Goal: Task Accomplishment & Management: Use online tool/utility

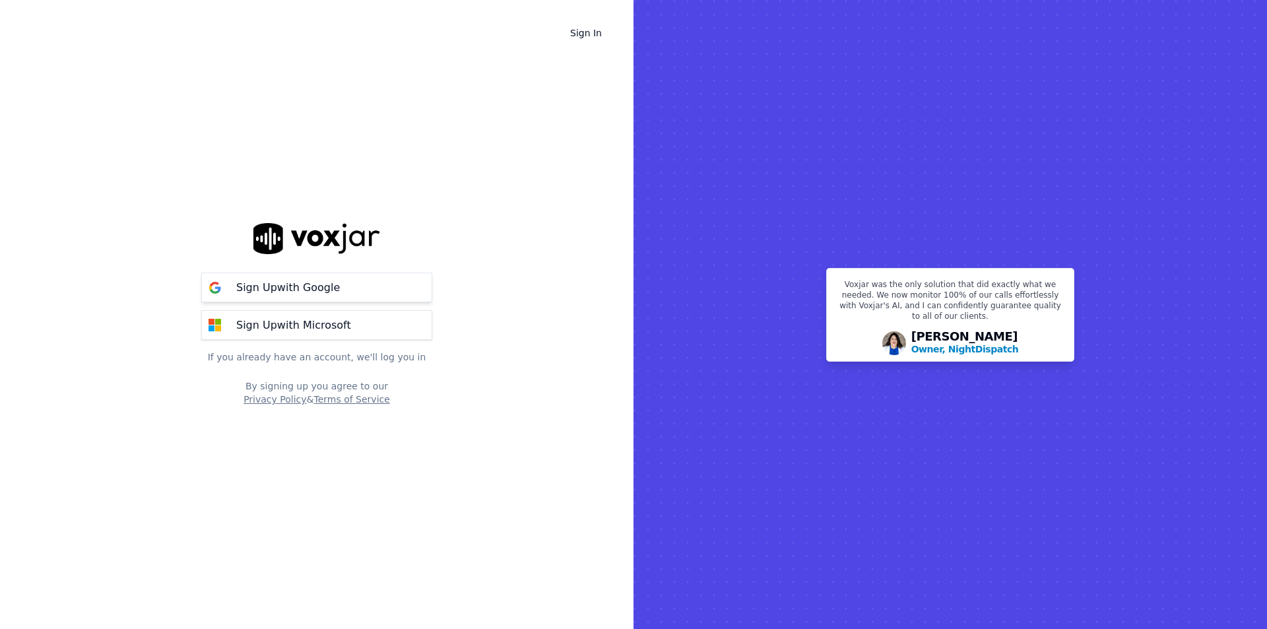
click at [311, 285] on p "Sign Up with Google" at bounding box center [288, 288] width 104 height 16
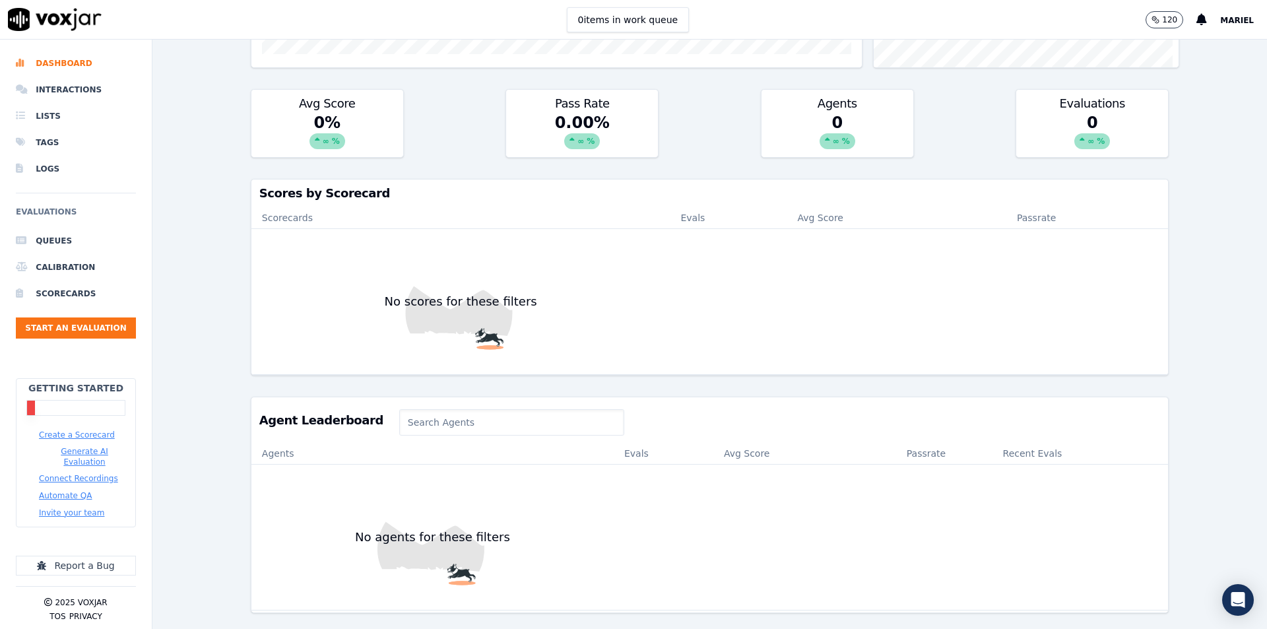
scroll to position [420, 0]
click at [432, 409] on input at bounding box center [511, 422] width 225 height 26
click at [258, 249] on img at bounding box center [460, 301] width 419 height 145
click at [64, 113] on li "Lists" at bounding box center [76, 116] width 120 height 26
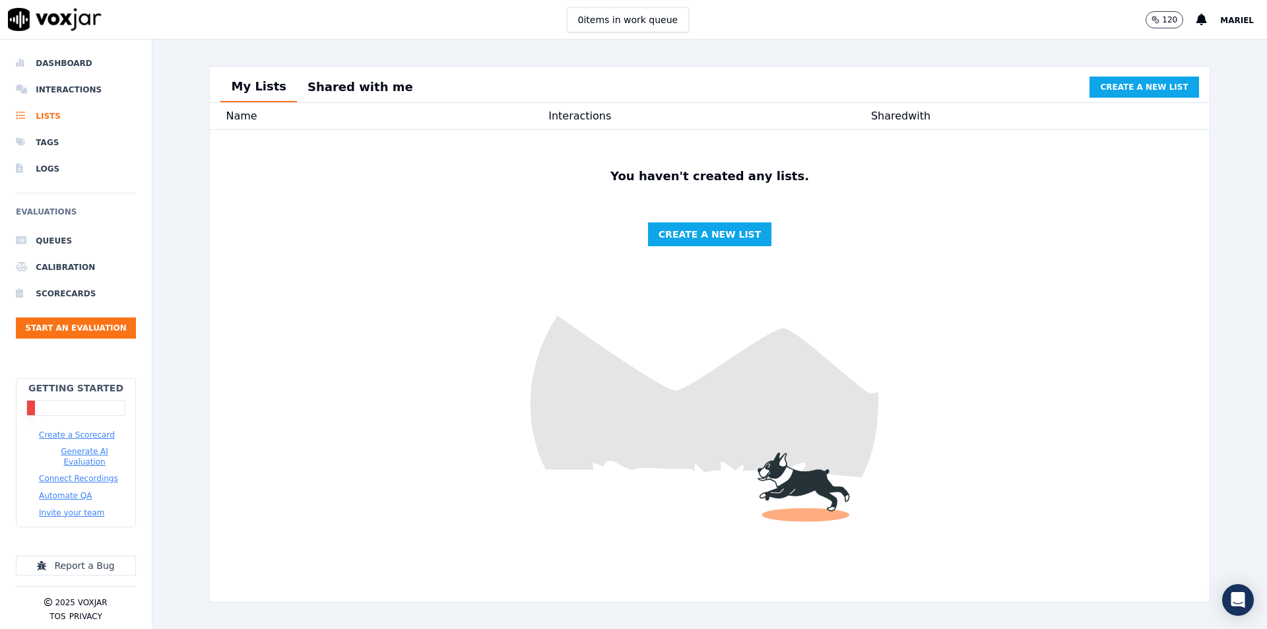
click at [93, 436] on button "Create a Scorecard" at bounding box center [77, 435] width 76 height 11
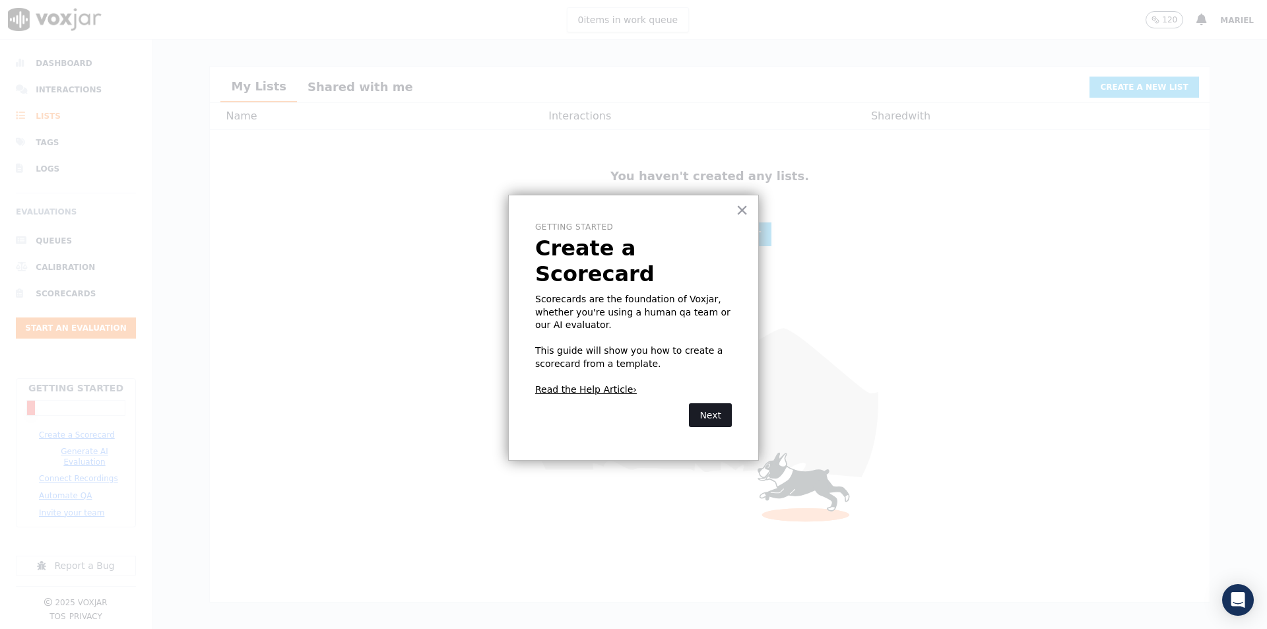
click at [711, 403] on button "Next" at bounding box center [710, 415] width 43 height 24
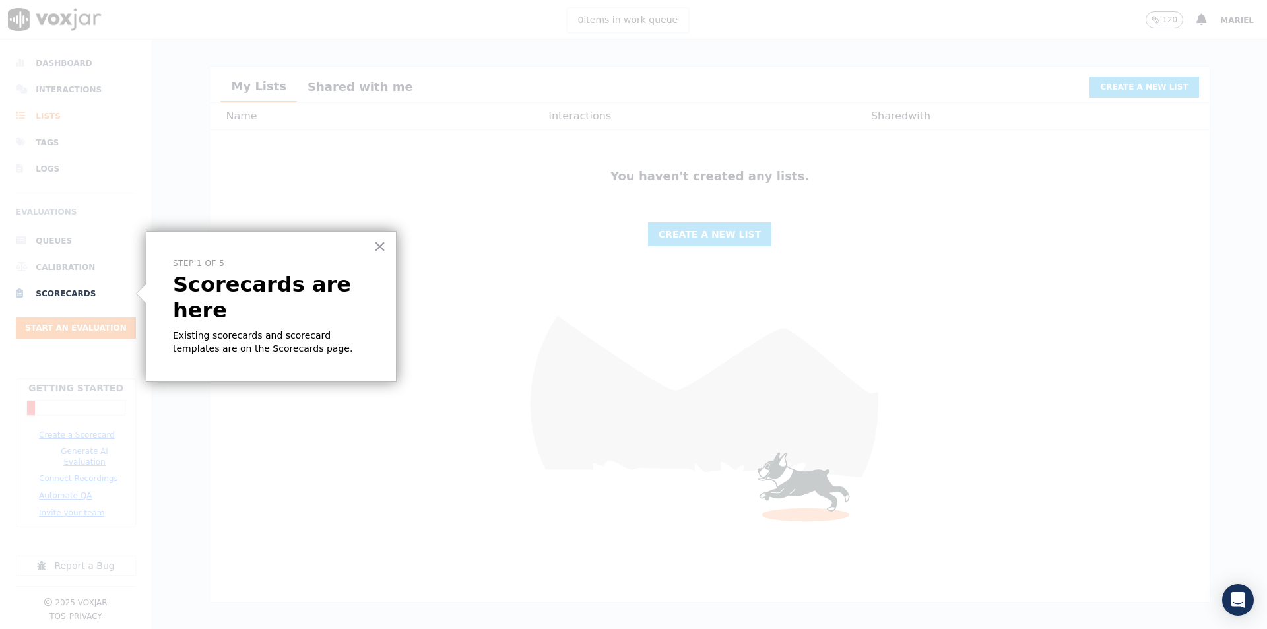
click at [253, 298] on div "× Step 1 of 5 Scorecards are here Existing scorecards and scorecard templates a…" at bounding box center [271, 307] width 251 height 152
click at [302, 277] on p "Scorecards are here" at bounding box center [271, 297] width 197 height 51
click at [381, 245] on button "×" at bounding box center [379, 246] width 13 height 21
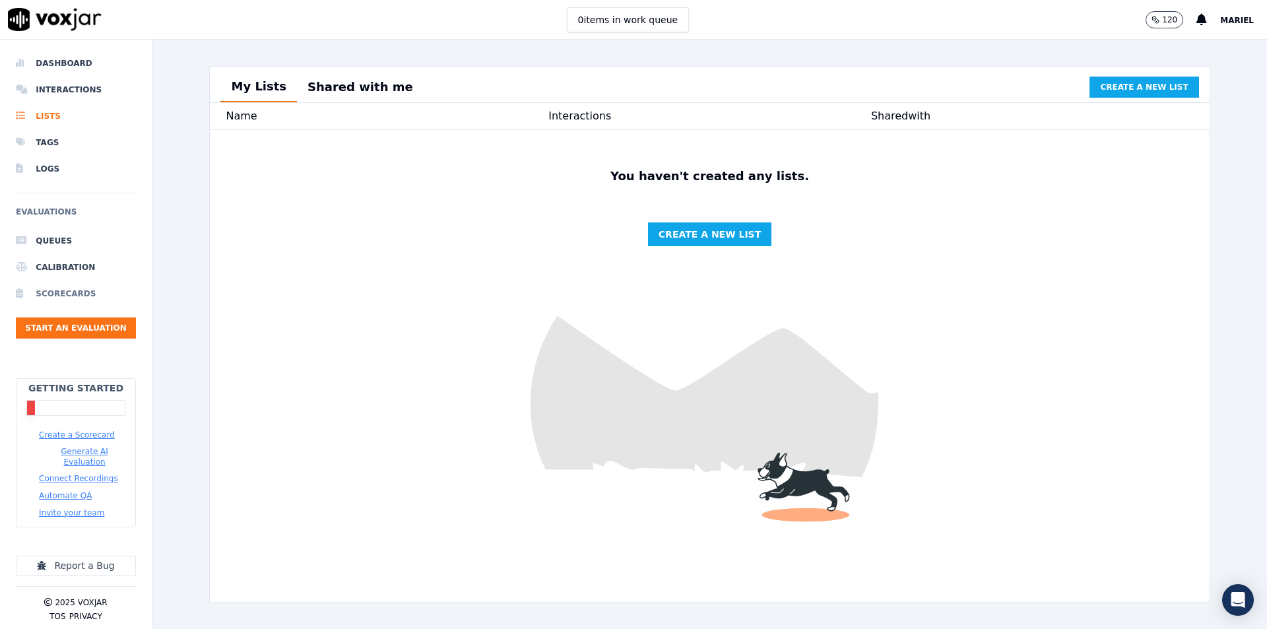
click at [80, 292] on li "Scorecards" at bounding box center [76, 293] width 120 height 26
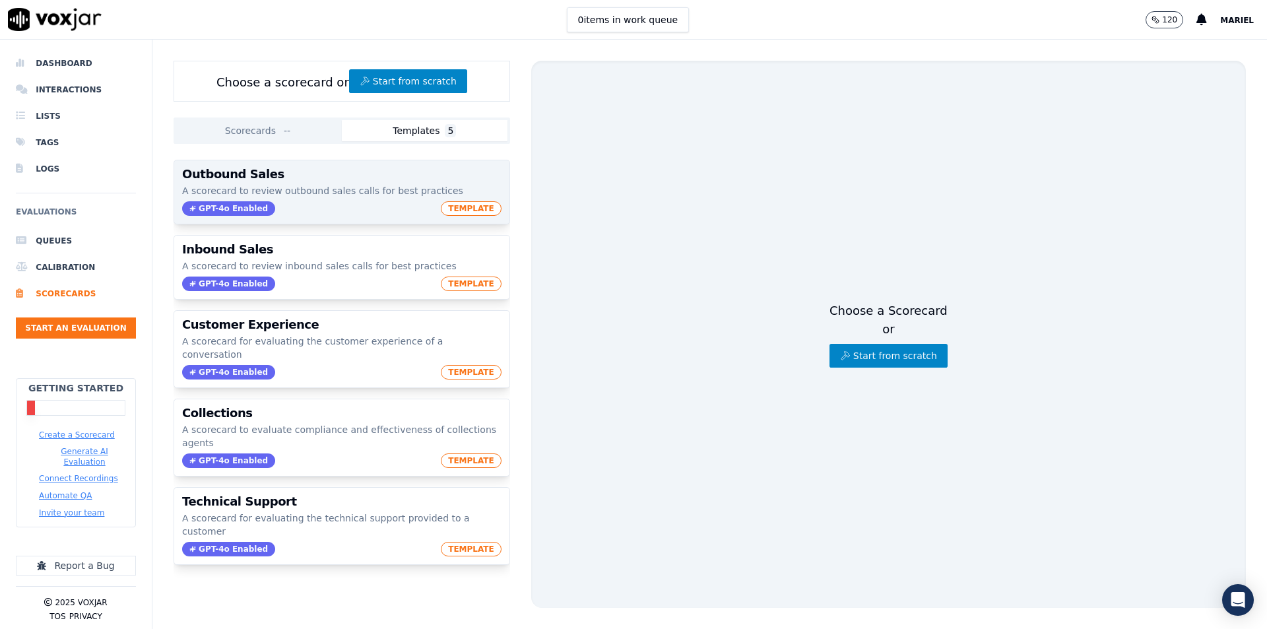
click at [284, 175] on h3 "Outbound Sales" at bounding box center [341, 174] width 319 height 12
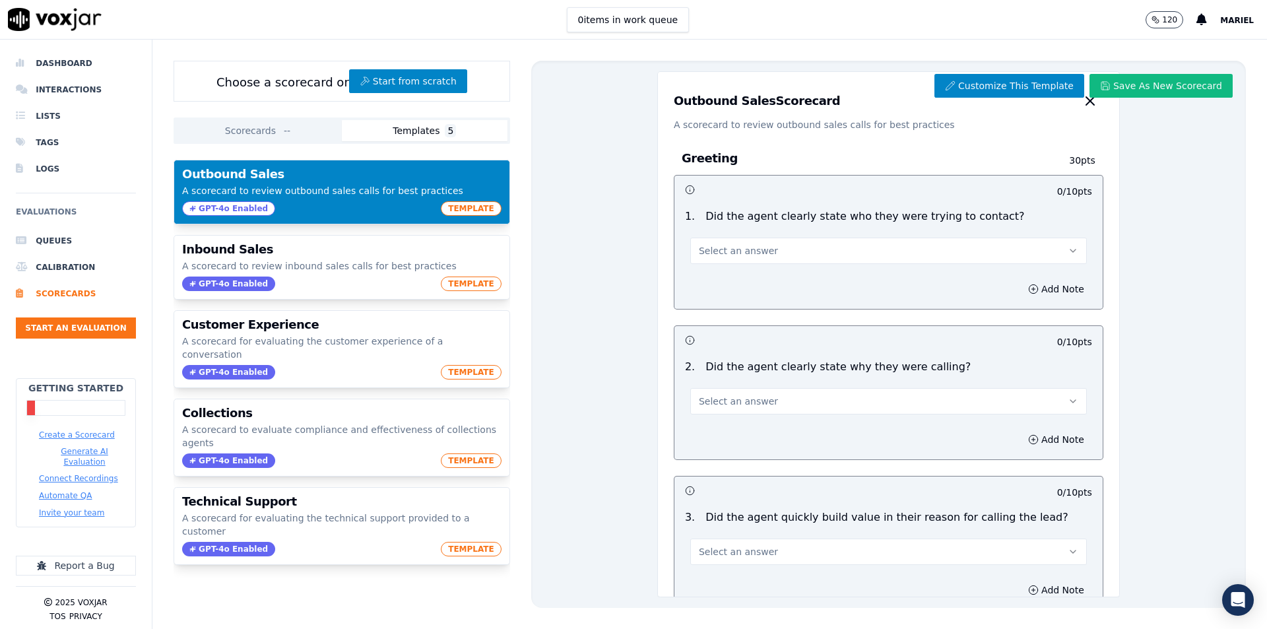
click at [846, 246] on button "Select an answer" at bounding box center [888, 251] width 397 height 26
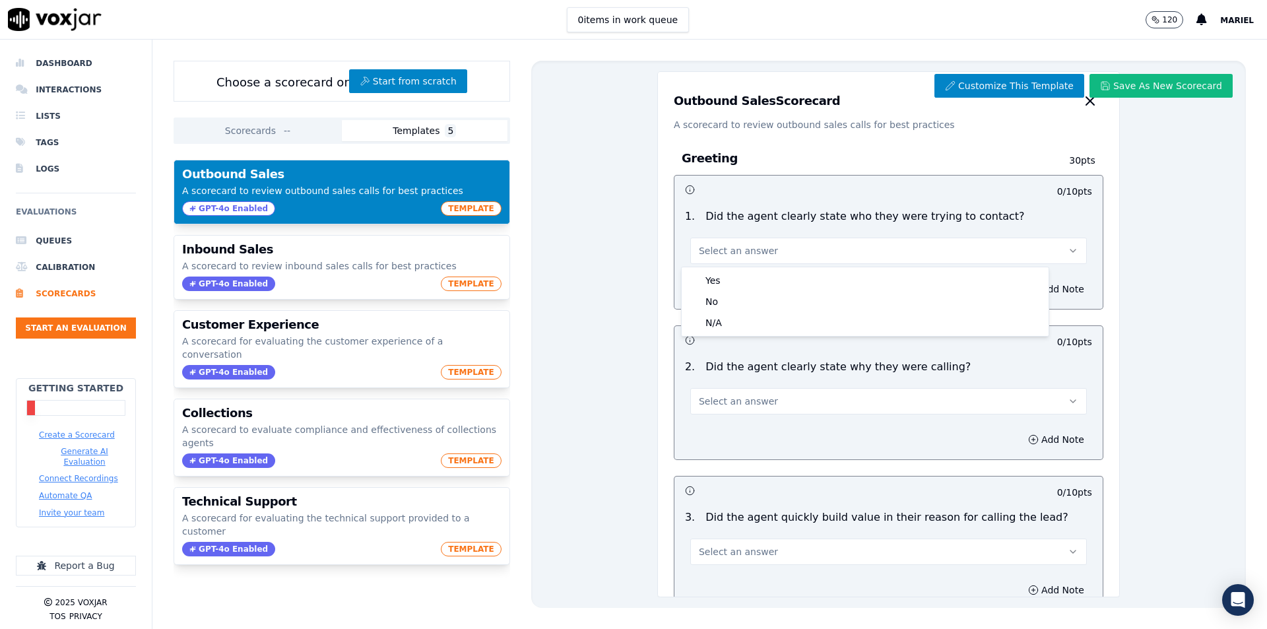
click at [846, 246] on button "Select an answer" at bounding box center [888, 251] width 397 height 26
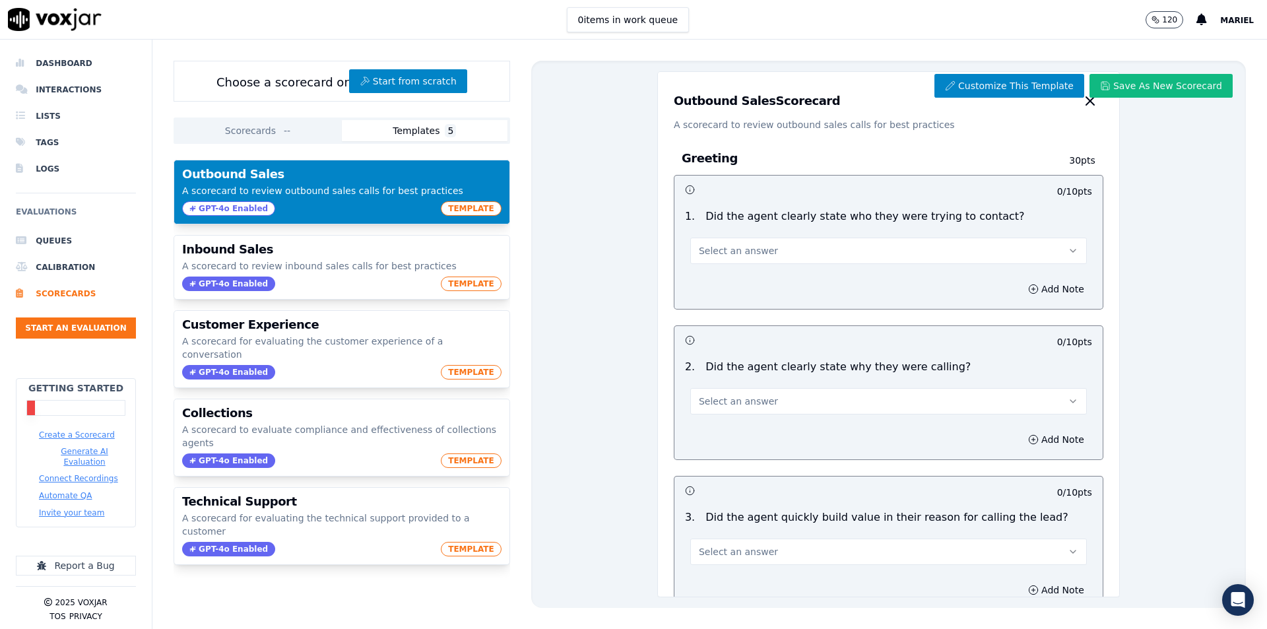
click at [846, 246] on button "Select an answer" at bounding box center [888, 251] width 397 height 26
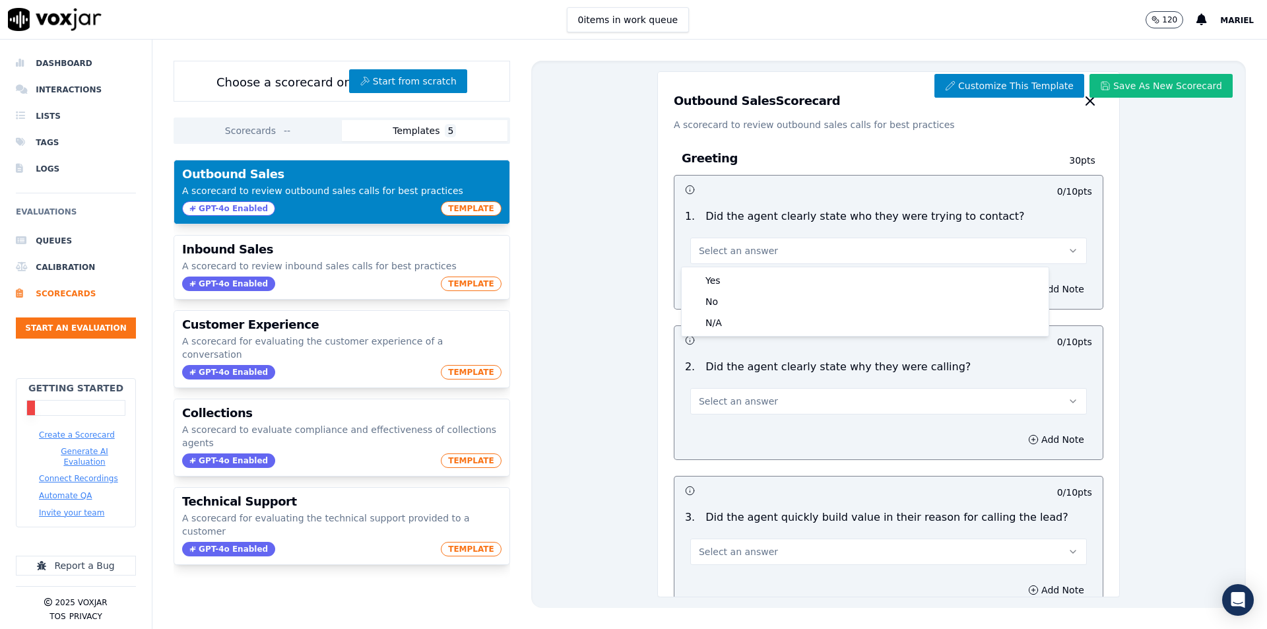
click at [846, 246] on button "Select an answer" at bounding box center [888, 251] width 397 height 26
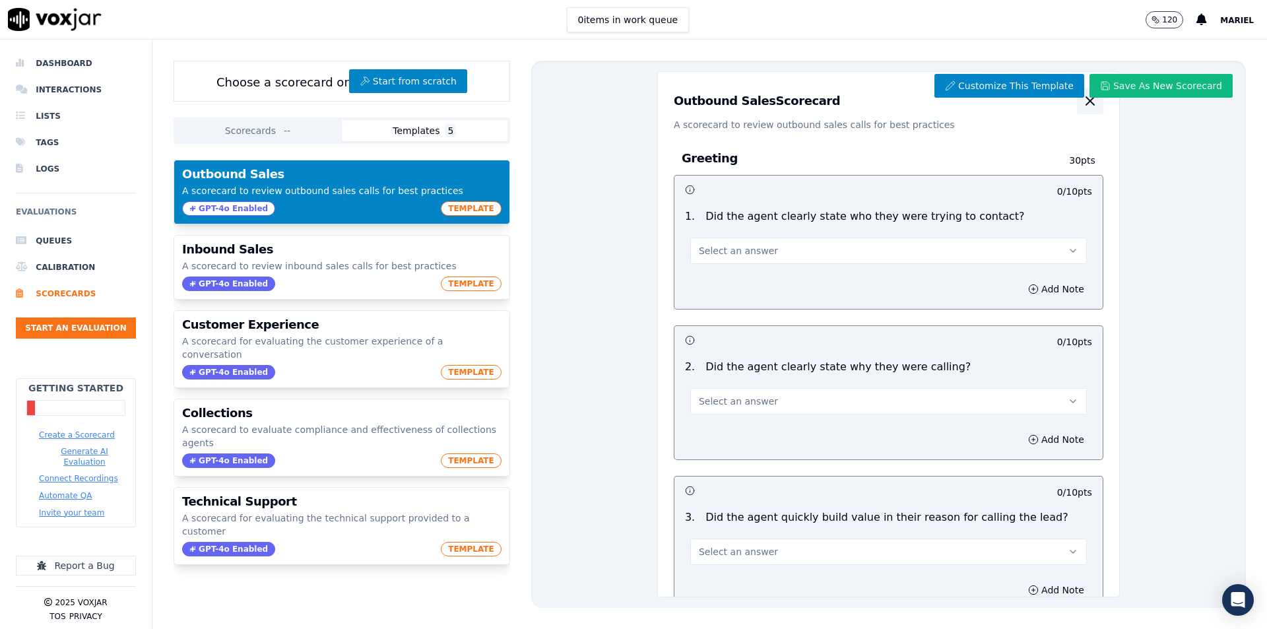
click at [1082, 104] on icon "button" at bounding box center [1090, 101] width 16 height 16
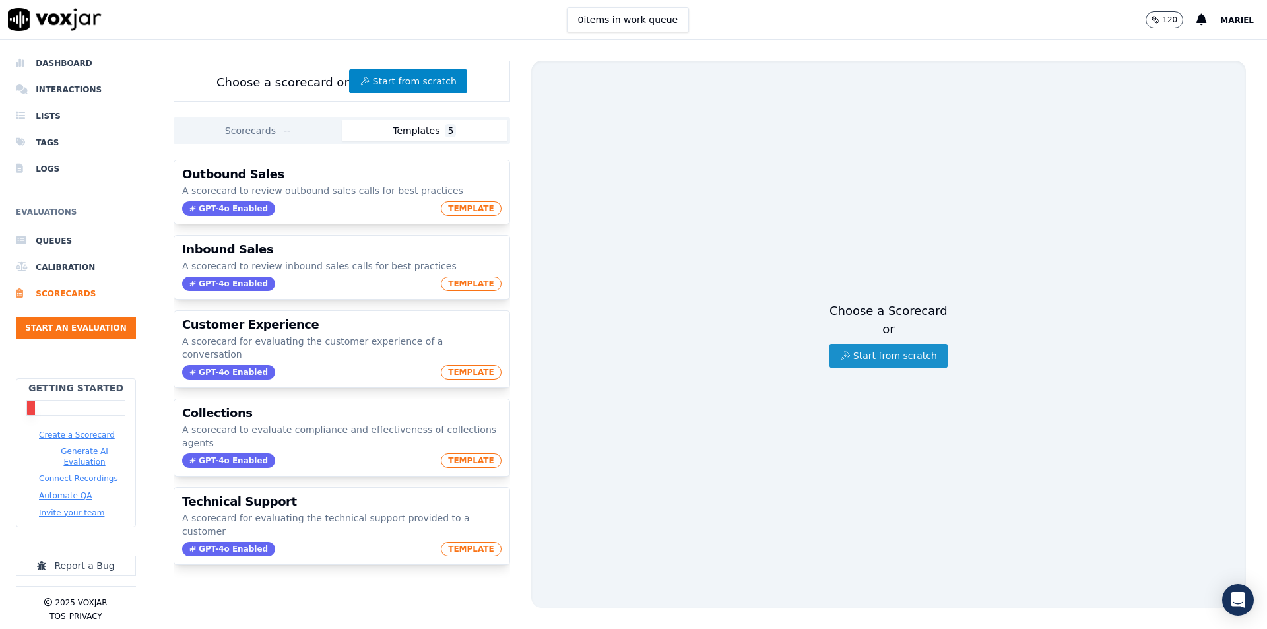
click at [890, 351] on button "Start from scratch" at bounding box center [888, 356] width 118 height 24
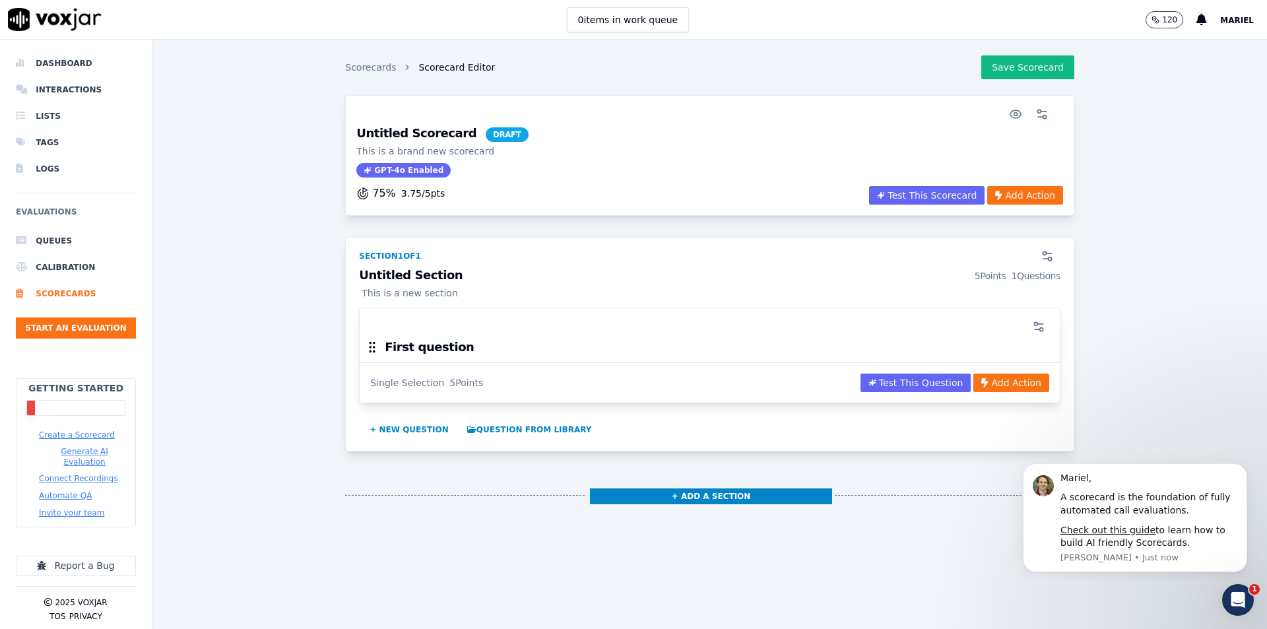
click at [692, 147] on div "Untitled Scorecard DRAFT This is a brand new scorecard GPT-4o Enabled" at bounding box center [709, 156] width 723 height 58
click at [426, 152] on p "This is a brand new scorecard" at bounding box center [442, 151] width 172 height 13
click at [420, 131] on h3 "Untitled Scorecard DRAFT" at bounding box center [442, 134] width 172 height 15
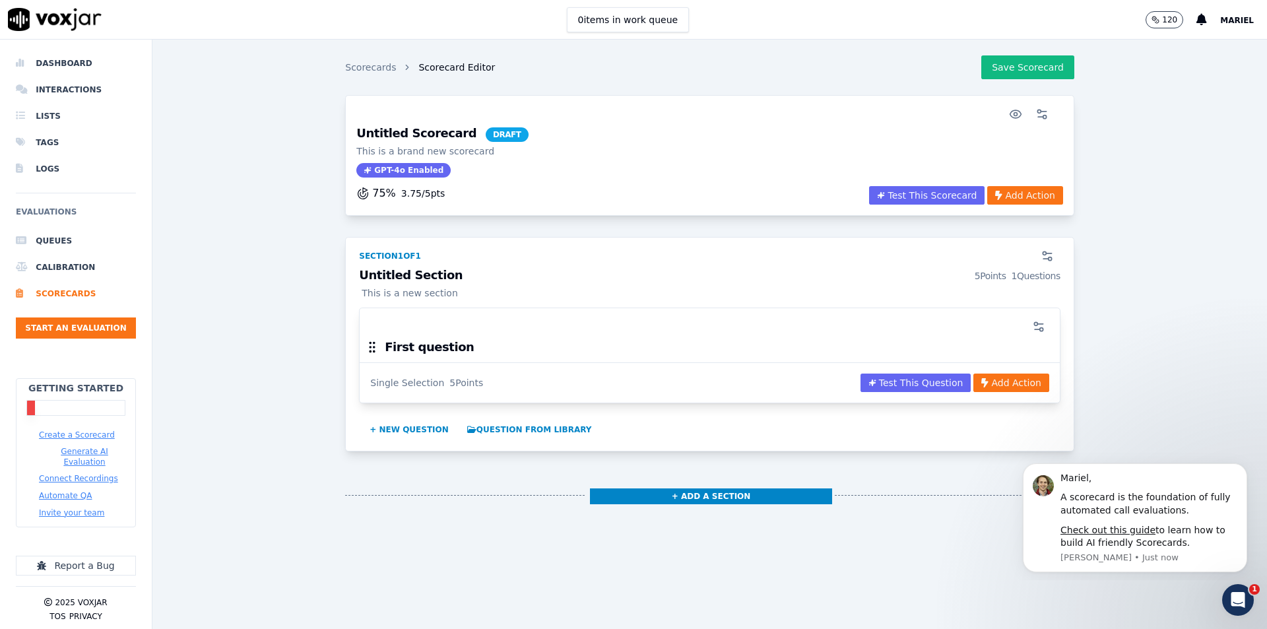
click at [497, 140] on div "Untitled Scorecard DRAFT This is a brand new scorecard GPT-4o Enabled" at bounding box center [709, 156] width 723 height 58
click at [486, 137] on span "DRAFT" at bounding box center [507, 134] width 43 height 15
click at [1014, 116] on circle "button" at bounding box center [1015, 114] width 3 height 3
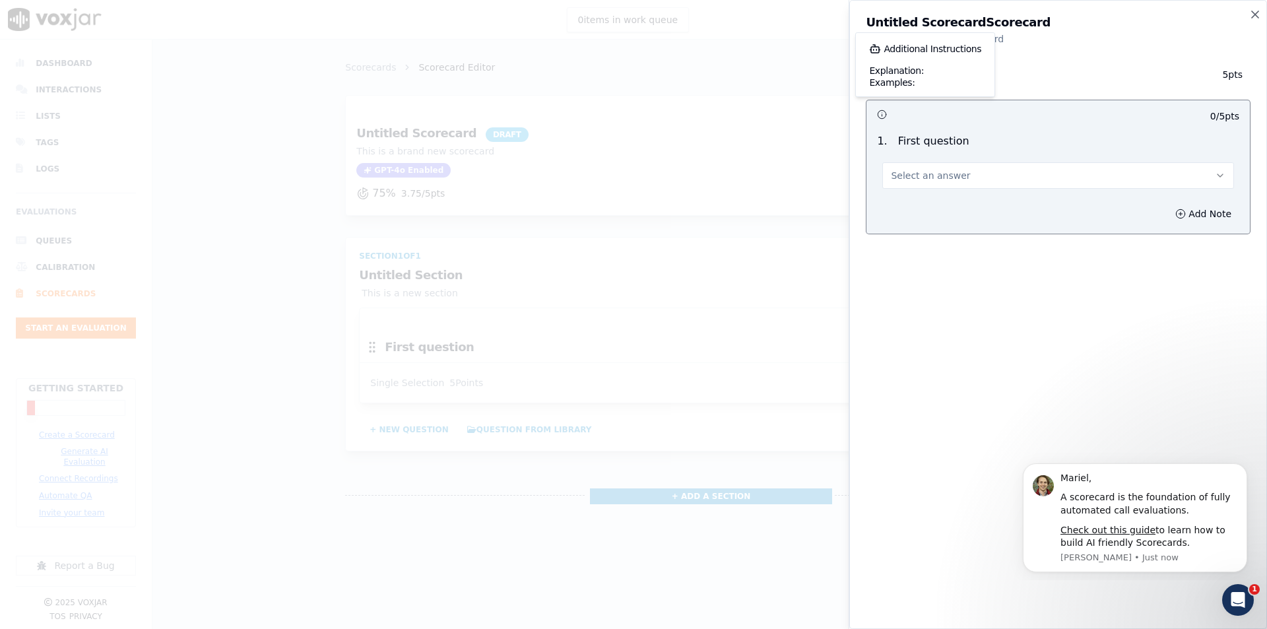
click at [934, 143] on p "First question" at bounding box center [933, 141] width 71 height 16
click at [931, 145] on p "First question" at bounding box center [933, 141] width 71 height 16
click at [1252, 20] on icon "button" at bounding box center [1254, 14] width 13 height 13
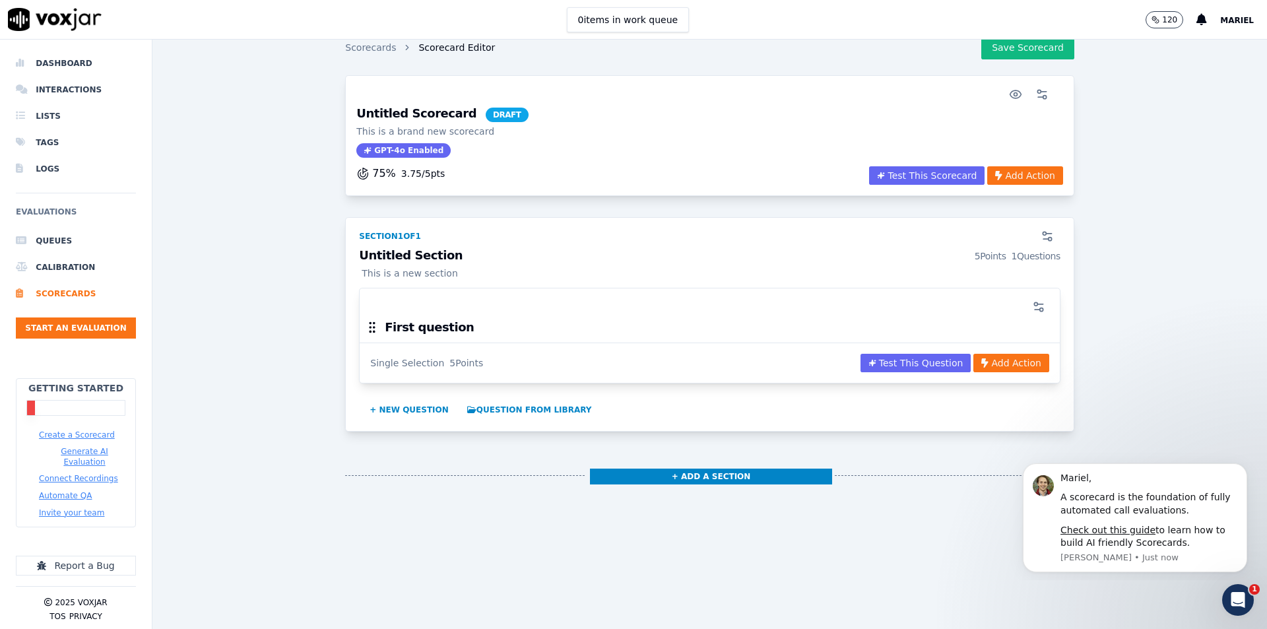
scroll to position [48, 0]
click at [390, 218] on div "Section 1 of 1" at bounding box center [709, 234] width 717 height 32
click at [407, 249] on h3 "Untitled Section 5 Points 1 Questions" at bounding box center [709, 255] width 701 height 13
click at [418, 249] on h3 "Untitled Section 5 Points 1 Questions" at bounding box center [709, 255] width 701 height 13
click at [417, 267] on p "This is a new section" at bounding box center [709, 273] width 701 height 13
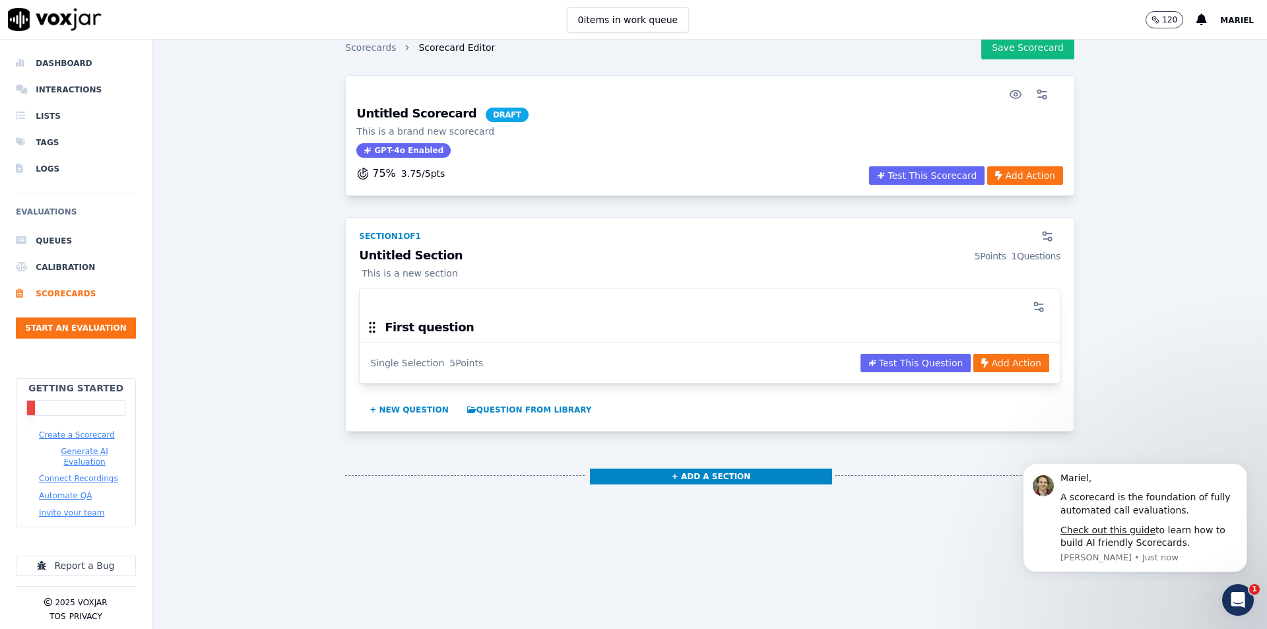
click at [420, 267] on p "This is a new section" at bounding box center [709, 273] width 701 height 13
click at [428, 249] on h3 "Untitled Section 5 Points 1 Questions" at bounding box center [709, 255] width 701 height 13
click at [896, 354] on button "Test This Question" at bounding box center [915, 363] width 111 height 18
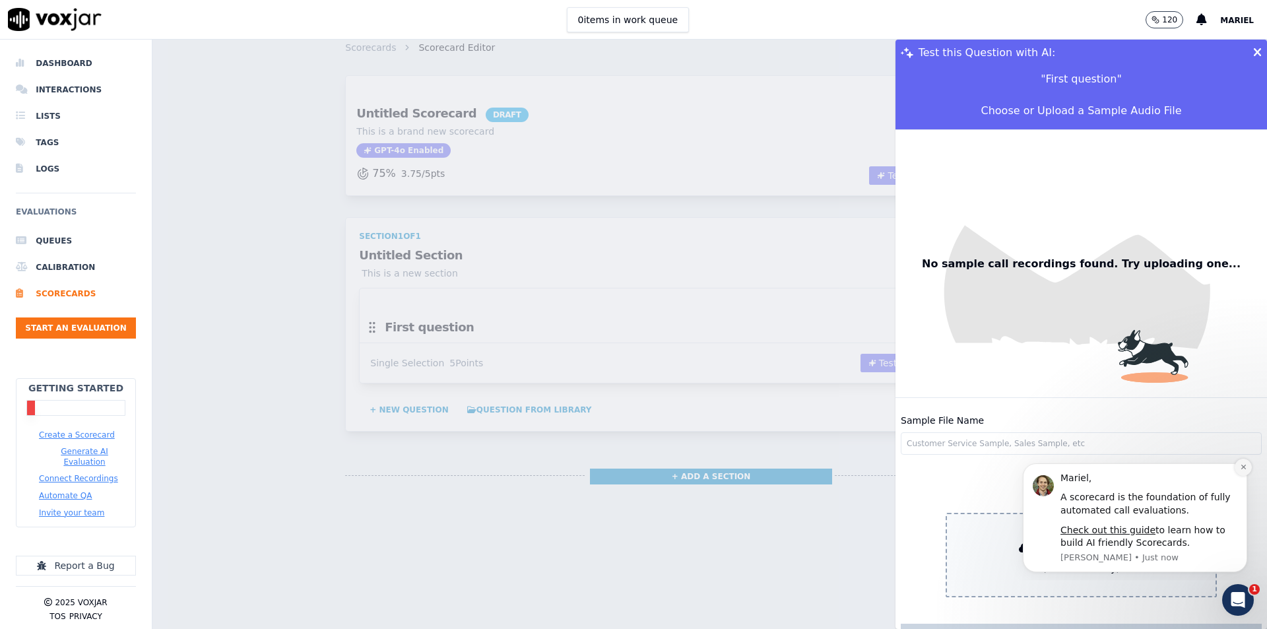
click at [1243, 463] on button "Dismiss notification" at bounding box center [1243, 467] width 17 height 17
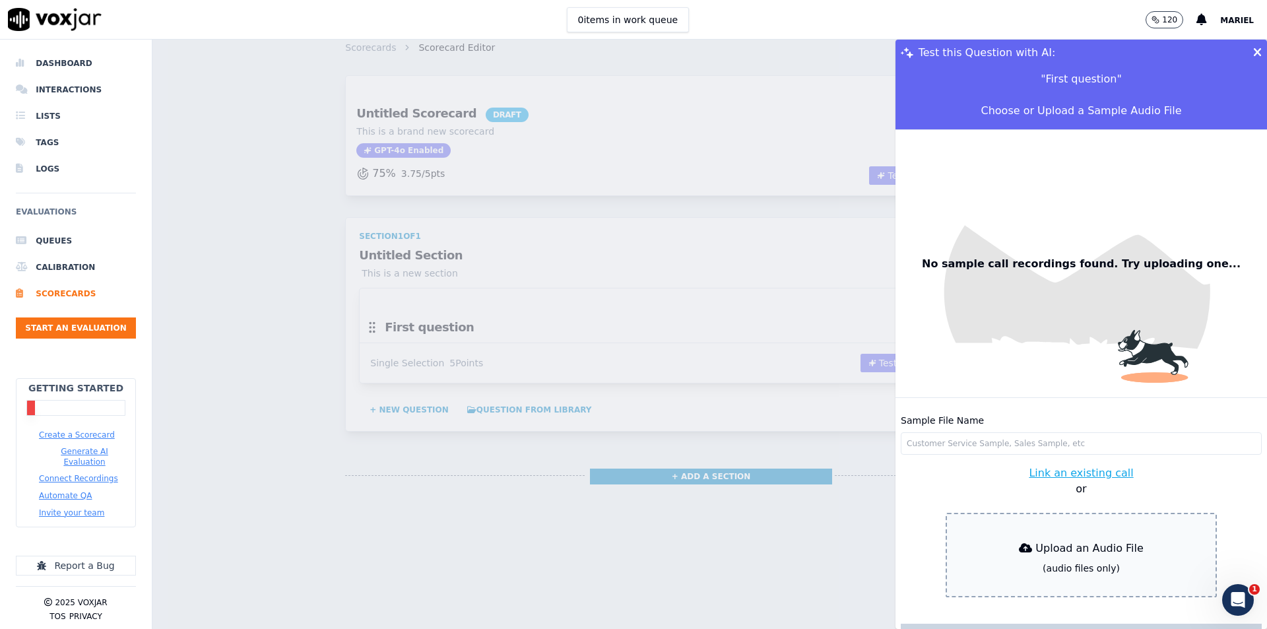
click at [1025, 432] on input "Sample File Name" at bounding box center [1081, 443] width 361 height 22
click at [1059, 90] on div "" First question "" at bounding box center [1081, 79] width 92 height 26
click at [1253, 51] on icon at bounding box center [1257, 53] width 9 height 12
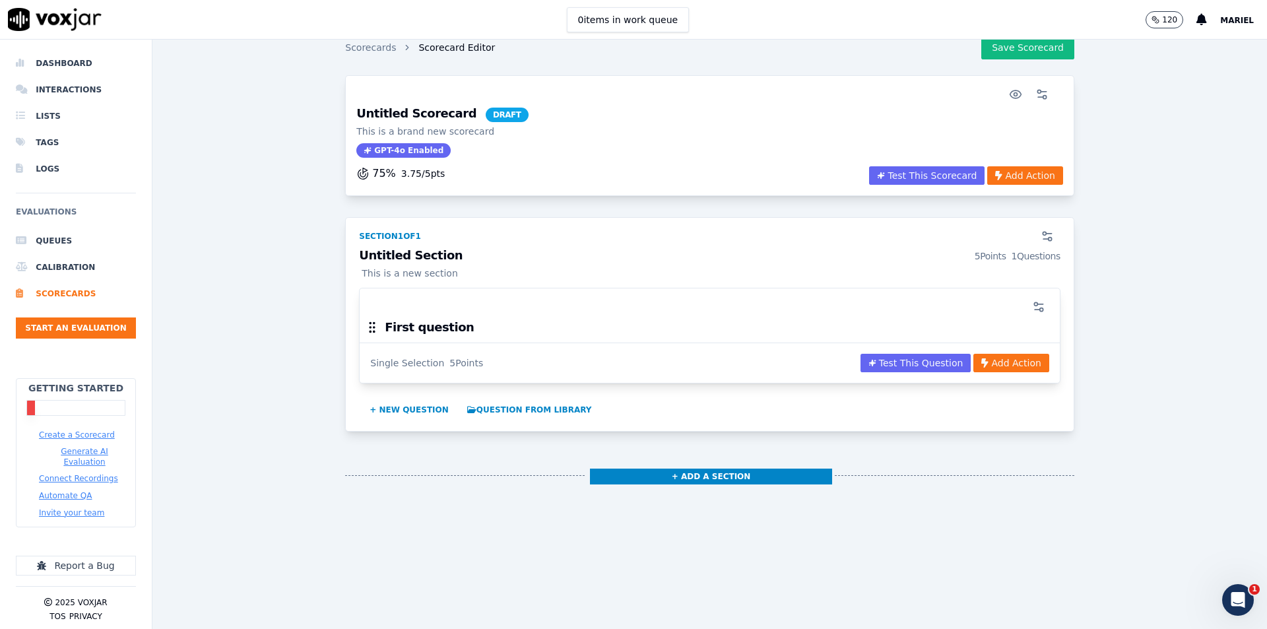
scroll to position [0, 0]
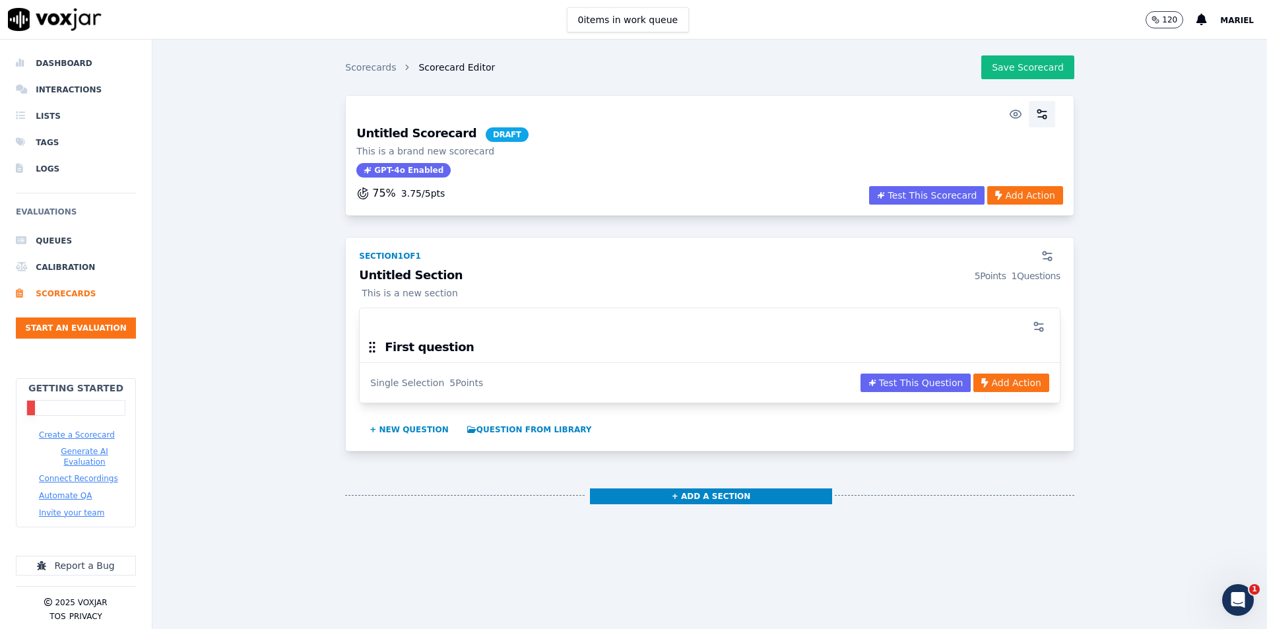
click at [1029, 123] on button "button" at bounding box center [1042, 114] width 26 height 26
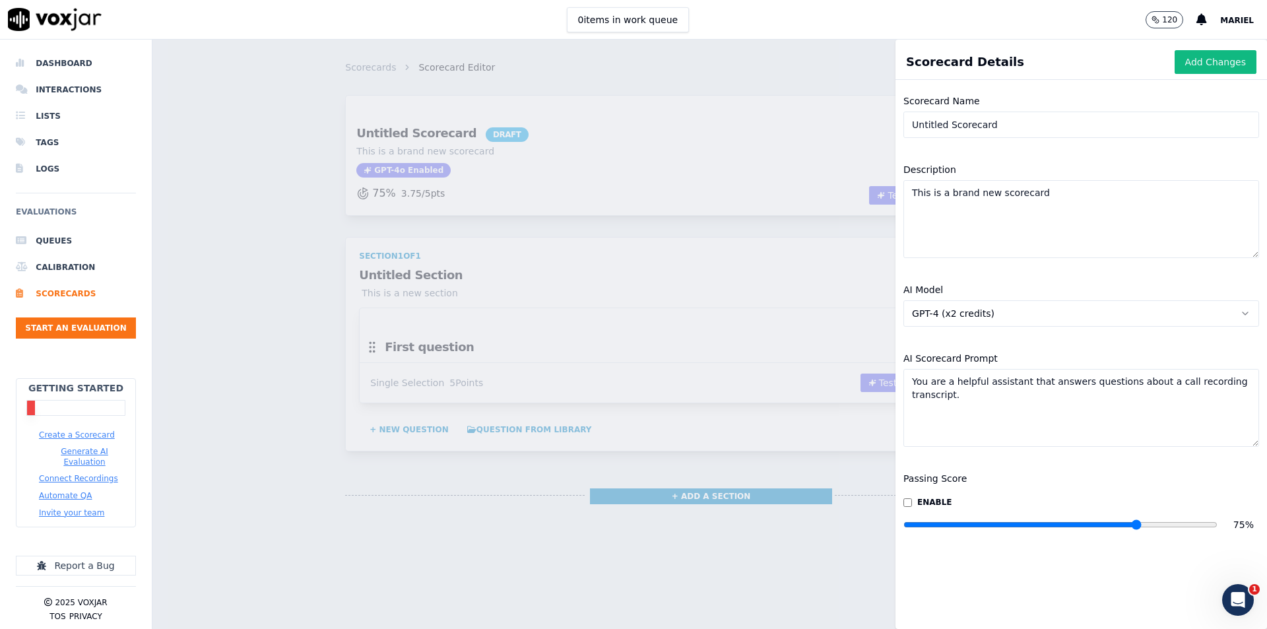
click at [1020, 123] on input "Untitled Scorecard" at bounding box center [1081, 125] width 356 height 26
drag, startPoint x: 1020, startPoint y: 123, endPoint x: 772, endPoint y: 119, distance: 248.1
click at [772, 119] on div "Scorecard Details Add Changes Scorecard Name Untitled Scorecard Description Thi…" at bounding box center [709, 334] width 1114 height 589
paste input "Opening & Professionalism (20 pts)"
type input "Opening & Professionalism (20 pts)"
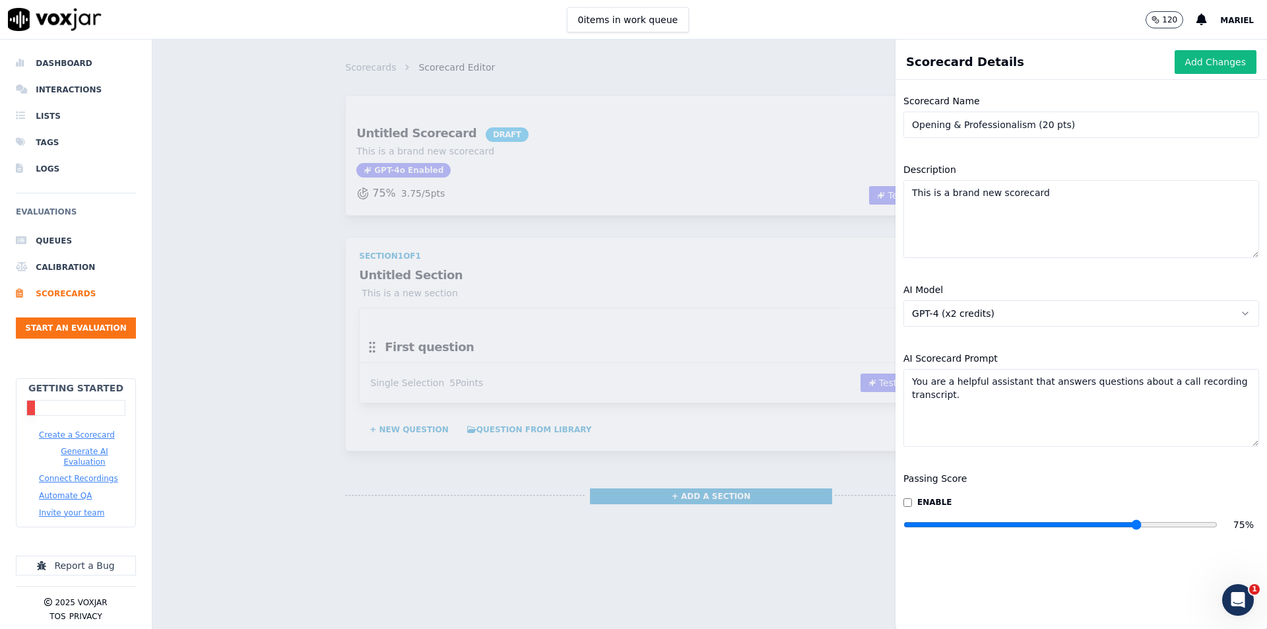
click at [983, 216] on textarea "This is a brand new scorecard" at bounding box center [1081, 219] width 356 height 78
click at [1032, 199] on textarea "This is a brand new scorecard" at bounding box center [1081, 219] width 356 height 78
drag, startPoint x: 1036, startPoint y: 198, endPoint x: 853, endPoint y: 187, distance: 183.1
click at [853, 187] on div "Scorecard Details Add Changes Scorecard Name Opening & Professionalism (20 pts)…" at bounding box center [709, 334] width 1114 height 589
click at [1047, 126] on input "Opening & Professionalism (20 pts)" at bounding box center [1081, 125] width 356 height 26
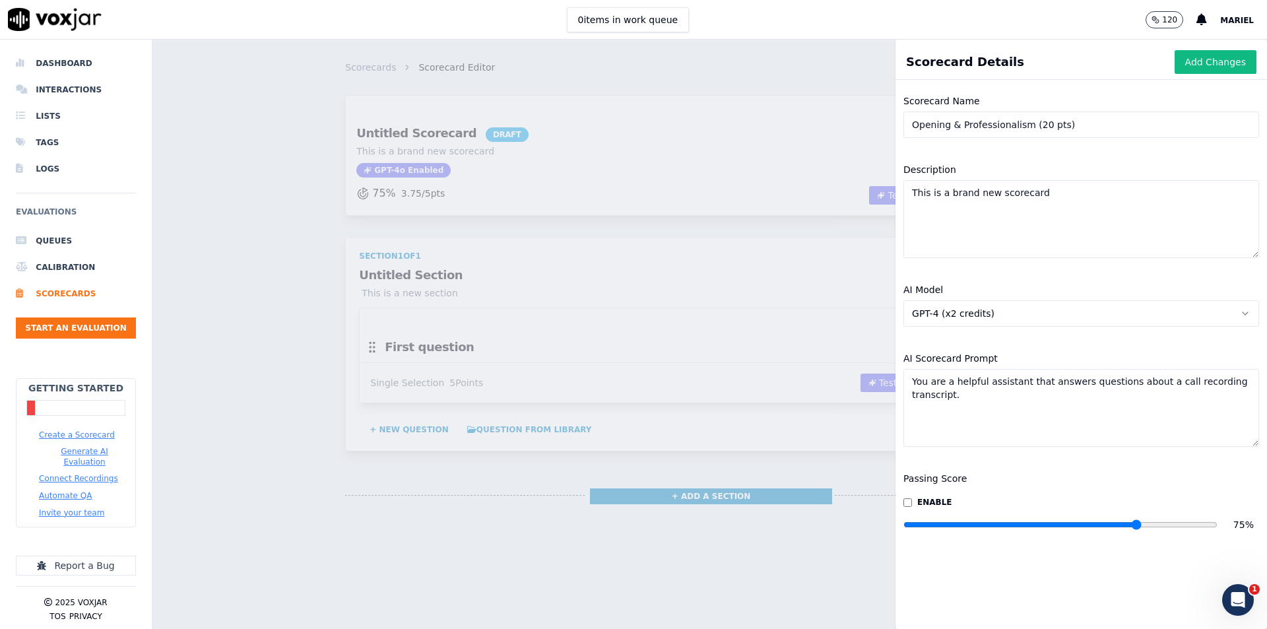
click at [1028, 197] on textarea "This is a brand new scorecard" at bounding box center [1081, 219] width 356 height 78
click at [1029, 313] on button "GPT-4 (x2 credits)" at bounding box center [1081, 313] width 356 height 26
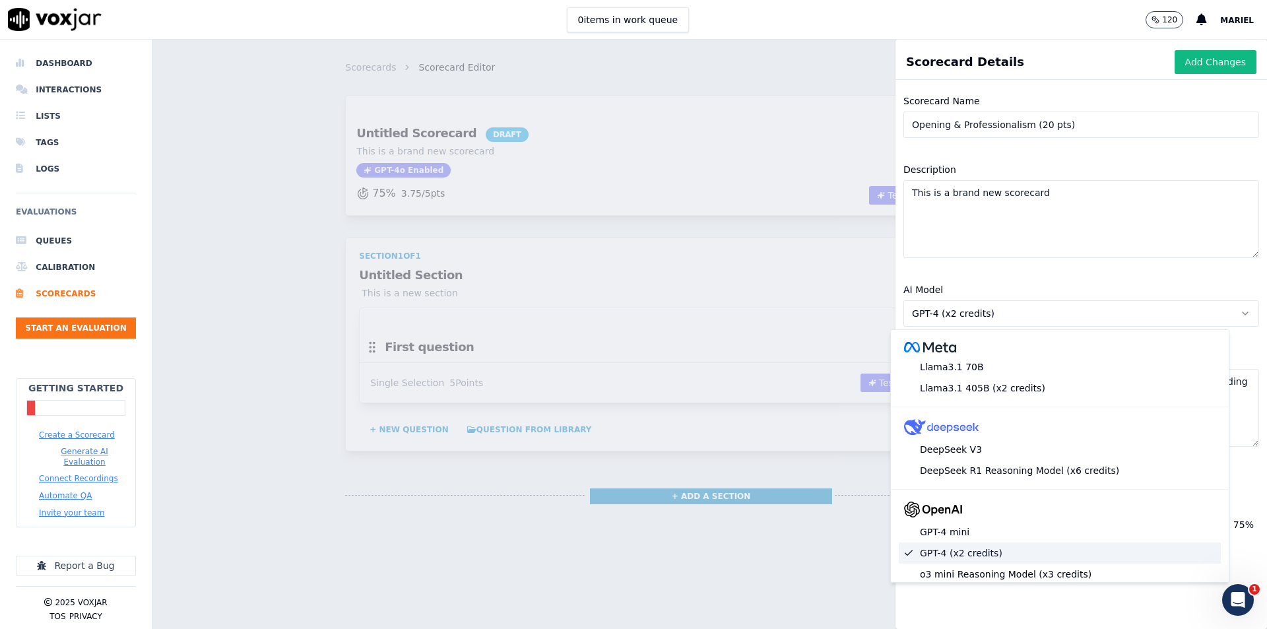
click at [1029, 313] on button "GPT-4 (x2 credits)" at bounding box center [1081, 313] width 356 height 26
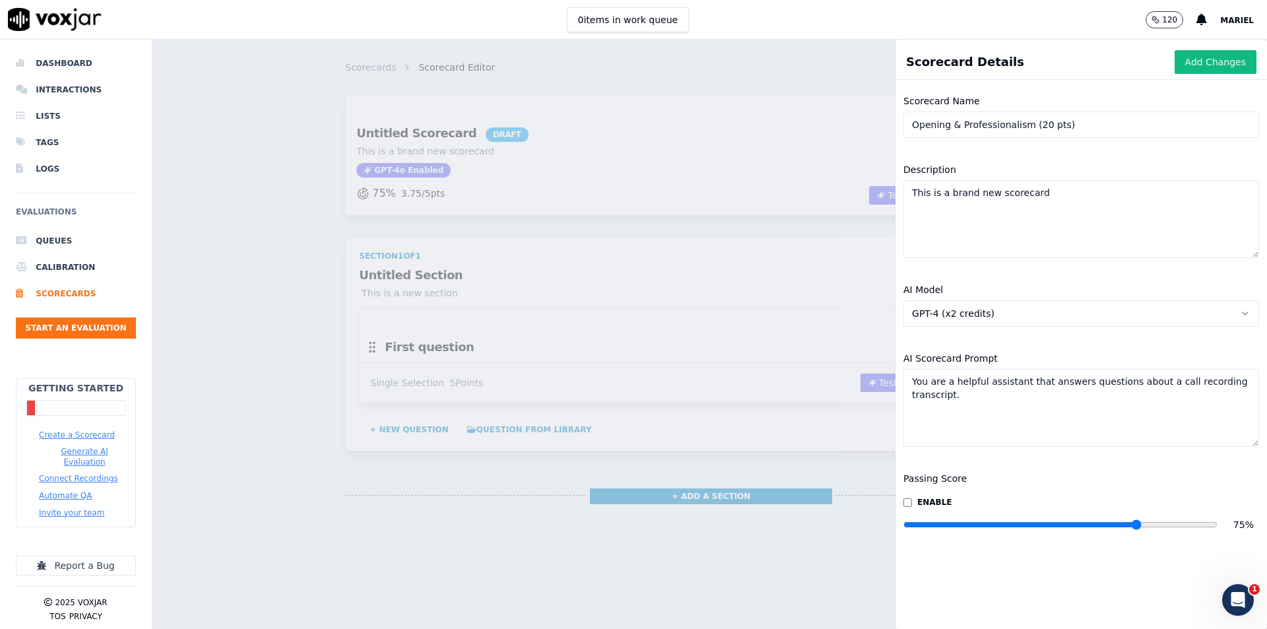
click at [986, 382] on textarea "You are a helpful assistant that answers questions about a call recording trans…" at bounding box center [1081, 408] width 356 height 78
click at [1034, 401] on textarea "You are a helpful assistant that answers questions about a call recording trans…" at bounding box center [1081, 408] width 356 height 78
click at [1202, 64] on button "Add Changes" at bounding box center [1216, 62] width 82 height 24
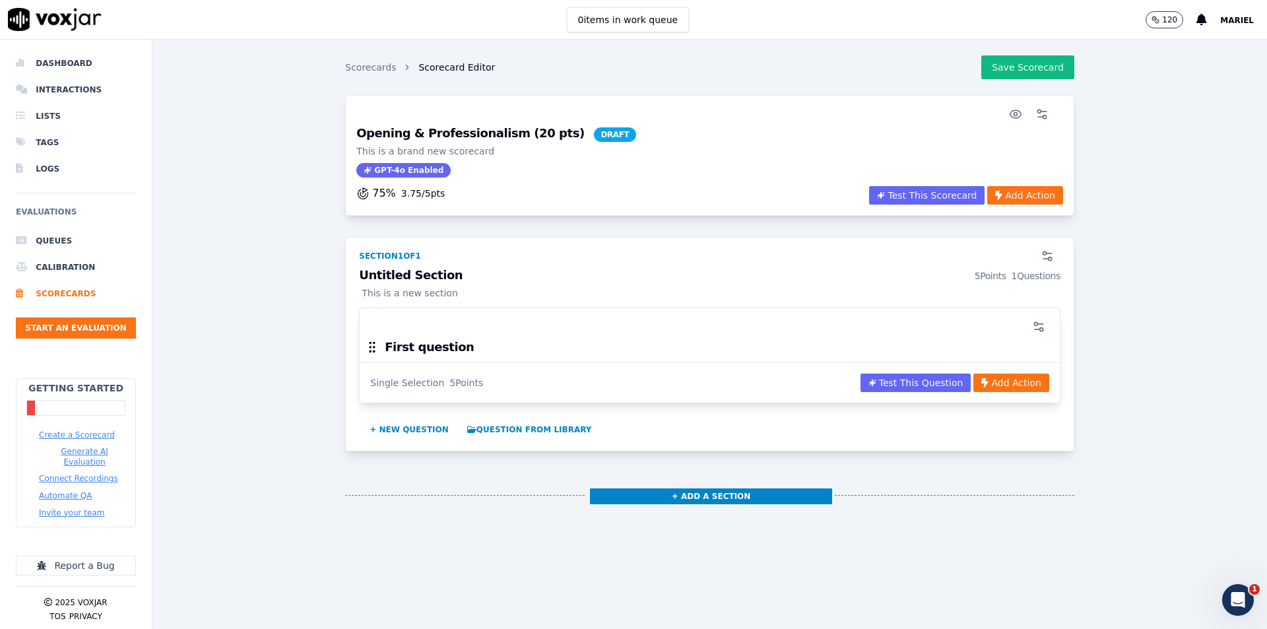
click at [742, 166] on div "Opening & Professionalism (20 pts) DRAFT This is a brand new scorecard GPT-4o E…" at bounding box center [709, 156] width 723 height 58
click at [956, 122] on div at bounding box center [701, 114] width 707 height 26
click at [921, 197] on button "Test This Scorecard" at bounding box center [926, 195] width 115 height 18
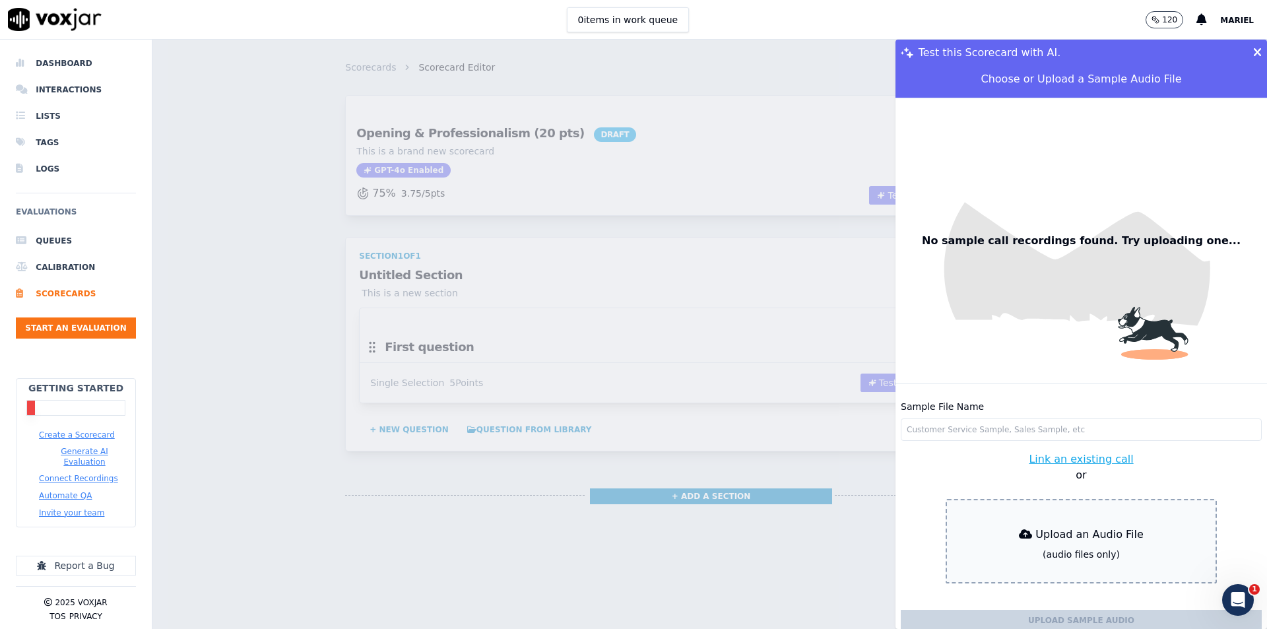
click at [1253, 49] on icon at bounding box center [1257, 53] width 9 height 12
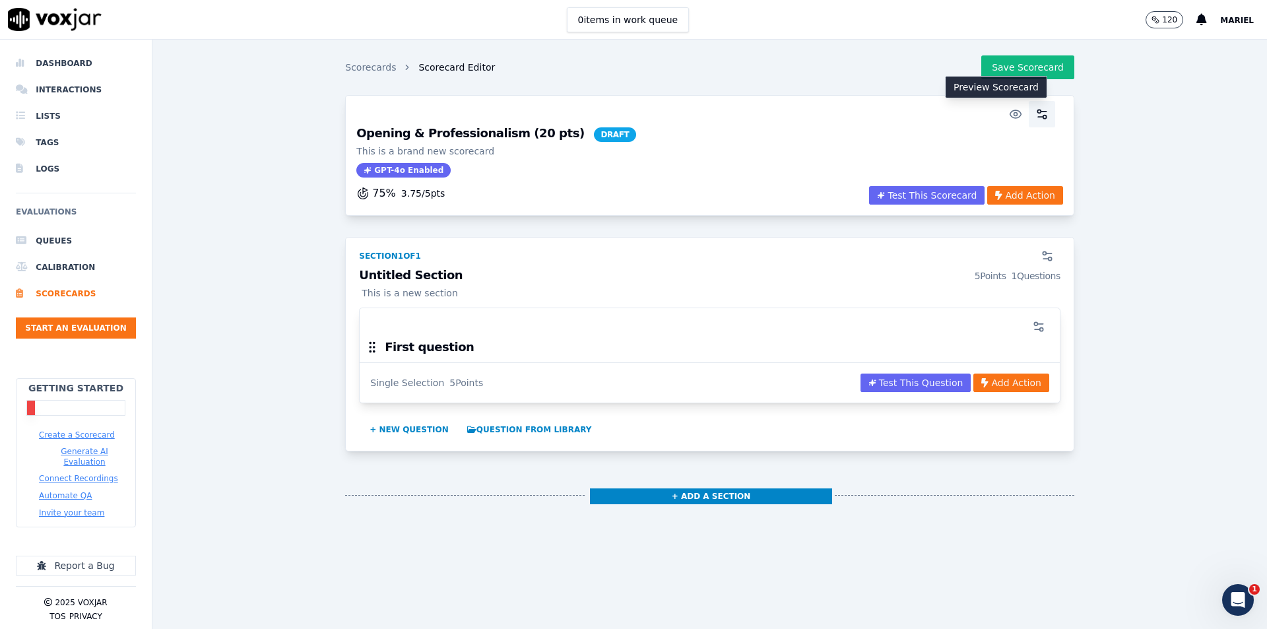
click at [1035, 112] on icon "button" at bounding box center [1041, 114] width 13 height 13
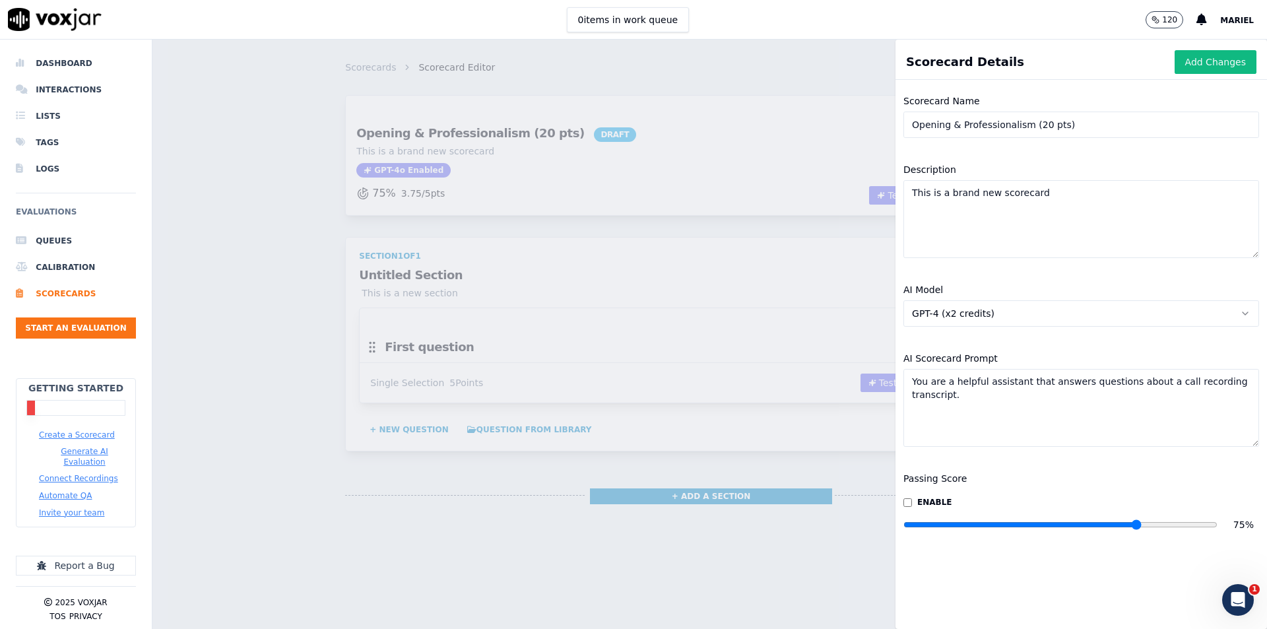
drag, startPoint x: 1118, startPoint y: 129, endPoint x: 806, endPoint y: 127, distance: 311.5
click at [806, 127] on div "Scorecard Details Add Changes Scorecard Name Opening & Professionalism (20 pts)…" at bounding box center [709, 334] width 1114 height 589
click at [1204, 61] on button "Add Changes" at bounding box center [1216, 62] width 82 height 24
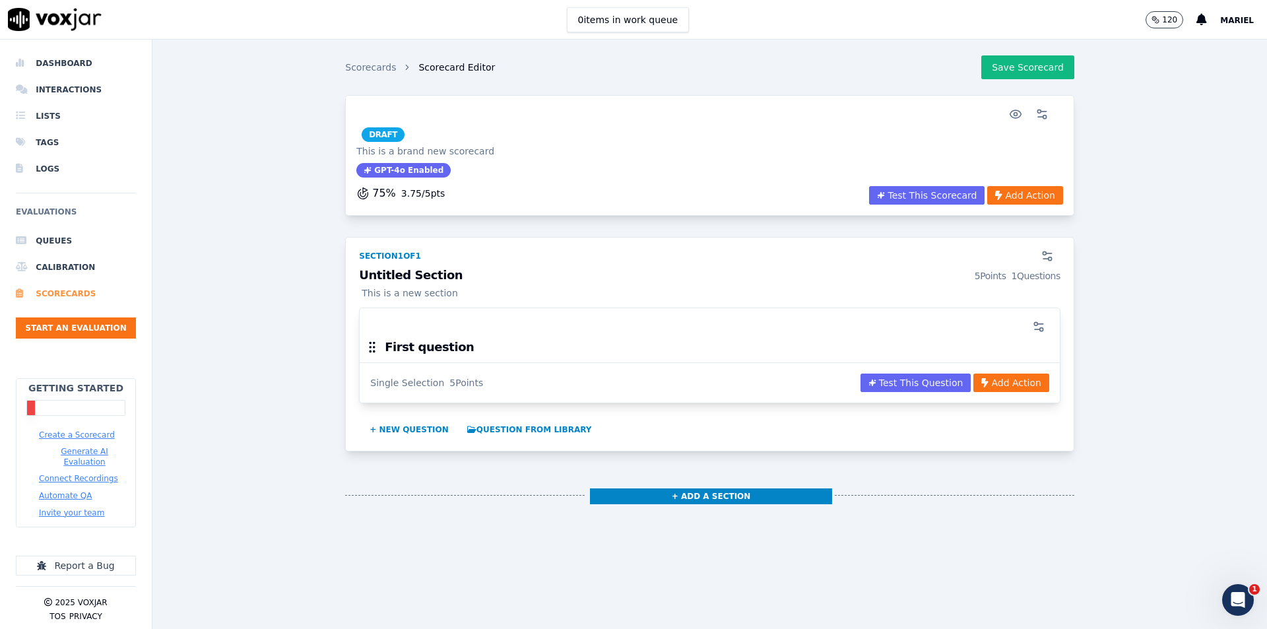
click at [53, 290] on li "Scorecards" at bounding box center [76, 293] width 120 height 26
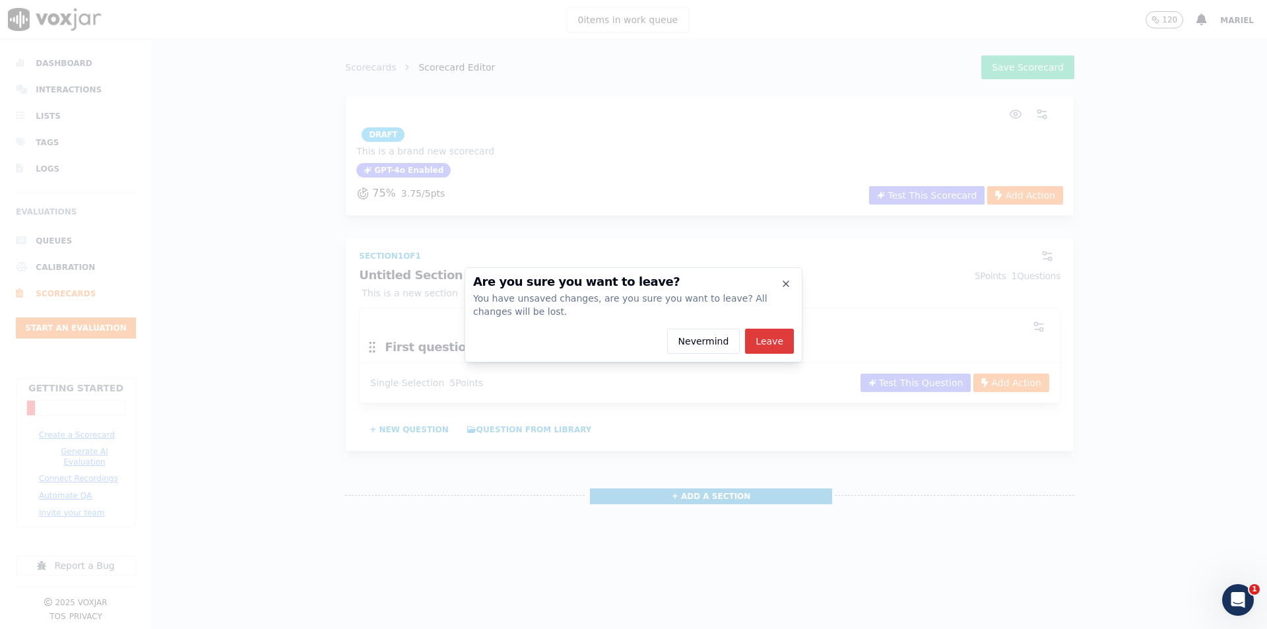
click at [772, 340] on button "Leave" at bounding box center [769, 341] width 49 height 25
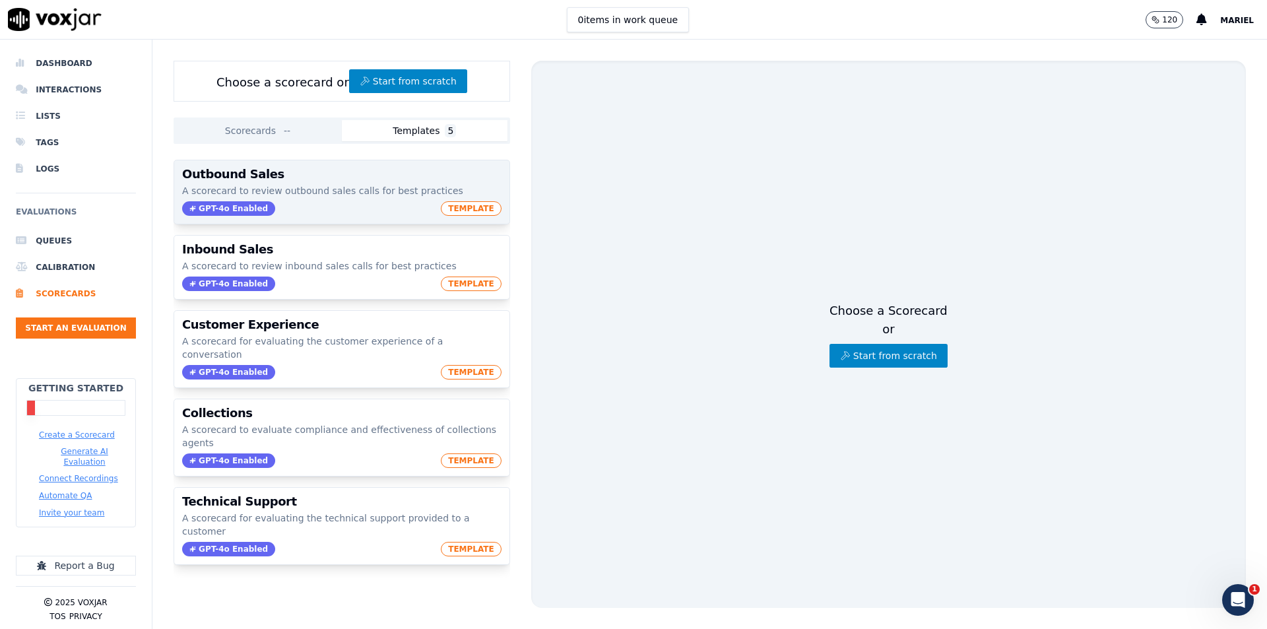
click at [406, 181] on div "Outbound Sales A scorecard to review outbound sales calls for best practices GP…" at bounding box center [341, 191] width 335 height 63
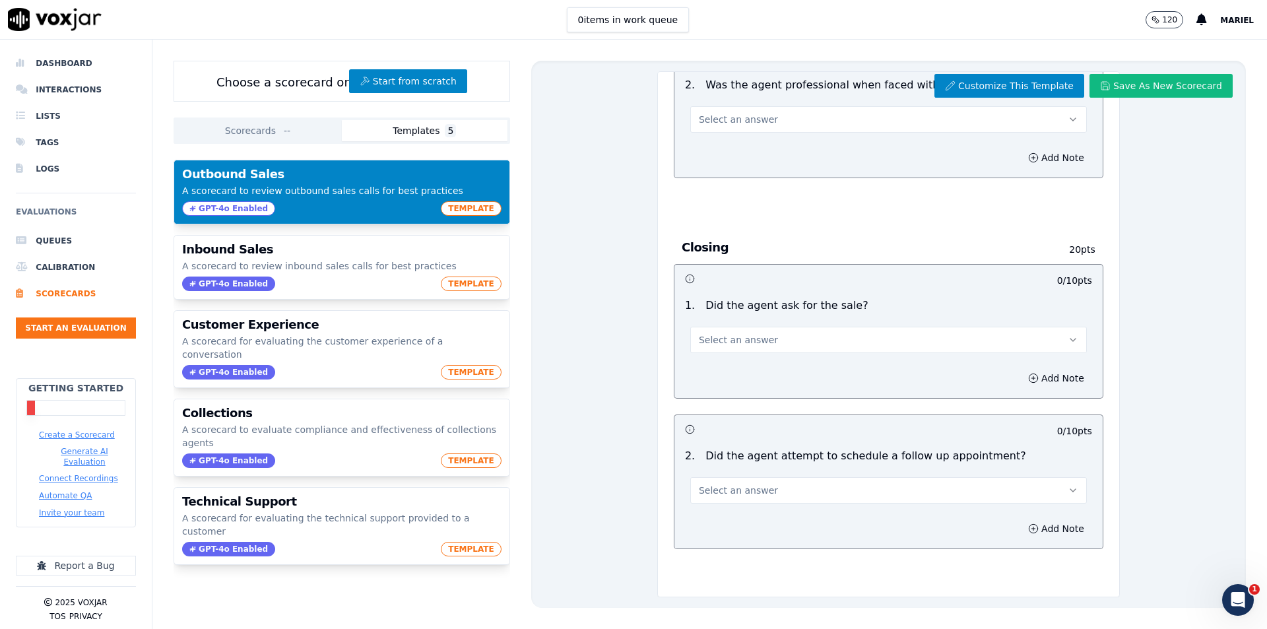
scroll to position [1245, 0]
click at [1002, 81] on button "Customize This Template" at bounding box center [1009, 86] width 150 height 24
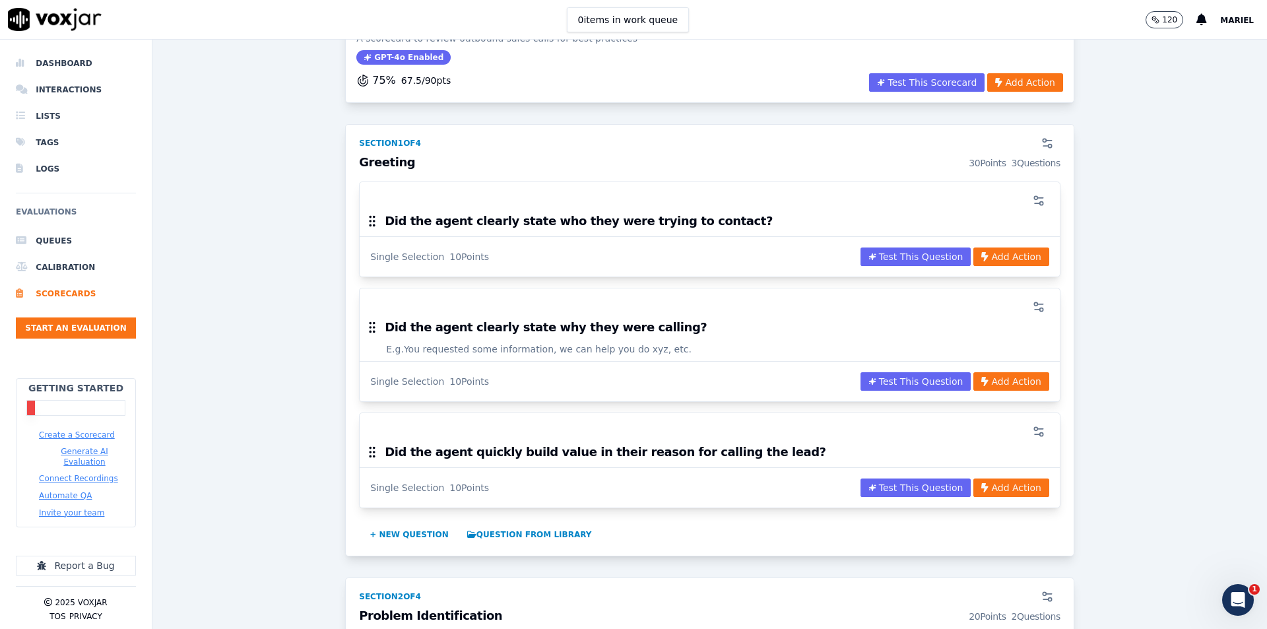
scroll to position [132, 0]
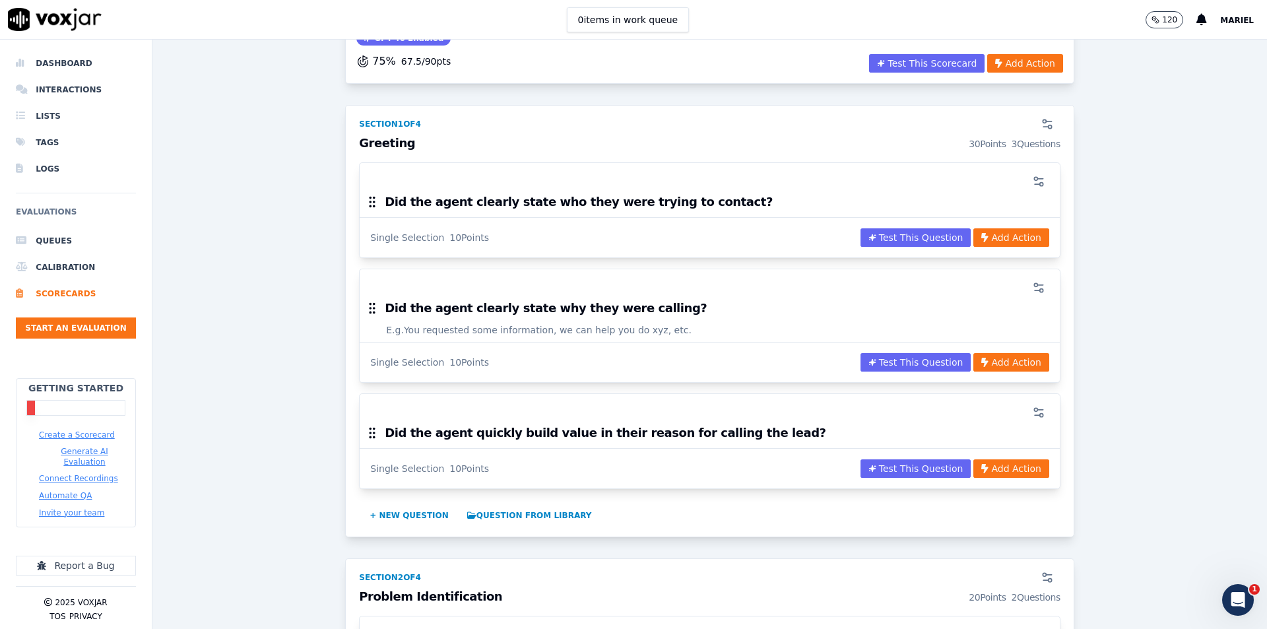
click at [389, 147] on h3 "Greeting 30 Points 3 Questions" at bounding box center [709, 143] width 701 height 13
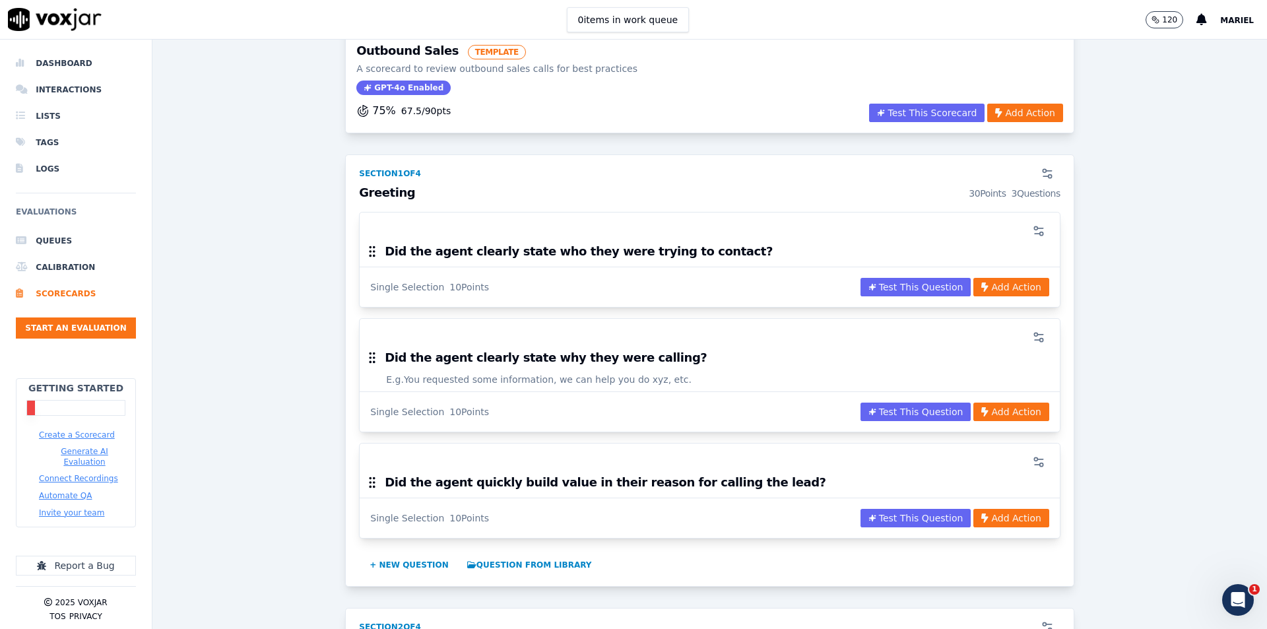
scroll to position [0, 0]
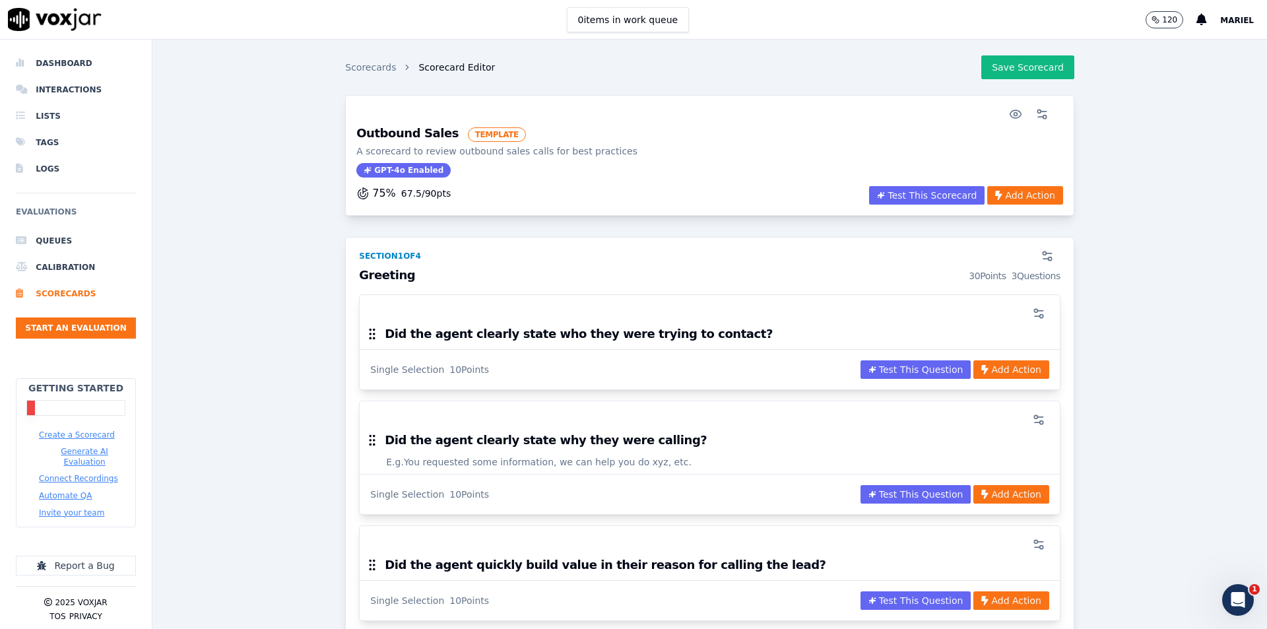
drag, startPoint x: 390, startPoint y: 275, endPoint x: 869, endPoint y: 257, distance: 479.4
click at [414, 274] on h3 "Greeting 30 Points 3 Questions" at bounding box center [709, 275] width 701 height 13
click at [1043, 254] on circle "button" at bounding box center [1044, 252] width 3 height 3
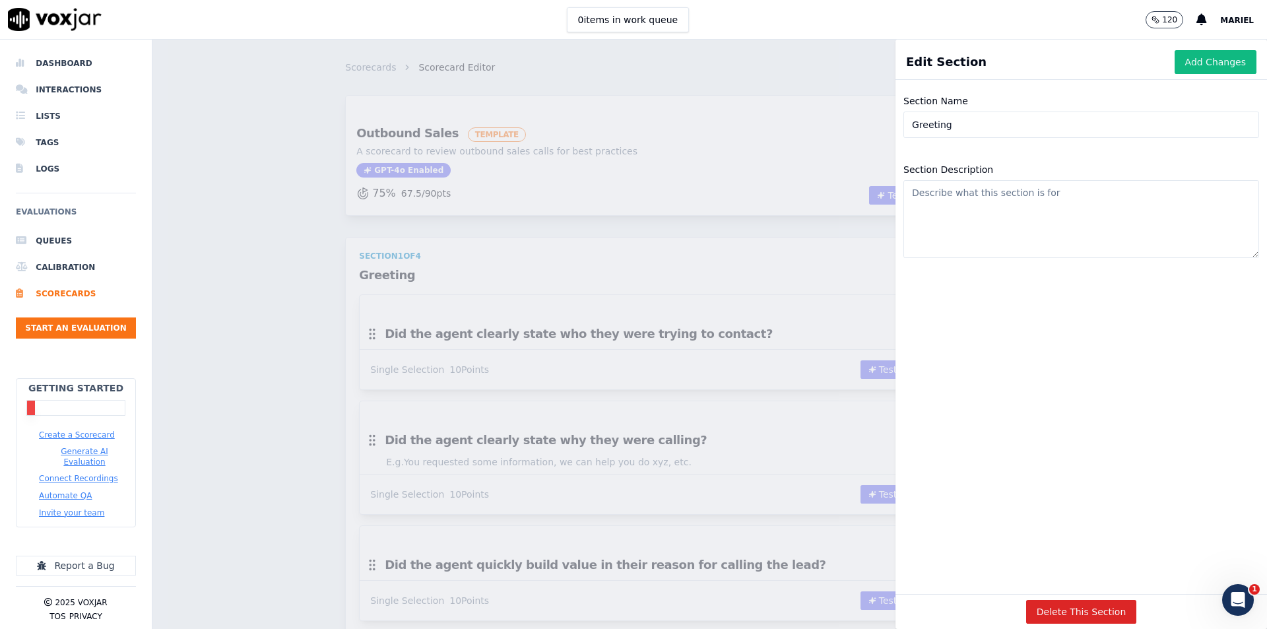
click at [969, 116] on input "Greeting" at bounding box center [1081, 125] width 356 height 26
drag, startPoint x: 968, startPoint y: 115, endPoint x: 822, endPoint y: 119, distance: 146.5
click at [822, 119] on div "Edit Section Add Changes Section Name Greeting Section Description Delete This …" at bounding box center [709, 334] width 1114 height 589
paste input "Opening & Professionalism (20 pts)"
type input "Opening & Professionalism (20 pts)"
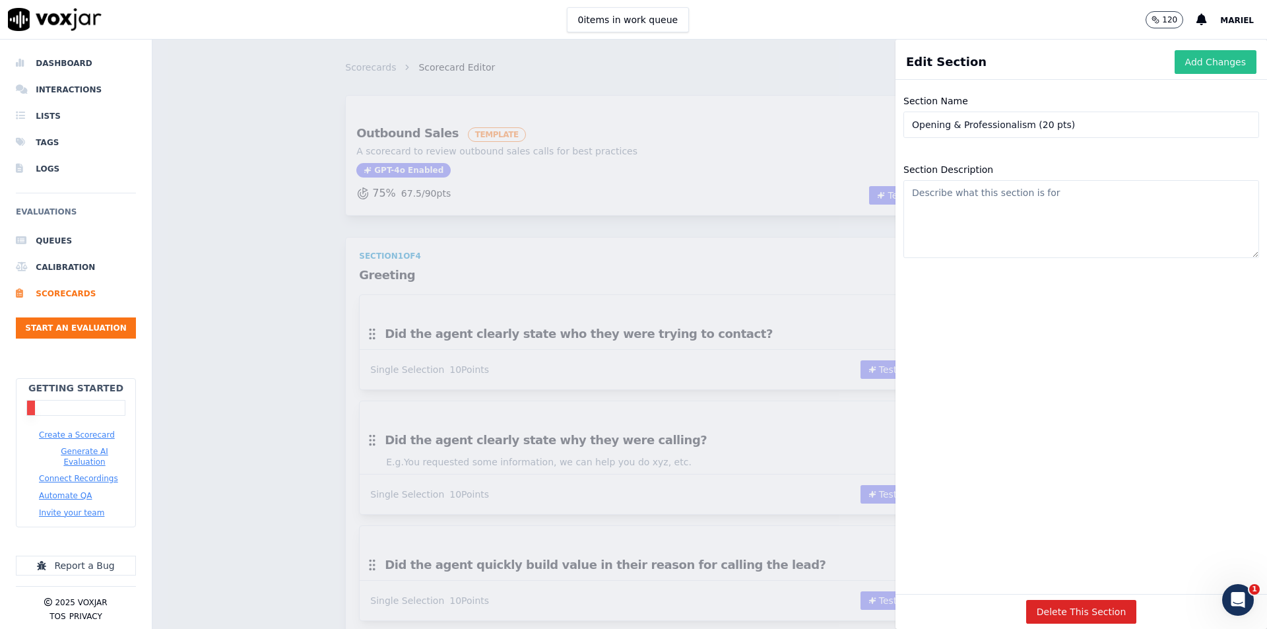
click at [1175, 66] on button "Add Changes" at bounding box center [1216, 62] width 82 height 24
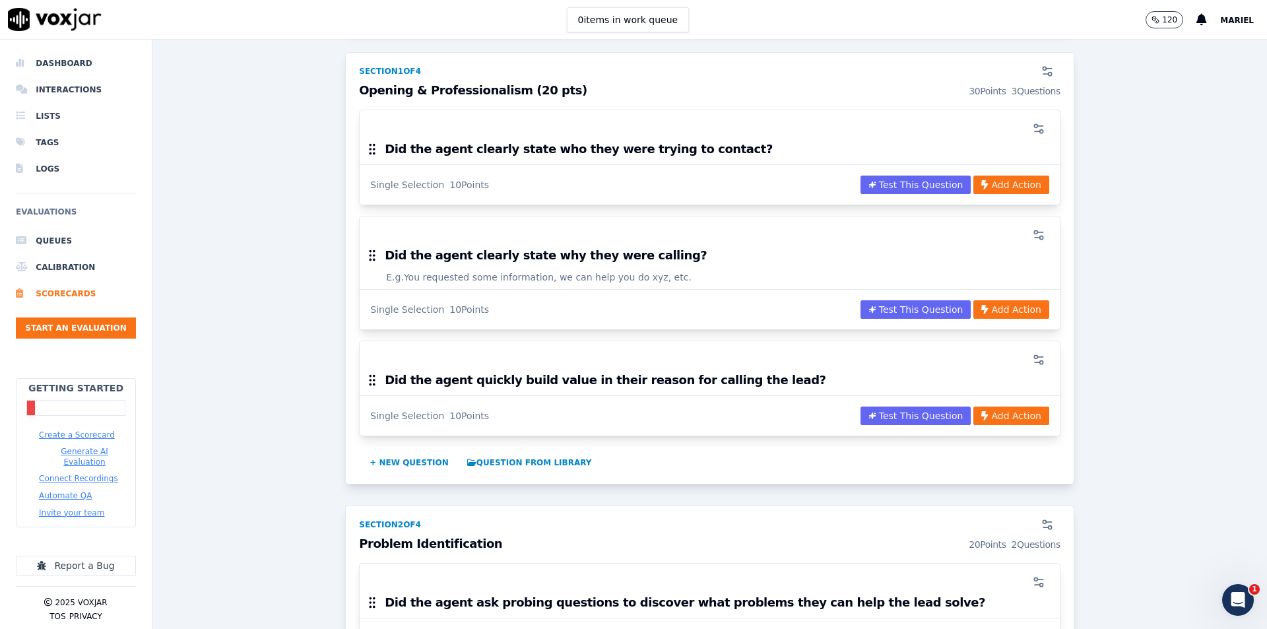
scroll to position [198, 0]
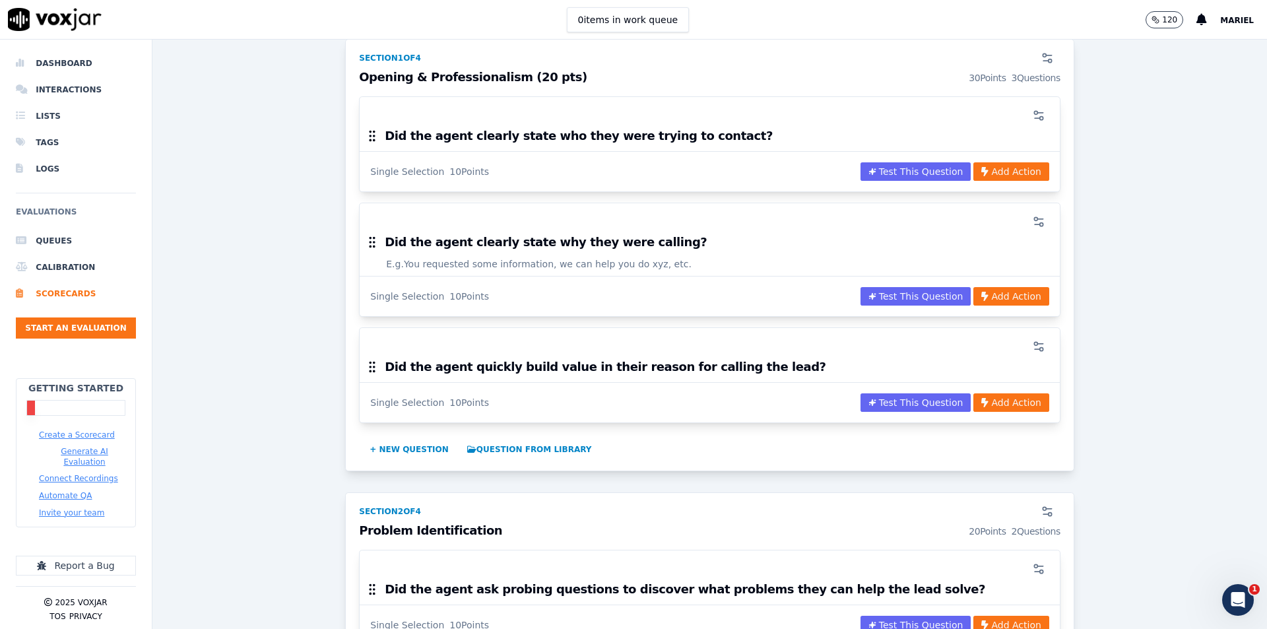
click at [486, 280] on div "Single Selection 10 Points Test This Question Add Action" at bounding box center [710, 296] width 700 height 40
click at [524, 167] on div "Single Selection 10 Points Test This Question Add Action" at bounding box center [710, 171] width 700 height 40
click at [449, 294] on div "10 Points" at bounding box center [469, 296] width 40 height 13
click at [1032, 114] on icon "button" at bounding box center [1038, 115] width 13 height 13
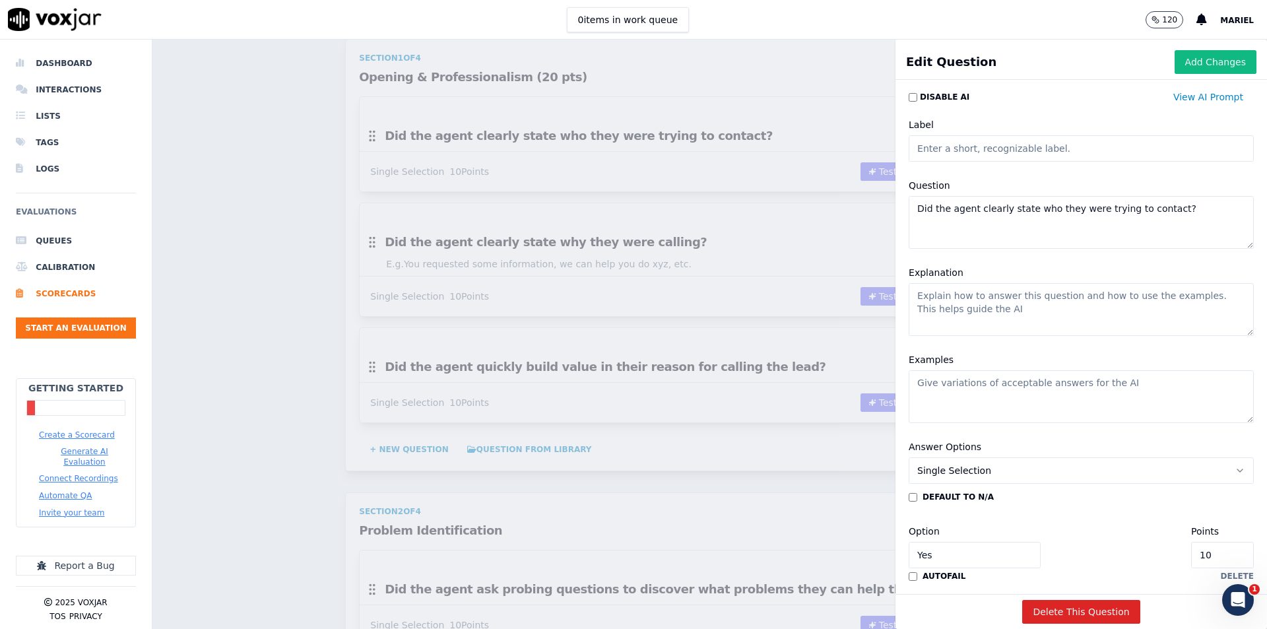
click at [991, 151] on input "Label" at bounding box center [1081, 148] width 345 height 26
drag, startPoint x: 1161, startPoint y: 210, endPoint x: 890, endPoint y: 220, distance: 270.7
click at [901, 220] on div "Question Did the agent clearly state who they were trying to contact?" at bounding box center [1081, 213] width 361 height 87
paste textarea "Greeted customer properly (5 pts)"
drag, startPoint x: 1050, startPoint y: 214, endPoint x: 1019, endPoint y: 213, distance: 31.0
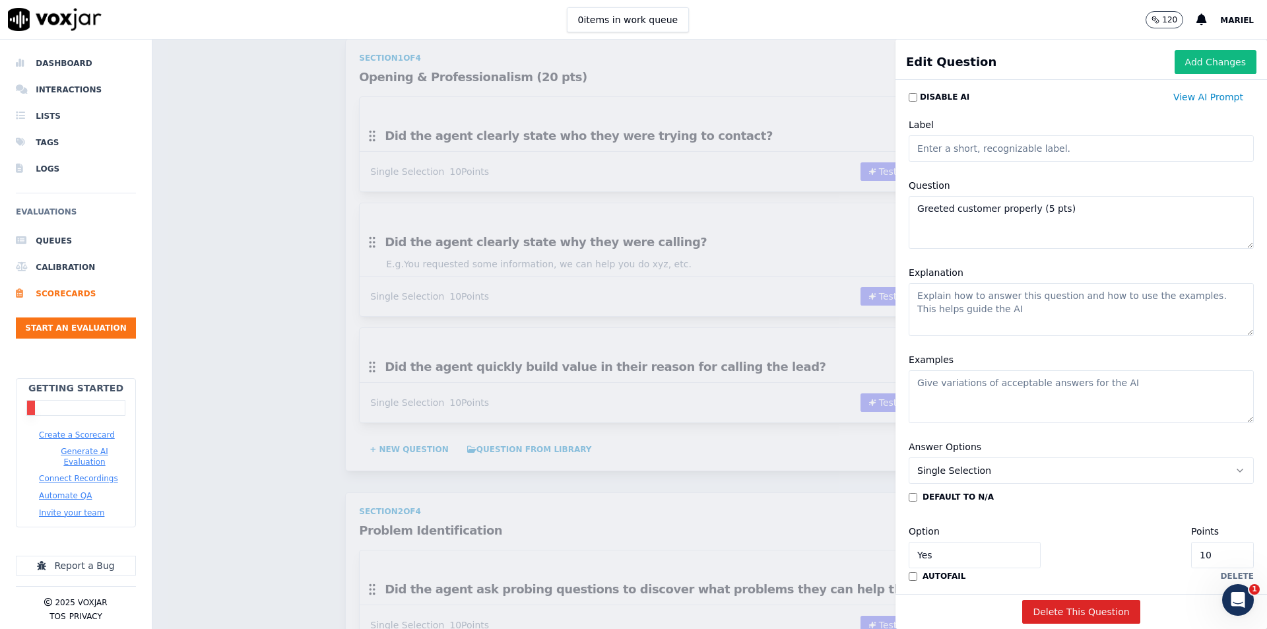
click at [1019, 213] on textarea "Greeted customer properly (5 pts)" at bounding box center [1081, 222] width 345 height 53
type textarea "Greeted customer properly (5 pts)"
click at [974, 318] on textarea "Explanation" at bounding box center [1081, 309] width 345 height 53
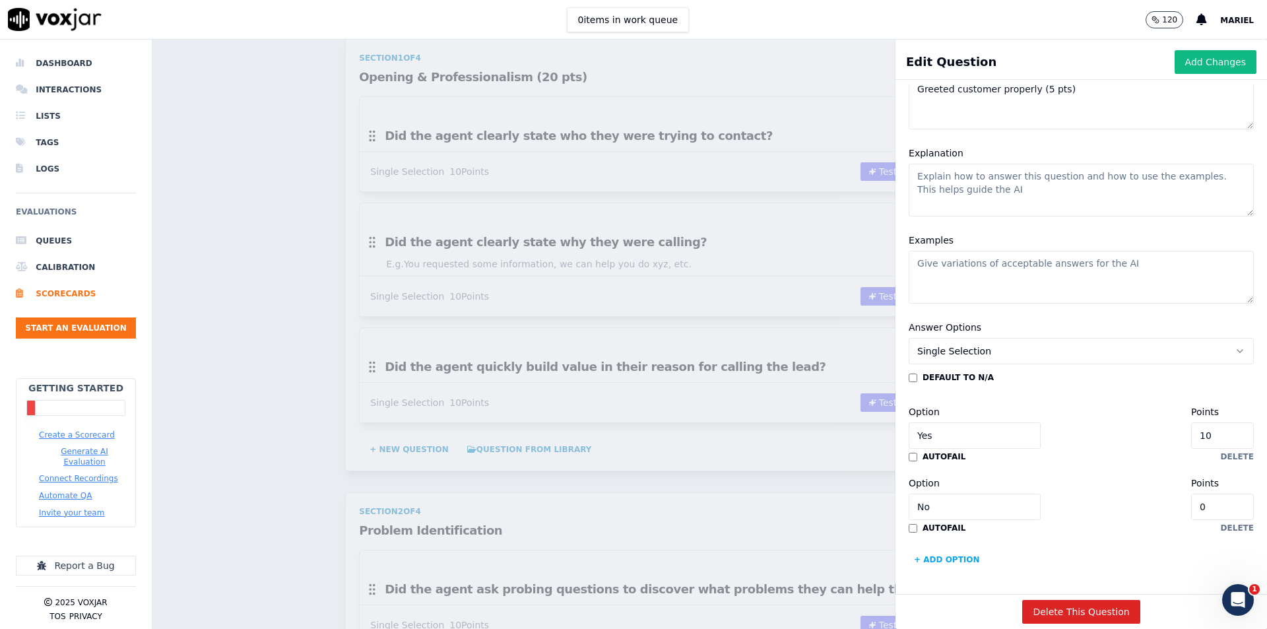
drag, startPoint x: 1178, startPoint y: 397, endPoint x: 1137, endPoint y: 396, distance: 40.9
click at [1137, 404] on div "Option Yes Points 10" at bounding box center [1081, 426] width 345 height 45
click at [1200, 422] on input "10" at bounding box center [1222, 435] width 63 height 26
type input "9"
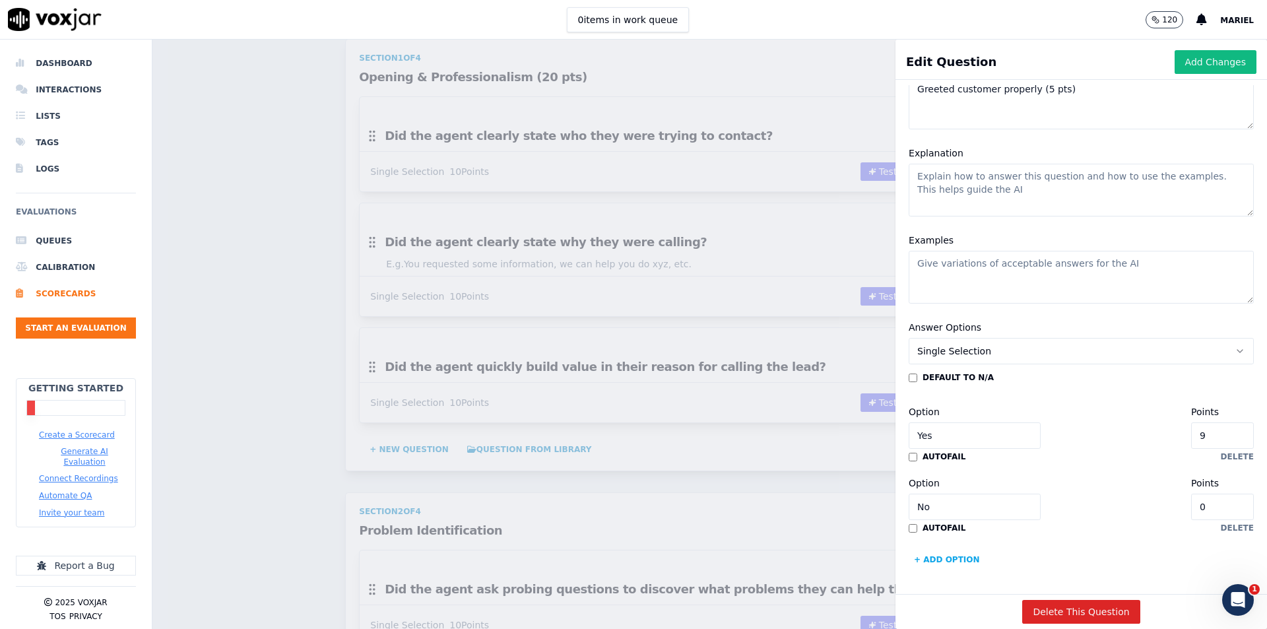
type input "8"
type input "6"
type input "5"
click at [950, 422] on input "Yes" at bounding box center [975, 435] width 132 height 26
click at [1048, 404] on div "Option Yes Points 5" at bounding box center [1081, 426] width 345 height 45
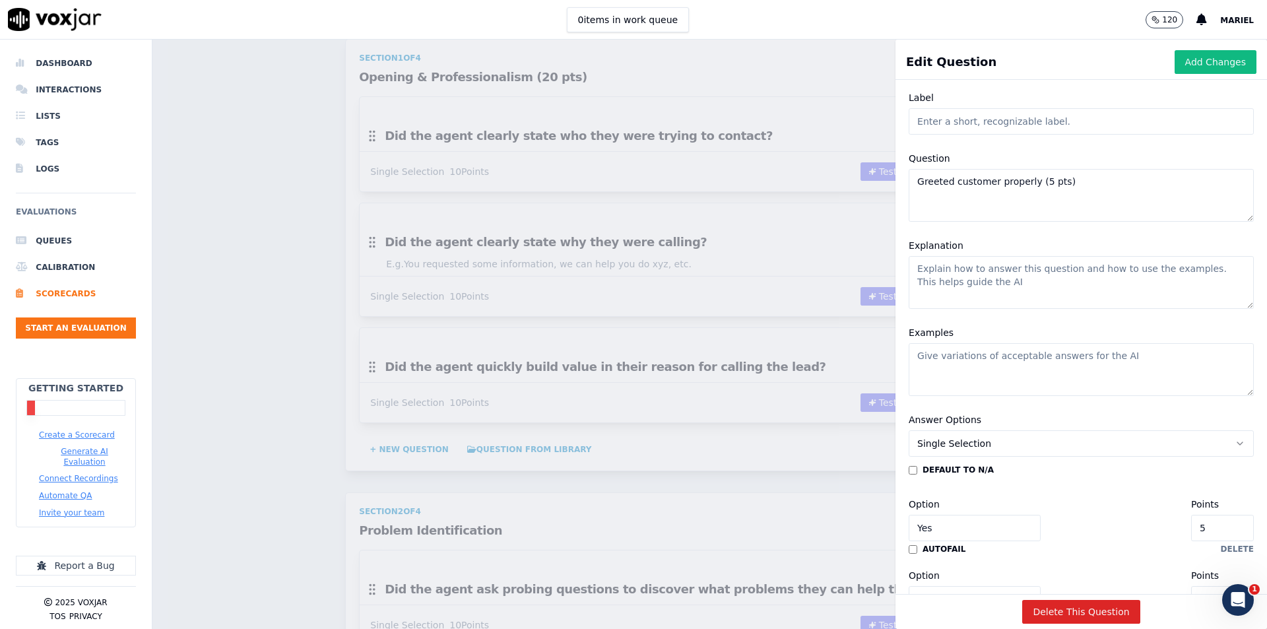
scroll to position [0, 0]
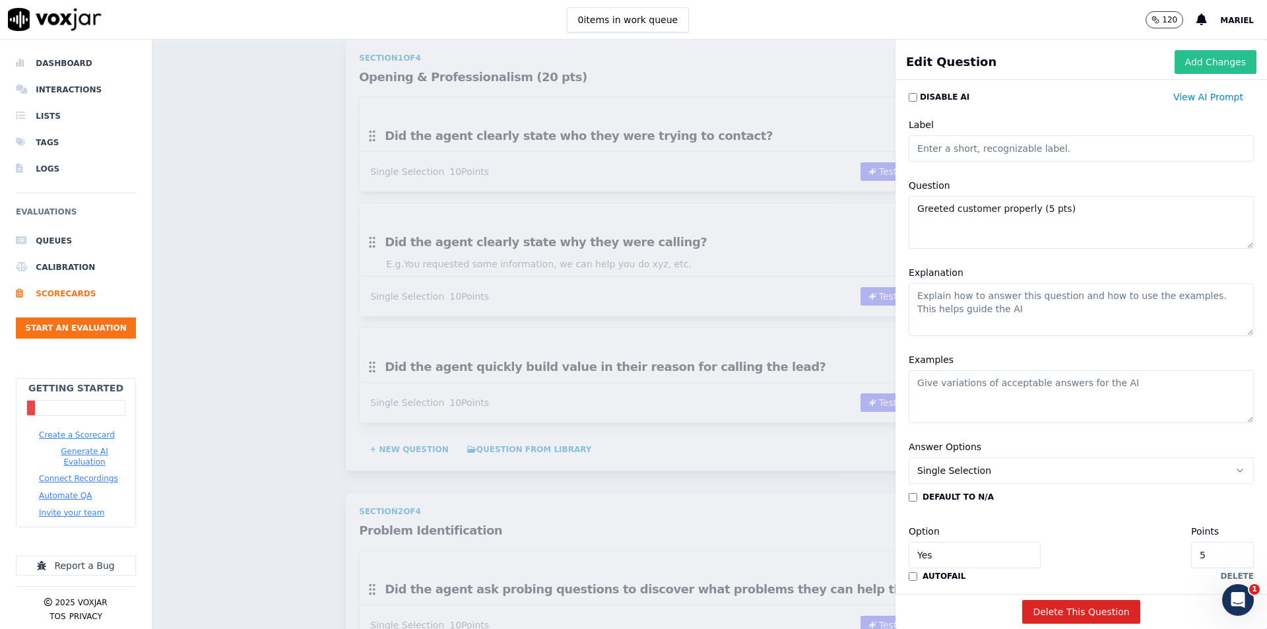
click at [1175, 58] on button "Add Changes" at bounding box center [1216, 62] width 82 height 24
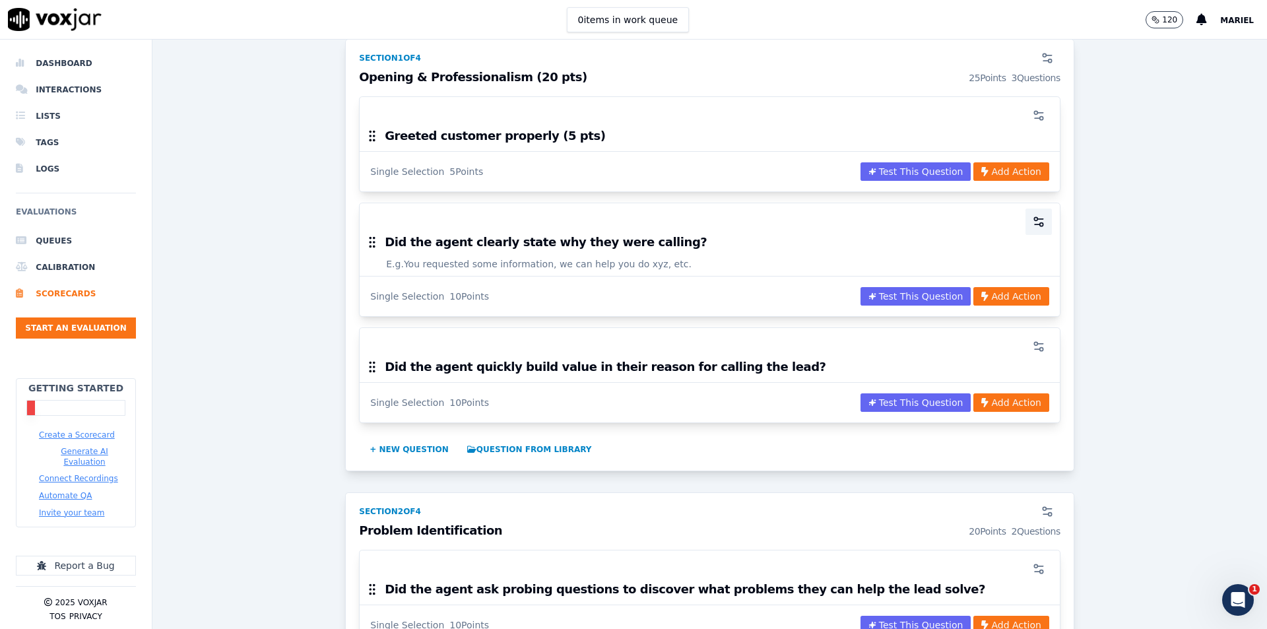
click at [1032, 220] on icon "button" at bounding box center [1038, 221] width 13 height 13
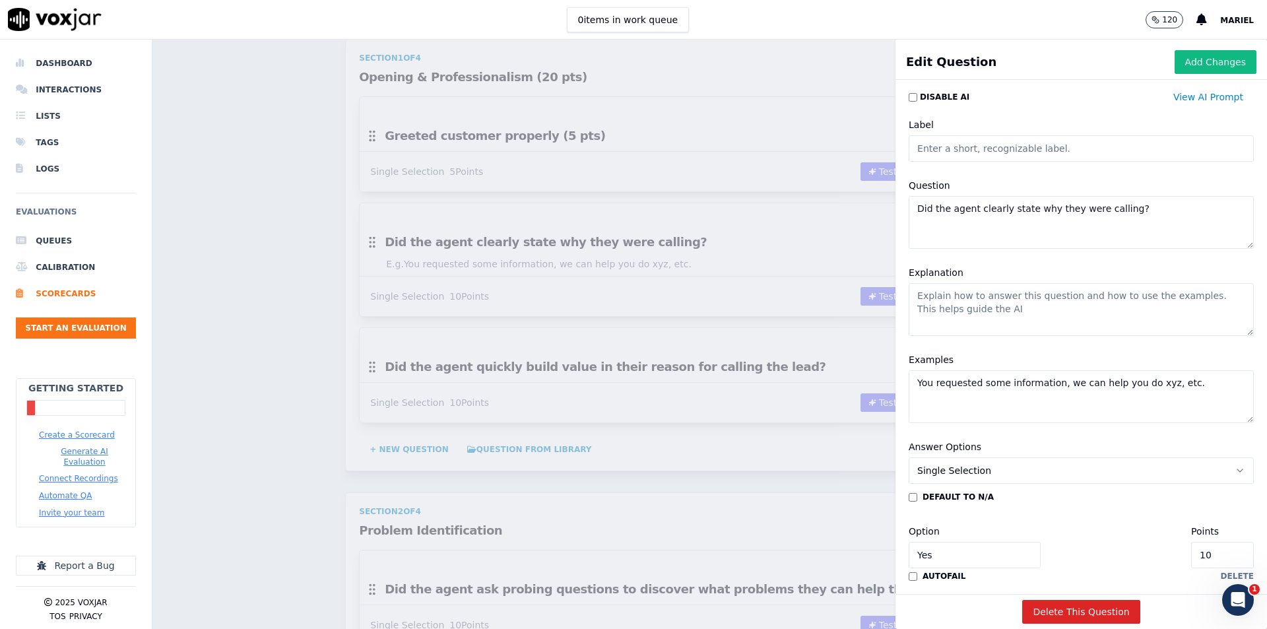
drag, startPoint x: 1124, startPoint y: 209, endPoint x: 895, endPoint y: 218, distance: 229.2
click at [909, 218] on textarea "Did the agent clearly state why they were calling?" at bounding box center [1081, 222] width 345 height 53
paste textarea
type textarea "Did the agent clearly state why they were calling?"
paste textarea
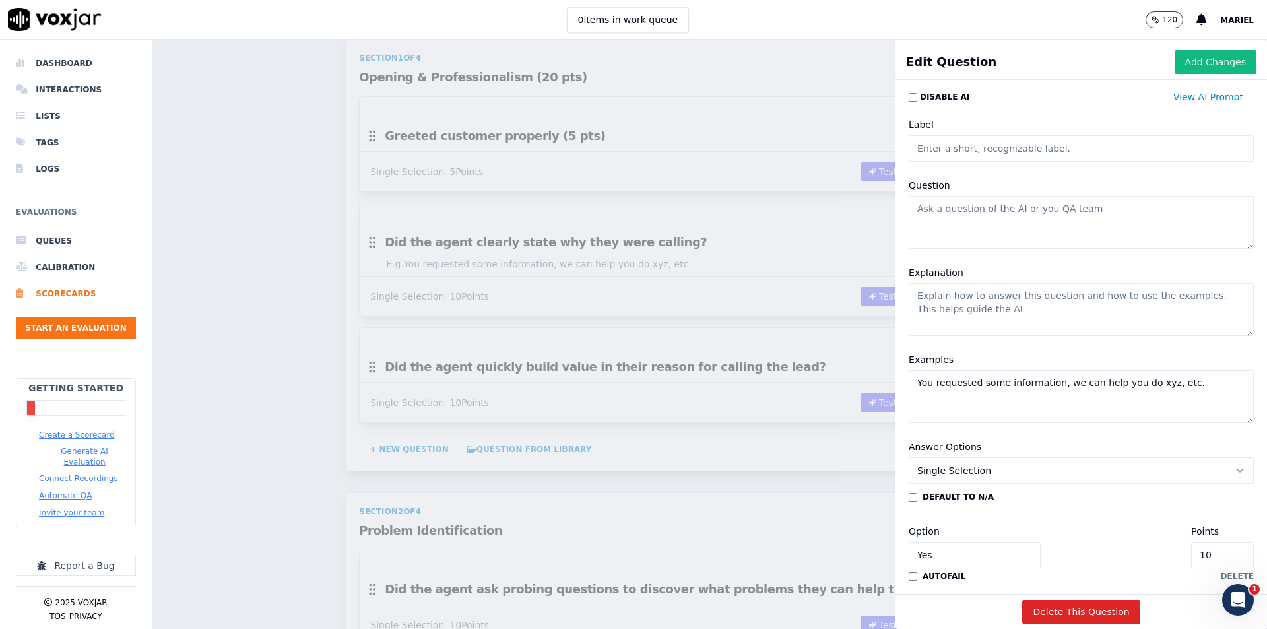
paste textarea "Polite, professional, and clear tone (5 pts)"
type textarea "Polite, professional, and clear tone (5 pts)"
click at [1041, 299] on textarea "Explanation" at bounding box center [1081, 309] width 345 height 53
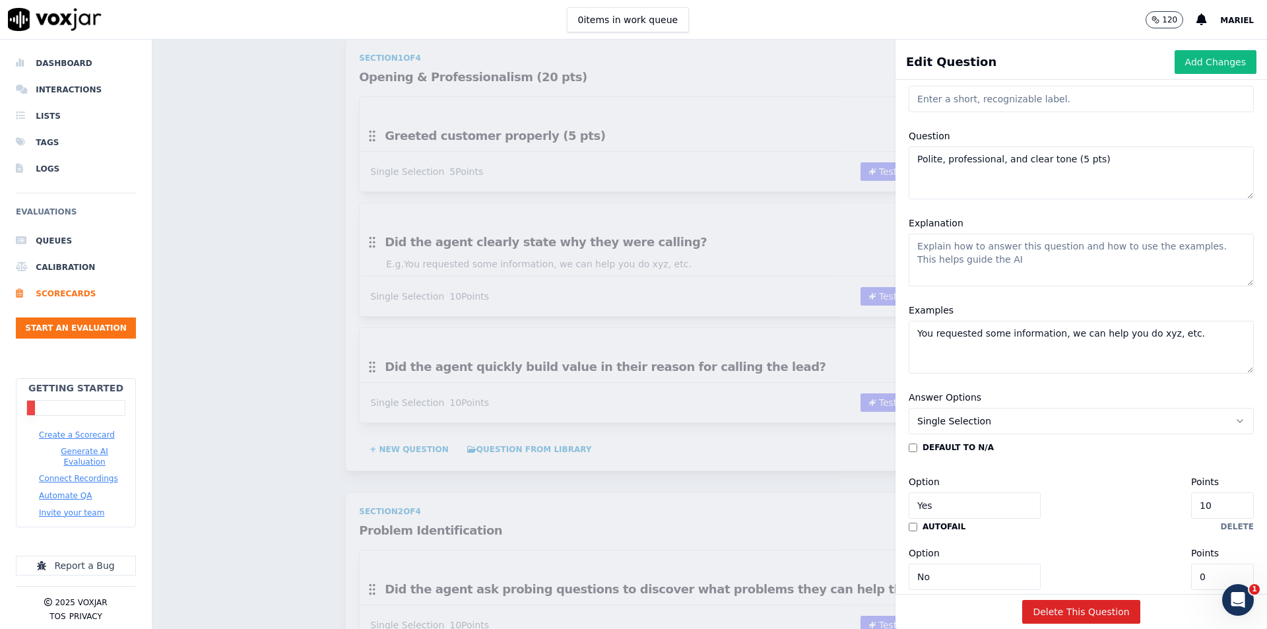
scroll to position [132, 0]
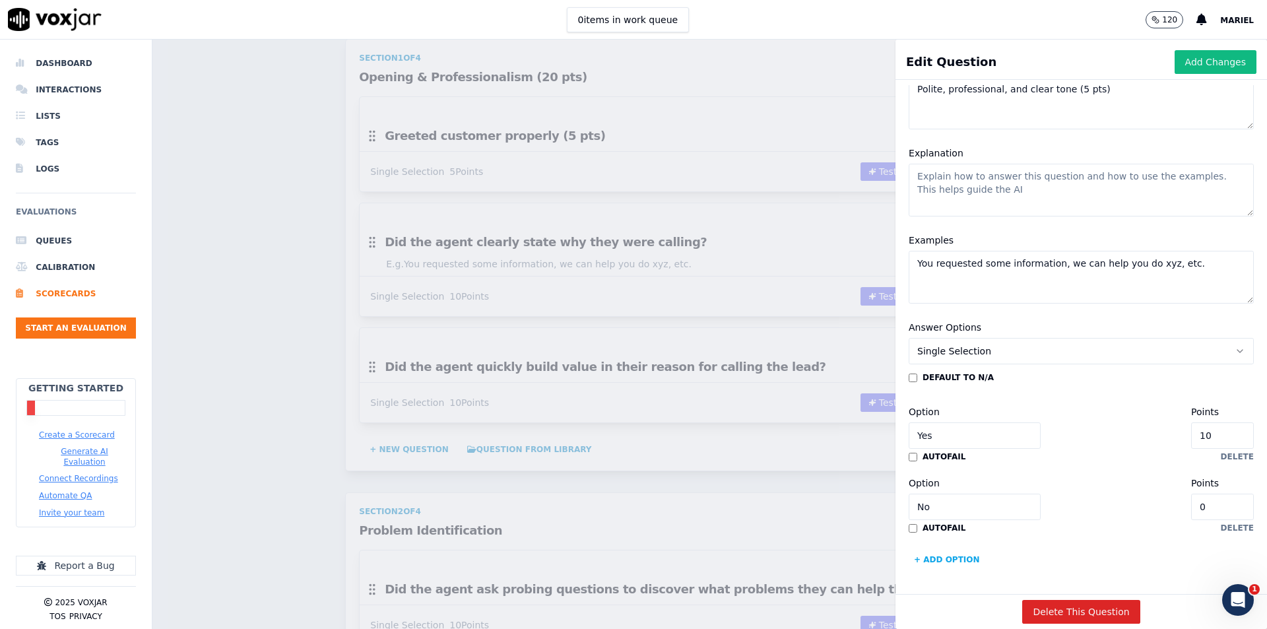
drag, startPoint x: 1194, startPoint y: 420, endPoint x: 1138, endPoint y: 422, distance: 55.5
click at [1138, 422] on div "Option Yes Points 10" at bounding box center [1081, 426] width 345 height 45
type input "5"
click at [1180, 72] on button "Add Changes" at bounding box center [1216, 62] width 82 height 24
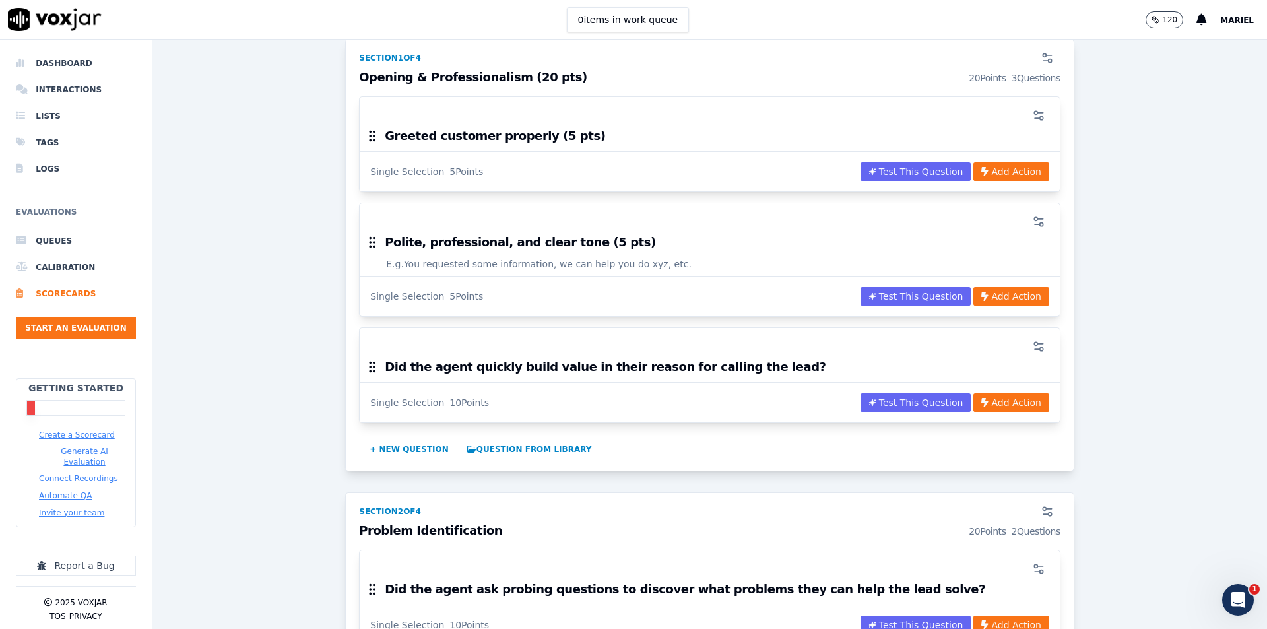
click at [402, 452] on button "+ New question" at bounding box center [409, 449] width 90 height 21
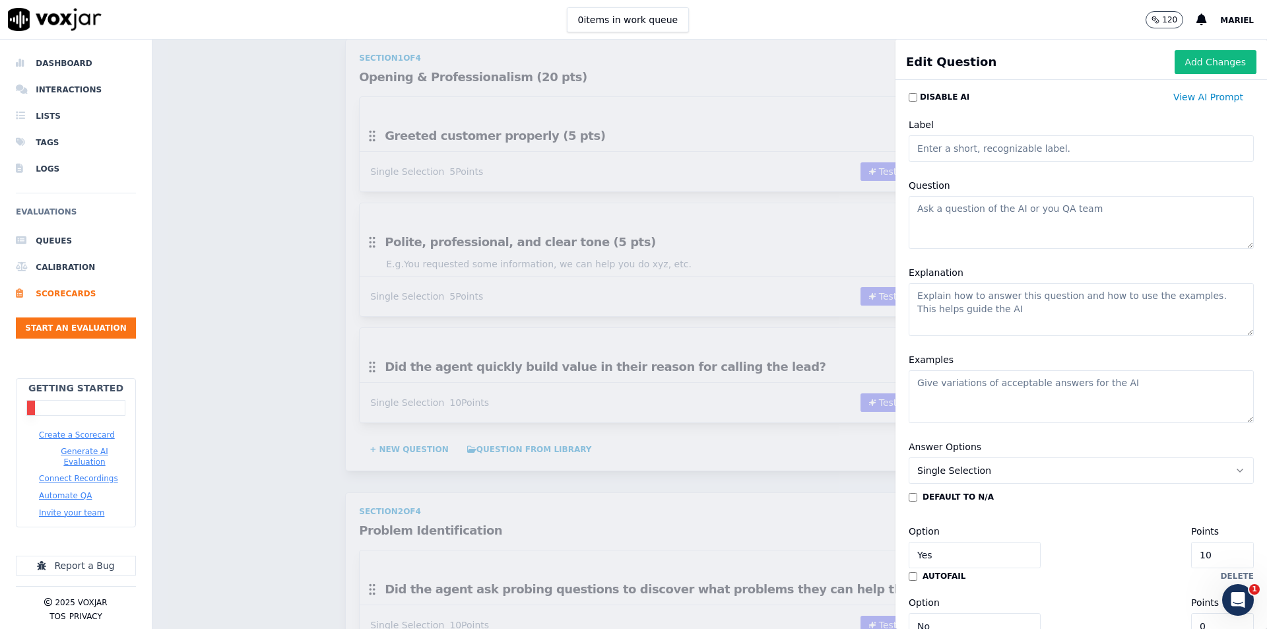
click at [1037, 47] on div "Edit Question Add Changes Disable AI View AI Prompt Label Question Explanation …" at bounding box center [1080, 334] width 371 height 589
click at [1175, 60] on button "Add Changes" at bounding box center [1216, 62] width 82 height 24
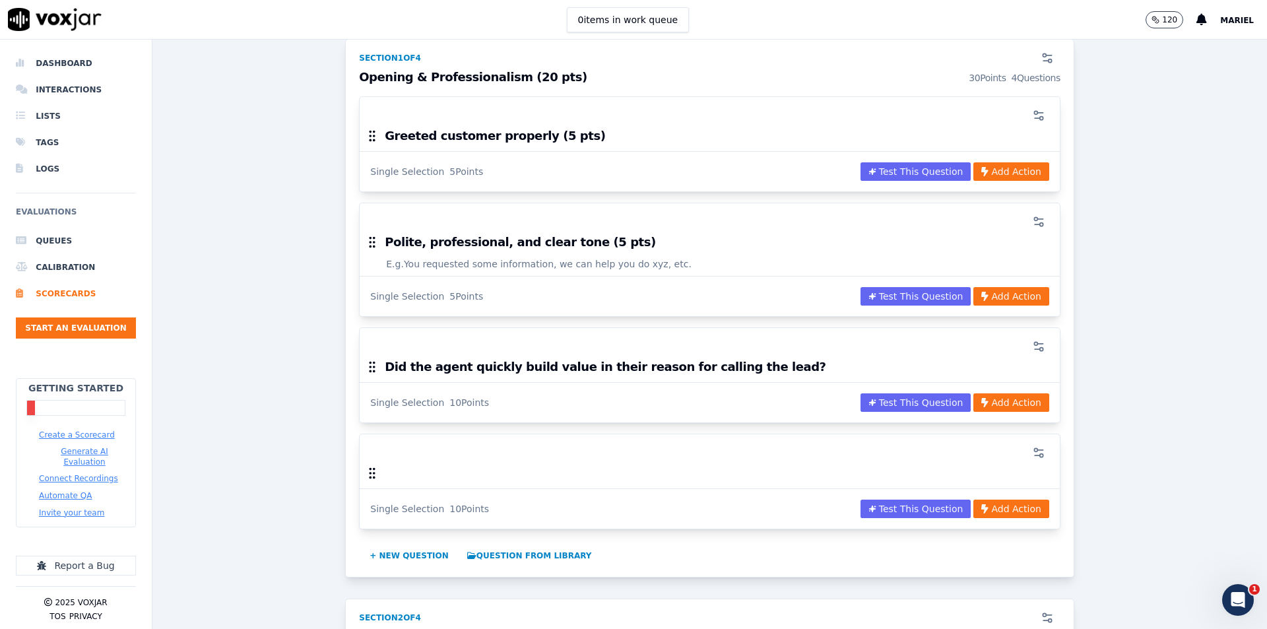
click at [449, 366] on h3 "Did the agent quickly build value in their reason for calling the lead?" at bounding box center [605, 367] width 441 height 12
click at [1025, 342] on button "button" at bounding box center [1038, 346] width 26 height 26
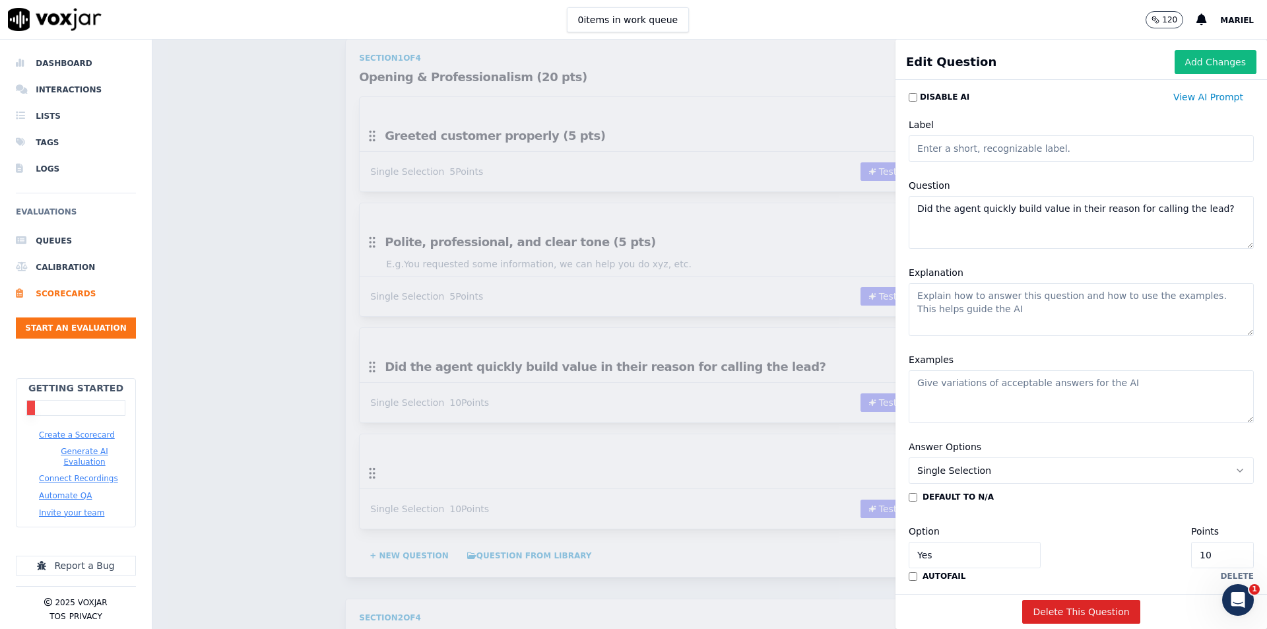
drag, startPoint x: 1167, startPoint y: 210, endPoint x: 900, endPoint y: 225, distance: 267.7
click at [909, 225] on textarea "Did the agent quickly build value in their reason for calling the lead?" at bounding box center [1081, 222] width 345 height 53
paste textarea "Introduced purpose of the call (5 pts)"
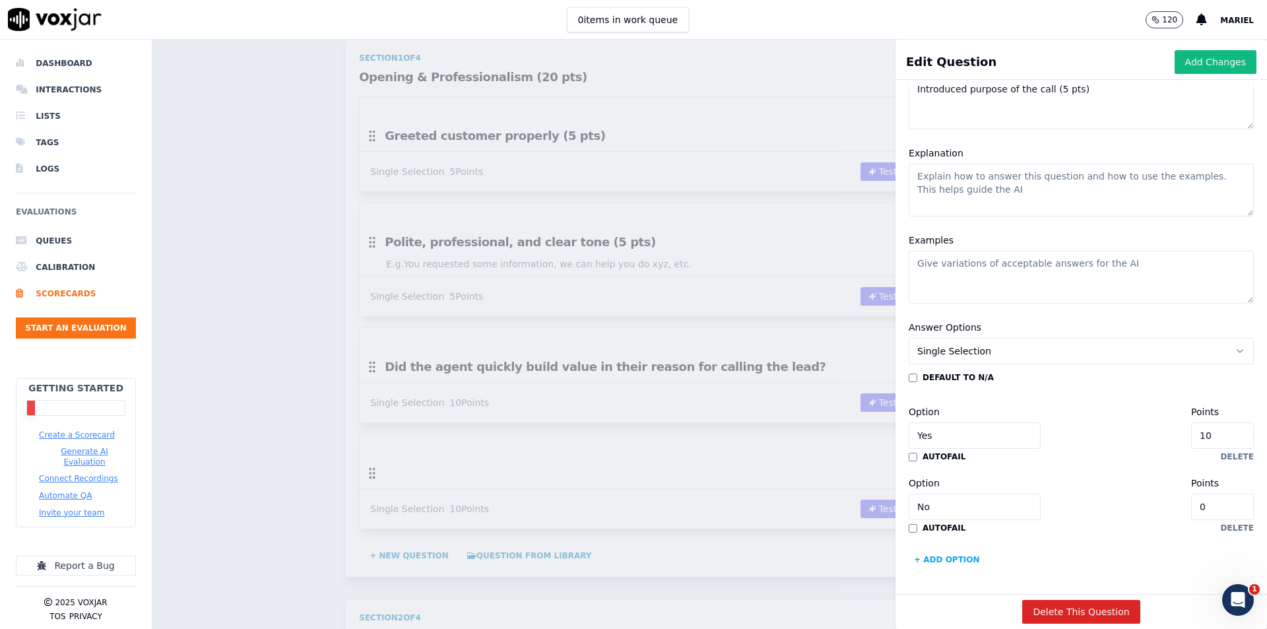
type textarea "Introduced purpose of the call (5 pts)"
drag, startPoint x: 1168, startPoint y: 426, endPoint x: 1136, endPoint y: 426, distance: 32.3
click at [1136, 426] on div "Option Yes Points 10" at bounding box center [1081, 426] width 345 height 45
type input "5"
click at [1195, 63] on button "Add Changes" at bounding box center [1216, 62] width 82 height 24
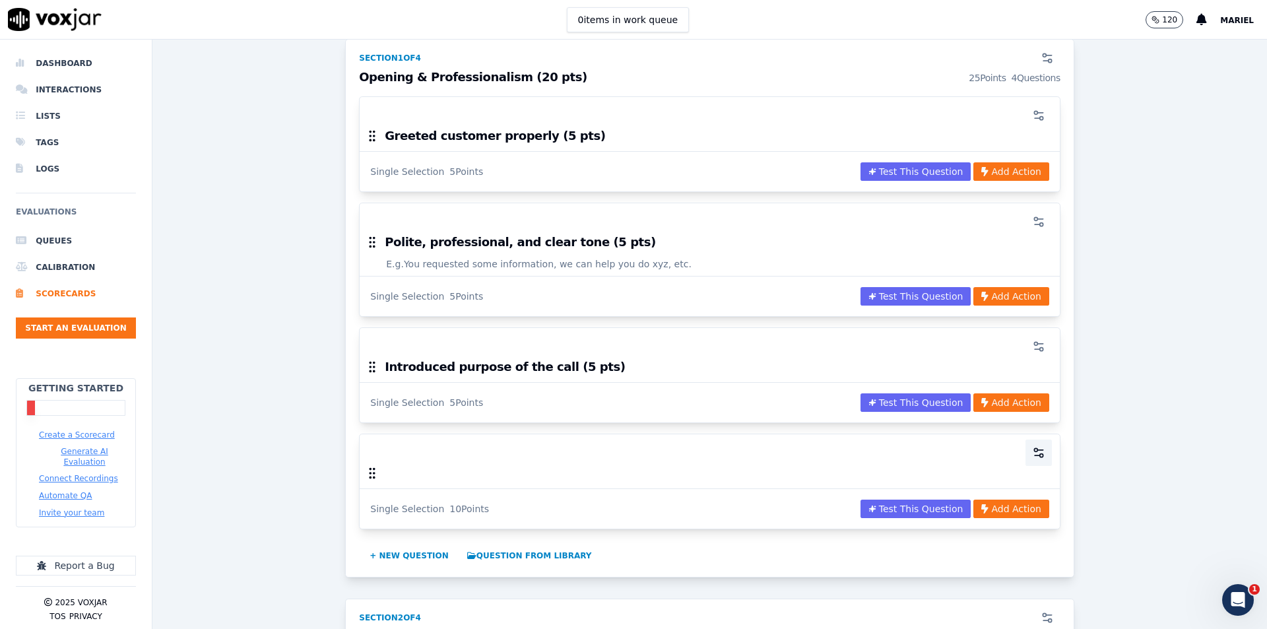
click at [1034, 448] on circle "button" at bounding box center [1035, 449] width 3 height 3
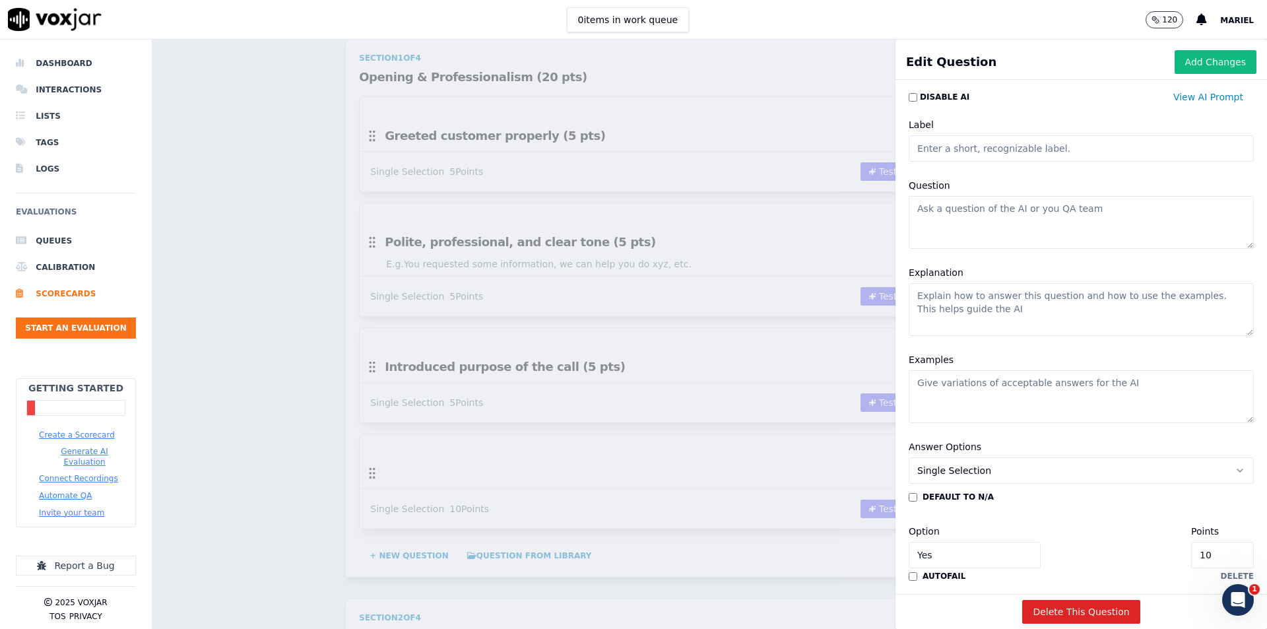
click at [1075, 147] on input "Label" at bounding box center [1081, 148] width 345 height 26
click at [1056, 224] on textarea "Question" at bounding box center [1081, 222] width 345 height 53
paste textarea "Spoke at an appropriate pace / clarity (5 pts)"
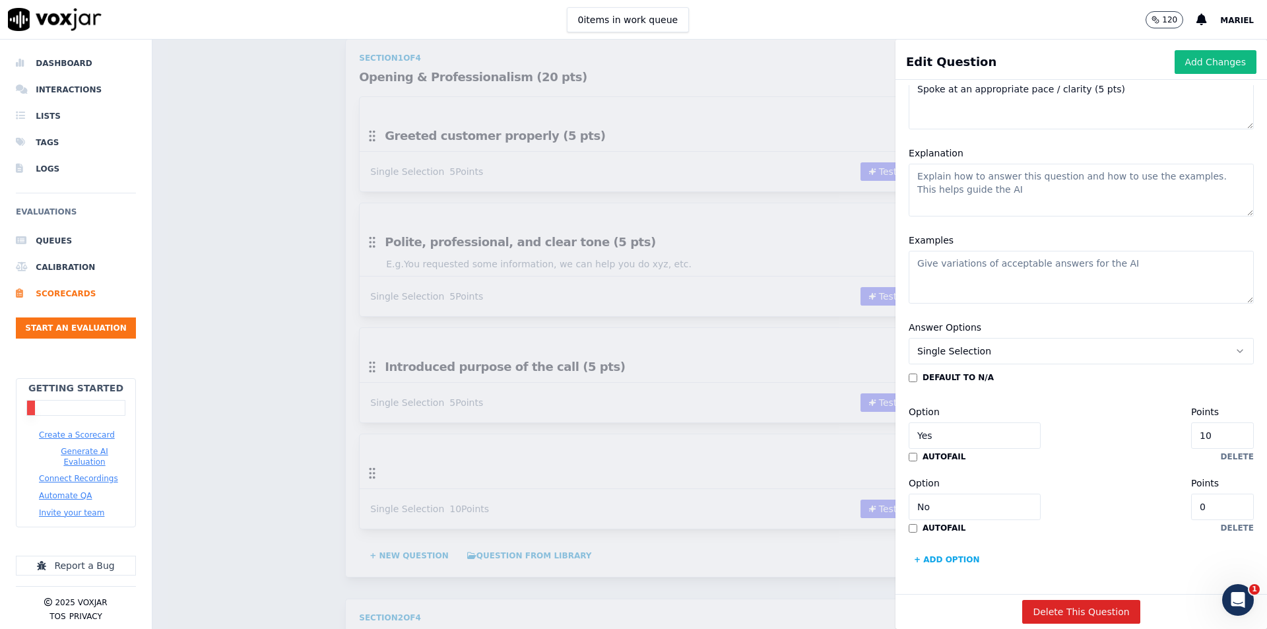
scroll to position [159, 0]
type textarea "Spoke at an appropriate pace / clarity (5 pts)"
drag, startPoint x: 1176, startPoint y: 399, endPoint x: 1134, endPoint y: 403, distance: 42.4
click at [1134, 404] on div "Option Yes Points 10" at bounding box center [1081, 426] width 345 height 45
type input "5"
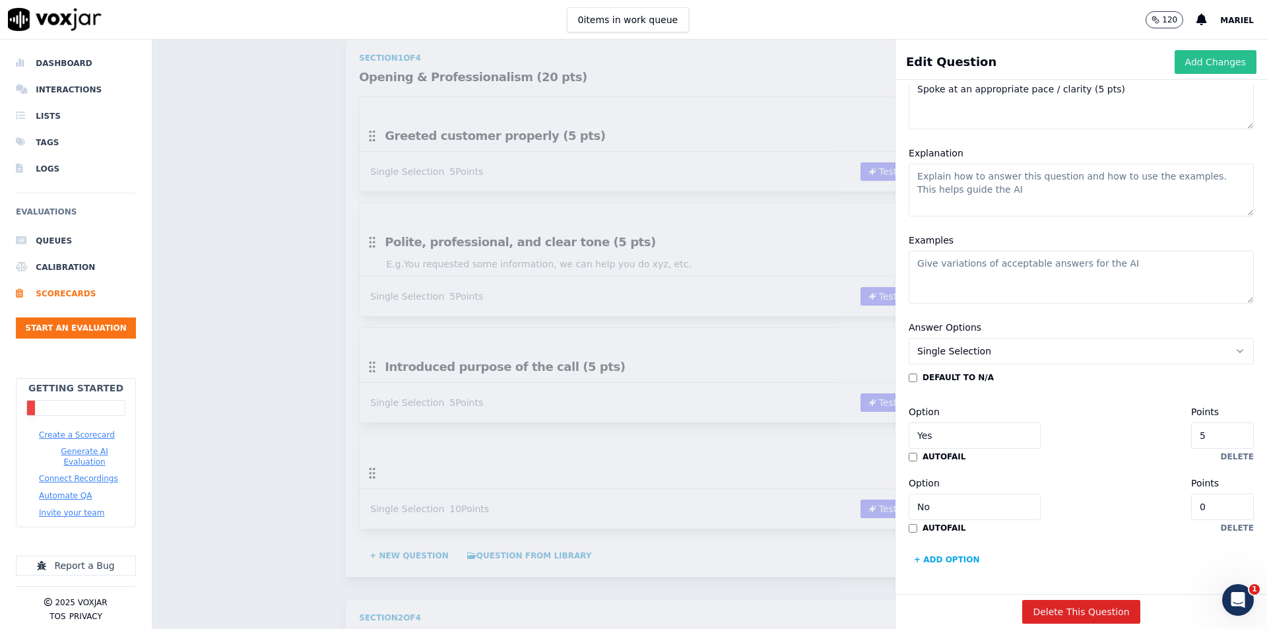
click at [1198, 53] on button "Add Changes" at bounding box center [1216, 62] width 82 height 24
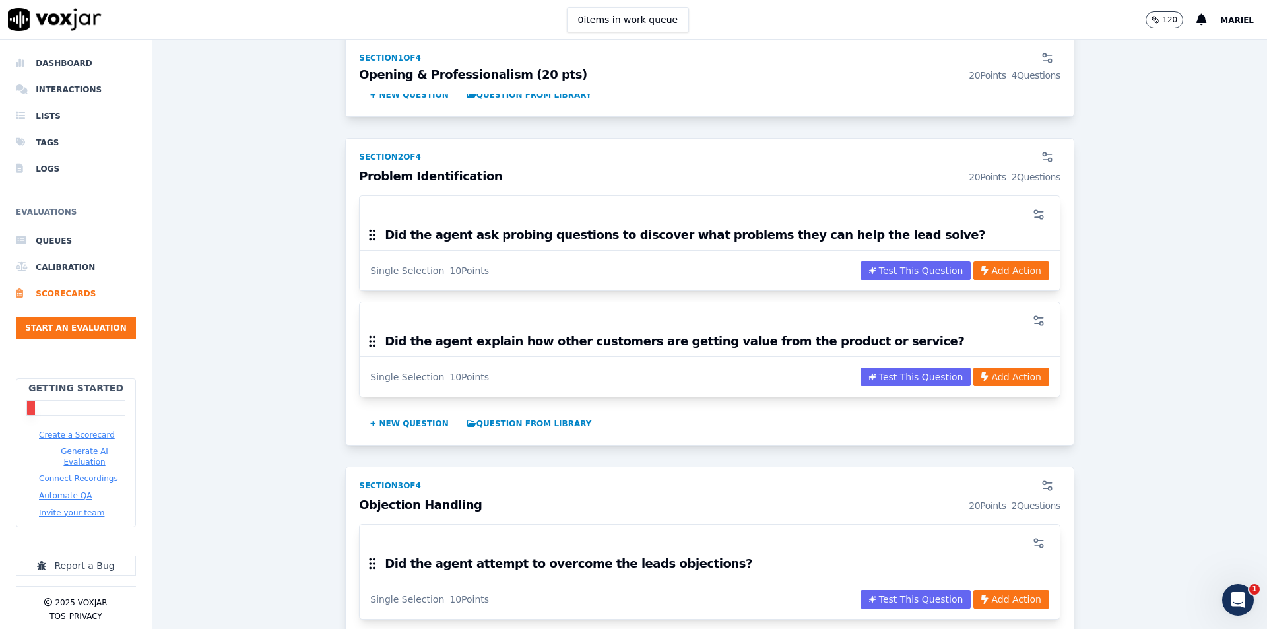
scroll to position [660, 0]
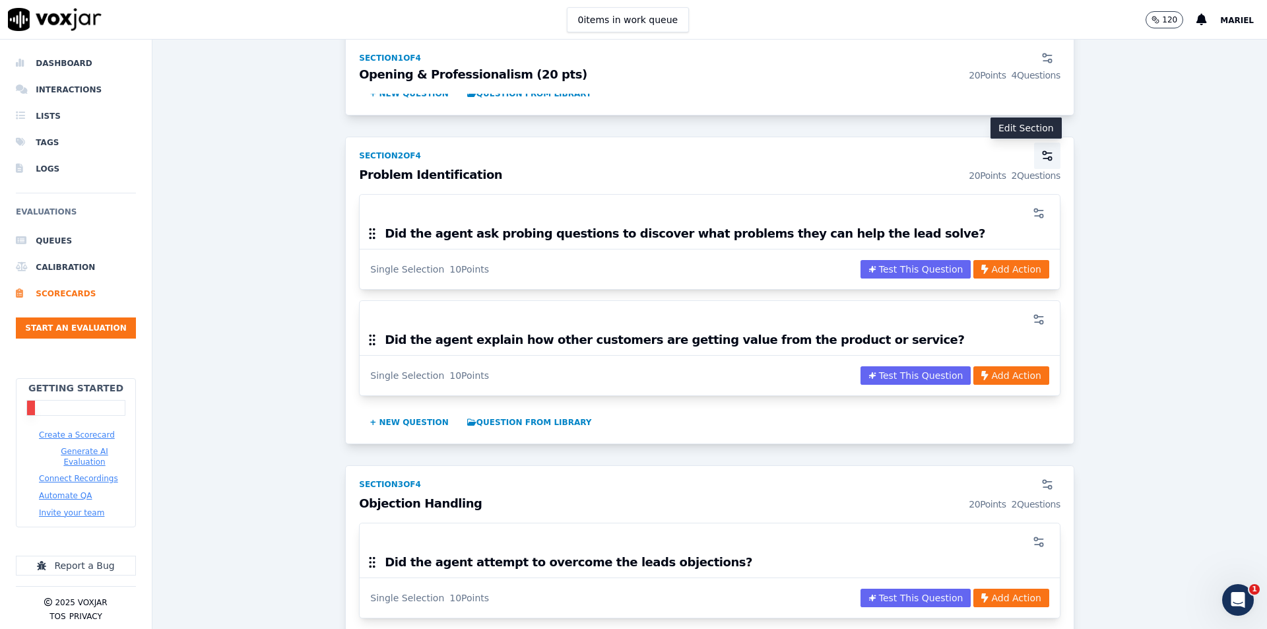
click at [1041, 154] on icon "button" at bounding box center [1047, 155] width 13 height 13
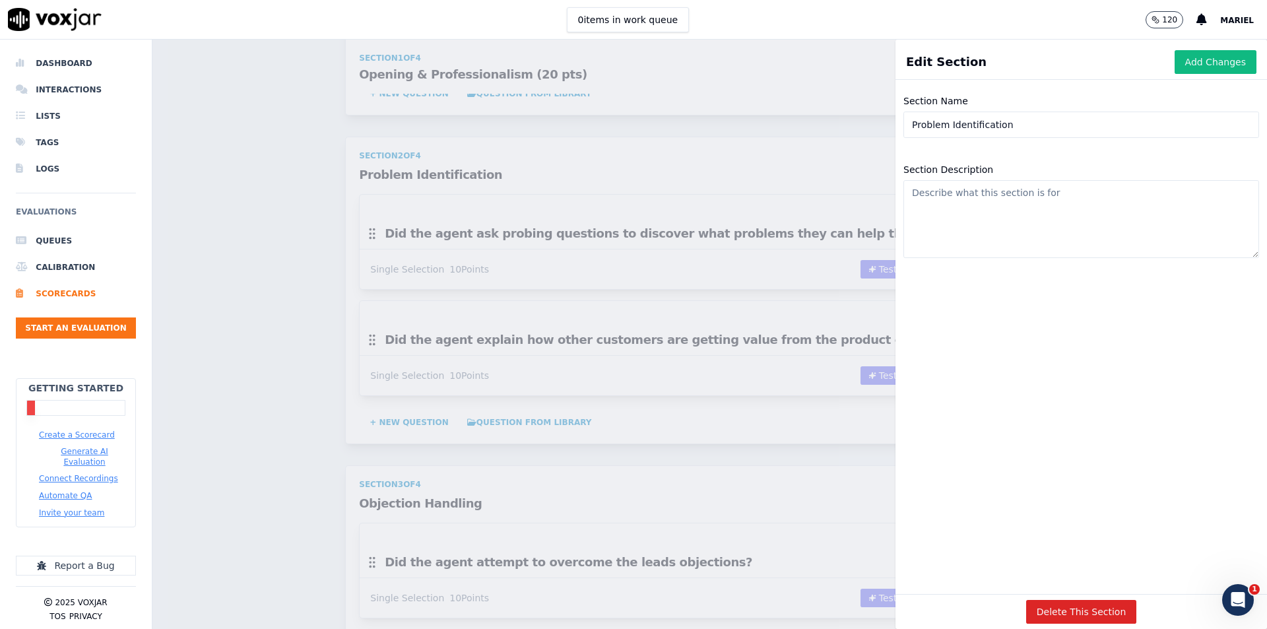
drag, startPoint x: 1010, startPoint y: 128, endPoint x: 961, endPoint y: 252, distance: 133.3
click at [895, 125] on div "Section Name Problem Identification" at bounding box center [1080, 115] width 371 height 61
paste input "Appointment Confirmation Process (40 pts)"
type input "Appointment Confirmation Process (40 pts)"
click at [1175, 64] on button "Add Changes" at bounding box center [1216, 62] width 82 height 24
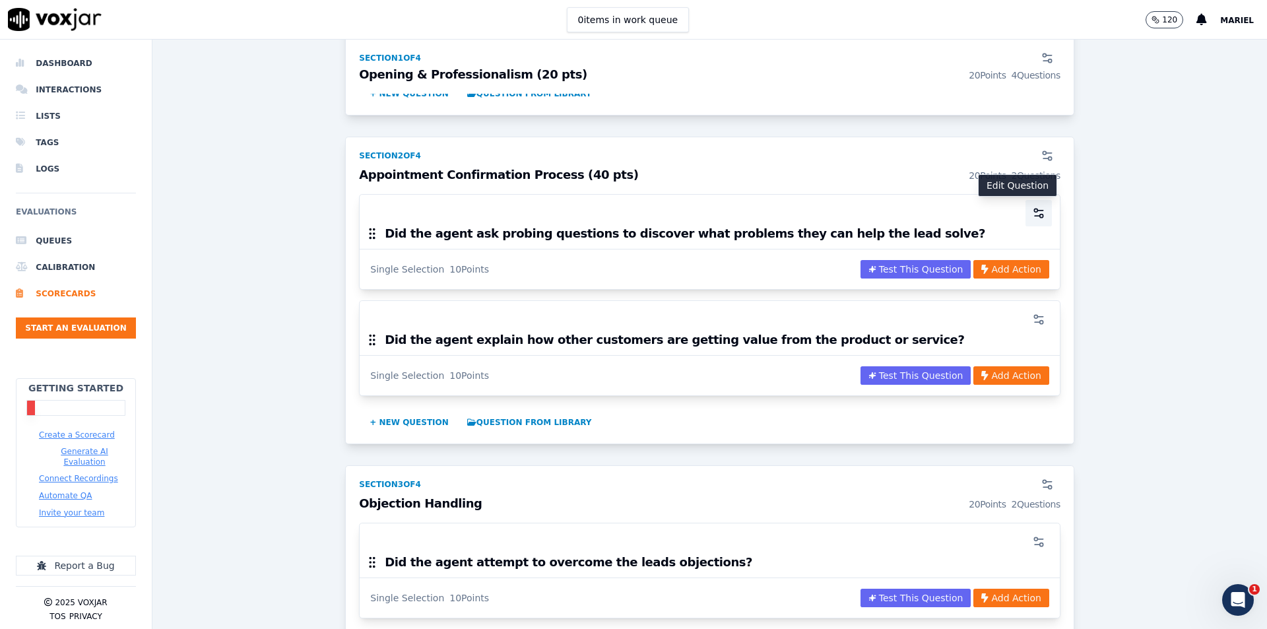
click at [1032, 213] on icon "button" at bounding box center [1038, 213] width 13 height 13
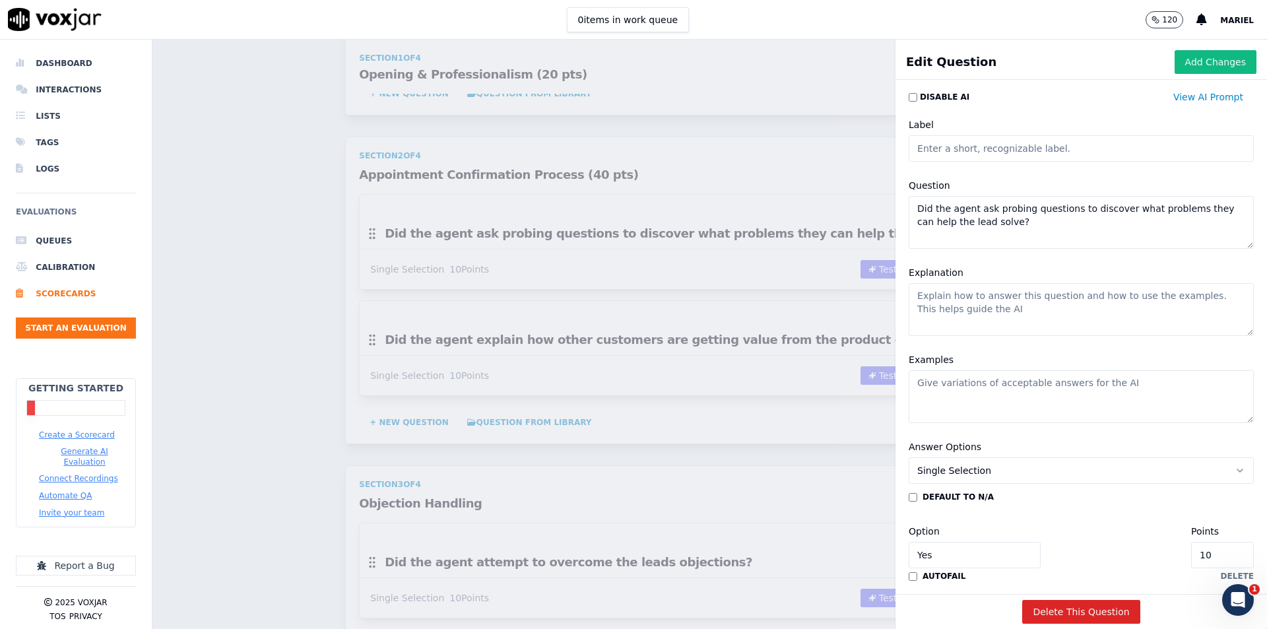
drag, startPoint x: 1088, startPoint y: 220, endPoint x: 895, endPoint y: 209, distance: 193.7
click at [909, 209] on textarea "Did the agent ask probing questions to discover what problems they can help the…" at bounding box center [1081, 222] width 345 height 53
paste textarea "Confirmed appointment date & time accurately (20 pts)"
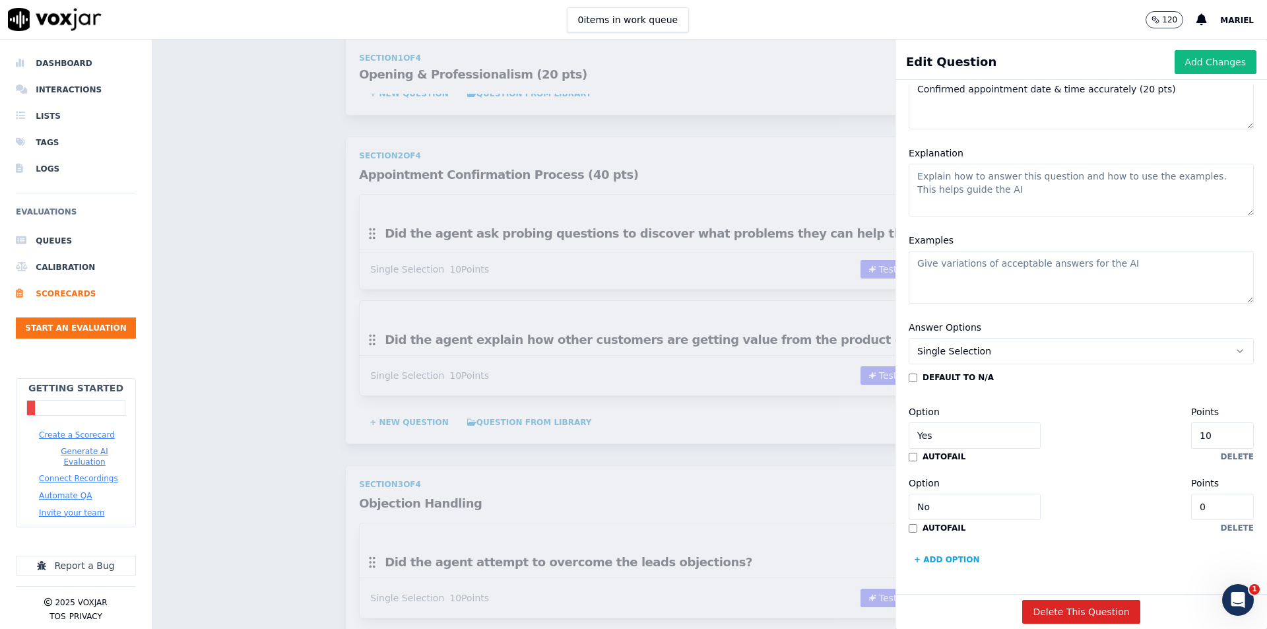
scroll to position [159, 0]
type textarea "Confirmed appointment date & time accurately (20 pts)"
drag, startPoint x: 1174, startPoint y: 390, endPoint x: 1150, endPoint y: 392, distance: 23.8
click at [1150, 404] on div "Option Yes Points 10" at bounding box center [1081, 426] width 345 height 45
type input "20"
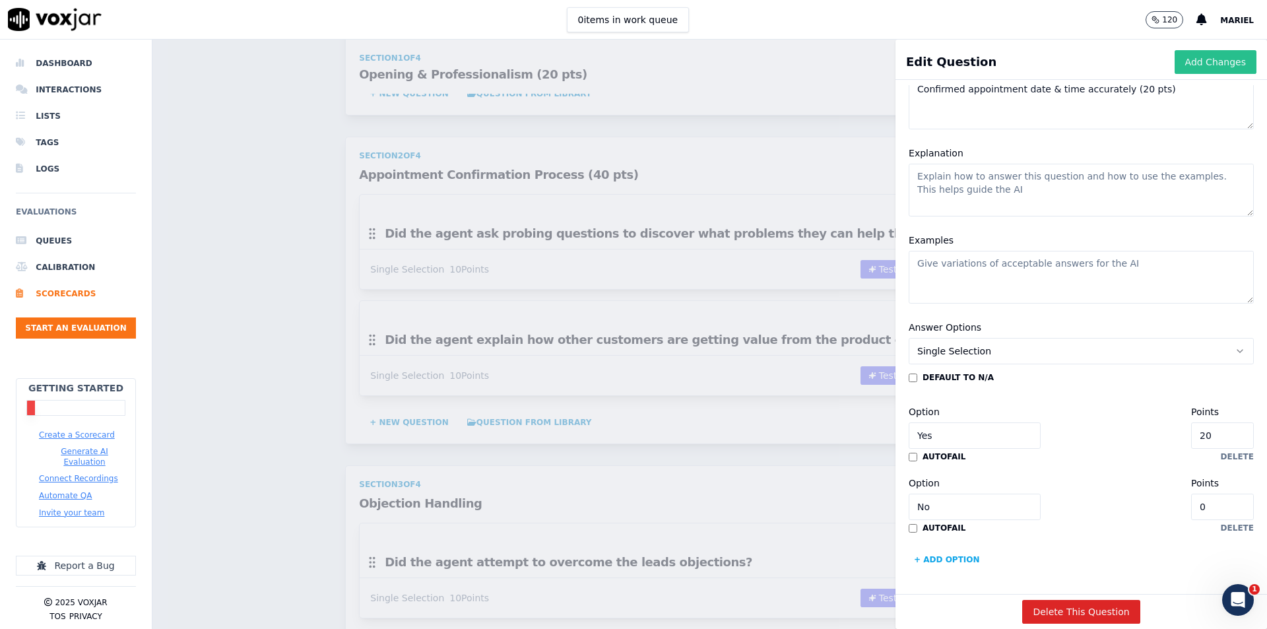
click at [1187, 57] on button "Add Changes" at bounding box center [1216, 62] width 82 height 24
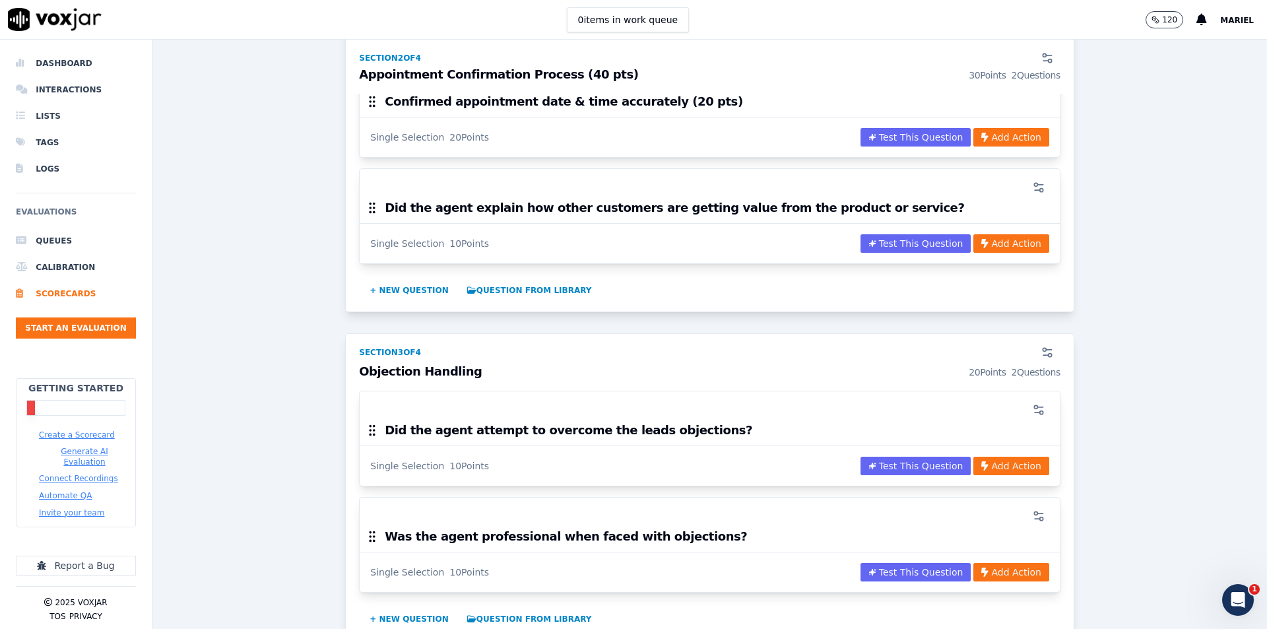
scroll to position [726, 0]
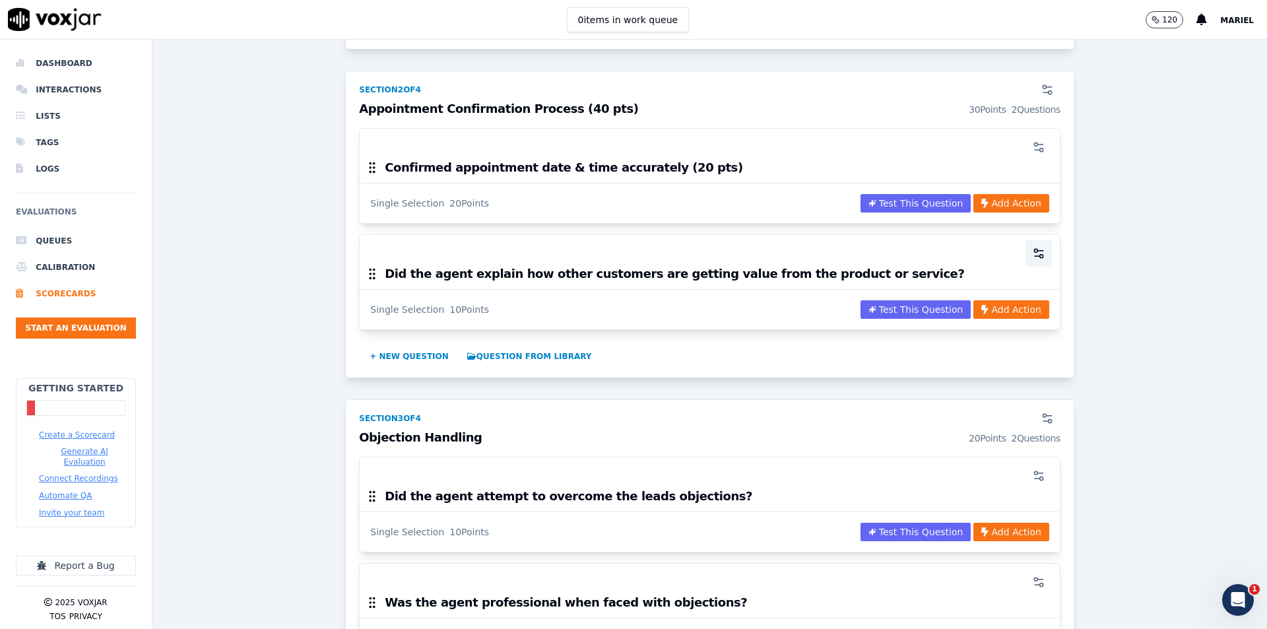
click at [1032, 253] on icon "button" at bounding box center [1038, 253] width 13 height 13
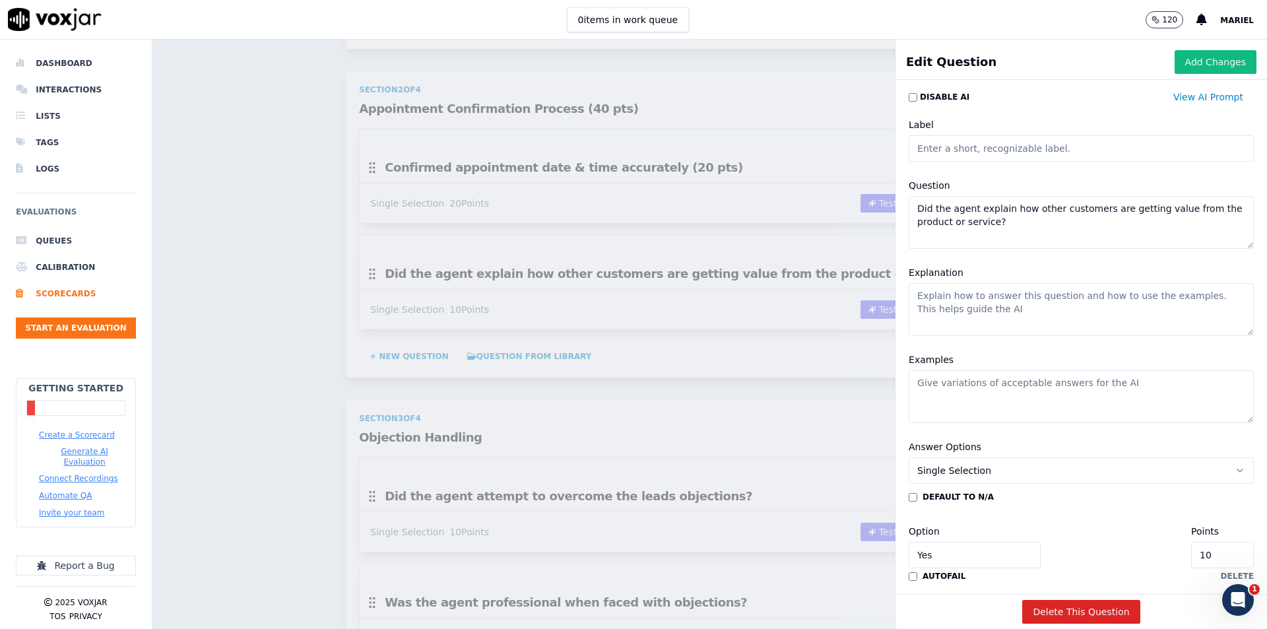
drag, startPoint x: 1023, startPoint y: 226, endPoint x: 887, endPoint y: 214, distance: 137.2
click at [901, 214] on div "Question Did the agent explain how other customers are getting value from the p…" at bounding box center [1081, 213] width 361 height 87
paste textarea
paste textarea "Provided clear instructions (location / requirements if any) (10 pts)"
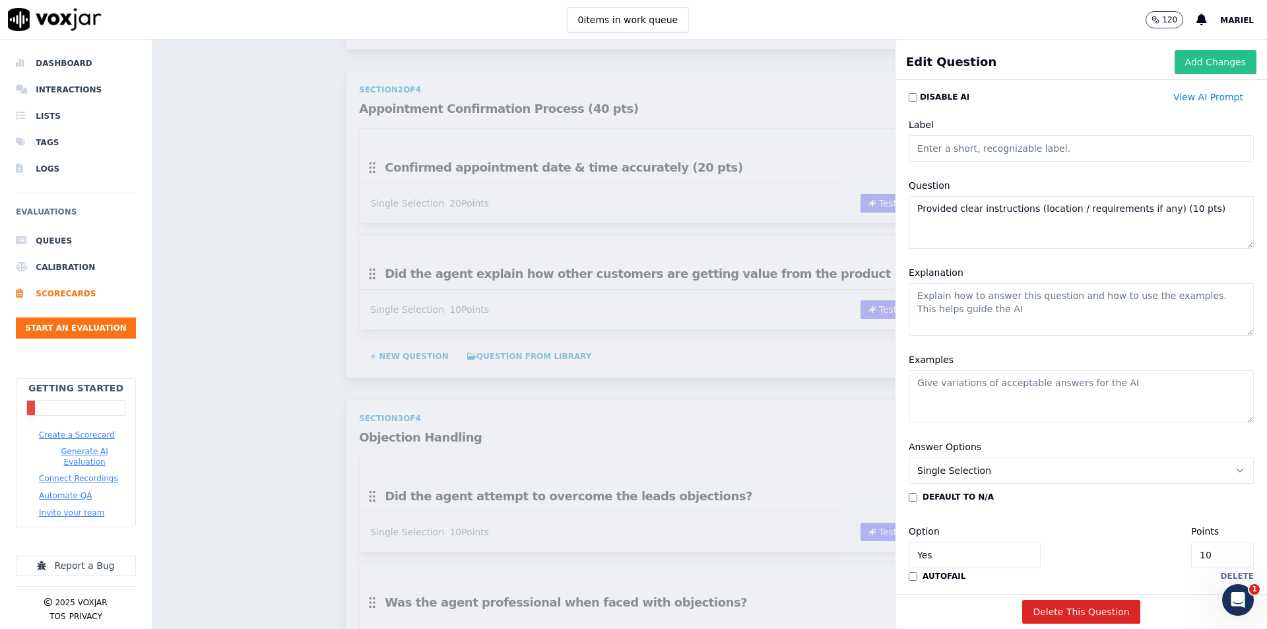
type textarea "Provided clear instructions (location / requirements if any) (10 pts)"
click at [1175, 66] on button "Add Changes" at bounding box center [1216, 62] width 82 height 24
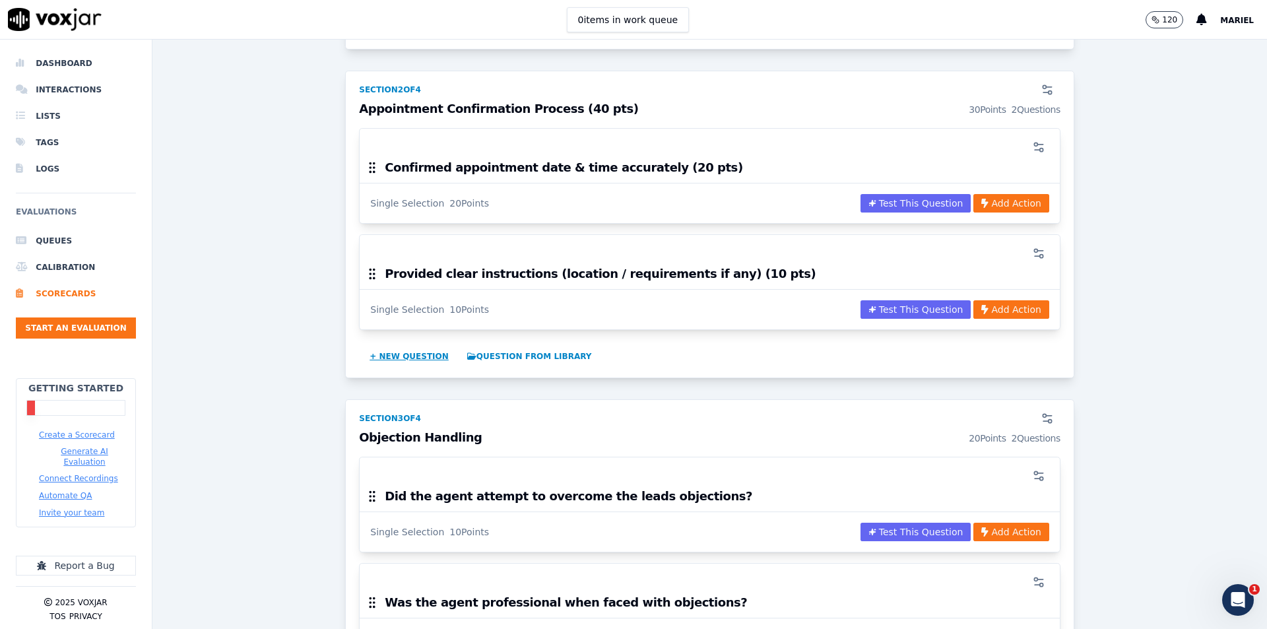
click at [397, 356] on button "+ New question" at bounding box center [409, 356] width 90 height 21
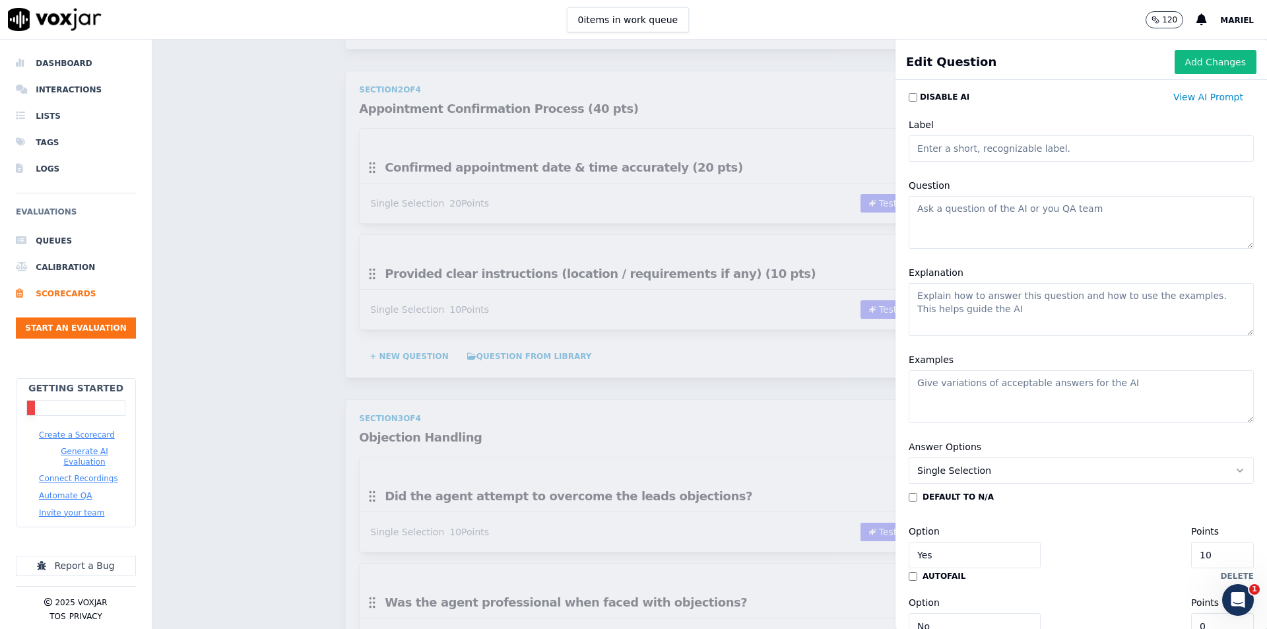
click at [1000, 154] on input "Label" at bounding box center [1081, 148] width 345 height 26
click at [1016, 203] on textarea "Question" at bounding box center [1081, 222] width 345 height 53
paste textarea "Mentioning of Treatment Process (10 pts)"
type textarea "Mentioning of Treatment Process (10 pts)"
click at [1175, 68] on button "Add Changes" at bounding box center [1216, 62] width 82 height 24
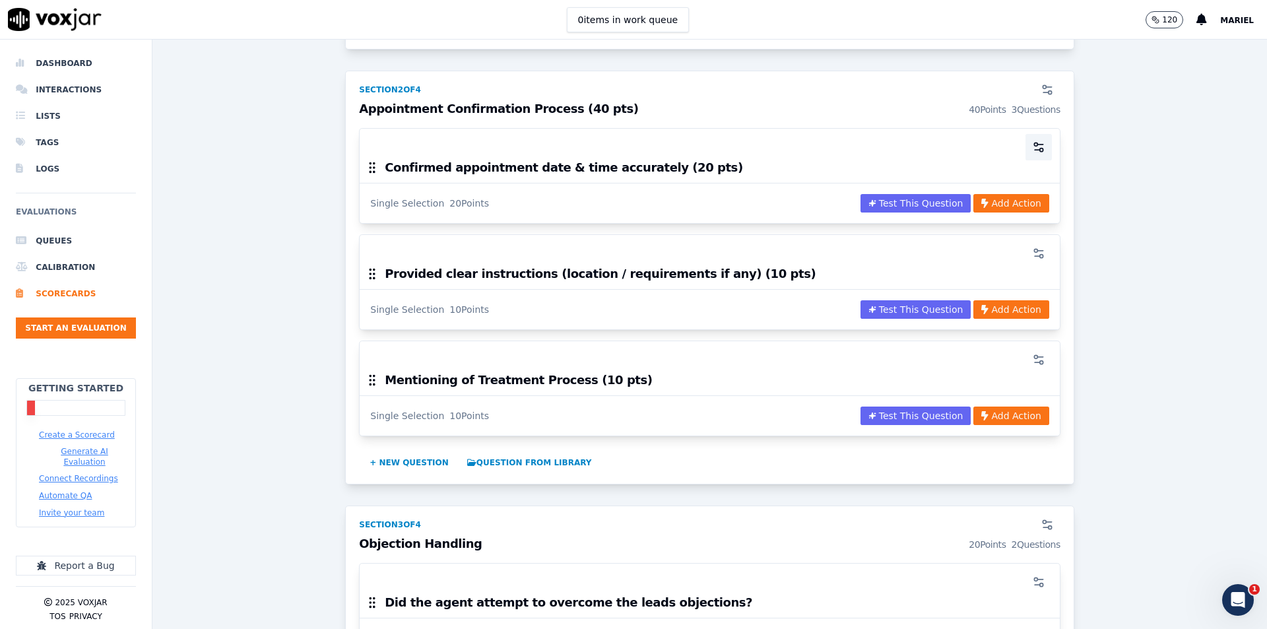
click at [1032, 144] on icon "button" at bounding box center [1038, 147] width 13 height 13
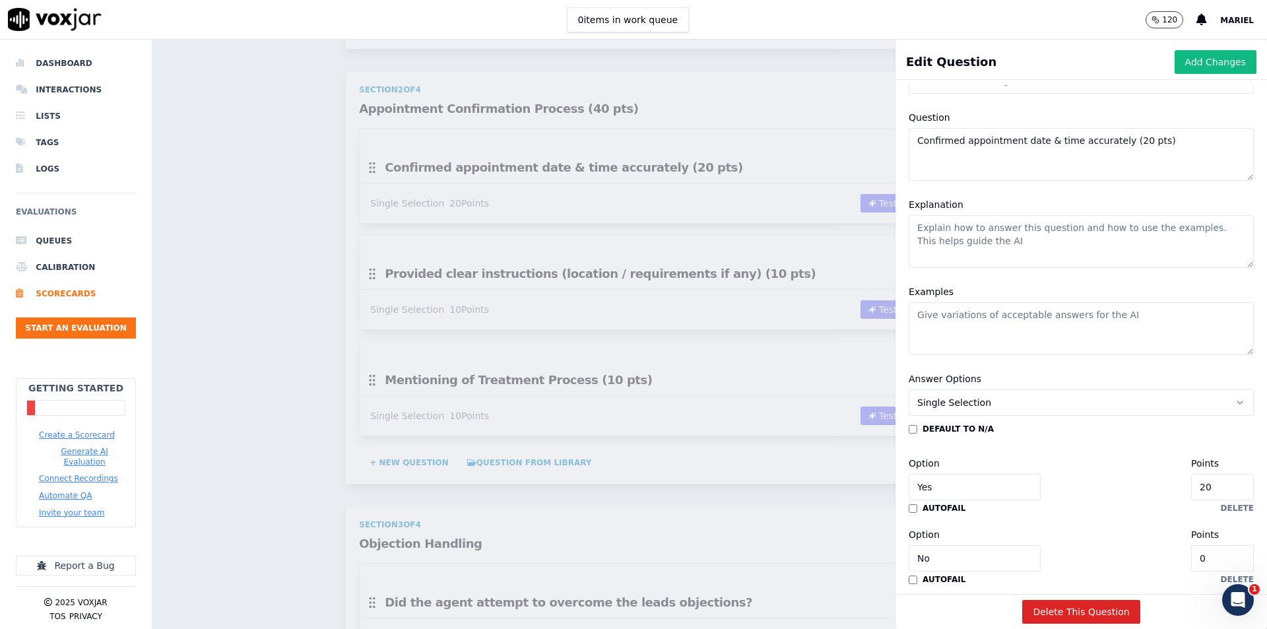
scroll to position [132, 0]
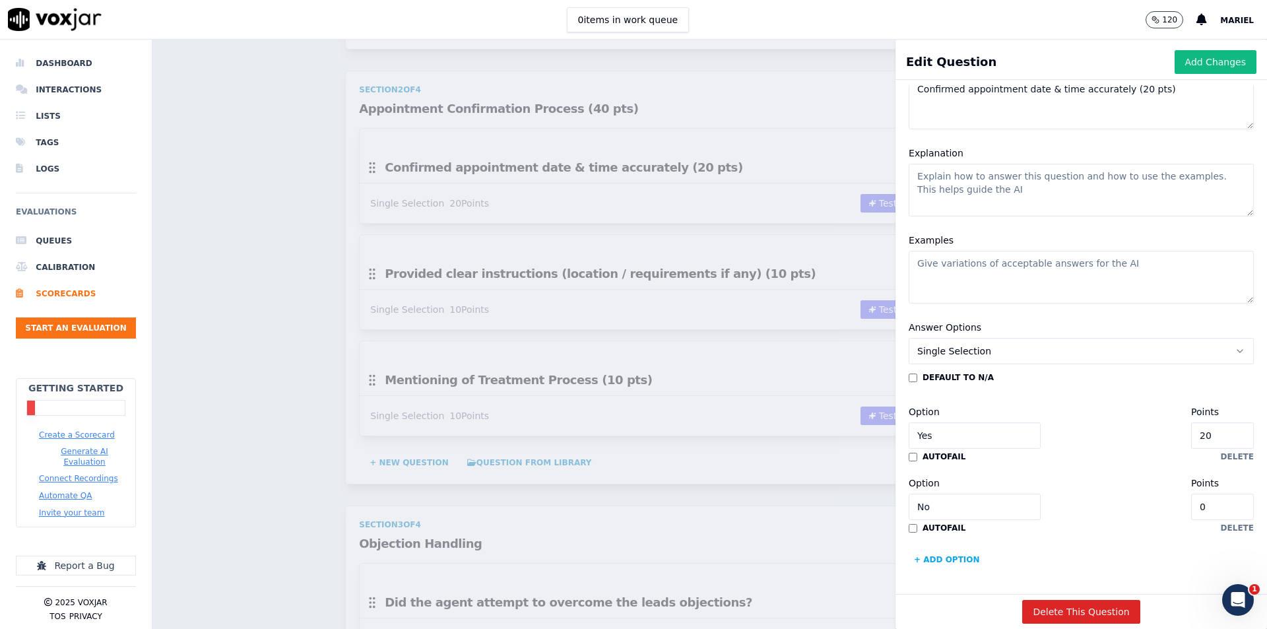
drag, startPoint x: 1175, startPoint y: 430, endPoint x: 1122, endPoint y: 428, distance: 52.8
click at [1122, 428] on div "Option Yes Points 20" at bounding box center [1081, 426] width 345 height 45
type input "10"
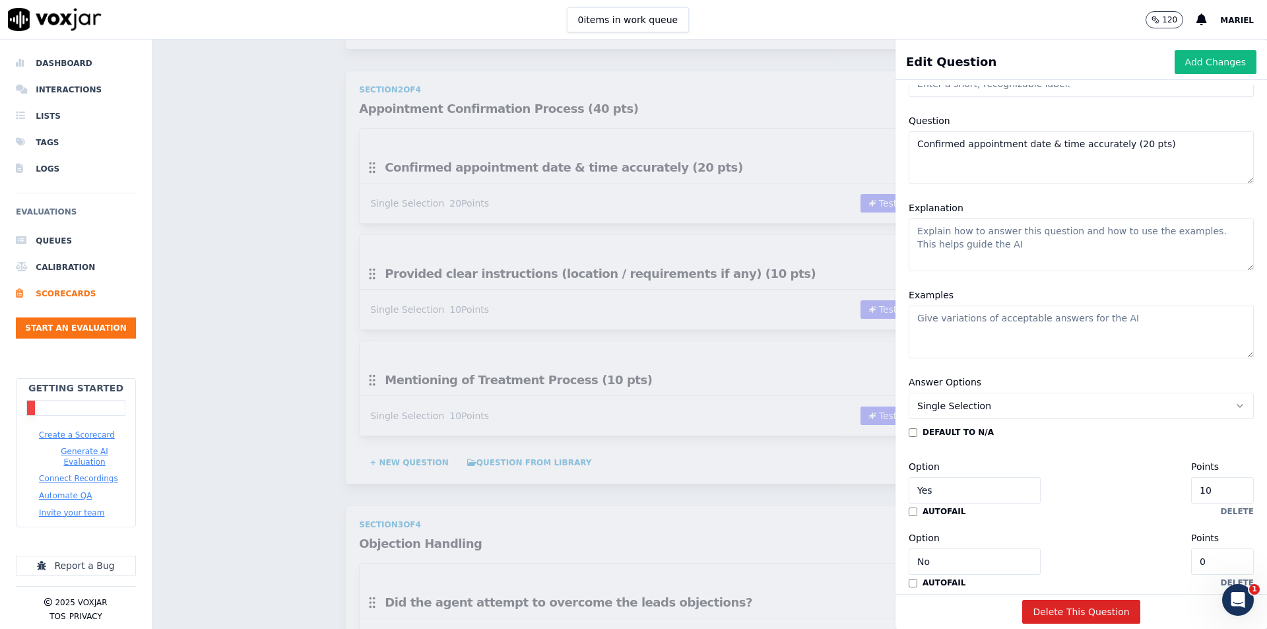
scroll to position [0, 0]
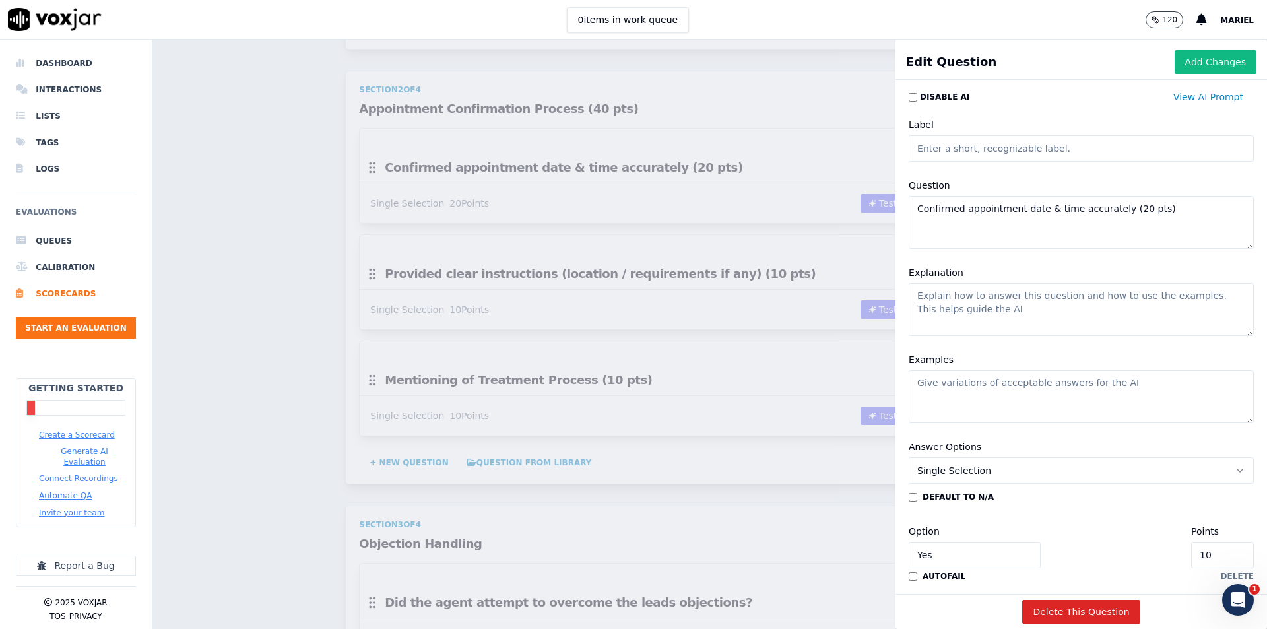
click at [1110, 212] on textarea "Confirmed appointment date & time accurately (20 pts)" at bounding box center [1081, 222] width 345 height 53
type textarea "Confirmed appointment date & time accurately (10 pts)"
click at [1175, 63] on button "Add Changes" at bounding box center [1216, 62] width 82 height 24
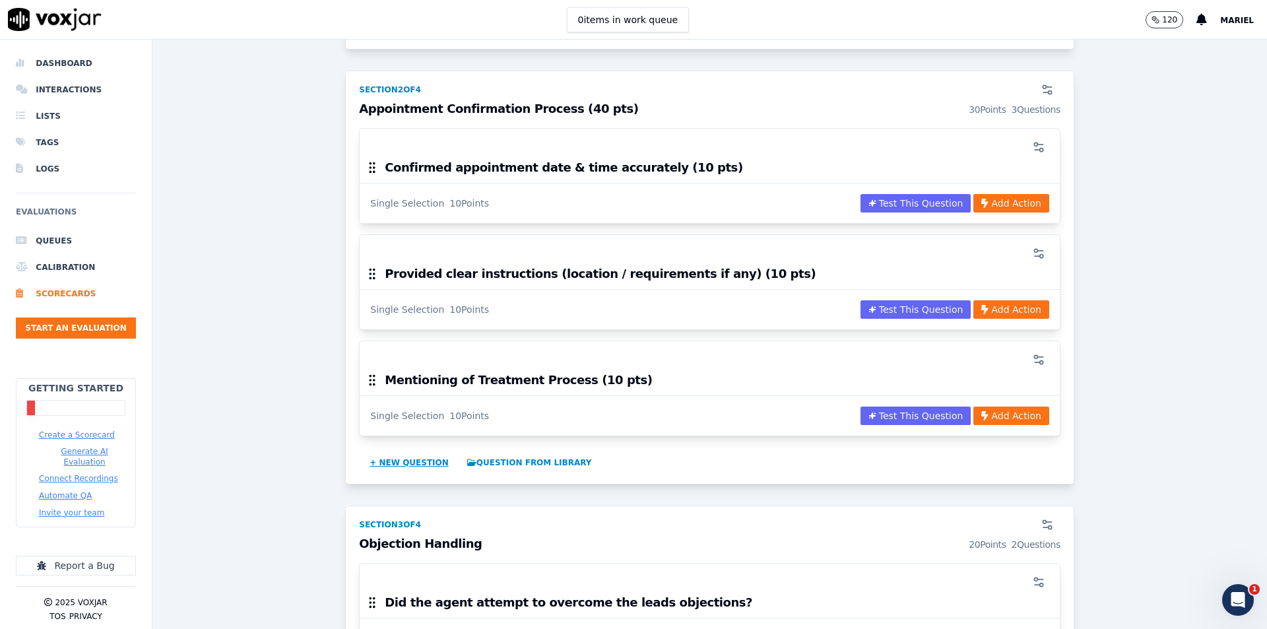
click at [396, 465] on button "+ New question" at bounding box center [409, 462] width 90 height 21
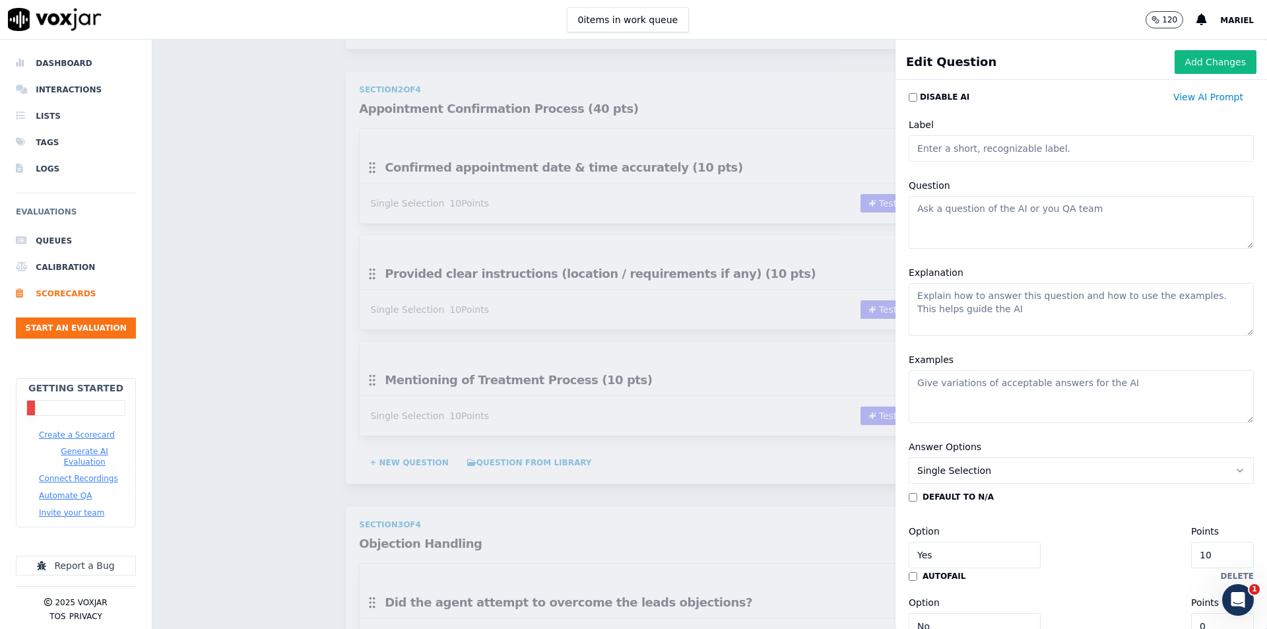
click at [987, 217] on textarea "Question" at bounding box center [1081, 222] width 345 height 53
type textarea "C"
type textarea "R"
type textarea "Age confirmation (5 pts)"
drag, startPoint x: 1182, startPoint y: 555, endPoint x: 1140, endPoint y: 557, distance: 42.3
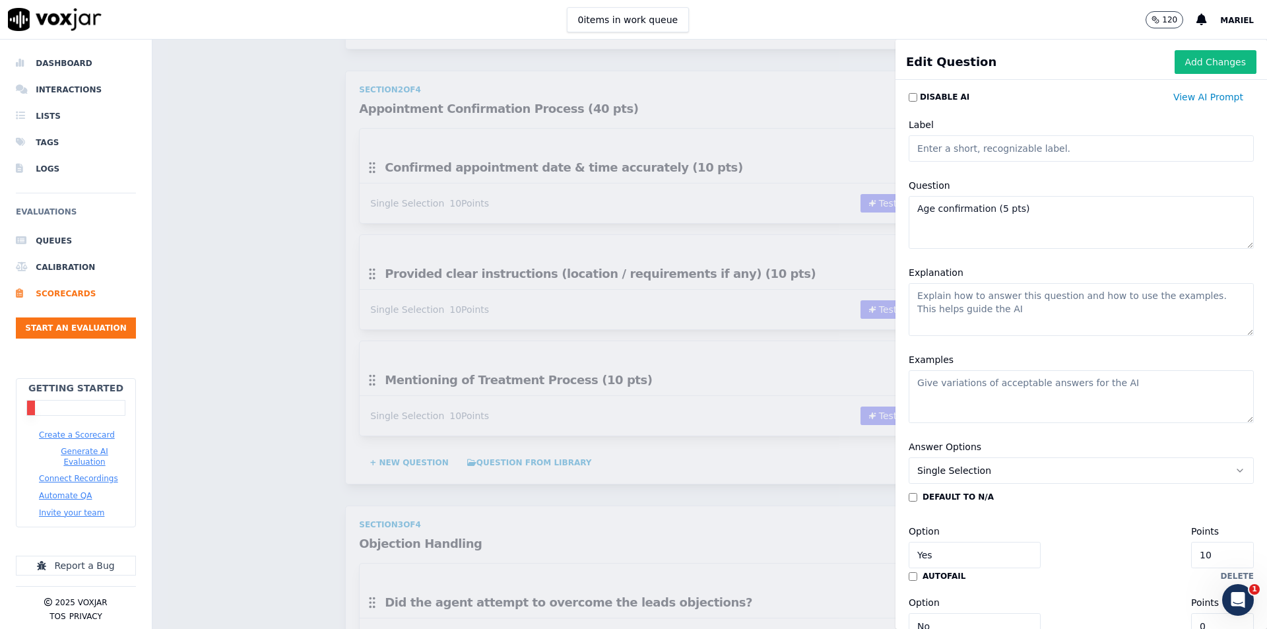
click at [1140, 557] on div "Option Yes Points 10" at bounding box center [1081, 545] width 345 height 45
type input "5"
click at [1175, 73] on button "Add Changes" at bounding box center [1216, 62] width 82 height 24
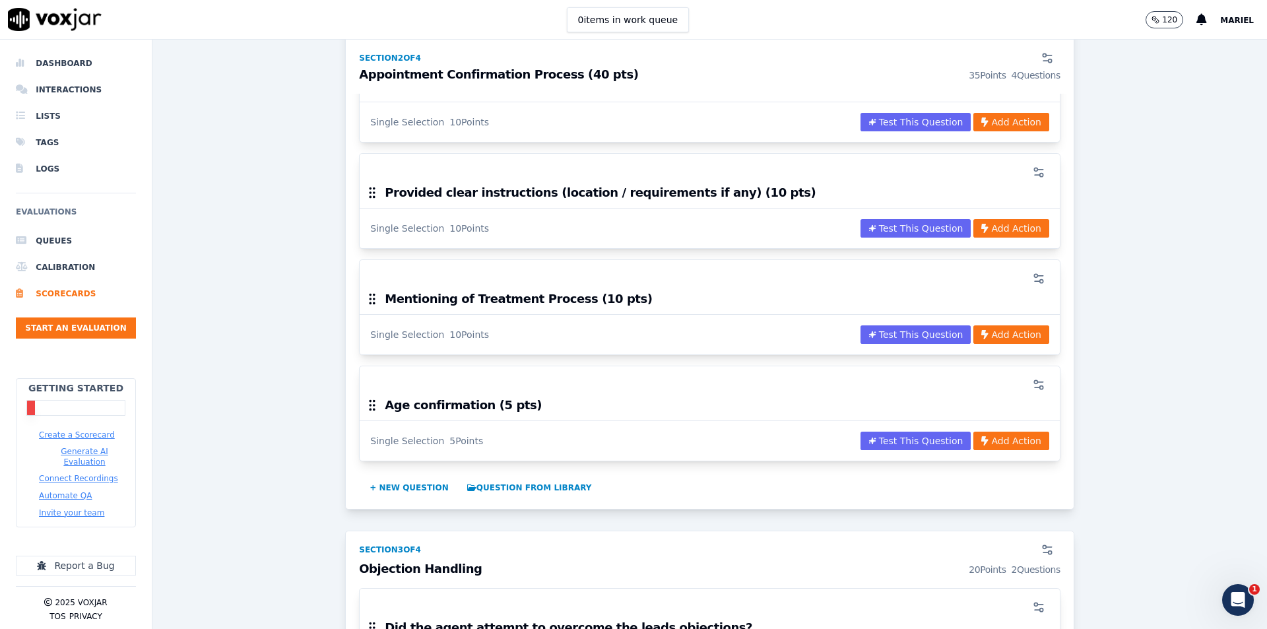
scroll to position [858, 0]
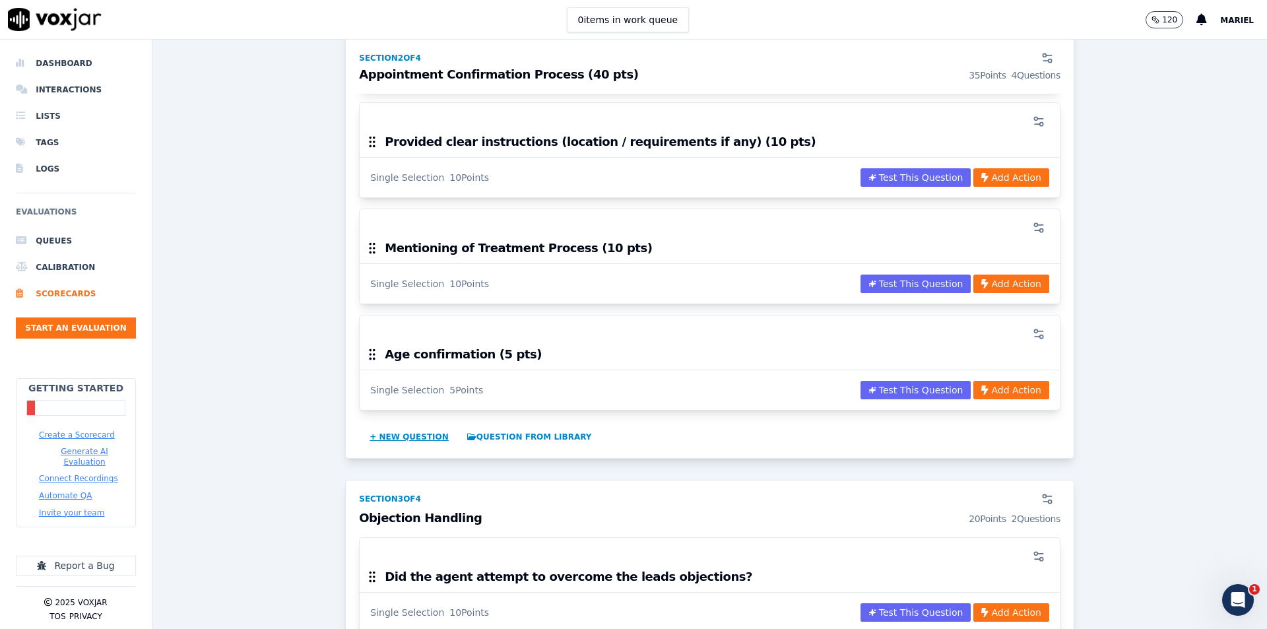
click at [401, 434] on button "+ New question" at bounding box center [409, 436] width 90 height 21
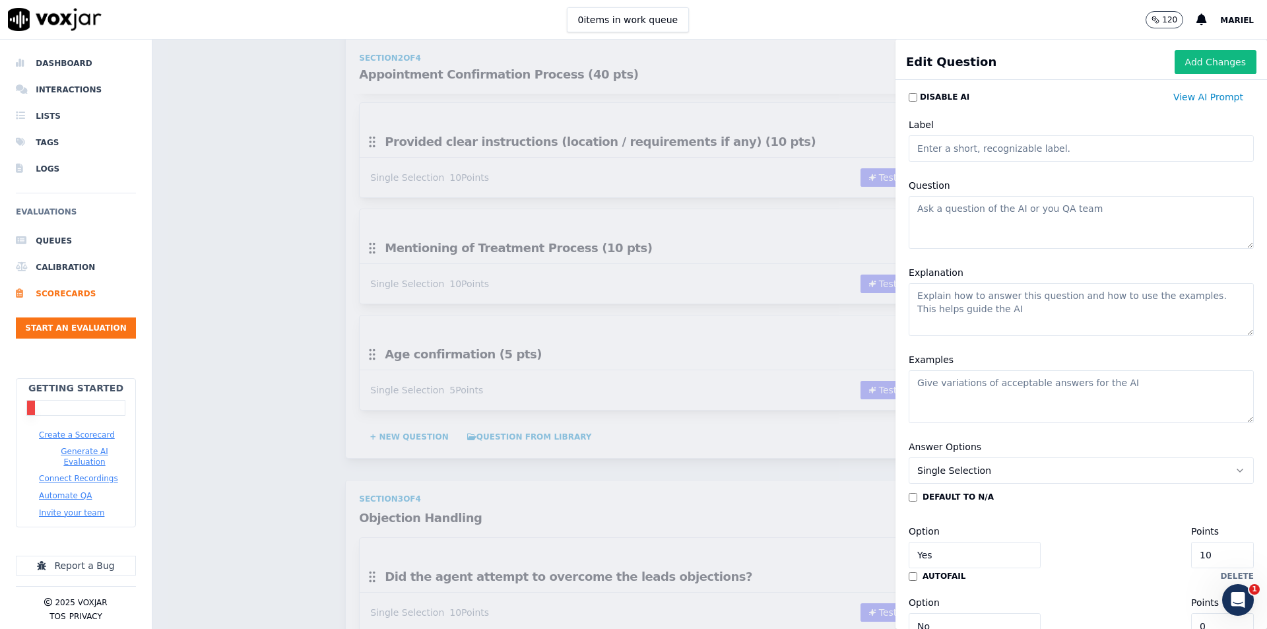
click at [1001, 214] on textarea "Question" at bounding box center [1081, 222] width 345 height 53
type textarea "24hrs Cancellation Policy (5 pts)"
click at [1175, 65] on button "Add Changes" at bounding box center [1216, 62] width 82 height 24
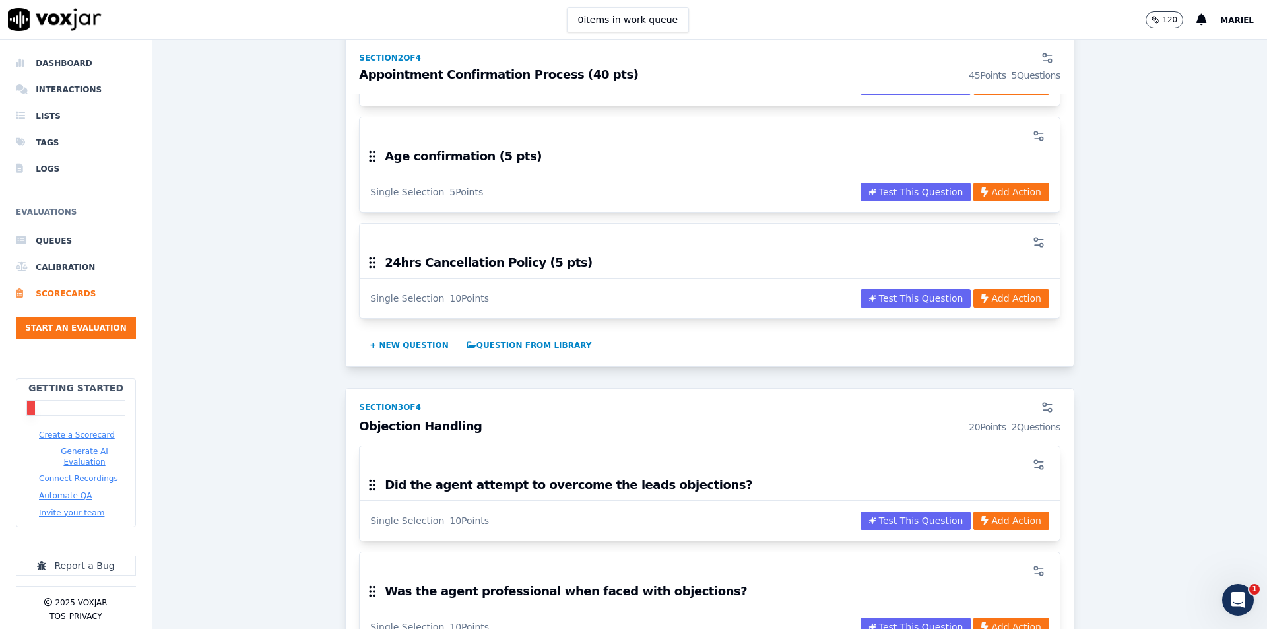
scroll to position [1320, 0]
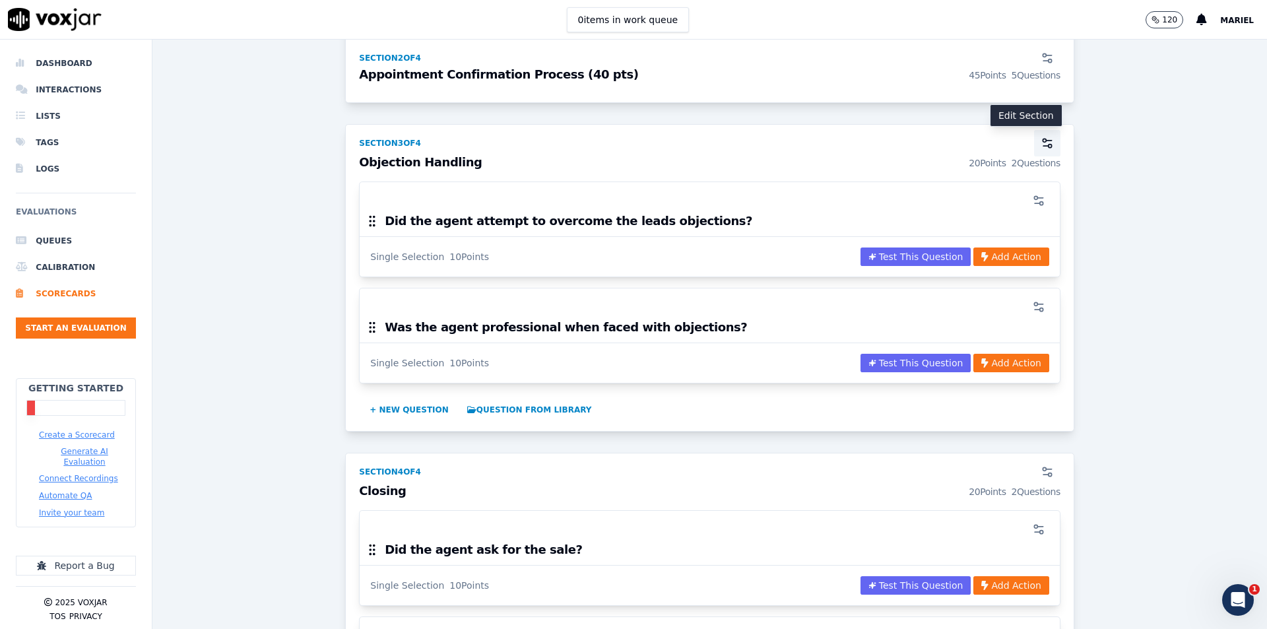
click at [1034, 140] on button "button" at bounding box center [1047, 143] width 26 height 26
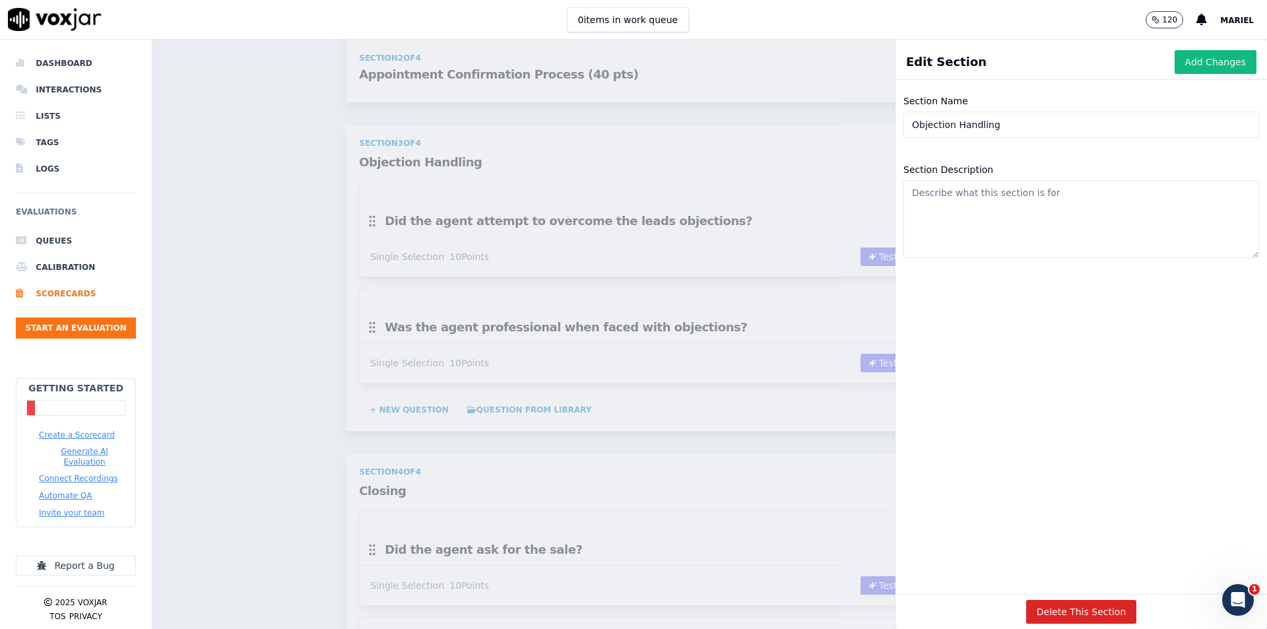
drag, startPoint x: 983, startPoint y: 130, endPoint x: 878, endPoint y: 128, distance: 104.3
click at [878, 128] on div "Edit Section Add Changes Section Name Objection Handling Section Description De…" at bounding box center [709, 334] width 1114 height 589
paste input "Accuracy & Compliance (20 pts)"
type input "Accuracy & Compliance (20 pts)"
drag, startPoint x: 1164, startPoint y: 65, endPoint x: 1045, endPoint y: 15, distance: 129.5
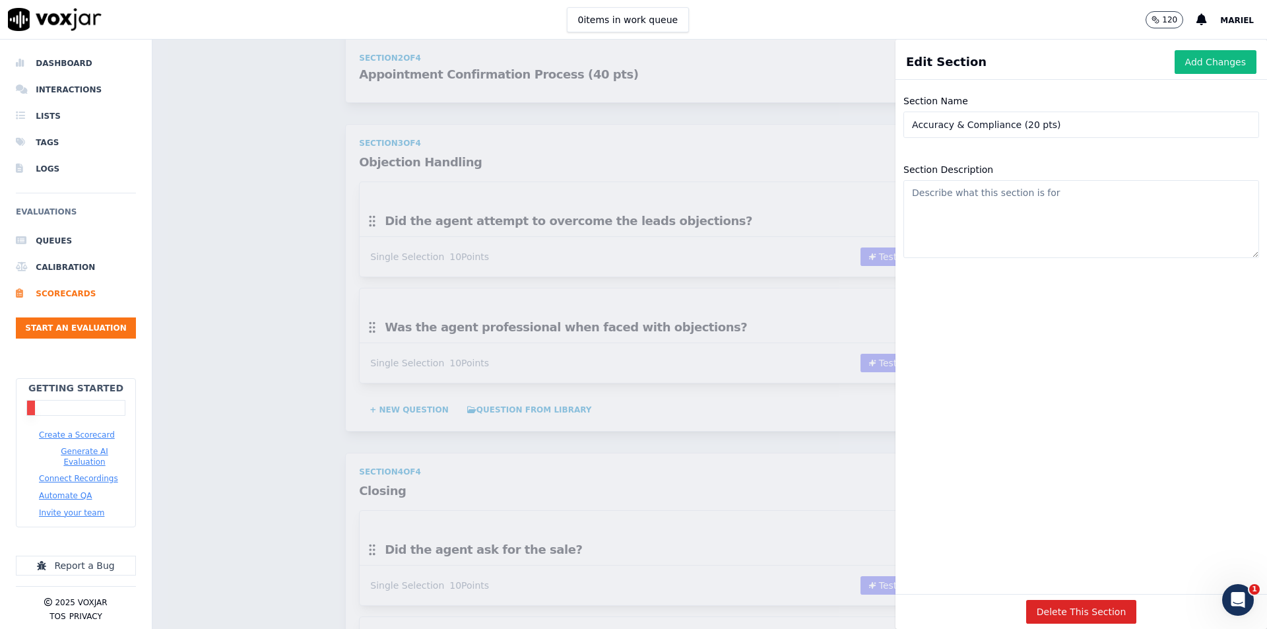
click at [1175, 64] on button "Add Changes" at bounding box center [1216, 62] width 82 height 24
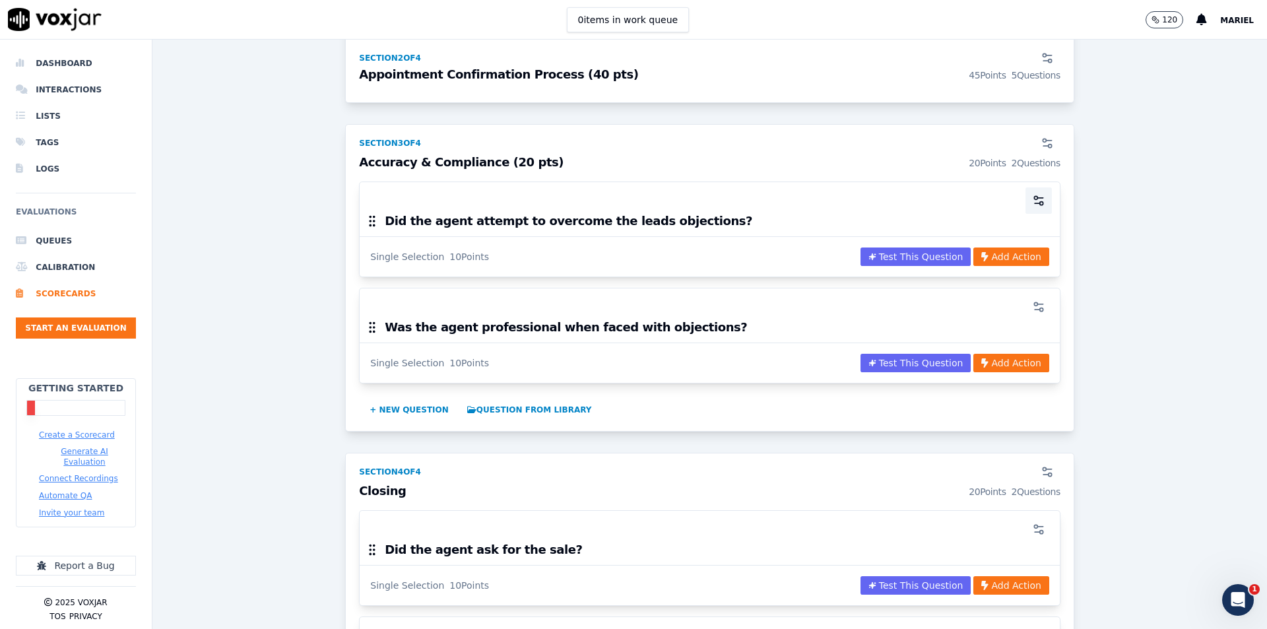
click at [1032, 197] on icon "button" at bounding box center [1038, 200] width 13 height 13
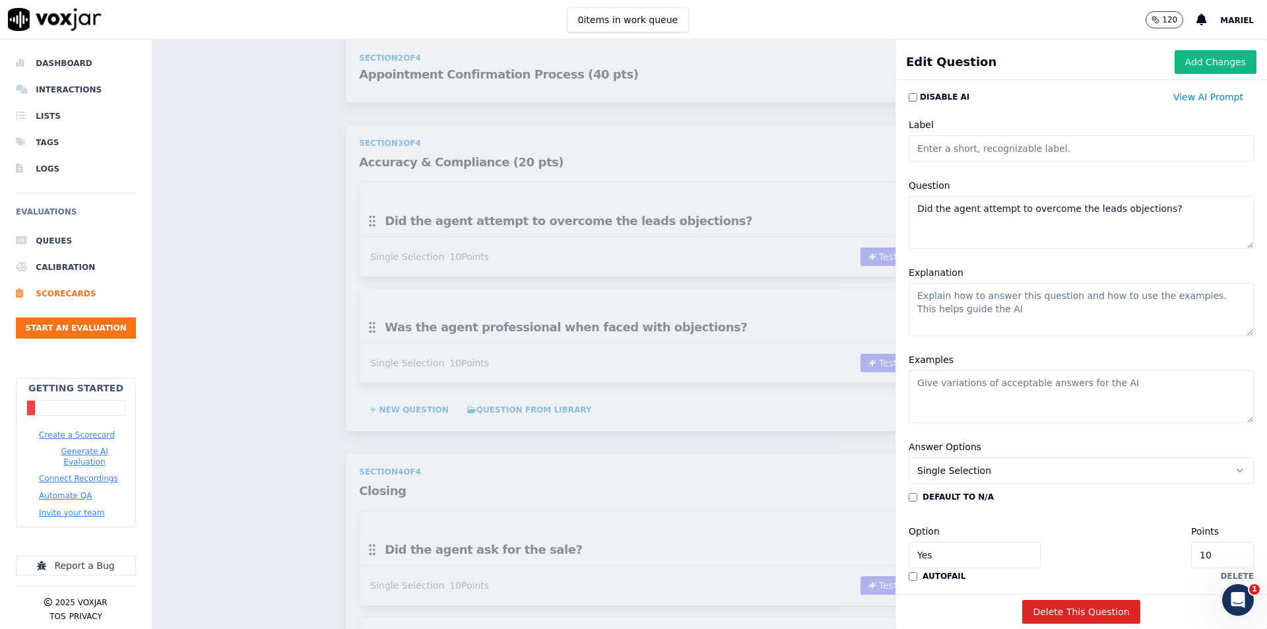
drag, startPoint x: 1163, startPoint y: 213, endPoint x: 877, endPoint y: 214, distance: 285.7
click at [877, 214] on div "Edit Question Add Changes Disable AI View AI Prompt Label Question Did the agen…" at bounding box center [709, 334] width 1114 height 589
paste textarea "Correct labeling and notation in acquity (10pts)"
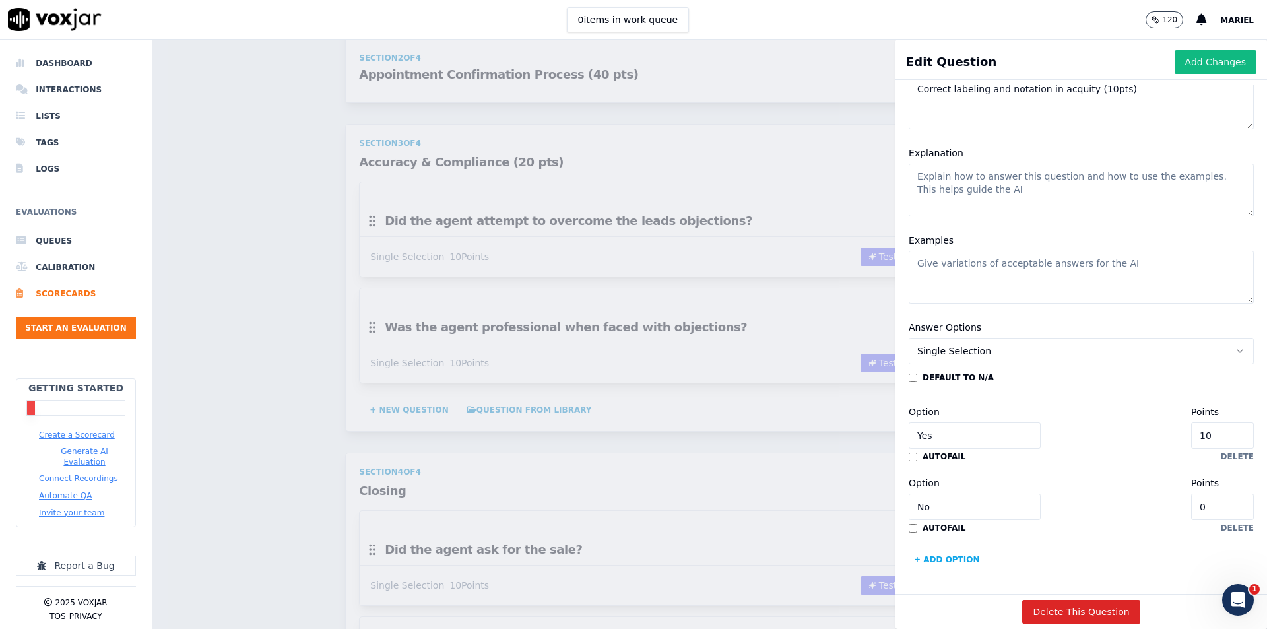
scroll to position [132, 0]
type textarea "Correct labeling and notation in acquity (10pts)"
click at [1183, 69] on button "Add Changes" at bounding box center [1216, 62] width 82 height 24
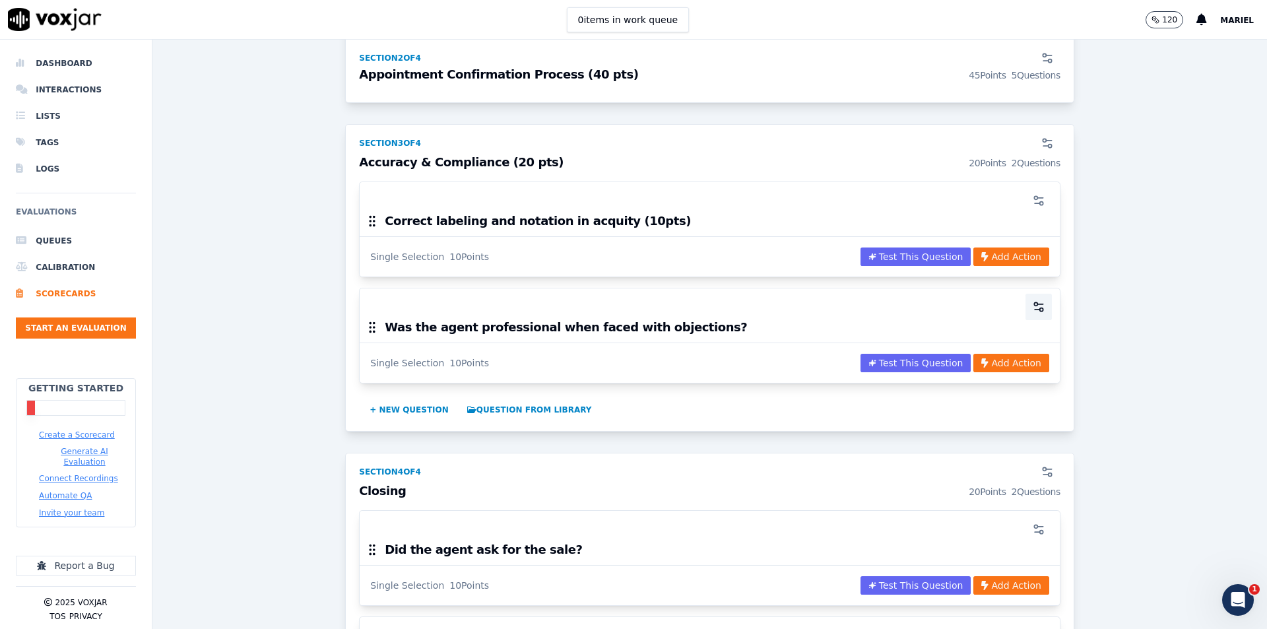
click at [1025, 302] on button "button" at bounding box center [1038, 307] width 26 height 26
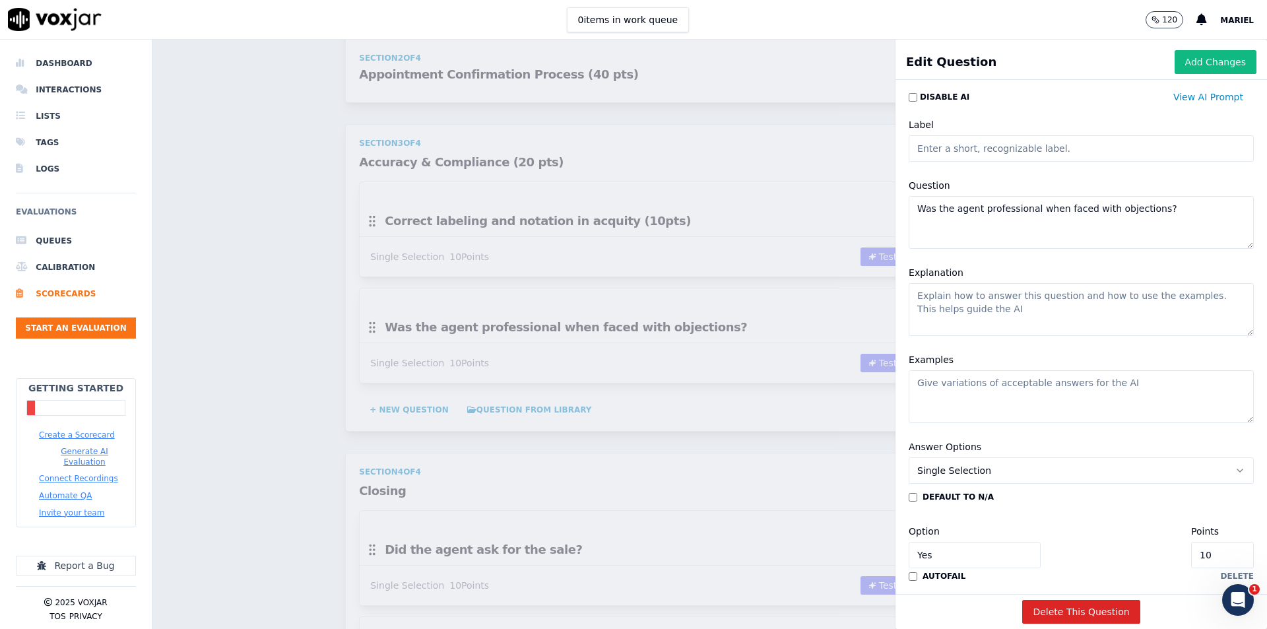
click at [1025, 301] on textarea "Explanation" at bounding box center [1081, 309] width 345 height 53
click at [990, 380] on textarea "Examples" at bounding box center [1081, 396] width 345 height 53
paste textarea "Confirmation Text (10 pts)"
type textarea "Confirmation Text (10 pts)"
click at [1131, 215] on textarea "Was the agent professional when faced with objections?" at bounding box center [1081, 222] width 345 height 53
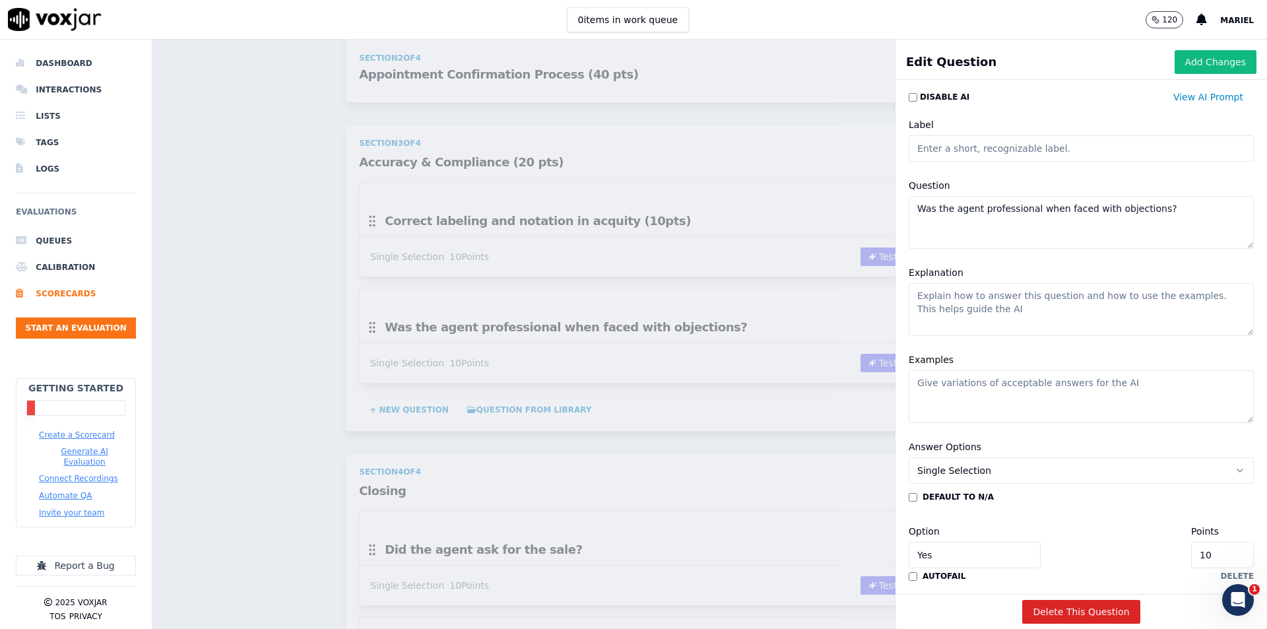
paste textarea "Confirmation Text (10 pts)"
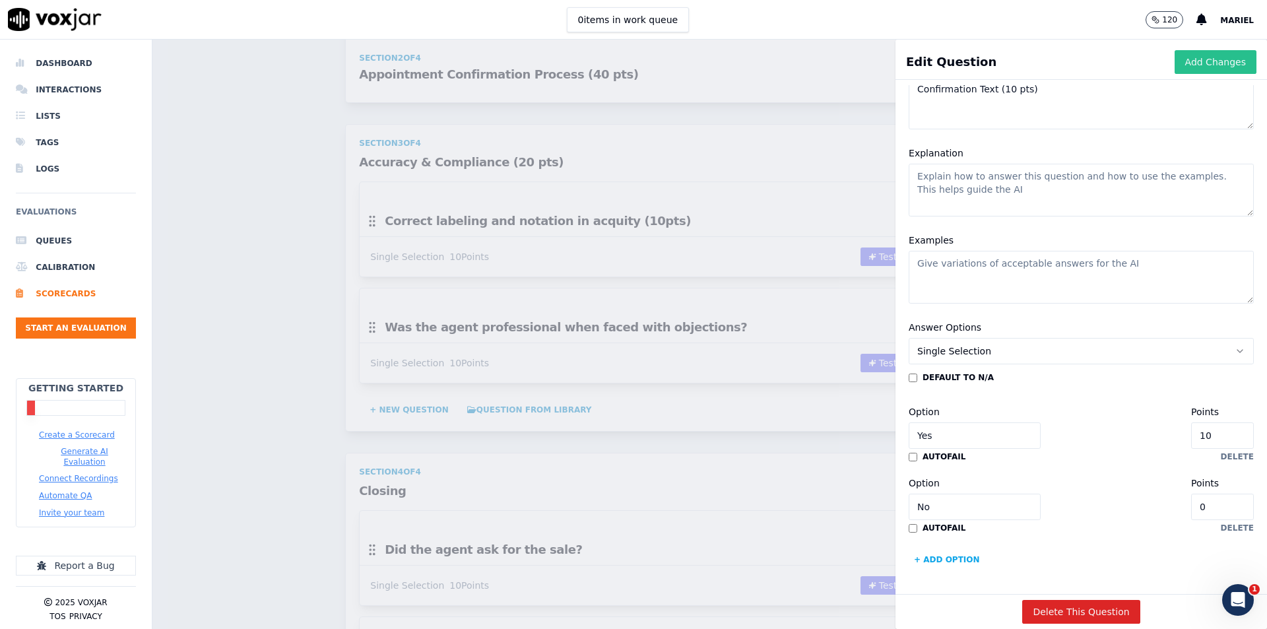
type textarea "Confirmation Text (10 pts)"
click at [1186, 59] on button "Add Changes" at bounding box center [1216, 62] width 82 height 24
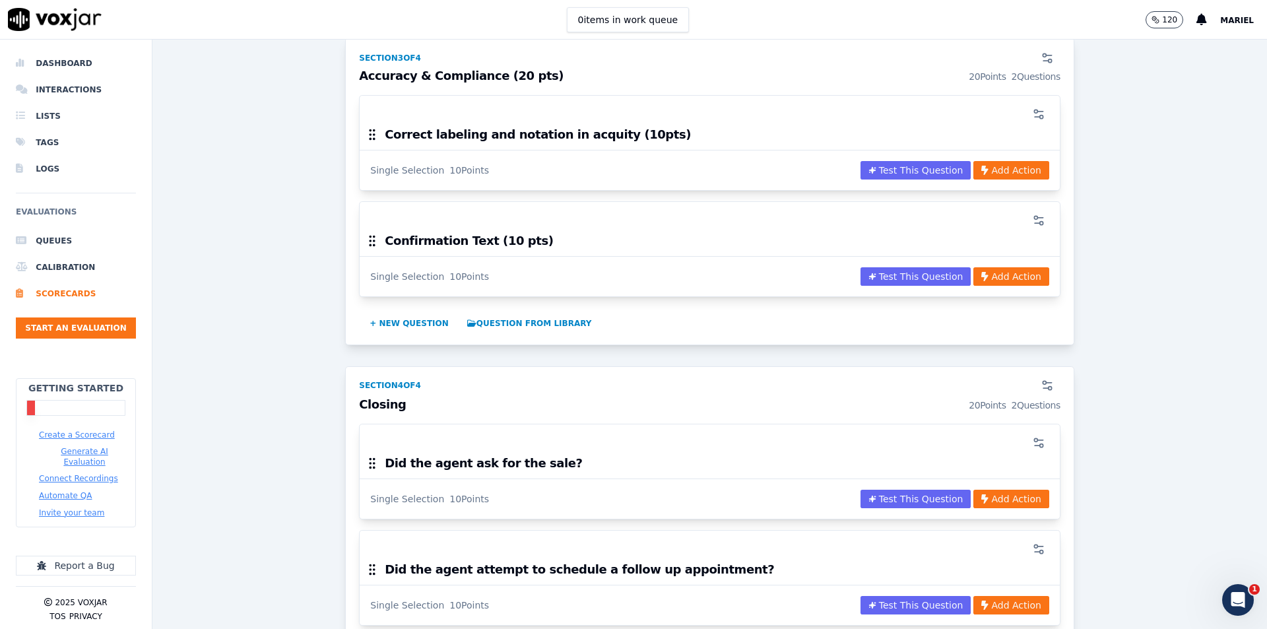
scroll to position [1584, 0]
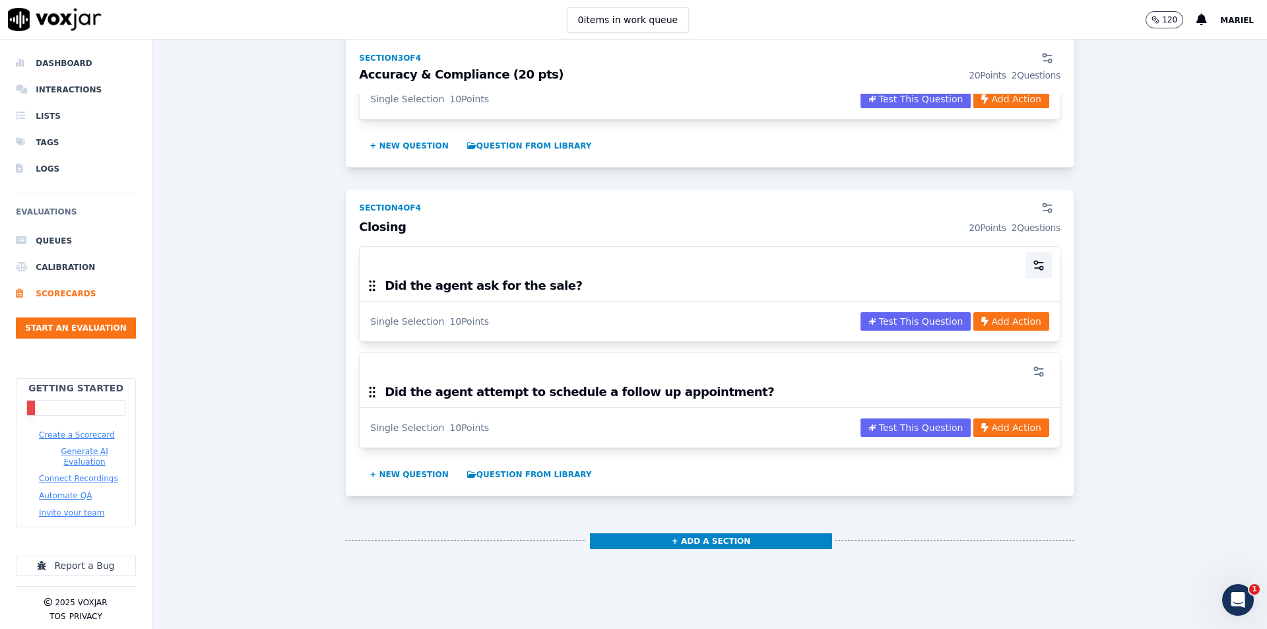
click at [1032, 261] on icon "button" at bounding box center [1038, 265] width 13 height 13
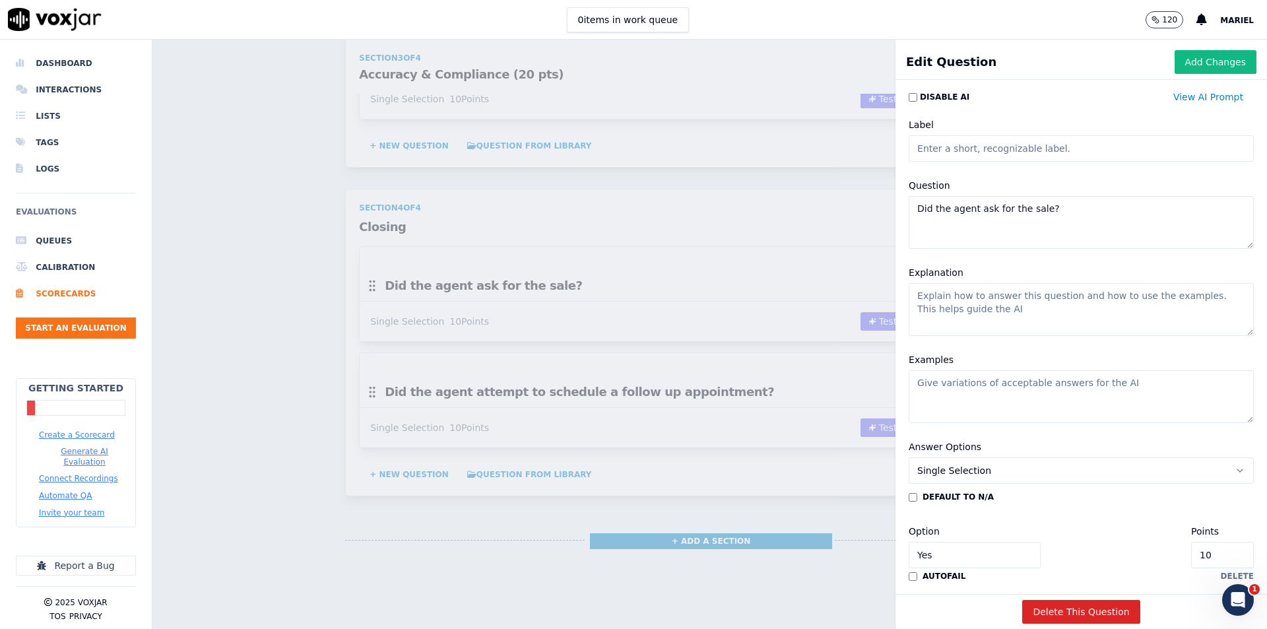
drag, startPoint x: 1045, startPoint y: 214, endPoint x: 886, endPoint y: 202, distance: 160.1
click at [895, 202] on div "Disable AI View AI Prompt Label Question Did the agent ask for the sale? Explan…" at bounding box center [1080, 339] width 371 height 509
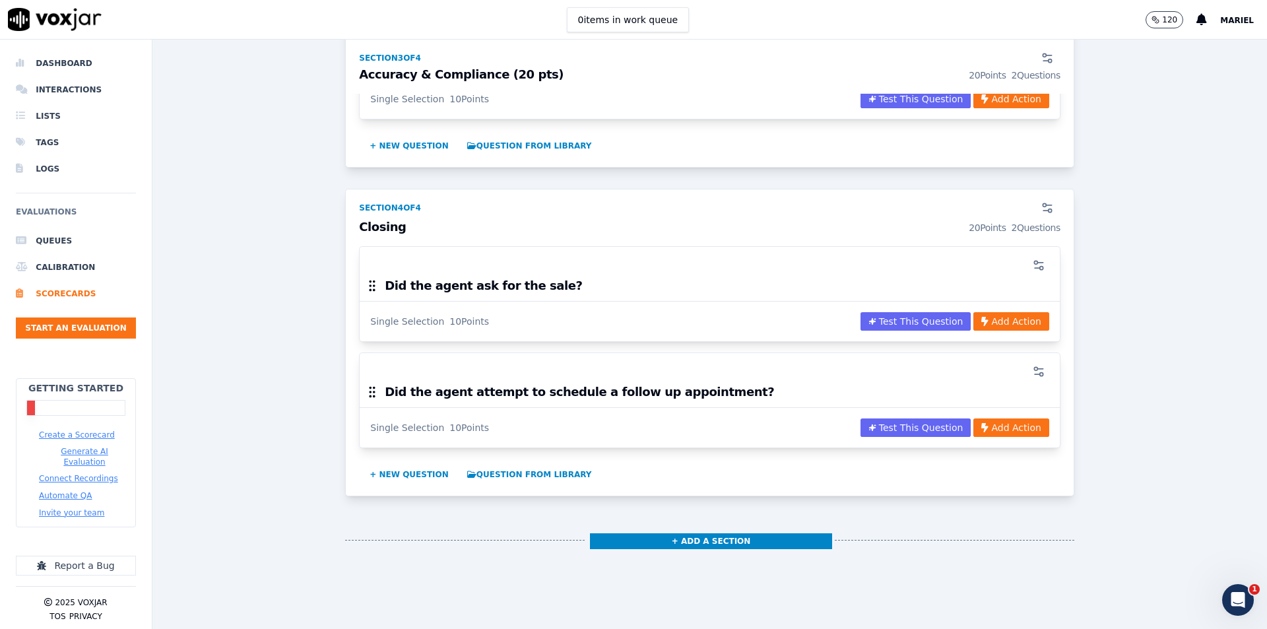
click at [371, 271] on div "Scorecards Scorecard Editor Save Scorecard Outbound Sales TEMPLATE A scorecard …" at bounding box center [709, 334] width 1114 height 589
click at [381, 226] on h3 "Closing 20 Points 2 Questions" at bounding box center [709, 227] width 701 height 13
click at [1034, 209] on button "button" at bounding box center [1047, 208] width 26 height 26
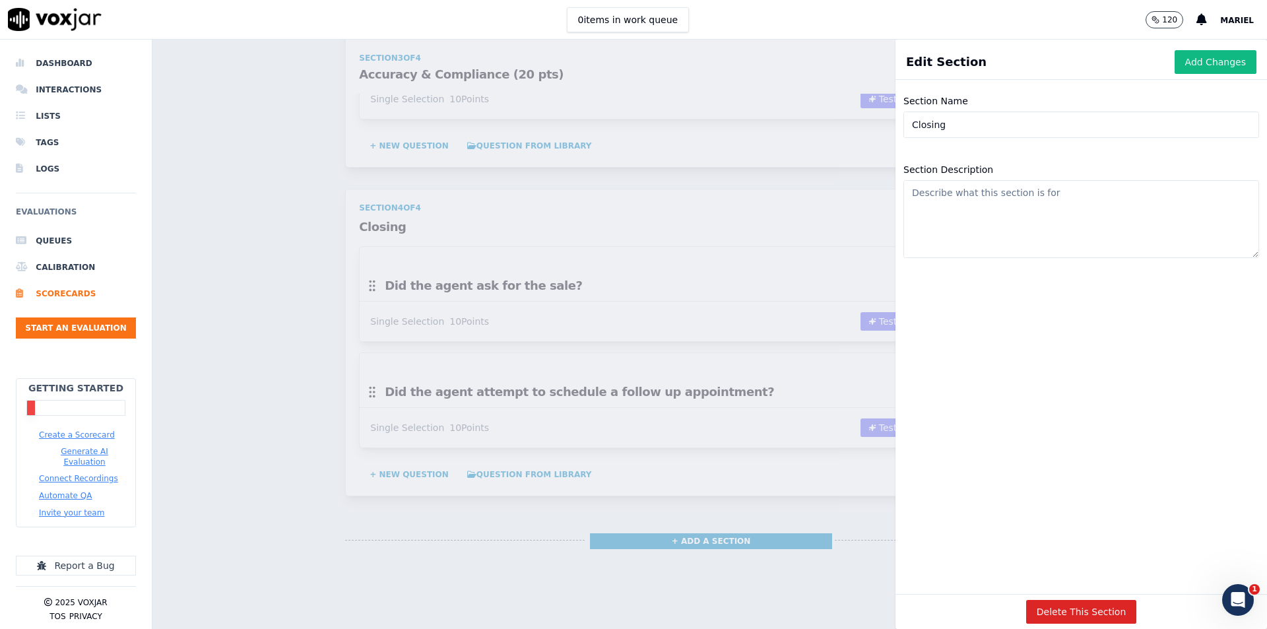
drag, startPoint x: 984, startPoint y: 117, endPoint x: 849, endPoint y: 123, distance: 136.1
click at [849, 123] on div "Edit Section Add Changes Section Name Closing Section Description Delete This S…" at bounding box center [709, 334] width 1114 height 589
paste input "(10pts)"
type input "Closing (10pts)"
drag, startPoint x: 1148, startPoint y: 51, endPoint x: 1153, endPoint y: 56, distance: 7.0
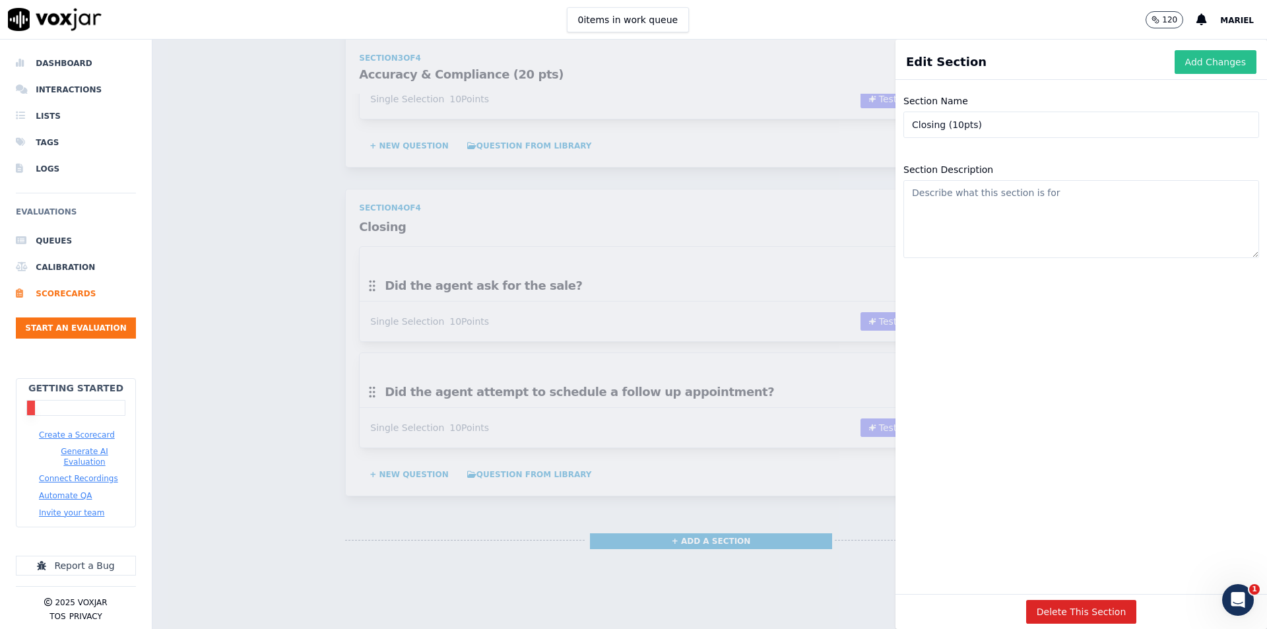
click at [1151, 53] on div "Edit Section Add Changes" at bounding box center [1080, 64] width 371 height 29
click at [1175, 62] on button "Add Changes" at bounding box center [1216, 62] width 82 height 24
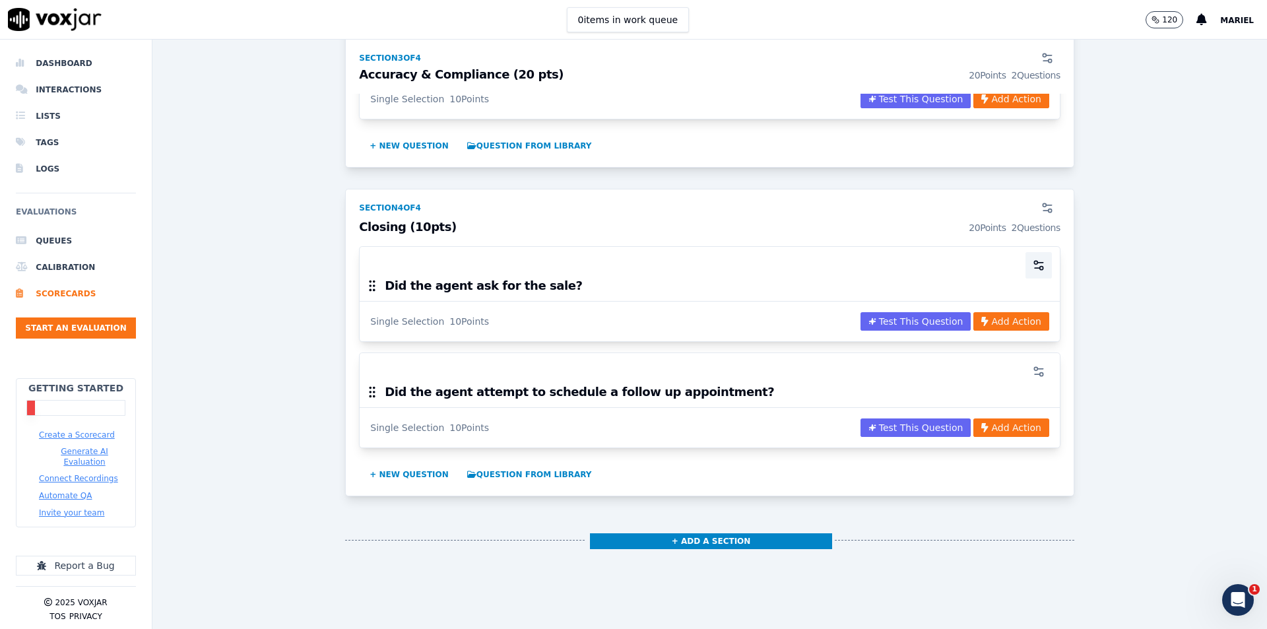
click at [1032, 267] on icon "button" at bounding box center [1038, 265] width 13 height 13
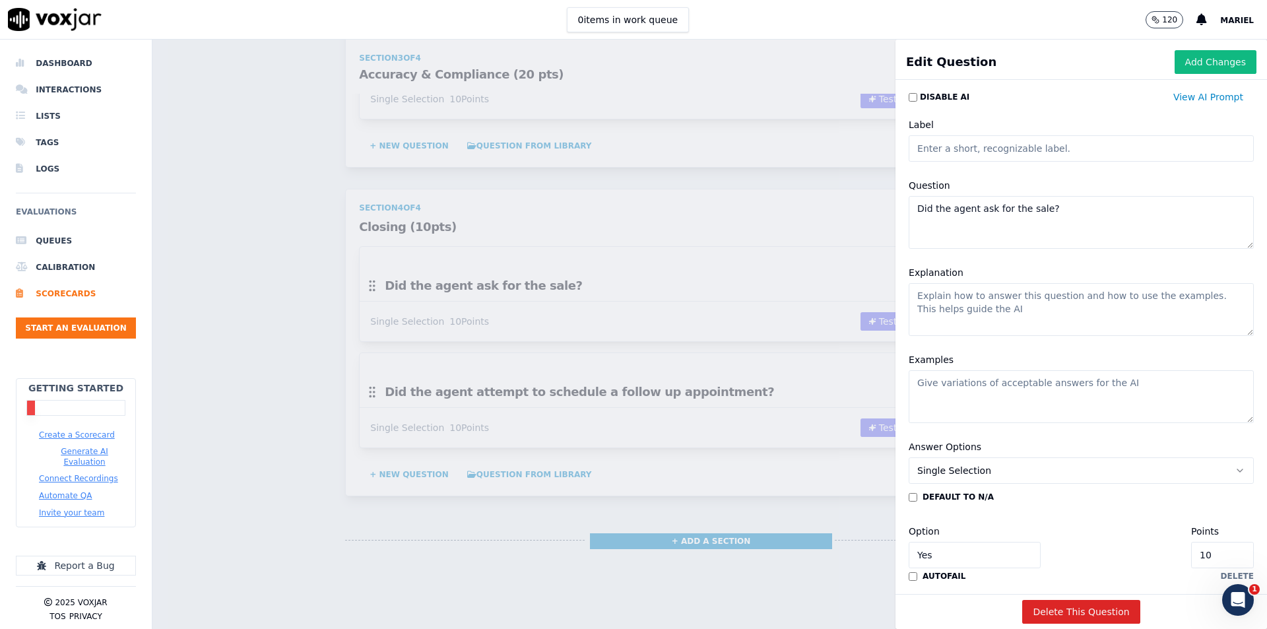
drag, startPoint x: 1041, startPoint y: 210, endPoint x: 873, endPoint y: 206, distance: 168.3
click at [873, 206] on div "Edit Question Add Changes Disable AI View AI Prompt Label Question Did the agen…" at bounding box center [709, 334] width 1114 height 589
paste textarea "Thanked the customer (5pts)"
type textarea "Thanked the customer (5pts)"
drag, startPoint x: 1173, startPoint y: 544, endPoint x: 1177, endPoint y: 551, distance: 8.3
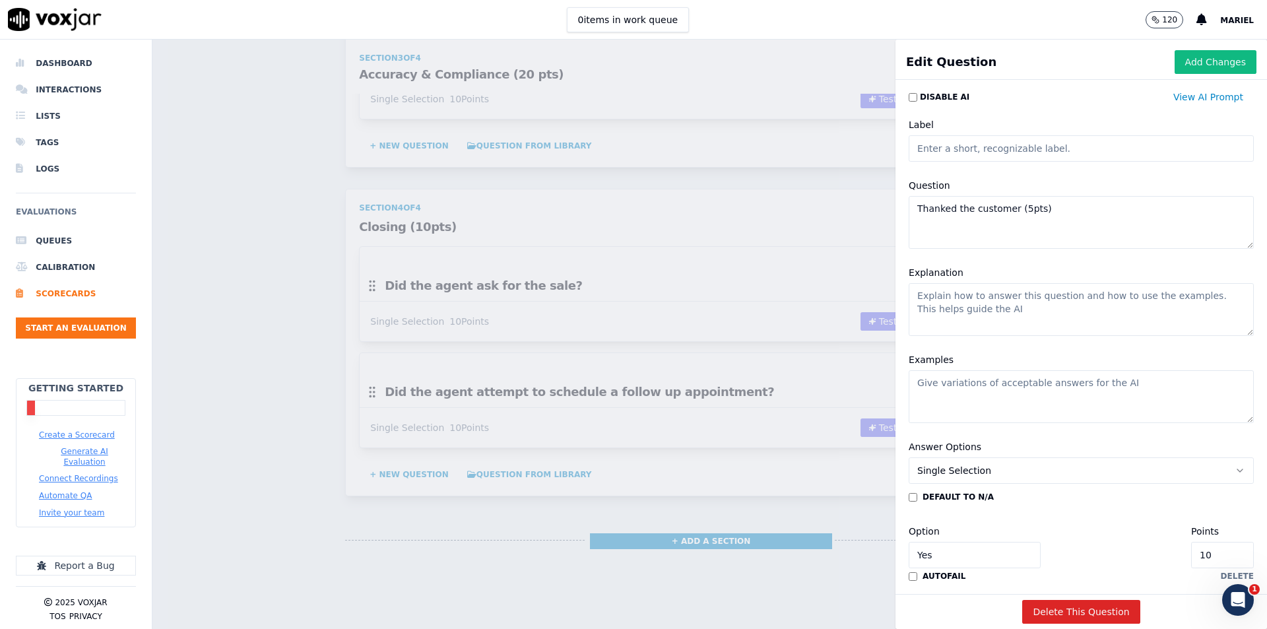
click at [1191, 544] on input "10" at bounding box center [1222, 555] width 63 height 26
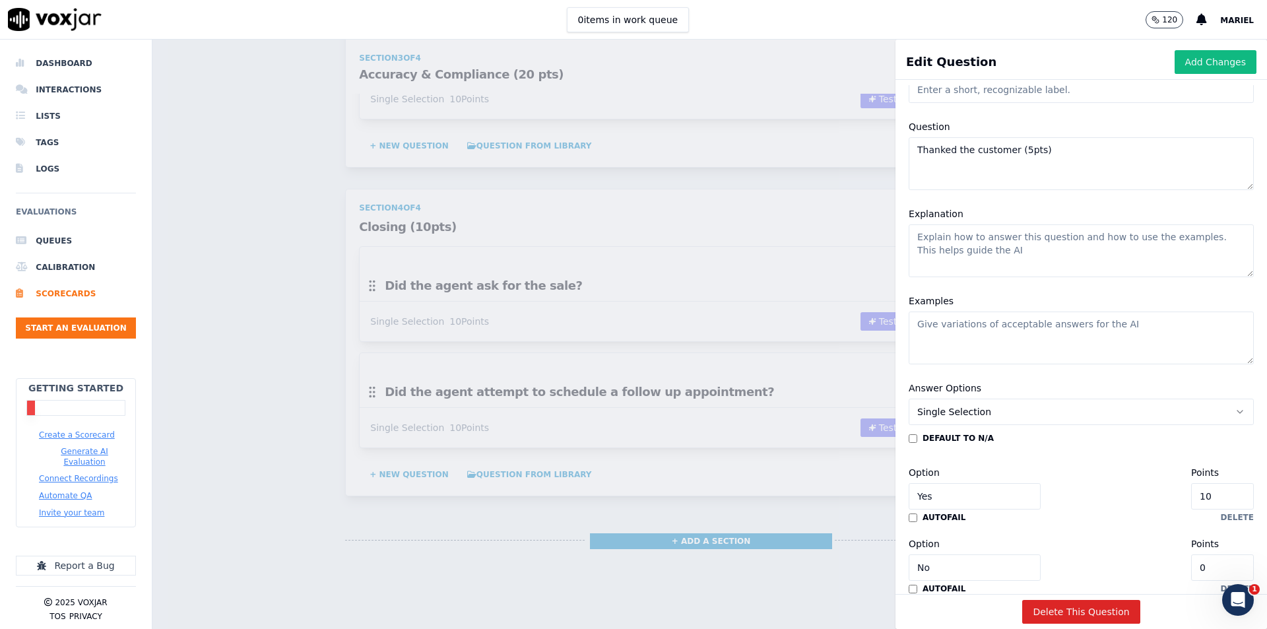
scroll to position [114, 0]
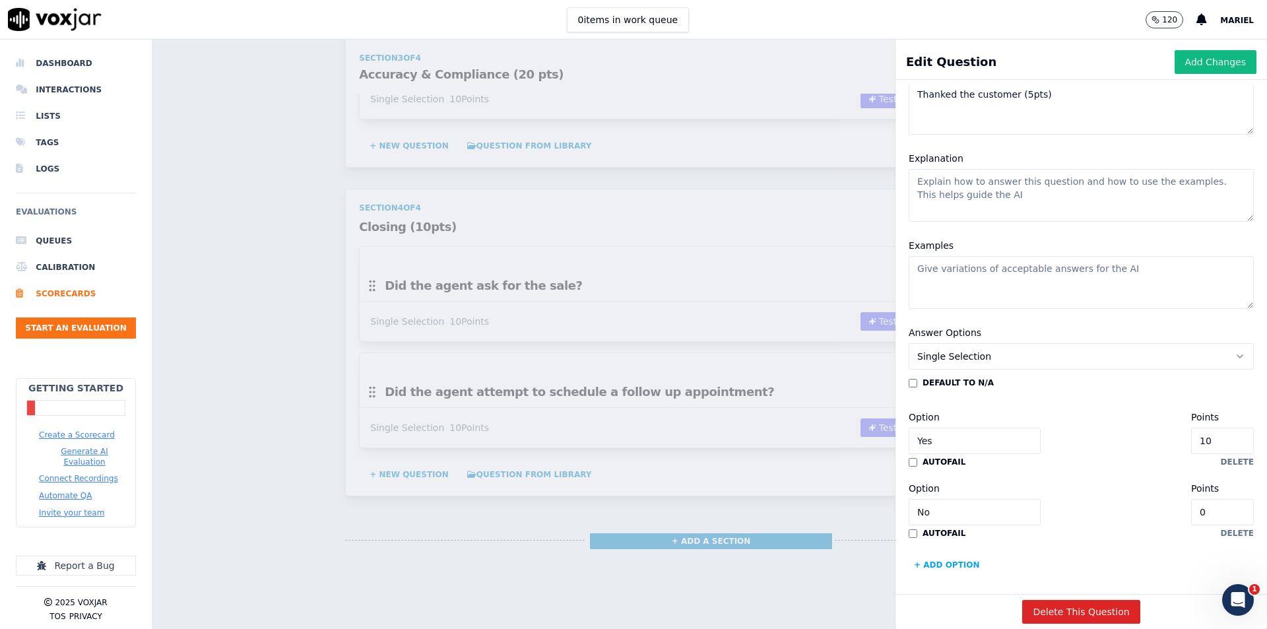
drag, startPoint x: 1176, startPoint y: 551, endPoint x: 1140, endPoint y: 548, distance: 36.4
click at [1140, 548] on div "default to N/A Option Yes Points 10 autofail delete Option No Points 0 autofail…" at bounding box center [1081, 476] width 345 height 198
type input "5"
click at [1217, 57] on button "Add Changes" at bounding box center [1216, 62] width 82 height 24
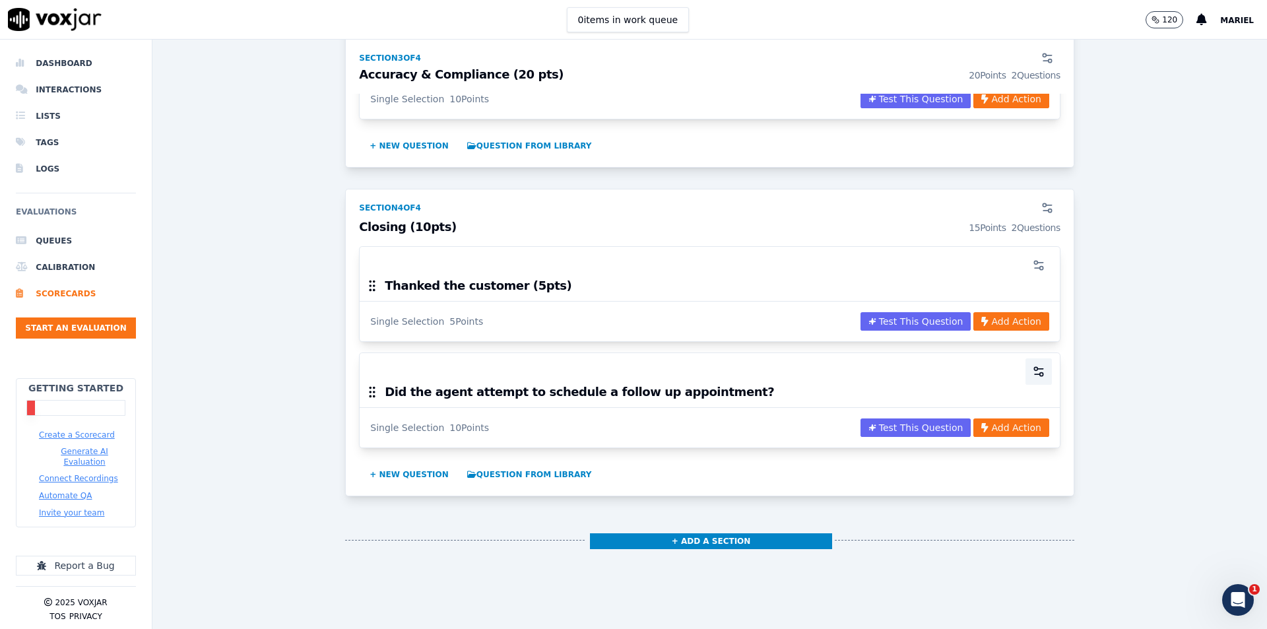
click at [1035, 374] on icon "button" at bounding box center [1037, 374] width 5 height 0
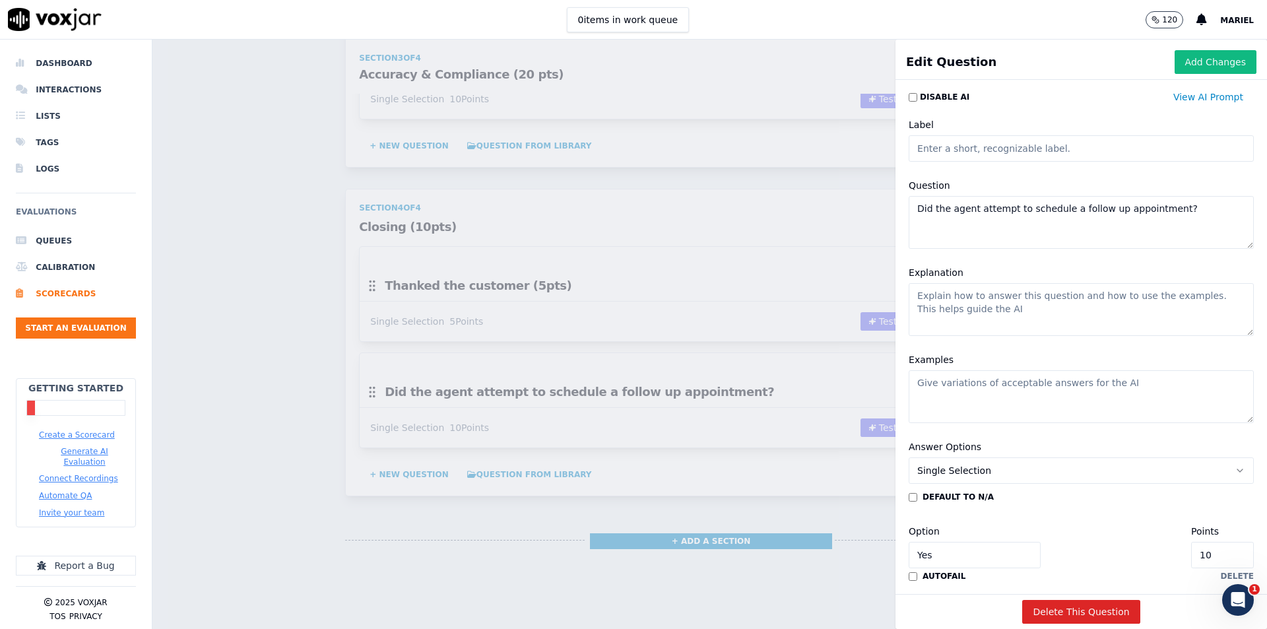
drag, startPoint x: 1169, startPoint y: 212, endPoint x: 900, endPoint y: 218, distance: 268.6
click at [909, 218] on textarea "Did the agent attempt to schedule a follow up appointment?" at bounding box center [1081, 222] width 345 height 53
paste textarea "Professional call closing (5pts)"
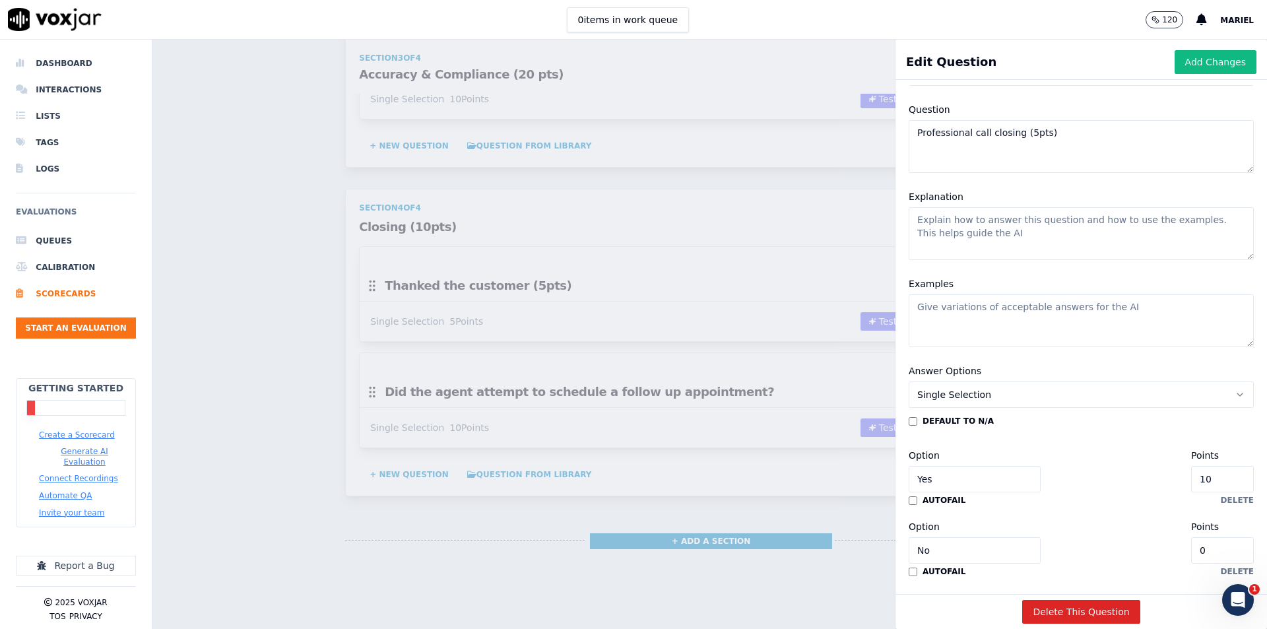
scroll to position [132, 0]
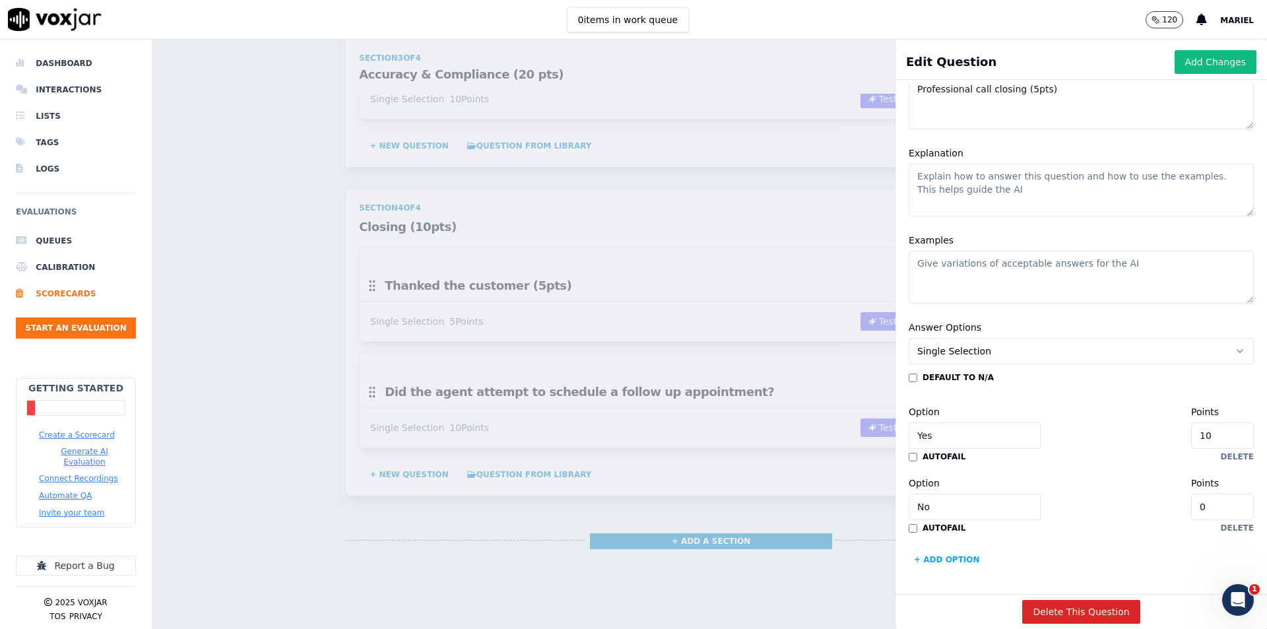
type textarea "Professional call closing (5pts)"
drag, startPoint x: 1173, startPoint y: 418, endPoint x: 1120, endPoint y: 421, distance: 52.9
click at [1120, 421] on div "Option Yes Points 10" at bounding box center [1081, 426] width 345 height 45
type input "5"
click at [1183, 61] on button "Add Changes" at bounding box center [1216, 62] width 82 height 24
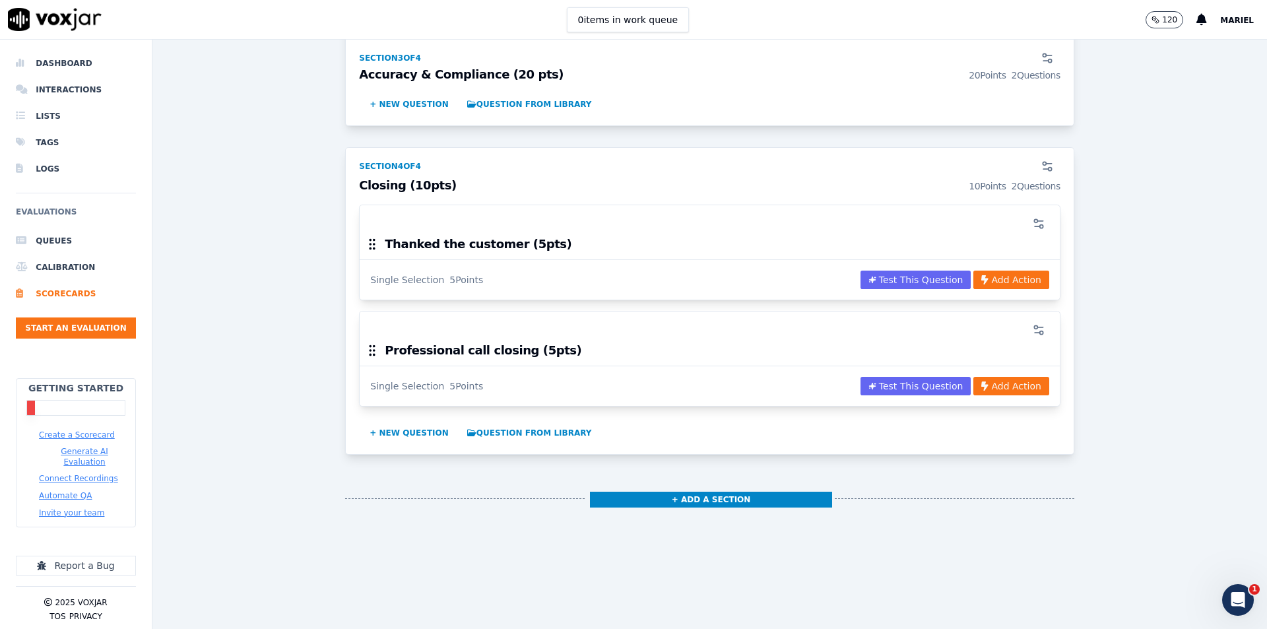
scroll to position [1677, 0]
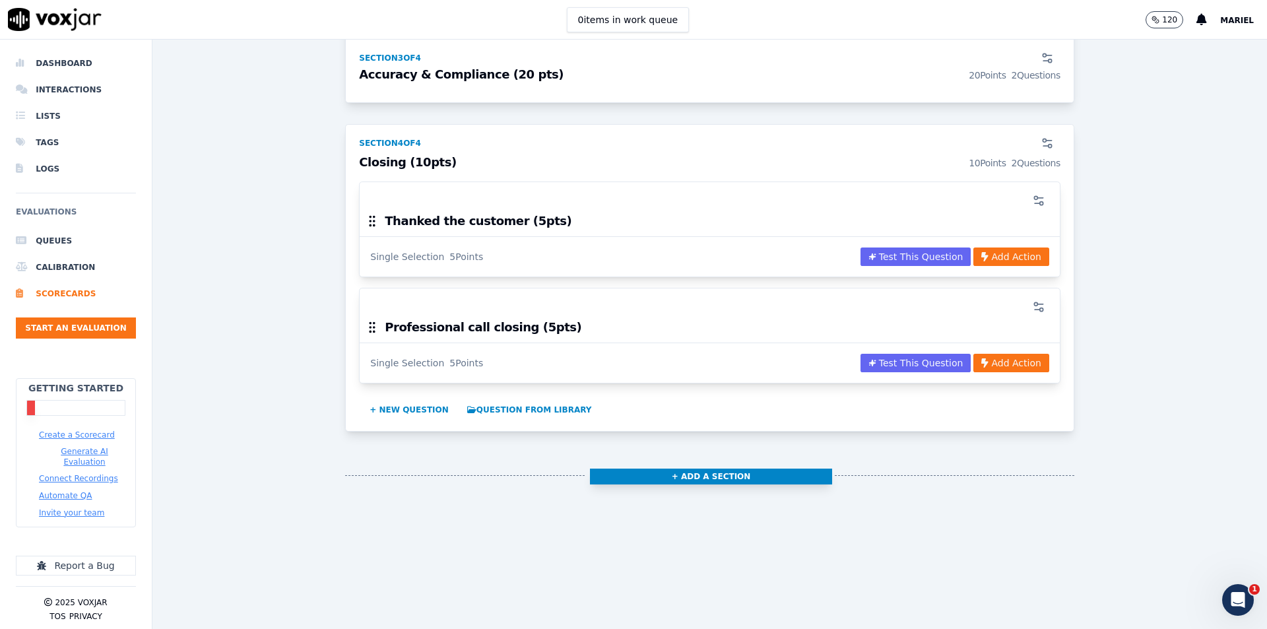
click at [628, 468] on button "+ Add a section" at bounding box center [711, 476] width 243 height 16
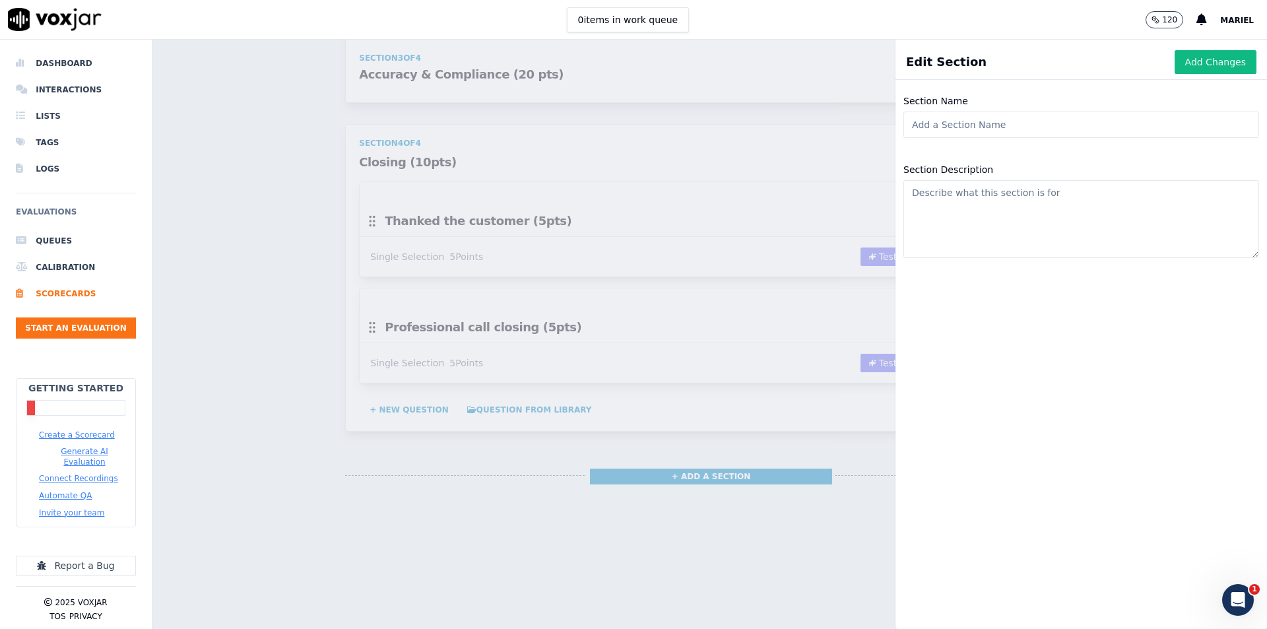
click at [960, 128] on input "Section Name" at bounding box center [1081, 125] width 356 height 26
paste input "Active listening (10pts)"
click at [1066, 175] on div "Section Description" at bounding box center [1080, 210] width 371 height 112
drag, startPoint x: 1003, startPoint y: 123, endPoint x: 890, endPoint y: 116, distance: 113.0
click at [903, 116] on input "Active listening (10pts)" at bounding box center [1081, 125] width 356 height 26
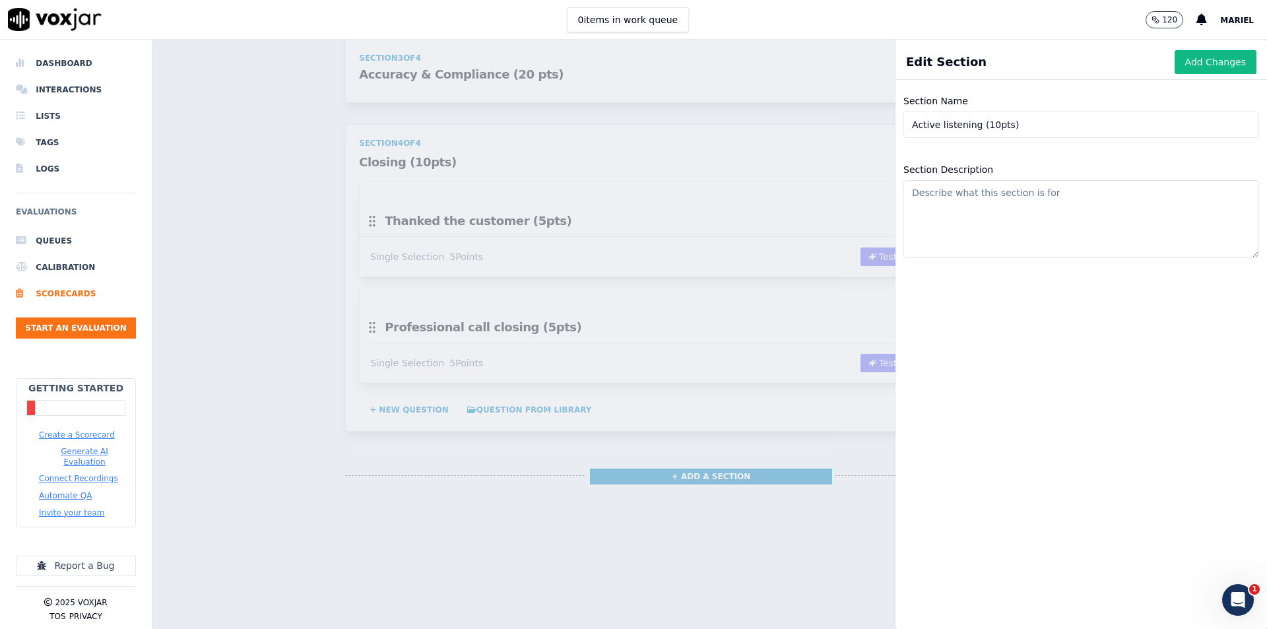
paste input "Soft Skills"
type input "Soft Skills (10pts)"
click at [972, 205] on textarea "Section Description" at bounding box center [1081, 219] width 356 height 78
click at [1175, 58] on button "Add Changes" at bounding box center [1216, 62] width 82 height 24
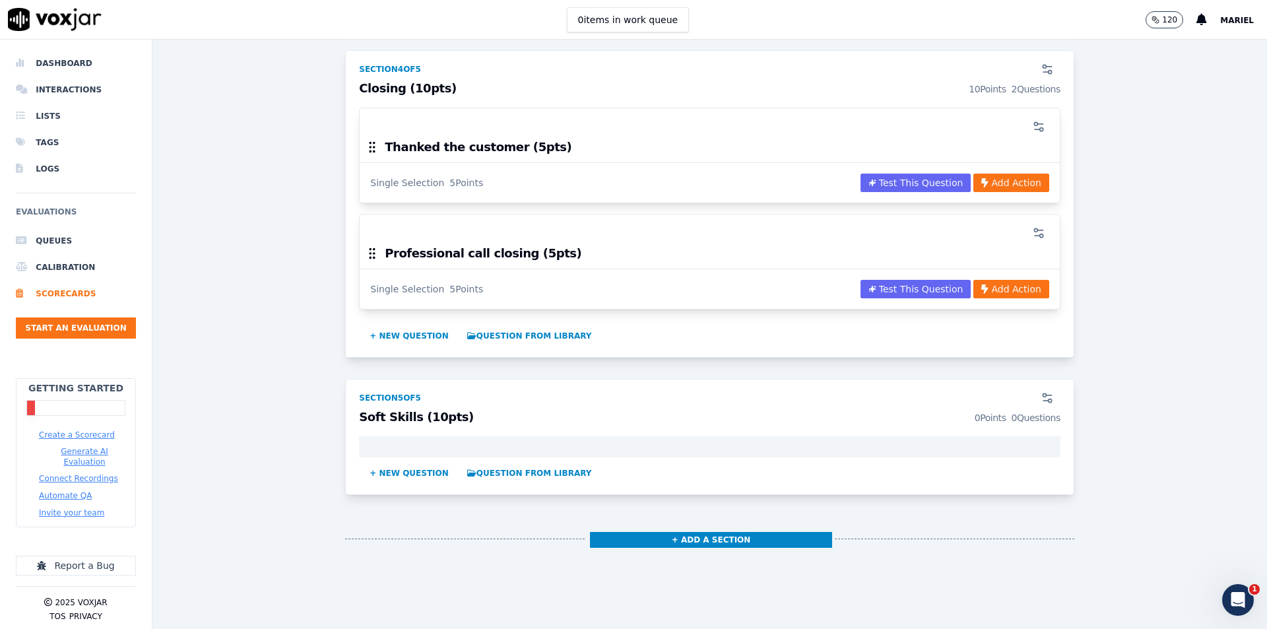
scroll to position [1743, 0]
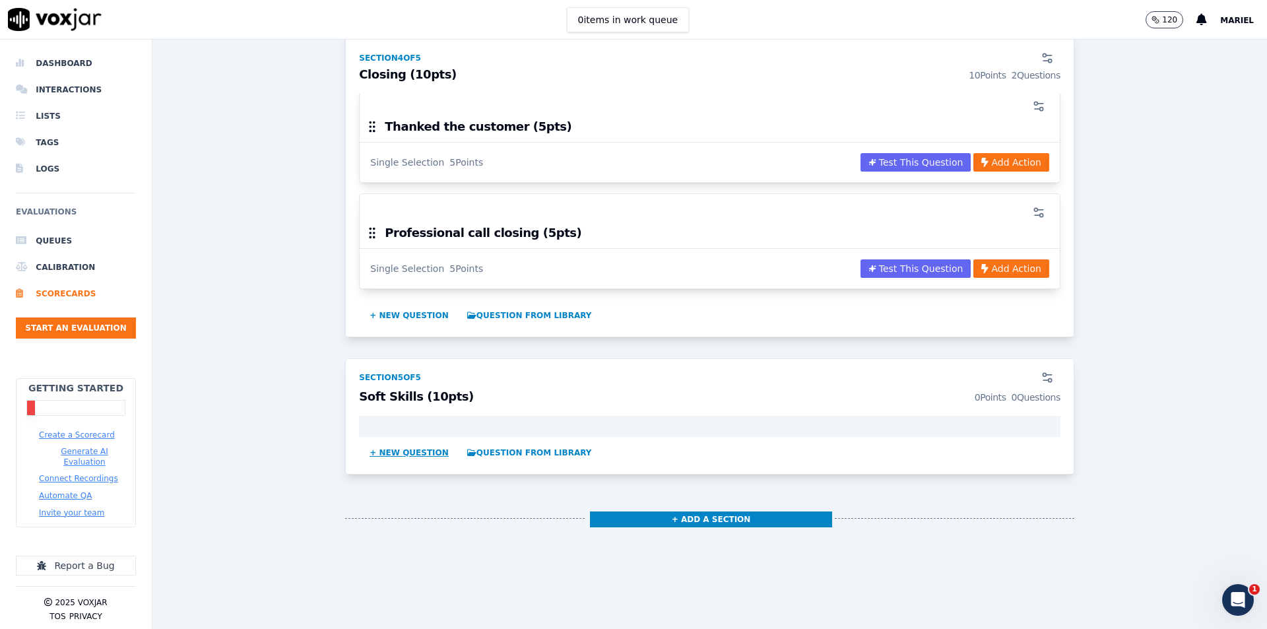
click at [422, 454] on button "+ New question" at bounding box center [409, 452] width 90 height 21
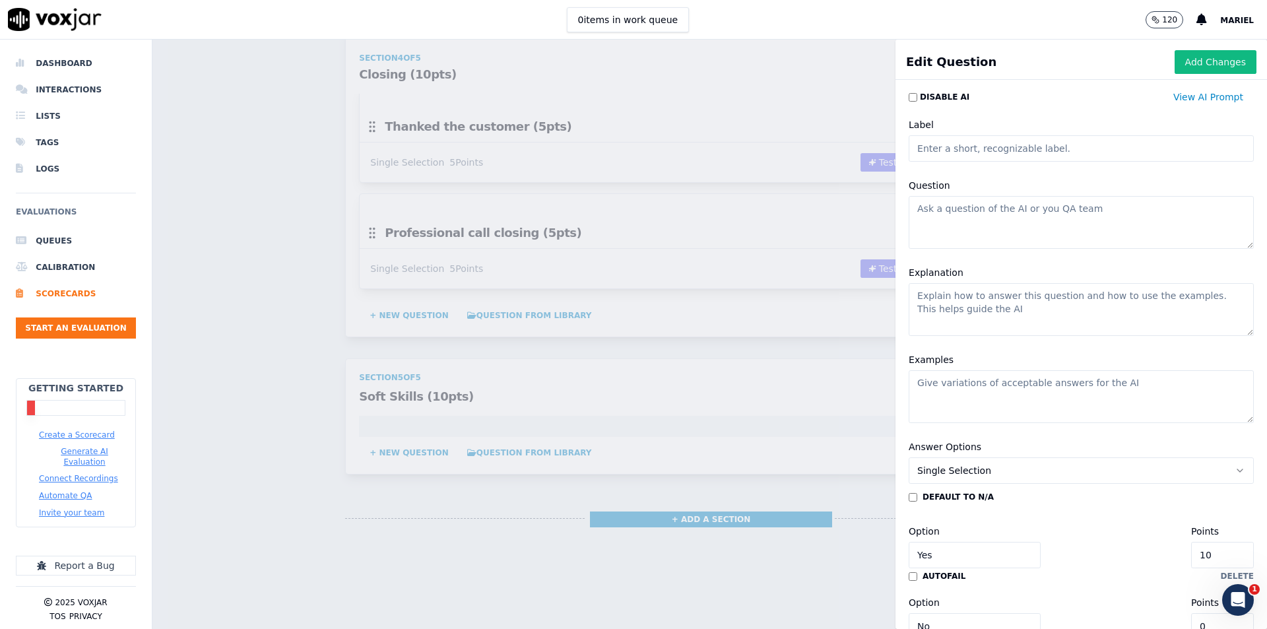
click at [969, 211] on textarea "Question" at bounding box center [1081, 222] width 345 height 53
paste textarea "Active listening (10pts)"
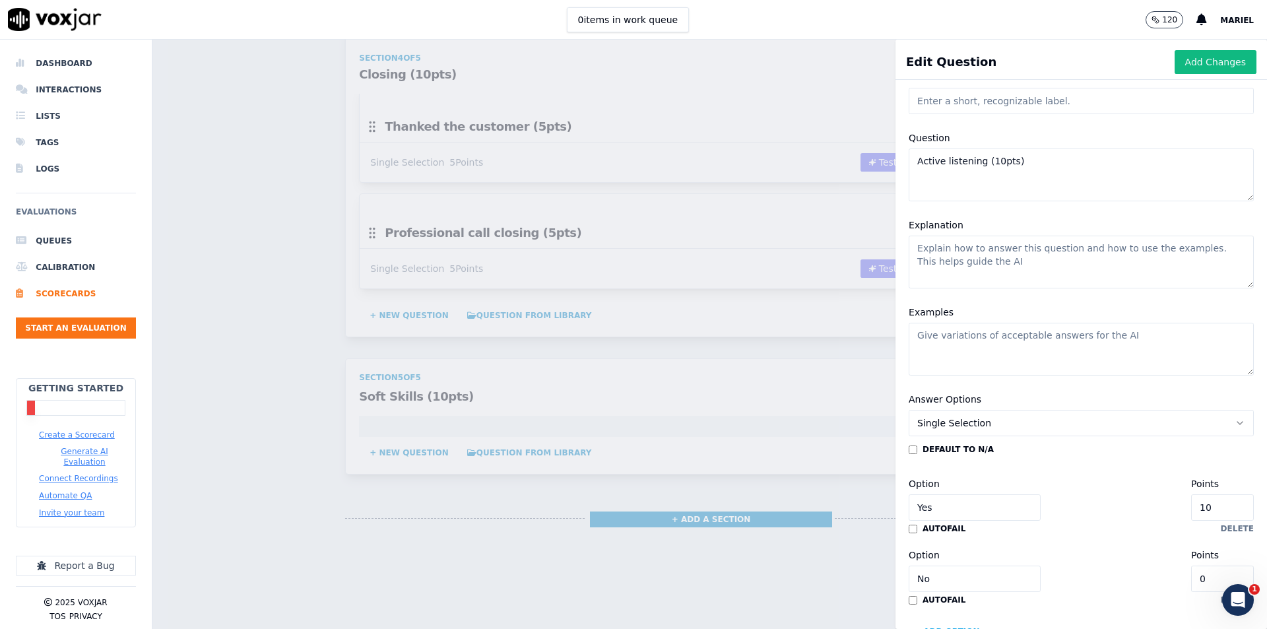
scroll to position [0, 0]
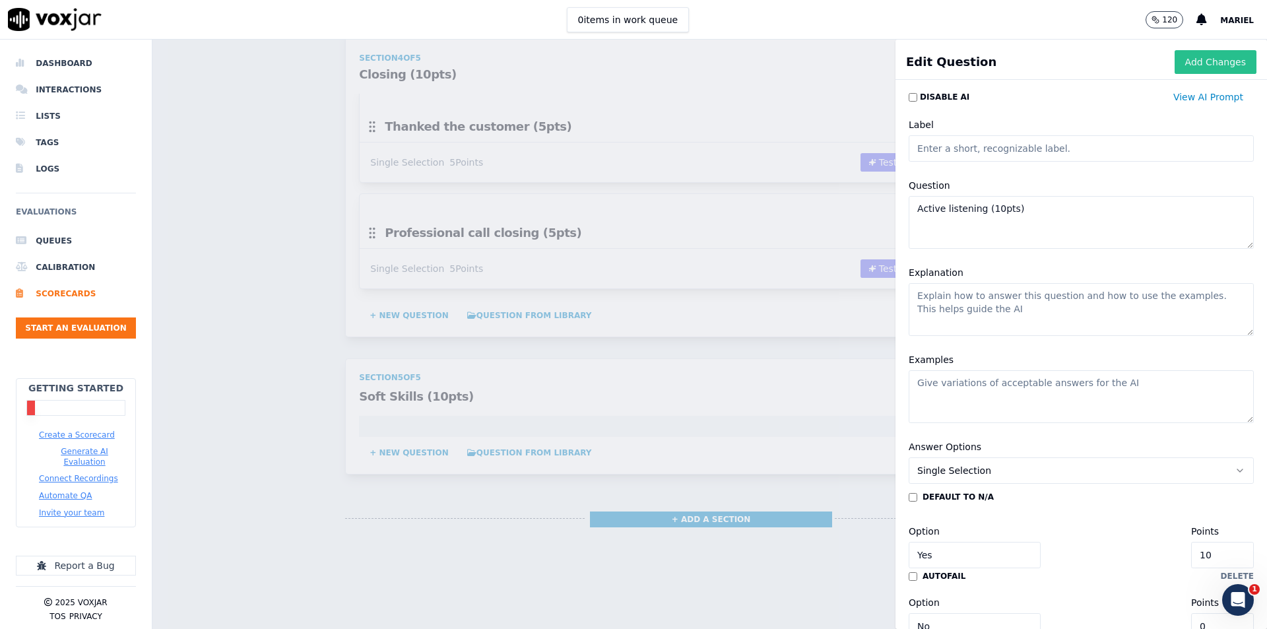
type textarea "Active listening (10pts)"
click at [1177, 61] on button "Add Changes" at bounding box center [1216, 62] width 82 height 24
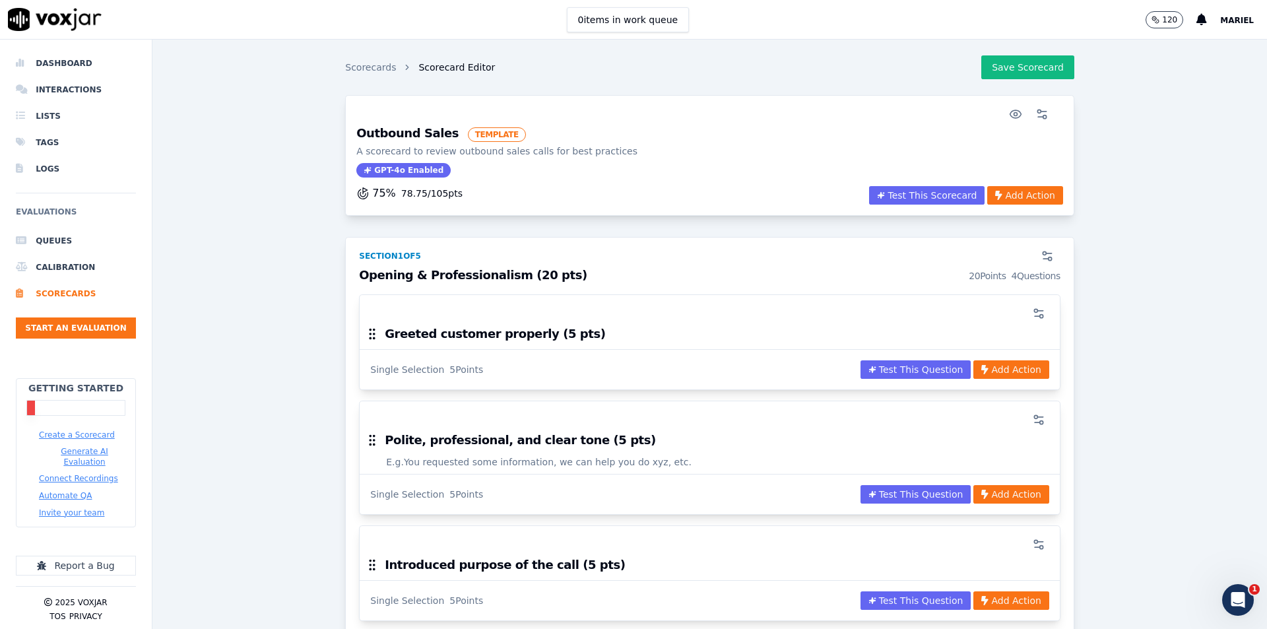
click at [1008, 69] on button "Save Scorecard" at bounding box center [1027, 67] width 93 height 24
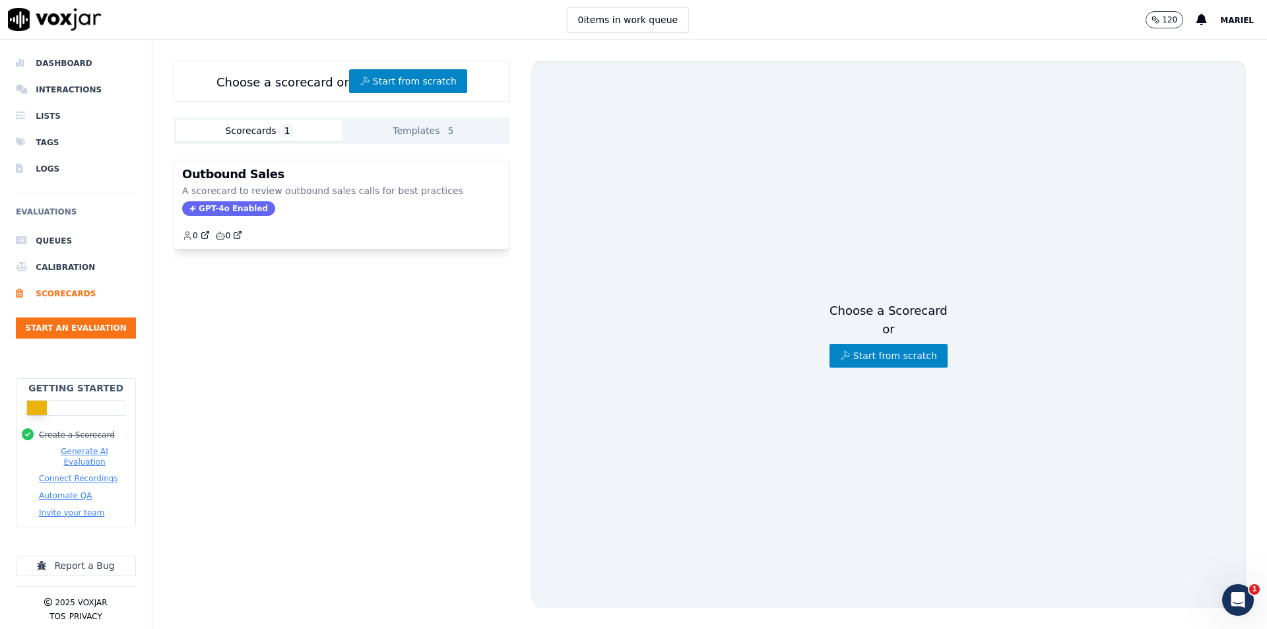
click at [451, 328] on div "Outbound Sales A scorecard to review outbound sales calls for best practices GP…" at bounding box center [342, 394] width 337 height 490
click at [378, 265] on div at bounding box center [342, 276] width 337 height 32
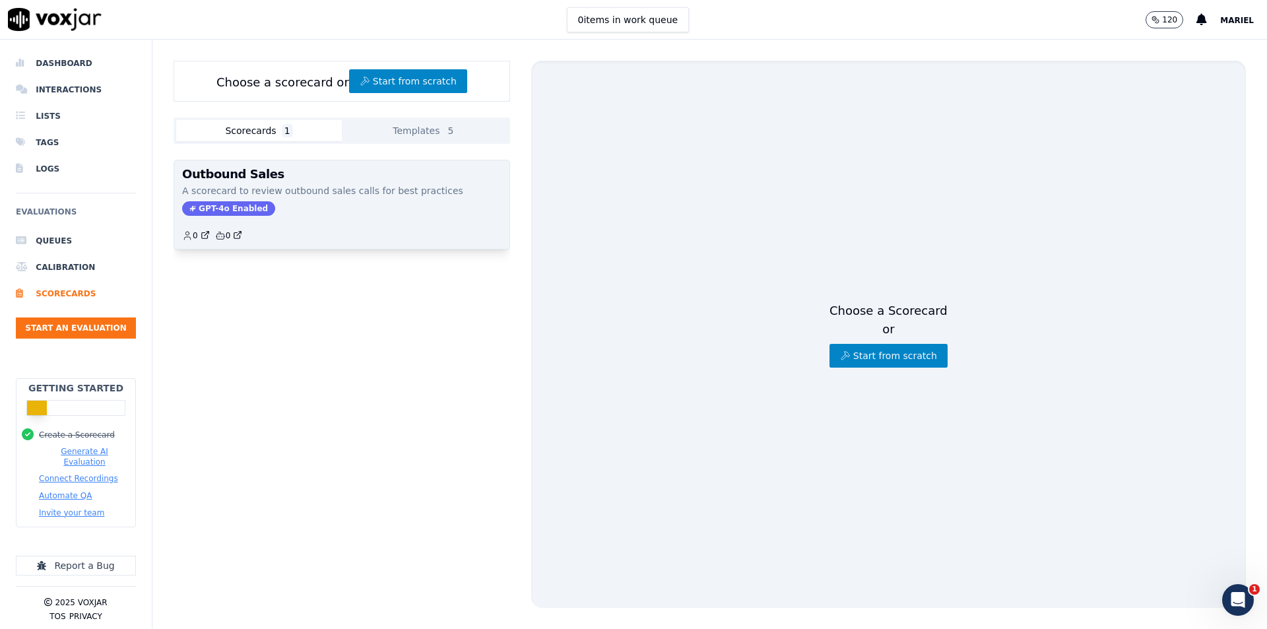
click at [383, 195] on p "A scorecard to review outbound sales calls for best practices" at bounding box center [341, 190] width 319 height 13
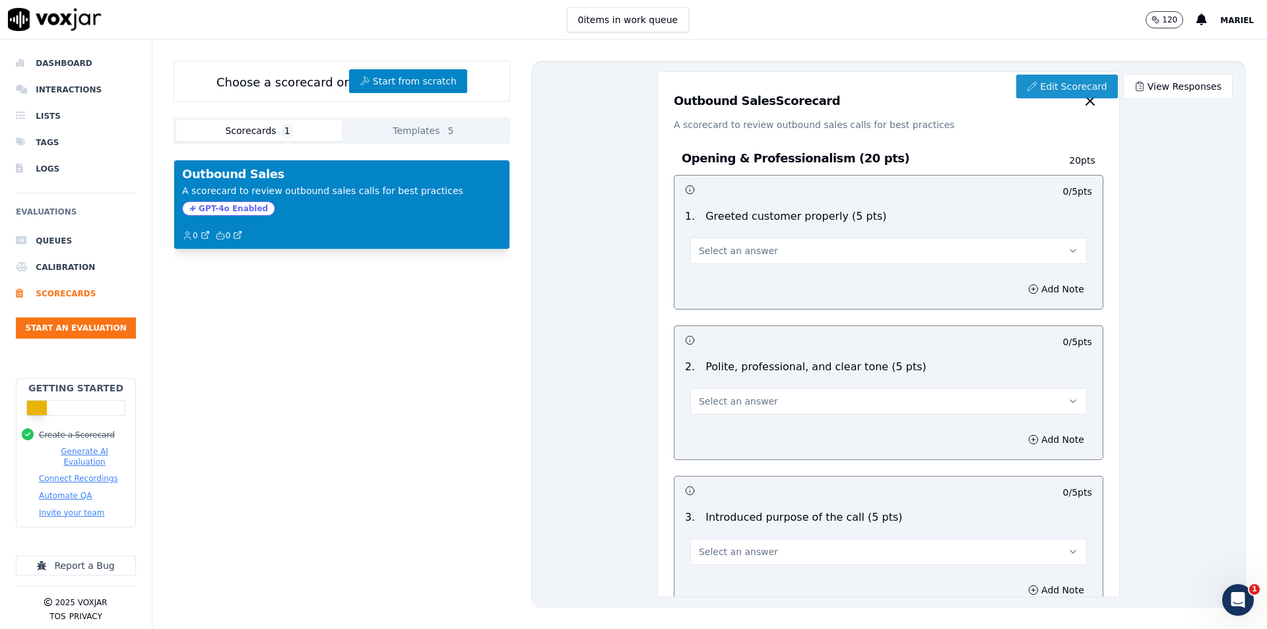
click at [1041, 96] on link "Edit Scorecard" at bounding box center [1066, 87] width 101 height 24
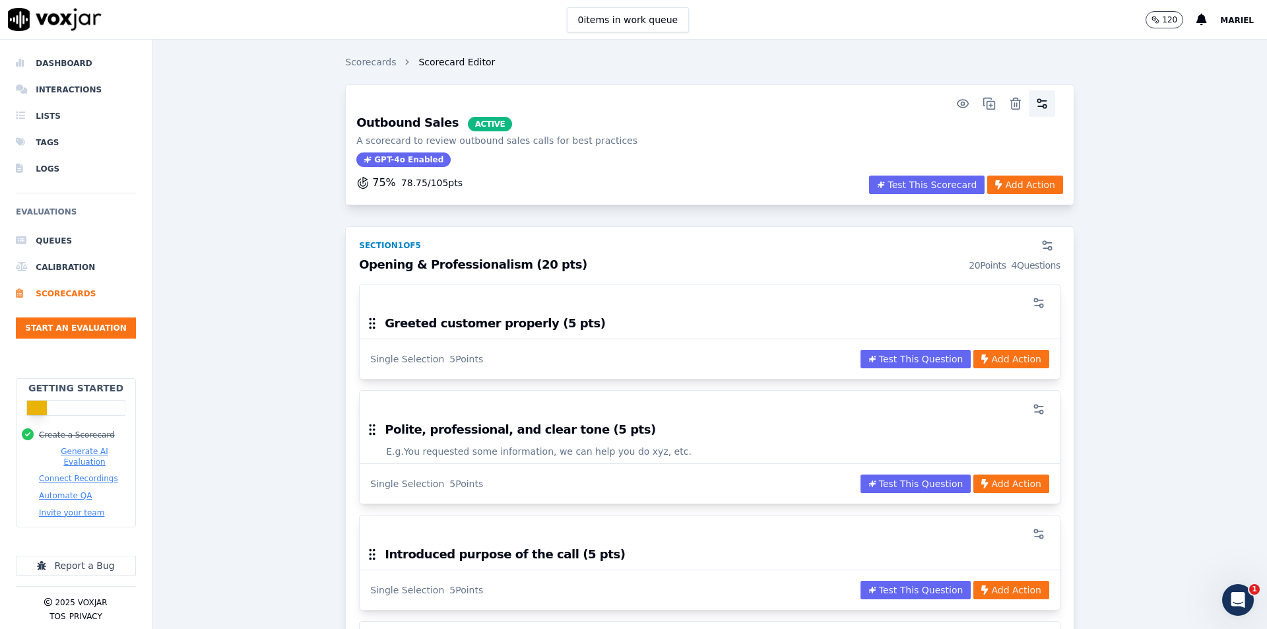
click at [1035, 103] on icon "button" at bounding box center [1041, 103] width 13 height 13
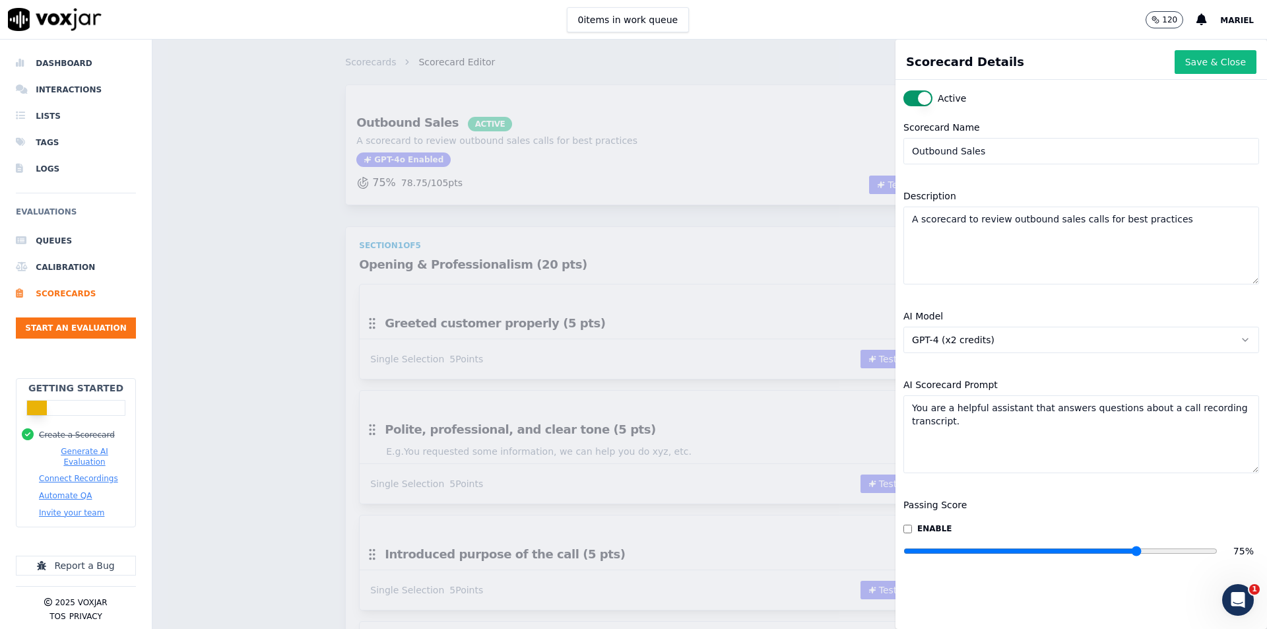
drag, startPoint x: 973, startPoint y: 156, endPoint x: 865, endPoint y: 152, distance: 108.3
click at [865, 152] on div "Scorecard Details Save & Close Active Scorecard Name Outbound Sales Description…" at bounding box center [709, 334] width 1114 height 589
type input "QA - Ben Accounts"
click at [1176, 66] on button "Save & Close" at bounding box center [1216, 62] width 82 height 24
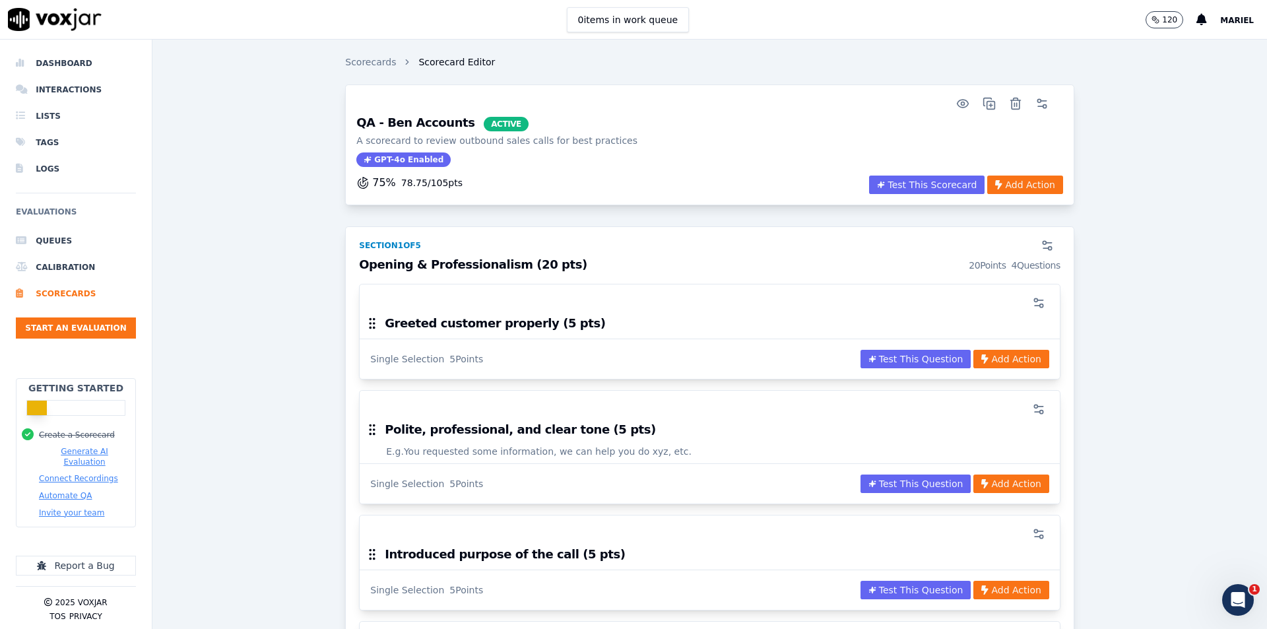
click at [85, 243] on li "Queues" at bounding box center [76, 241] width 120 height 26
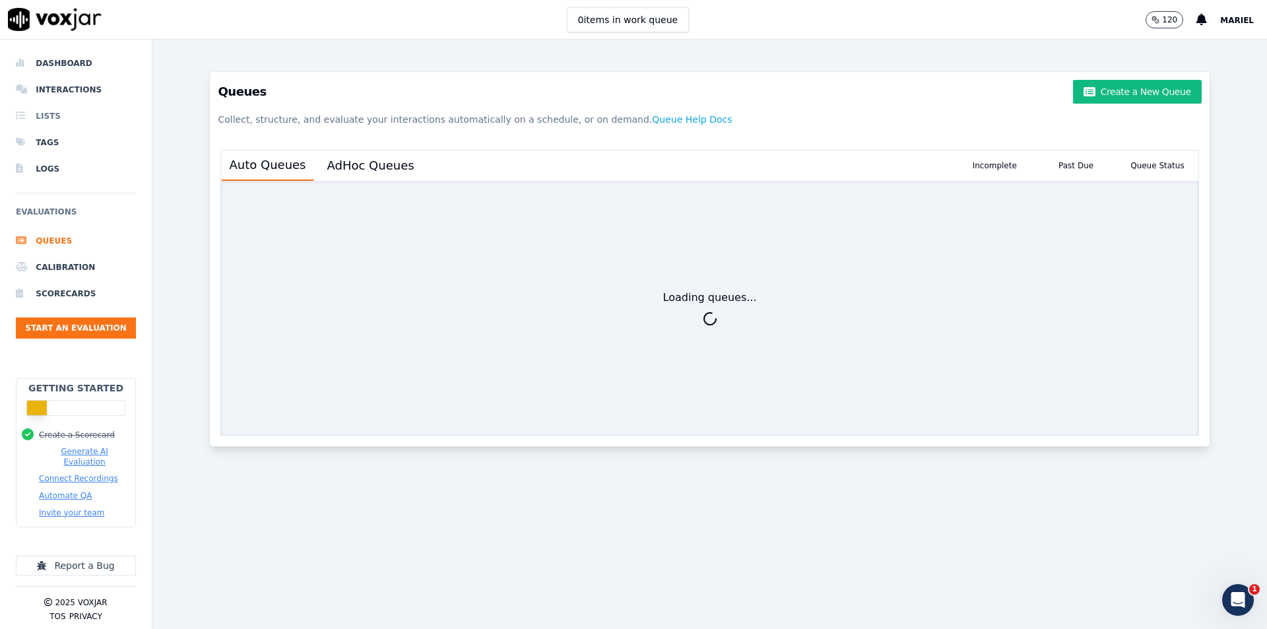
click at [74, 112] on li "Lists" at bounding box center [76, 116] width 120 height 26
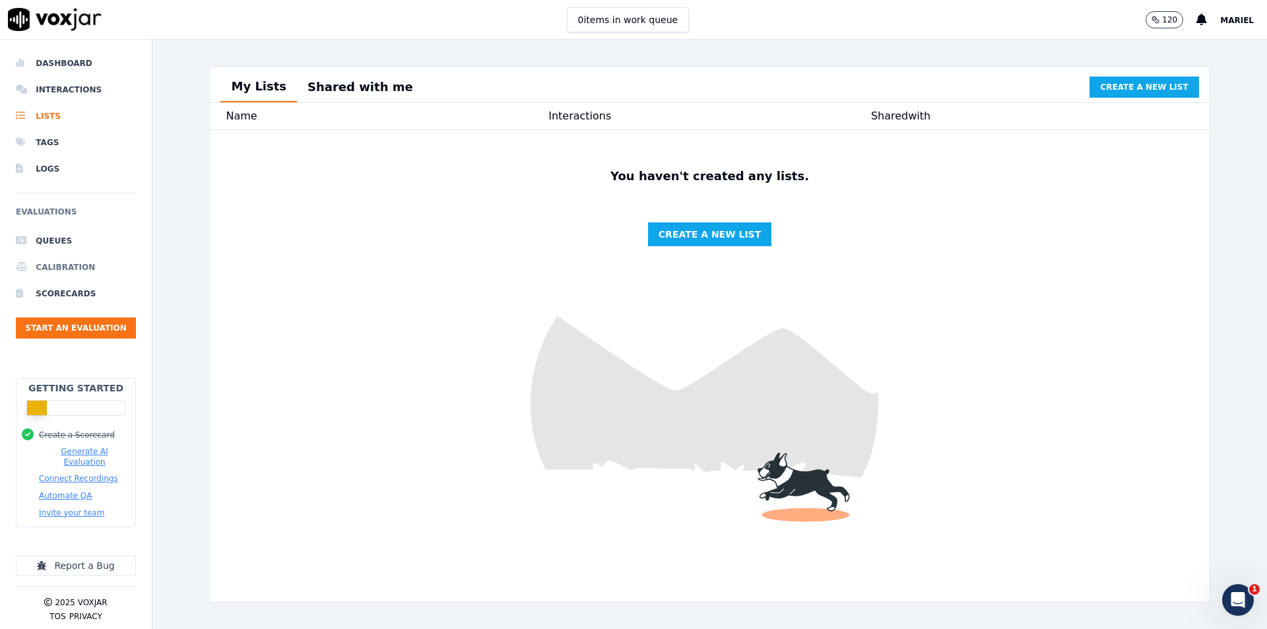
click at [78, 264] on li "Calibration" at bounding box center [76, 267] width 120 height 26
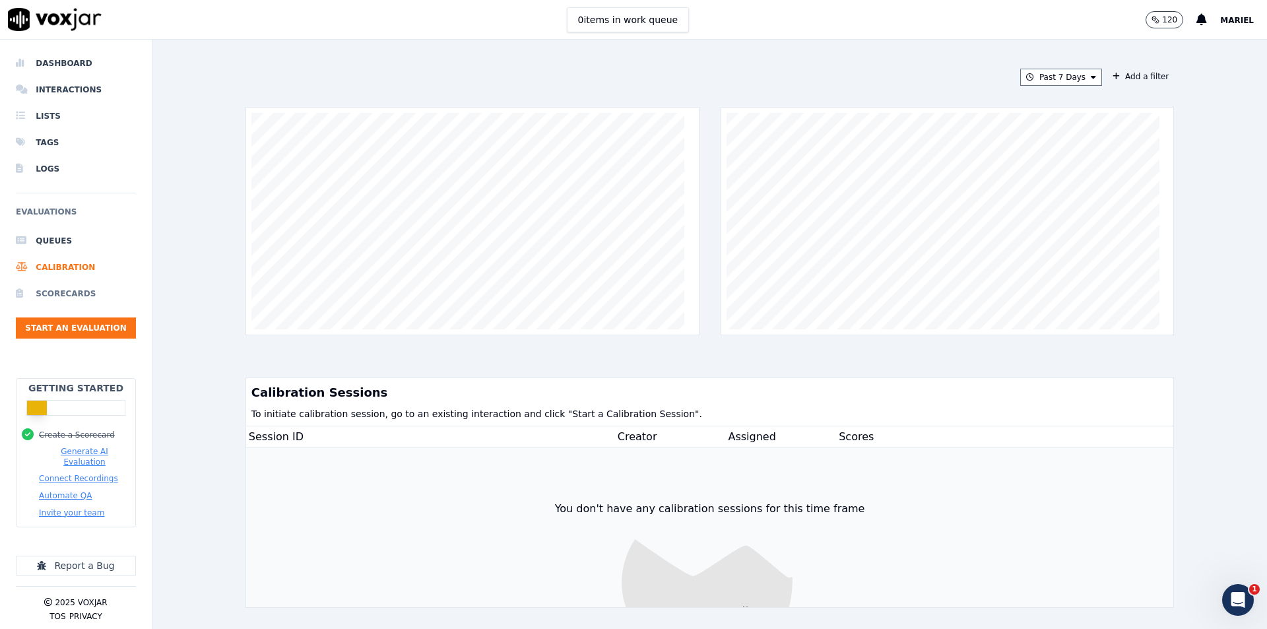
click at [75, 296] on li "Scorecards" at bounding box center [76, 293] width 120 height 26
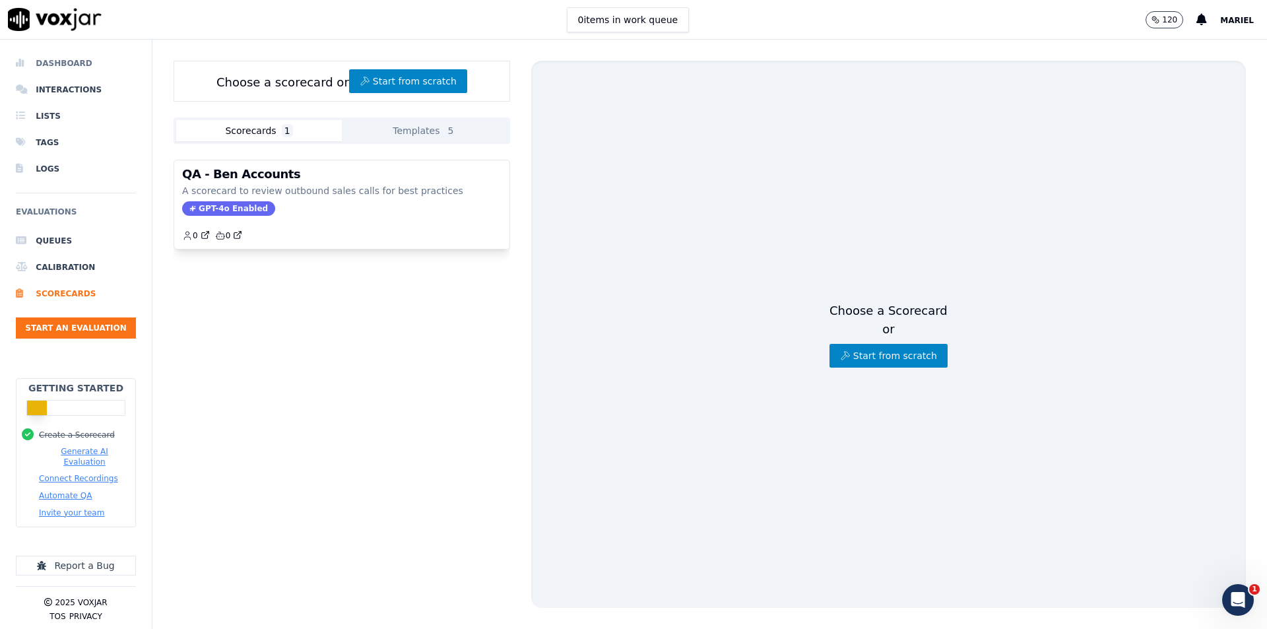
click at [48, 71] on li "Dashboard" at bounding box center [76, 63] width 120 height 26
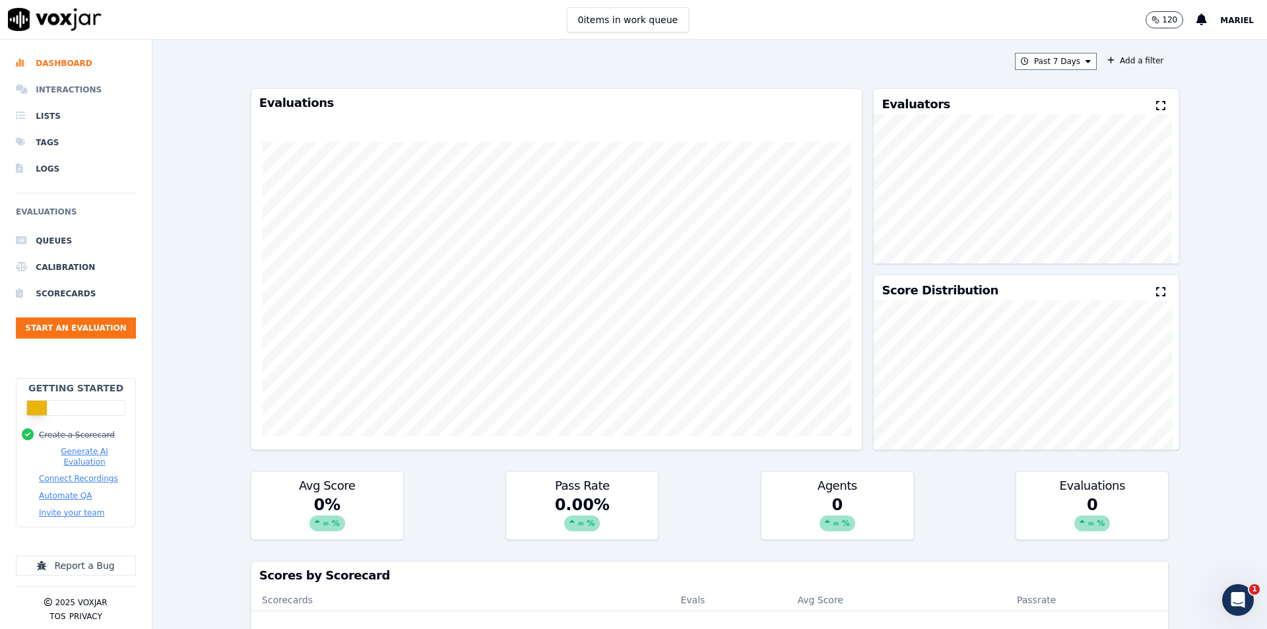
click at [59, 92] on li "Interactions" at bounding box center [76, 90] width 120 height 26
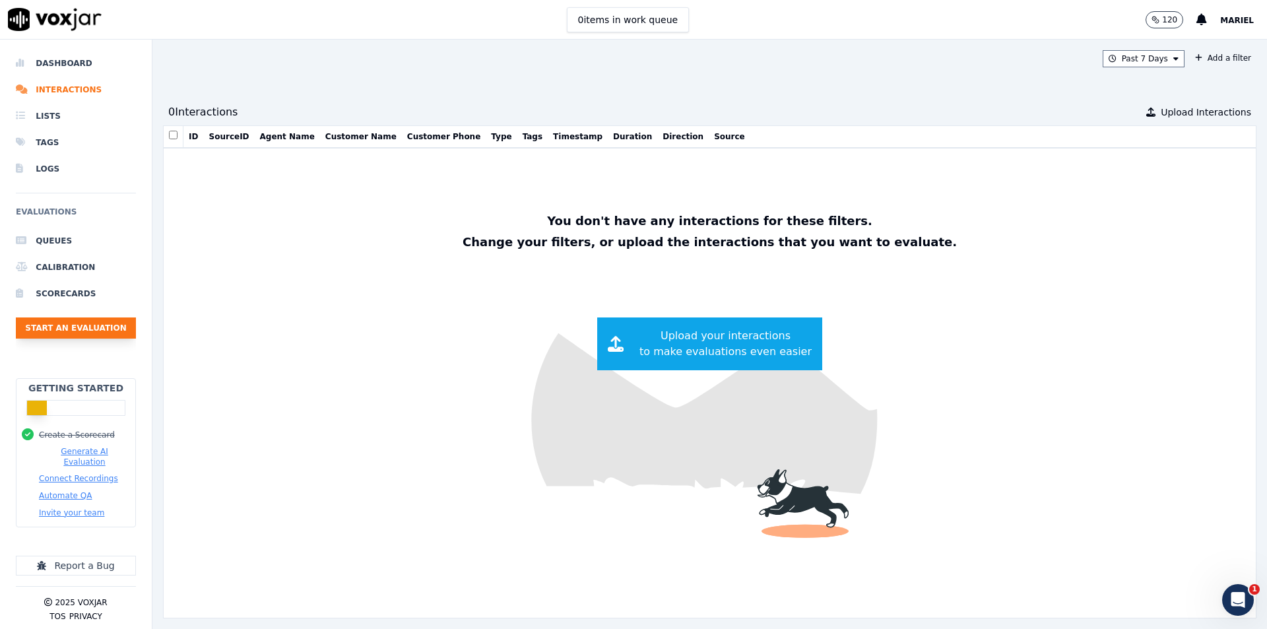
click at [110, 326] on button "Start an Evaluation" at bounding box center [76, 327] width 120 height 21
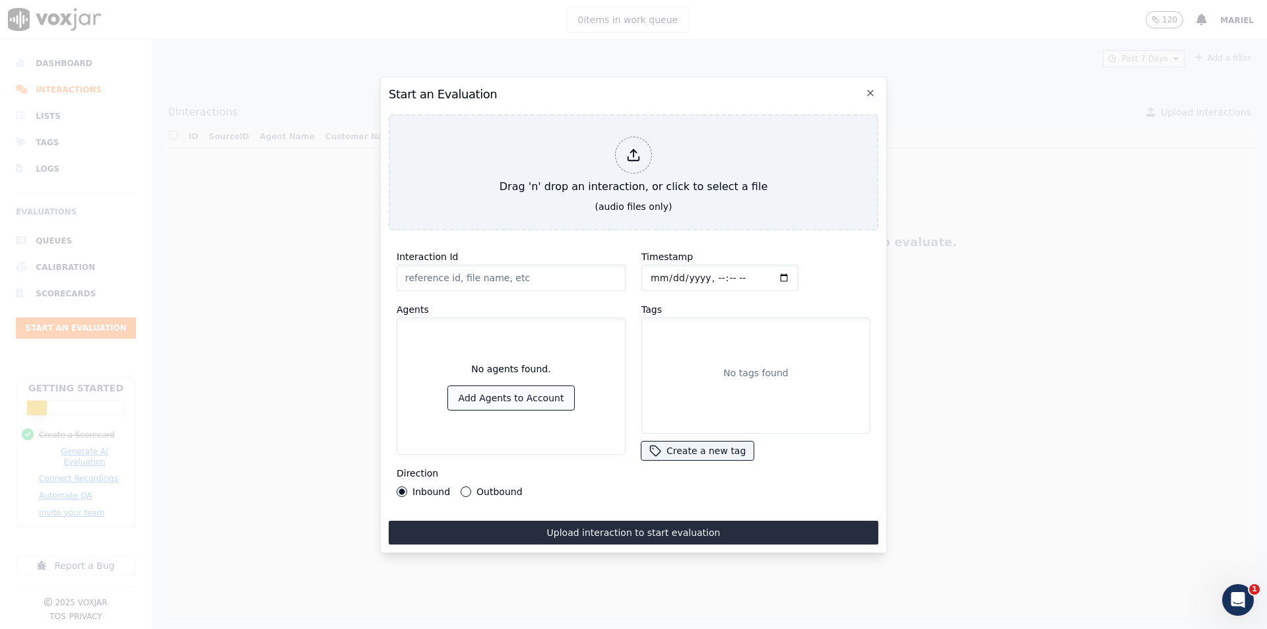
click at [546, 395] on button "Add Agents to Account" at bounding box center [511, 398] width 127 height 24
click at [530, 392] on button "Add Agents to Account" at bounding box center [511, 398] width 127 height 24
click at [495, 340] on div "No agents found. Add Agents to Account" at bounding box center [511, 386] width 212 height 120
click at [537, 386] on button "Add Agents to Account" at bounding box center [511, 398] width 127 height 24
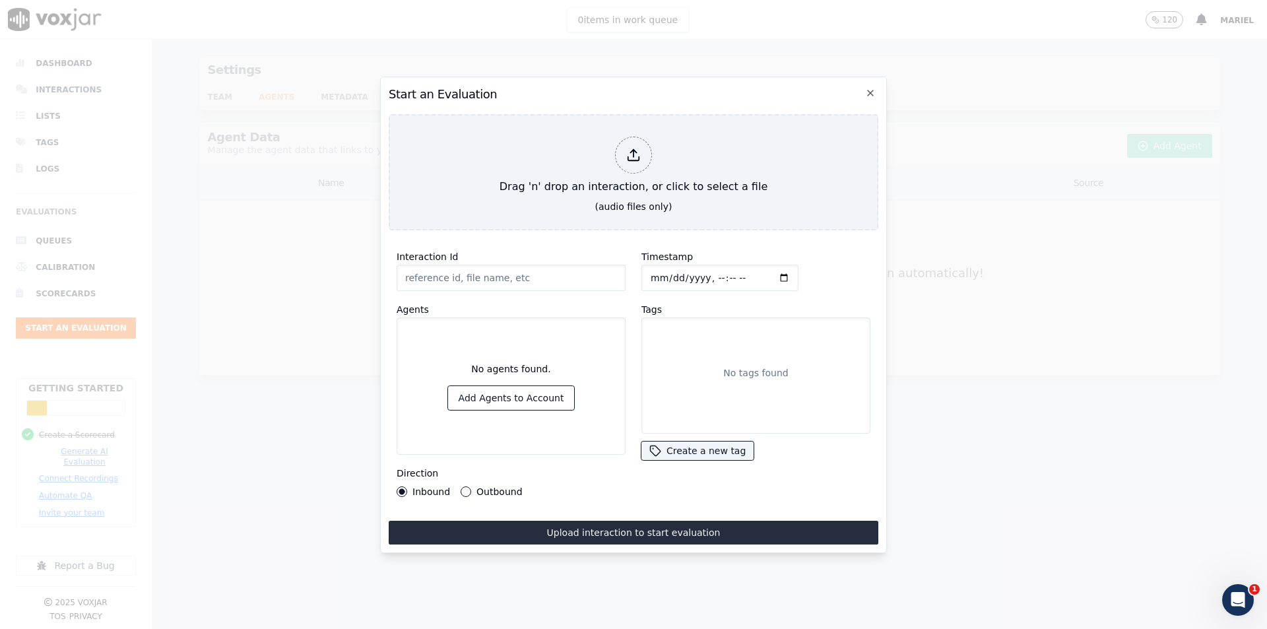
click at [554, 433] on div "No agents found. Add Agents to Account" at bounding box center [511, 386] width 212 height 120
click at [546, 397] on button "Add Agents to Account" at bounding box center [511, 398] width 127 height 24
click at [870, 88] on icon "button" at bounding box center [870, 93] width 11 height 11
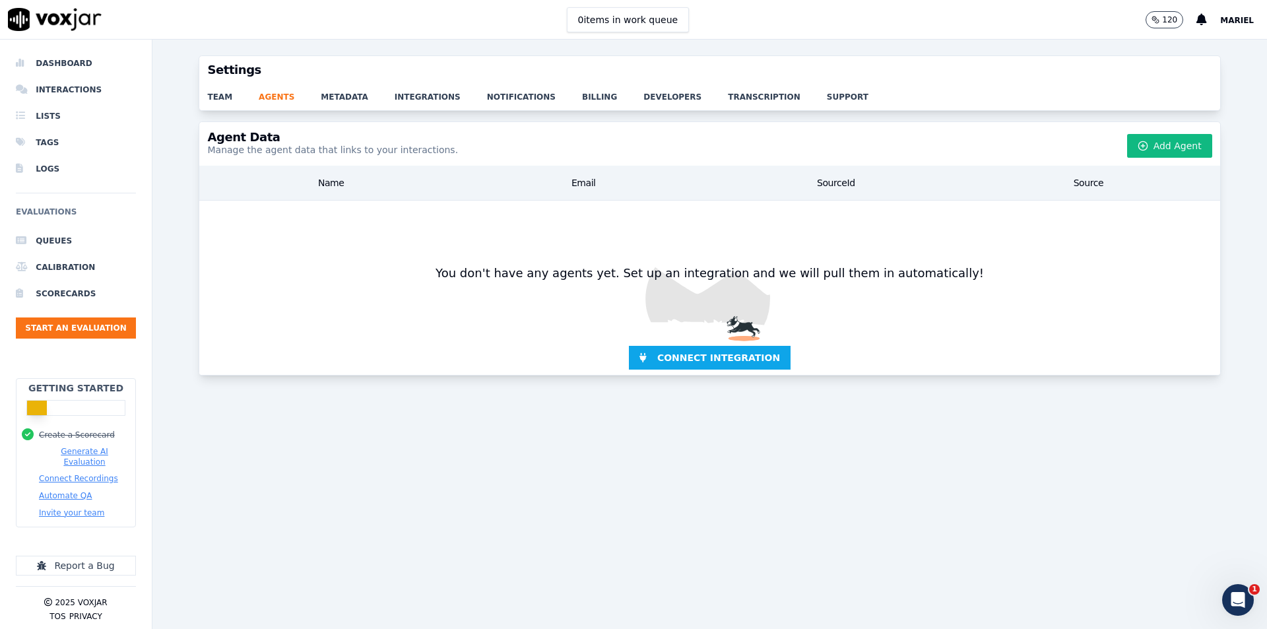
click at [1161, 25] on button "120" at bounding box center [1165, 19] width 38 height 17
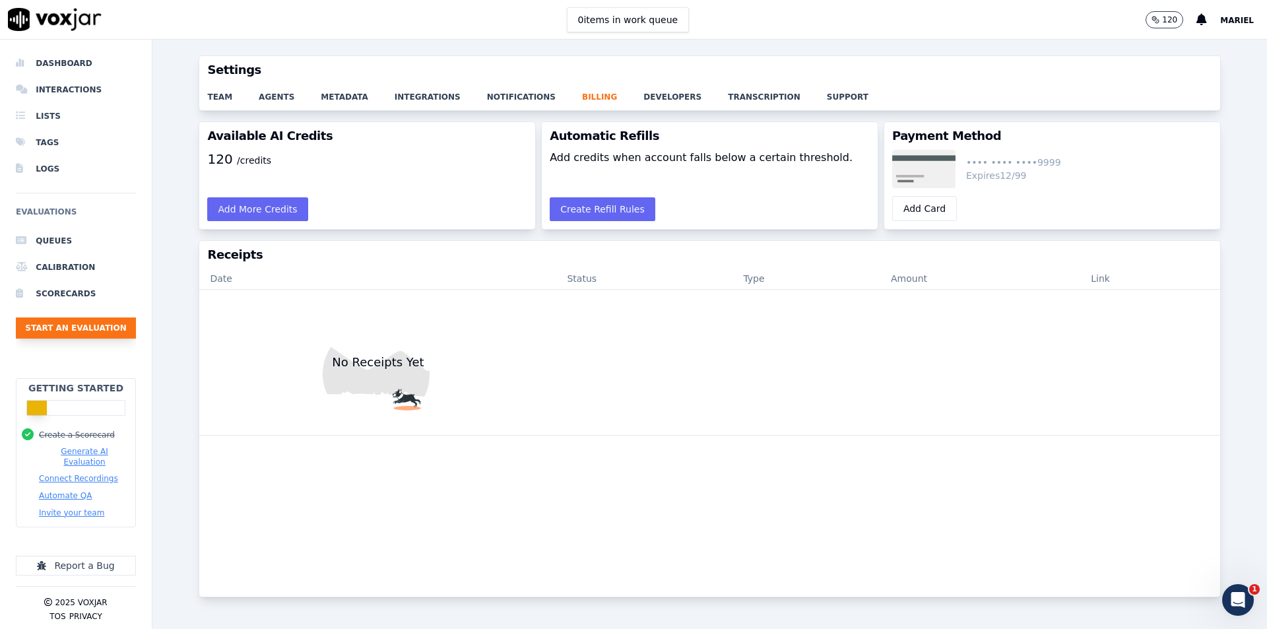
click at [70, 326] on button "Start an Evaluation" at bounding box center [76, 327] width 120 height 21
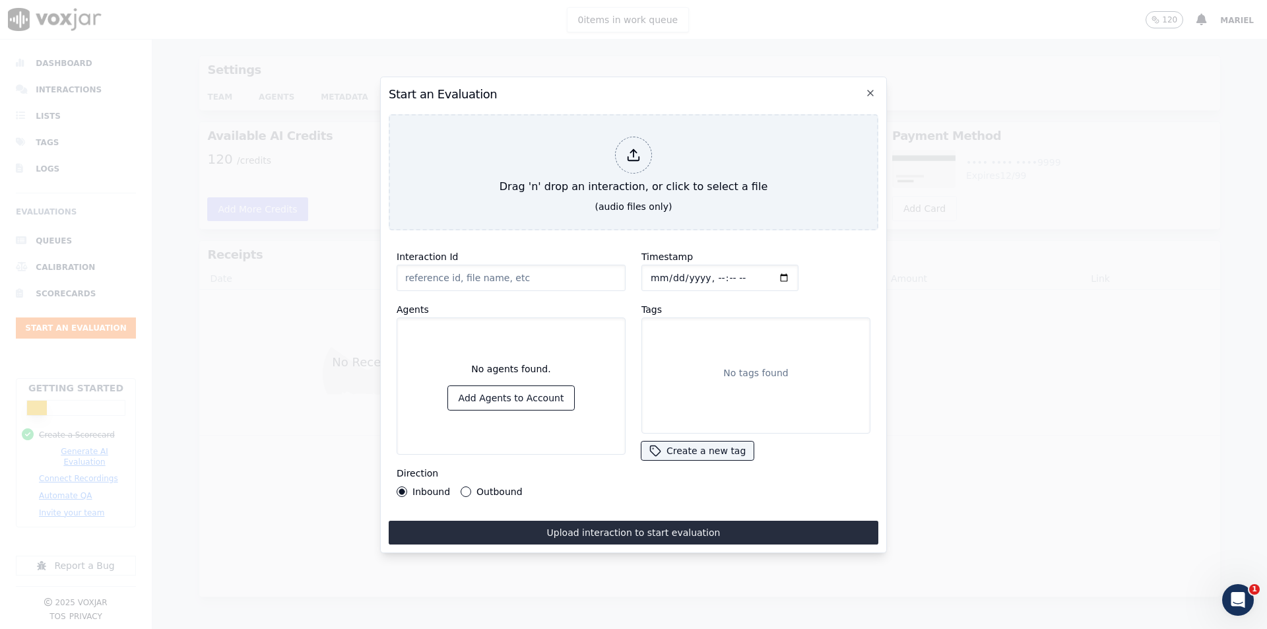
click at [462, 486] on button "Outbound" at bounding box center [466, 491] width 11 height 11
click at [869, 88] on icon "button" at bounding box center [870, 93] width 11 height 11
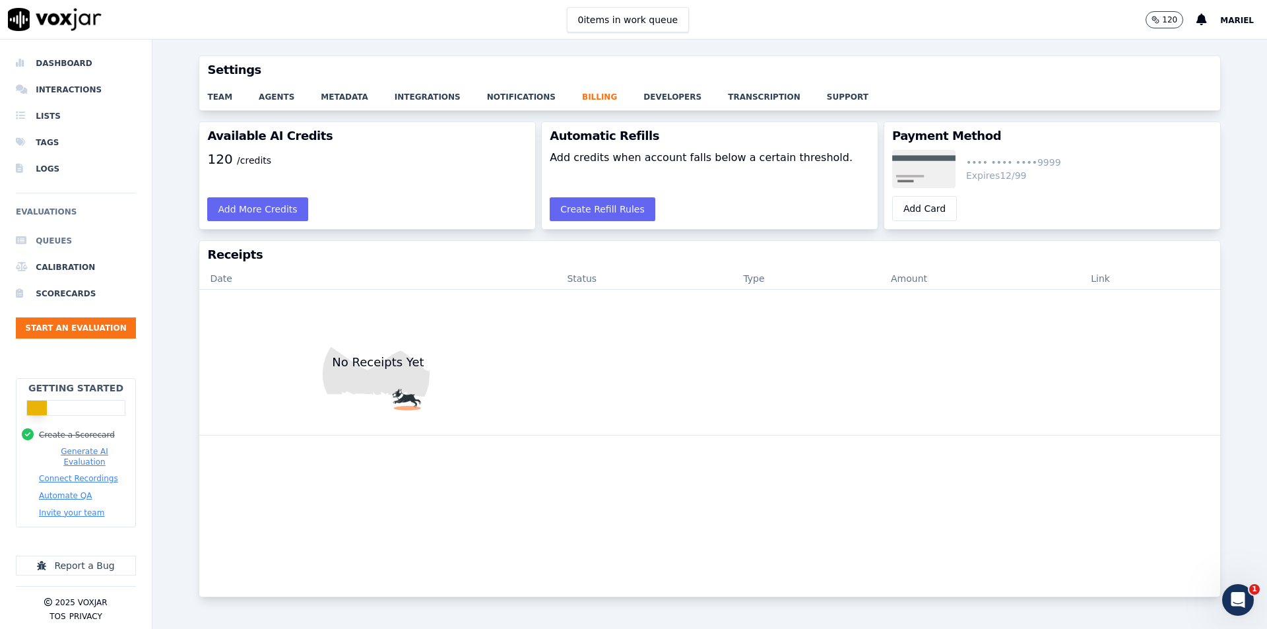
click at [71, 237] on li "Queues" at bounding box center [76, 241] width 120 height 26
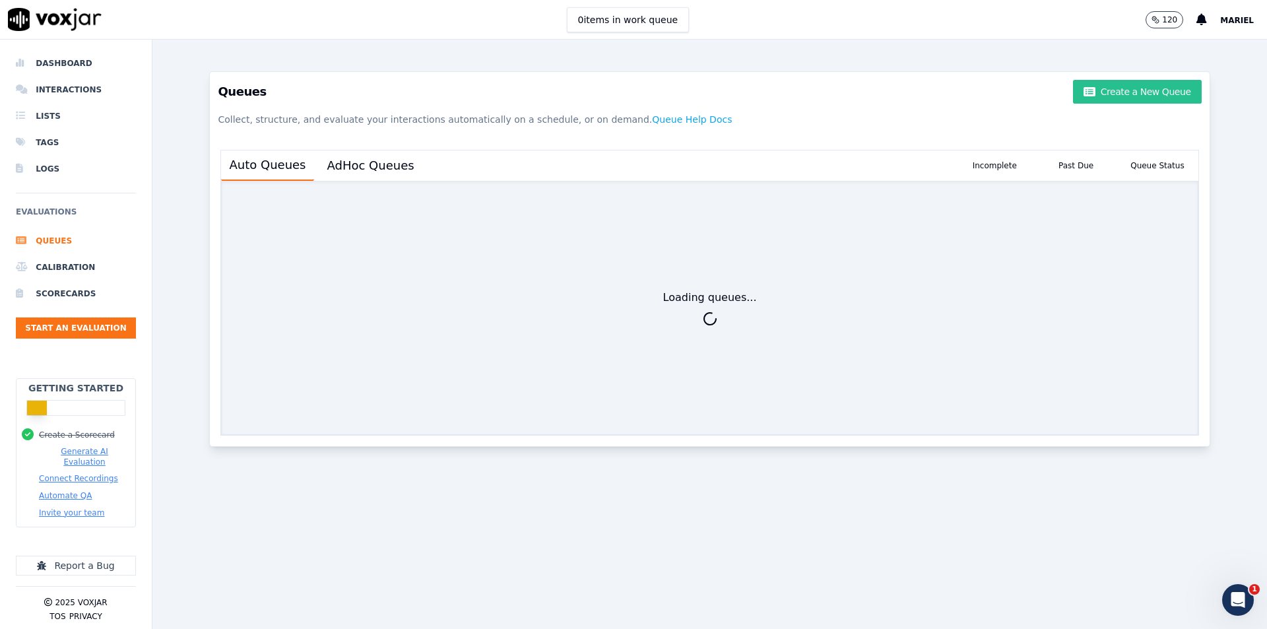
click at [1088, 98] on button "Create a New Queue" at bounding box center [1137, 92] width 128 height 24
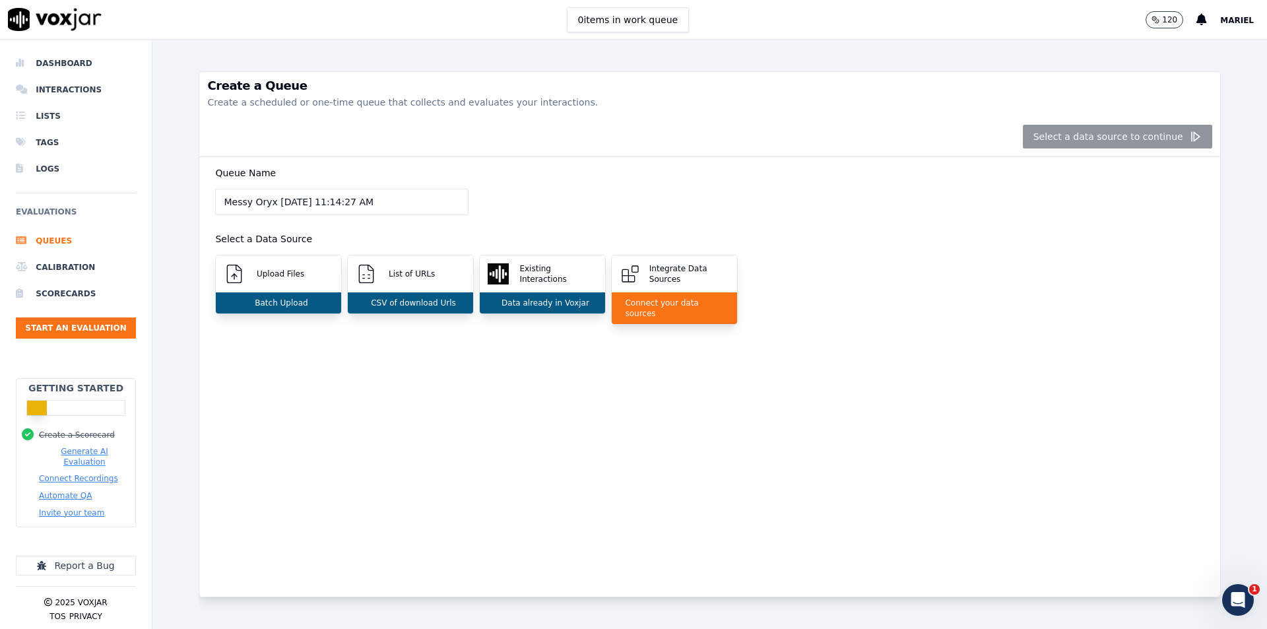
click at [172, 224] on div "Create a Queue Create a scheduled or one-time queue that collects and evaluates…" at bounding box center [709, 334] width 1114 height 589
drag, startPoint x: 409, startPoint y: 199, endPoint x: 119, endPoint y: 196, distance: 289.7
click at [119, 196] on div "Dashboard Interactions Lists Tags Logs Evaluations Queues Calibration Scorecard…" at bounding box center [633, 334] width 1267 height 589
click at [218, 190] on input "Queue Name" at bounding box center [341, 202] width 253 height 26
click at [571, 385] on div "Queue Name Select a Data Source Upload Files Batch Upload List of URLs CSV of d…" at bounding box center [709, 376] width 1020 height 439
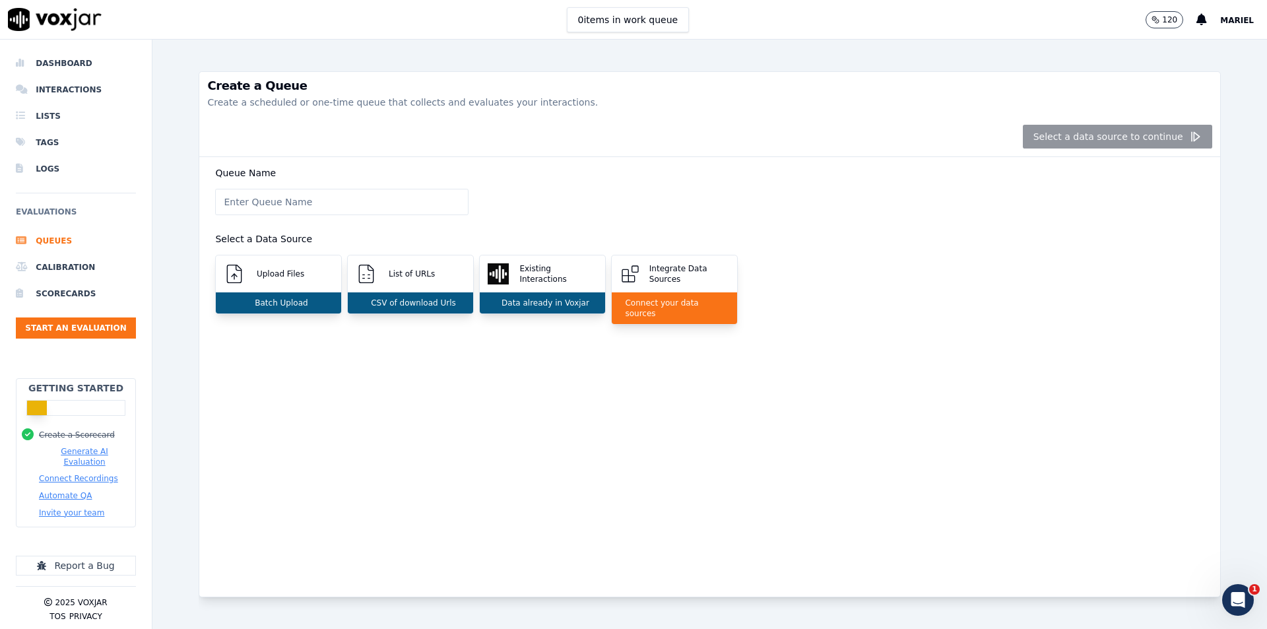
click at [633, 55] on div "Create a Queue Create a scheduled or one-time queue that collects and evaluates…" at bounding box center [709, 334] width 1021 height 589
click at [61, 243] on li "Queues" at bounding box center [76, 241] width 120 height 26
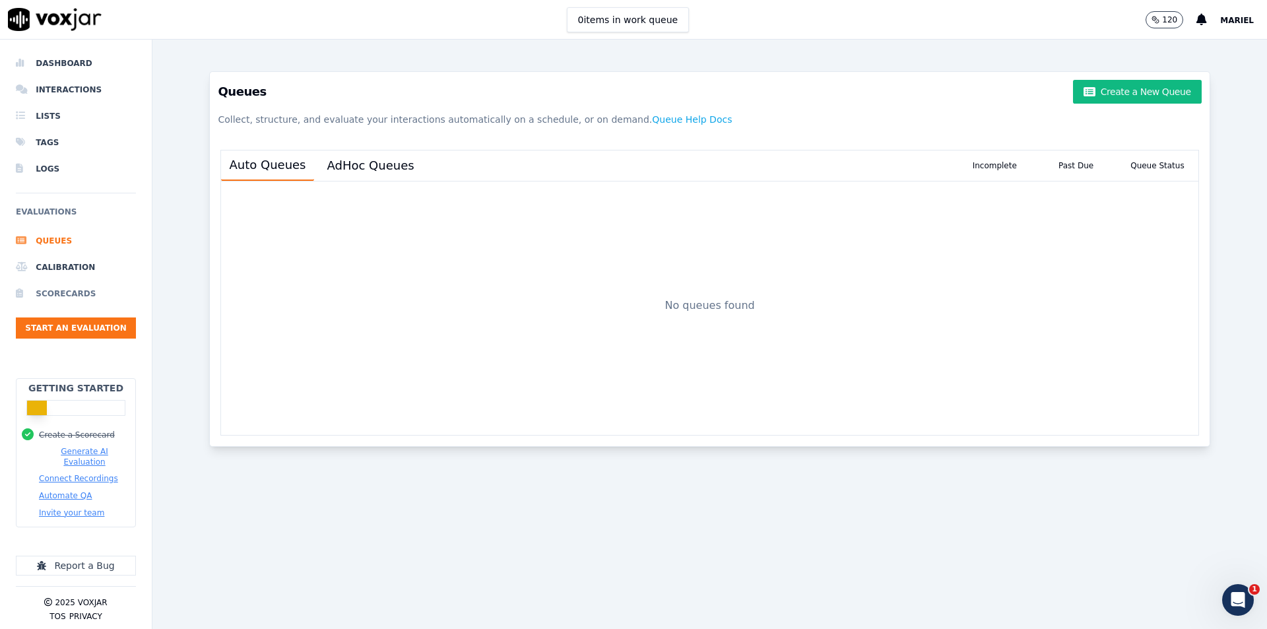
click at [62, 289] on li "Scorecards" at bounding box center [76, 293] width 120 height 26
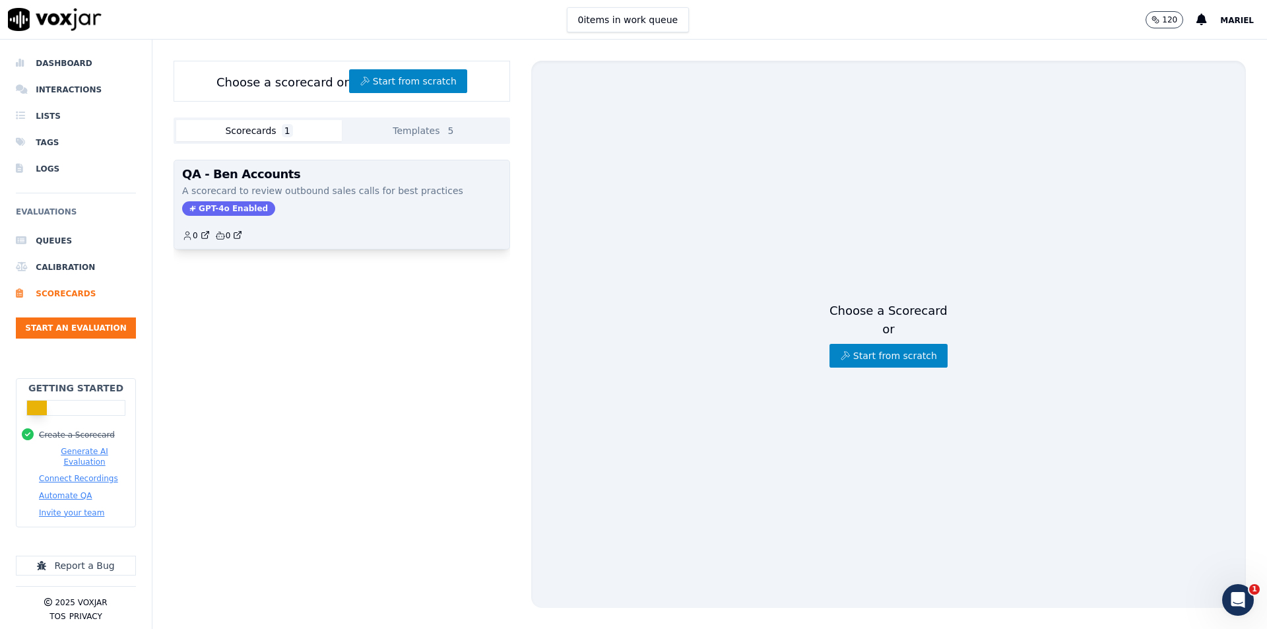
click at [271, 184] on p "A scorecard to review outbound sales calls for best practices" at bounding box center [341, 190] width 319 height 13
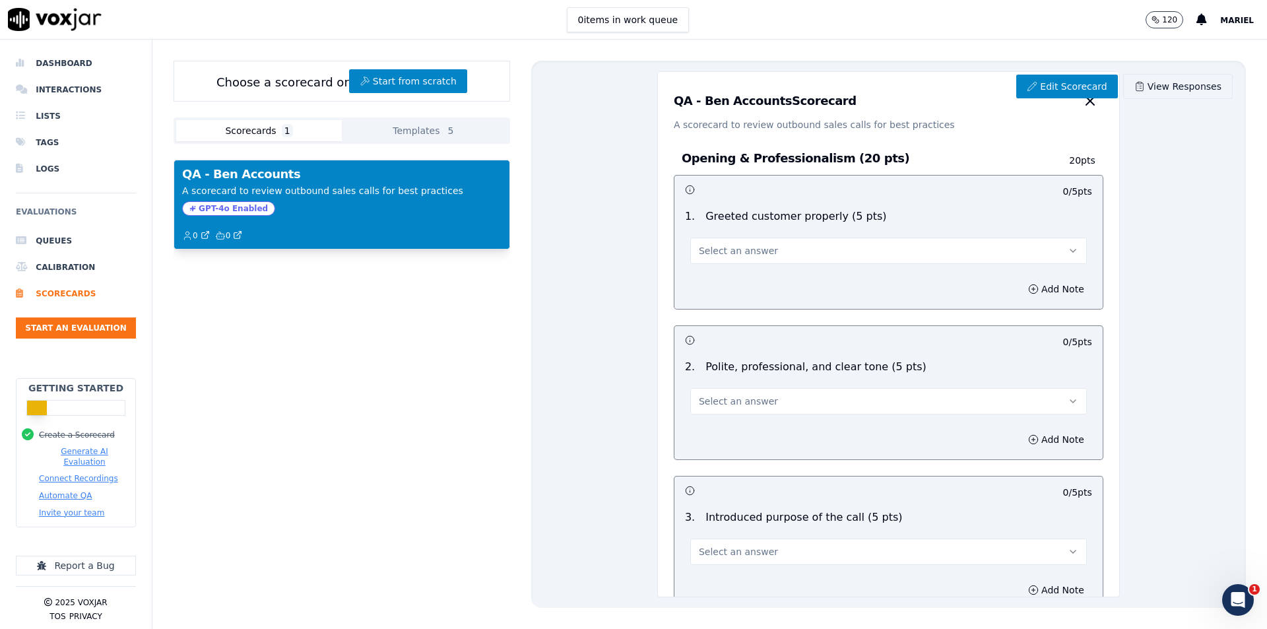
click at [1136, 91] on icon at bounding box center [1139, 87] width 7 height 8
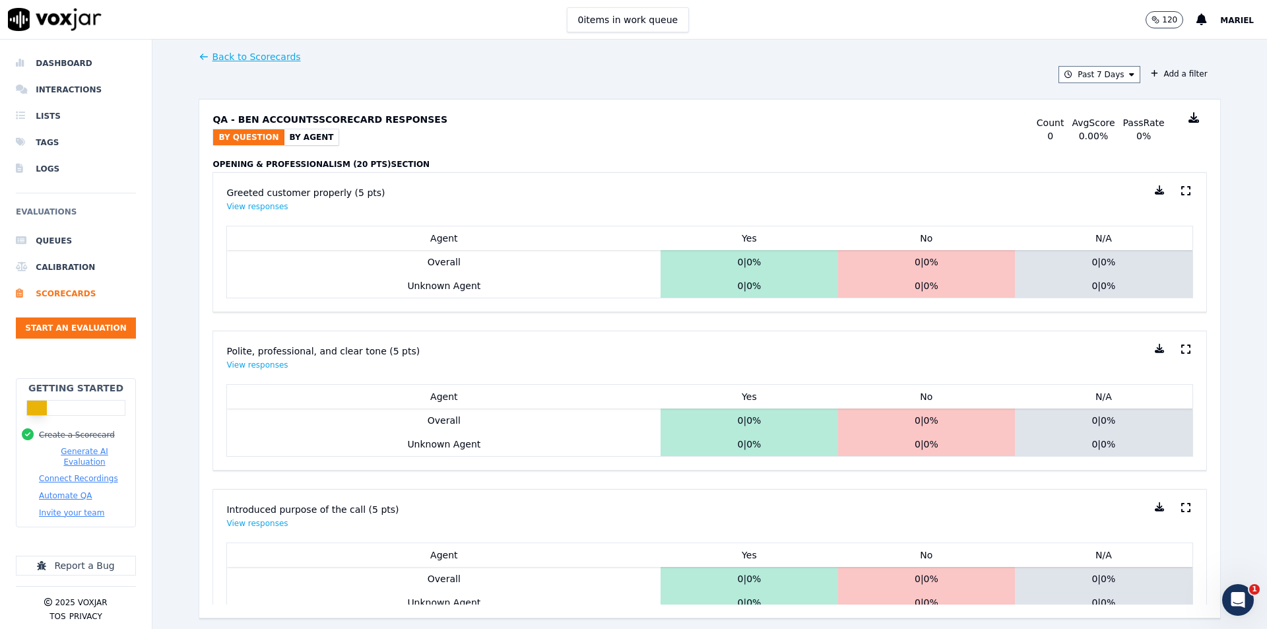
click at [239, 59] on link "Back to Scorecards" at bounding box center [250, 56] width 102 height 13
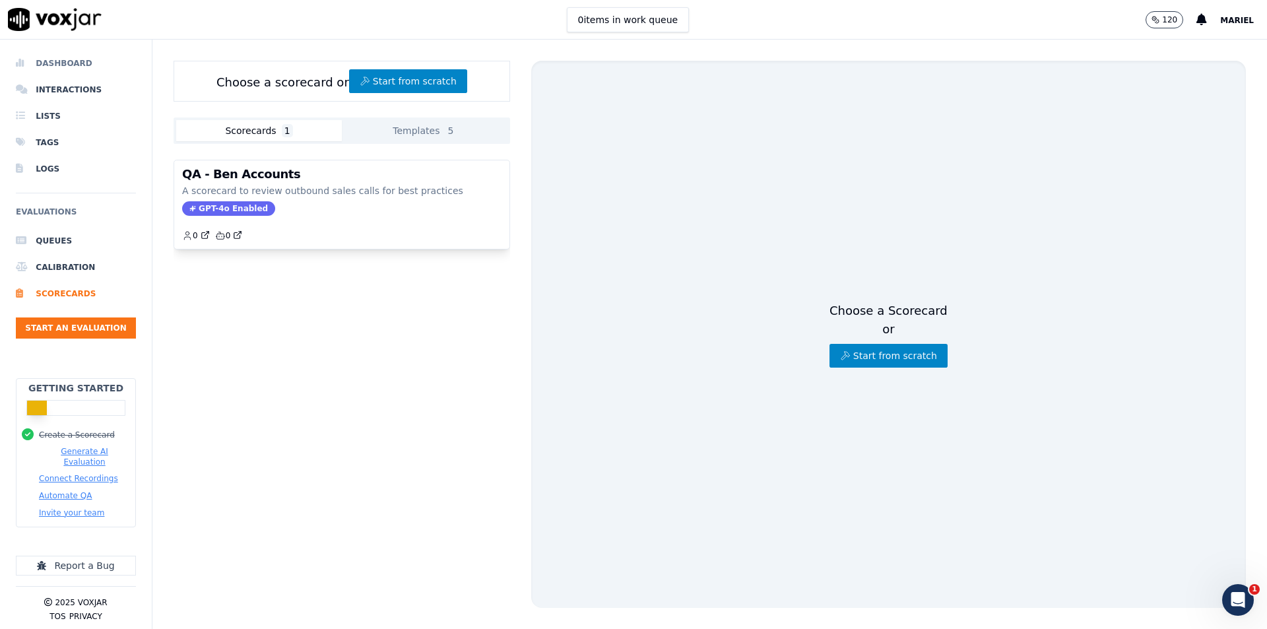
click at [72, 66] on li "Dashboard" at bounding box center [76, 63] width 120 height 26
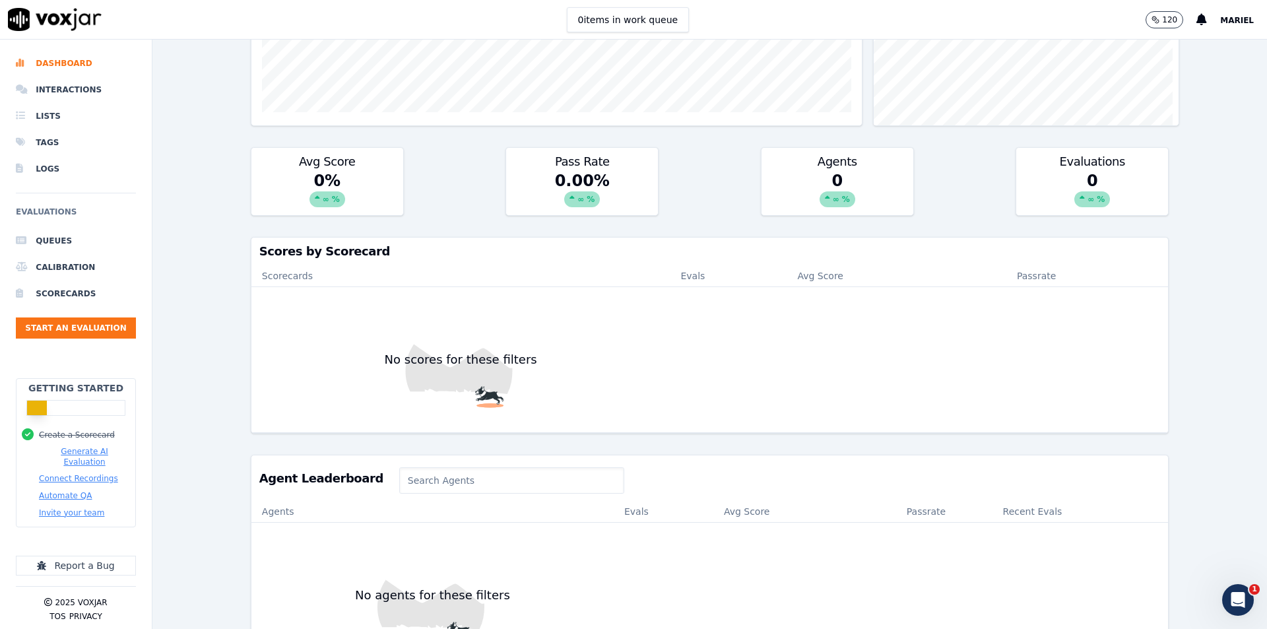
scroll to position [420, 0]
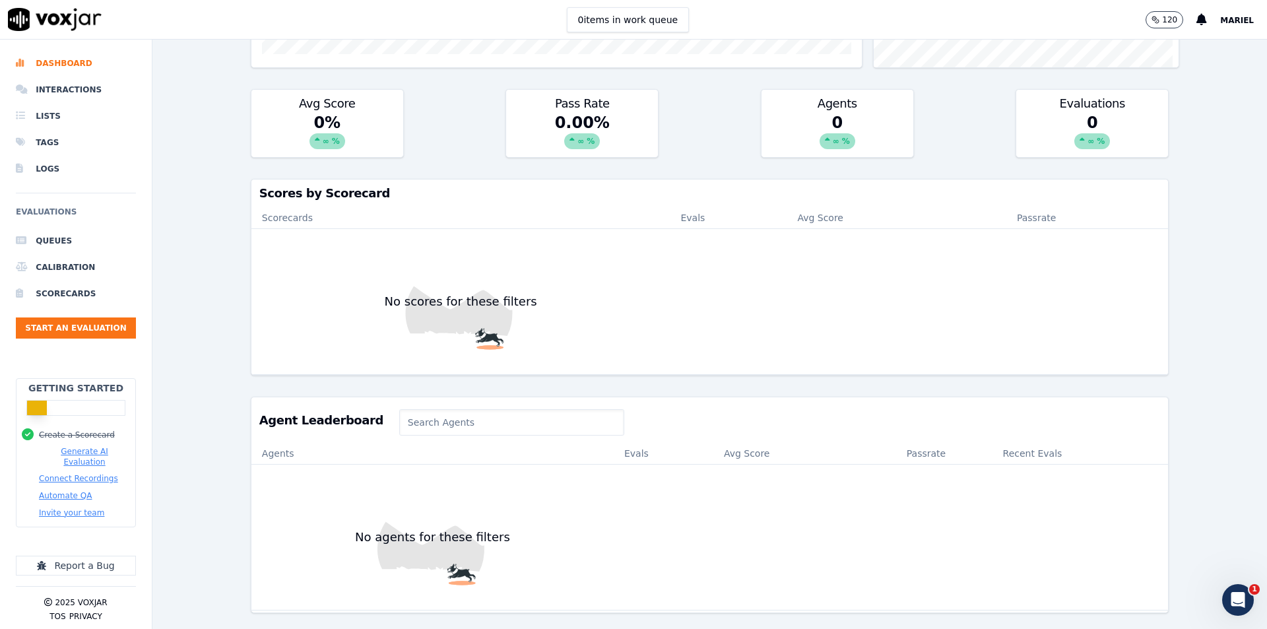
click at [467, 409] on input at bounding box center [511, 422] width 225 height 26
click at [59, 117] on li "Lists" at bounding box center [76, 116] width 120 height 26
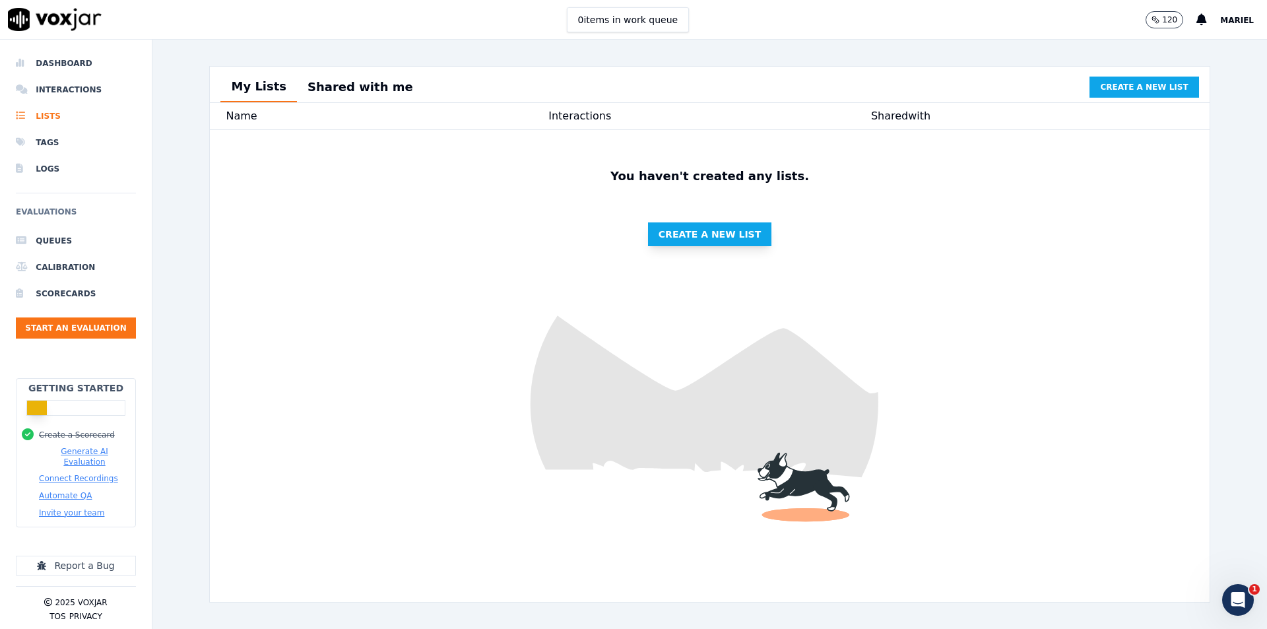
click at [706, 240] on span "Create a new list" at bounding box center [710, 234] width 102 height 13
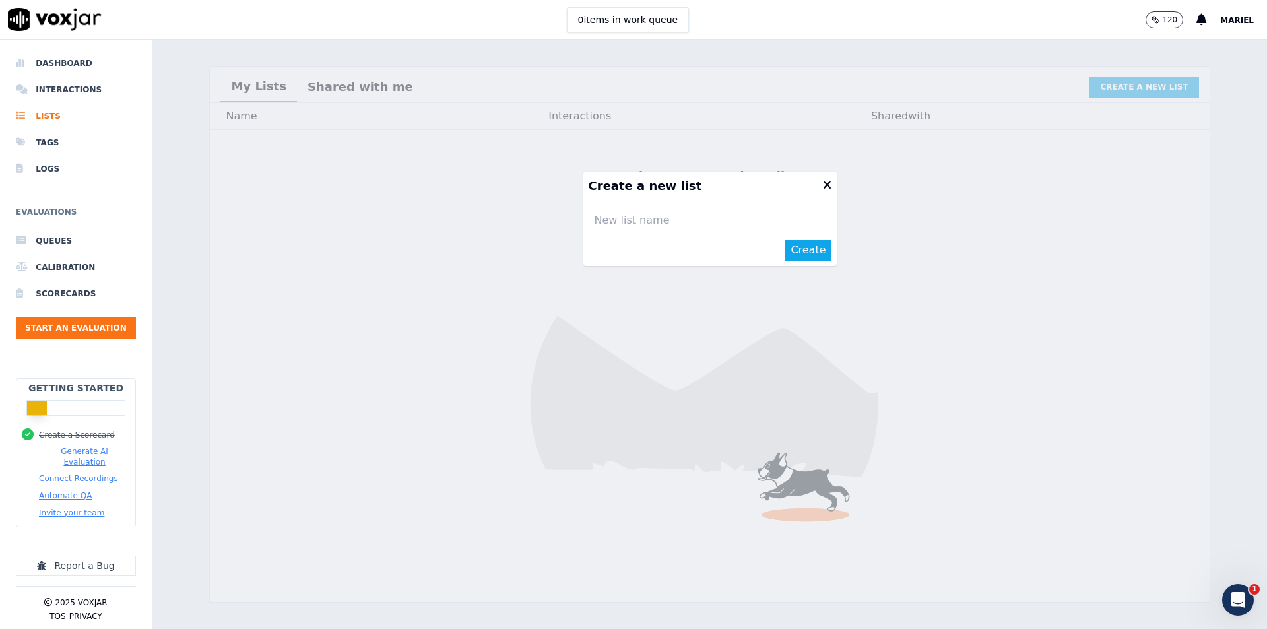
click at [710, 230] on input "text" at bounding box center [710, 221] width 243 height 28
click at [823, 183] on icon at bounding box center [827, 185] width 9 height 12
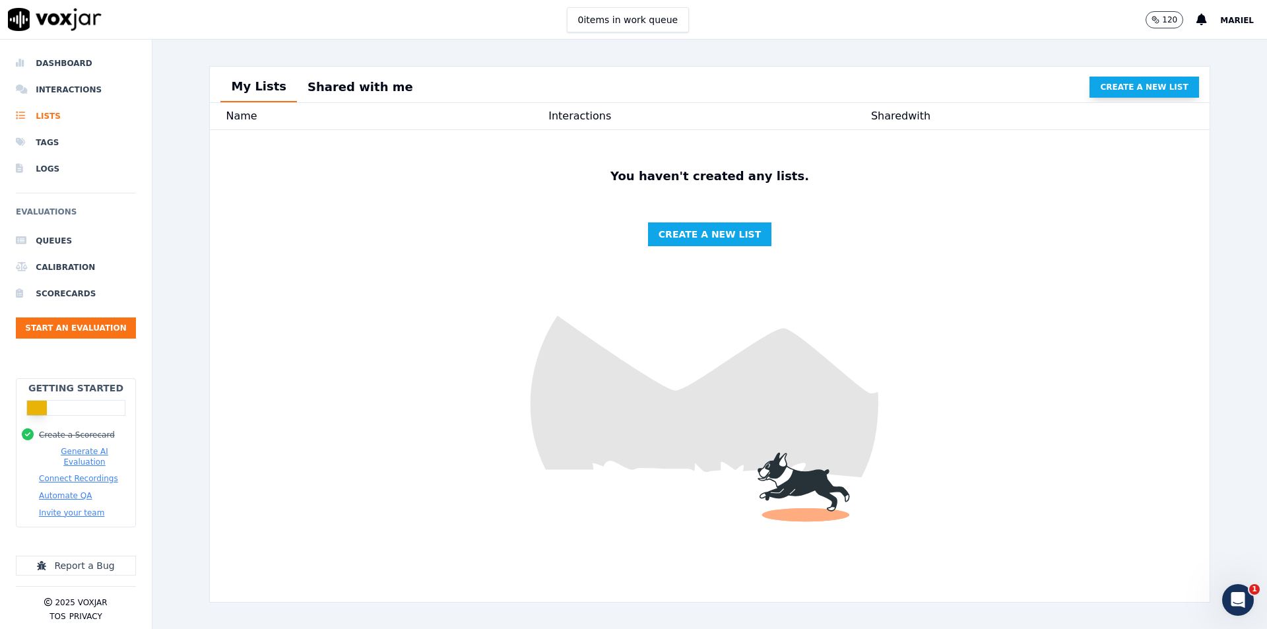
click at [1109, 81] on button "Create a new list" at bounding box center [1143, 87] width 109 height 21
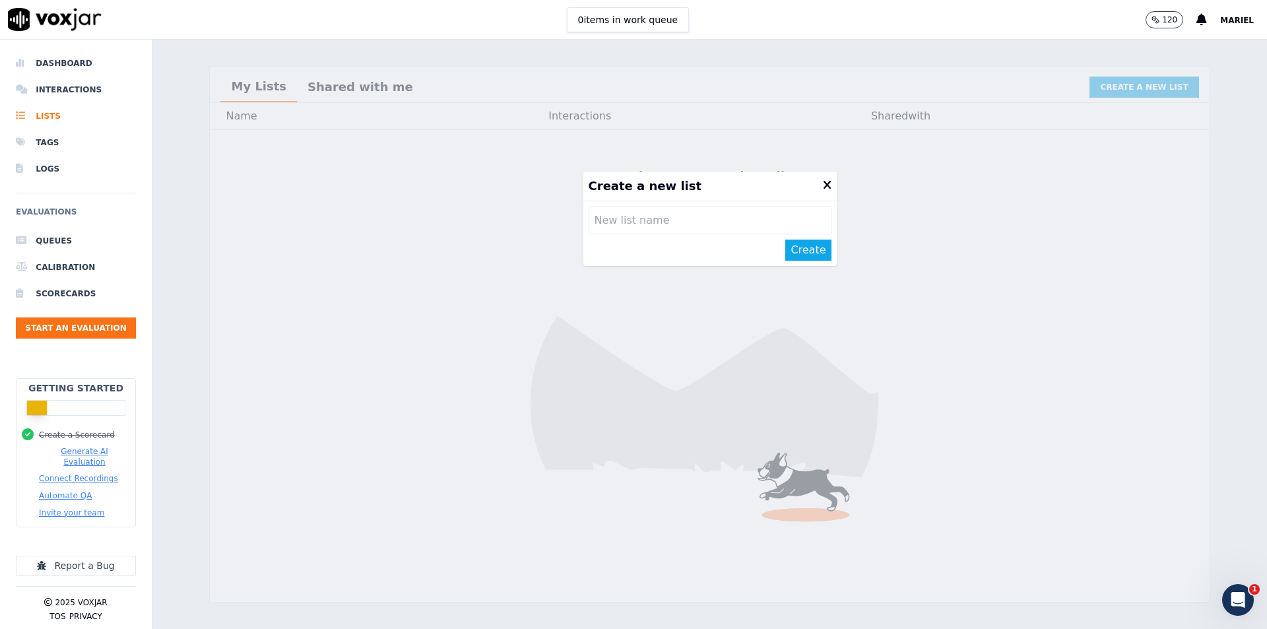
click at [823, 188] on icon at bounding box center [827, 185] width 9 height 12
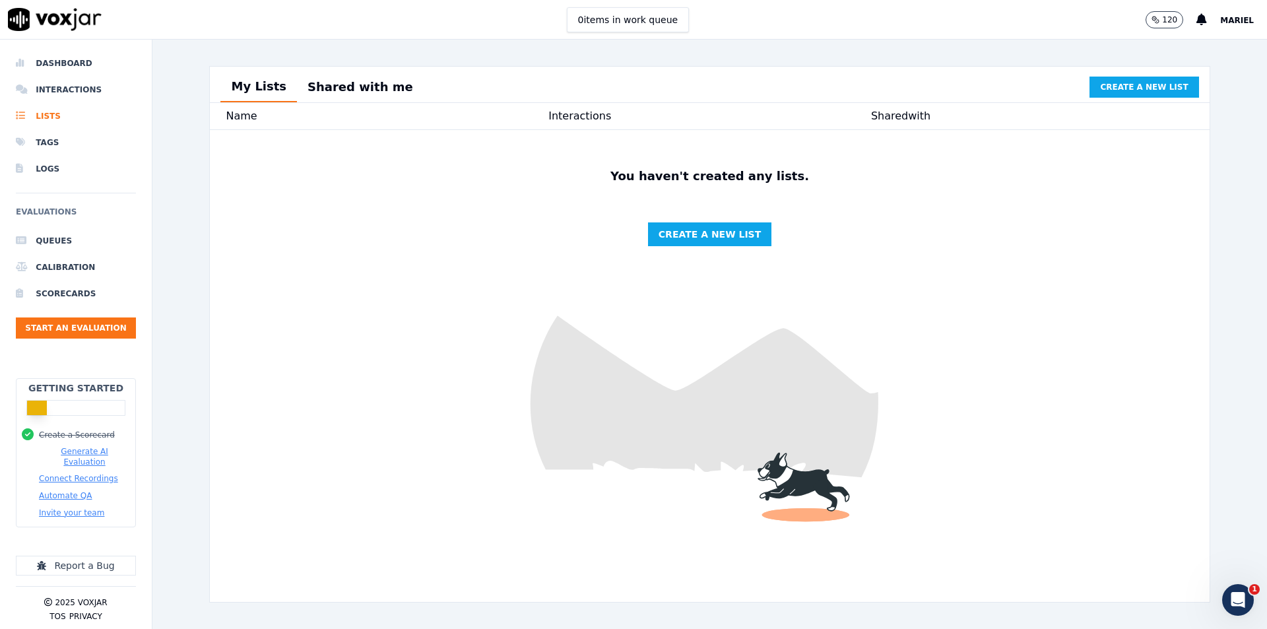
click at [98, 473] on button "Connect Recordings" at bounding box center [78, 478] width 79 height 11
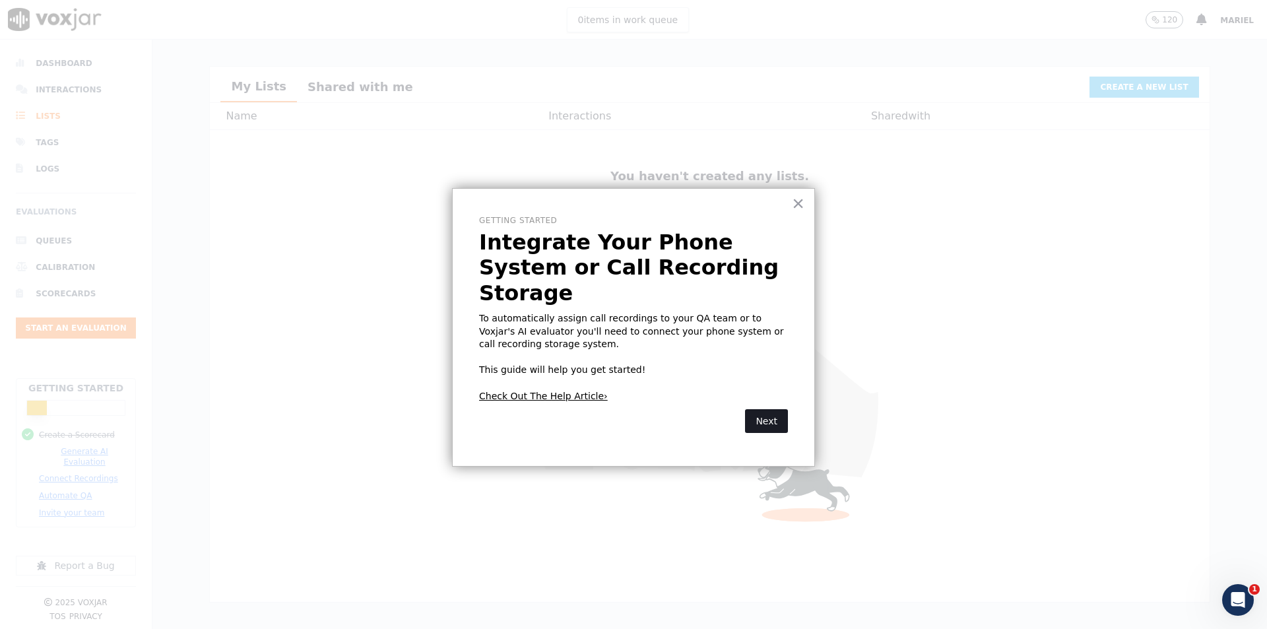
click at [762, 409] on button "Next" at bounding box center [766, 421] width 43 height 24
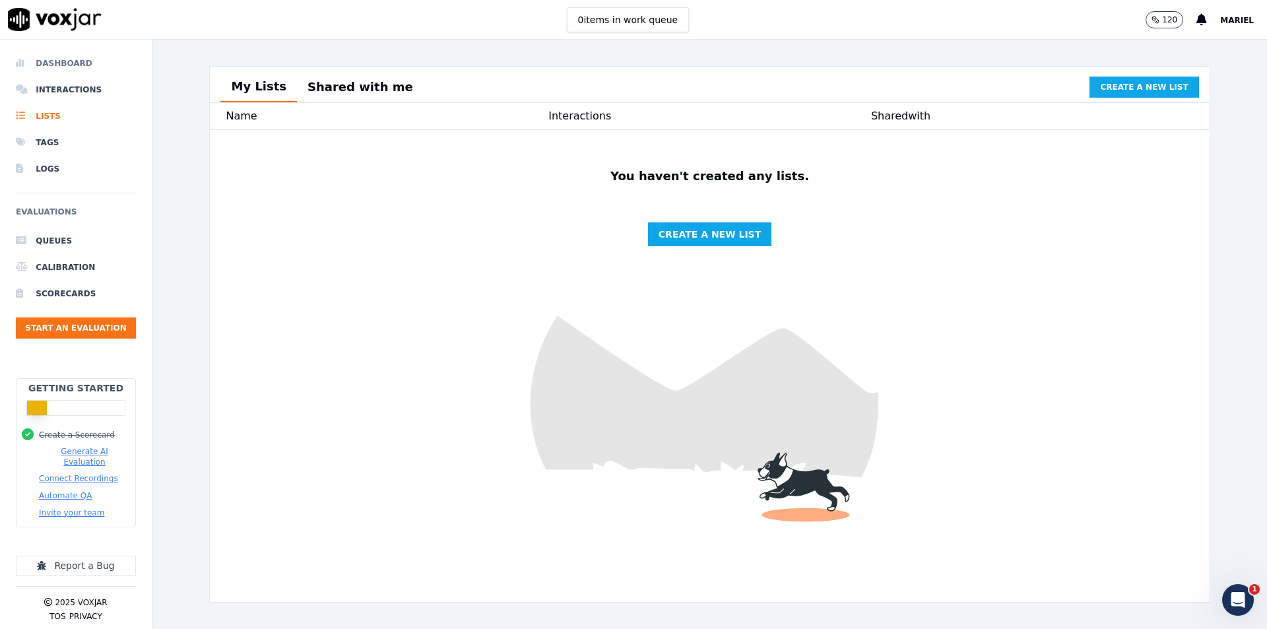
click at [71, 65] on li "Dashboard" at bounding box center [76, 63] width 120 height 26
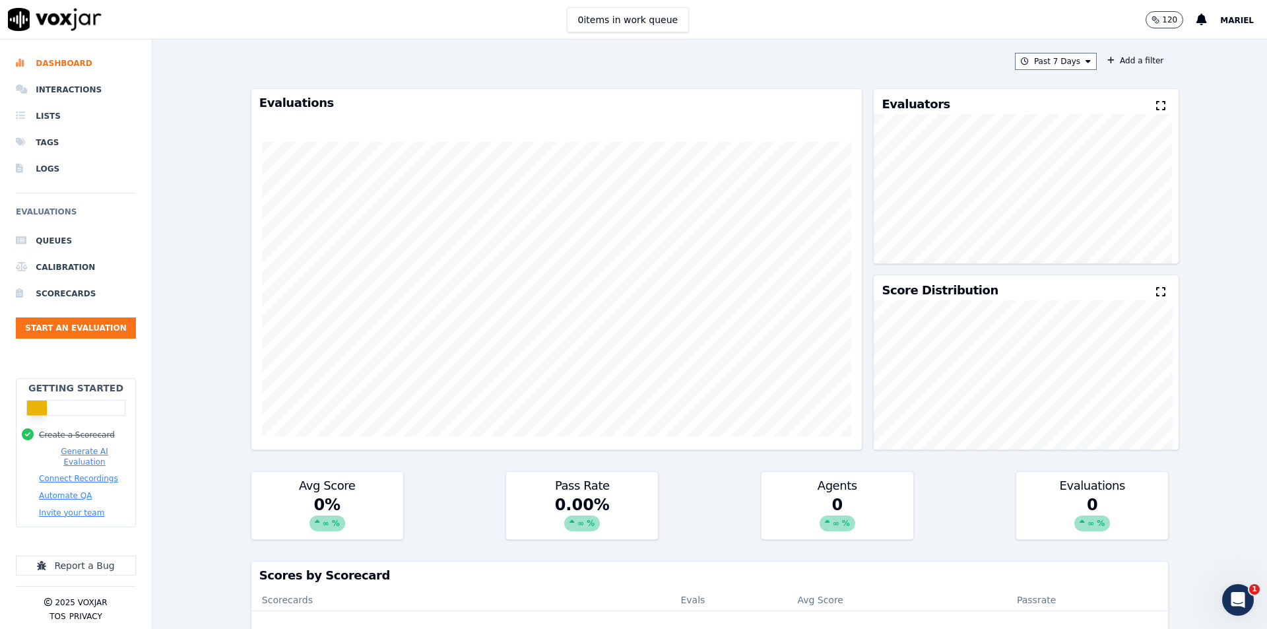
click at [611, 122] on div at bounding box center [556, 289] width 611 height 360
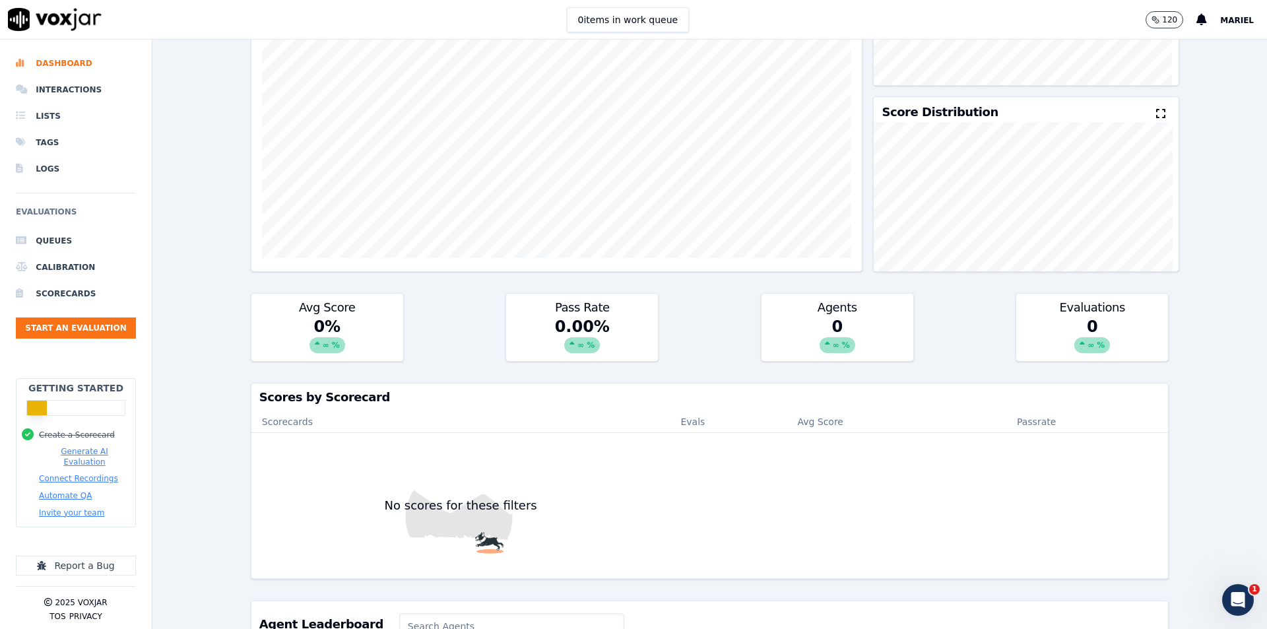
scroll to position [198, 0]
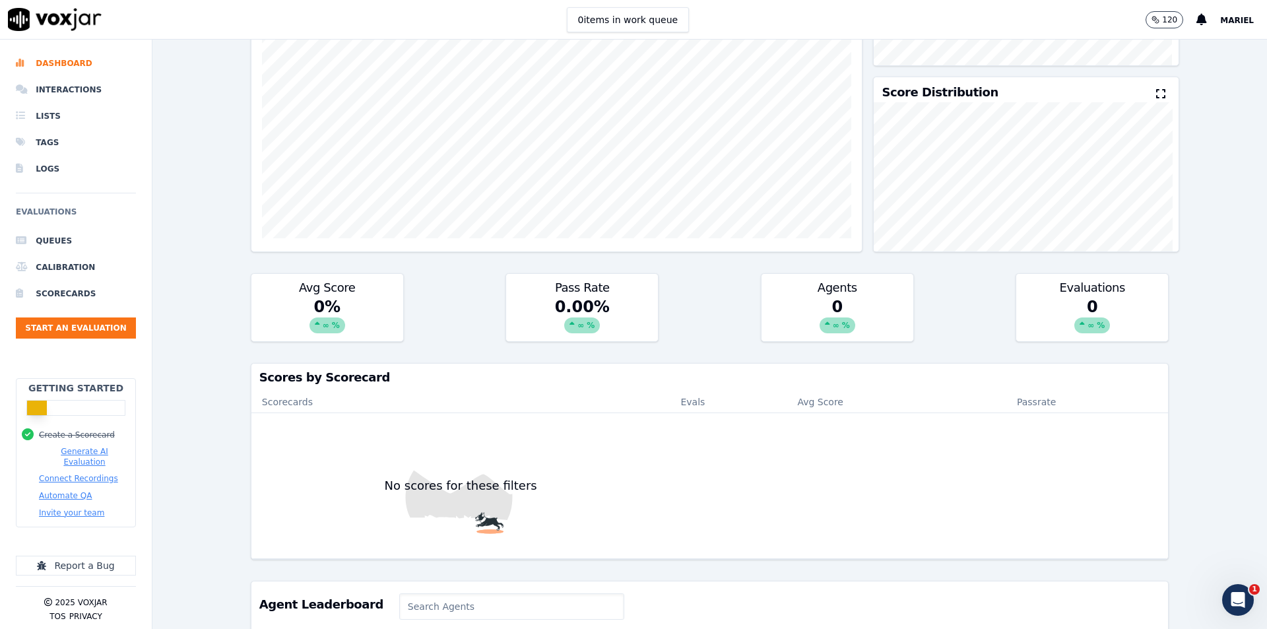
click at [829, 299] on div "0 ∞ %" at bounding box center [837, 318] width 152 height 45
click at [823, 325] on div "∞ %" at bounding box center [838, 325] width 36 height 16
click at [851, 281] on div "Agents" at bounding box center [837, 285] width 152 height 22
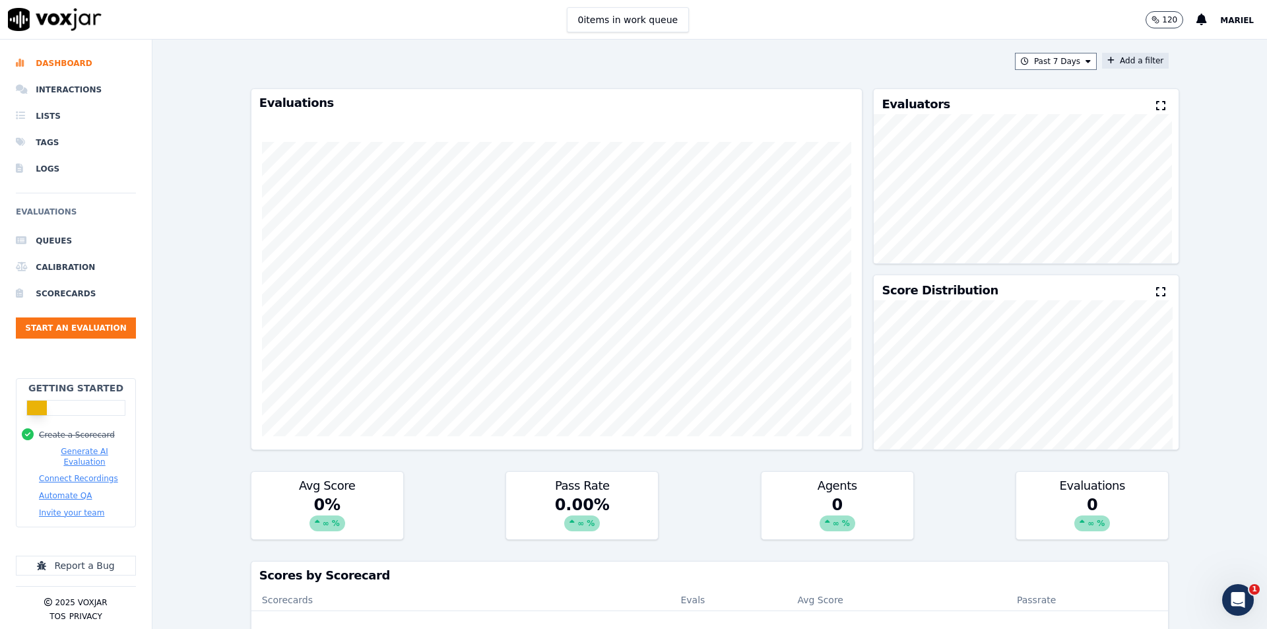
click at [1115, 61] on button "Add a filter" at bounding box center [1135, 61] width 67 height 16
click at [1190, 86] on div "Past 7 Days Add a filter Add a filter Fields Cancel Add Evaluations Evaluators …" at bounding box center [709, 334] width 1114 height 589
click at [75, 328] on button "Start an Evaluation" at bounding box center [76, 327] width 120 height 21
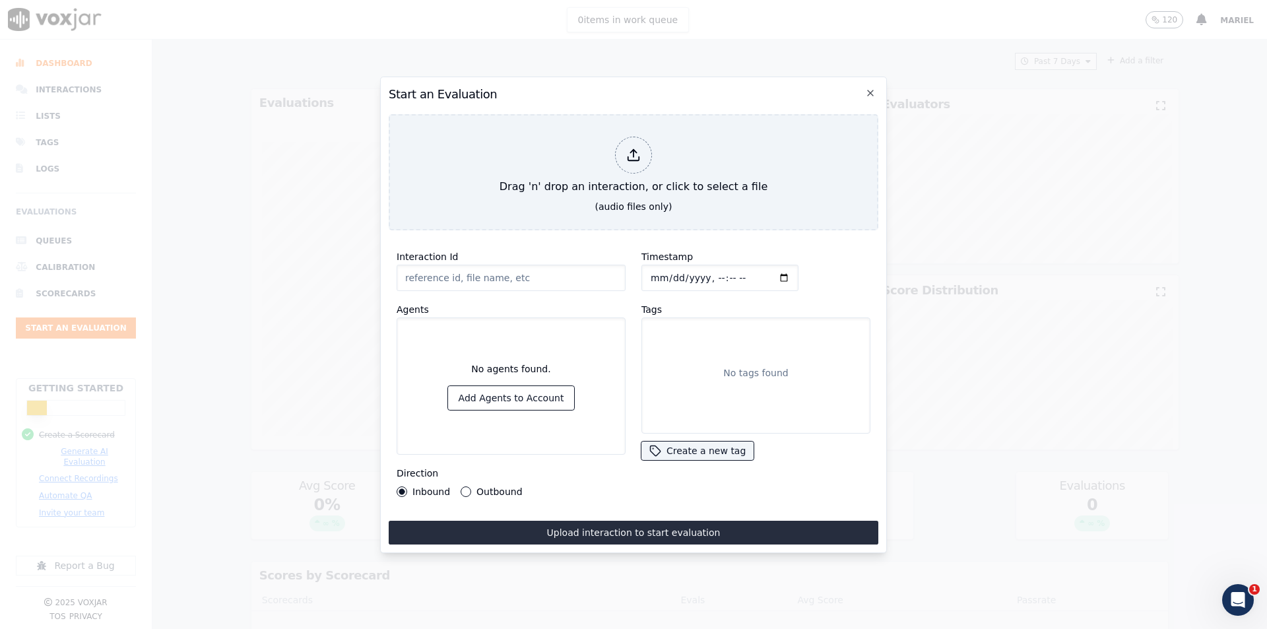
click at [511, 276] on input "Interaction Id" at bounding box center [511, 278] width 229 height 26
click at [494, 398] on button "Add Agents to Account" at bounding box center [511, 398] width 127 height 24
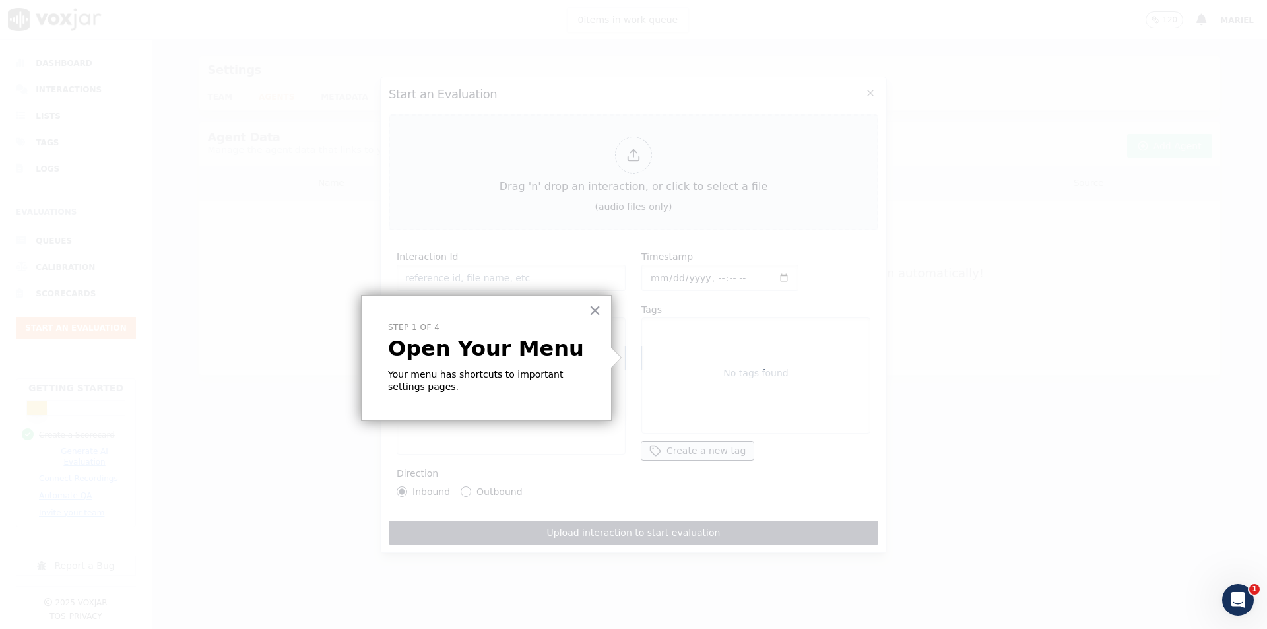
click at [512, 357] on p "Open Your Menu" at bounding box center [486, 348] width 197 height 25
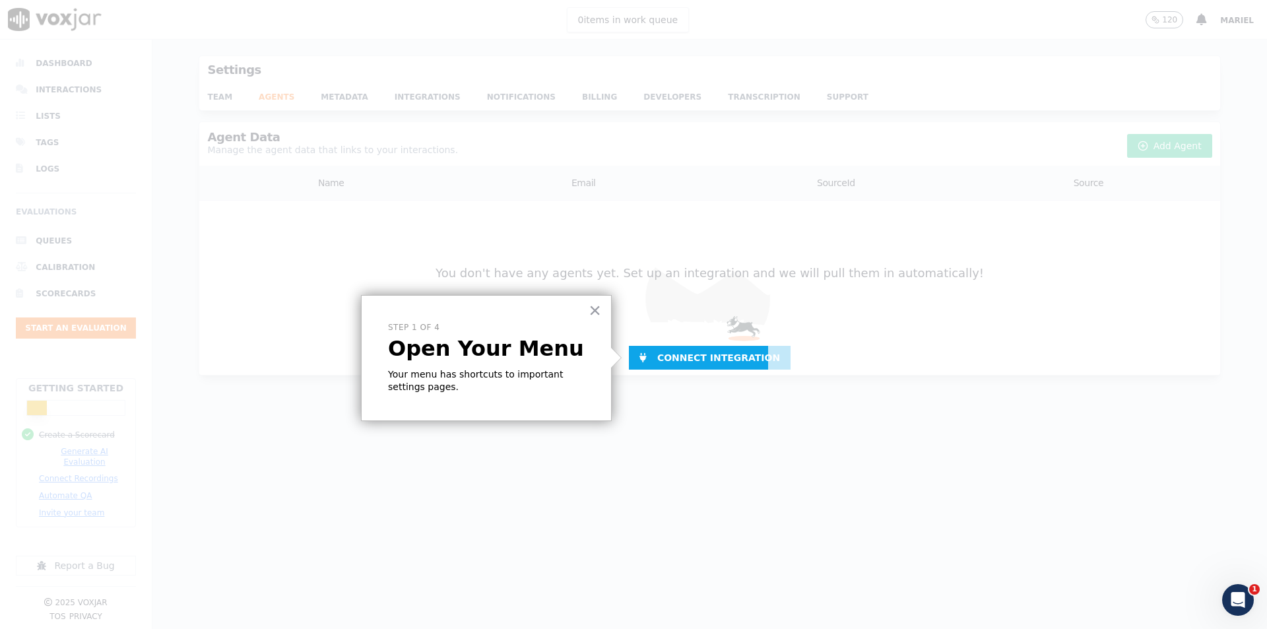
click at [535, 322] on p "Step 1 of 4" at bounding box center [486, 327] width 197 height 11
click at [509, 366] on div "× Step 1 of 4 Open Your Menu Your menu has shortcuts to important settings page…" at bounding box center [486, 358] width 251 height 126
click at [592, 312] on button "×" at bounding box center [595, 310] width 13 height 21
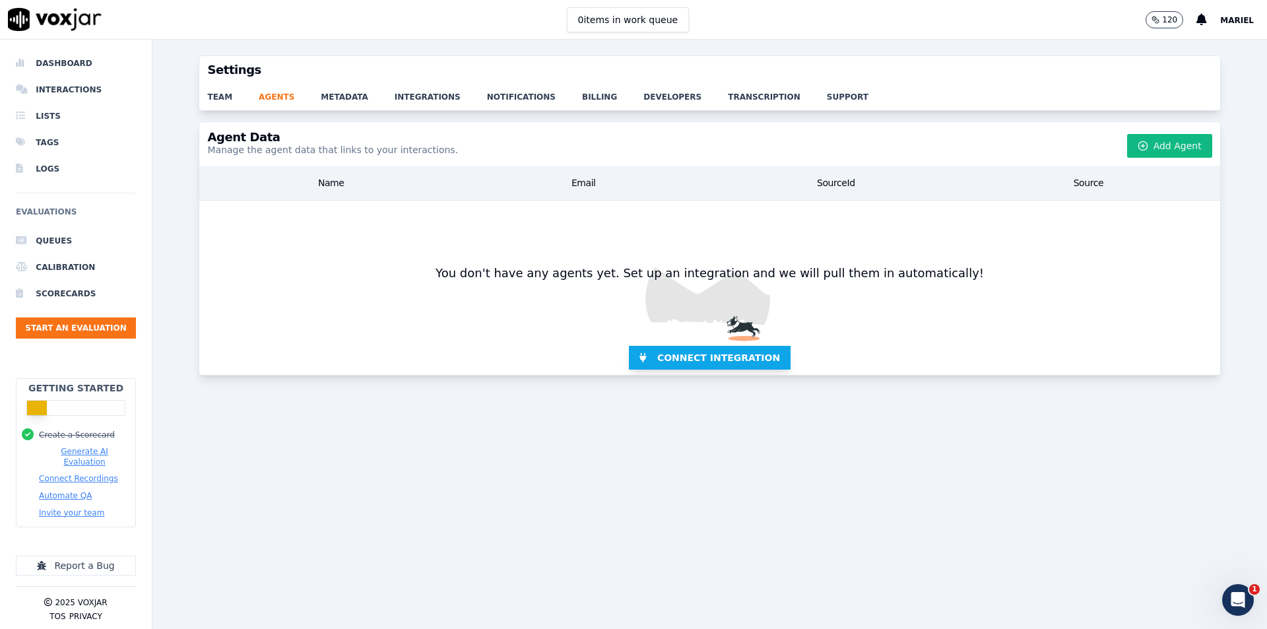
click at [669, 355] on span "Connect Integration" at bounding box center [718, 357] width 123 height 13
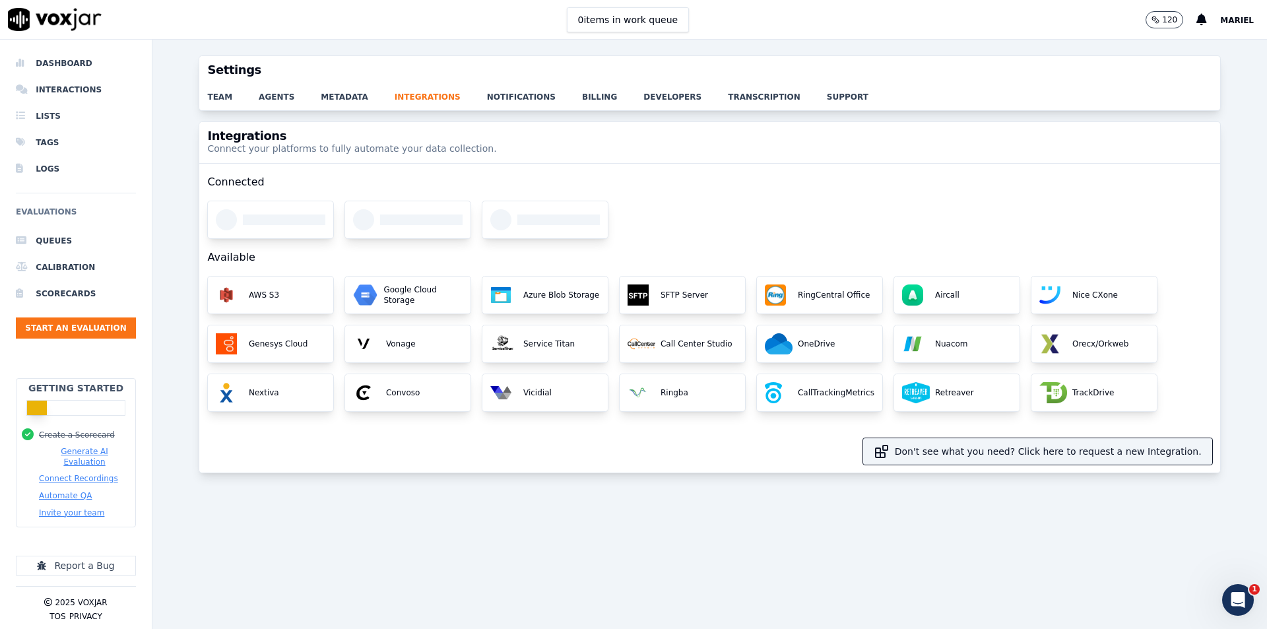
click at [271, 105] on div "team agents metadata integrations notifications billing developers transcriptio…" at bounding box center [709, 97] width 1020 height 26
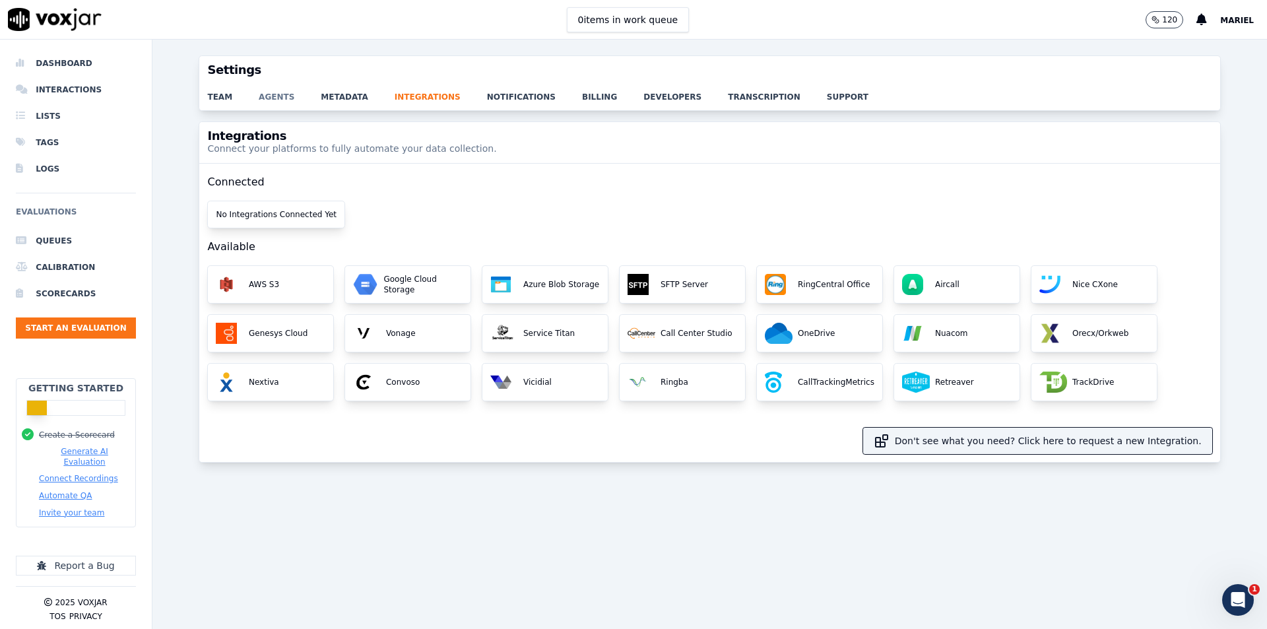
click at [271, 94] on link "agents" at bounding box center [290, 93] width 62 height 18
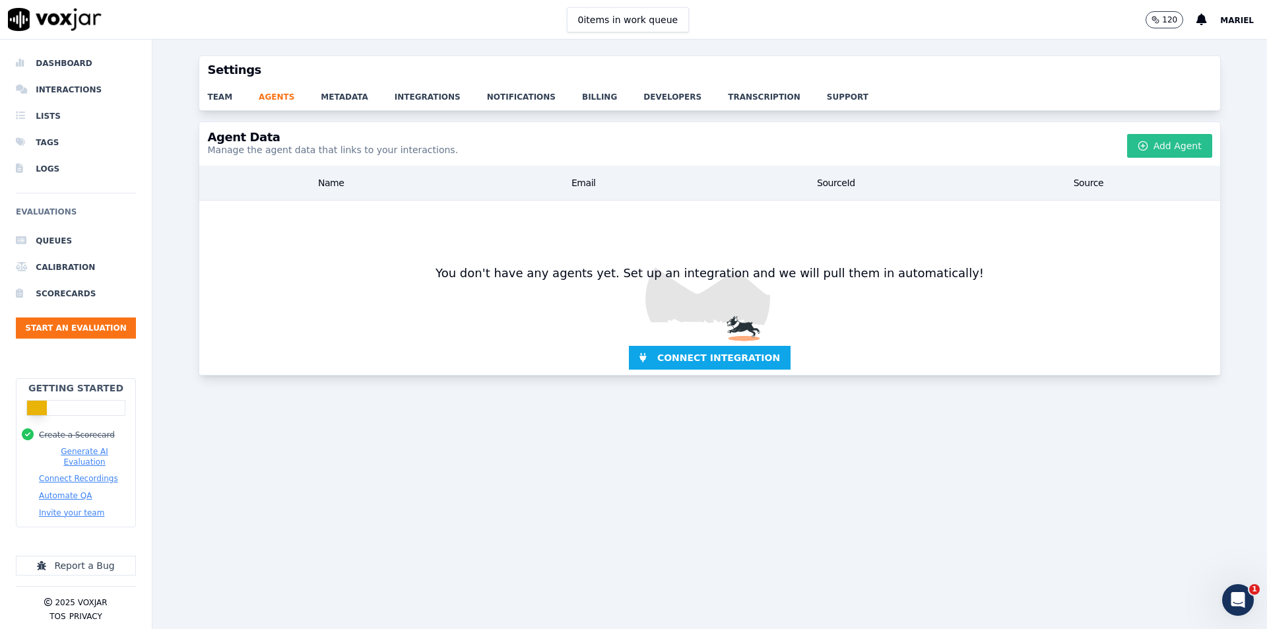
click at [1141, 149] on button "Add Agent" at bounding box center [1169, 146] width 85 height 24
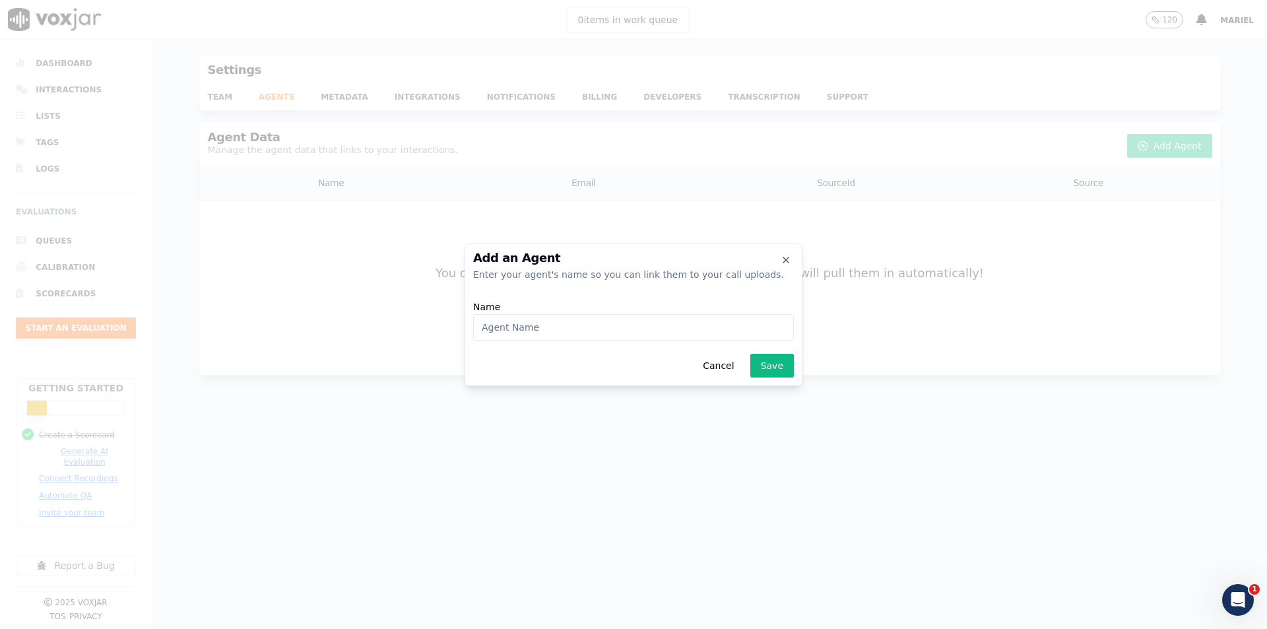
click at [595, 331] on input "Name" at bounding box center [633, 327] width 321 height 26
type input "j"
type input "c"
type input "Chelsea"
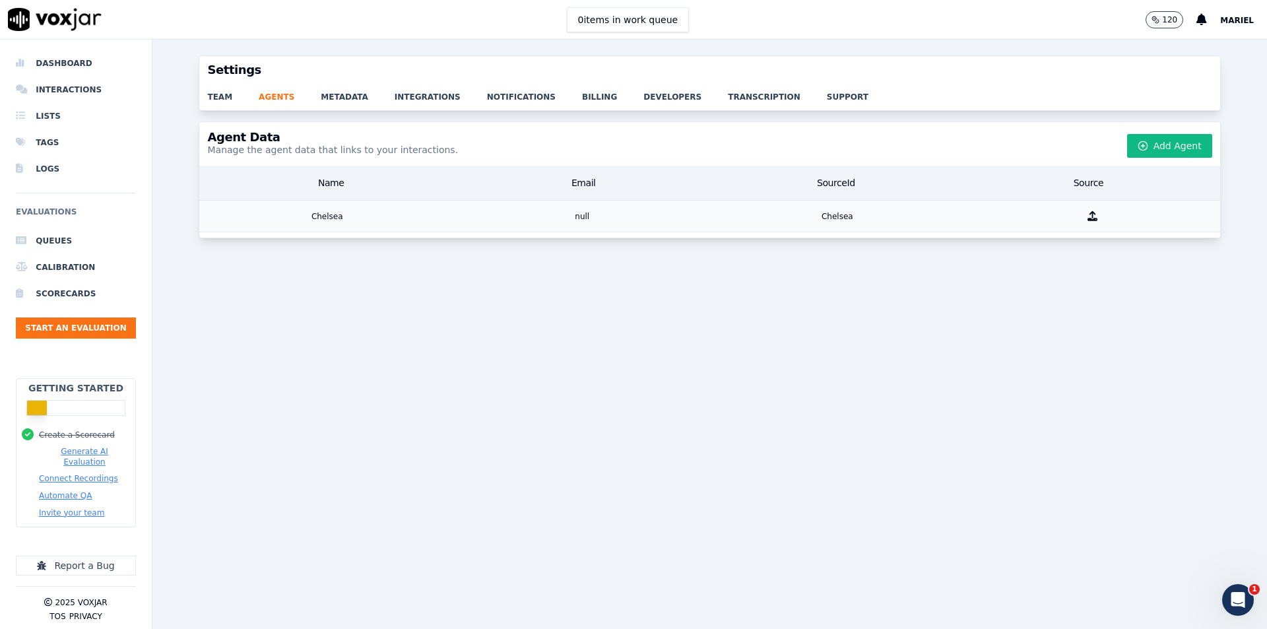
click at [581, 206] on div "null" at bounding box center [582, 216] width 255 height 31
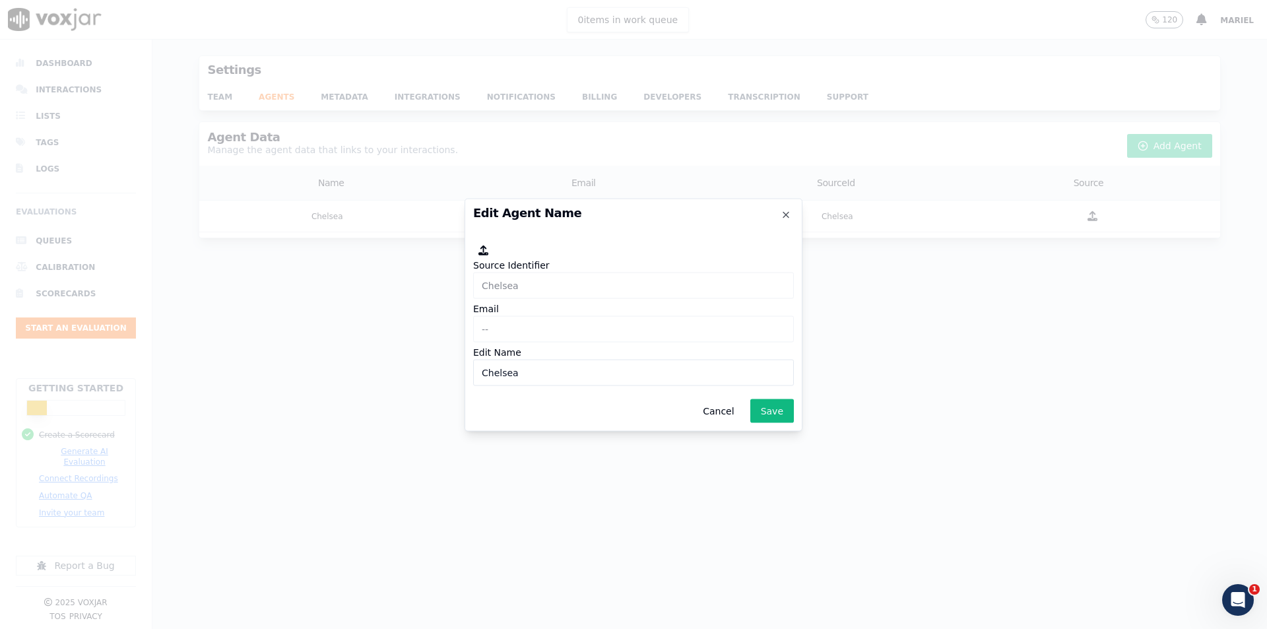
click at [553, 261] on div "Source Identifier Chelsea Email -- Edit Name Chelsea" at bounding box center [633, 314] width 321 height 148
click at [719, 407] on button "Cancel" at bounding box center [718, 411] width 52 height 24
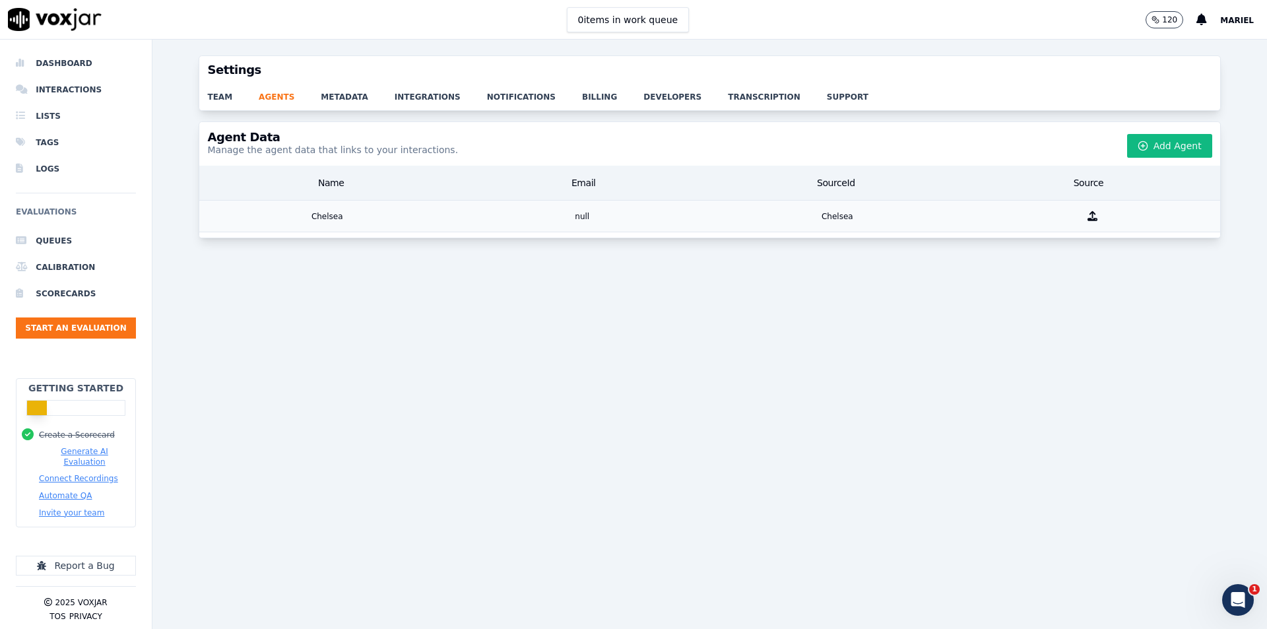
click at [590, 213] on div "null" at bounding box center [582, 216] width 255 height 31
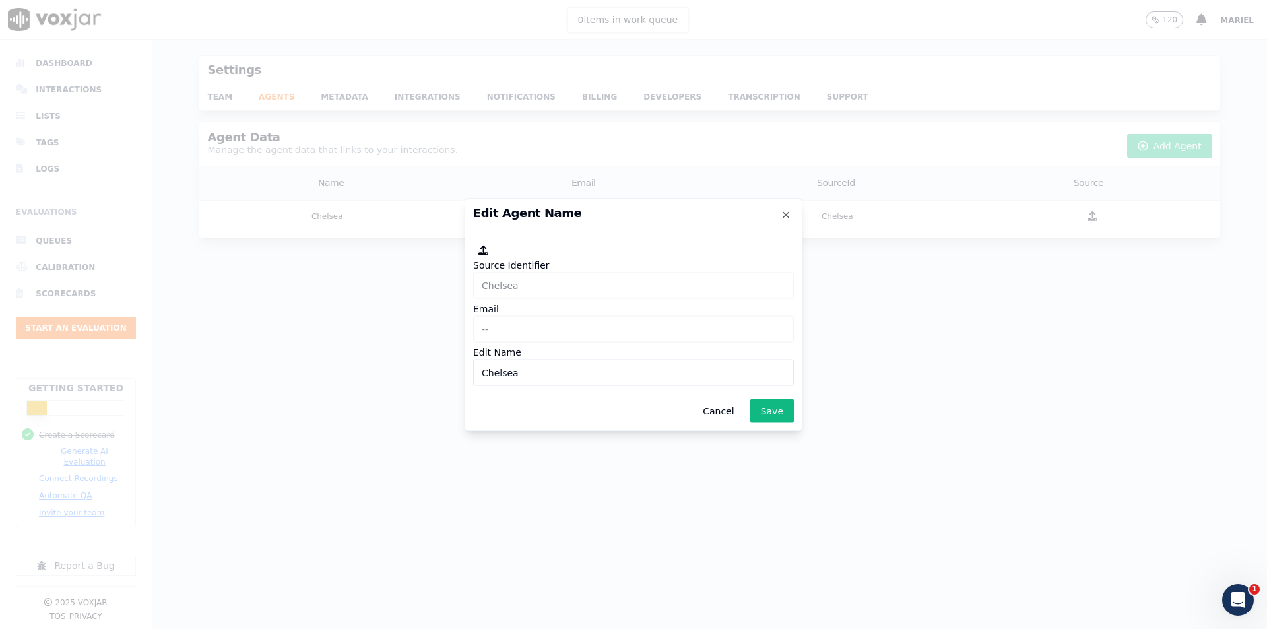
click at [507, 311] on div "Source Identifier Chelsea Email -- Edit Name Chelsea" at bounding box center [633, 314] width 321 height 148
click at [1000, 364] on div at bounding box center [633, 314] width 1267 height 629
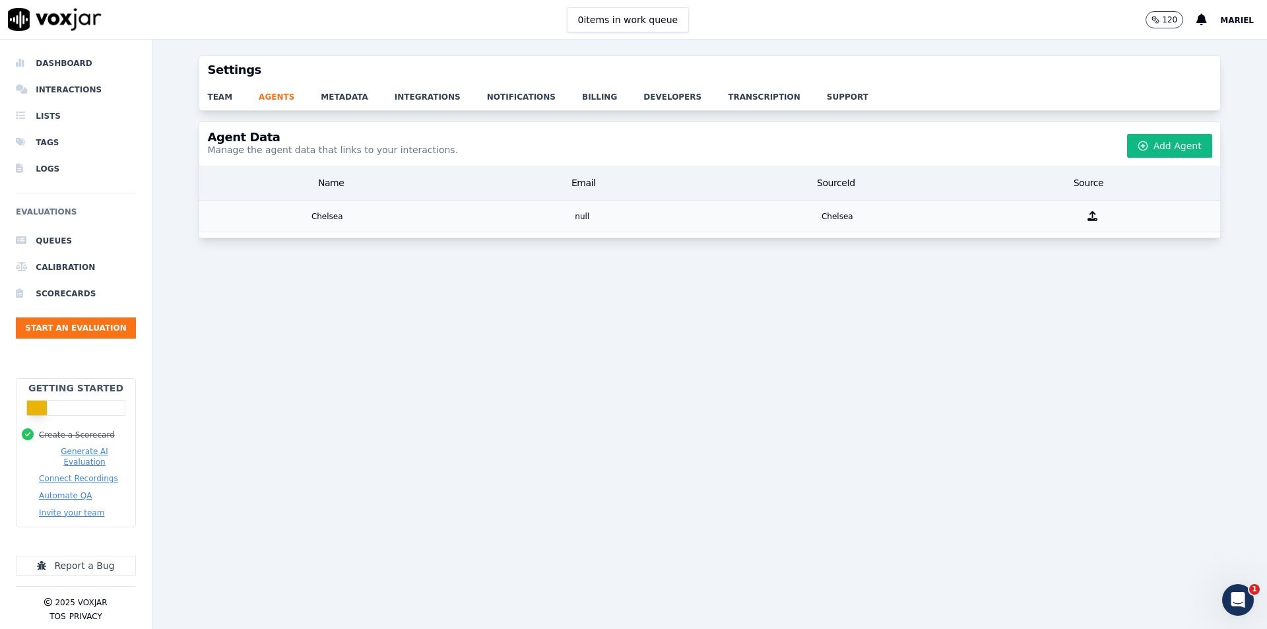
click at [1139, 216] on div at bounding box center [1092, 216] width 255 height 31
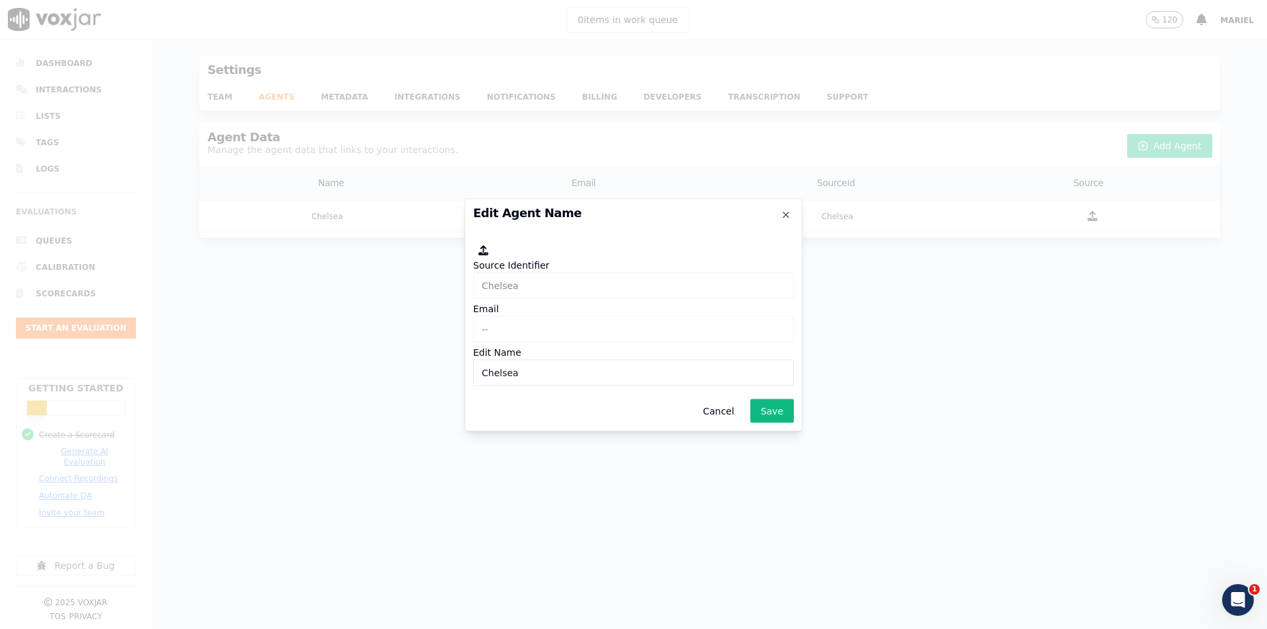
click at [486, 245] on icon at bounding box center [483, 250] width 10 height 10
click at [482, 252] on icon at bounding box center [483, 250] width 10 height 10
click at [647, 360] on input "Chelsea" at bounding box center [633, 372] width 321 height 26
click at [765, 406] on button "Save" at bounding box center [772, 411] width 44 height 24
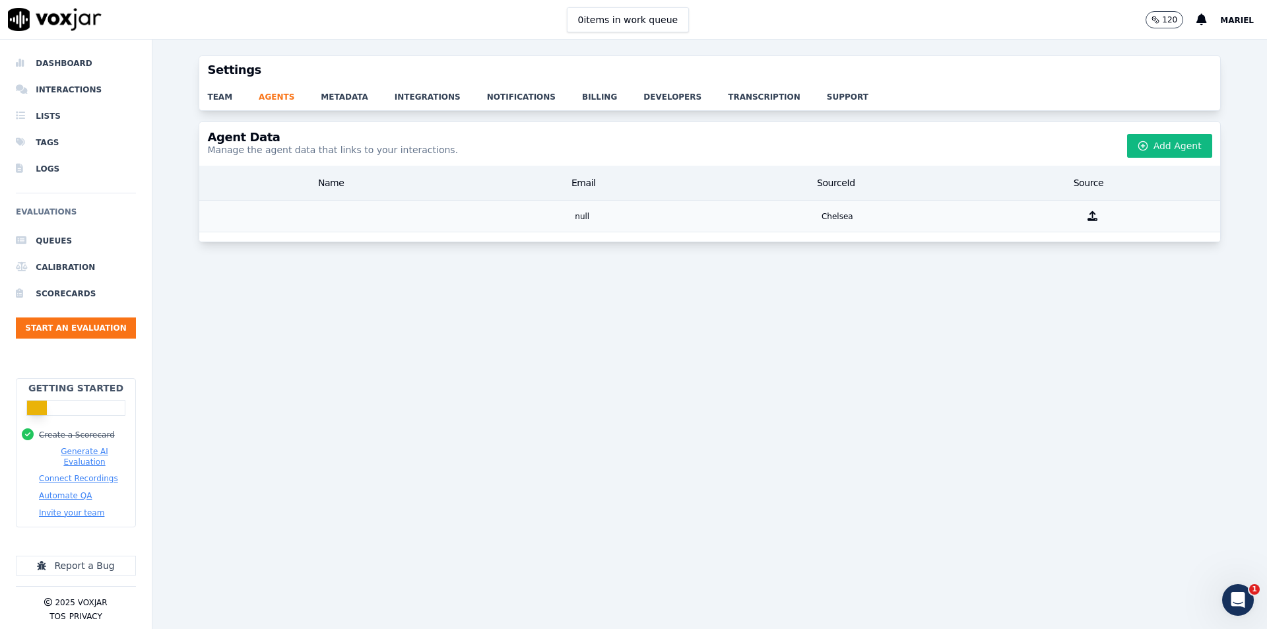
click at [455, 230] on div "null" at bounding box center [582, 216] width 255 height 31
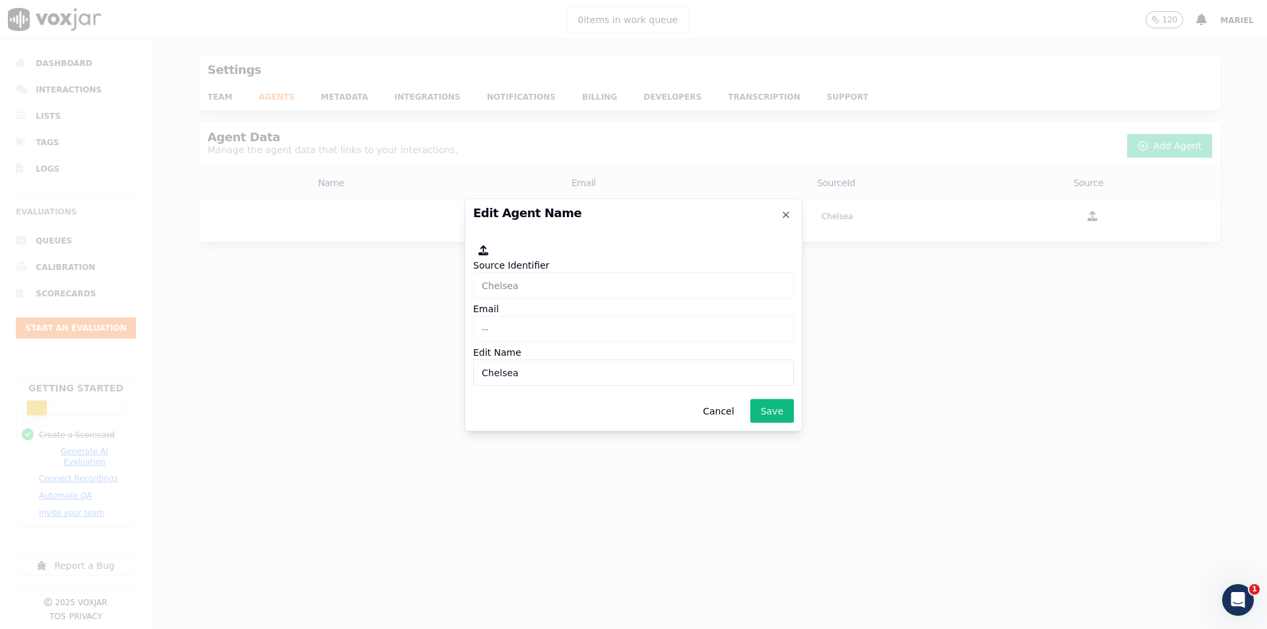
type input "Chelsea"
click at [778, 407] on button "Save" at bounding box center [772, 411] width 44 height 24
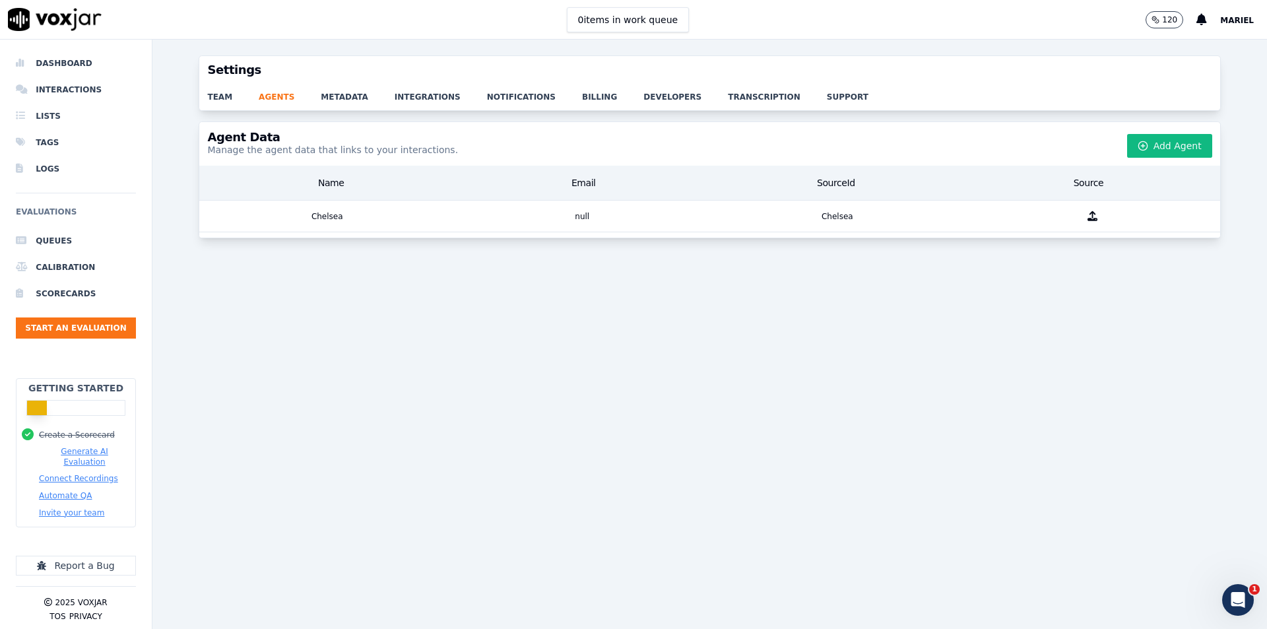
click at [870, 370] on div "Agent Data Manage the agent data that links to your interactions. Add Agent Nam…" at bounding box center [709, 367] width 1114 height 492
click at [1156, 142] on button "Add Agent" at bounding box center [1169, 146] width 85 height 24
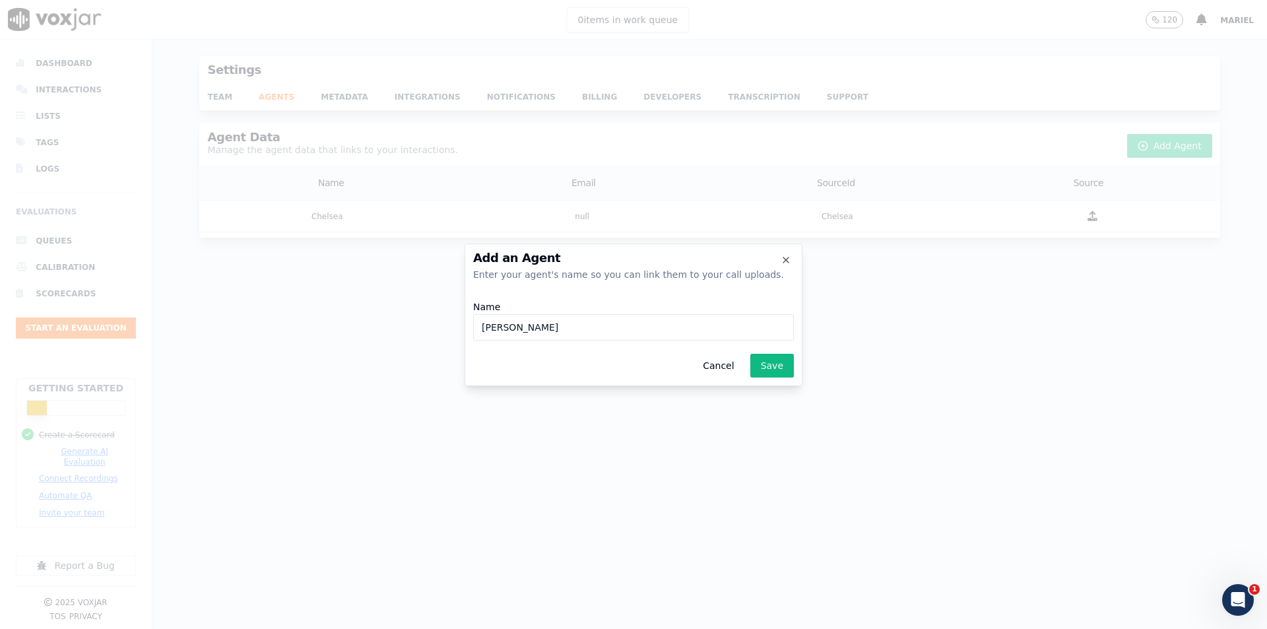
type input "[PERSON_NAME]"
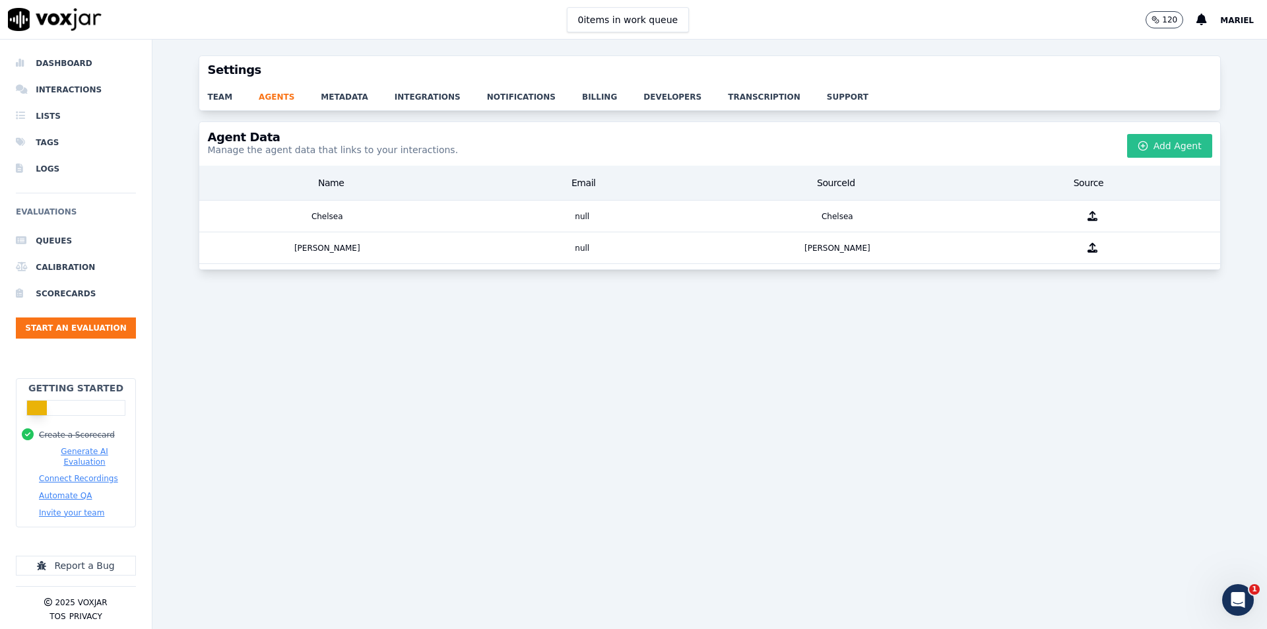
click at [1155, 147] on button "Add Agent" at bounding box center [1169, 146] width 85 height 24
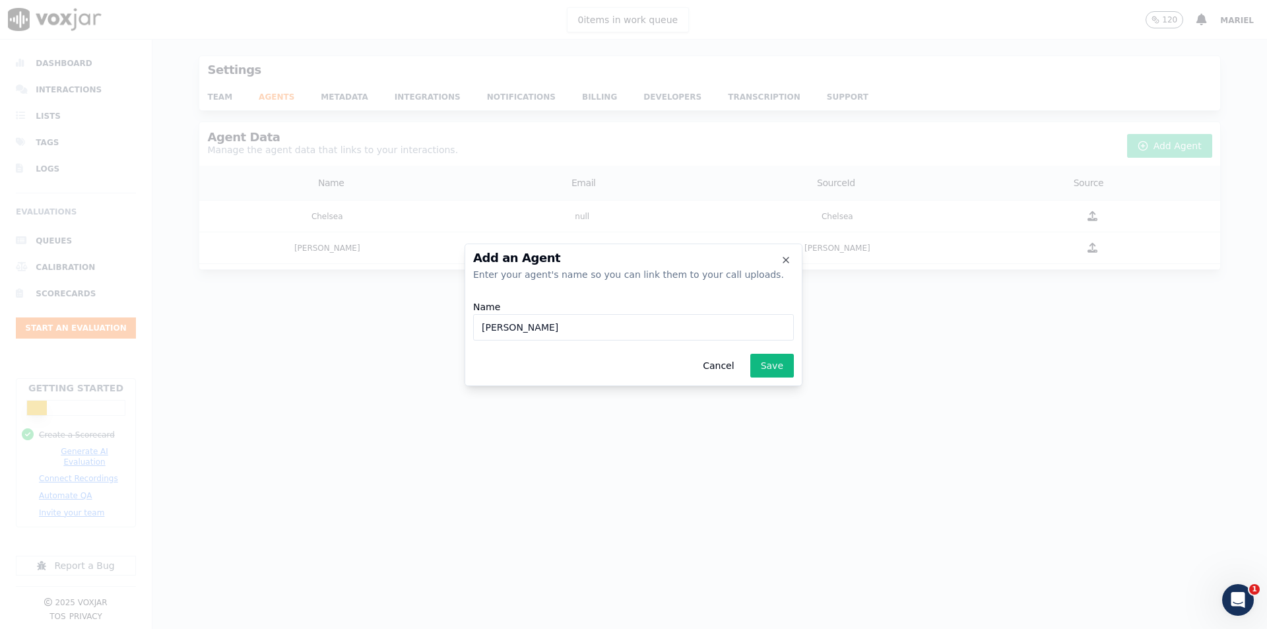
type input "[PERSON_NAME]"
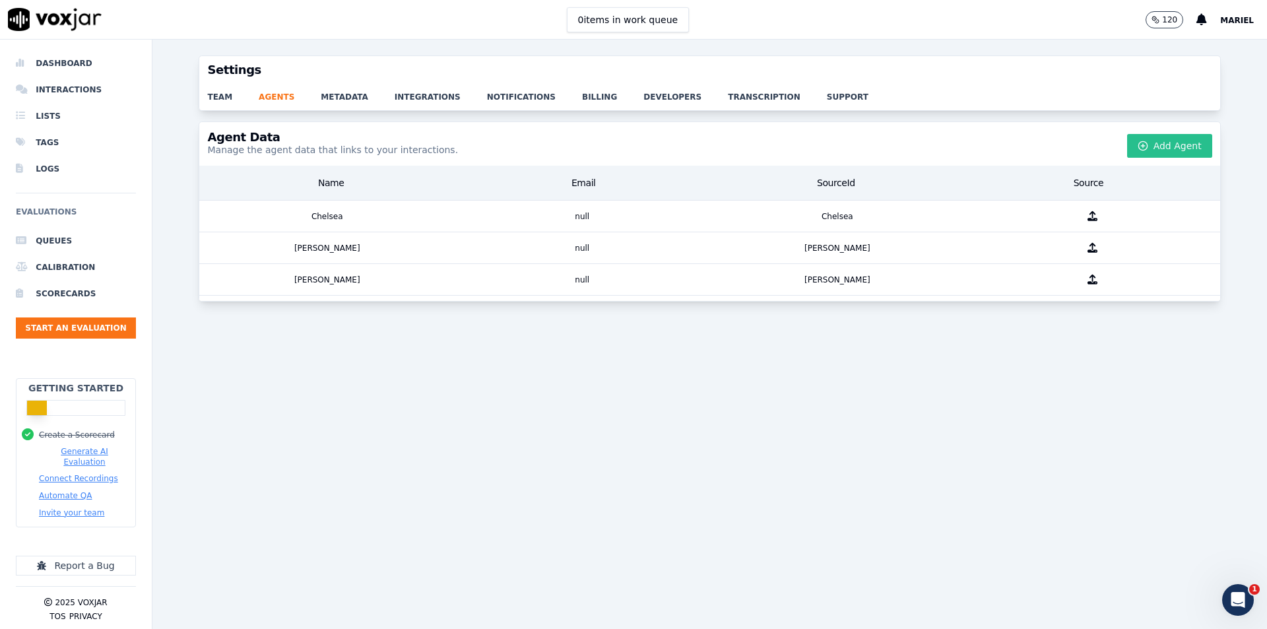
click at [1161, 152] on button "Add Agent" at bounding box center [1169, 146] width 85 height 24
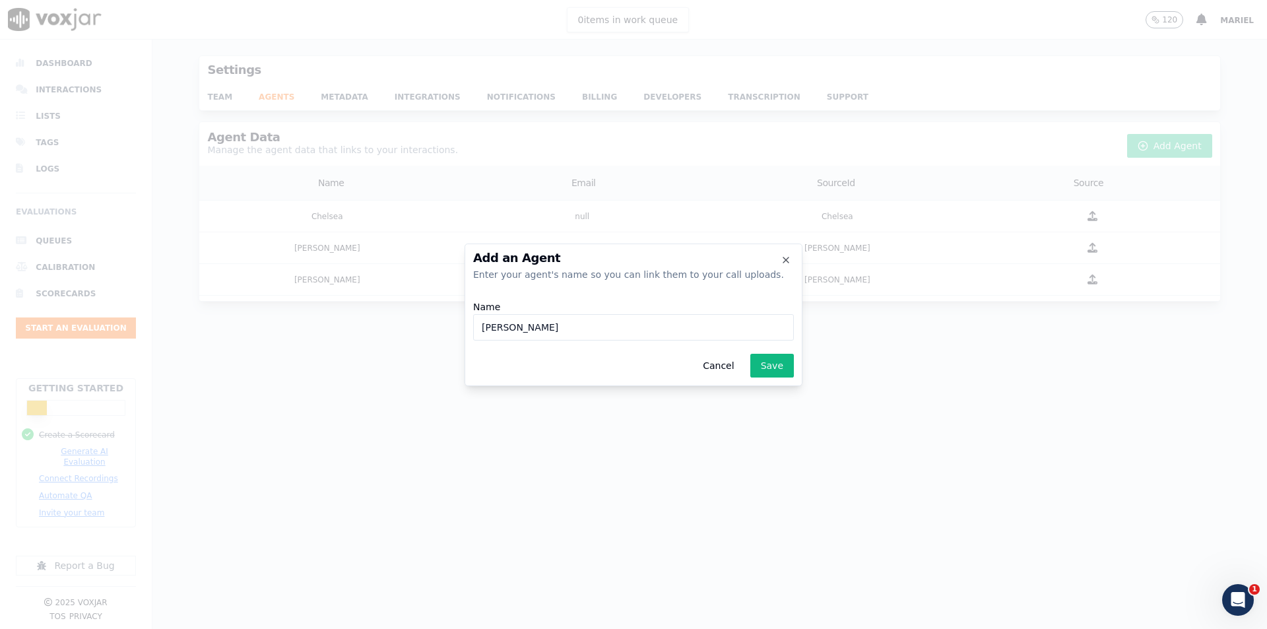
type input "[PERSON_NAME]"
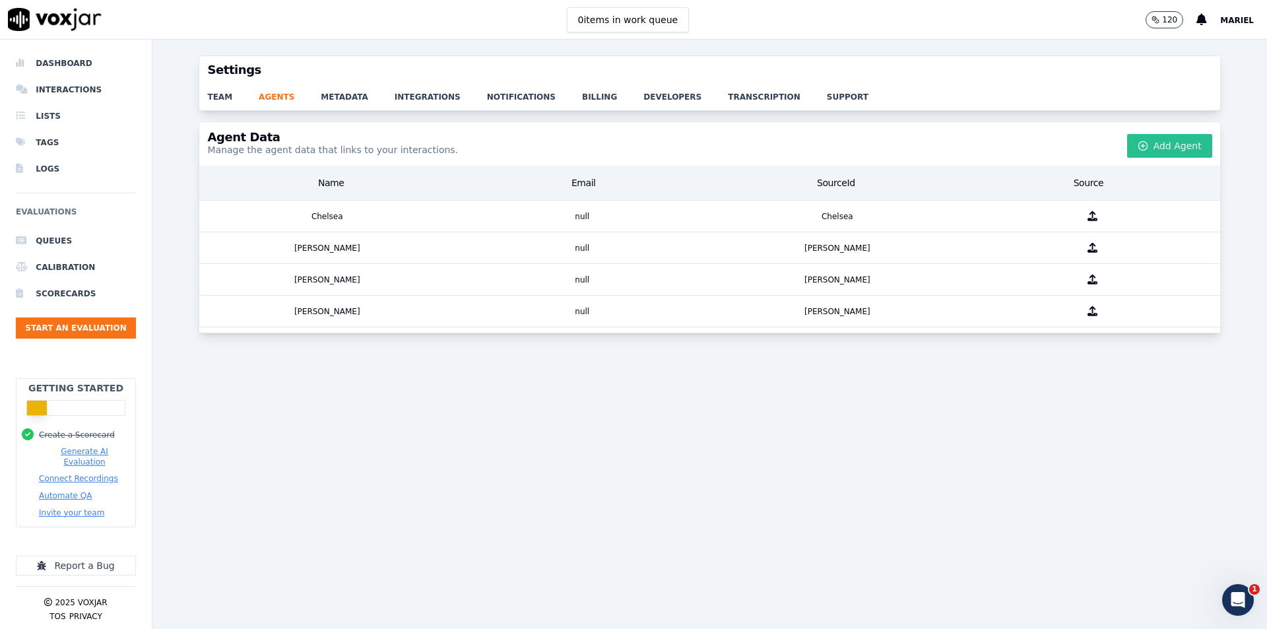
click at [1169, 146] on button "Add Agent" at bounding box center [1169, 146] width 85 height 24
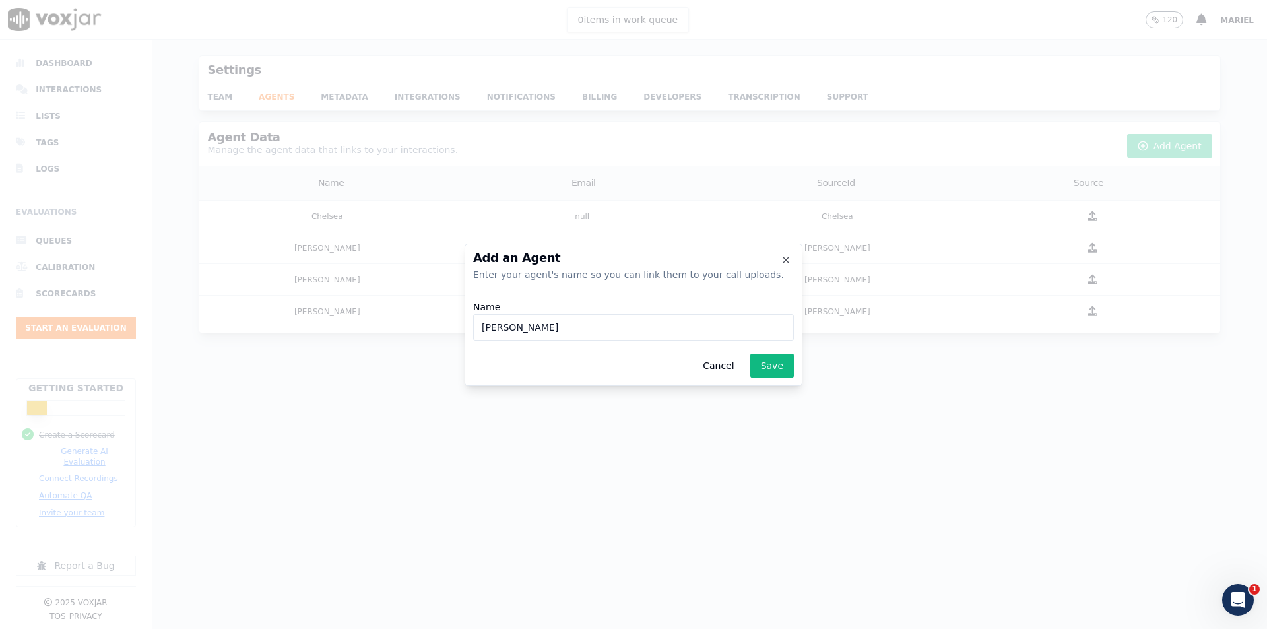
type input "[PERSON_NAME]"
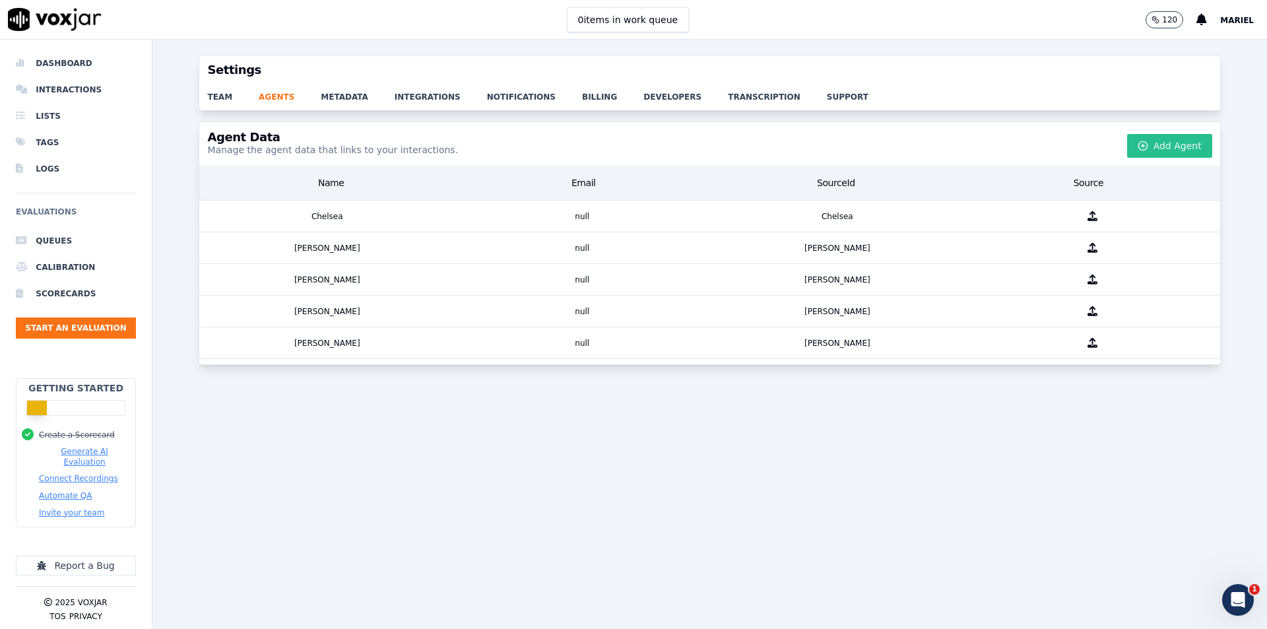
click at [1169, 146] on button "Add Agent" at bounding box center [1169, 146] width 85 height 24
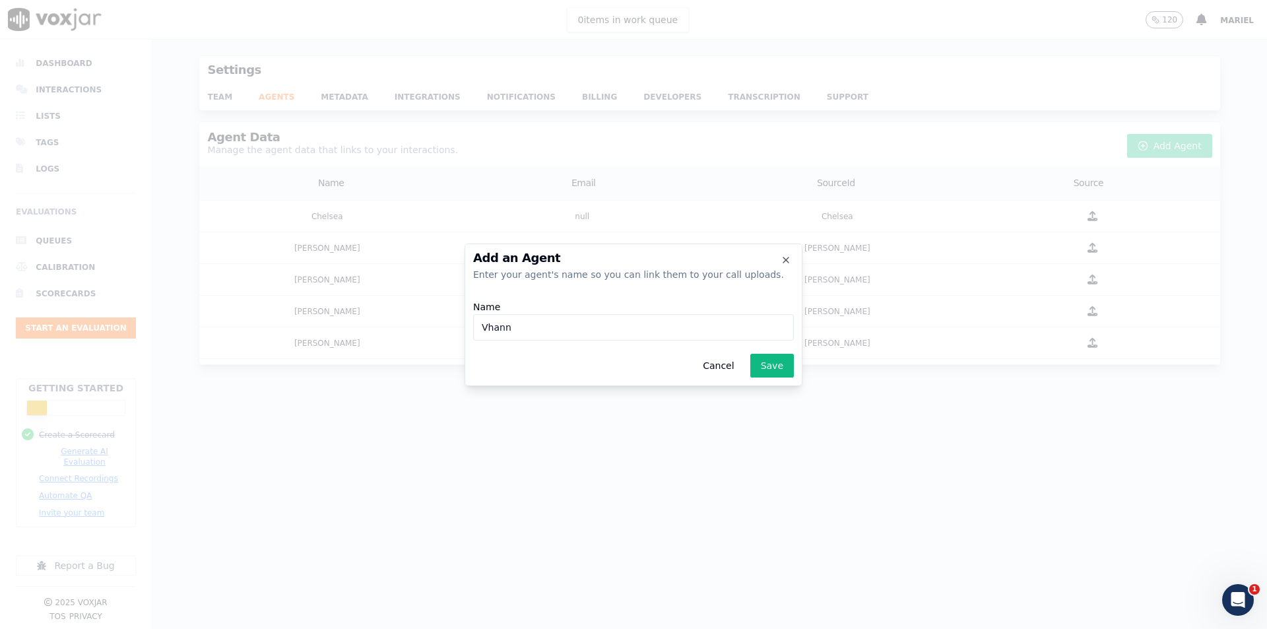
type input "Vhann"
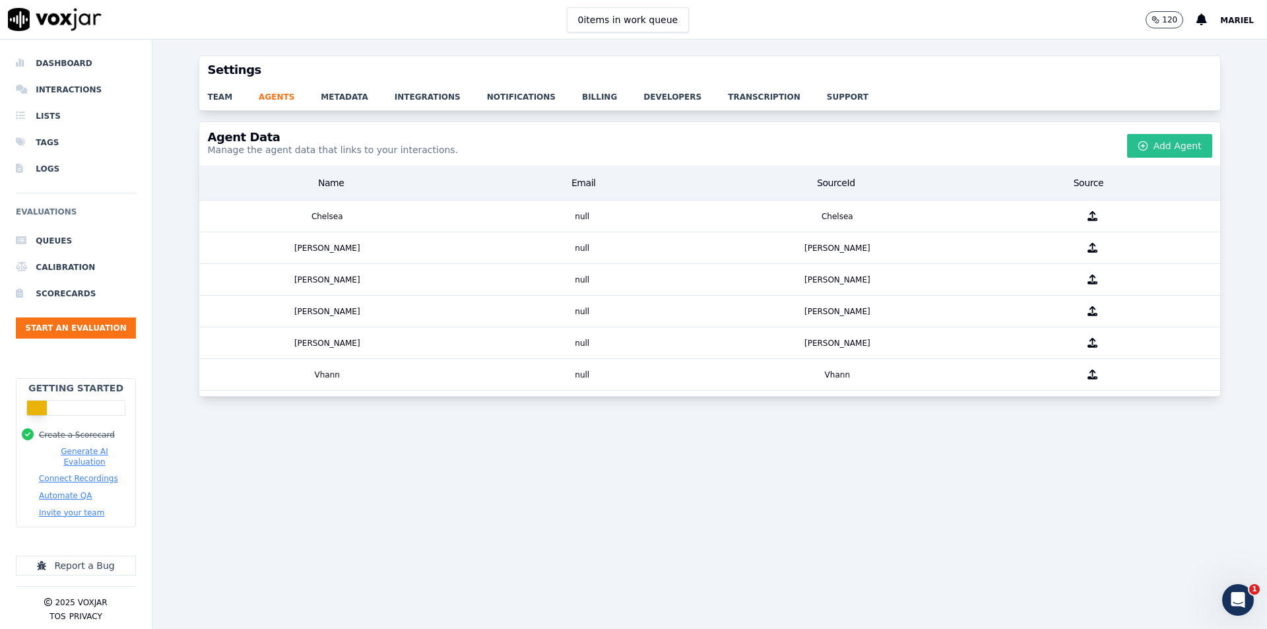
click at [1168, 148] on button "Add Agent" at bounding box center [1169, 146] width 85 height 24
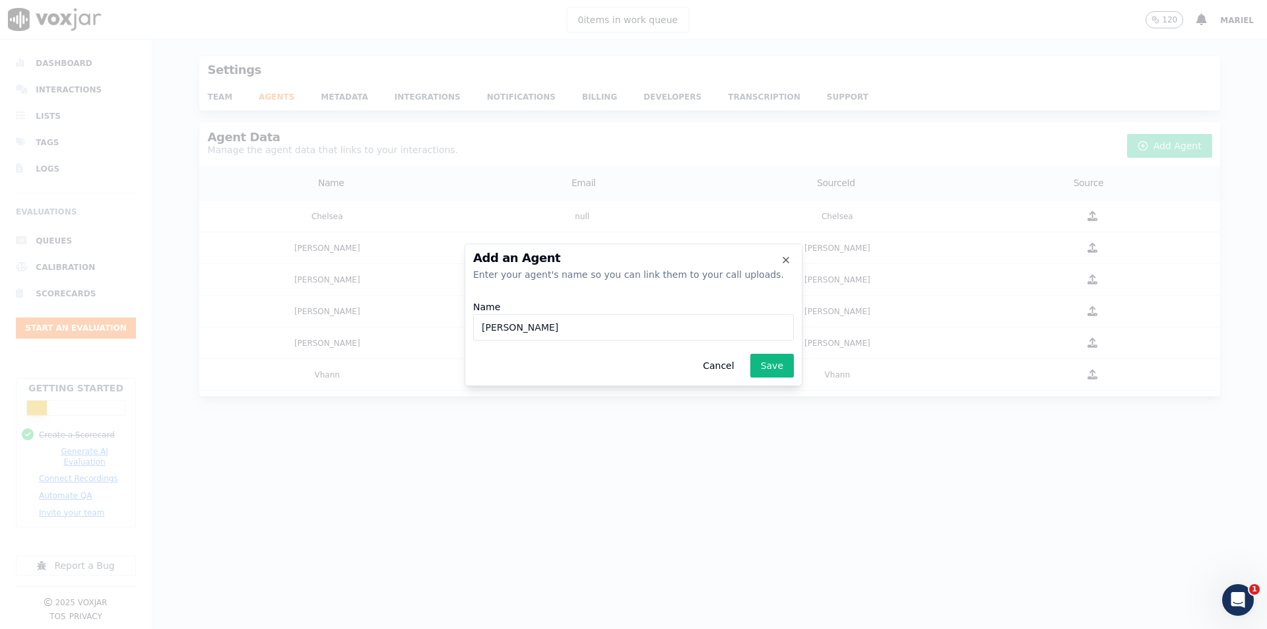
type input "[PERSON_NAME]"
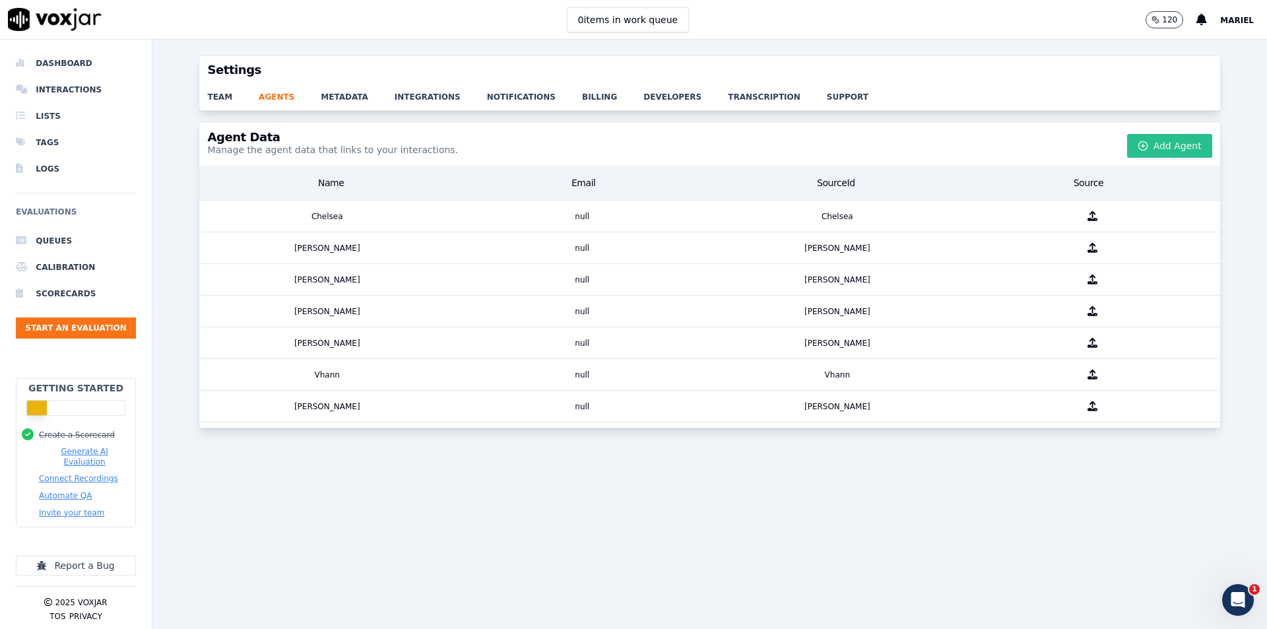
click at [1168, 148] on button "Add Agent" at bounding box center [1169, 146] width 85 height 24
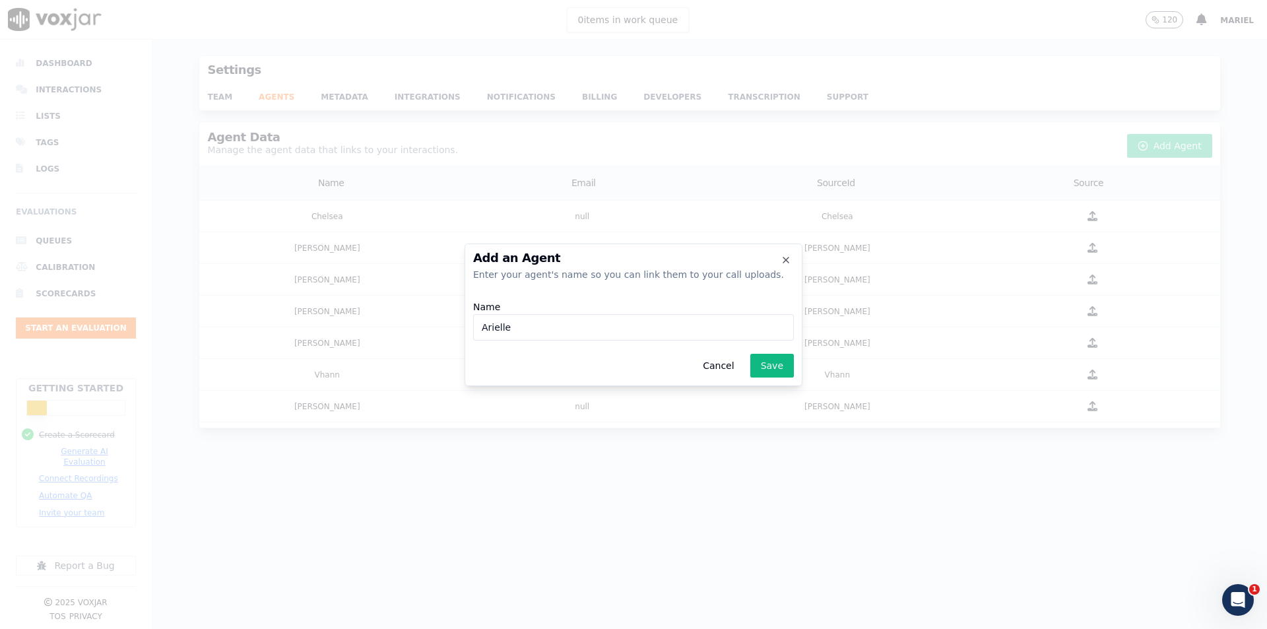
type input "Arielle"
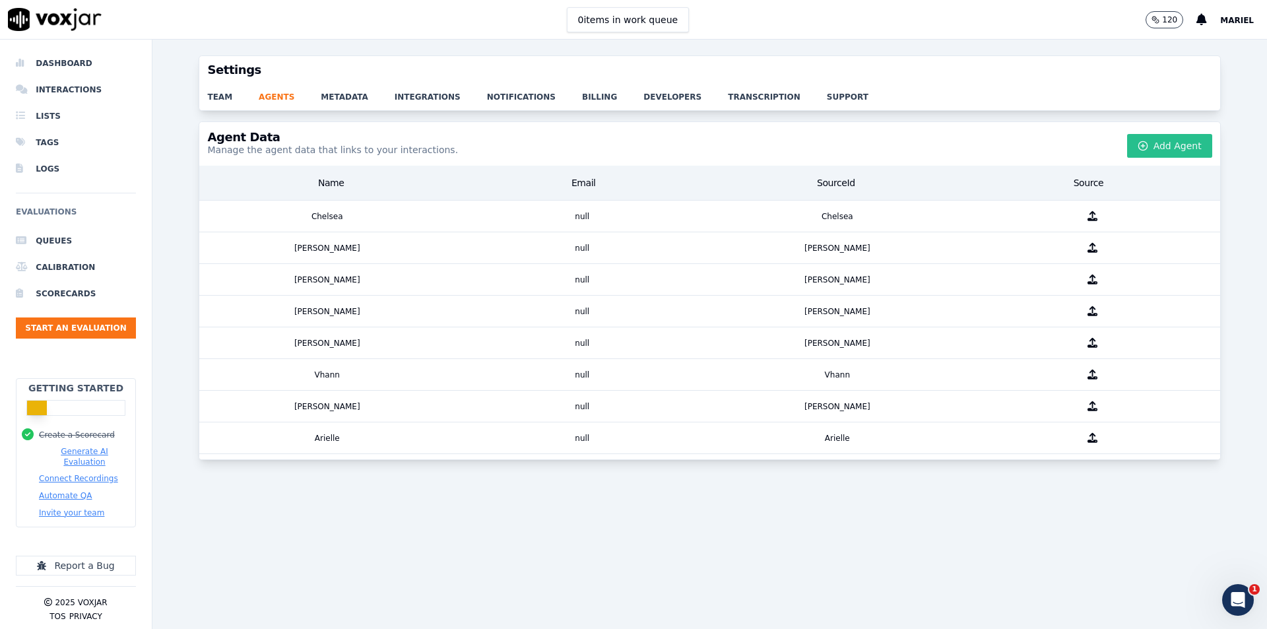
click at [1168, 148] on button "Add Agent" at bounding box center [1169, 146] width 85 height 24
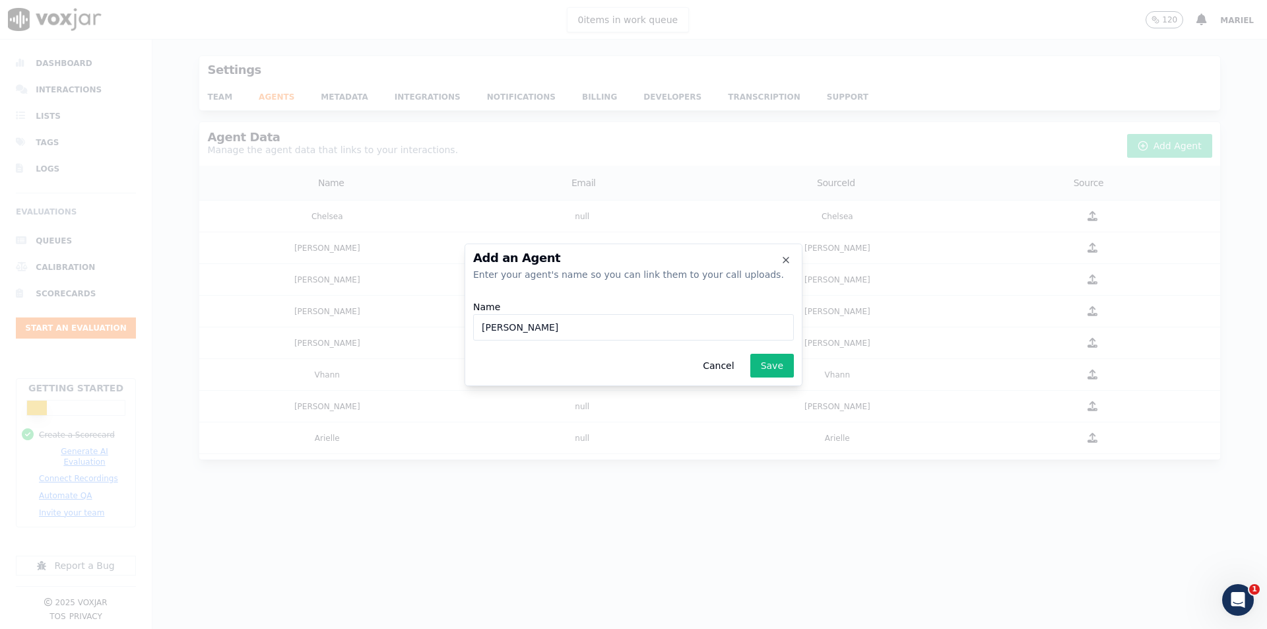
type input "[PERSON_NAME]"
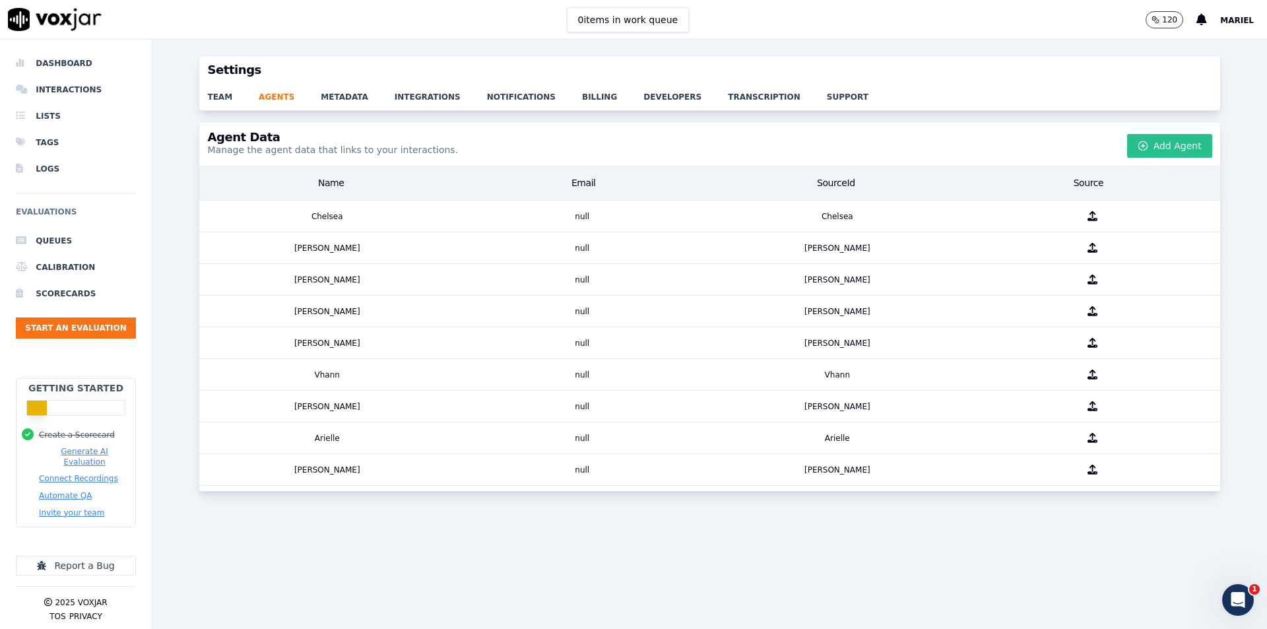
click at [1168, 148] on button "Add Agent" at bounding box center [1169, 146] width 85 height 24
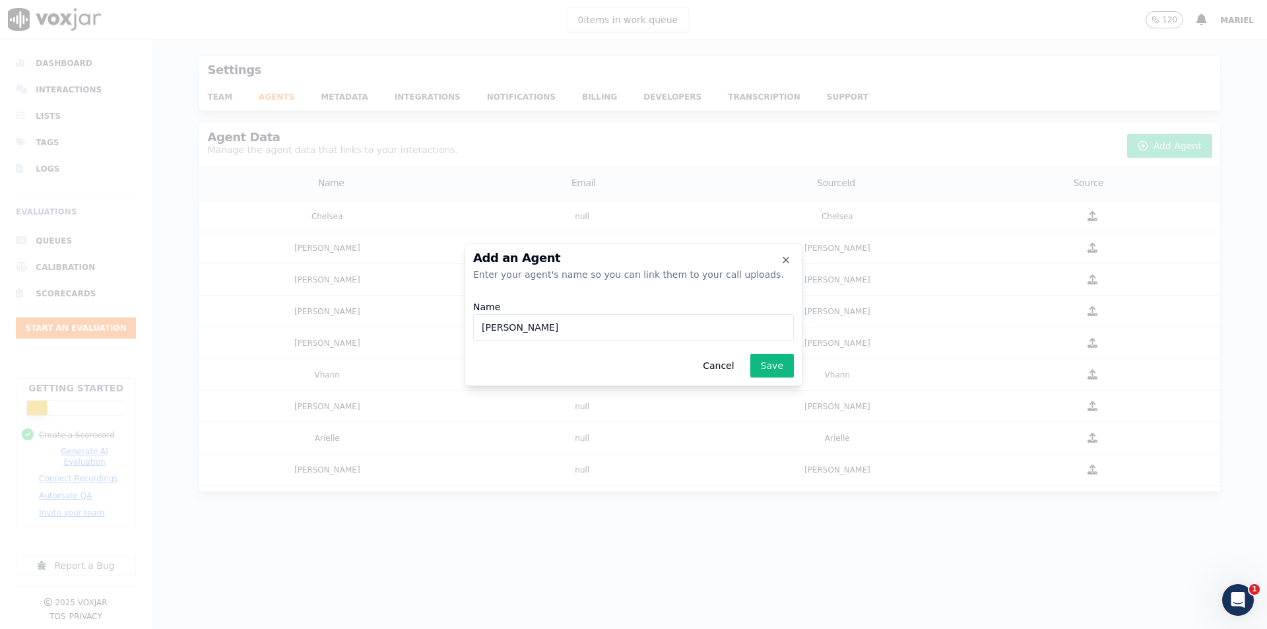
type input "[PERSON_NAME]"
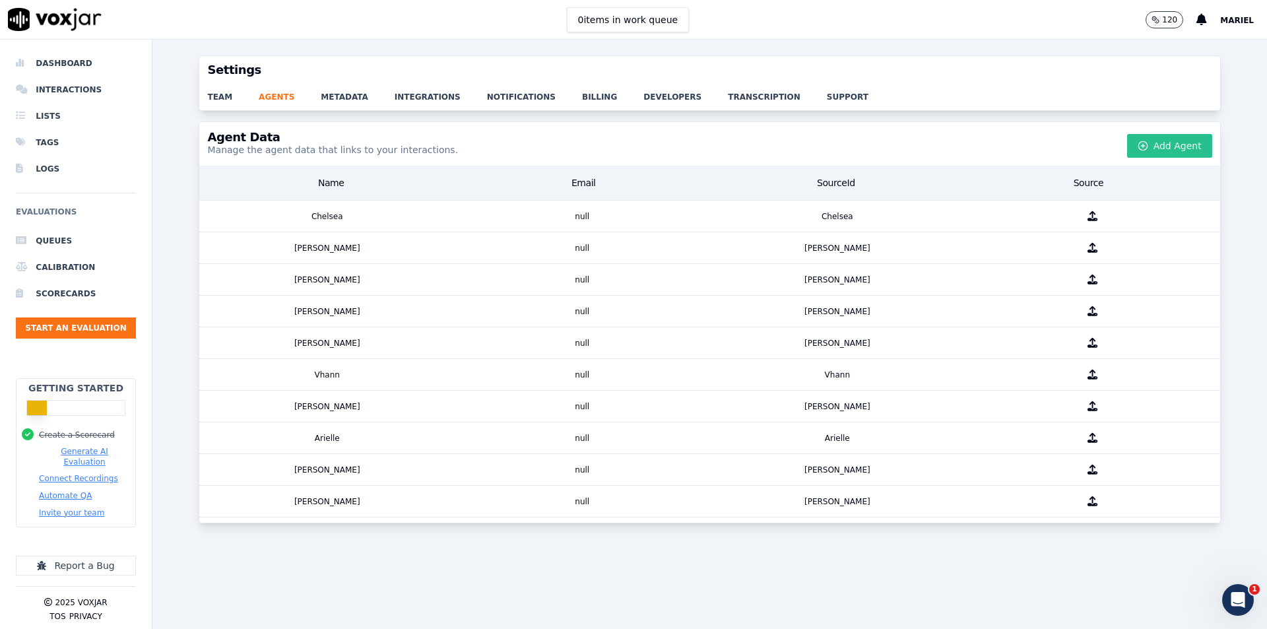
click at [1168, 148] on button "Add Agent" at bounding box center [1169, 146] width 85 height 24
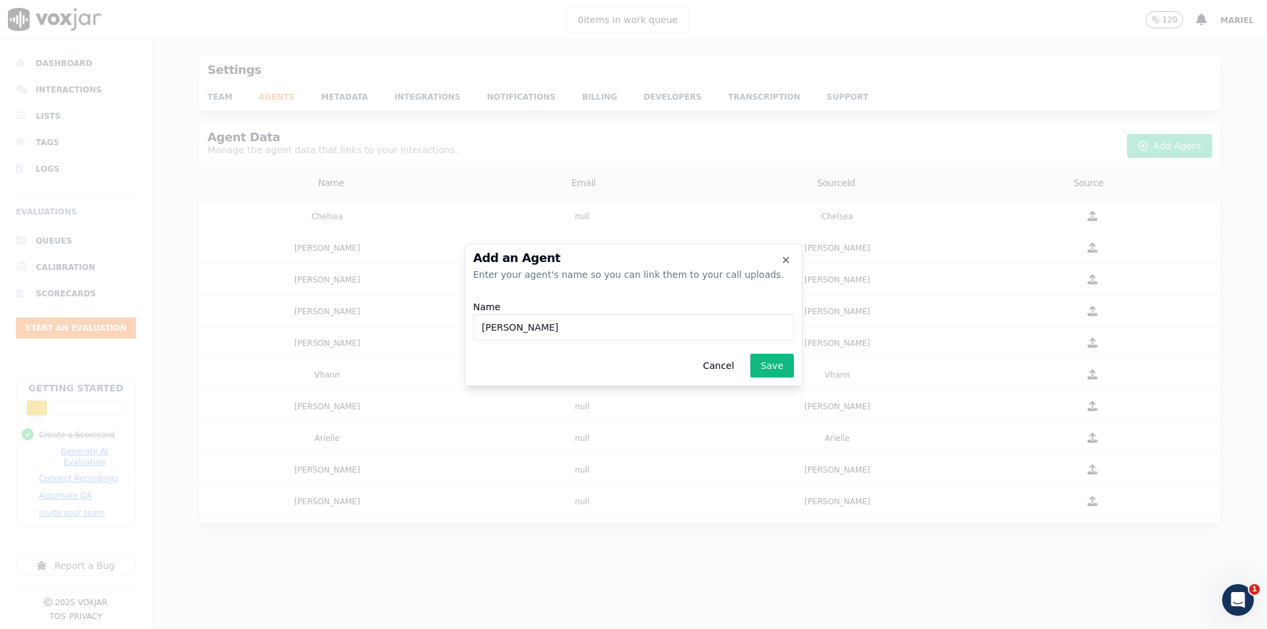
type input "[PERSON_NAME]"
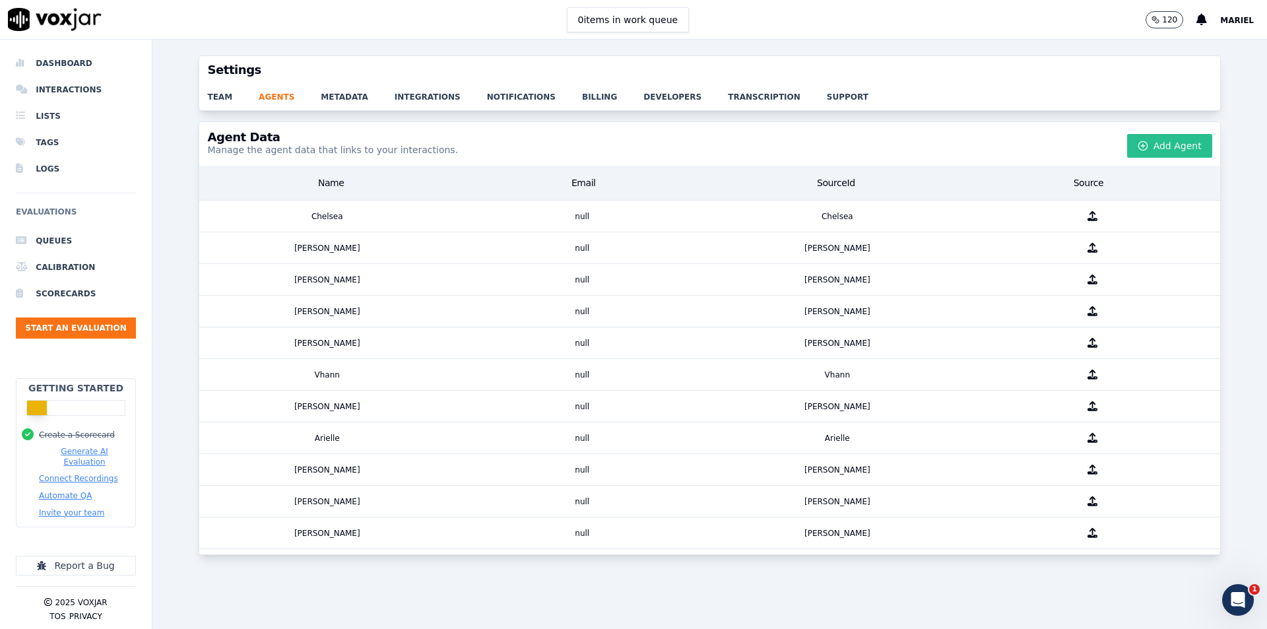
click at [1168, 148] on button "Add Agent" at bounding box center [1169, 146] width 85 height 24
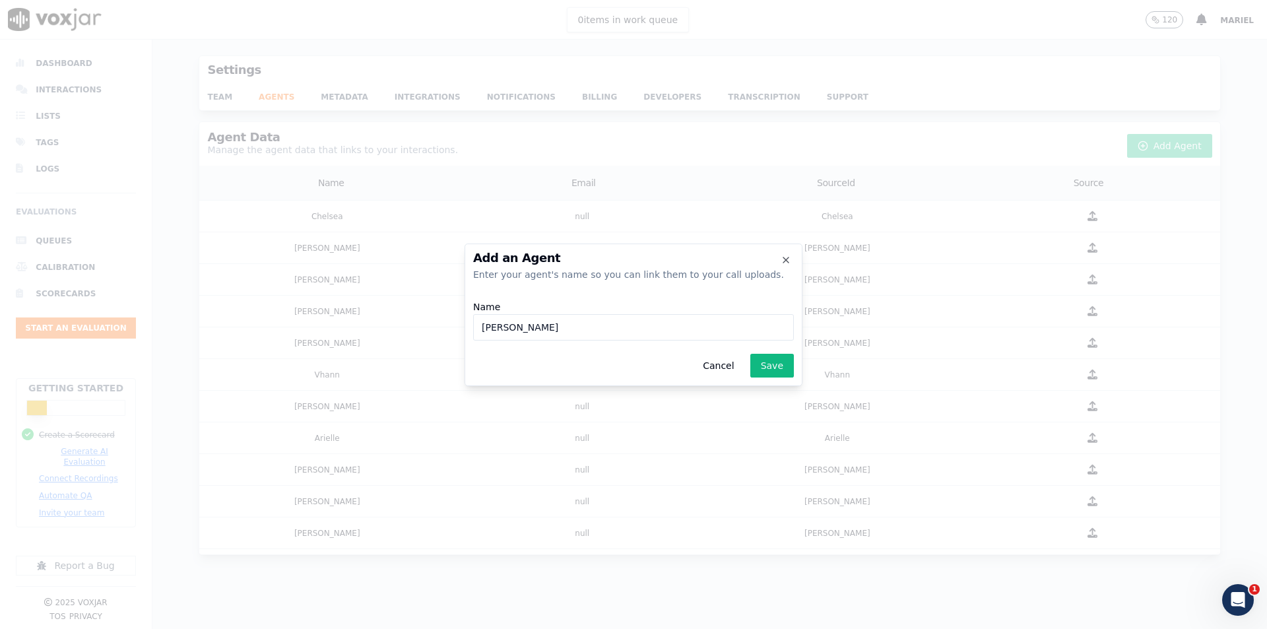
type input "[PERSON_NAME]"
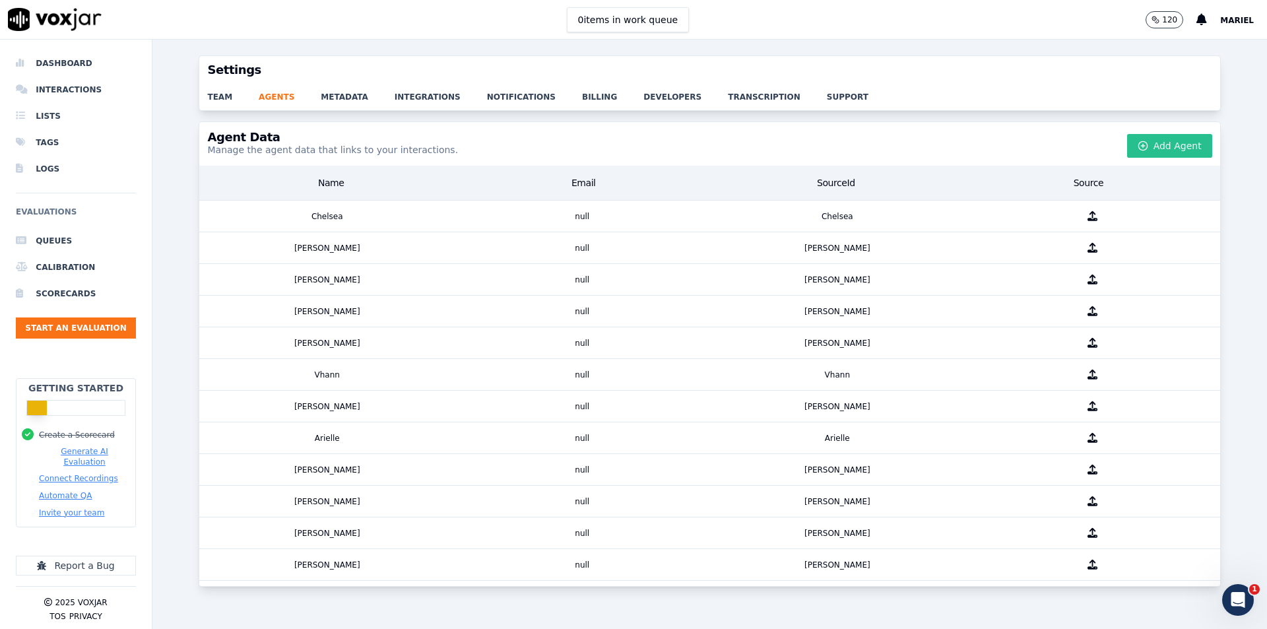
click at [1168, 148] on button "Add Agent" at bounding box center [1169, 146] width 85 height 24
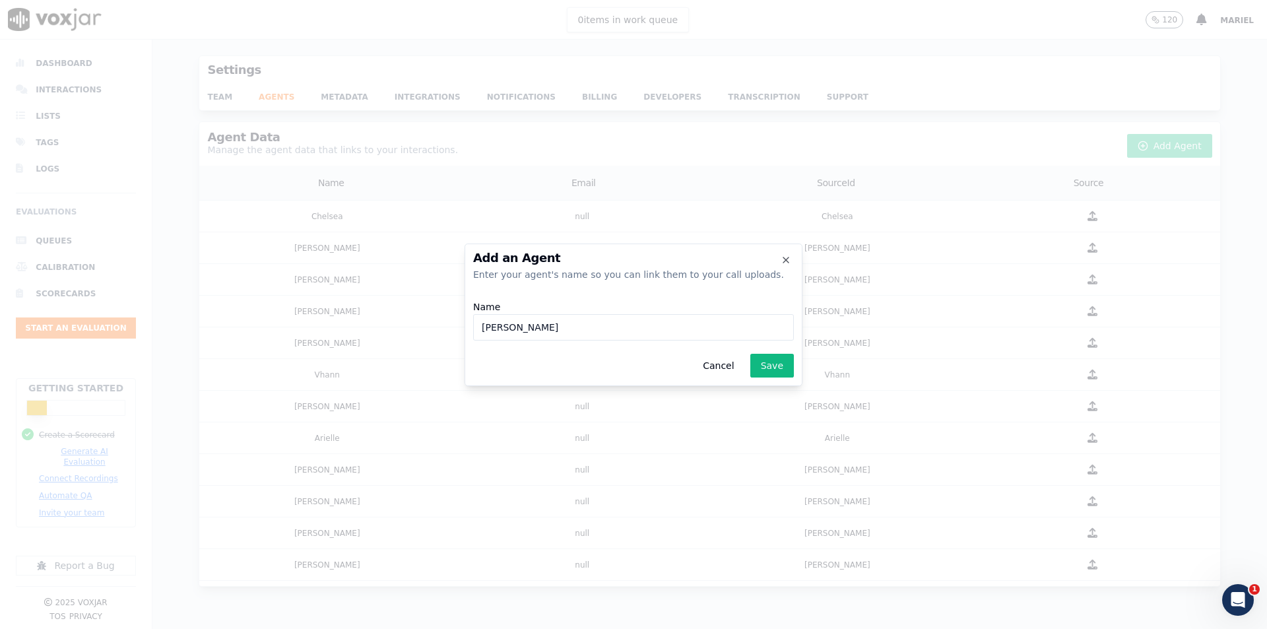
type input "[PERSON_NAME]"
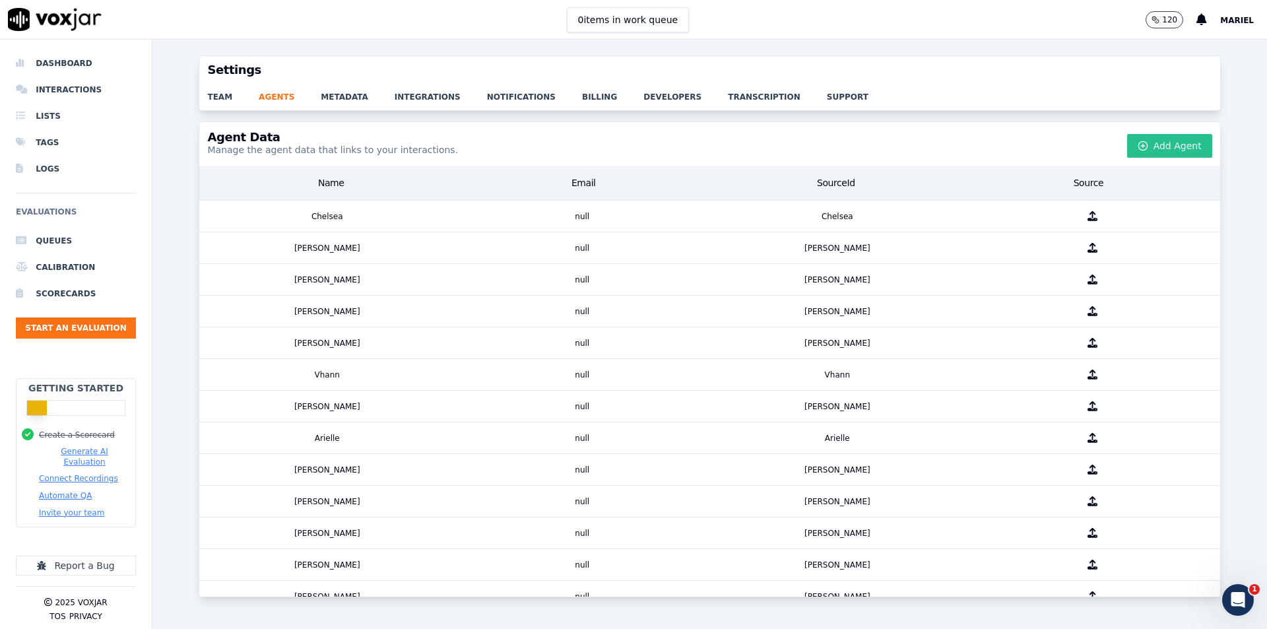
click at [1168, 148] on button "Add Agent" at bounding box center [1169, 146] width 85 height 24
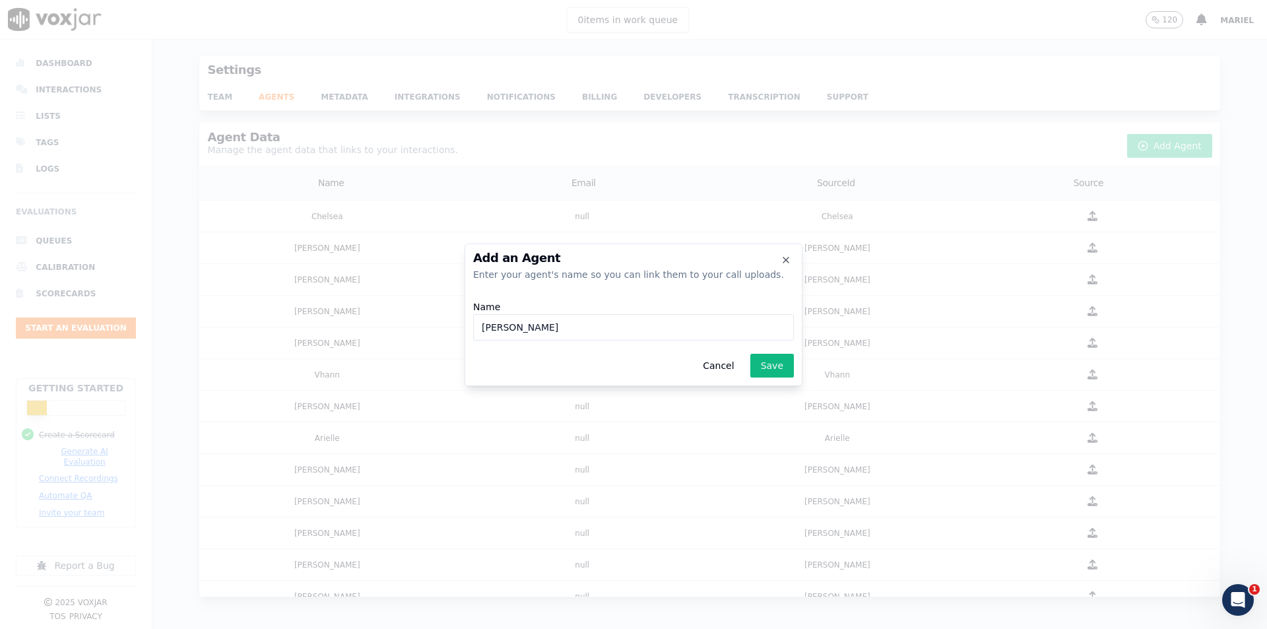
type input "[PERSON_NAME]"
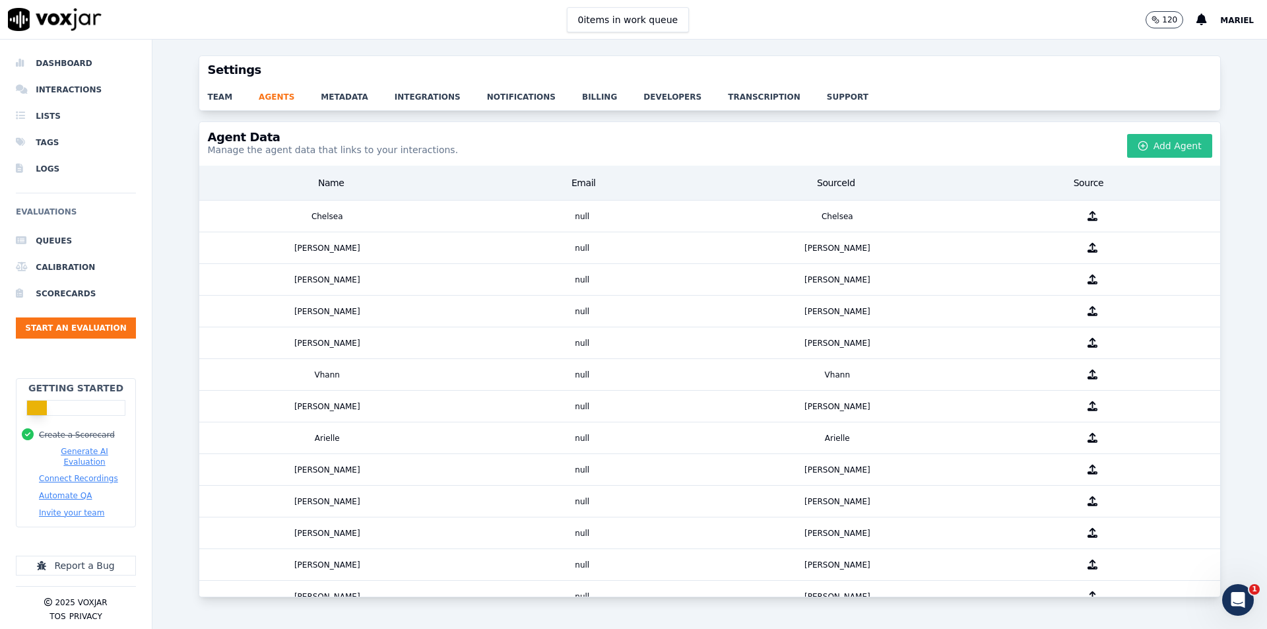
click at [1168, 148] on button "Add Agent" at bounding box center [1169, 146] width 85 height 24
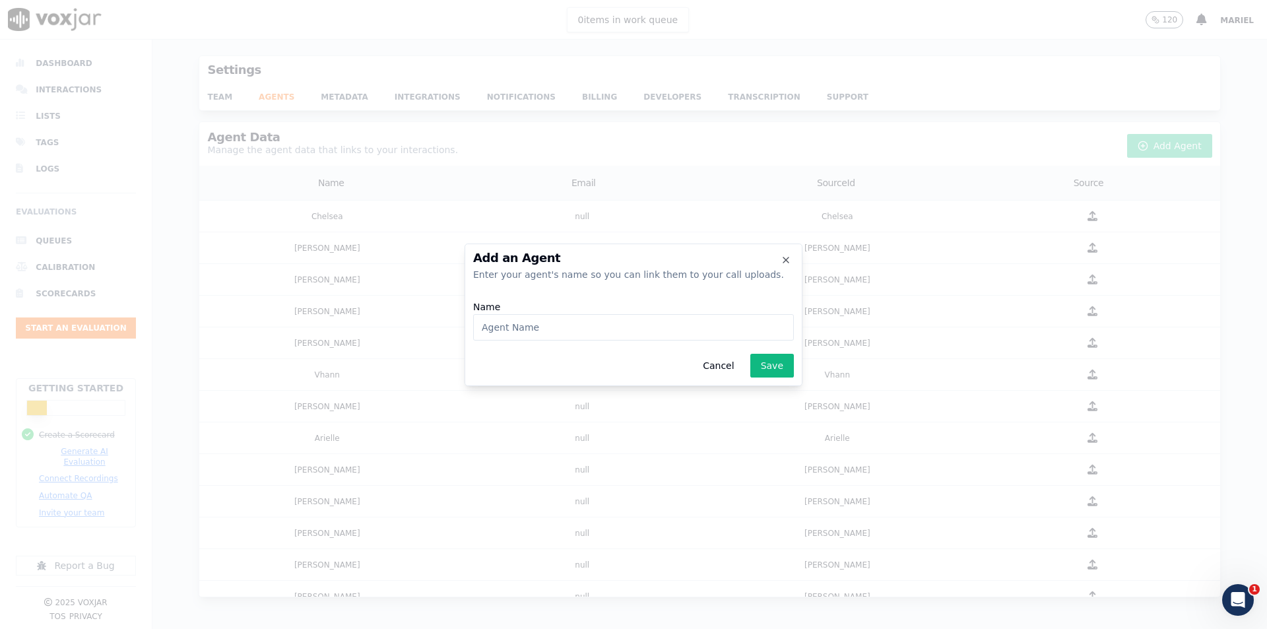
type input "H"
type input "[PERSON_NAME]"
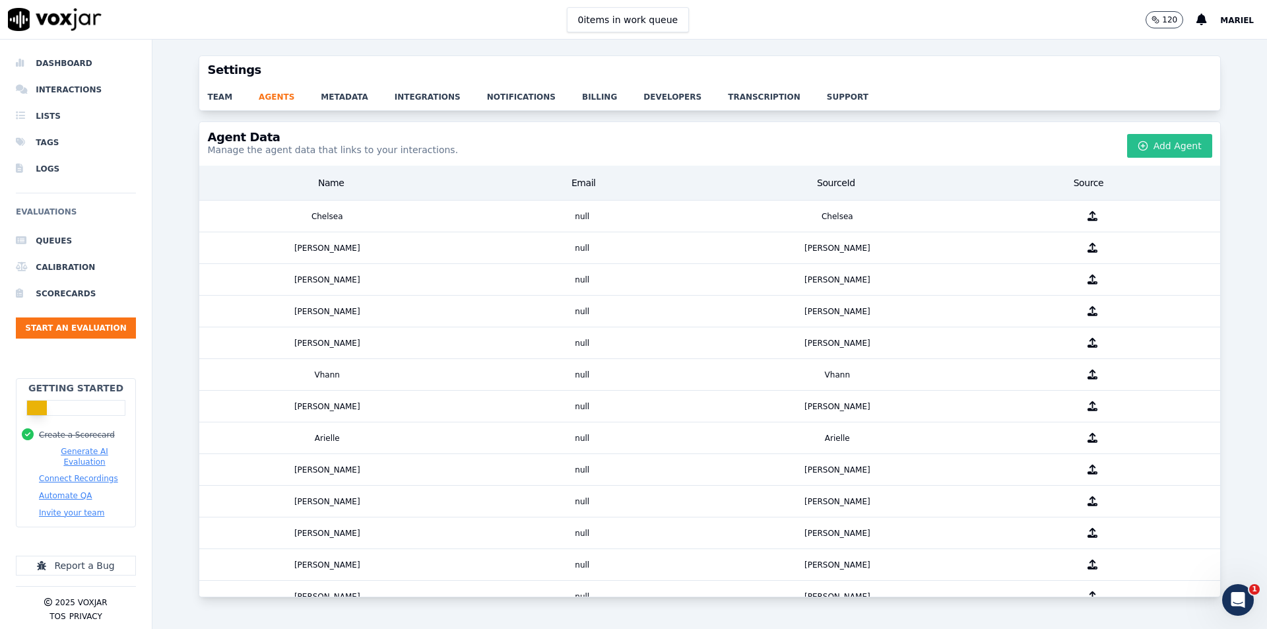
click at [1168, 148] on button "Add Agent" at bounding box center [1169, 146] width 85 height 24
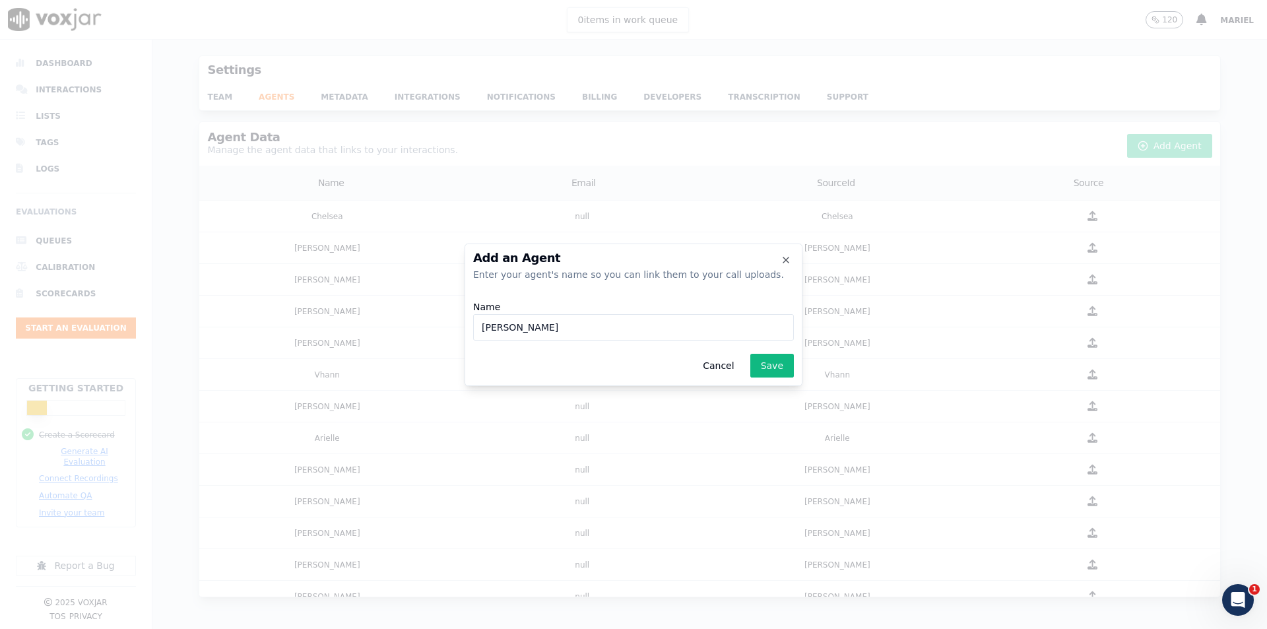
type input "[PERSON_NAME]"
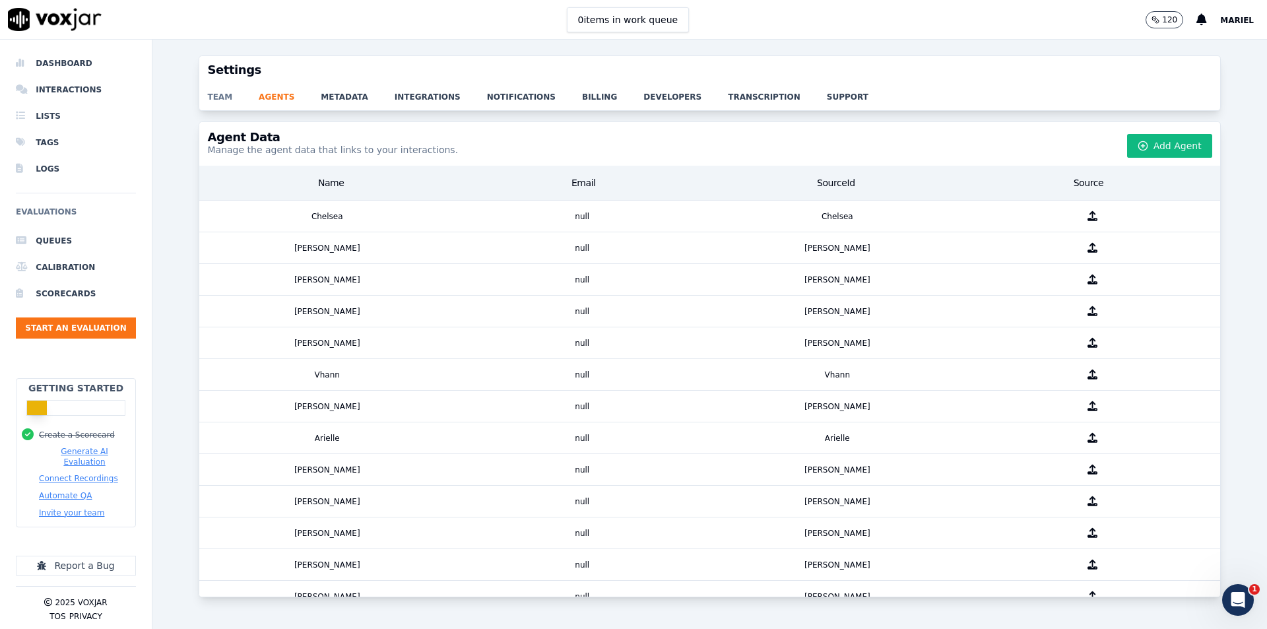
click at [216, 94] on link "team" at bounding box center [232, 93] width 51 height 18
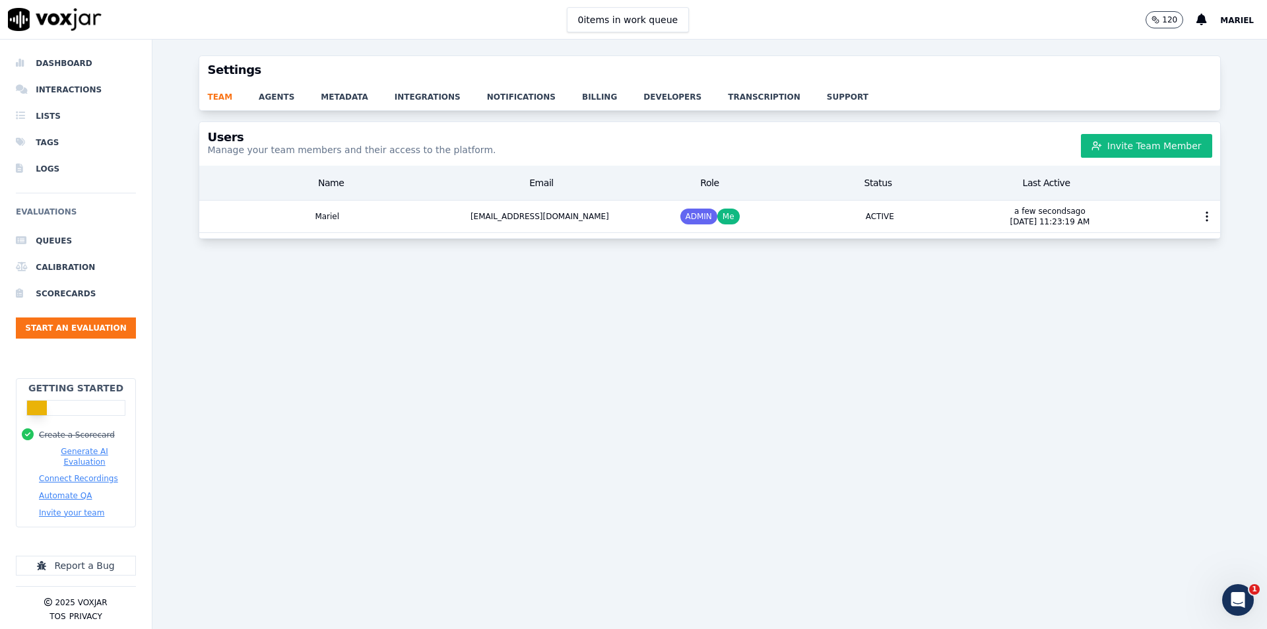
click at [634, 334] on div "Users Manage your team members and their access to the platform. Invite Team Me…" at bounding box center [709, 367] width 1114 height 492
click at [266, 101] on link "agents" at bounding box center [290, 93] width 62 height 18
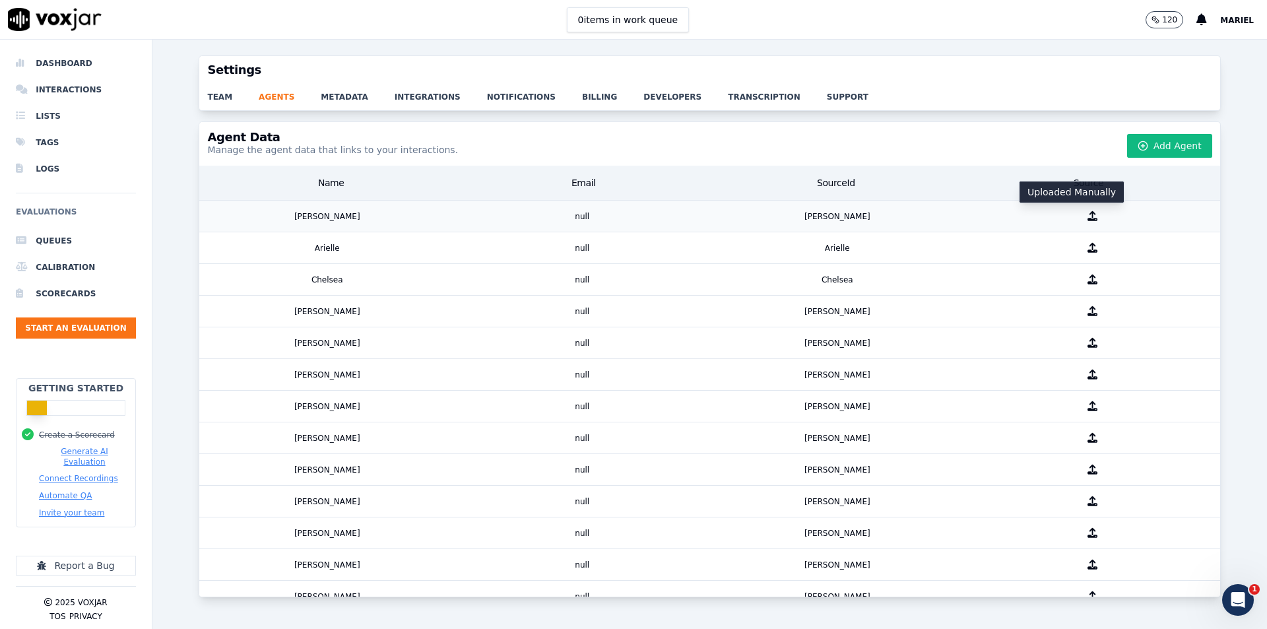
click at [1087, 218] on icon "button" at bounding box center [1092, 216] width 10 height 10
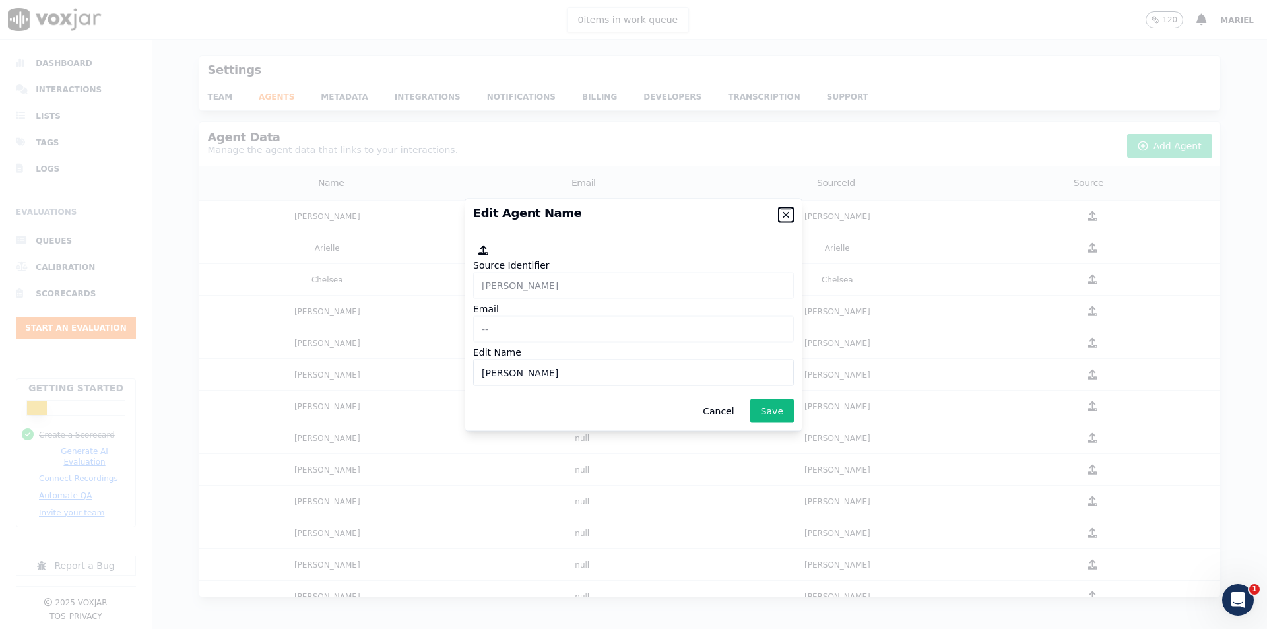
click at [788, 216] on icon "button" at bounding box center [785, 214] width 5 height 5
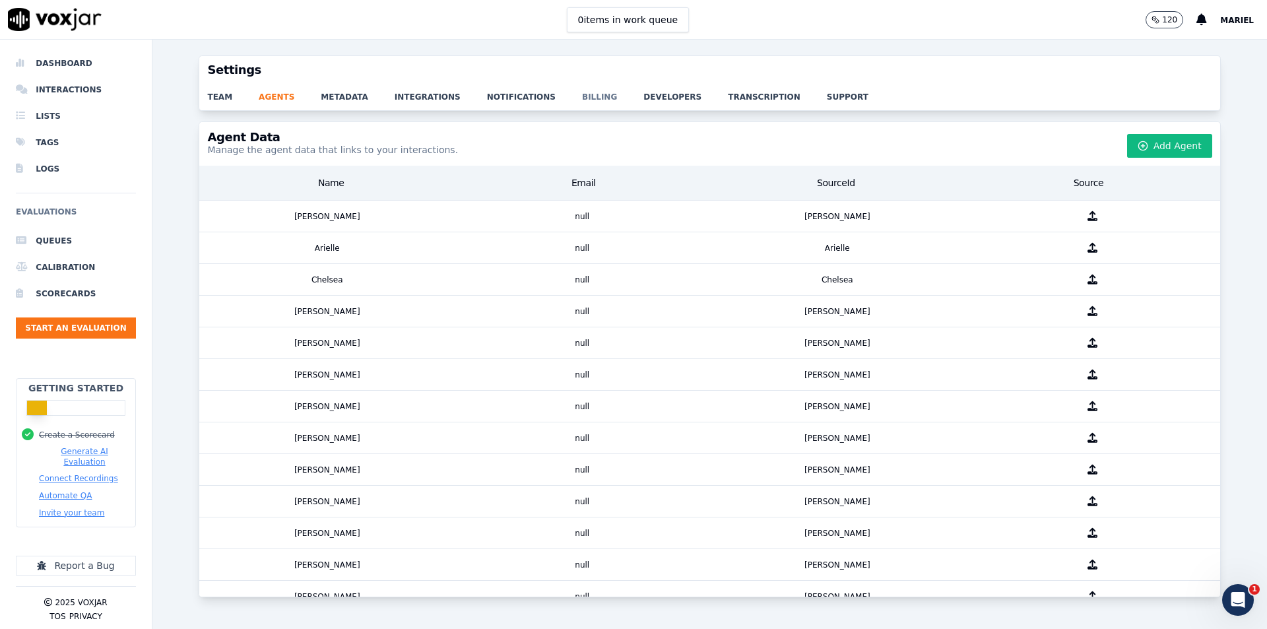
click at [582, 94] on link "billing" at bounding box center [612, 93] width 61 height 18
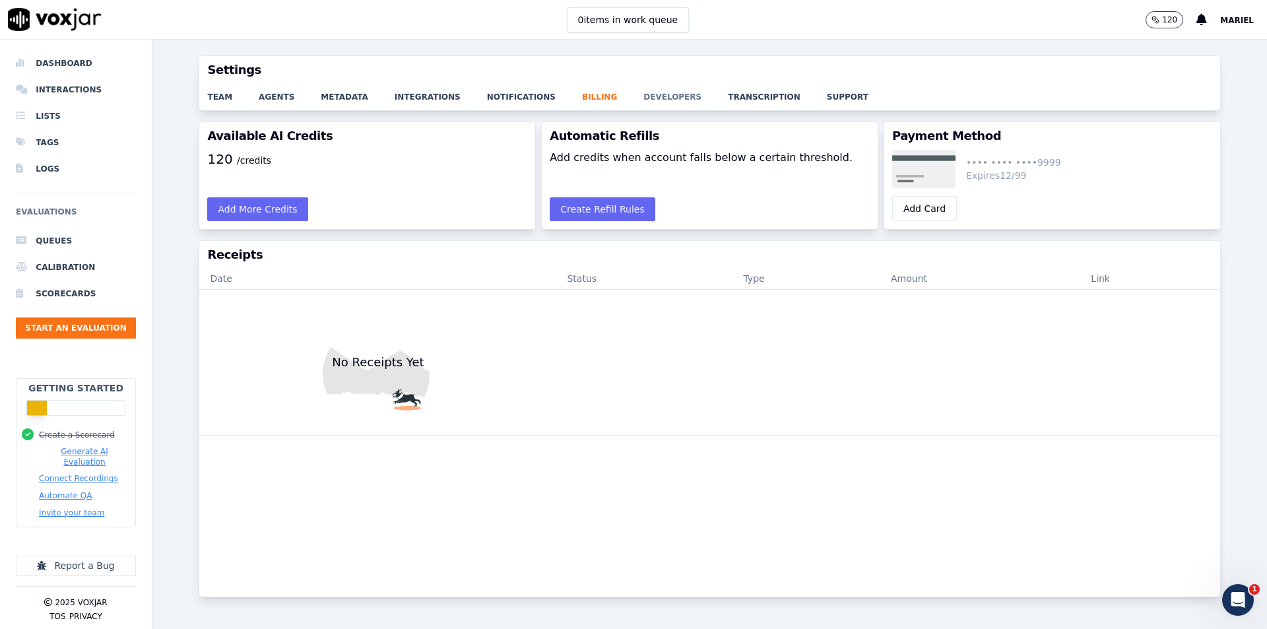
click at [647, 97] on link "developers" at bounding box center [685, 93] width 84 height 18
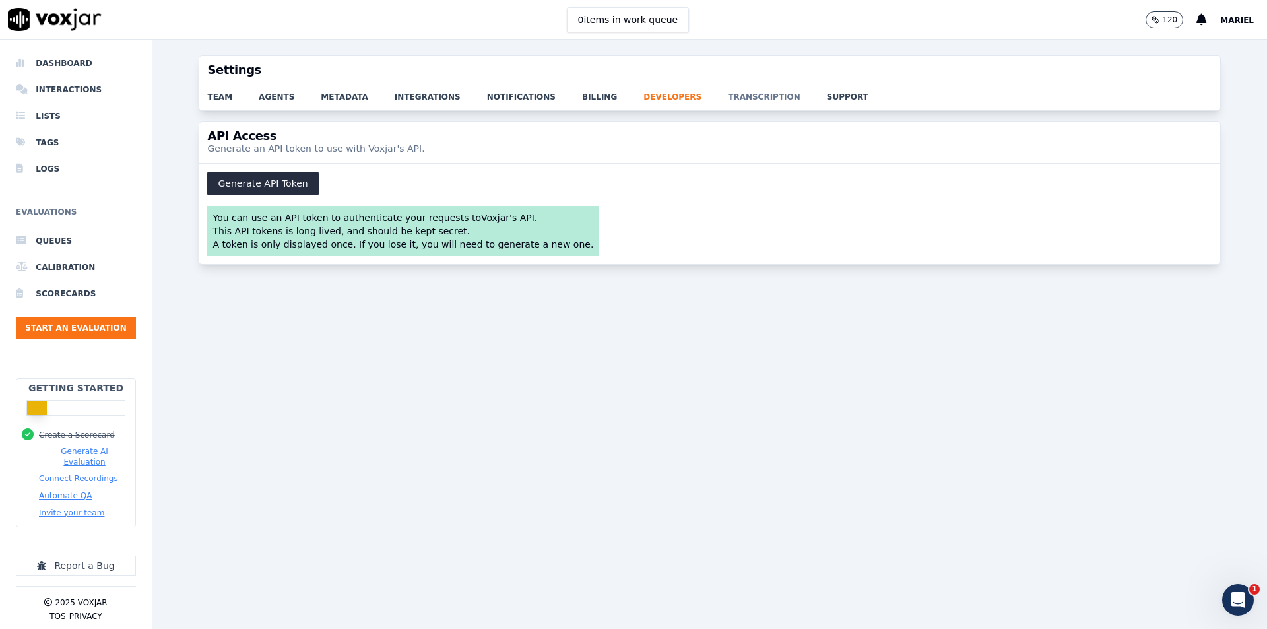
click at [728, 98] on link "transcription" at bounding box center [777, 93] width 99 height 18
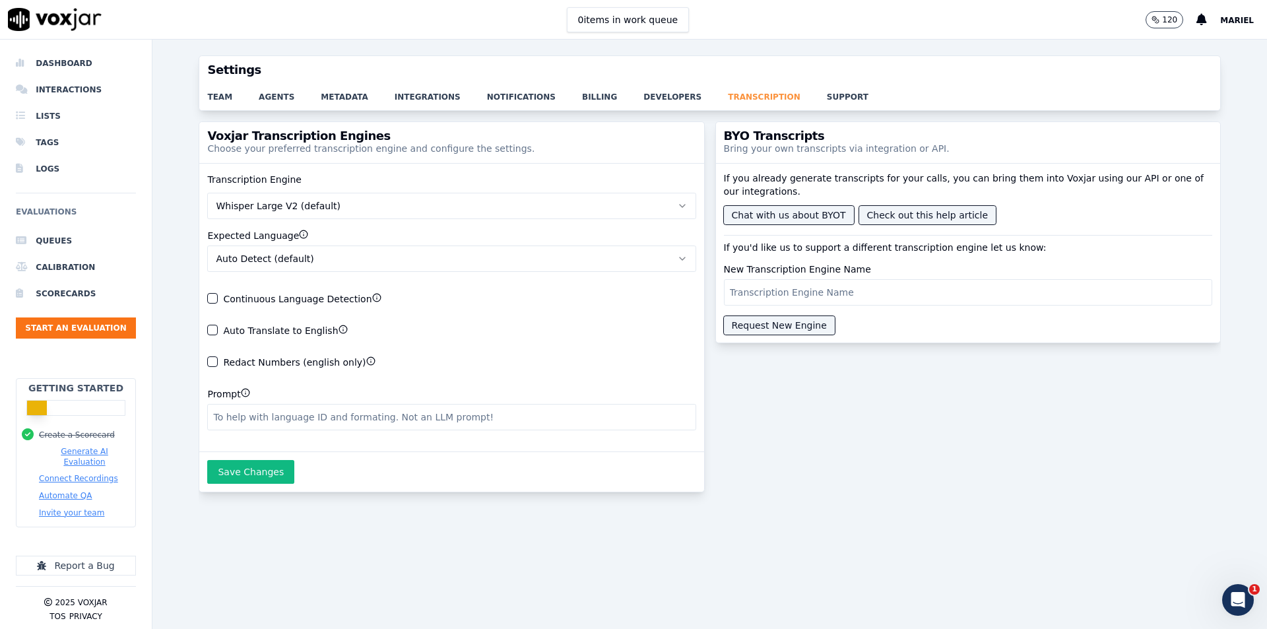
click at [768, 100] on link "transcription" at bounding box center [777, 93] width 99 height 18
click at [827, 98] on link "support" at bounding box center [861, 93] width 68 height 18
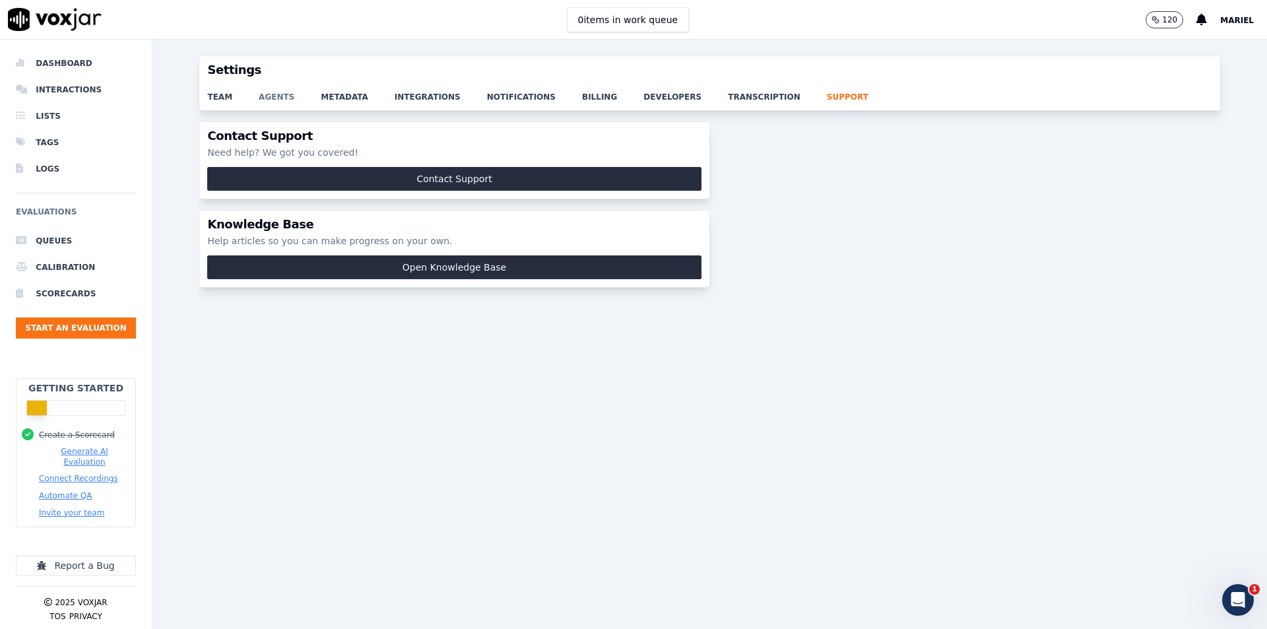
click at [289, 100] on link "agents" at bounding box center [290, 93] width 62 height 18
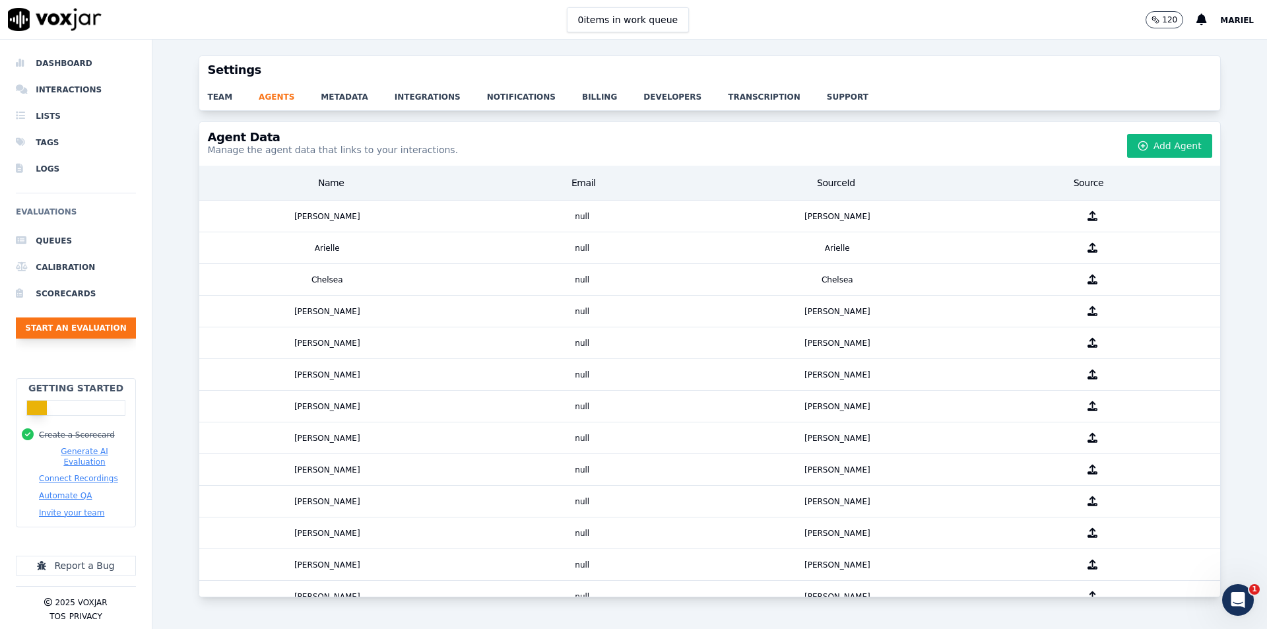
click at [62, 327] on button "Start an Evaluation" at bounding box center [76, 327] width 120 height 21
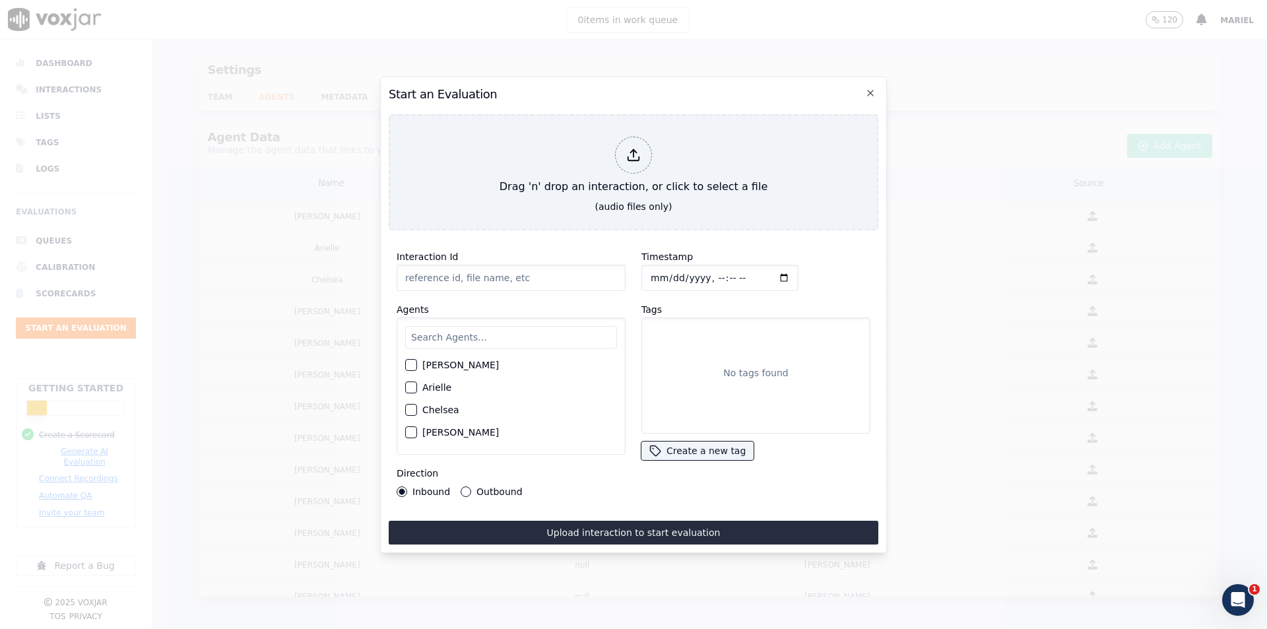
click at [428, 279] on input "Interaction Id" at bounding box center [511, 278] width 229 height 26
click at [433, 276] on input "Interaction Id" at bounding box center [511, 278] width 229 height 26
click at [691, 447] on button "Create a new tag" at bounding box center [697, 450] width 112 height 18
click at [794, 478] on div "Timestamp Tags No tags found Create a new tag Create a New Tag Create New Tag" at bounding box center [755, 373] width 245 height 264
click at [695, 449] on button "Create a new tag" at bounding box center [697, 450] width 112 height 18
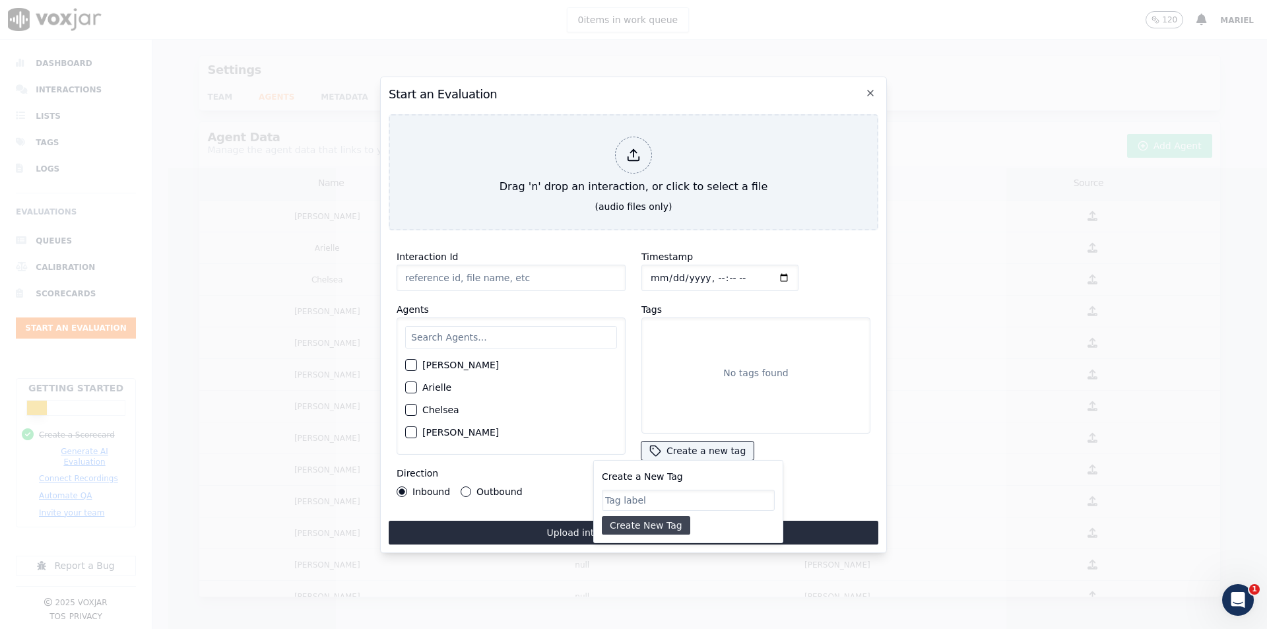
click at [642, 520] on button "Create New Tag" at bounding box center [646, 525] width 88 height 18
click at [671, 494] on input "Create a New Tag" at bounding box center [688, 500] width 173 height 21
type input "QA"
click at [657, 527] on button "Create New Tag" at bounding box center [646, 525] width 88 height 18
click at [771, 462] on div "Timestamp Tags QA Create a new tag" at bounding box center [755, 373] width 245 height 264
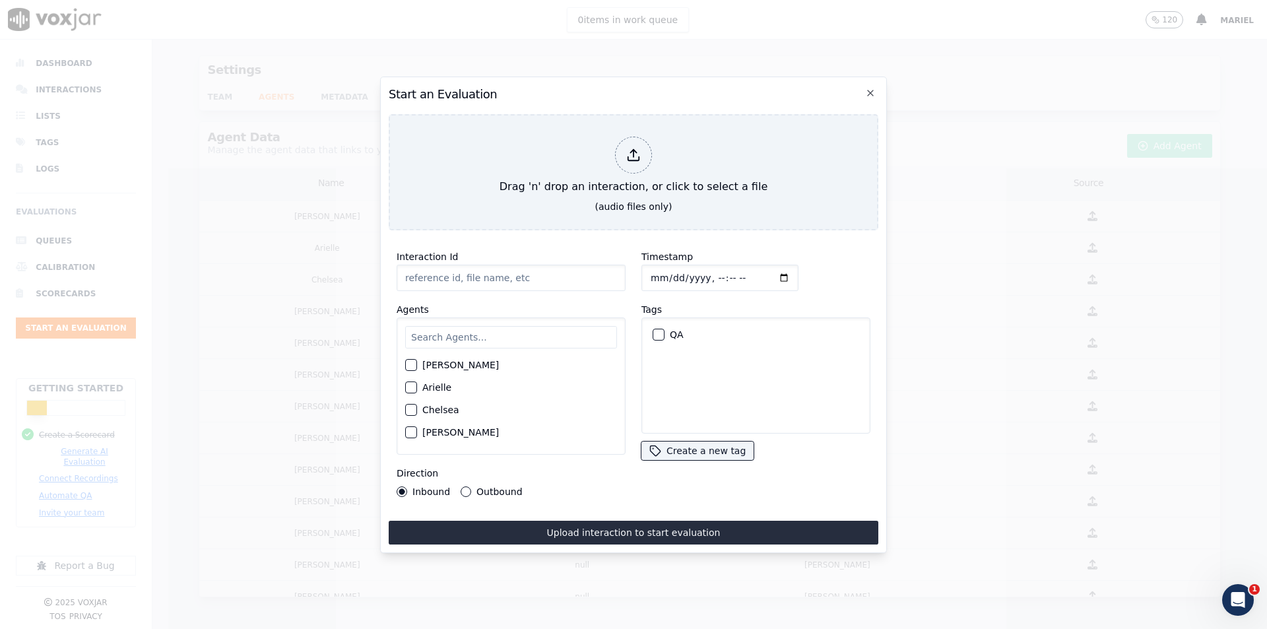
click at [783, 455] on div "Timestamp Tags QA Create a new tag" at bounding box center [755, 373] width 245 height 264
click at [728, 271] on input "Timestamp" at bounding box center [719, 278] width 157 height 26
click at [812, 253] on div "Timestamp" at bounding box center [755, 270] width 229 height 42
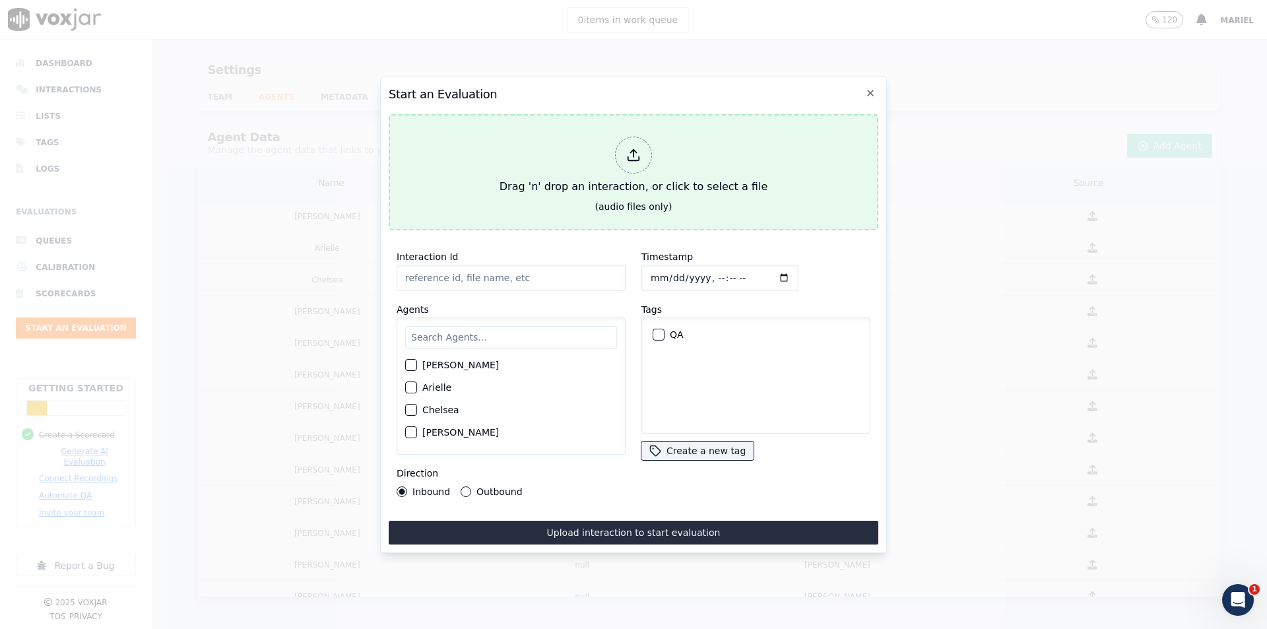
click at [610, 148] on div "Drag 'n' drop an interaction, or click to select a file" at bounding box center [633, 165] width 278 height 69
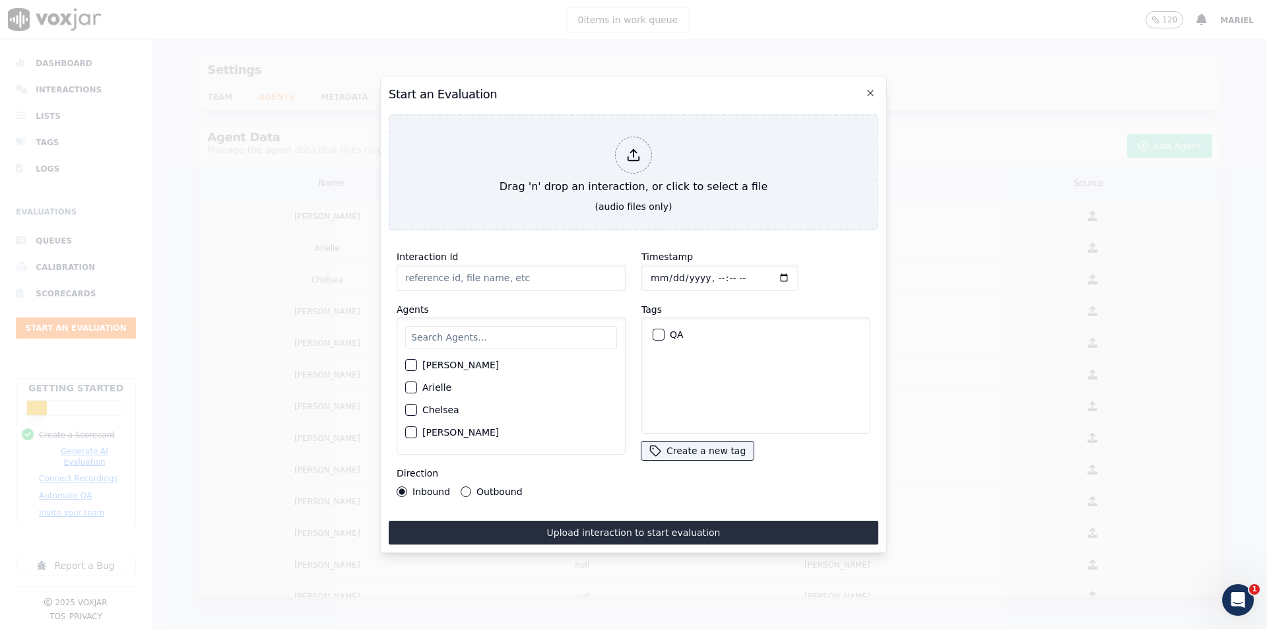
click at [773, 90] on h2 "Start an Evaluation" at bounding box center [634, 94] width 490 height 18
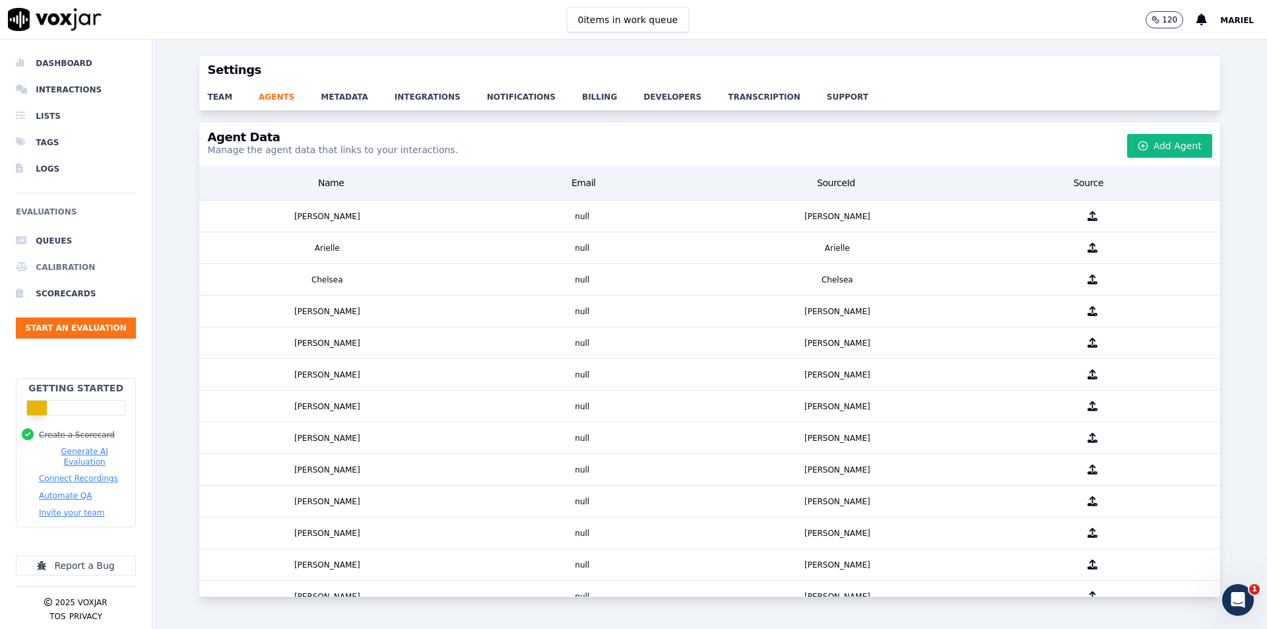
click at [65, 263] on li "Calibration" at bounding box center [76, 267] width 120 height 26
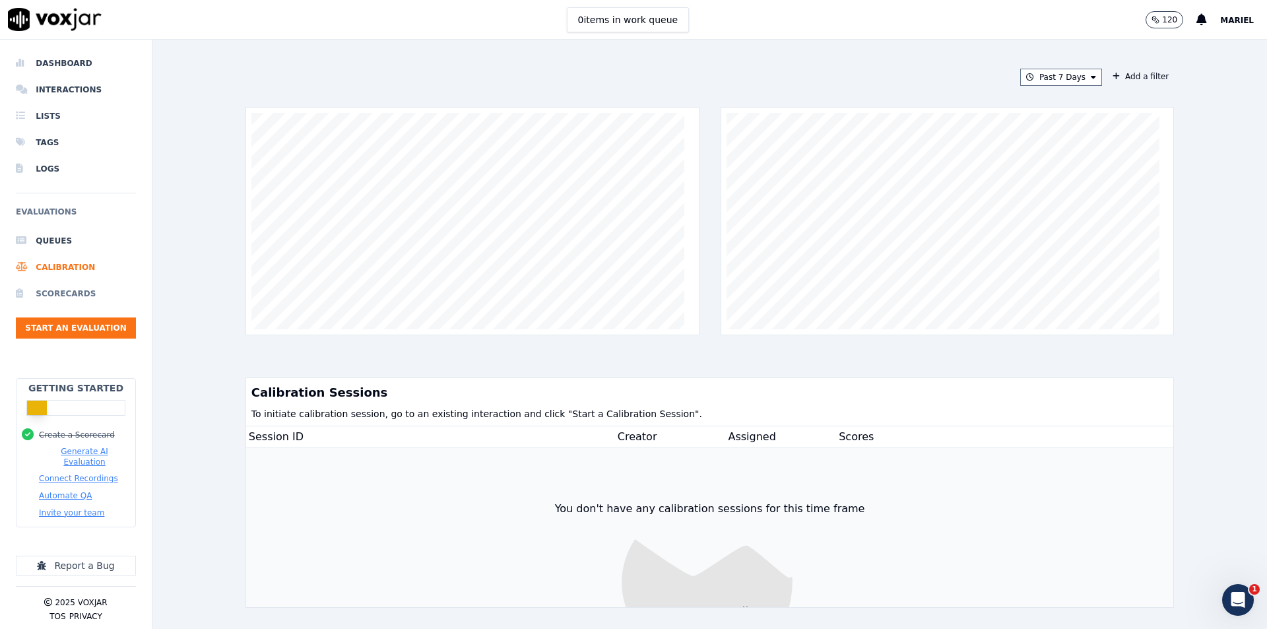
click at [65, 290] on li "Scorecards" at bounding box center [76, 293] width 120 height 26
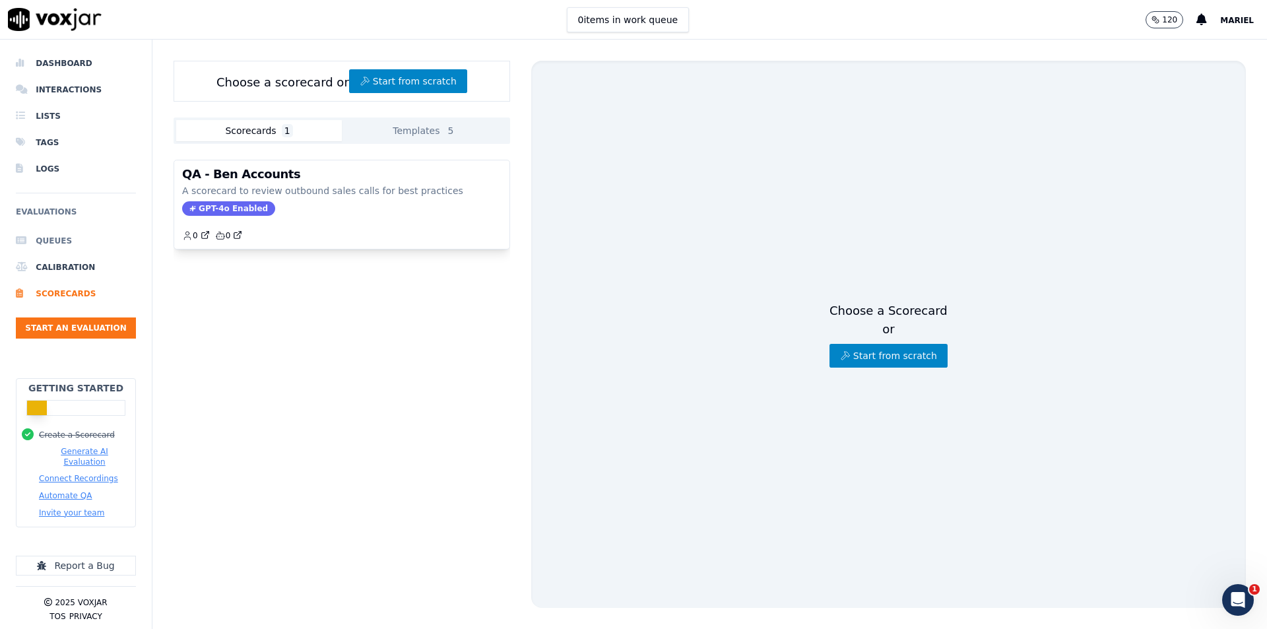
click at [57, 240] on li "Queues" at bounding box center [76, 241] width 120 height 26
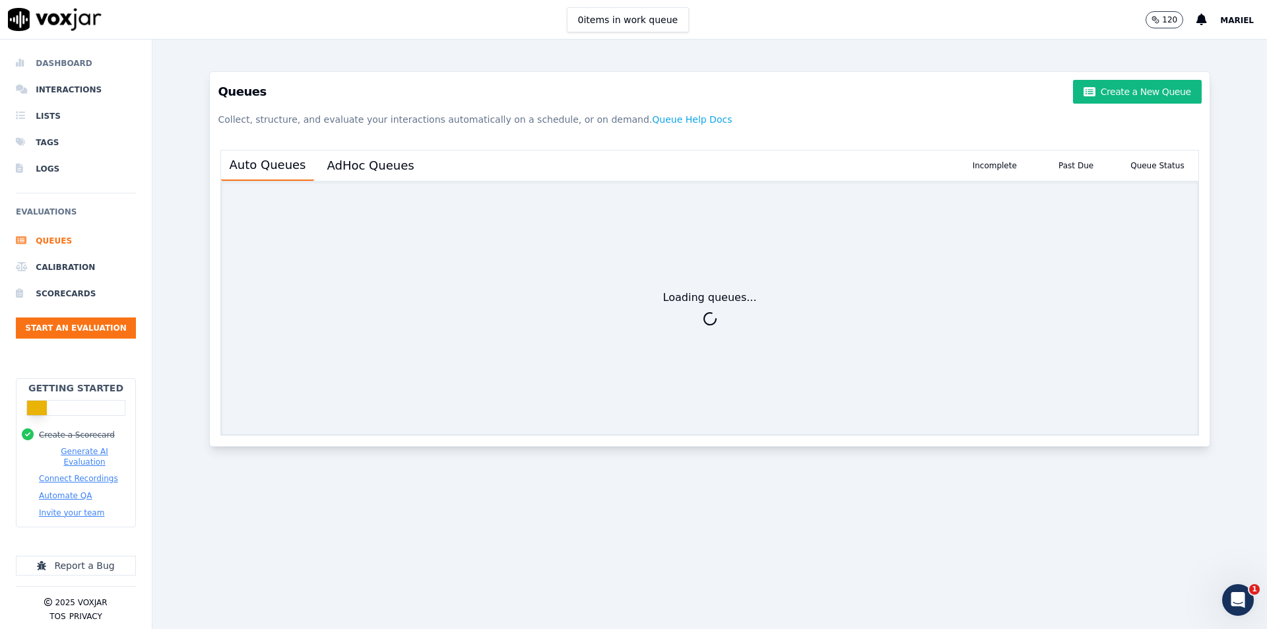
click at [67, 67] on li "Dashboard" at bounding box center [76, 63] width 120 height 26
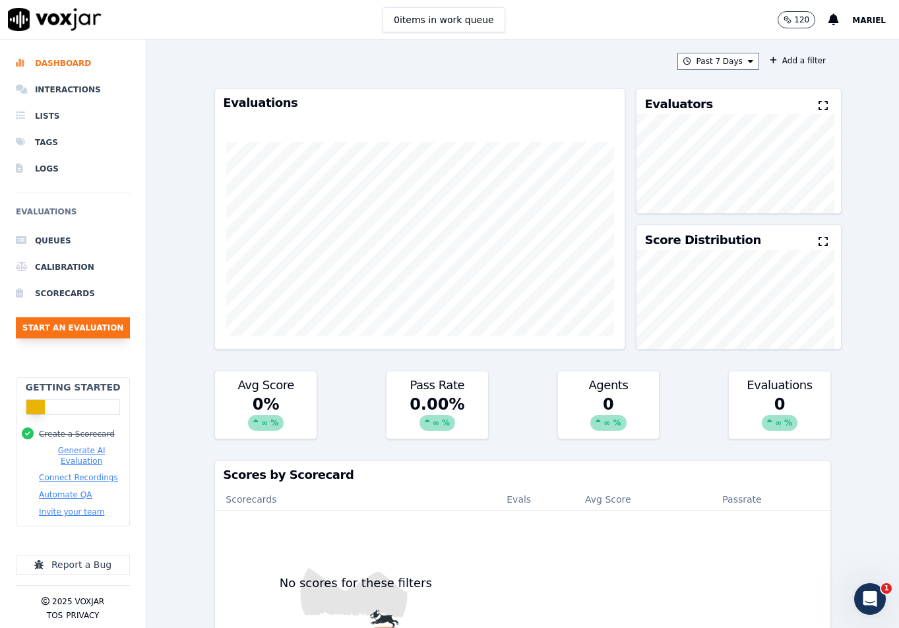
click at [110, 332] on button "Start an Evaluation" at bounding box center [73, 327] width 114 height 21
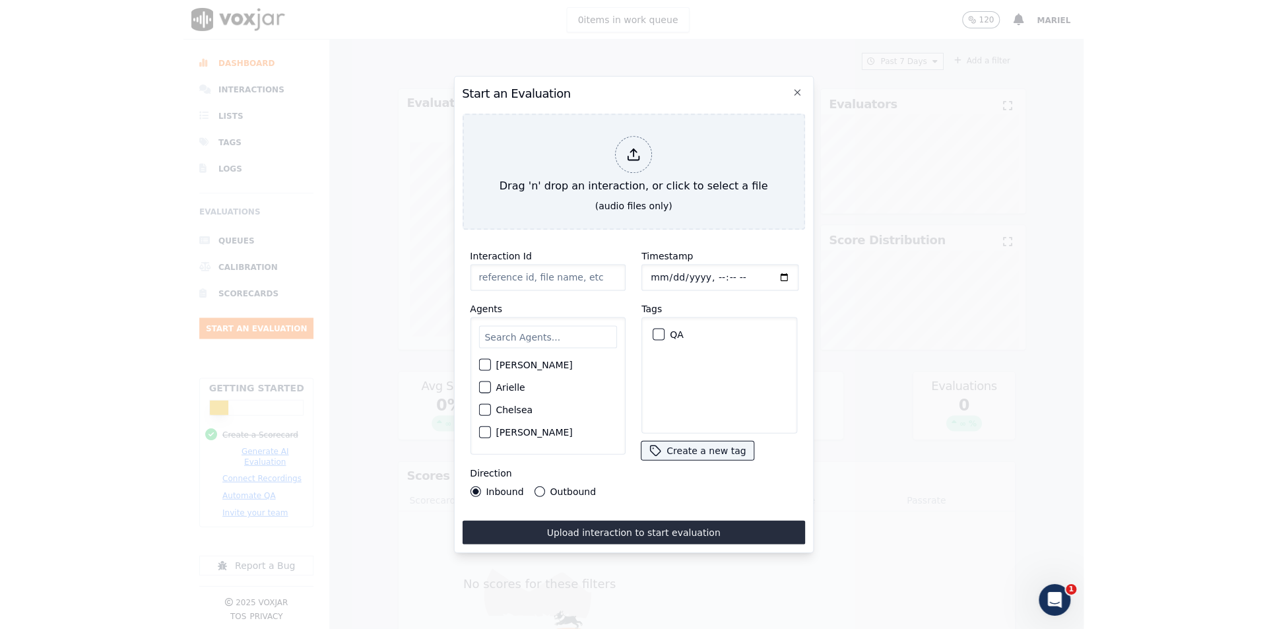
scroll to position [132, 0]
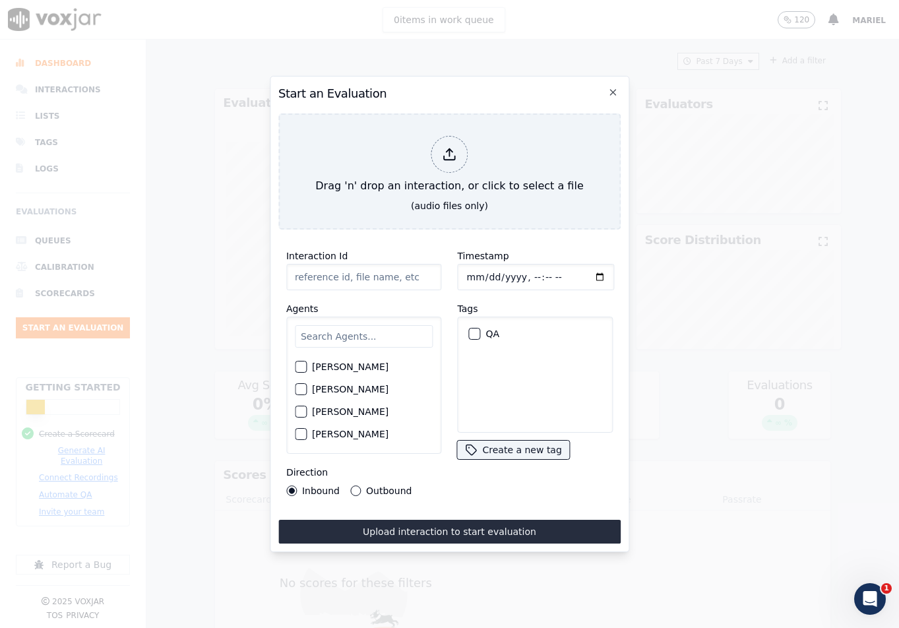
click at [340, 389] on div "[PERSON_NAME]" at bounding box center [364, 389] width 139 height 22
click at [315, 388] on label "[PERSON_NAME]" at bounding box center [350, 389] width 77 height 9
click at [307, 388] on button "[PERSON_NAME]" at bounding box center [301, 389] width 12 height 12
click at [356, 277] on input "Interaction Id" at bounding box center [364, 277] width 156 height 26
paste input "Rania Shamekh"
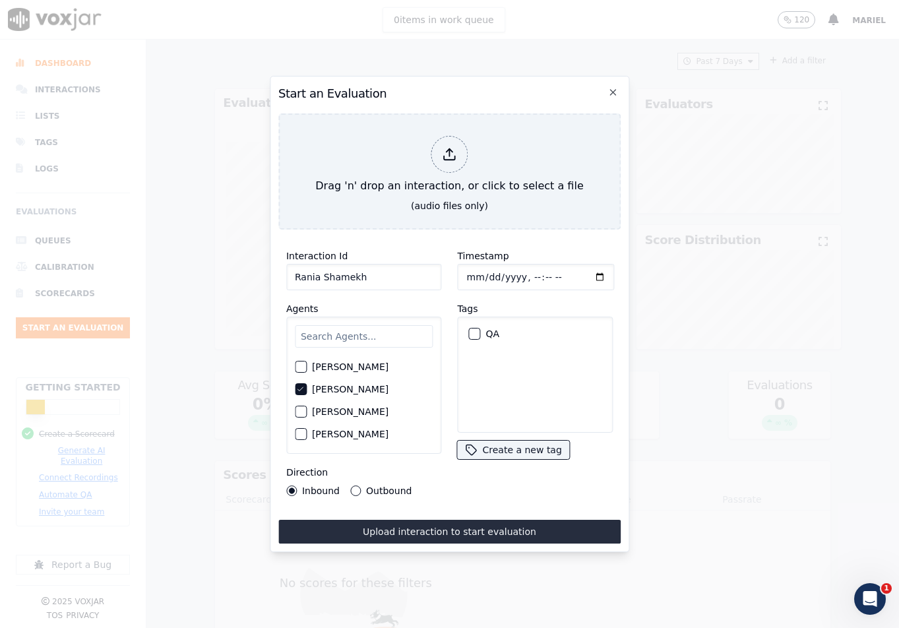
type input "Rania Shamekh"
click at [585, 272] on input "Timestamp" at bounding box center [536, 277] width 157 height 26
type input "2025-09-03T11:10"
click at [511, 240] on div "Timestamp Tags QA Create a new tag" at bounding box center [536, 372] width 172 height 264
click at [472, 329] on div "button" at bounding box center [474, 333] width 9 height 9
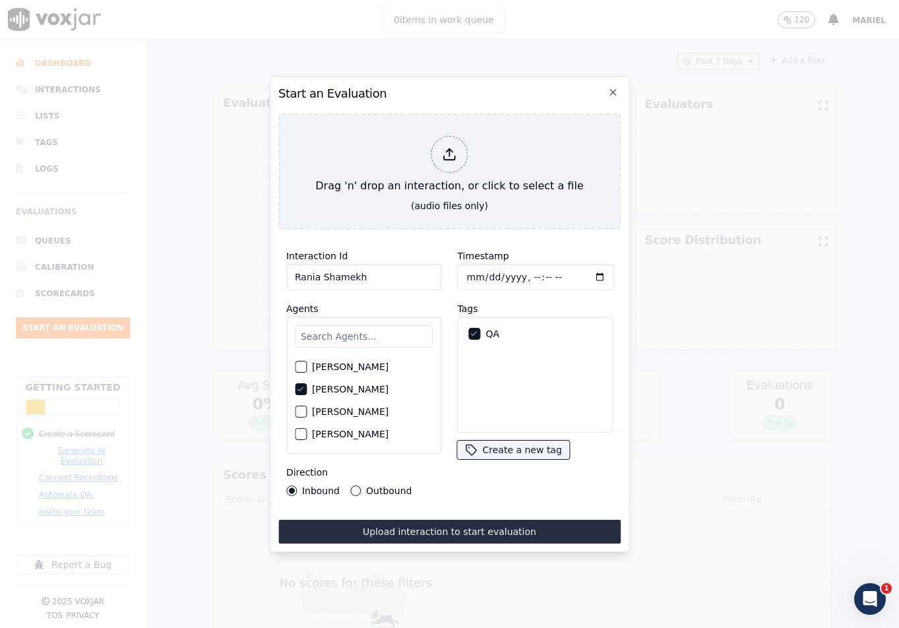
click at [370, 488] on label "Outbound" at bounding box center [389, 490] width 46 height 9
click at [361, 488] on button "Outbound" at bounding box center [355, 491] width 11 height 11
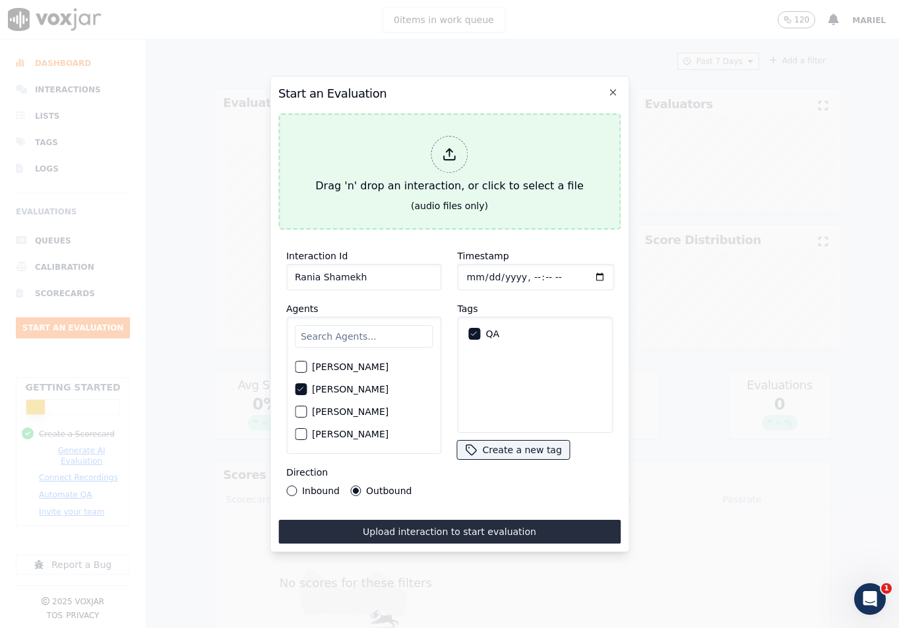
click at [440, 157] on div at bounding box center [450, 154] width 37 height 37
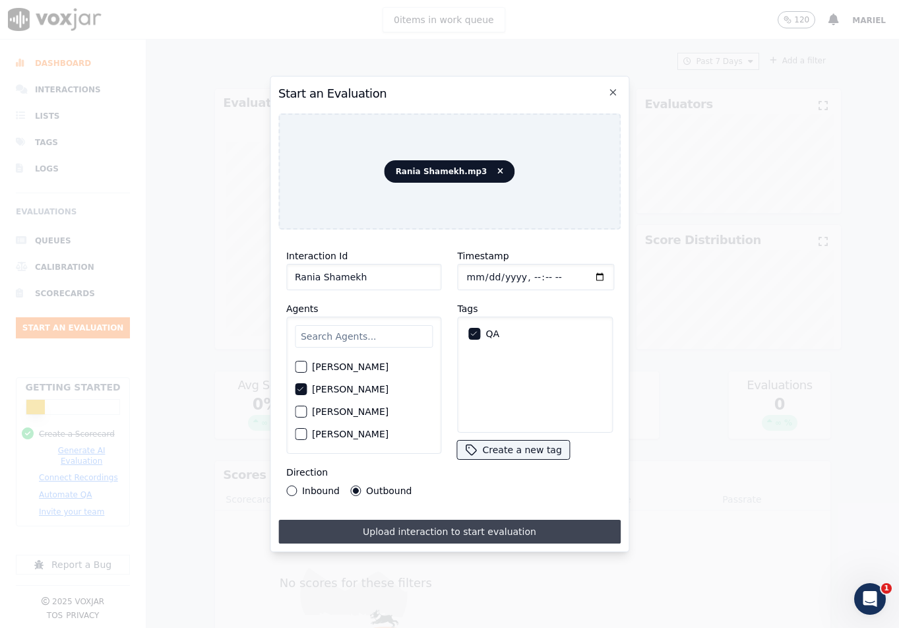
click at [474, 525] on button "Upload interaction to start evaluation" at bounding box center [449, 532] width 342 height 24
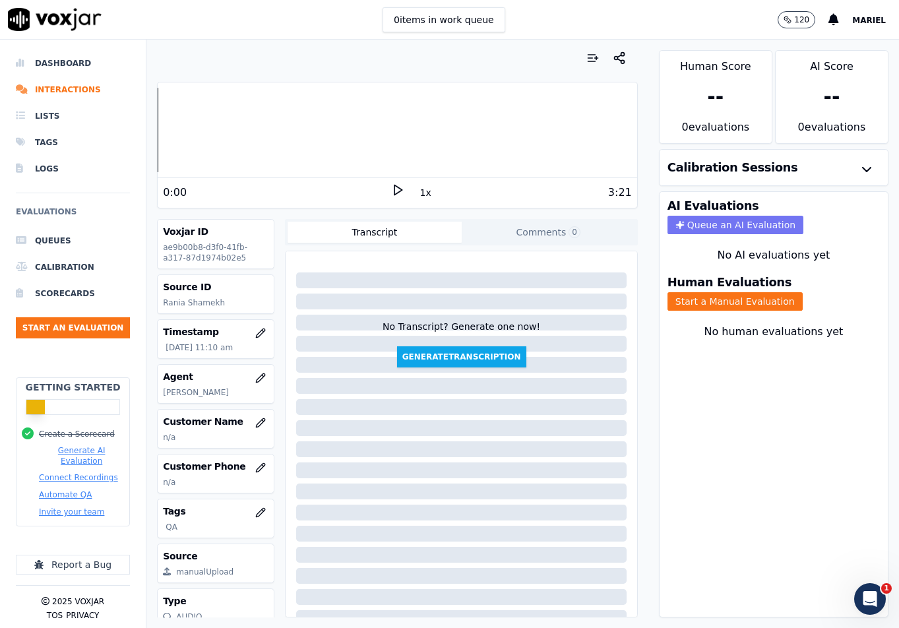
click at [734, 225] on button "Queue an AI Evaluation" at bounding box center [736, 225] width 136 height 18
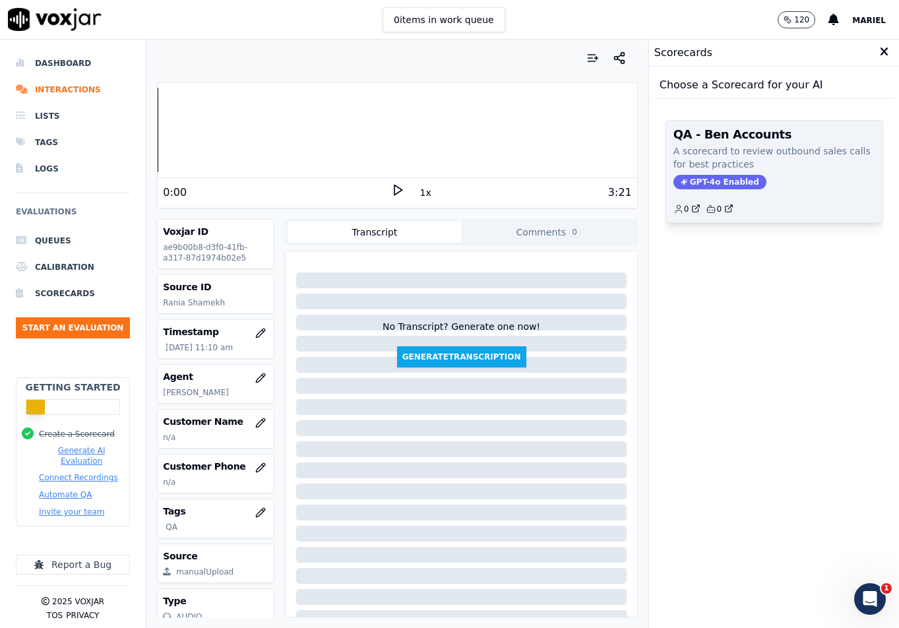
click at [774, 156] on p "A scorecard to review outbound sales calls for best practices" at bounding box center [774, 158] width 201 height 26
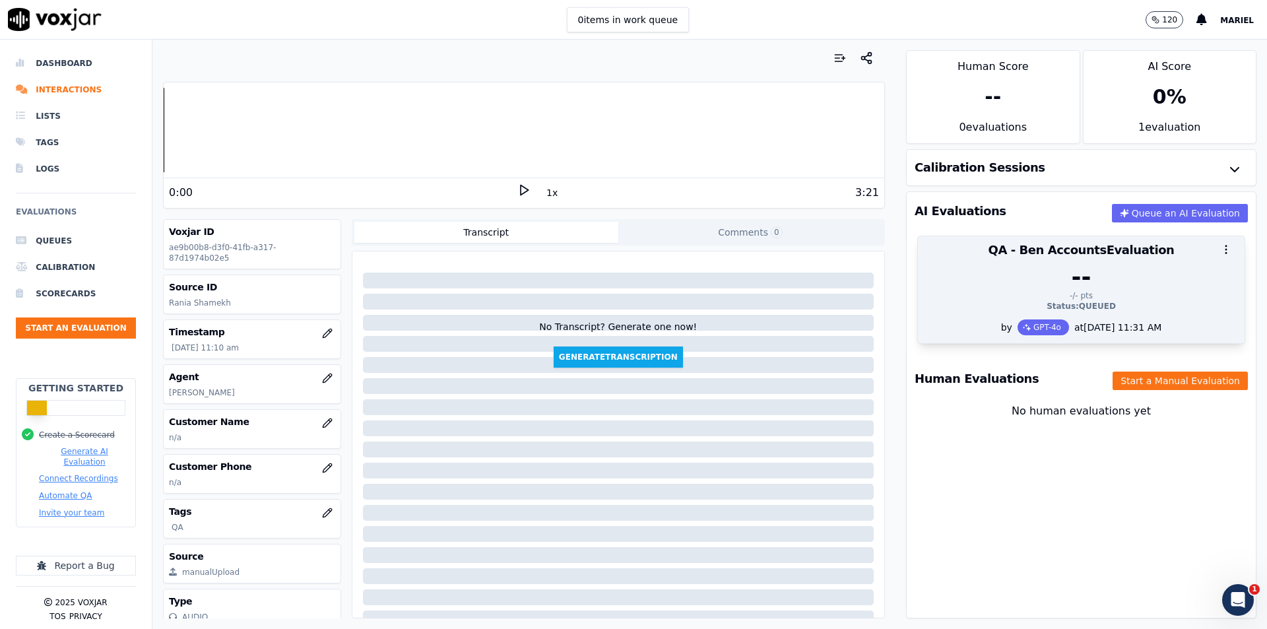
click at [1089, 267] on div "--" at bounding box center [1081, 277] width 311 height 26
click at [1225, 249] on circle "button" at bounding box center [1225, 249] width 1 height 1
click at [995, 263] on div "QA - Ben Accounts Evaluation" at bounding box center [1081, 250] width 327 height 28
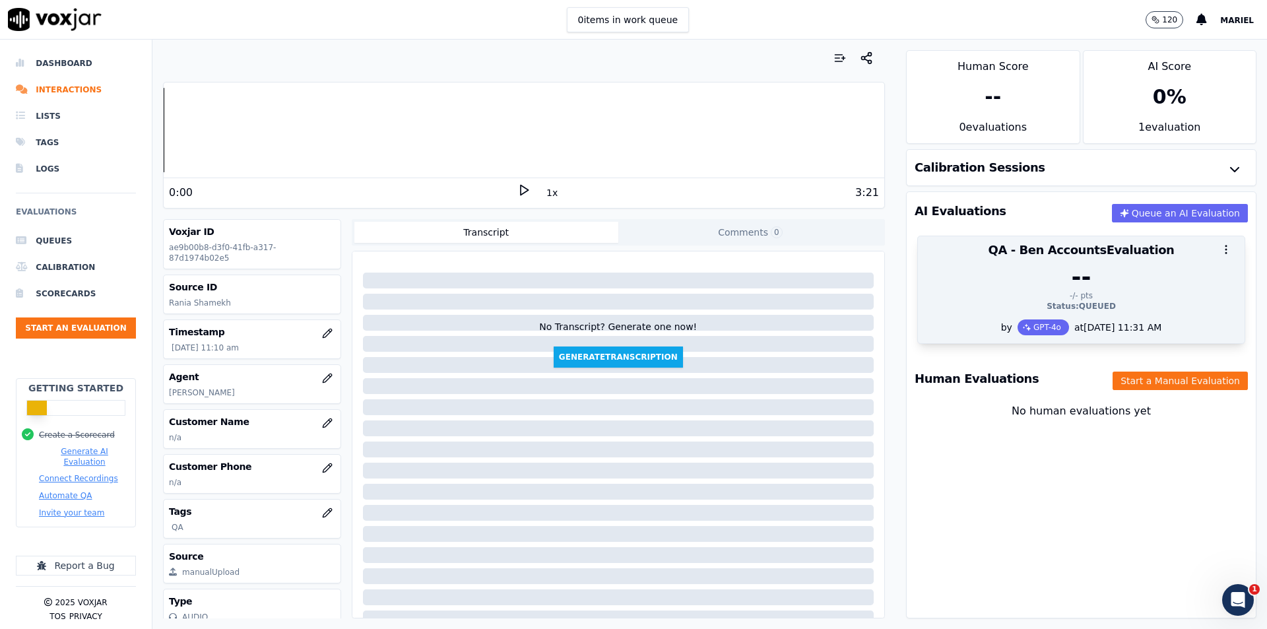
click at [979, 287] on div "--" at bounding box center [1081, 277] width 311 height 26
click at [1105, 306] on div "Status: QUEUED" at bounding box center [1081, 306] width 311 height 11
click at [1147, 309] on div "Status: QUEUED" at bounding box center [1081, 306] width 311 height 11
click at [999, 269] on div "--" at bounding box center [1081, 277] width 311 height 26
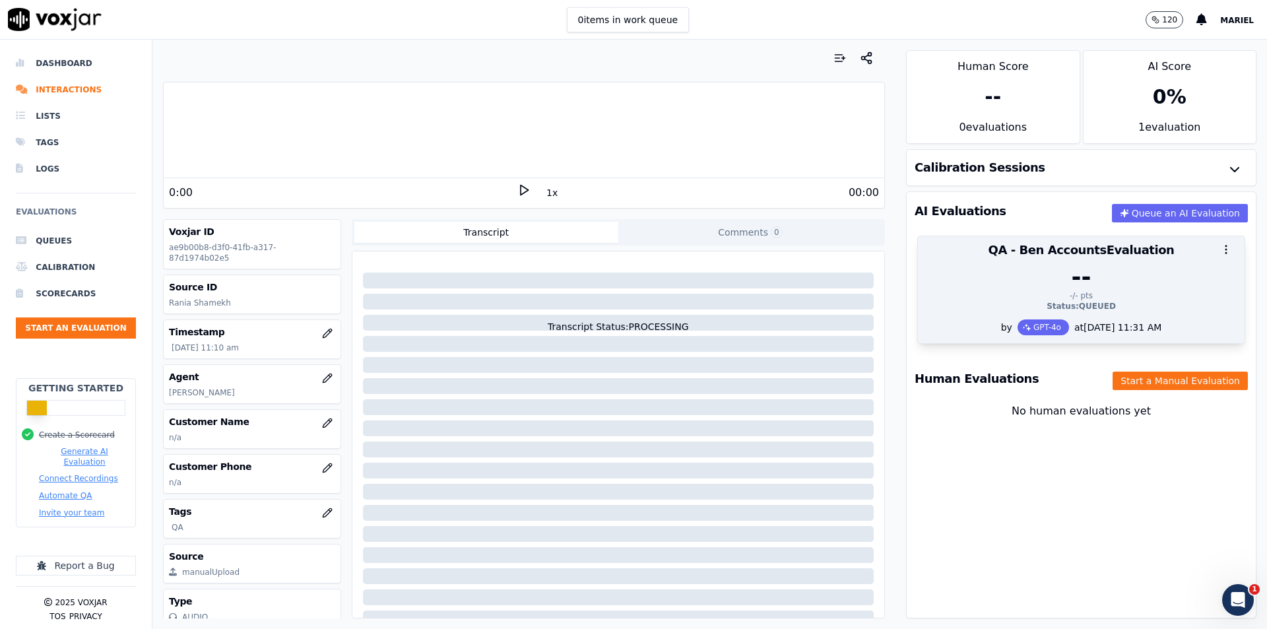
click at [959, 271] on div "--" at bounding box center [1081, 277] width 311 height 26
click at [1220, 243] on icon "button" at bounding box center [1226, 249] width 12 height 12
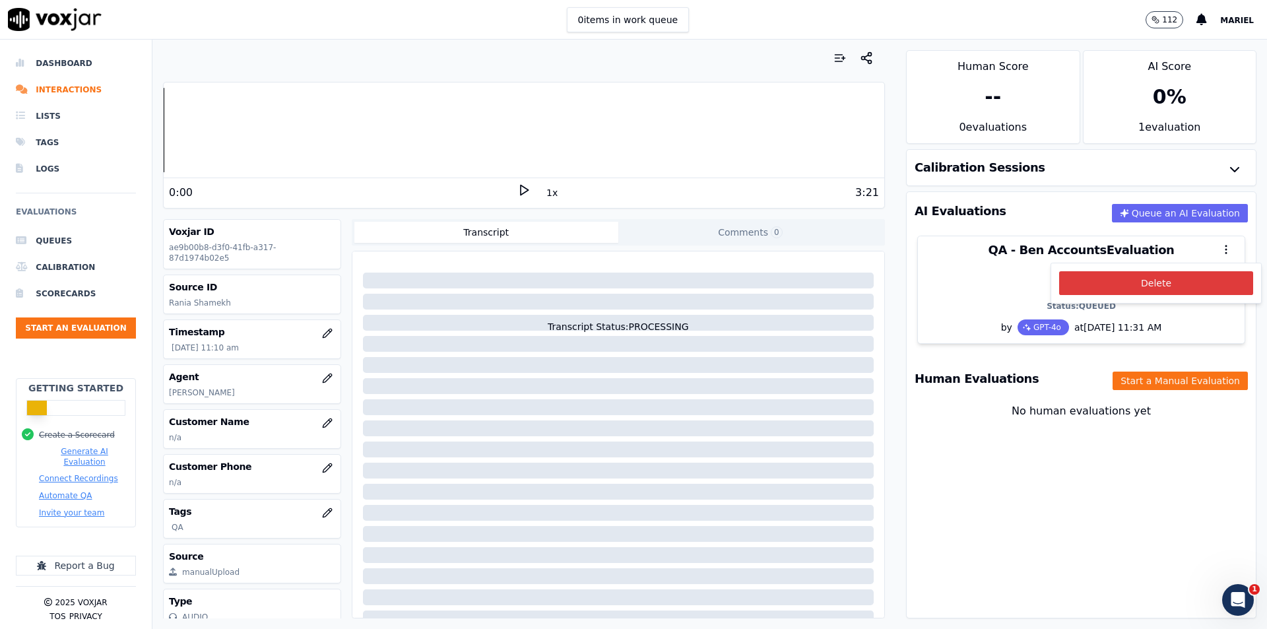
click at [1173, 277] on button "Delete" at bounding box center [1156, 283] width 194 height 24
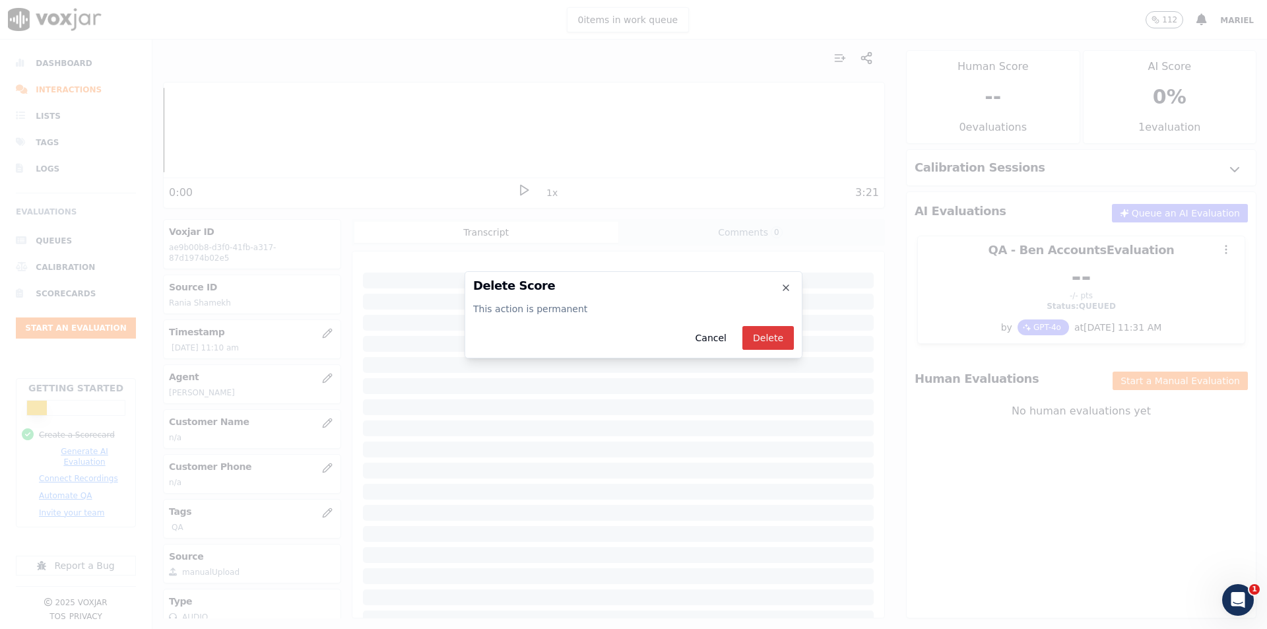
click at [776, 340] on button "Delete" at bounding box center [767, 338] width 51 height 24
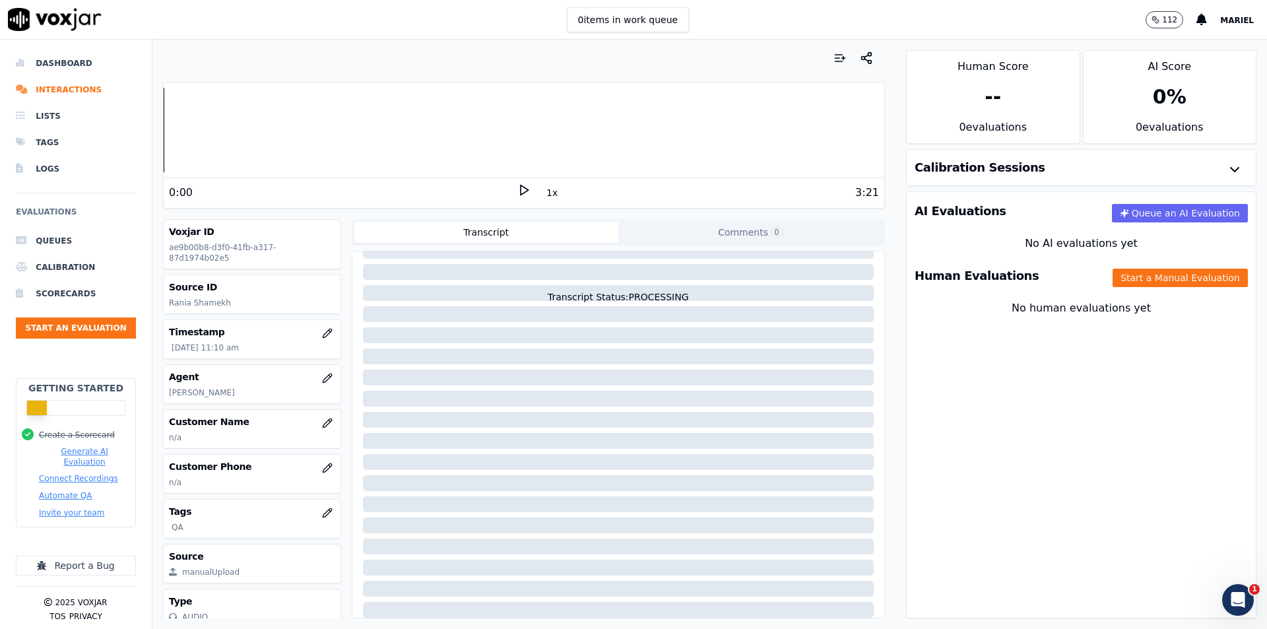
click at [243, 298] on p "Rania Shamekh" at bounding box center [252, 303] width 166 height 11
drag, startPoint x: 226, startPoint y: 290, endPoint x: 160, endPoint y: 290, distance: 66.0
click at [160, 290] on div "Your browser does not support the audio element. 0:00 1x 3:21 Voxjar ID ae9b00b…" at bounding box center [523, 334] width 743 height 589
copy p "Rania Shamekh"
click at [322, 418] on icon "button" at bounding box center [327, 423] width 11 height 11
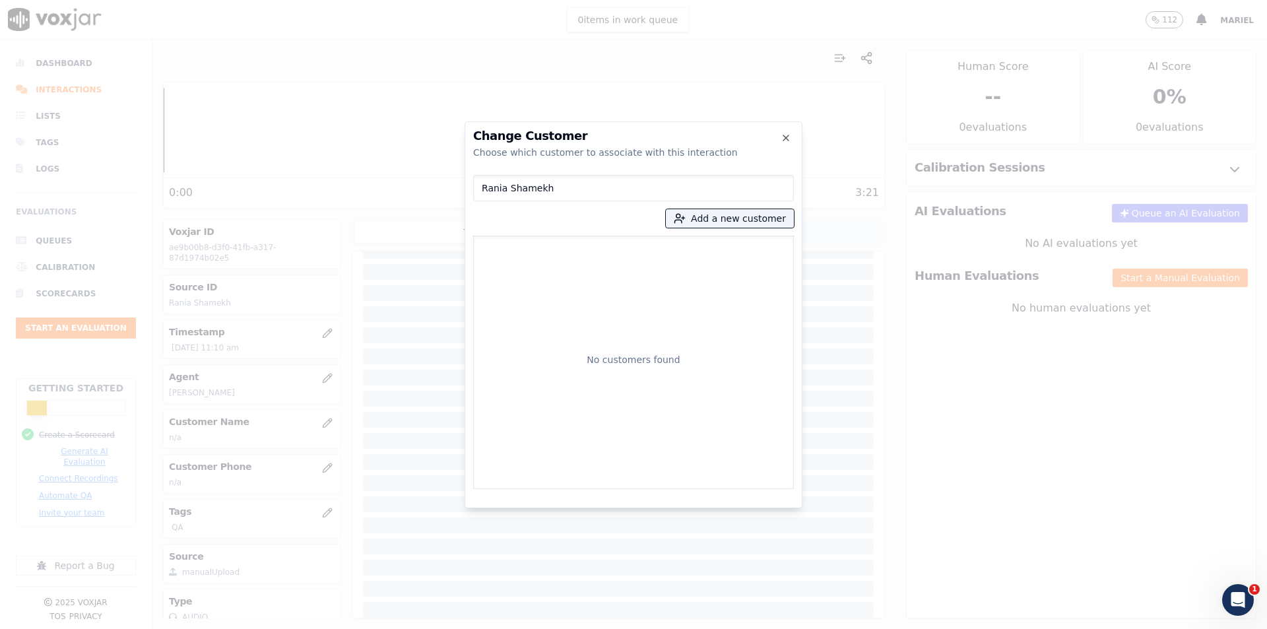
type input "Rania Shamekh"
click at [783, 143] on icon "button" at bounding box center [786, 138] width 11 height 11
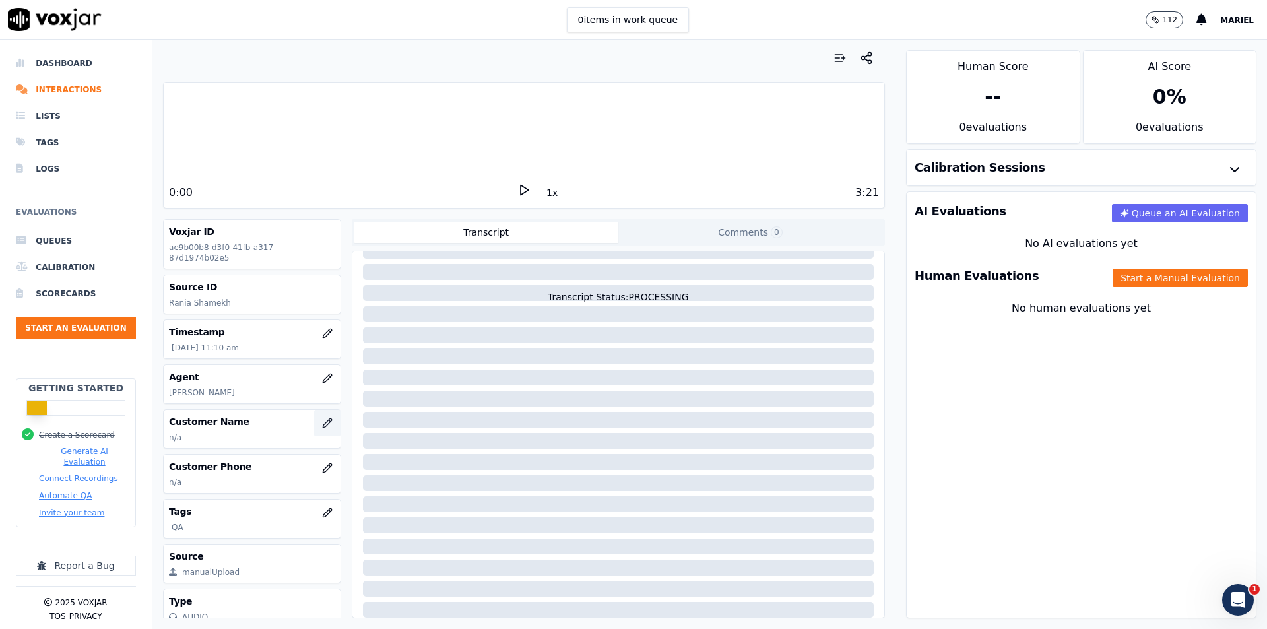
click at [319, 420] on button "button" at bounding box center [327, 423] width 26 height 26
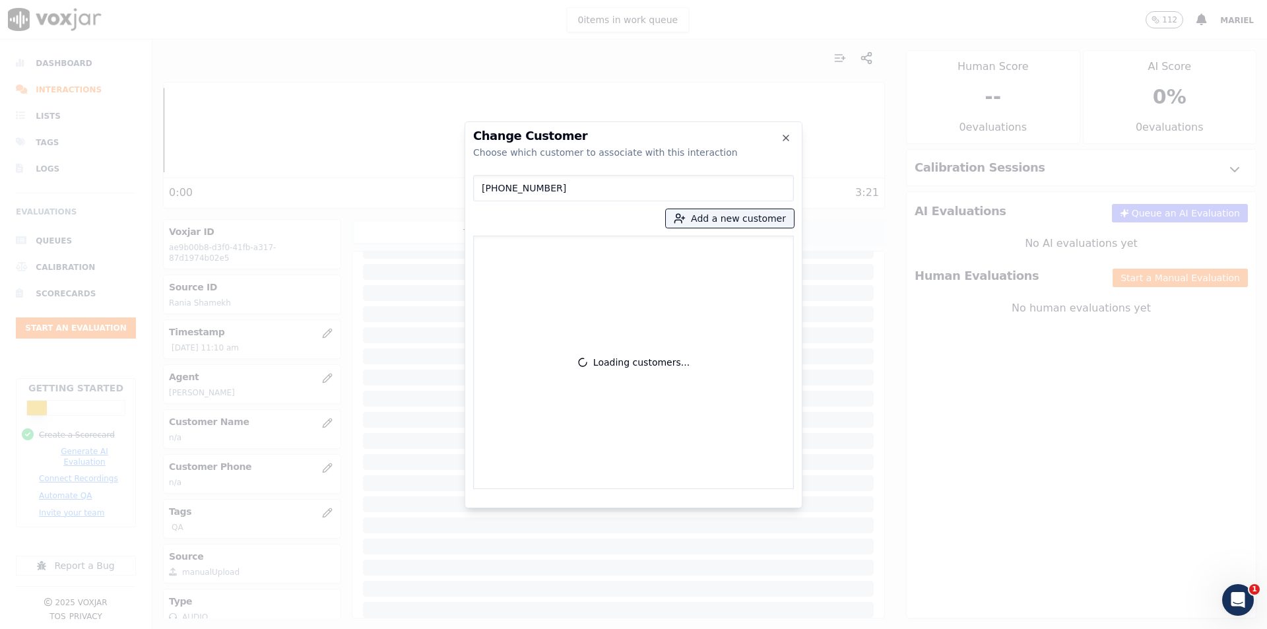
type input "Rania Shamekh"
click at [740, 221] on button "Add a new customer" at bounding box center [730, 218] width 128 height 18
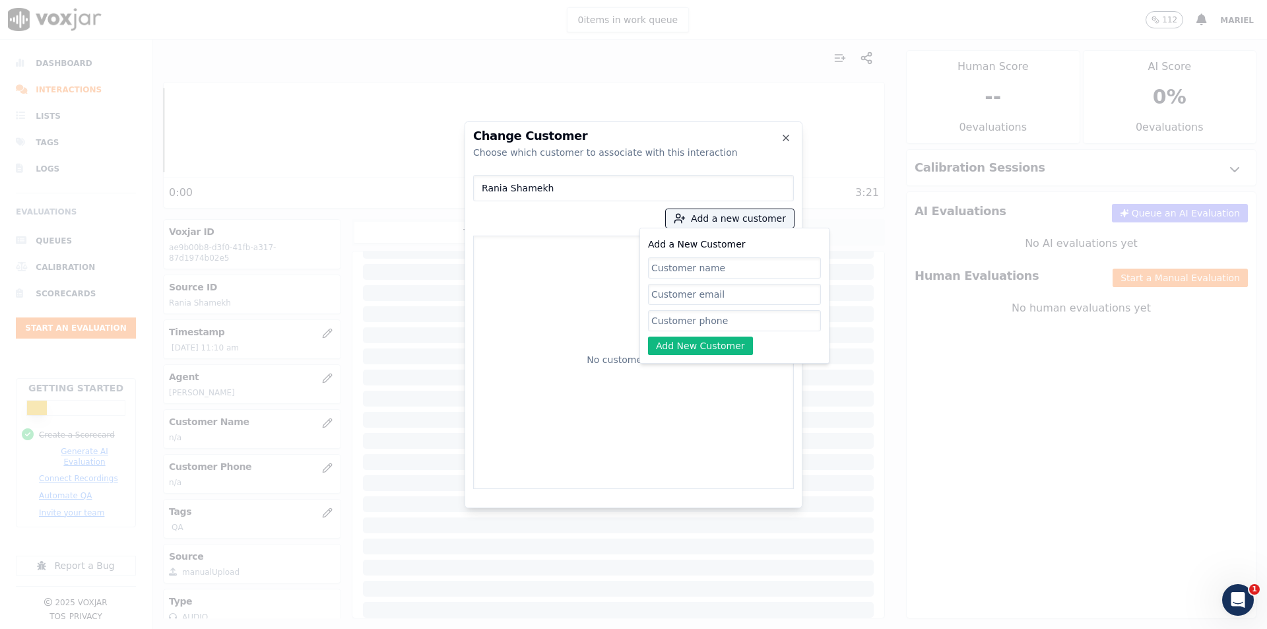
click at [761, 158] on div "Choose which customer to associate with this interaction" at bounding box center [633, 152] width 321 height 13
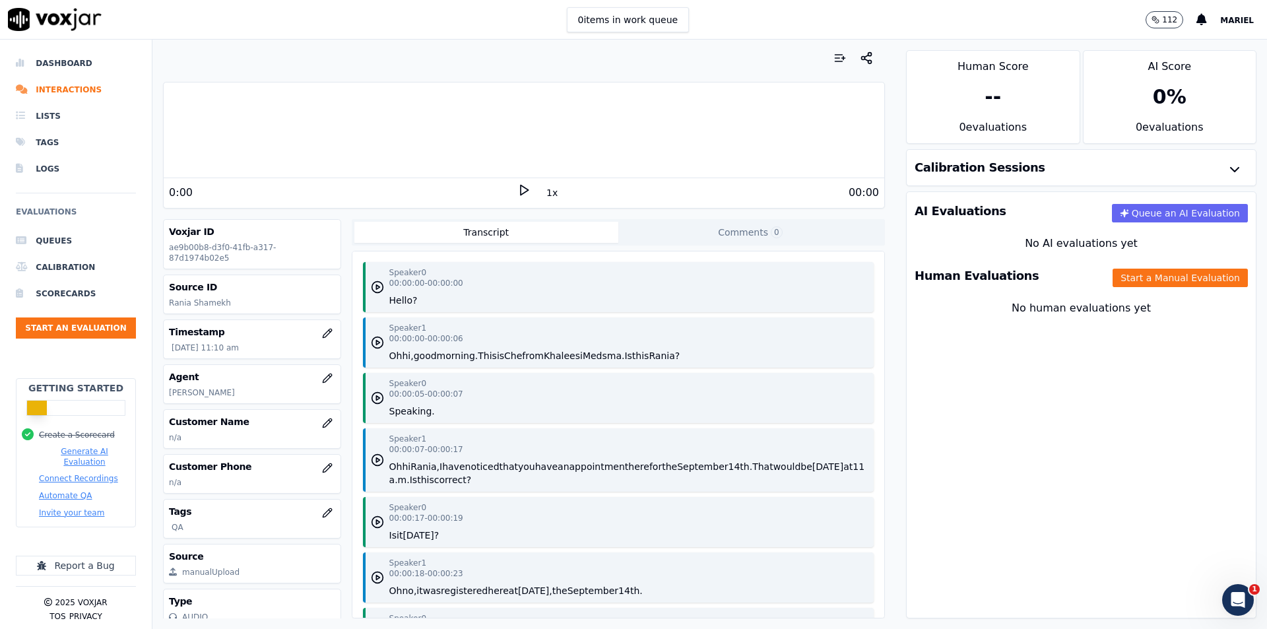
click at [620, 369] on div "Speaker 0 00:00:00 - 00:00:00 Hello? Speaker 1 00:00:00 - 00:00:06 Oh hi, good …" at bounding box center [618, 434] width 532 height 366
click at [243, 460] on h3 "Customer Phone" at bounding box center [252, 466] width 166 height 13
click at [322, 463] on icon "button" at bounding box center [327, 468] width 11 height 11
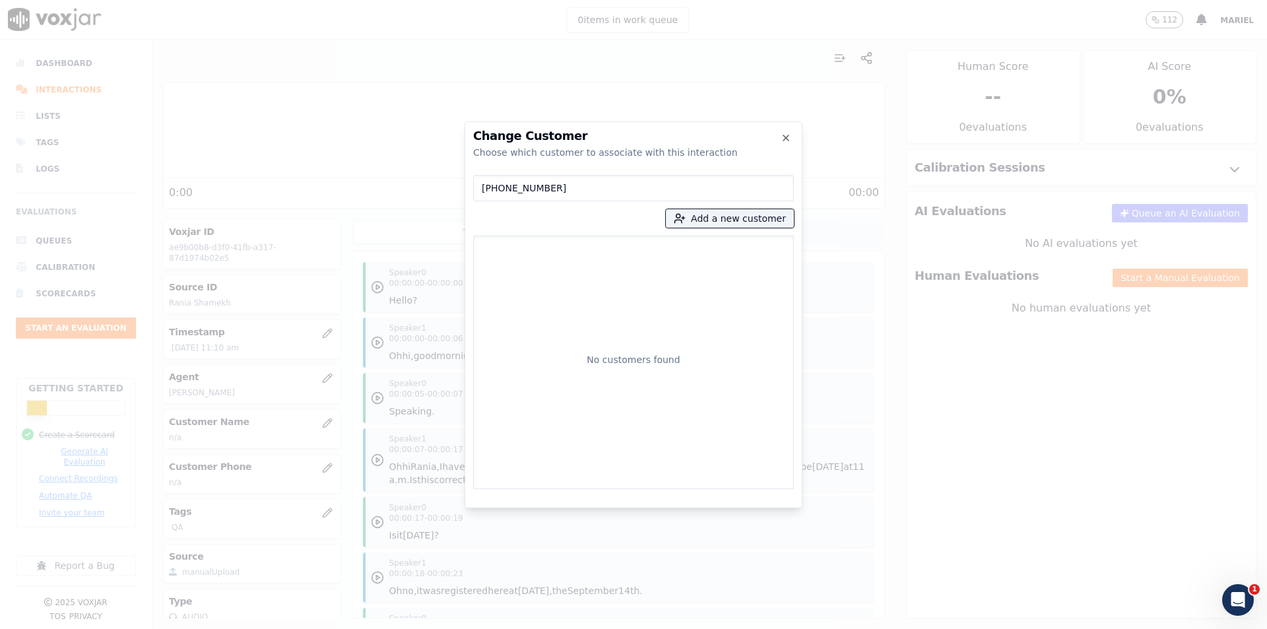
type input "+18137312411"
click at [785, 141] on icon "button" at bounding box center [786, 138] width 11 height 11
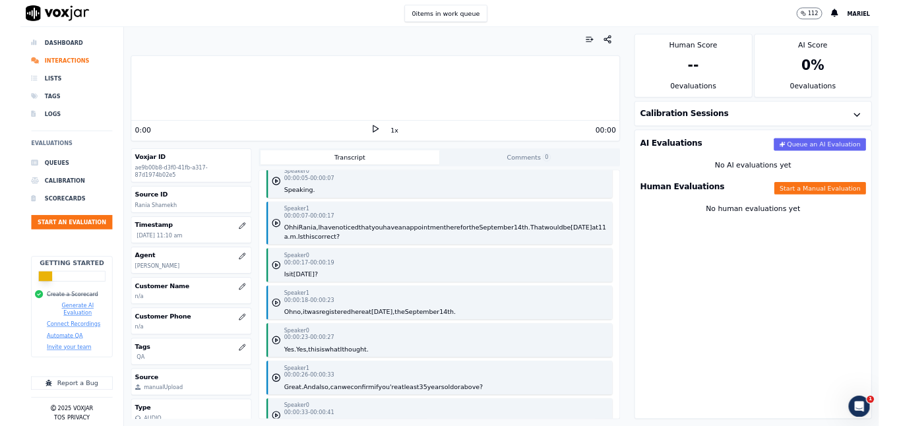
scroll to position [132, 0]
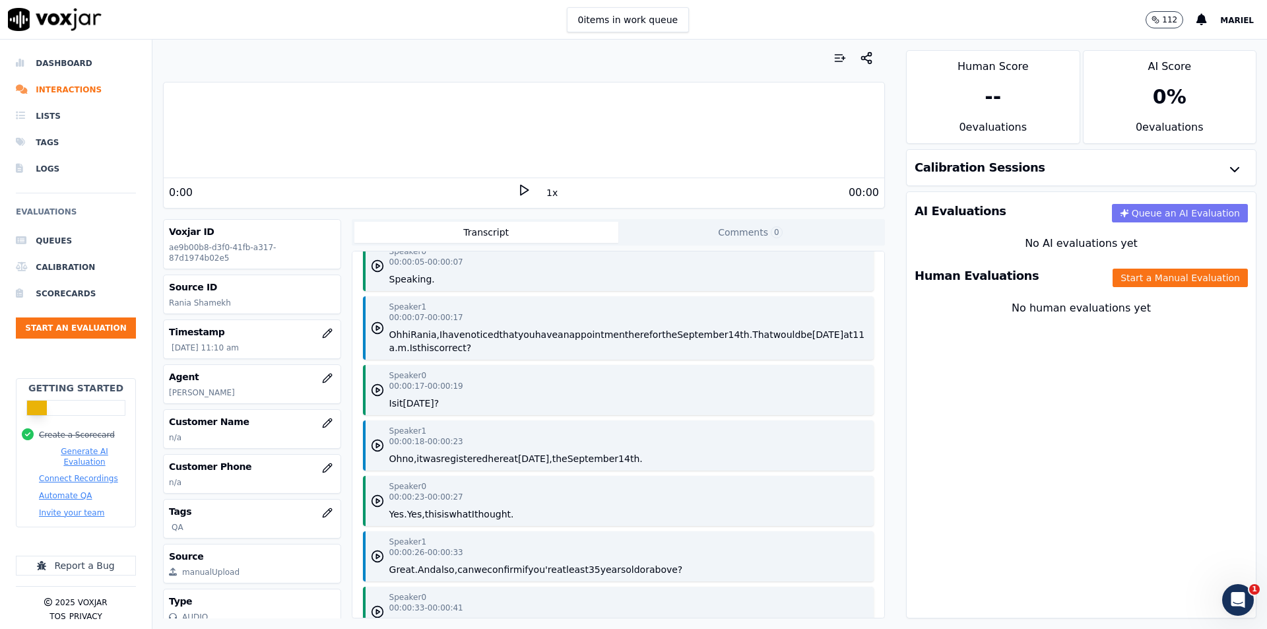
click at [1120, 216] on icon "button" at bounding box center [1124, 213] width 9 height 9
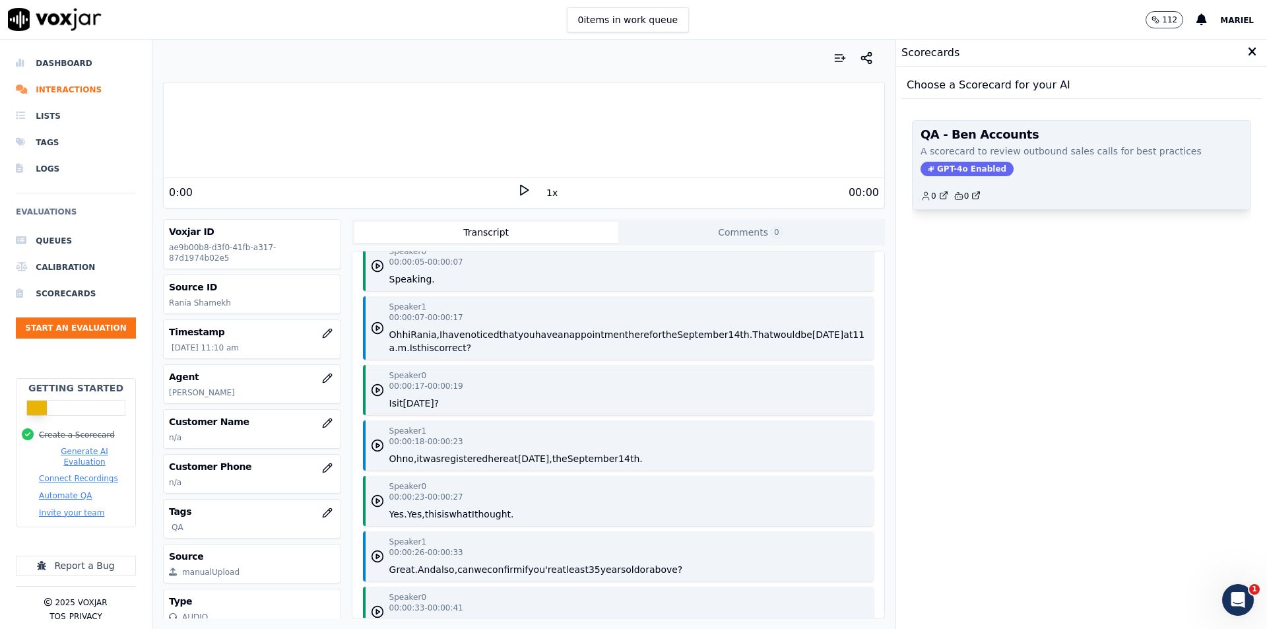
click at [969, 178] on div "QA - Ben Accounts A scorecard to review outbound sales calls for best practices…" at bounding box center [1082, 165] width 338 height 88
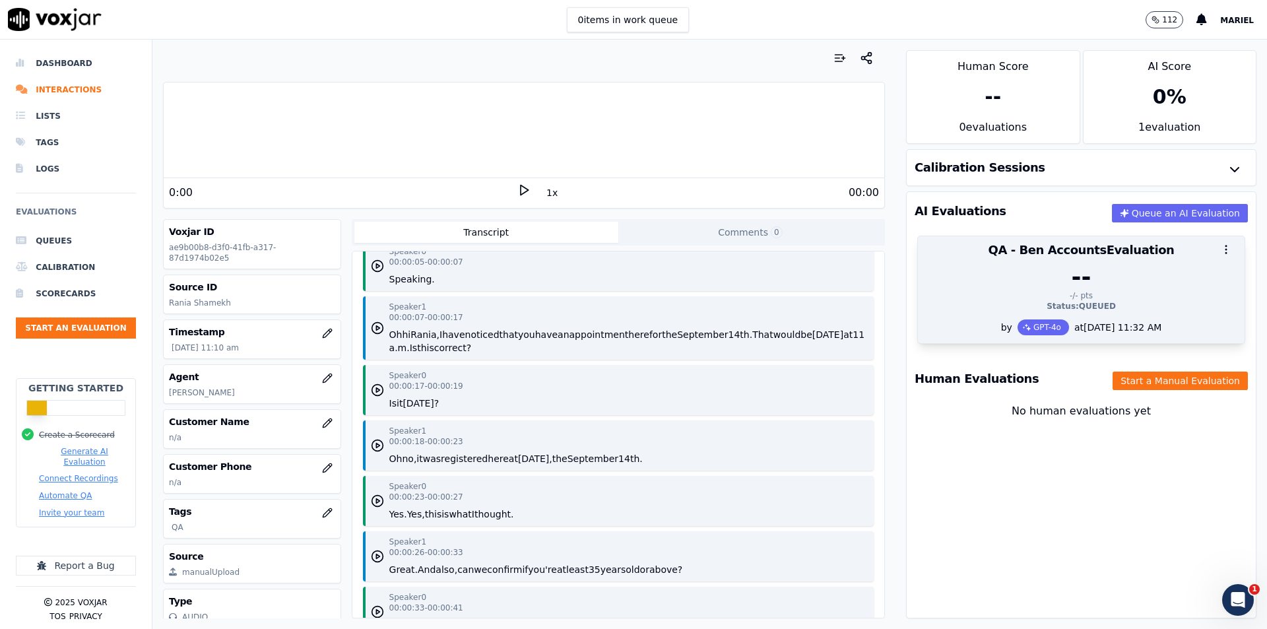
click at [1020, 327] on div "GPT-4o" at bounding box center [1042, 327] width 51 height 16
click at [1064, 310] on div "Status: QUEUED" at bounding box center [1081, 306] width 311 height 11
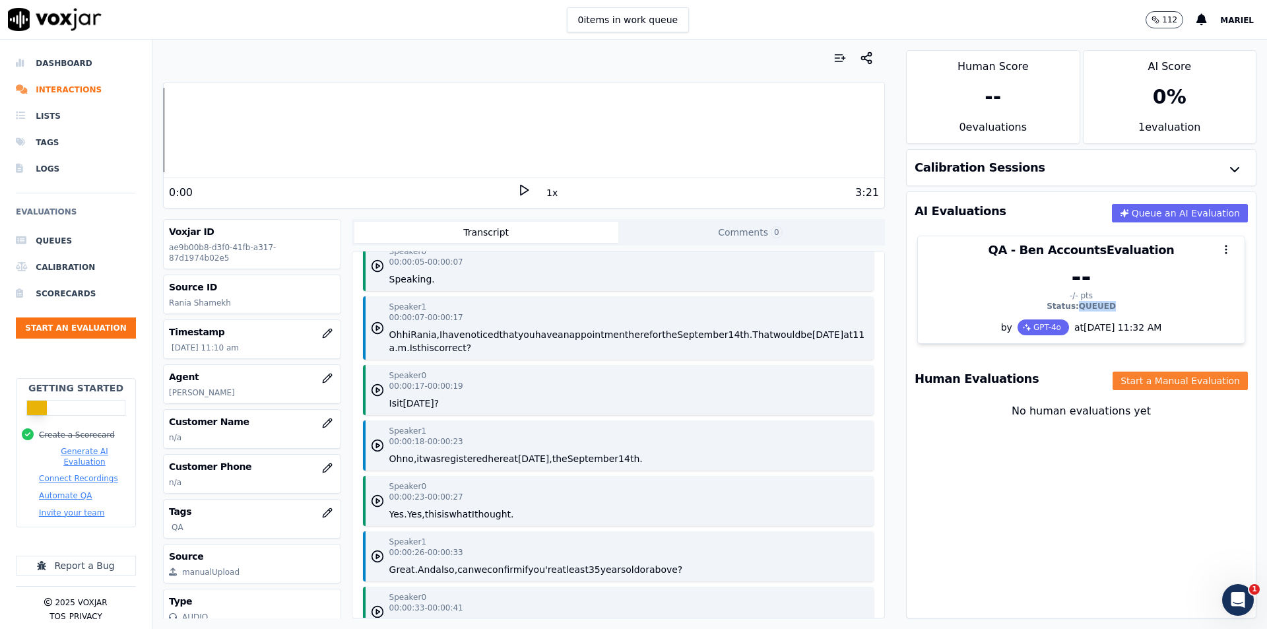
click at [1121, 381] on button "Start a Manual Evaluation" at bounding box center [1180, 380] width 135 height 18
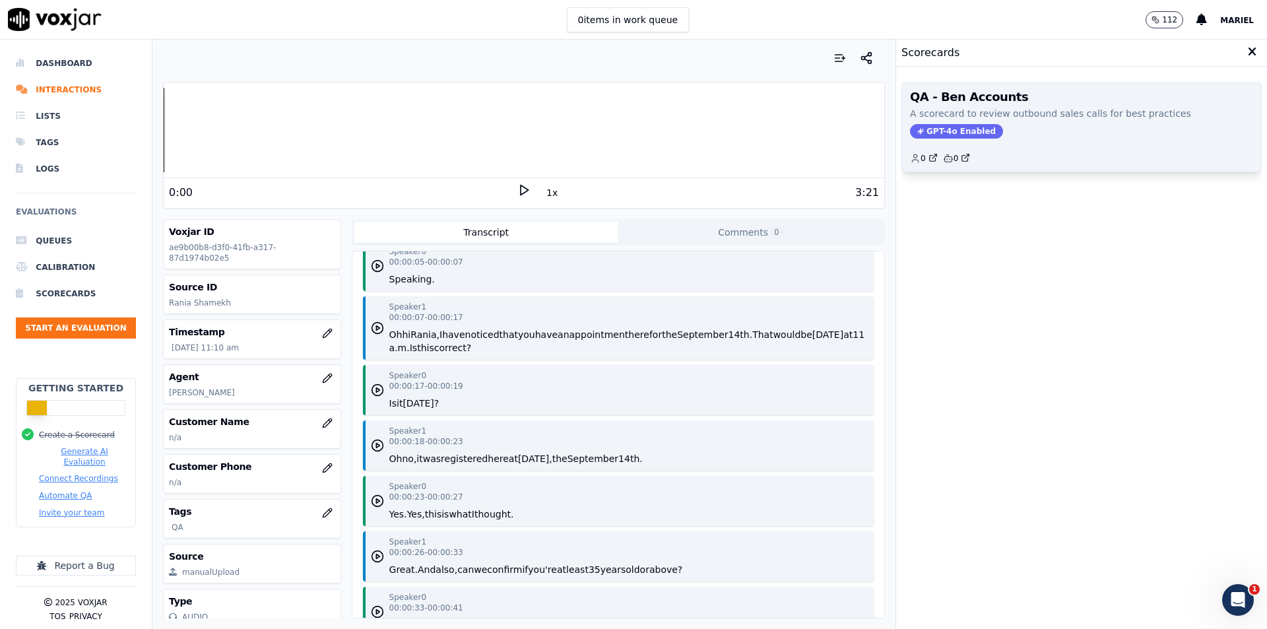
click at [1027, 121] on div "QA - Ben Accounts A scorecard to review outbound sales calls for best practices…" at bounding box center [1081, 127] width 359 height 88
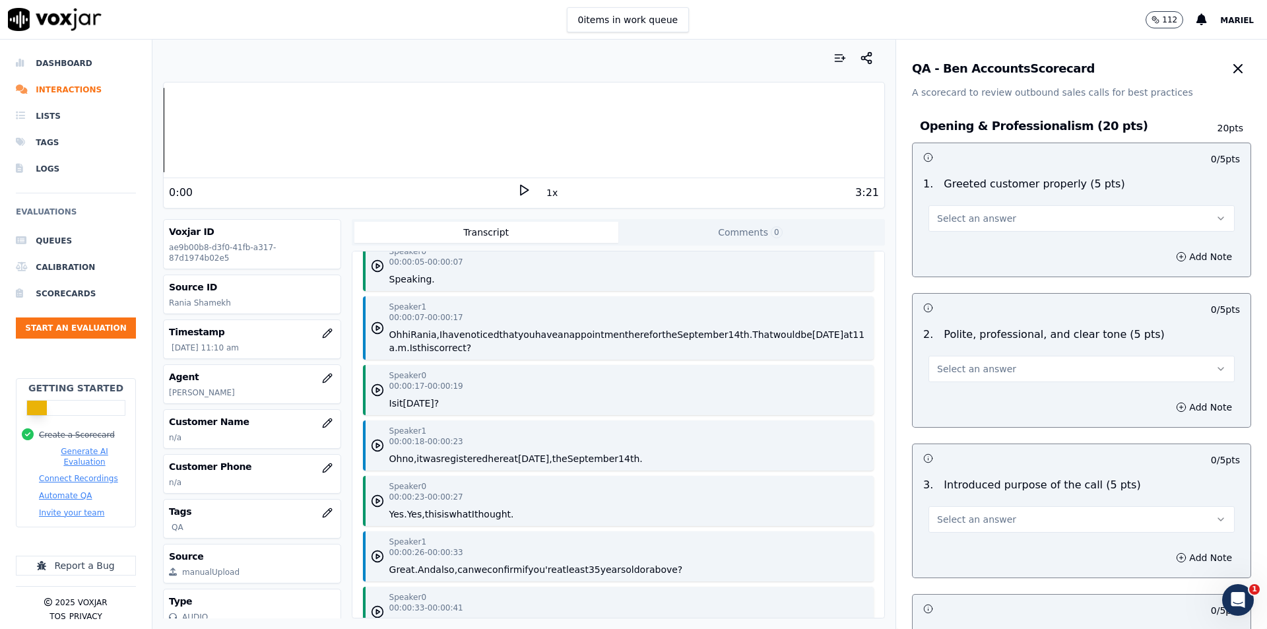
click at [1014, 221] on button "Select an answer" at bounding box center [1081, 218] width 306 height 26
click at [1005, 251] on div "Yes" at bounding box center [1060, 248] width 283 height 21
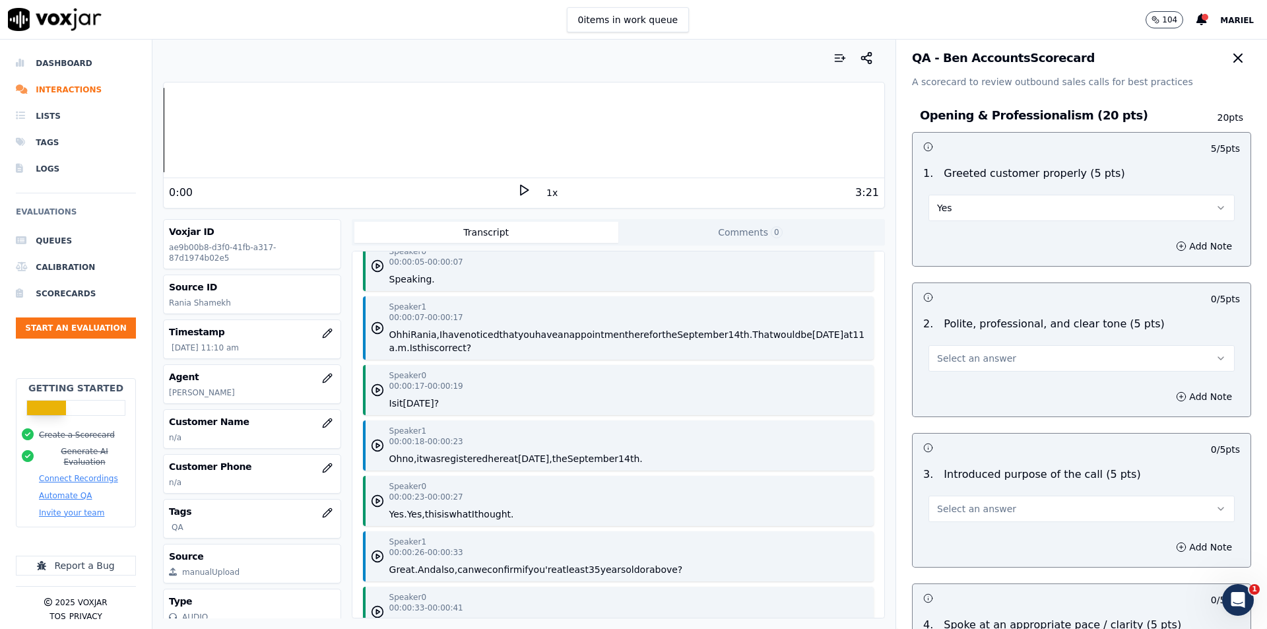
scroll to position [0, 0]
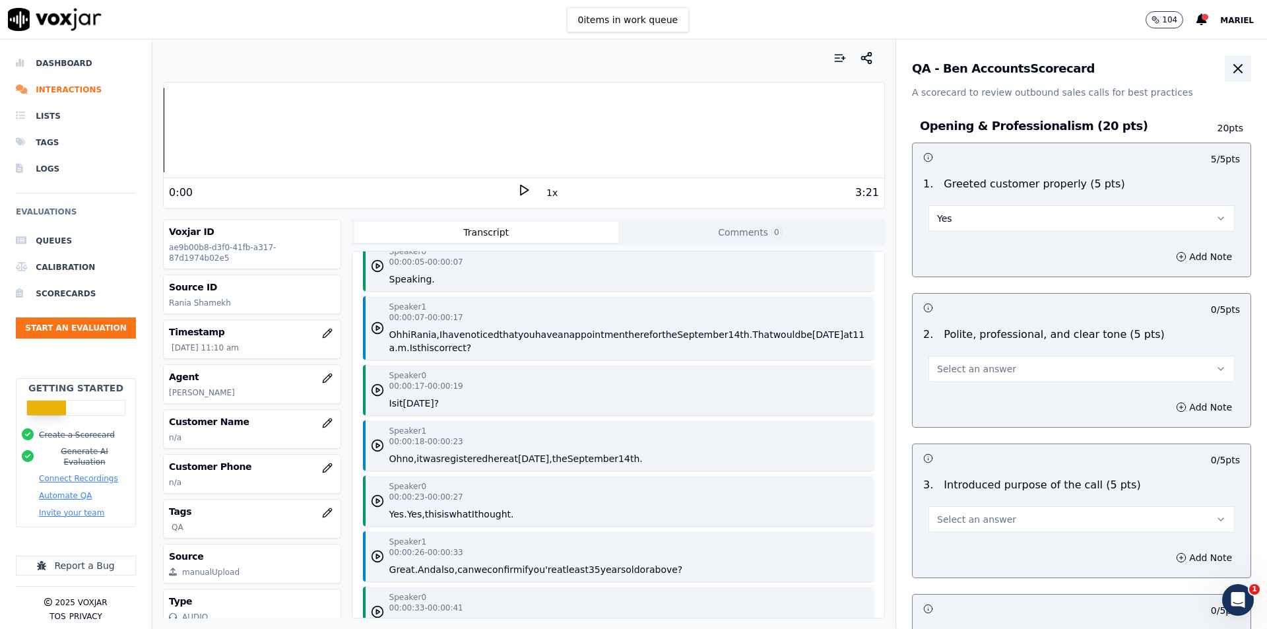
click at [1230, 68] on icon "button" at bounding box center [1238, 69] width 16 height 16
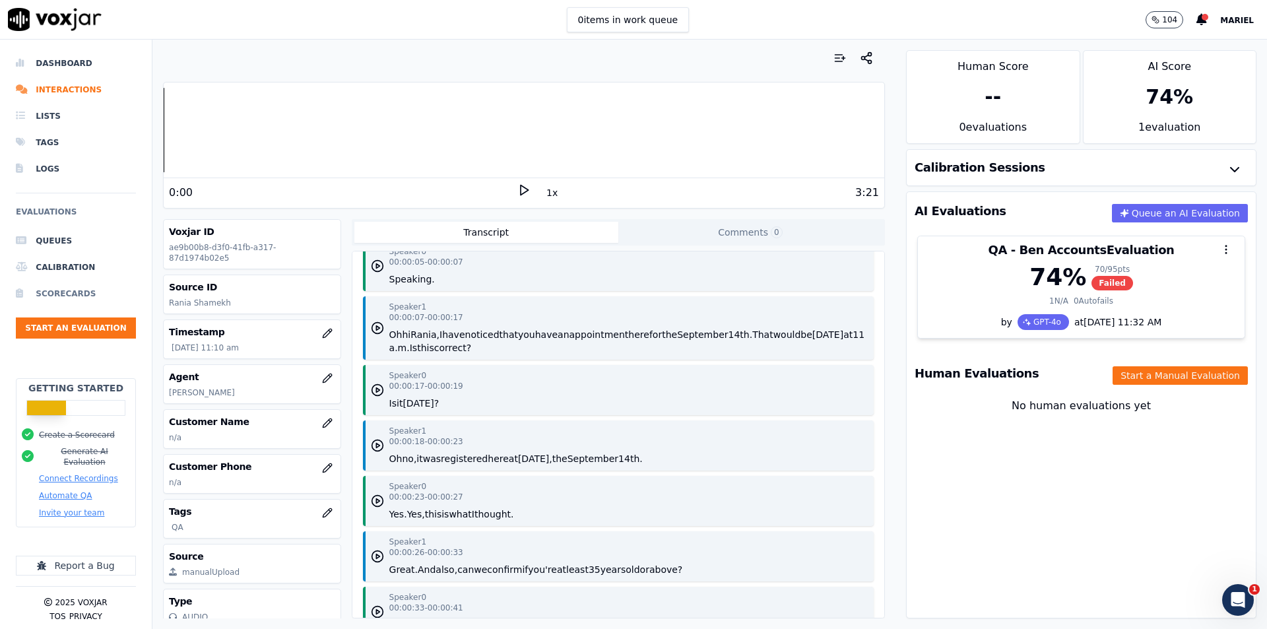
click at [66, 292] on li "Scorecards" at bounding box center [76, 293] width 120 height 26
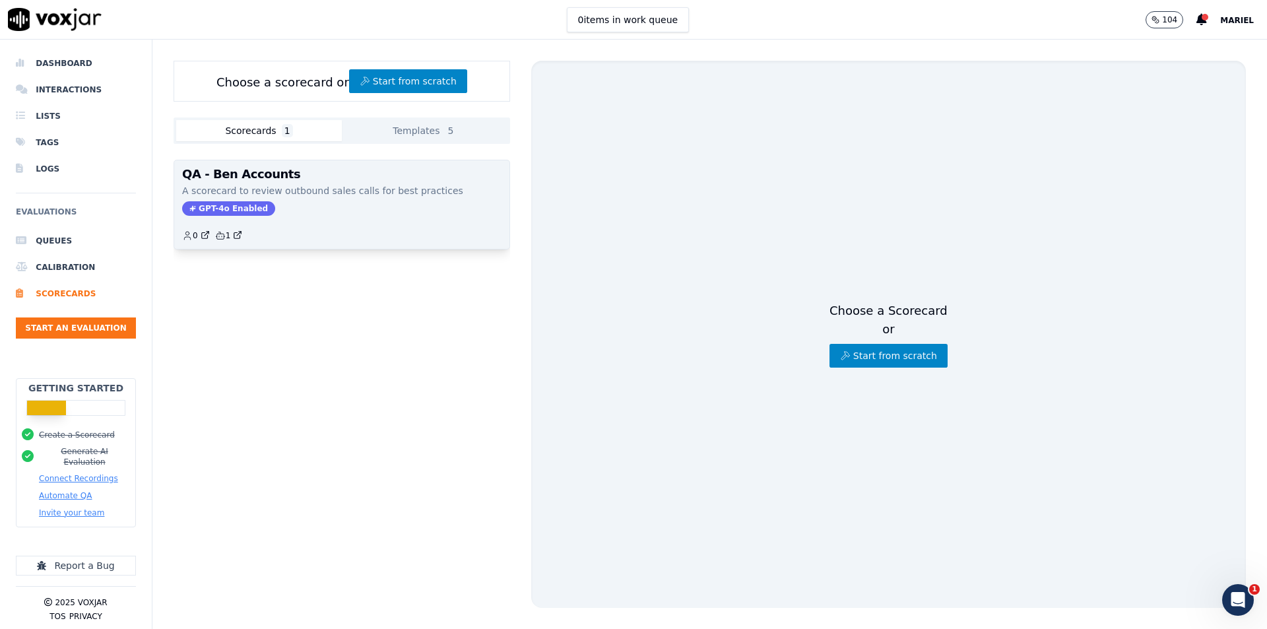
click at [307, 190] on p "A scorecard to review outbound sales calls for best practices" at bounding box center [341, 190] width 319 height 13
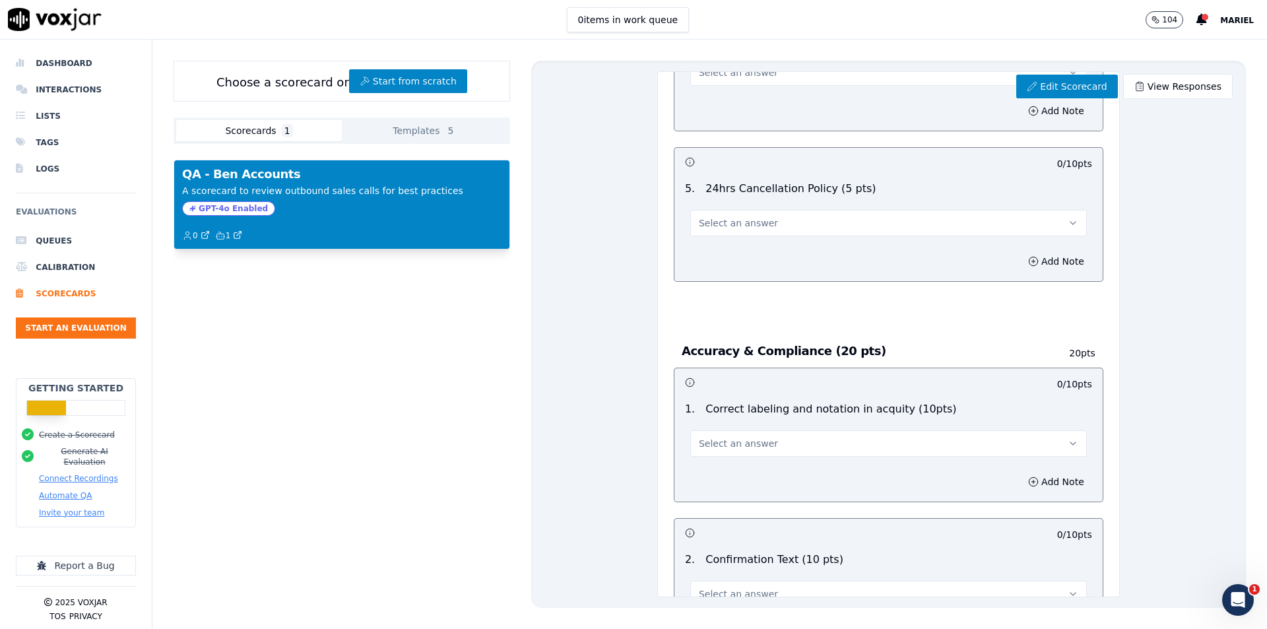
scroll to position [1320, 0]
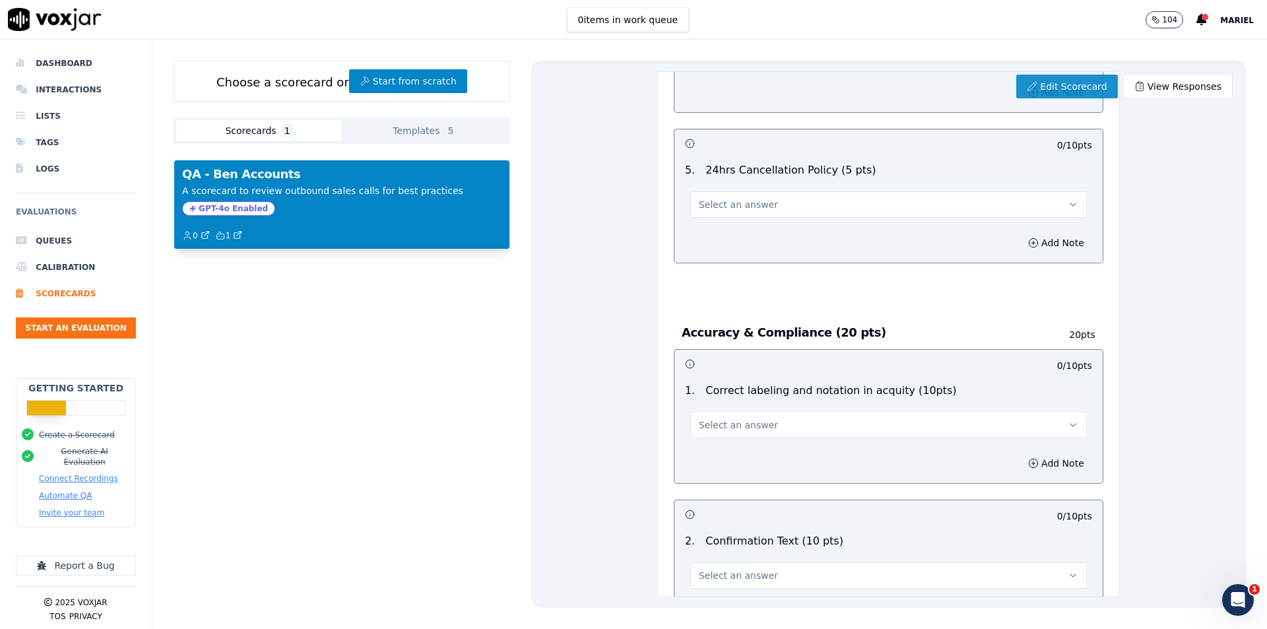
click at [1040, 87] on link "Edit Scorecard" at bounding box center [1066, 87] width 101 height 24
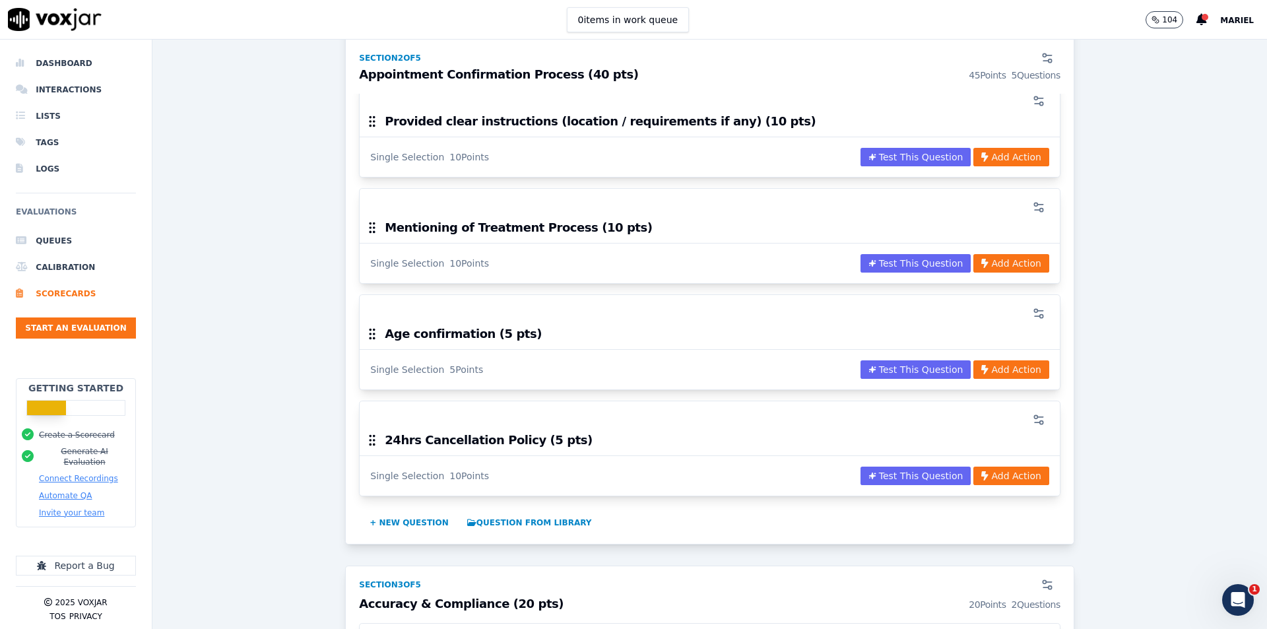
scroll to position [924, 0]
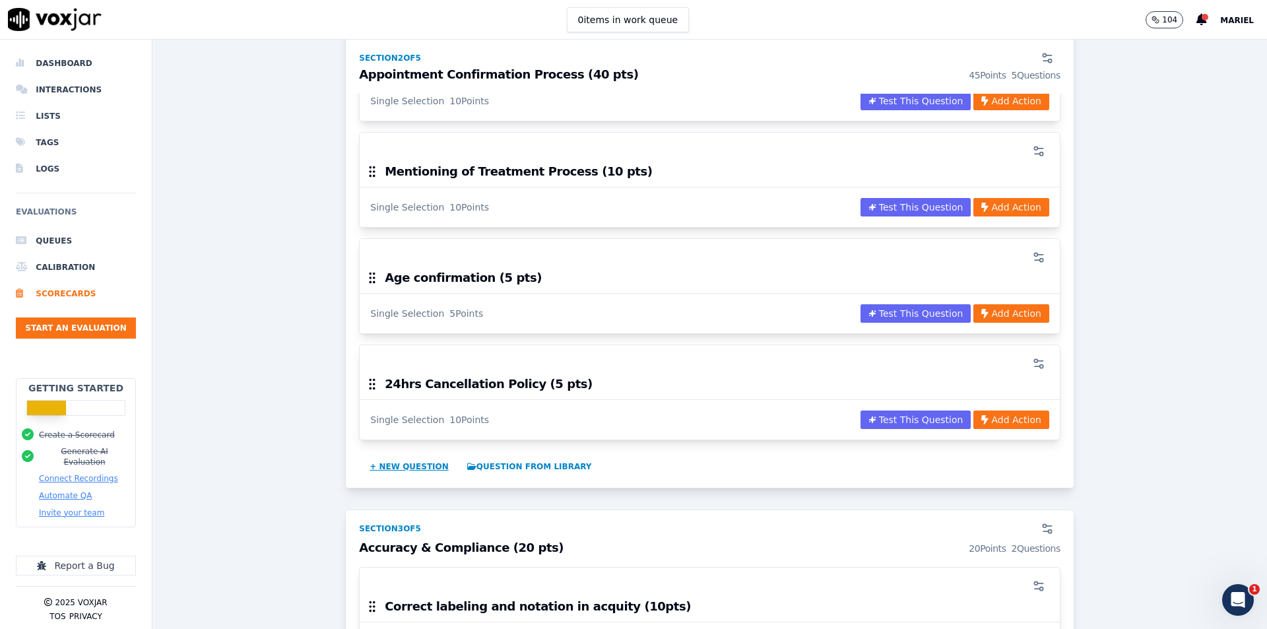
click at [397, 467] on button "+ New question" at bounding box center [409, 466] width 90 height 21
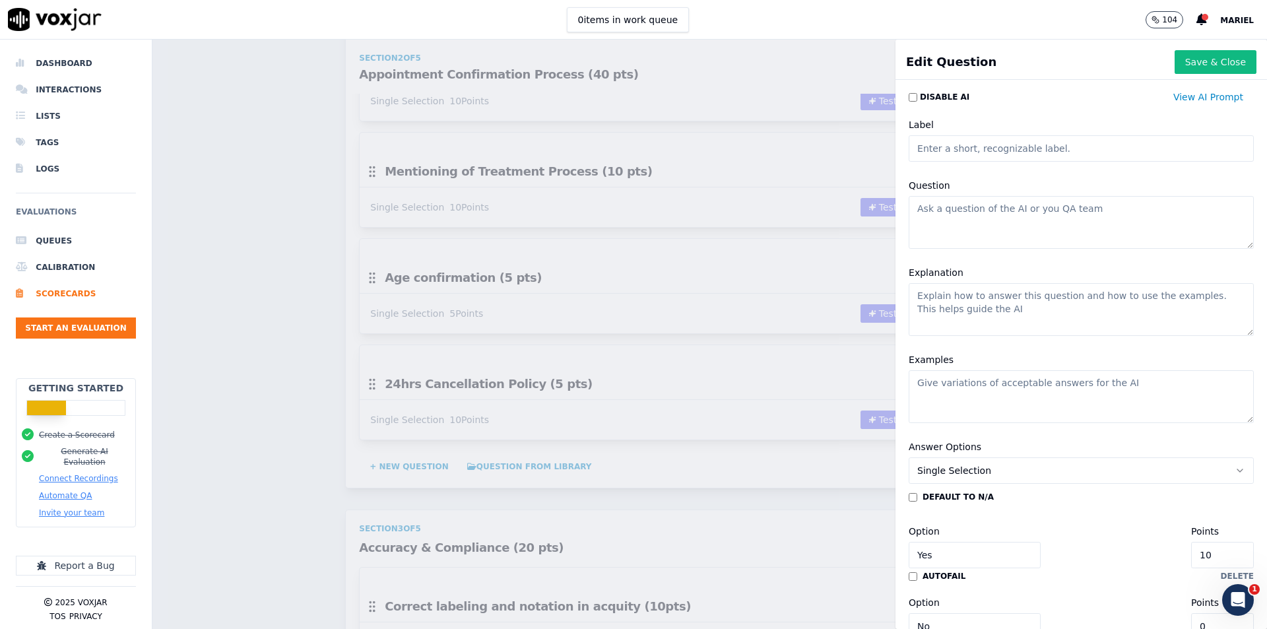
click at [985, 211] on textarea "Question" at bounding box center [1081, 222] width 345 height 53
type textarea "R"
type textarea "Concerns (5 pts)"
click at [1175, 62] on button "Save & Close" at bounding box center [1216, 62] width 82 height 24
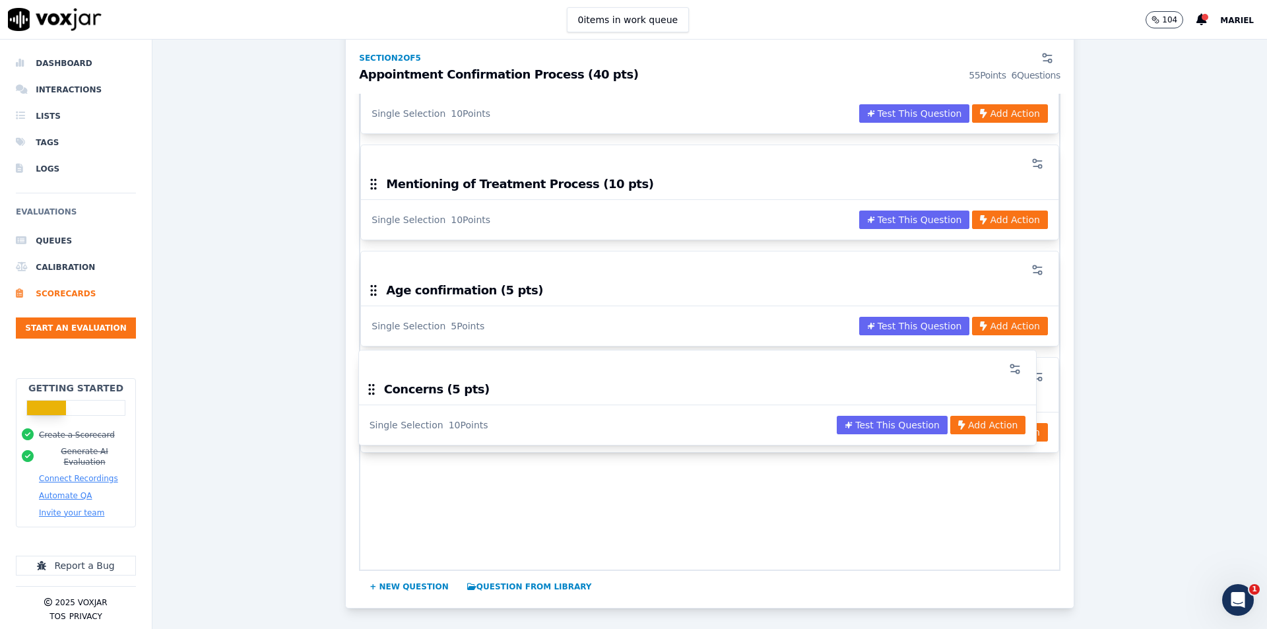
scroll to position [829, 0]
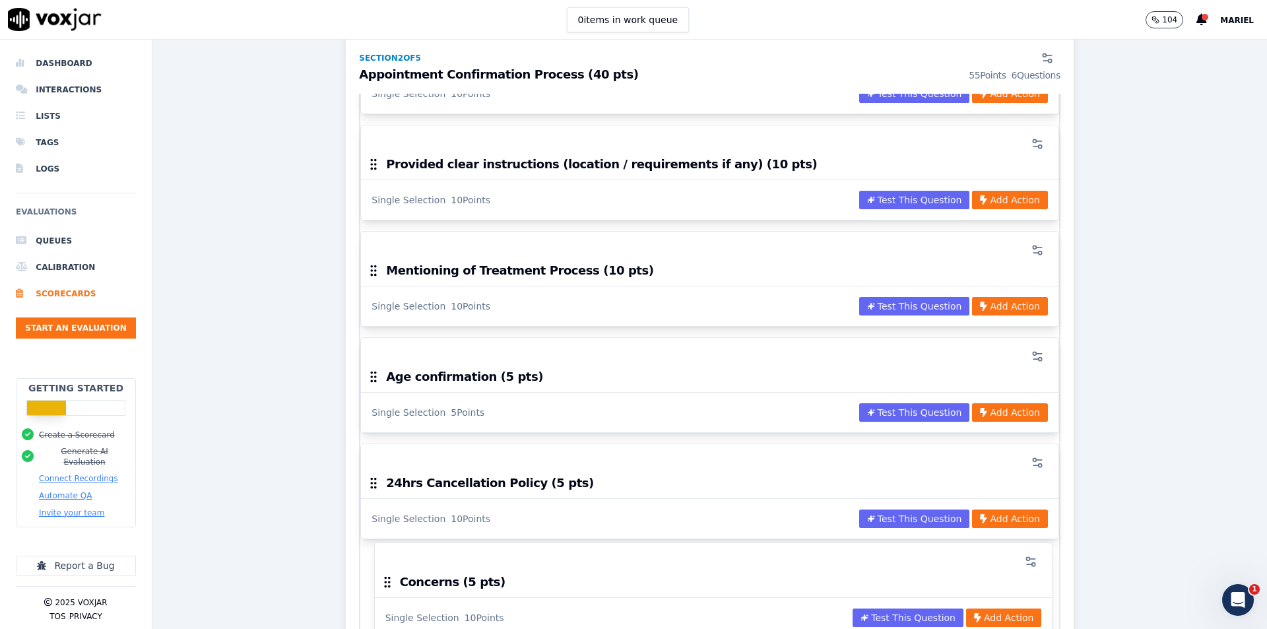
drag, startPoint x: 367, startPoint y: 489, endPoint x: 387, endPoint y: 581, distance: 94.5
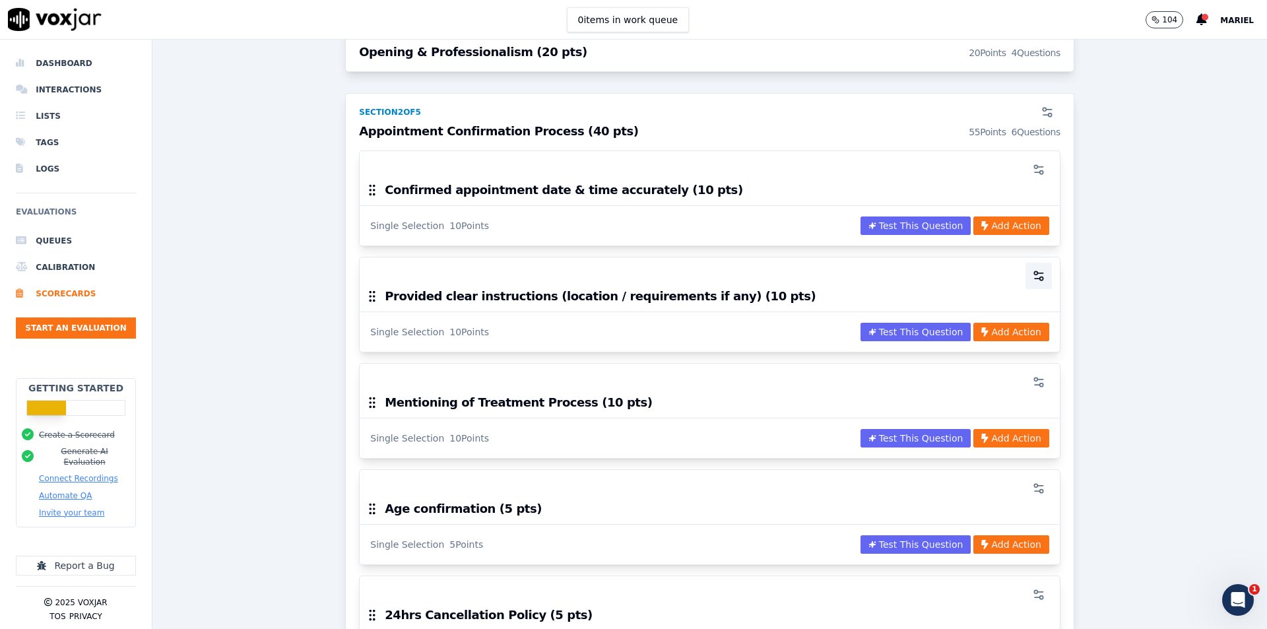
click at [1032, 273] on icon "button" at bounding box center [1038, 275] width 13 height 13
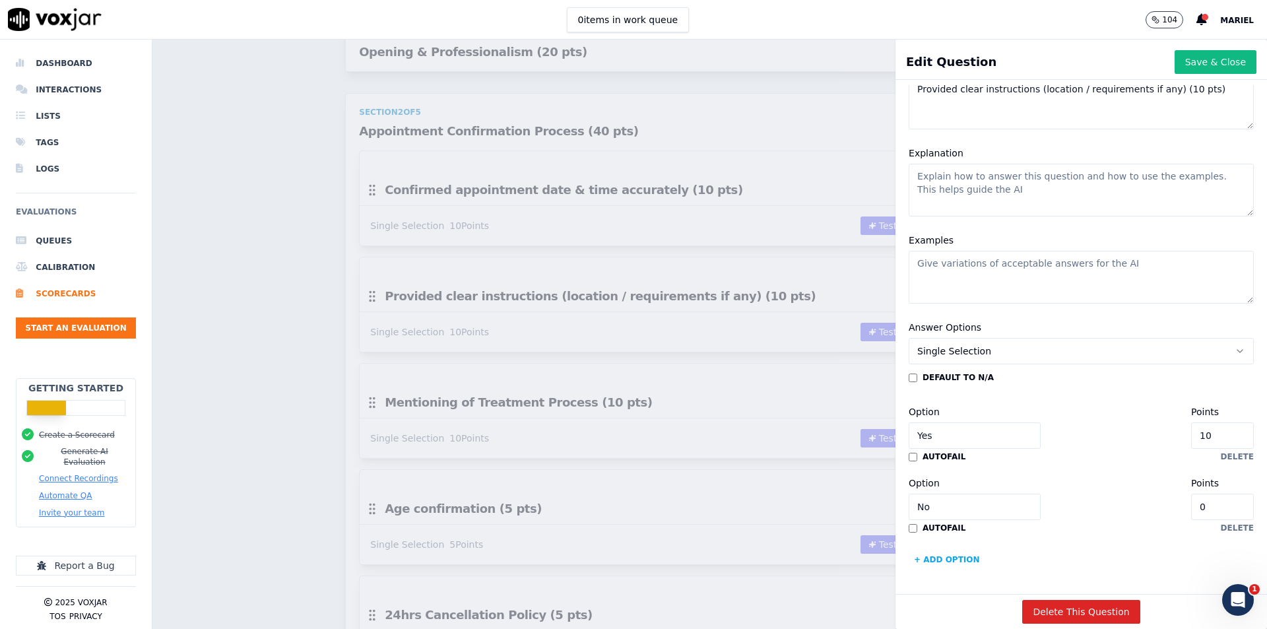
scroll to position [132, 0]
drag, startPoint x: 1175, startPoint y: 427, endPoint x: 1155, endPoint y: 428, distance: 19.2
click at [1191, 428] on input "10" at bounding box center [1222, 435] width 63 height 26
type input "5"
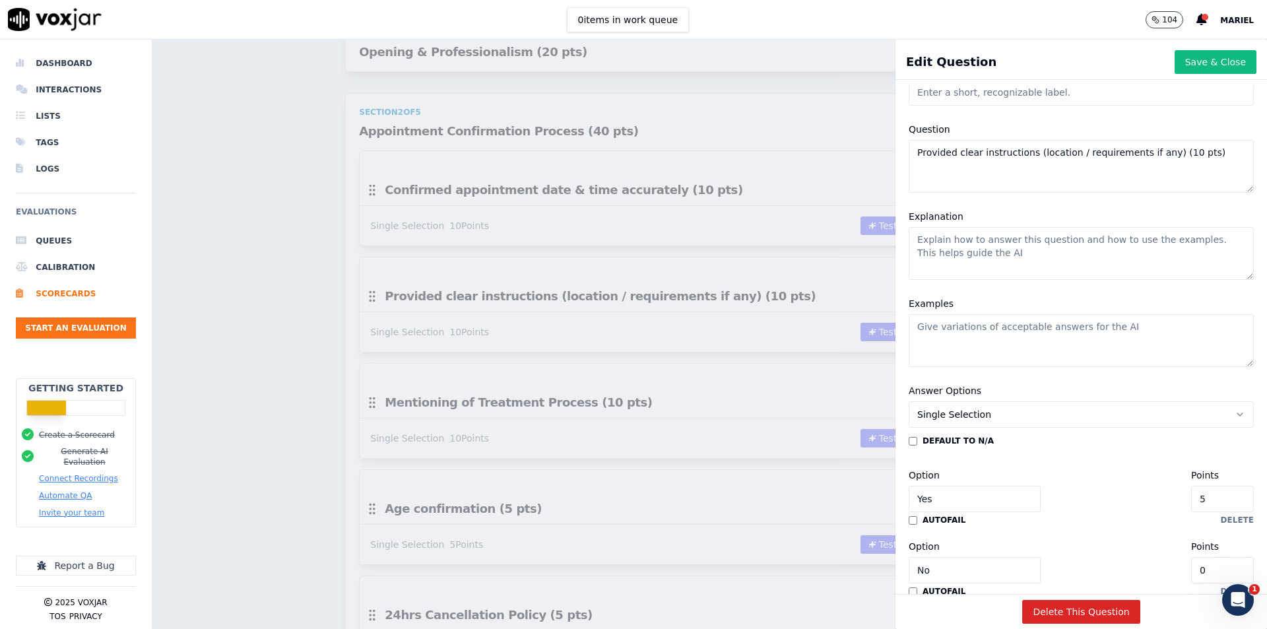
scroll to position [0, 0]
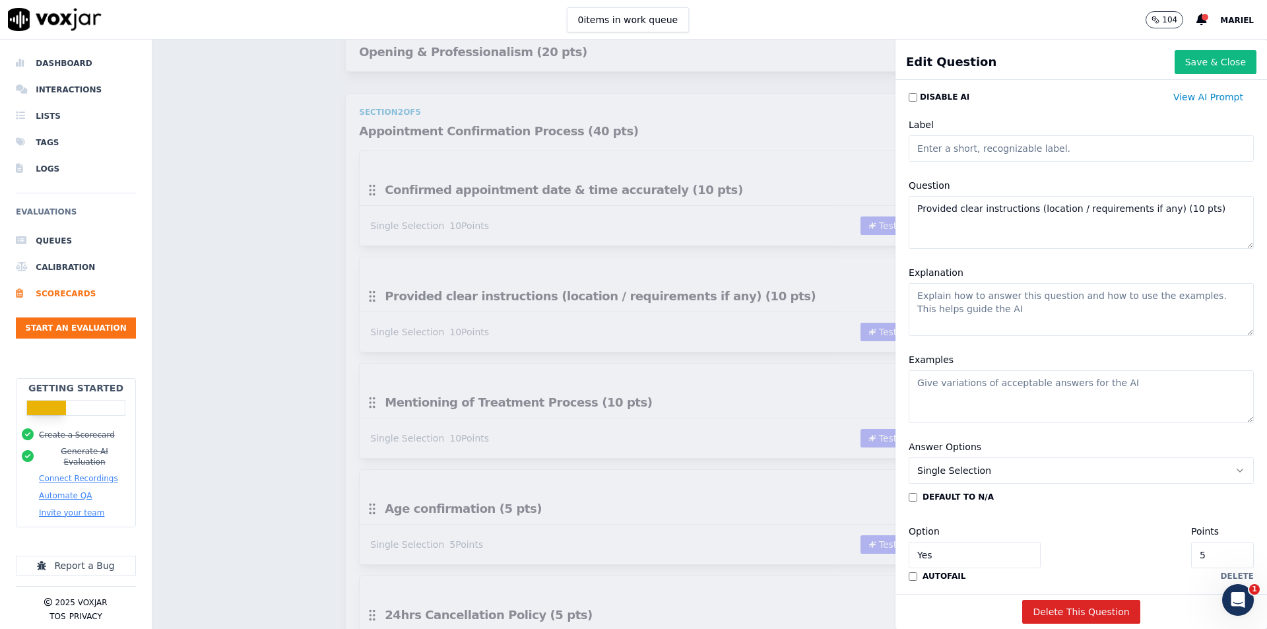
click at [1155, 209] on textarea "Provided clear instructions (location / requirements if any) (10 pts)" at bounding box center [1081, 222] width 345 height 53
type textarea "Provided clear instructions (location / requirements if any) (5 pts)"
click at [1192, 61] on button "Save & Close" at bounding box center [1216, 62] width 82 height 24
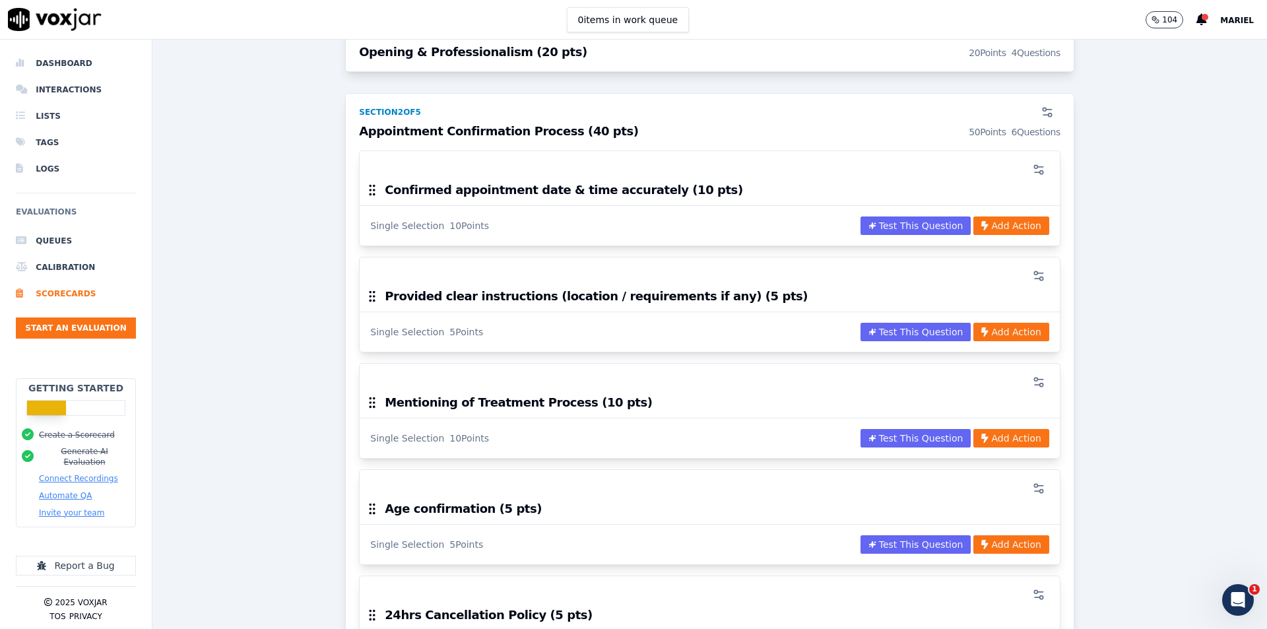
click at [286, 265] on div "QA - Ben Accounts ACTIVE A scorecard to review outbound sales calls for best pr…" at bounding box center [709, 587] width 1093 height 2390
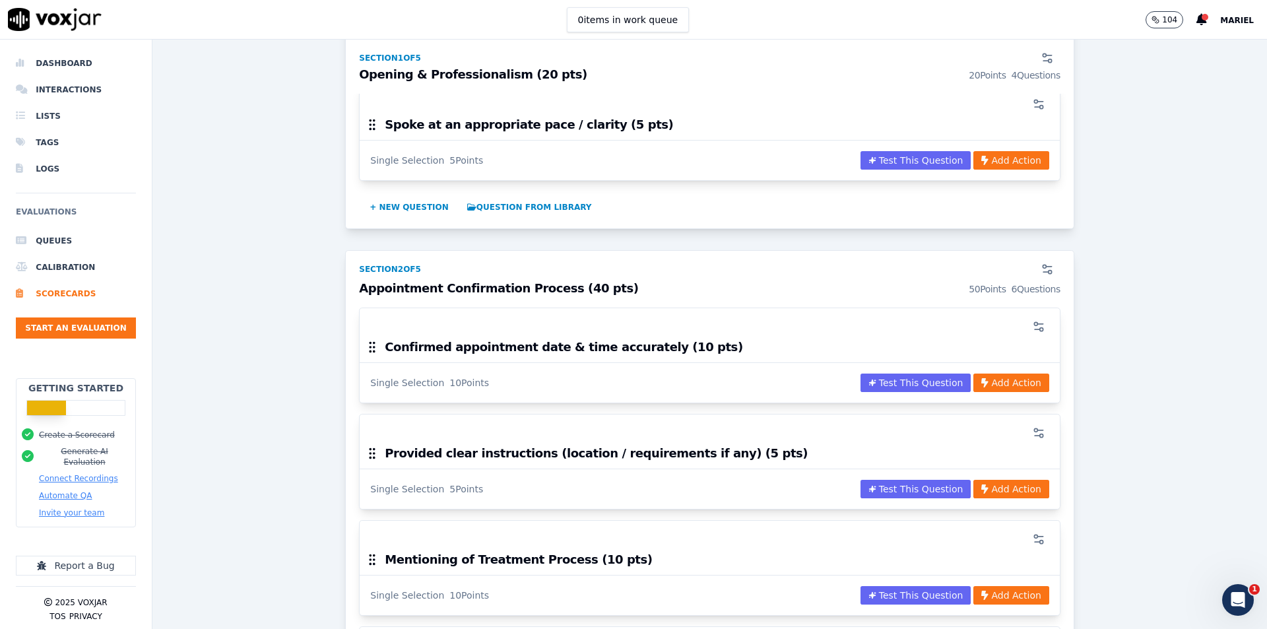
scroll to position [429, 0]
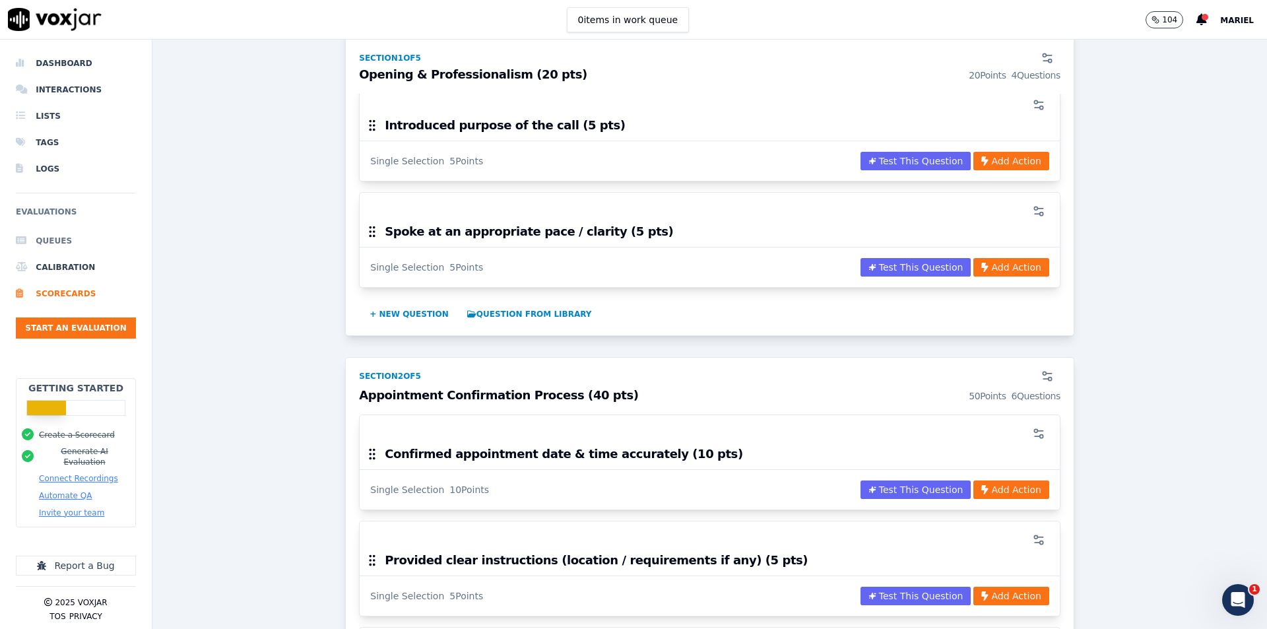
click at [65, 238] on li "Queues" at bounding box center [76, 241] width 120 height 26
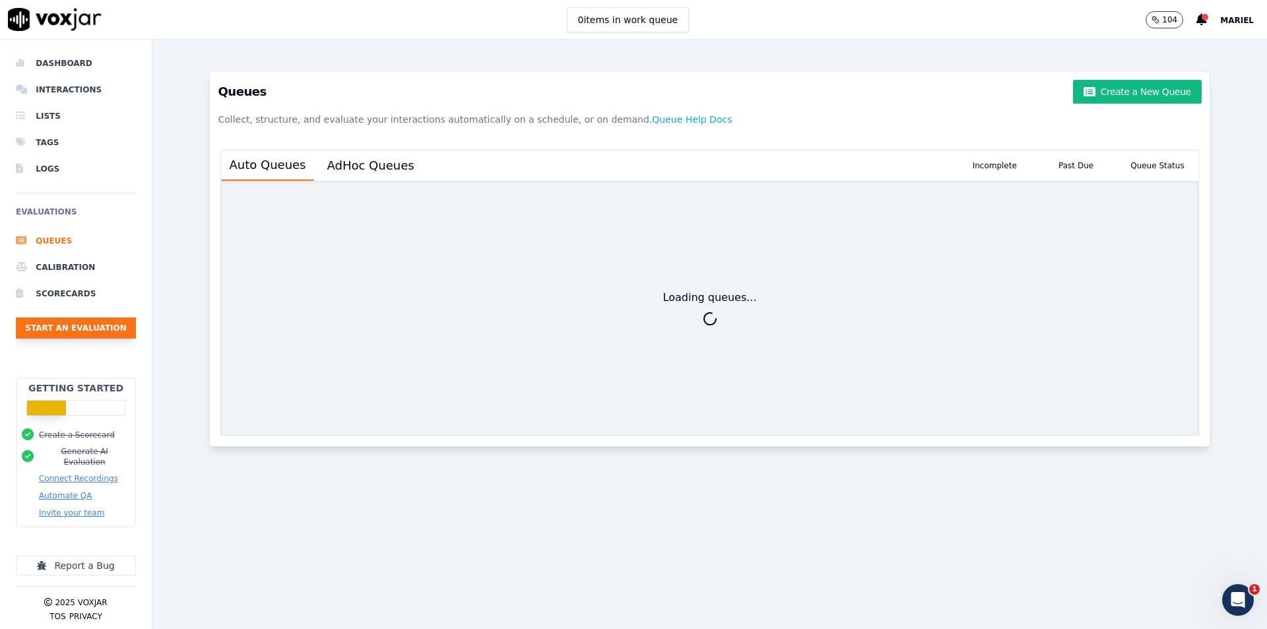
click at [65, 328] on button "Start an Evaluation" at bounding box center [76, 327] width 120 height 21
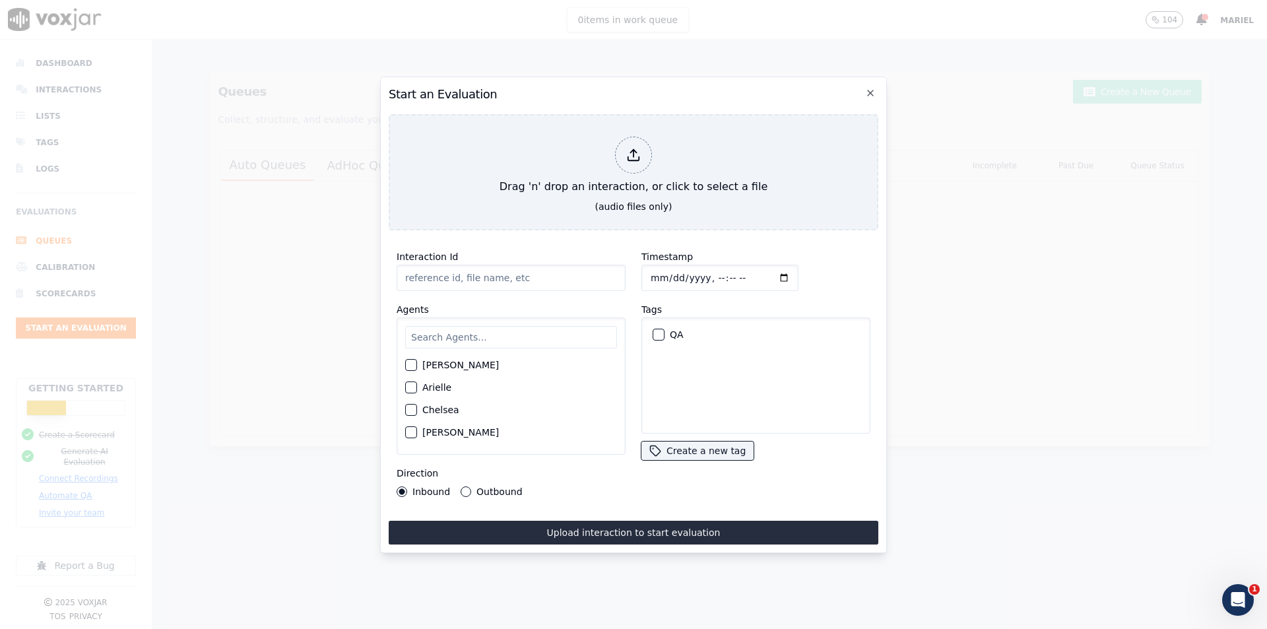
click at [878, 86] on h2 "Start an Evaluation" at bounding box center [634, 94] width 490 height 18
click at [873, 88] on icon "button" at bounding box center [870, 93] width 11 height 11
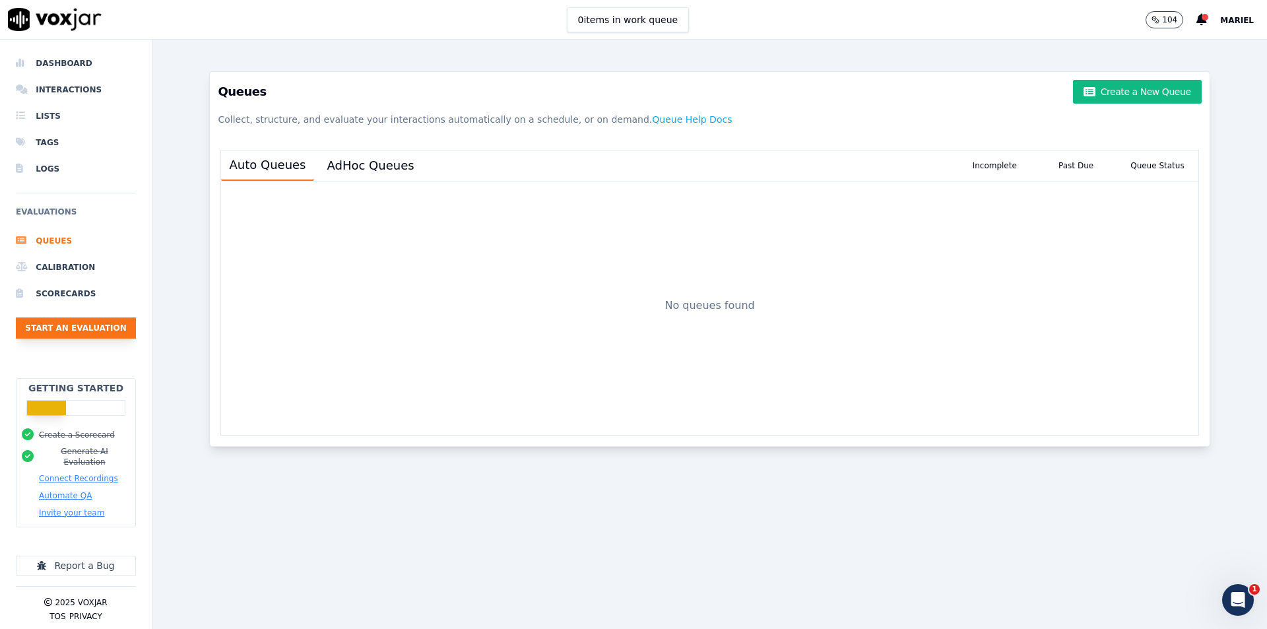
click at [84, 329] on button "Start an Evaluation" at bounding box center [76, 327] width 120 height 21
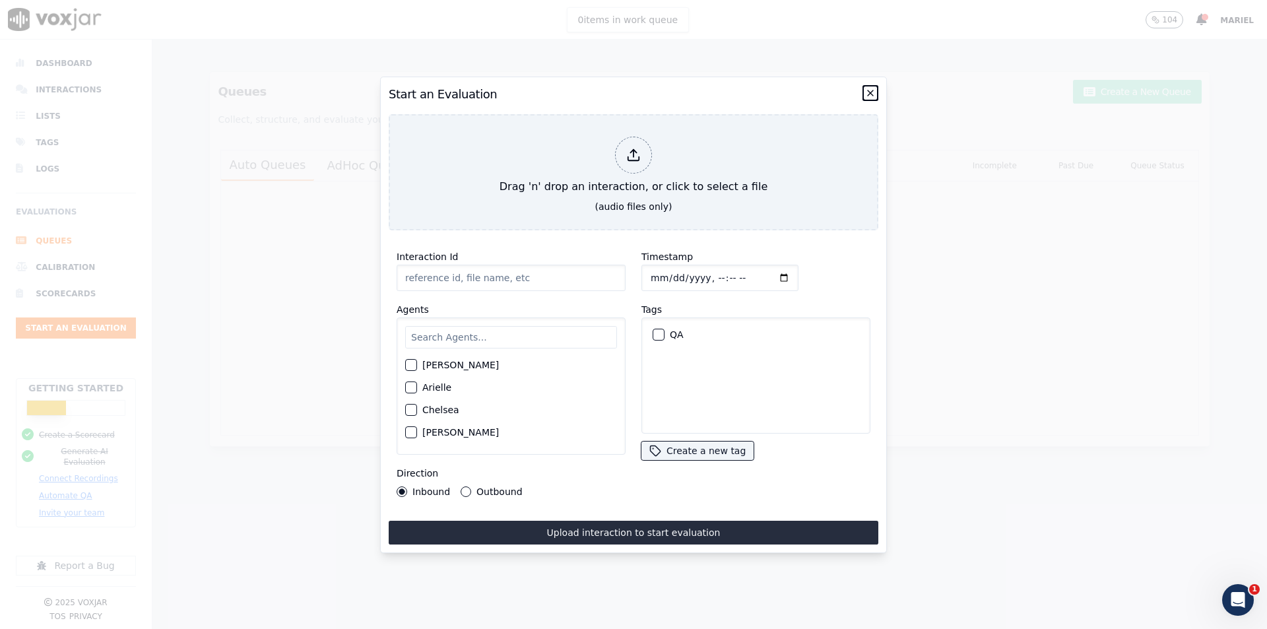
click at [870, 90] on icon "button" at bounding box center [870, 93] width 11 height 11
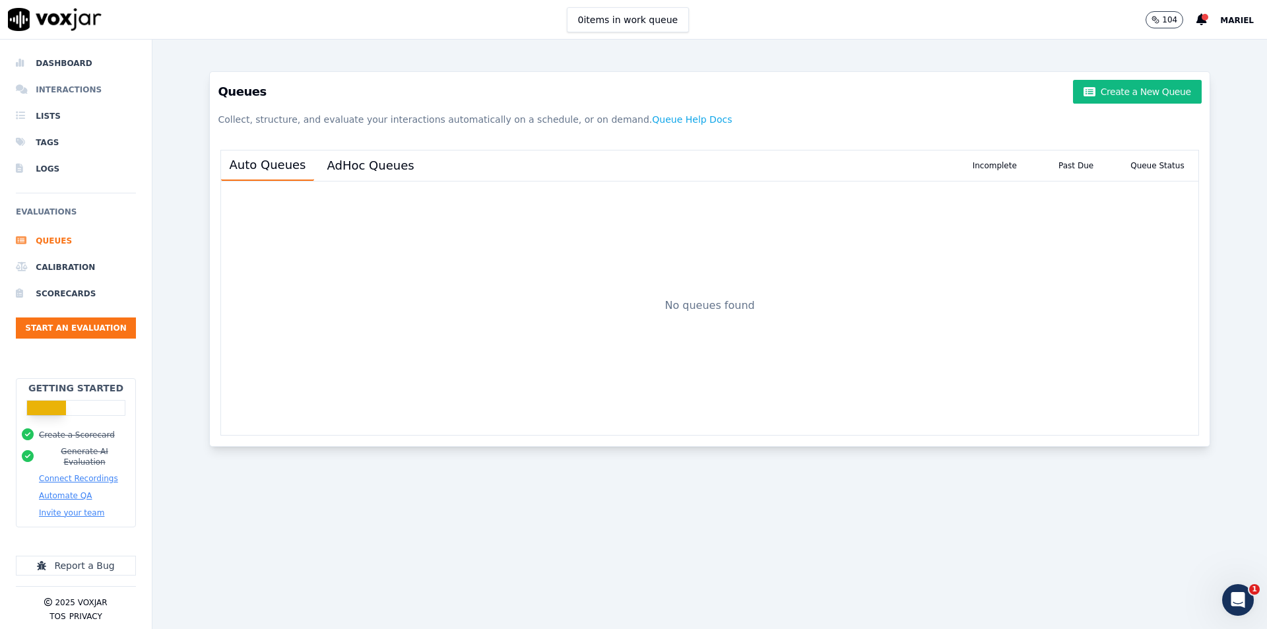
click at [34, 83] on li "Interactions" at bounding box center [76, 90] width 120 height 26
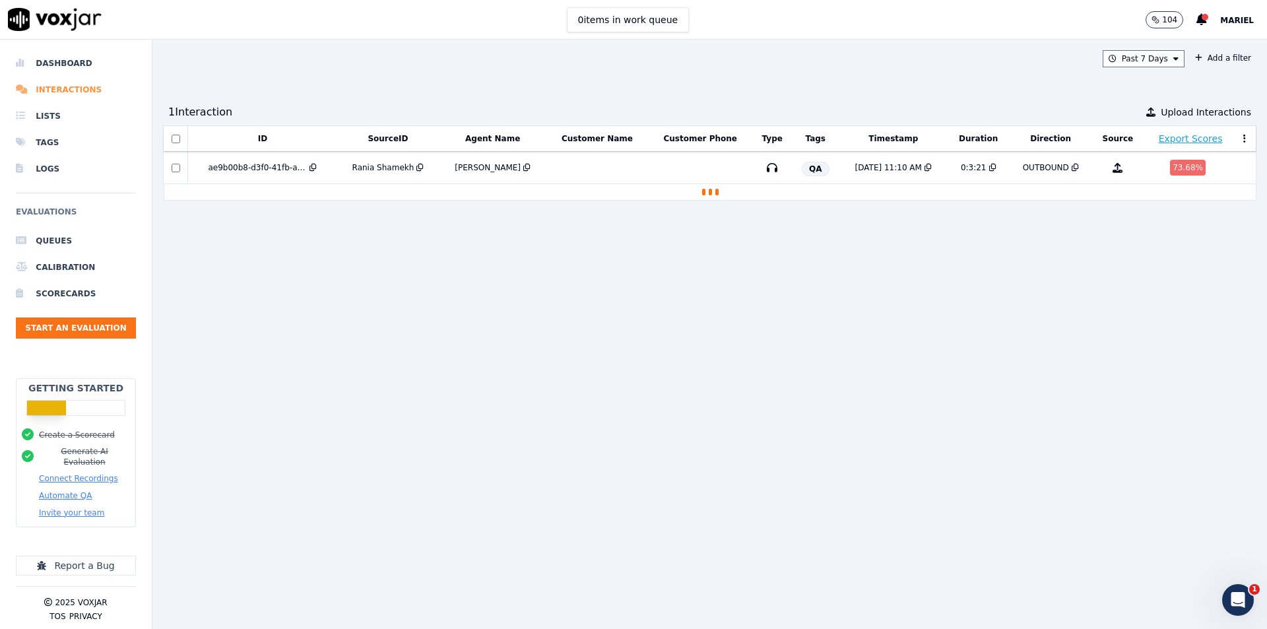
click at [37, 101] on li "Interactions" at bounding box center [76, 90] width 120 height 26
click at [44, 123] on li "Lists" at bounding box center [76, 116] width 120 height 26
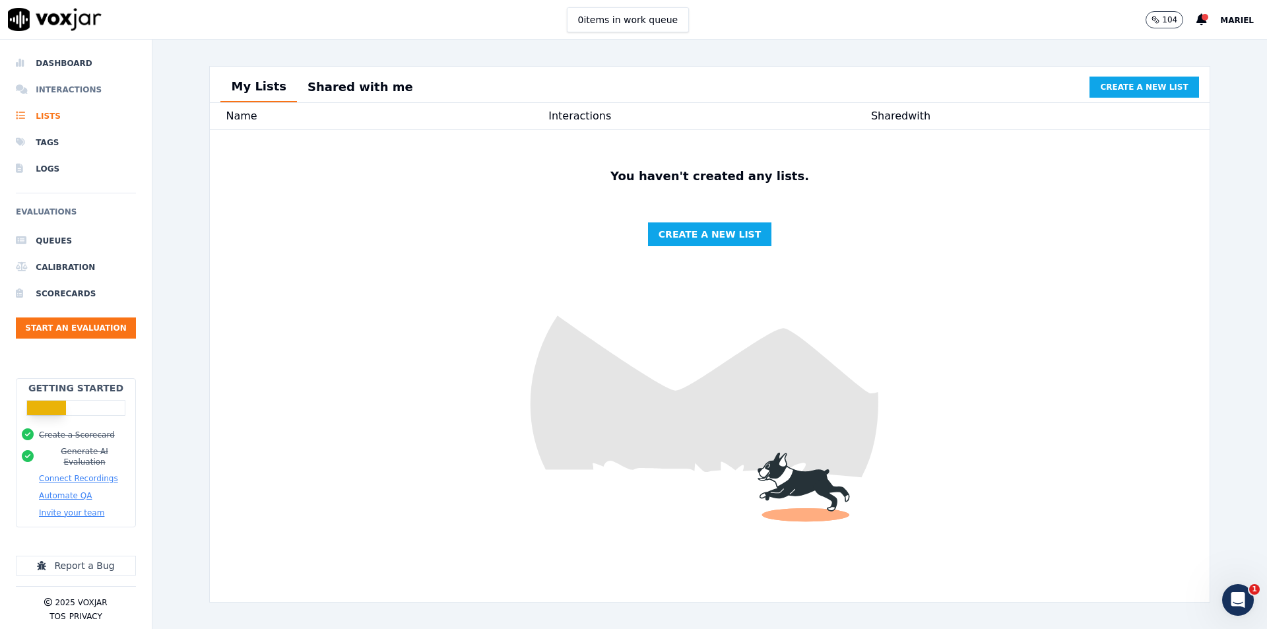
click at [61, 102] on li "Interactions" at bounding box center [76, 90] width 120 height 26
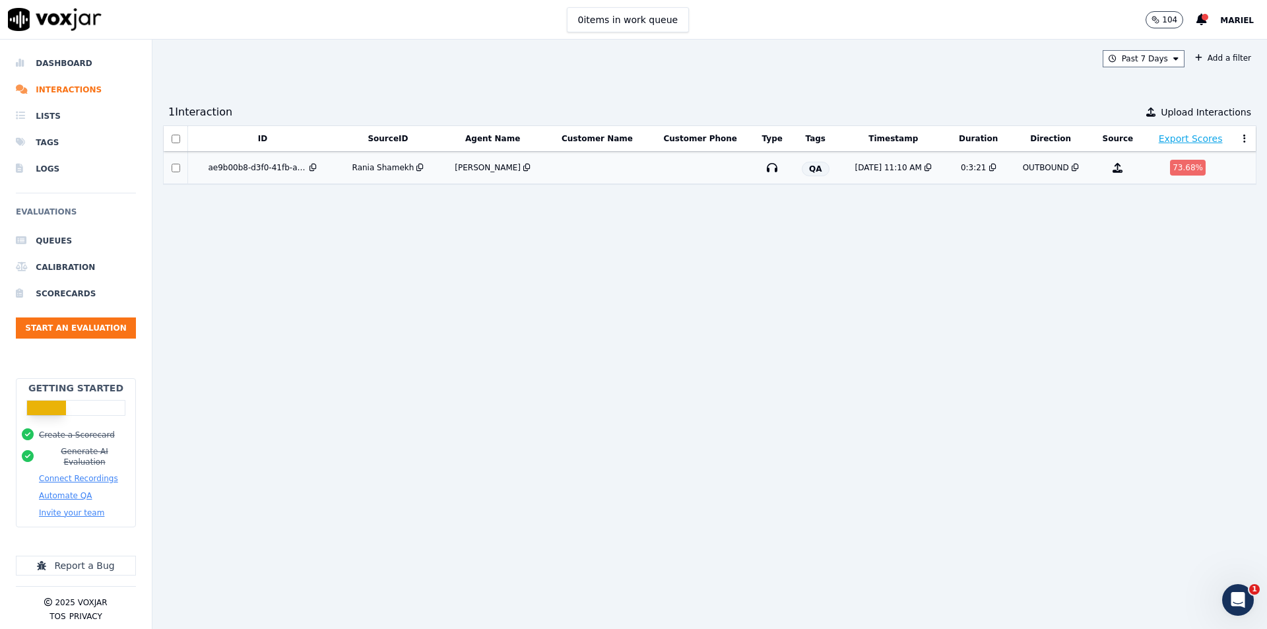
click at [275, 168] on div "ae9b00b8-d3f0-41fb-a317-87d1974b02e5" at bounding box center [257, 167] width 99 height 11
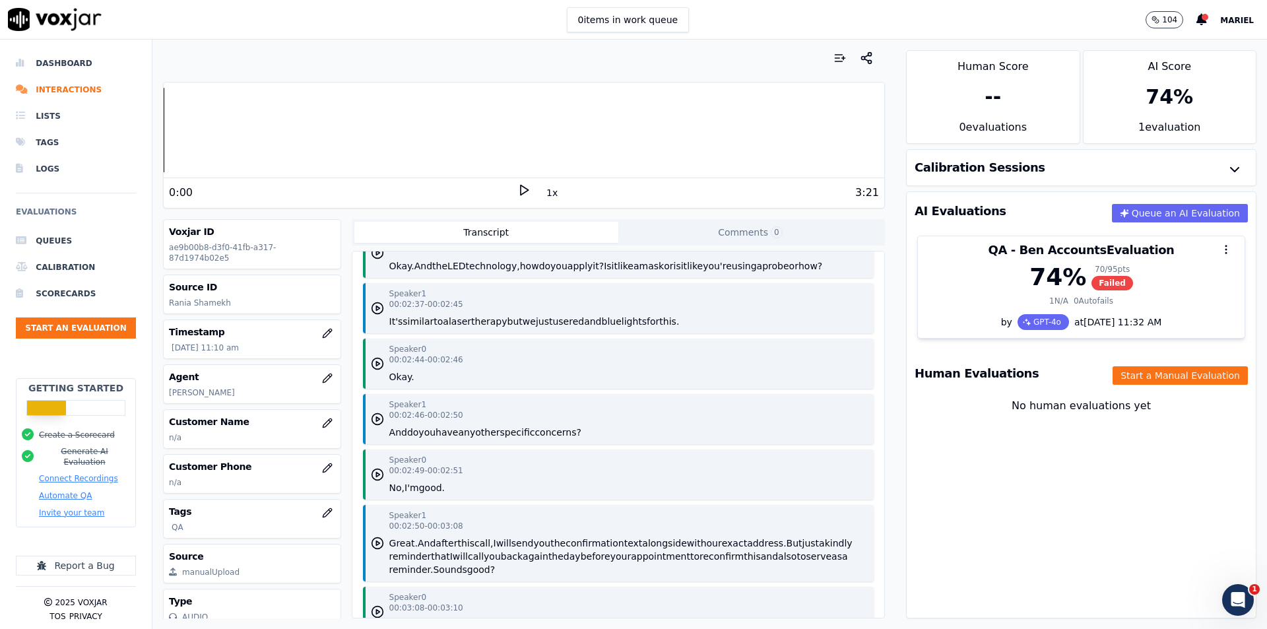
scroll to position [1254, 0]
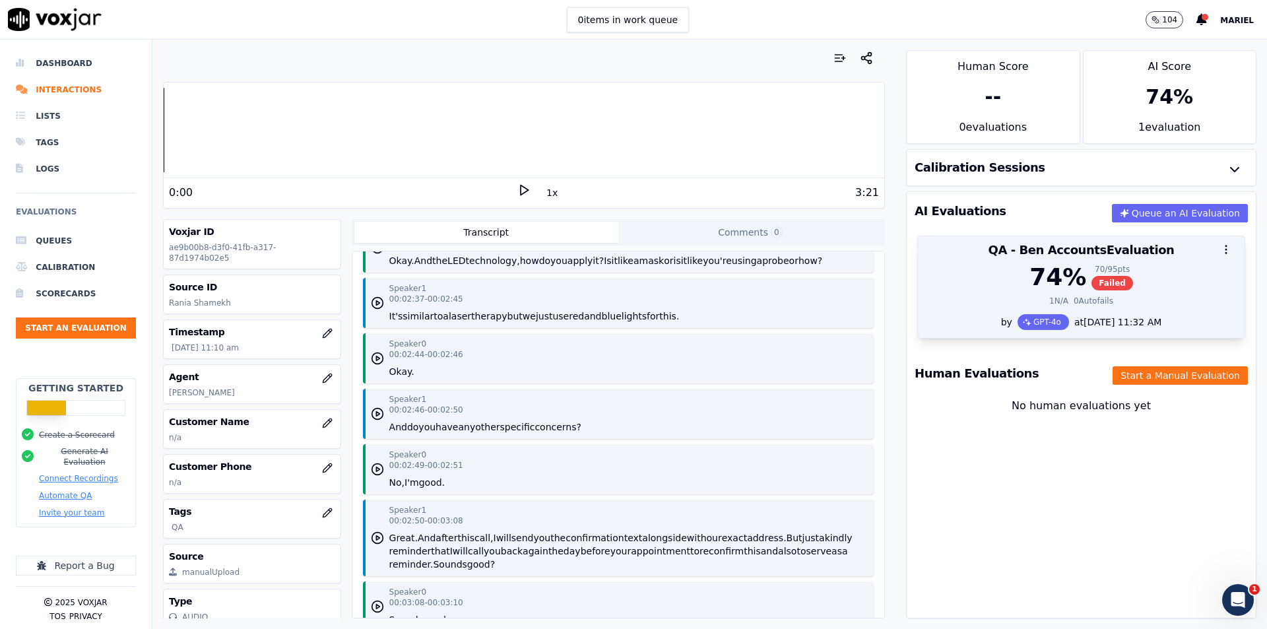
click at [1159, 274] on div "74 % 70 / 95 pts Failed" at bounding box center [1081, 277] width 311 height 26
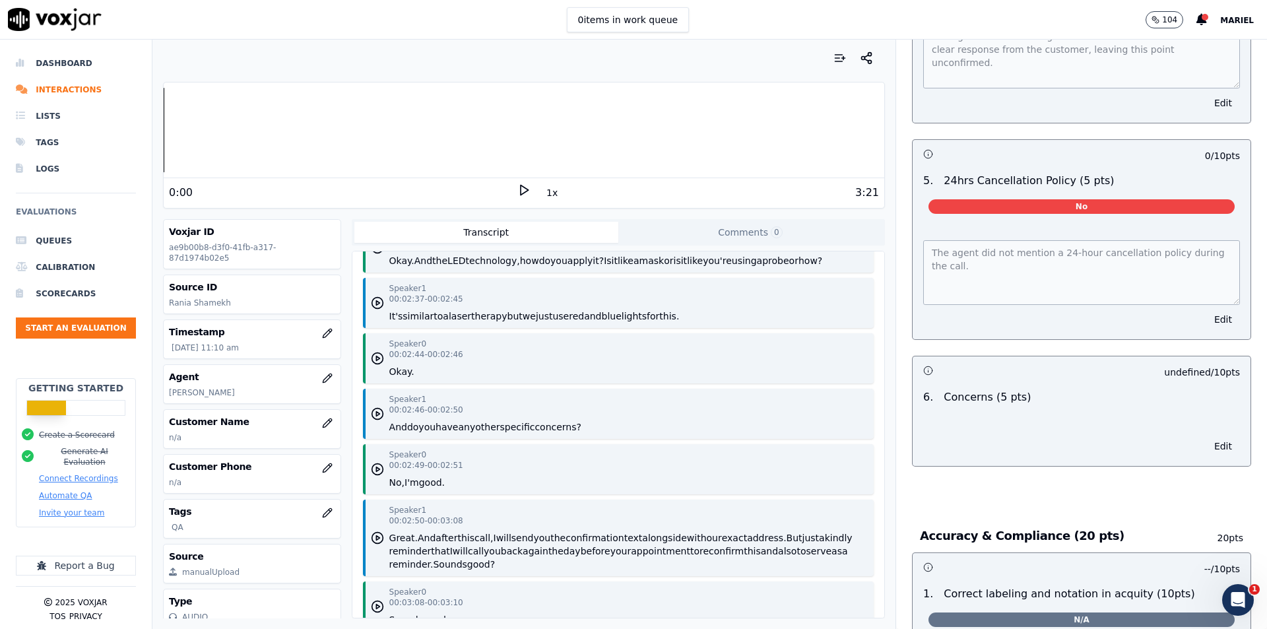
scroll to position [1848, 0]
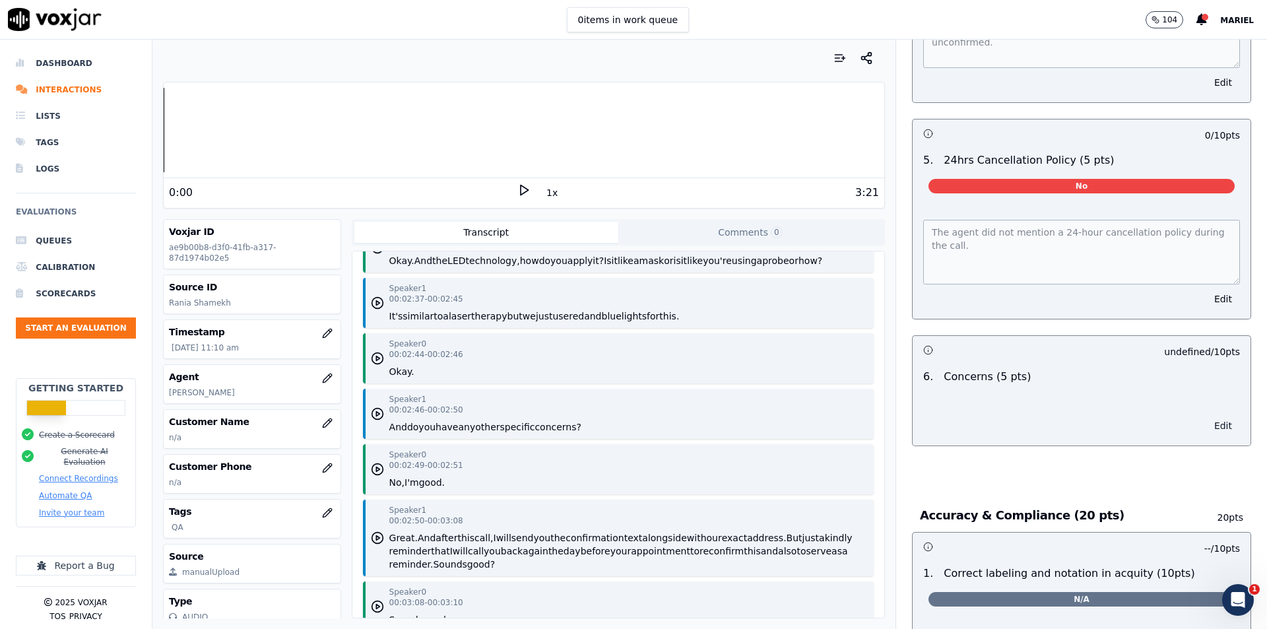
click at [1206, 419] on button "Edit" at bounding box center [1223, 425] width 34 height 18
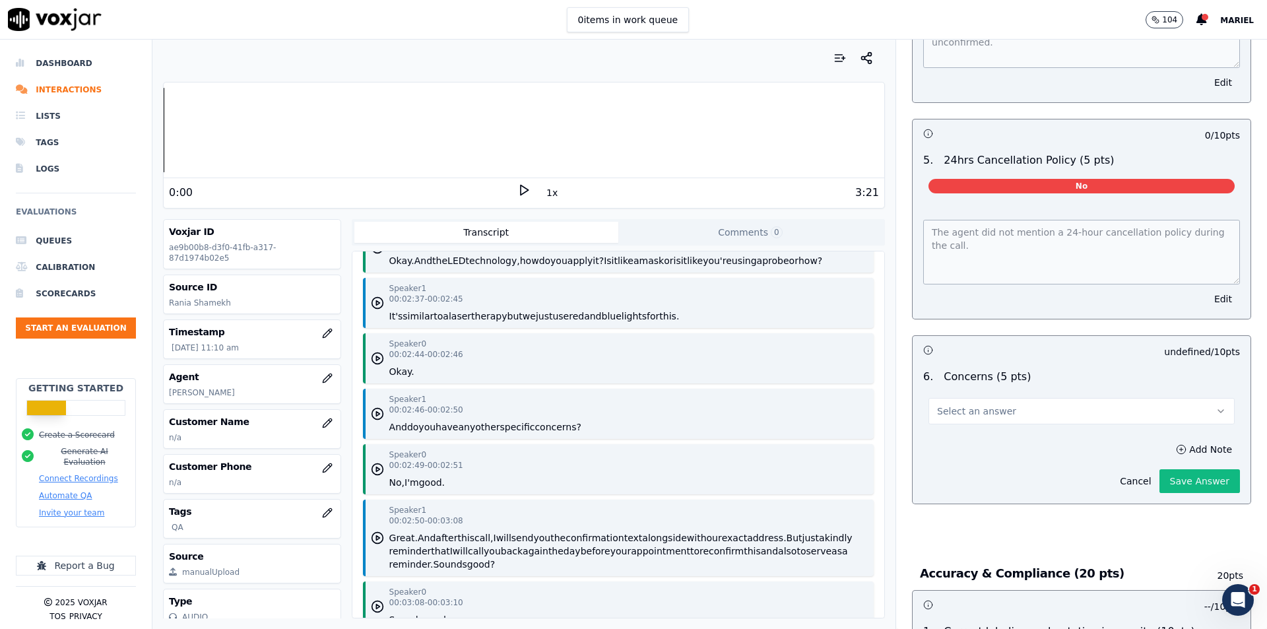
click at [1036, 385] on div "Select an answer" at bounding box center [1081, 405] width 327 height 40
click at [1113, 472] on button "Cancel" at bounding box center [1135, 481] width 47 height 18
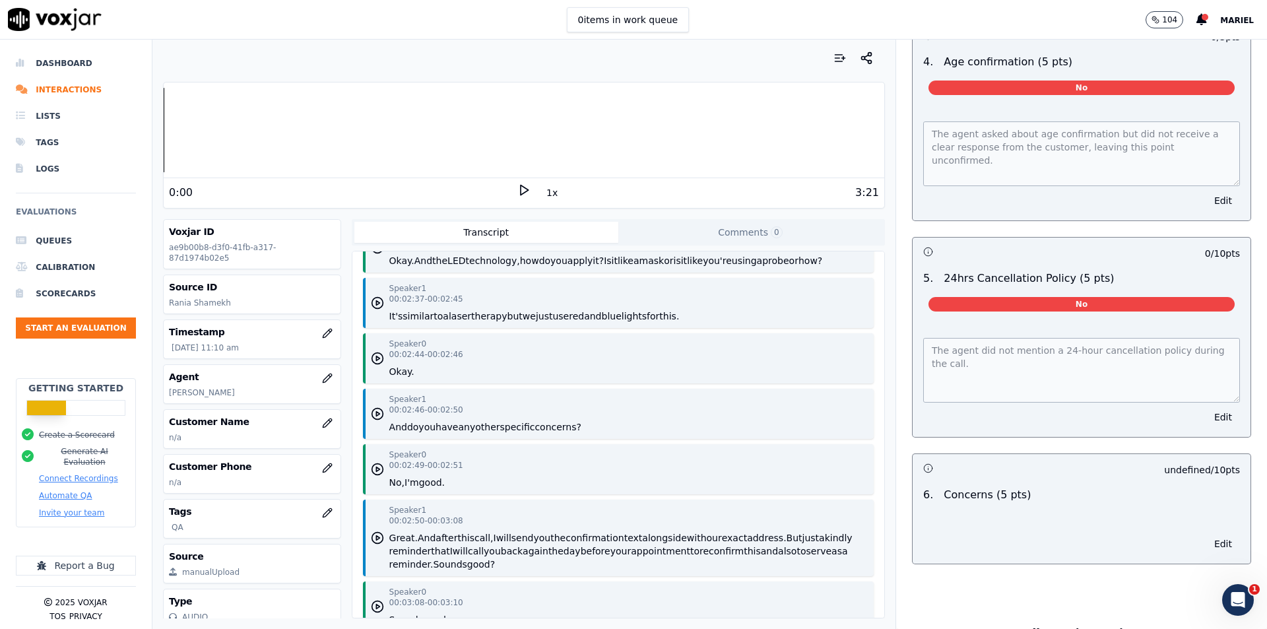
scroll to position [1650, 0]
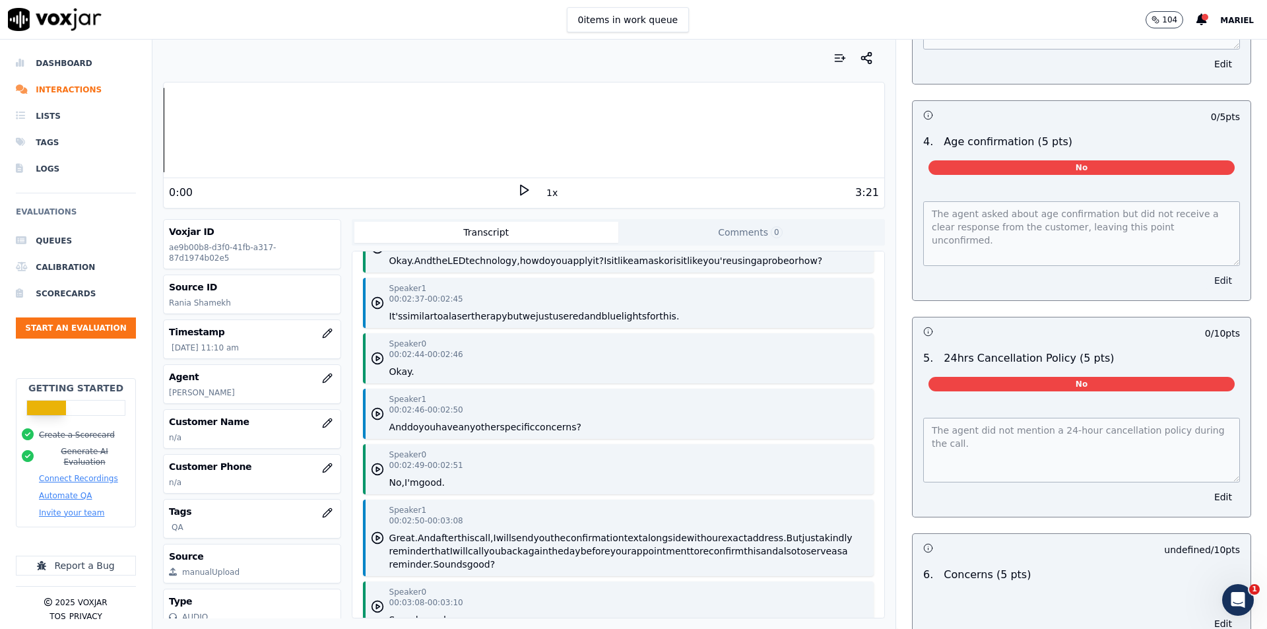
click at [1206, 271] on button "Edit" at bounding box center [1223, 280] width 34 height 18
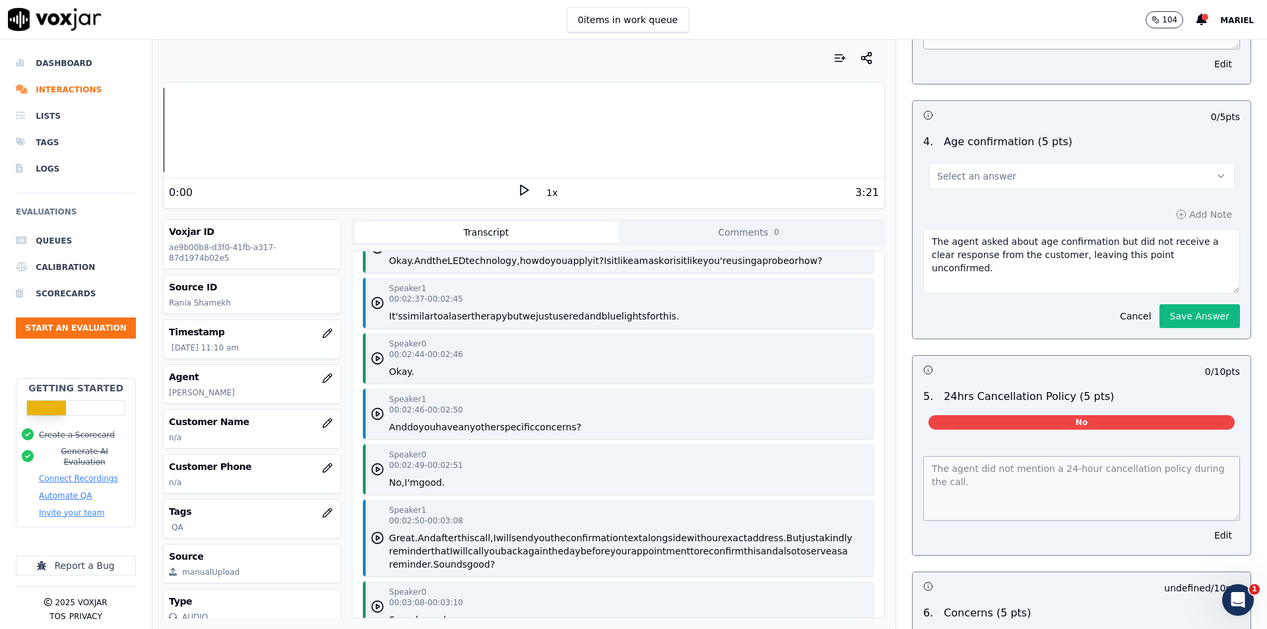
click at [1166, 170] on button "Select an answer" at bounding box center [1081, 176] width 306 height 26
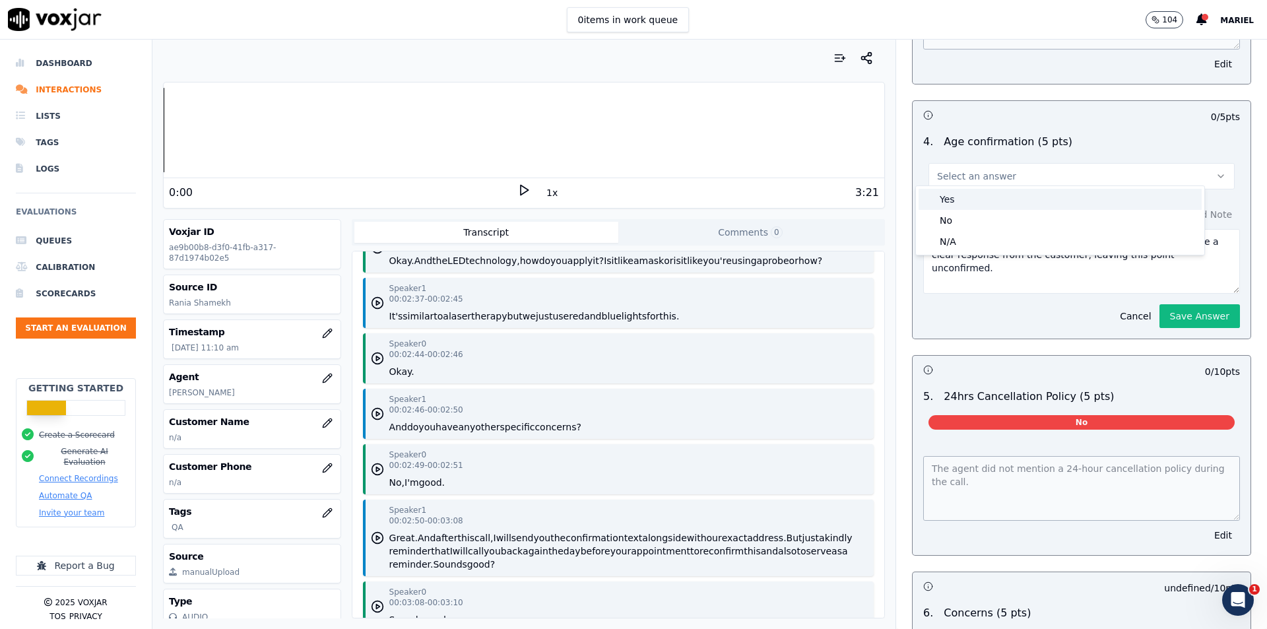
click at [1045, 207] on div "Yes" at bounding box center [1060, 199] width 283 height 21
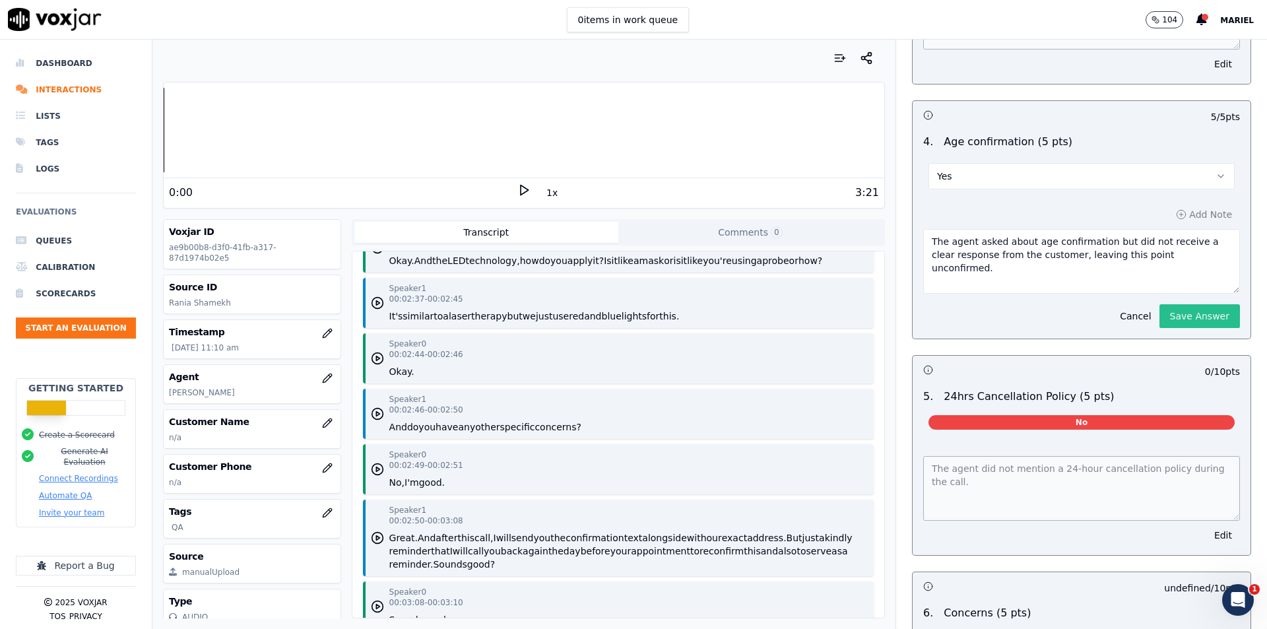
click at [1165, 309] on button "Save Answer" at bounding box center [1199, 316] width 81 height 24
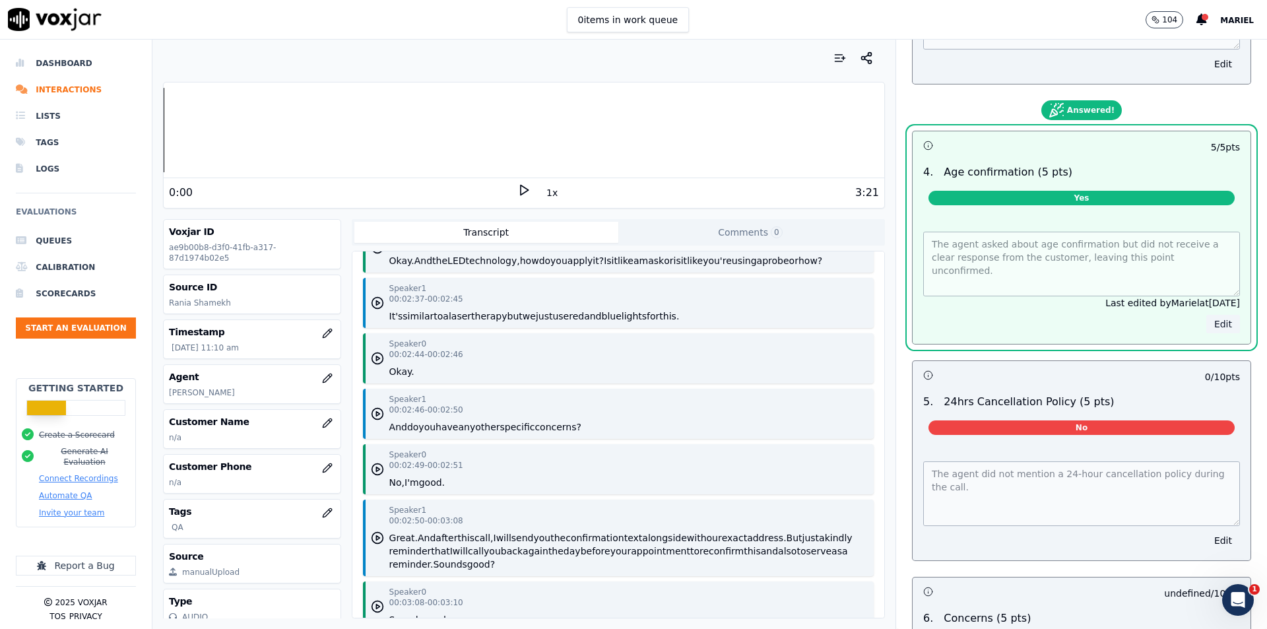
click at [1206, 324] on button "Edit" at bounding box center [1223, 324] width 34 height 18
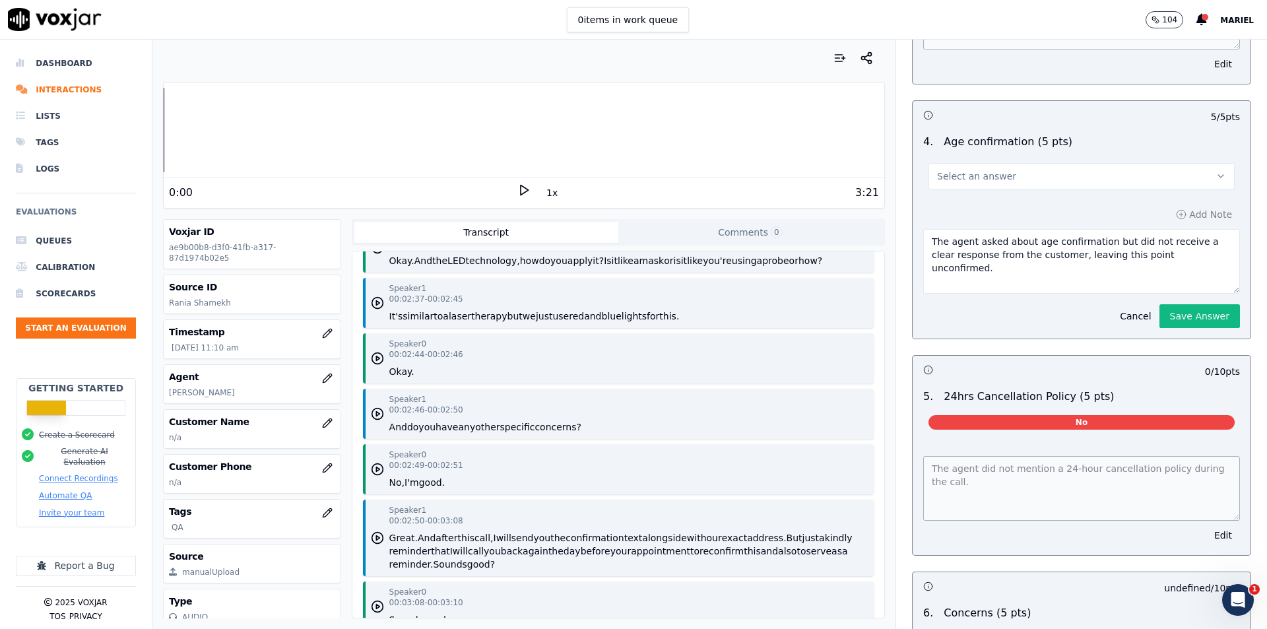
drag, startPoint x: 1087, startPoint y: 235, endPoint x: 1111, endPoint y: 235, distance: 23.8
click at [1111, 235] on textarea "The agent asked about age confirmation but did not receive a clear response fro…" at bounding box center [1081, 261] width 317 height 65
click at [1107, 235] on textarea "The agent asked about age confirmation but did not receive a clear response fro…" at bounding box center [1081, 261] width 317 height 65
drag, startPoint x: 1101, startPoint y: 236, endPoint x: 1089, endPoint y: 236, distance: 11.9
click at [1089, 236] on textarea "The agent asked about age confirmation but did not receive a clear response fro…" at bounding box center [1081, 261] width 317 height 65
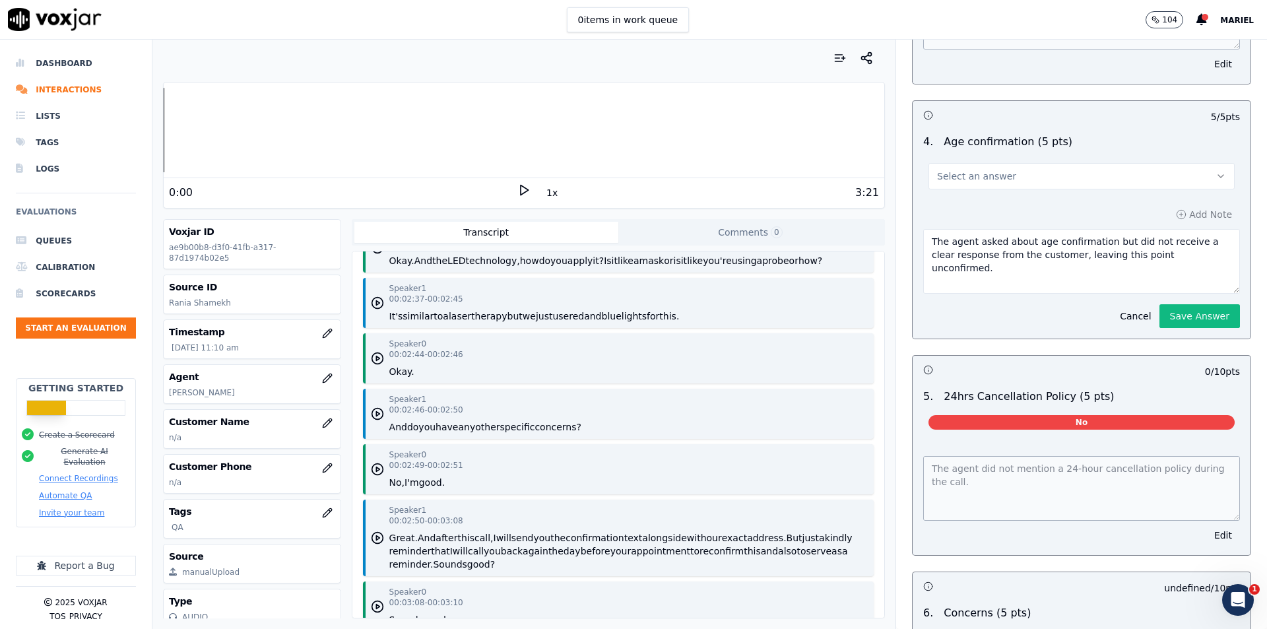
click at [1081, 236] on textarea "The agent asked about age confirmation but did not receive a clear response fro…" at bounding box center [1081, 261] width 317 height 65
drag, startPoint x: 1088, startPoint y: 234, endPoint x: 1132, endPoint y: 236, distance: 44.2
click at [1132, 236] on textarea "The agent asked about age confirmation but did not receive a clear response fro…" at bounding box center [1081, 261] width 317 height 65
click at [1151, 249] on textarea "The agent asked about age confirmation receive a clear response from the custom…" at bounding box center [1081, 261] width 317 height 65
drag, startPoint x: 1122, startPoint y: 245, endPoint x: 989, endPoint y: 247, distance: 133.3
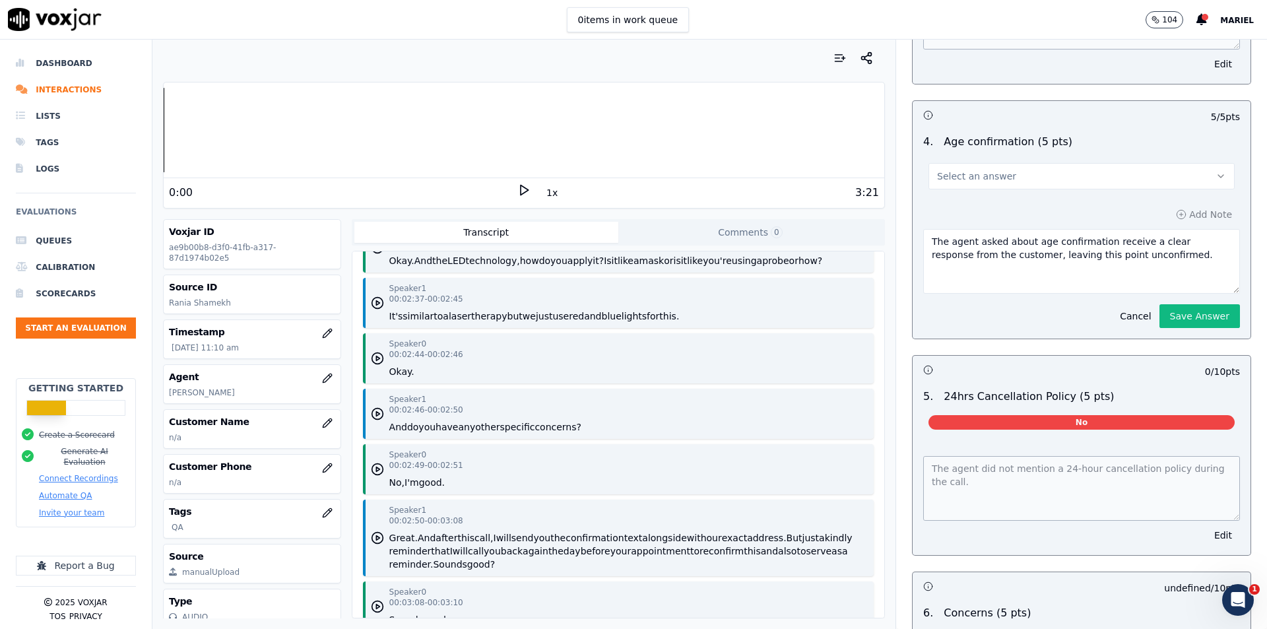
click at [989, 247] on textarea "The agent asked about age confirmation receive a clear response from the custom…" at bounding box center [1081, 261] width 317 height 65
type textarea "The agent asked about age confirmation receive a clear response from the custom…"
click at [1159, 304] on button "Save Answer" at bounding box center [1199, 316] width 81 height 24
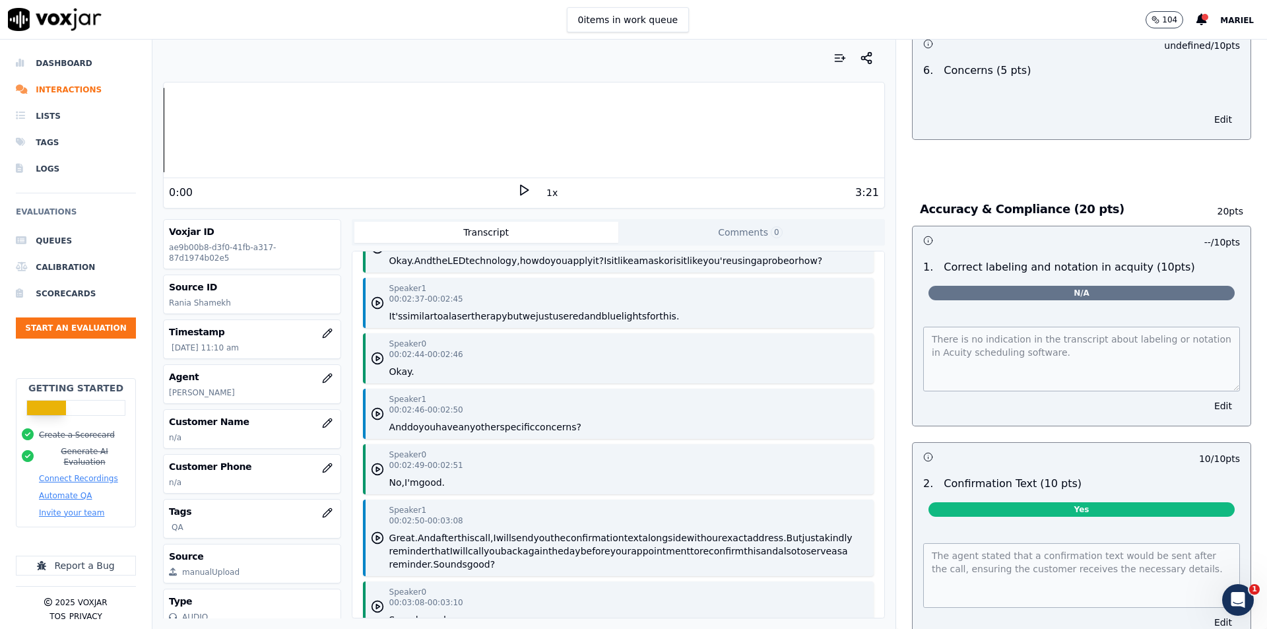
scroll to position [2178, 0]
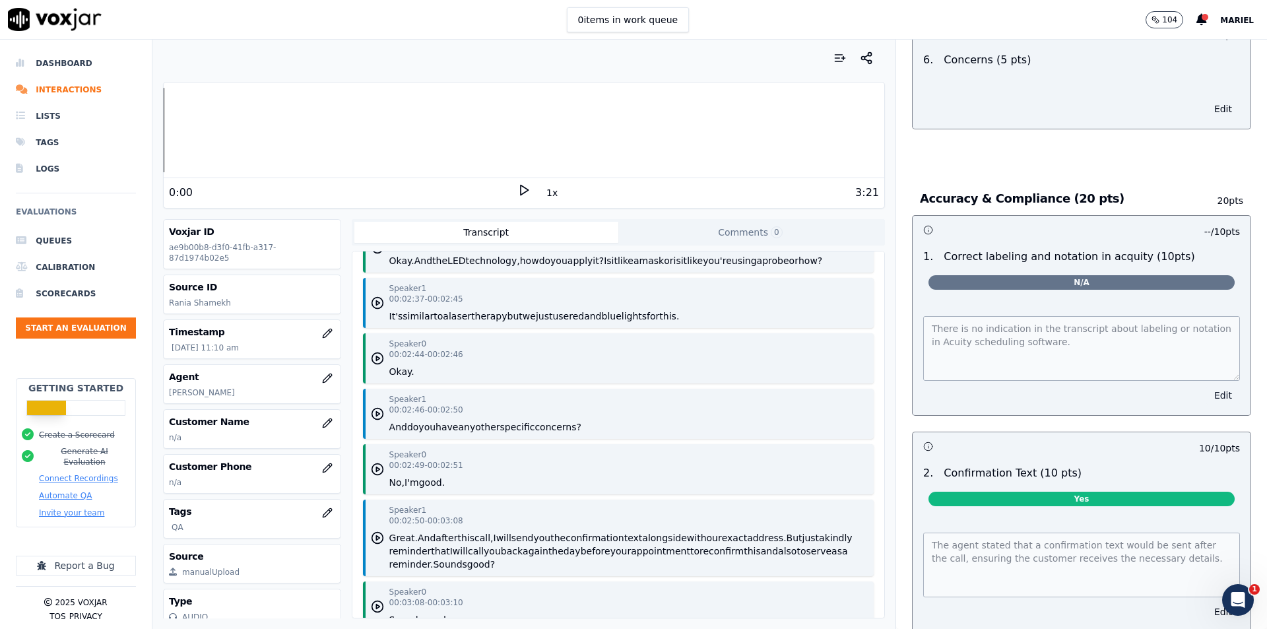
click at [1206, 386] on button "Edit" at bounding box center [1223, 395] width 34 height 18
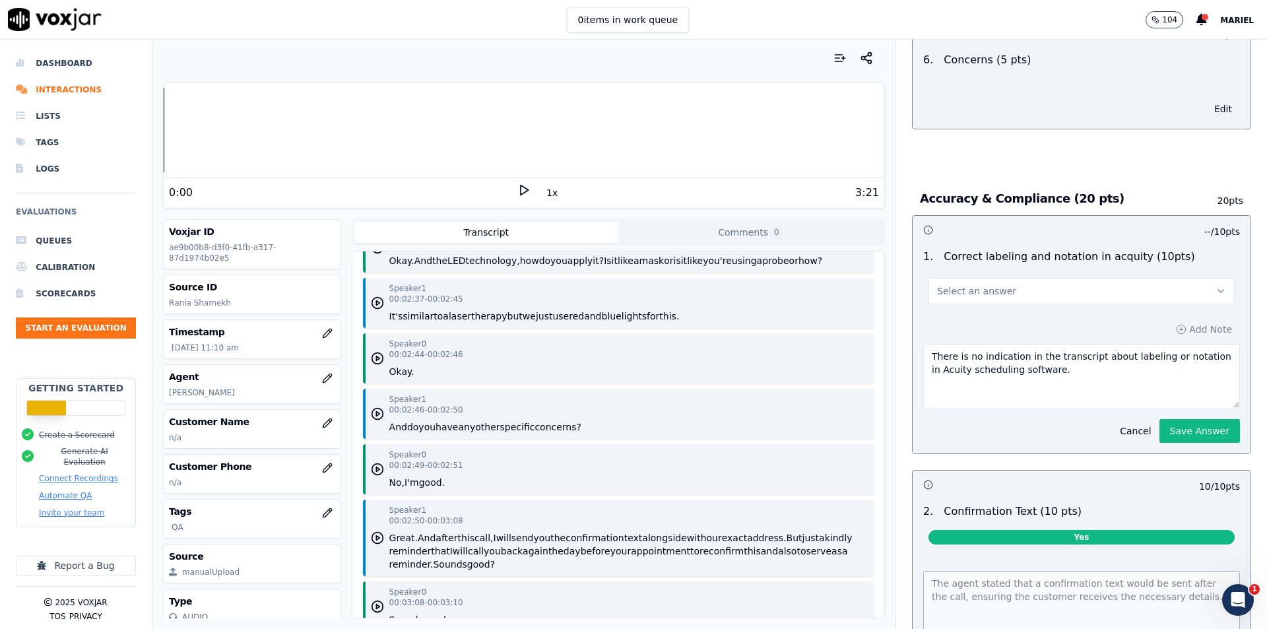
click at [1077, 278] on button "Select an answer" at bounding box center [1081, 291] width 306 height 26
click at [983, 317] on div "Yes" at bounding box center [1060, 314] width 283 height 21
drag, startPoint x: 1105, startPoint y: 369, endPoint x: 891, endPoint y: 349, distance: 214.7
click at [901, 349] on div "Accuracy & Compliance (20 pts) 20 pts 10 / 10 pts 1 . Correct labeling and nota…" at bounding box center [1081, 434] width 360 height 525
click at [1186, 426] on div "10 / 10 pts 1 . Correct labeling and notation in acquity (10pts) Yes Add Note C…" at bounding box center [1081, 442] width 339 height 455
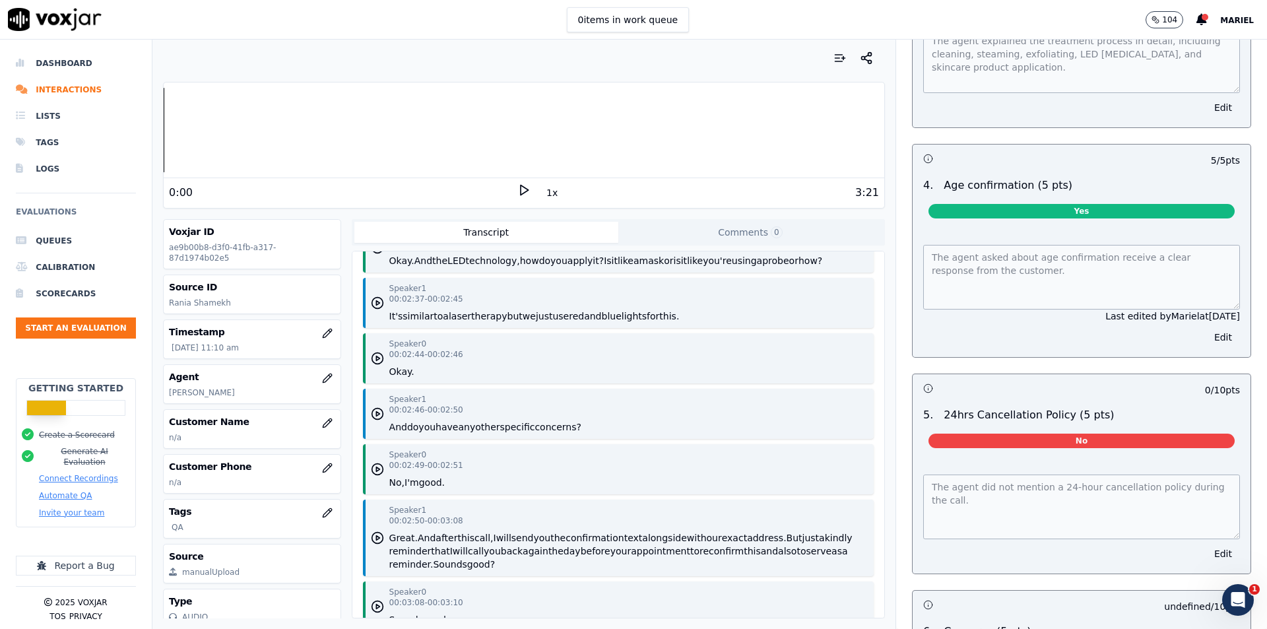
scroll to position [1689, 0]
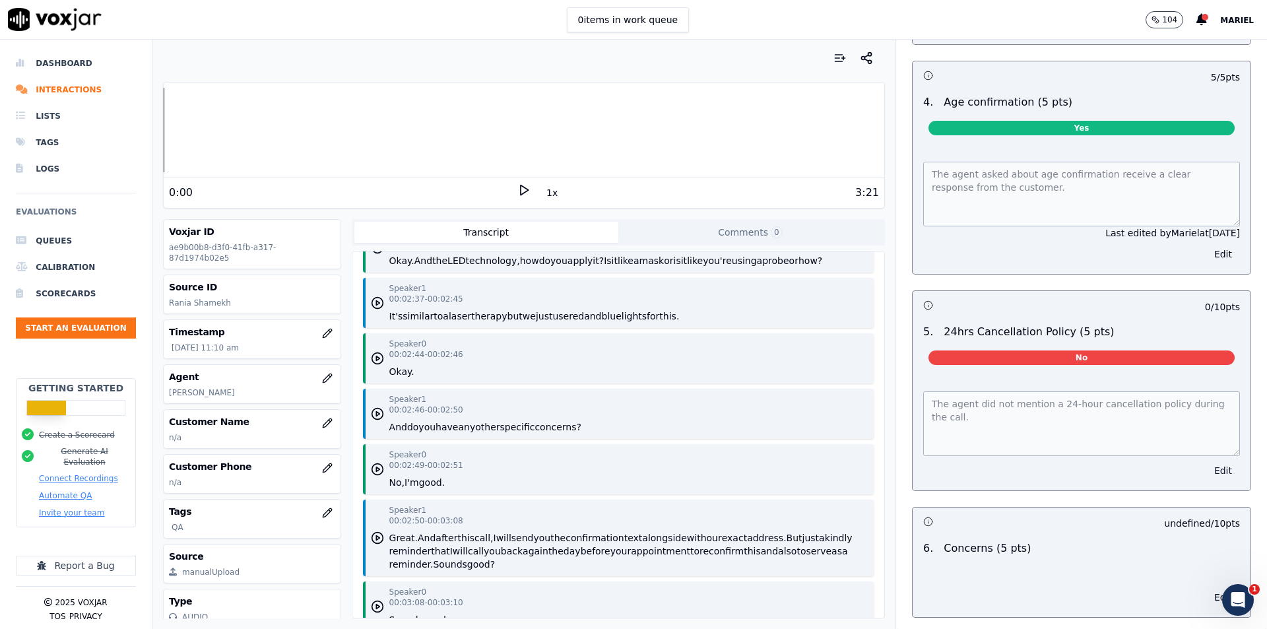
click at [1206, 461] on button "Edit" at bounding box center [1223, 470] width 34 height 18
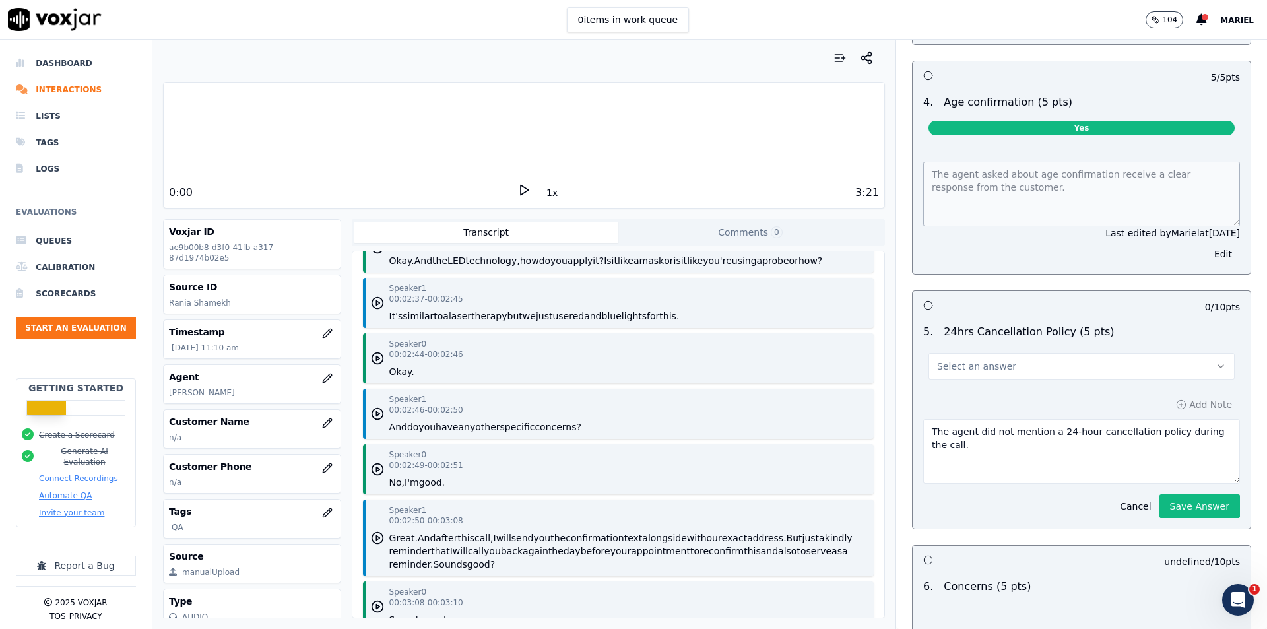
click at [1152, 355] on button "Select an answer" at bounding box center [1081, 366] width 306 height 26
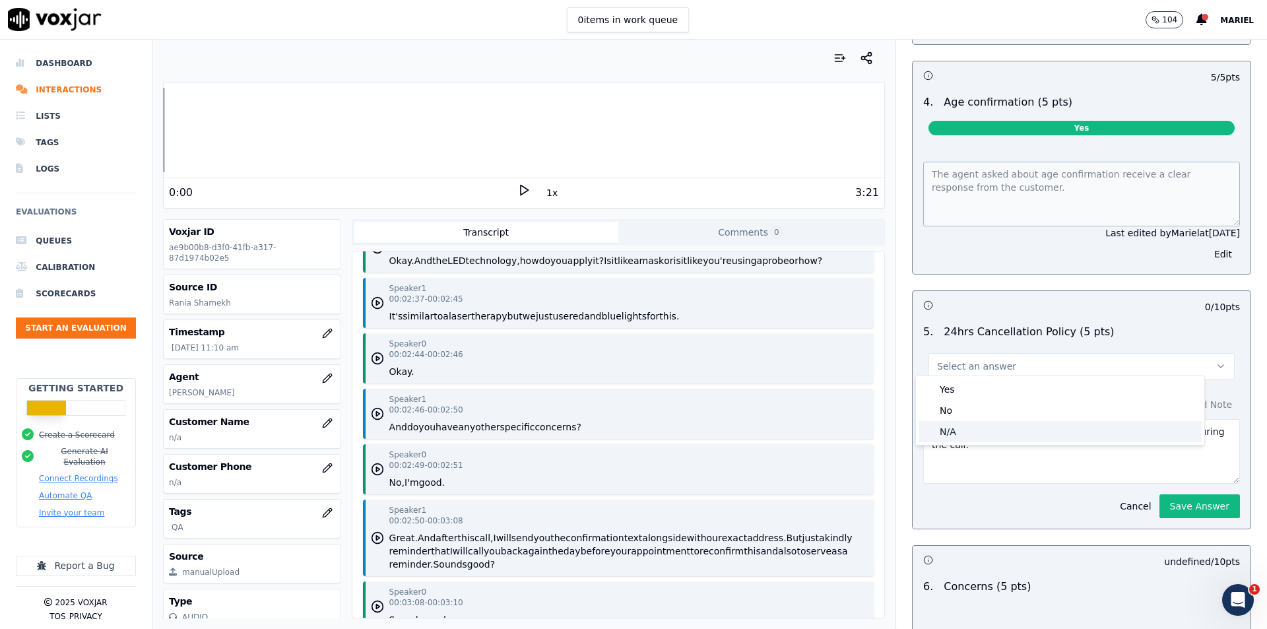
click at [1004, 430] on div "N/A" at bounding box center [1060, 431] width 283 height 21
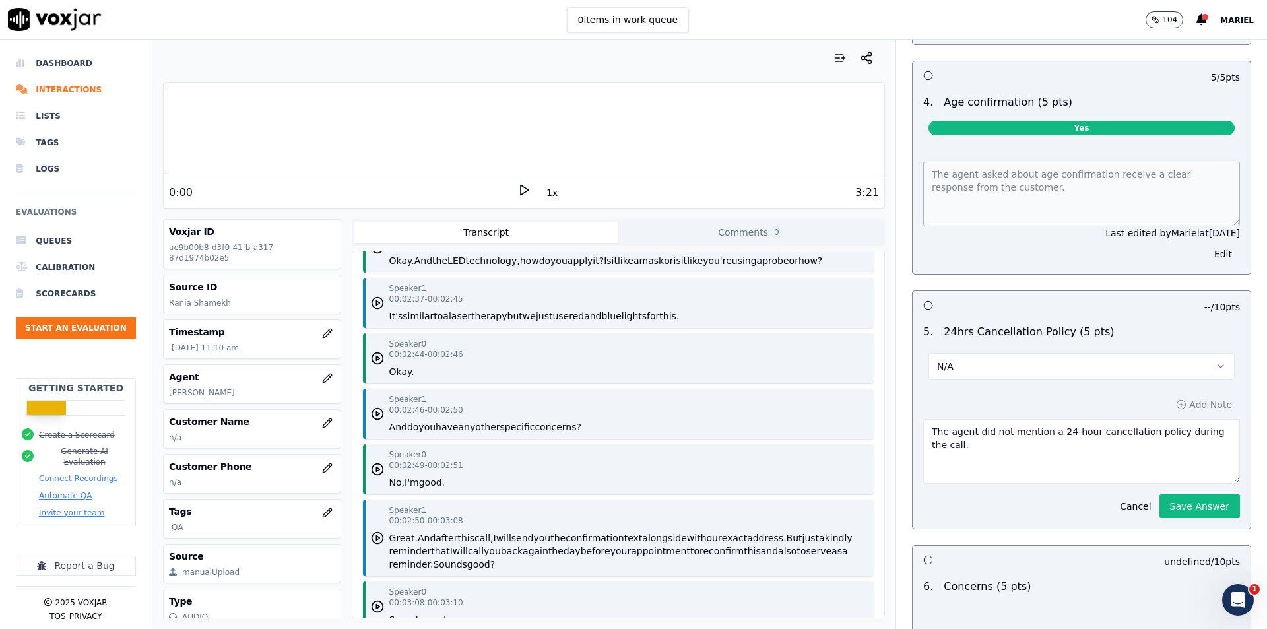
click at [1204, 302] on p "-- / 10 pts" at bounding box center [1222, 306] width 36 height 13
click at [1167, 497] on button "Save Answer" at bounding box center [1199, 506] width 81 height 24
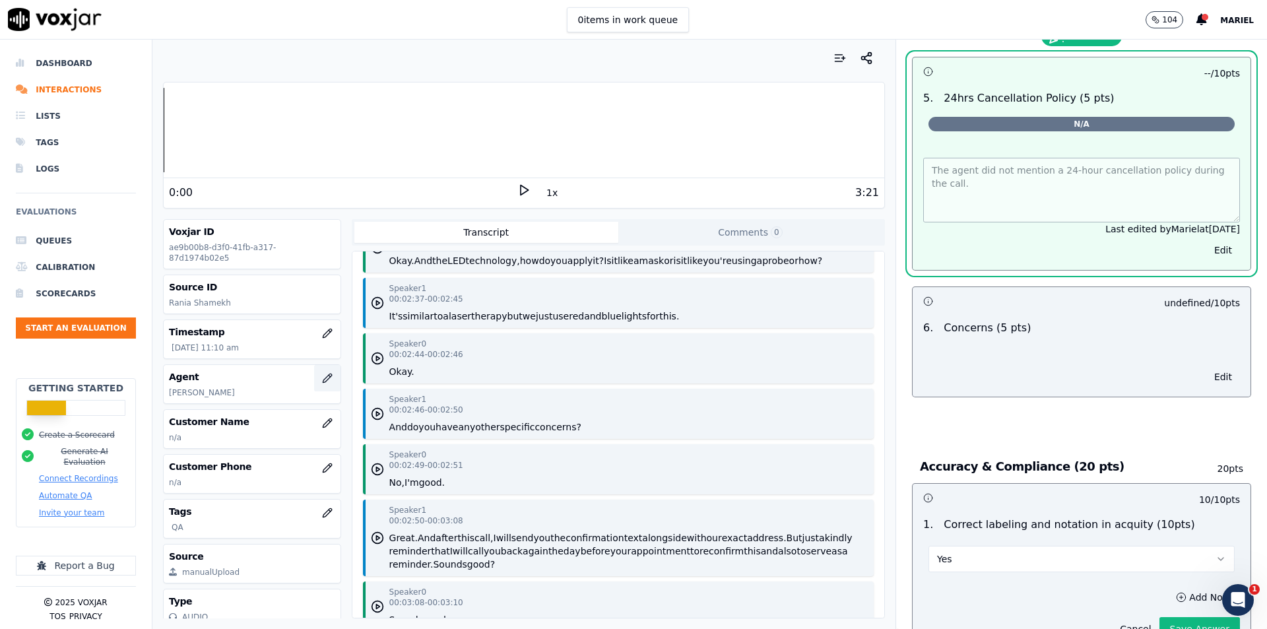
scroll to position [1923, 0]
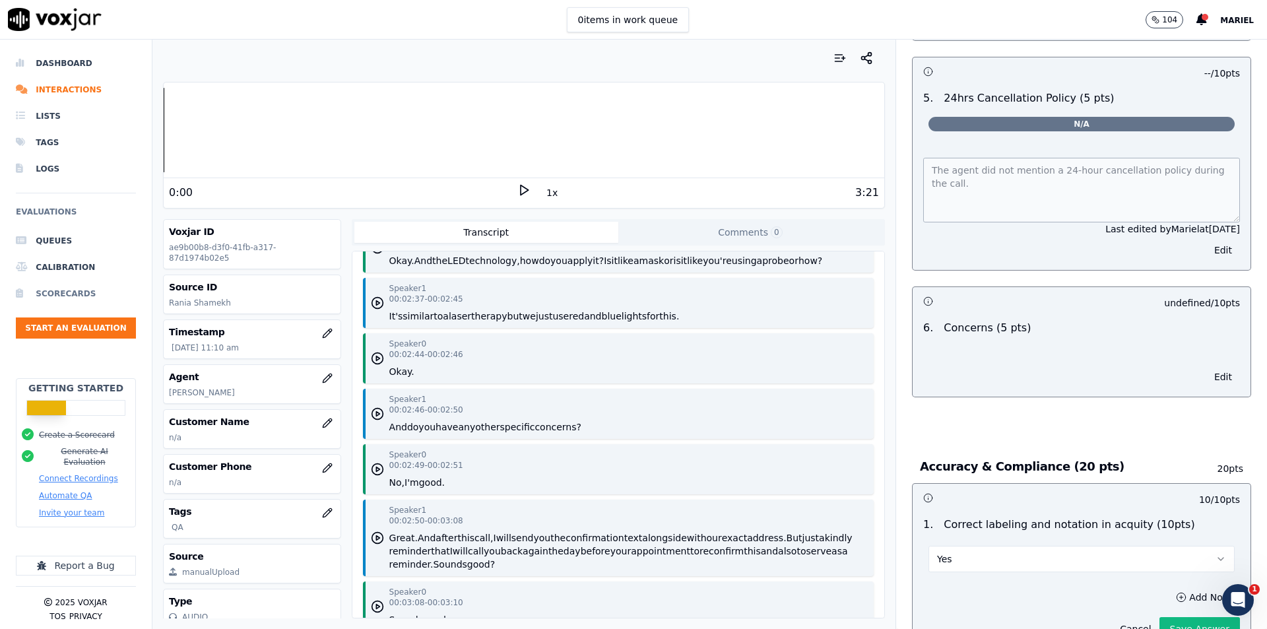
click at [51, 298] on li "Scorecards" at bounding box center [76, 293] width 120 height 26
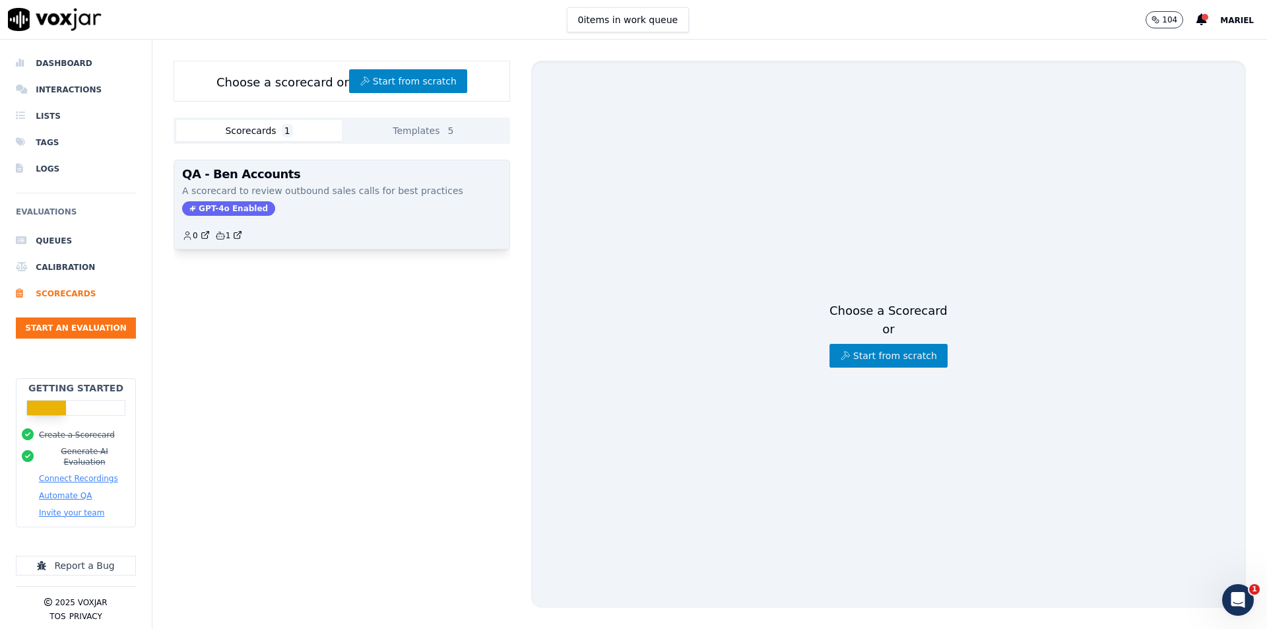
click at [271, 200] on div "QA - Ben Accounts A scorecard to review outbound sales calls for best practices…" at bounding box center [341, 204] width 335 height 88
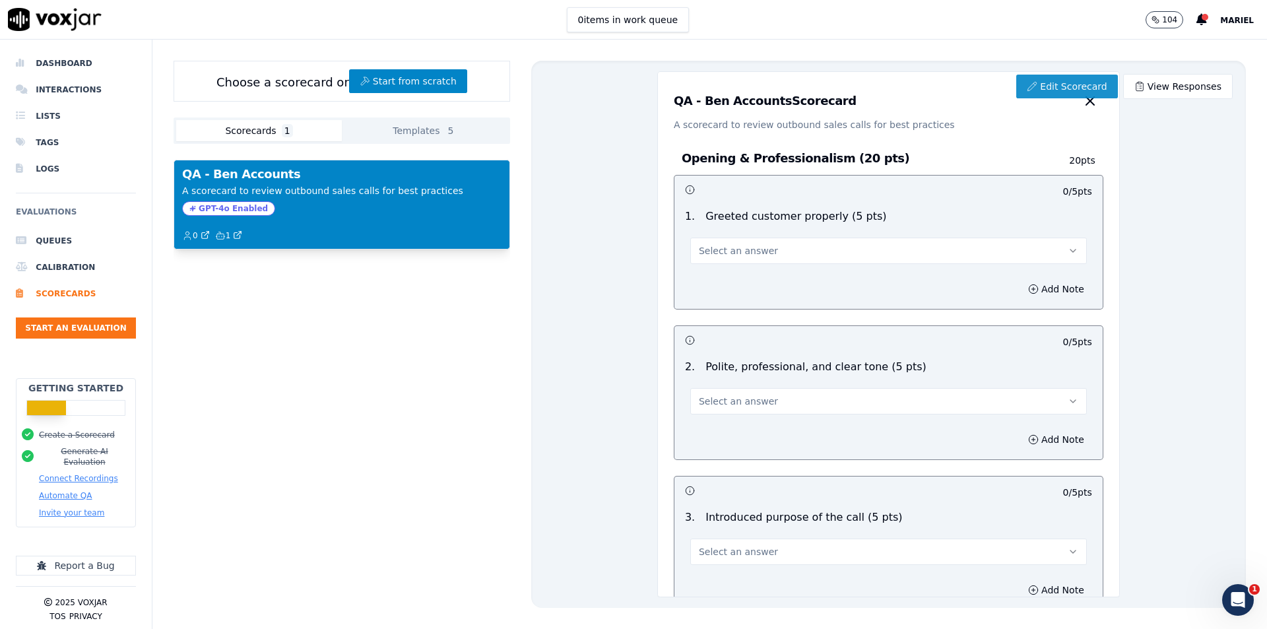
click at [1055, 88] on link "Edit Scorecard" at bounding box center [1066, 87] width 101 height 24
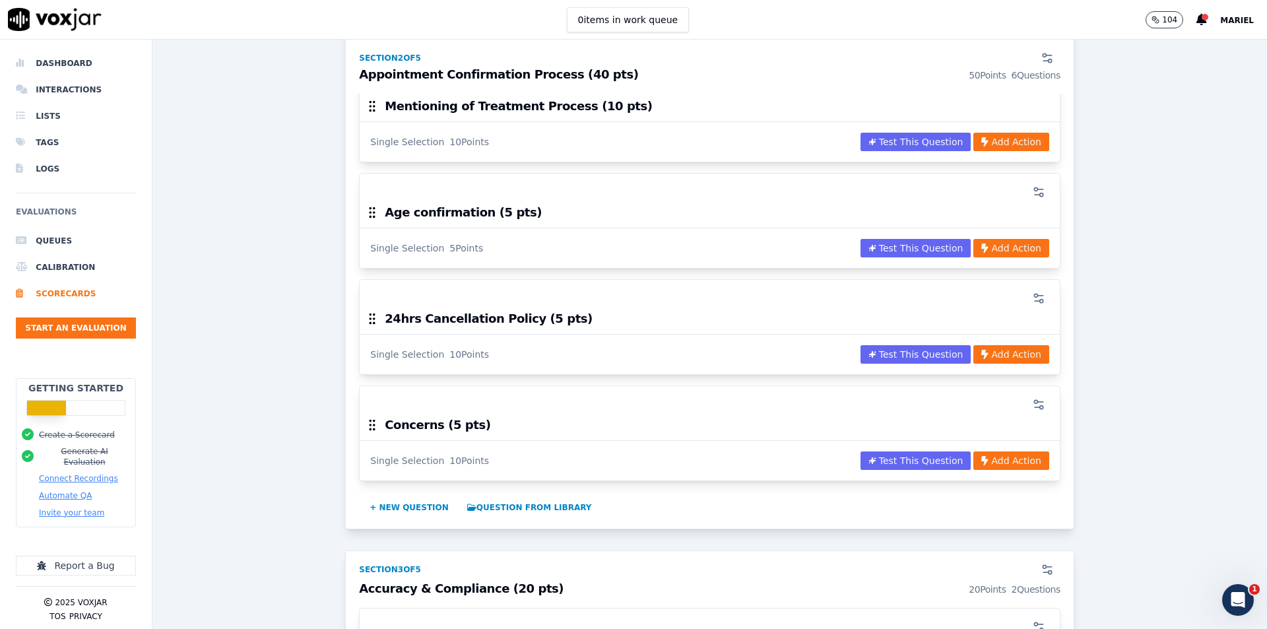
scroll to position [990, 0]
click at [1032, 295] on icon "button" at bounding box center [1038, 297] width 13 height 13
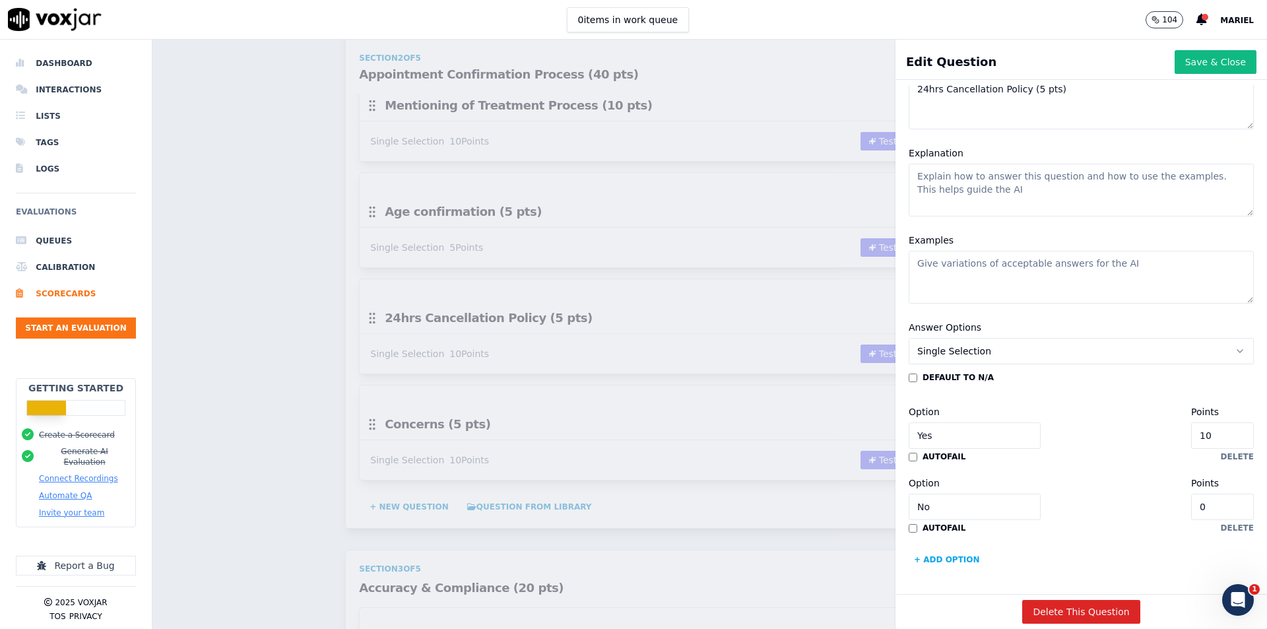
scroll to position [159, 0]
drag, startPoint x: 1180, startPoint y: 400, endPoint x: 1126, endPoint y: 406, distance: 54.5
click at [1126, 406] on div "Option Yes Points 10" at bounding box center [1081, 426] width 345 height 45
type input "5"
click at [1182, 57] on button "Save & Close" at bounding box center [1216, 62] width 82 height 24
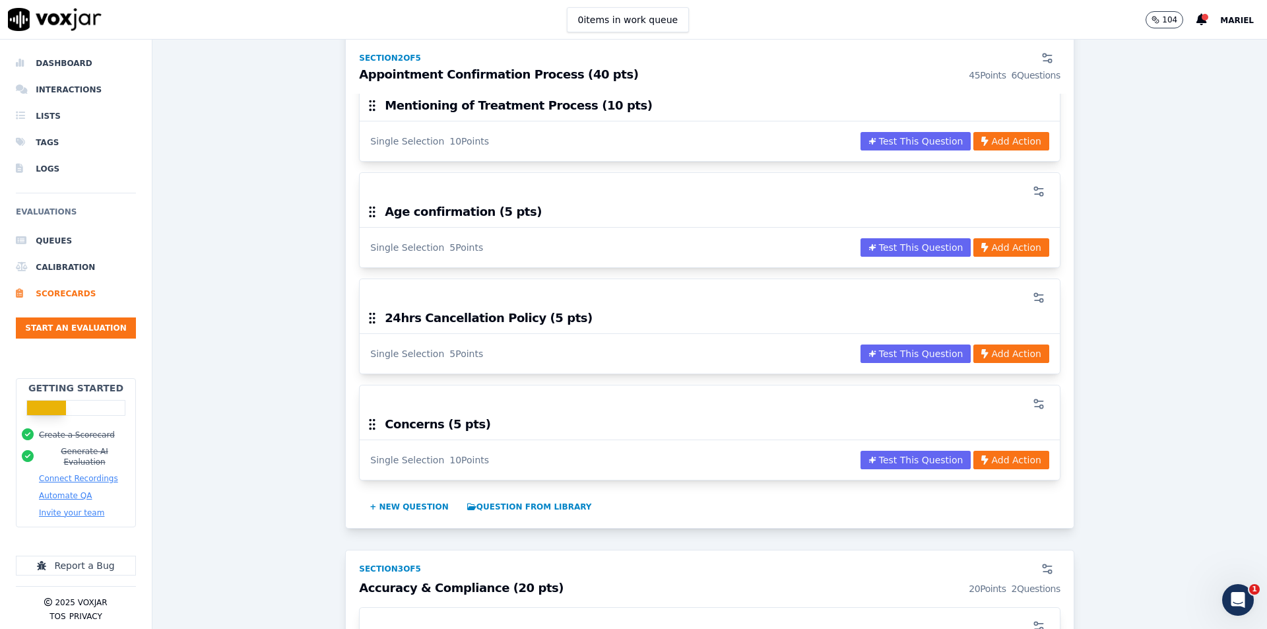
click at [325, 263] on div "QA - Ben Accounts ACTIVE A scorecard to review outbound sales calls for best pr…" at bounding box center [709, 290] width 1093 height 2390
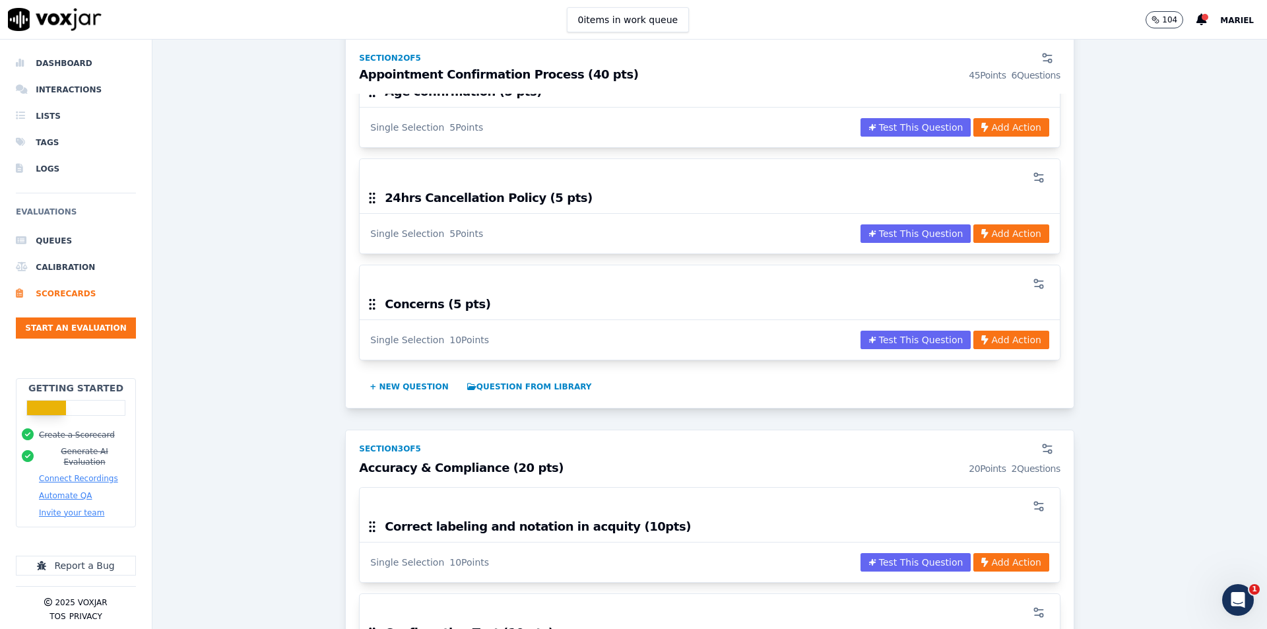
scroll to position [1122, 0]
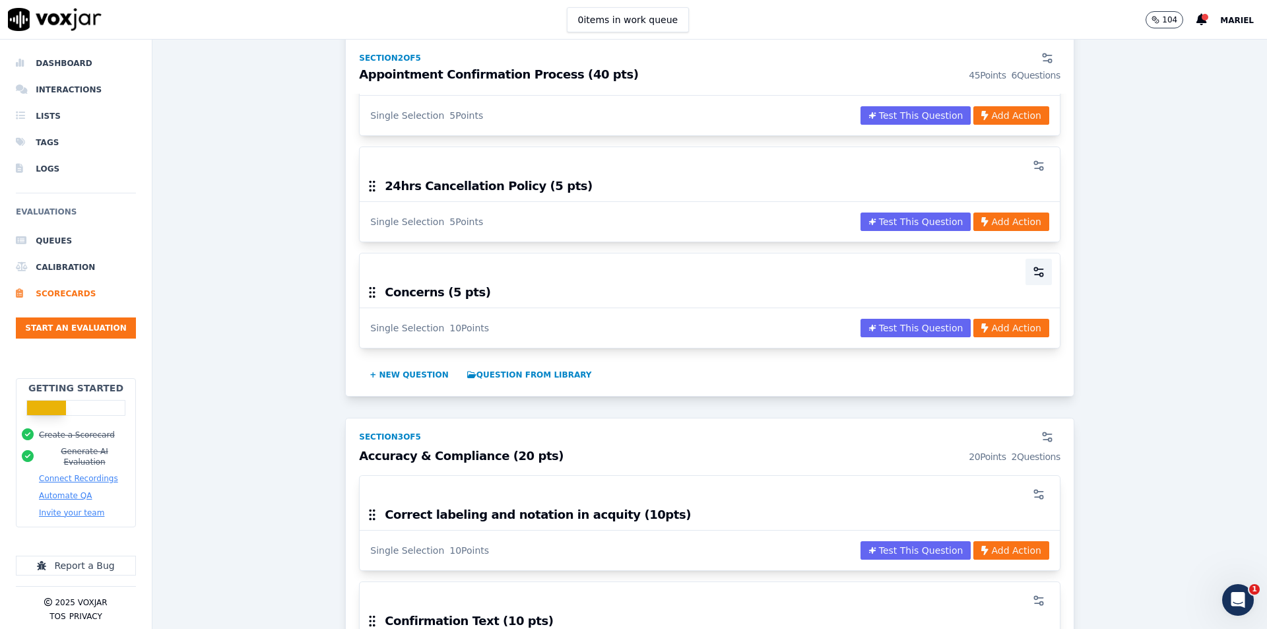
click at [1025, 268] on button "button" at bounding box center [1038, 272] width 26 height 26
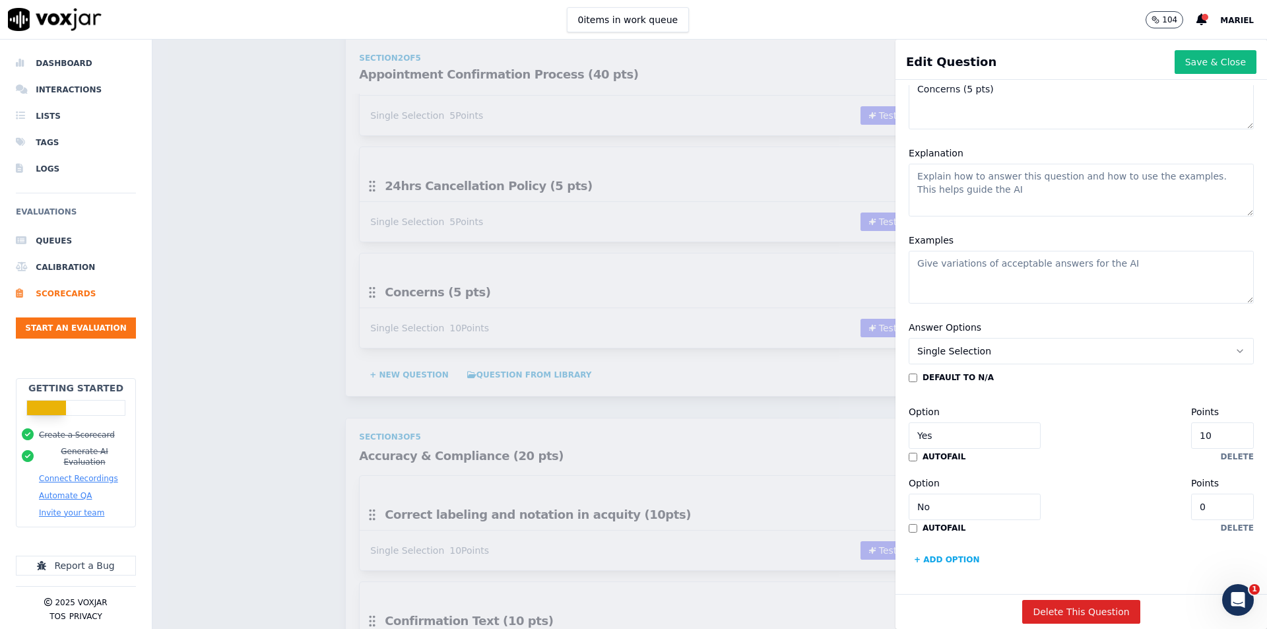
scroll to position [159, 0]
drag, startPoint x: 1176, startPoint y: 396, endPoint x: 1122, endPoint y: 397, distance: 53.5
click at [1122, 404] on div "Option Yes Points 10" at bounding box center [1081, 426] width 345 height 45
type input "5"
click at [1199, 51] on button "Save & Close" at bounding box center [1216, 62] width 82 height 24
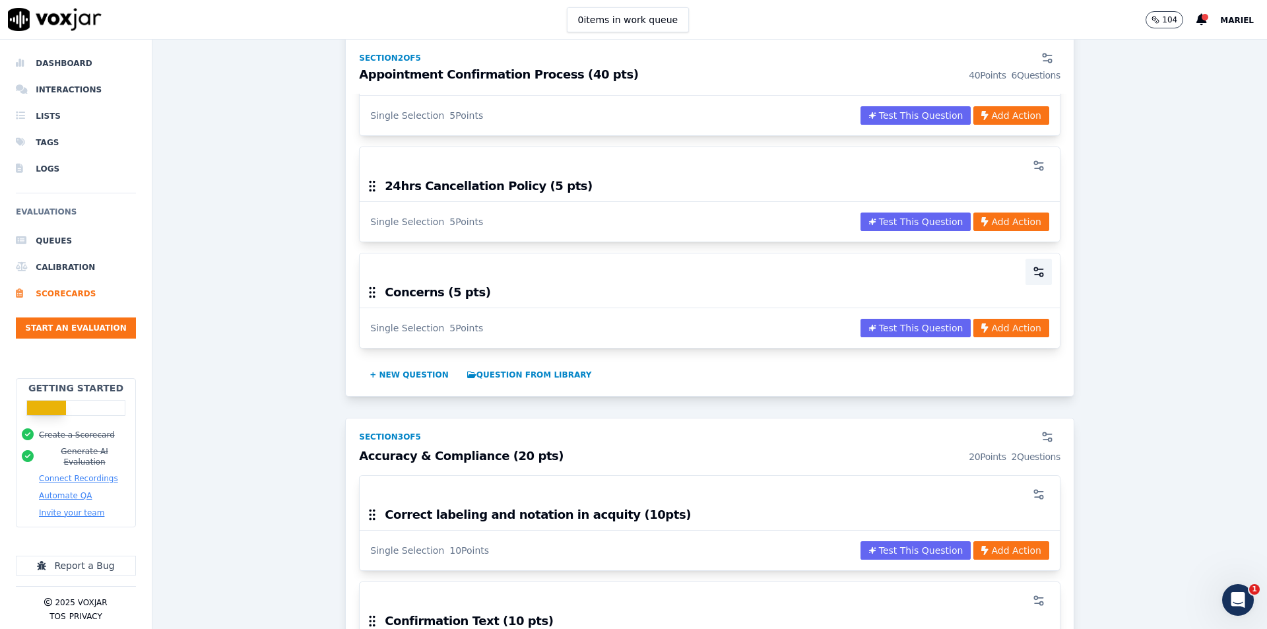
click at [1025, 264] on button "button" at bounding box center [1038, 272] width 26 height 26
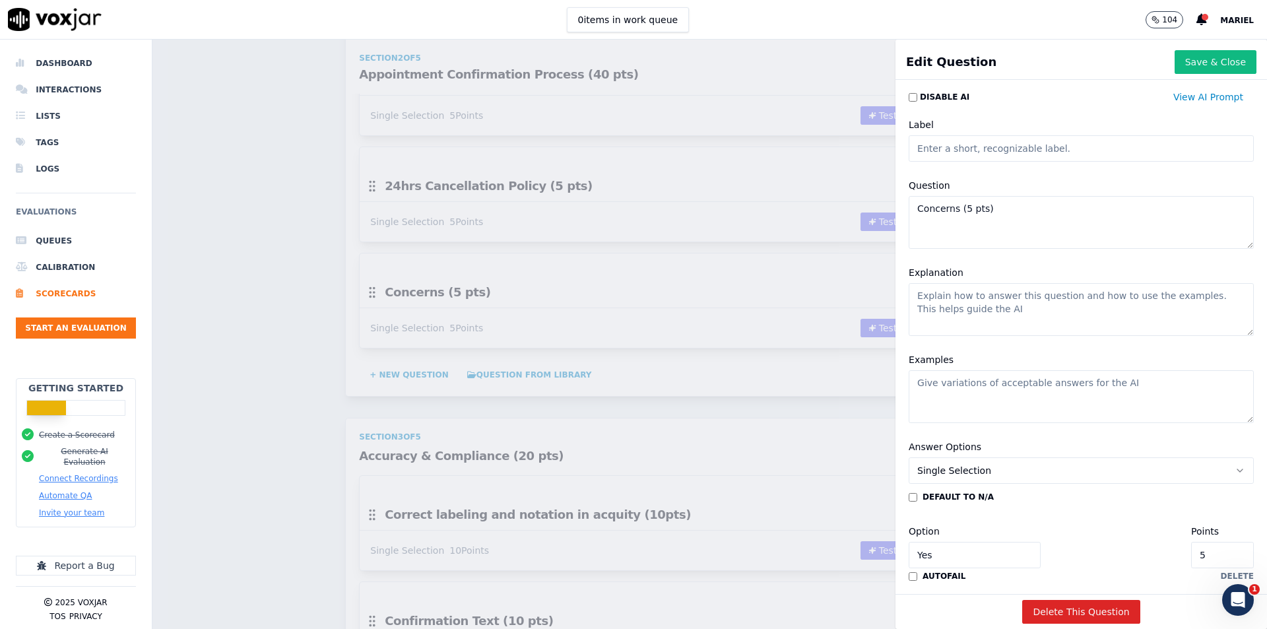
click at [909, 210] on textarea "Concerns (5 pts)" at bounding box center [1081, 222] width 345 height 53
type textarea "Reconfirm Concerns (5 pts)"
click at [1181, 70] on button "Save & Close" at bounding box center [1216, 62] width 82 height 24
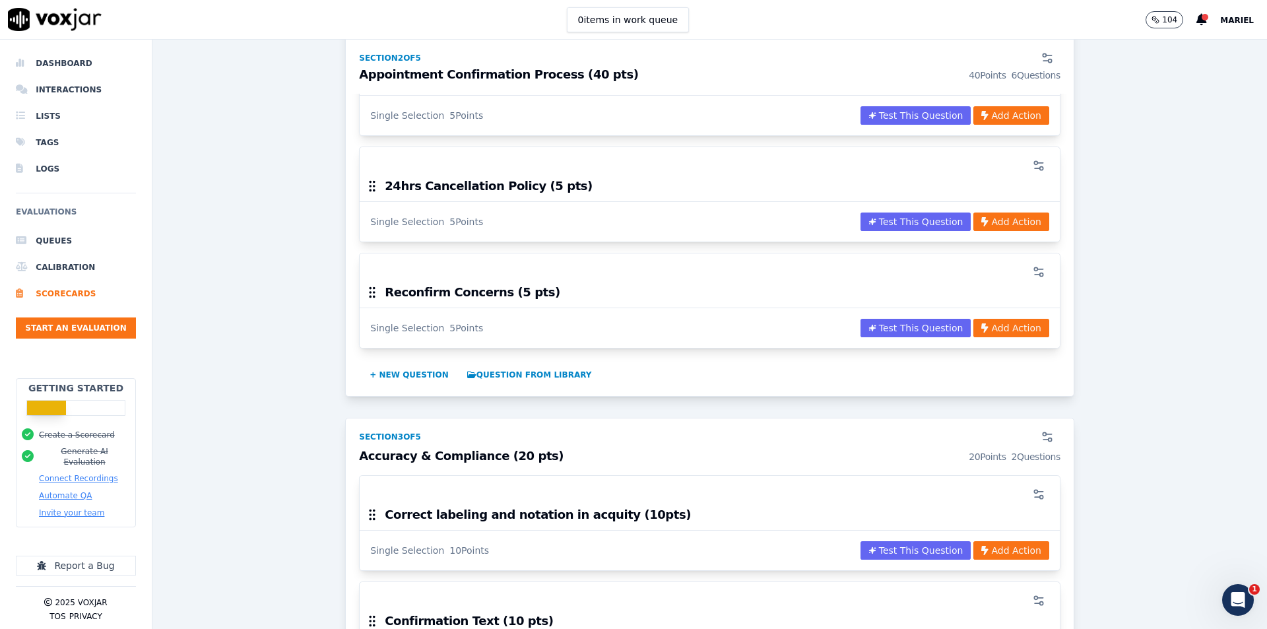
click at [304, 319] on div "QA - Ben Accounts ACTIVE A scorecard to review outbound sales calls for best pr…" at bounding box center [709, 158] width 1093 height 2390
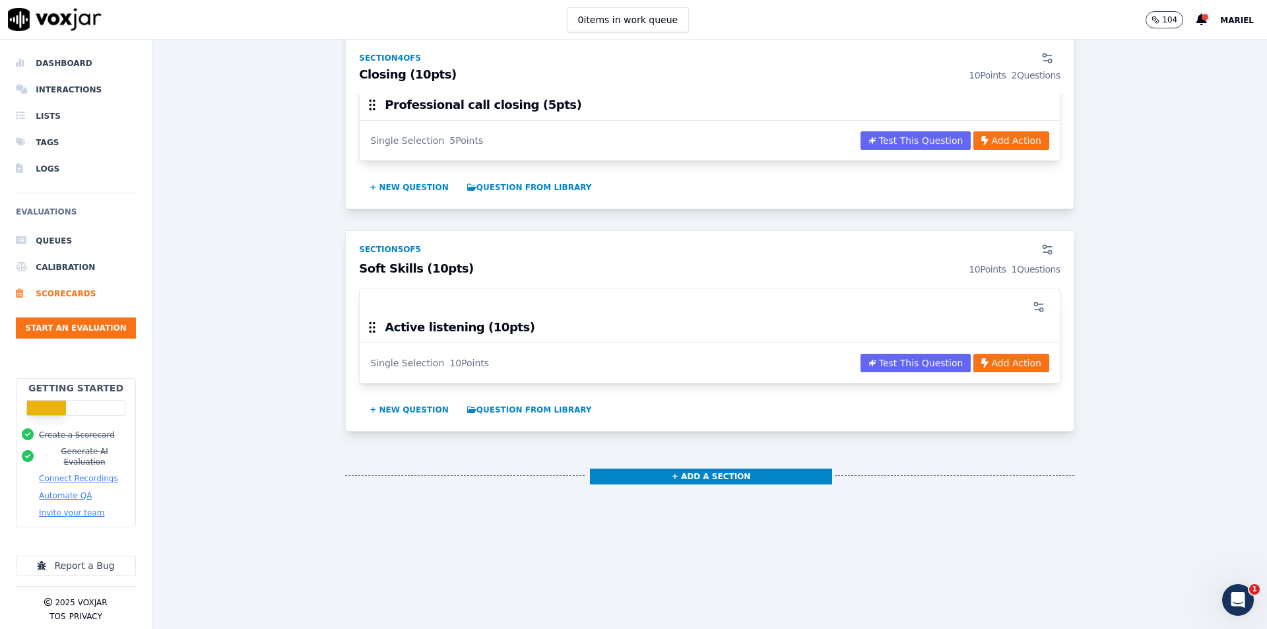
scroll to position [1980, 0]
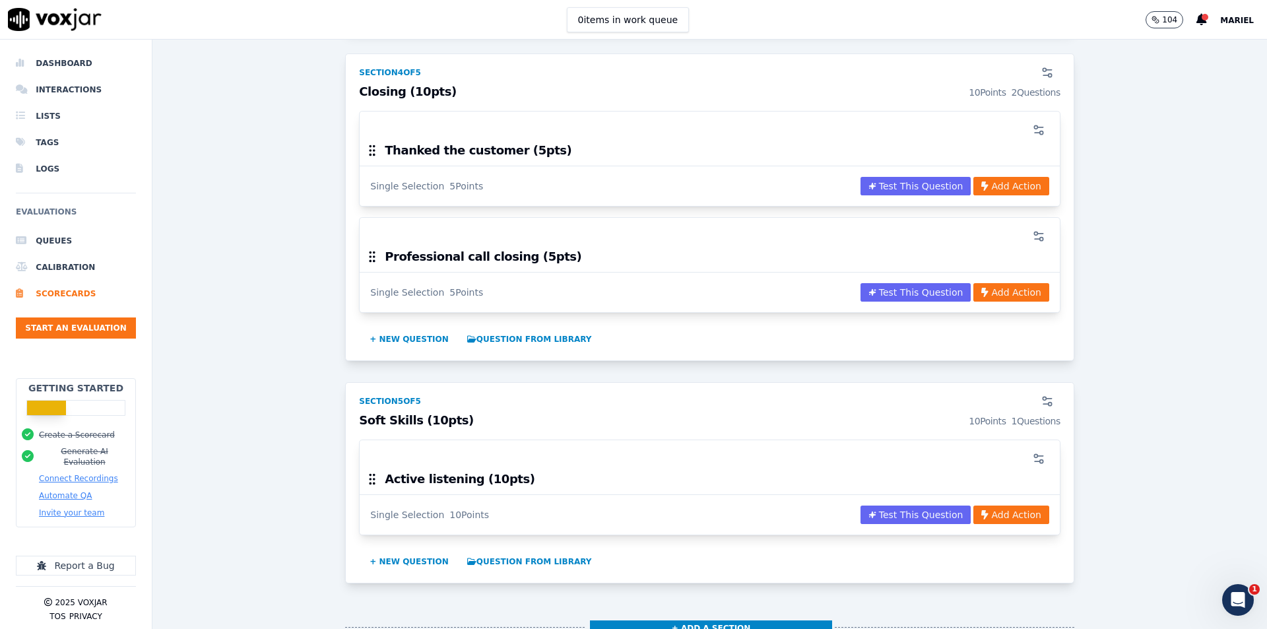
scroll to position [1650, 0]
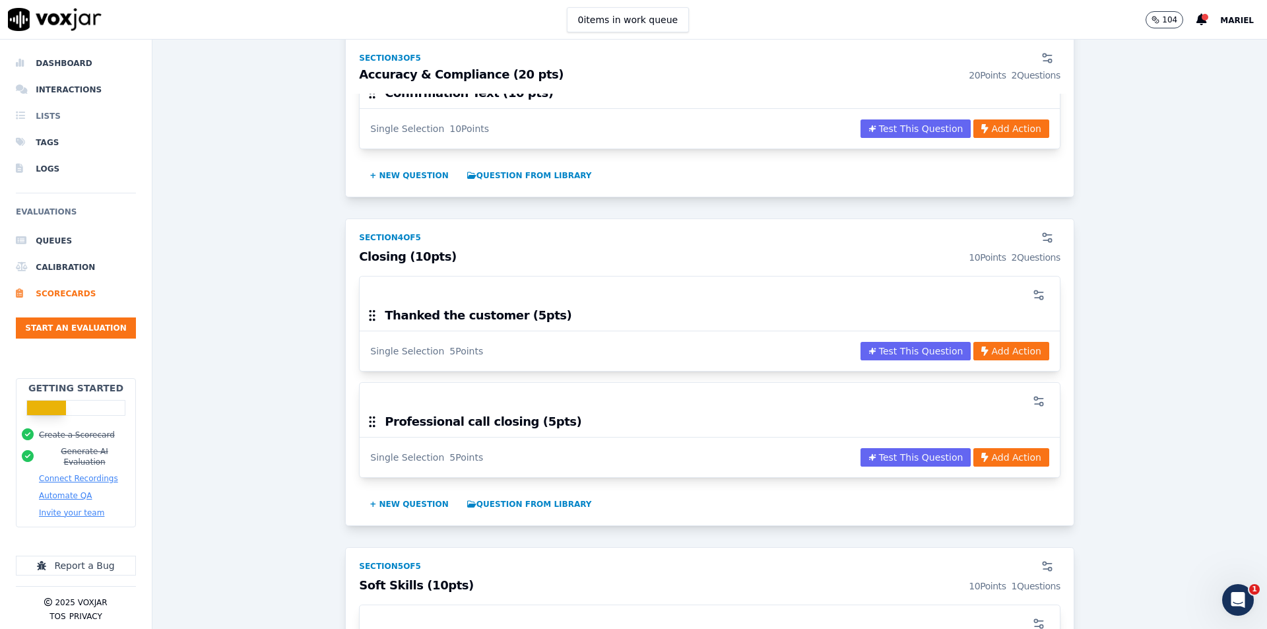
click at [58, 104] on li "Lists" at bounding box center [76, 116] width 120 height 26
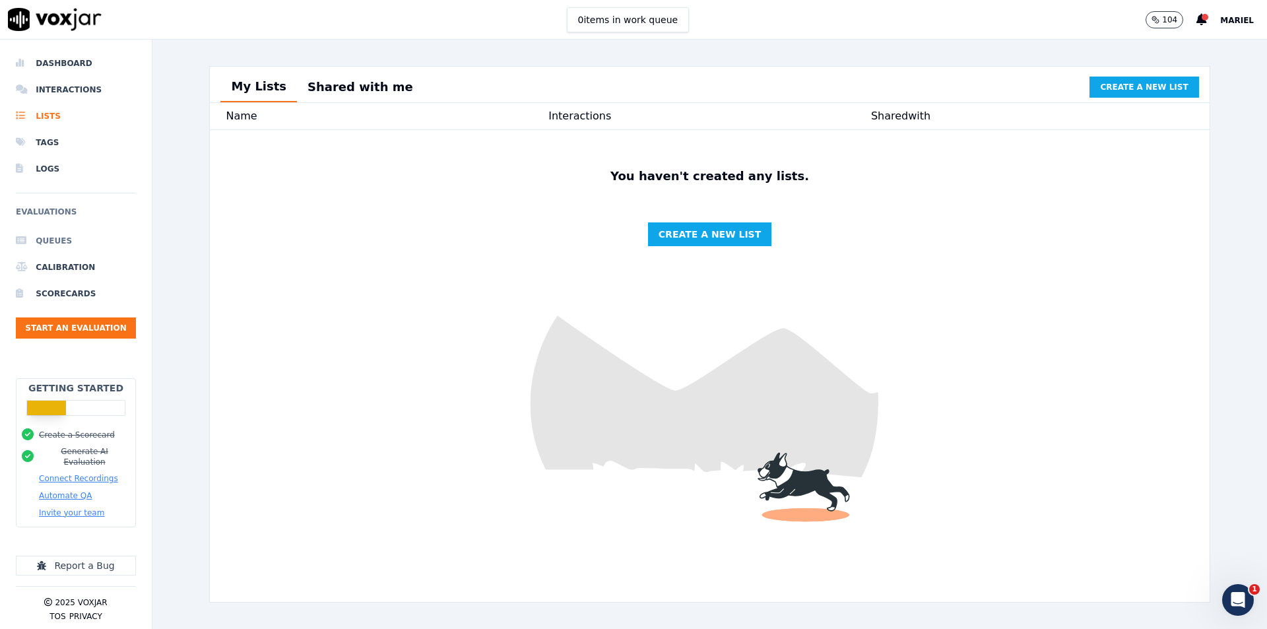
click at [58, 240] on li "Queues" at bounding box center [76, 241] width 120 height 26
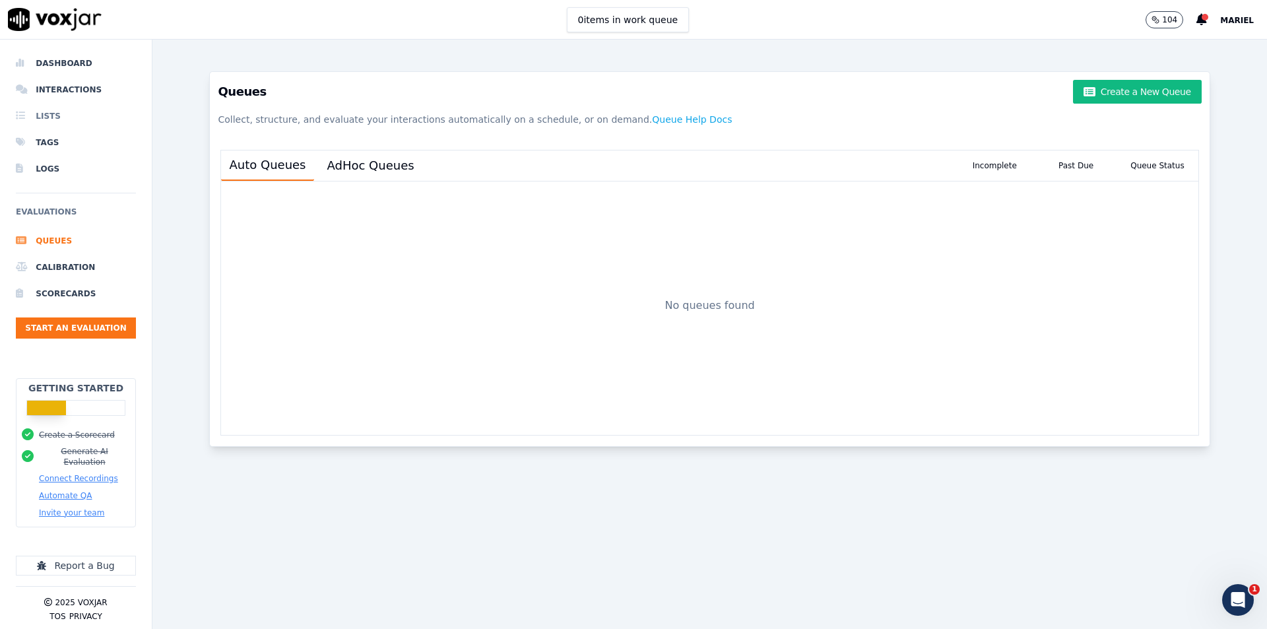
click at [51, 106] on li "Lists" at bounding box center [76, 116] width 120 height 26
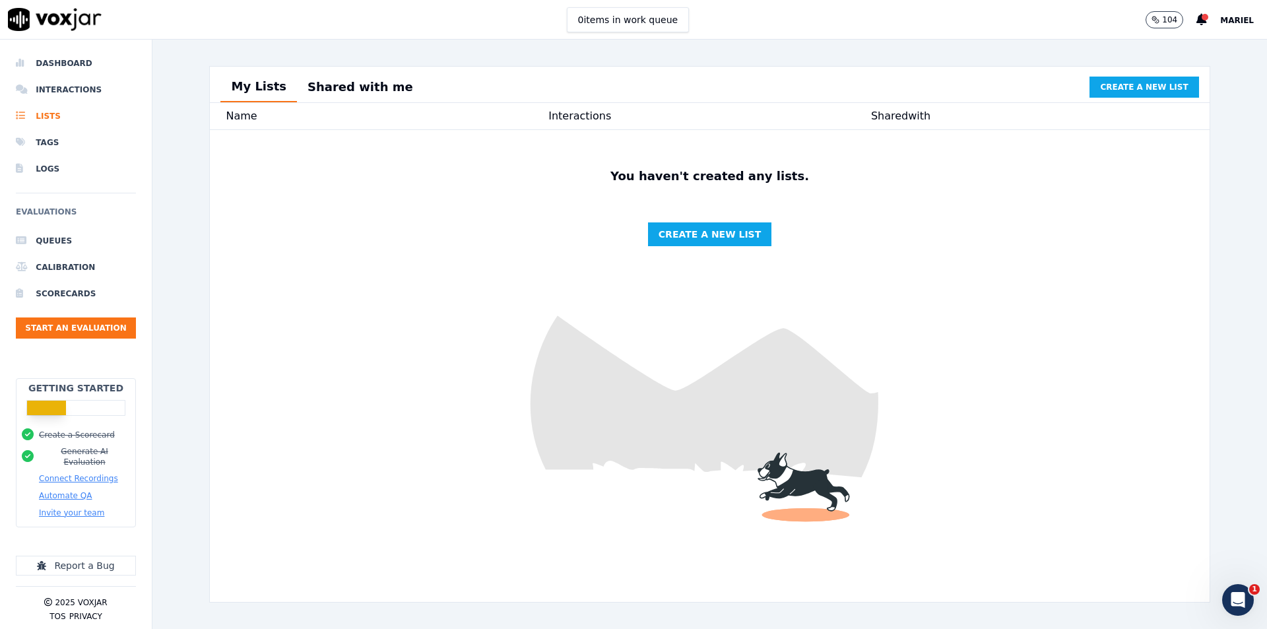
click at [537, 209] on img at bounding box center [709, 366] width 999 height 472
click at [40, 92] on li "Interactions" at bounding box center [76, 90] width 120 height 26
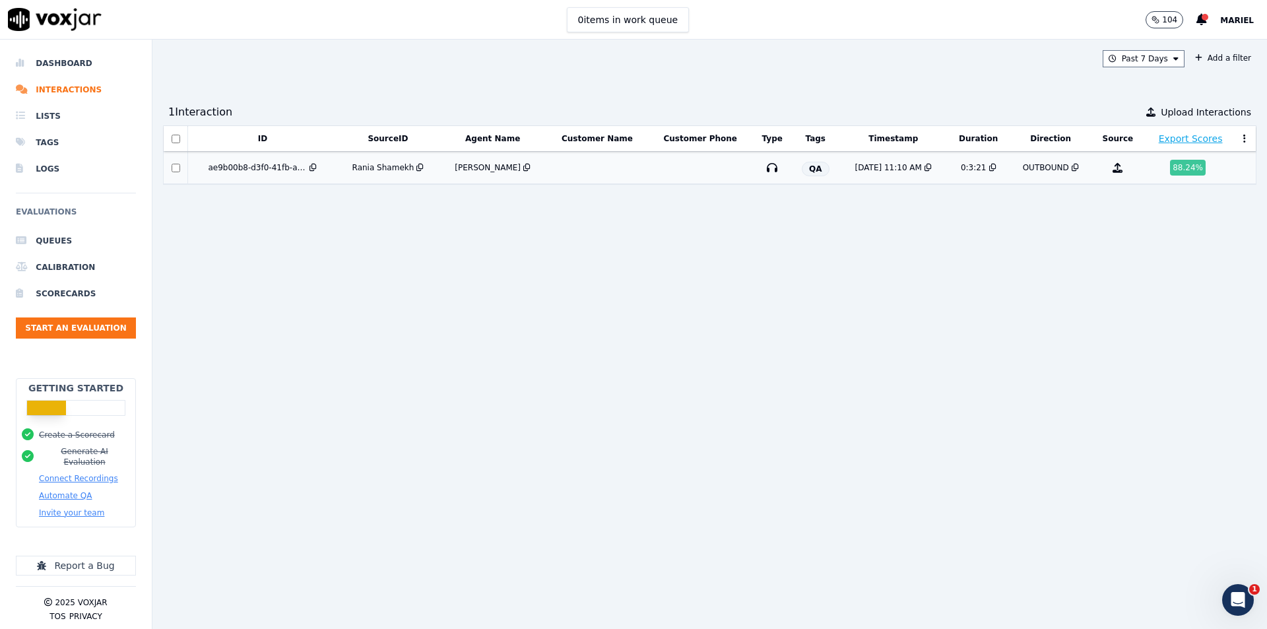
click at [550, 163] on td at bounding box center [597, 168] width 102 height 32
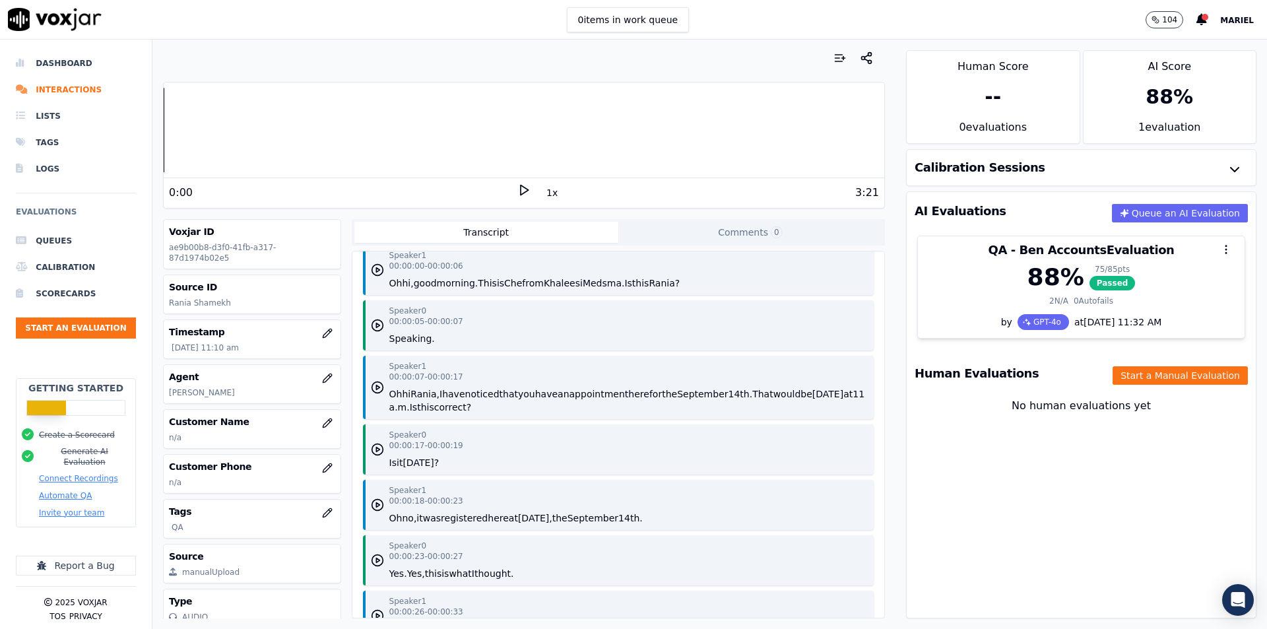
scroll to position [198, 0]
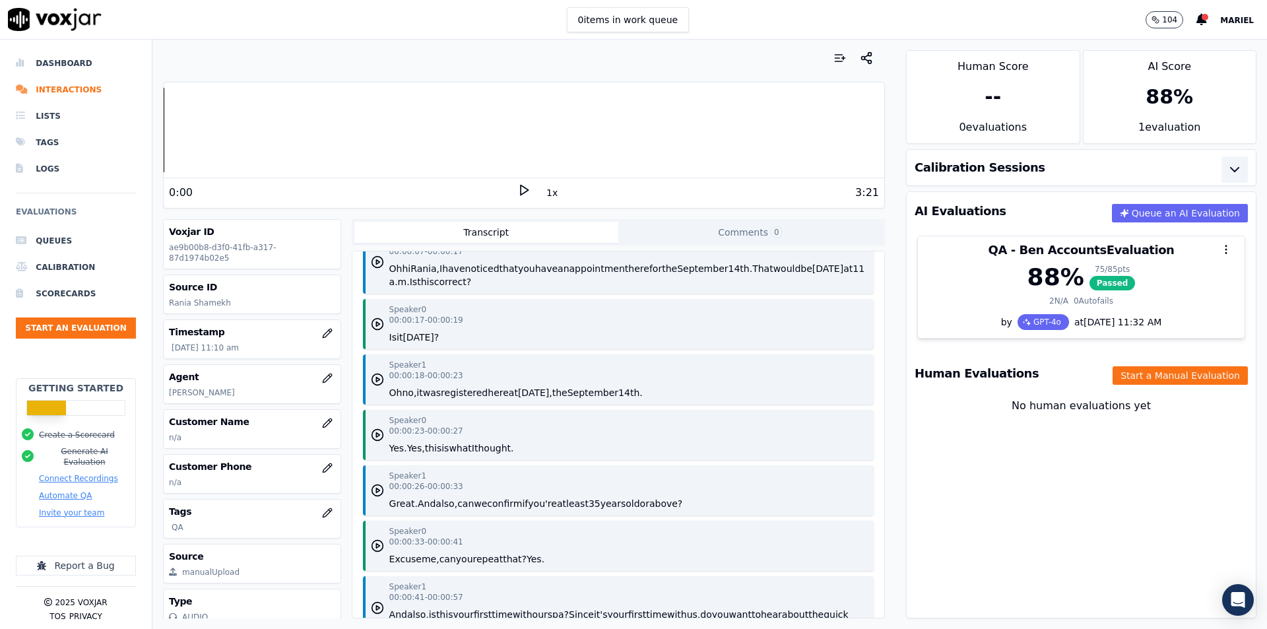
click at [1221, 168] on button "button" at bounding box center [1234, 169] width 26 height 26
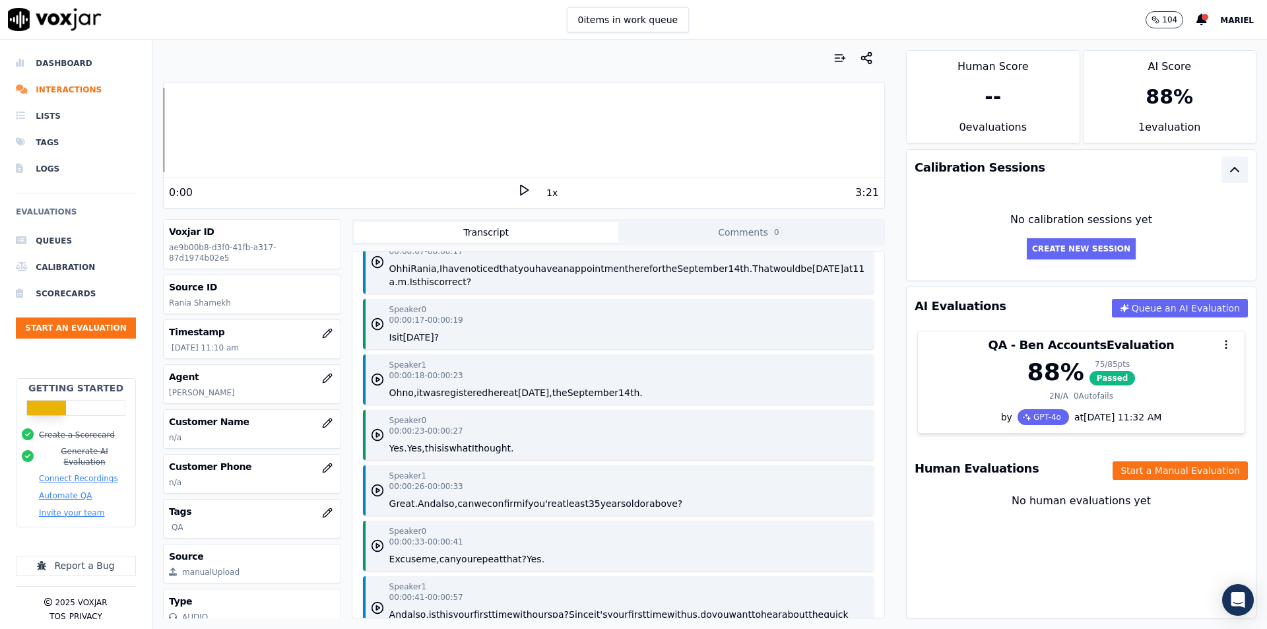
click at [1221, 168] on button "button" at bounding box center [1234, 169] width 26 height 26
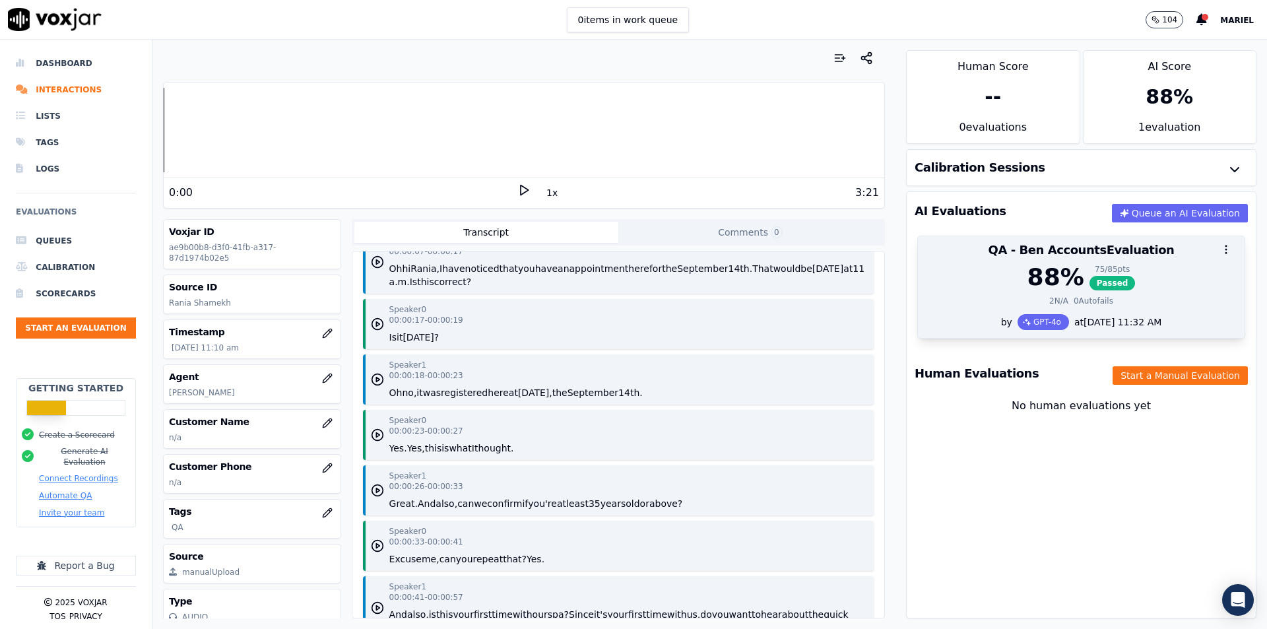
click at [1068, 294] on div "88 % 75 / 85 pts Passed 2 N/A 0 Autofails" at bounding box center [1081, 289] width 327 height 50
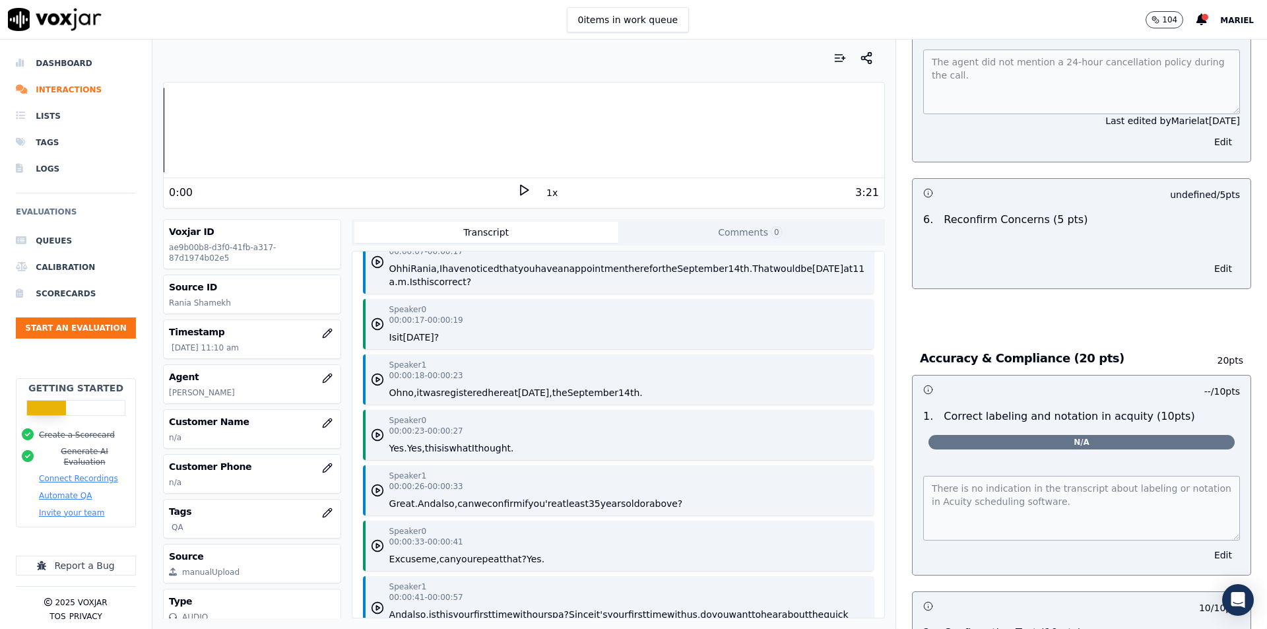
scroll to position [2046, 0]
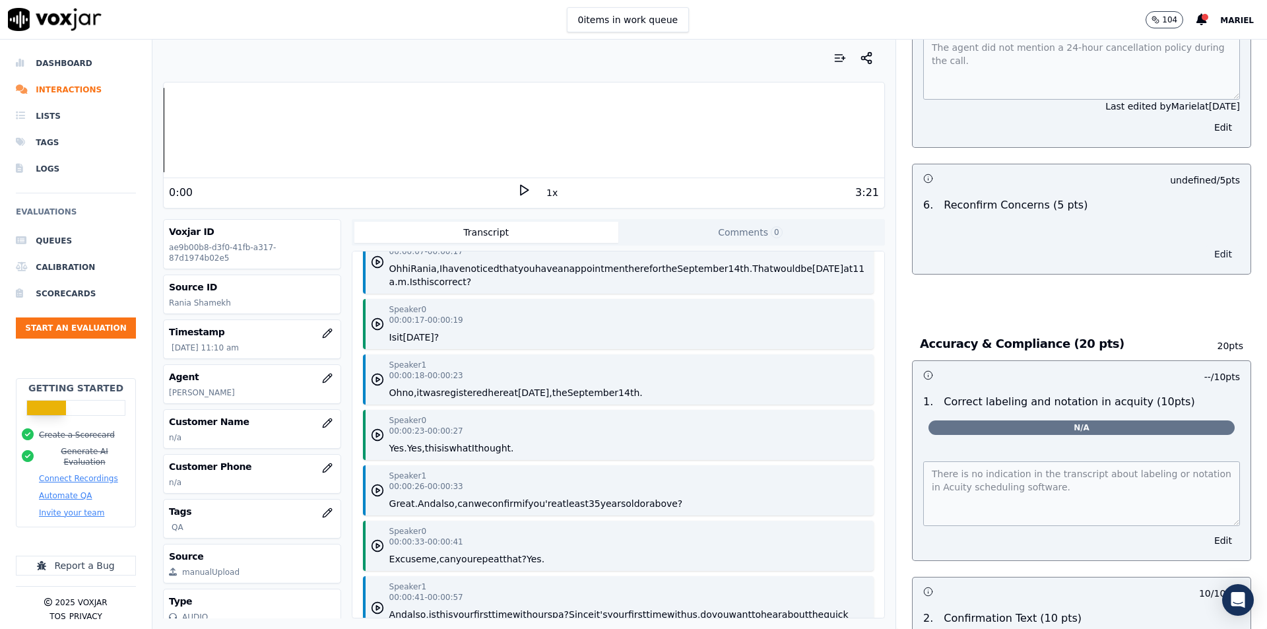
click at [1206, 245] on button "Edit" at bounding box center [1223, 254] width 34 height 18
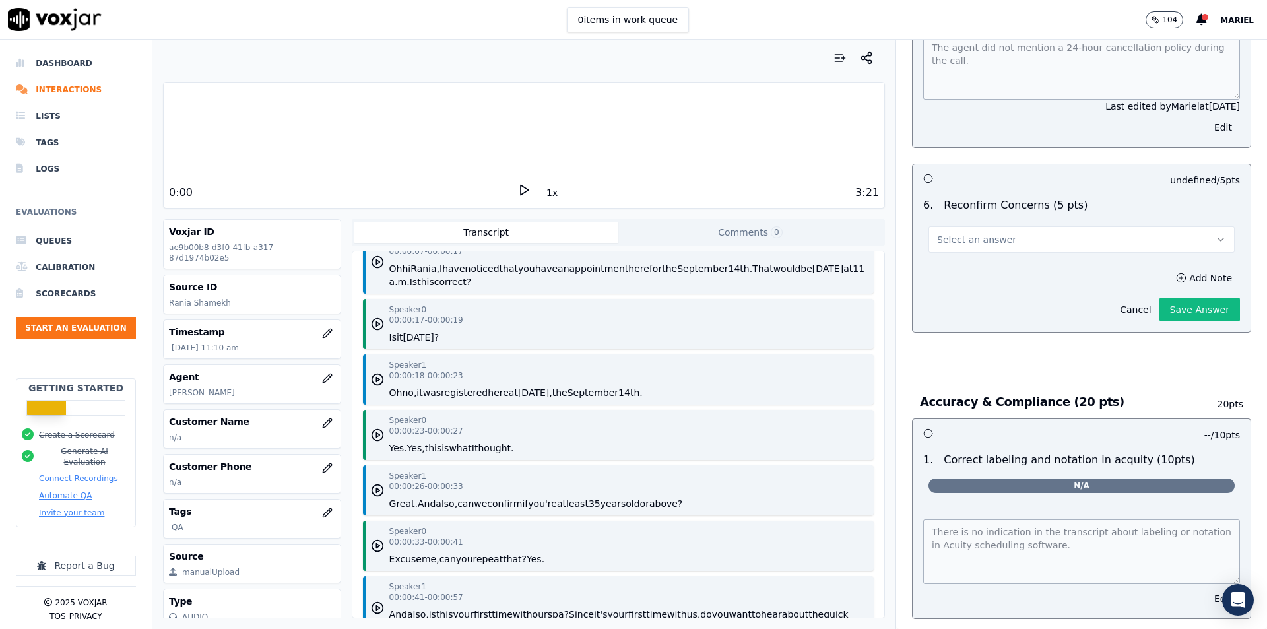
click at [1118, 240] on button "Select an answer" at bounding box center [1081, 239] width 306 height 26
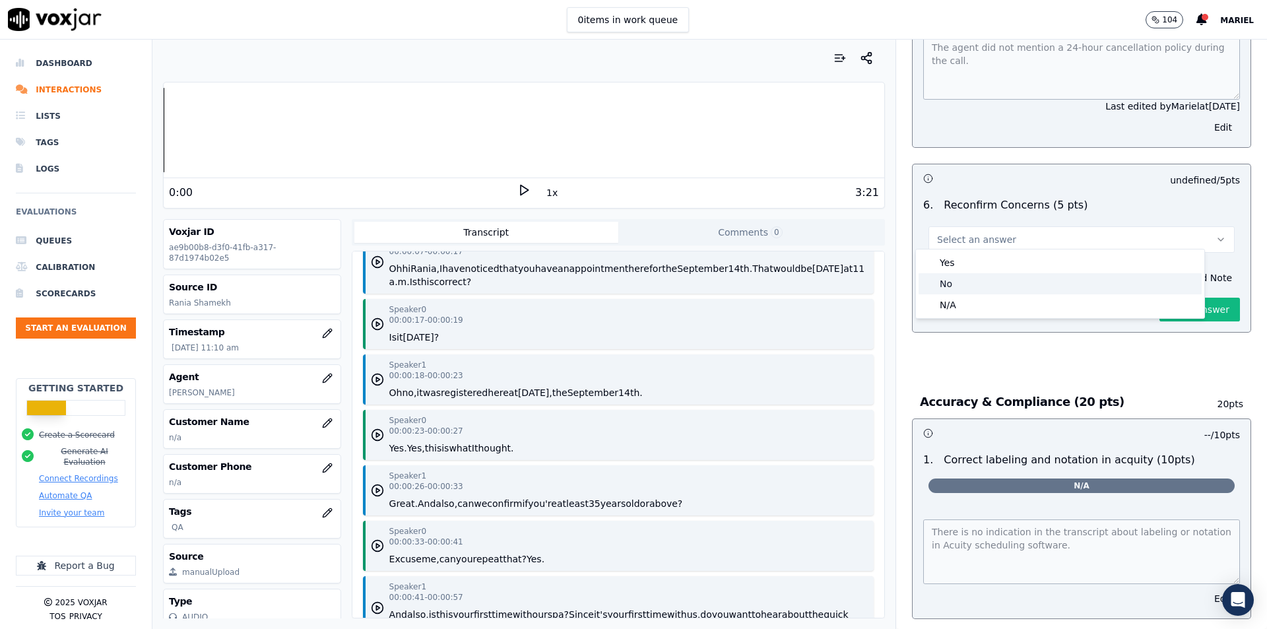
click at [984, 282] on div "No" at bounding box center [1060, 283] width 283 height 21
click at [1139, 289] on div "No" at bounding box center [1060, 283] width 283 height 21
click at [1140, 288] on div "No" at bounding box center [1060, 283] width 283 height 21
click at [964, 283] on div "No" at bounding box center [1060, 283] width 283 height 21
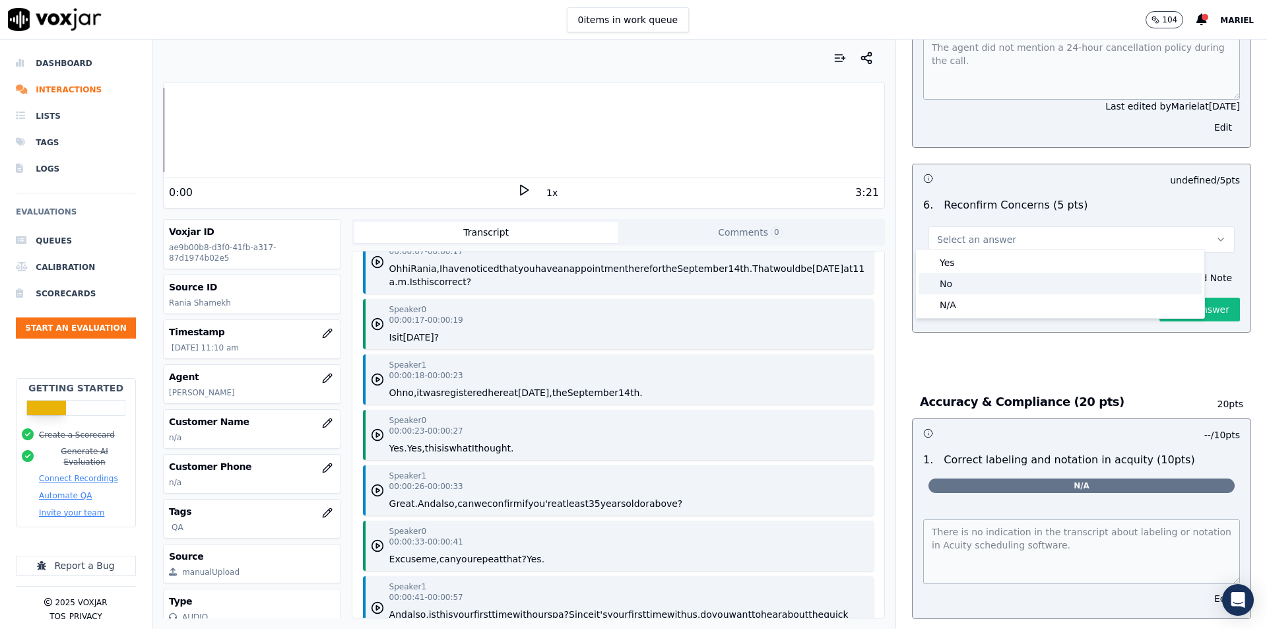
click at [964, 283] on div "No" at bounding box center [1060, 283] width 283 height 21
click at [965, 271] on div "Yes" at bounding box center [1060, 262] width 283 height 21
click at [992, 240] on button "Select an answer" at bounding box center [1081, 239] width 306 height 26
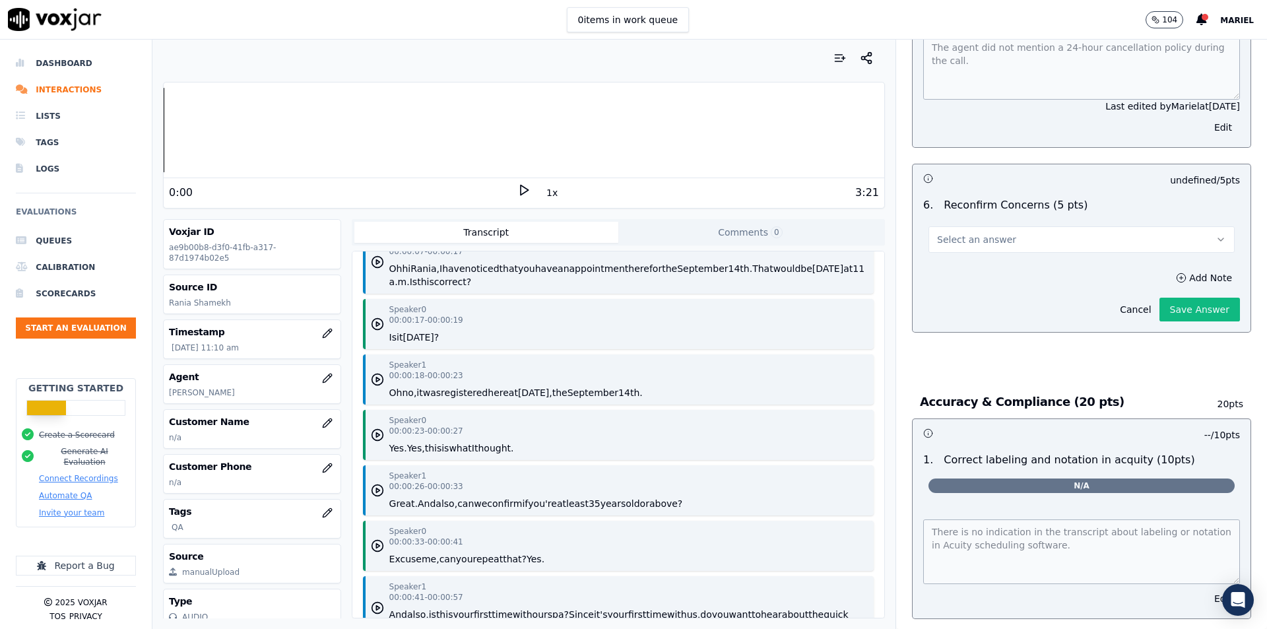
click at [1125, 213] on div "Select an answer" at bounding box center [1081, 233] width 327 height 40
click at [1148, 238] on button "Select an answer" at bounding box center [1081, 239] width 306 height 26
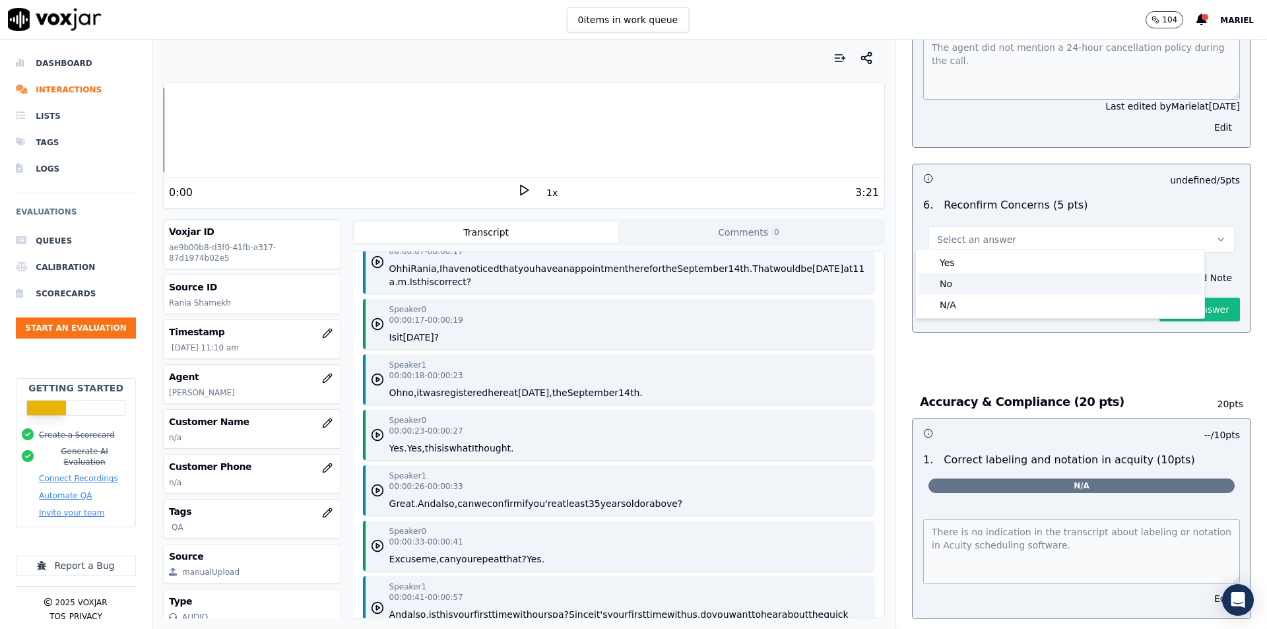
click at [1002, 290] on div "No" at bounding box center [1060, 283] width 283 height 21
click at [1002, 289] on div "No" at bounding box center [1060, 283] width 283 height 21
click at [969, 238] on span "Select an answer" at bounding box center [976, 239] width 79 height 13
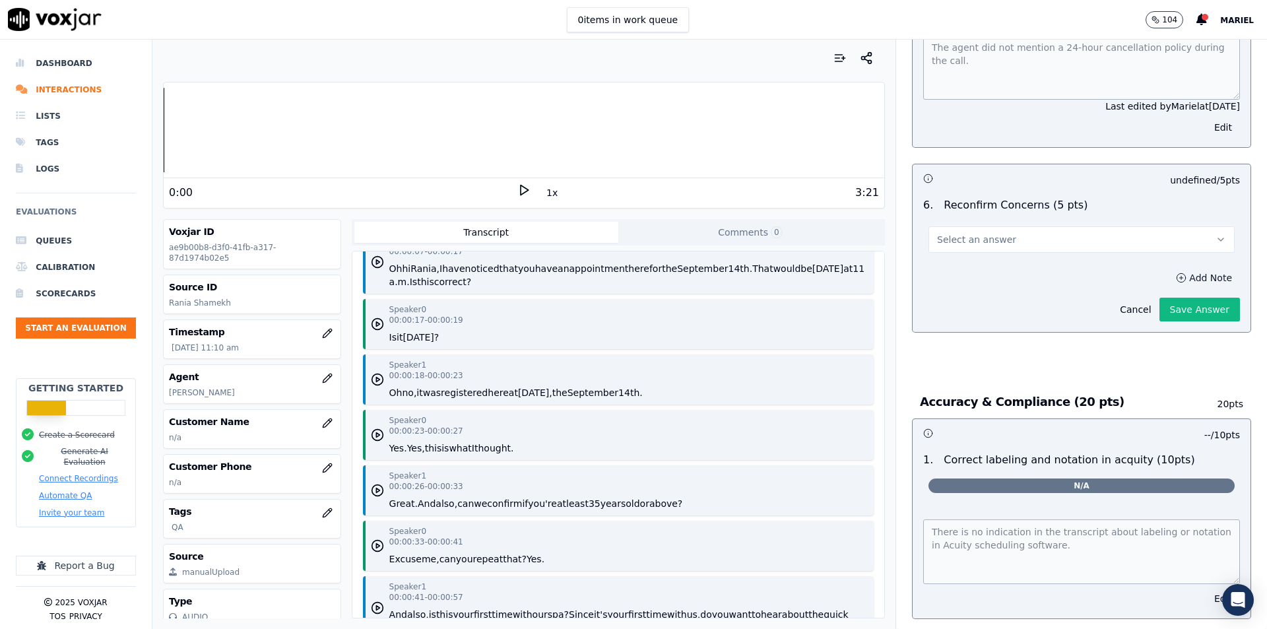
click at [1186, 269] on button "Add Note" at bounding box center [1204, 278] width 72 height 18
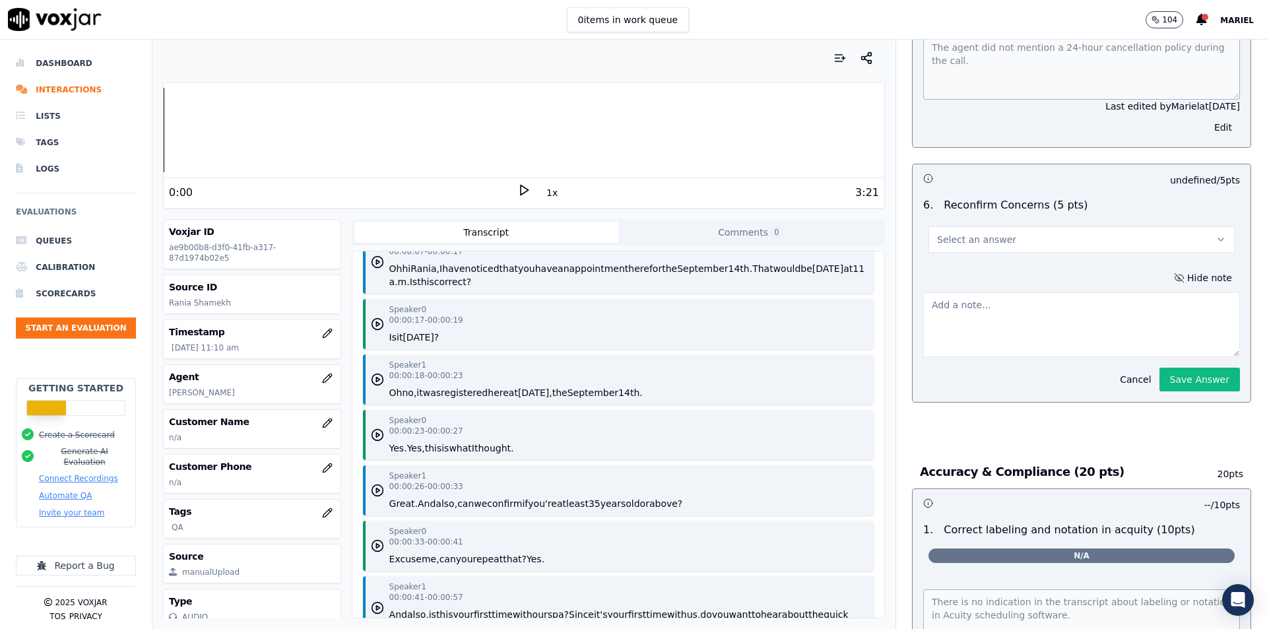
click at [1173, 232] on button "Select an answer" at bounding box center [1081, 239] width 306 height 26
click at [986, 291] on div "No" at bounding box center [1060, 283] width 283 height 21
click at [1091, 174] on div at bounding box center [1107, 180] width 53 height 13
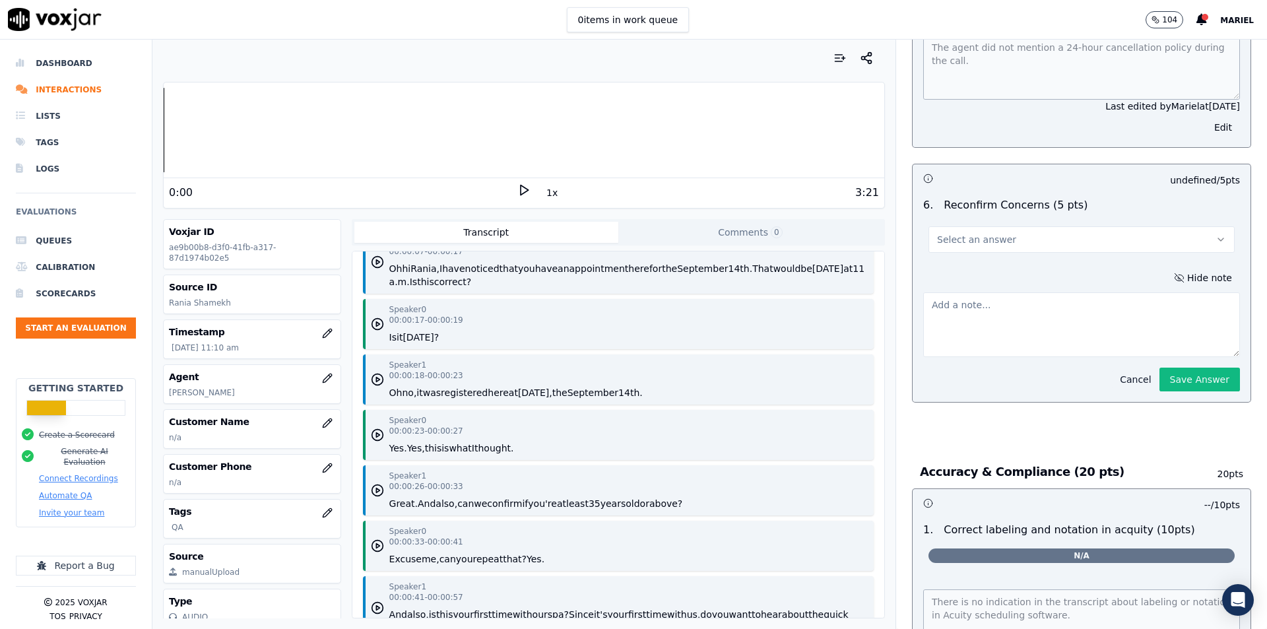
click at [1118, 370] on button "Cancel" at bounding box center [1135, 379] width 47 height 18
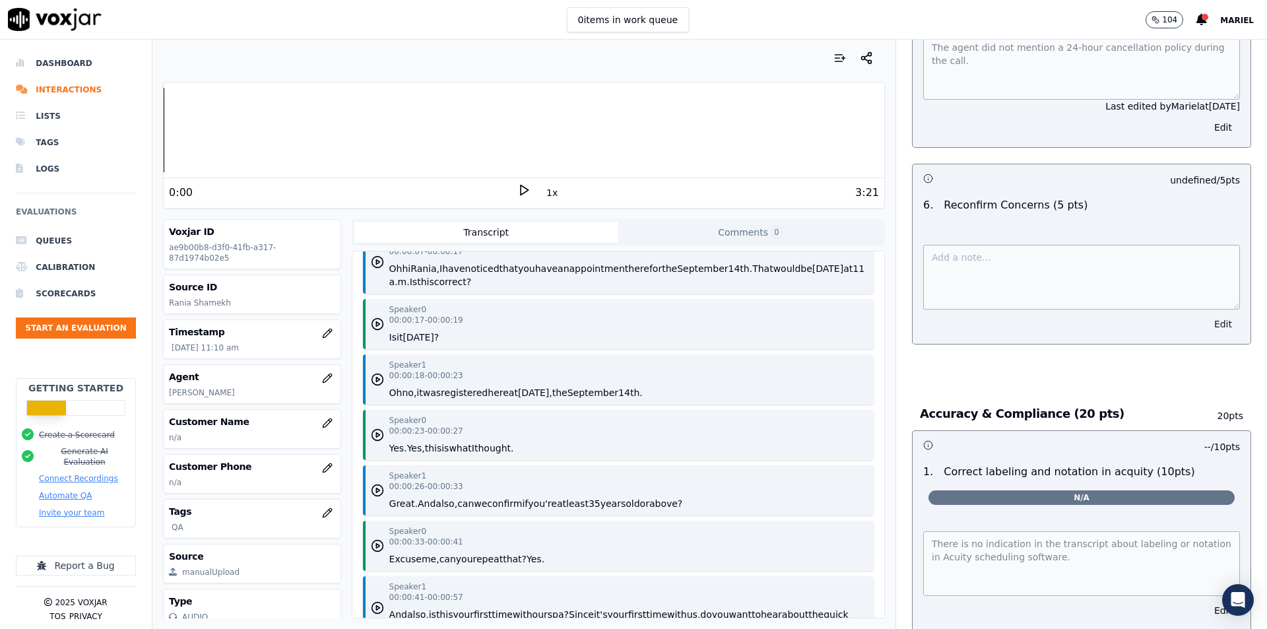
click at [1207, 320] on button "Edit" at bounding box center [1223, 324] width 34 height 18
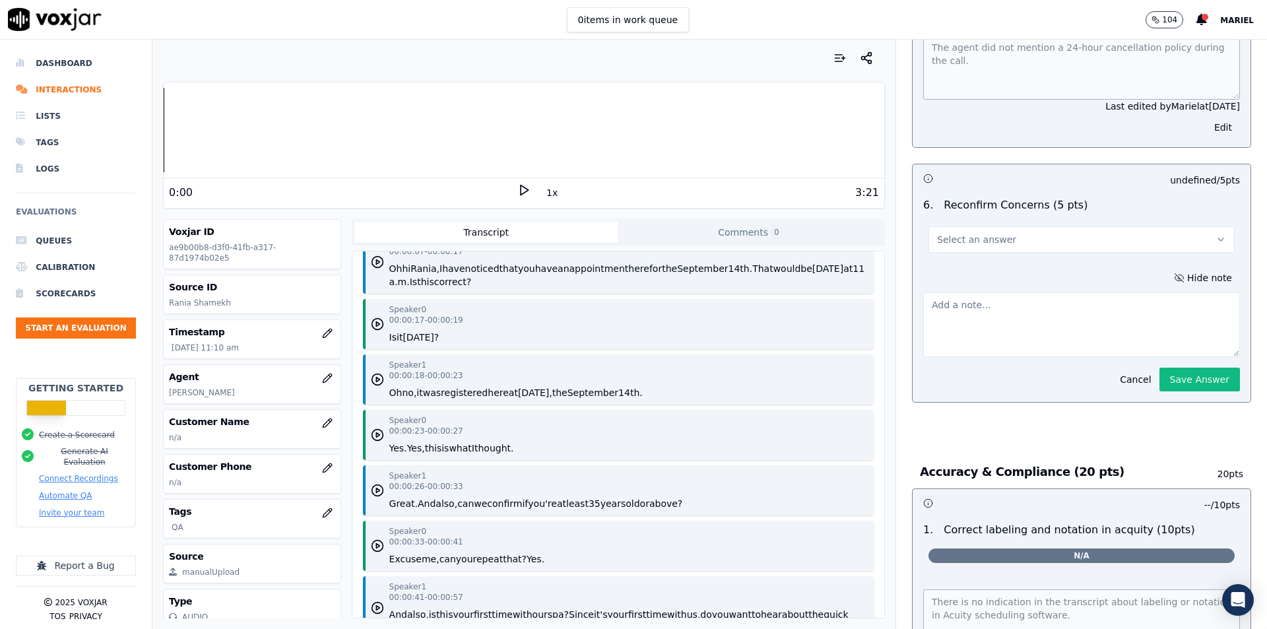
click at [1112, 278] on div "Hide note Cancel Save Answer" at bounding box center [1082, 330] width 338 height 144
click at [1115, 236] on button "Select an answer" at bounding box center [1081, 239] width 306 height 26
click at [1025, 291] on div "No" at bounding box center [1060, 283] width 283 height 21
click at [1024, 291] on div "No" at bounding box center [1060, 283] width 283 height 21
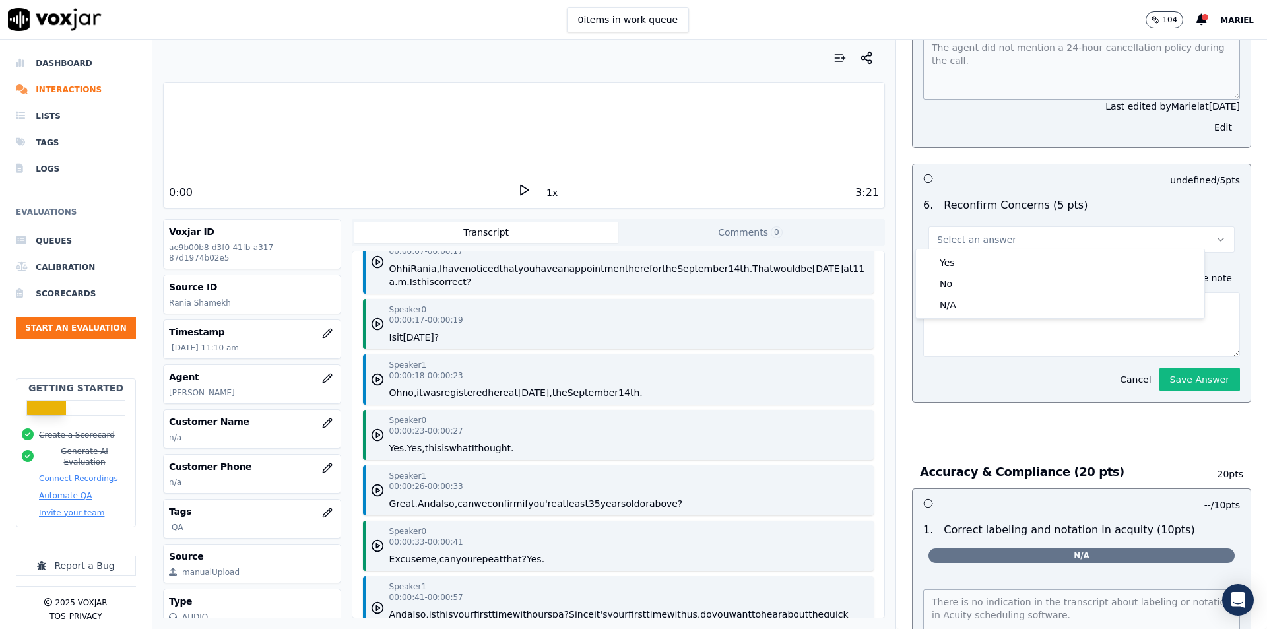
click at [963, 236] on span "Select an answer" at bounding box center [976, 239] width 79 height 13
drag, startPoint x: 1184, startPoint y: 178, endPoint x: 1171, endPoint y: 174, distance: 14.4
click at [1185, 178] on p "undefined / 5 pts" at bounding box center [1205, 180] width 70 height 13
click at [923, 174] on icon "button" at bounding box center [928, 179] width 10 height 10
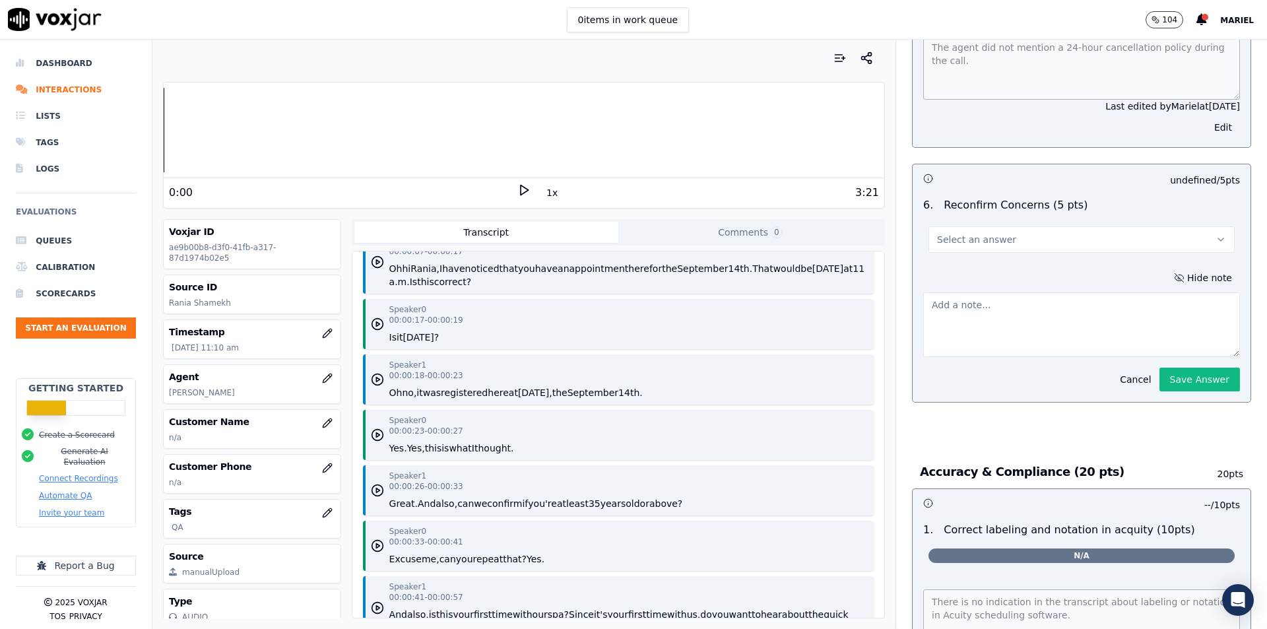
click at [923, 174] on icon "button" at bounding box center [928, 179] width 10 height 10
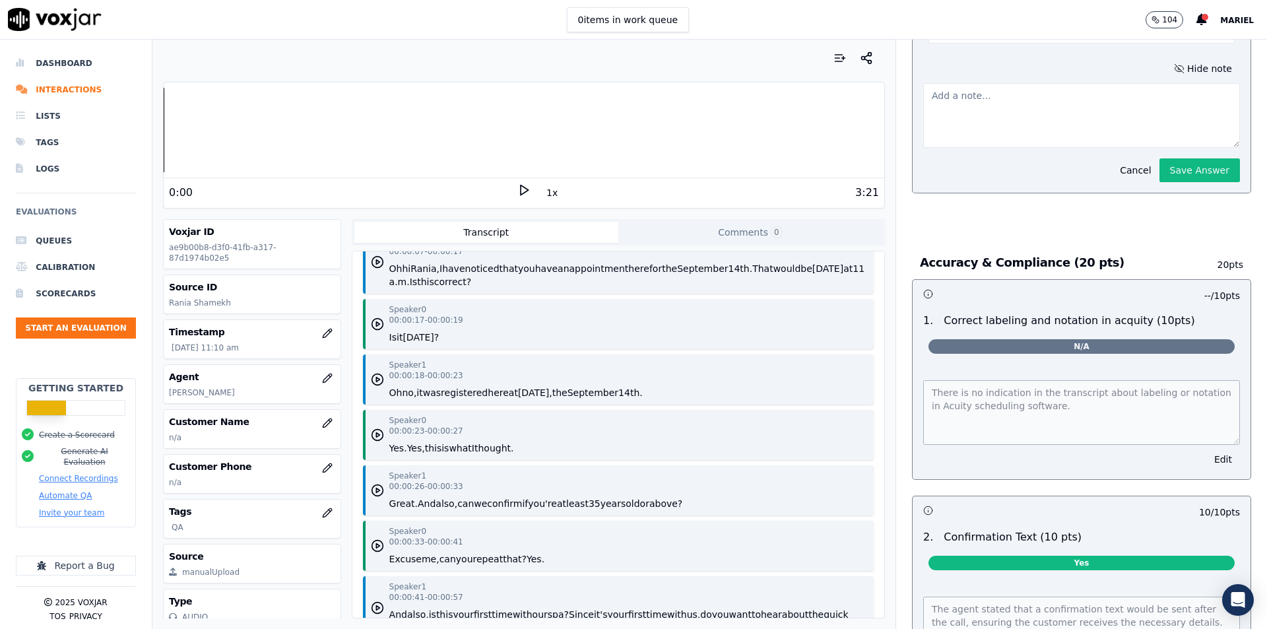
scroll to position [2258, 0]
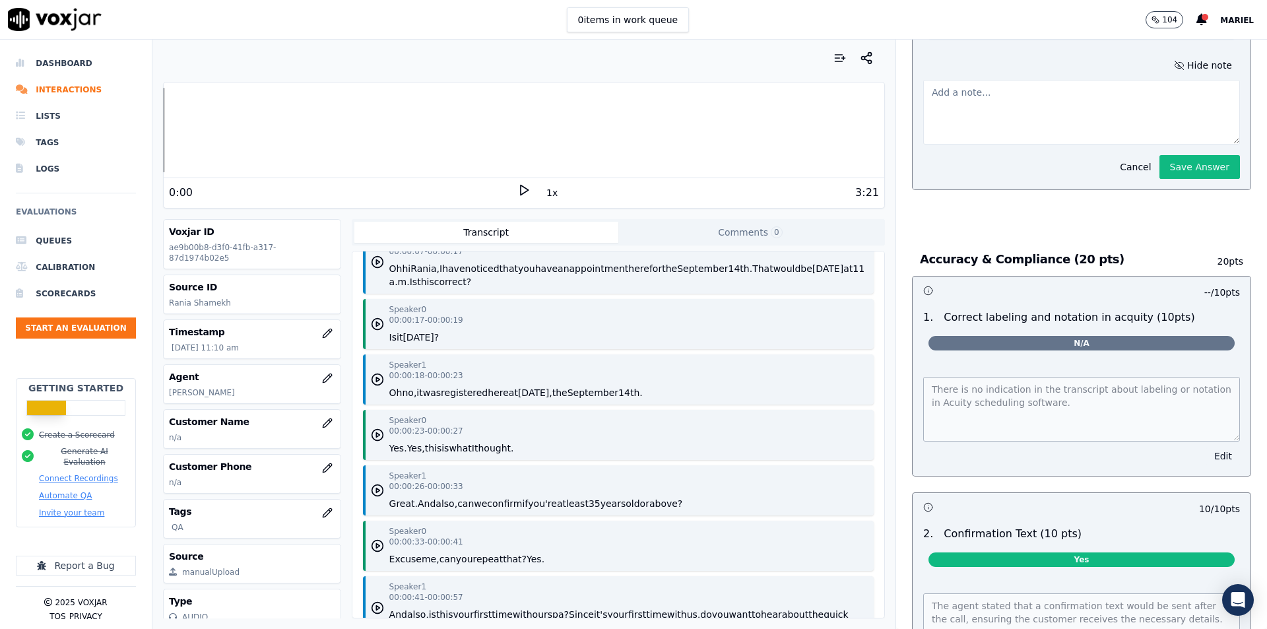
click at [1206, 447] on button "Edit" at bounding box center [1223, 456] width 34 height 18
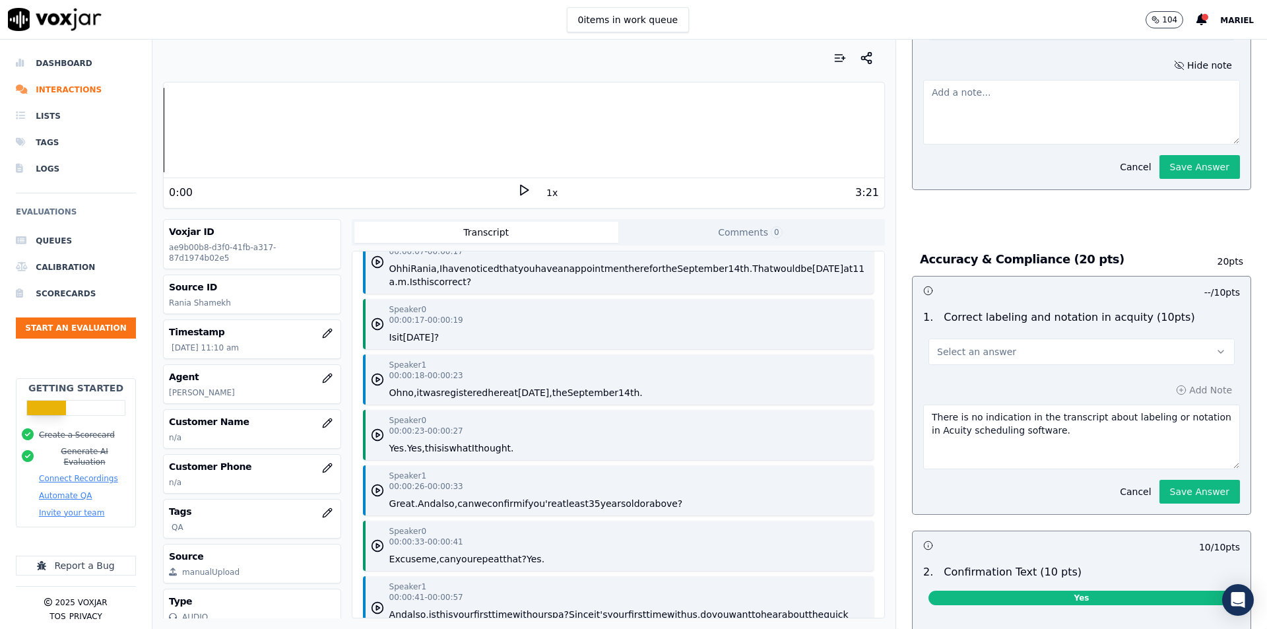
click at [1120, 345] on button "Select an answer" at bounding box center [1081, 352] width 306 height 26
click at [974, 371] on div "Yes" at bounding box center [1060, 374] width 283 height 21
click at [1191, 480] on button "Save Answer" at bounding box center [1199, 492] width 81 height 24
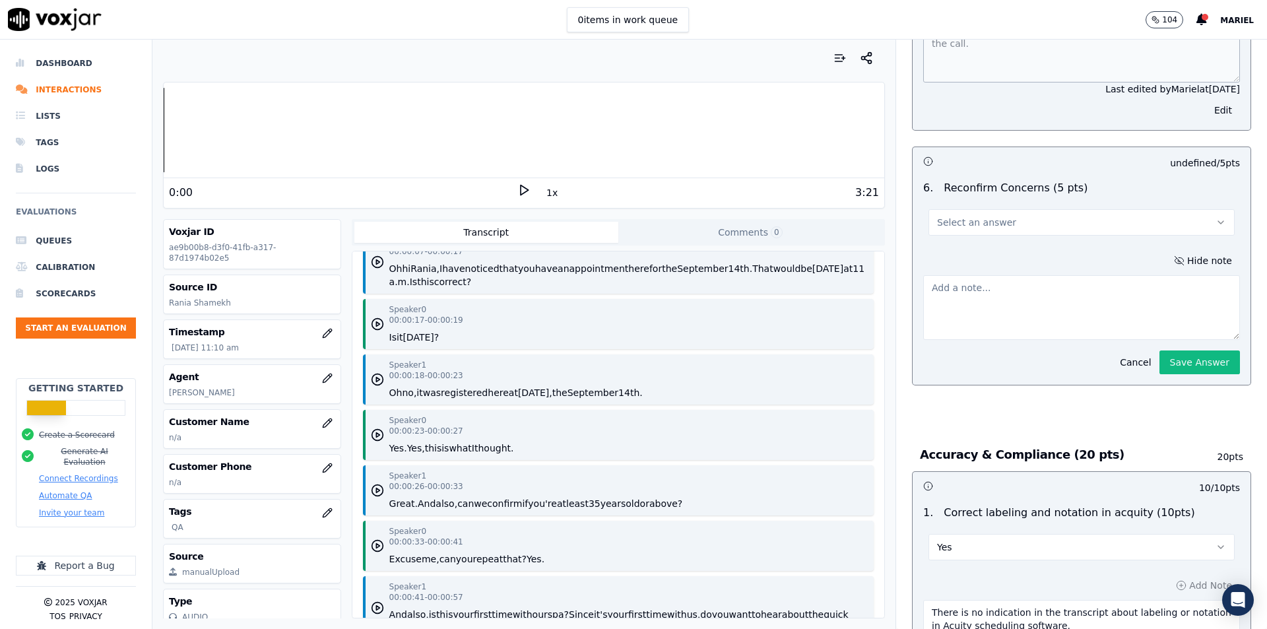
scroll to position [2060, 0]
click at [1182, 225] on button "Select an answer" at bounding box center [1081, 225] width 306 height 26
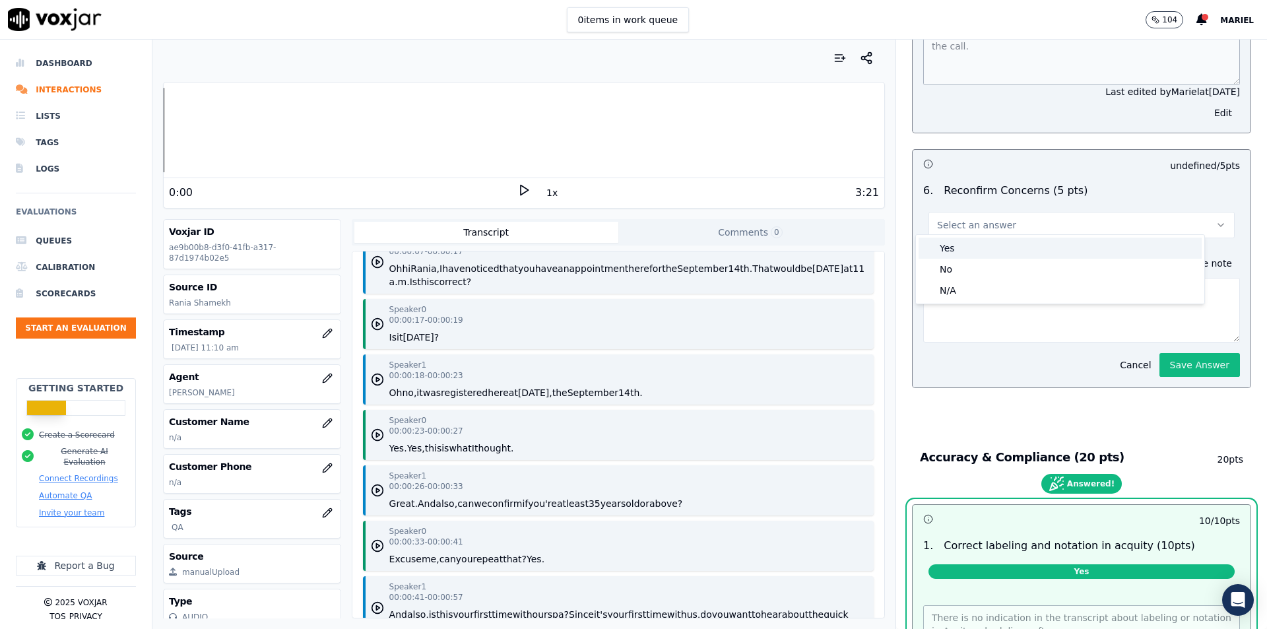
click at [1078, 247] on div "Yes" at bounding box center [1060, 248] width 283 height 21
click at [1075, 263] on div "No" at bounding box center [1060, 269] width 283 height 21
click at [1082, 319] on textarea at bounding box center [1081, 310] width 317 height 65
click at [1126, 366] on button "Cancel" at bounding box center [1135, 365] width 47 height 18
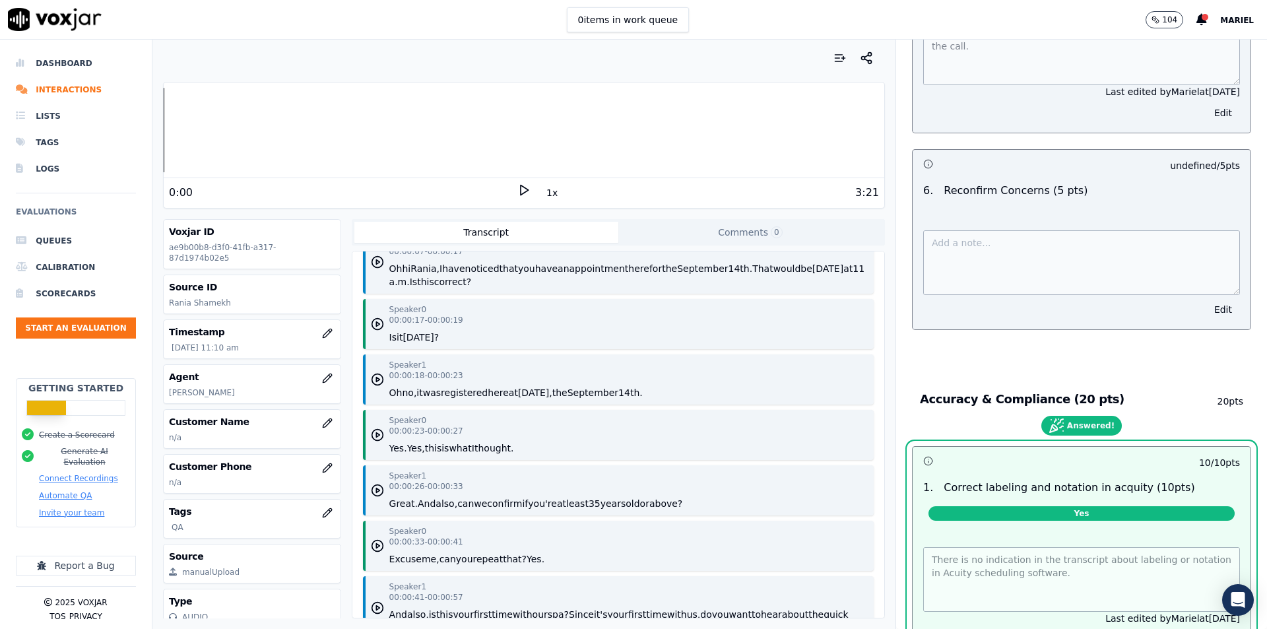
click at [1192, 159] on p "undefined / 5 pts" at bounding box center [1205, 165] width 70 height 13
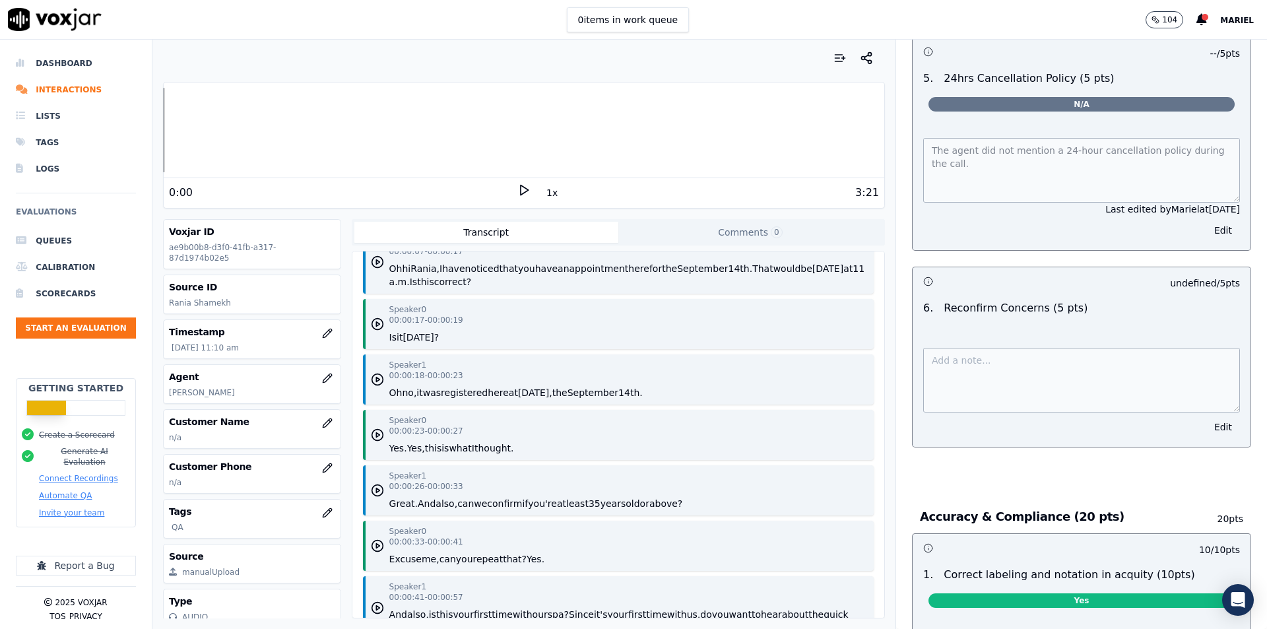
scroll to position [1796, 0]
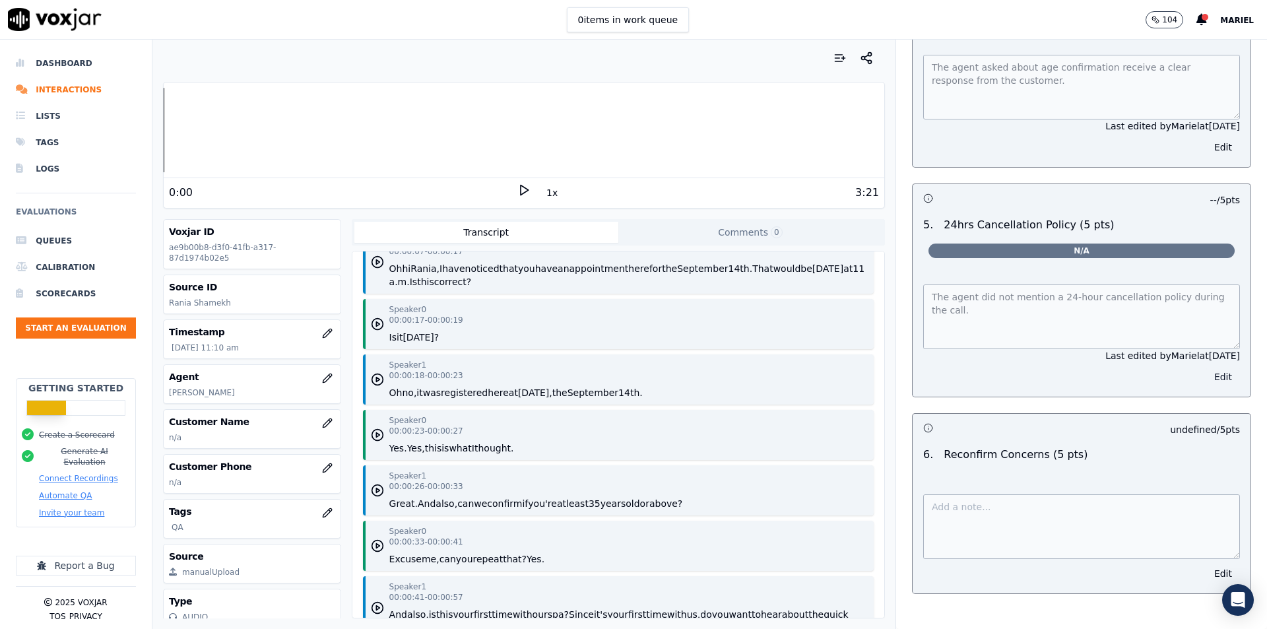
click at [1206, 377] on button "Edit" at bounding box center [1223, 377] width 34 height 18
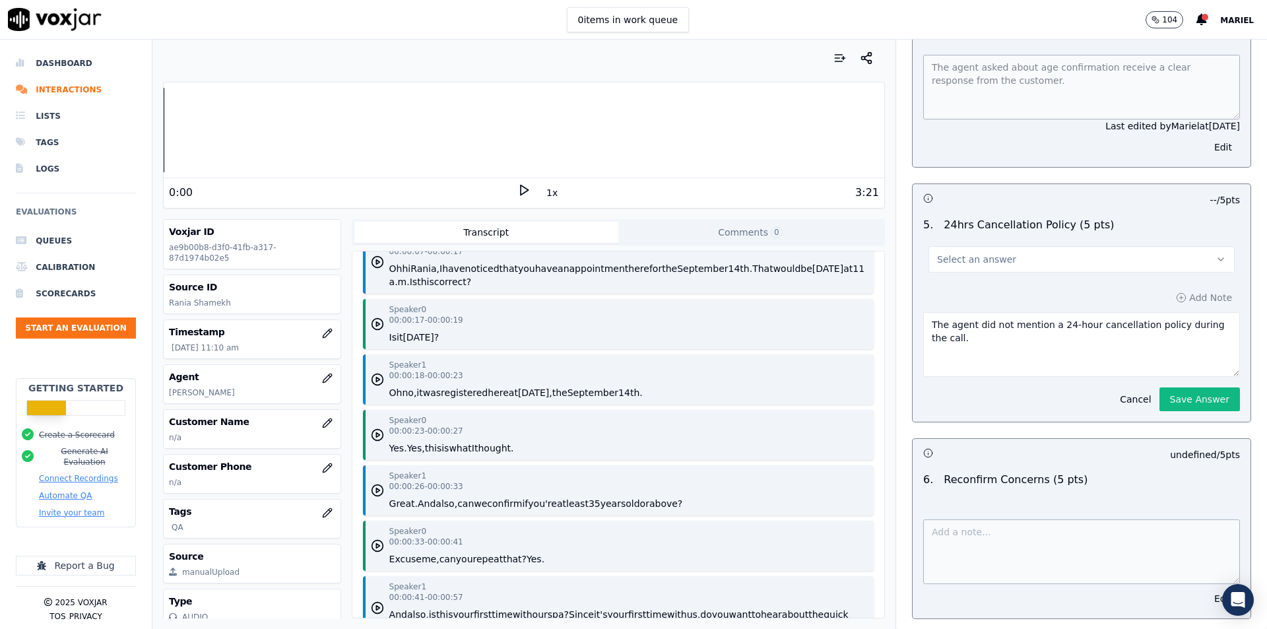
click at [1174, 246] on button "Select an answer" at bounding box center [1081, 259] width 306 height 26
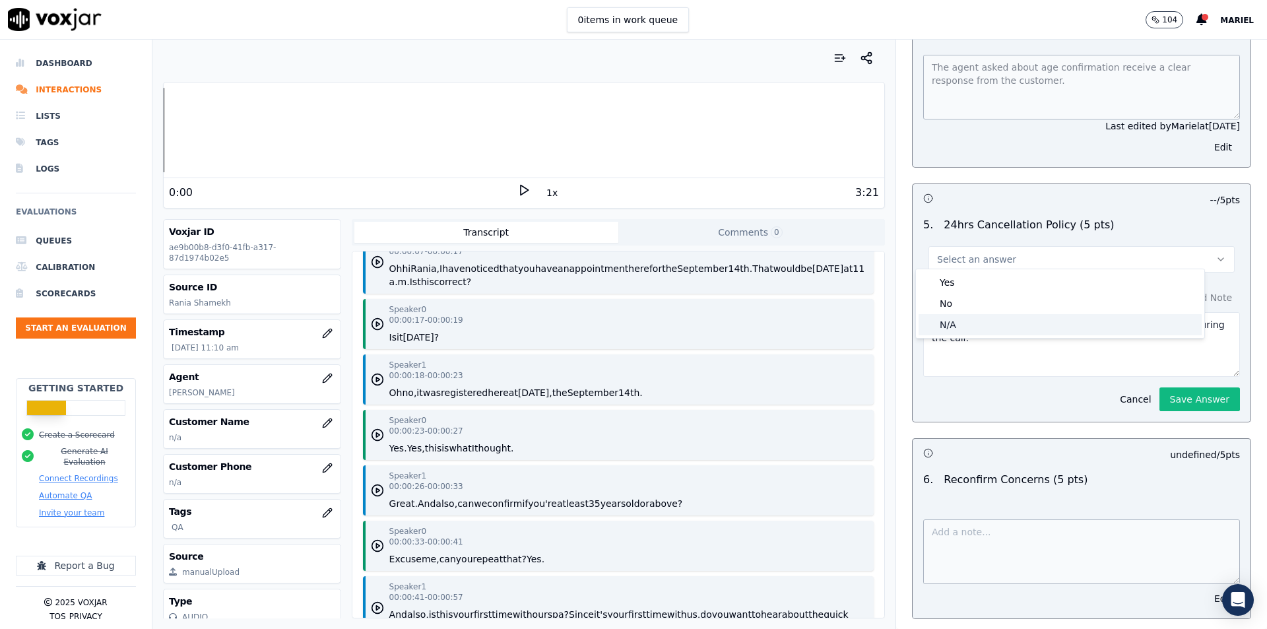
drag, startPoint x: 1033, startPoint y: 322, endPoint x: 1183, endPoint y: 412, distance: 174.6
click at [1034, 323] on div "N/A" at bounding box center [1060, 324] width 283 height 21
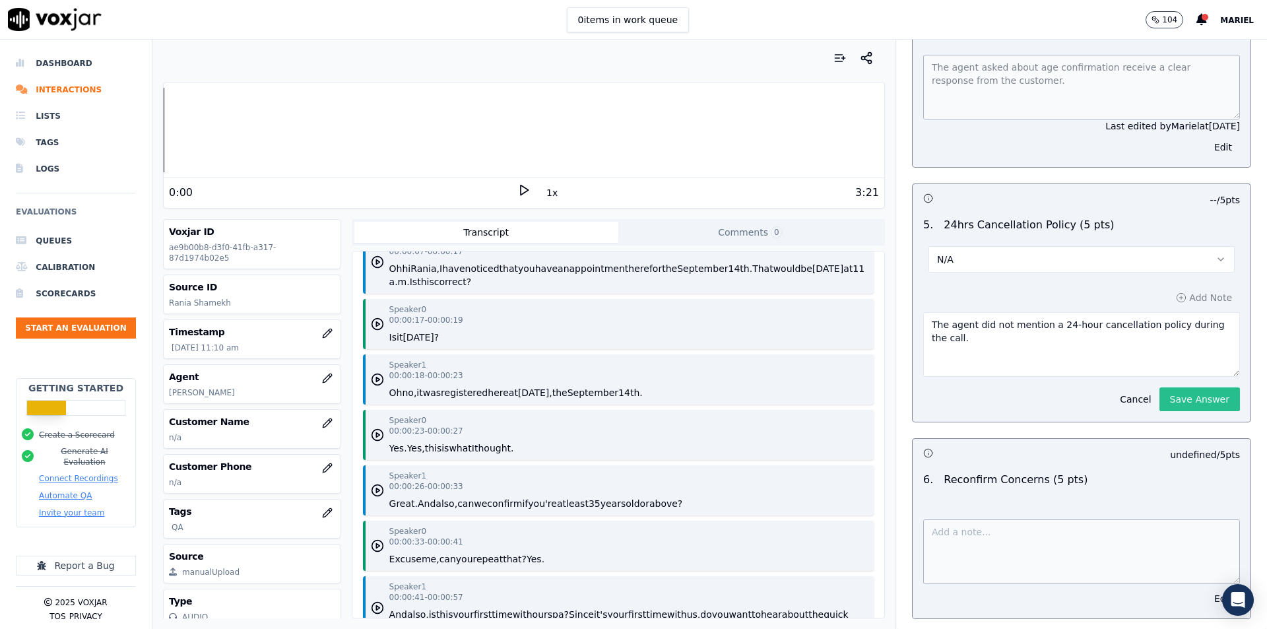
click at [1195, 404] on button "Save Answer" at bounding box center [1199, 399] width 81 height 24
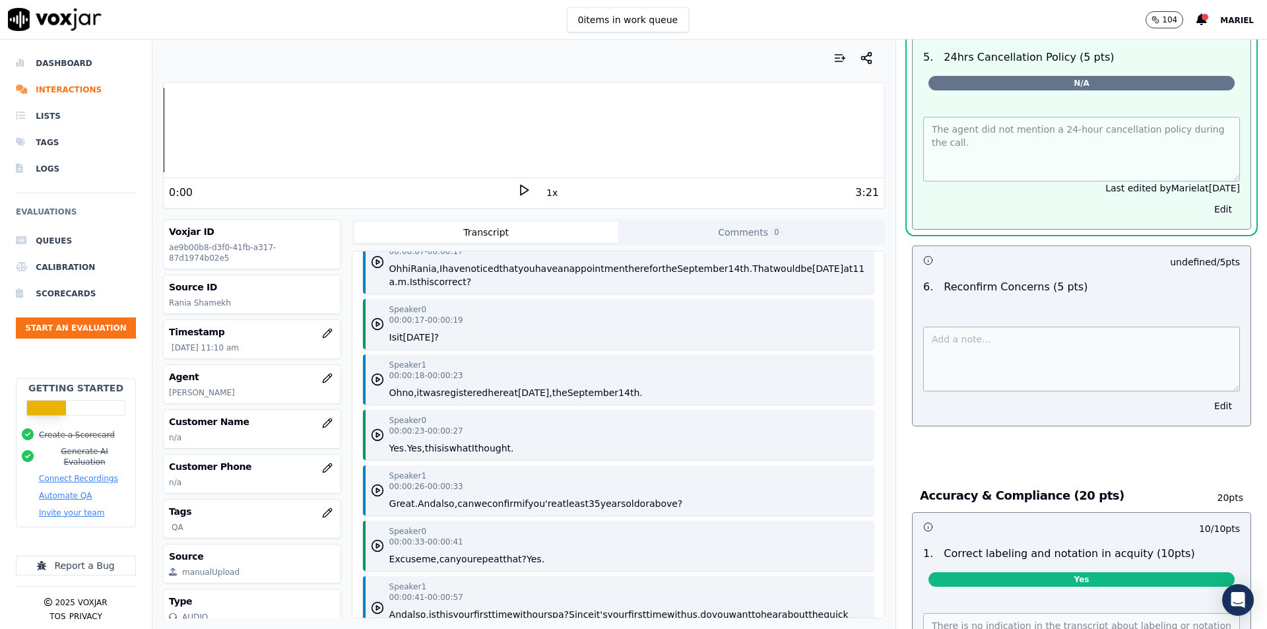
scroll to position [2024, 0]
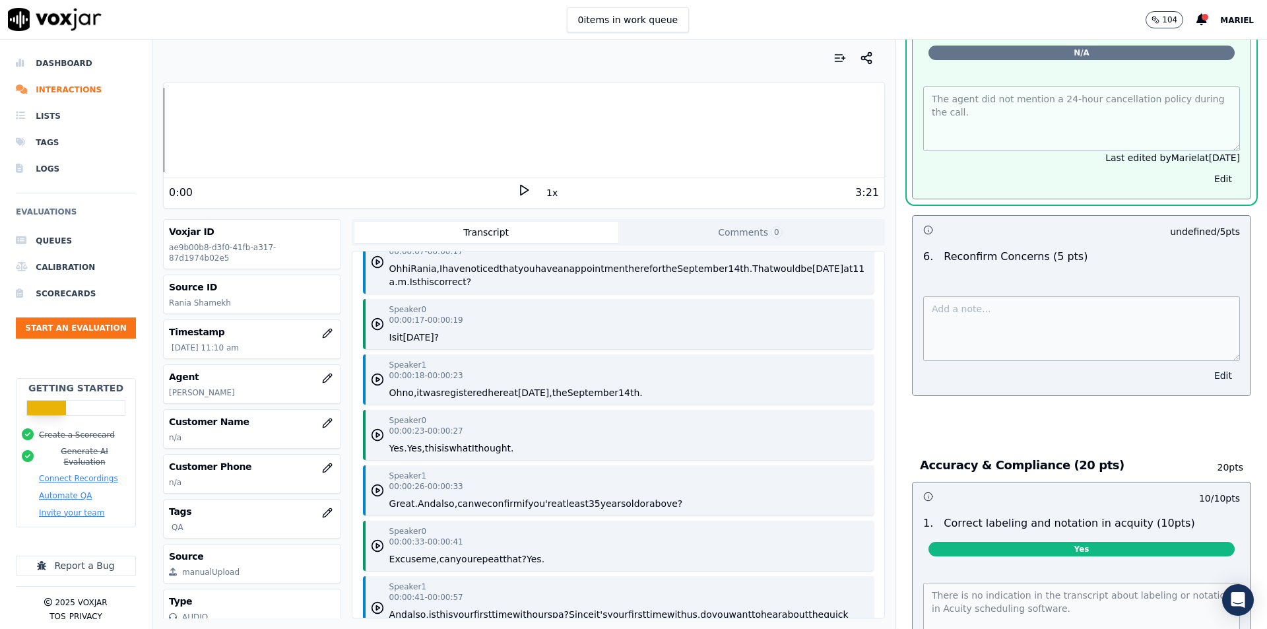
click at [1206, 368] on button "Edit" at bounding box center [1223, 375] width 34 height 18
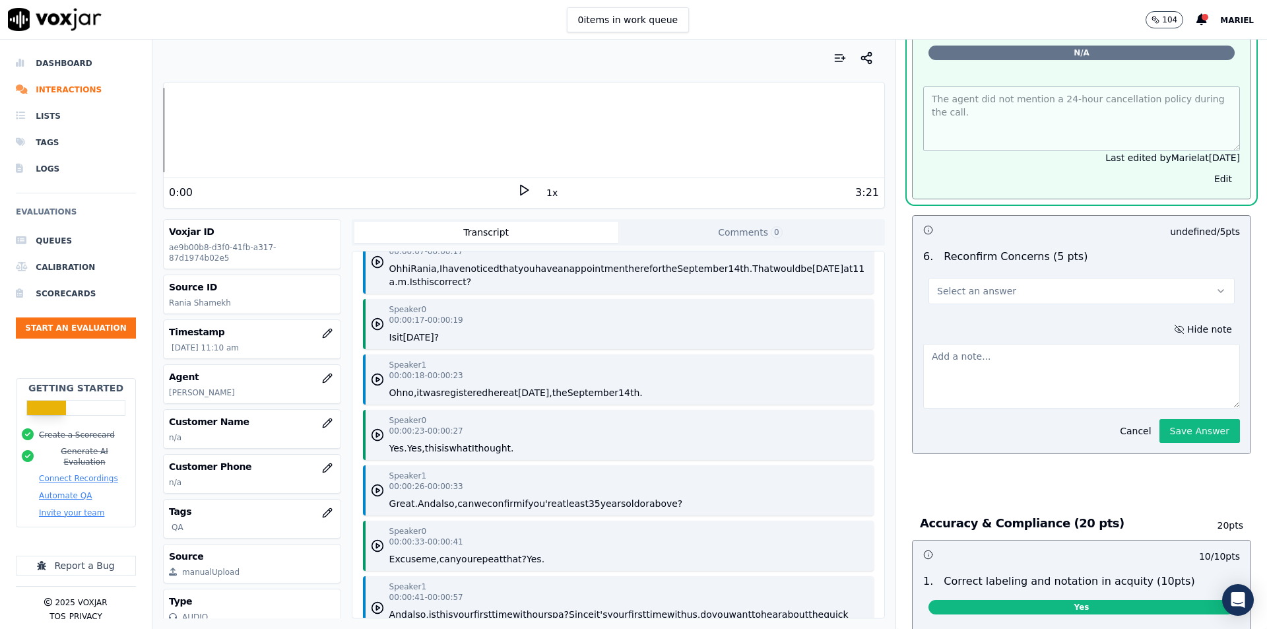
click at [1089, 282] on button "Select an answer" at bounding box center [1081, 291] width 306 height 26
click at [988, 330] on div "No" at bounding box center [1060, 335] width 283 height 21
click at [1016, 335] on div "No" at bounding box center [1060, 335] width 283 height 21
click at [1010, 372] on textarea at bounding box center [1081, 376] width 317 height 65
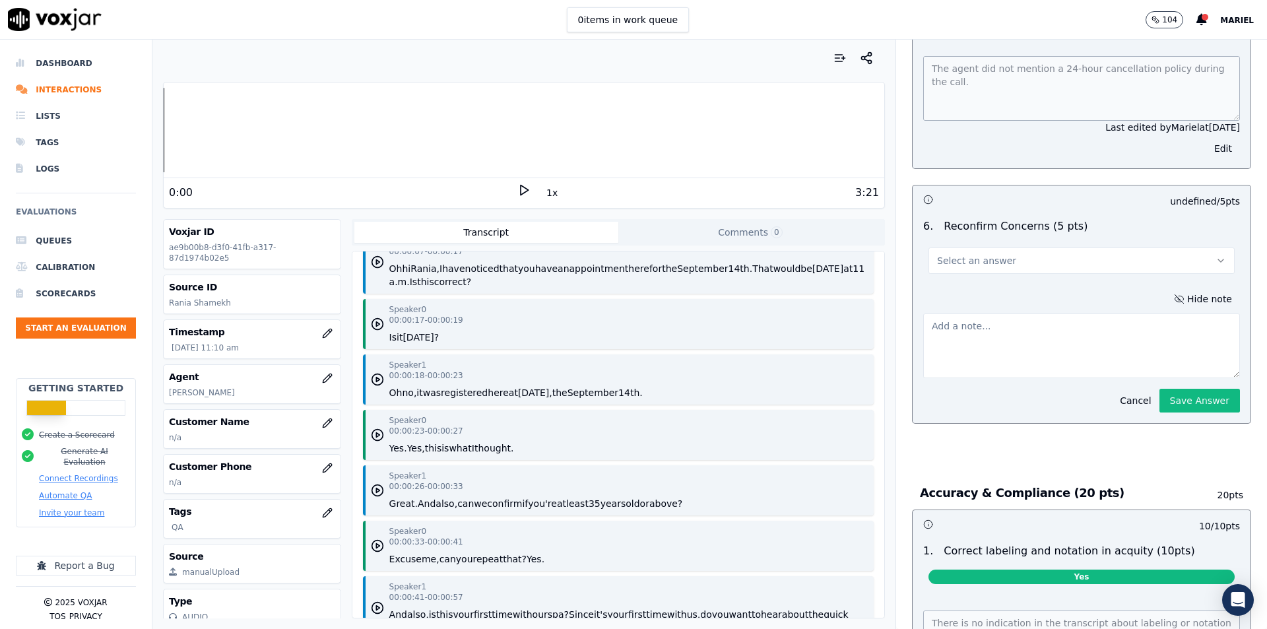
scroll to position [1994, 0]
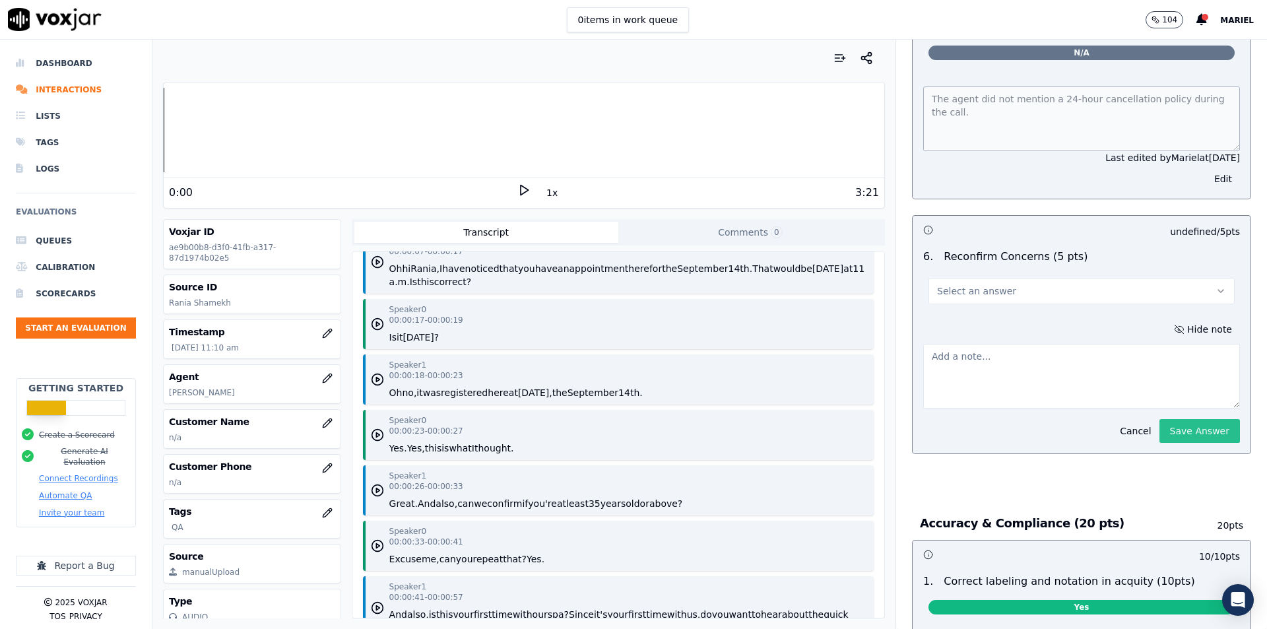
click at [1169, 424] on button "Save Answer" at bounding box center [1199, 431] width 81 height 24
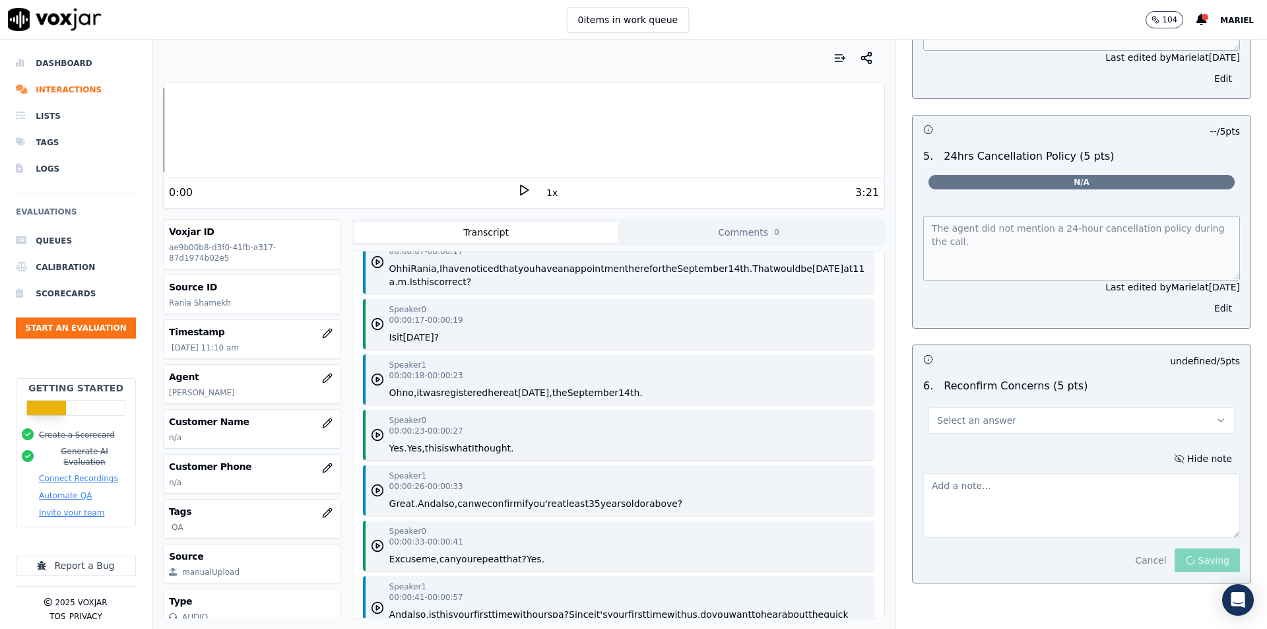
scroll to position [1928, 0]
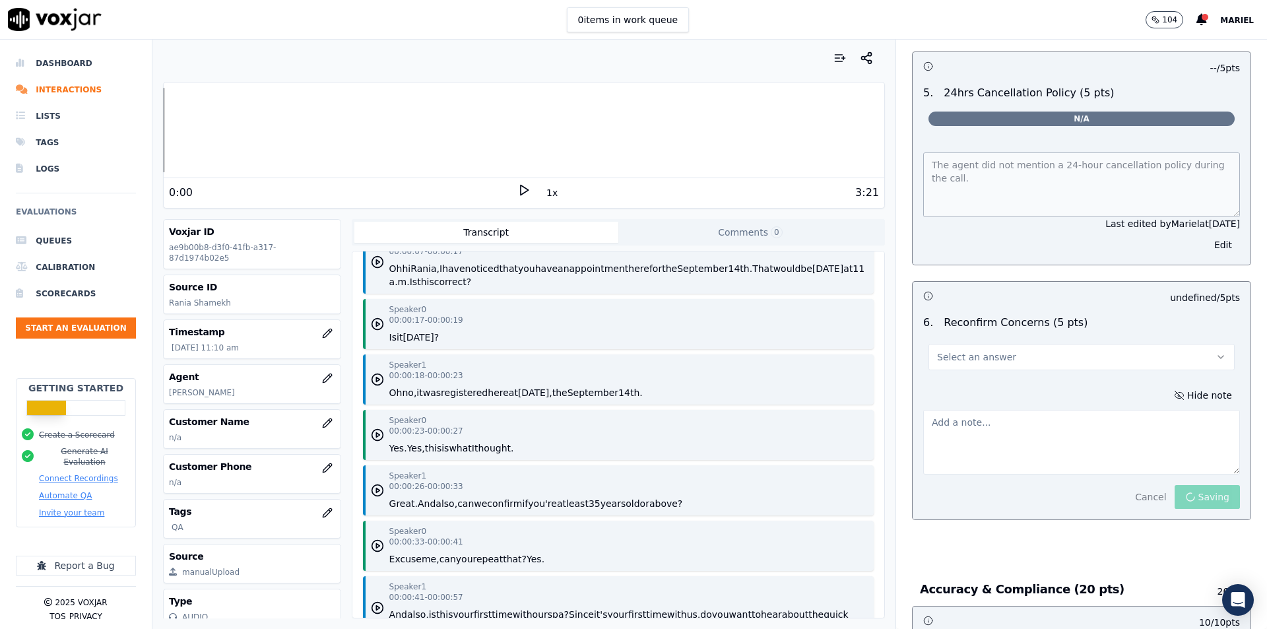
click at [1168, 348] on button "Select an answer" at bounding box center [1081, 357] width 306 height 26
click at [983, 397] on div "No" at bounding box center [1060, 401] width 283 height 21
click at [982, 397] on div "No" at bounding box center [1060, 401] width 283 height 21
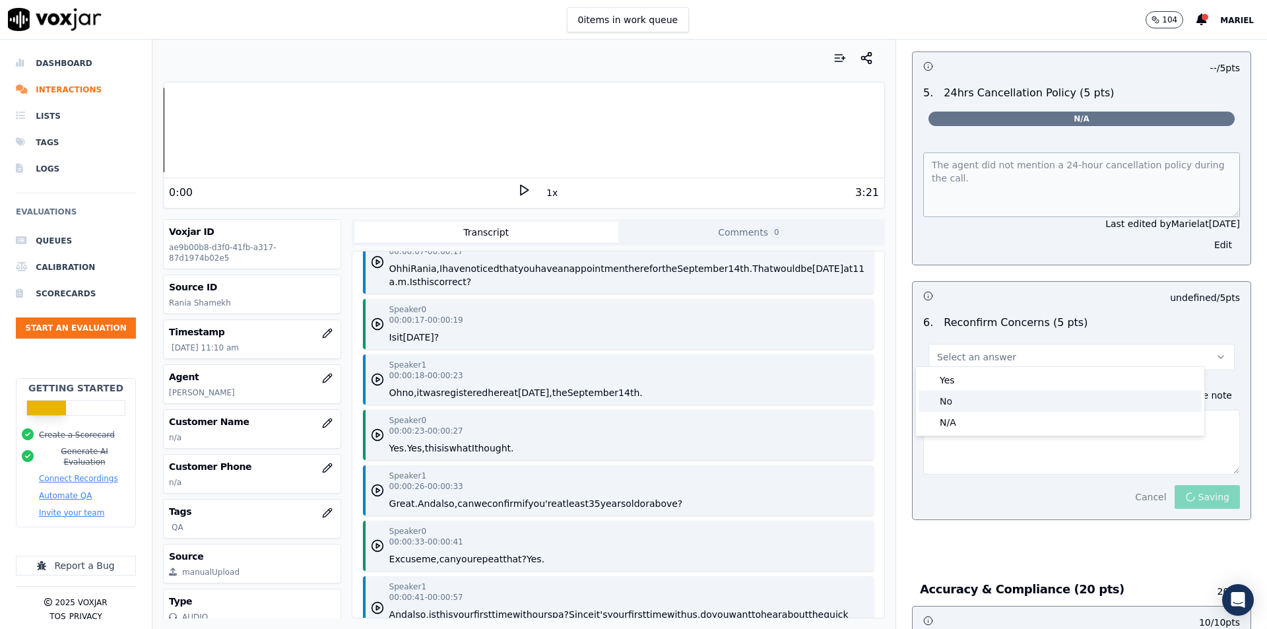
click at [982, 397] on div "No" at bounding box center [1060, 401] width 283 height 21
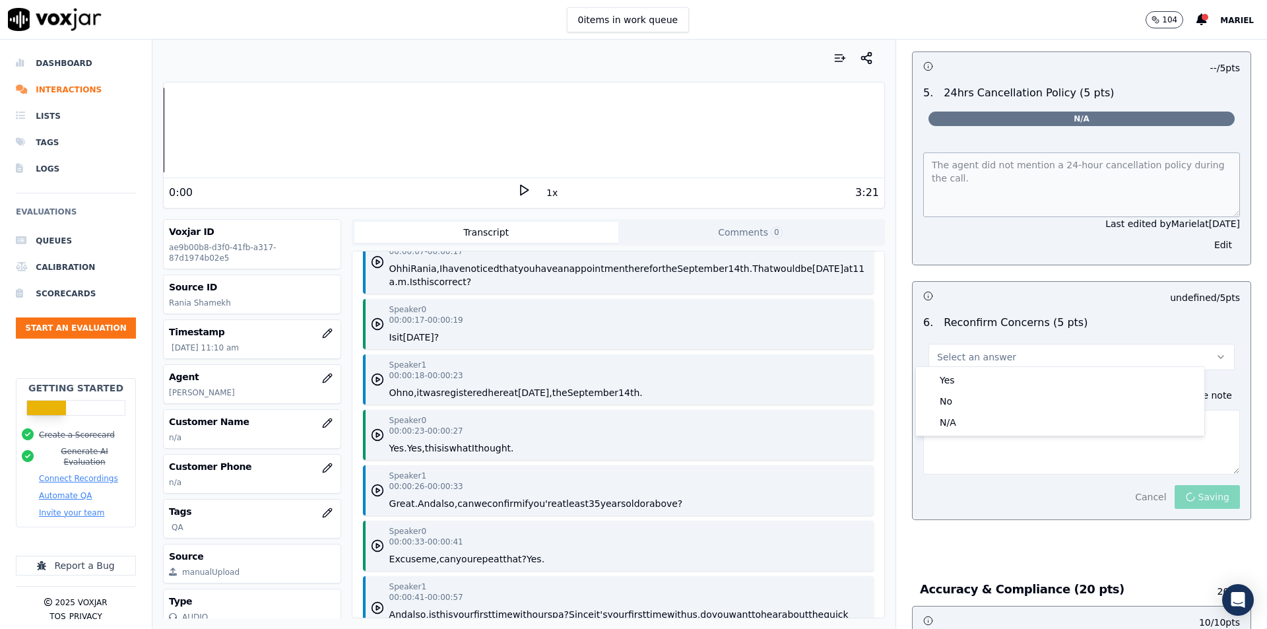
click at [1046, 319] on p "Reconfirm Concerns (5 pts)" at bounding box center [1016, 323] width 144 height 16
click at [1181, 486] on div "Cancel Saving" at bounding box center [1183, 491] width 113 height 34
click at [1180, 487] on div "Cancel Saving" at bounding box center [1183, 491] width 113 height 34
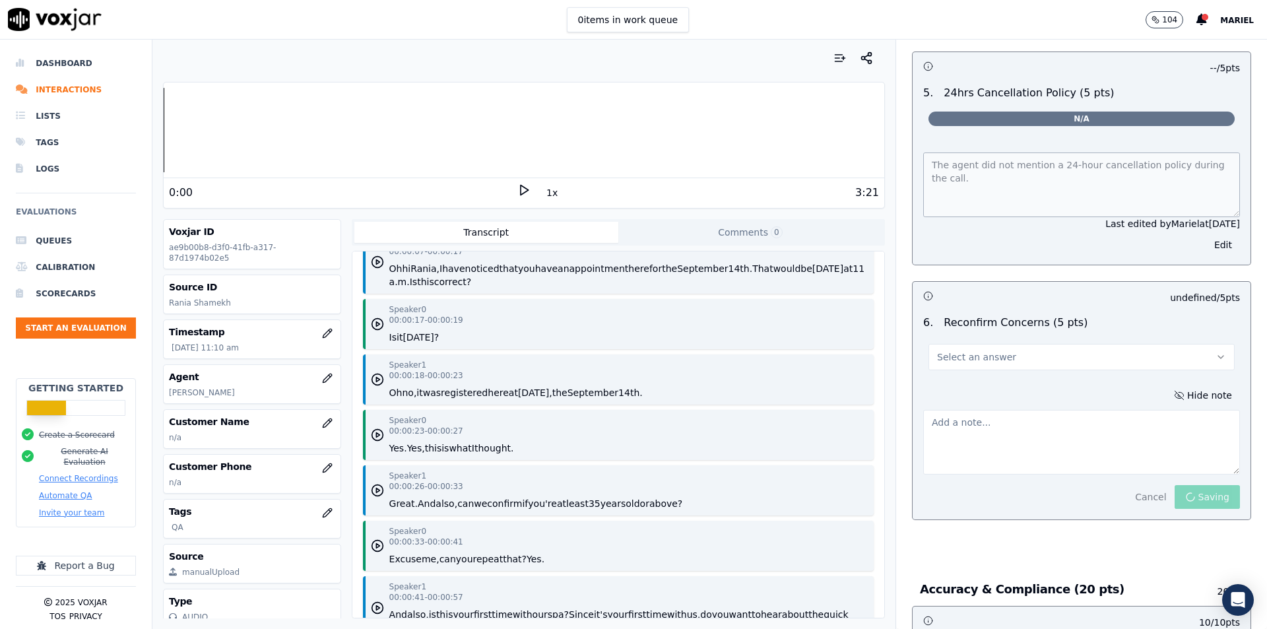
click at [1180, 487] on div "Cancel Saving" at bounding box center [1183, 491] width 113 height 34
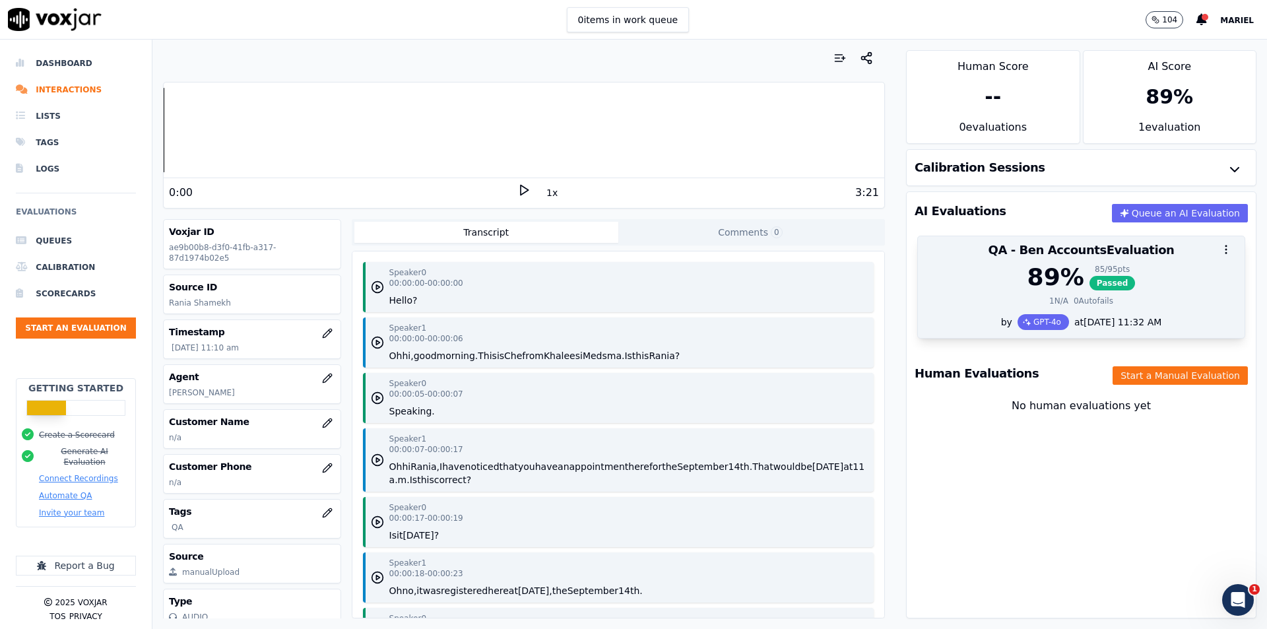
click at [977, 265] on div "89 % 85 / 95 pts Passed" at bounding box center [1081, 277] width 311 height 26
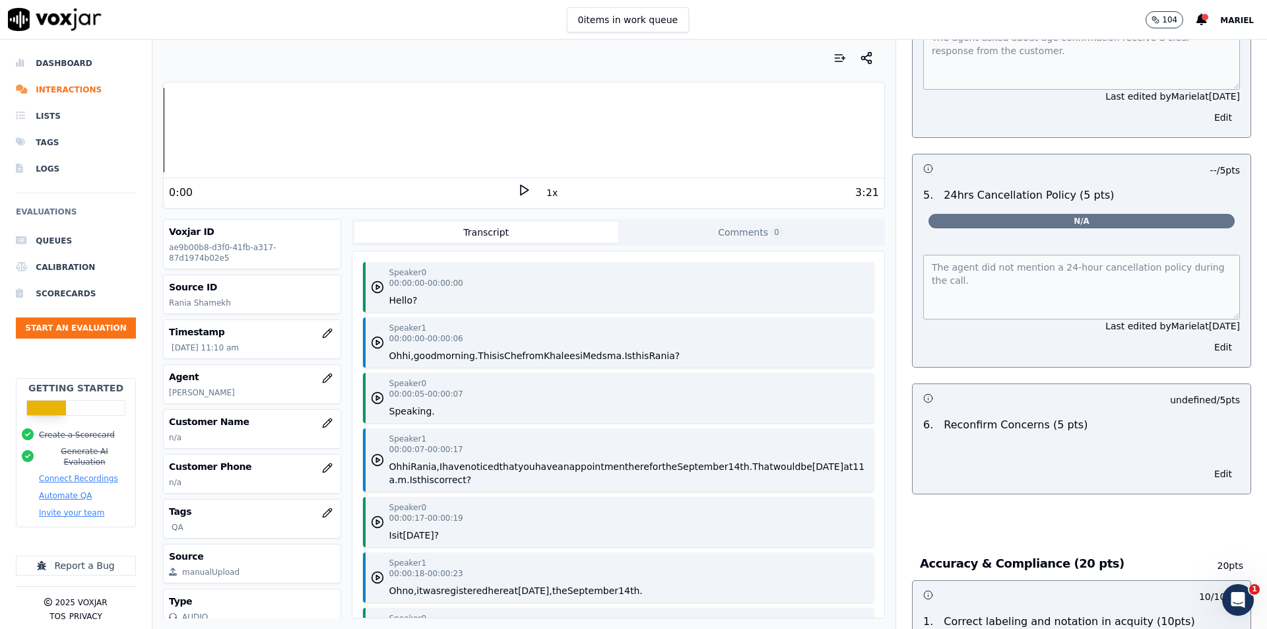
scroll to position [1848, 0]
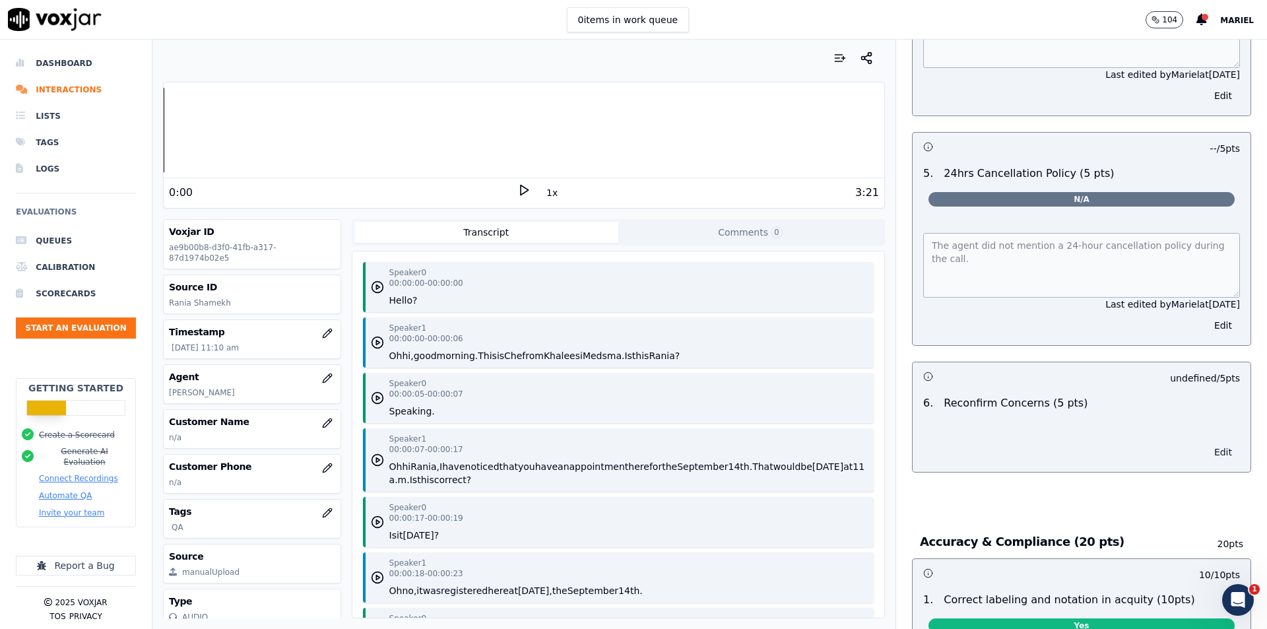
click at [1206, 443] on button "Edit" at bounding box center [1223, 452] width 34 height 18
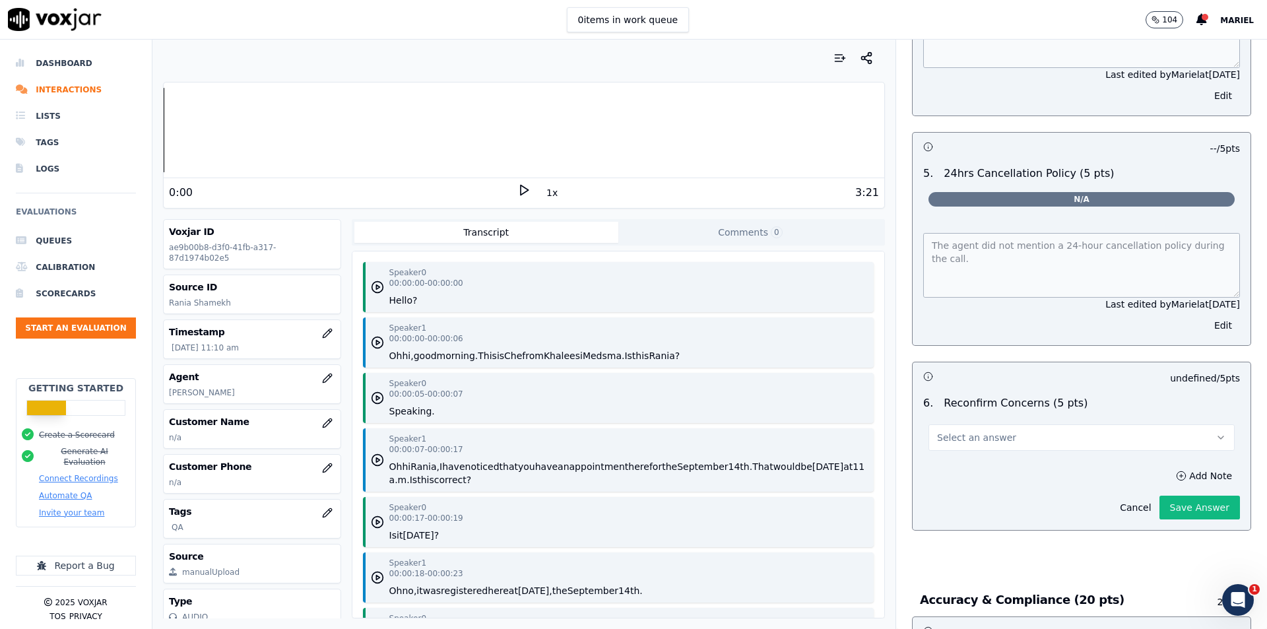
click at [1090, 425] on button "Select an answer" at bounding box center [1081, 437] width 306 height 26
click at [983, 483] on div "No" at bounding box center [1060, 481] width 283 height 21
click at [984, 482] on div "No" at bounding box center [1060, 481] width 283 height 21
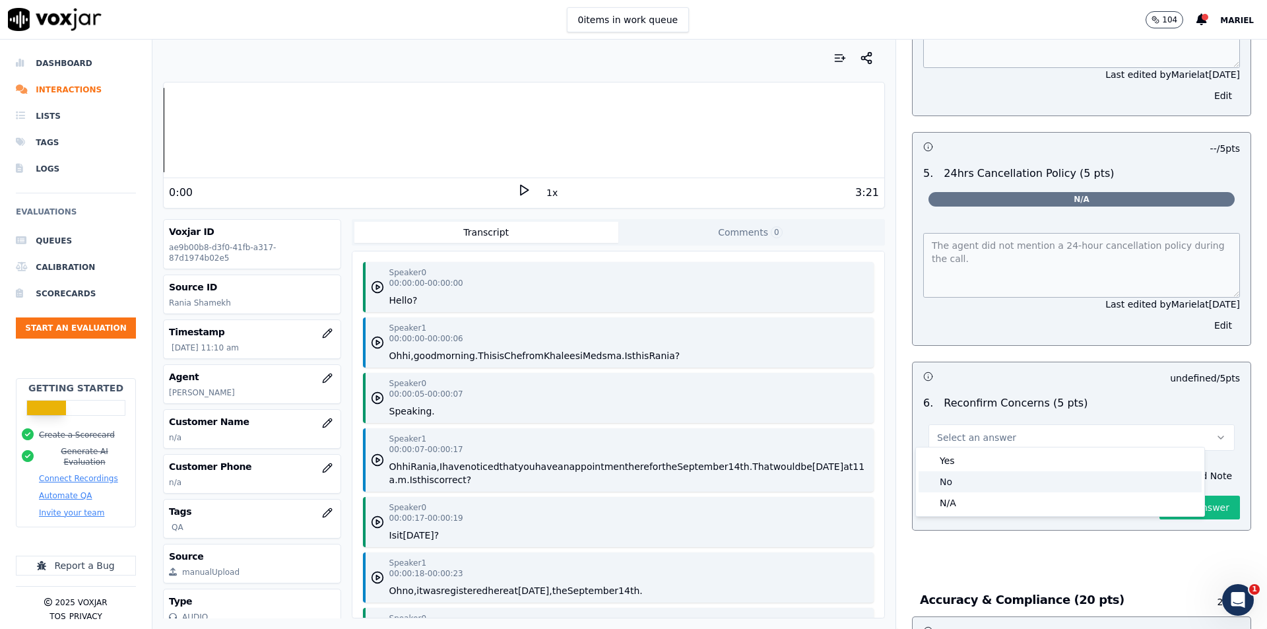
click at [984, 482] on div "No" at bounding box center [1060, 481] width 283 height 21
click at [1064, 390] on div "6 . Reconfirm Concerns (5 pts) Select an answer" at bounding box center [1082, 423] width 338 height 66
click at [1168, 468] on button "Add Note" at bounding box center [1204, 476] width 72 height 18
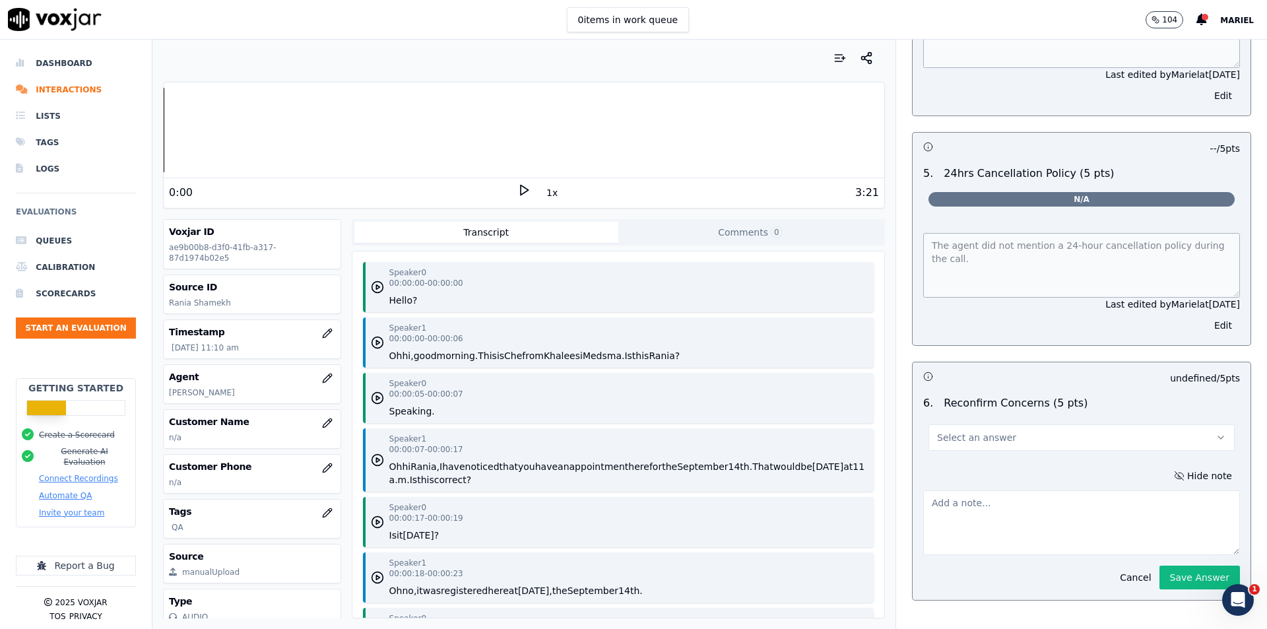
click at [1025, 437] on button "Select an answer" at bounding box center [1081, 437] width 306 height 26
click at [1027, 431] on button "Select an answer" at bounding box center [1081, 437] width 306 height 26
click at [1000, 435] on button "Select an answer" at bounding box center [1081, 437] width 306 height 26
click at [980, 478] on div "No" at bounding box center [1060, 481] width 283 height 21
click at [979, 479] on div "No" at bounding box center [1060, 481] width 283 height 21
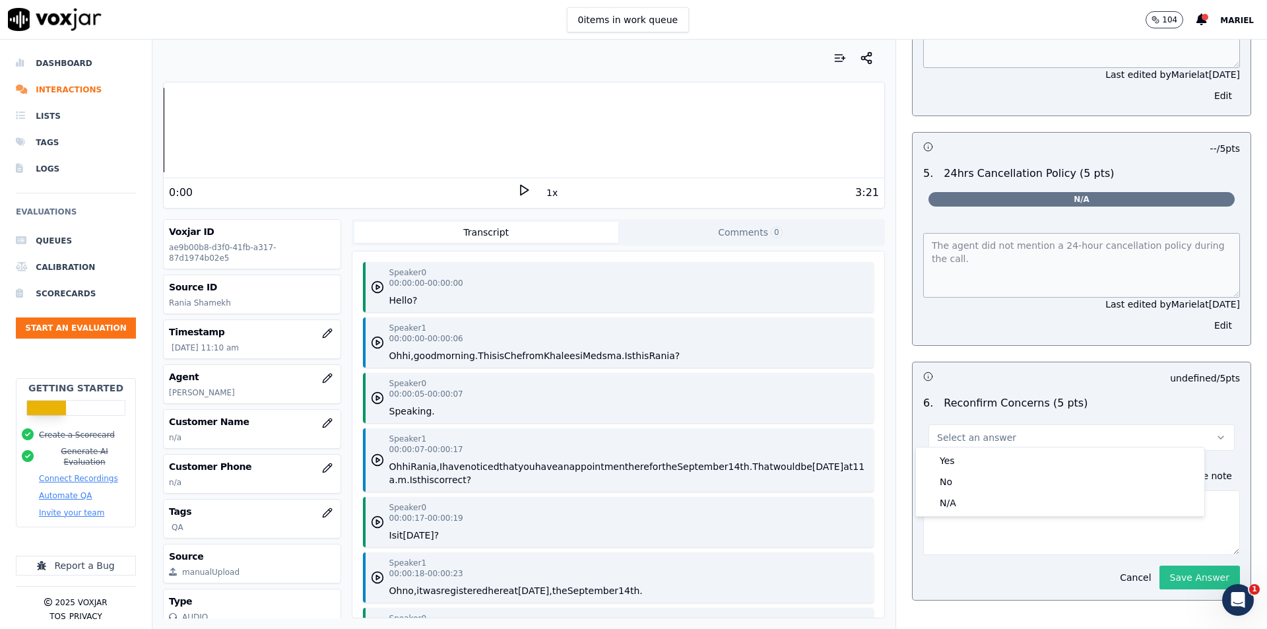
click at [1180, 569] on button "Save Answer" at bounding box center [1199, 577] width 81 height 24
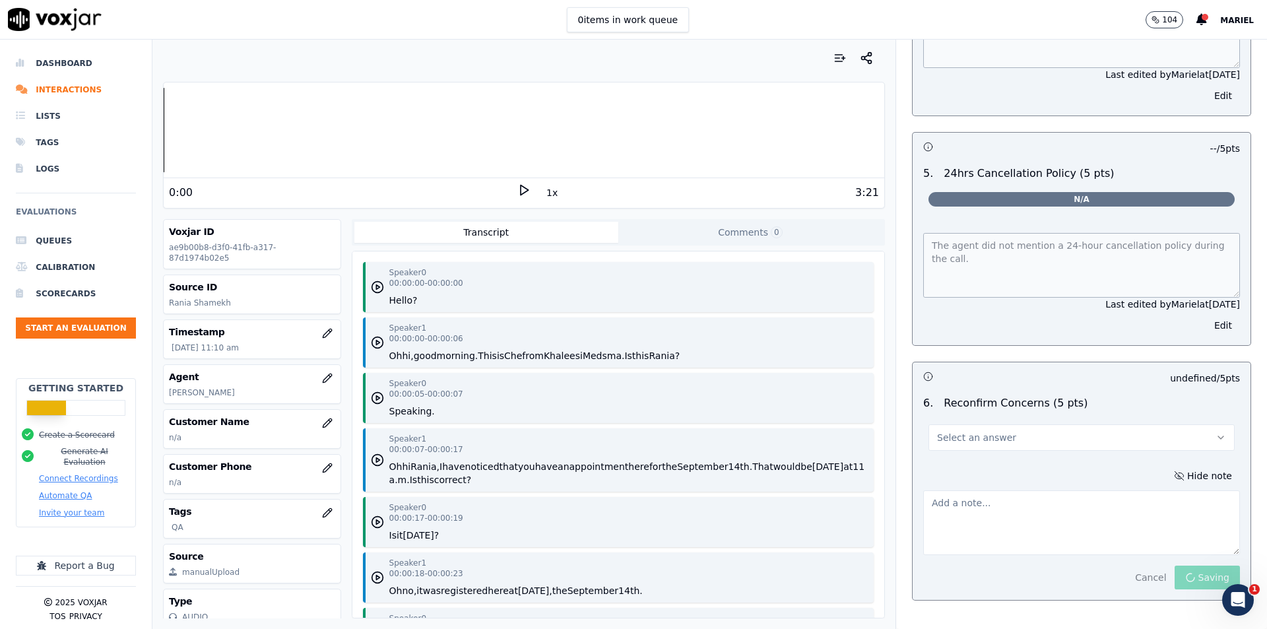
click at [1175, 373] on p "undefined / 5 pts" at bounding box center [1205, 377] width 70 height 13
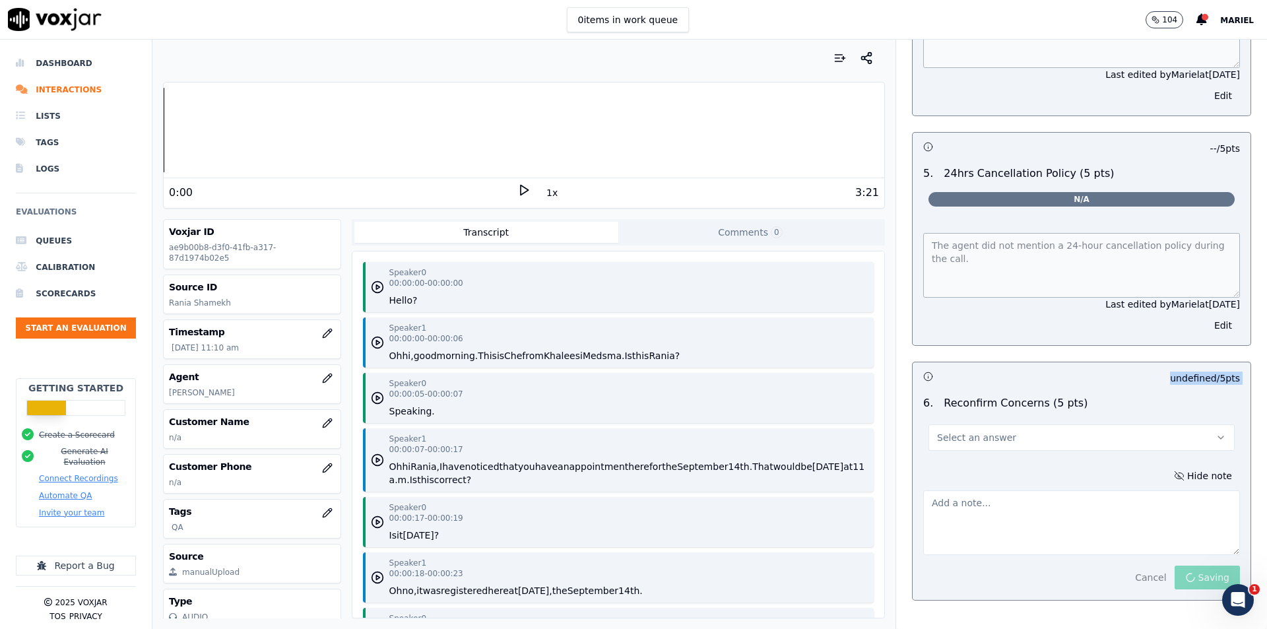
click at [1175, 373] on p "undefined / 5 pts" at bounding box center [1205, 377] width 70 height 13
click at [1174, 373] on p "undefined / 5 pts" at bounding box center [1205, 377] width 70 height 13
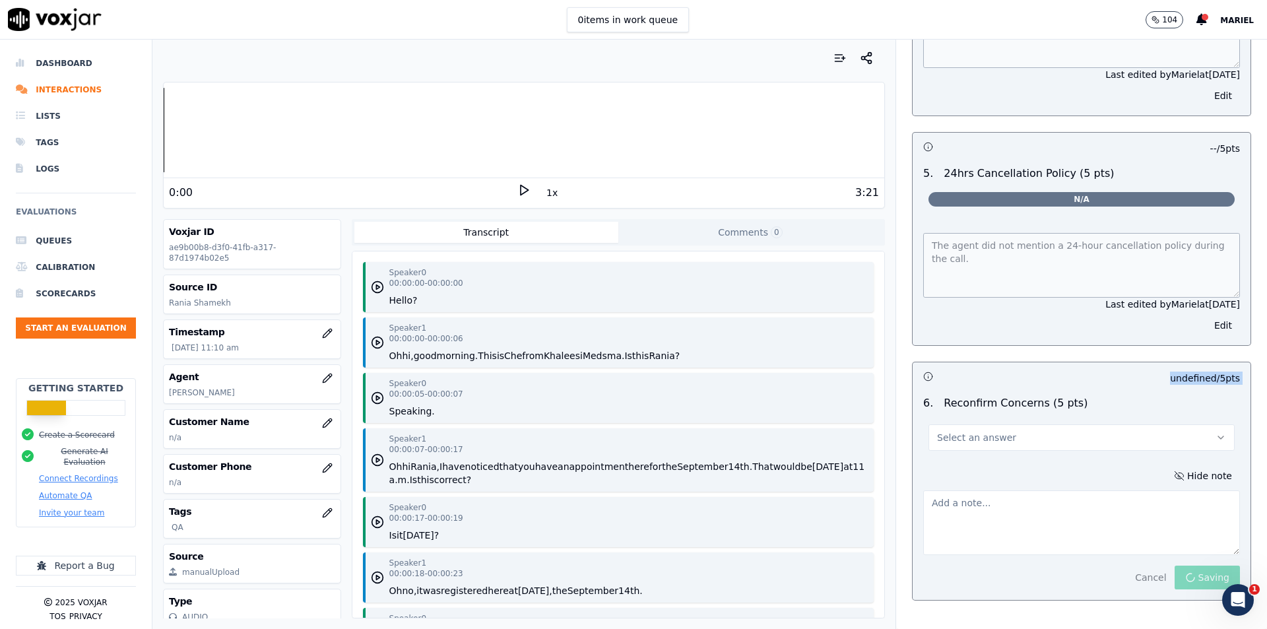
click at [1174, 373] on p "undefined / 5 pts" at bounding box center [1205, 377] width 70 height 13
click at [1080, 411] on div "Select an answer" at bounding box center [1081, 431] width 327 height 40
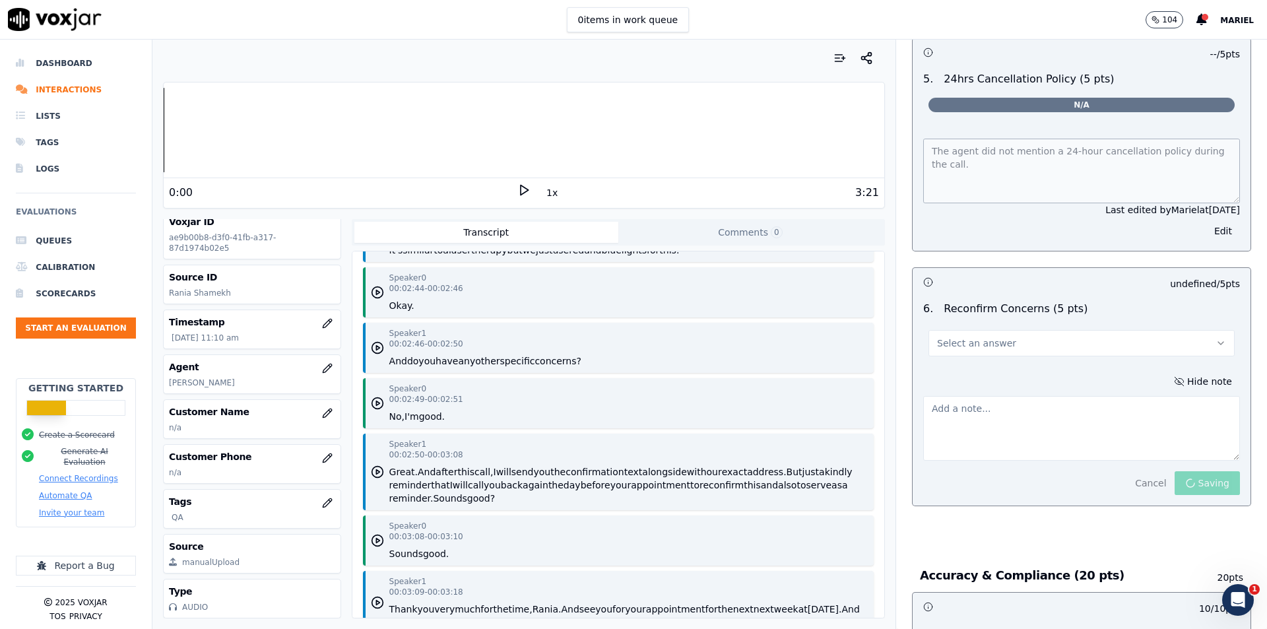
scroll to position [1941, 0]
click at [51, 290] on li "Scorecards" at bounding box center [76, 293] width 120 height 26
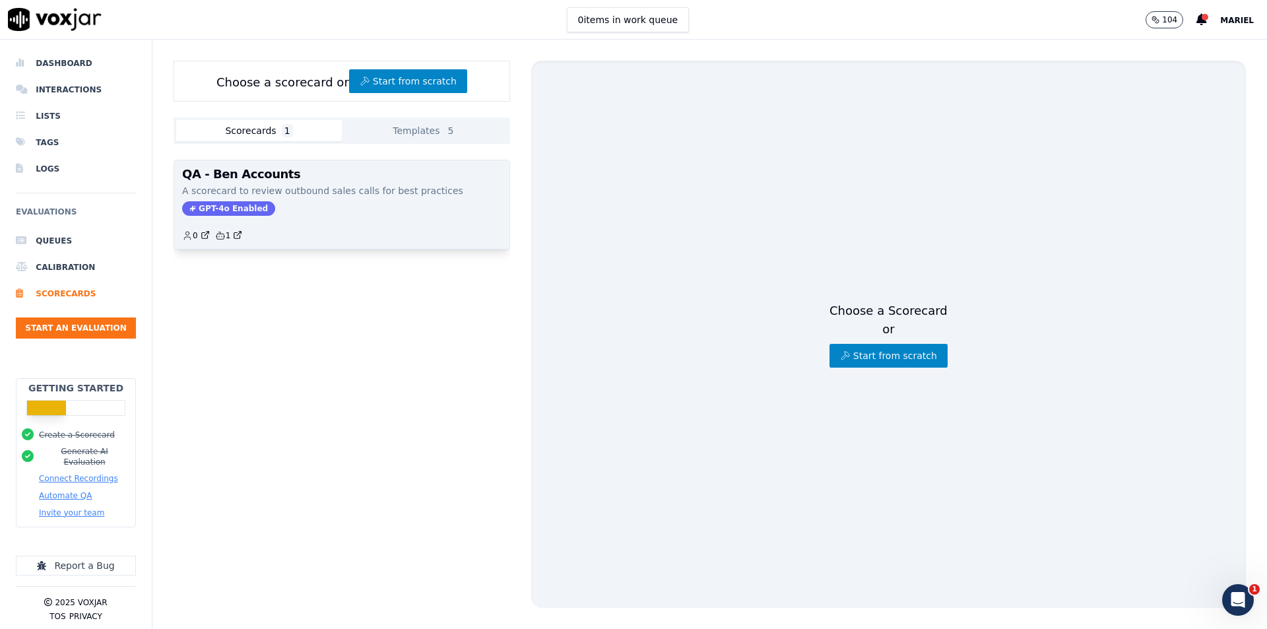
click at [245, 183] on div "QA - Ben Accounts A scorecard to review outbound sales calls for best practices…" at bounding box center [341, 204] width 335 height 88
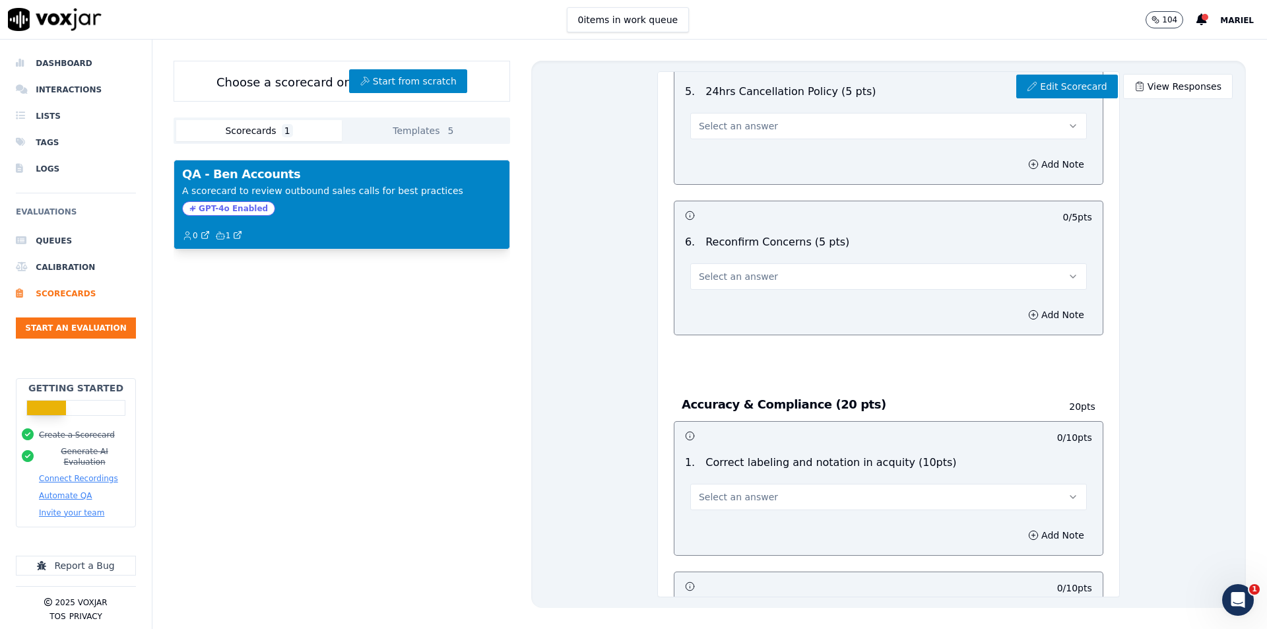
scroll to position [1394, 0]
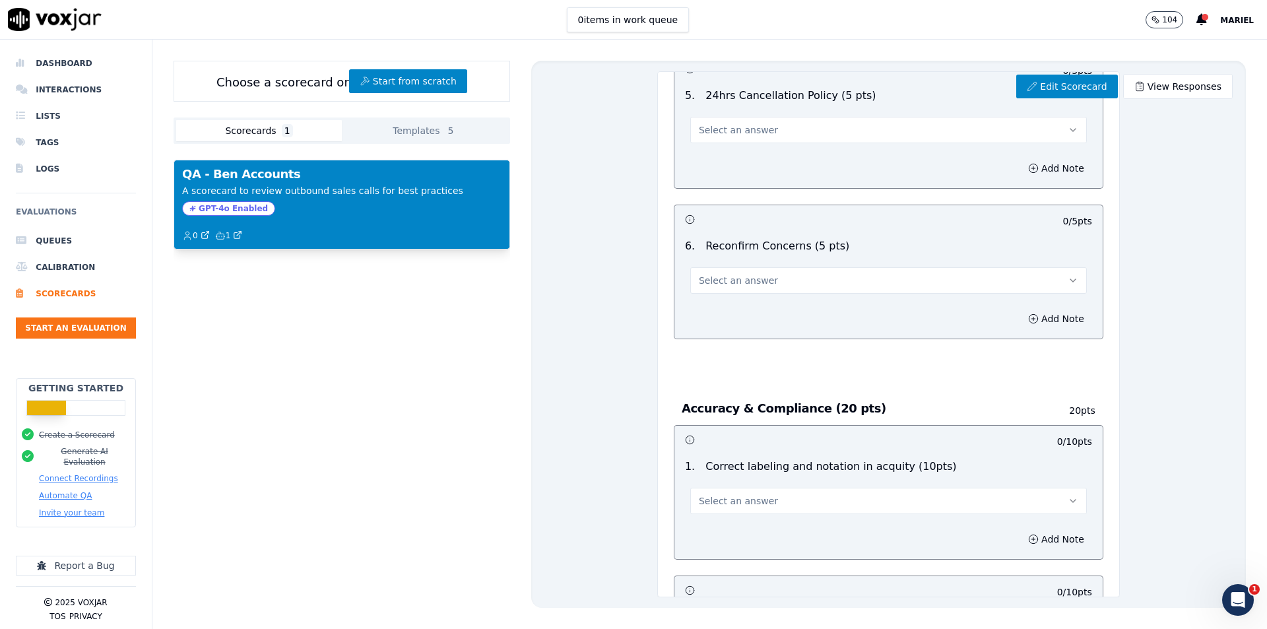
click at [994, 274] on button "Select an answer" at bounding box center [888, 280] width 397 height 26
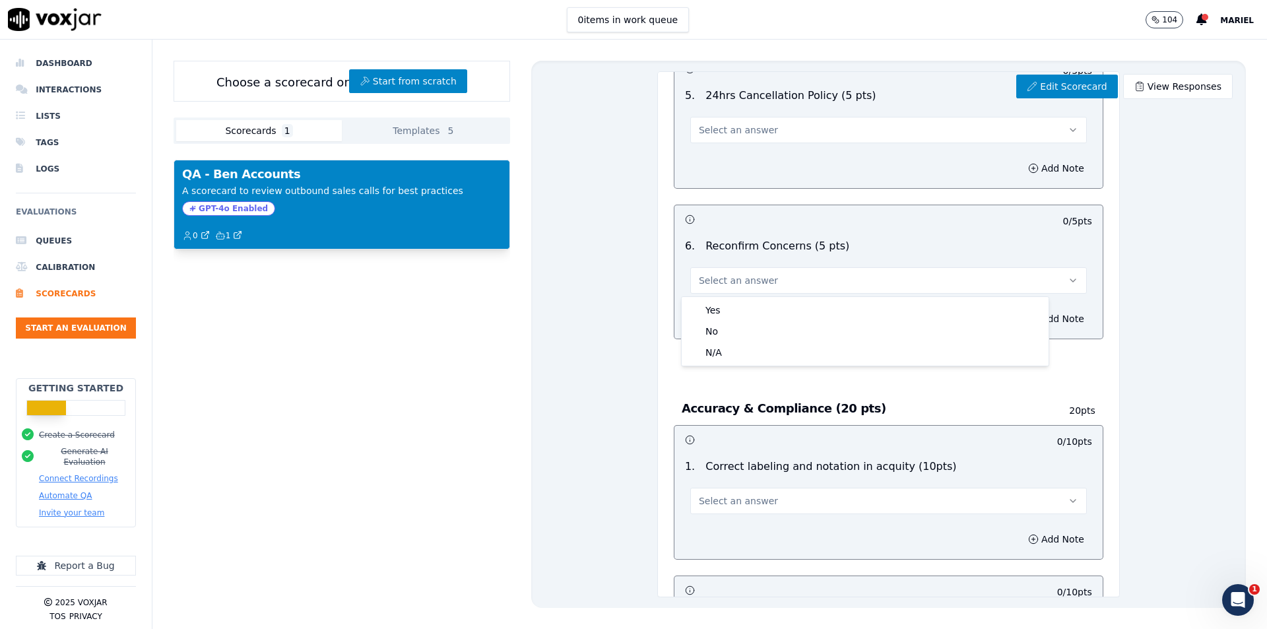
click at [995, 263] on div "Select an answer" at bounding box center [889, 274] width 418 height 40
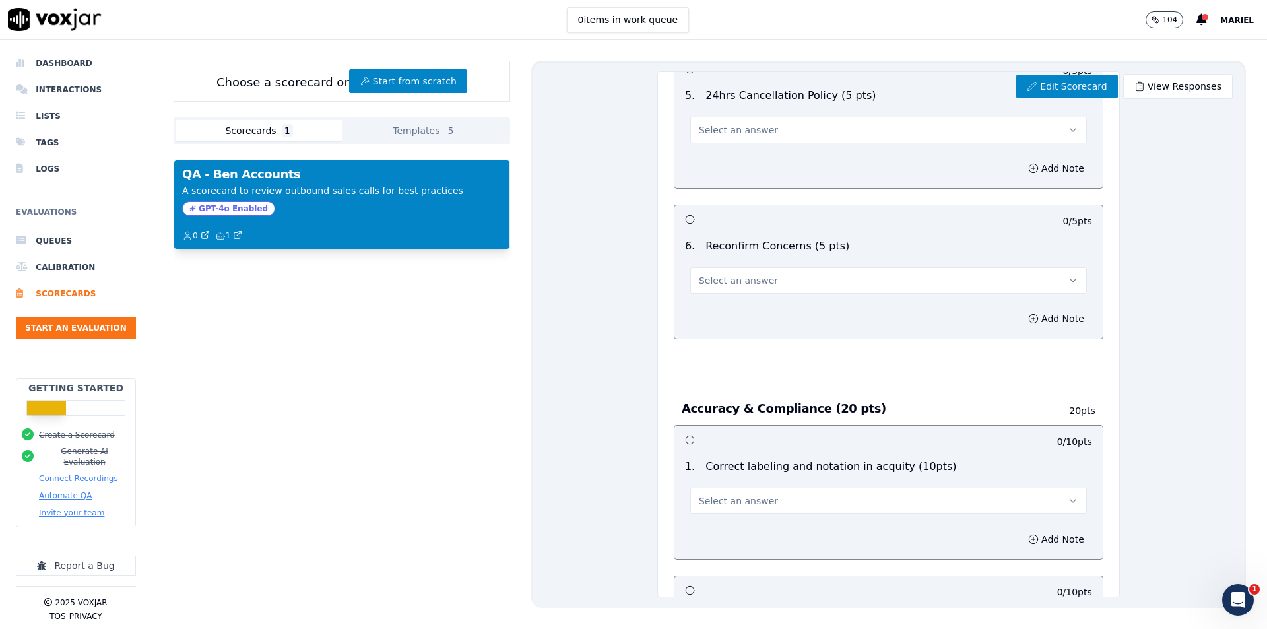
click at [998, 229] on div "0 / 5 pts" at bounding box center [888, 219] width 428 height 28
click at [1037, 212] on div "0 / 5 pts" at bounding box center [888, 219] width 428 height 28
click at [932, 271] on button "Select an answer" at bounding box center [888, 280] width 397 height 26
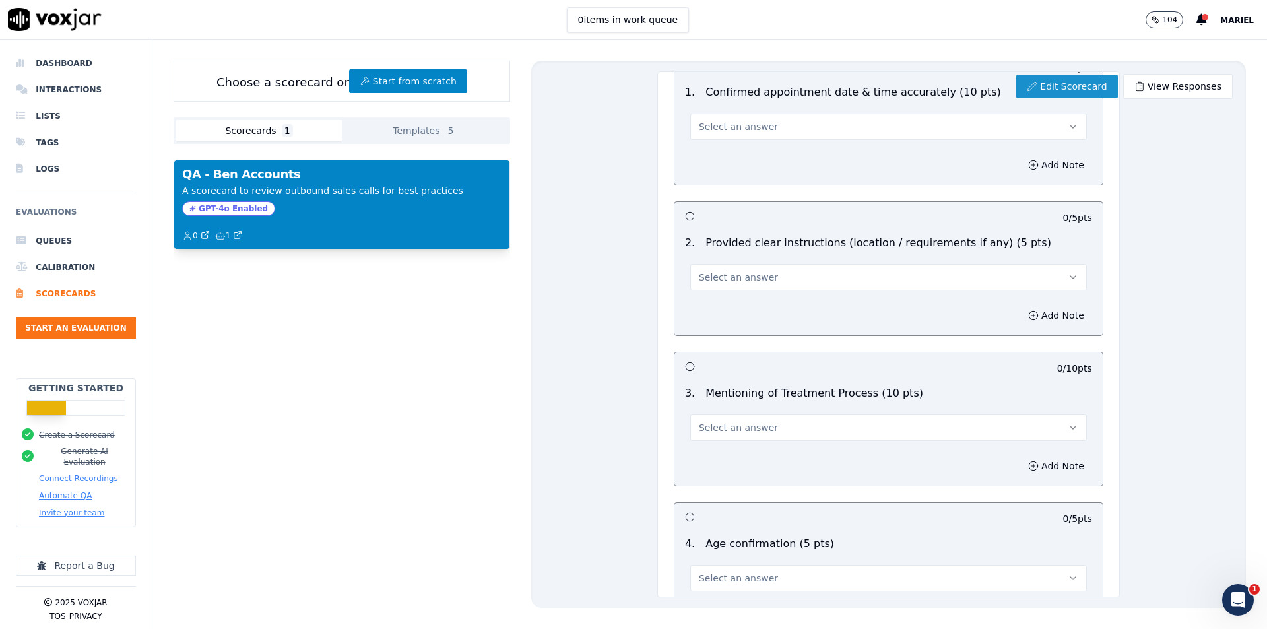
scroll to position [932, 0]
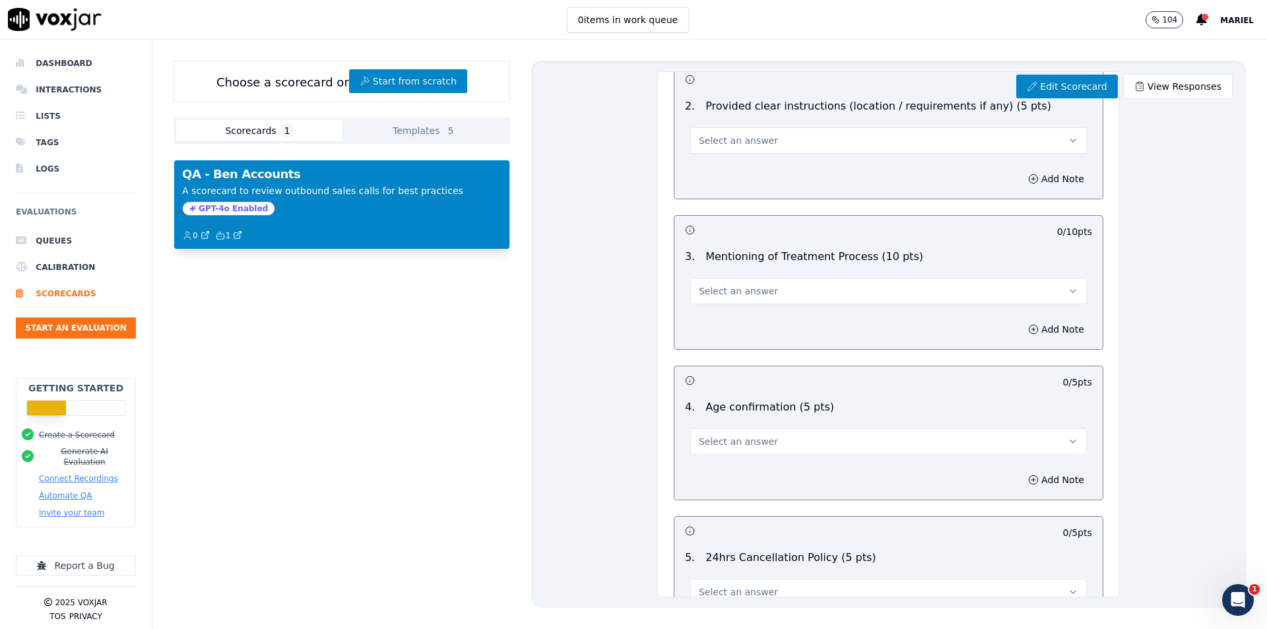
click at [1046, 74] on div "0 / 5 pts" at bounding box center [888, 79] width 428 height 28
click at [1034, 83] on link "Edit Scorecard" at bounding box center [1066, 87] width 101 height 24
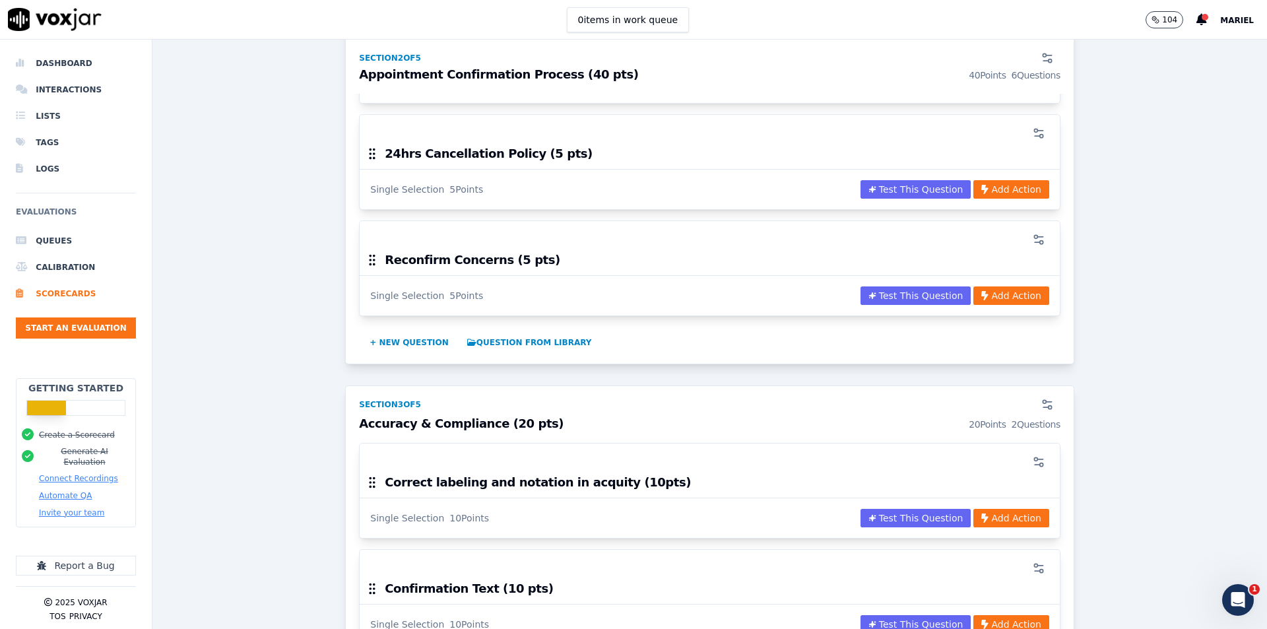
scroll to position [1122, 0]
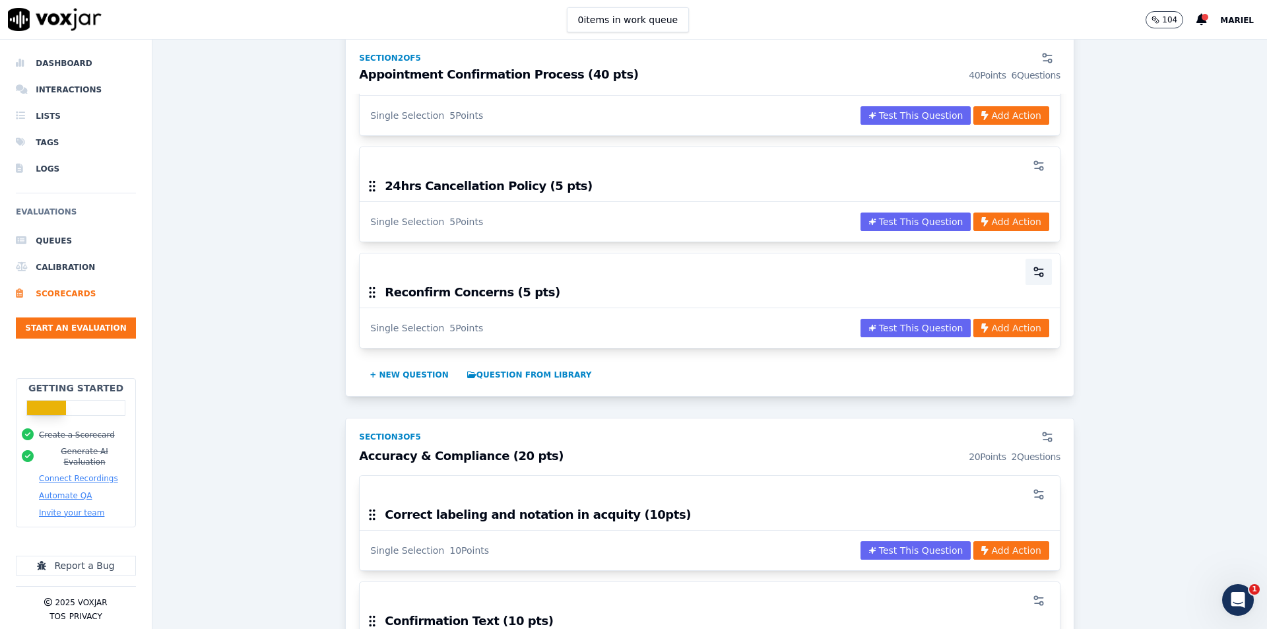
click at [1032, 265] on icon "button" at bounding box center [1038, 271] width 13 height 13
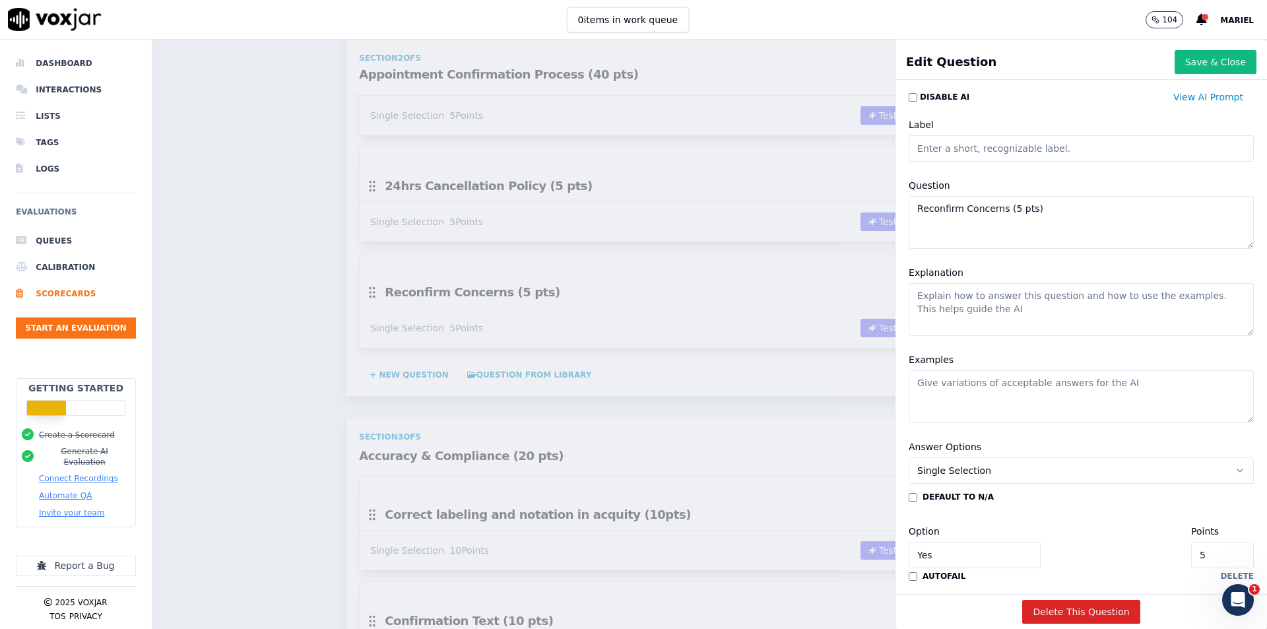
drag, startPoint x: 987, startPoint y: 212, endPoint x: 993, endPoint y: 230, distance: 18.8
click at [986, 212] on textarea "Reconfirm Concerns (5 pts)" at bounding box center [1081, 222] width 345 height 53
type textarea "Reconfirm Concerns clinet indicated (5 pts)"
click at [1187, 51] on button "Save & Close" at bounding box center [1216, 62] width 82 height 24
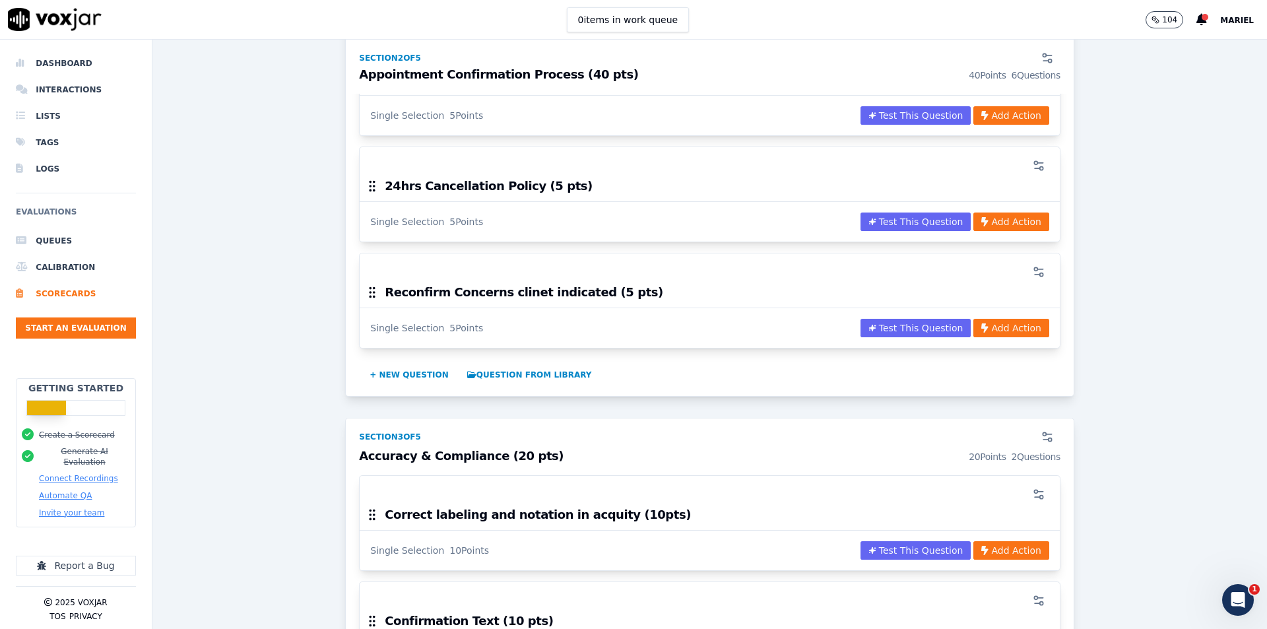
click at [263, 180] on div "QA - [PERSON_NAME] Accounts ACTIVE A scorecard to review outbound sales calls f…" at bounding box center [709, 158] width 1093 height 2390
click at [253, 162] on div "QA - [PERSON_NAME] Accounts ACTIVE A scorecard to review outbound sales calls f…" at bounding box center [709, 158] width 1093 height 2390
click at [62, 86] on li "Interactions" at bounding box center [76, 90] width 120 height 26
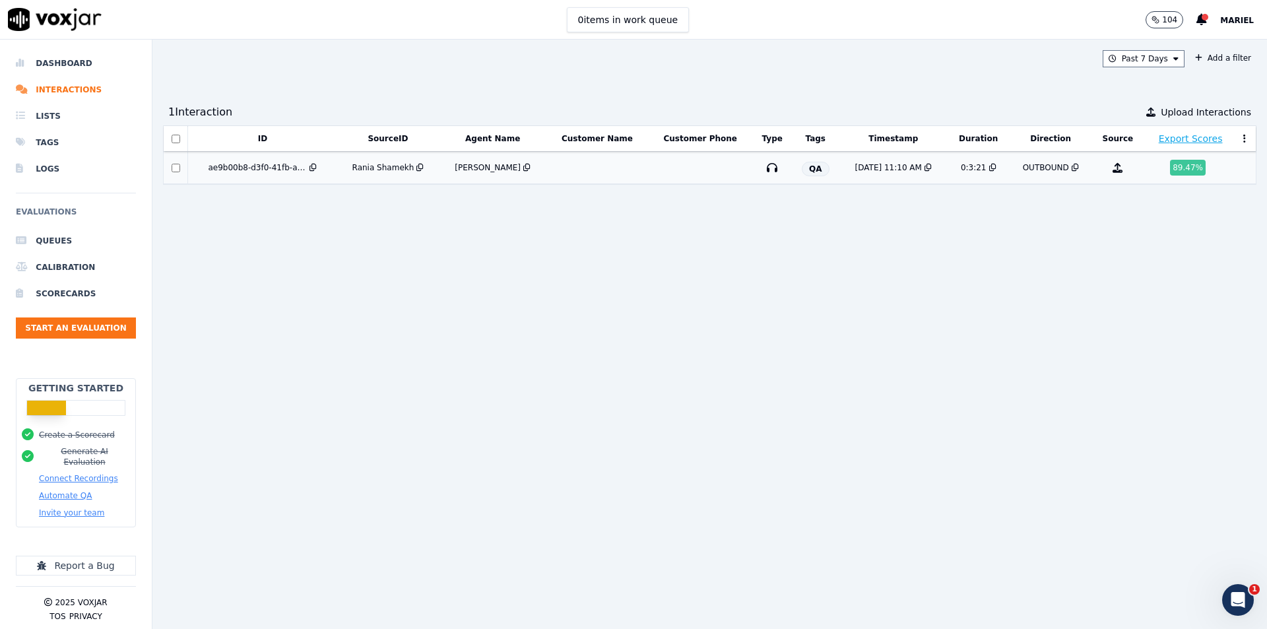
click at [559, 168] on td at bounding box center [597, 168] width 102 height 32
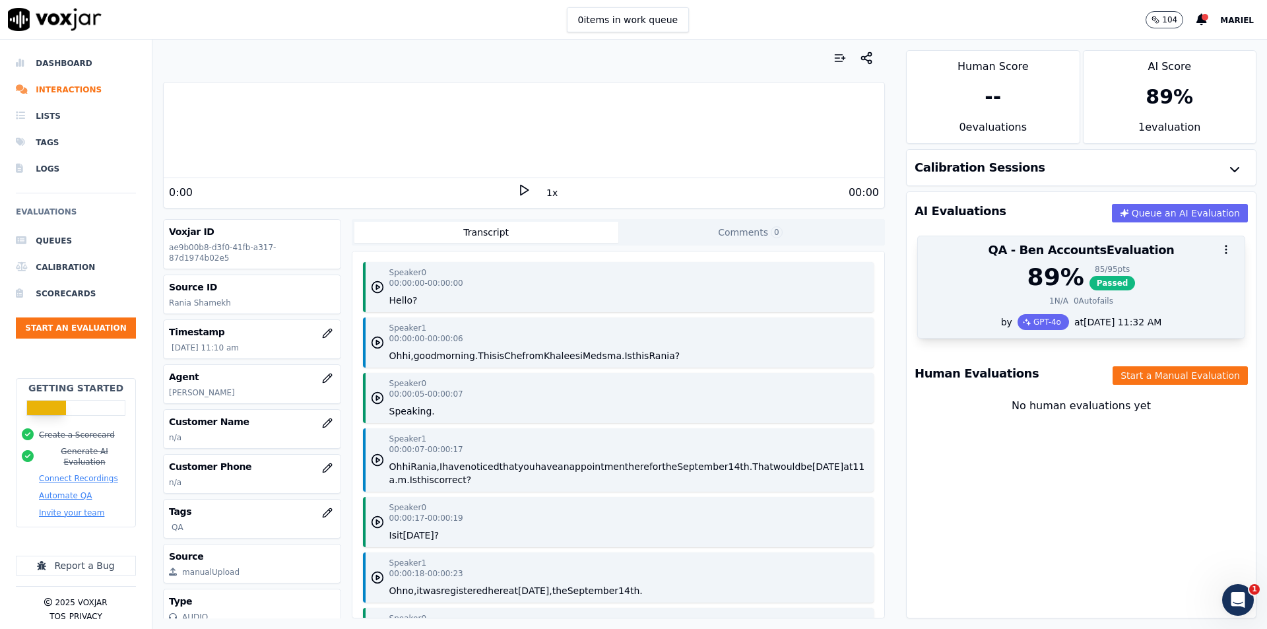
click at [1117, 267] on div "89 % 85 / 95 pts Passed" at bounding box center [1081, 277] width 311 height 26
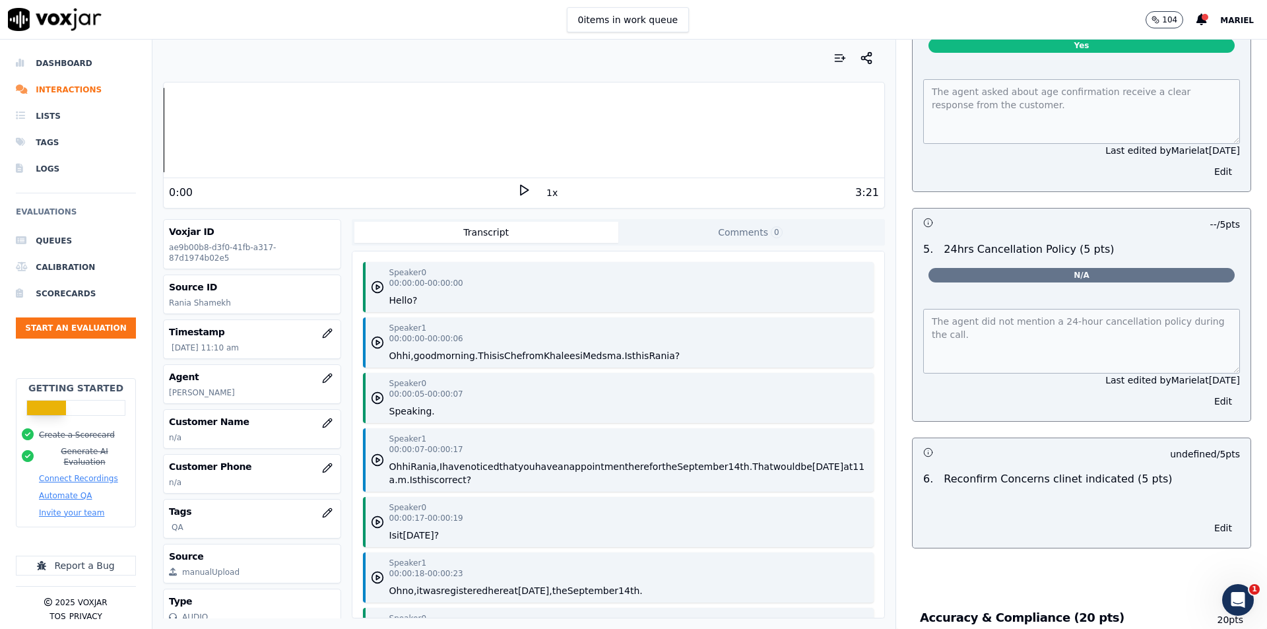
scroll to position [1848, 0]
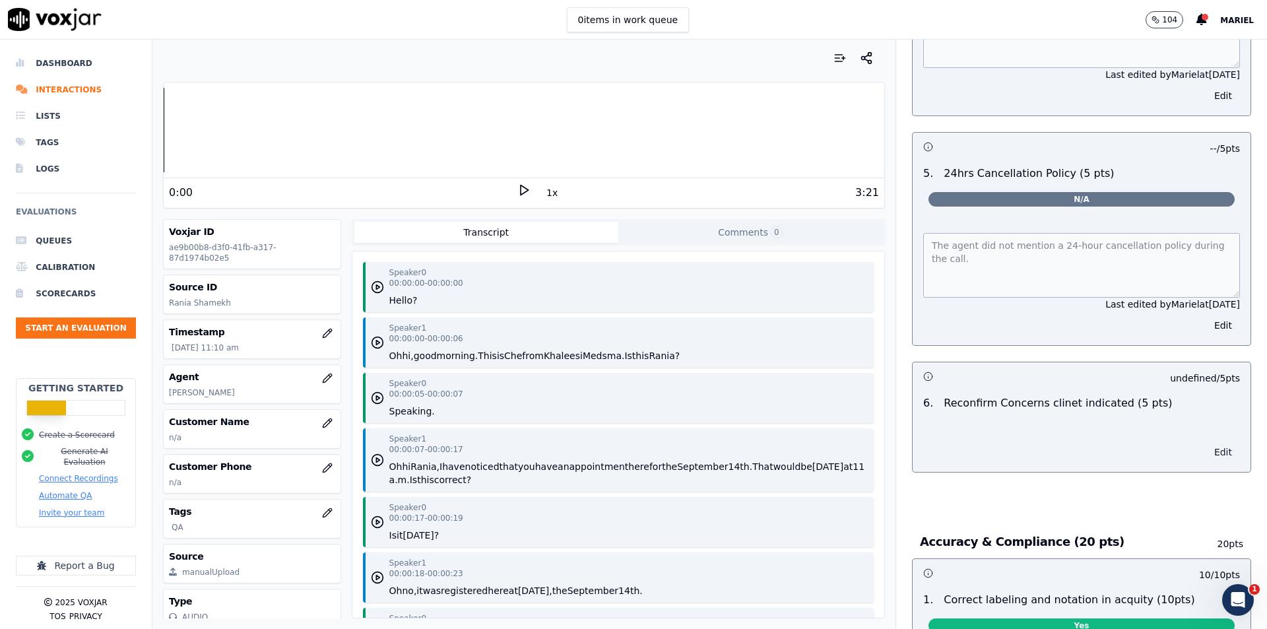
click at [1206, 453] on button "Edit" at bounding box center [1223, 452] width 34 height 18
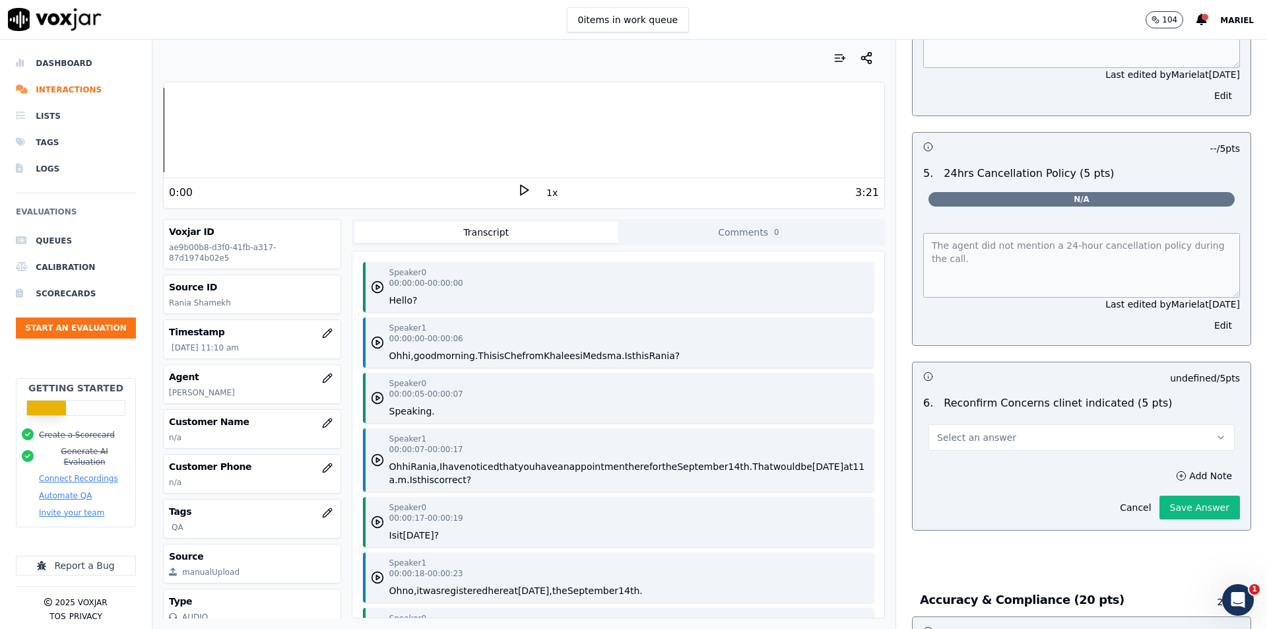
click at [1102, 430] on button "Select an answer" at bounding box center [1081, 437] width 306 height 26
click at [985, 482] on div "No" at bounding box center [1060, 481] width 283 height 21
drag, startPoint x: 985, startPoint y: 482, endPoint x: 1016, endPoint y: 422, distance: 67.3
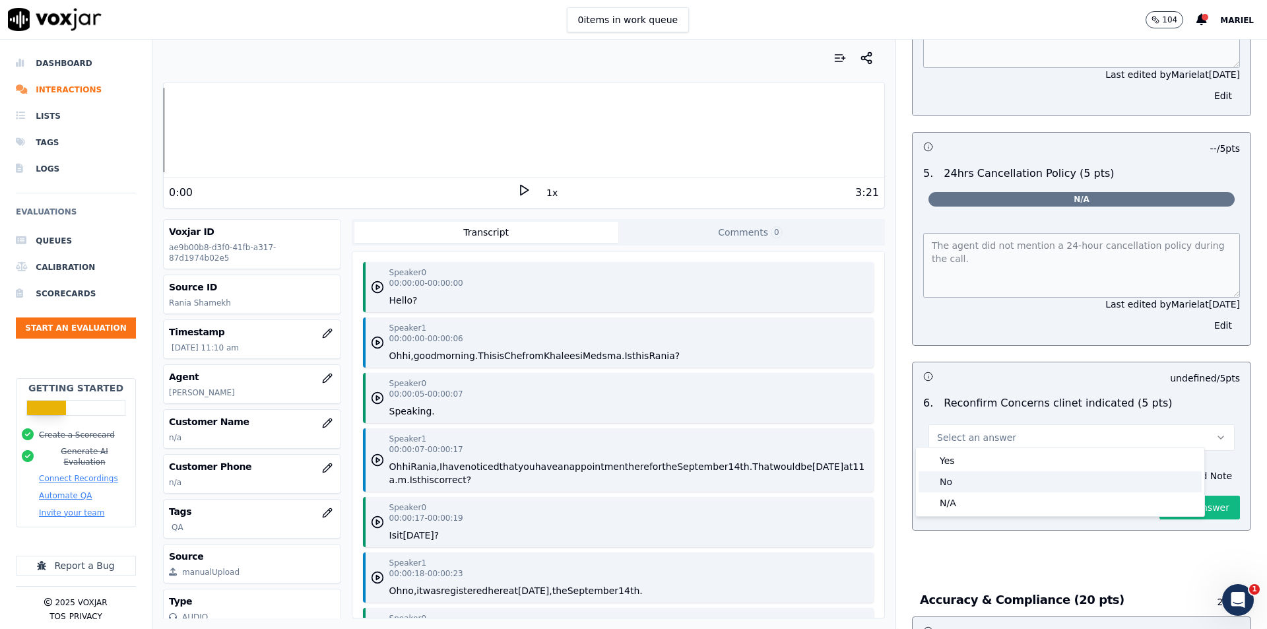
click at [984, 482] on div "No" at bounding box center [1060, 481] width 283 height 21
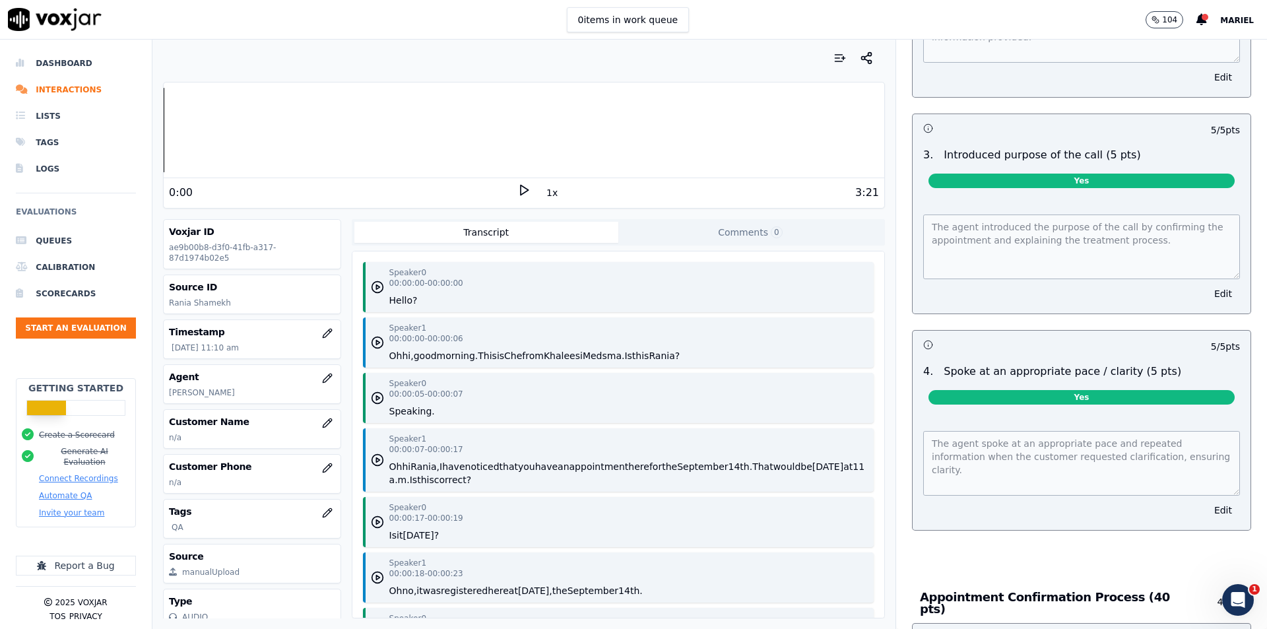
scroll to position [0, 0]
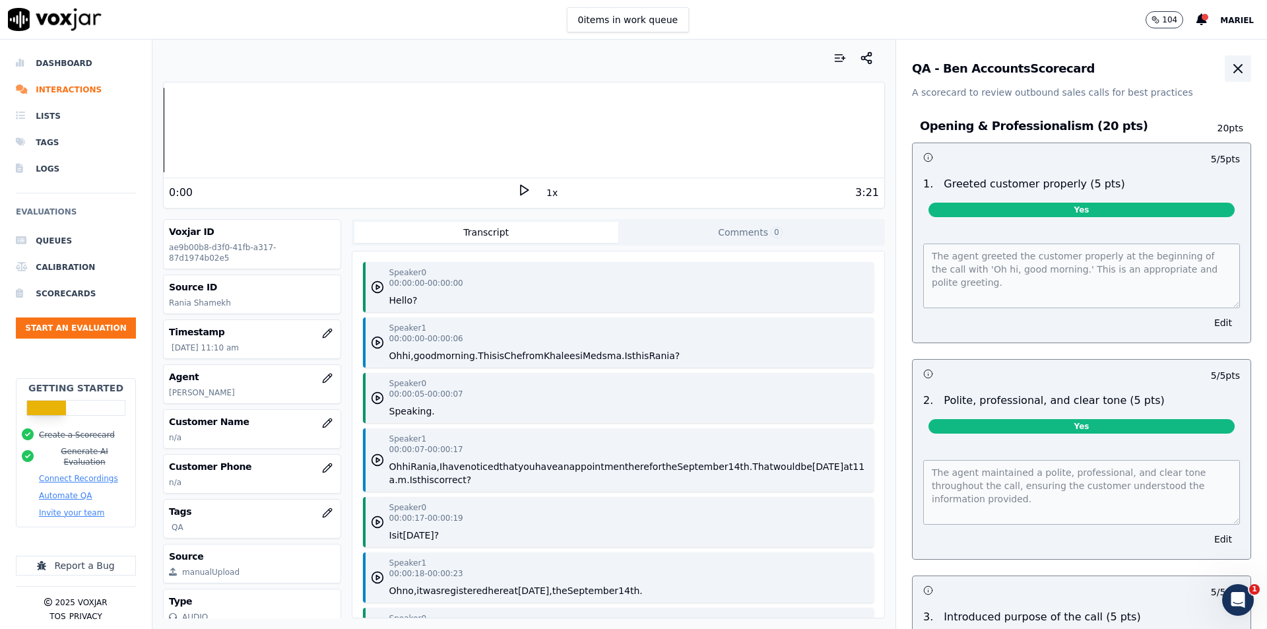
click at [1230, 71] on icon "button" at bounding box center [1238, 69] width 16 height 16
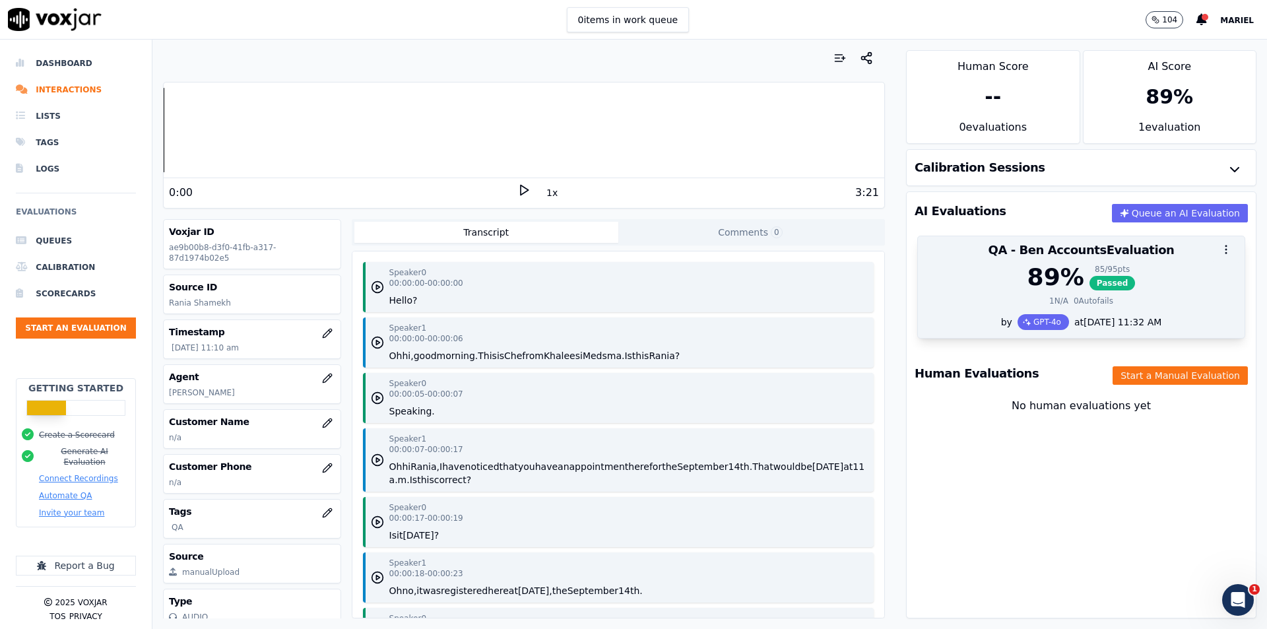
click at [1213, 243] on button "button" at bounding box center [1226, 249] width 26 height 26
click at [1033, 273] on div "89 %" at bounding box center [1055, 277] width 57 height 26
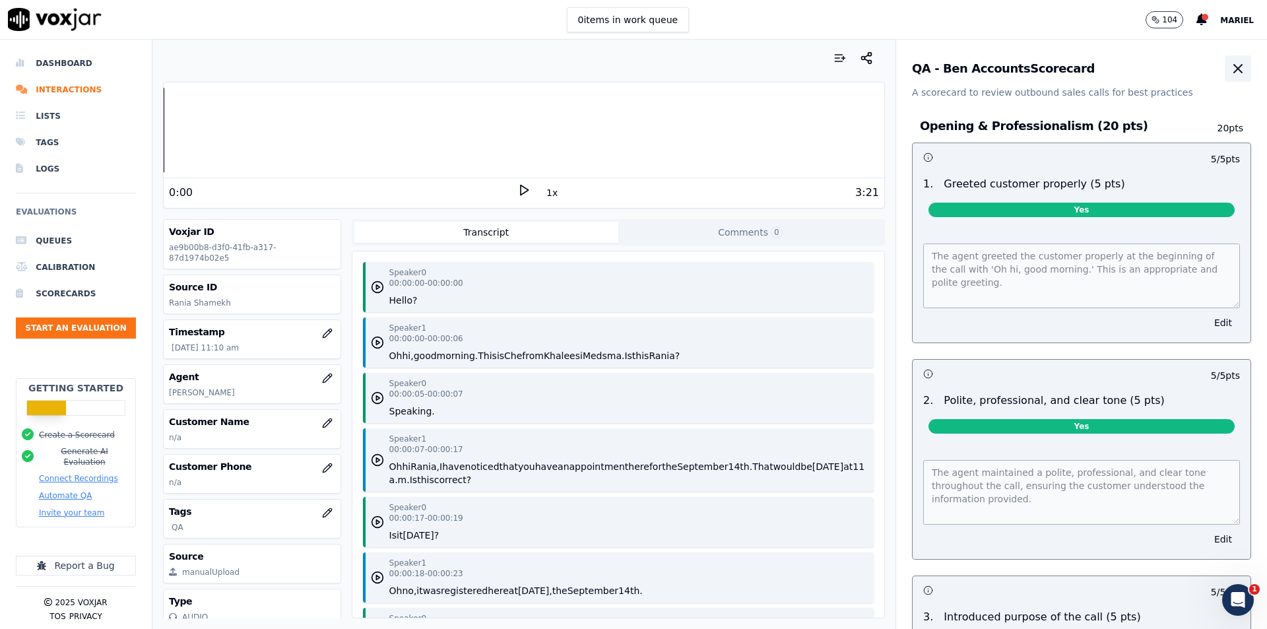
click at [1230, 74] on icon "button" at bounding box center [1238, 69] width 16 height 16
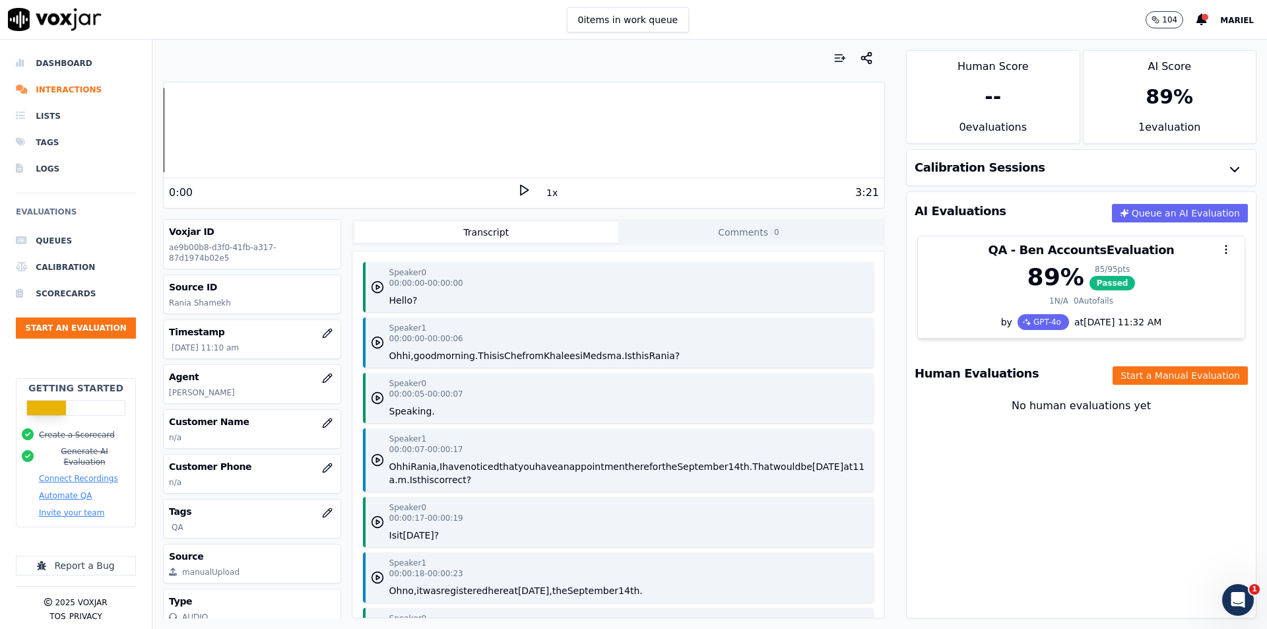
click at [1021, 210] on div "AI Evaluations Queue an AI Evaluation" at bounding box center [1081, 211] width 349 height 38
click at [1182, 218] on button "Queue an AI Evaluation" at bounding box center [1180, 213] width 136 height 18
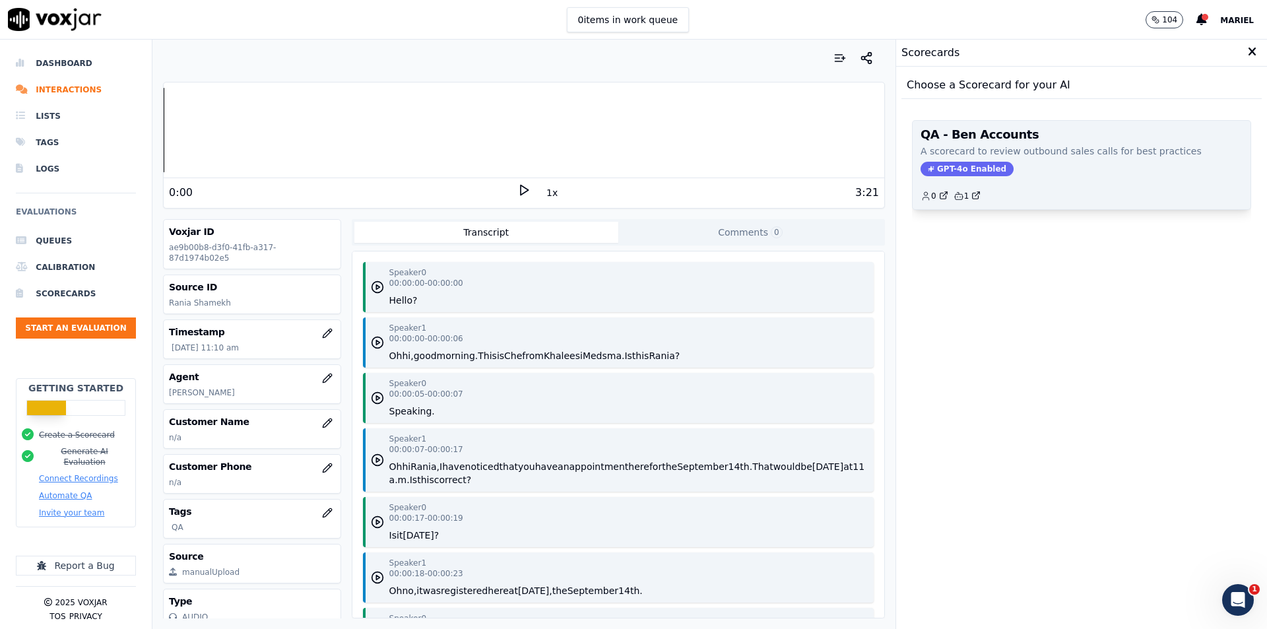
click at [1093, 177] on div "QA - Ben Accounts A scorecard to review outbound sales calls for best practices…" at bounding box center [1082, 165] width 338 height 88
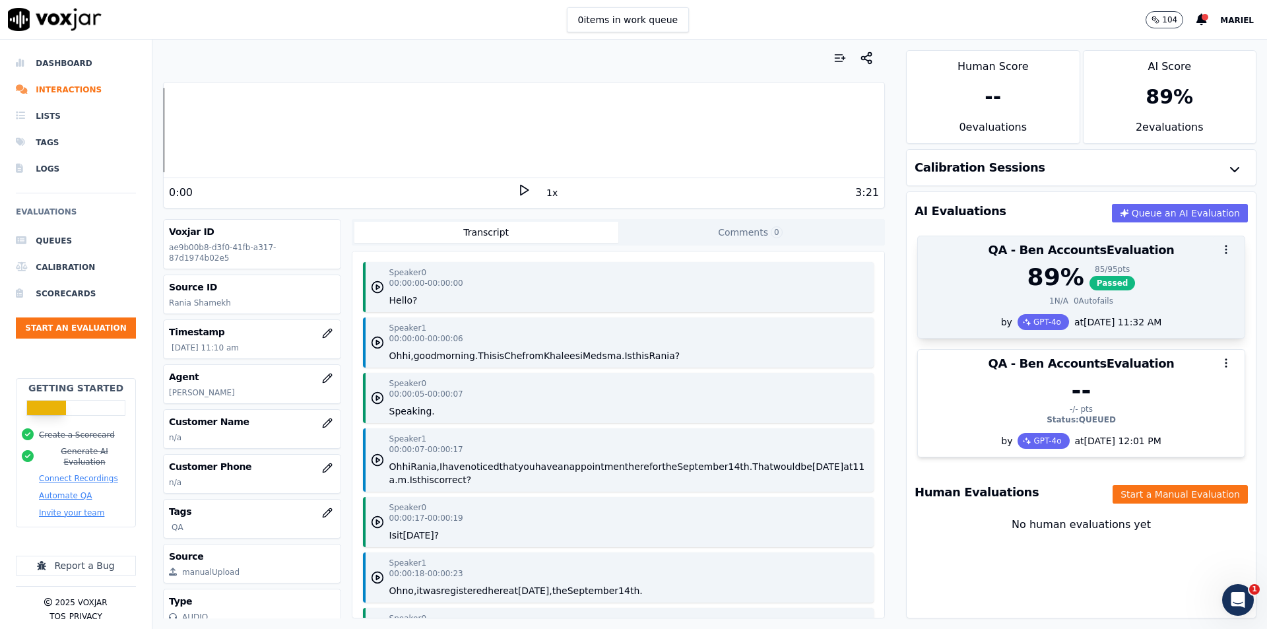
click at [1220, 252] on icon "button" at bounding box center [1226, 249] width 12 height 12
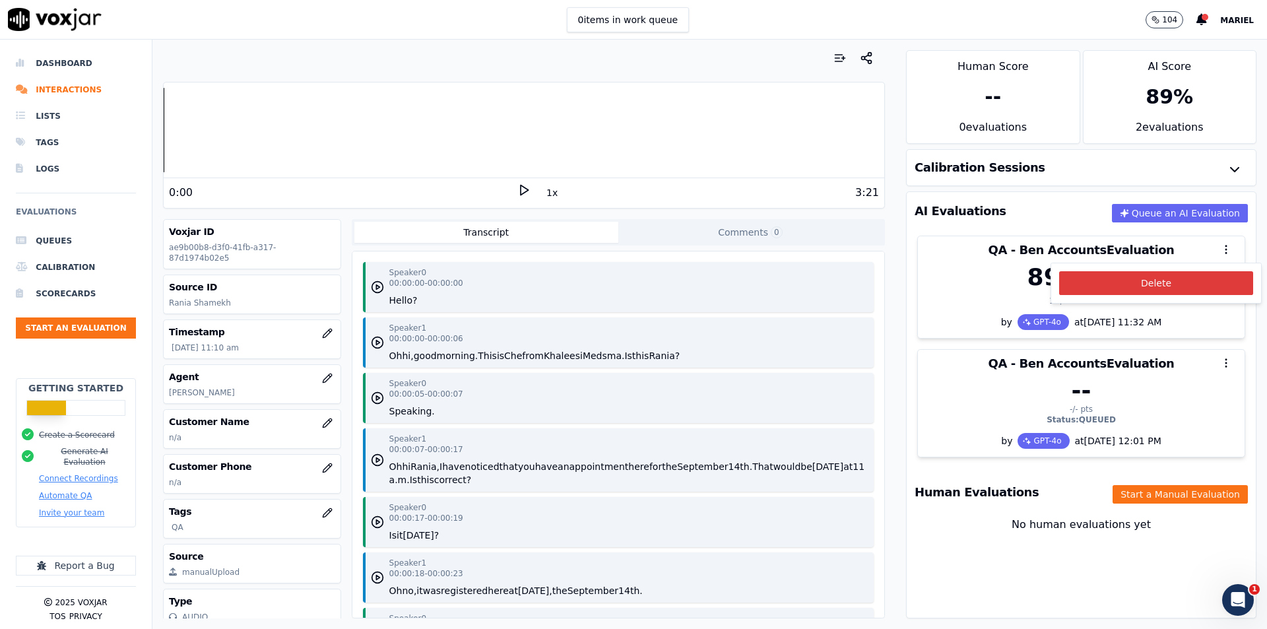
click at [1174, 288] on button "Delete" at bounding box center [1156, 283] width 194 height 24
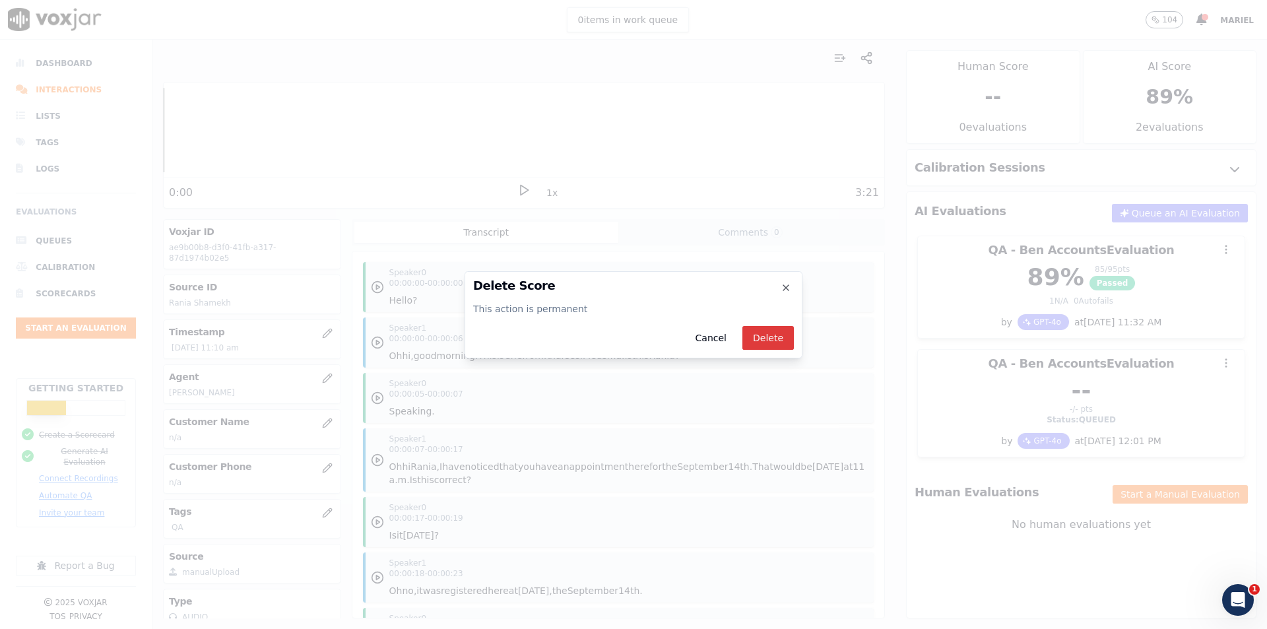
click at [785, 337] on button "Delete" at bounding box center [767, 338] width 51 height 24
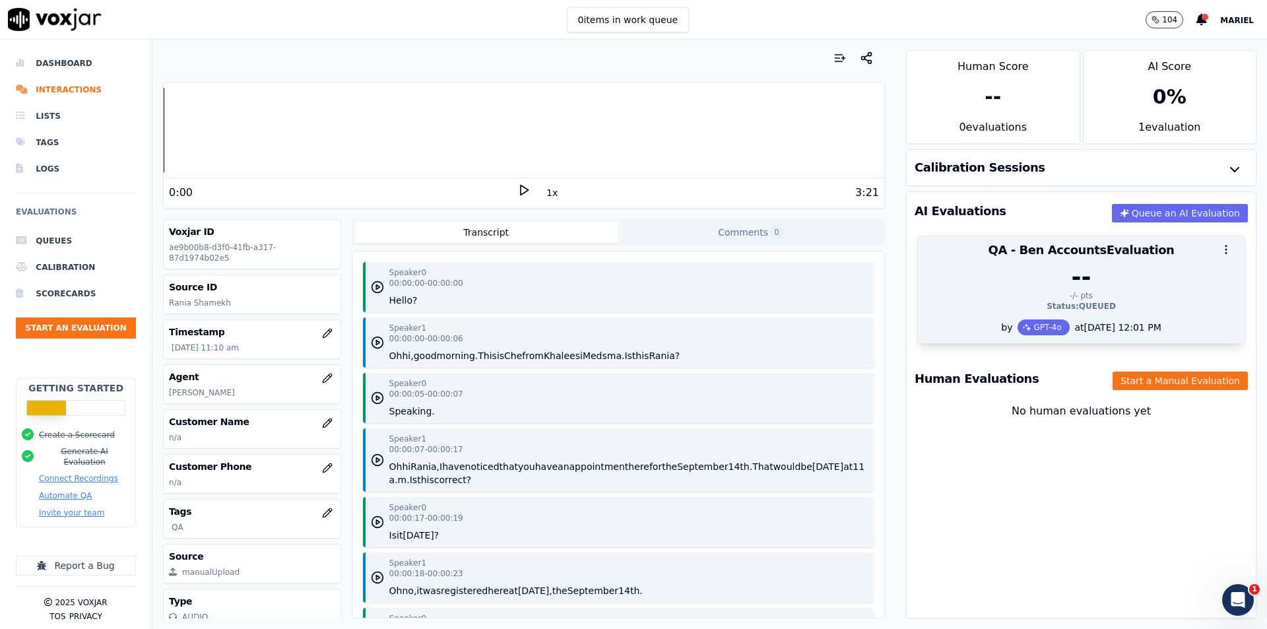
click at [1142, 273] on div "--" at bounding box center [1081, 277] width 311 height 26
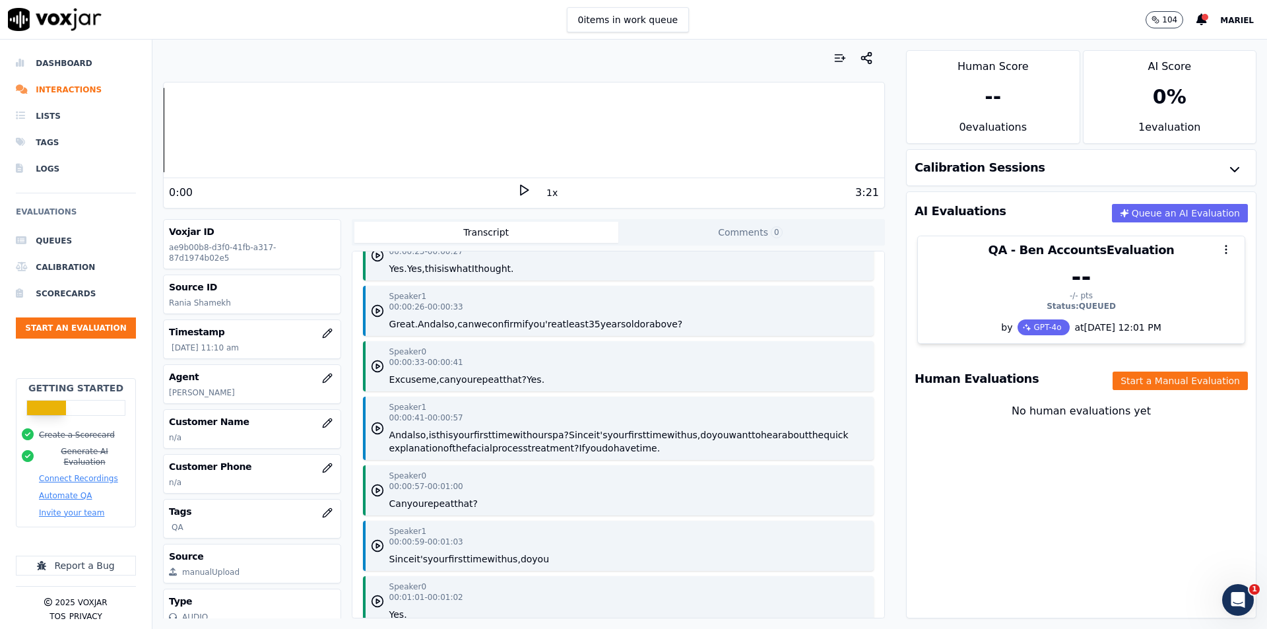
scroll to position [396, 0]
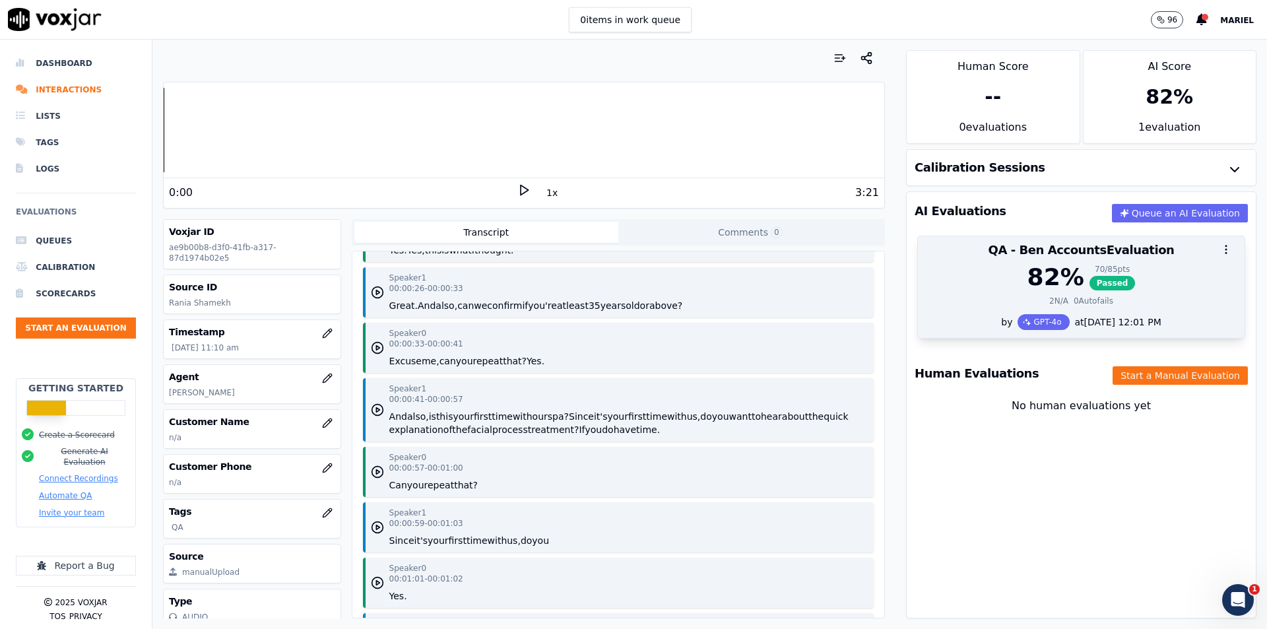
click at [1099, 260] on div at bounding box center [1081, 249] width 327 height 26
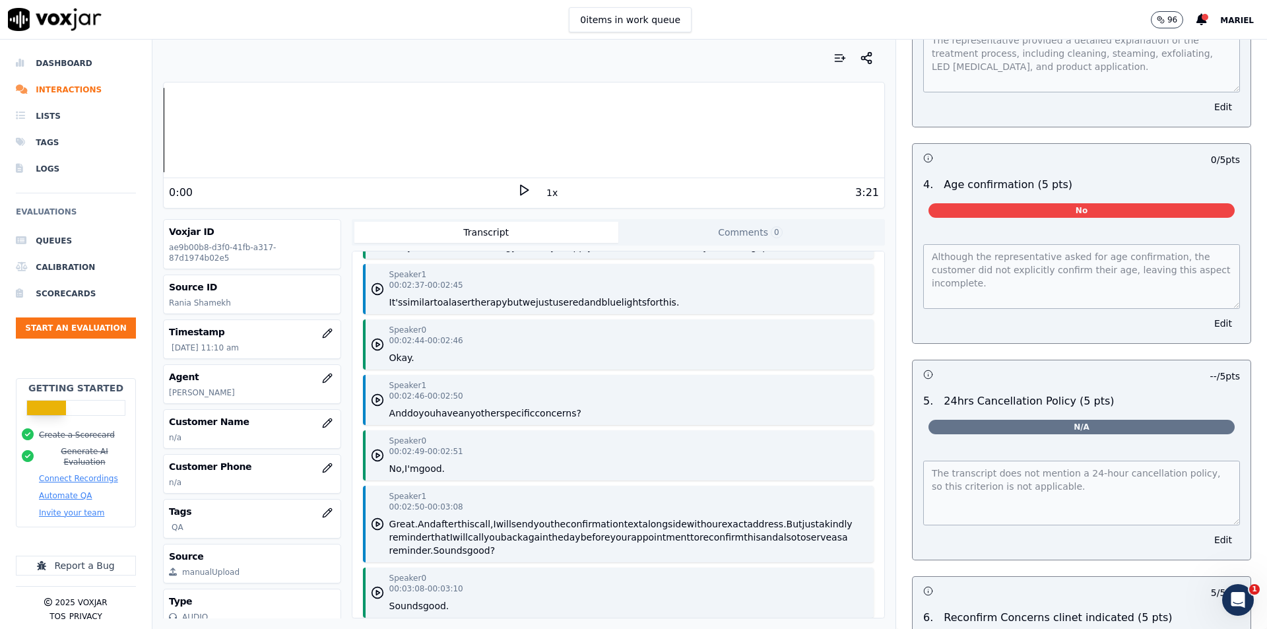
scroll to position [1584, 0]
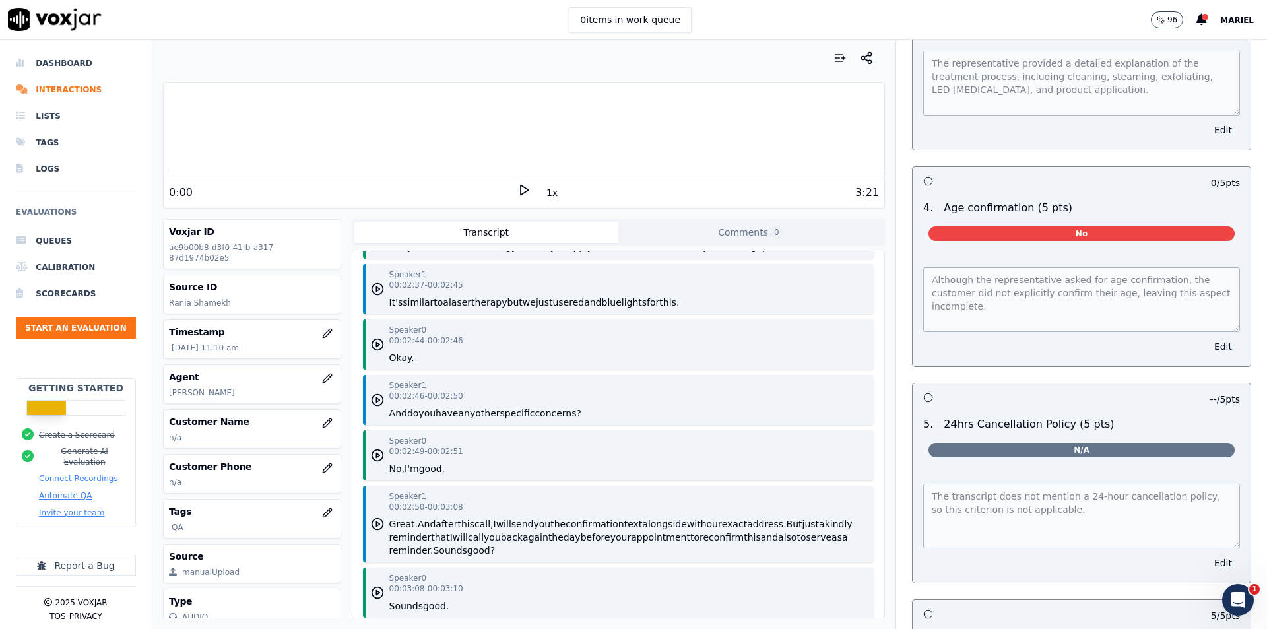
click at [1206, 340] on button "Edit" at bounding box center [1223, 346] width 34 height 18
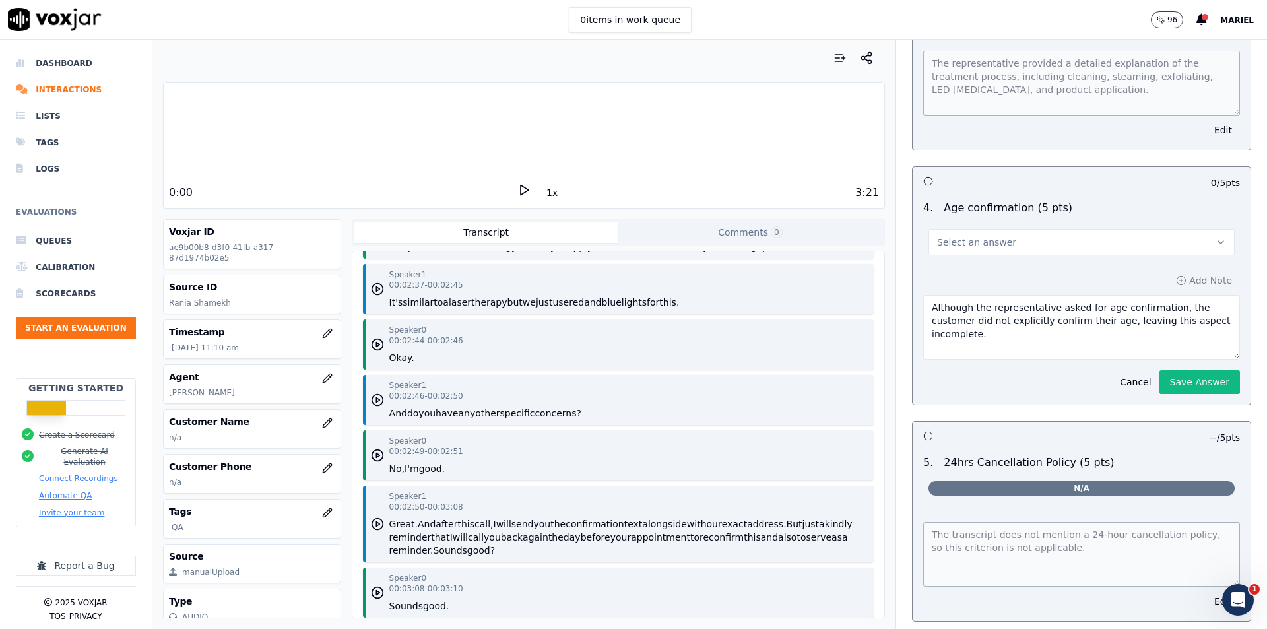
click at [1141, 229] on button "Select an answer" at bounding box center [1081, 242] width 306 height 26
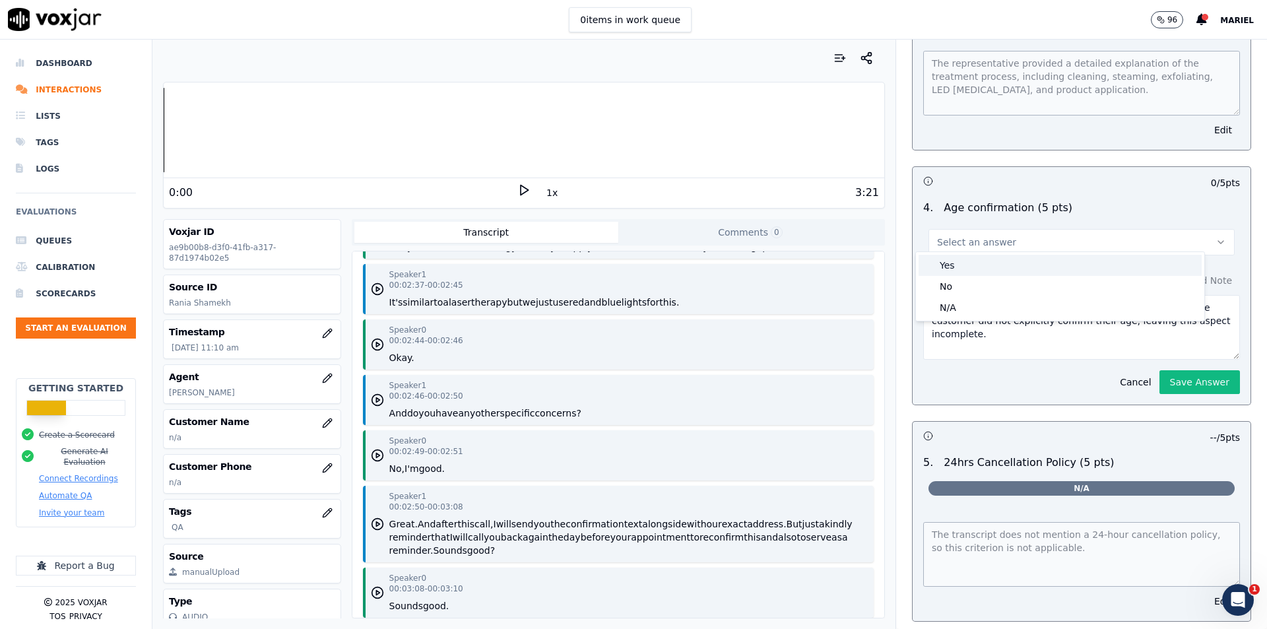
click at [960, 265] on div "Yes" at bounding box center [1060, 265] width 283 height 21
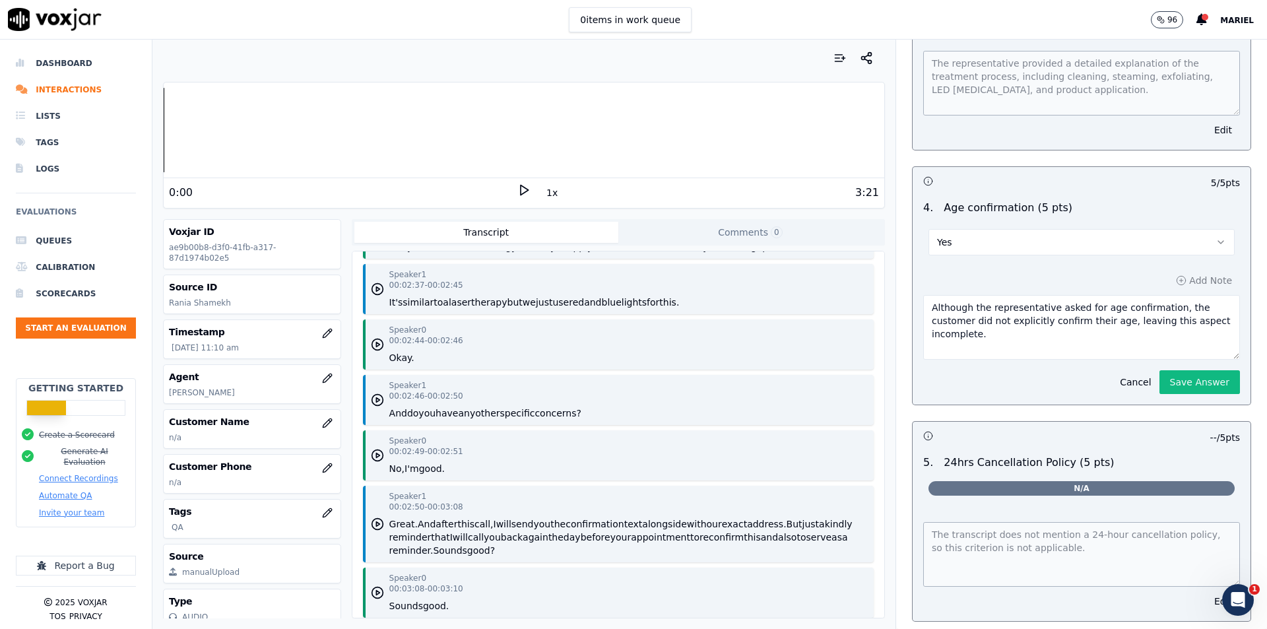
click at [1052, 308] on textarea "Although the representative asked for age confirmation, the customer did not ex…" at bounding box center [1081, 327] width 317 height 65
drag, startPoint x: 1076, startPoint y: 302, endPoint x: 1093, endPoint y: 306, distance: 17.5
click at [1093, 306] on textarea "Although the representative asked for age confirmation, the customer did not ex…" at bounding box center [1081, 327] width 317 height 65
click at [1064, 310] on textarea "Although the representative asked for age confirmation, the customer did not ex…" at bounding box center [1081, 327] width 317 height 65
drag, startPoint x: 961, startPoint y: 300, endPoint x: 909, endPoint y: 305, distance: 53.1
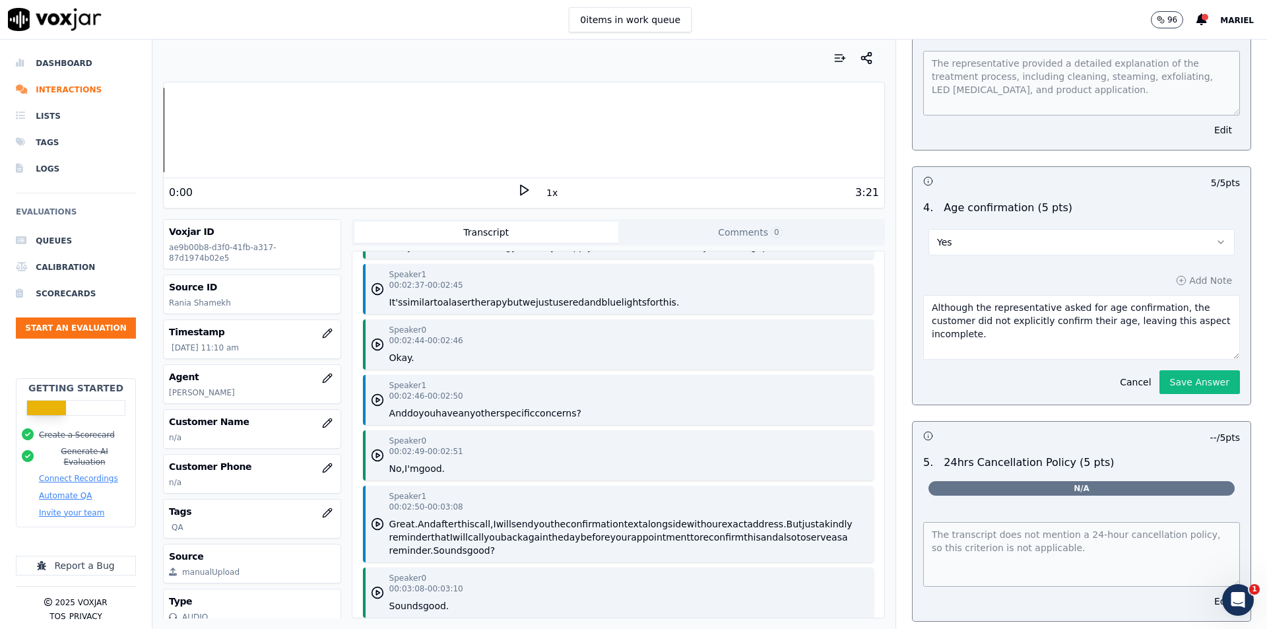
click at [913, 305] on div "Add Note Although the representative asked for age confirmation, the customer d…" at bounding box center [1082, 333] width 338 height 144
click at [1111, 300] on textarea "The representative asked for age confirmation, the customer did not explicitly …" at bounding box center [1081, 327] width 317 height 65
click at [1144, 301] on textarea "The representative asked for age confirmation, and the customer did not explici…" at bounding box center [1081, 327] width 317 height 65
drag, startPoint x: 972, startPoint y: 314, endPoint x: 888, endPoint y: 314, distance: 84.5
click at [901, 314] on div "Appointment Confirmation Process (40 pts) 40 pts 0 / 10 pts 1 . Confirmed appoi…" at bounding box center [1081, 157] width 360 height 1413
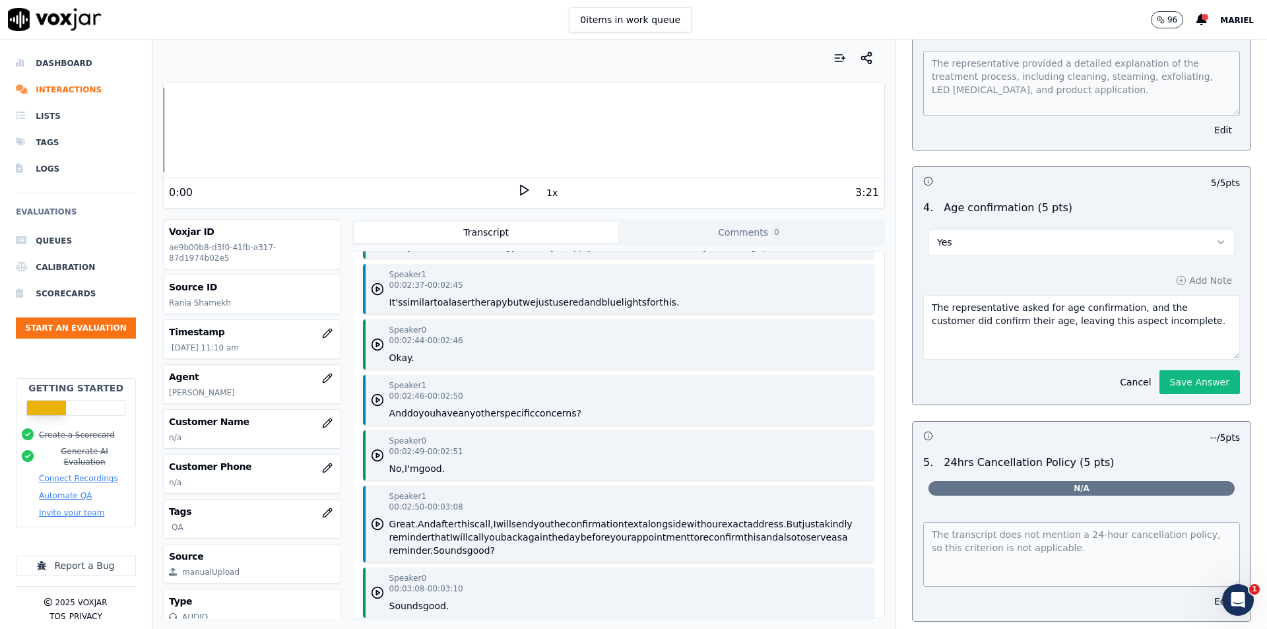
drag, startPoint x: 992, startPoint y: 313, endPoint x: 1123, endPoint y: 310, distance: 130.7
click at [1123, 310] on textarea "The representative asked for age confirmation, and the customer did confirm the…" at bounding box center [1081, 327] width 317 height 65
type textarea "The representative asked for age confirmation, and the customer did confirm the…"
click at [1159, 375] on button "Save Answer" at bounding box center [1199, 382] width 81 height 24
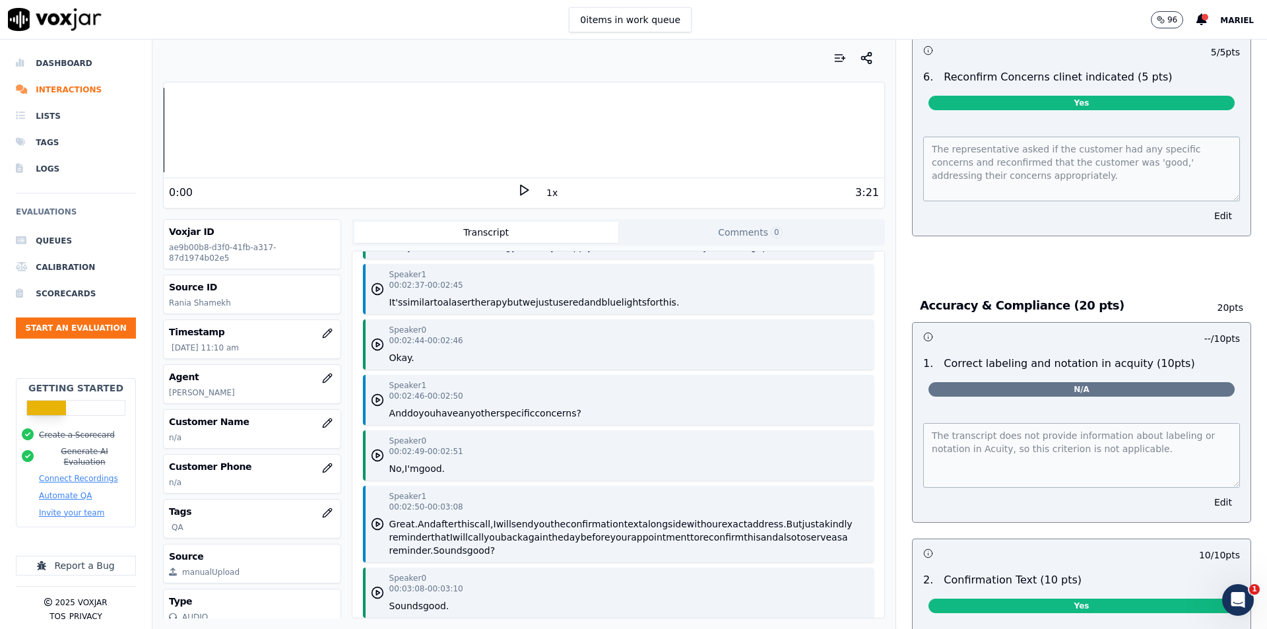
scroll to position [2315, 0]
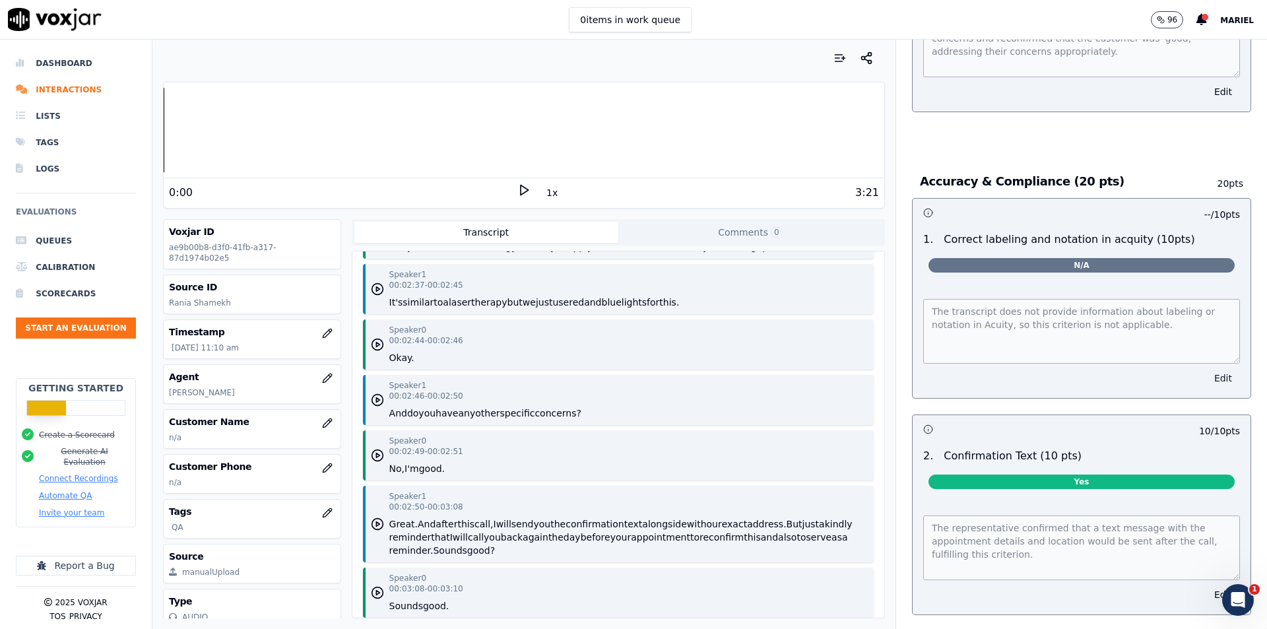
click at [1206, 370] on button "Edit" at bounding box center [1223, 378] width 34 height 18
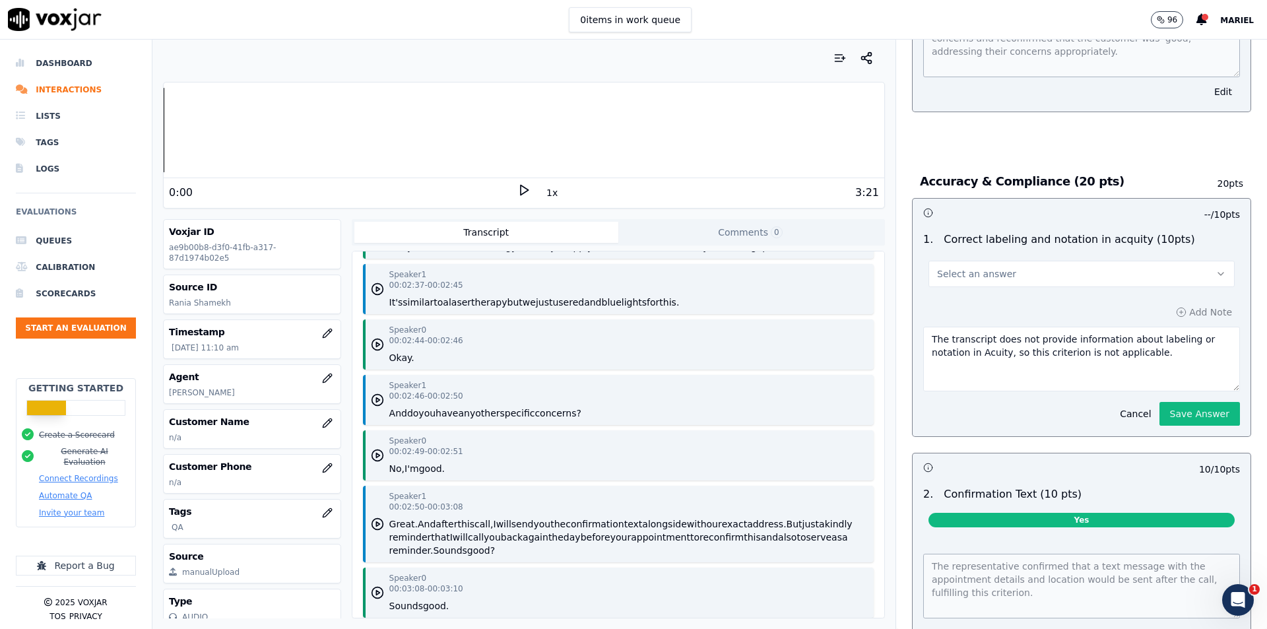
click at [1094, 267] on button "Select an answer" at bounding box center [1081, 274] width 306 height 26
click at [990, 296] on div "Yes" at bounding box center [1060, 296] width 283 height 21
click at [1164, 402] on button "Save Answer" at bounding box center [1199, 414] width 81 height 24
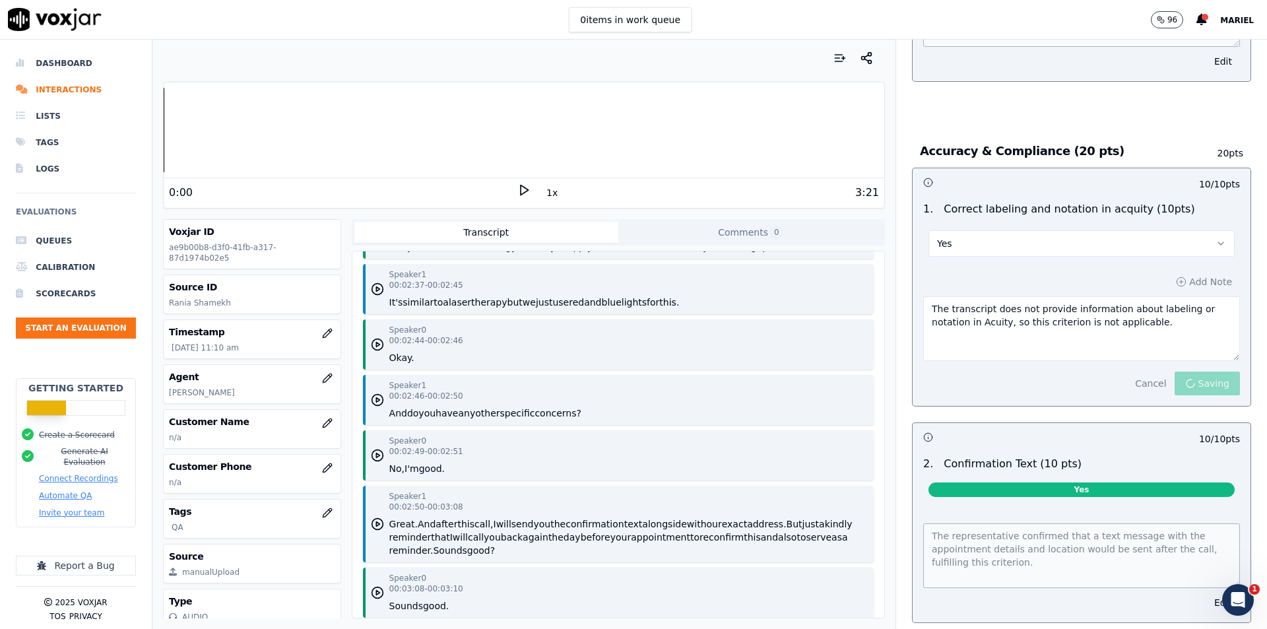
scroll to position [2284, 0]
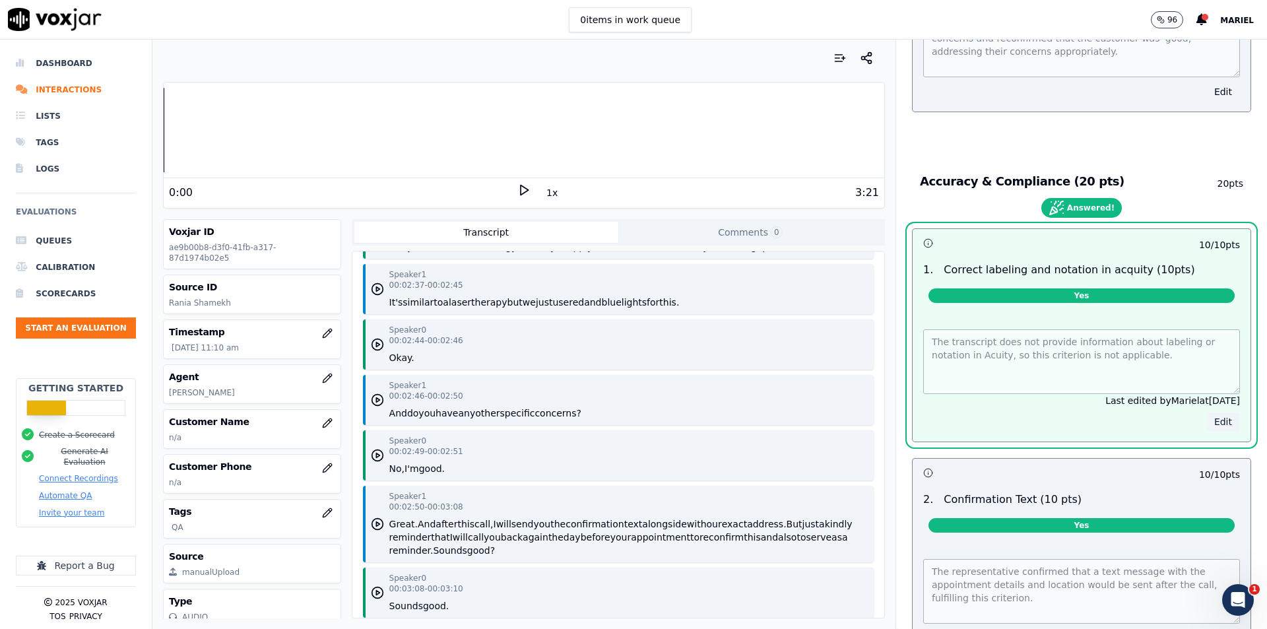
click at [1206, 412] on button "Edit" at bounding box center [1223, 421] width 34 height 18
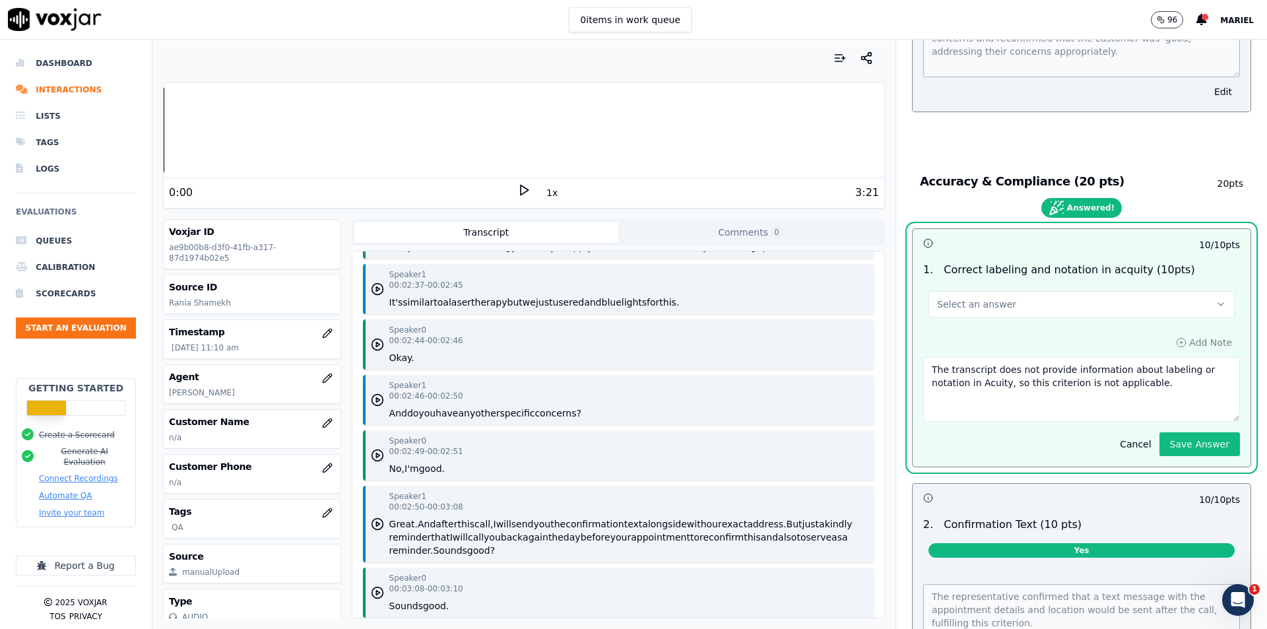
drag, startPoint x: 933, startPoint y: 374, endPoint x: 897, endPoint y: 372, distance: 35.7
click at [901, 372] on div "Accuracy & Compliance (20 pts) 20 pts Answered! 10 / 10 pts 1 . Correct labelin…" at bounding box center [1081, 432] width 360 height 556
click at [874, 339] on div "Your browser does not support the audio element. 0:00 1x 3:21 Voxjar ID ae9b00b…" at bounding box center [523, 334] width 743 height 589
drag, startPoint x: 1057, startPoint y: 364, endPoint x: 1142, endPoint y: 373, distance: 85.6
click at [1061, 364] on textarea "The transcript does not provide information about labeling or notation in Acuit…" at bounding box center [1081, 389] width 317 height 65
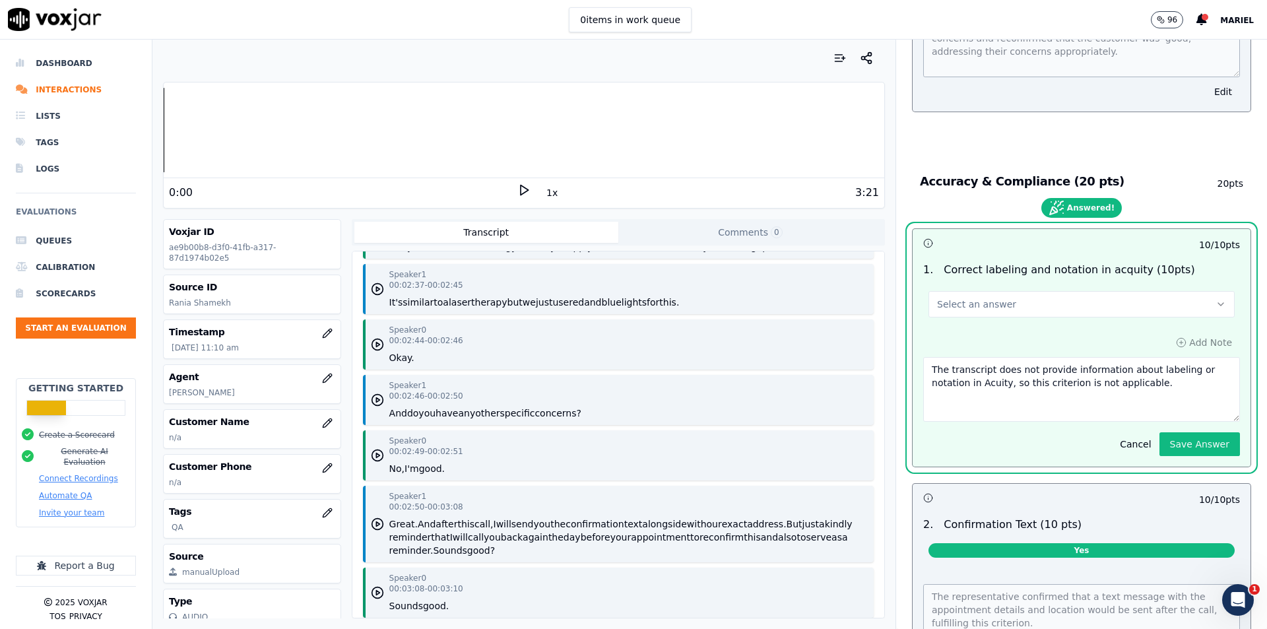
drag, startPoint x: 1144, startPoint y: 373, endPoint x: 868, endPoint y: 354, distance: 277.1
click at [868, 354] on div "Your browser does not support the audio element. 0:00 1x 3:21 Voxjar ID ae9b00b…" at bounding box center [709, 334] width 1114 height 589
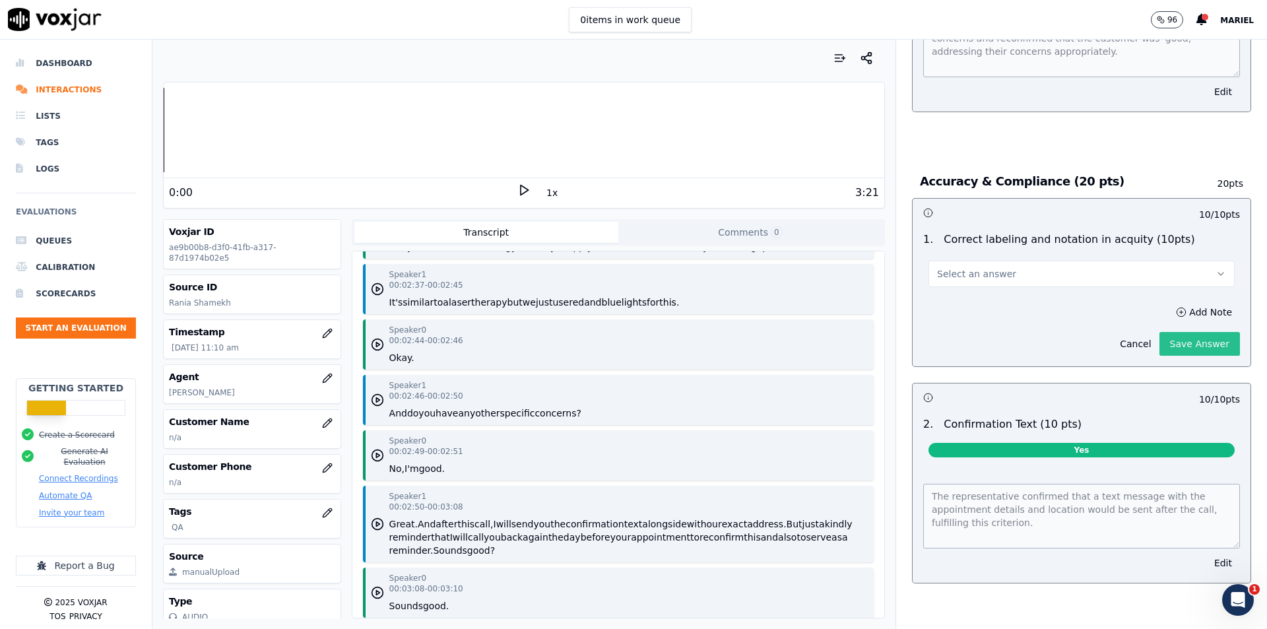
click at [1191, 414] on div "10 / 10 pts 1 . Correct labeling and notation in acquity (10pts) Select an answ…" at bounding box center [1081, 390] width 339 height 385
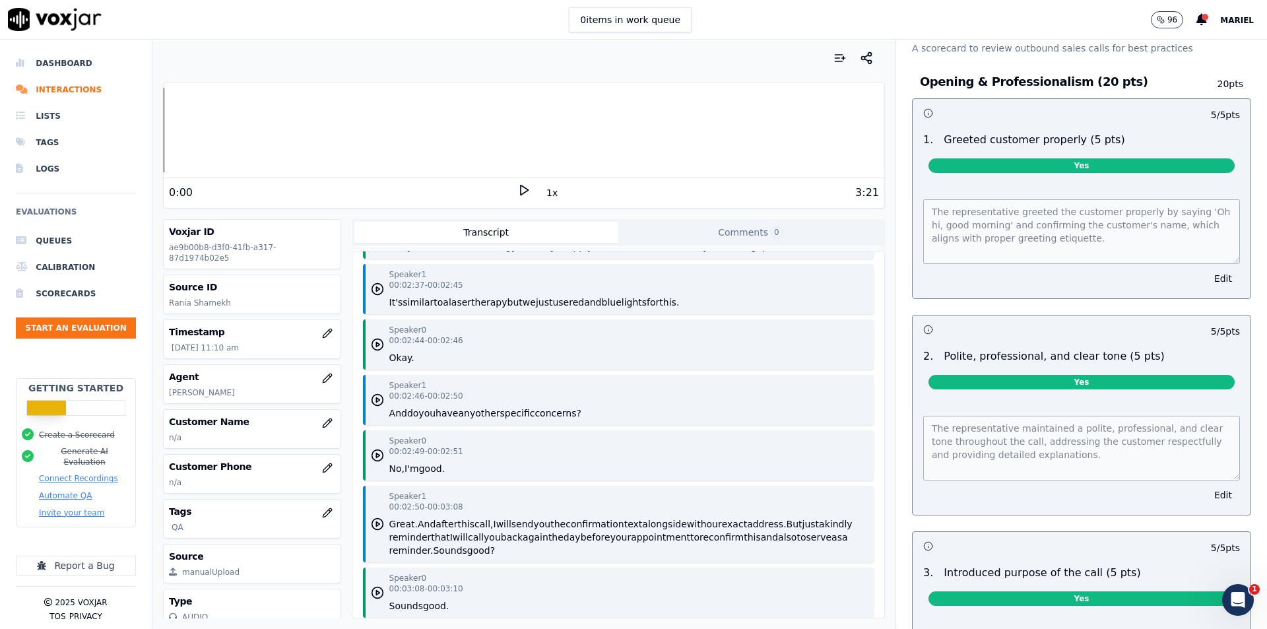
scroll to position [0, 0]
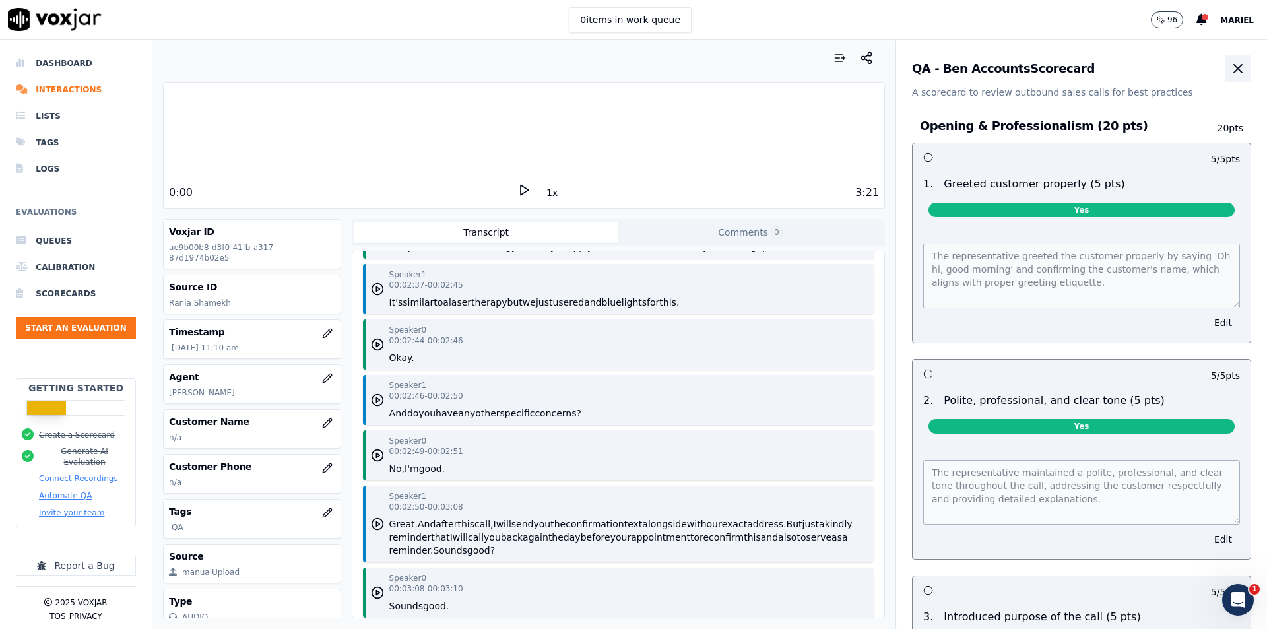
click at [1230, 65] on icon "button" at bounding box center [1238, 69] width 16 height 16
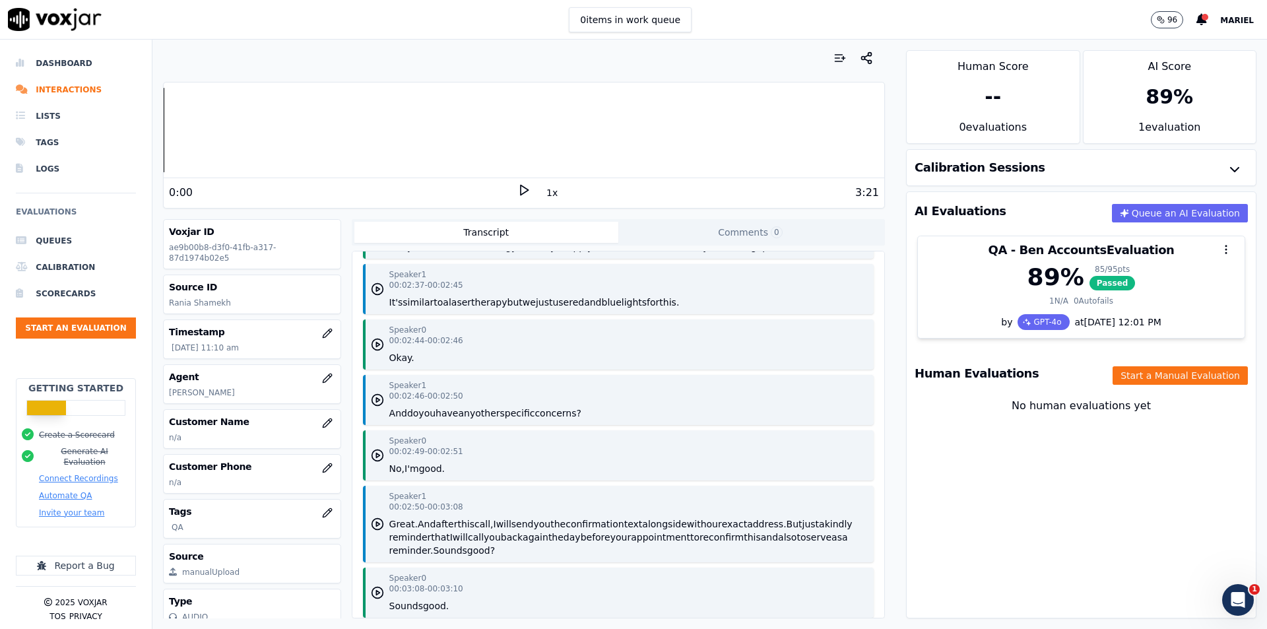
click at [1002, 465] on div "AI Evaluations Queue an AI Evaluation QA - Ben Accounts Evaluation 89 % 85 / 95…" at bounding box center [1081, 404] width 350 height 427
click at [1000, 110] on div "--" at bounding box center [993, 97] width 172 height 45
click at [1146, 104] on div "89 %" at bounding box center [1170, 97] width 48 height 24
drag, startPoint x: 1121, startPoint y: 102, endPoint x: 1171, endPoint y: 103, distance: 49.5
click at [1171, 103] on div "89 %" at bounding box center [1169, 97] width 172 height 45
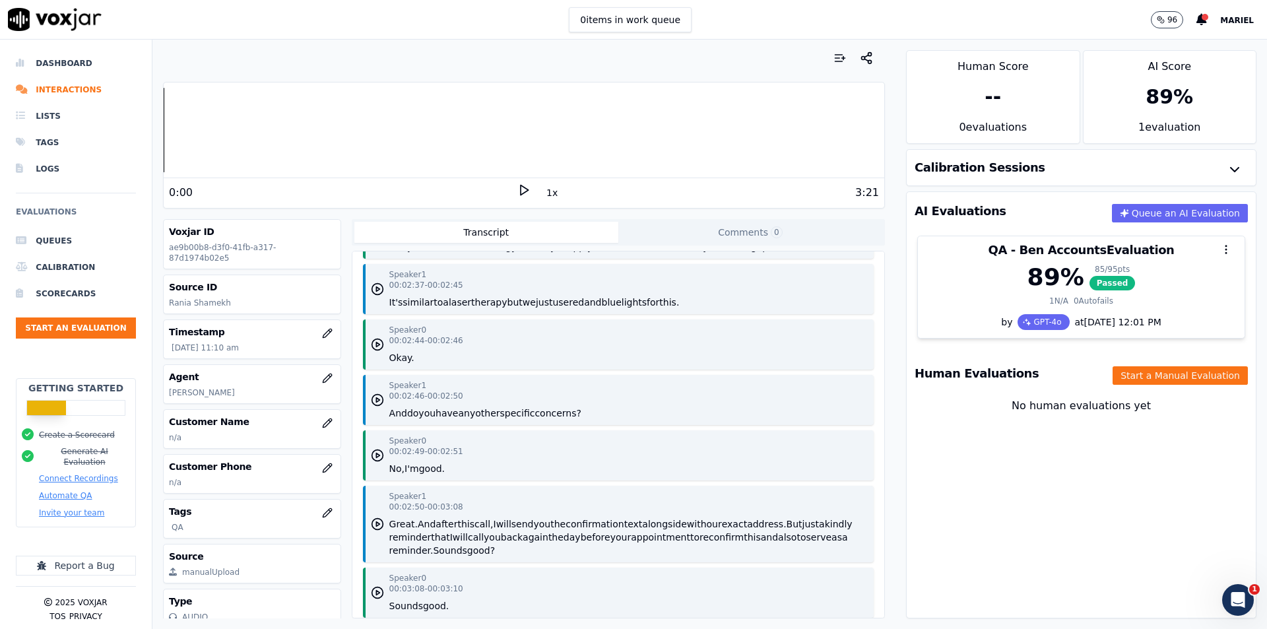
drag, startPoint x: 956, startPoint y: 425, endPoint x: 944, endPoint y: 226, distance: 199.0
click at [957, 416] on div "No human evaluations yet" at bounding box center [1081, 422] width 328 height 48
click at [950, 179] on div "Calibration Sessions" at bounding box center [1081, 168] width 349 height 36
click at [963, 170] on h3 "Calibration Sessions" at bounding box center [980, 168] width 131 height 12
click at [1227, 166] on icon "button" at bounding box center [1235, 170] width 16 height 16
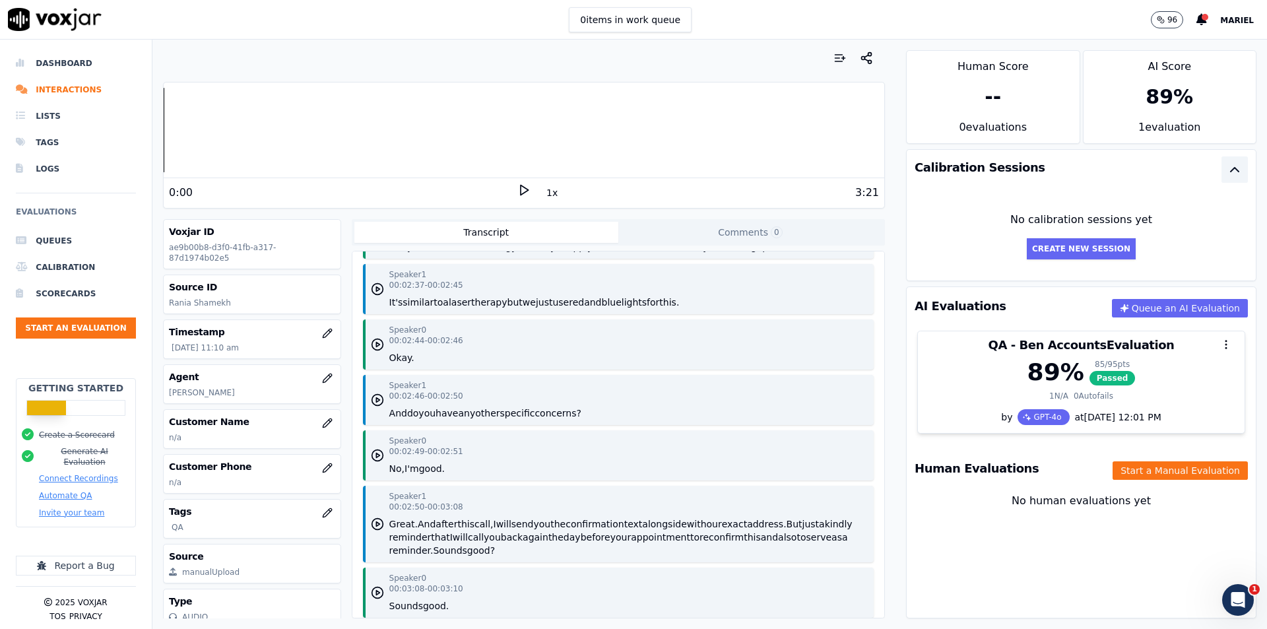
click at [1227, 166] on icon "button" at bounding box center [1235, 170] width 16 height 16
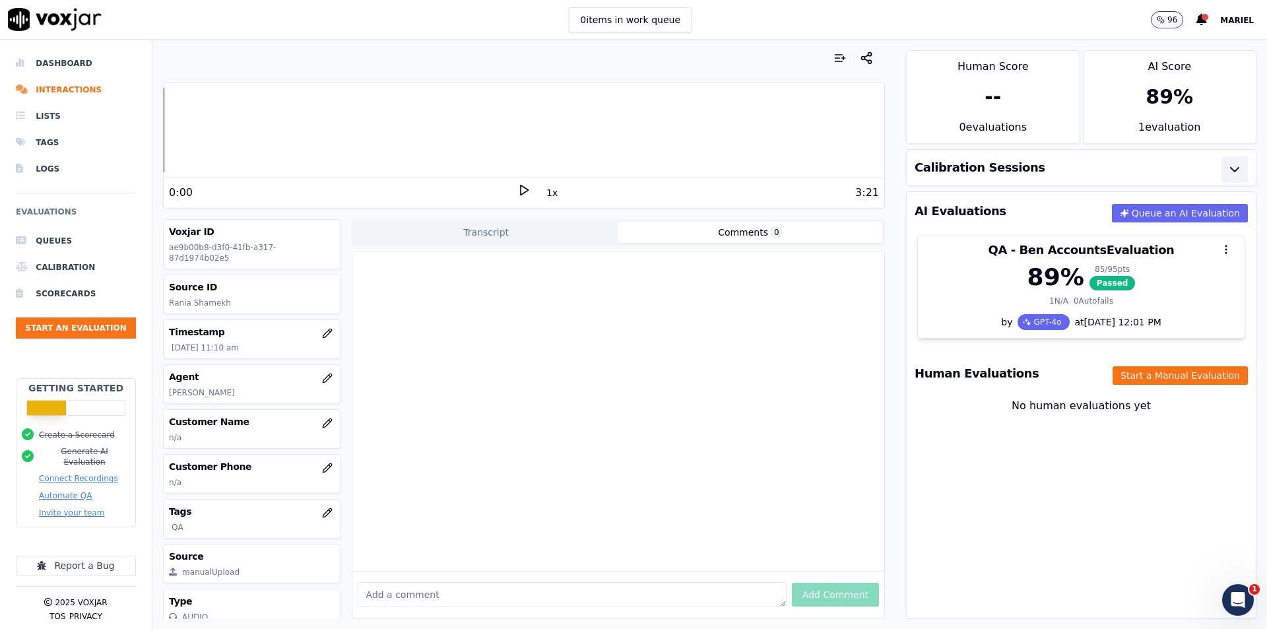
click at [753, 234] on button "Comments 0" at bounding box center [750, 232] width 264 height 21
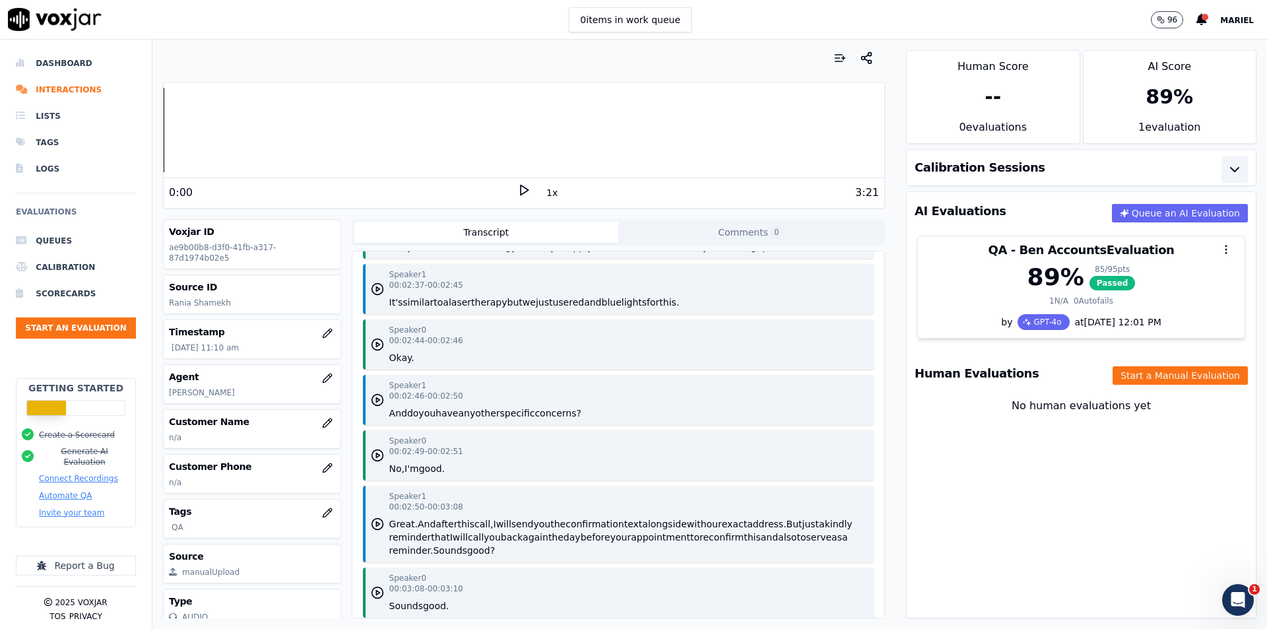
click at [556, 238] on button "Transcript" at bounding box center [486, 232] width 264 height 21
click at [71, 94] on li "Interactions" at bounding box center [76, 90] width 120 height 26
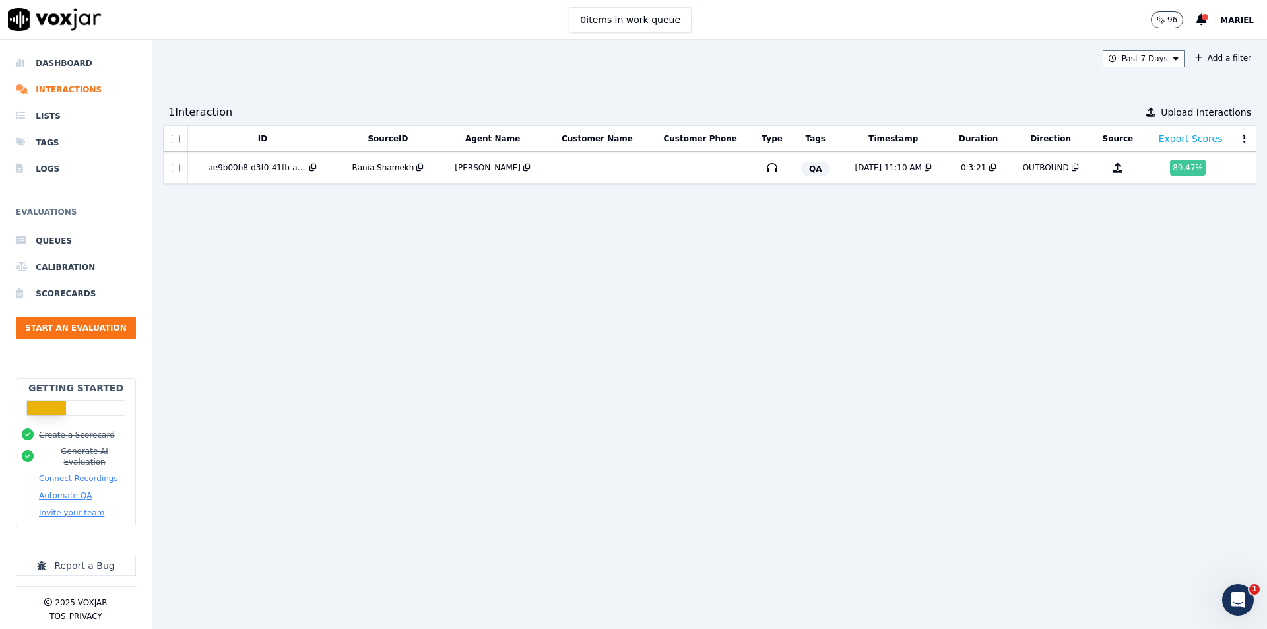
click at [910, 292] on div "ID SourceID Agent Name Customer Name Customer Phone Type Tags Timestamp Duratio…" at bounding box center [709, 371] width 1093 height 493
click at [1161, 139] on button "Export Scores" at bounding box center [1191, 138] width 64 height 13
click at [722, 284] on div "ID SourceID Agent Name Customer Name Customer Phone Type Tags Timestamp Duratio…" at bounding box center [709, 371] width 1093 height 493
click at [511, 350] on div "ID SourceID Agent Name Customer Name Customer Phone Type Tags Timestamp Duratio…" at bounding box center [709, 371] width 1093 height 493
click at [554, 97] on div "Past 7 Days Add a filter 1 Interaction Upload Interactions ID SourceID Agent Na…" at bounding box center [709, 334] width 1114 height 589
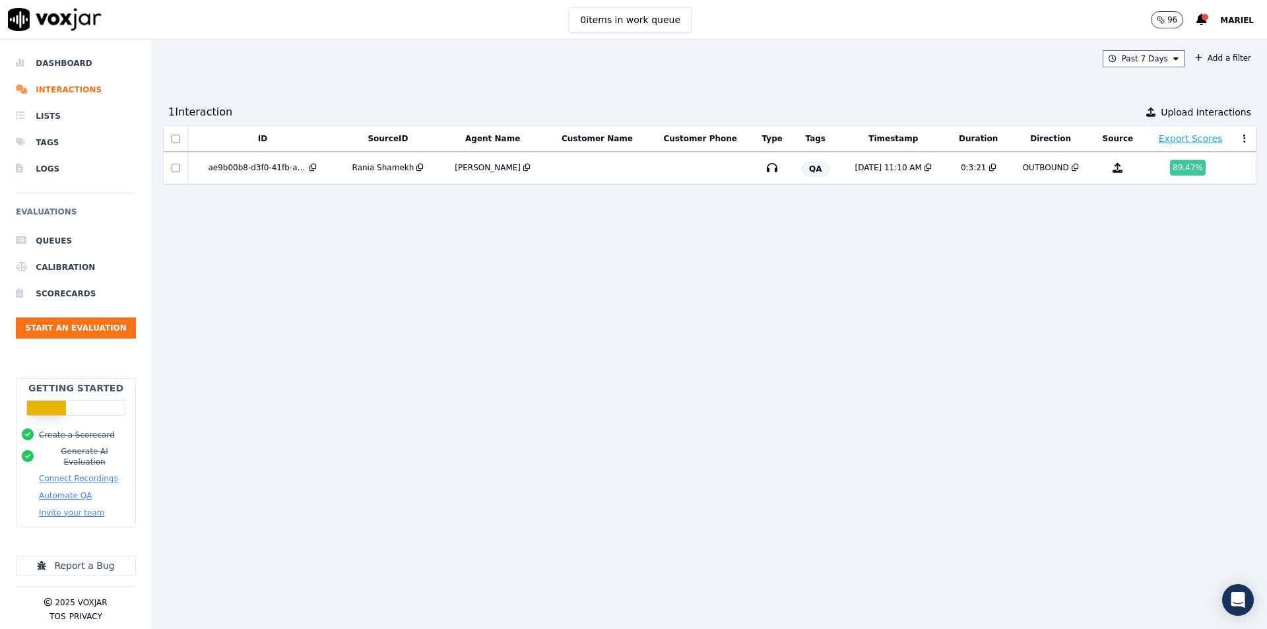
click at [1192, 275] on div "ID SourceID Agent Name Customer Name Customer Phone Type Tags Timestamp Duratio…" at bounding box center [709, 371] width 1093 height 493
click at [1007, 81] on div "Past 7 Days Add a filter 1 Interaction Upload Interactions ID SourceID Agent Na…" at bounding box center [709, 334] width 1114 height 589
click at [101, 329] on button "Start an Evaluation" at bounding box center [76, 327] width 120 height 21
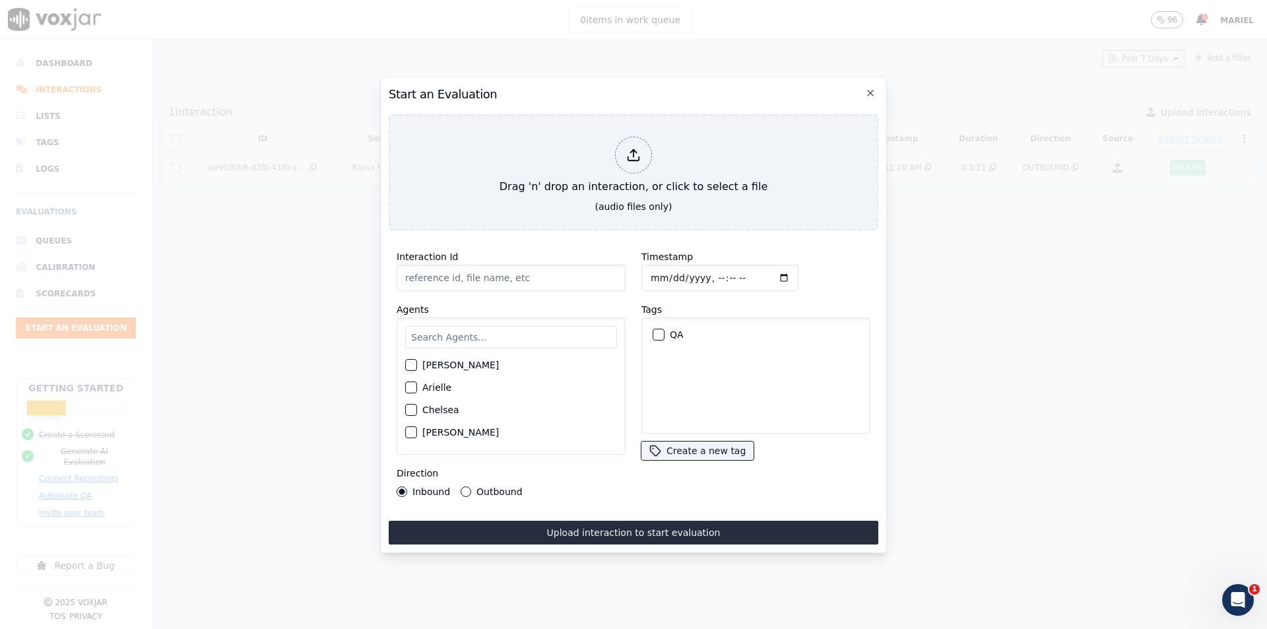
click at [554, 269] on input "Interaction Id" at bounding box center [511, 278] width 229 height 26
paste input "759 924"
type input "759 924"
click at [513, 273] on input "Interaction Id" at bounding box center [511, 278] width 229 height 26
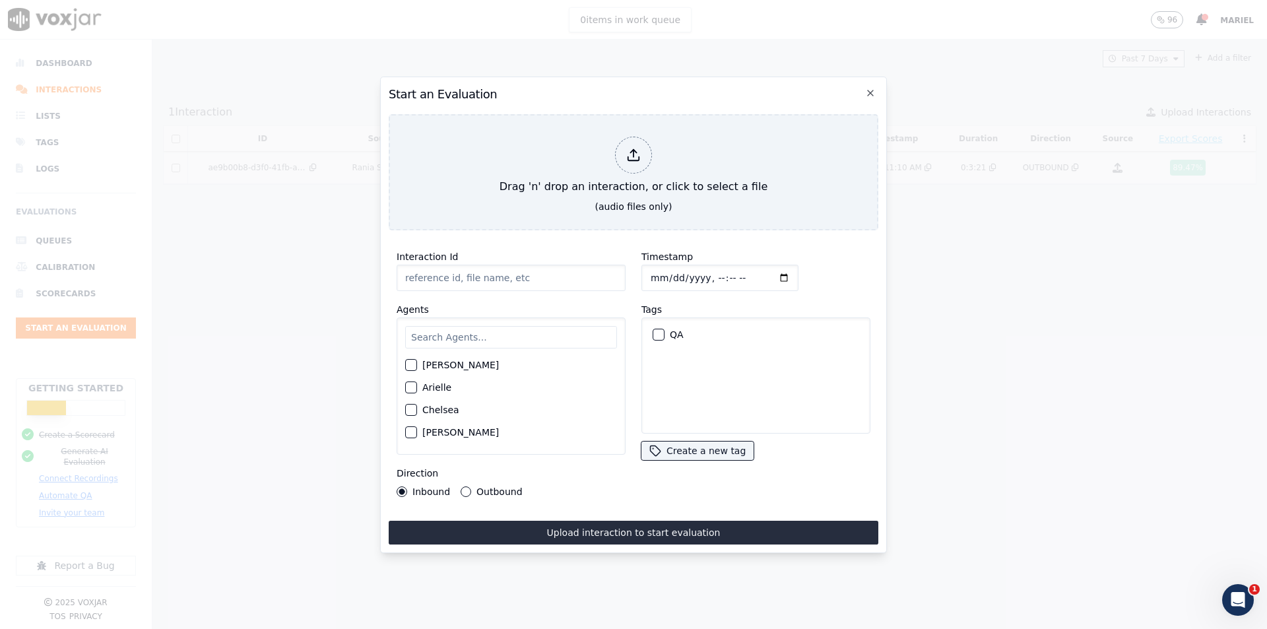
click at [513, 273] on input "Interaction Id" at bounding box center [511, 278] width 229 height 26
click at [539, 276] on input "Interaction Id" at bounding box center [511, 278] width 229 height 26
type input "Eleve Med Spa"
click at [451, 342] on input "text" at bounding box center [511, 337] width 212 height 22
type input "che"
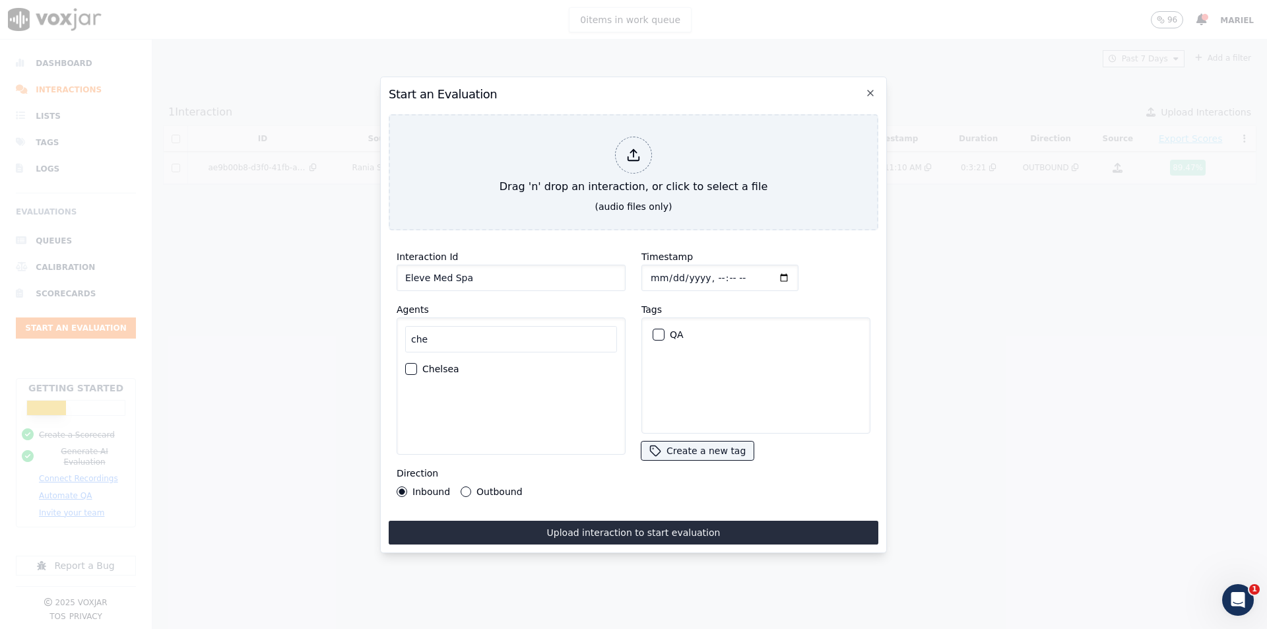
click at [445, 368] on label "Chelsea" at bounding box center [440, 368] width 37 height 9
click at [417, 368] on button "Chelsea" at bounding box center [411, 369] width 12 height 12
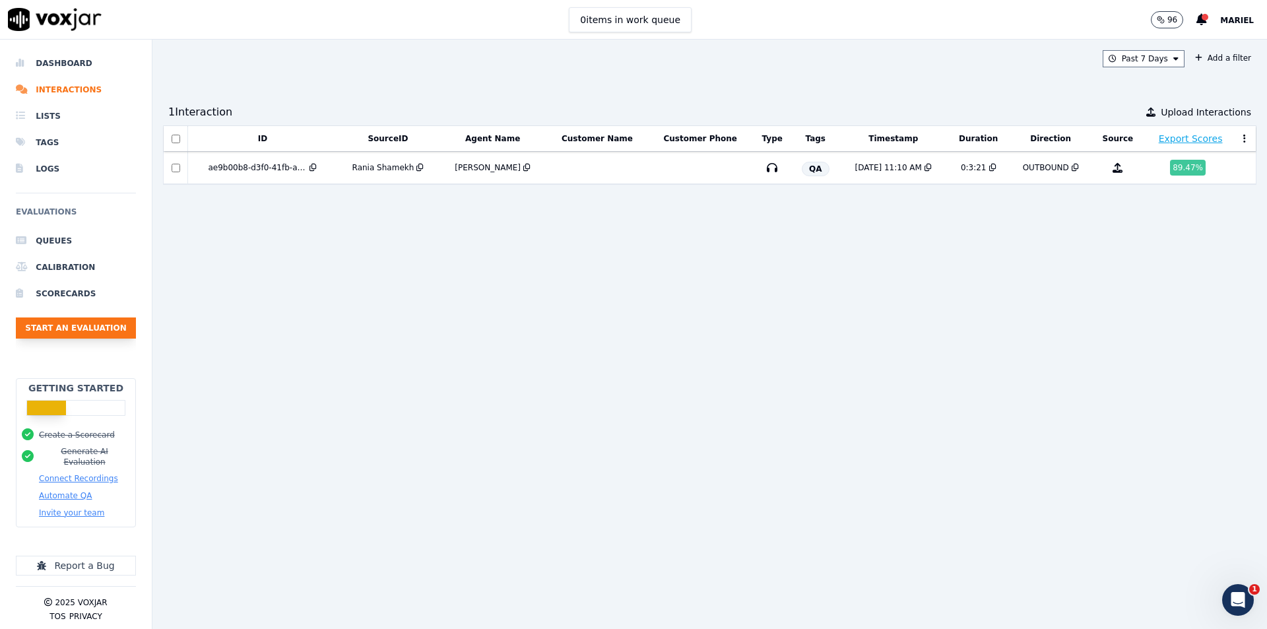
click at [104, 327] on button "Start an Evaluation" at bounding box center [76, 327] width 120 height 21
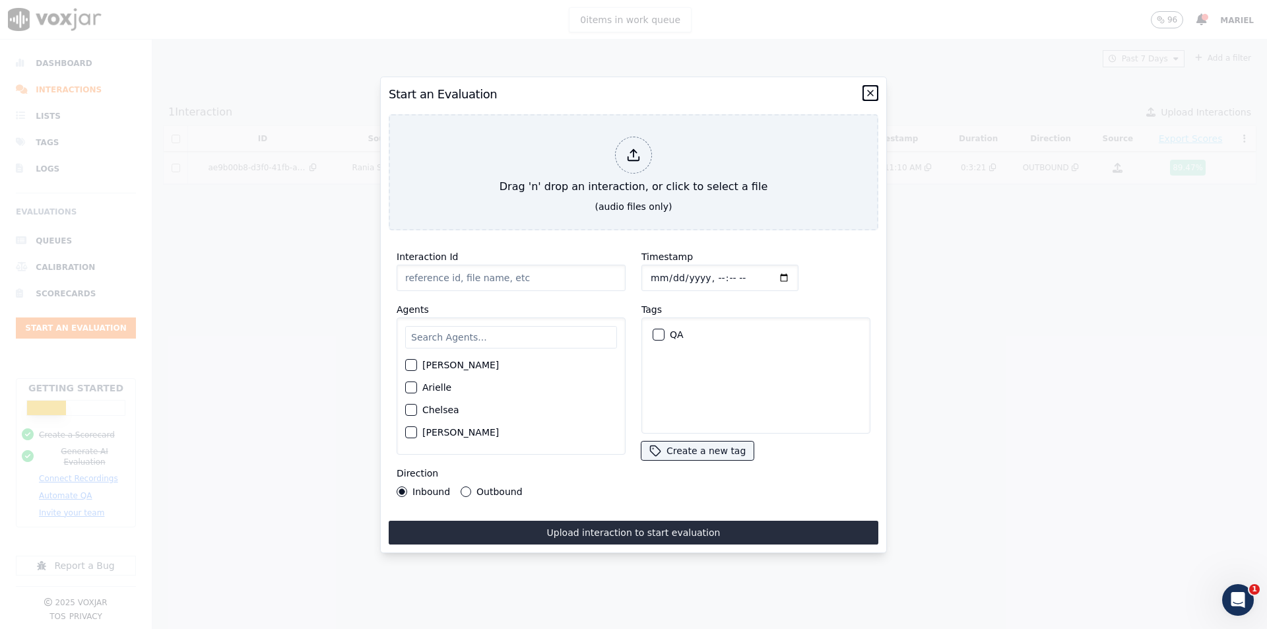
click at [868, 88] on icon "button" at bounding box center [870, 93] width 11 height 11
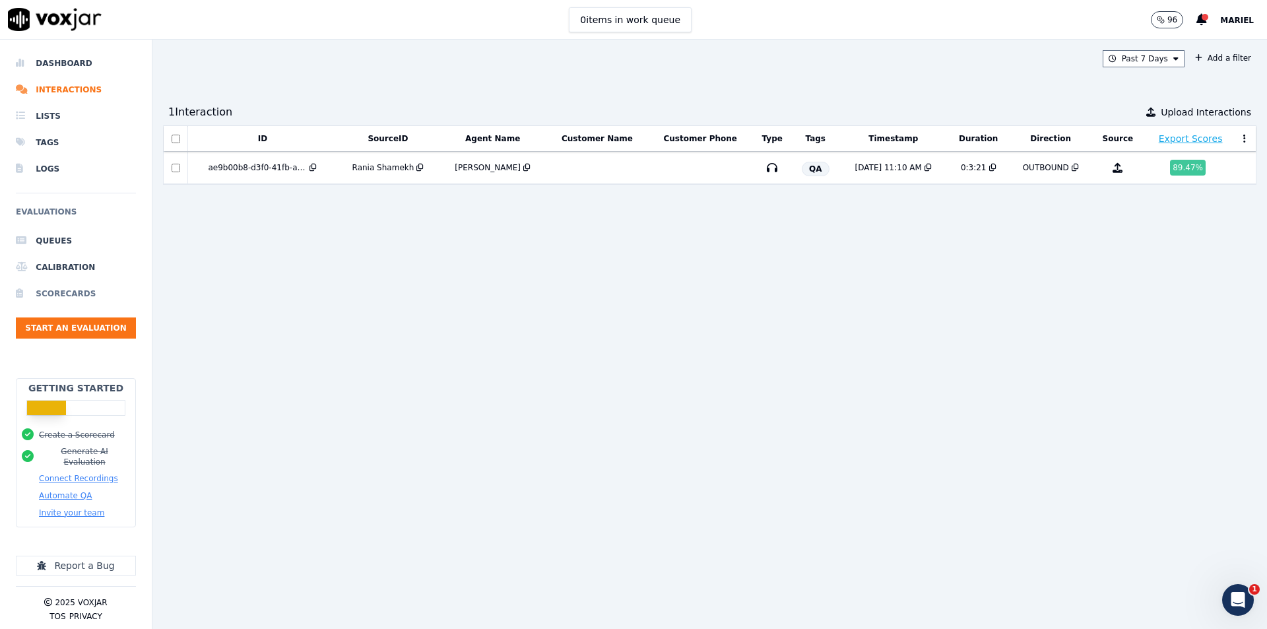
click at [48, 286] on li "Scorecards" at bounding box center [76, 293] width 120 height 26
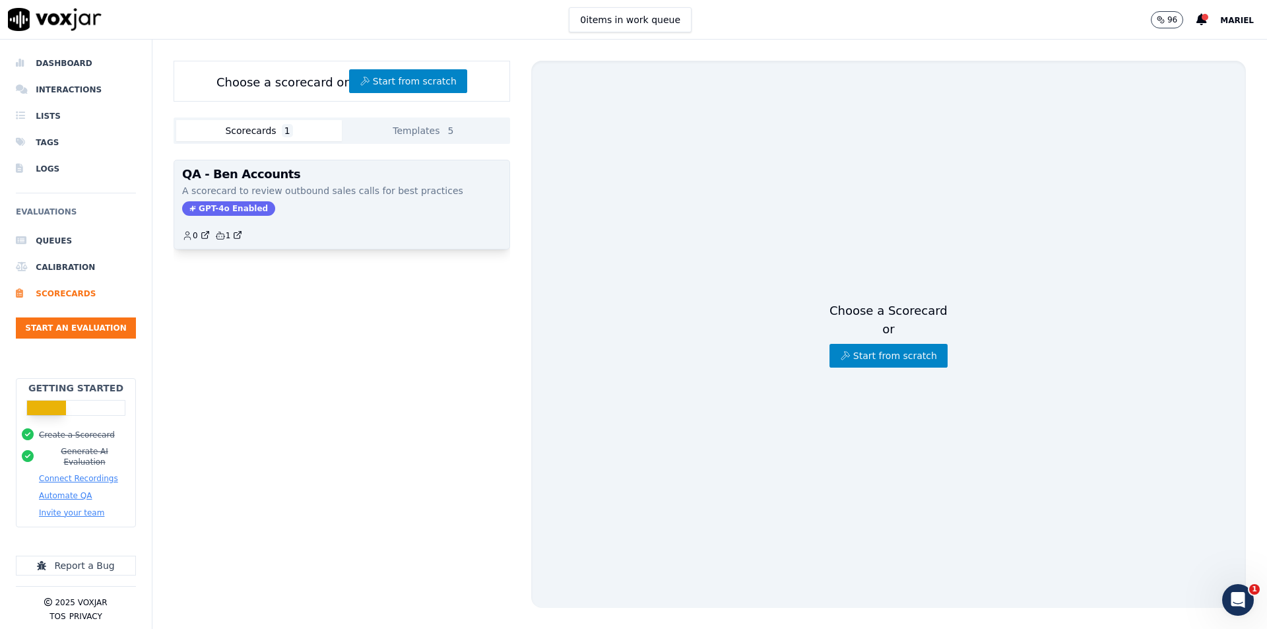
click at [410, 203] on div "GPT-4o Enabled" at bounding box center [341, 208] width 319 height 15
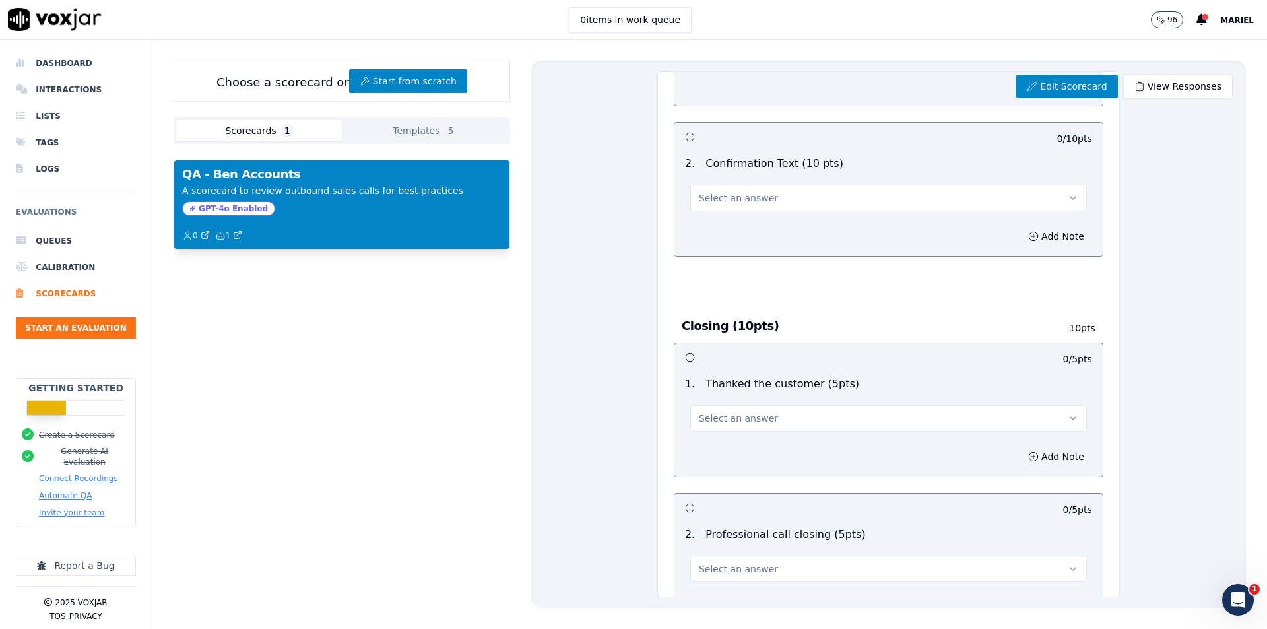
scroll to position [2186, 0]
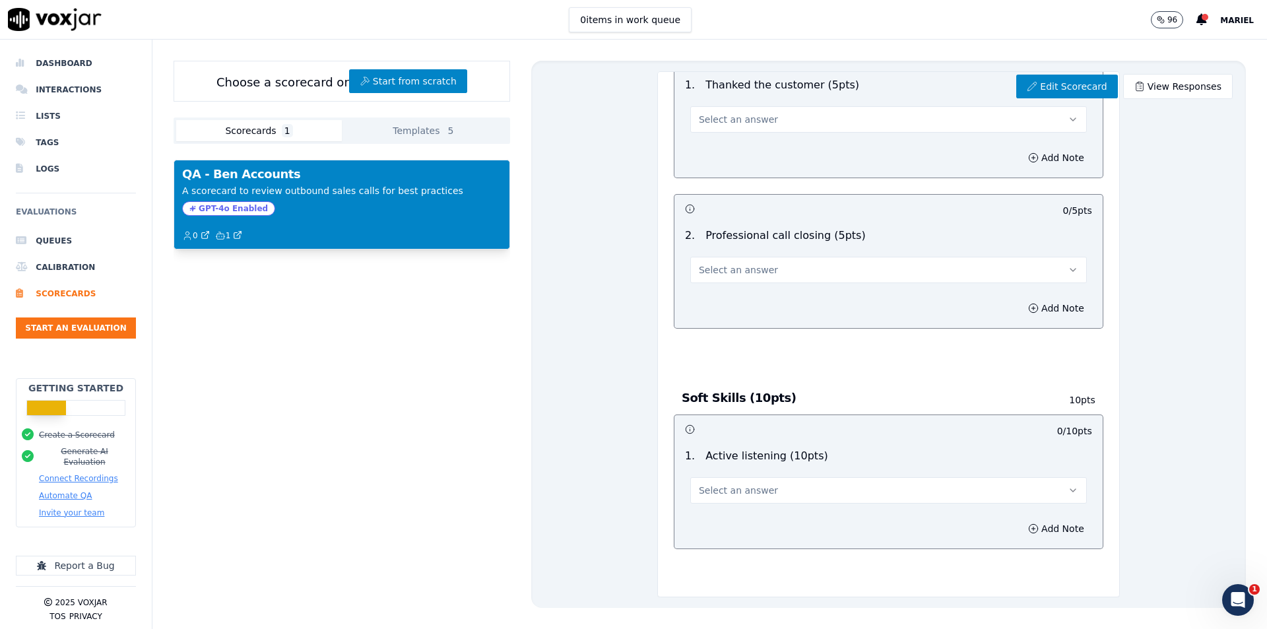
click at [788, 477] on button "Select an answer" at bounding box center [888, 490] width 397 height 26
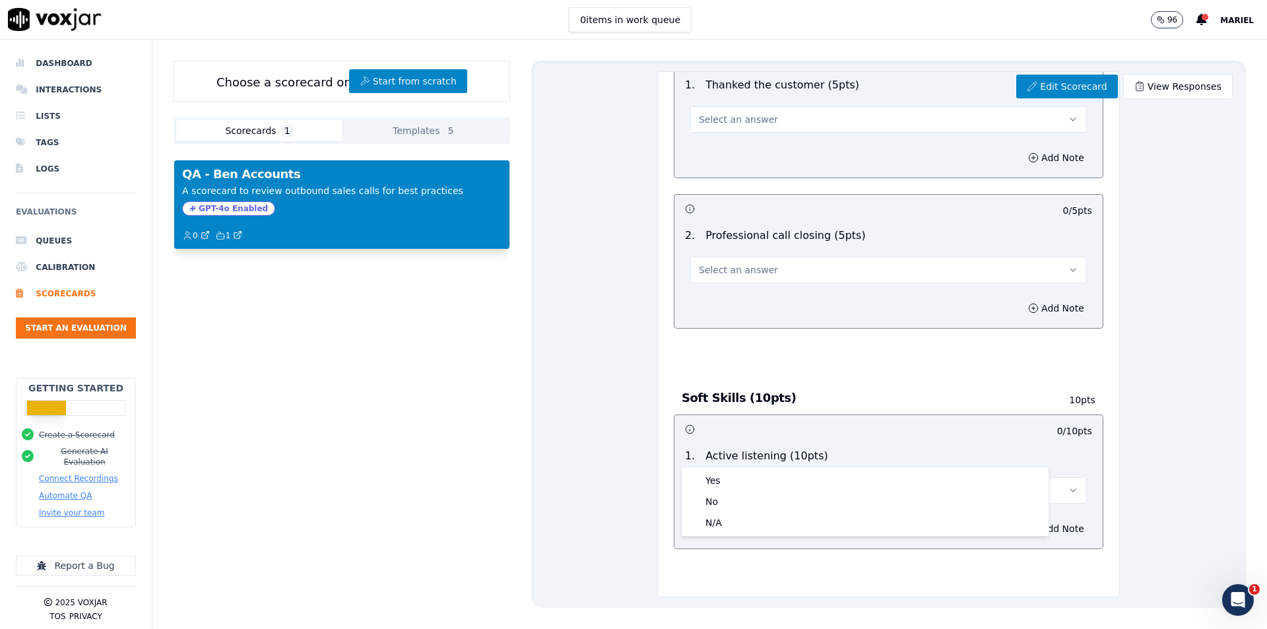
click at [763, 477] on button "Select an answer" at bounding box center [888, 490] width 397 height 26
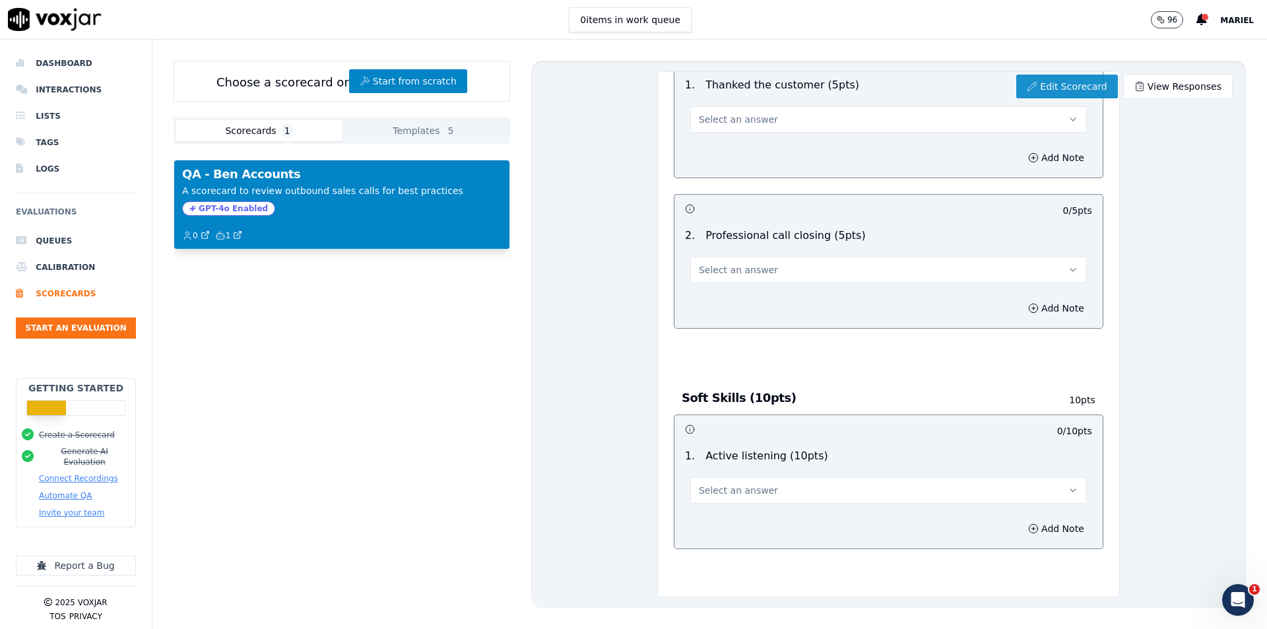
click at [1056, 92] on link "Edit Scorecard" at bounding box center [1066, 87] width 101 height 24
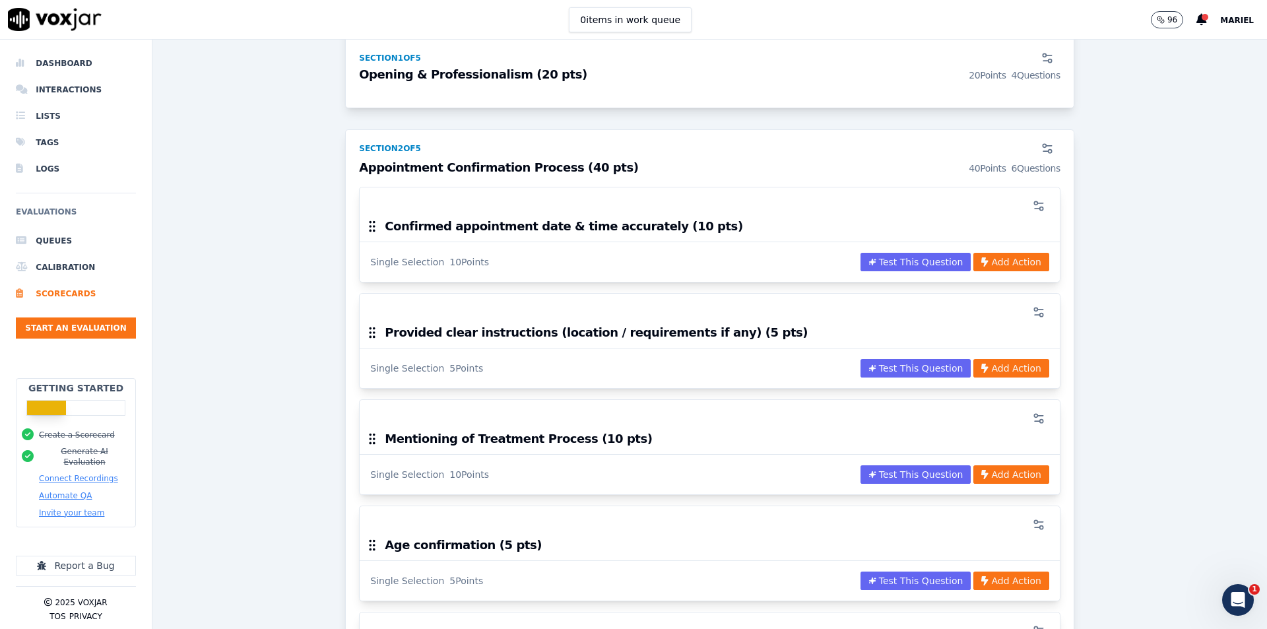
scroll to position [660, 0]
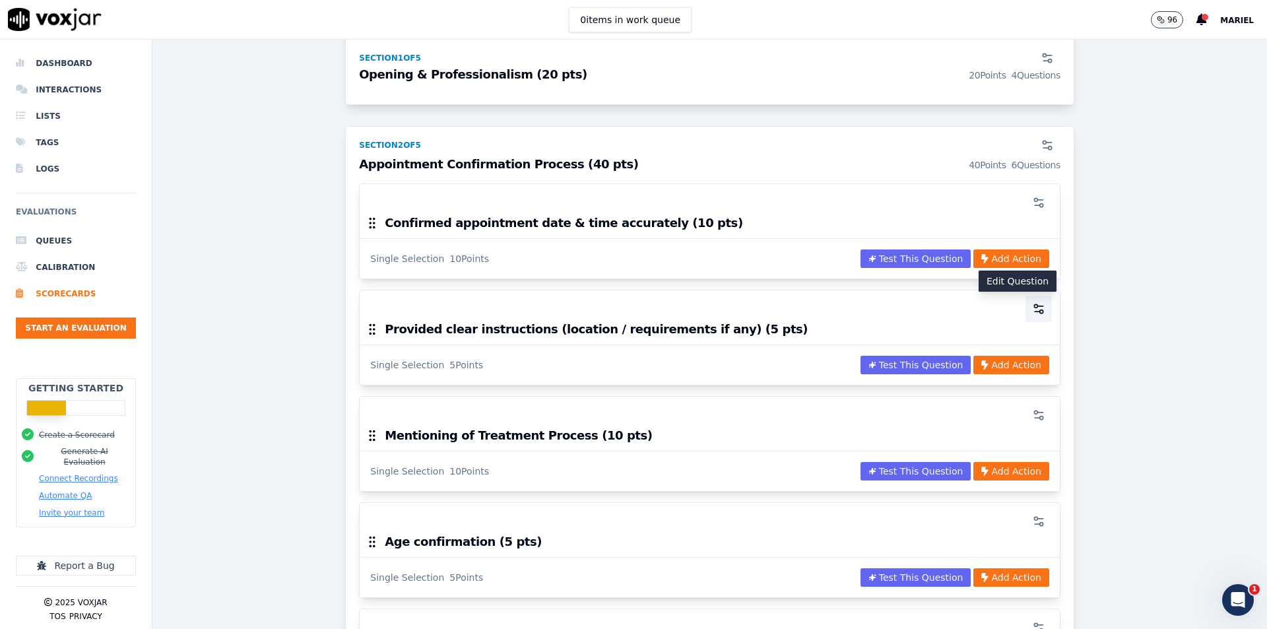
click at [1032, 309] on icon "button" at bounding box center [1038, 308] width 13 height 13
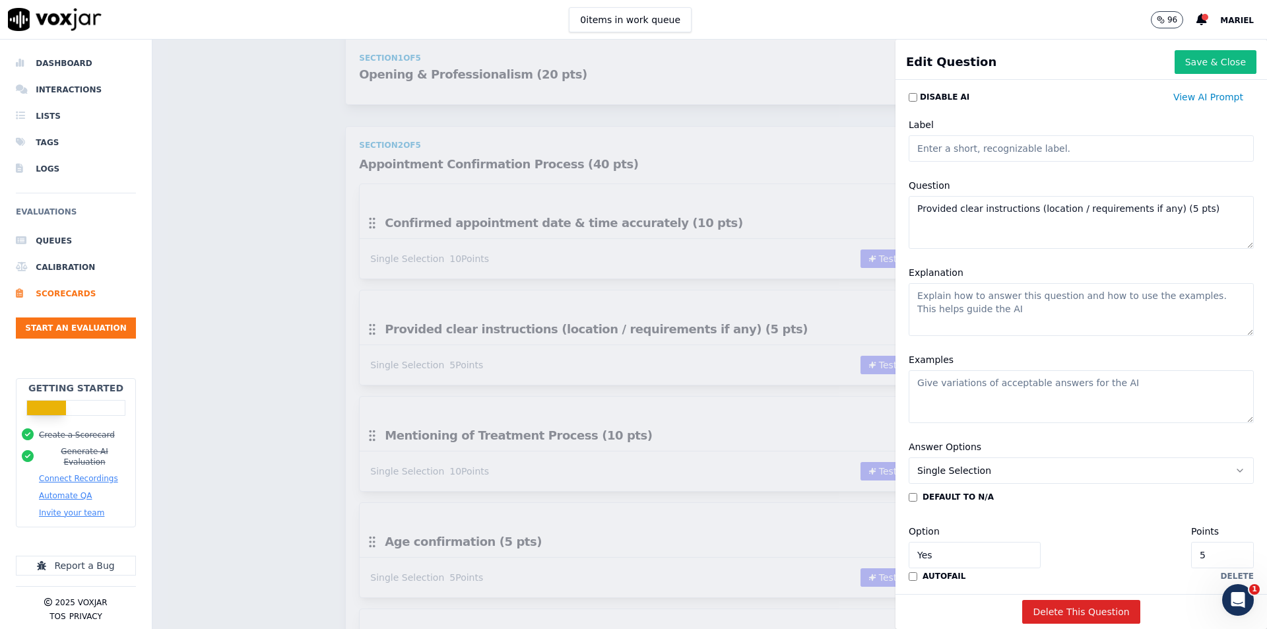
drag, startPoint x: 1140, startPoint y: 209, endPoint x: 852, endPoint y: 190, distance: 289.0
click at [852, 190] on div "Edit Question Save & Close Disable AI View AI Prompt Label Question Provided cl…" at bounding box center [709, 334] width 1114 height 589
type textarea "Preferred Callback time (5 pts)"
click at [1183, 63] on button "Save & Close" at bounding box center [1216, 62] width 82 height 24
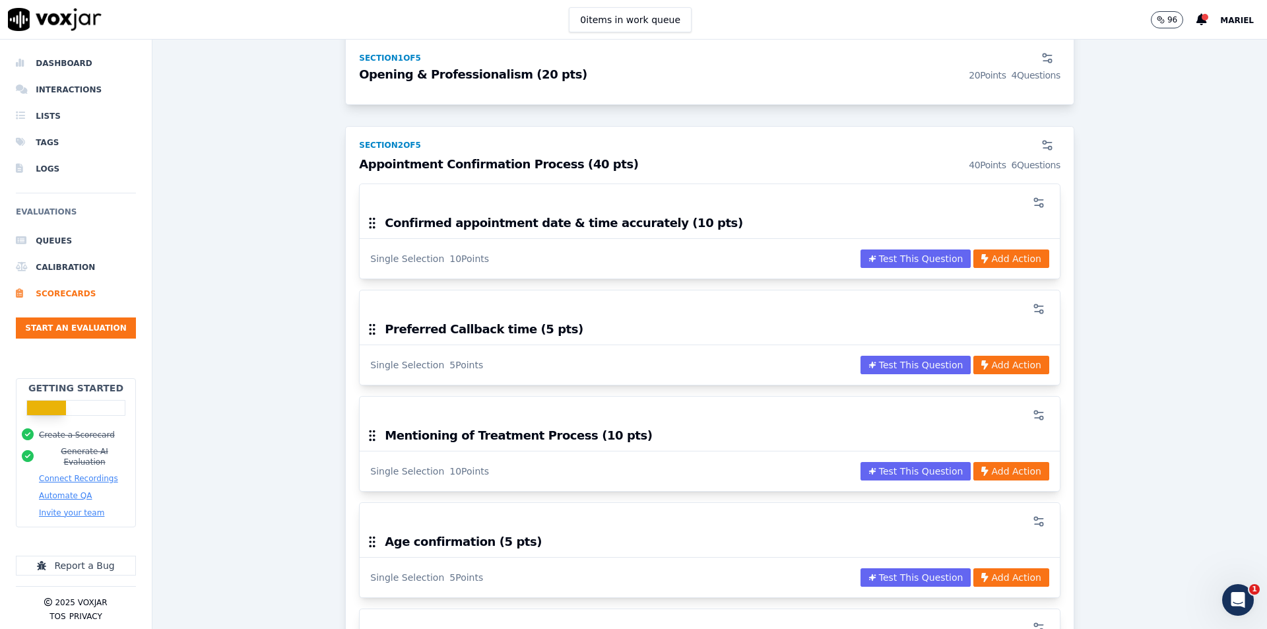
click at [327, 178] on div "QA - Ben Accounts ACTIVE A scorecard to review outbound sales calls for best pr…" at bounding box center [709, 620] width 1093 height 2390
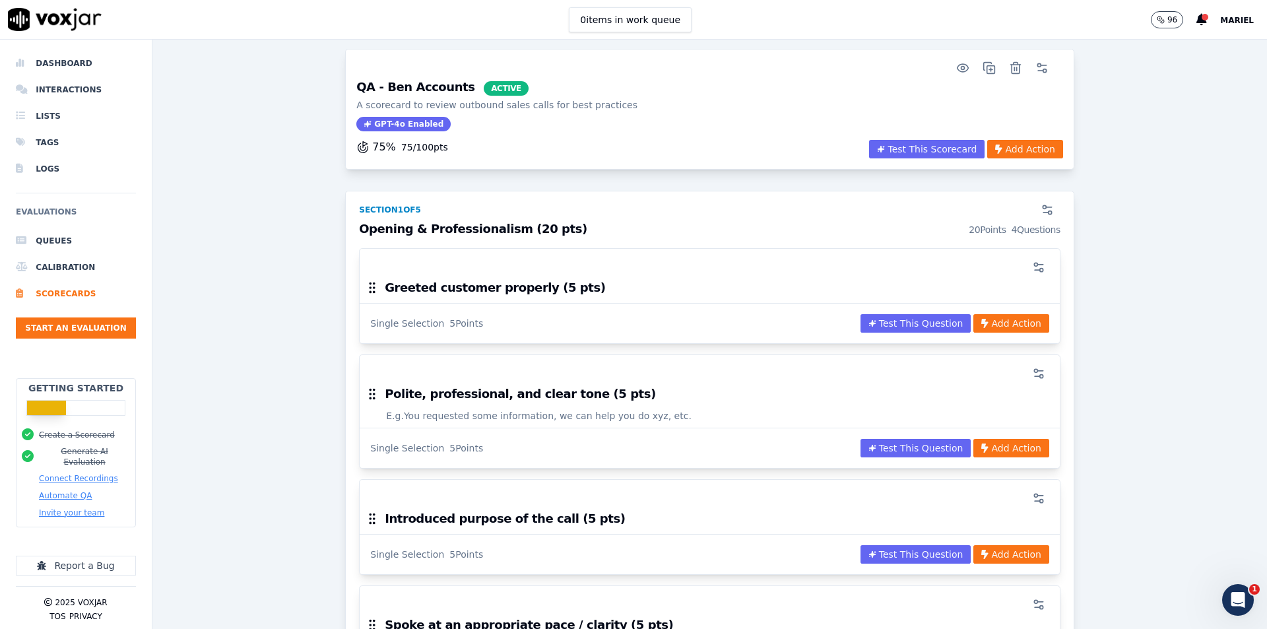
scroll to position [0, 0]
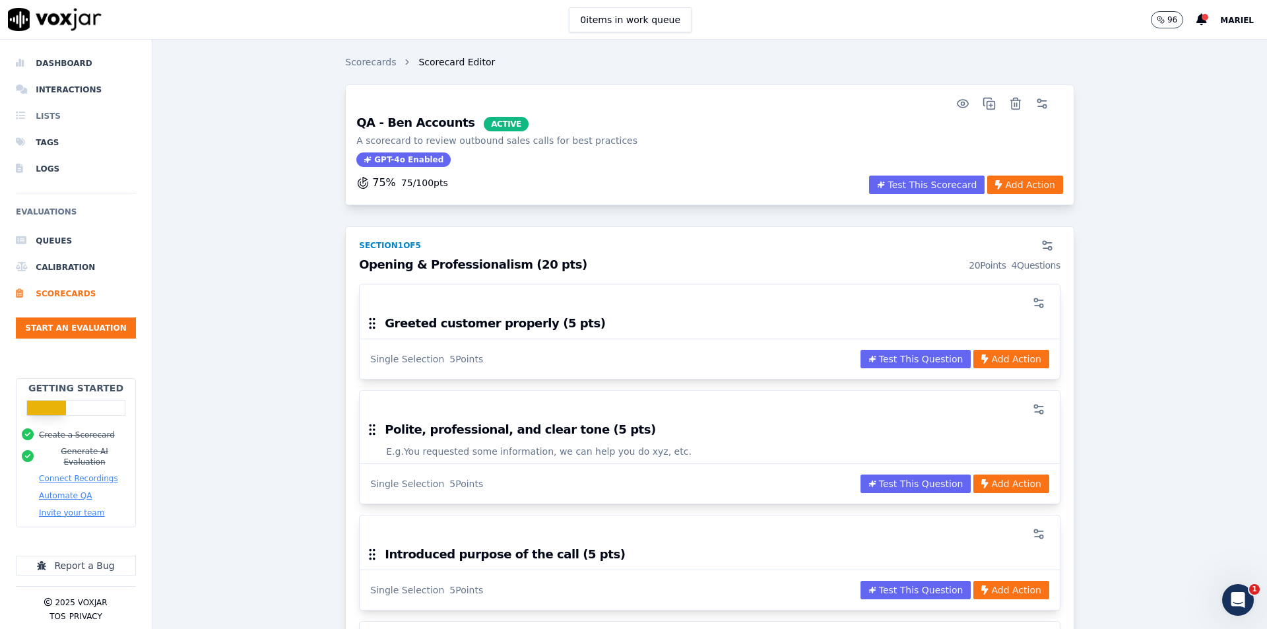
click at [54, 119] on li "Lists" at bounding box center [76, 116] width 120 height 26
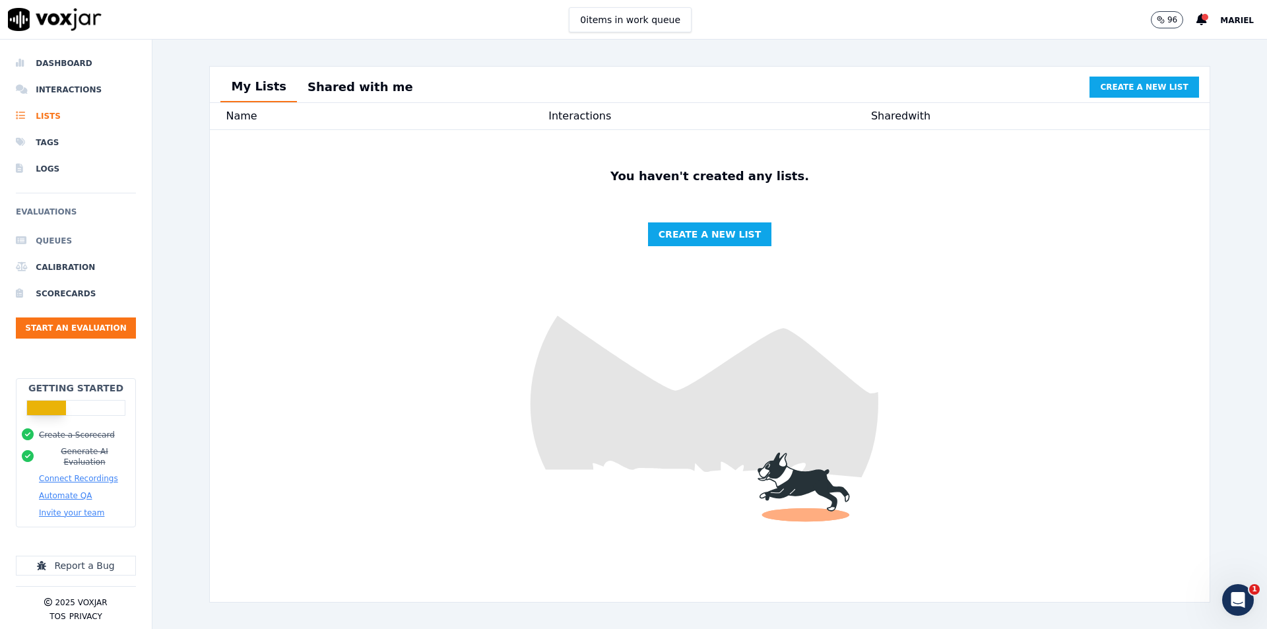
click at [81, 238] on li "Queues" at bounding box center [76, 241] width 120 height 26
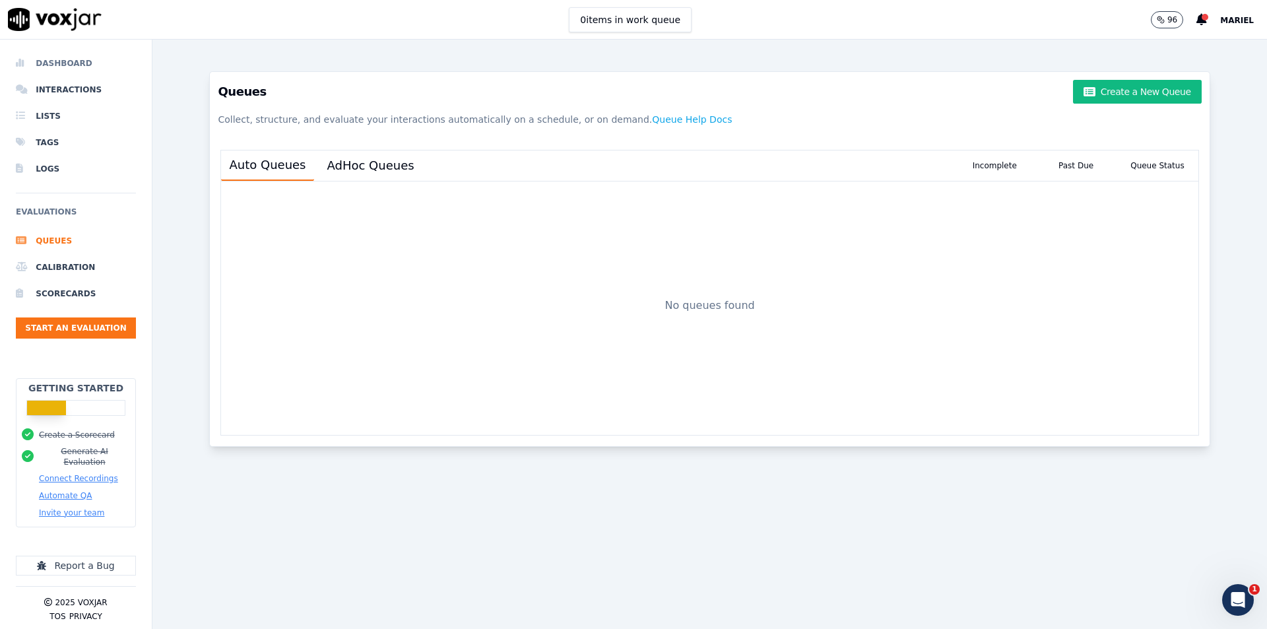
click at [51, 68] on li "Dashboard" at bounding box center [76, 63] width 120 height 26
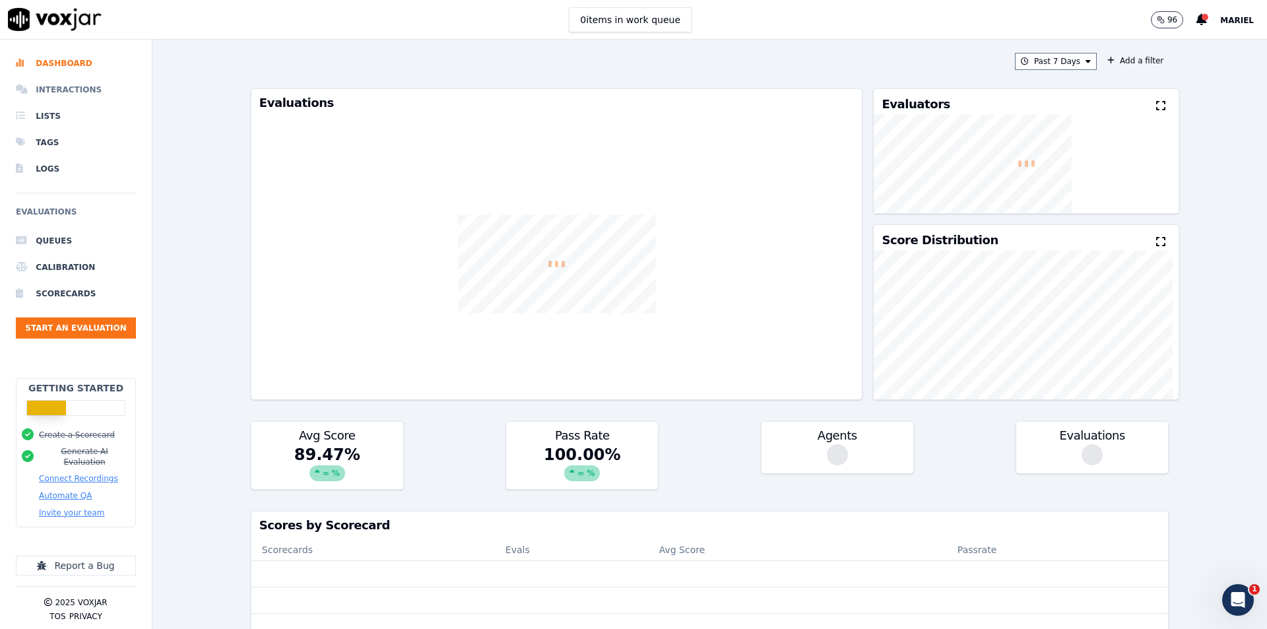
click at [60, 92] on li "Interactions" at bounding box center [76, 90] width 120 height 26
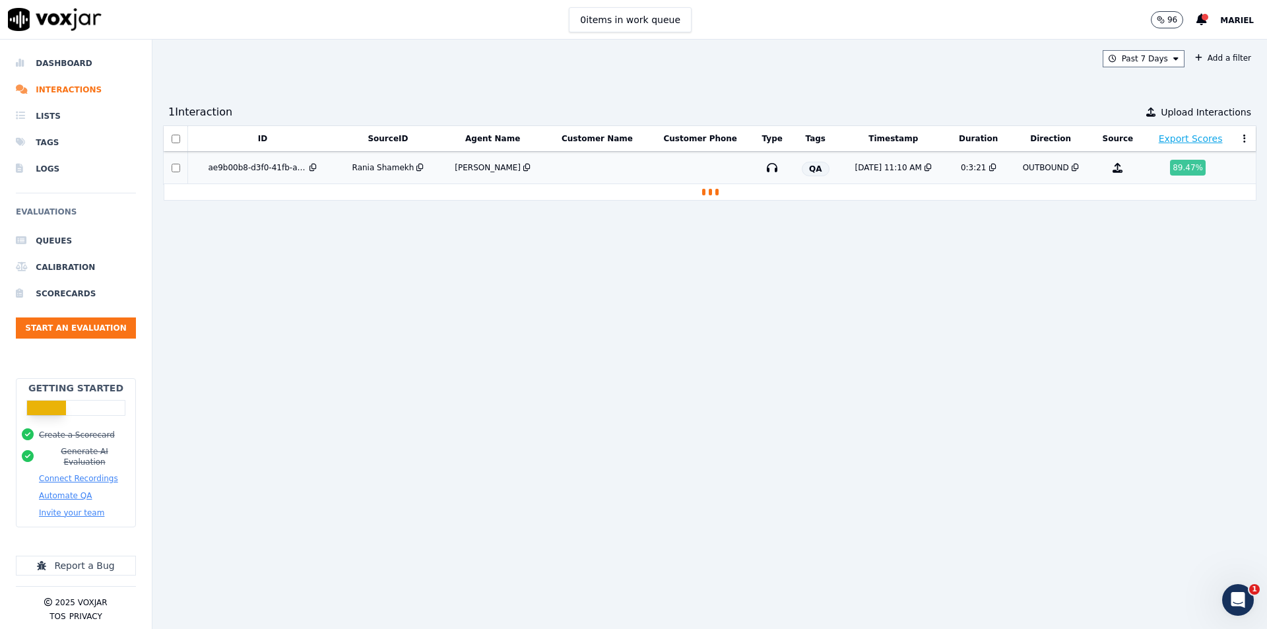
click at [648, 174] on td at bounding box center [700, 168] width 104 height 32
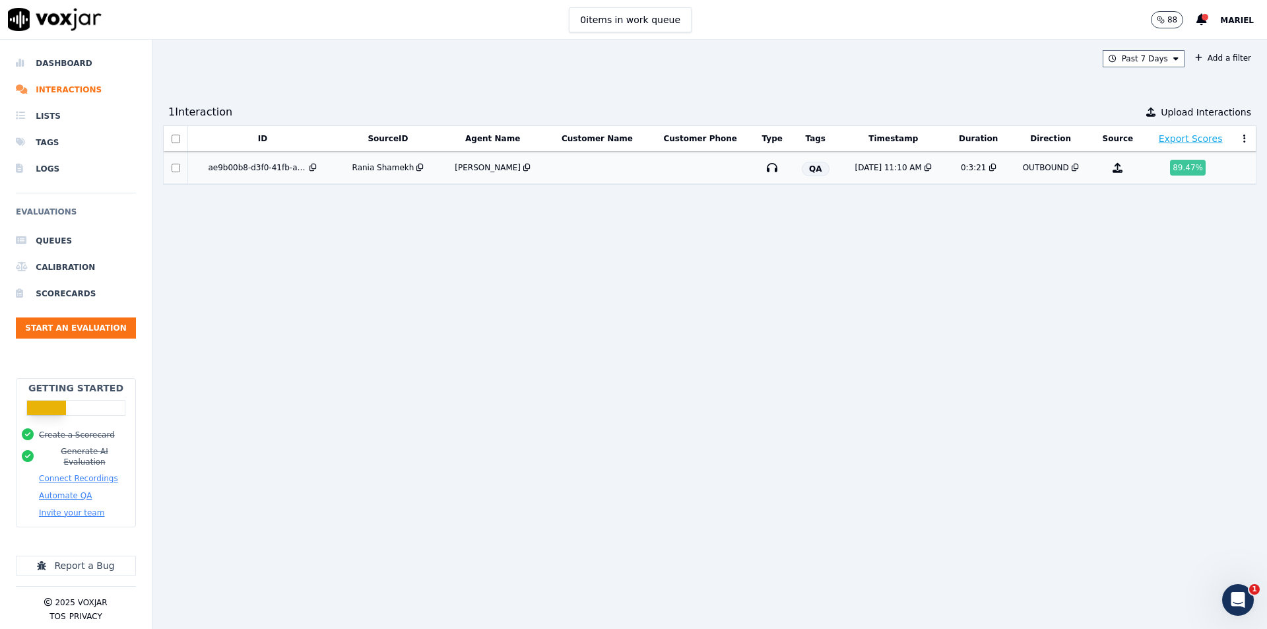
click at [604, 175] on td at bounding box center [597, 168] width 102 height 32
click at [443, 280] on div "ID SourceID Agent Name Customer Name Customer Phone Type Tags Timestamp Duratio…" at bounding box center [709, 371] width 1093 height 493
click at [90, 327] on button "Start an Evaluation" at bounding box center [76, 327] width 120 height 21
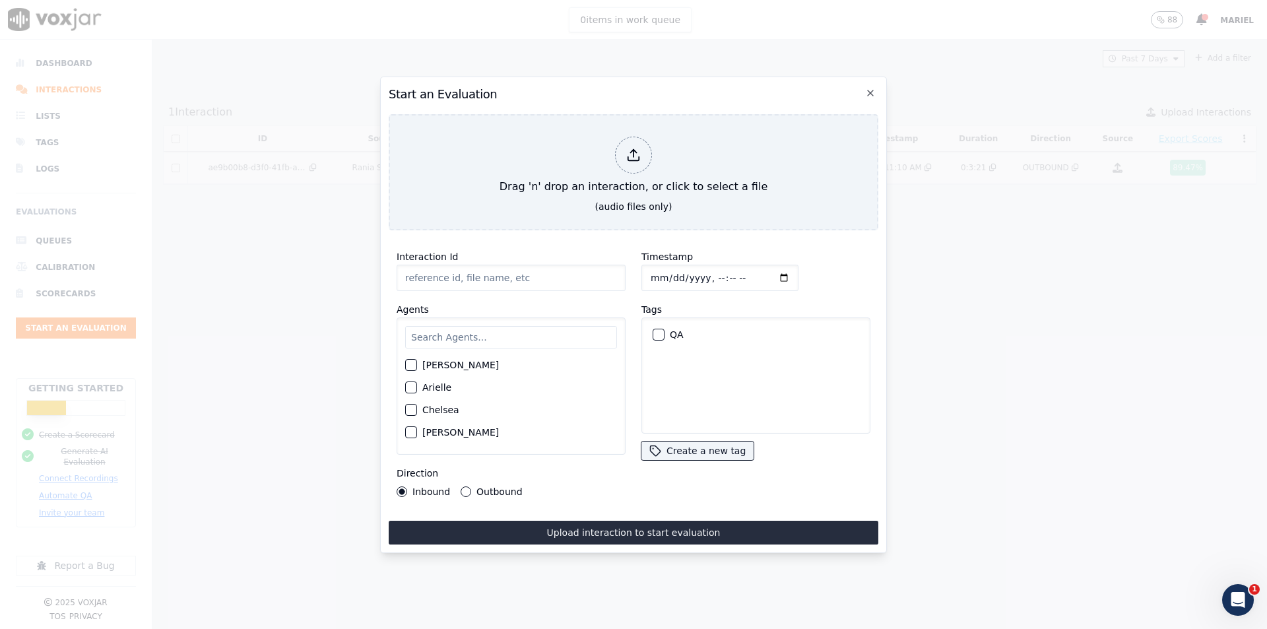
click at [506, 276] on input "Interaction Id" at bounding box center [511, 278] width 229 height 26
paste input "Donna Boucher"
type input "Donna Boucher - Eleve Med Spa"
click at [543, 326] on input "text" at bounding box center [511, 337] width 212 height 22
type input "che"
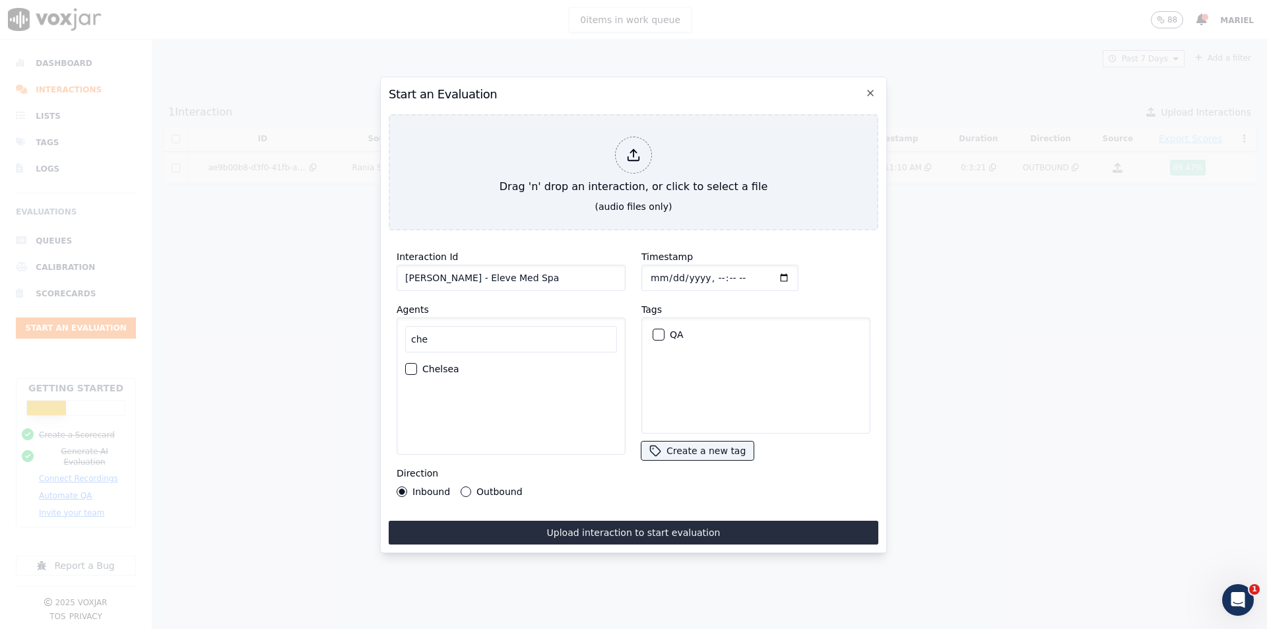
click at [410, 364] on div "button" at bounding box center [410, 368] width 9 height 9
click at [654, 330] on div "button" at bounding box center [657, 334] width 9 height 9
click at [482, 489] on label "Outbound" at bounding box center [499, 491] width 46 height 9
click at [471, 489] on button "Outbound" at bounding box center [466, 491] width 11 height 11
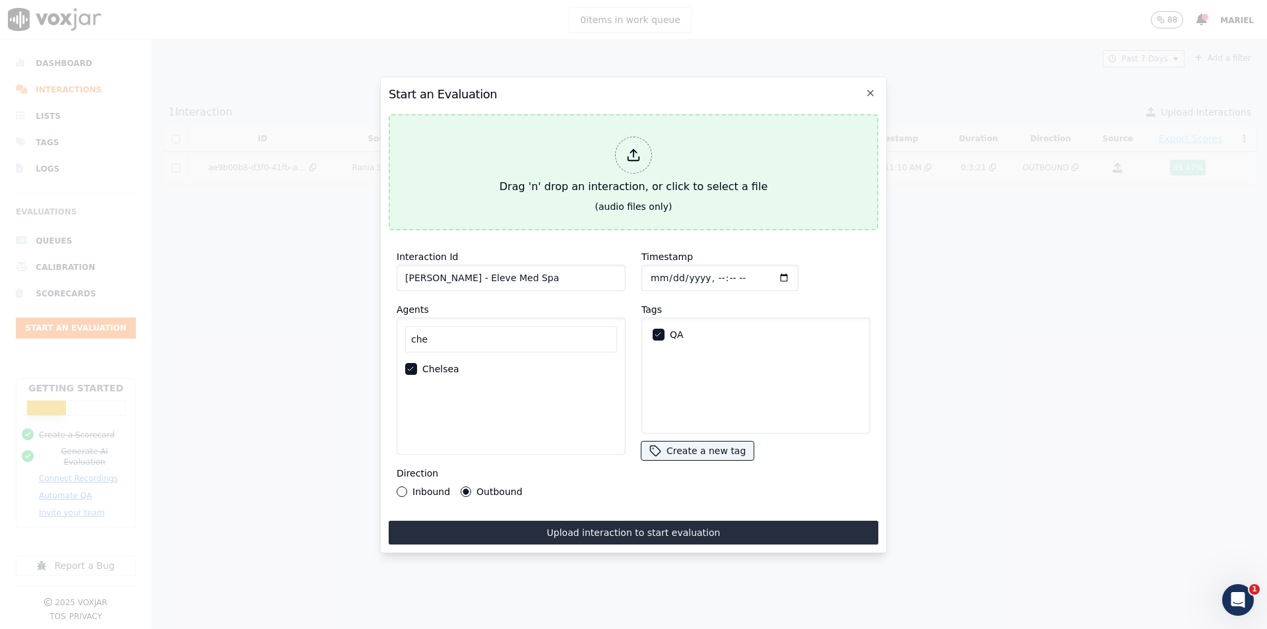
click at [641, 156] on div at bounding box center [633, 155] width 37 height 37
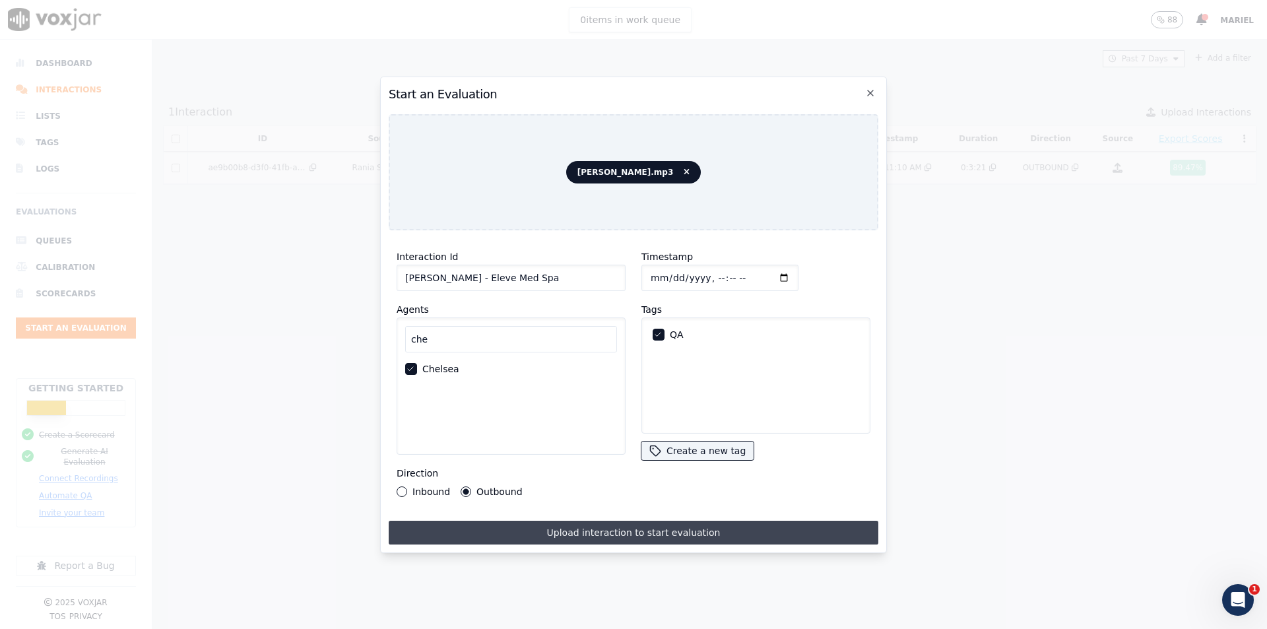
click at [656, 534] on button "Upload interaction to start evaluation" at bounding box center [634, 533] width 490 height 24
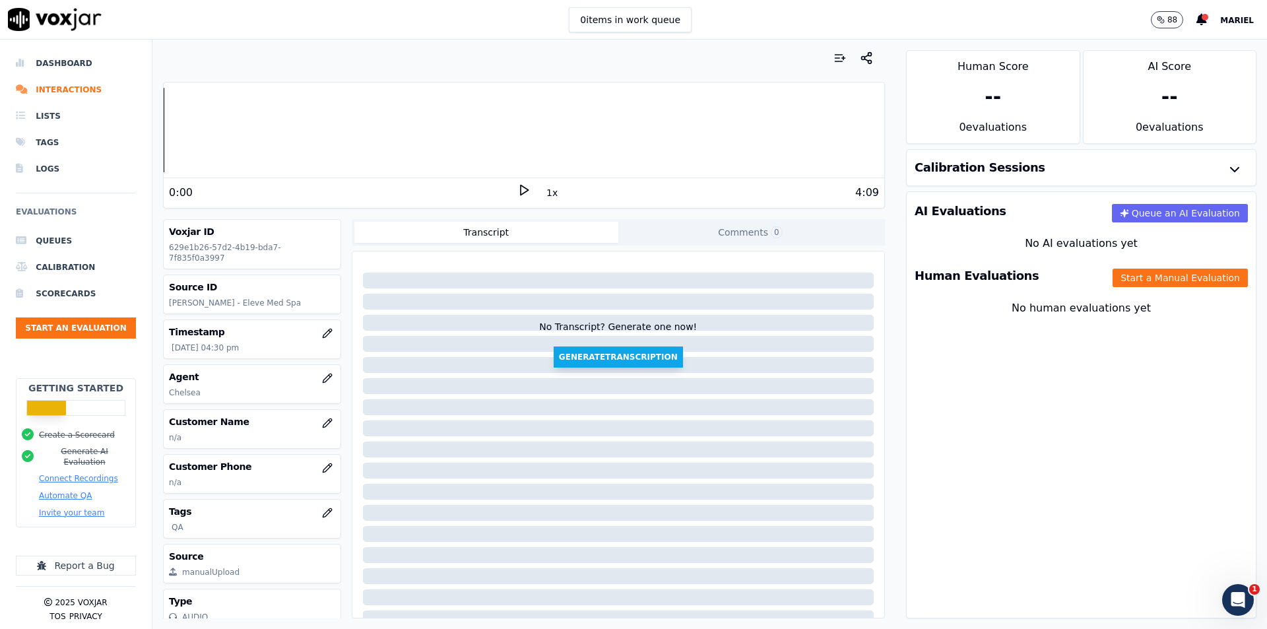
click at [621, 357] on button "Generate Transcription" at bounding box center [618, 356] width 129 height 21
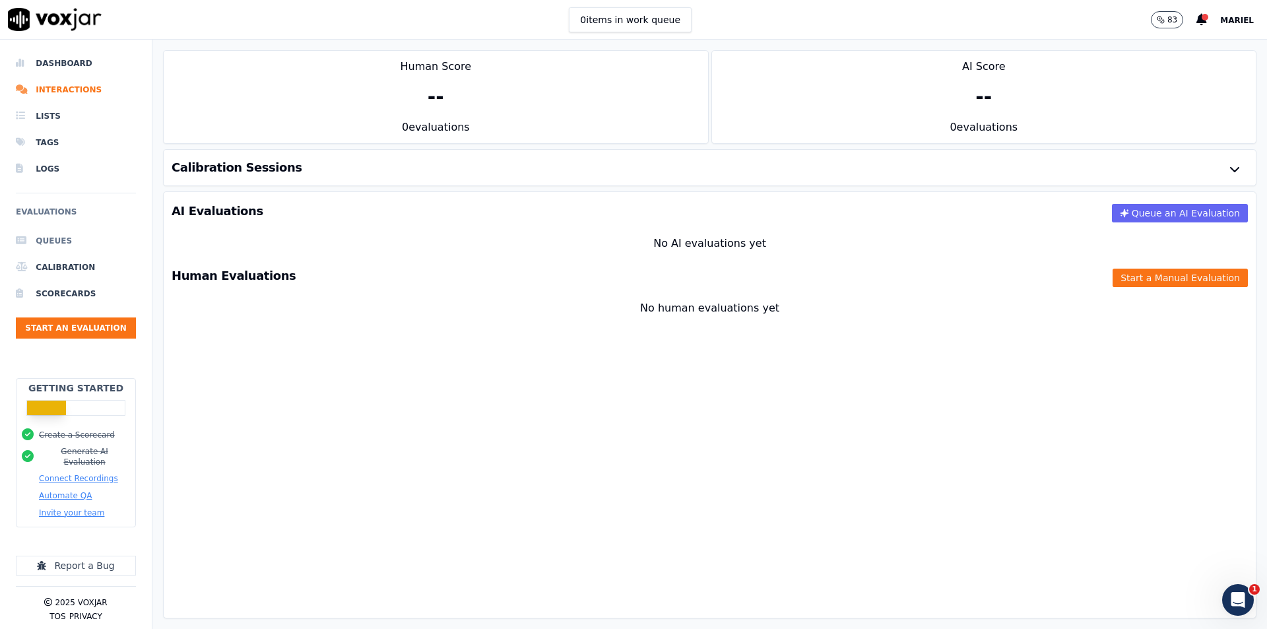
click at [61, 238] on li "Queues" at bounding box center [76, 241] width 120 height 26
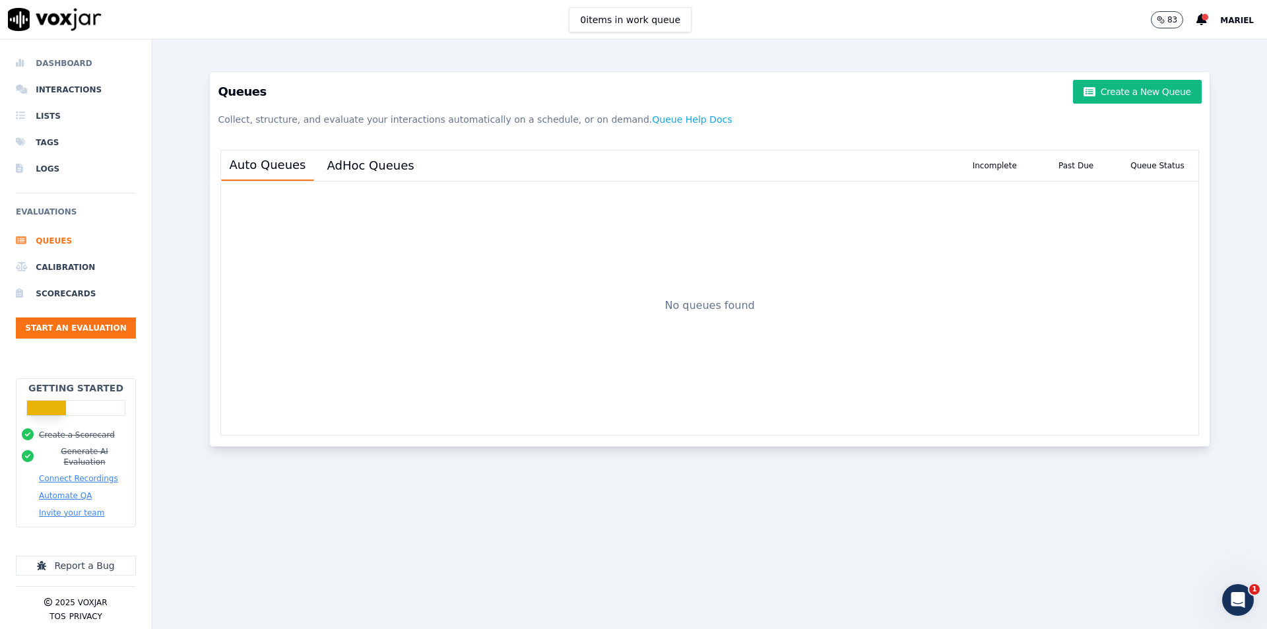
click at [75, 63] on li "Dashboard" at bounding box center [76, 63] width 120 height 26
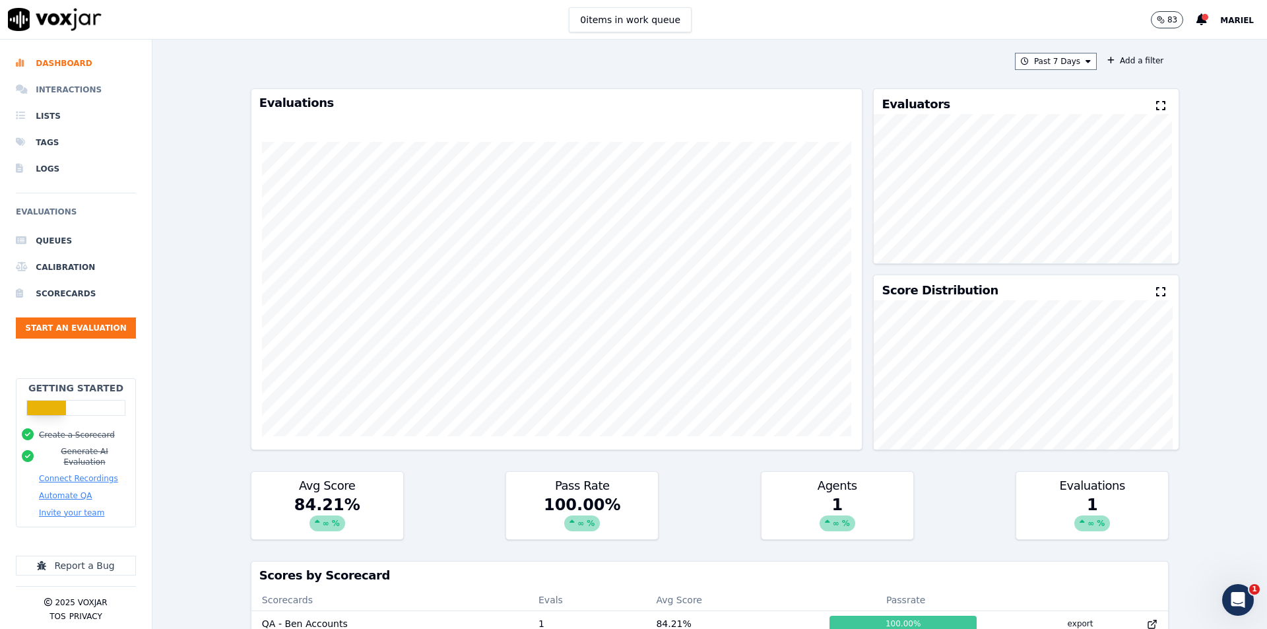
click at [76, 79] on li "Interactions" at bounding box center [76, 90] width 120 height 26
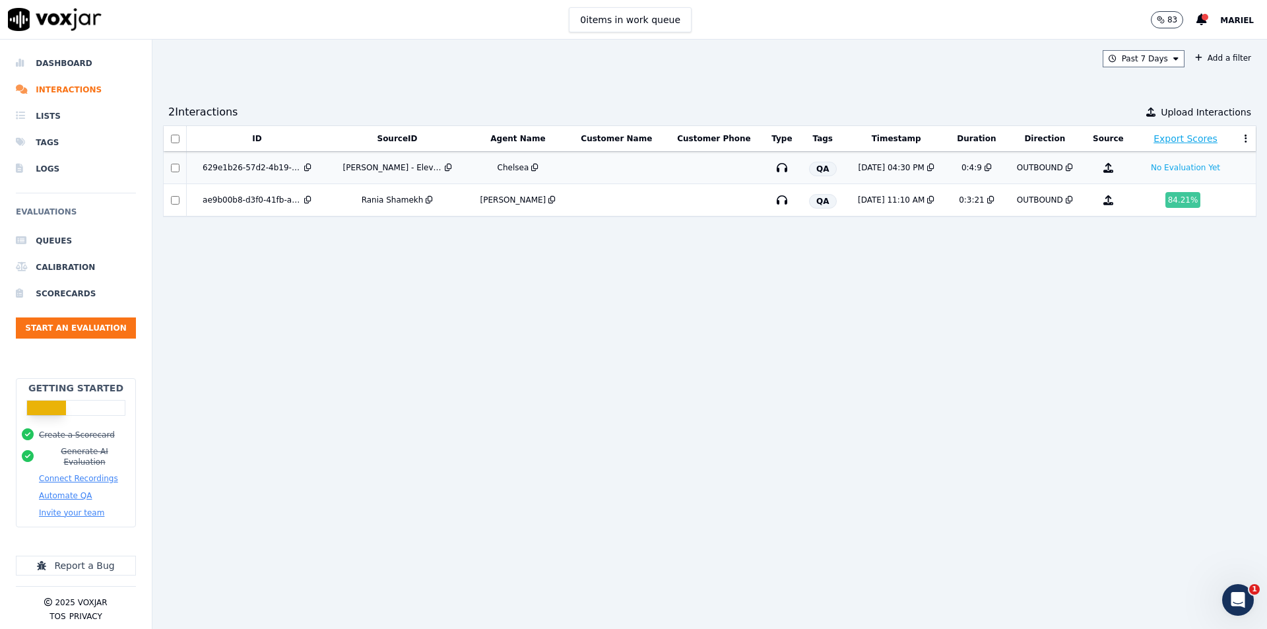
click at [608, 175] on td at bounding box center [617, 168] width 96 height 32
click at [610, 173] on td at bounding box center [617, 168] width 96 height 32
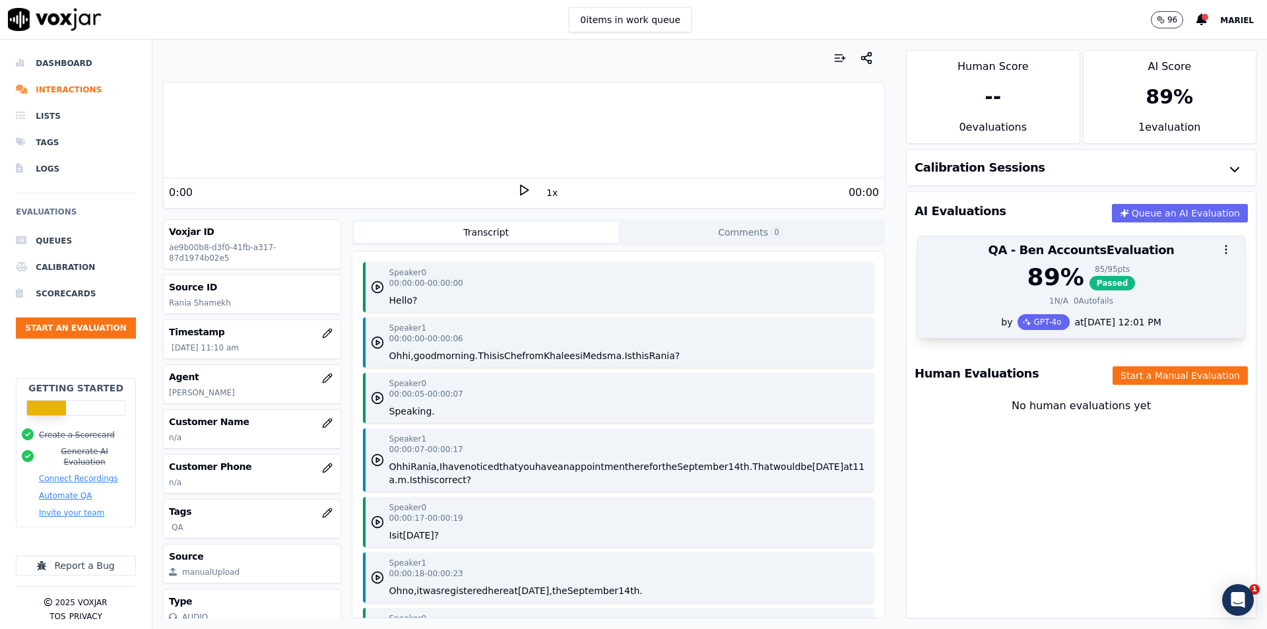
click at [1048, 243] on div at bounding box center [1081, 249] width 327 height 26
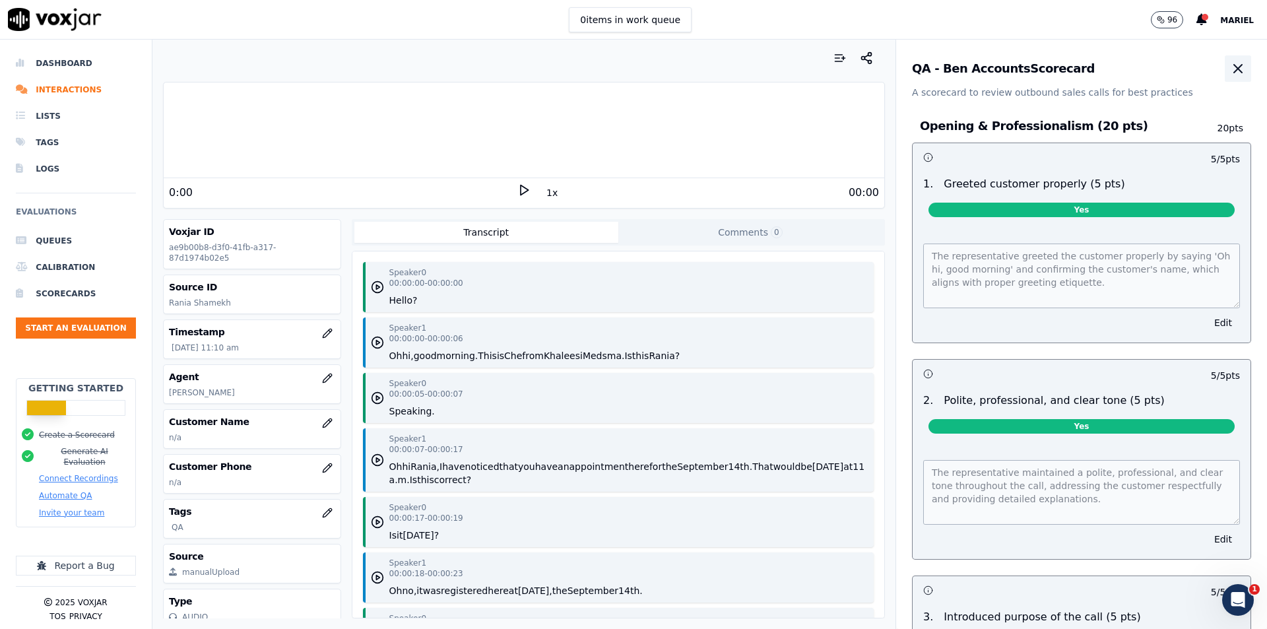
click at [1230, 66] on icon "button" at bounding box center [1238, 69] width 16 height 16
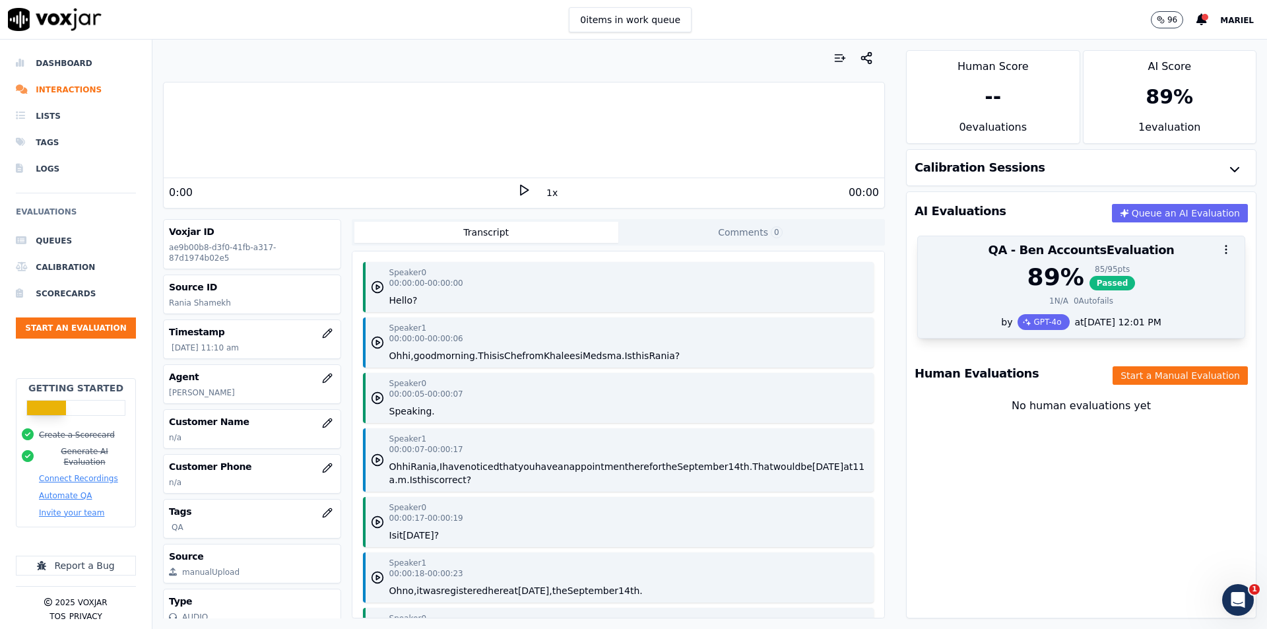
click at [1126, 269] on div "89 % 85 / 95 pts Passed" at bounding box center [1081, 277] width 311 height 26
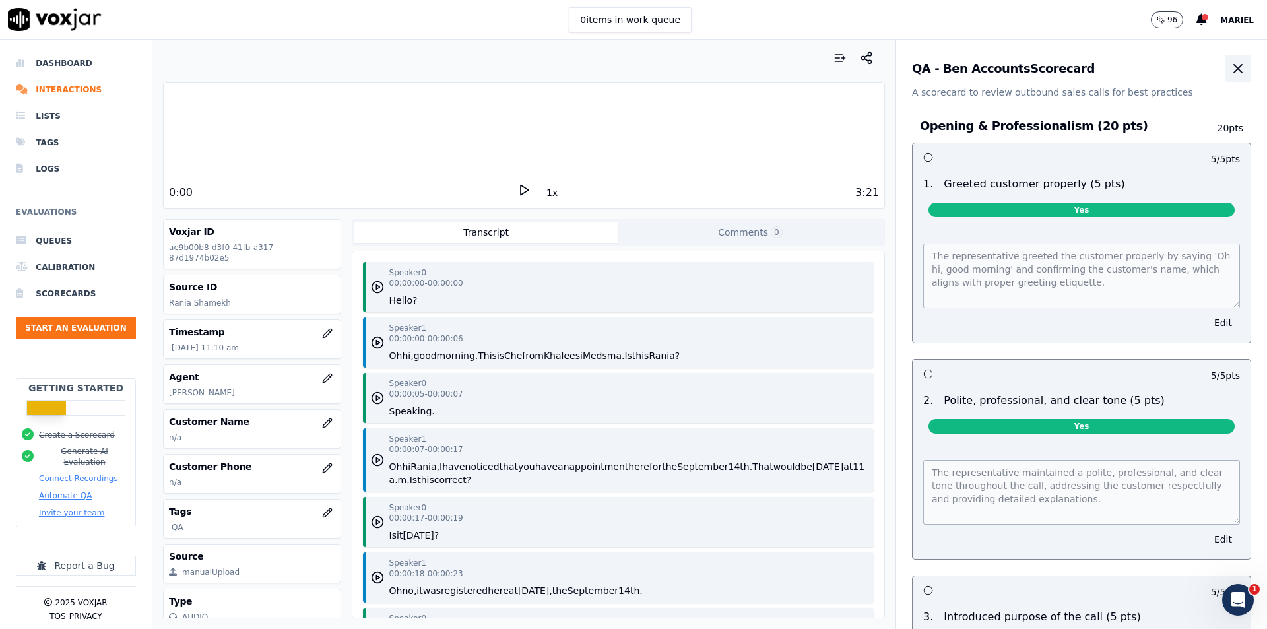
click at [1230, 63] on icon "button" at bounding box center [1238, 69] width 16 height 16
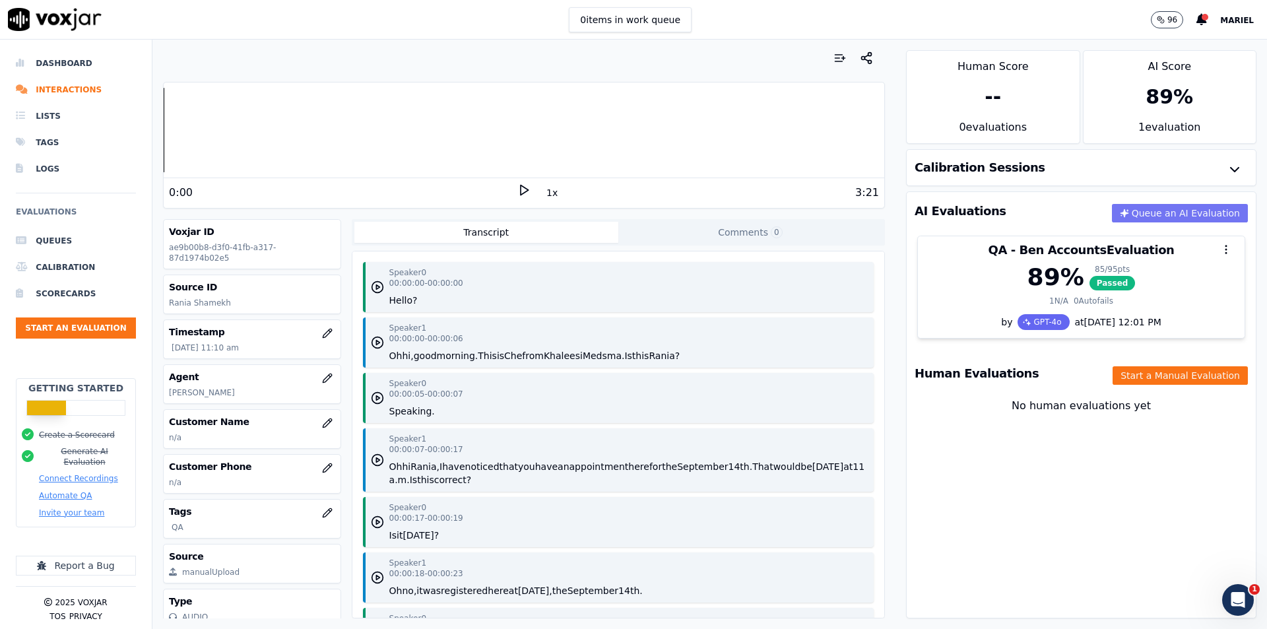
click at [1151, 211] on button "Queue an AI Evaluation" at bounding box center [1180, 213] width 136 height 18
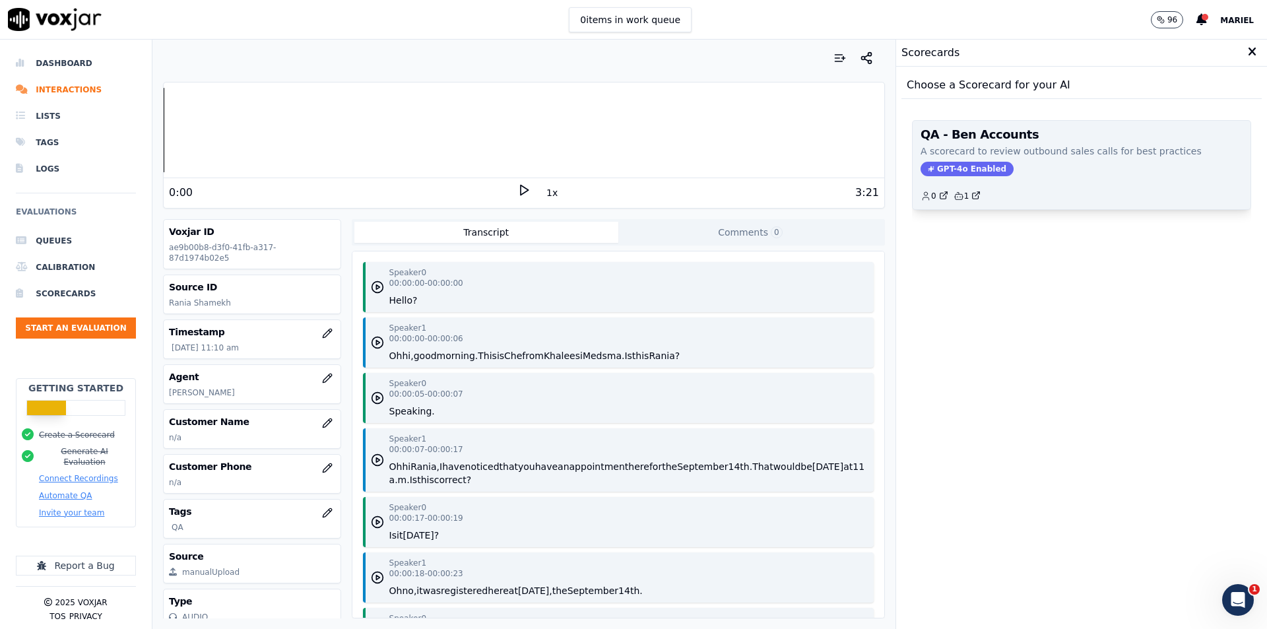
click at [974, 165] on span "GPT-4o Enabled" at bounding box center [966, 169] width 93 height 15
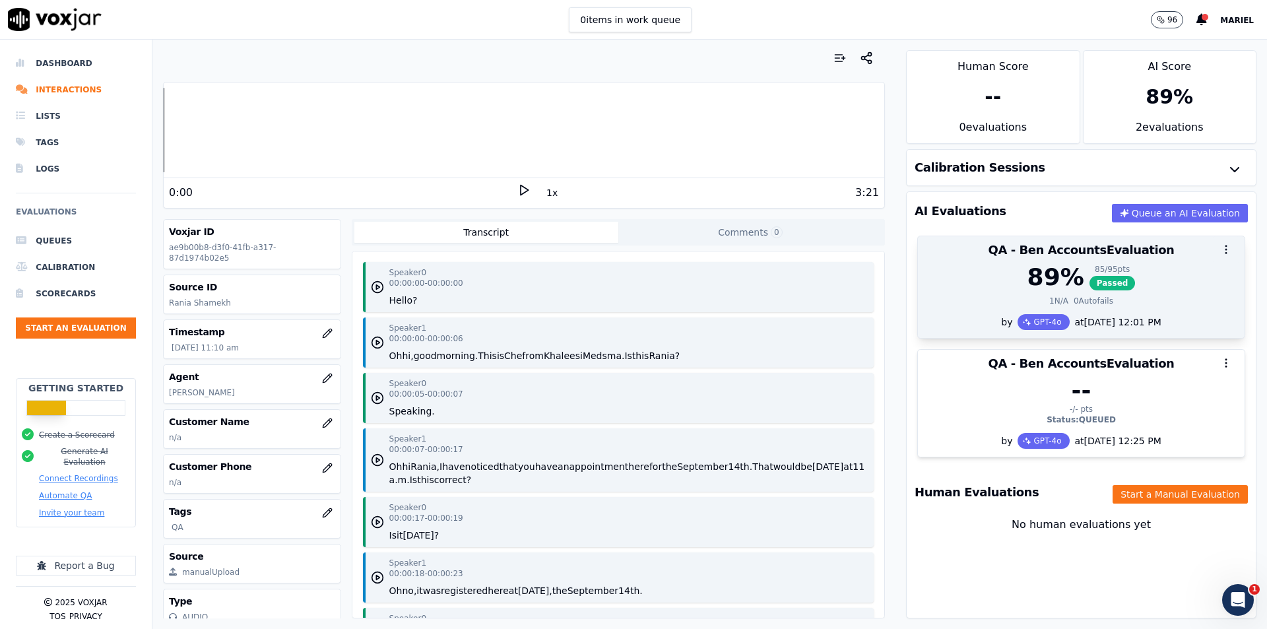
click at [1213, 248] on button "button" at bounding box center [1226, 249] width 26 height 26
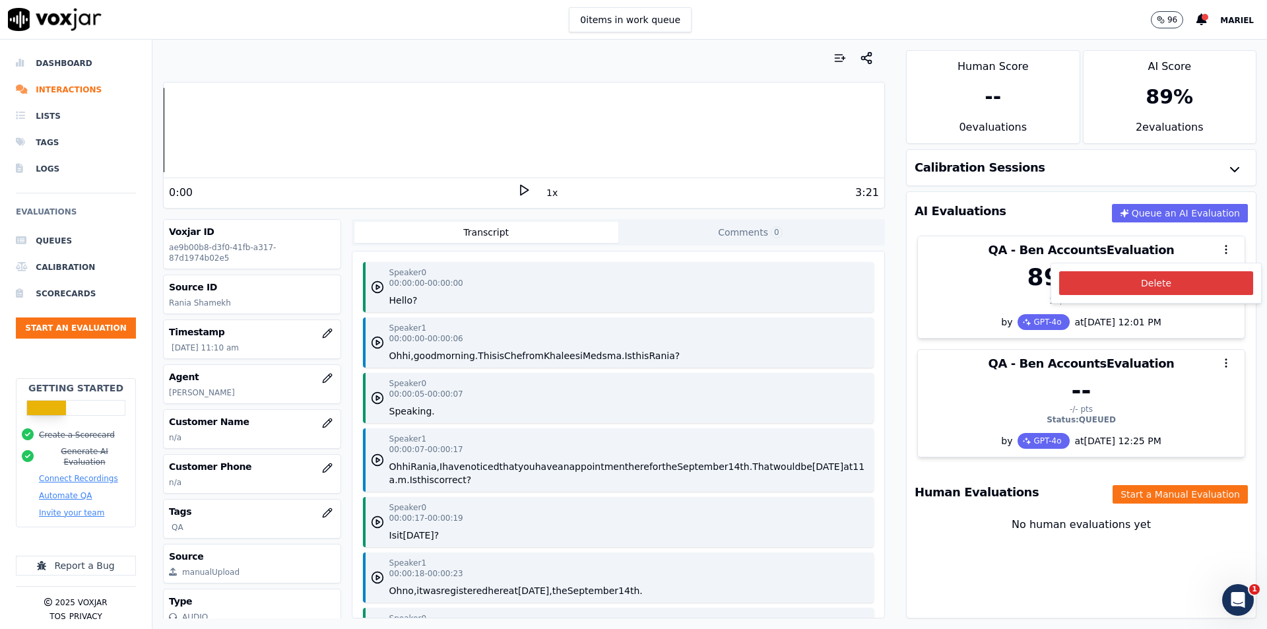
click at [1177, 276] on button "Delete" at bounding box center [1156, 283] width 194 height 24
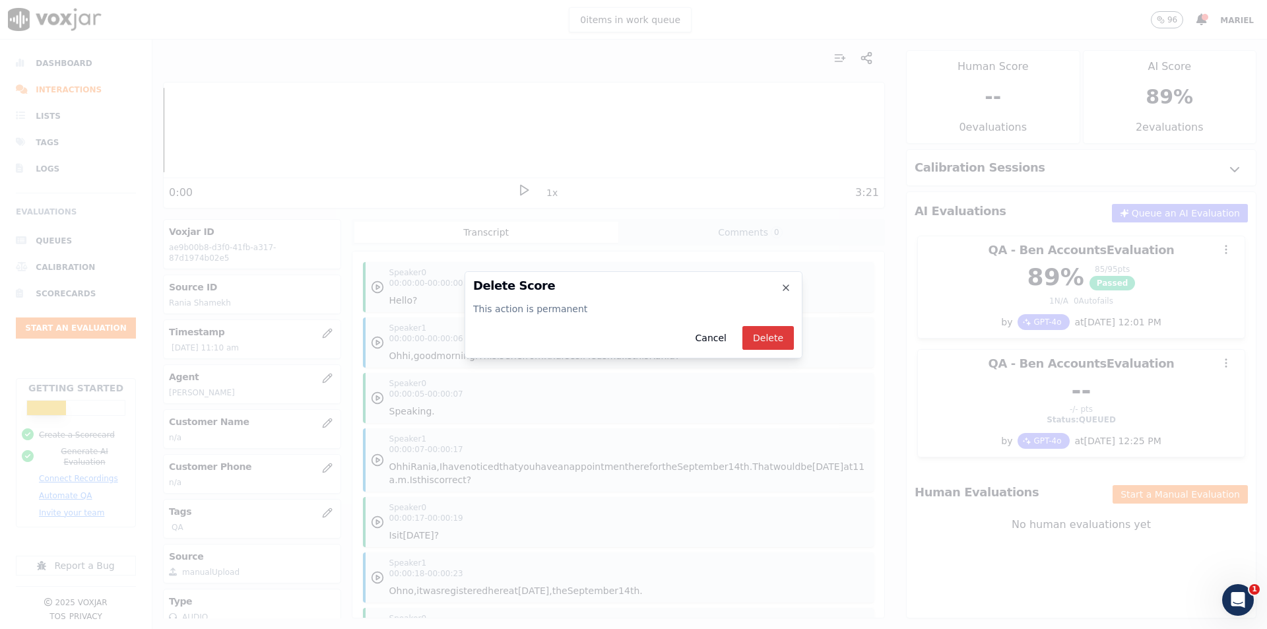
click at [789, 337] on button "Delete" at bounding box center [767, 338] width 51 height 24
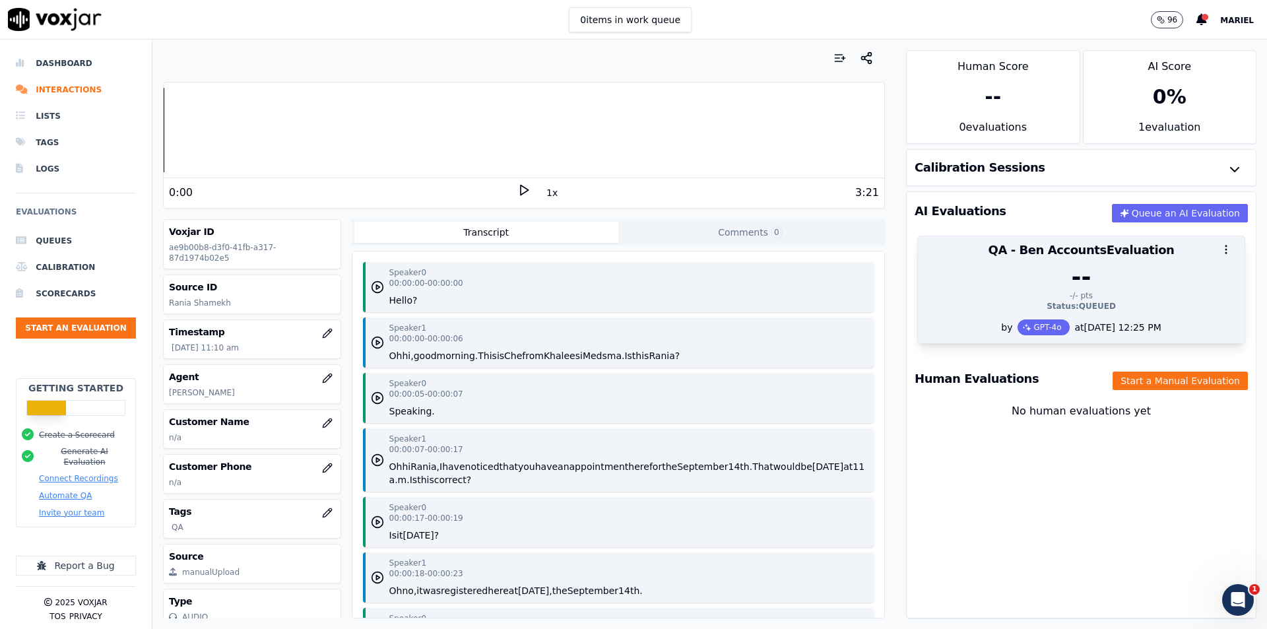
click at [1118, 307] on div "Status: QUEUED" at bounding box center [1081, 306] width 311 height 11
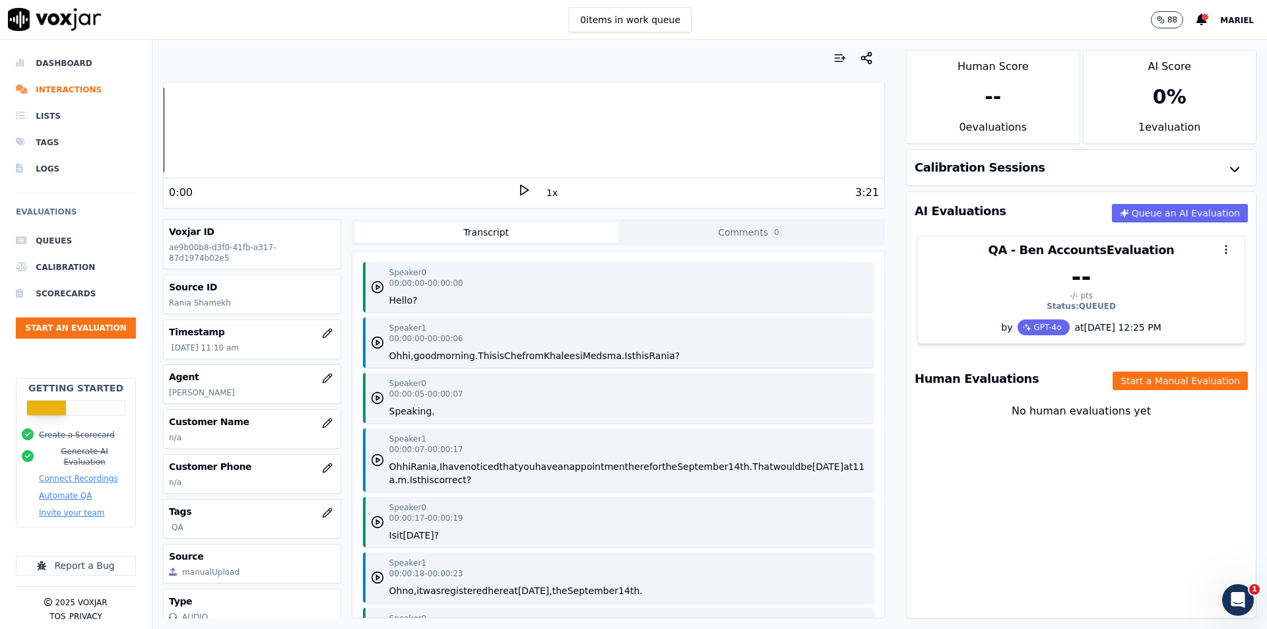
click at [1173, 23] on button "88" at bounding box center [1167, 19] width 32 height 17
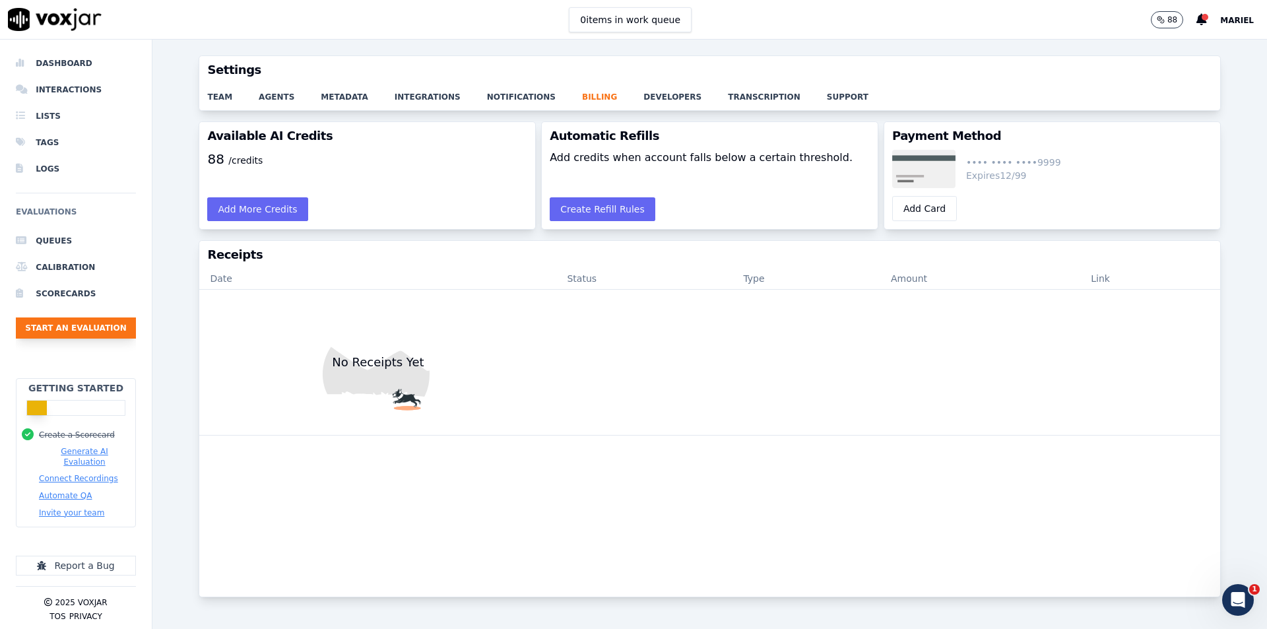
click at [79, 327] on button "Start an Evaluation" at bounding box center [76, 327] width 120 height 21
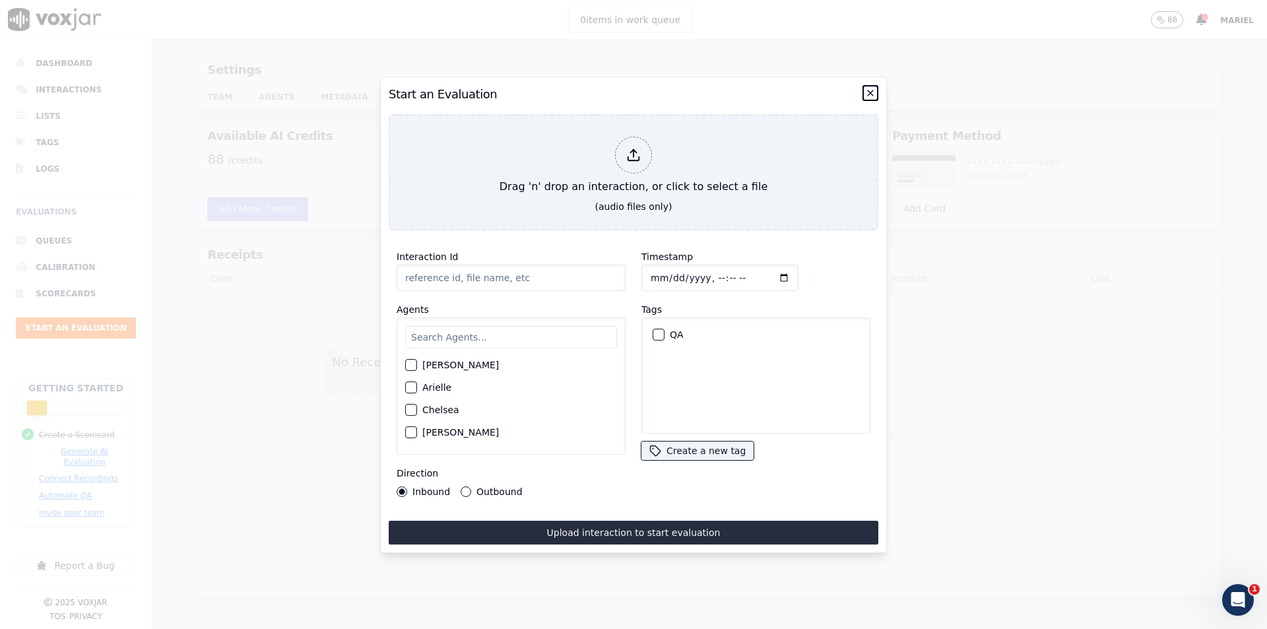
click at [867, 88] on icon "button" at bounding box center [870, 93] width 11 height 11
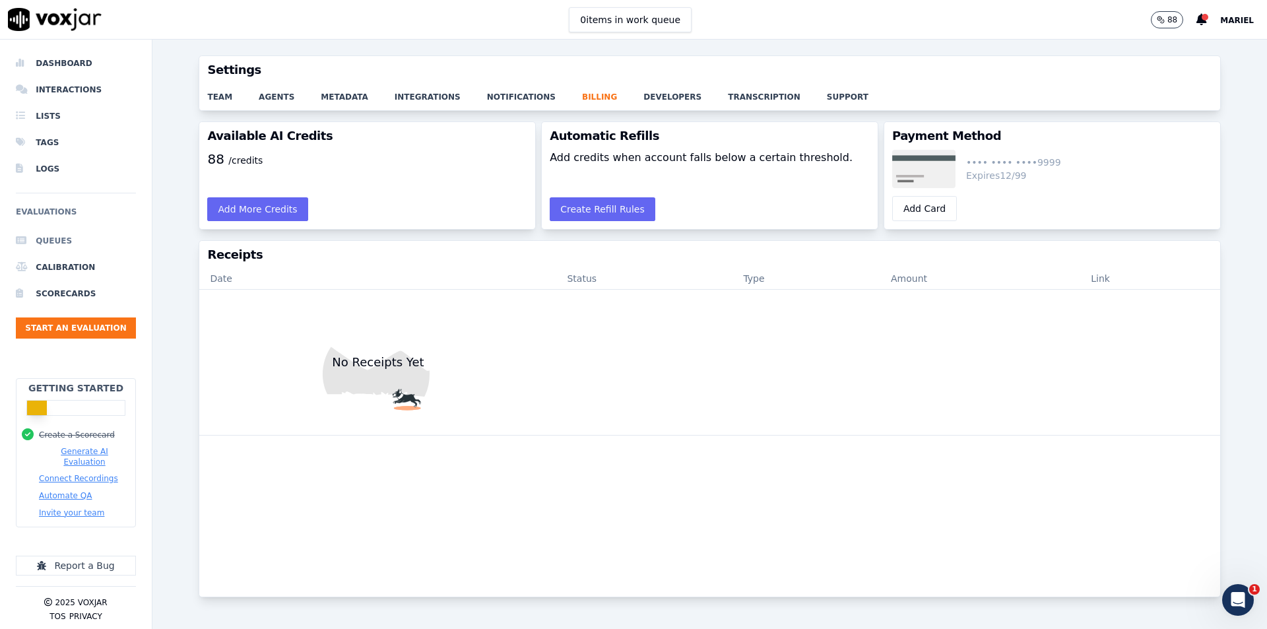
click at [60, 241] on li "Queues" at bounding box center [76, 241] width 120 height 26
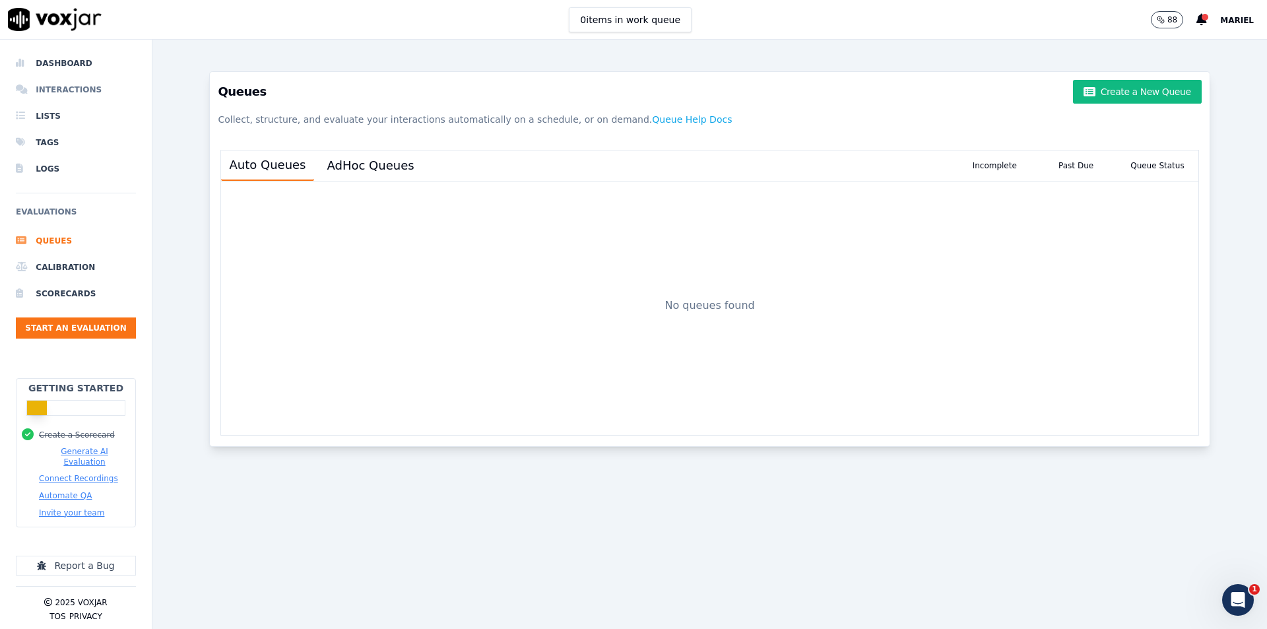
click at [53, 86] on li "Interactions" at bounding box center [76, 90] width 120 height 26
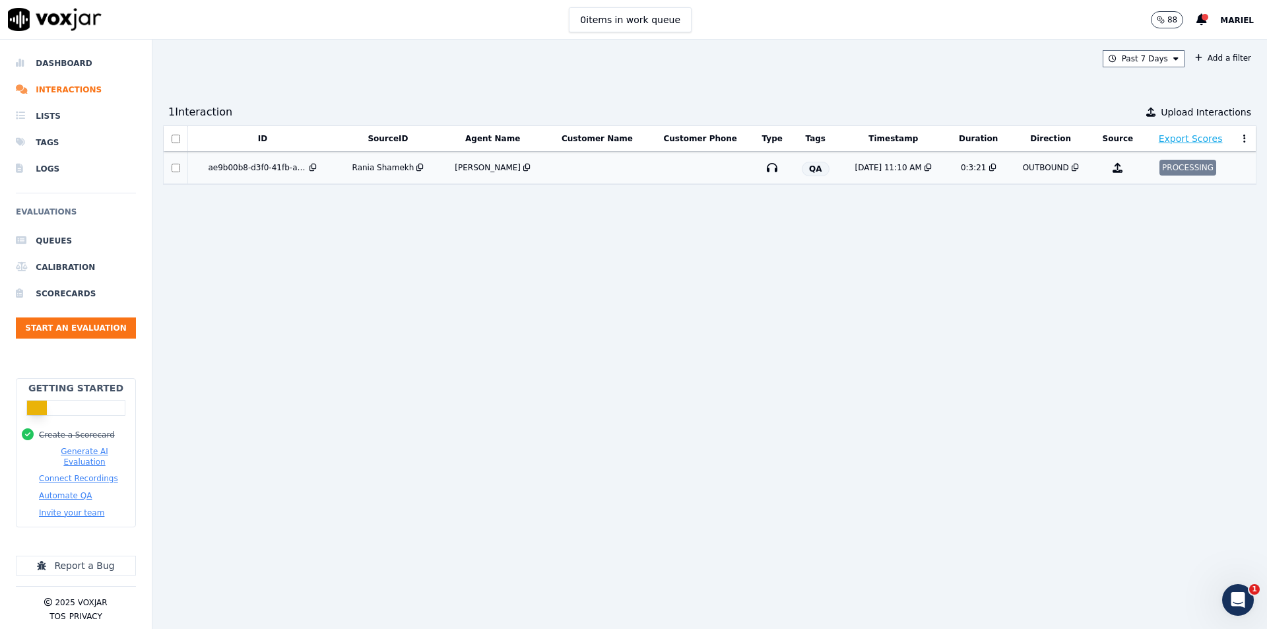
click at [1159, 173] on div "PROCESSING" at bounding box center [1187, 168] width 57 height 16
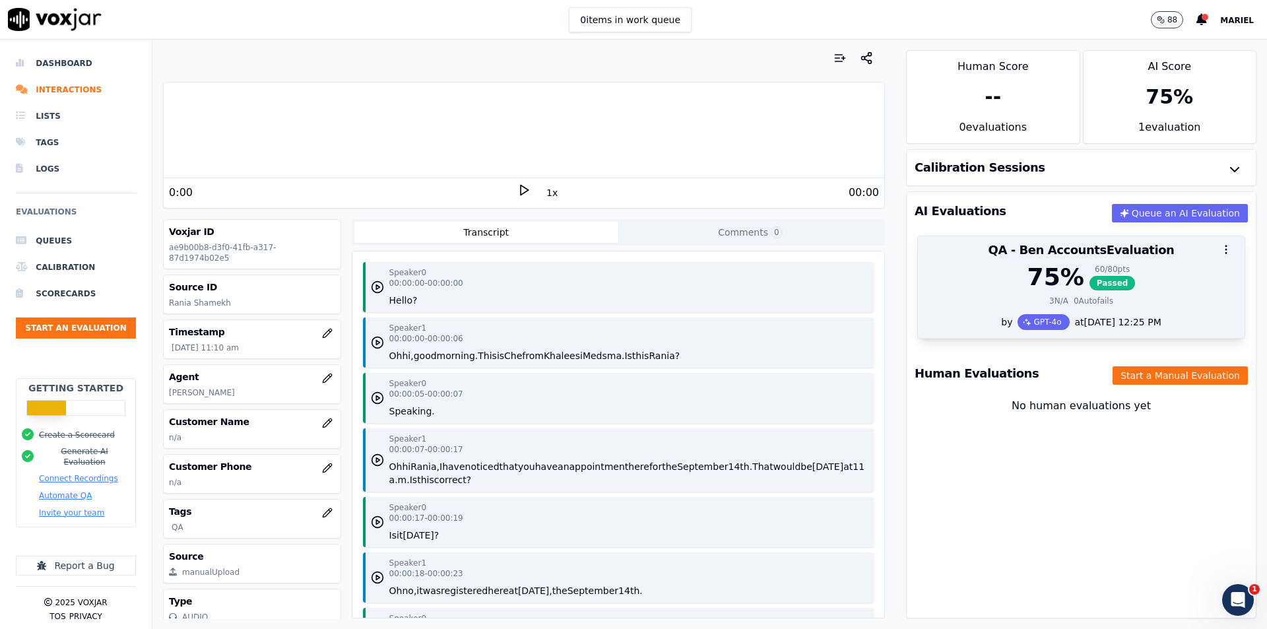
click at [1140, 272] on div "75 % 60 / 80 pts Passed" at bounding box center [1081, 277] width 311 height 26
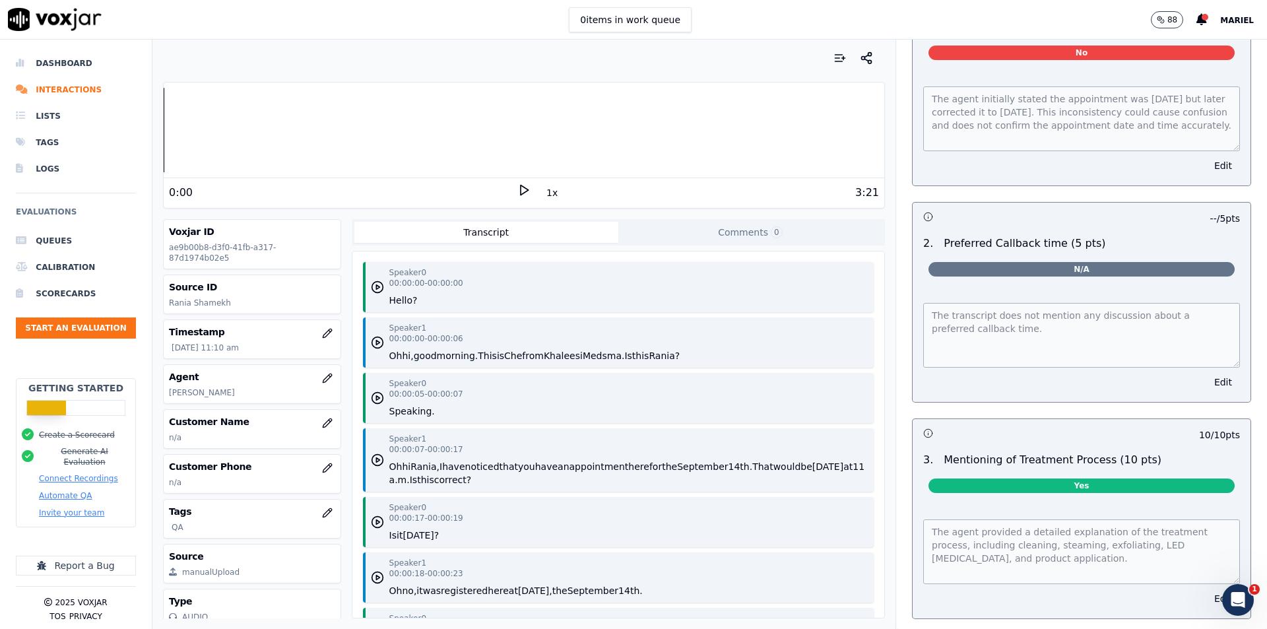
scroll to position [1122, 0]
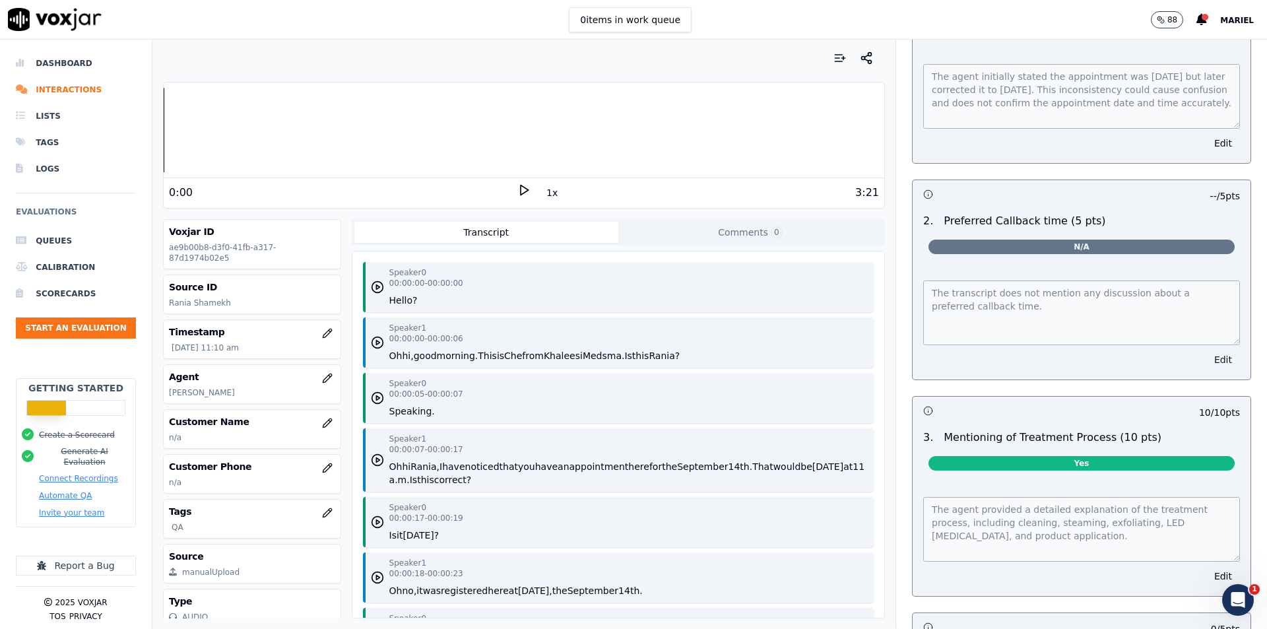
click at [1206, 352] on button "Edit" at bounding box center [1223, 359] width 34 height 18
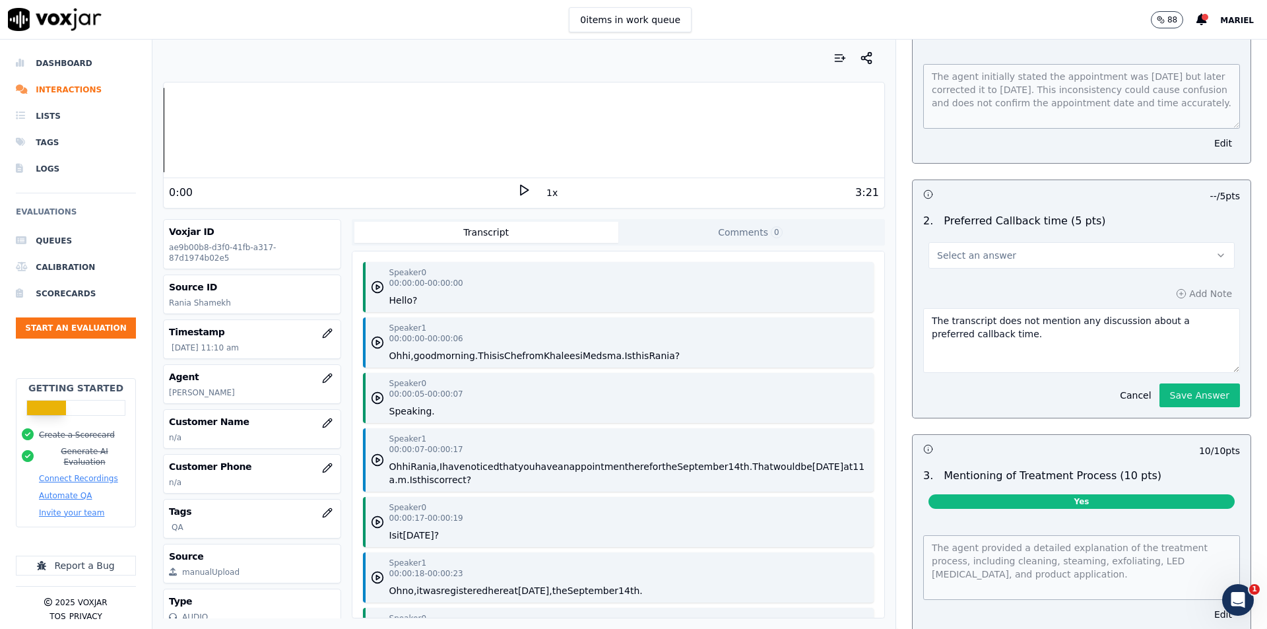
drag, startPoint x: 1045, startPoint y: 333, endPoint x: 912, endPoint y: 308, distance: 135.0
click at [923, 308] on textarea "The transcript does not mention any discussion about a preferred callback time." at bounding box center [1081, 340] width 317 height 65
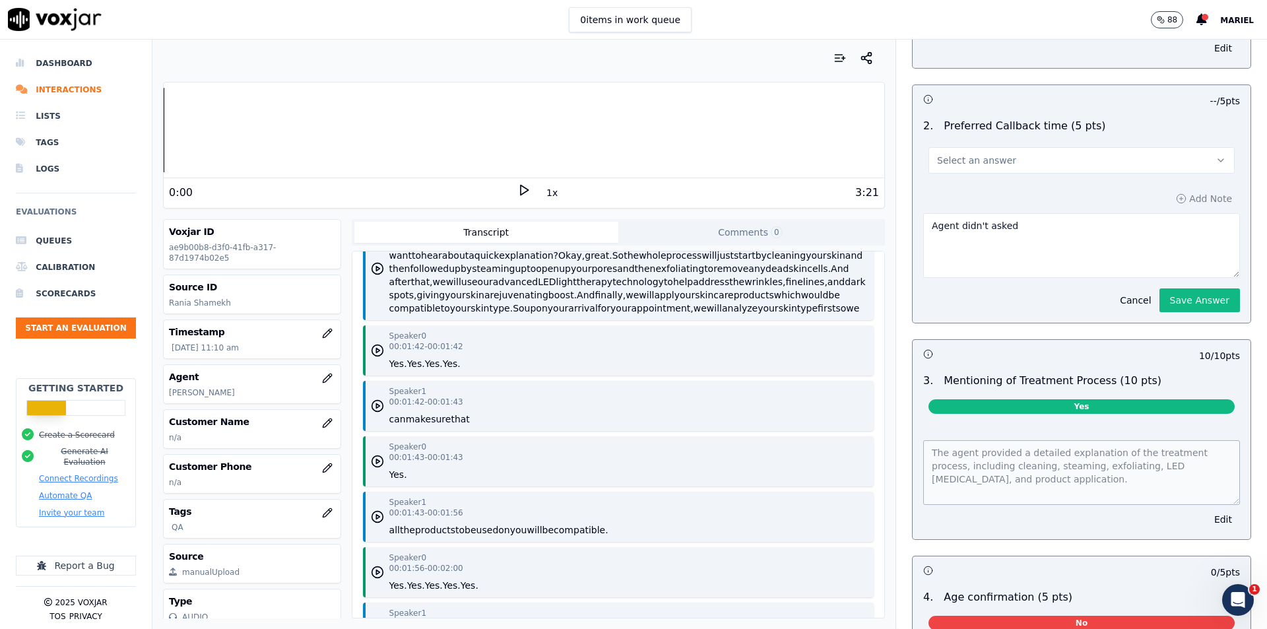
scroll to position [1060, 0]
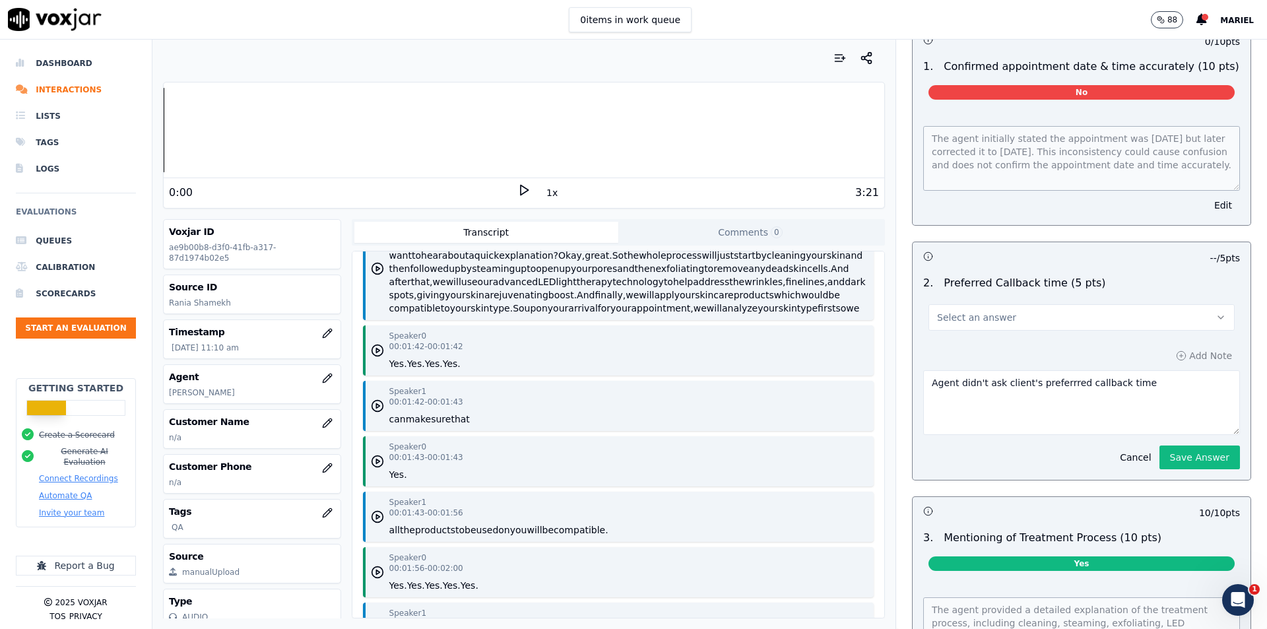
type textarea "Agent didn't ask client's preferrred callback time"
click at [1031, 313] on button "Select an answer" at bounding box center [1081, 317] width 306 height 26
click at [990, 360] on div "No" at bounding box center [1060, 361] width 283 height 21
click at [1174, 445] on button "Save Answer" at bounding box center [1199, 457] width 81 height 24
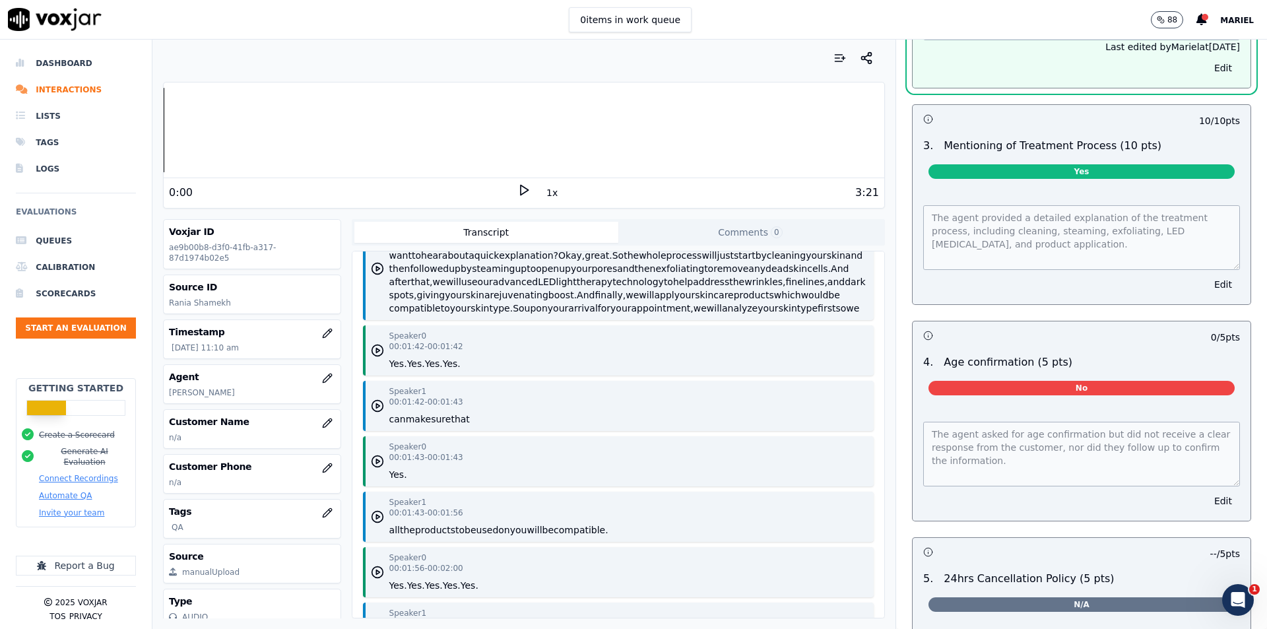
scroll to position [1522, 0]
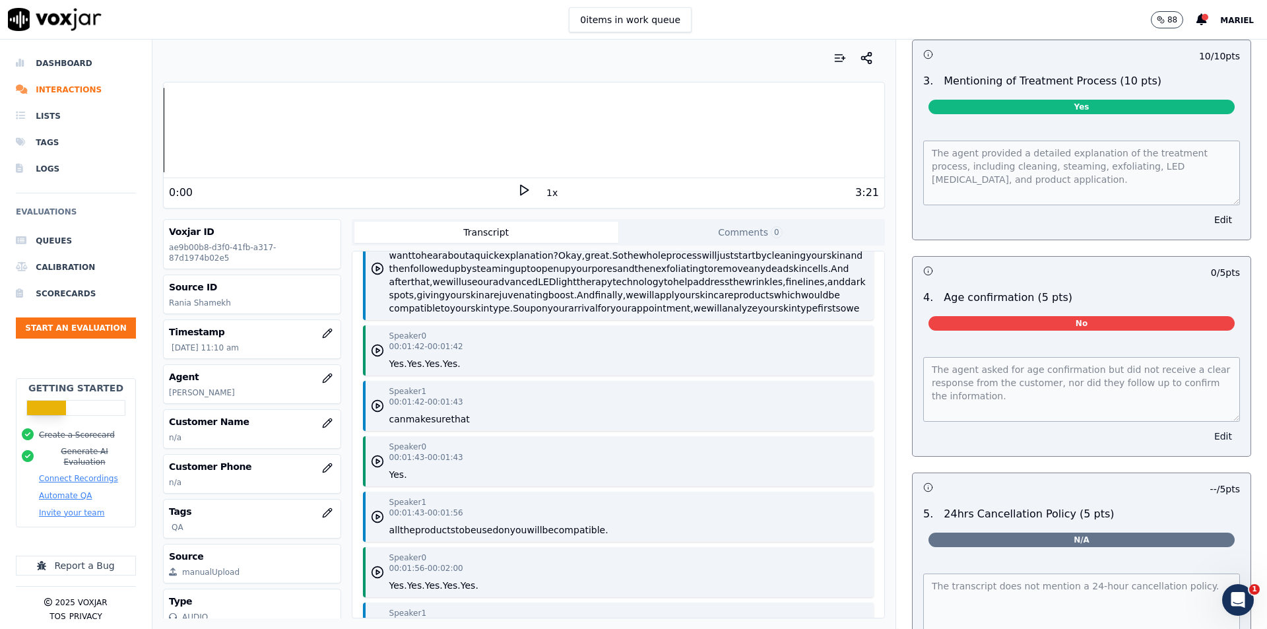
click at [1206, 430] on button "Edit" at bounding box center [1223, 436] width 34 height 18
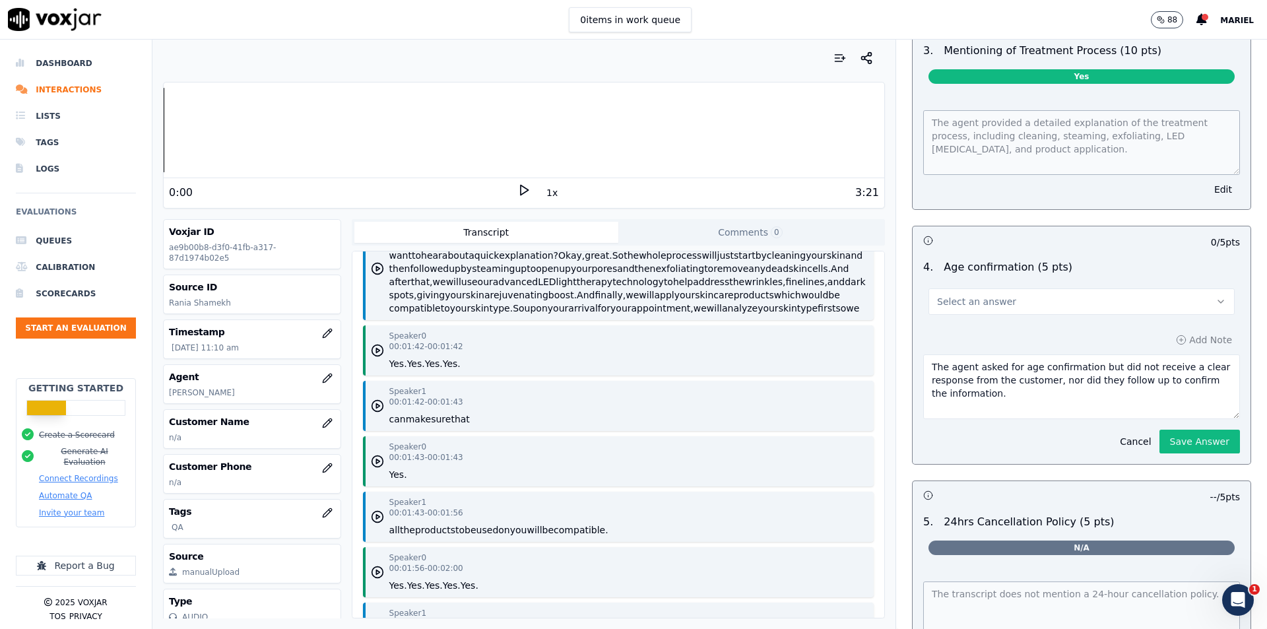
scroll to position [1491, 0]
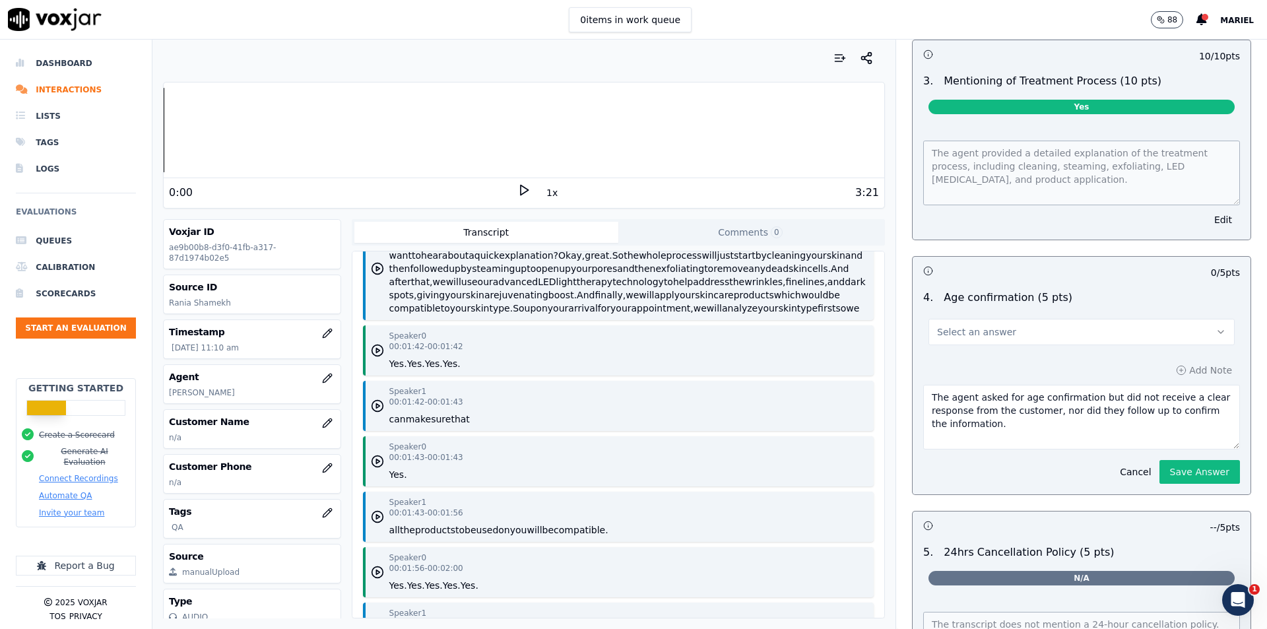
drag, startPoint x: 1120, startPoint y: 389, endPoint x: 1106, endPoint y: 390, distance: 14.5
click at [1106, 390] on textarea "The agent asked for age confirmation but did not receive a clear response from …" at bounding box center [1081, 417] width 317 height 65
drag, startPoint x: 1086, startPoint y: 393, endPoint x: 1074, endPoint y: 392, distance: 12.0
click at [1074, 392] on textarea "The agent asked for age confirmation but did not receive a clear response from …" at bounding box center [1081, 417] width 317 height 65
click at [1110, 389] on textarea "The agent asked for age confirmation and did not receive a clear response from …" at bounding box center [1081, 417] width 317 height 65
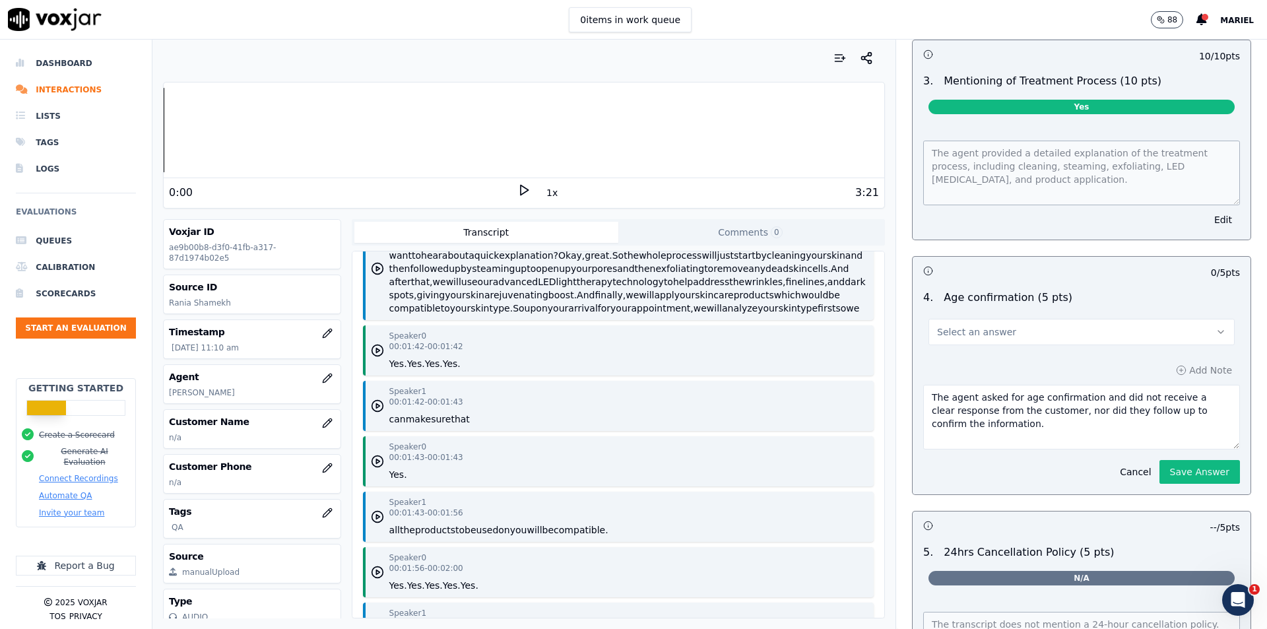
click at [1110, 389] on textarea "The agent asked for age confirmation and did not receive a clear response from …" at bounding box center [1081, 417] width 317 height 65
click at [1098, 415] on textarea "The agent asked for age confirmation and did receive a clear response from the …" at bounding box center [1081, 417] width 317 height 65
click at [1161, 410] on textarea "The agent asked for age confirmation and did receive a clear response from the …" at bounding box center [1081, 417] width 317 height 65
click at [1136, 414] on textarea "The agent asked for age confirmation and did receive a clear response from the …" at bounding box center [1081, 417] width 317 height 65
click at [1033, 418] on textarea "The agent asked for age confirmation and did receive a clear response from the …" at bounding box center [1081, 417] width 317 height 65
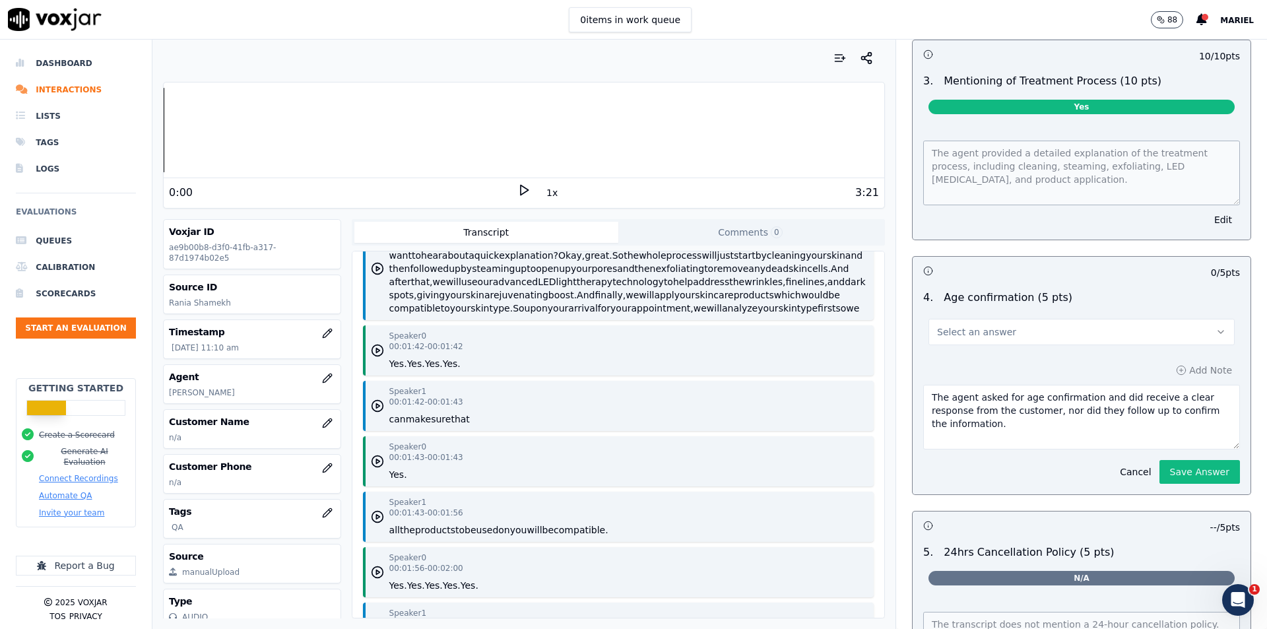
click at [1033, 418] on textarea "The agent asked for age confirmation and did receive a clear response from the …" at bounding box center [1081, 417] width 317 height 65
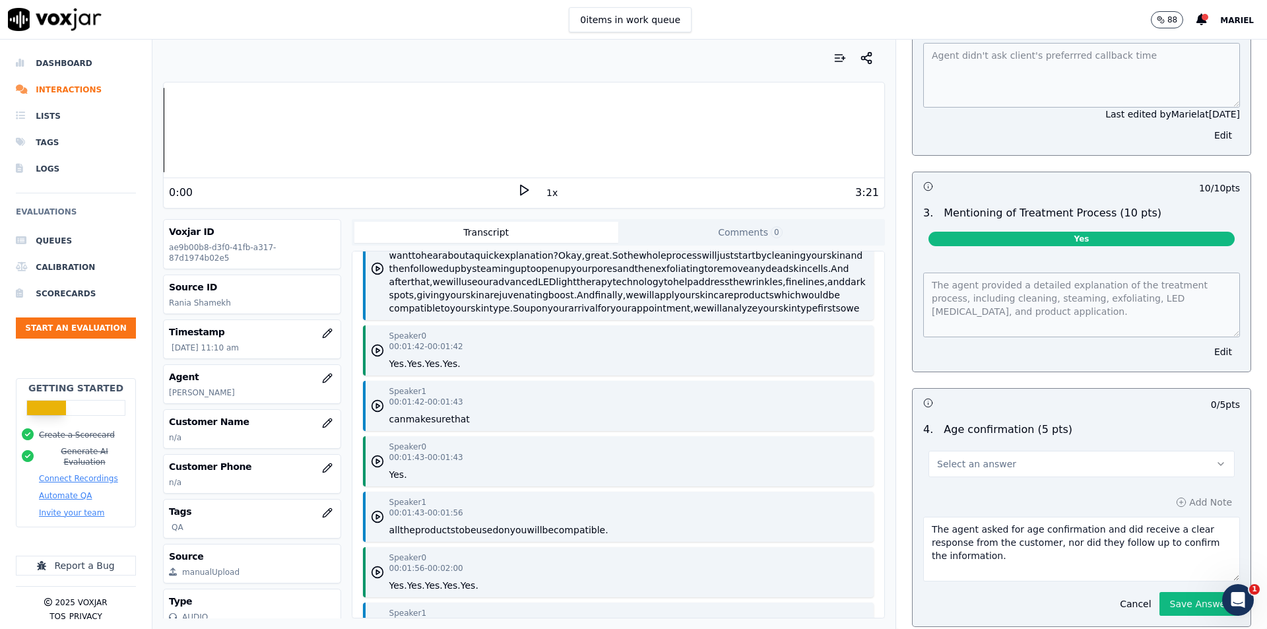
scroll to position [1425, 0]
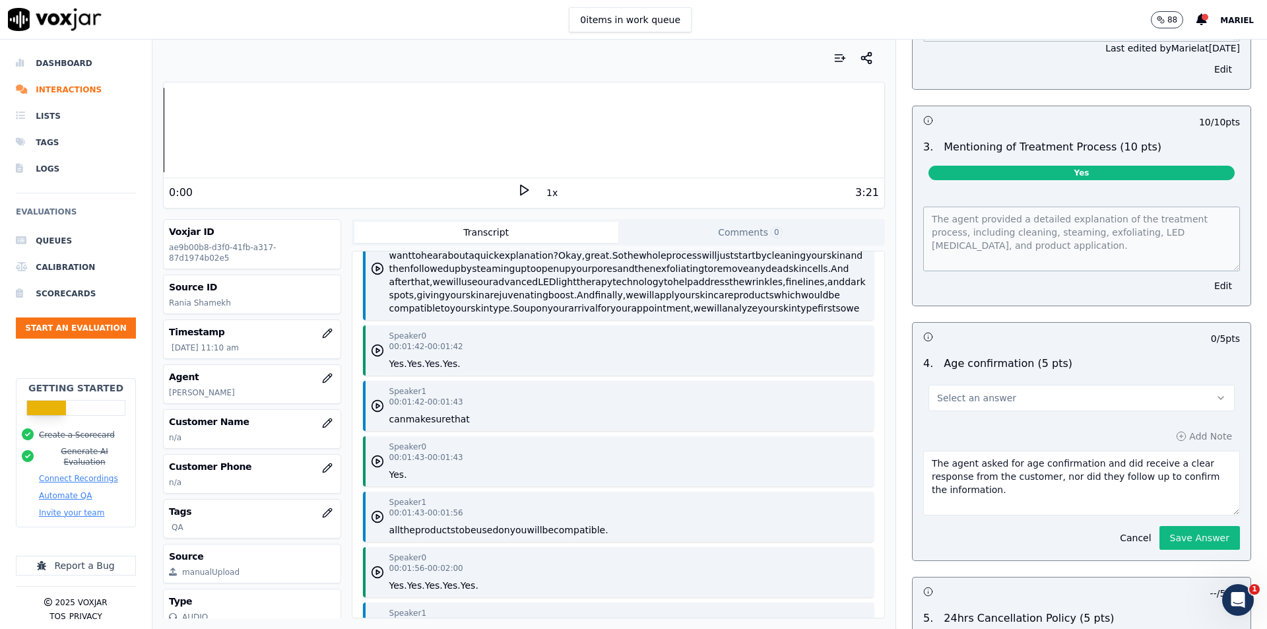
click at [1023, 473] on textarea "The agent asked for age confirmation and did receive a clear response from the …" at bounding box center [1081, 483] width 317 height 65
drag, startPoint x: 1033, startPoint y: 472, endPoint x: 1085, endPoint y: 486, distance: 53.8
click at [1085, 486] on textarea "The agent asked for age confirmation and did receive a clear response from the …" at bounding box center [1081, 483] width 317 height 65
type textarea "The agent asked for age confirmation and did receive a clear response from the …"
click at [1159, 531] on button "Save Answer" at bounding box center [1199, 538] width 81 height 24
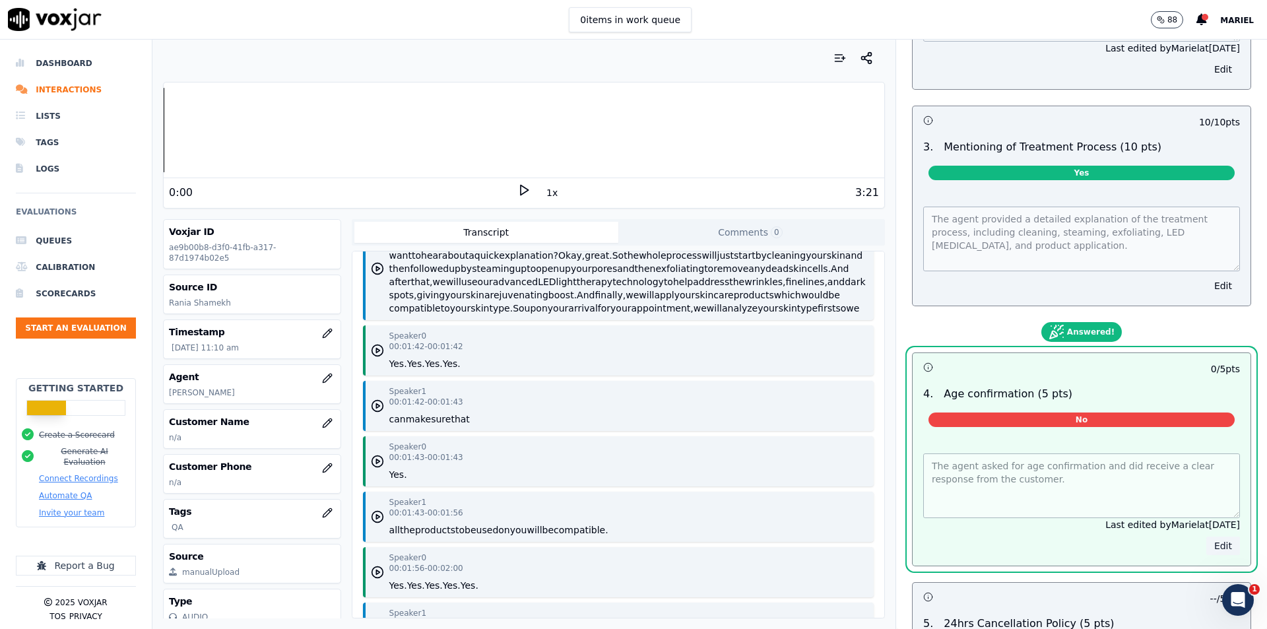
click at [1206, 546] on button "Edit" at bounding box center [1223, 545] width 34 height 18
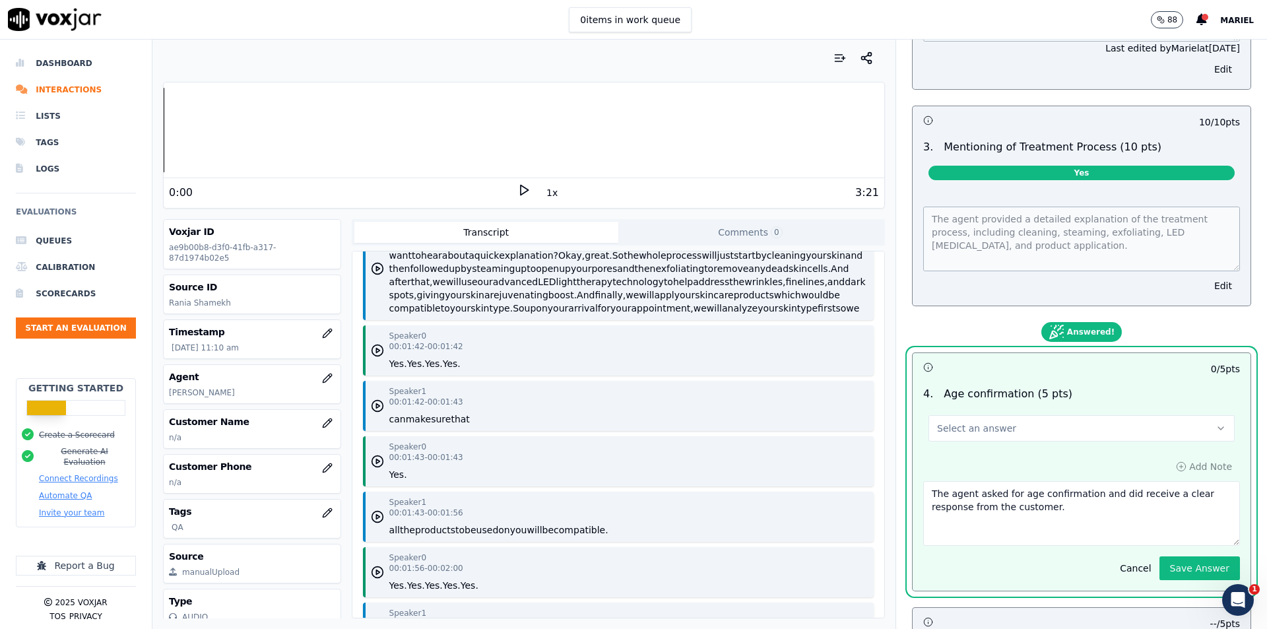
click at [1086, 418] on button "Select an answer" at bounding box center [1081, 428] width 306 height 26
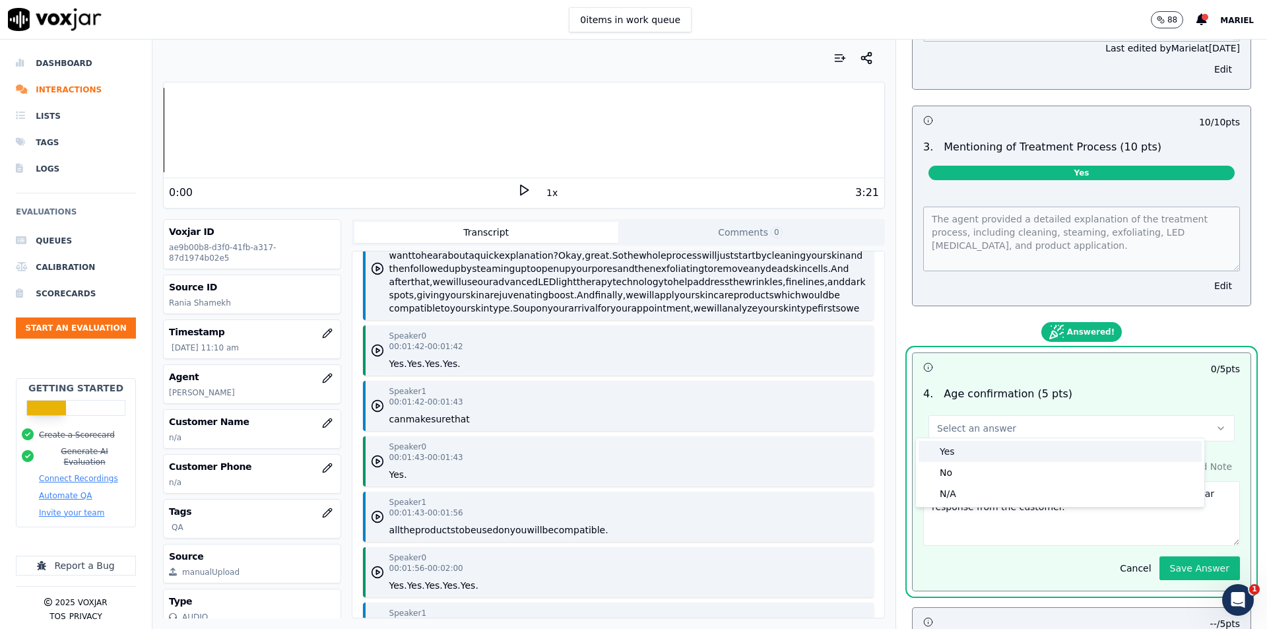
click at [1012, 443] on div "Yes" at bounding box center [1060, 451] width 283 height 21
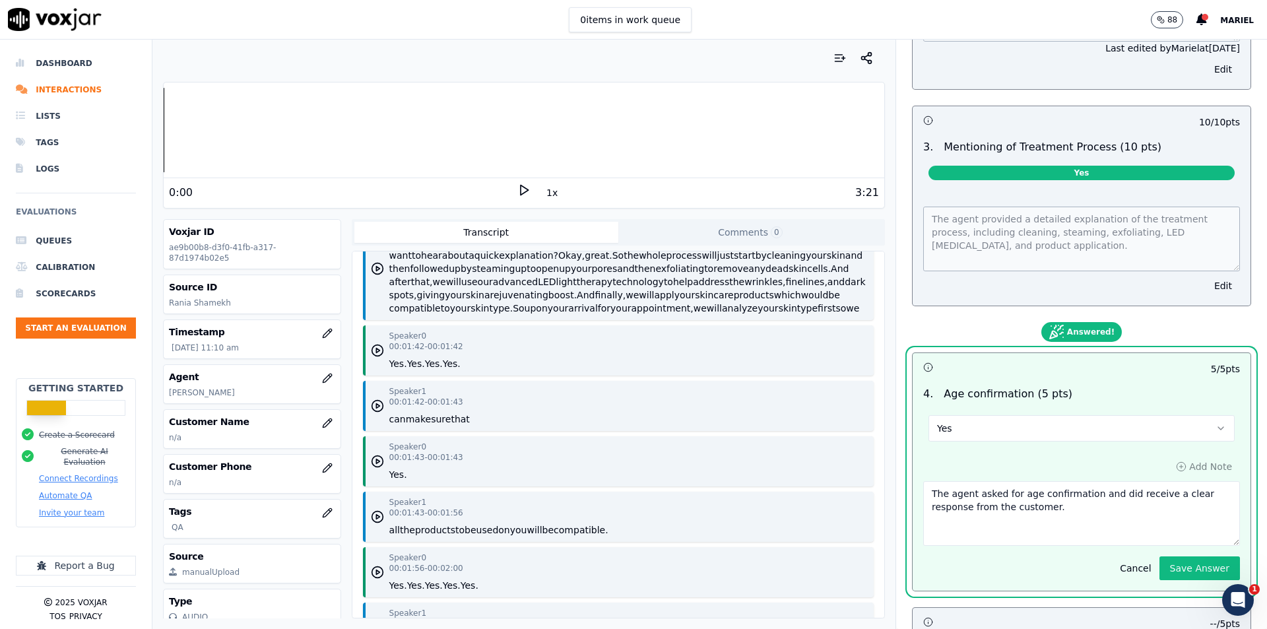
click at [1177, 575] on div "Add Note The agent asked for age confirmation and did receive a clear response …" at bounding box center [1082, 519] width 338 height 144
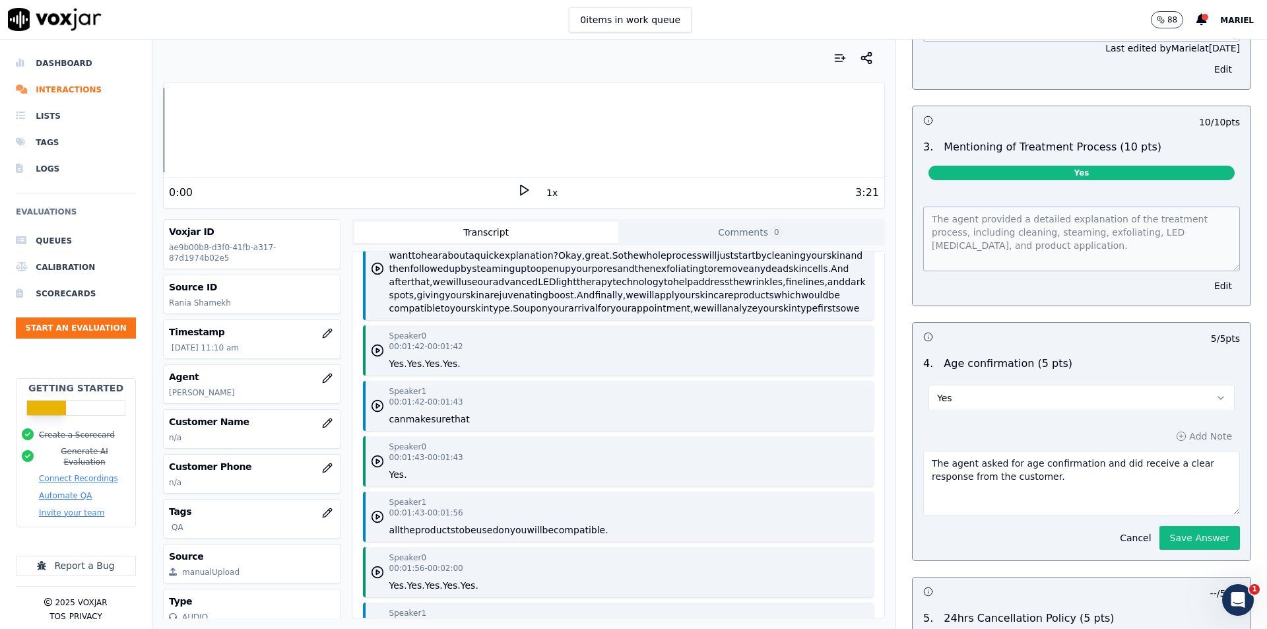
click at [1173, 567] on div "0 / 10 pts 1 . Confirmed appointment date & time accurately (10 pts) No The age…" at bounding box center [1081, 327] width 339 height 1334
click at [1169, 533] on button "Save Answer" at bounding box center [1199, 538] width 81 height 24
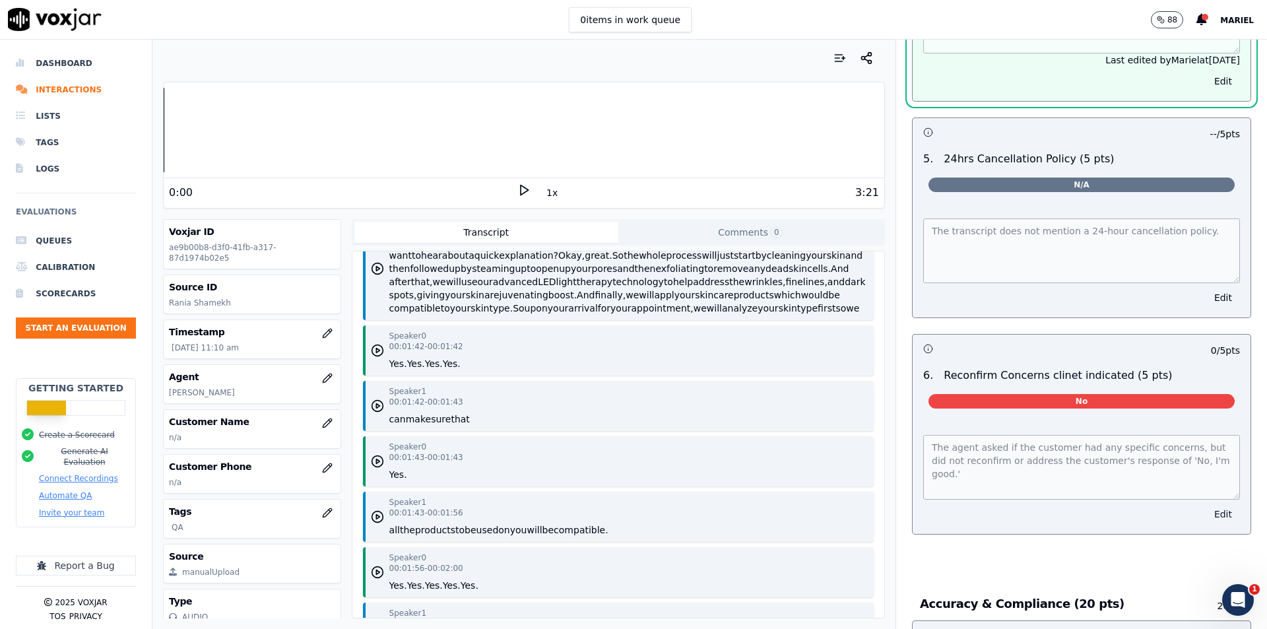
scroll to position [1859, 0]
click at [1206, 505] on button "Edit" at bounding box center [1223, 514] width 34 height 18
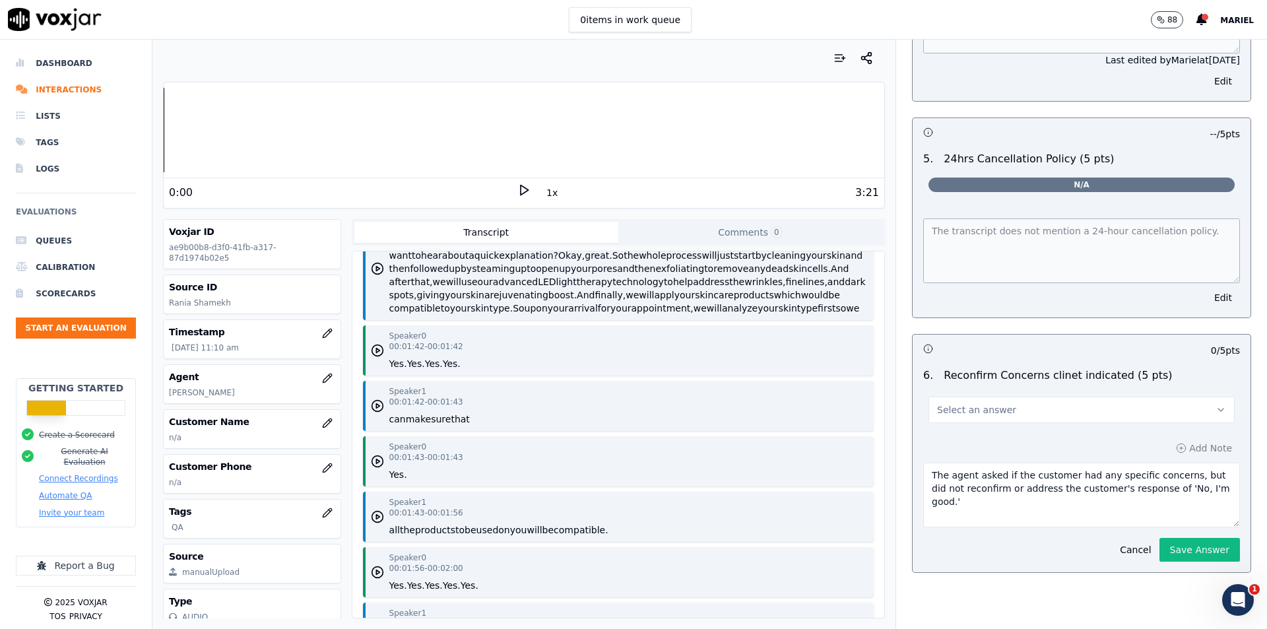
click at [1081, 399] on button "Select an answer" at bounding box center [1081, 410] width 306 height 26
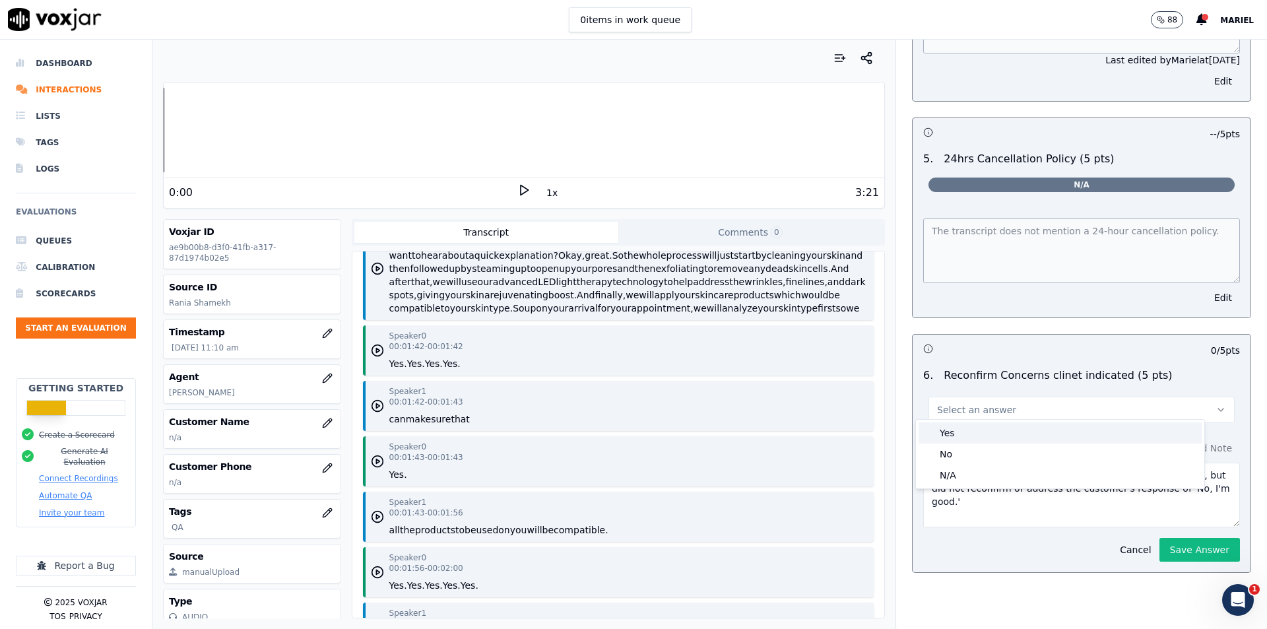
click at [995, 429] on div "Yes" at bounding box center [1060, 432] width 283 height 21
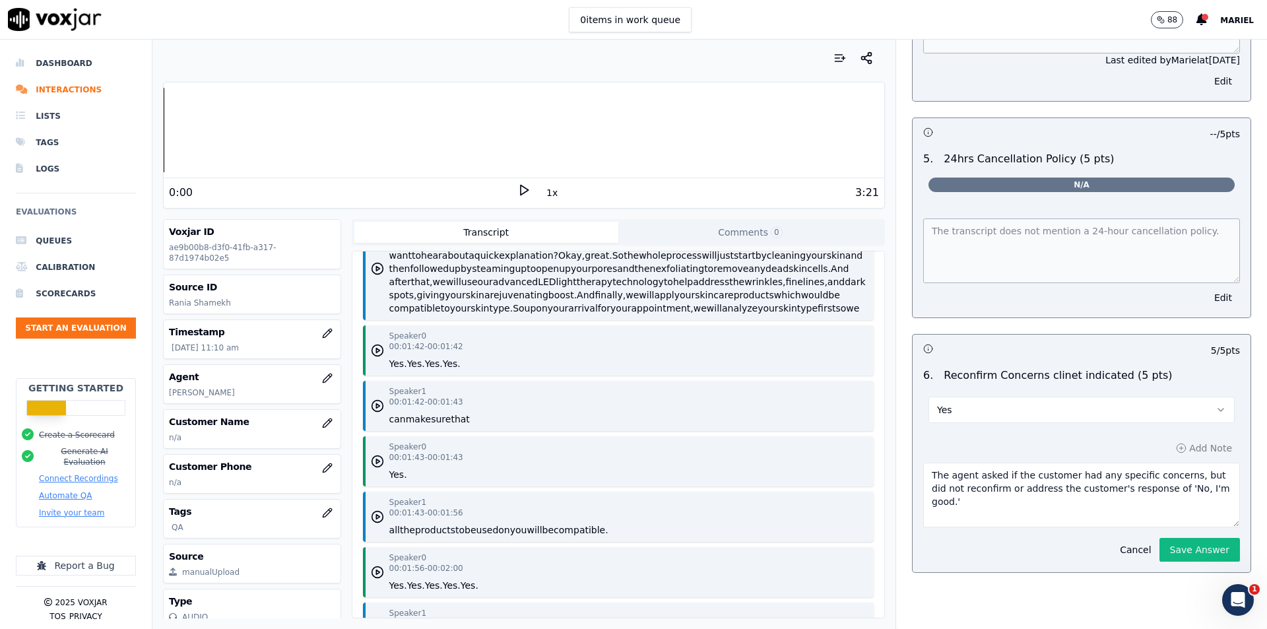
drag, startPoint x: 1151, startPoint y: 470, endPoint x: 1209, endPoint y: 494, distance: 62.1
click at [1209, 494] on textarea "The agent asked if the customer had any specific concerns, but did not reconfir…" at bounding box center [1081, 495] width 317 height 65
drag, startPoint x: 1155, startPoint y: 469, endPoint x: 1201, endPoint y: 490, distance: 50.2
click at [1201, 490] on textarea "The agent asked if the customer had any specific concerns, but did not reconfir…" at bounding box center [1081, 495] width 317 height 65
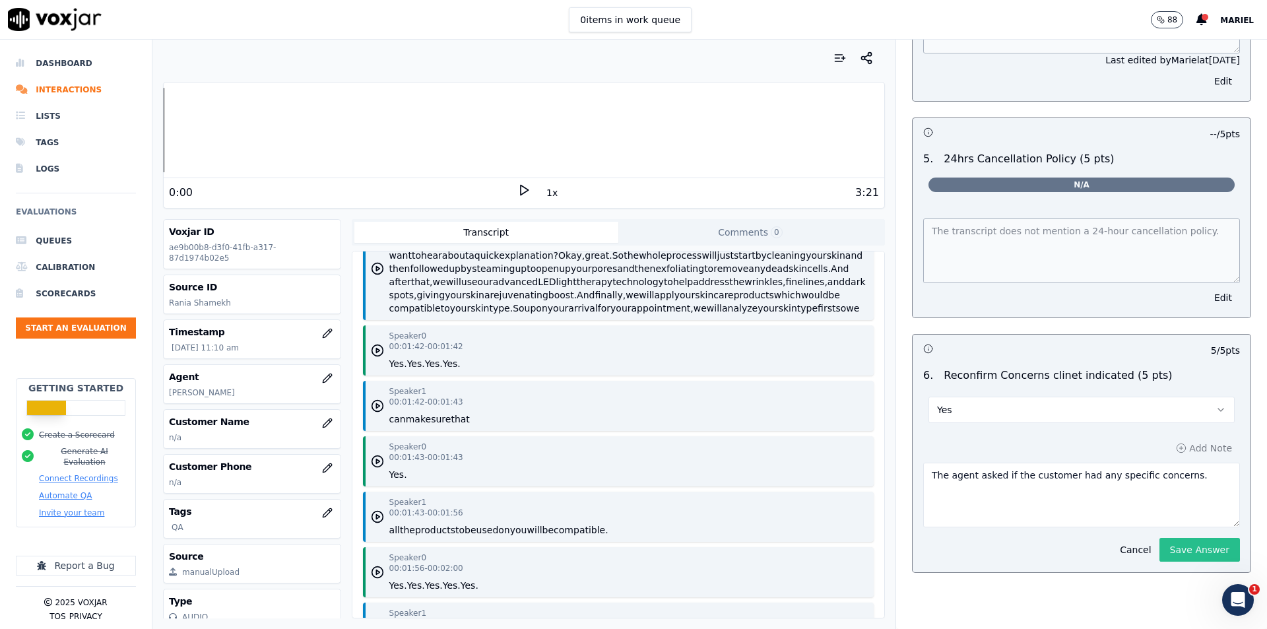
type textarea "The agent asked if the customer had any specific concerns."
click at [1194, 554] on button "Save Answer" at bounding box center [1199, 550] width 81 height 24
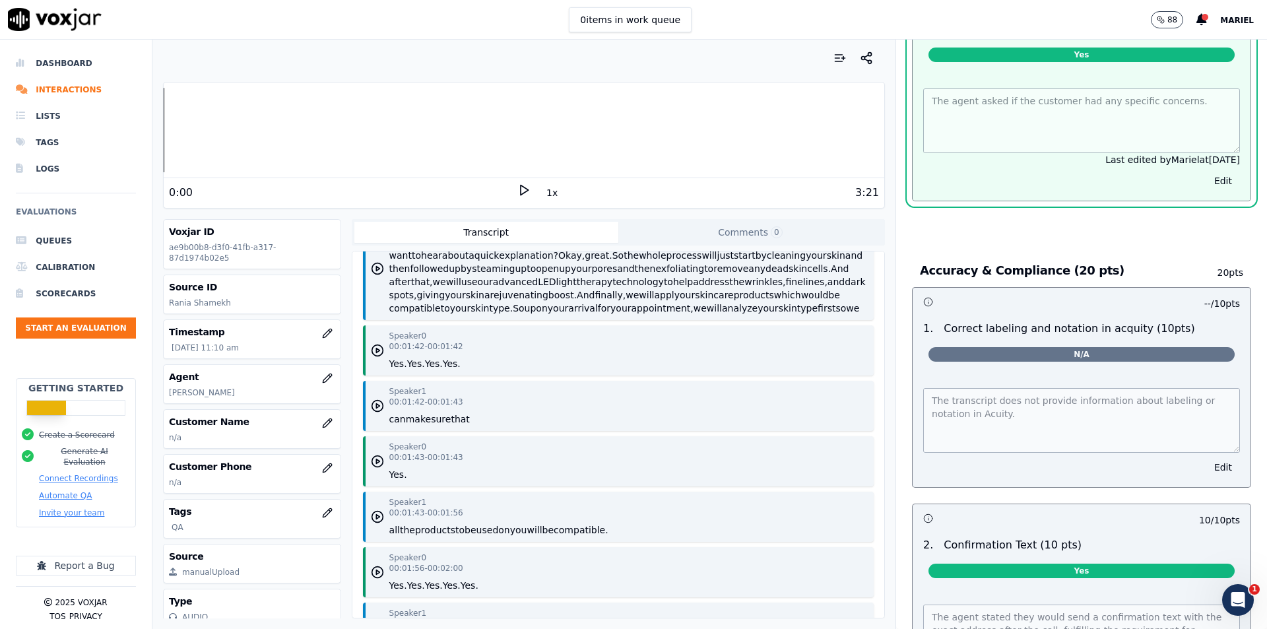
scroll to position [2255, 0]
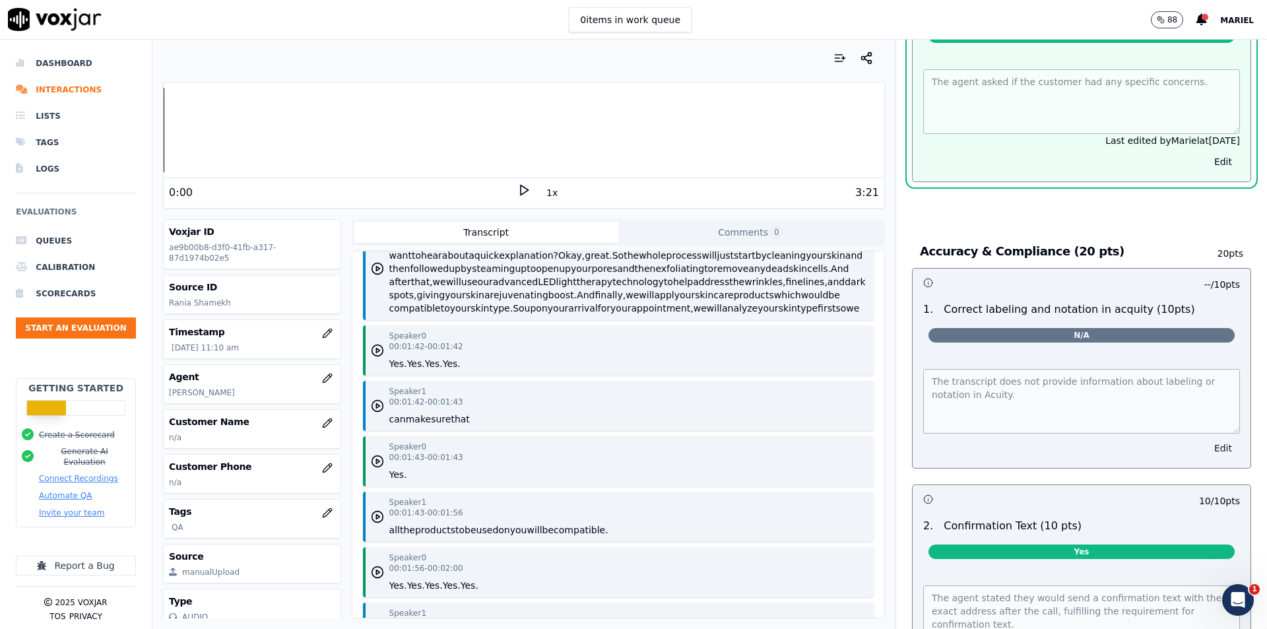
click at [1206, 442] on button "Edit" at bounding box center [1223, 448] width 34 height 18
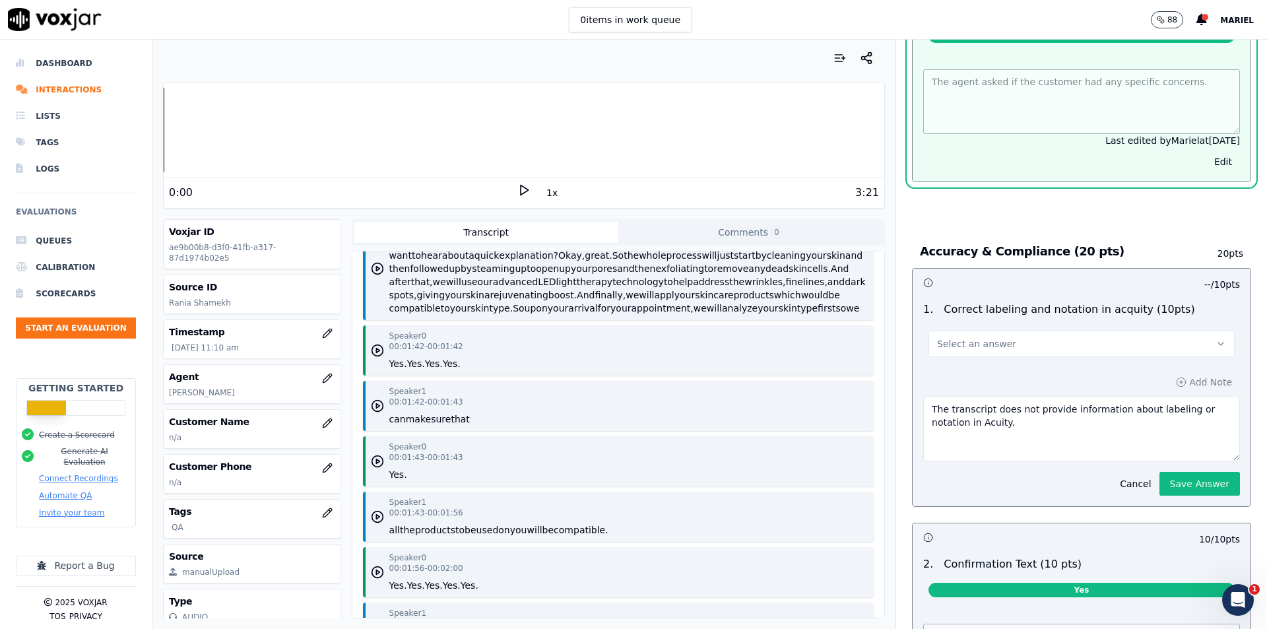
click at [1099, 339] on button "Select an answer" at bounding box center [1081, 344] width 306 height 26
click at [1038, 362] on div "Yes" at bounding box center [1060, 366] width 283 height 21
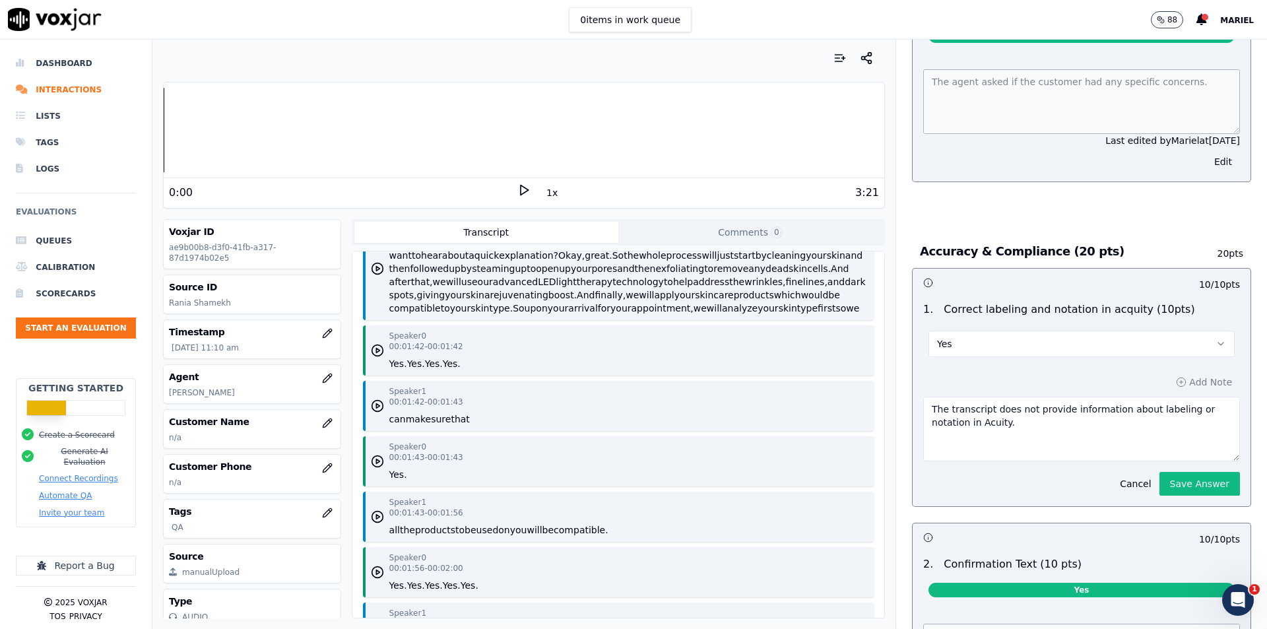
drag, startPoint x: 1107, startPoint y: 433, endPoint x: 806, endPoint y: 394, distance: 304.1
click at [806, 394] on div "Your browser does not support the audio element. 0:00 1x 3:21 Voxjar ID ae9b00b…" at bounding box center [709, 334] width 1114 height 589
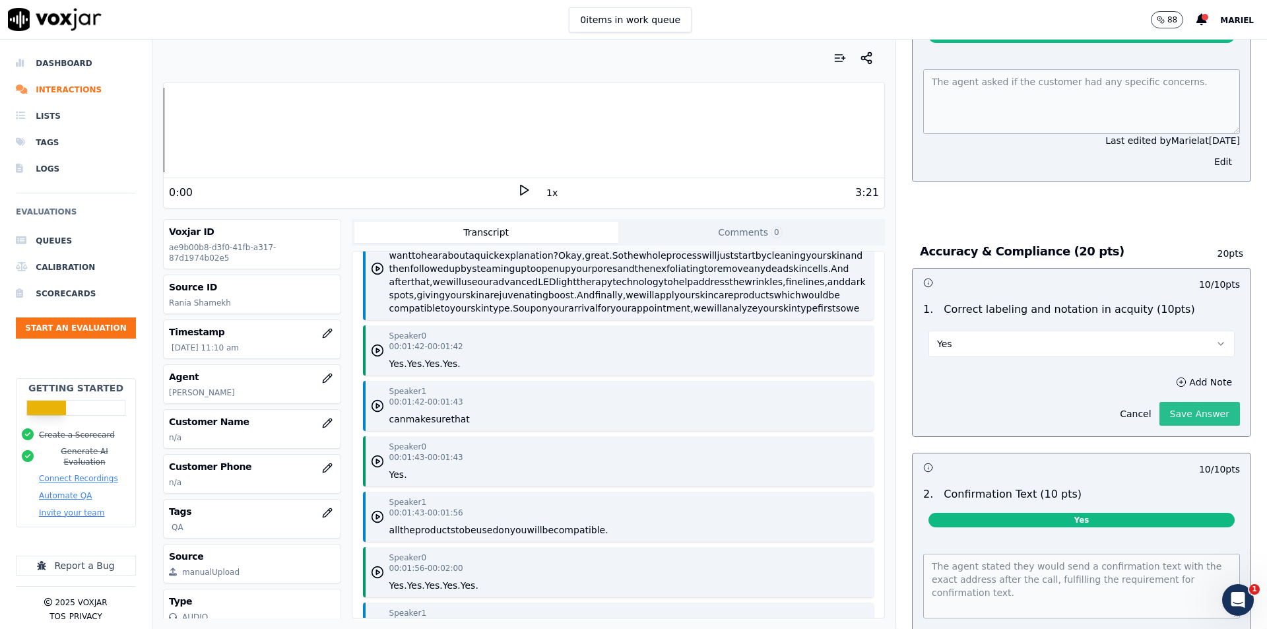
click at [1195, 436] on div "Add Note Cancel Save Answer" at bounding box center [1082, 399] width 338 height 74
click at [1185, 407] on button "Save Answer" at bounding box center [1199, 414] width 81 height 24
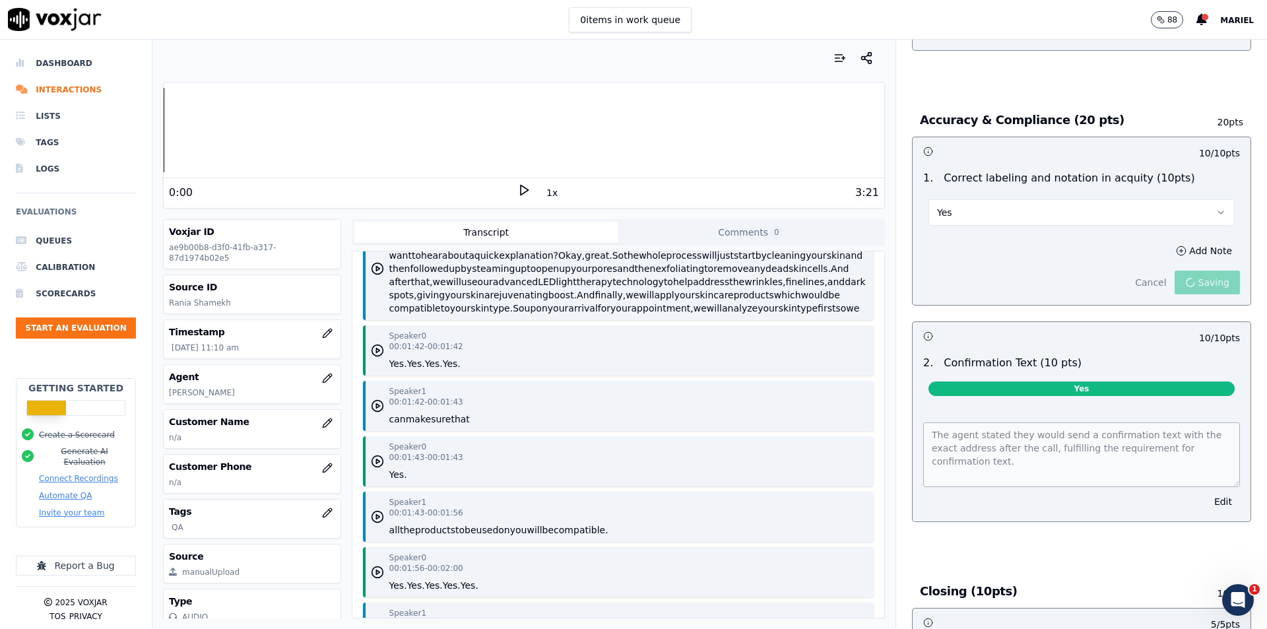
scroll to position [2357, 0]
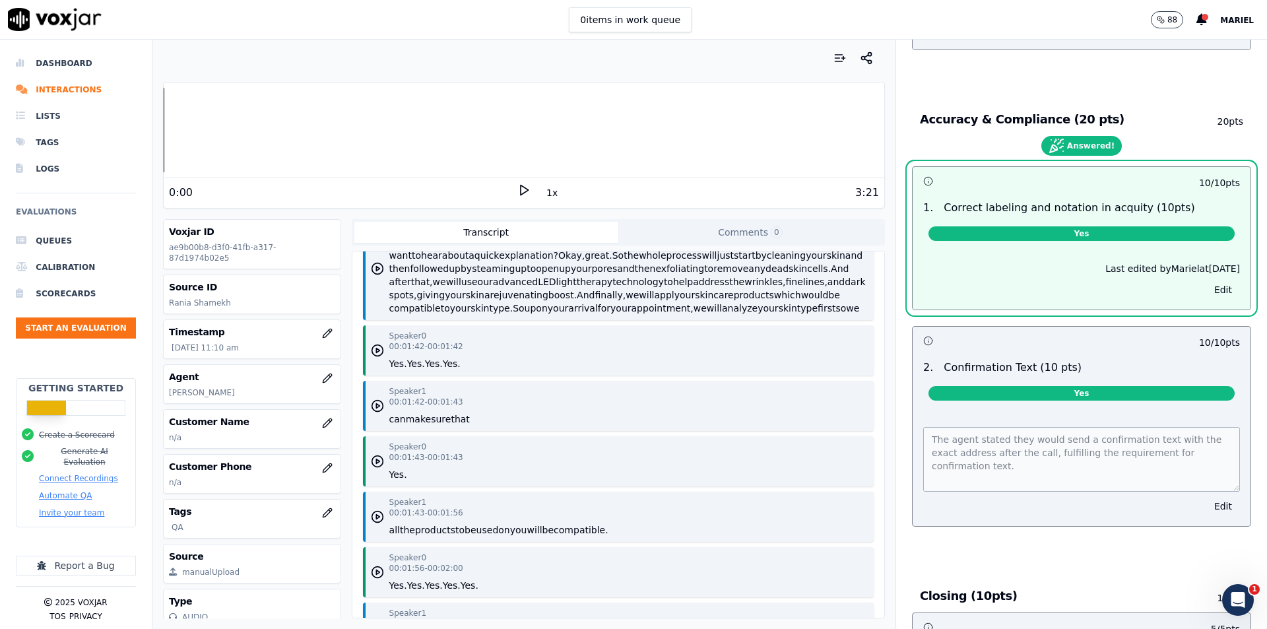
click at [1206, 505] on button "Edit" at bounding box center [1223, 506] width 34 height 18
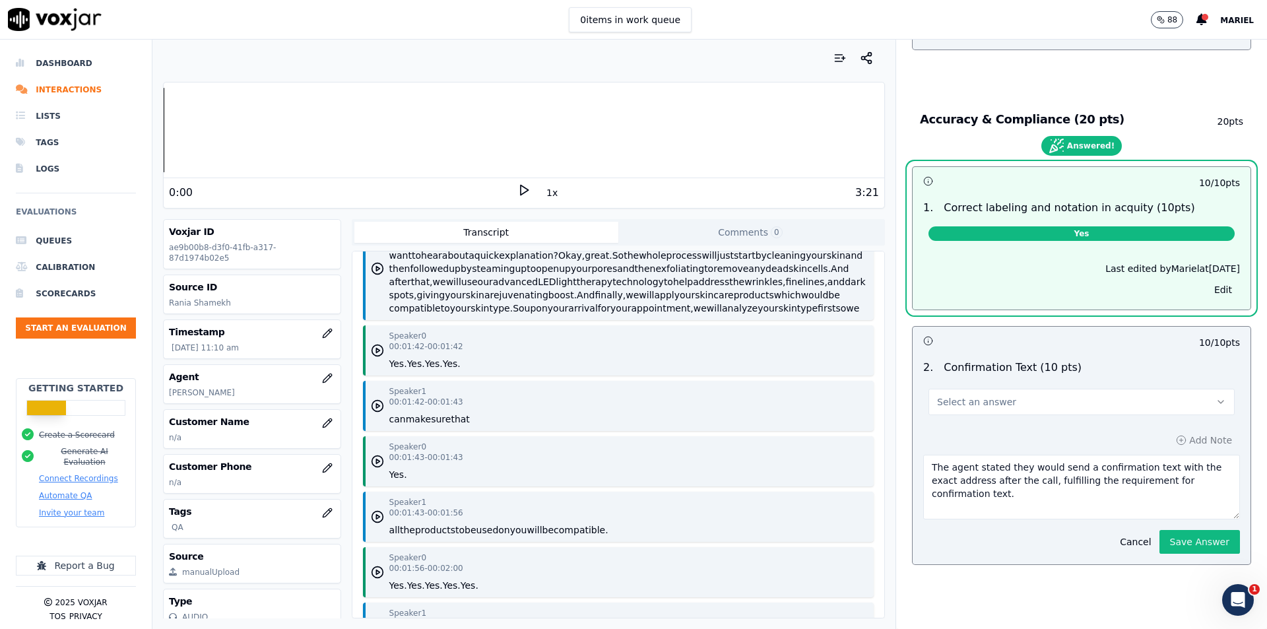
drag, startPoint x: 1198, startPoint y: 482, endPoint x: 859, endPoint y: 427, distance: 343.7
click at [859, 427] on div "Your browser does not support the audio element. 0:00 1x 3:21 Voxjar ID ae9b00b…" at bounding box center [709, 334] width 1114 height 589
click at [1180, 536] on div "Accuracy & Compliance (20 pts) 20 pts Answered! 10 / 10 pts 1 . Correct labelin…" at bounding box center [1081, 341] width 360 height 499
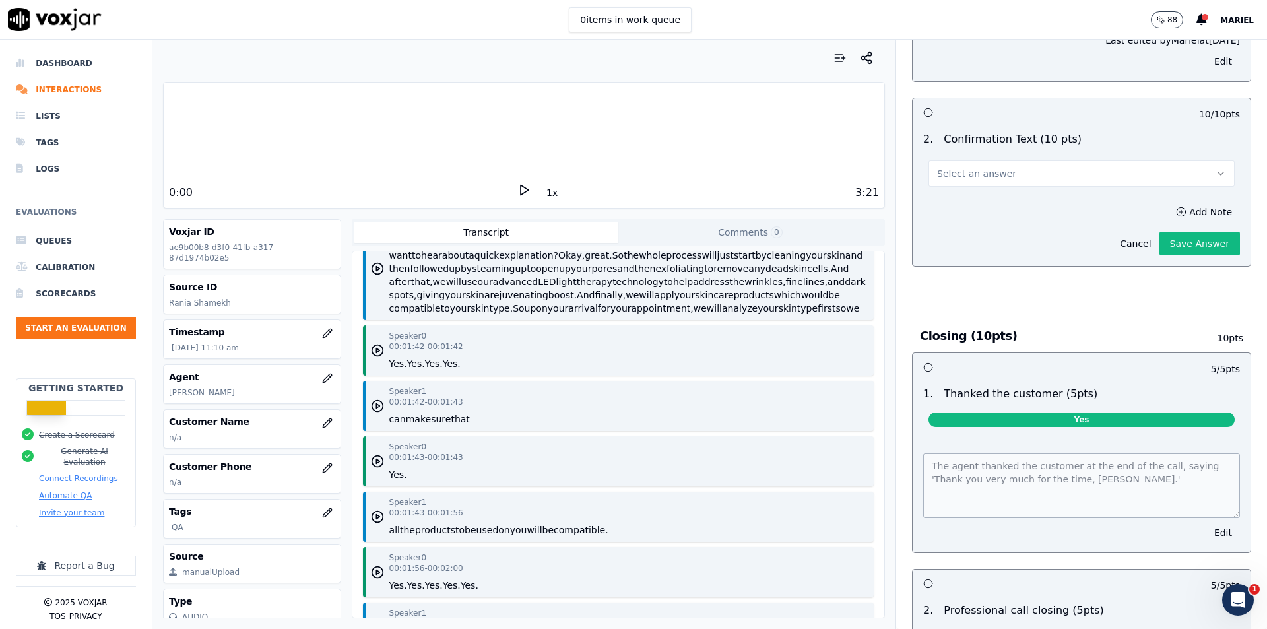
scroll to position [2525, 0]
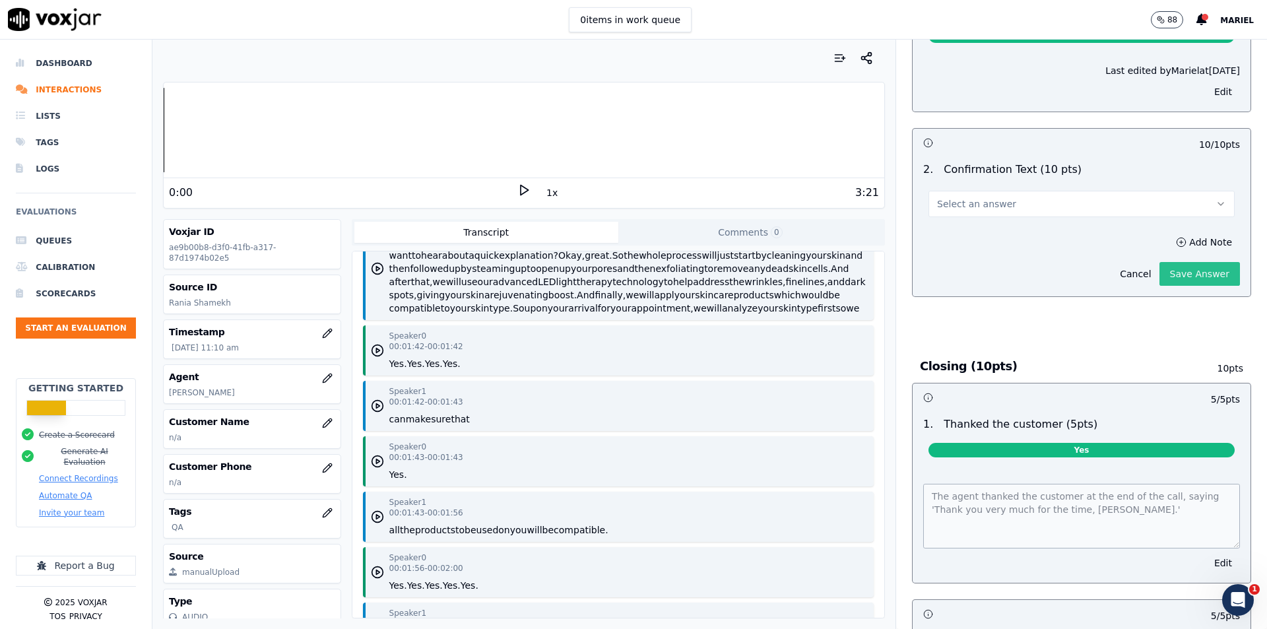
click at [1168, 277] on button "Save Answer" at bounding box center [1199, 274] width 81 height 24
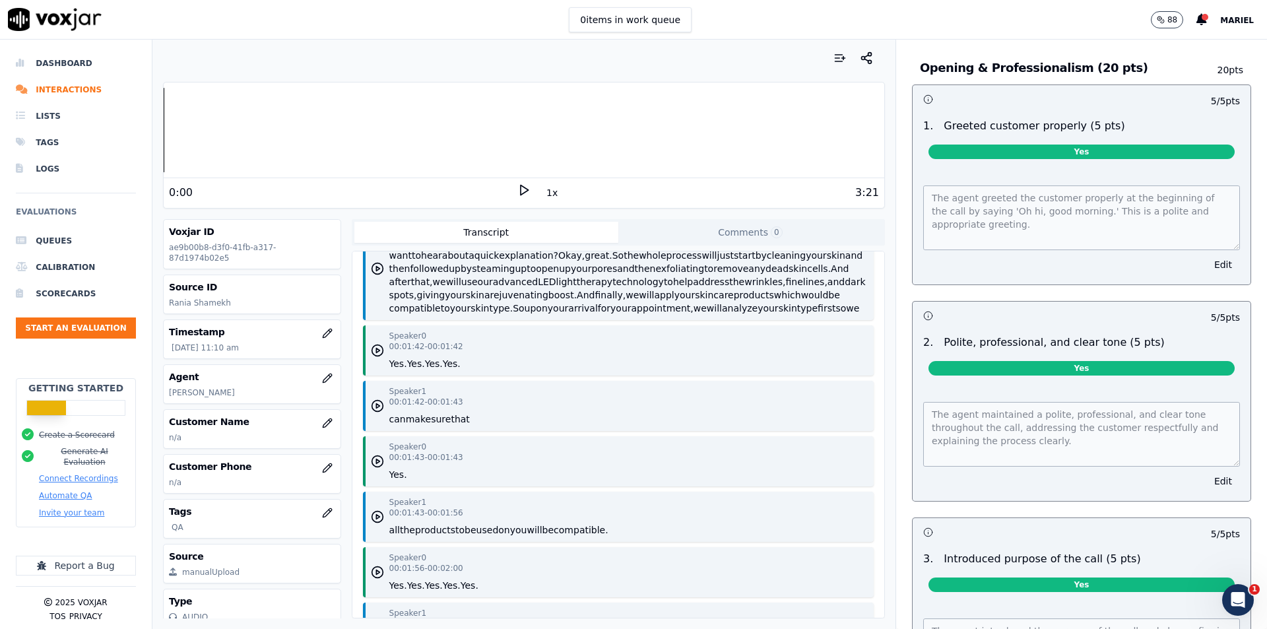
scroll to position [0, 0]
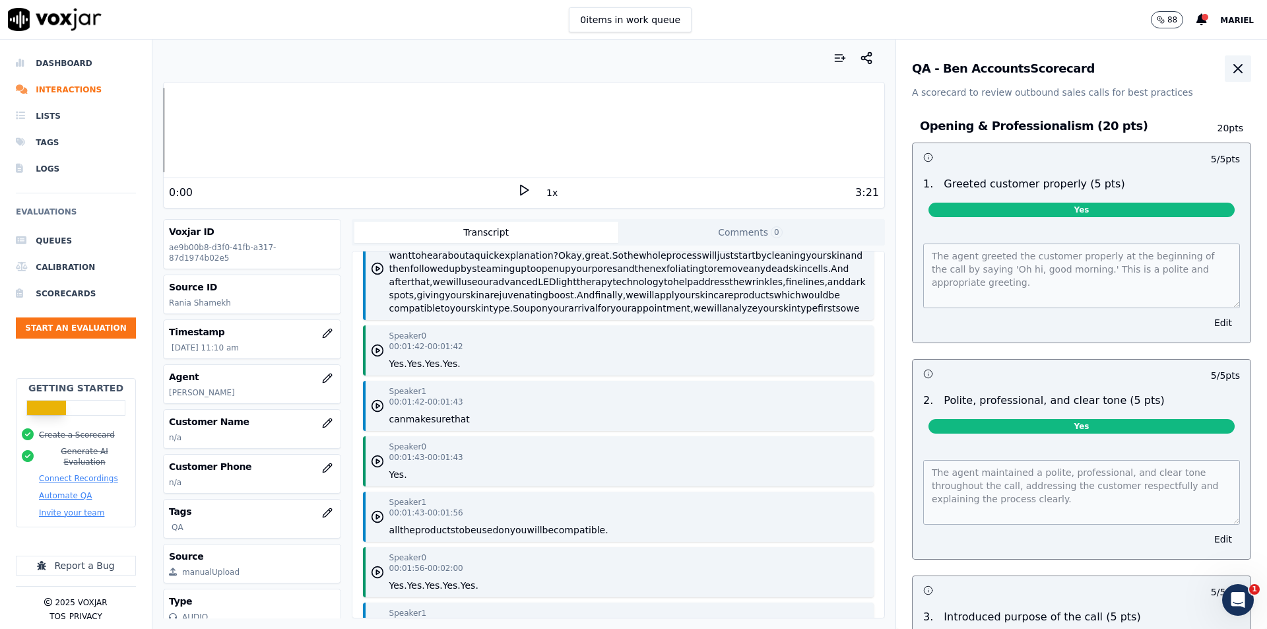
click at [1230, 71] on icon "button" at bounding box center [1238, 69] width 16 height 16
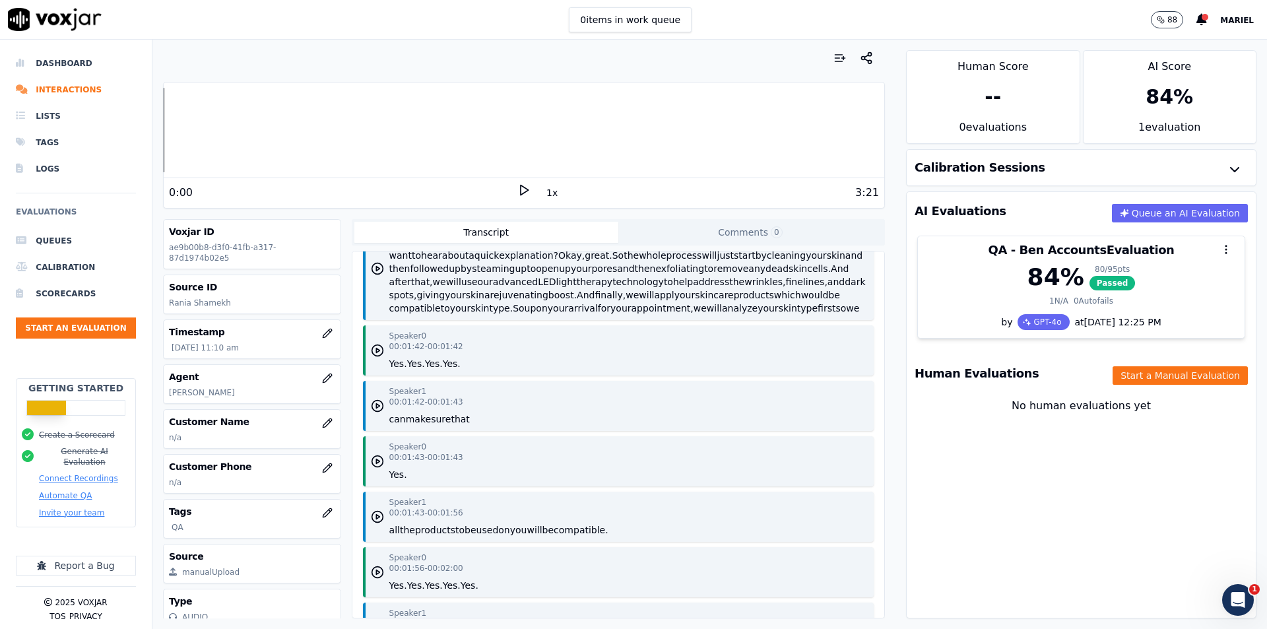
click at [1022, 439] on div "No human evaluations yet" at bounding box center [1081, 422] width 328 height 48
click at [983, 428] on div "No human evaluations yet" at bounding box center [1081, 422] width 328 height 48
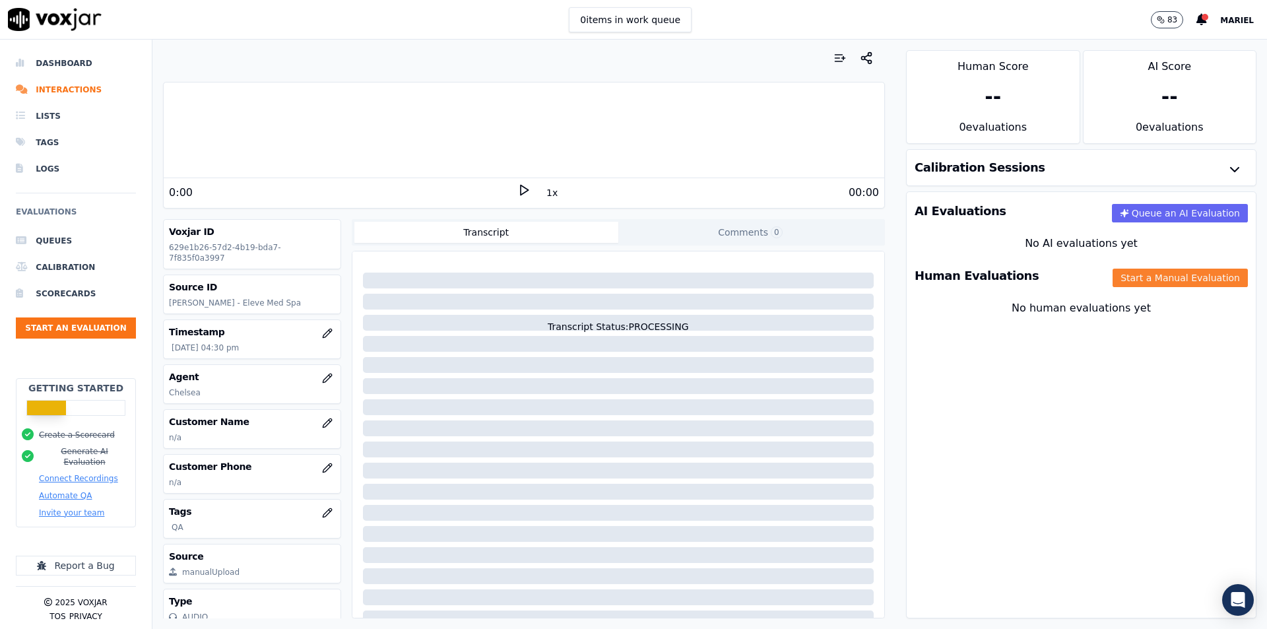
click at [1129, 274] on button "Start a Manual Evaluation" at bounding box center [1180, 278] width 135 height 18
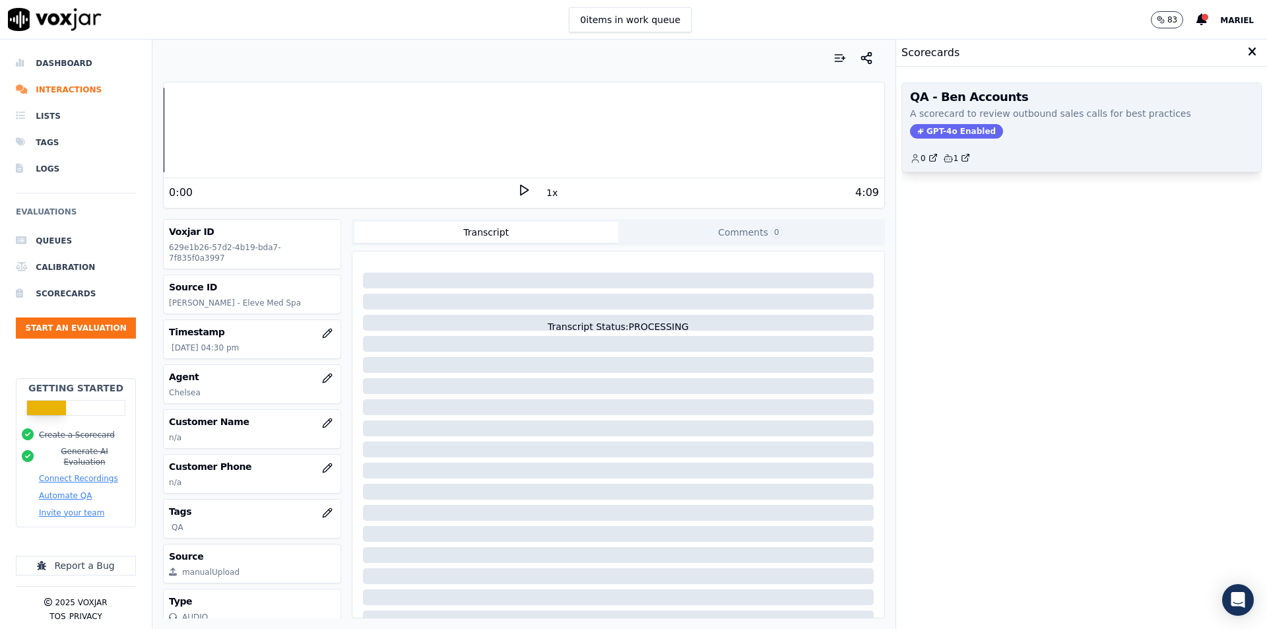
click at [1010, 133] on div "GPT-4o Enabled" at bounding box center [1081, 131] width 343 height 15
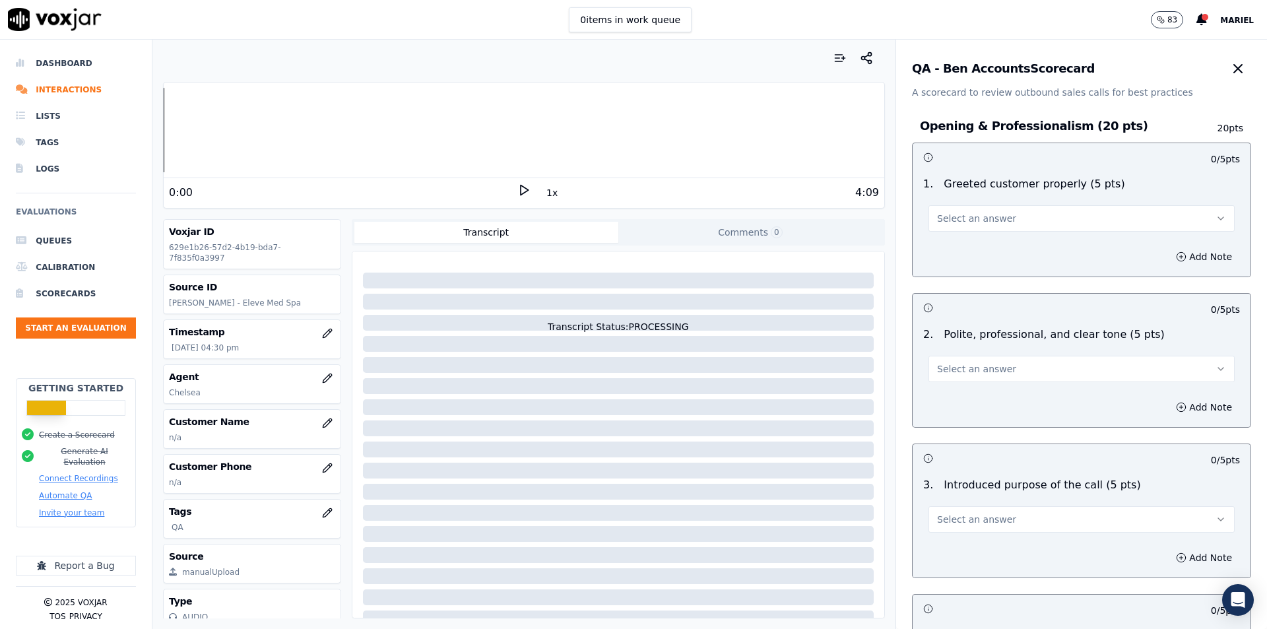
click at [1022, 210] on button "Select an answer" at bounding box center [1081, 218] width 306 height 26
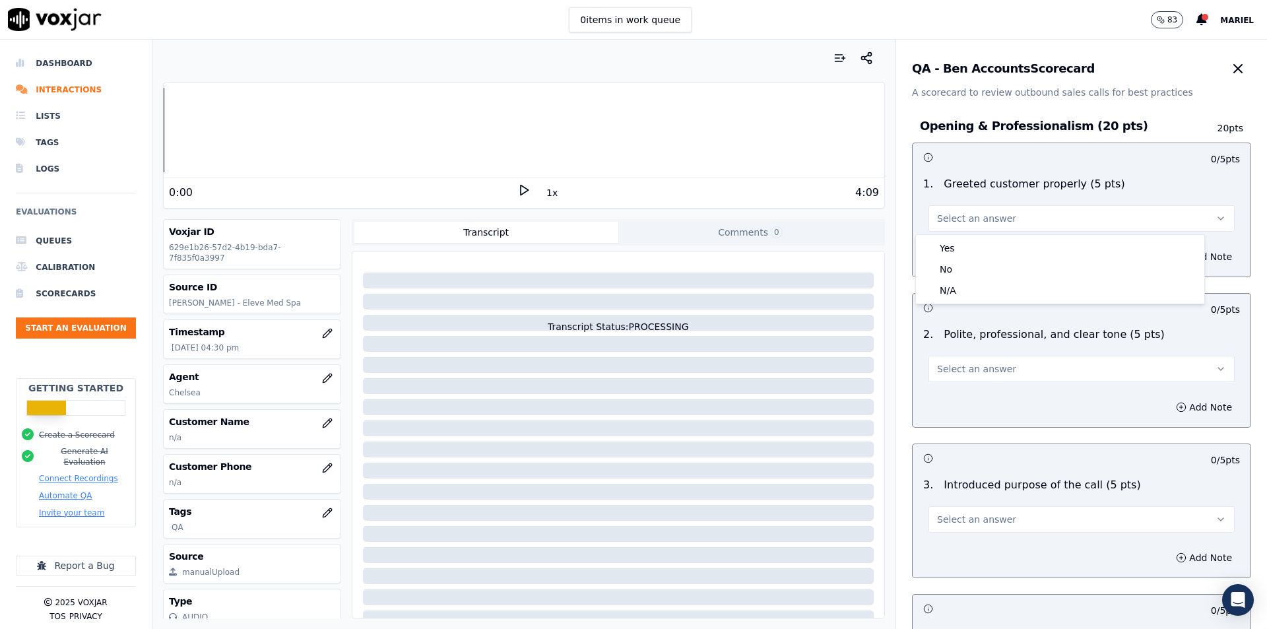
click at [1022, 210] on button "Select an answer" at bounding box center [1081, 218] width 306 height 26
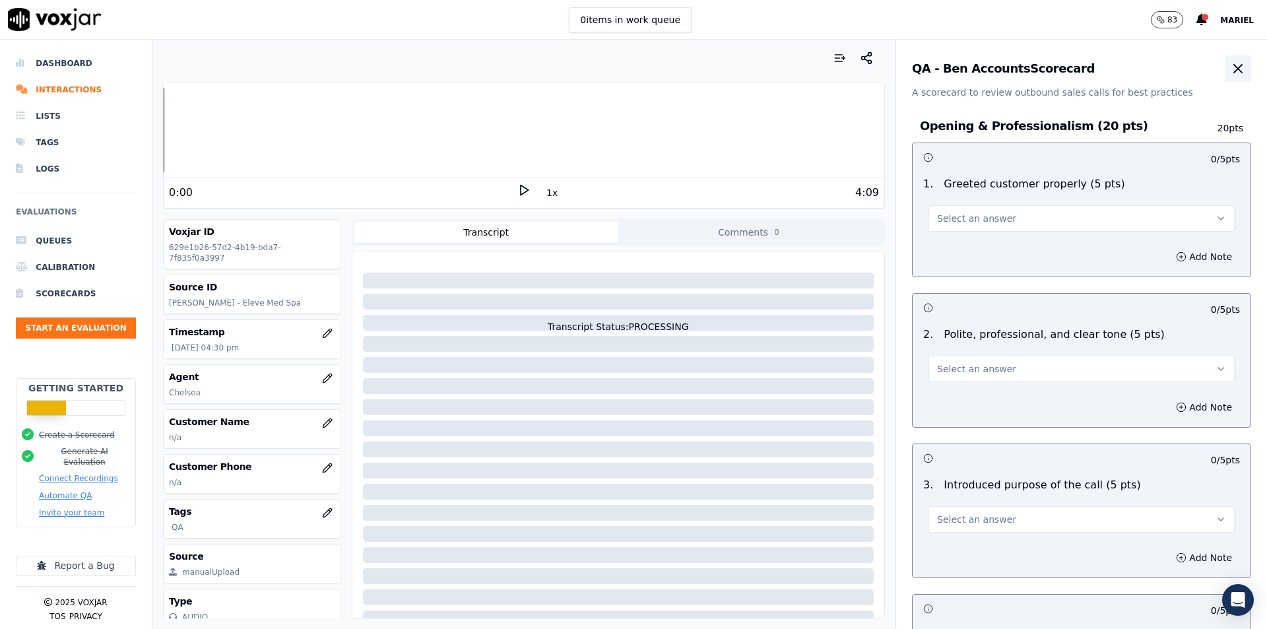
click at [1225, 67] on button "button" at bounding box center [1238, 68] width 26 height 26
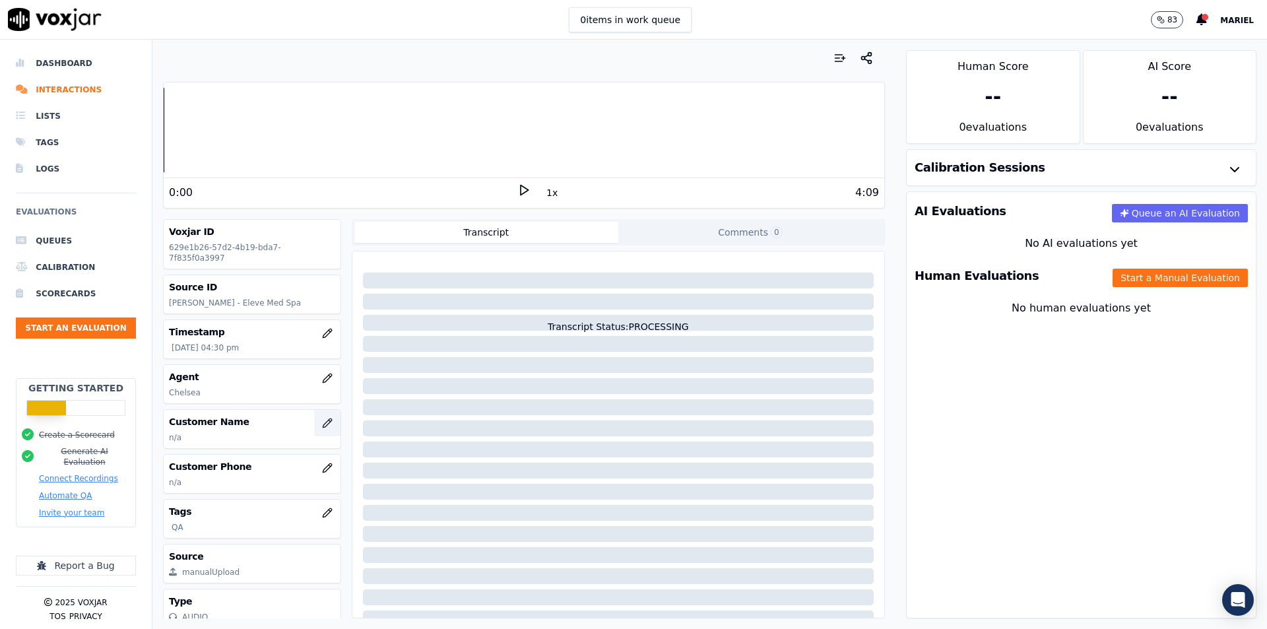
click at [322, 418] on icon "button" at bounding box center [327, 423] width 11 height 11
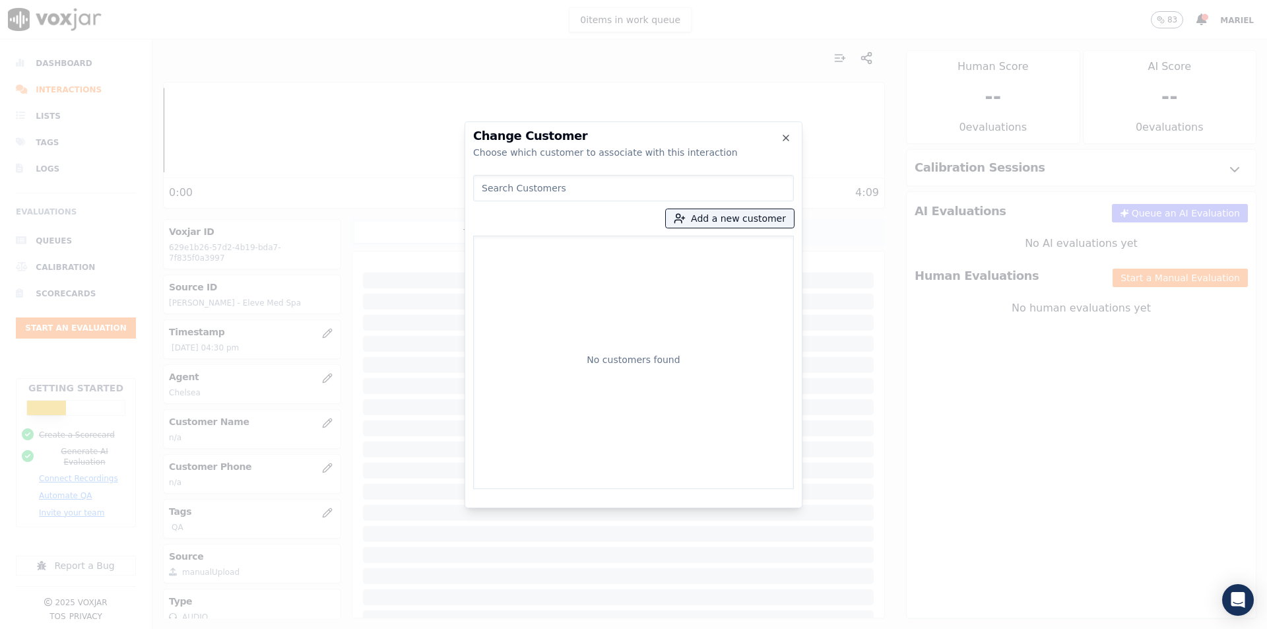
click at [589, 192] on input at bounding box center [633, 188] width 321 height 26
click at [784, 135] on icon "button" at bounding box center [785, 137] width 5 height 5
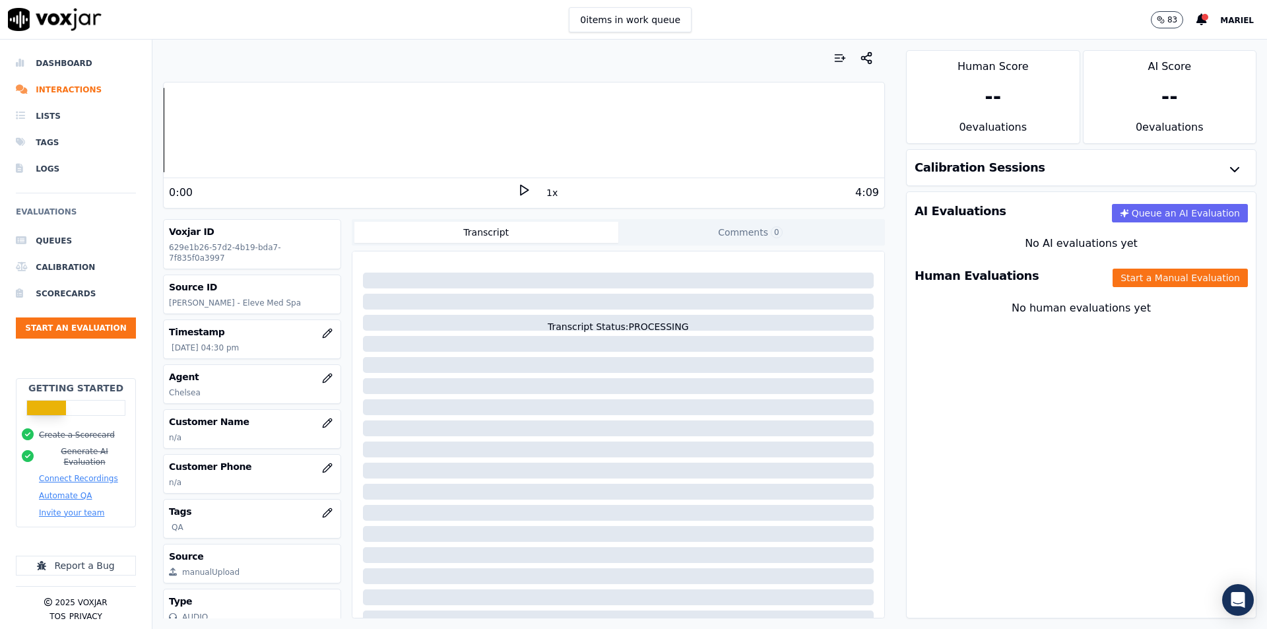
click at [1154, 262] on div "Human Evaluations Start a Manual Evaluation" at bounding box center [1081, 276] width 349 height 38
click at [1155, 274] on button "Start a Manual Evaluation" at bounding box center [1180, 278] width 135 height 18
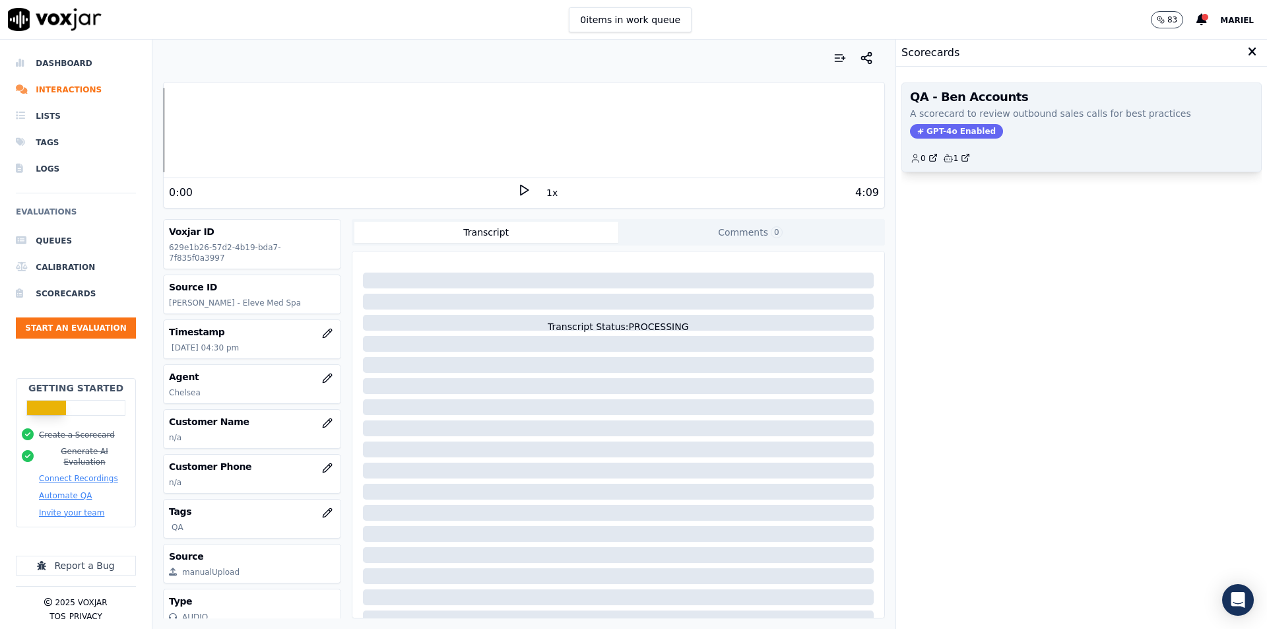
click at [1021, 128] on div "GPT-4o Enabled" at bounding box center [1081, 131] width 343 height 15
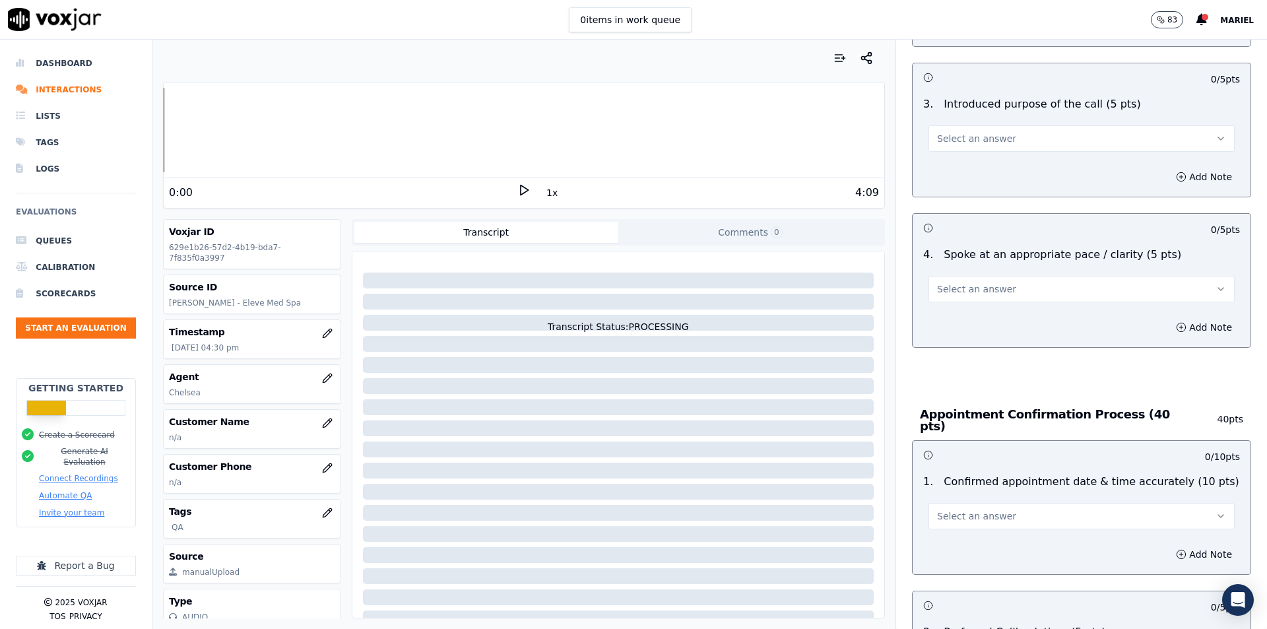
scroll to position [396, 0]
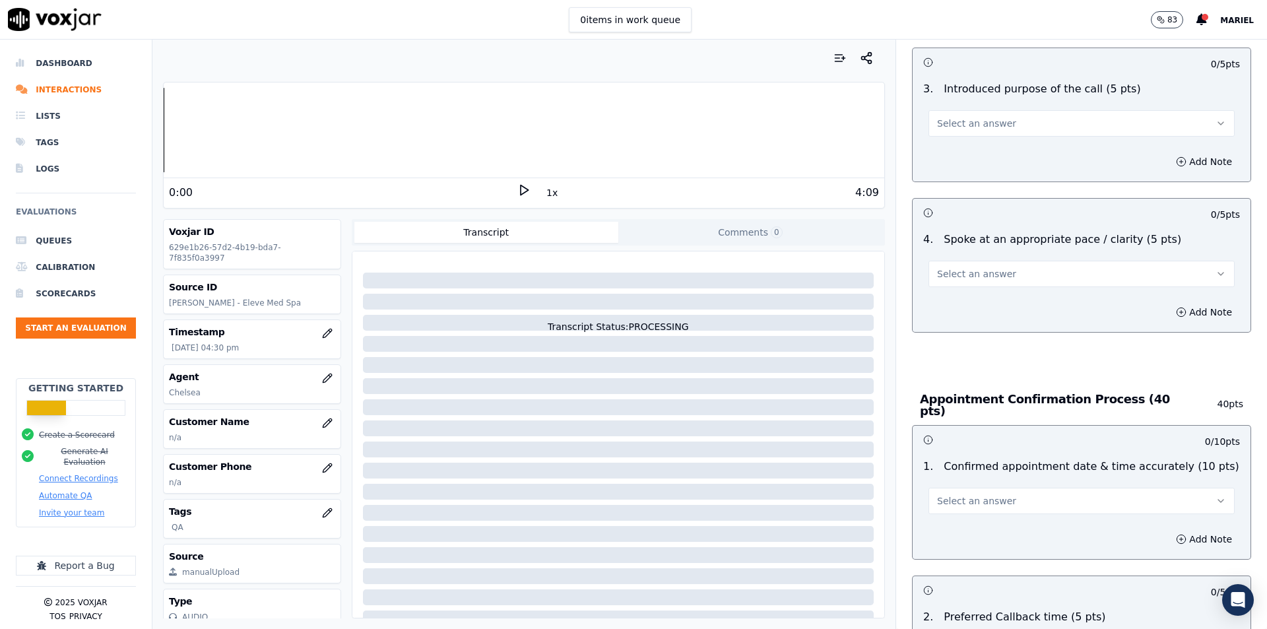
click at [1045, 273] on button "Select an answer" at bounding box center [1081, 274] width 306 height 26
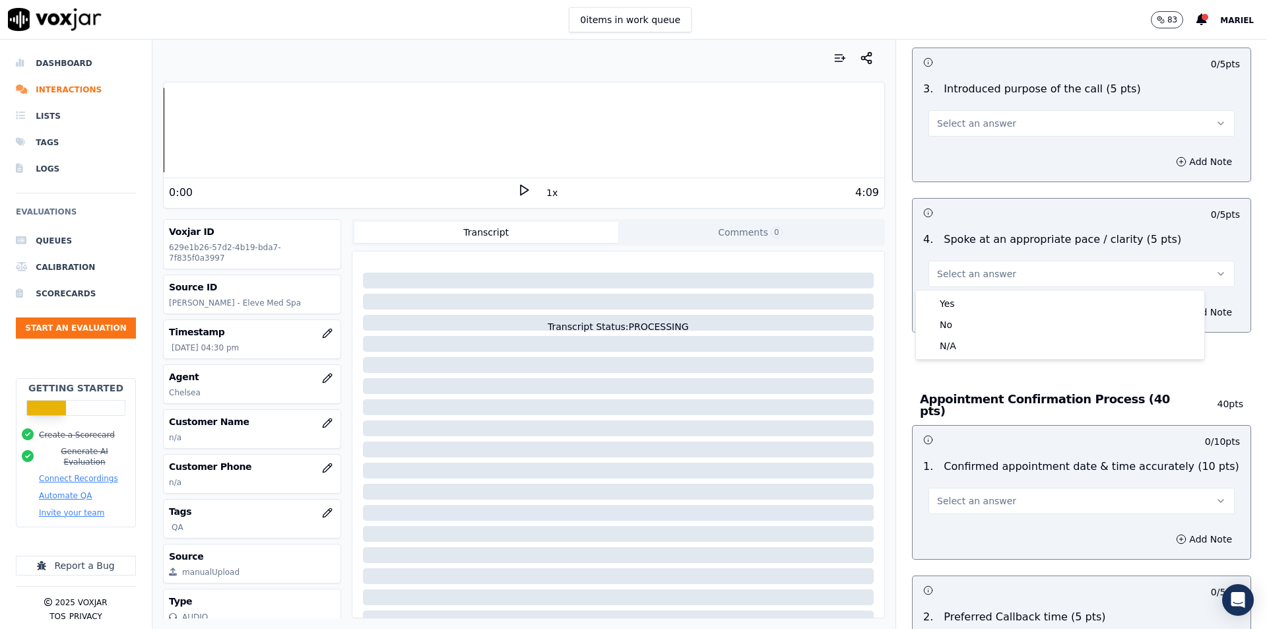
click at [1045, 273] on button "Select an answer" at bounding box center [1081, 274] width 306 height 26
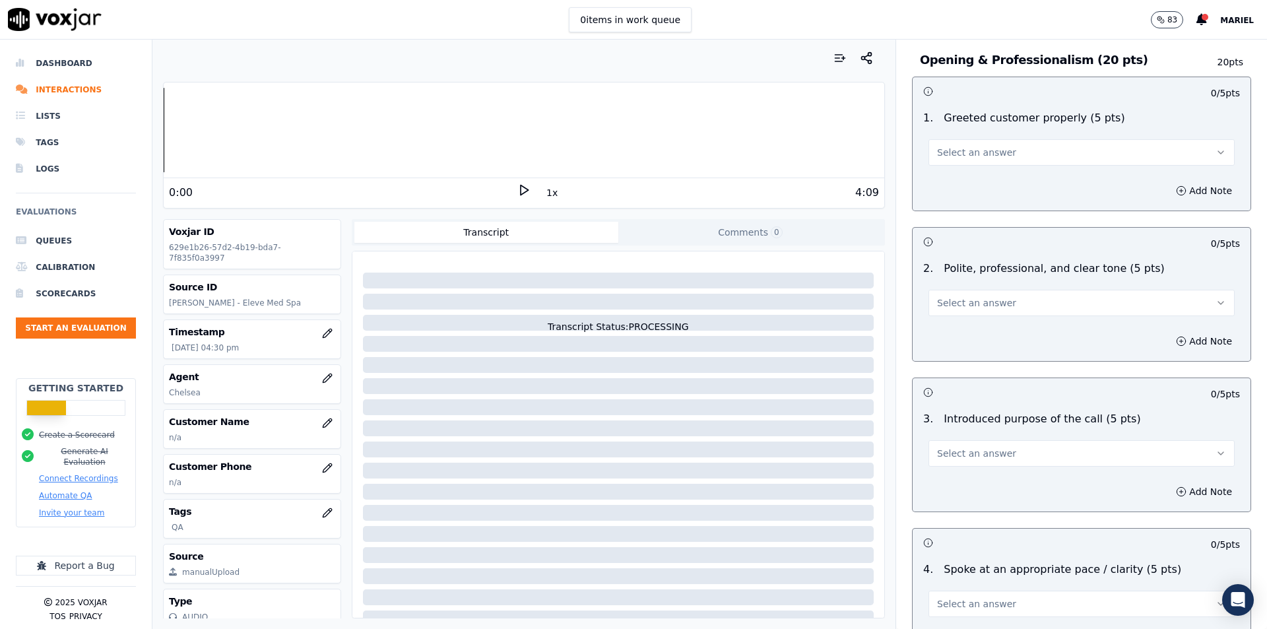
scroll to position [0, 0]
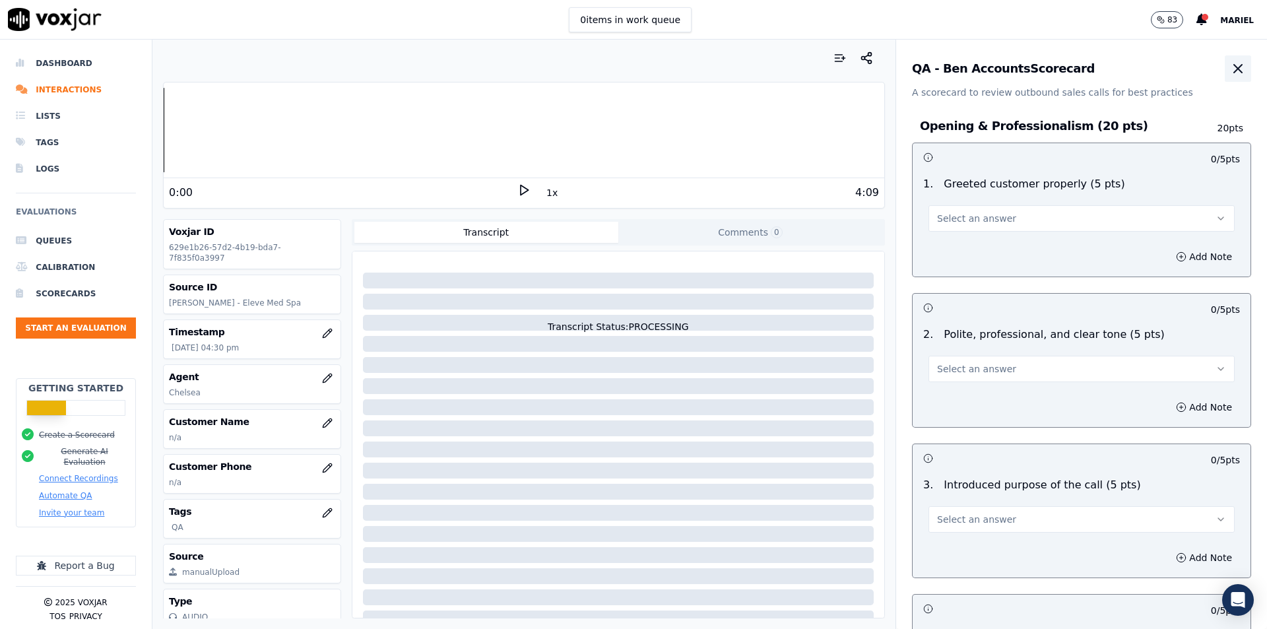
click at [1230, 61] on icon "button" at bounding box center [1238, 69] width 16 height 16
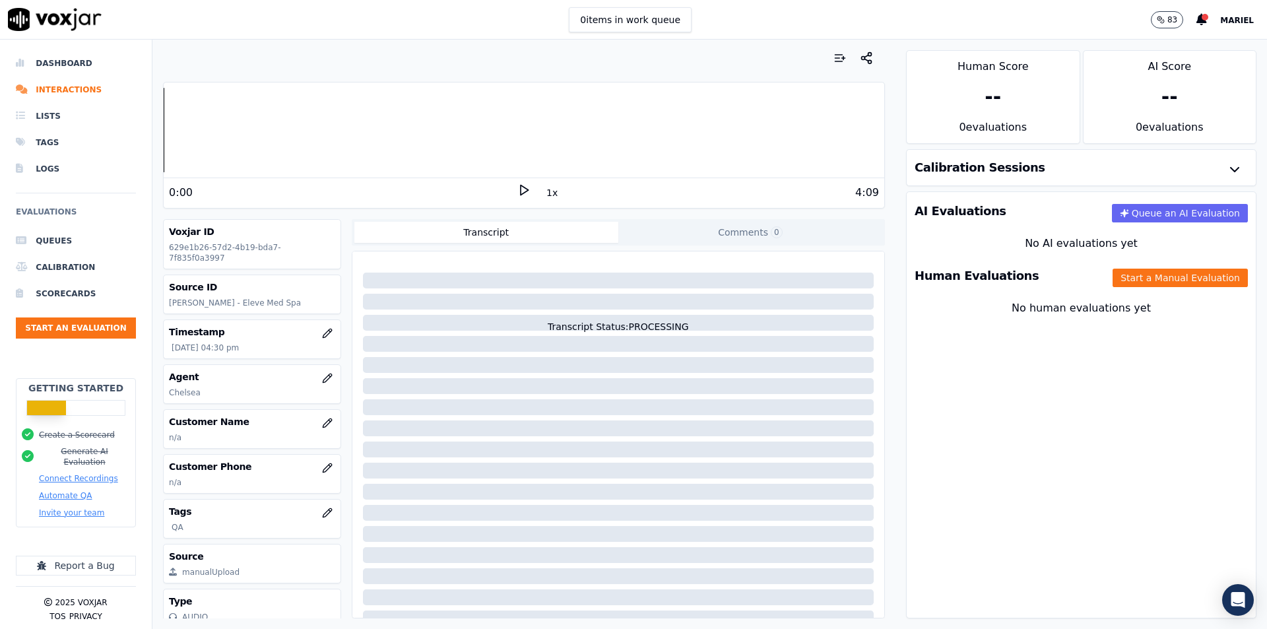
click at [985, 354] on div "AI Evaluations Queue an AI Evaluation No AI evaluations yet Human Evaluations S…" at bounding box center [1081, 404] width 350 height 427
drag, startPoint x: 1169, startPoint y: 26, endPoint x: 1029, endPoint y: 445, distance: 442.4
click at [1032, 450] on div "AI Evaluations Queue an AI Evaluation No AI evaluations yet Human Evaluations S…" at bounding box center [1081, 404] width 350 height 427
click at [1122, 216] on button "Queue an AI Evaluation" at bounding box center [1180, 213] width 136 height 18
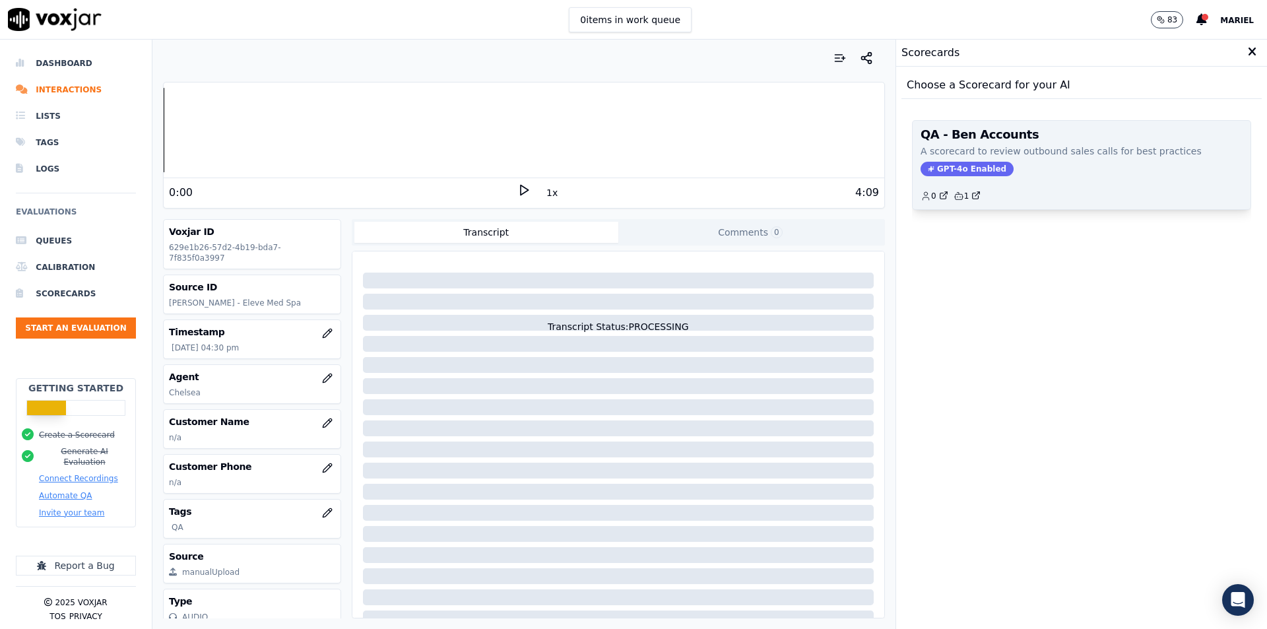
click at [967, 170] on span "GPT-4o Enabled" at bounding box center [966, 169] width 93 height 15
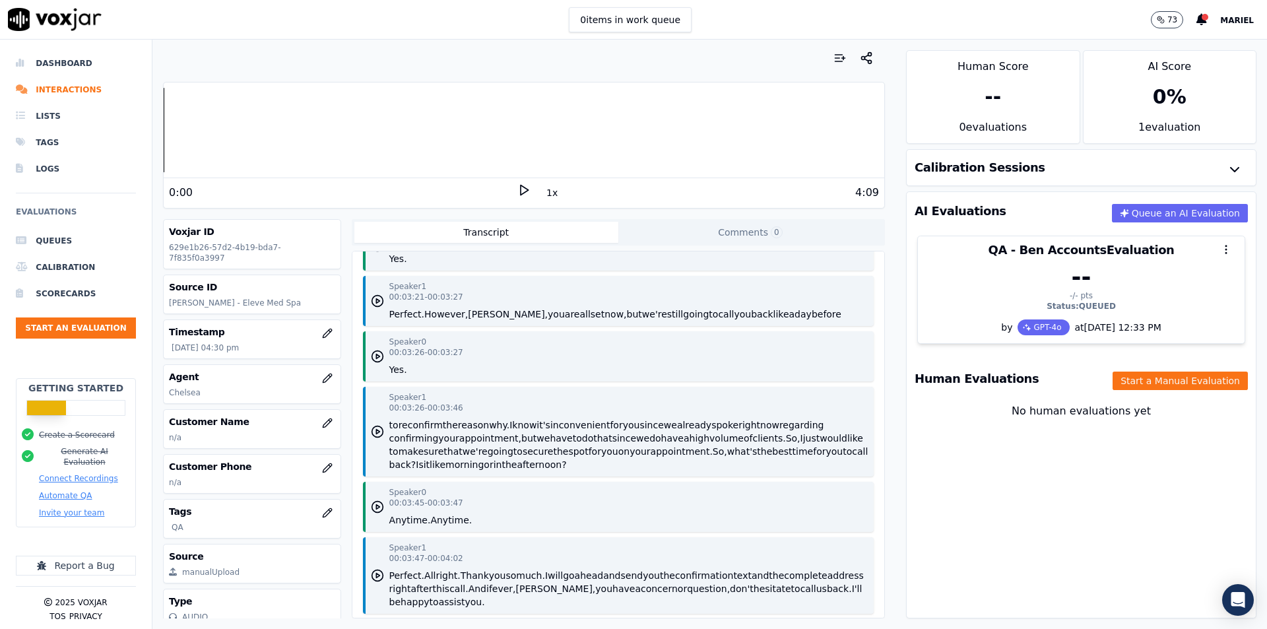
scroll to position [3527, 0]
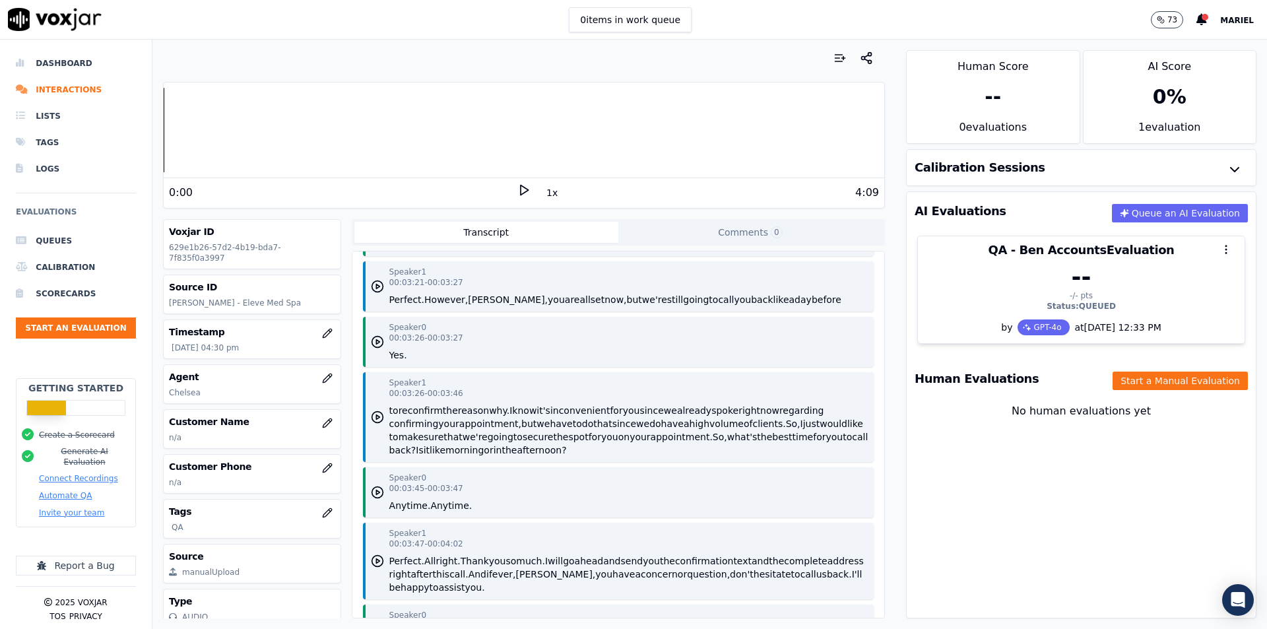
click at [946, 168] on h3 "Calibration Sessions" at bounding box center [980, 168] width 131 height 12
click at [1227, 170] on icon "button" at bounding box center [1235, 170] width 16 height 16
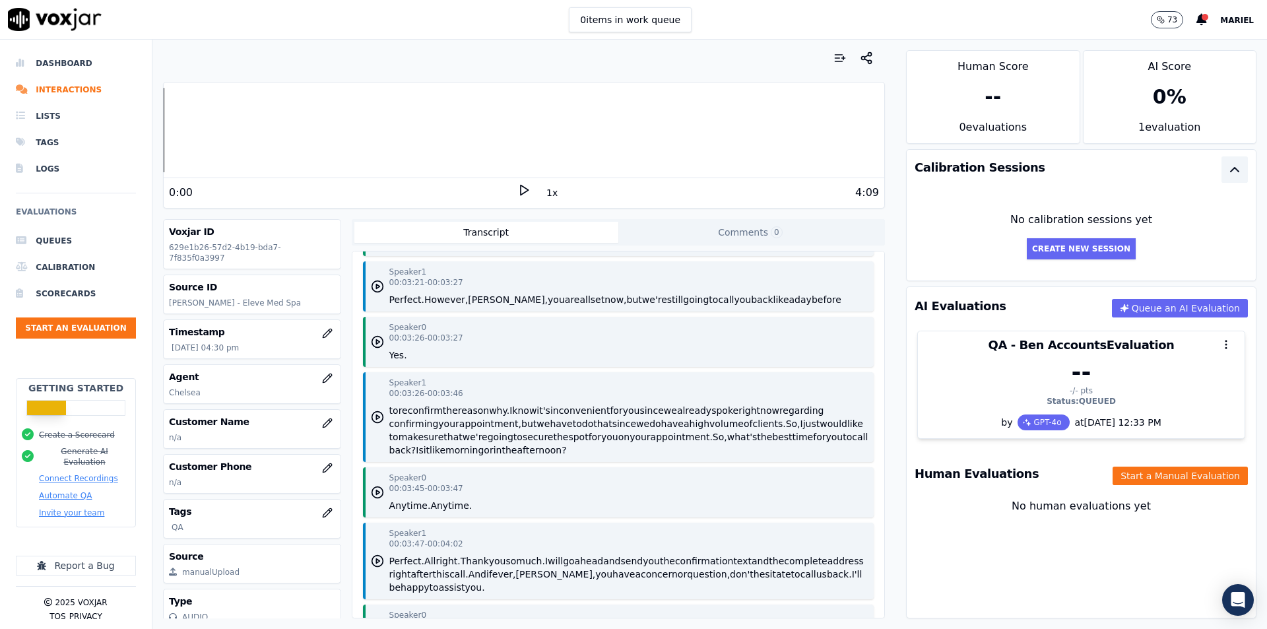
click at [1227, 170] on icon "button" at bounding box center [1235, 170] width 16 height 16
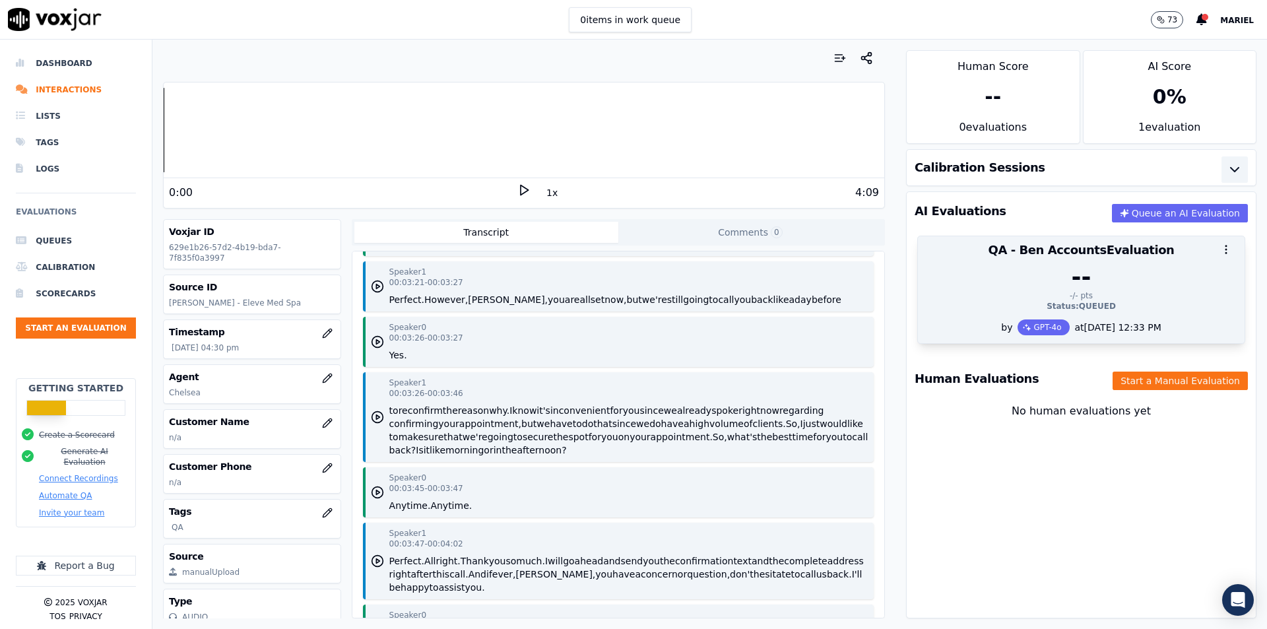
click at [1145, 277] on div "--" at bounding box center [1081, 277] width 311 height 26
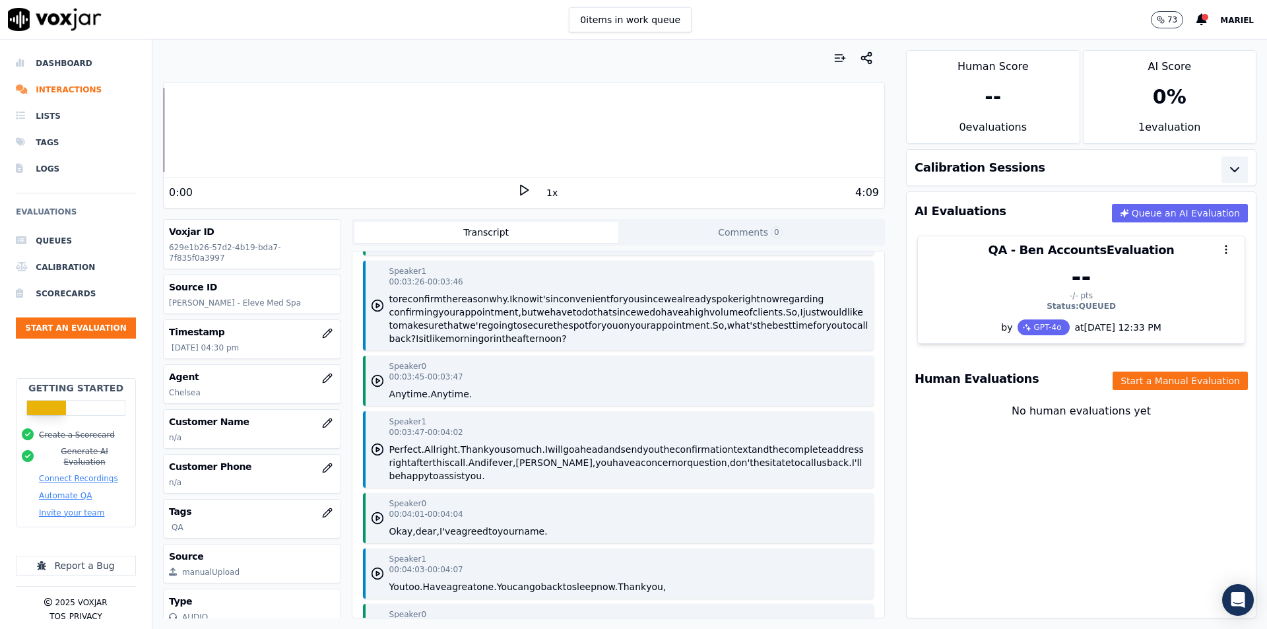
scroll to position [3659, 0]
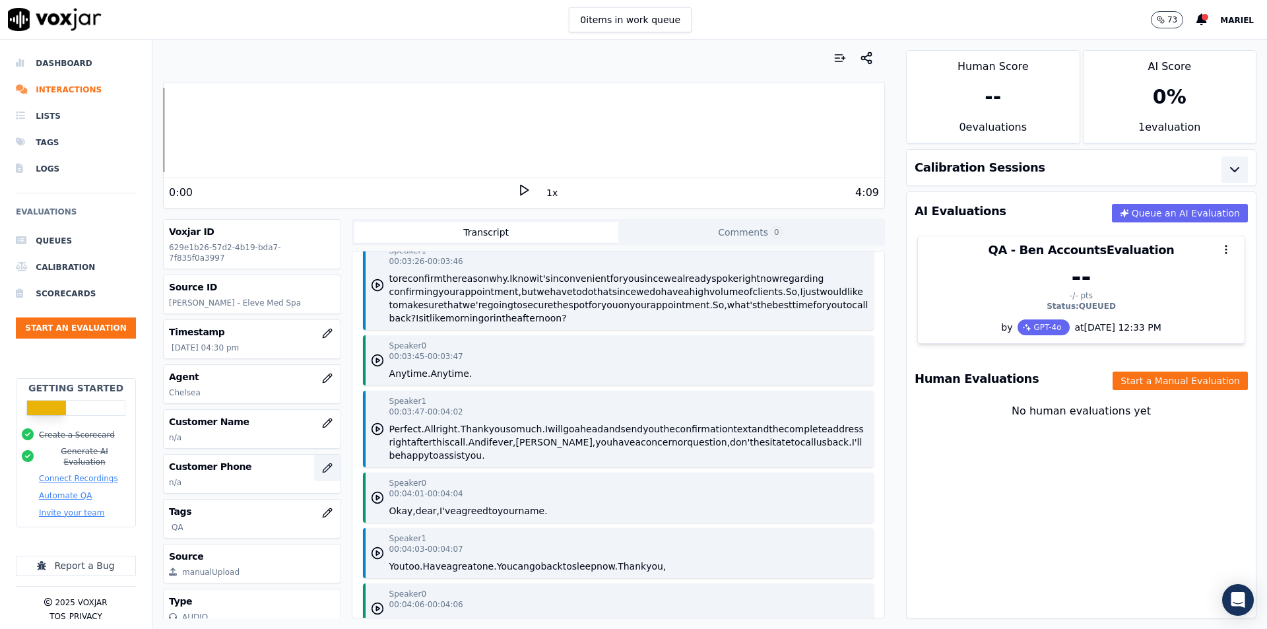
click at [318, 463] on button "button" at bounding box center [327, 468] width 26 height 26
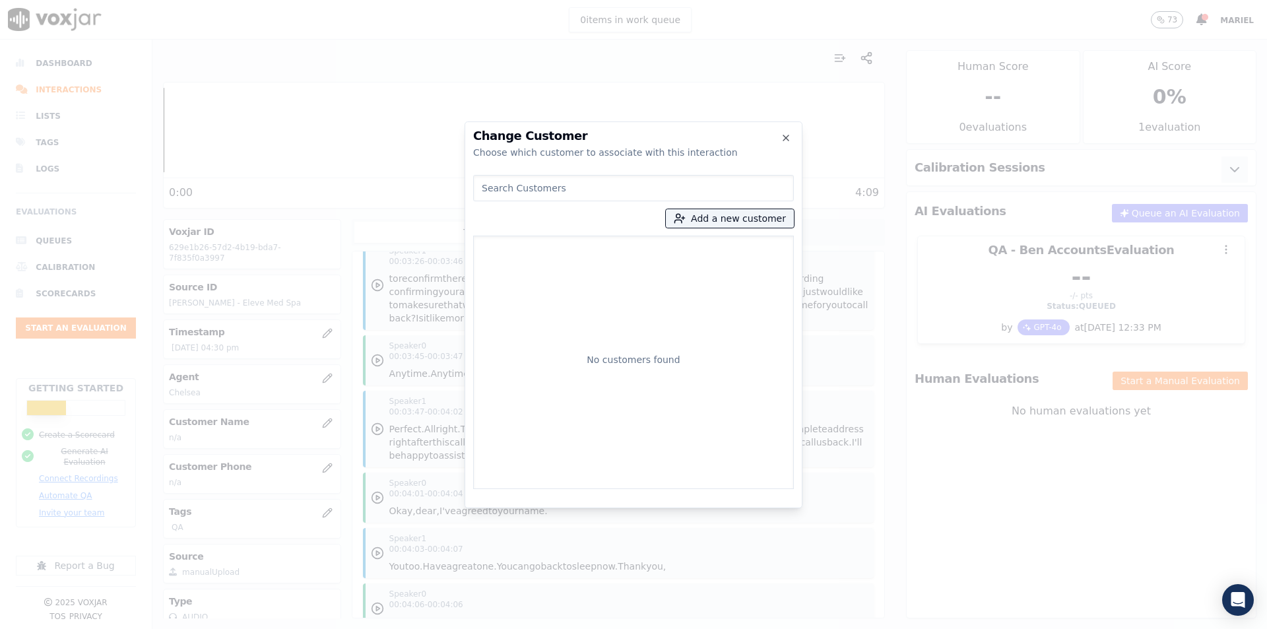
click at [622, 189] on input at bounding box center [633, 188] width 321 height 26
paste input "[PHONE_NUMBER]"
type input "[PHONE_NUMBER]"
click at [721, 216] on button "Add a new customer" at bounding box center [730, 218] width 128 height 18
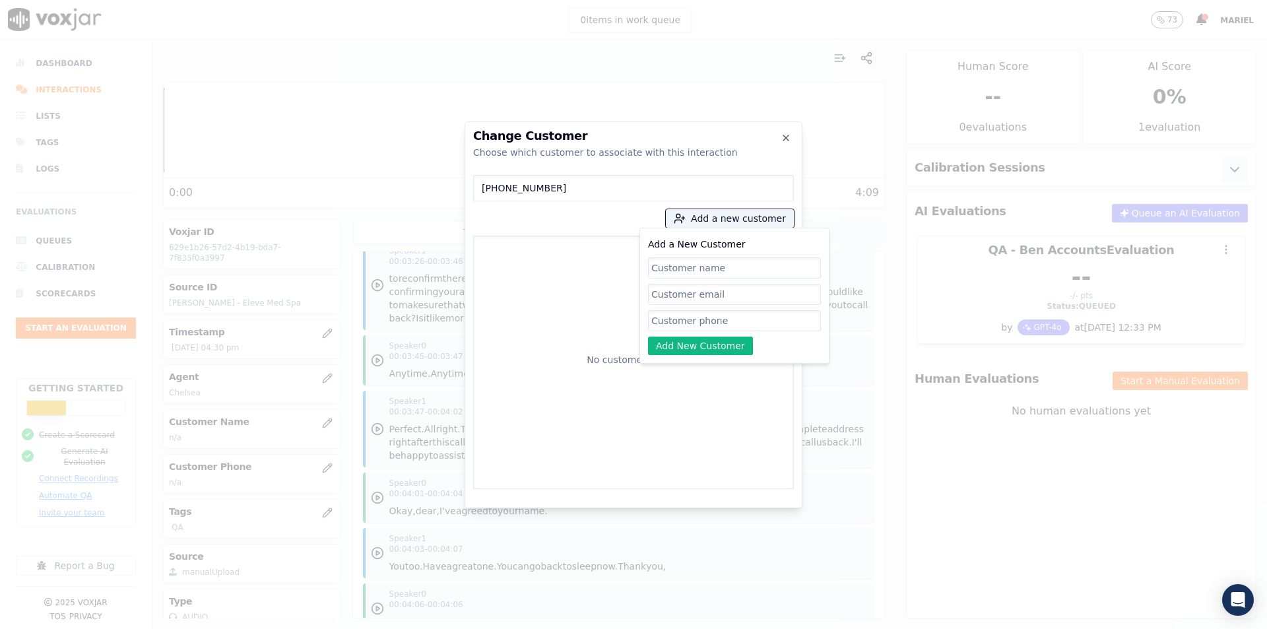
click at [715, 324] on input "Add a New Customer" at bounding box center [734, 320] width 173 height 21
paste input "[PHONE_NUMBER]"
type input "[PHONE_NUMBER]"
click at [702, 275] on input "Add a New Customer" at bounding box center [734, 267] width 173 height 21
paste input "[PERSON_NAME]"
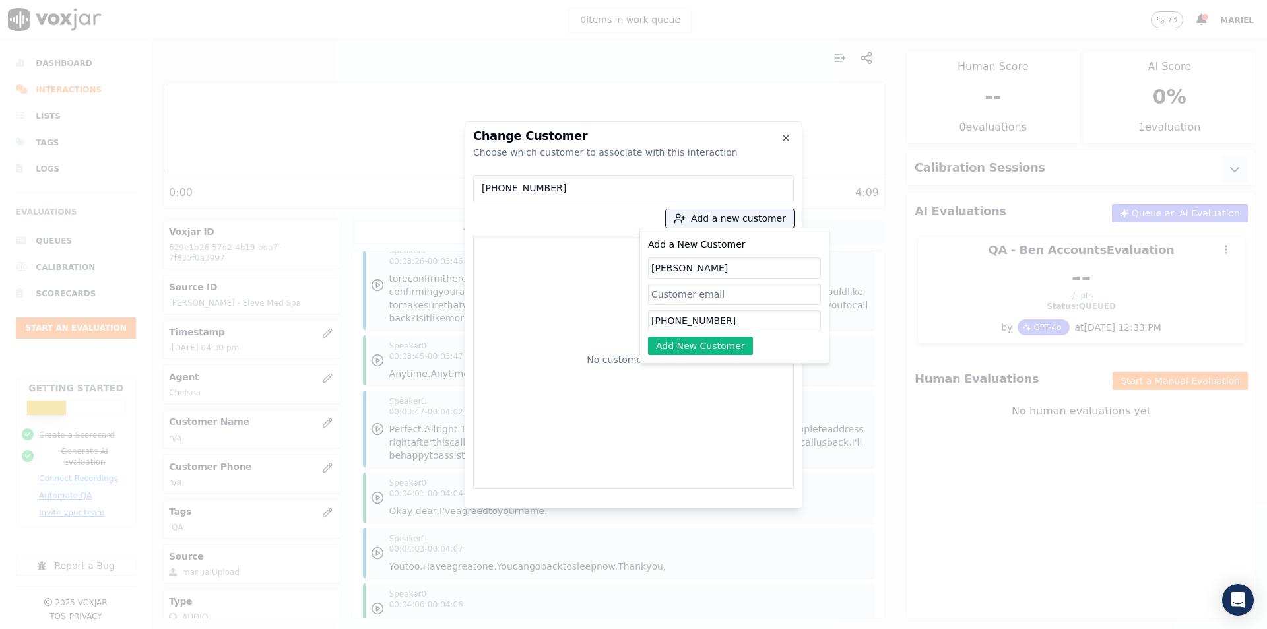
click at [558, 285] on div "No customers found" at bounding box center [633, 363] width 309 height 242
type input "[PERSON_NAME]"
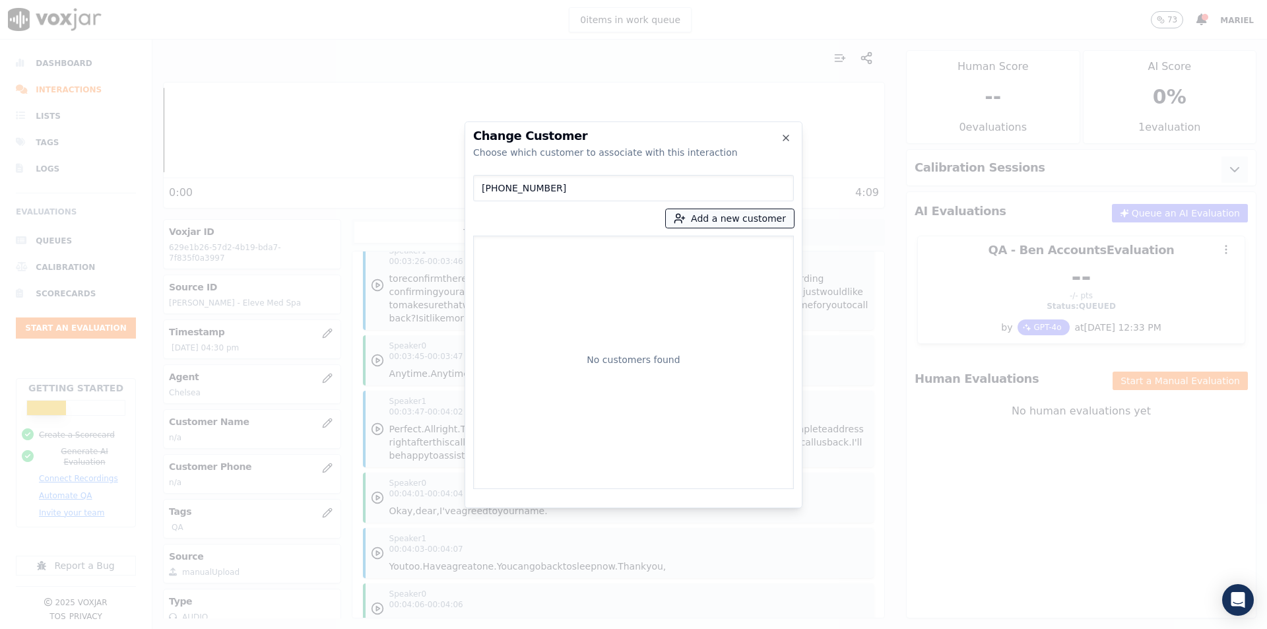
click at [730, 214] on button "Add a new customer" at bounding box center [730, 218] width 128 height 18
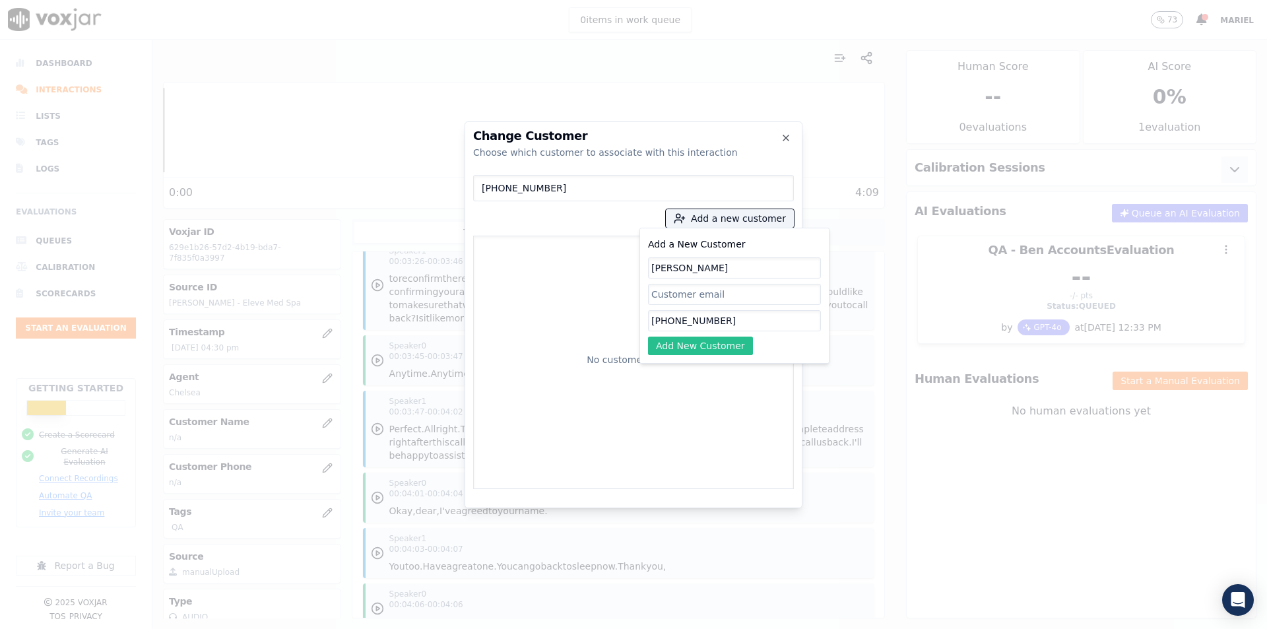
click at [714, 353] on button "Add New Customer" at bounding box center [700, 346] width 105 height 18
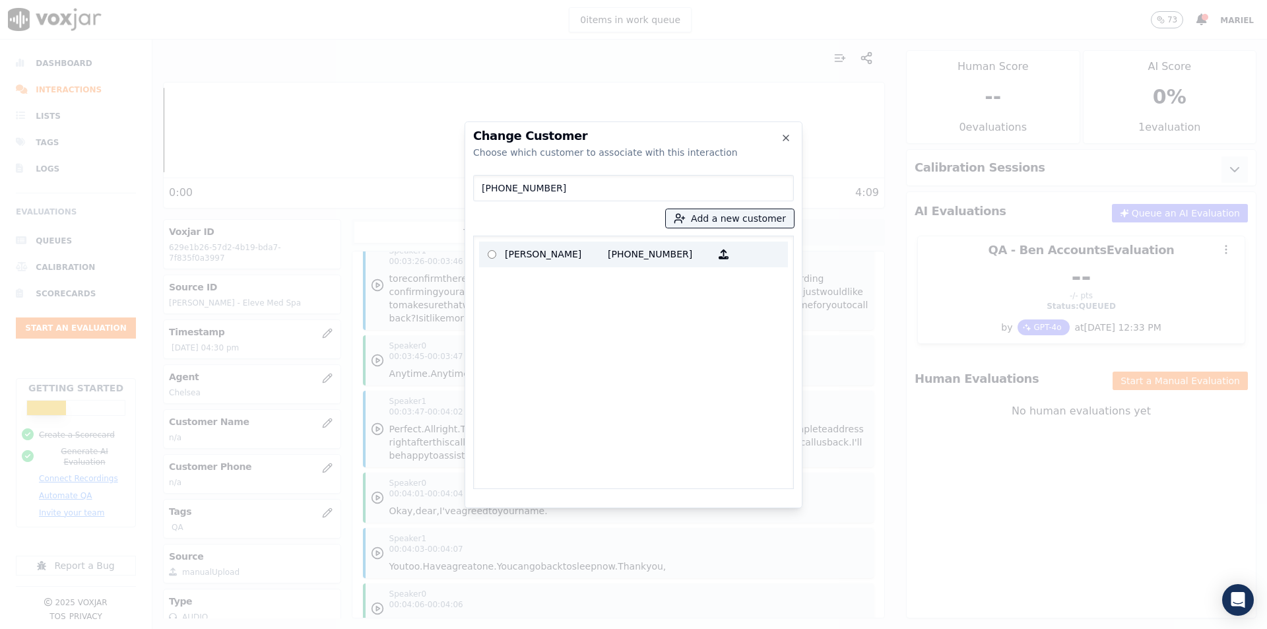
click at [564, 254] on p "[PERSON_NAME]" at bounding box center [556, 254] width 103 height 20
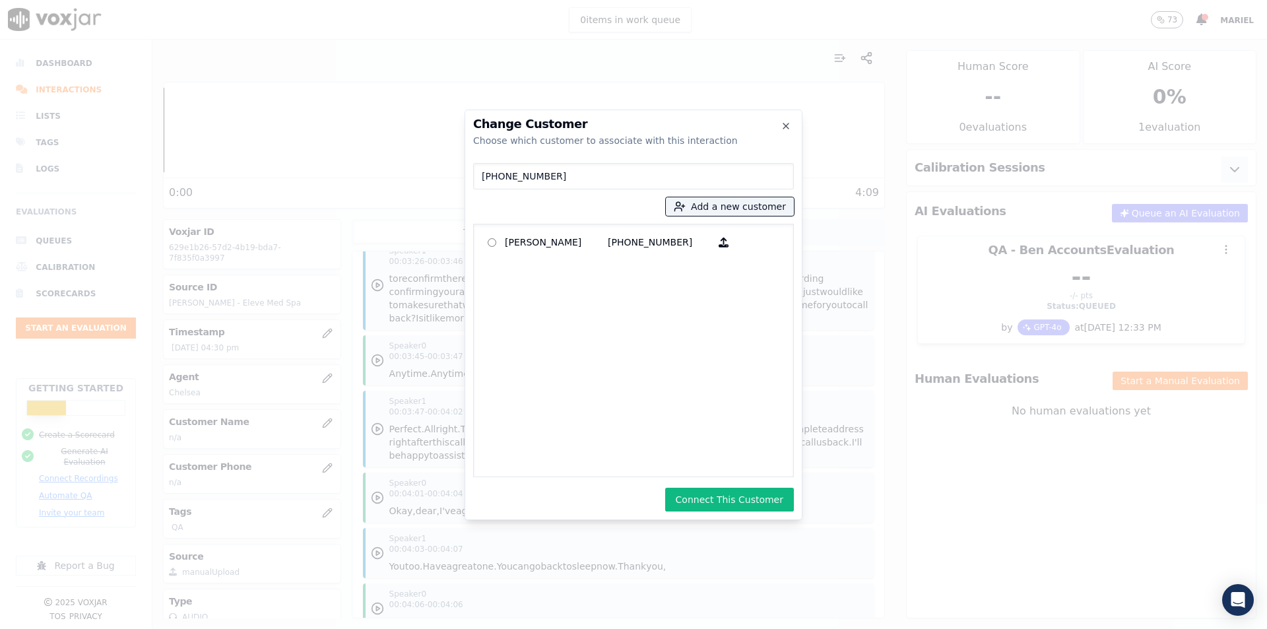
click at [738, 504] on button "Connect This Customer" at bounding box center [729, 500] width 129 height 24
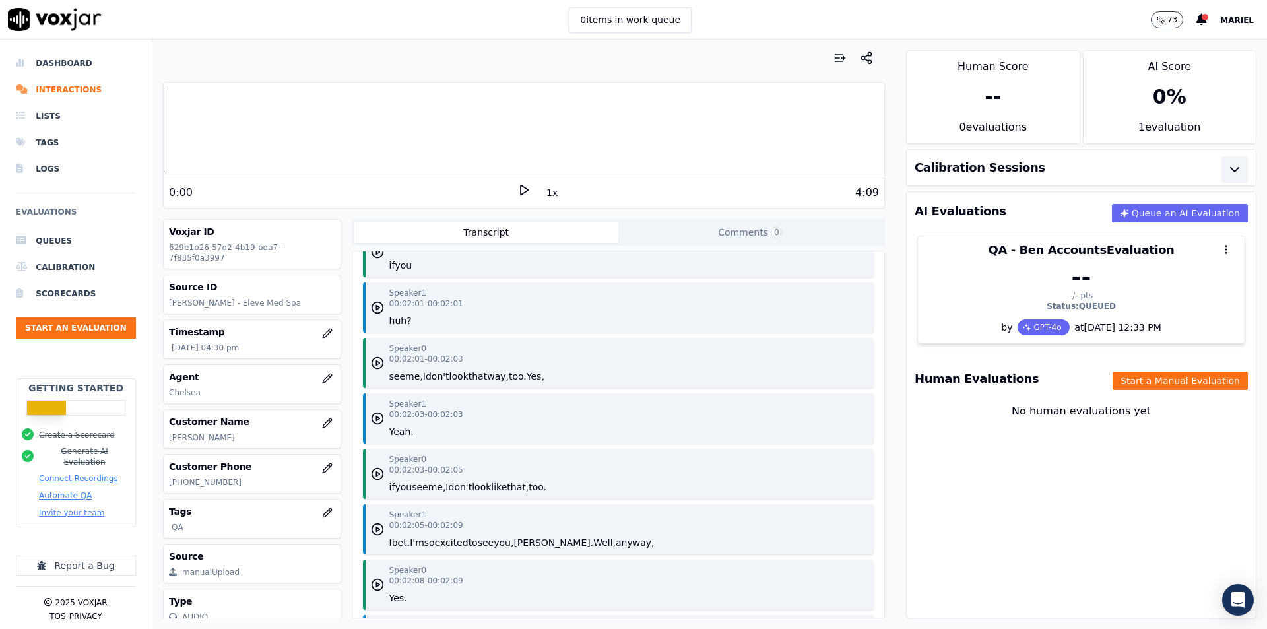
scroll to position [2537, 0]
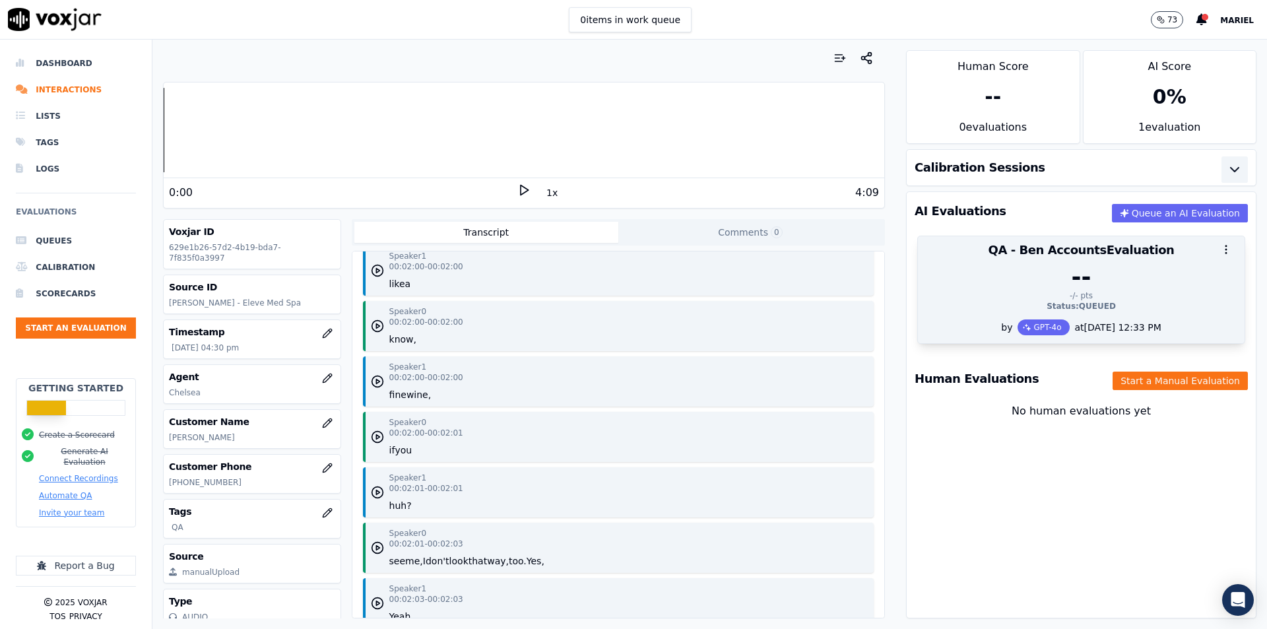
click at [969, 294] on div "-/- pts" at bounding box center [1081, 295] width 311 height 11
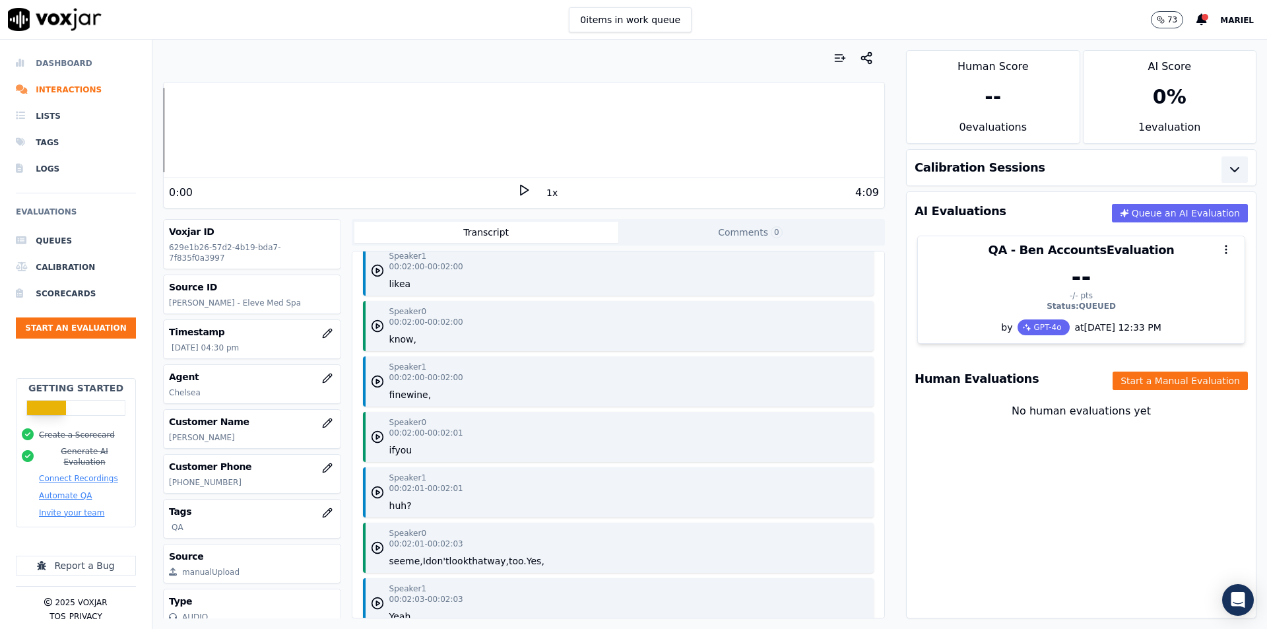
click at [69, 75] on li "Dashboard" at bounding box center [76, 63] width 120 height 26
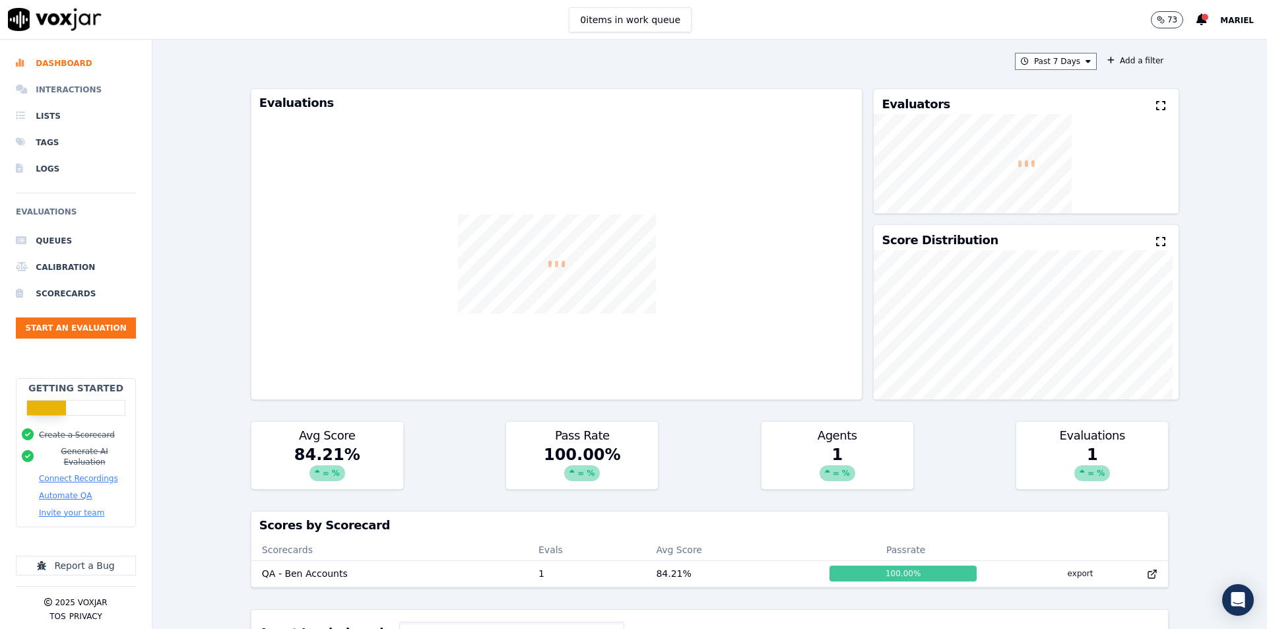
click at [69, 83] on li "Interactions" at bounding box center [76, 90] width 120 height 26
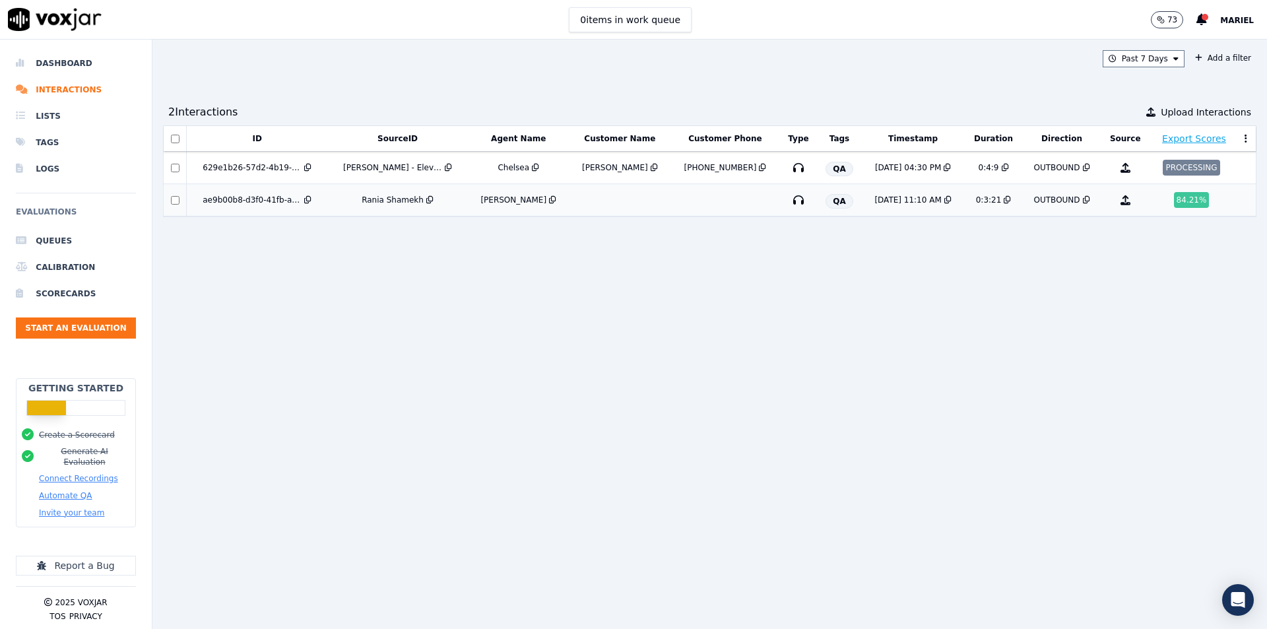
click at [386, 200] on div "Rania Shamekh" at bounding box center [393, 200] width 62 height 11
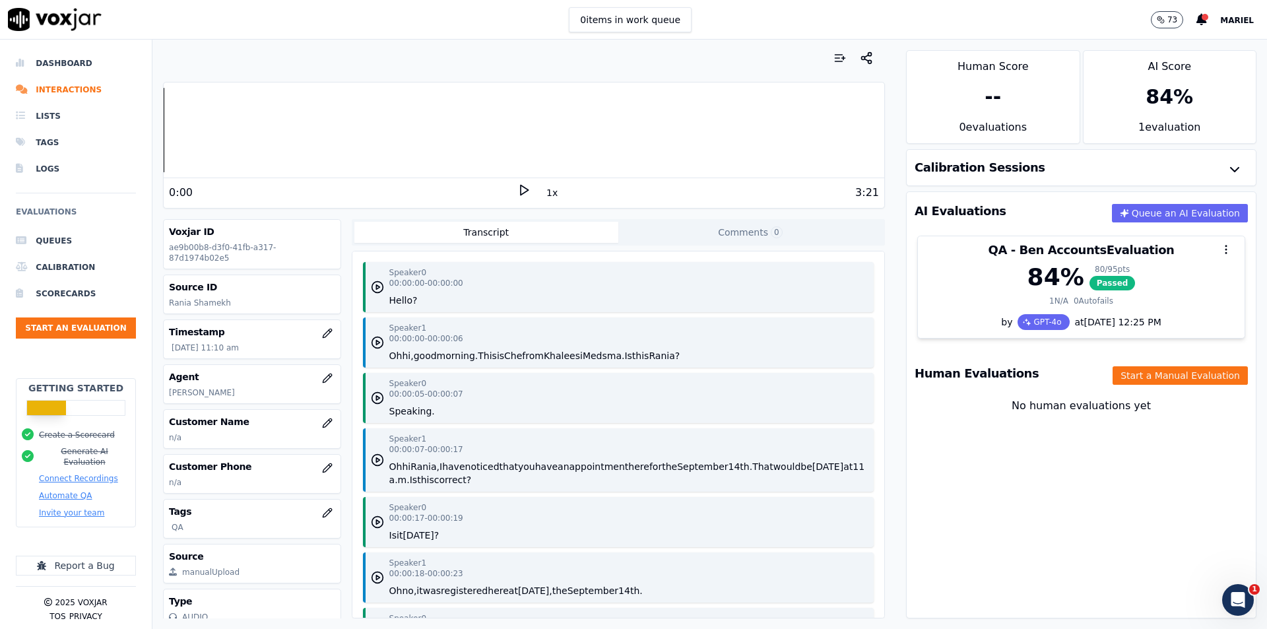
click at [319, 280] on h3 "Source ID" at bounding box center [252, 286] width 166 height 13
click at [278, 282] on h3 "Source ID" at bounding box center [252, 286] width 166 height 13
click at [214, 284] on div "Source ID Rania Shamekh" at bounding box center [252, 294] width 176 height 38
click at [209, 298] on p "Rania Shamekh" at bounding box center [252, 303] width 166 height 11
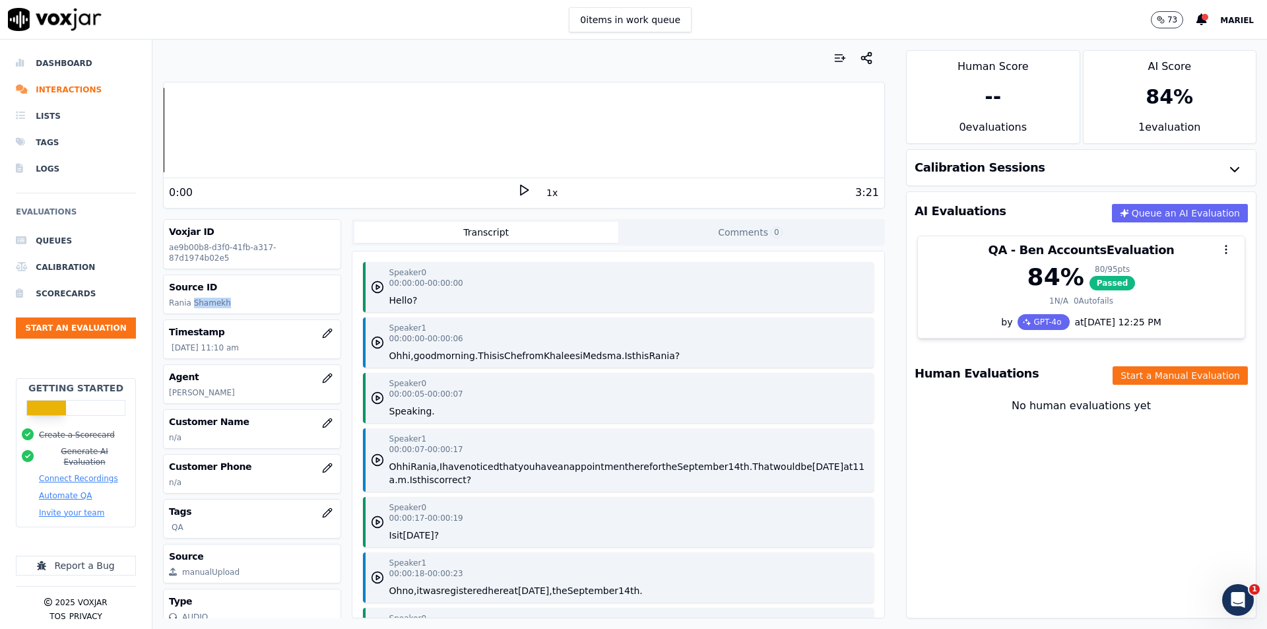
click at [235, 286] on div "Source ID Rania Shamekh" at bounding box center [252, 294] width 176 height 38
click at [235, 298] on p "Rania Shamekh" at bounding box center [252, 303] width 166 height 11
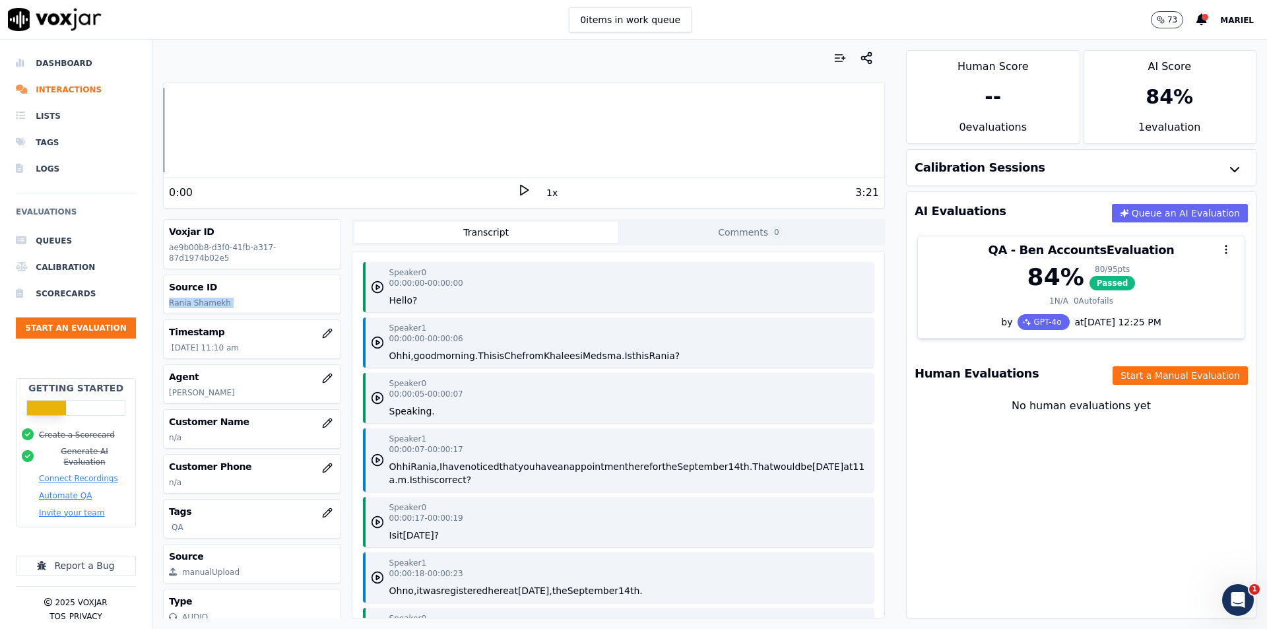
click at [235, 298] on p "Rania Shamekh" at bounding box center [252, 303] width 166 height 11
click at [205, 298] on p "Rania Shamekh" at bounding box center [252, 303] width 166 height 11
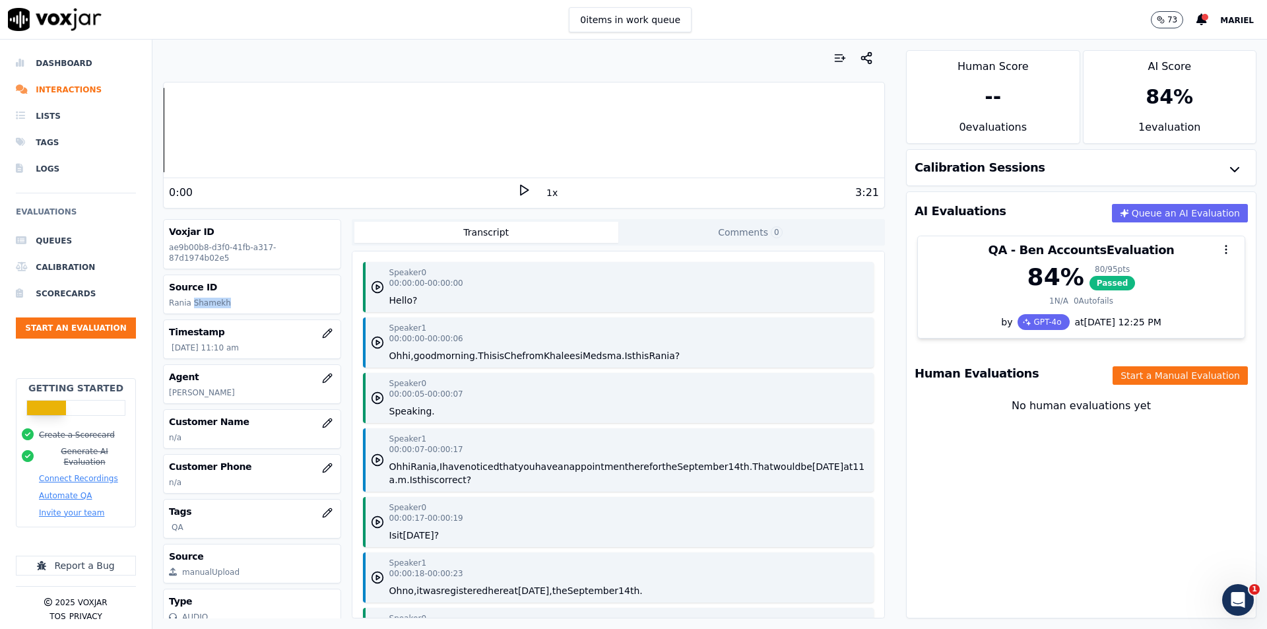
click at [205, 298] on p "Rania Shamekh" at bounding box center [252, 303] width 166 height 11
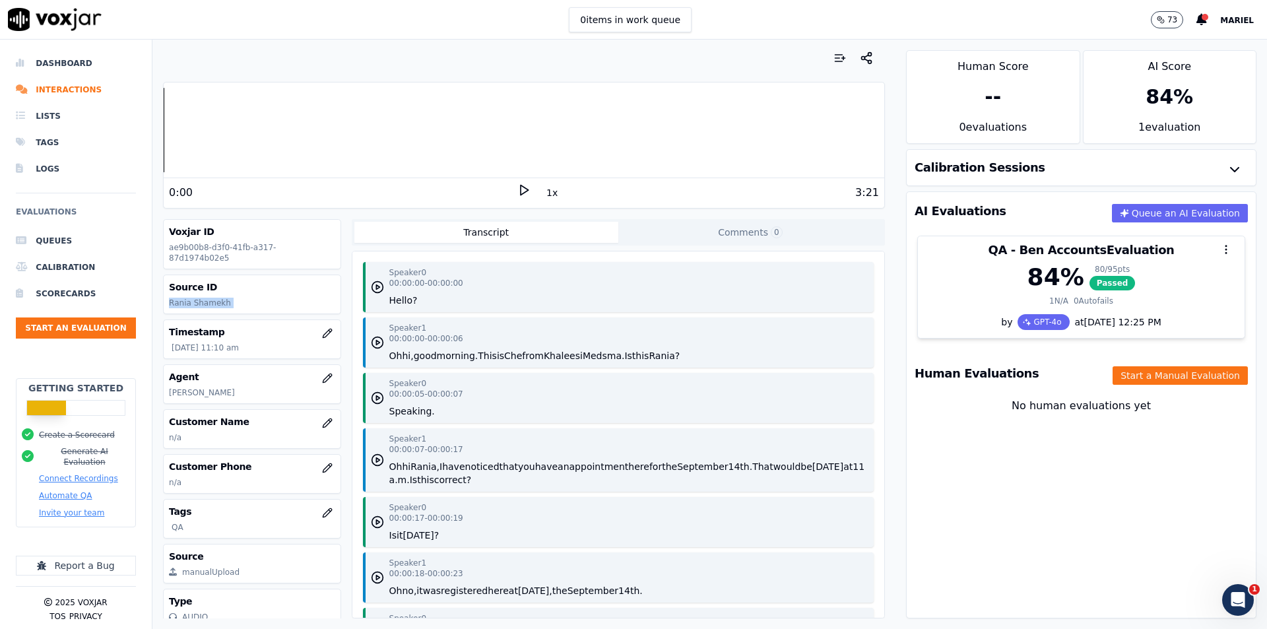
click at [205, 298] on p "Rania Shamekh" at bounding box center [252, 303] width 166 height 11
click at [254, 280] on h3 "Source ID" at bounding box center [252, 286] width 166 height 13
click at [263, 286] on div "Source ID Rania Shamekh" at bounding box center [252, 294] width 176 height 38
click at [271, 298] on p "Rania Shamekh" at bounding box center [252, 303] width 166 height 11
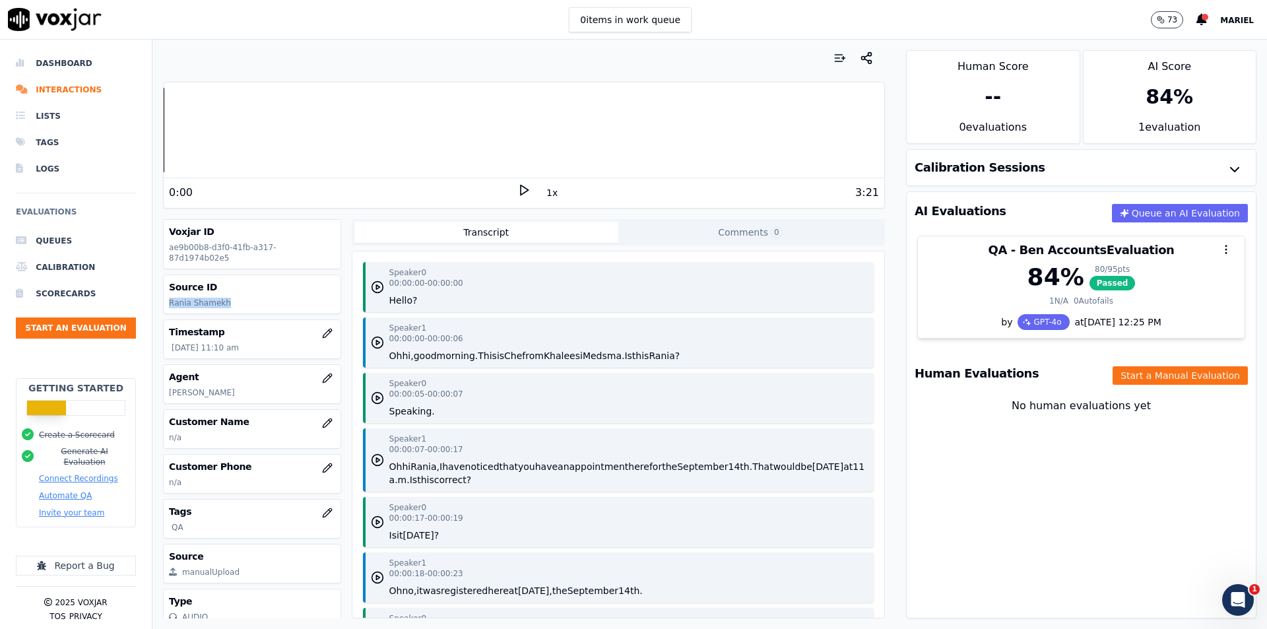
drag, startPoint x: 238, startPoint y: 298, endPoint x: 166, endPoint y: 299, distance: 71.9
click at [166, 299] on div "Source ID Rania Shamekh" at bounding box center [252, 294] width 176 height 38
copy p "Rania Shamekh"
click at [205, 432] on p "n/a" at bounding box center [252, 437] width 166 height 11
click at [322, 418] on icon "button" at bounding box center [327, 423] width 11 height 11
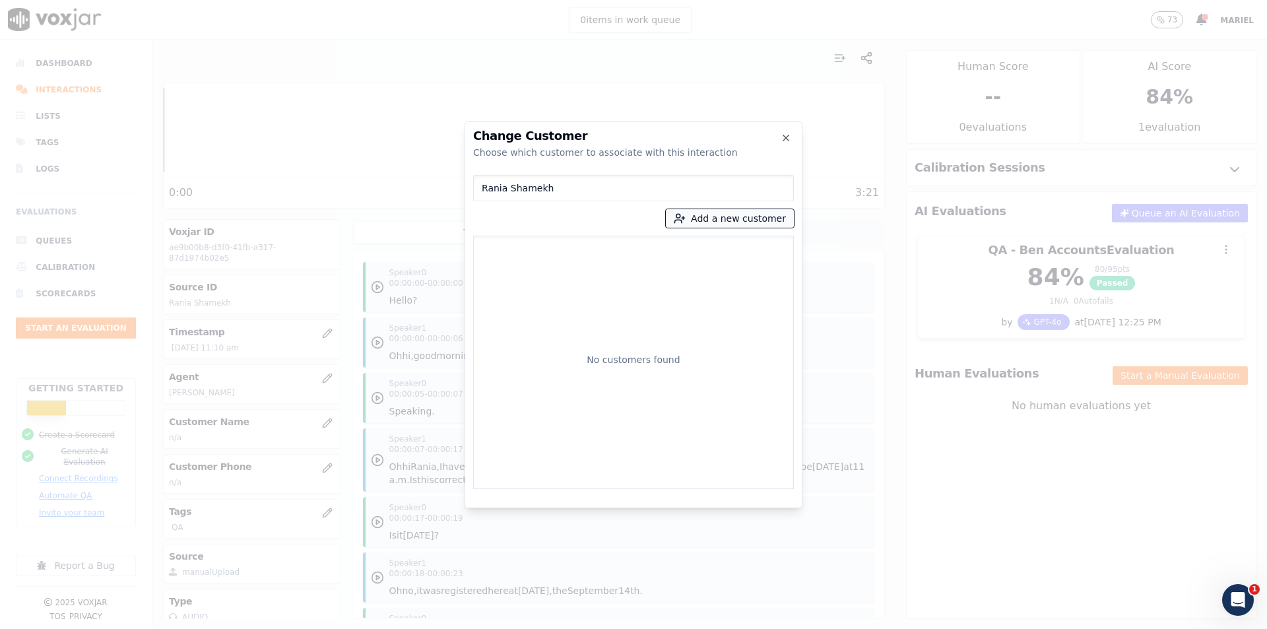
type input "Rania Shamekh"
click at [711, 218] on button "Add a new customer" at bounding box center [730, 218] width 128 height 18
type input "Rania Shamekh"
click at [709, 319] on input "Add a New Customer" at bounding box center [734, 320] width 173 height 21
click at [542, 284] on div "No customers found" at bounding box center [633, 363] width 309 height 242
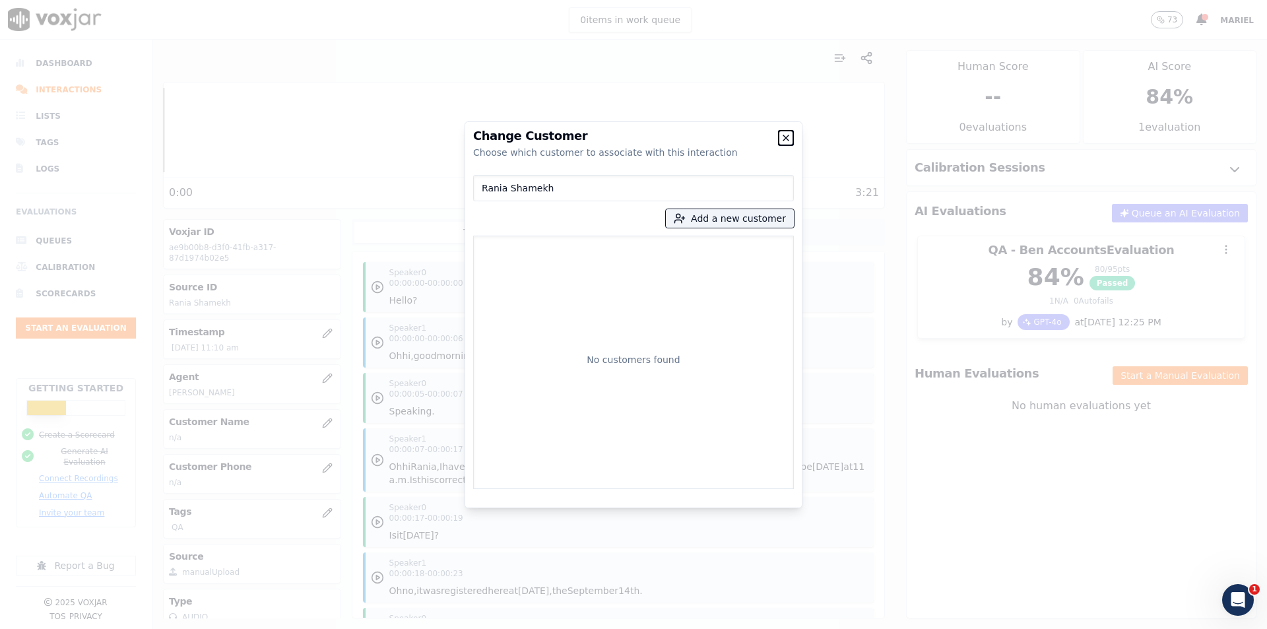
click at [782, 138] on icon "button" at bounding box center [786, 138] width 11 height 11
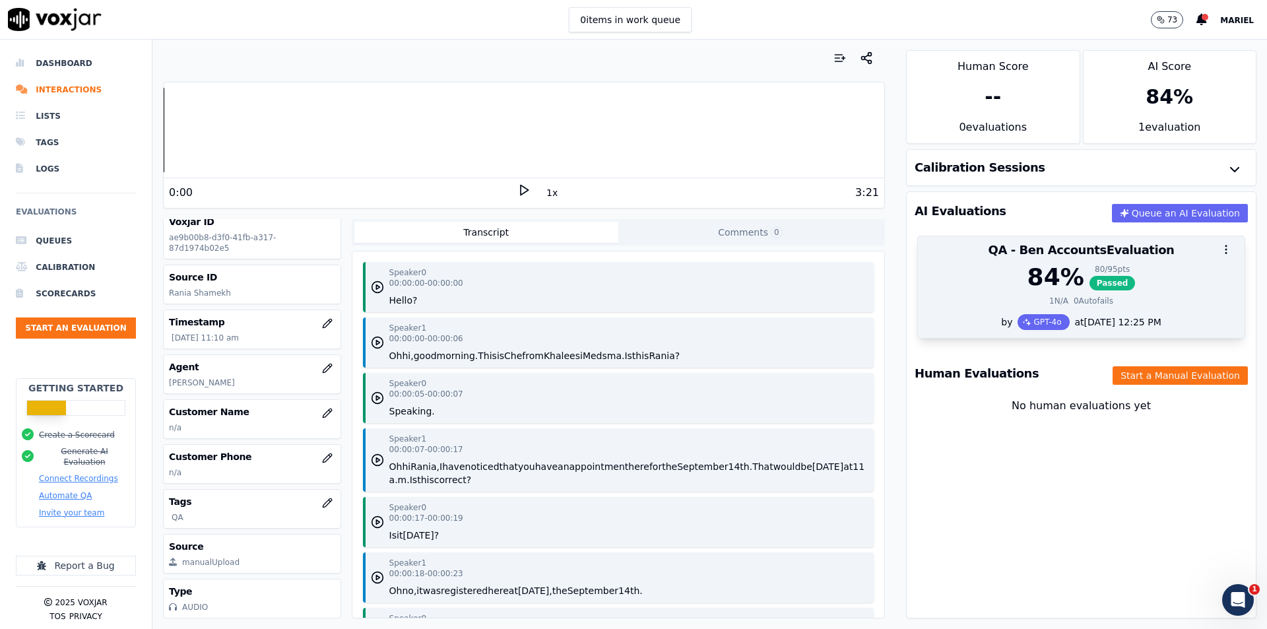
click at [949, 277] on div "84 % 80 / 95 pts Passed" at bounding box center [1081, 277] width 311 height 26
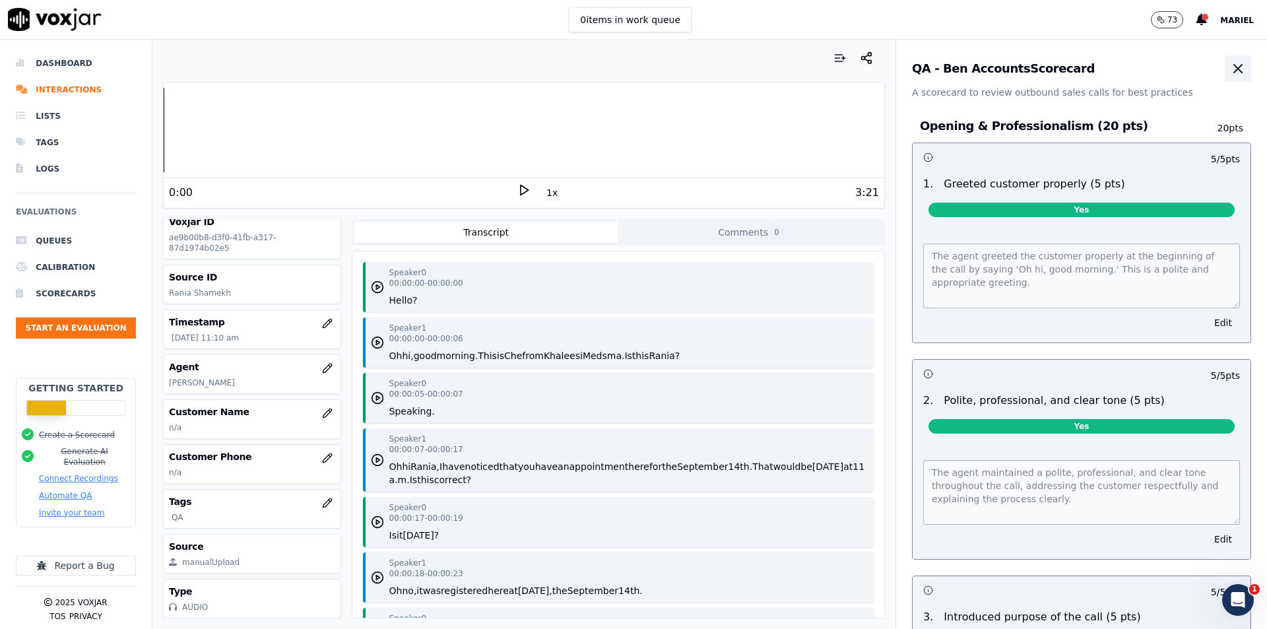
click at [1225, 71] on button "button" at bounding box center [1238, 68] width 26 height 26
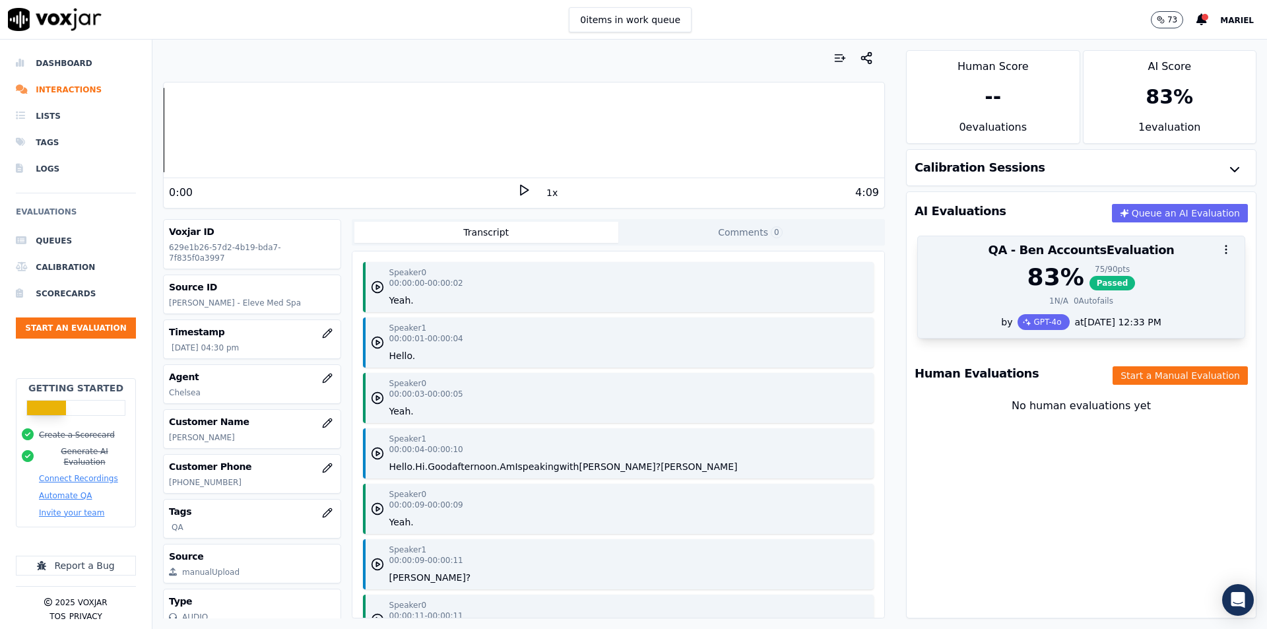
click at [943, 281] on div "83 % 75 / 90 pts Passed" at bounding box center [1081, 277] width 311 height 26
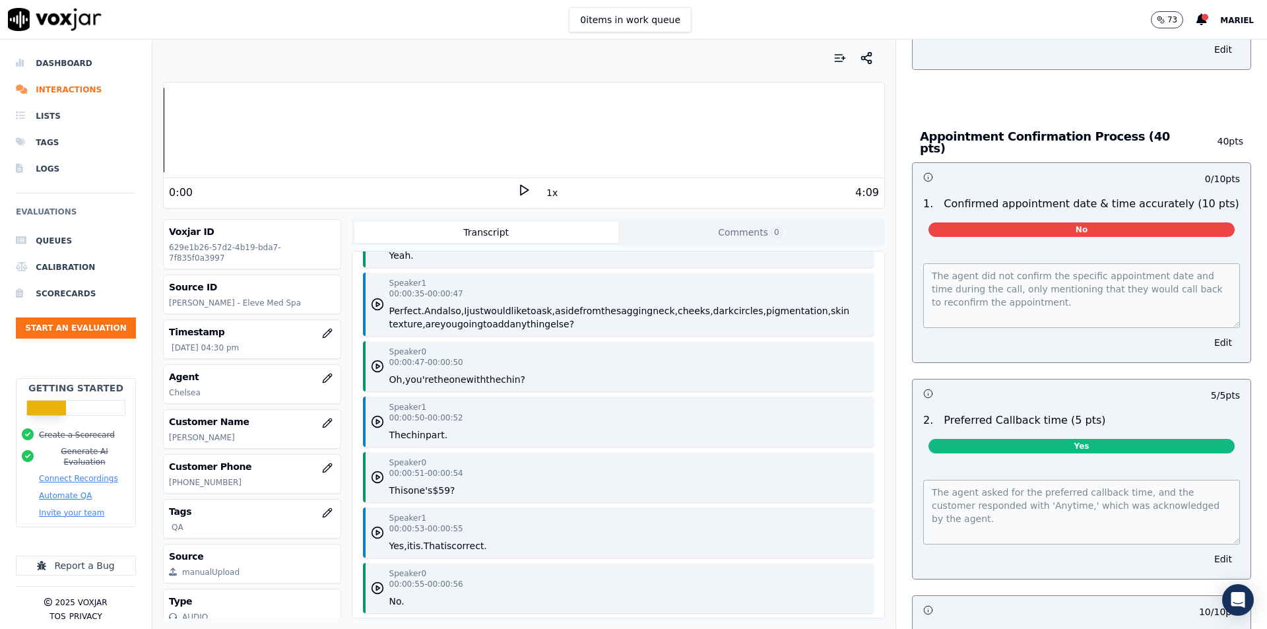
scroll to position [924, 0]
click at [1206, 332] on button "Edit" at bounding box center [1223, 341] width 34 height 18
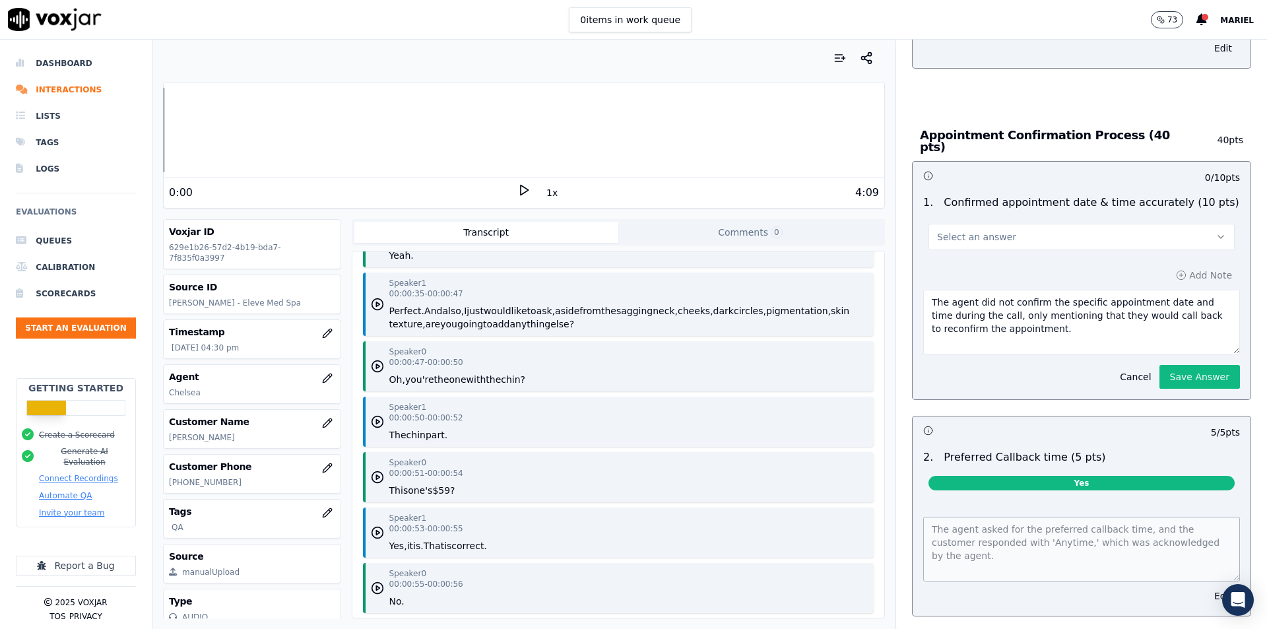
drag, startPoint x: 982, startPoint y: 311, endPoint x: 1050, endPoint y: 323, distance: 69.6
click at [1050, 323] on textarea "The agent did not confirm the specific appointment date and time during the cal…" at bounding box center [1081, 322] width 317 height 65
type textarea "The agent did not confirm the specific appointment date and time during the call"
click at [1162, 365] on button "Save Answer" at bounding box center [1199, 377] width 81 height 24
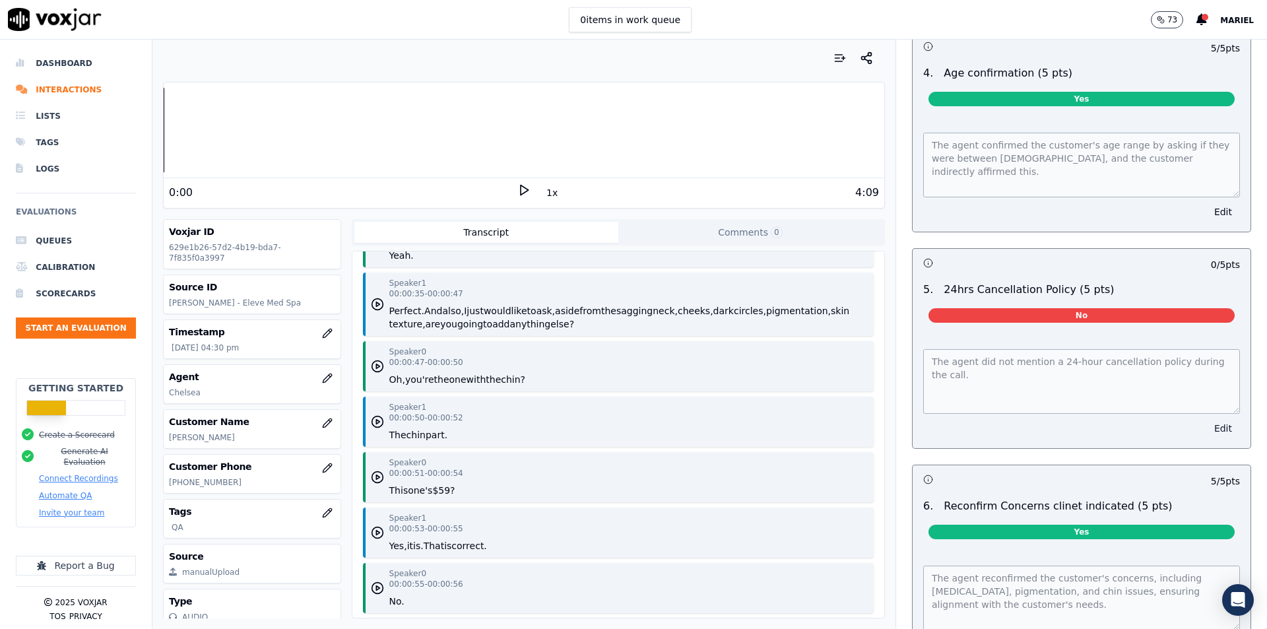
scroll to position [1685, 0]
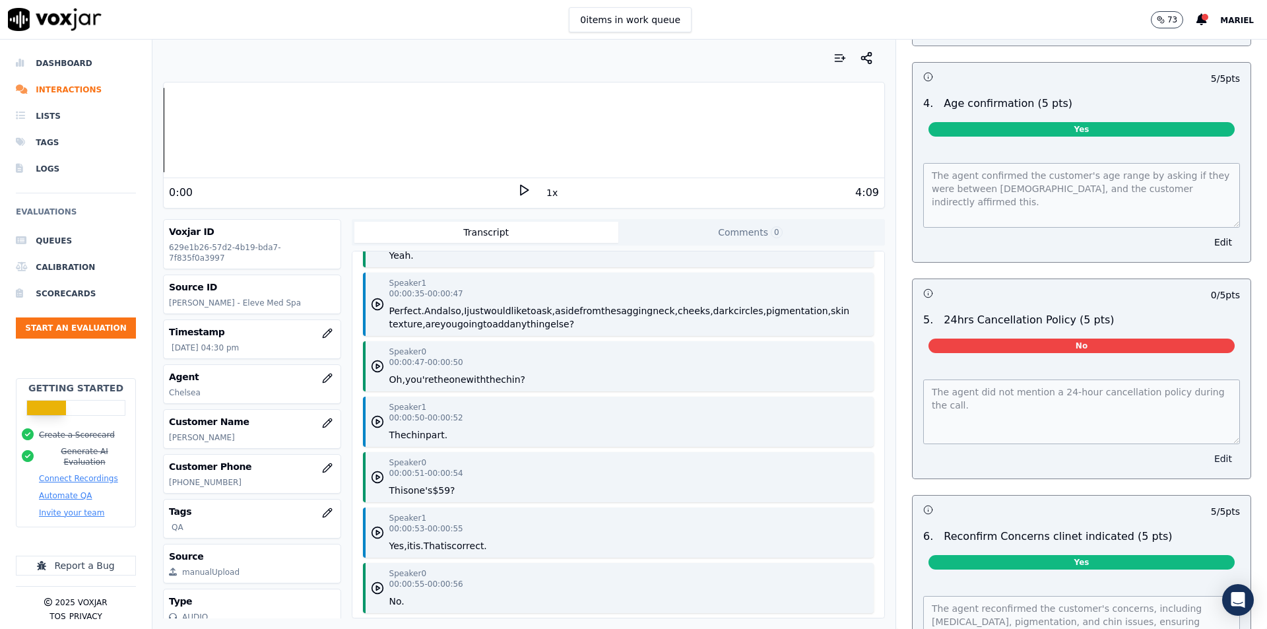
click at [1206, 453] on button "Edit" at bounding box center [1223, 458] width 34 height 18
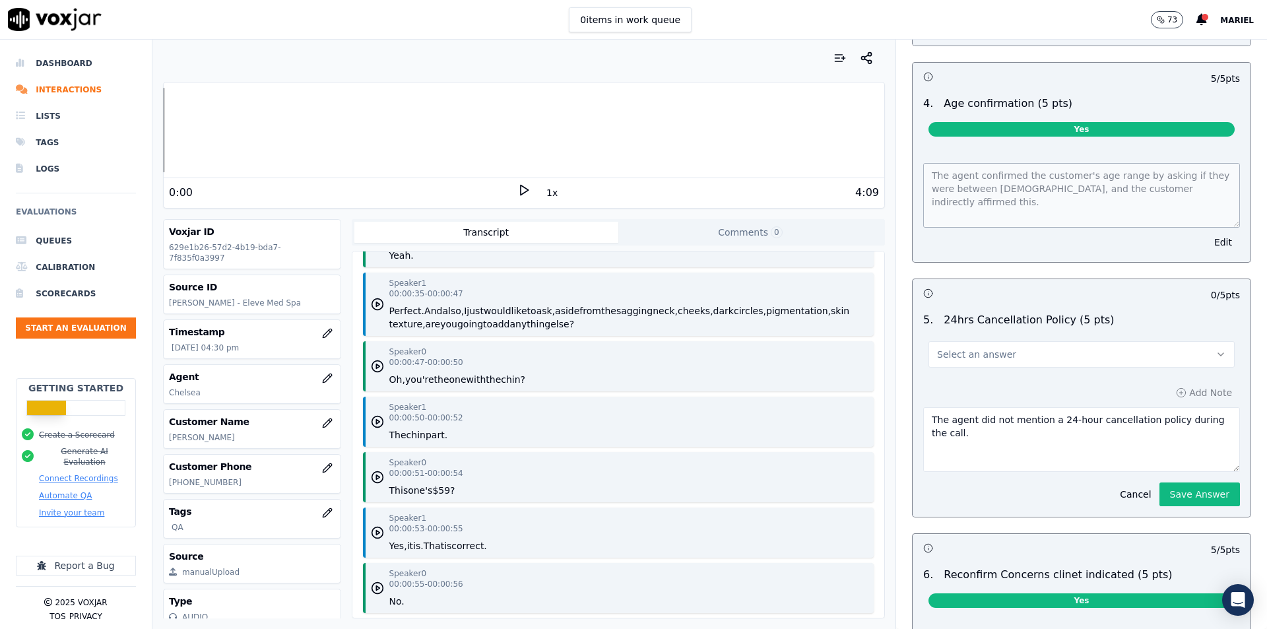
click at [1082, 350] on button "Select an answer" at bounding box center [1081, 354] width 306 height 26
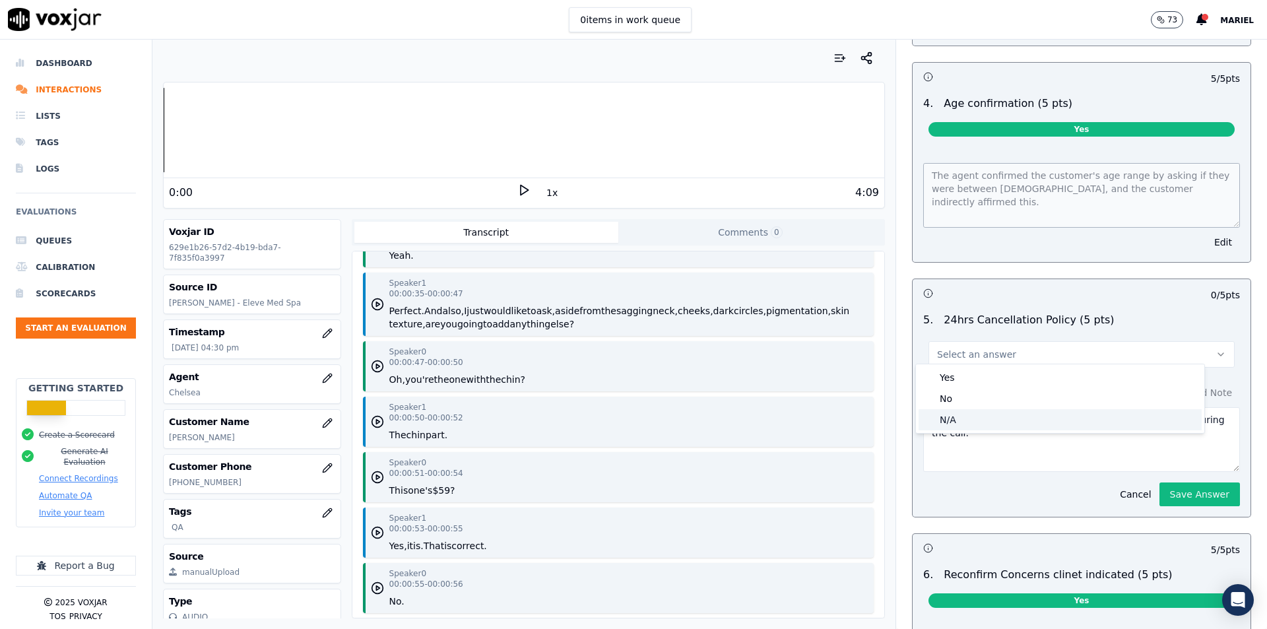
click at [969, 412] on div "N/A" at bounding box center [1060, 419] width 283 height 21
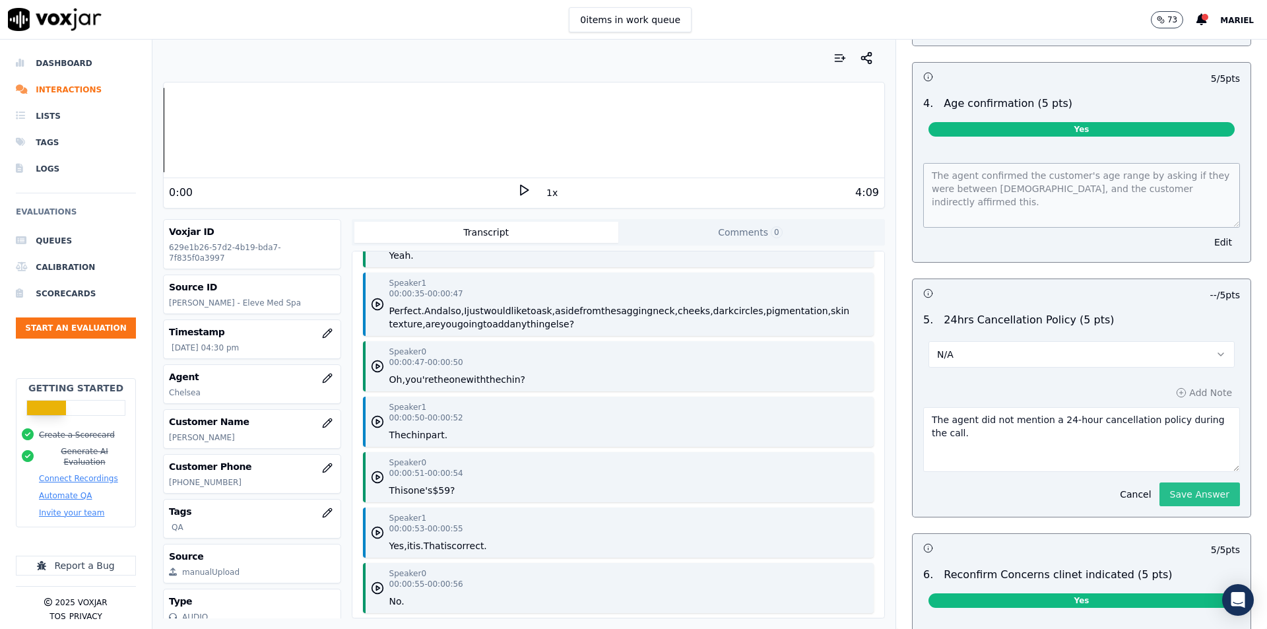
click at [1195, 488] on button "Save Answer" at bounding box center [1199, 494] width 81 height 24
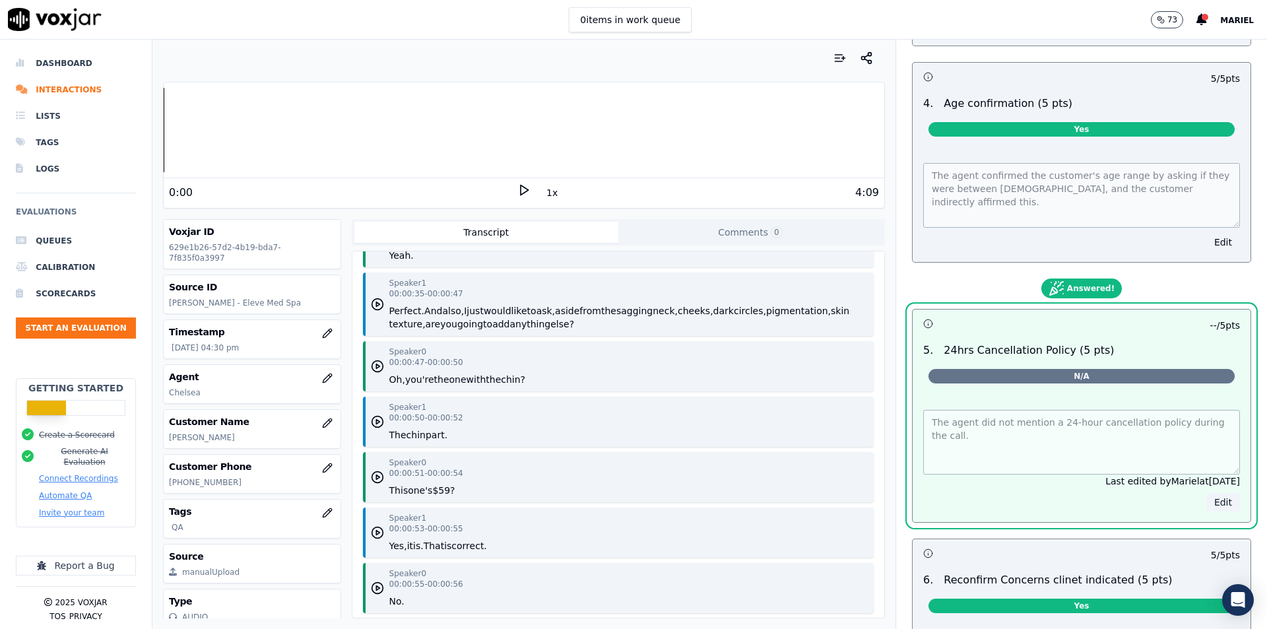
click at [1206, 498] on button "Edit" at bounding box center [1223, 502] width 34 height 18
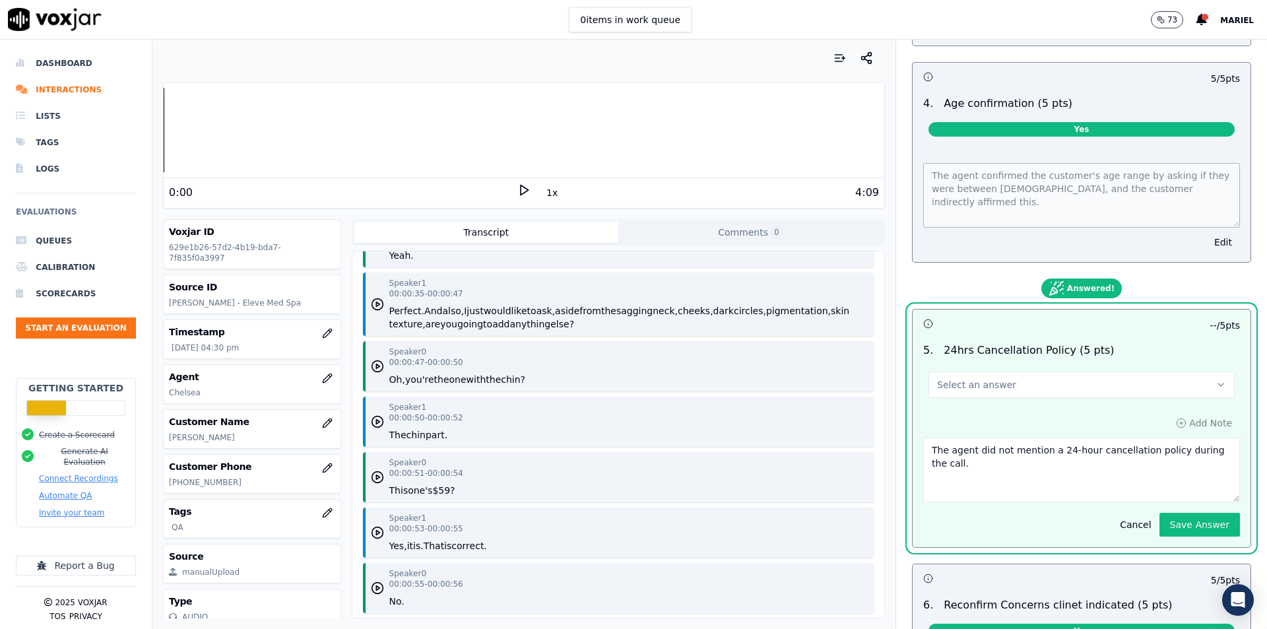
drag, startPoint x: 1081, startPoint y: 468, endPoint x: 850, endPoint y: 416, distance: 237.3
click at [850, 416] on div "Your browser does not support the audio element. 0:00 1x 4:09 Voxjar ID 629e1b2…" at bounding box center [709, 334] width 1114 height 589
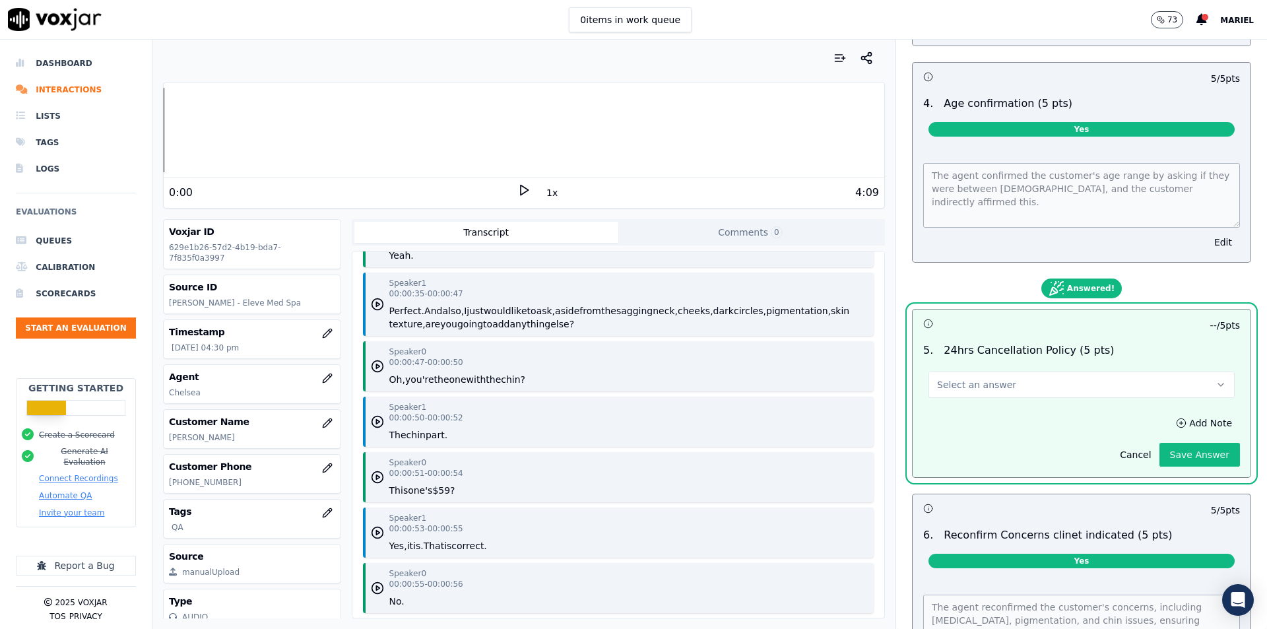
click at [1211, 522] on div "0 / 10 pts 1 . Confirmed appointment date & time accurately (10 pts) No The age…" at bounding box center [1081, 47] width 339 height 1295
click at [1178, 456] on button "Save Answer" at bounding box center [1199, 455] width 81 height 24
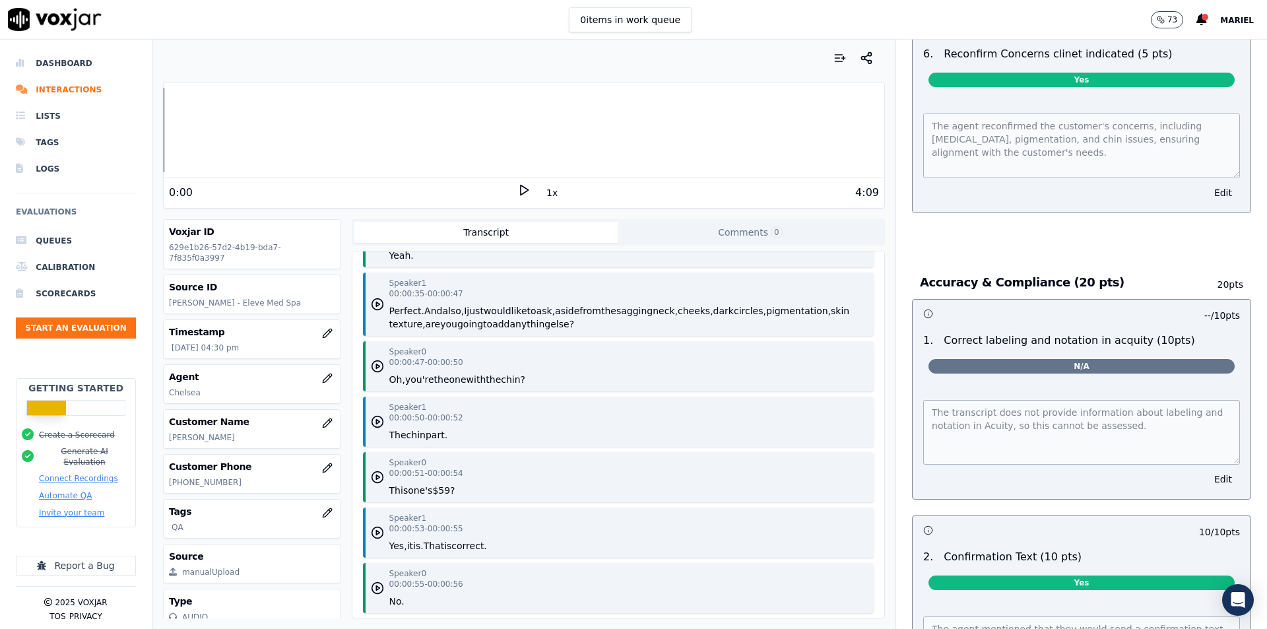
scroll to position [2147, 0]
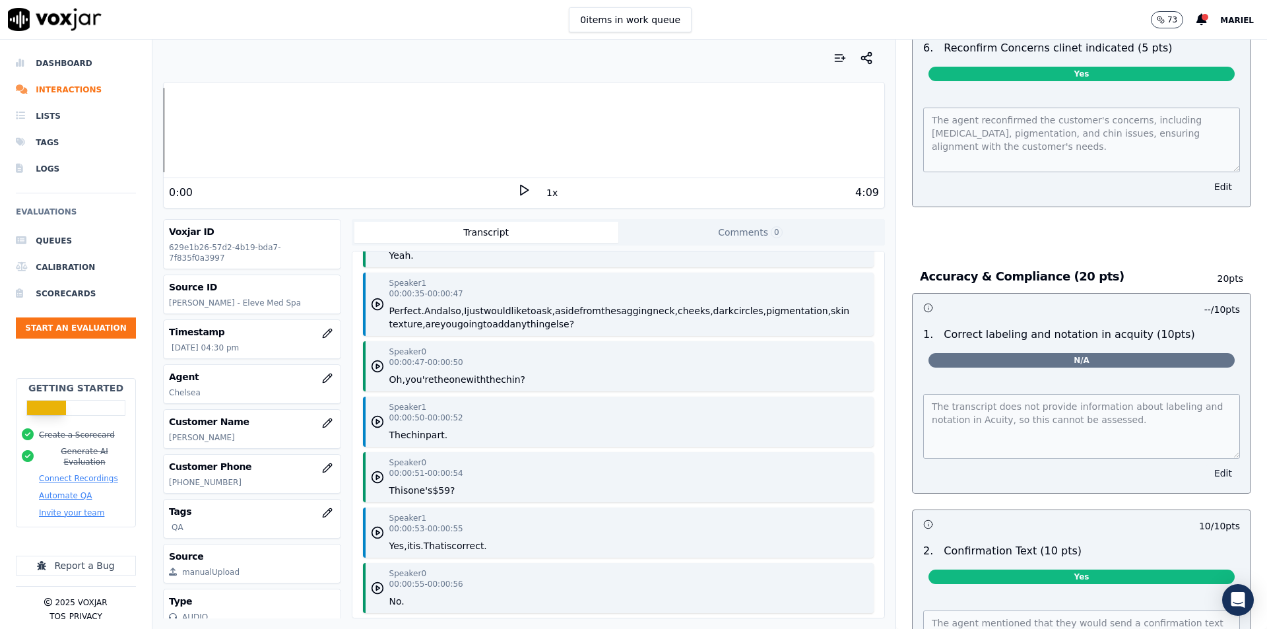
click at [1206, 472] on button "Edit" at bounding box center [1223, 473] width 34 height 18
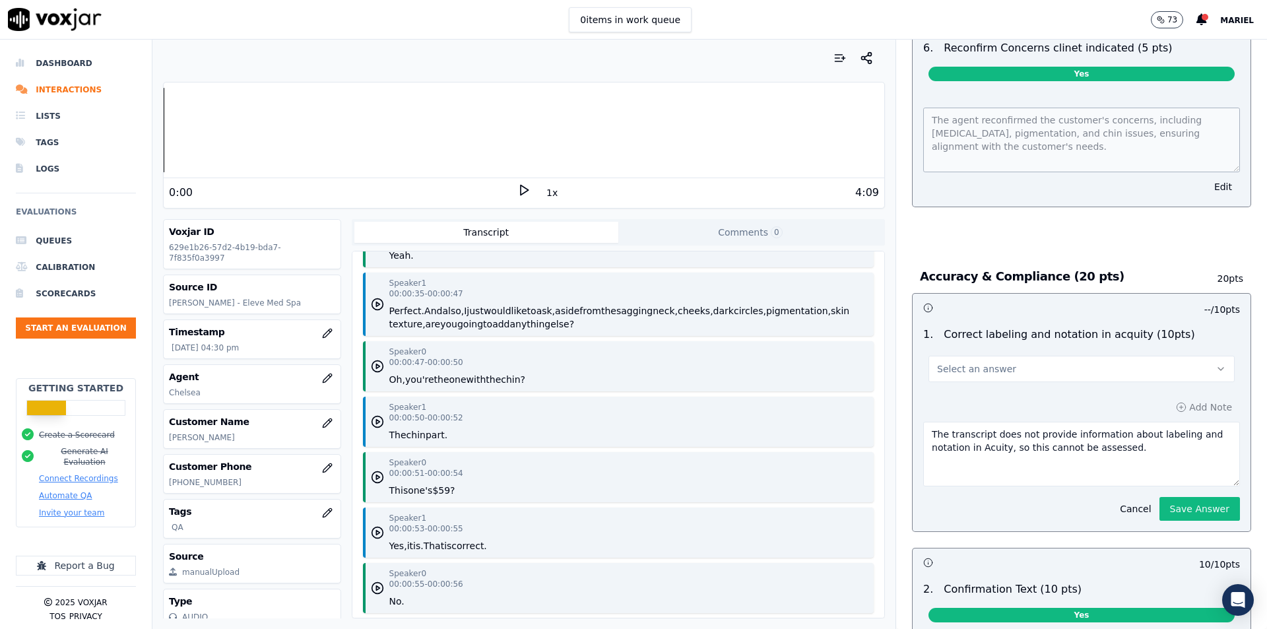
click at [1045, 358] on button "Select an answer" at bounding box center [1081, 369] width 306 height 26
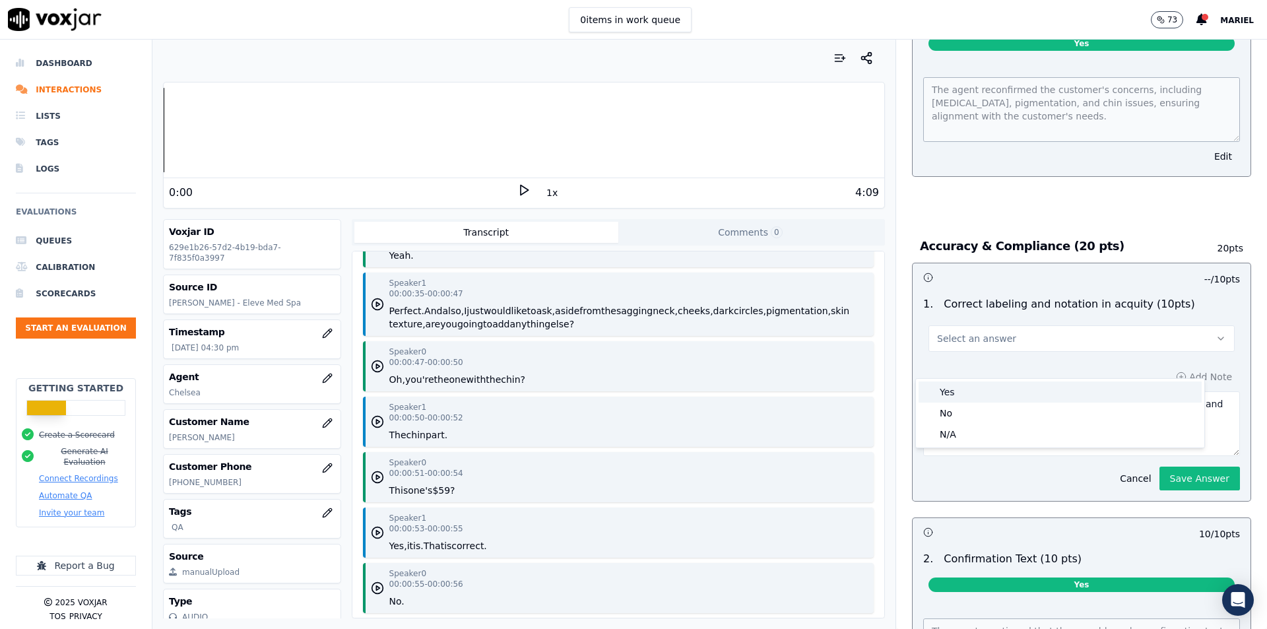
scroll to position [2117, 0]
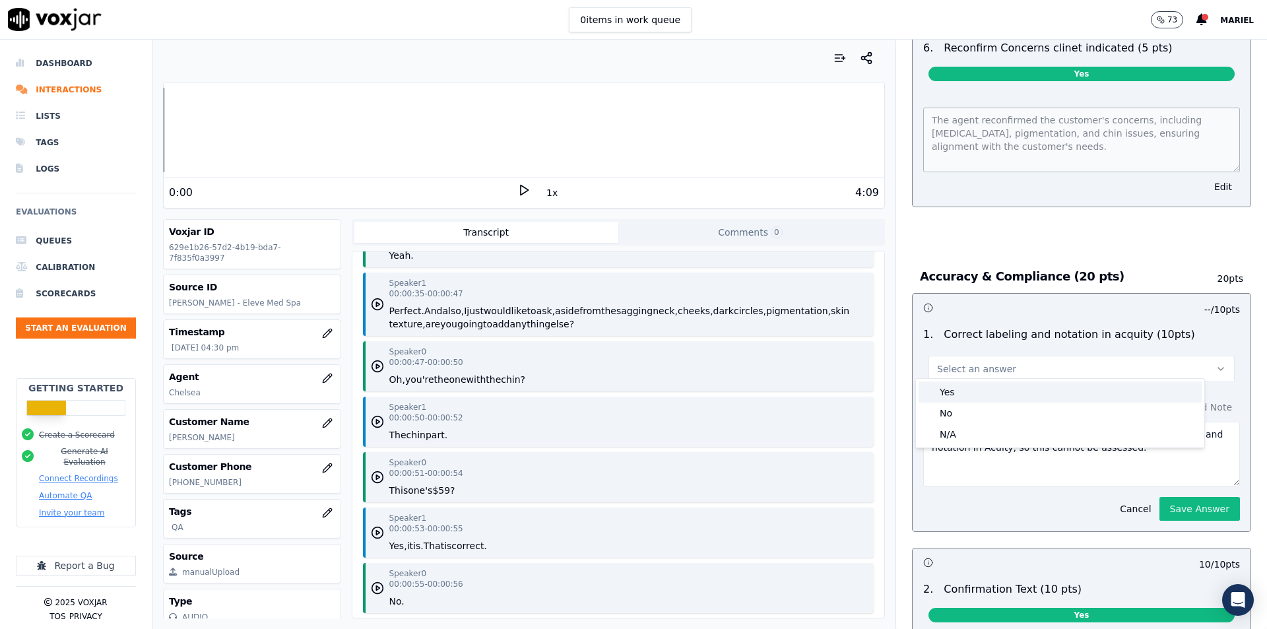
click at [981, 395] on div "Yes" at bounding box center [1060, 391] width 283 height 21
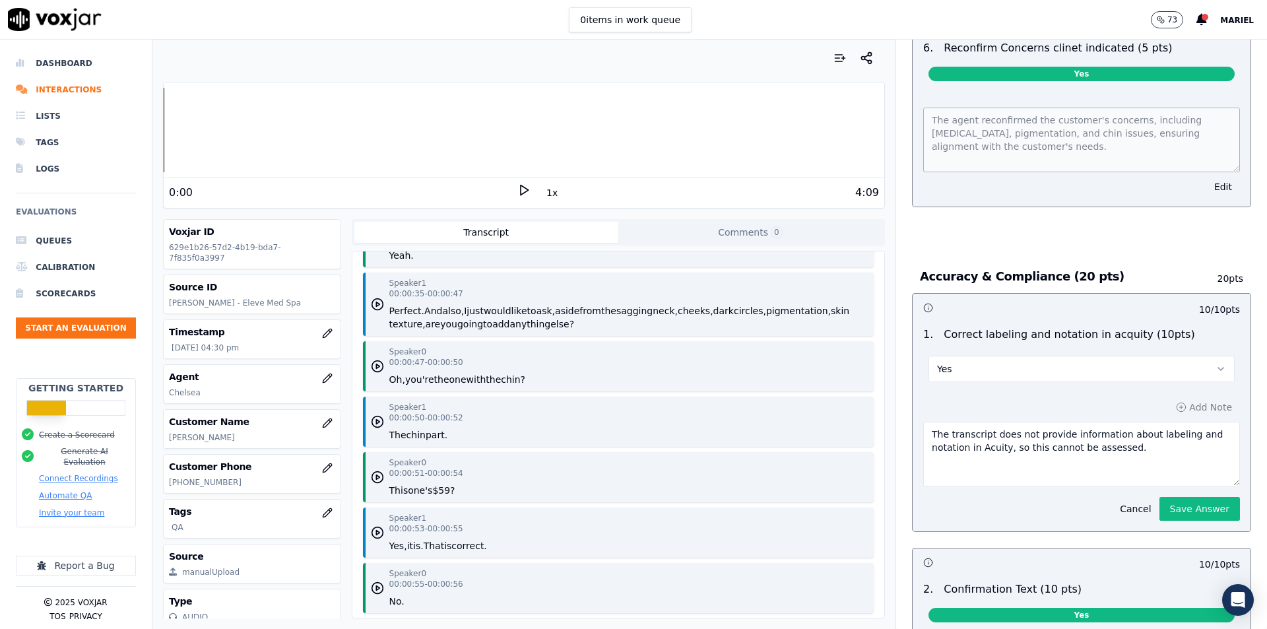
click at [1070, 448] on textarea "The transcript does not provide information about labeling and notation in Acui…" at bounding box center [1081, 454] width 317 height 65
drag, startPoint x: 1110, startPoint y: 443, endPoint x: 835, endPoint y: 418, distance: 275.6
click at [835, 418] on div "Your browser does not support the audio element. 0:00 1x 4:09 Voxjar ID 629e1b2…" at bounding box center [709, 334] width 1114 height 589
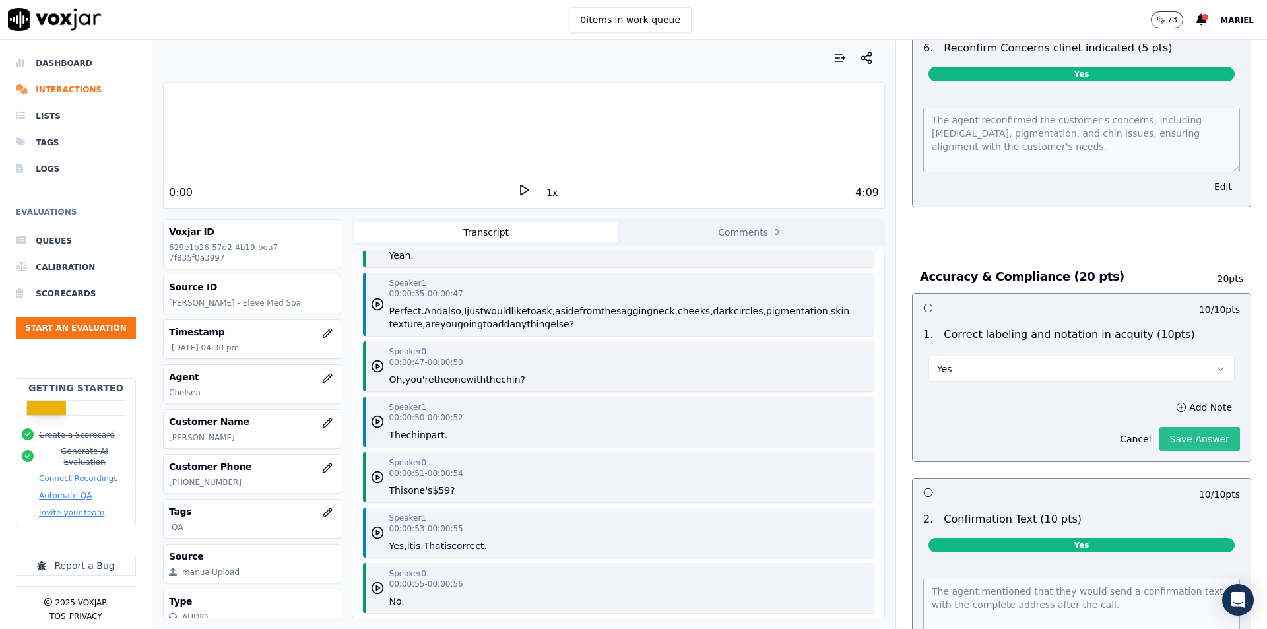
click at [1169, 503] on div "10 / 10 pts 1 . Correct labeling and notation in acquity (10pts) Yes Add Note C…" at bounding box center [1081, 485] width 339 height 385
click at [1177, 451] on div "Add Note Cancel Save Answer" at bounding box center [1082, 424] width 338 height 74
click at [1179, 437] on button "Save Answer" at bounding box center [1199, 439] width 81 height 24
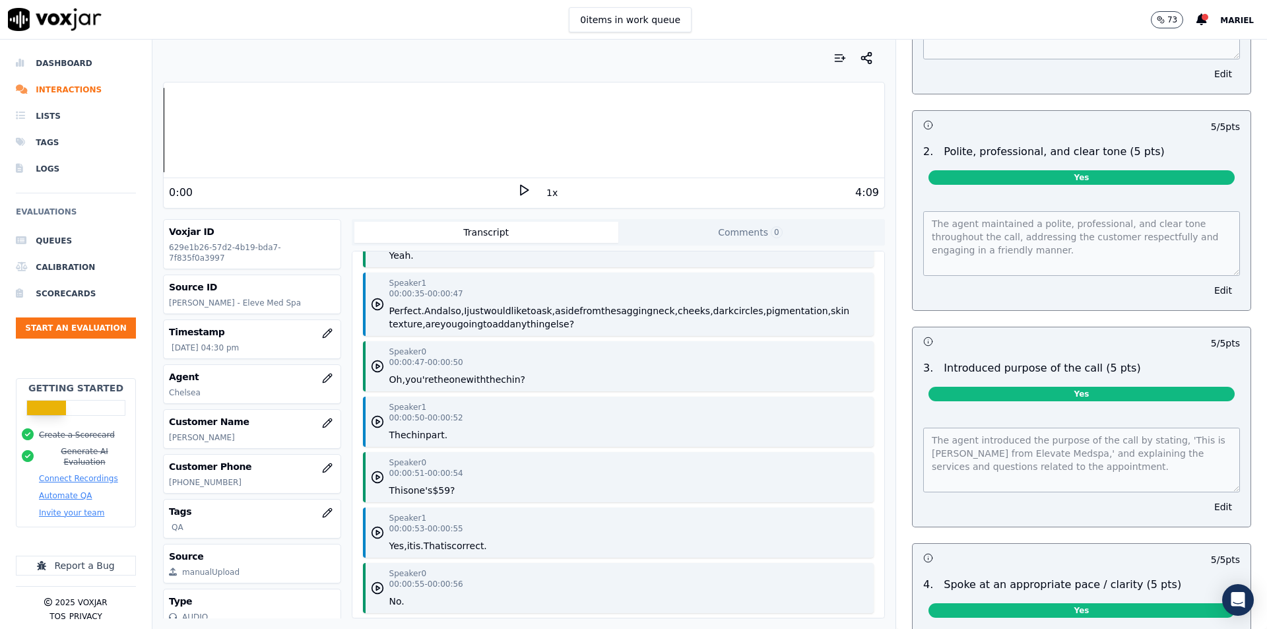
scroll to position [0, 0]
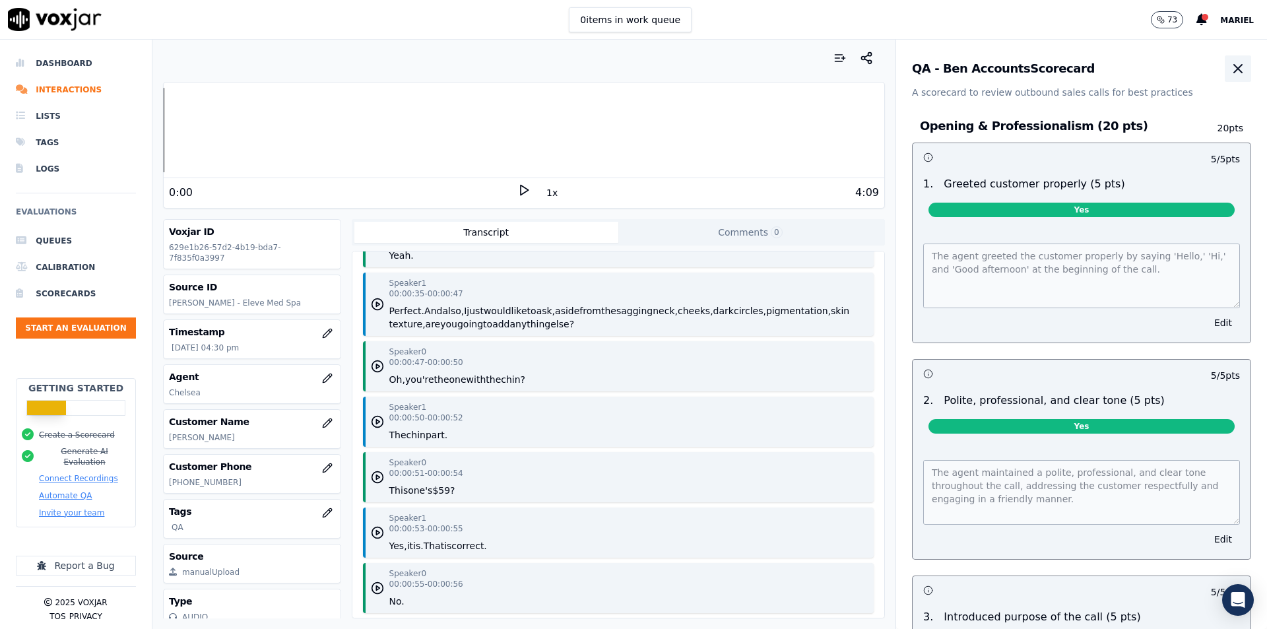
click at [1225, 62] on button "button" at bounding box center [1238, 68] width 26 height 26
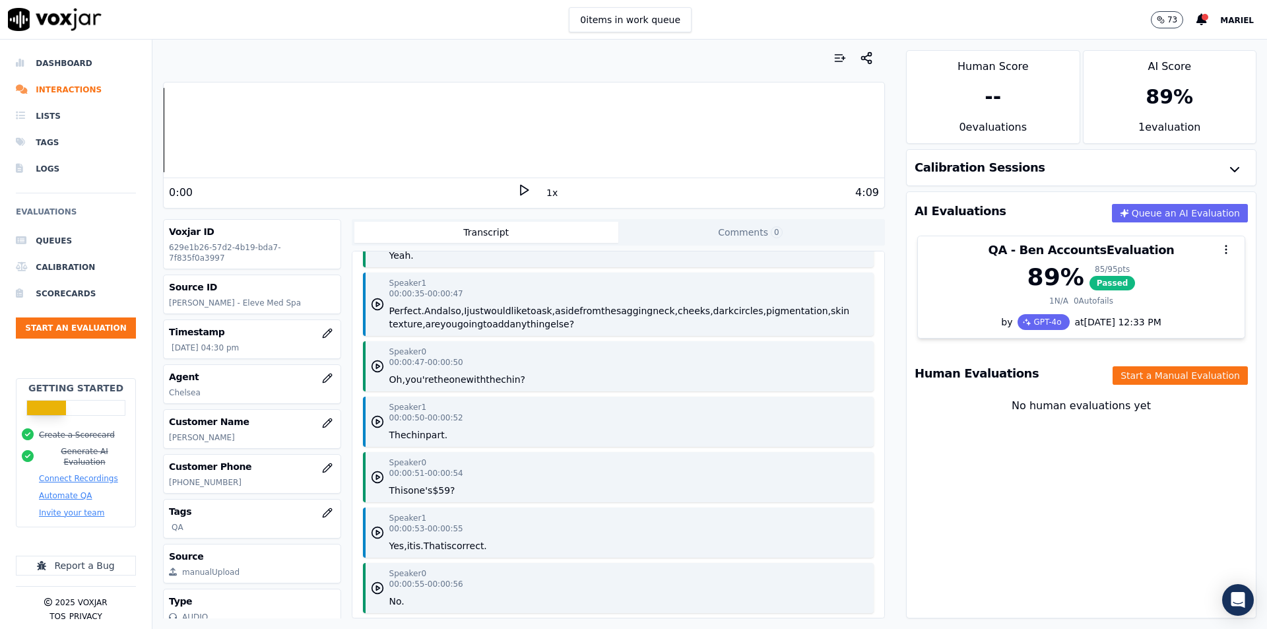
click at [1025, 470] on div "AI Evaluations Queue an AI Evaluation QA - Ben Accounts Evaluation 89 % 85 / 95…" at bounding box center [1081, 404] width 350 height 427
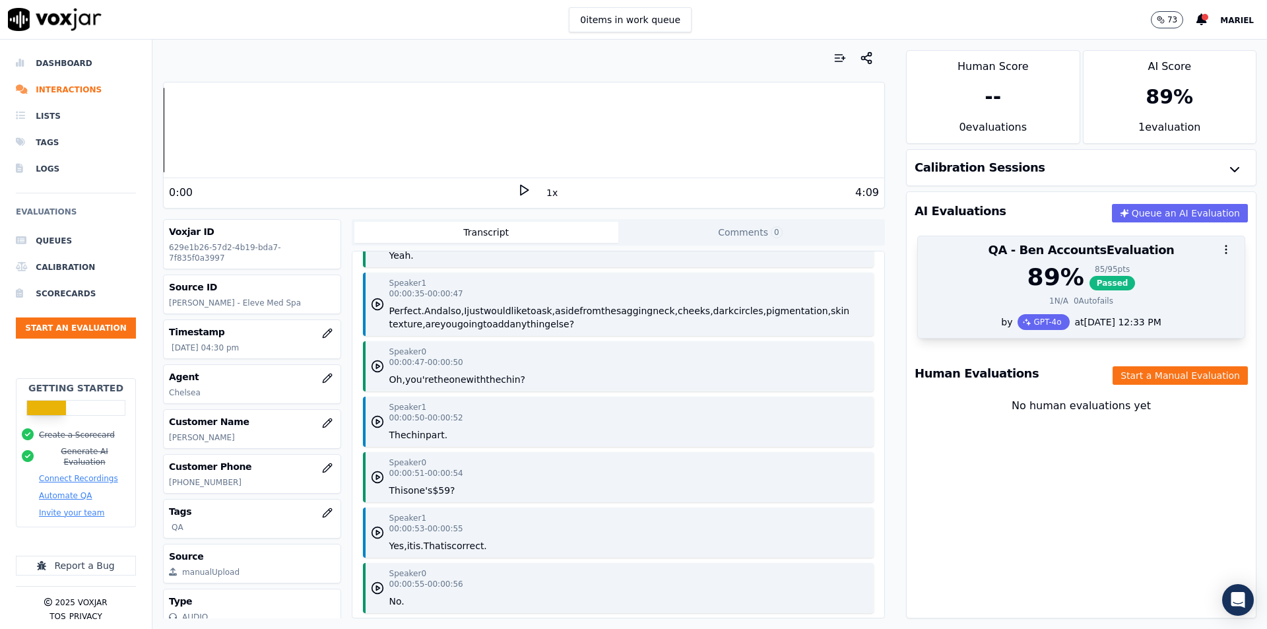
click at [964, 298] on div "1 N/A 0 Autofails" at bounding box center [1081, 301] width 311 height 11
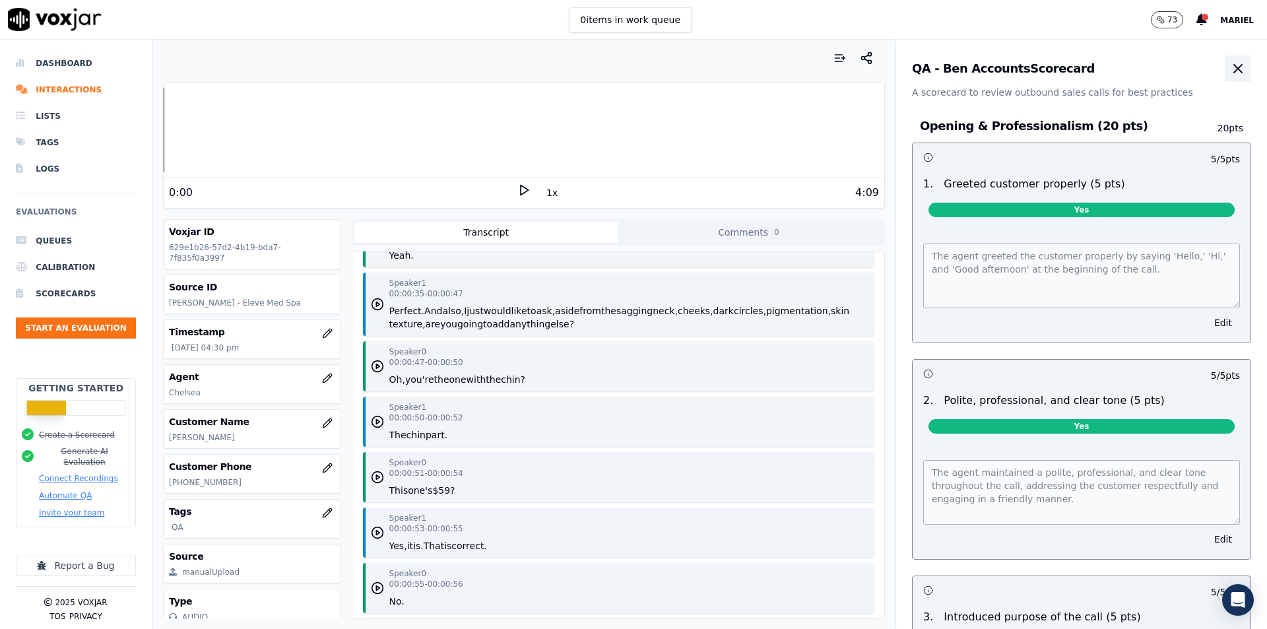
click at [1230, 69] on icon "button" at bounding box center [1238, 69] width 16 height 16
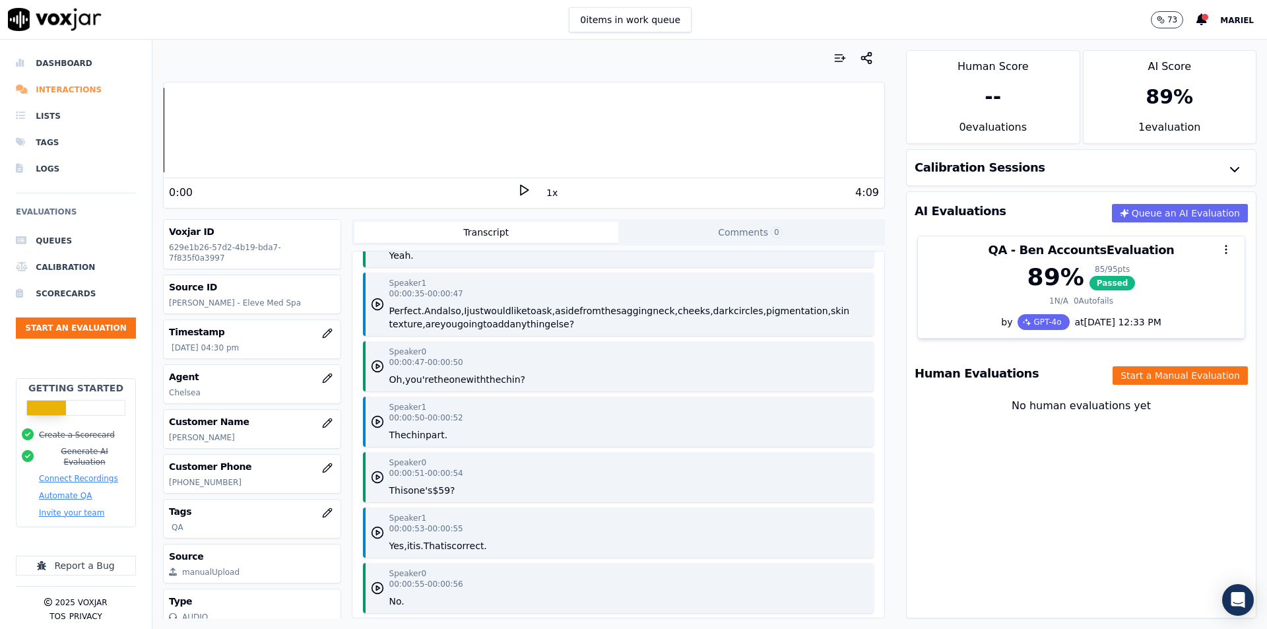
click at [57, 92] on li "Interactions" at bounding box center [76, 90] width 120 height 26
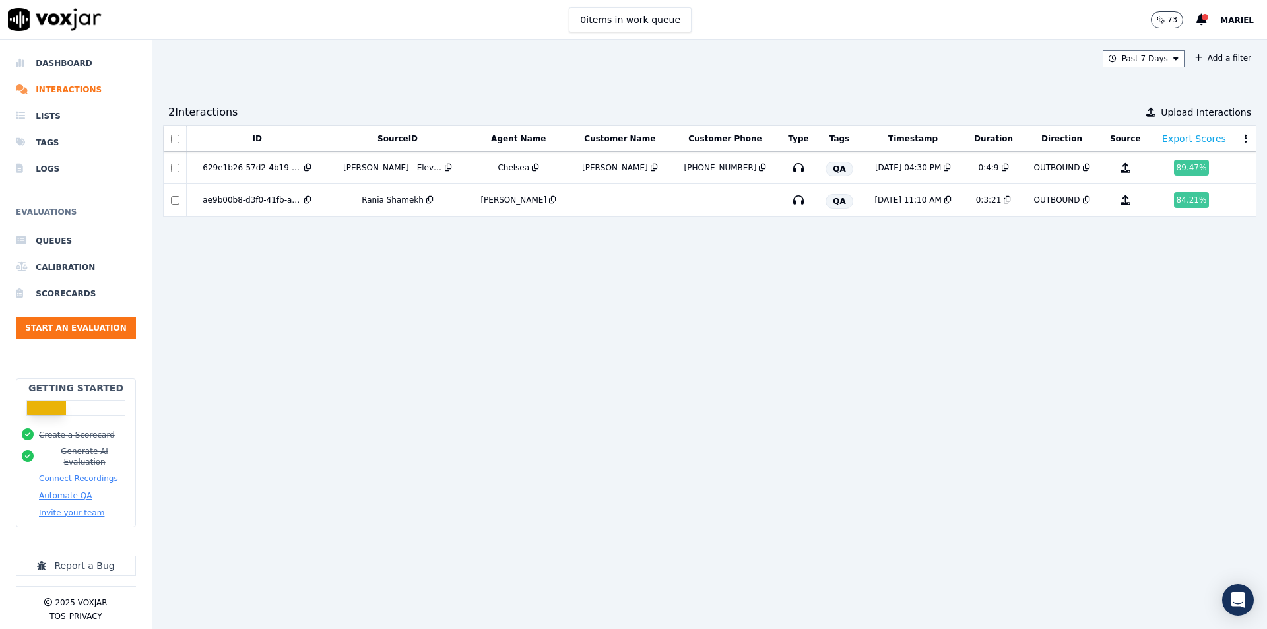
click at [995, 92] on div "Past 7 Days Add a filter 2 Interaction s Upload Interactions ID SourceID Agent …" at bounding box center [709, 334] width 1114 height 589
click at [1239, 145] on button at bounding box center [1245, 139] width 13 height 20
click at [1239, 145] on button "Edit Columns" at bounding box center [1245, 139] width 13 height 20
click at [1002, 311] on div "ID SourceID Agent Name Customer Name Customer Phone Type Tags Timestamp Duratio…" at bounding box center [709, 371] width 1093 height 493
click at [335, 102] on div "2 Interaction s Upload Interactions" at bounding box center [709, 112] width 1093 height 26
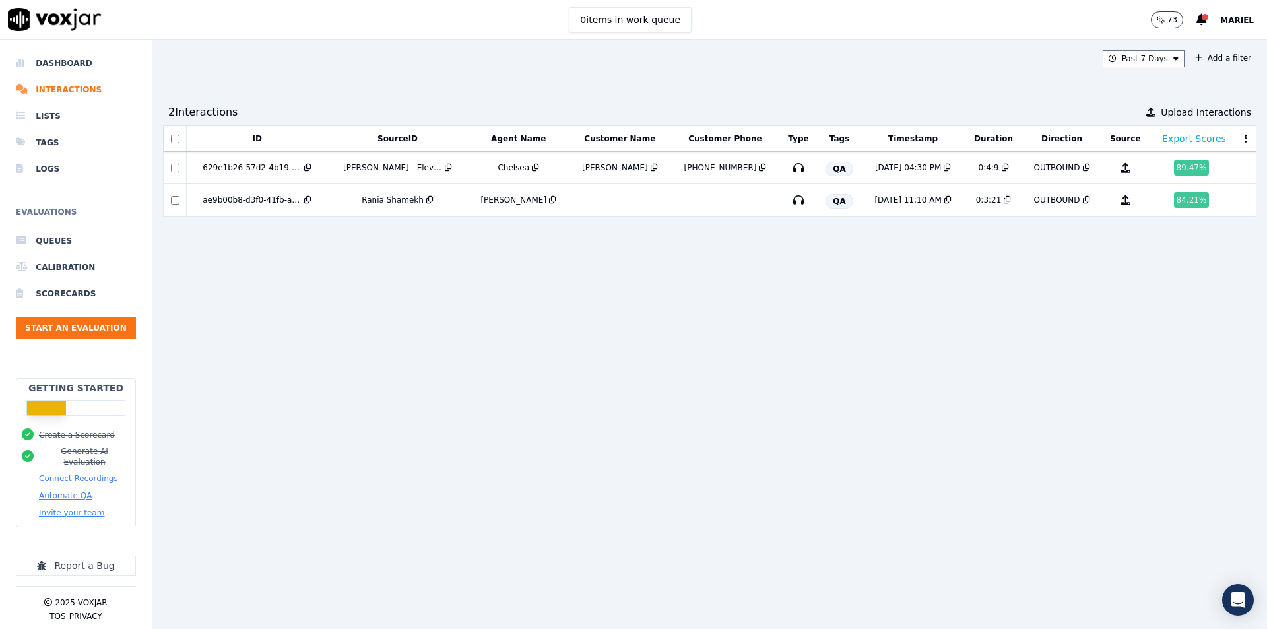
click at [618, 394] on div "ID SourceID Agent Name Customer Name Customer Phone Type Tags Timestamp Duratio…" at bounding box center [709, 371] width 1093 height 493
click at [342, 168] on td "Donna Boucher - Eleve Med Spa" at bounding box center [397, 168] width 141 height 32
click at [492, 212] on td "[PERSON_NAME]" at bounding box center [519, 200] width 102 height 32
click at [917, 299] on div "ID SourceID Agent Name Customer Name Customer Phone Type Tags Timestamp Duratio…" at bounding box center [709, 371] width 1093 height 493
click at [705, 90] on div "Past 7 Days Add a filter 2 Interaction s Upload Interactions ID SourceID Agent …" at bounding box center [709, 334] width 1114 height 589
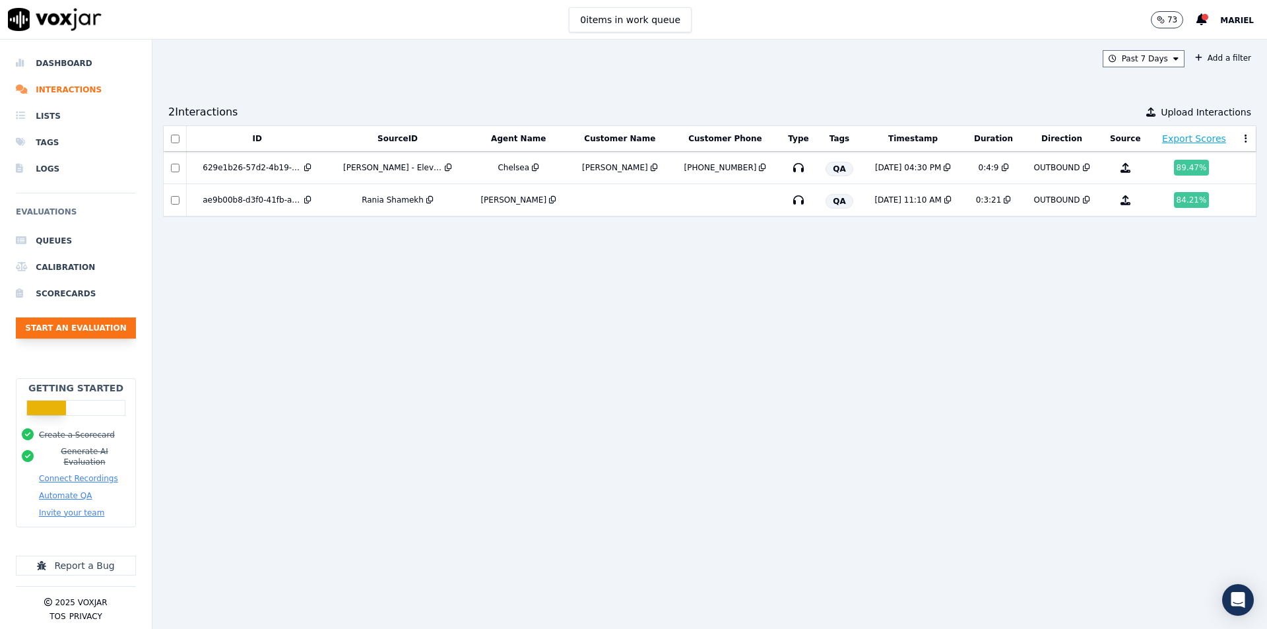
click at [49, 331] on button "Start an Evaluation" at bounding box center [76, 327] width 120 height 21
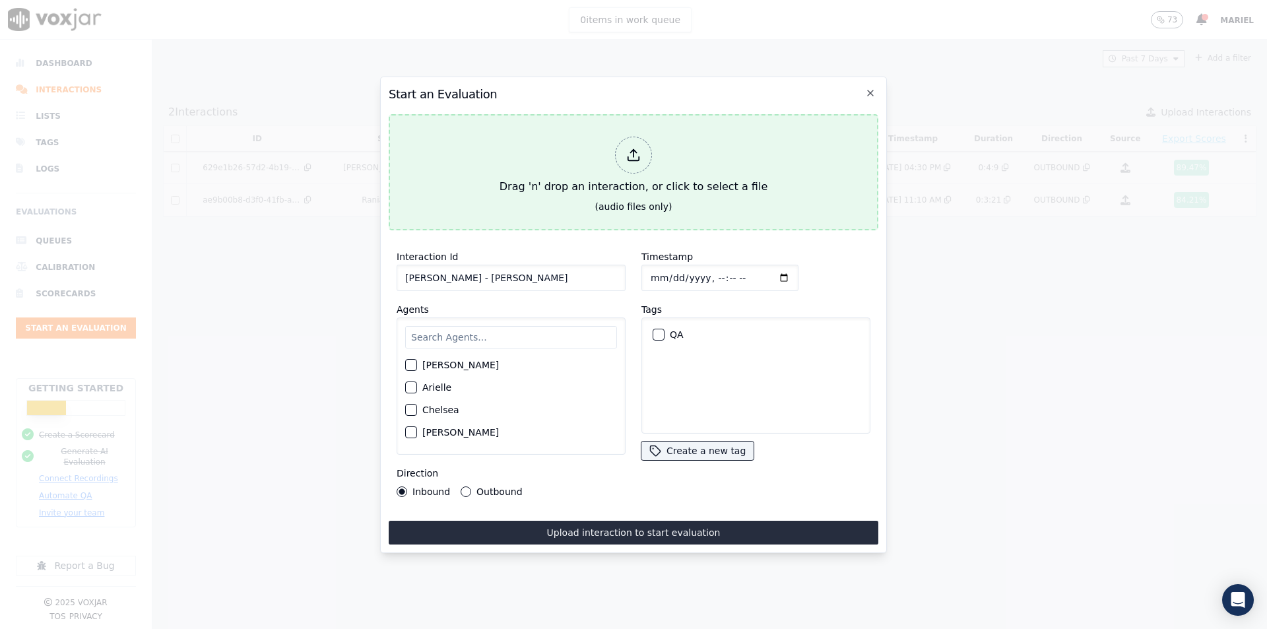
type input "Lisa Gonzalez - Eleve Stuart"
click at [645, 154] on div at bounding box center [633, 155] width 37 height 37
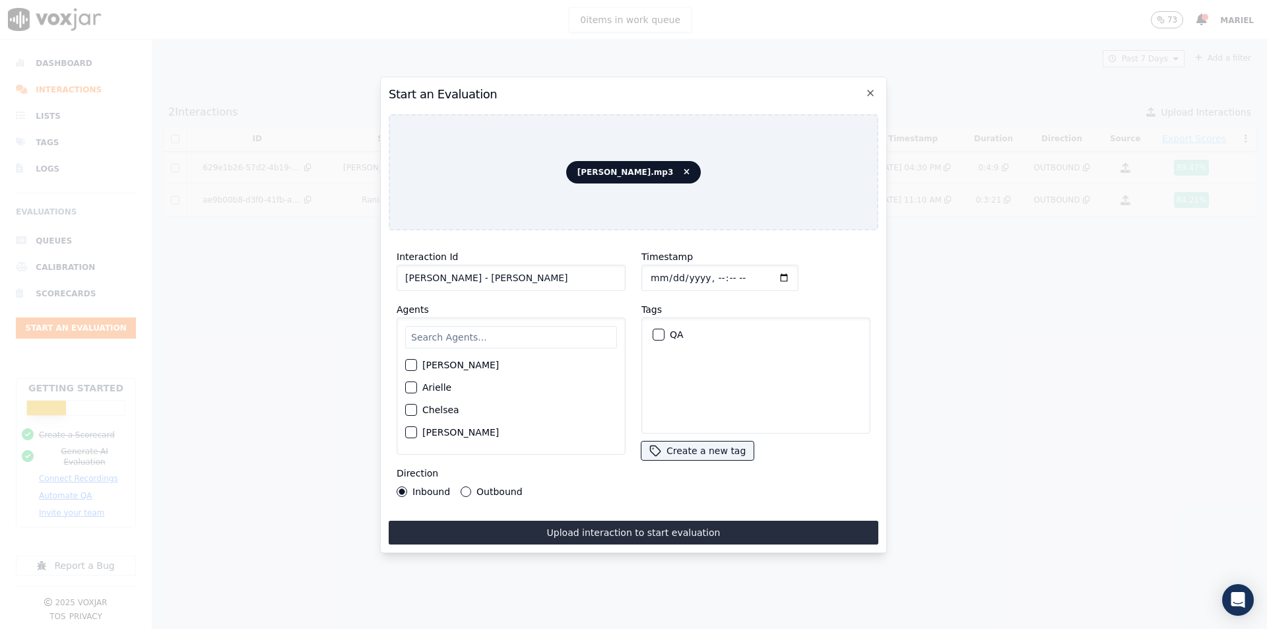
click at [512, 336] on input "text" at bounding box center [511, 337] width 212 height 22
type input "vhan"
click at [471, 371] on div "Vhann" at bounding box center [511, 369] width 212 height 22
click at [428, 364] on label "Vhann" at bounding box center [437, 368] width 30 height 9
click at [417, 364] on button "Vhann" at bounding box center [411, 369] width 12 height 12
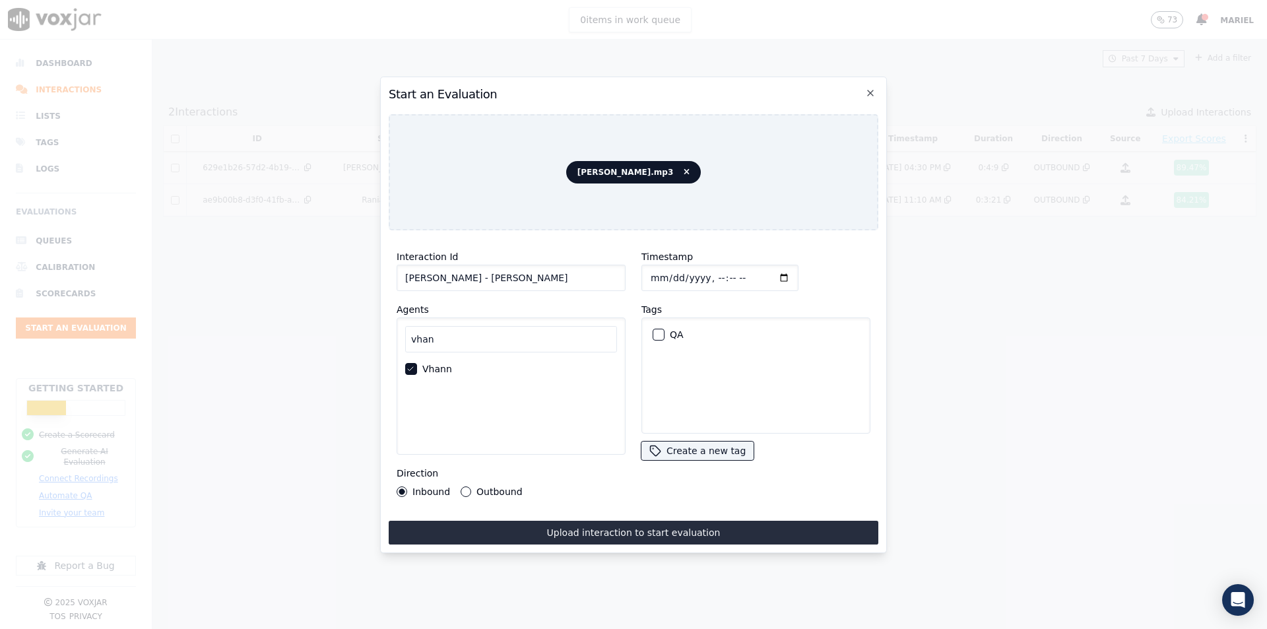
click at [653, 330] on div "button" at bounding box center [657, 334] width 9 height 9
click at [465, 495] on div "Interaction Id Lisa Gonzalez - Eleve Stuart Agents vhan Vhann Direction Inbound…" at bounding box center [511, 373] width 245 height 264
click at [465, 486] on button "Outbound" at bounding box center [466, 491] width 11 height 11
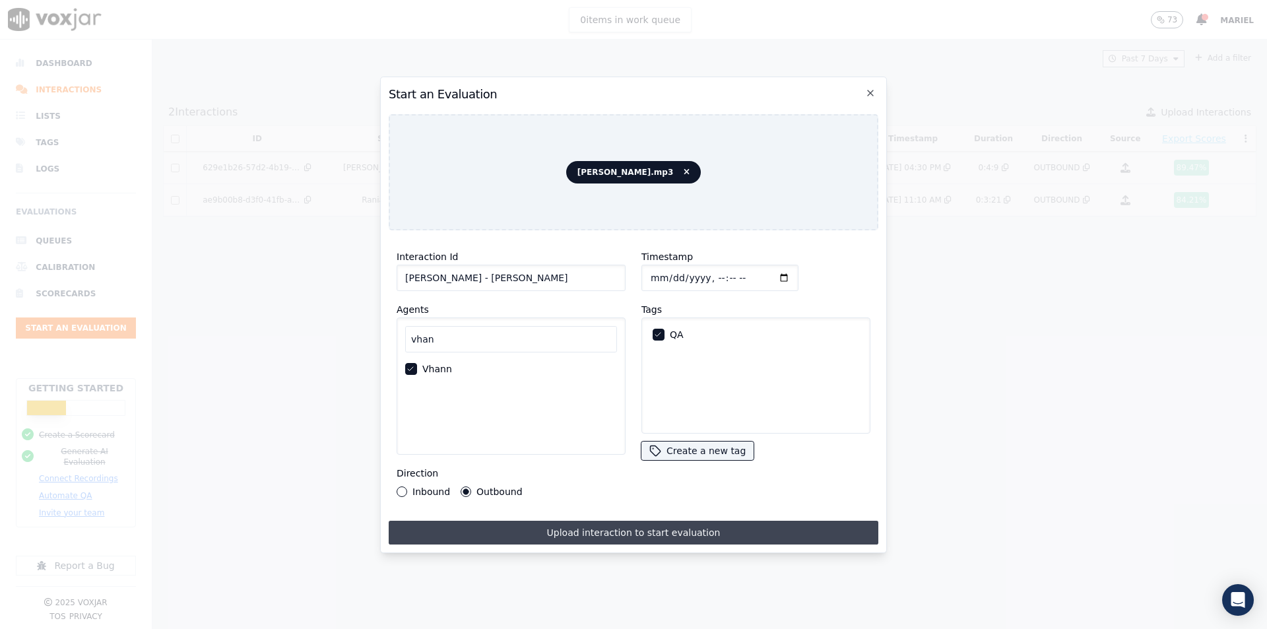
click at [558, 524] on button "Upload interaction to start evaluation" at bounding box center [634, 533] width 490 height 24
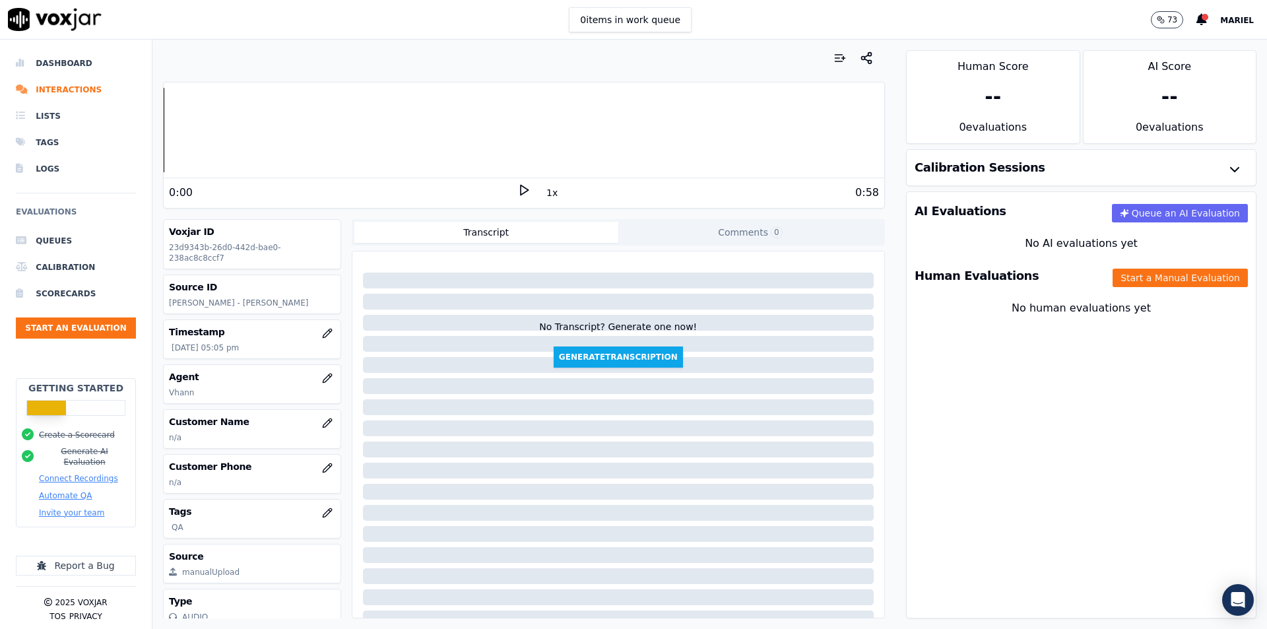
click at [1165, 18] on icon "button" at bounding box center [1161, 20] width 8 height 8
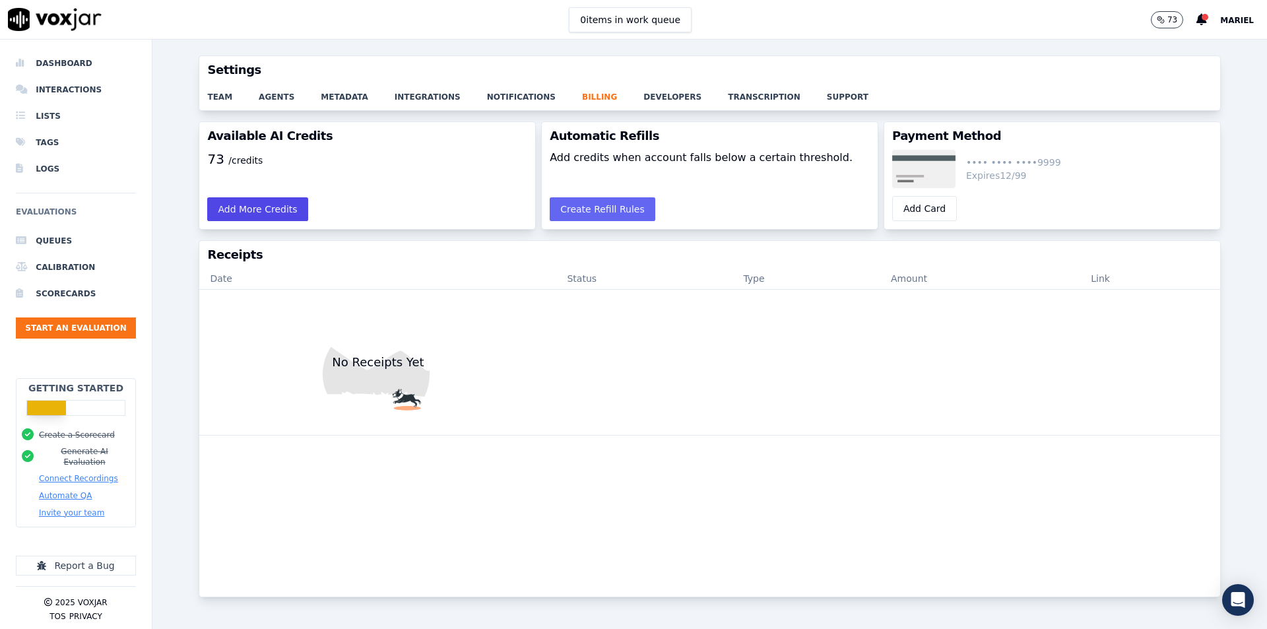
click at [264, 208] on button "Add More Credits" at bounding box center [257, 209] width 100 height 24
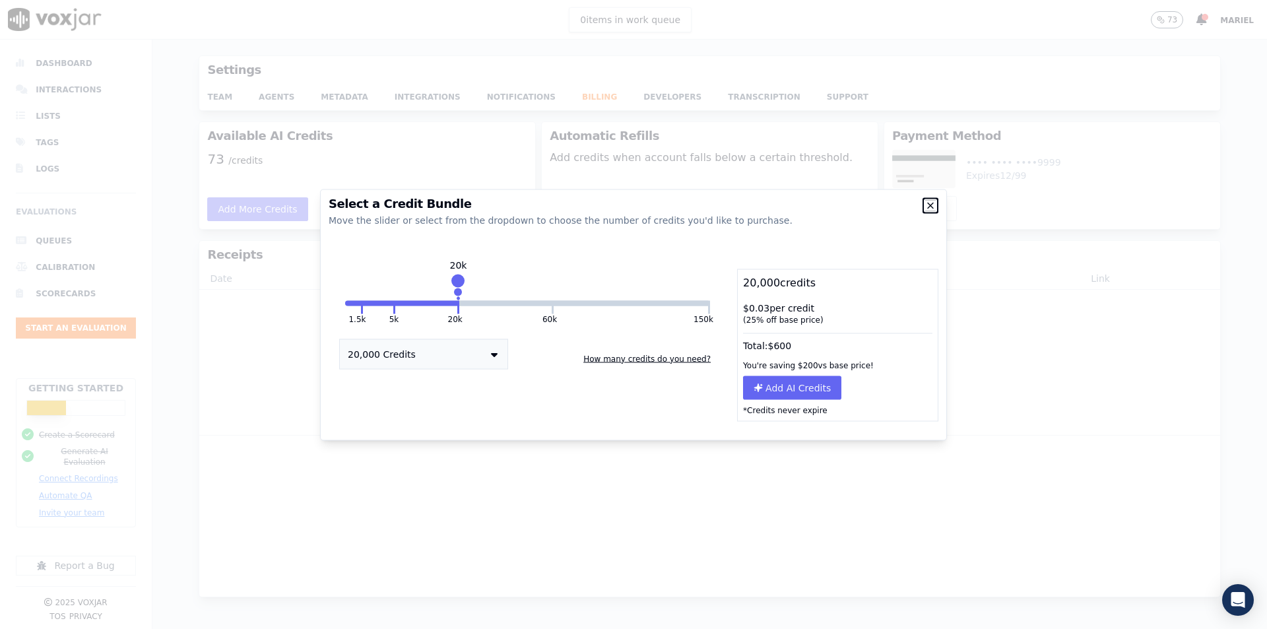
click at [928, 201] on icon "button" at bounding box center [930, 205] width 11 height 11
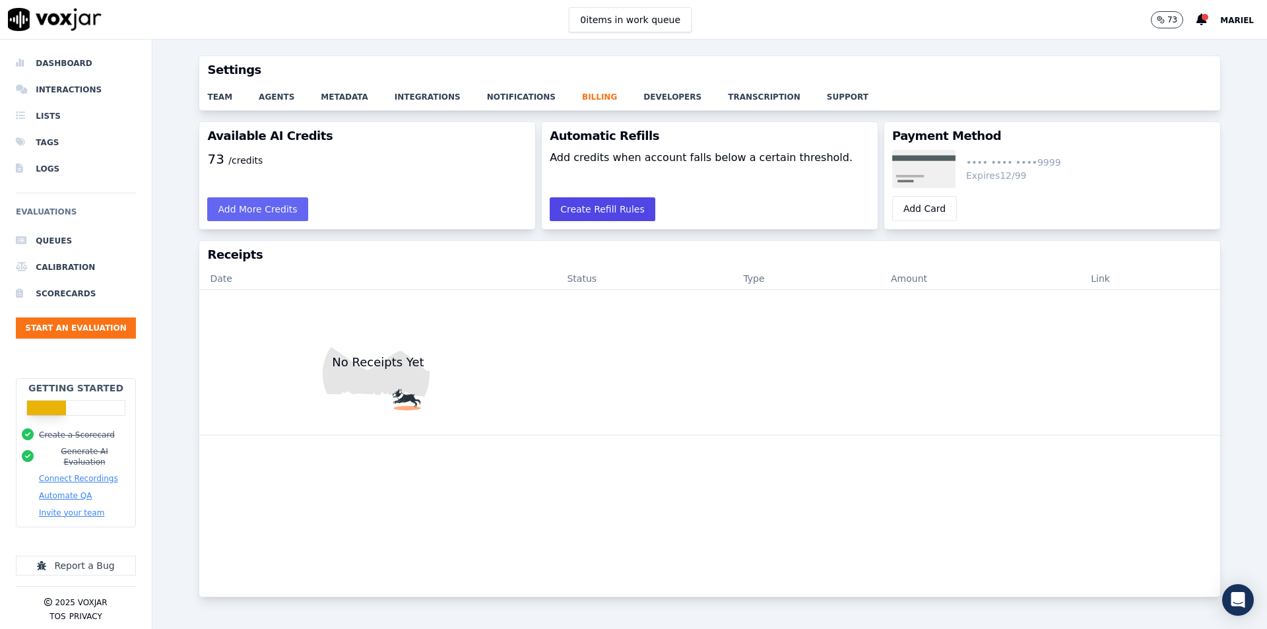
click at [617, 213] on button "Create Refill Rules" at bounding box center [603, 209] width 106 height 24
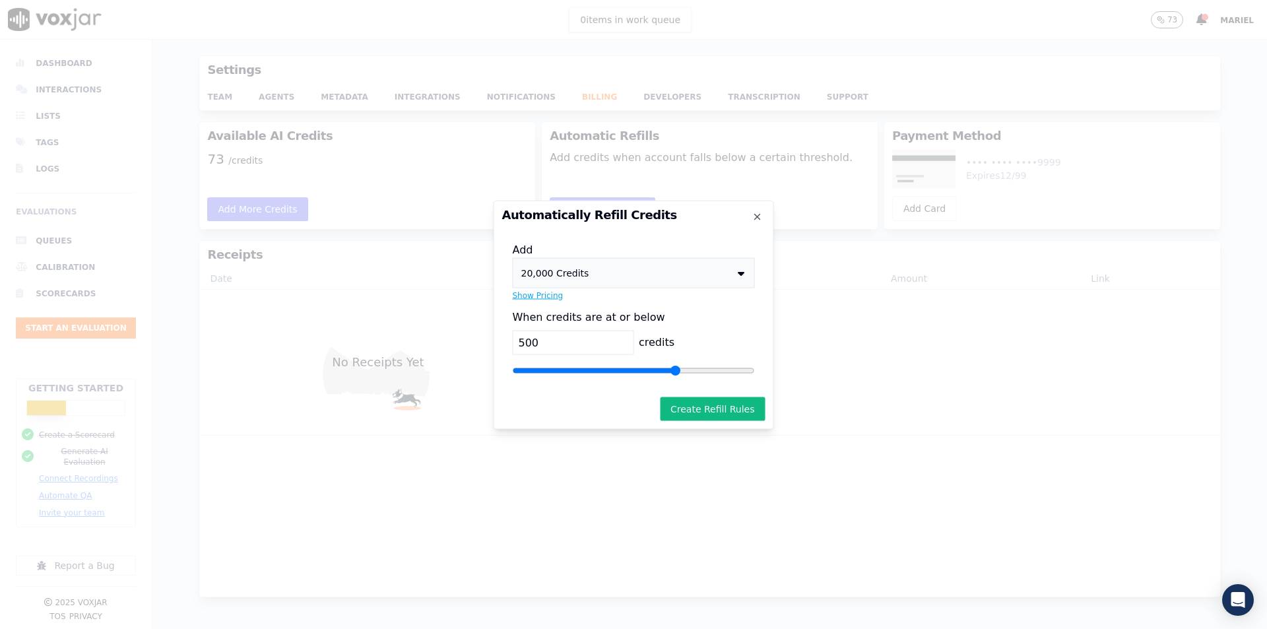
click at [748, 216] on h2 "Automatically Refill Credits" at bounding box center [633, 215] width 263 height 12
click at [759, 214] on icon "button" at bounding box center [757, 216] width 11 height 11
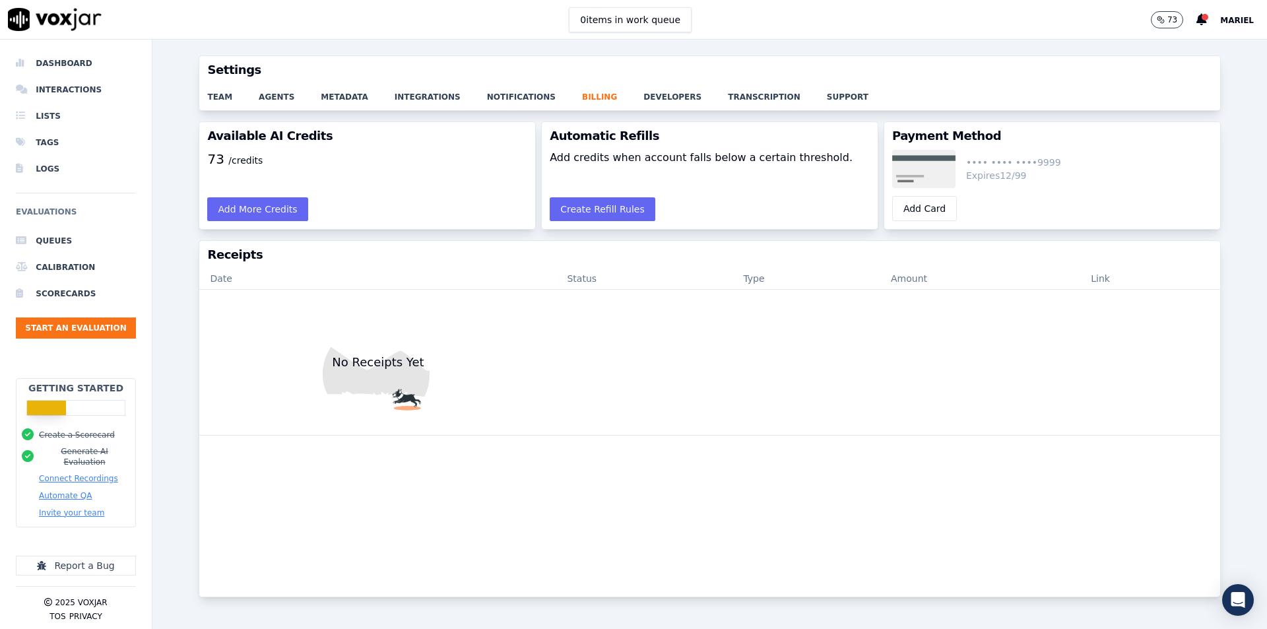
click at [505, 169] on div "73 /credits" at bounding box center [367, 170] width 336 height 40
click at [63, 65] on li "Dashboard" at bounding box center [76, 63] width 120 height 26
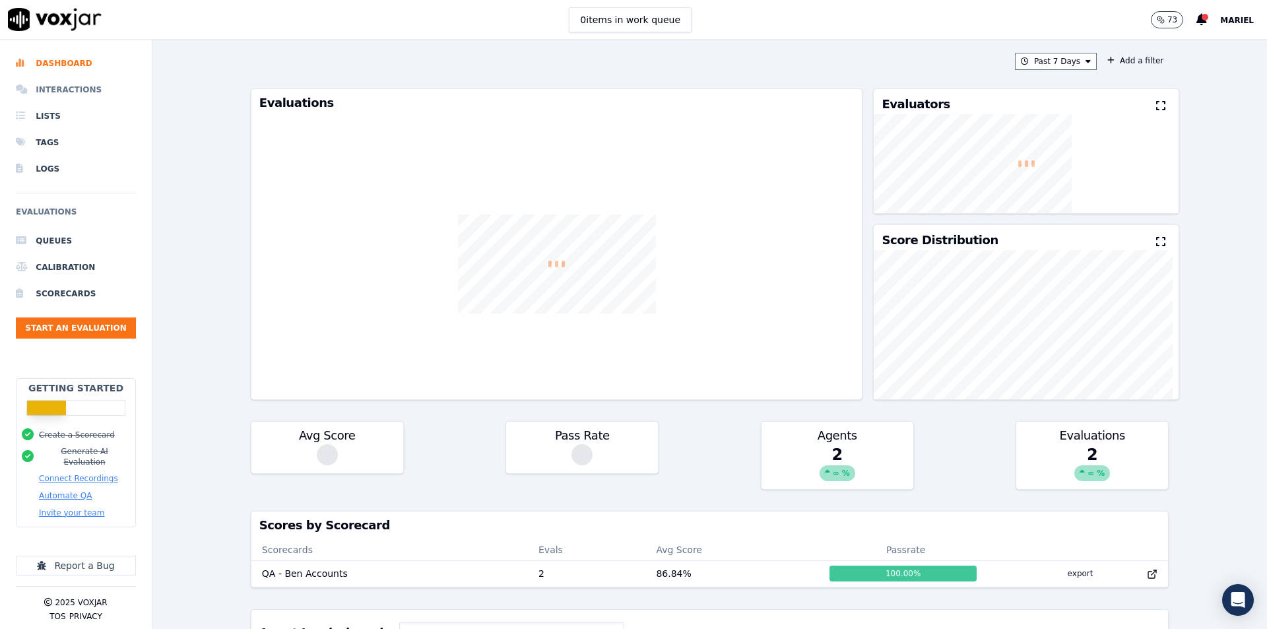
click at [70, 94] on li "Interactions" at bounding box center [76, 90] width 120 height 26
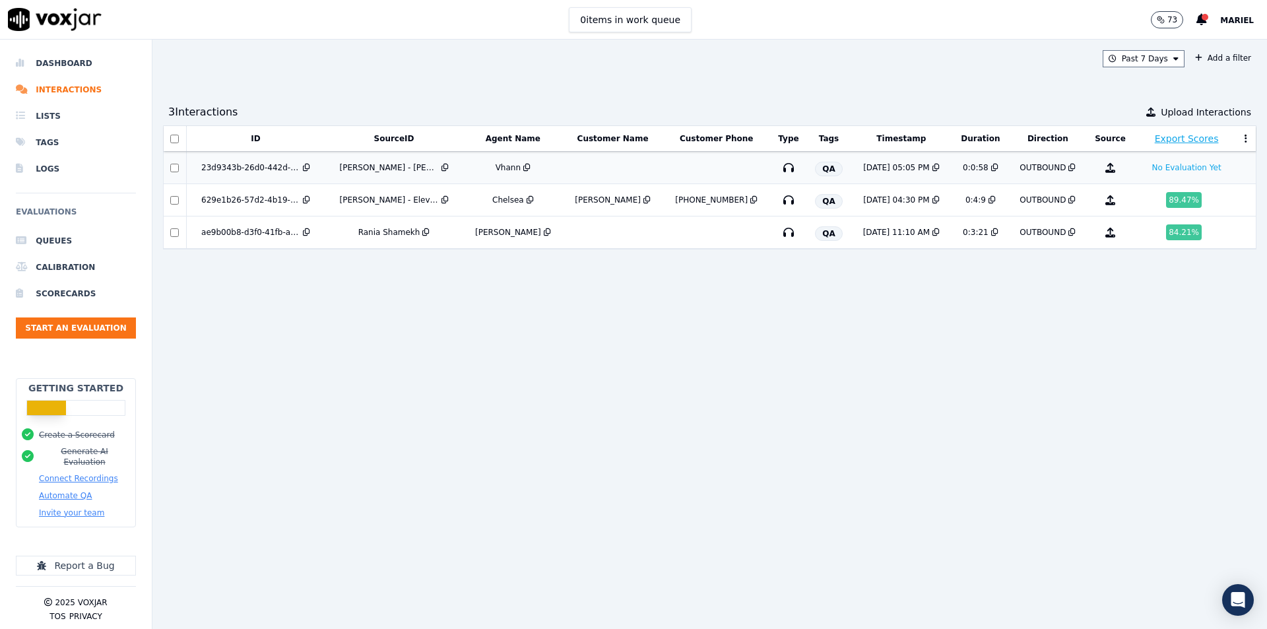
click at [563, 165] on td at bounding box center [613, 168] width 100 height 32
click at [683, 321] on div "ID SourceID Agent Name Customer Name Customer Phone Type Tags Timestamp Duratio…" at bounding box center [709, 371] width 1093 height 493
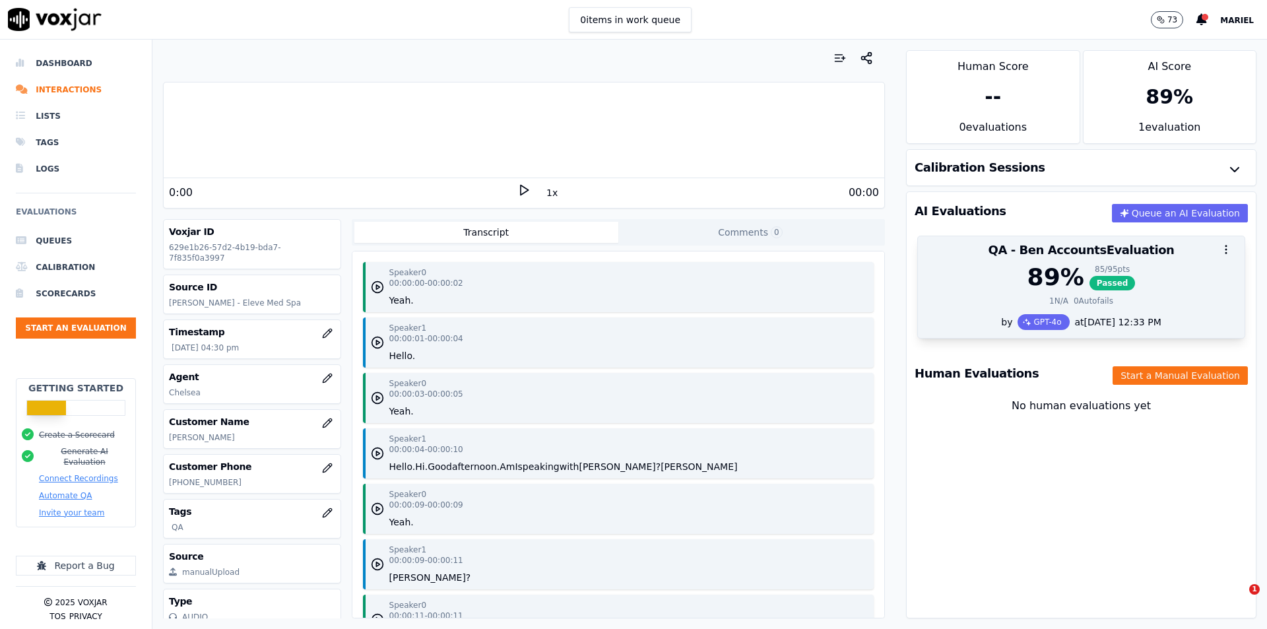
click at [1111, 261] on div at bounding box center [1081, 249] width 327 height 26
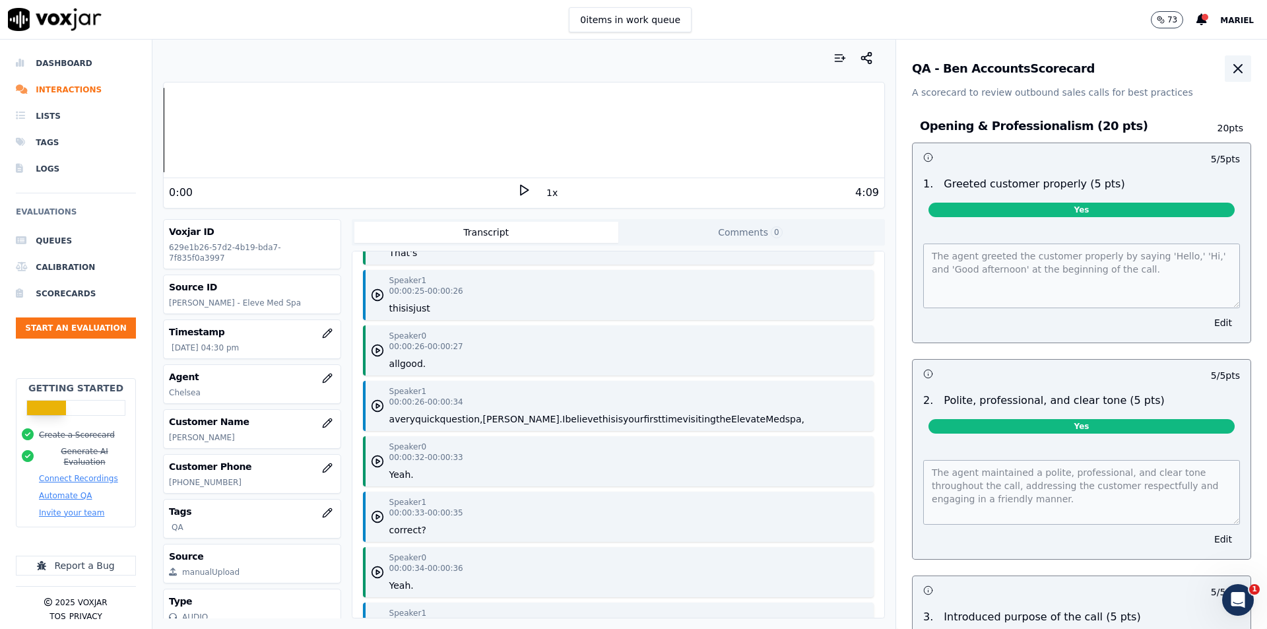
click at [1230, 70] on icon "button" at bounding box center [1238, 69] width 16 height 16
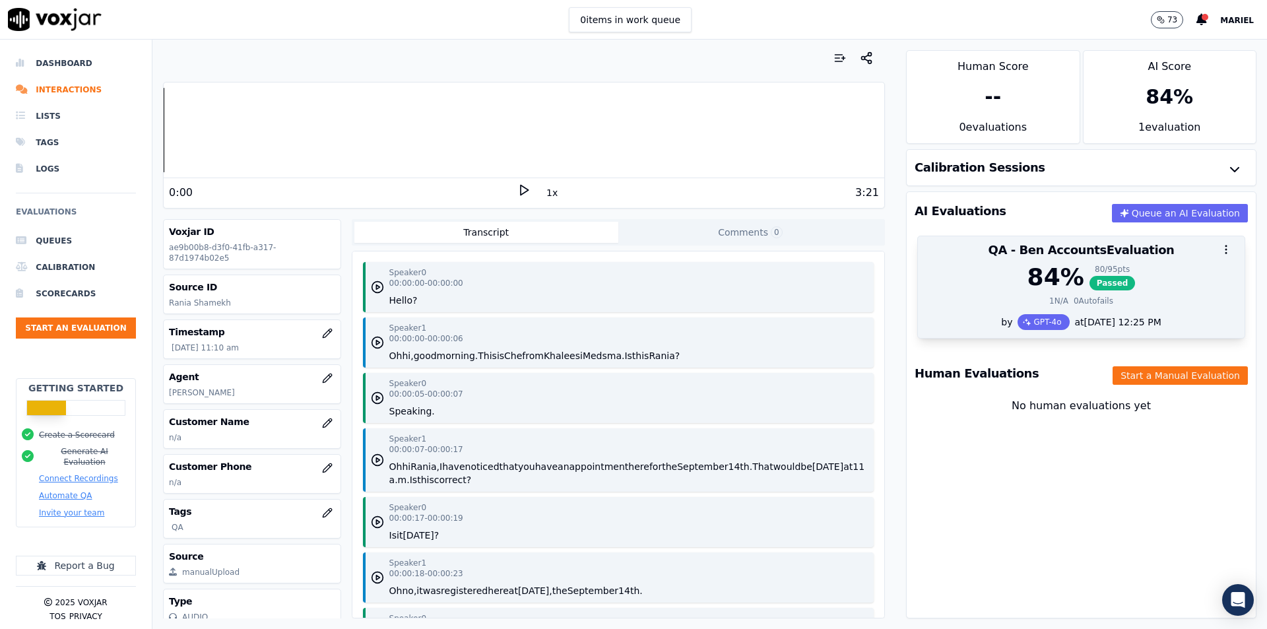
click at [1111, 256] on div at bounding box center [1081, 249] width 327 height 26
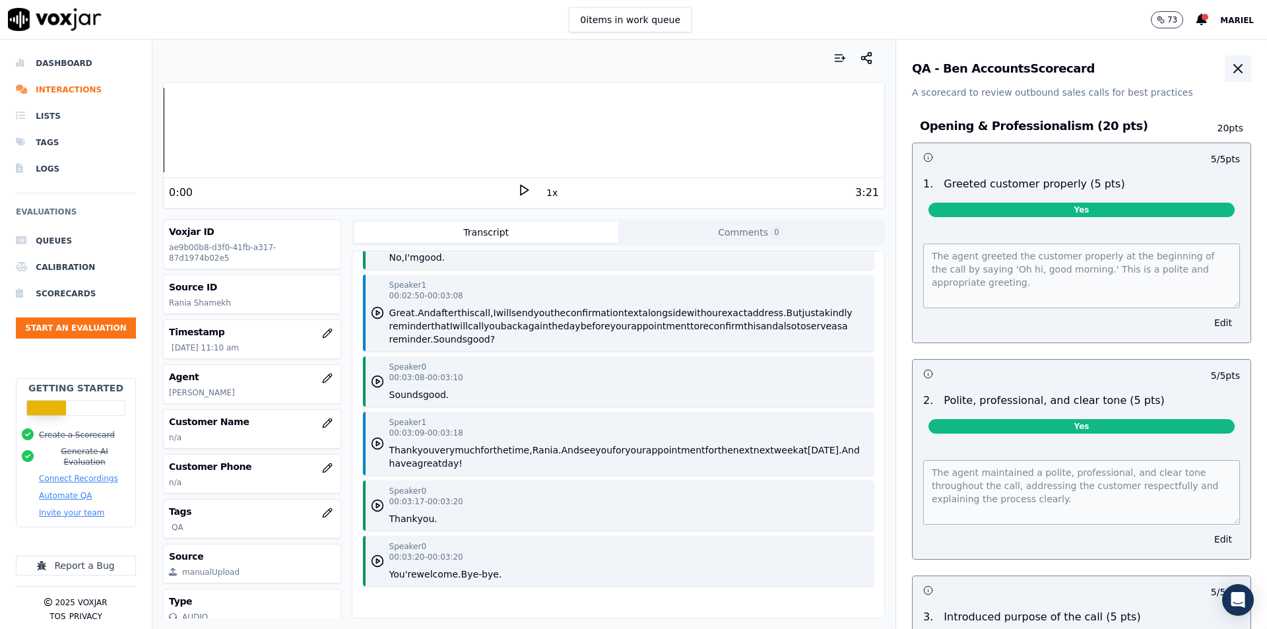
click at [1234, 70] on icon "button" at bounding box center [1238, 69] width 8 height 8
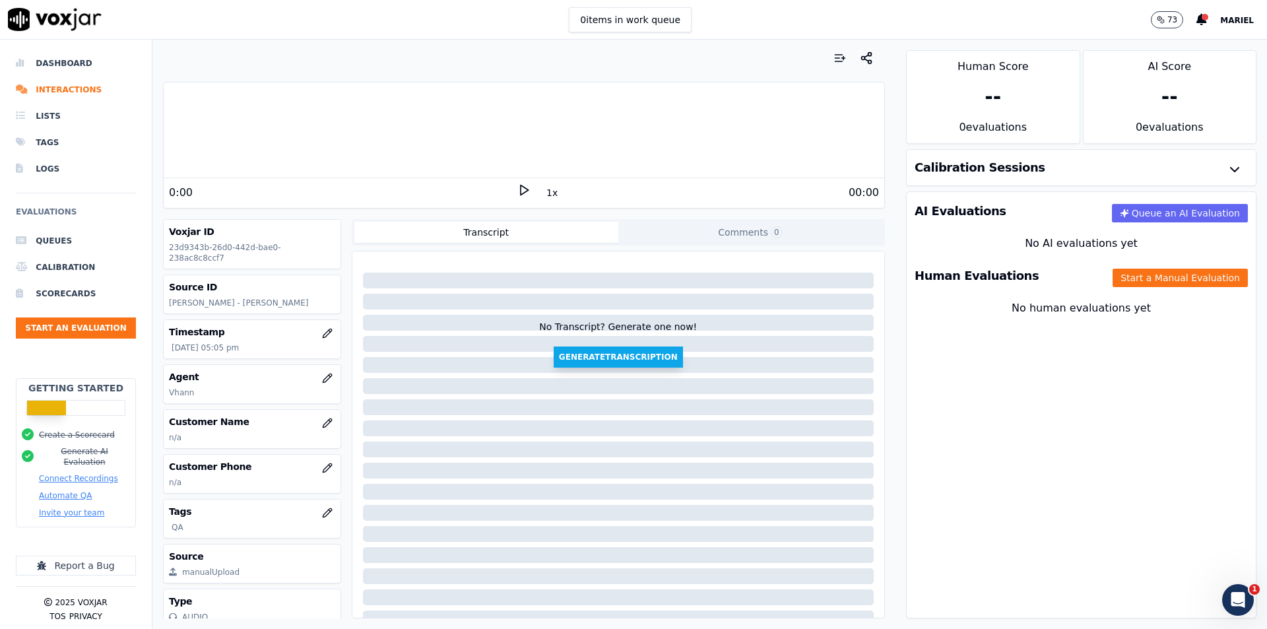
click at [628, 360] on button "Generate Transcription" at bounding box center [618, 356] width 129 height 21
click at [1120, 217] on icon "button" at bounding box center [1124, 213] width 9 height 9
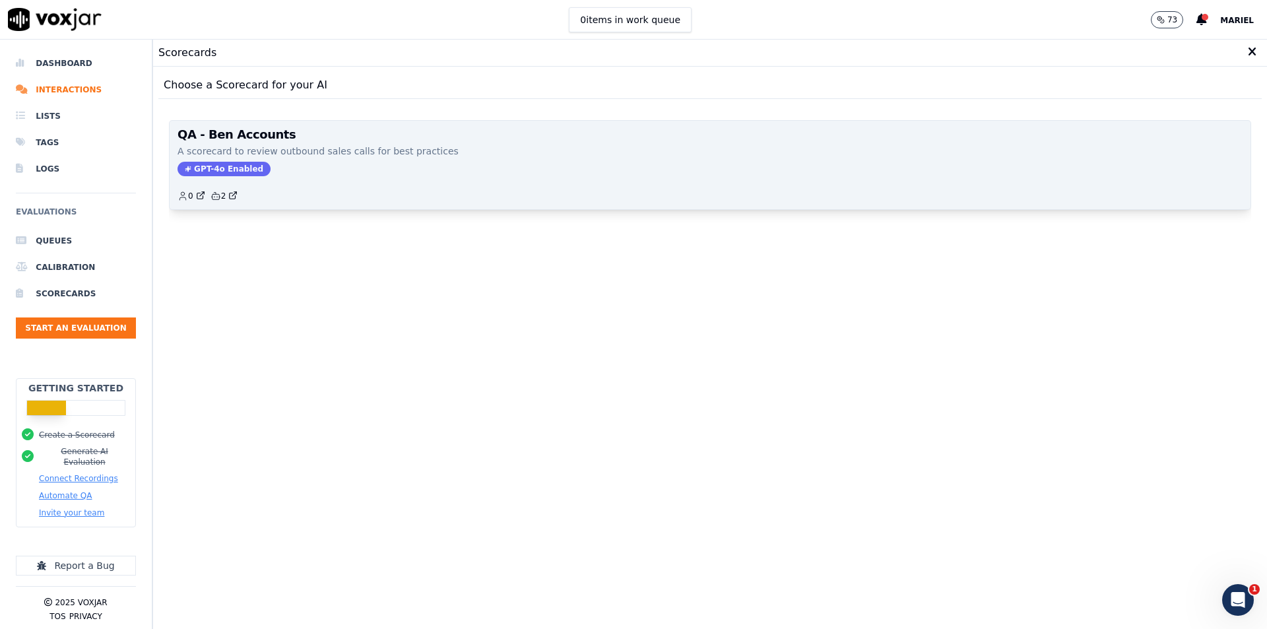
click at [211, 172] on span "GPT-4o Enabled" at bounding box center [224, 169] width 93 height 15
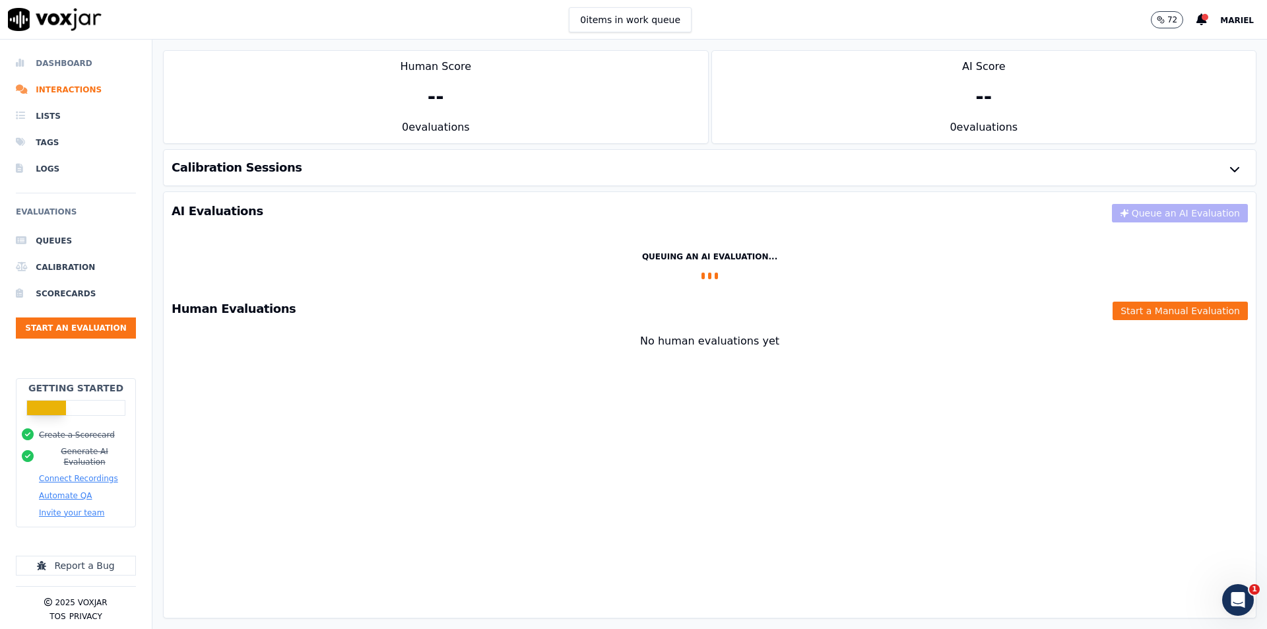
click at [75, 66] on li "Dashboard" at bounding box center [76, 63] width 120 height 26
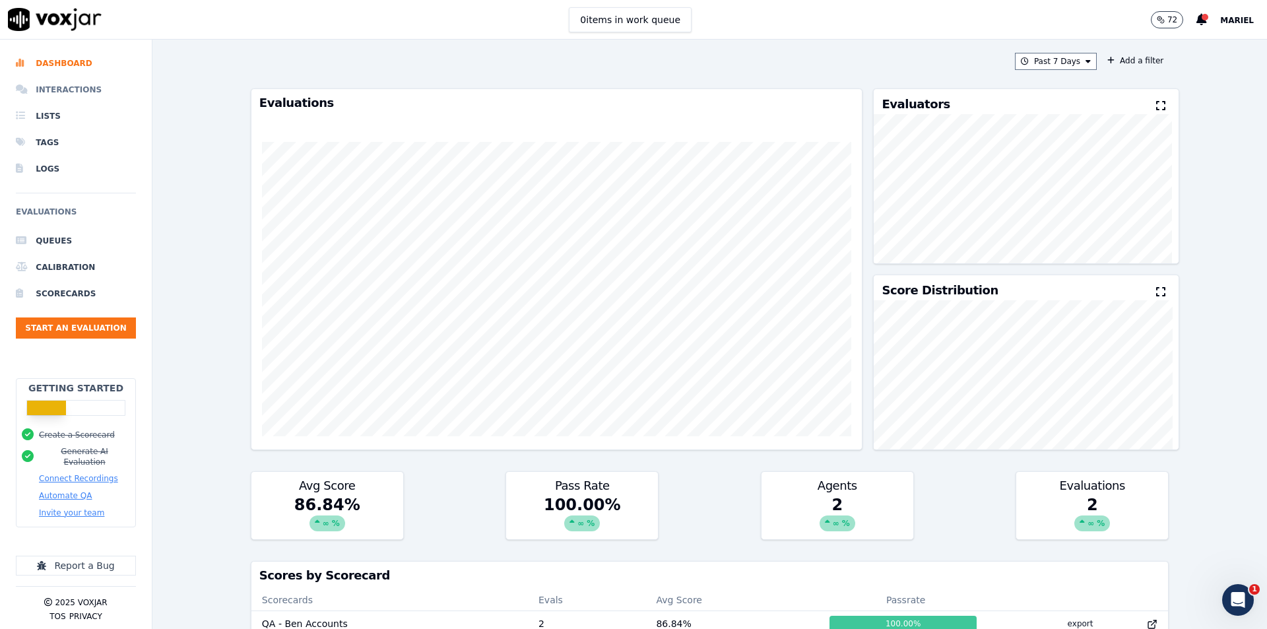
click at [92, 94] on li "Interactions" at bounding box center [76, 90] width 120 height 26
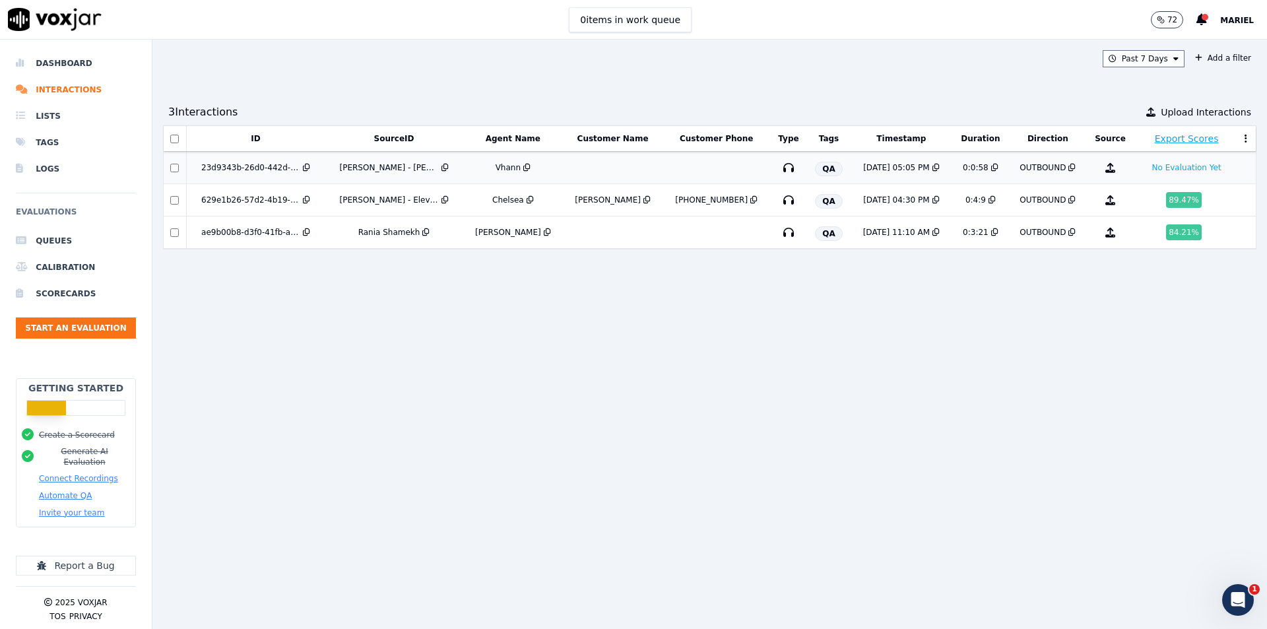
click at [597, 168] on td at bounding box center [613, 168] width 100 height 32
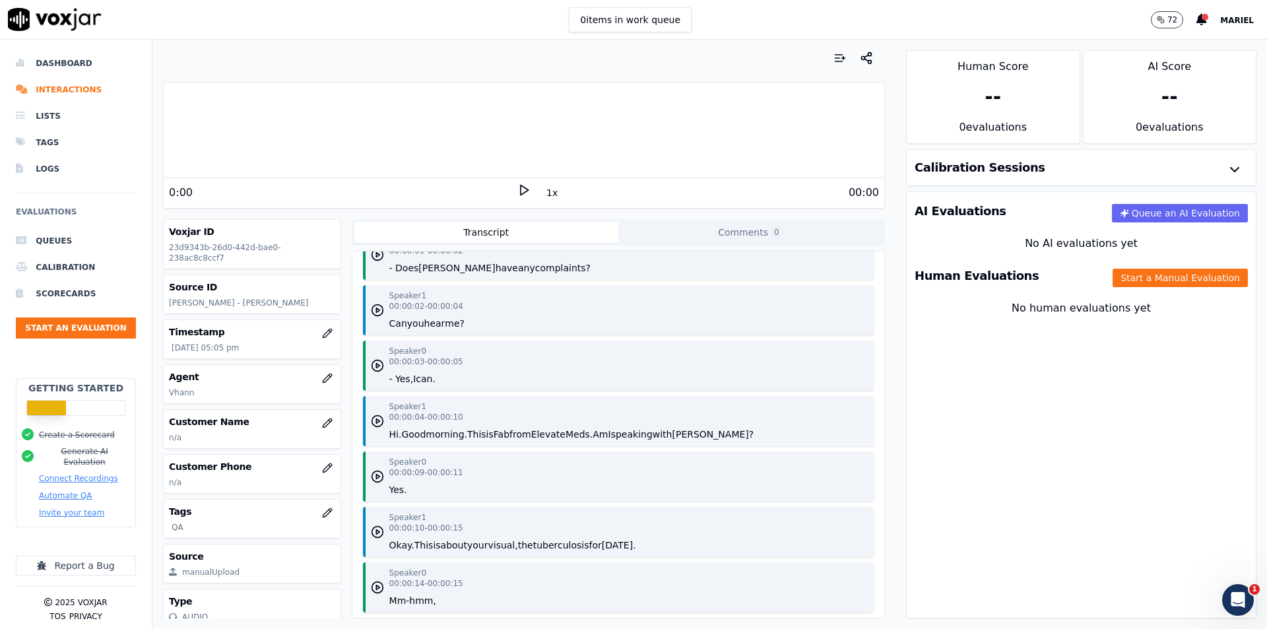
scroll to position [132, 0]
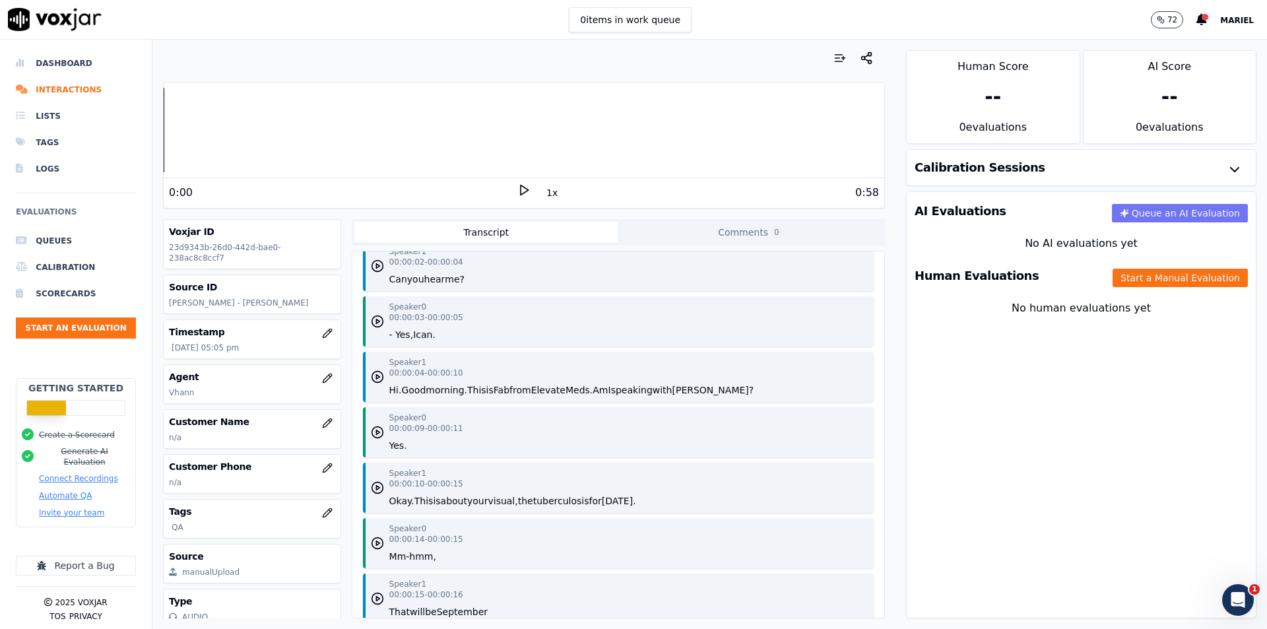
click at [1139, 219] on button "Queue an AI Evaluation" at bounding box center [1180, 213] width 136 height 18
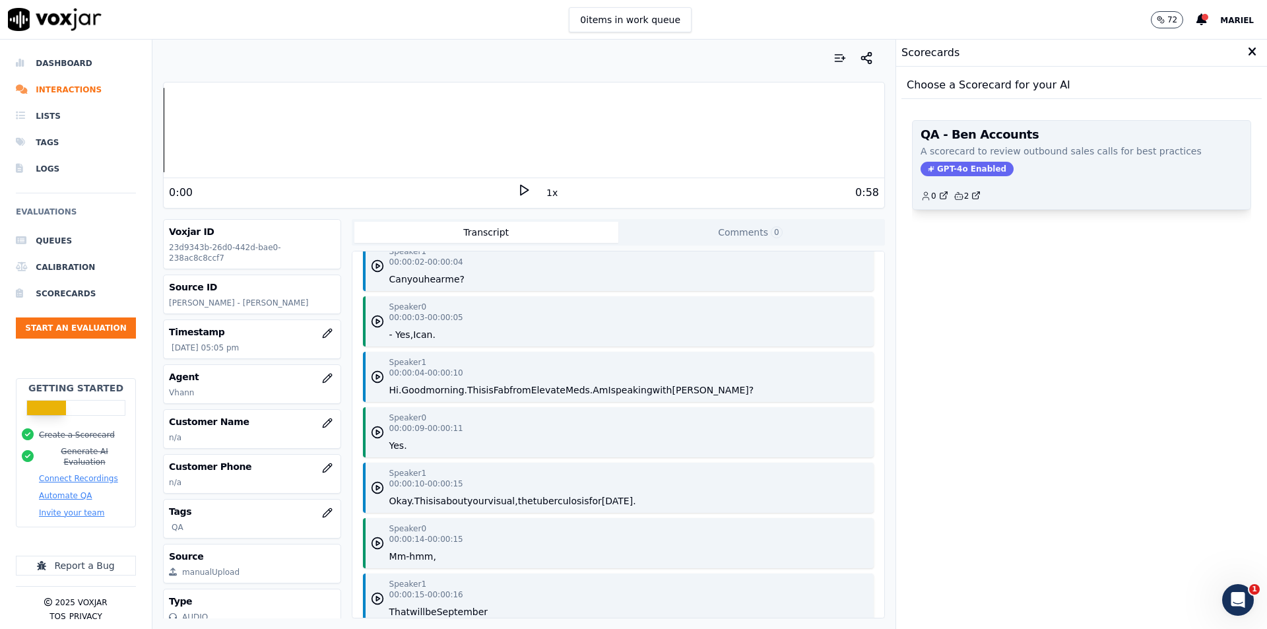
click at [1030, 172] on div "GPT-4o Enabled" at bounding box center [1081, 169] width 322 height 15
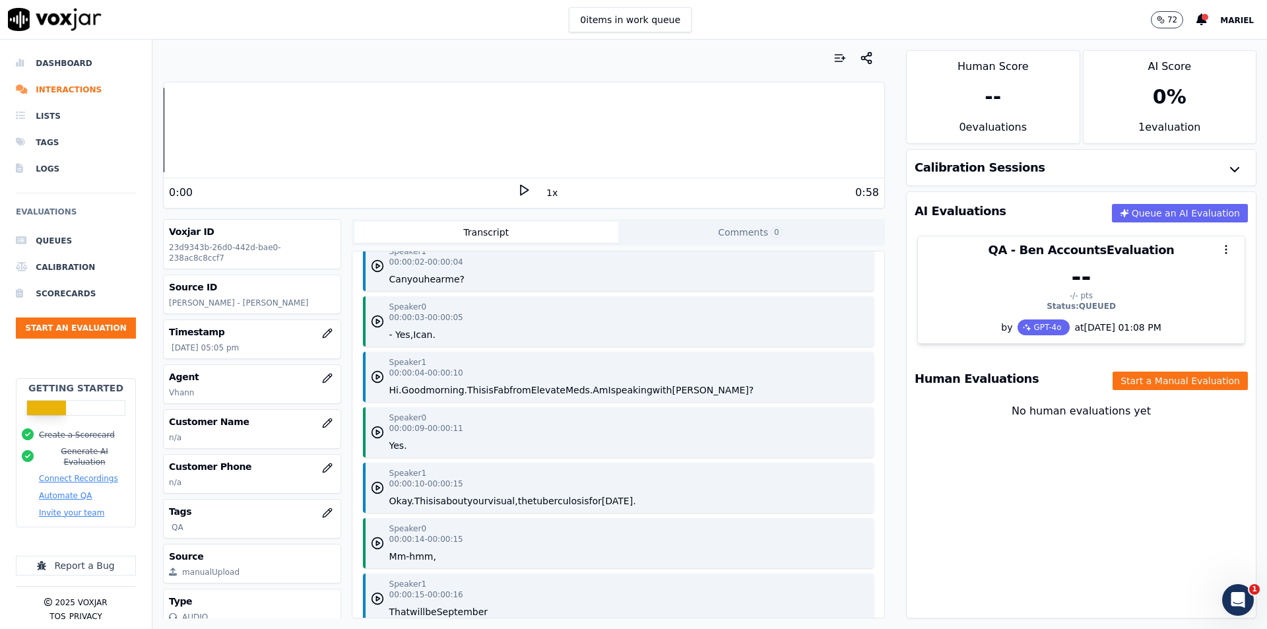
scroll to position [264, 0]
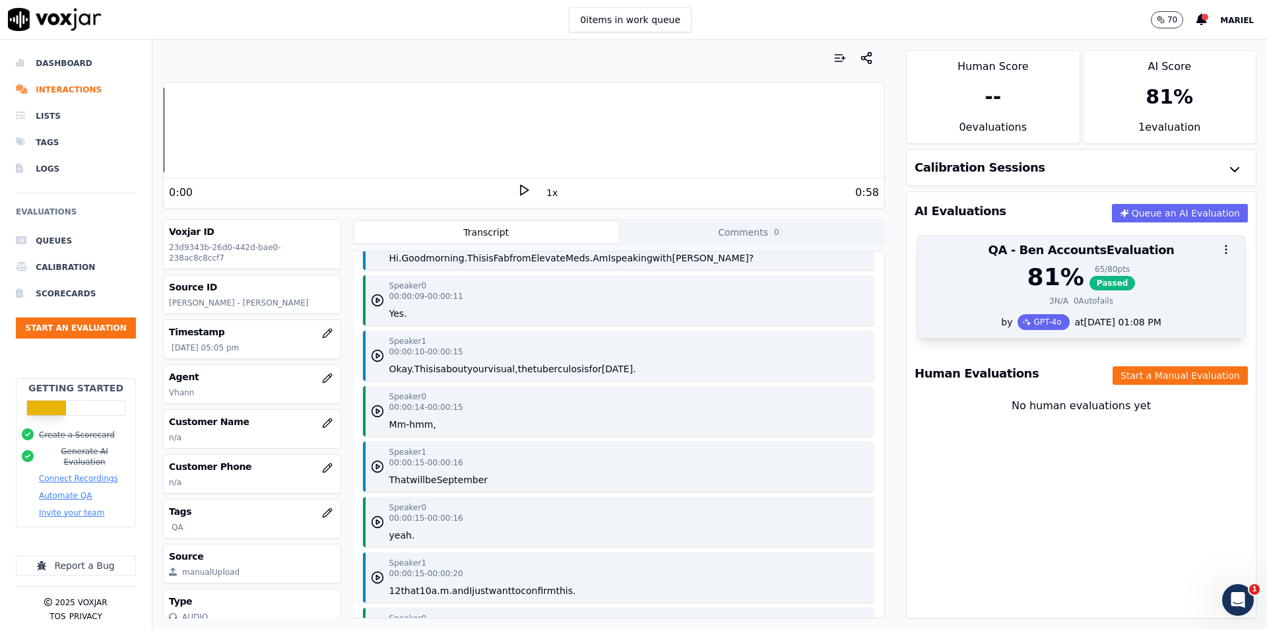
click at [1085, 261] on div at bounding box center [1081, 249] width 327 height 26
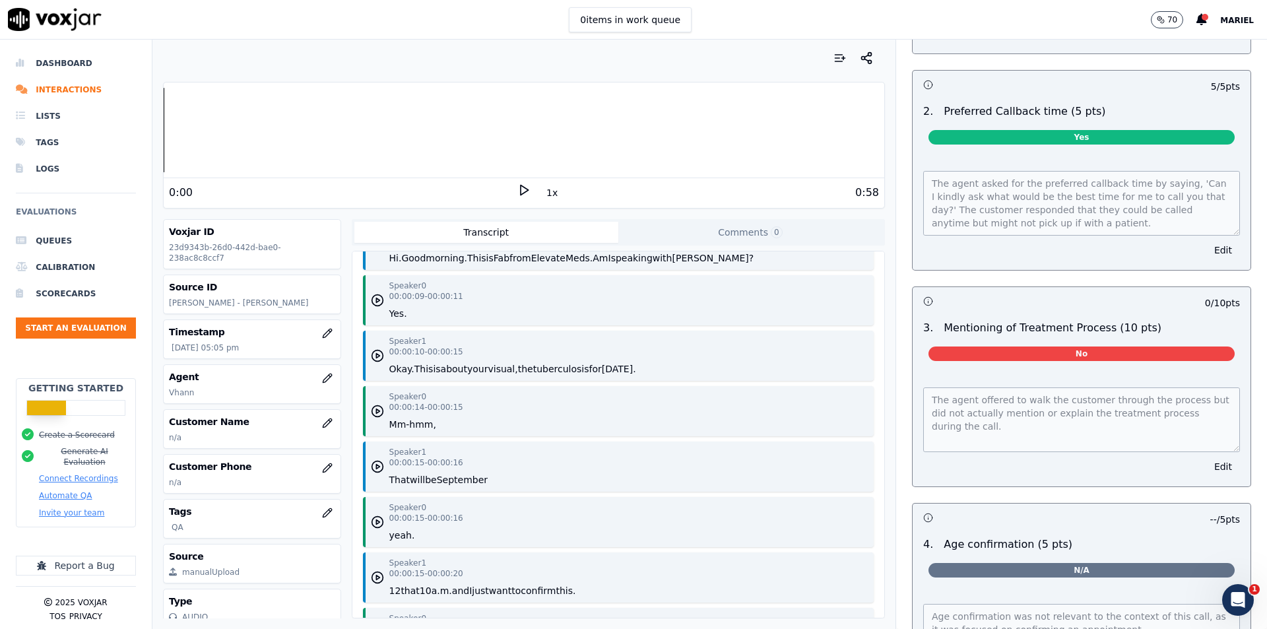
scroll to position [1254, 0]
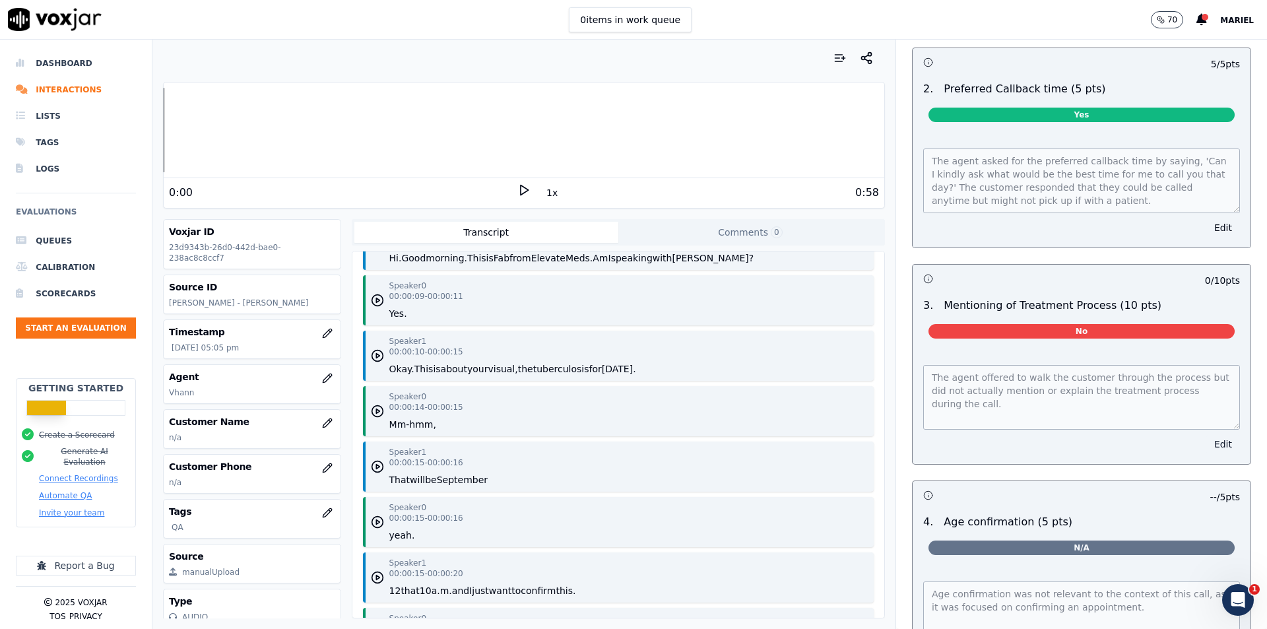
click at [1206, 435] on button "Edit" at bounding box center [1223, 444] width 34 height 18
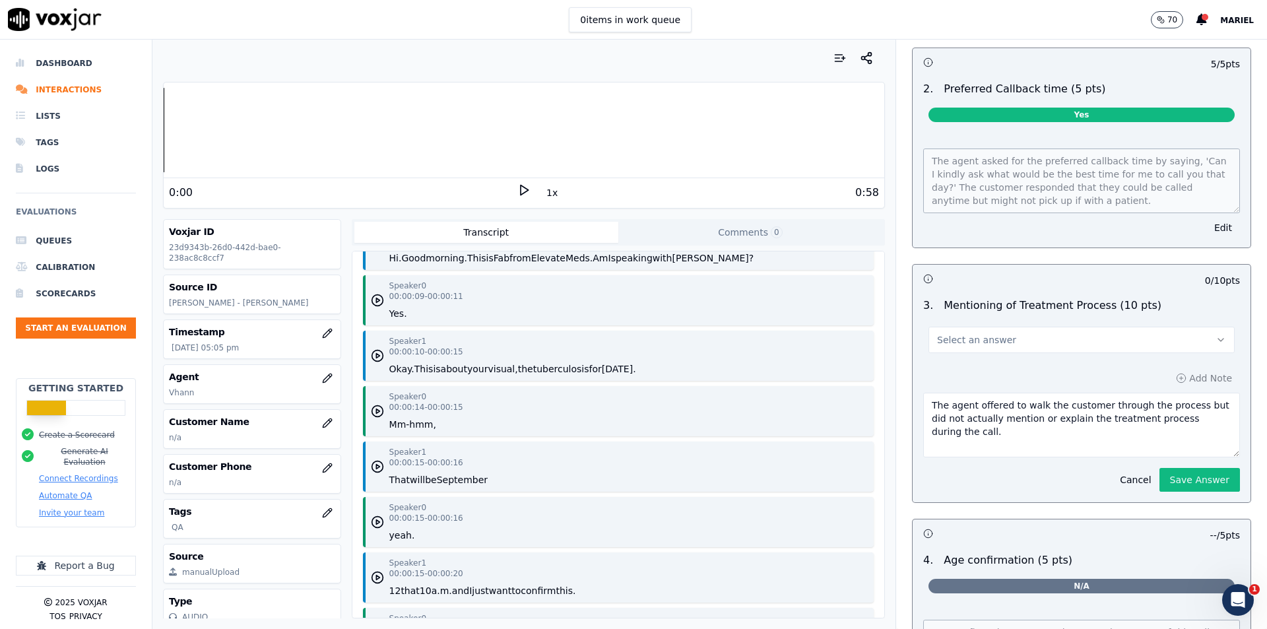
click at [1059, 327] on button "Select an answer" at bounding box center [1081, 340] width 306 height 26
click at [983, 373] on div "Yes" at bounding box center [1060, 362] width 283 height 21
click at [1019, 419] on textarea "The agent offered to walk the customer through the process but did not actually…" at bounding box center [1081, 425] width 317 height 65
click at [1060, 414] on textarea "The agent offered to walk the customer through the process but did not actually…" at bounding box center [1081, 425] width 317 height 65
drag, startPoint x: 1165, startPoint y: 399, endPoint x: 1200, endPoint y: 423, distance: 42.3
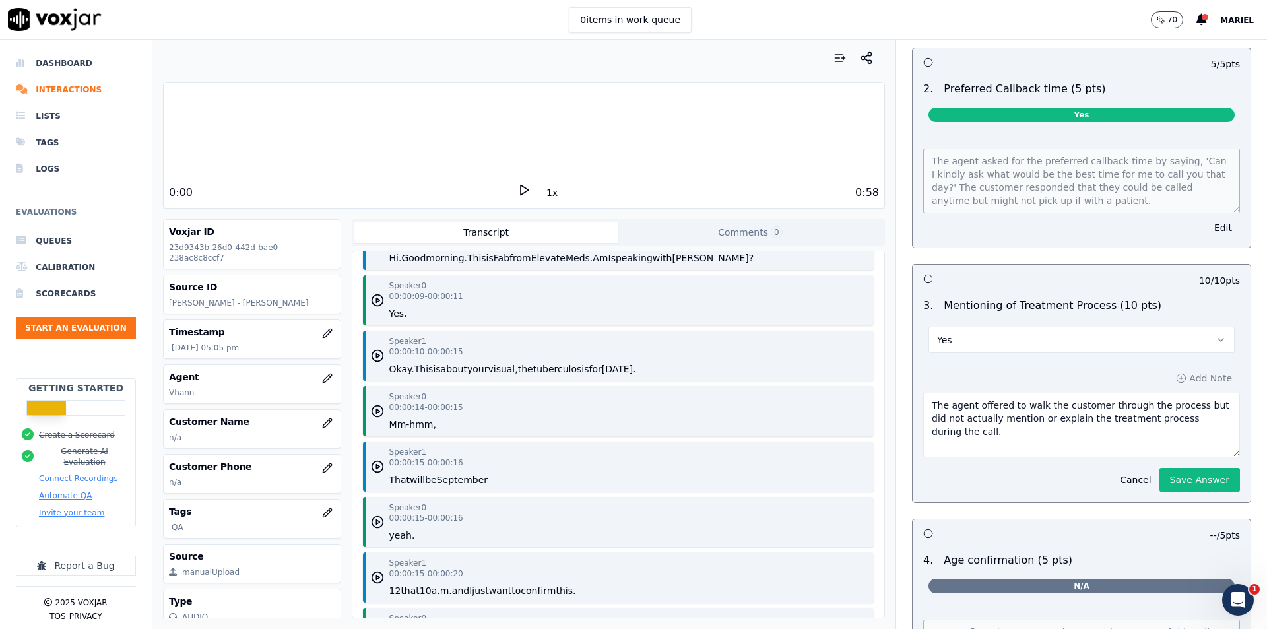
click at [1200, 423] on textarea "The agent offered to walk the customer through the process but did not actually…" at bounding box center [1081, 425] width 317 height 65
click at [1191, 416] on textarea "The agent offered to walk the customer through the process but did not actually…" at bounding box center [1081, 425] width 317 height 65
drag, startPoint x: 1184, startPoint y: 395, endPoint x: 1210, endPoint y: 426, distance: 40.2
click at [1210, 426] on div "Add Note The agent offered to walk the customer through the process but did not…" at bounding box center [1082, 430] width 338 height 144
type textarea "The agent offered to walk the customer through the process but client declined."
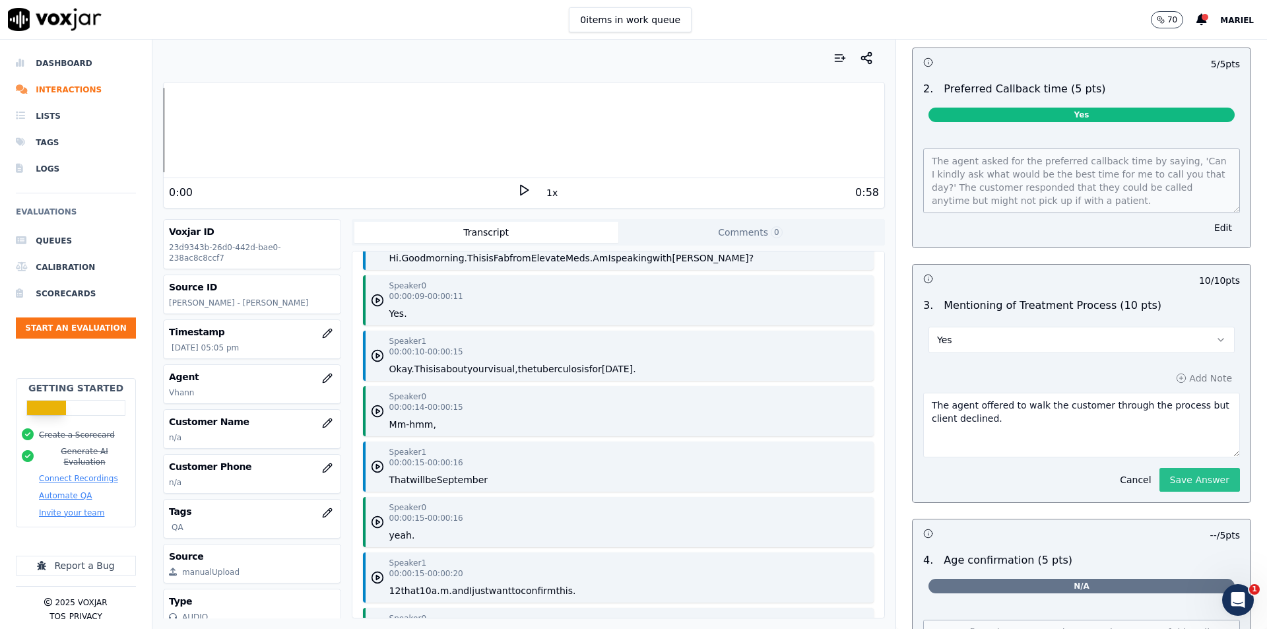
click at [1178, 472] on button "Save Answer" at bounding box center [1199, 480] width 81 height 24
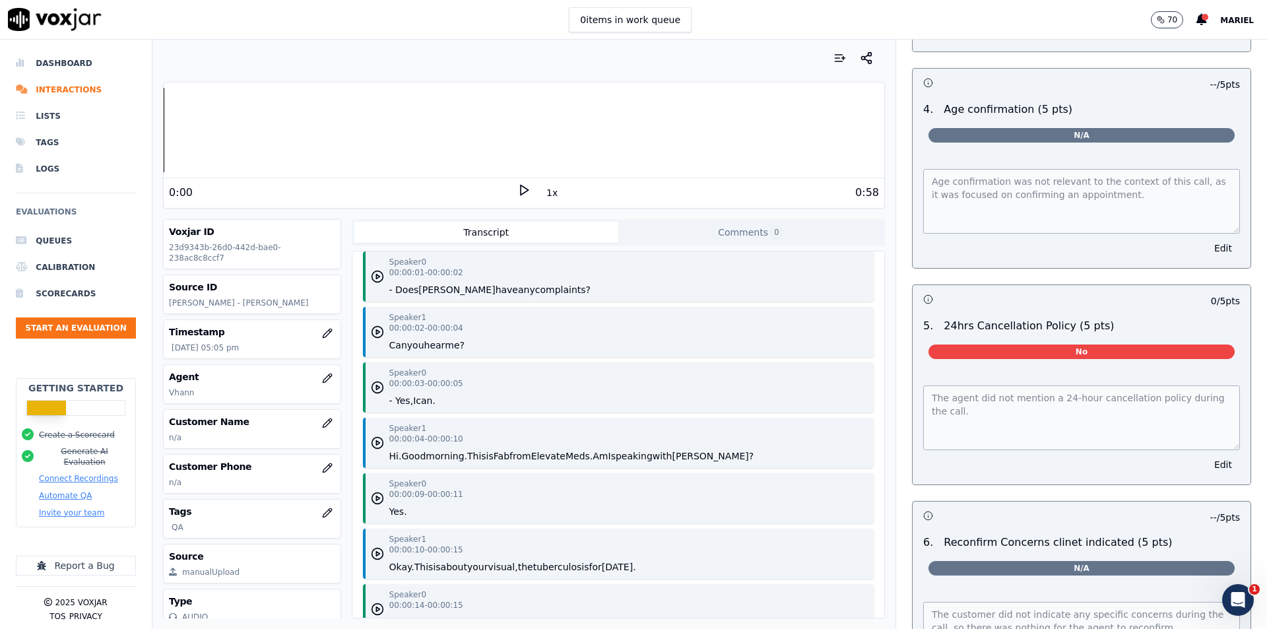
scroll to position [1688, 0]
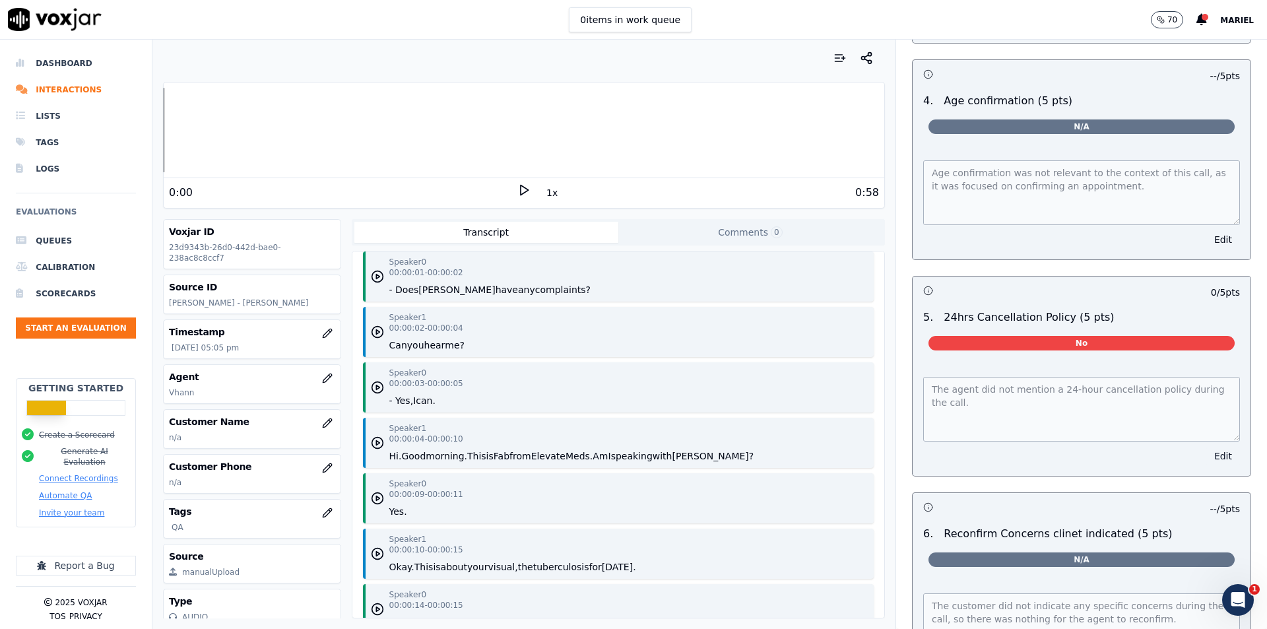
click at [1206, 447] on button "Edit" at bounding box center [1223, 456] width 34 height 18
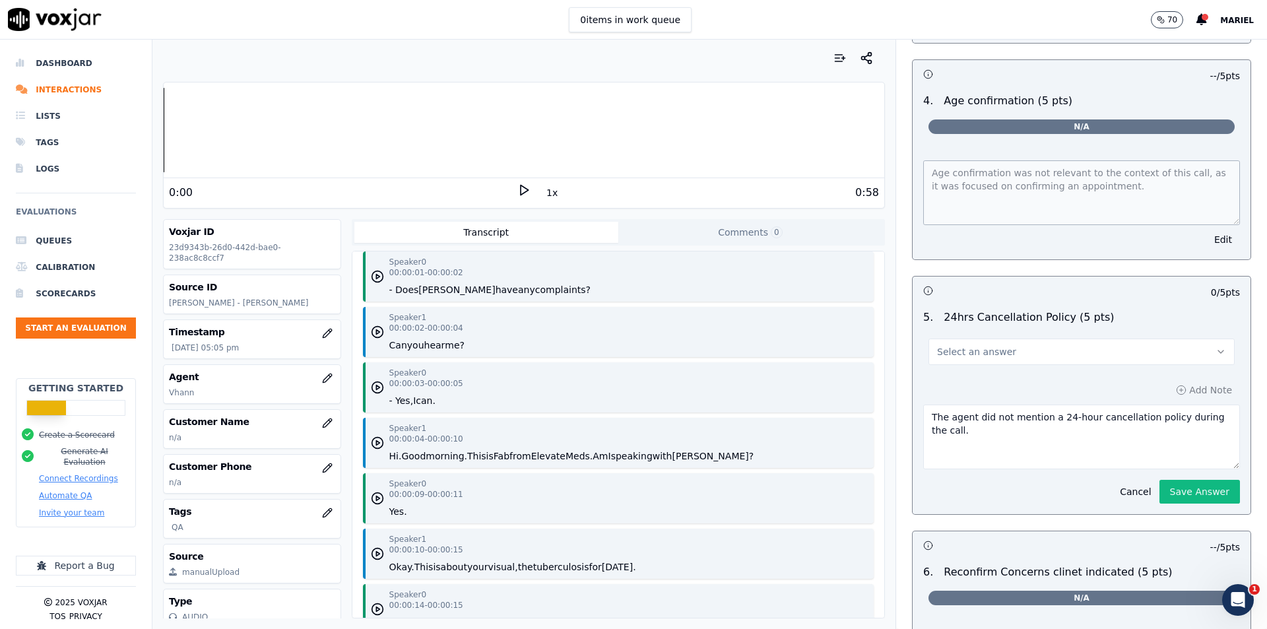
click at [1154, 353] on button "Select an answer" at bounding box center [1081, 352] width 306 height 26
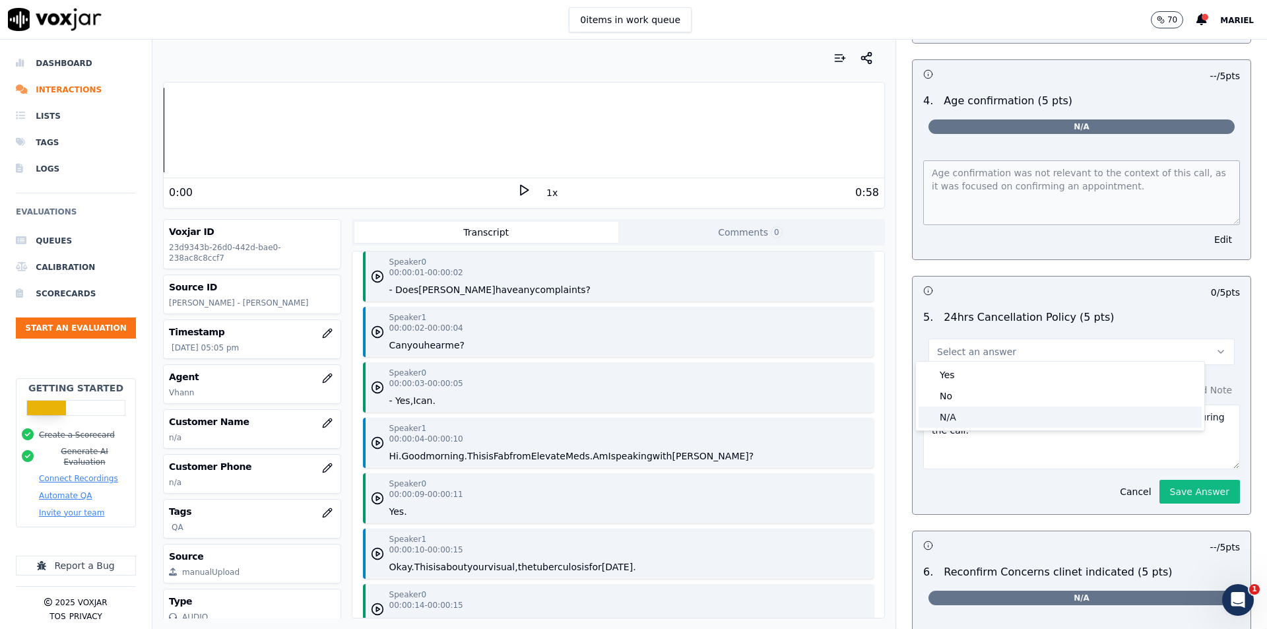
click at [1003, 412] on div "N/A" at bounding box center [1060, 416] width 283 height 21
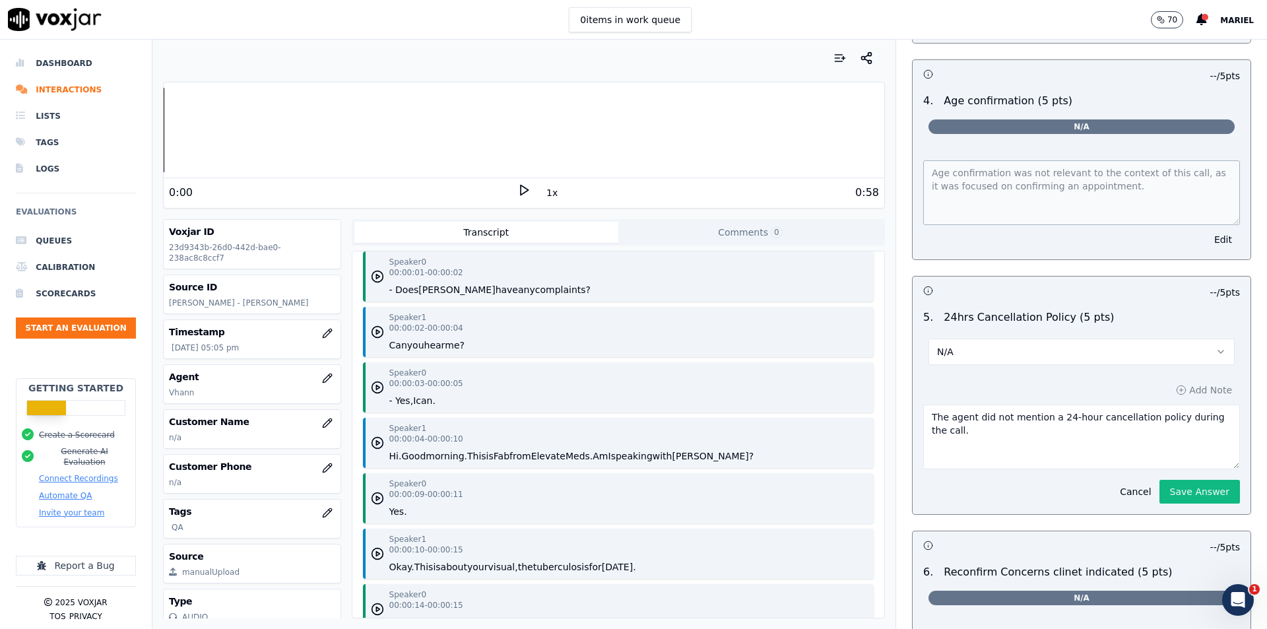
drag, startPoint x: 1063, startPoint y: 425, endPoint x: 895, endPoint y: 403, distance: 169.1
click at [901, 403] on div "Appointment Confirmation Process (40 pts) 40 pts 10 / 10 pts 1 . Confirmed appo…" at bounding box center [1081, 52] width 360 height 1411
click at [1166, 480] on div "10 / 10 pts 1 . Confirmed appointment date & time accurately (10 pts) Yes The a…" at bounding box center [1081, 64] width 339 height 1334
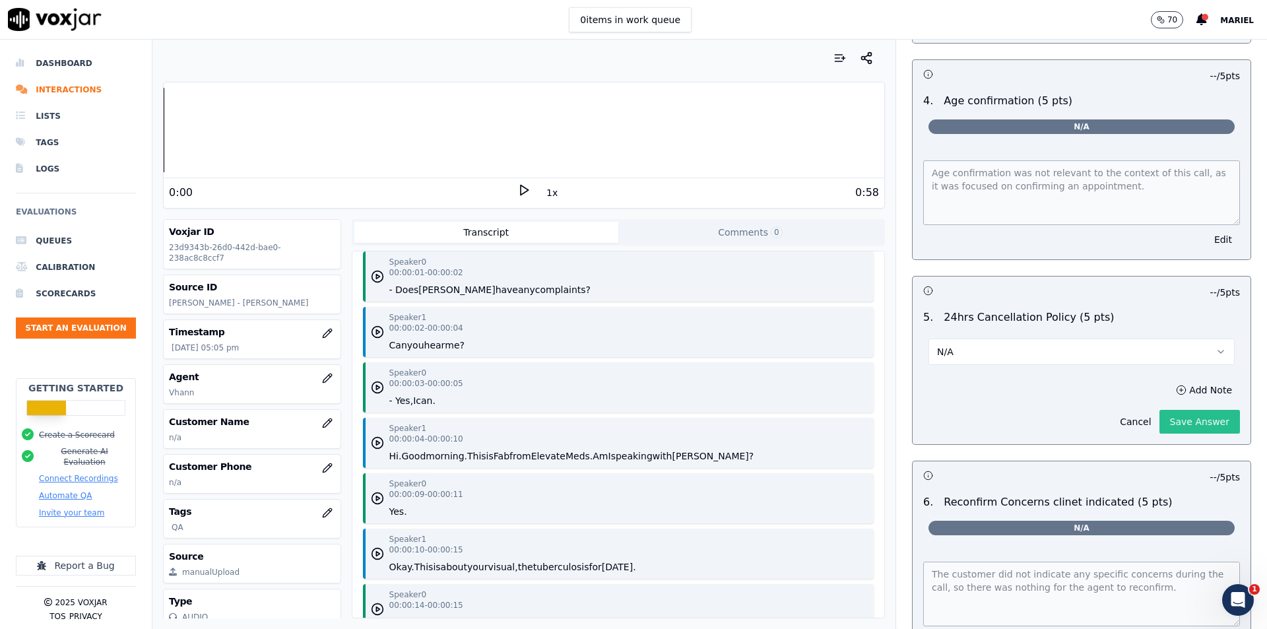
click at [1179, 410] on button "Save Answer" at bounding box center [1199, 422] width 81 height 24
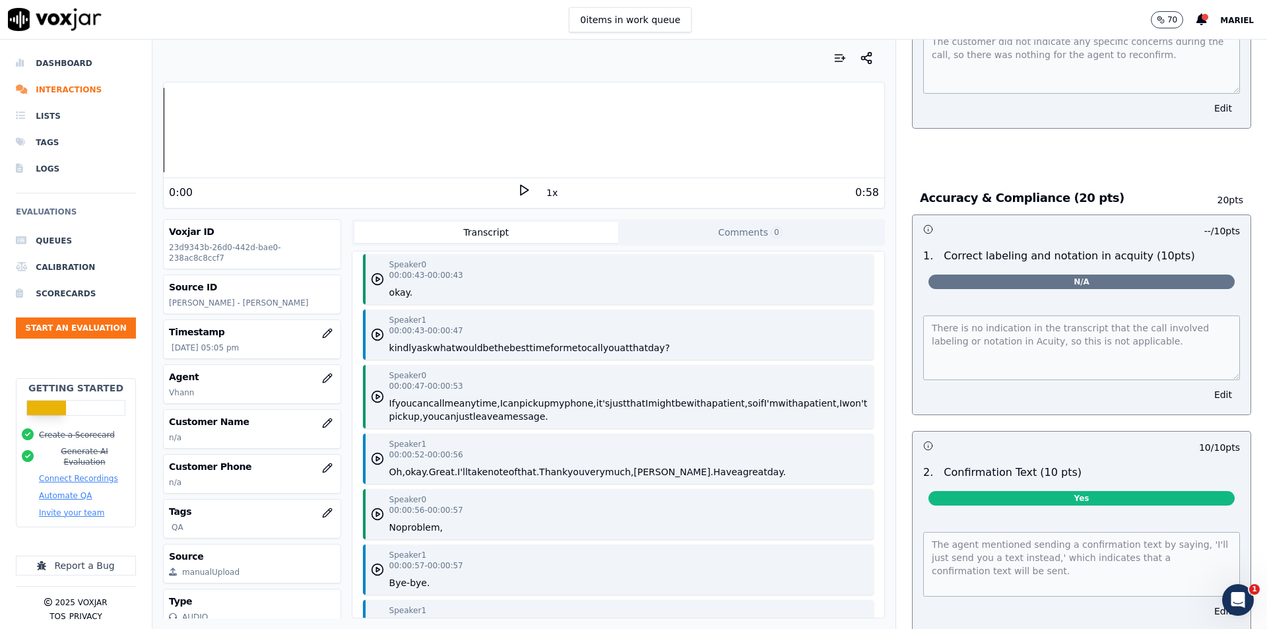
scroll to position [2216, 0]
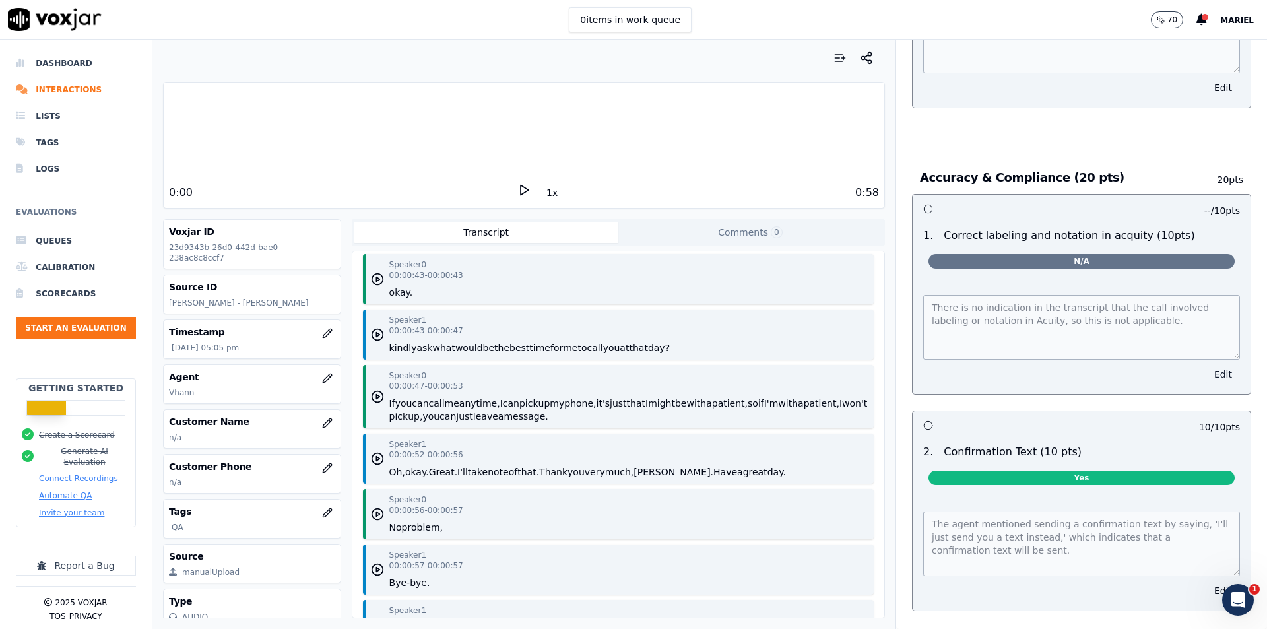
click at [1206, 365] on button "Edit" at bounding box center [1223, 374] width 34 height 18
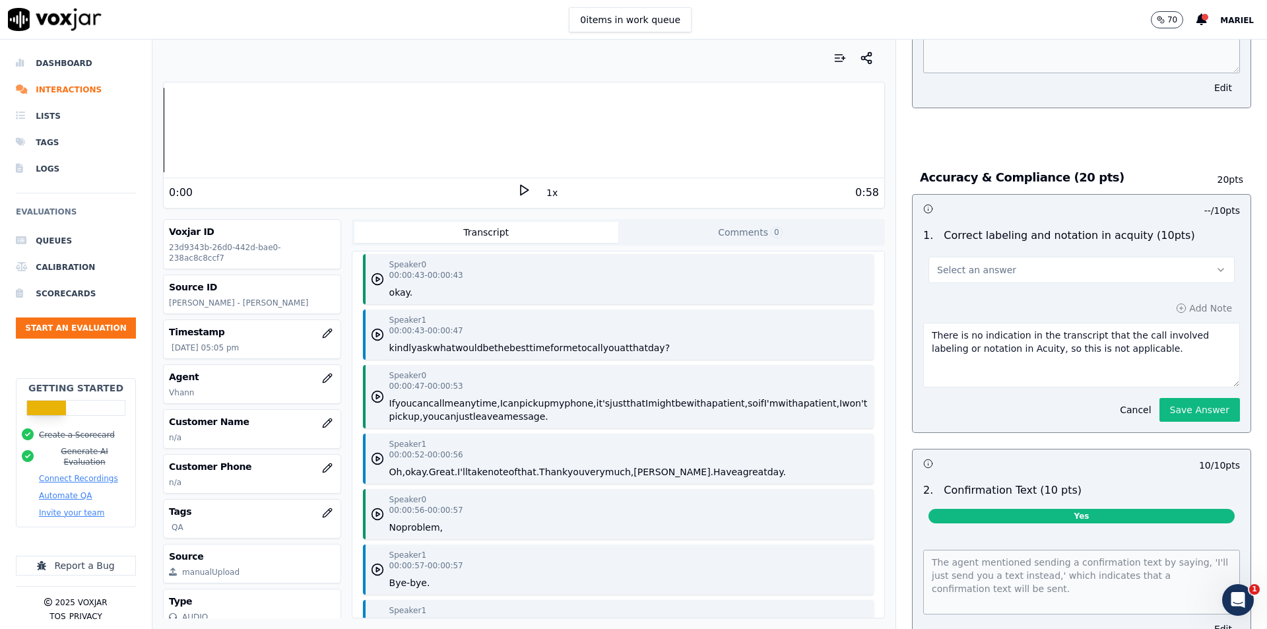
click at [1060, 266] on button "Select an answer" at bounding box center [1081, 270] width 306 height 26
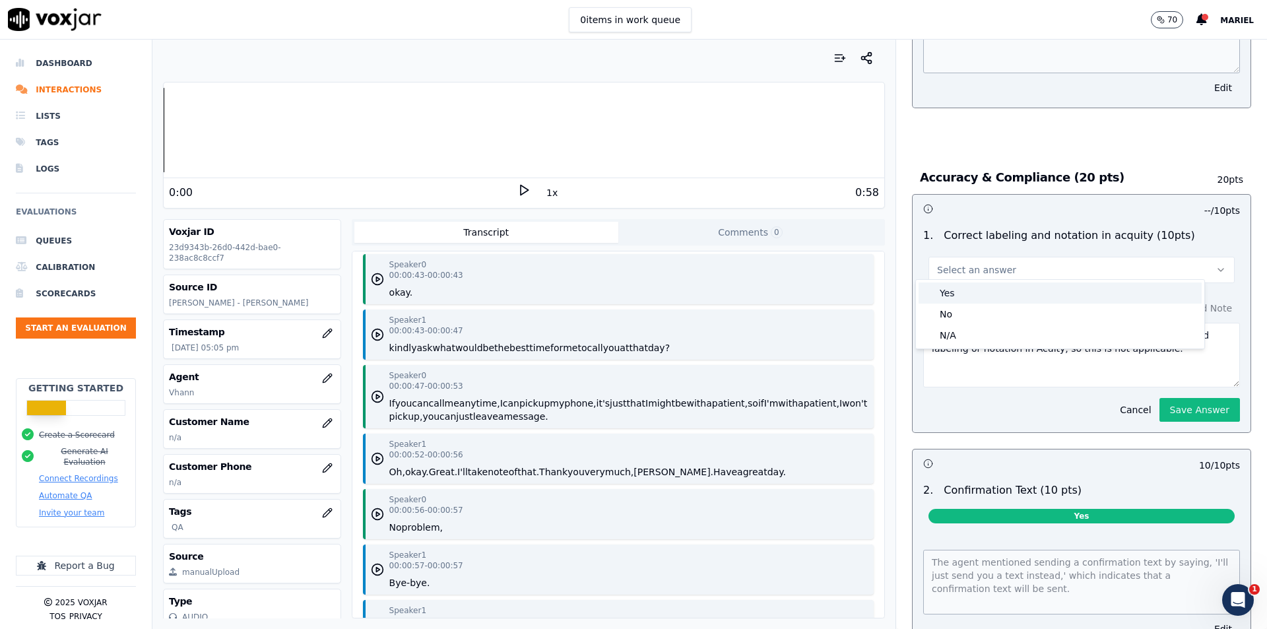
click at [1000, 299] on div "Yes" at bounding box center [1060, 292] width 283 height 21
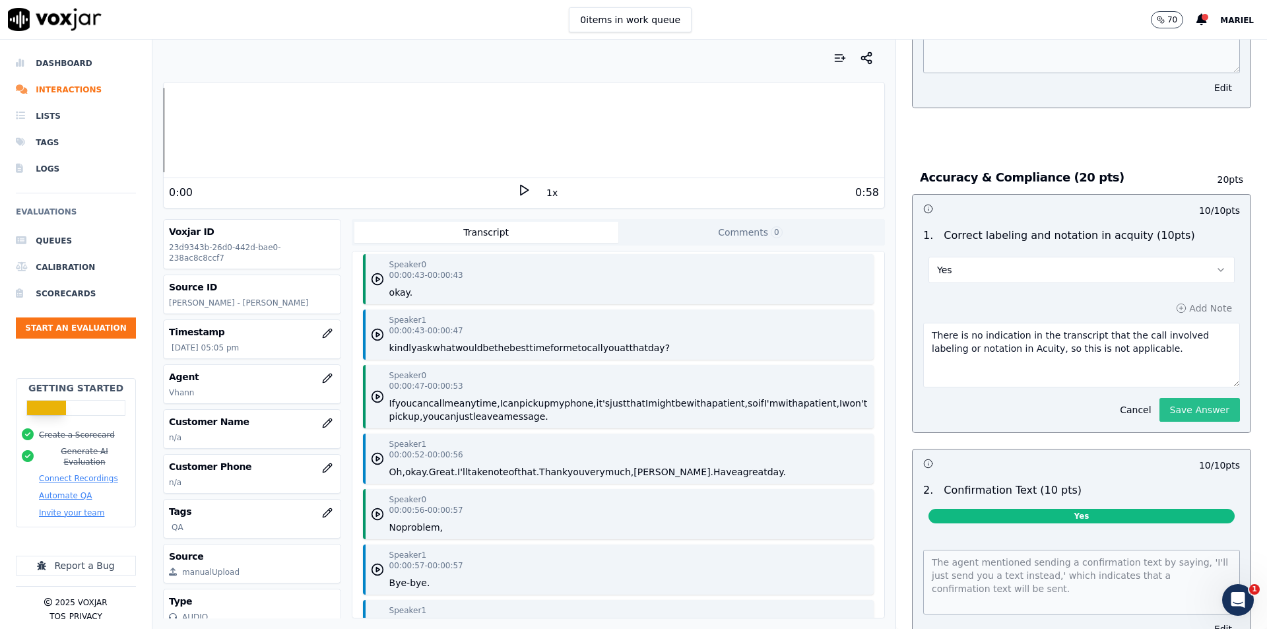
click at [1172, 398] on button "Save Answer" at bounding box center [1199, 410] width 81 height 24
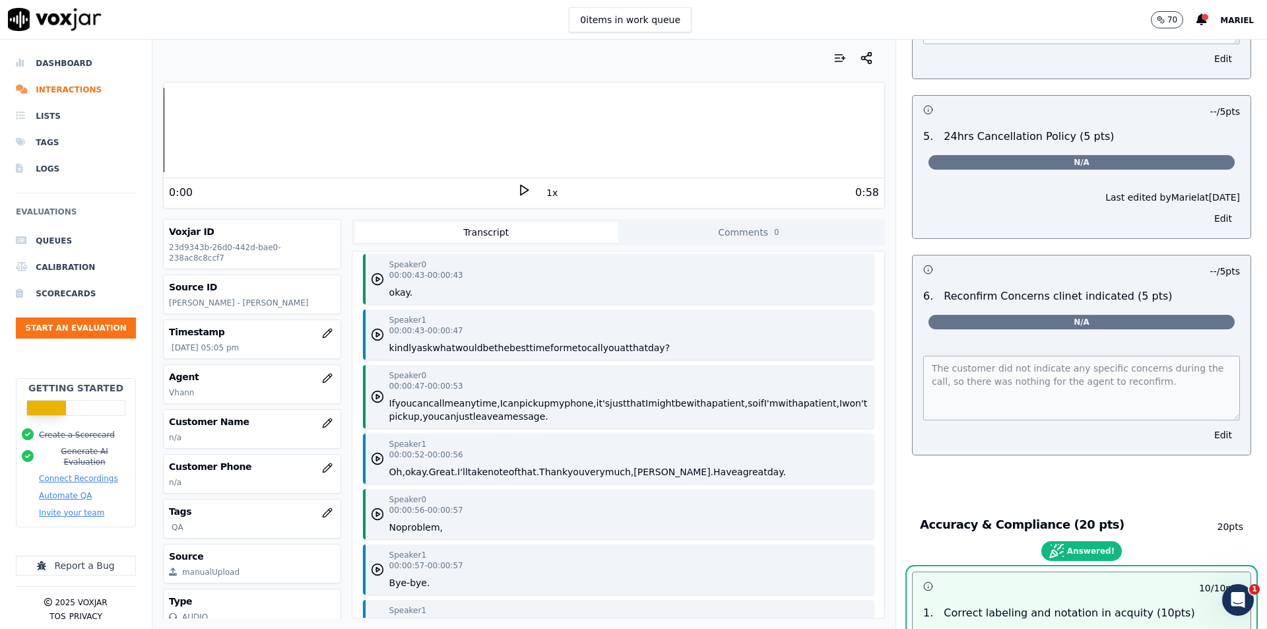
scroll to position [1848, 0]
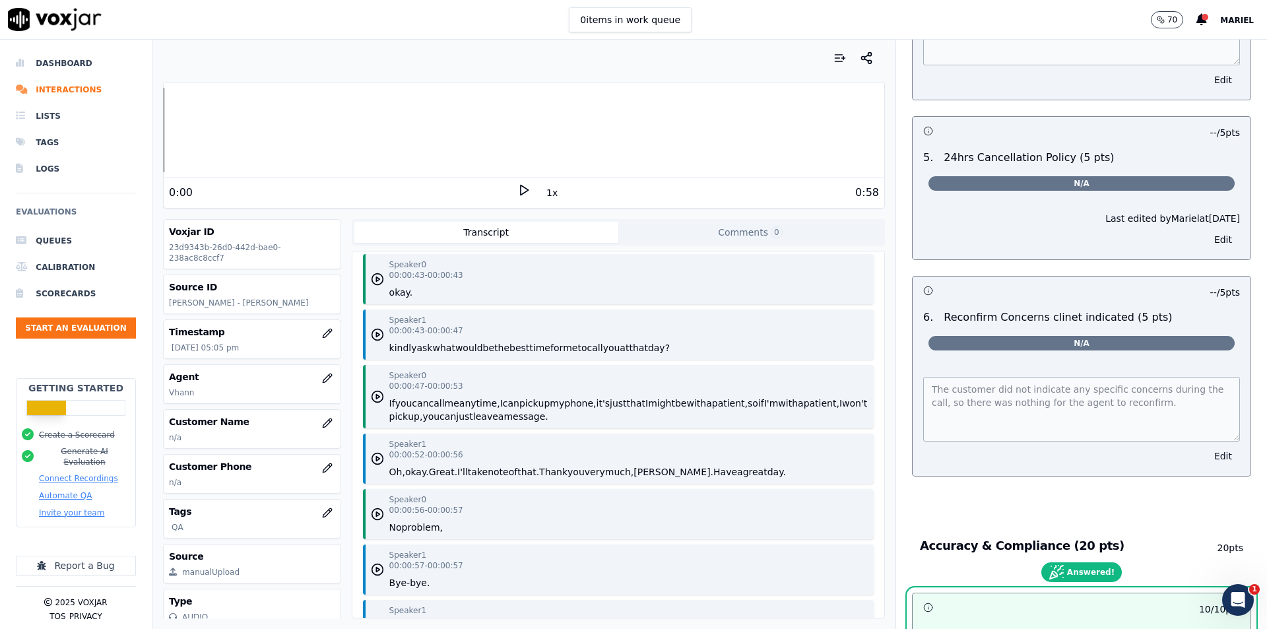
click at [1206, 447] on button "Edit" at bounding box center [1223, 456] width 34 height 18
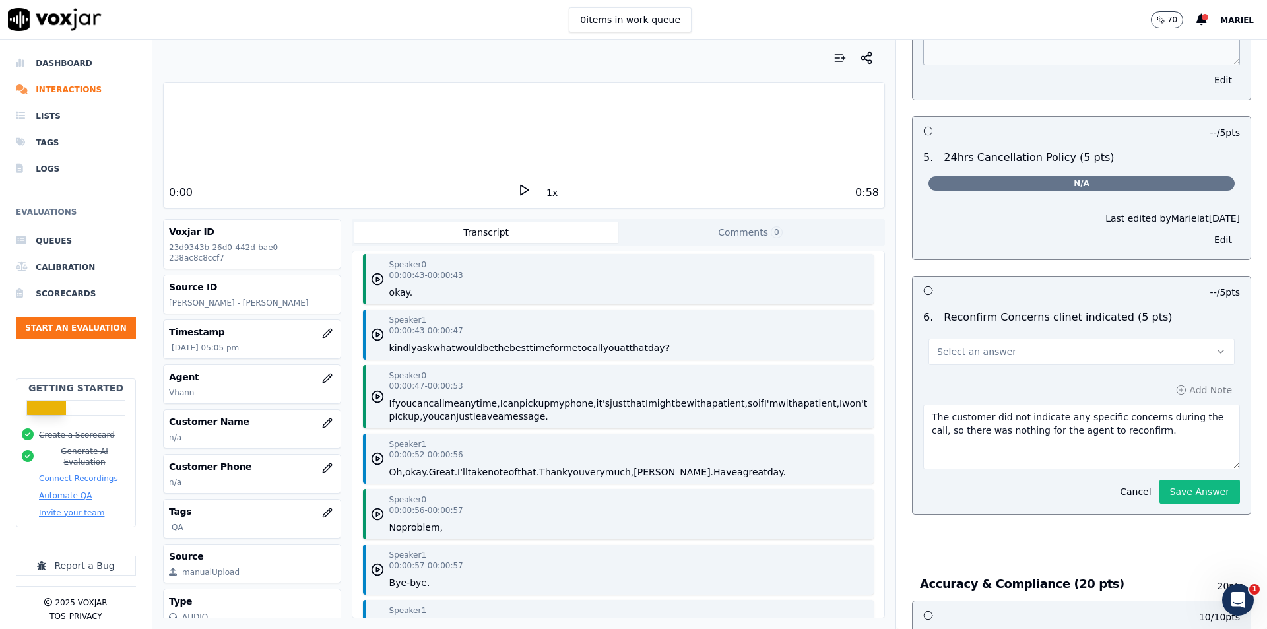
click at [1148, 339] on button "Select an answer" at bounding box center [1081, 352] width 306 height 26
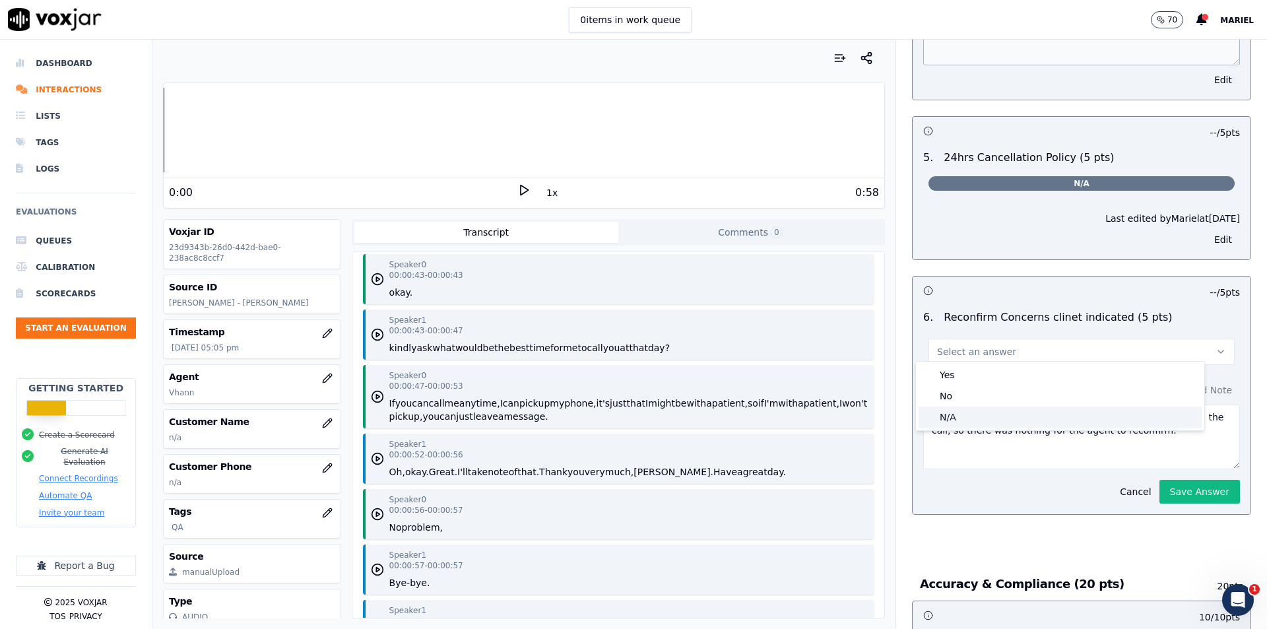
click at [970, 408] on div "N/A" at bounding box center [1060, 416] width 283 height 21
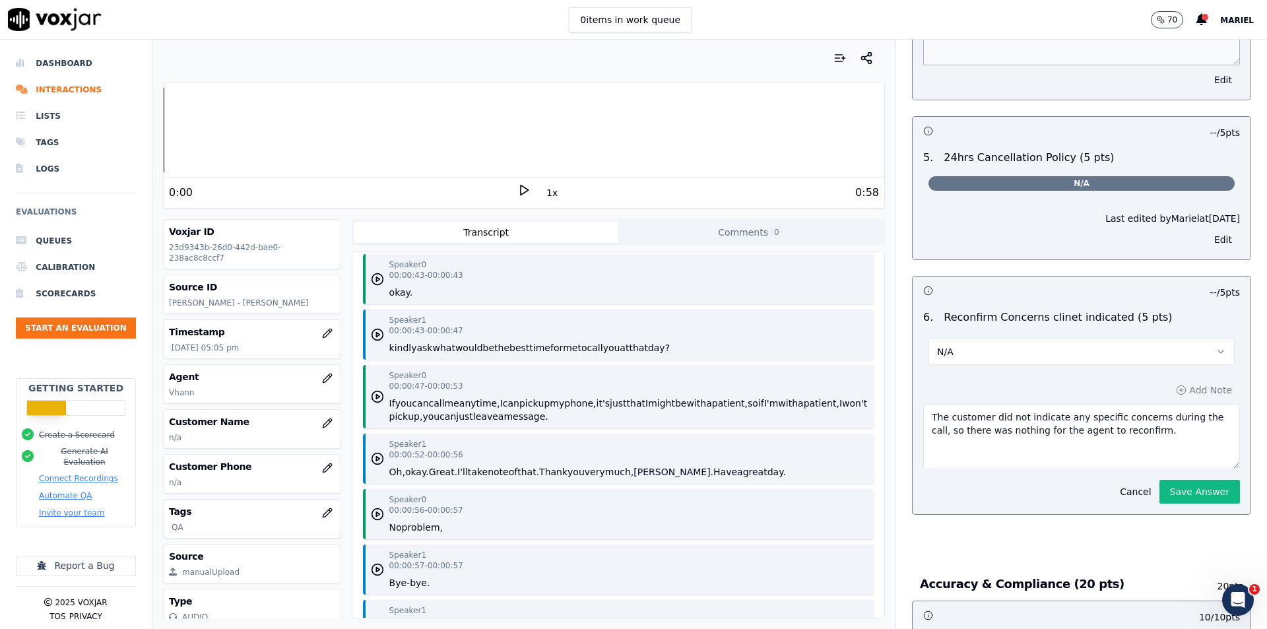
click at [1008, 423] on textarea "The customer did not indicate any specific concerns during the call, so there w…" at bounding box center [1081, 436] width 317 height 65
drag, startPoint x: 1186, startPoint y: 434, endPoint x: 874, endPoint y: 401, distance: 313.8
click at [874, 401] on div "Your browser does not support the audio element. 0:00 1x 0:58 Voxjar ID 23d9343…" at bounding box center [709, 334] width 1114 height 589
type textarea "L"
type textarea "Client is in a rush since currently working."
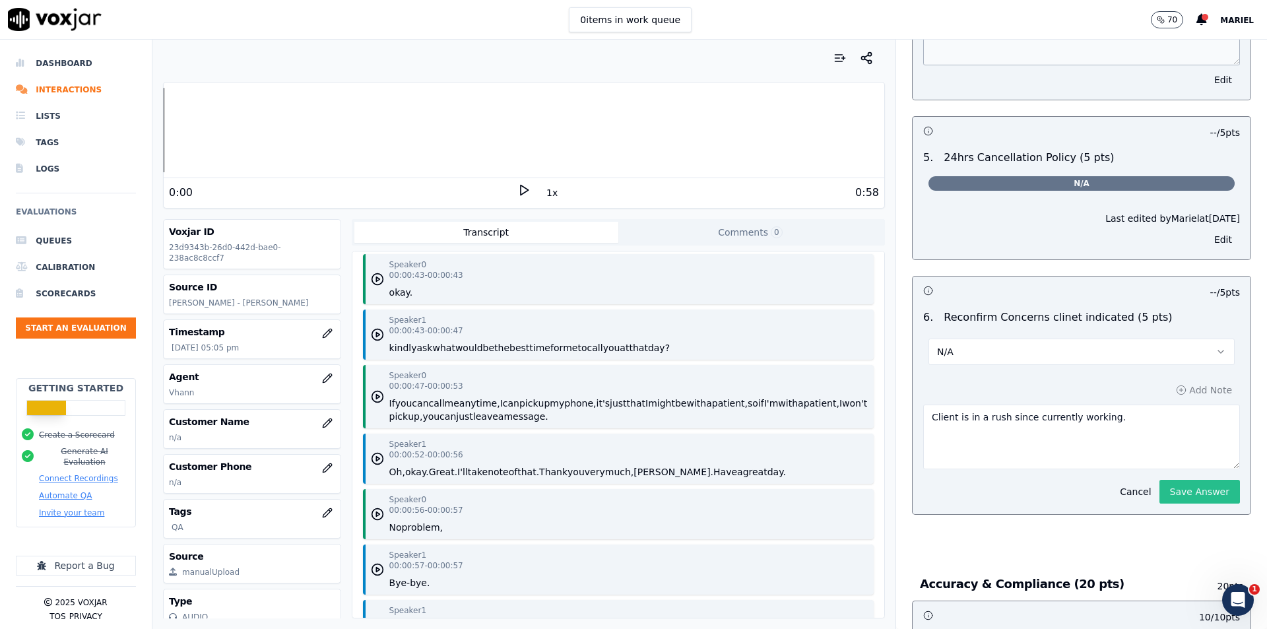
click at [1160, 482] on button "Save Answer" at bounding box center [1199, 492] width 81 height 24
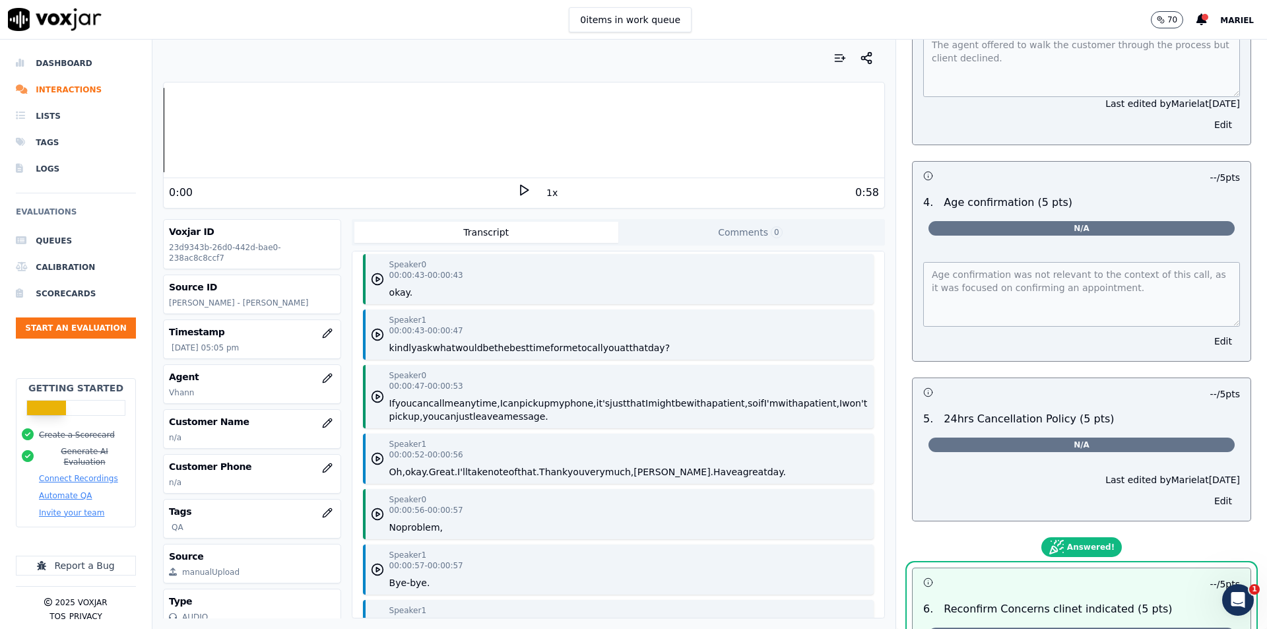
scroll to position [1584, 0]
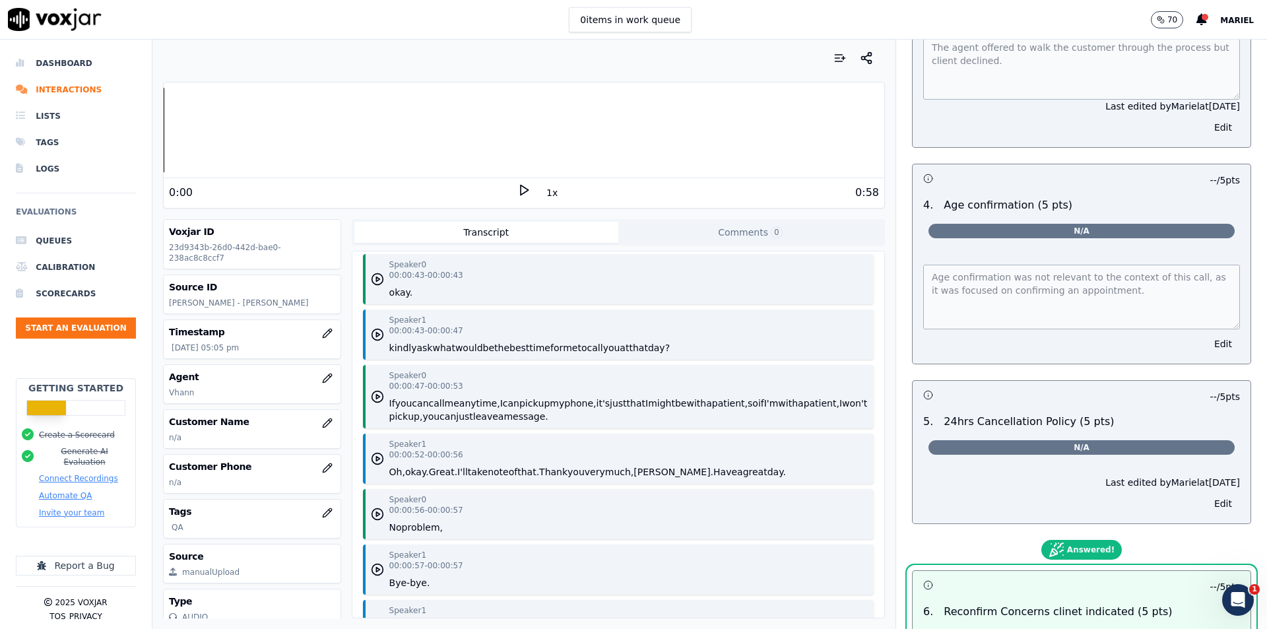
click at [1206, 335] on button "Edit" at bounding box center [1223, 344] width 34 height 18
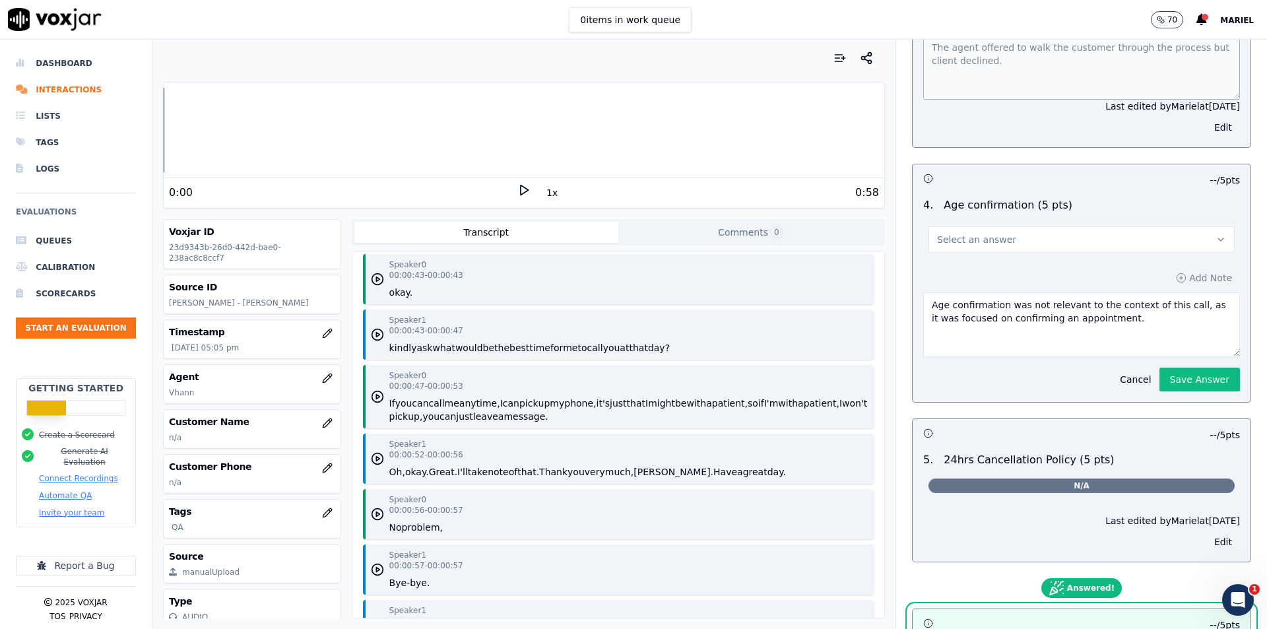
drag, startPoint x: 1107, startPoint y: 314, endPoint x: 899, endPoint y: 304, distance: 208.1
click at [913, 304] on div "Add Note Age confirmation was not relevant to the context of this call, as it w…" at bounding box center [1082, 330] width 338 height 144
paste textarea "Client is in a rush since currently working"
type textarea "Client is in a rush since currently working."
click at [1071, 249] on div "4 . Age confirmation (5 pts) Select an answer" at bounding box center [1082, 225] width 338 height 66
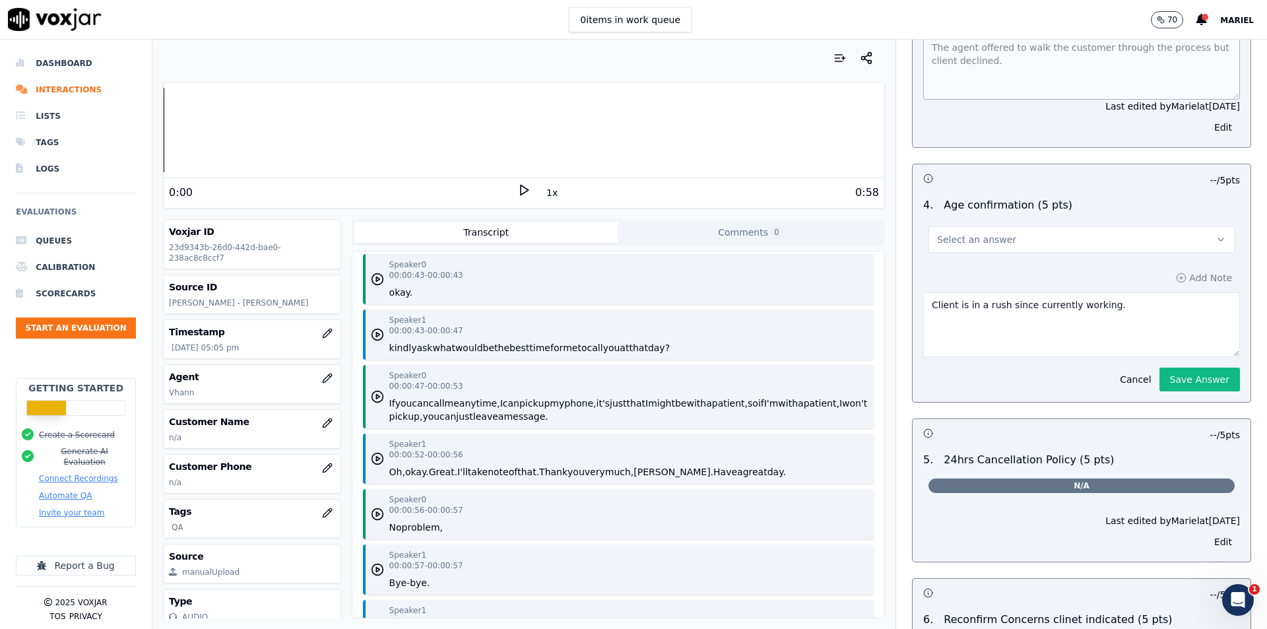
click at [1064, 234] on button "Select an answer" at bounding box center [1081, 239] width 306 height 26
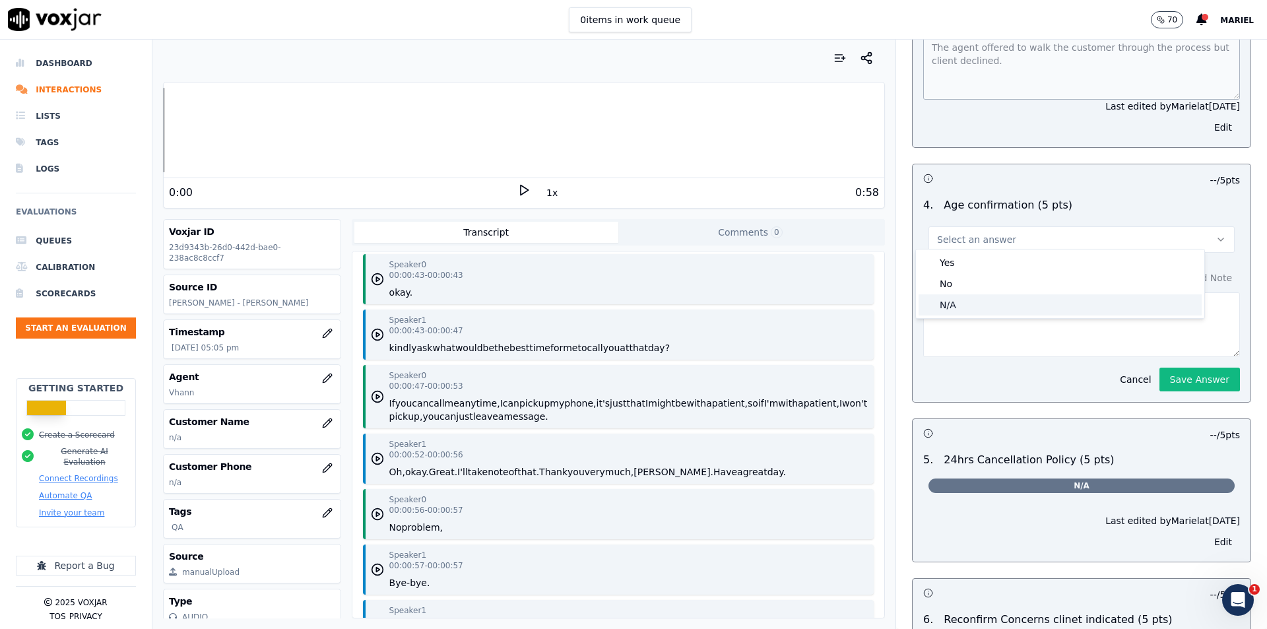
click at [1017, 304] on div "N/A" at bounding box center [1060, 304] width 283 height 21
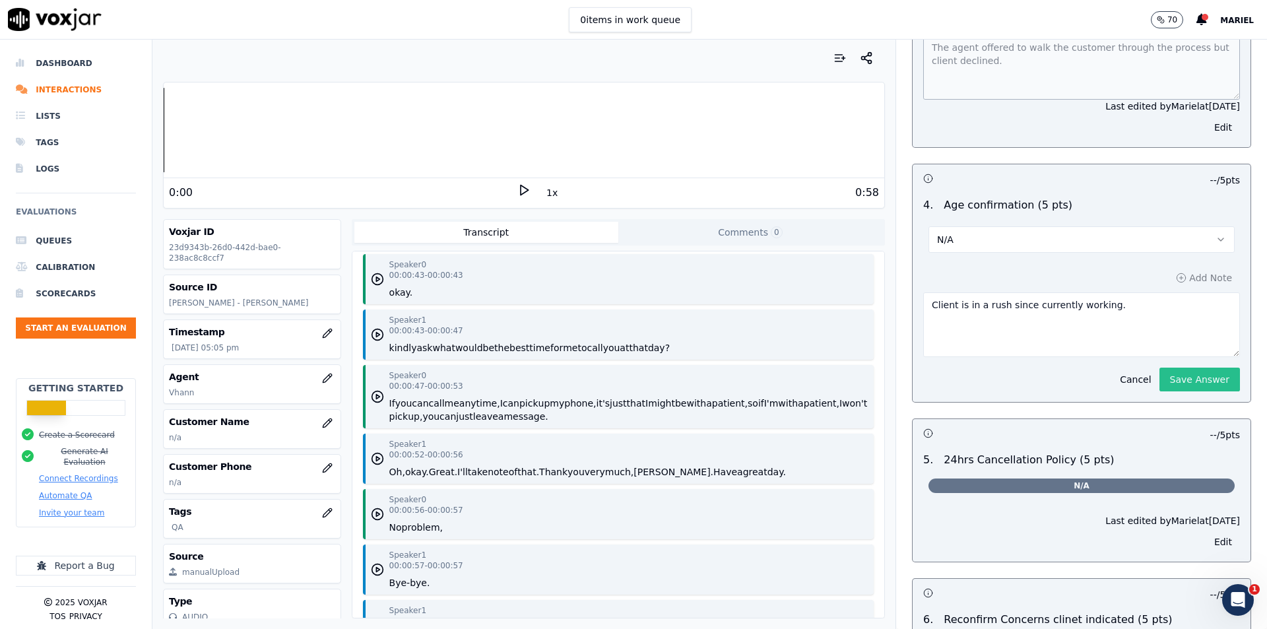
click at [1188, 374] on button "Save Answer" at bounding box center [1199, 380] width 81 height 24
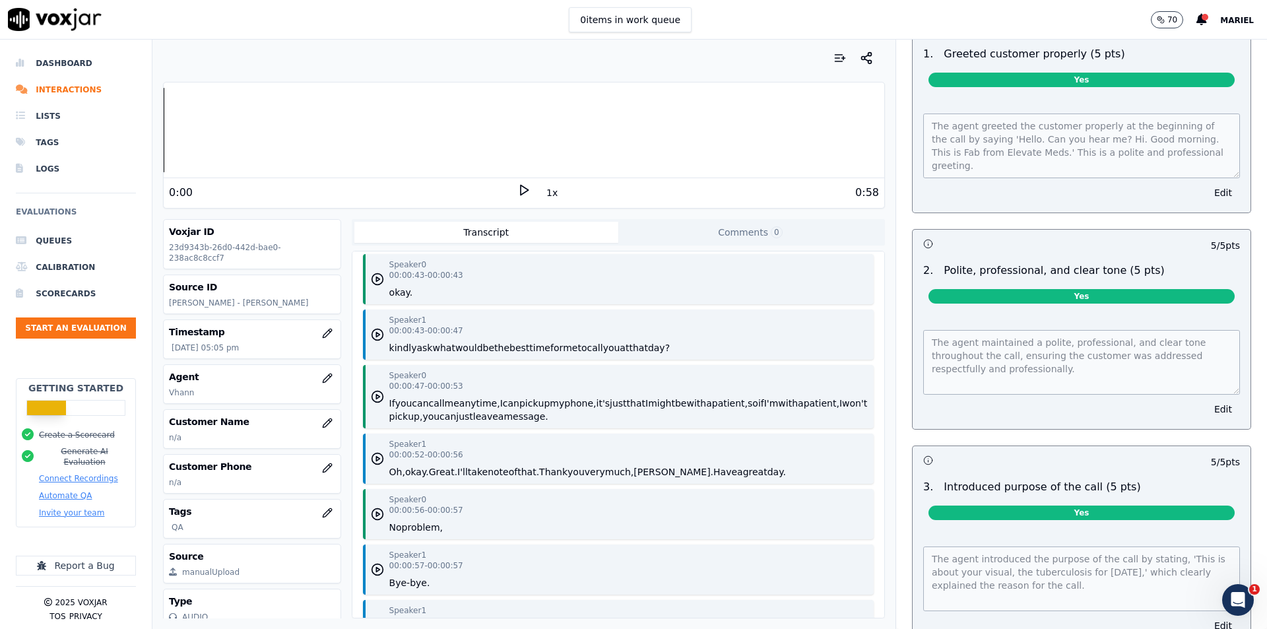
scroll to position [0, 0]
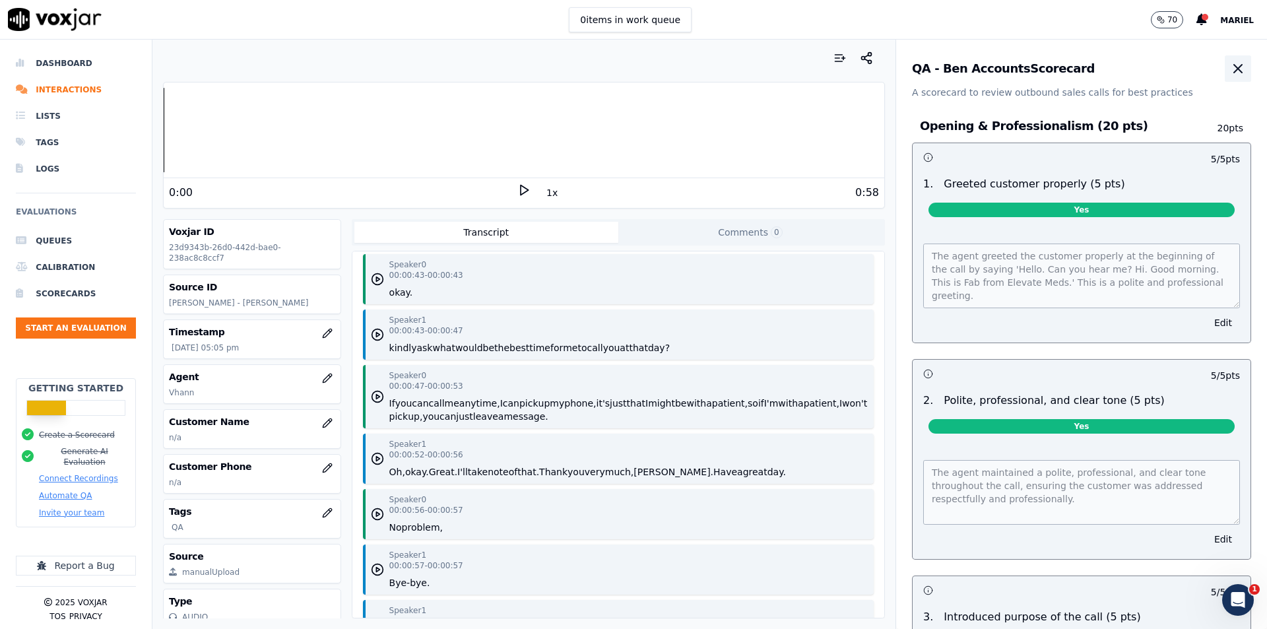
click at [1230, 71] on icon "button" at bounding box center [1238, 69] width 16 height 16
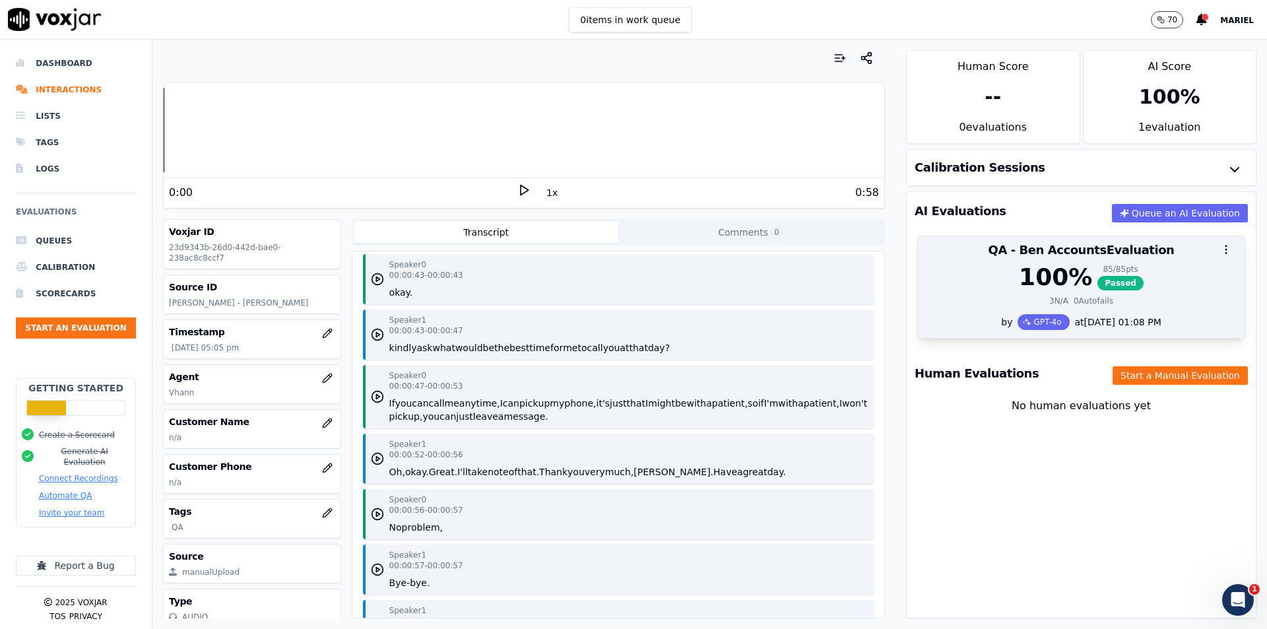
click at [1136, 294] on div "100 % 85 / 85 pts Passed 3 N/A 0 Autofails" at bounding box center [1081, 289] width 327 height 50
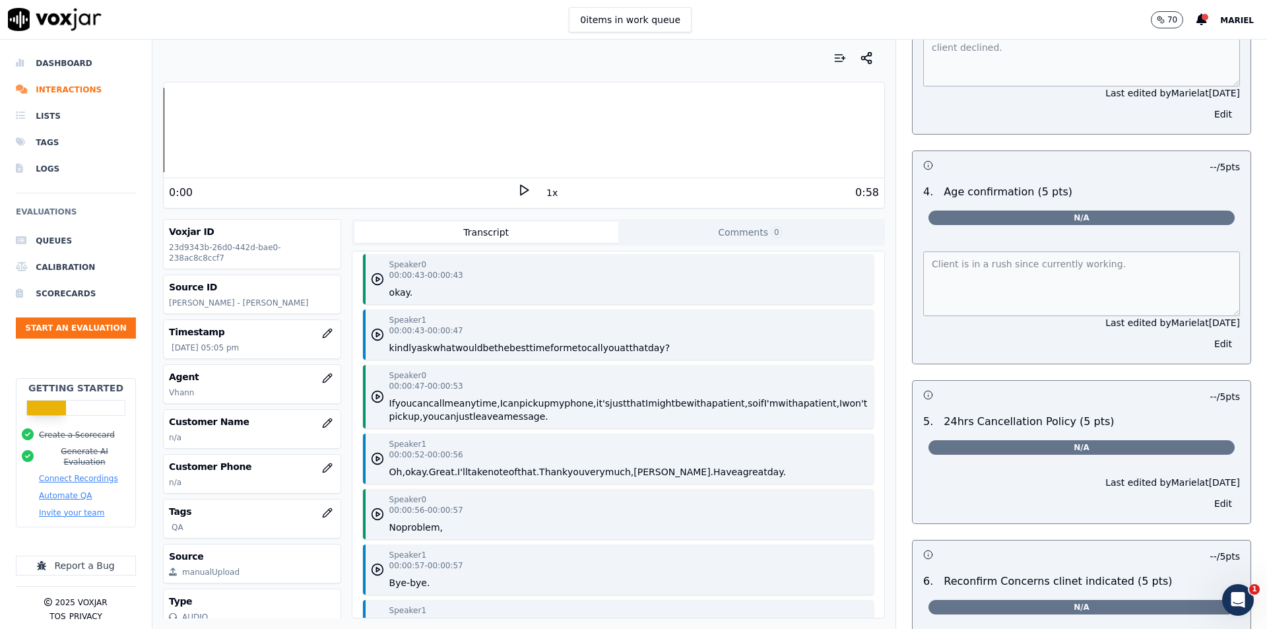
scroll to position [1584, 0]
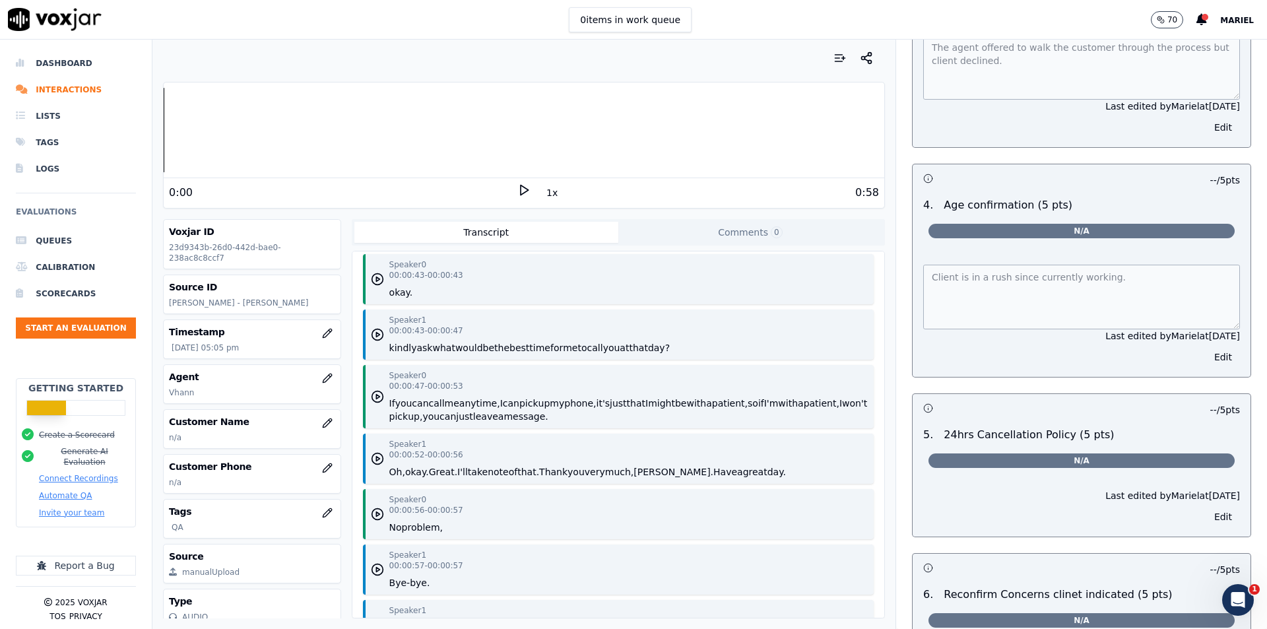
click at [1109, 230] on span "N/A" at bounding box center [1081, 231] width 306 height 15
click at [1206, 348] on button "Edit" at bounding box center [1223, 357] width 34 height 18
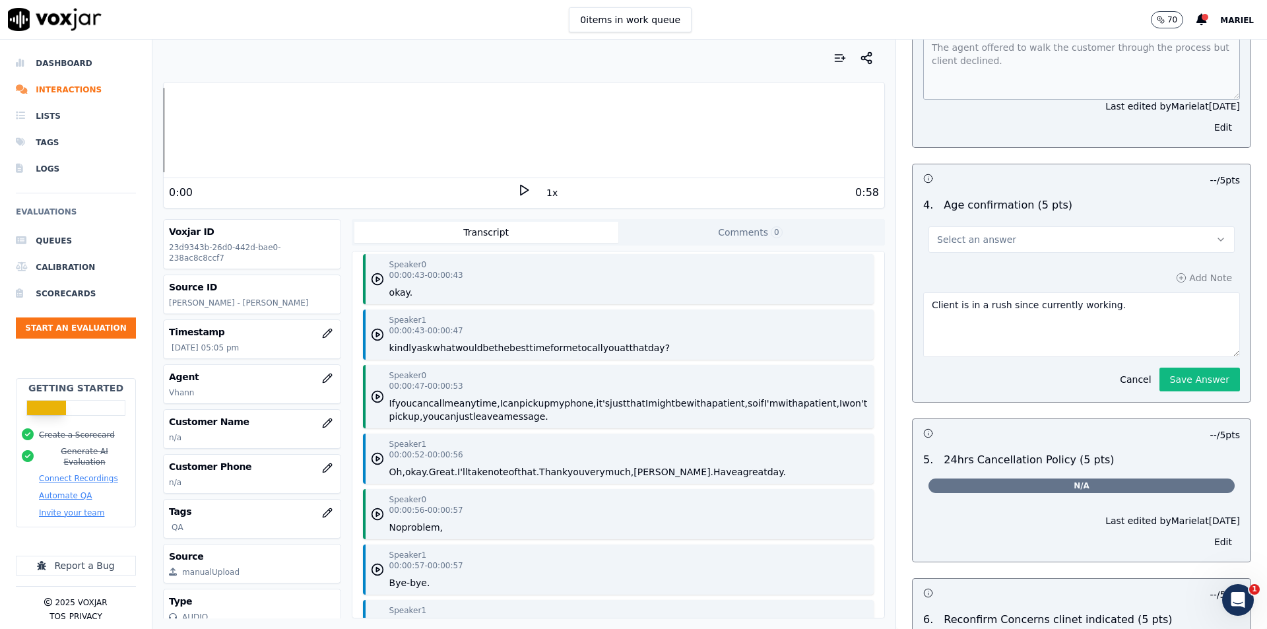
click at [1120, 307] on textarea "Client is in a rush since currently working." at bounding box center [1081, 324] width 317 height 65
click at [1066, 226] on button "Select an answer" at bounding box center [1081, 239] width 306 height 26
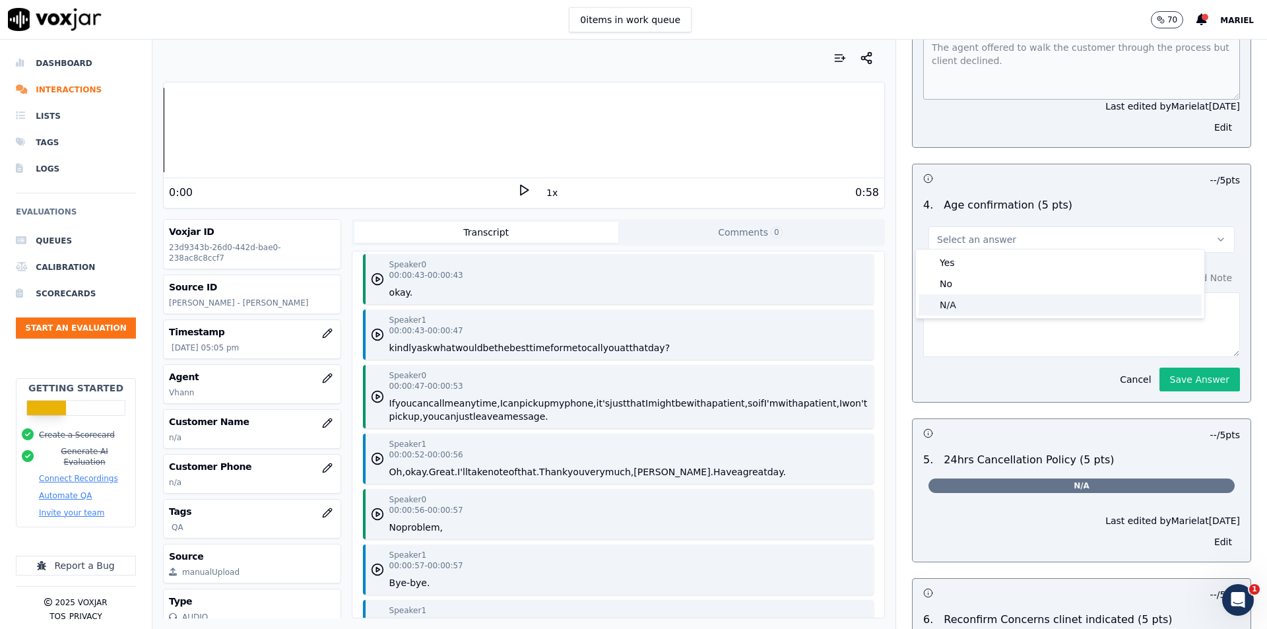
click at [998, 303] on div "N/A" at bounding box center [1060, 304] width 283 height 21
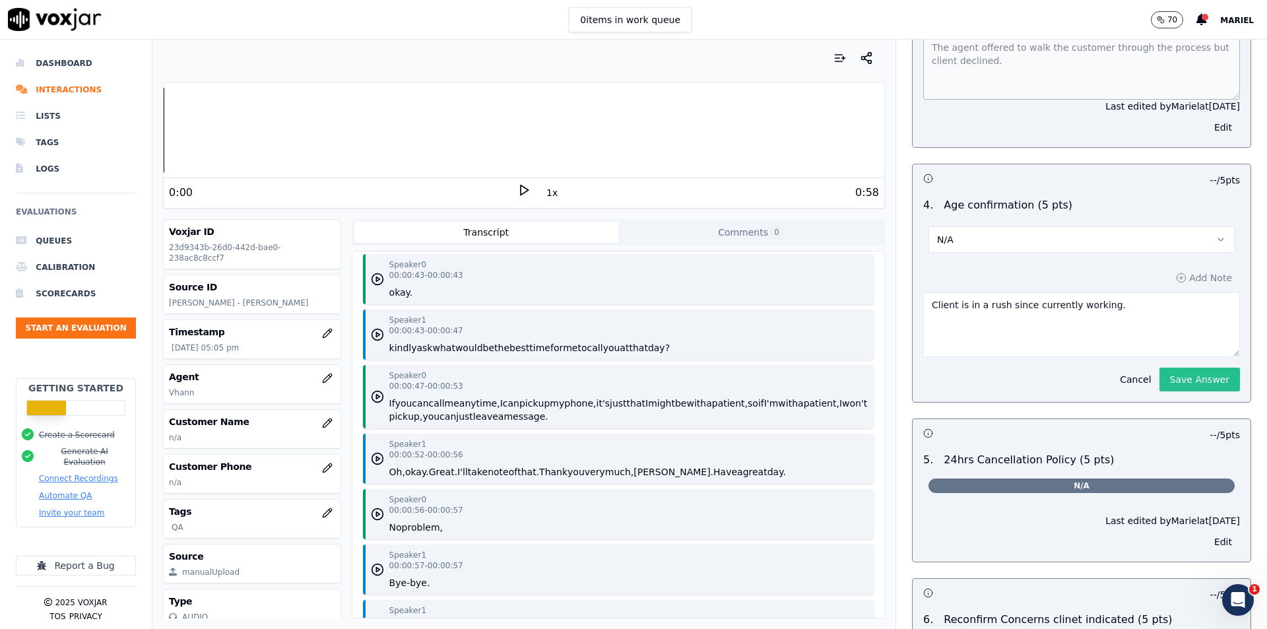
click at [1164, 380] on button "Save Answer" at bounding box center [1199, 380] width 81 height 24
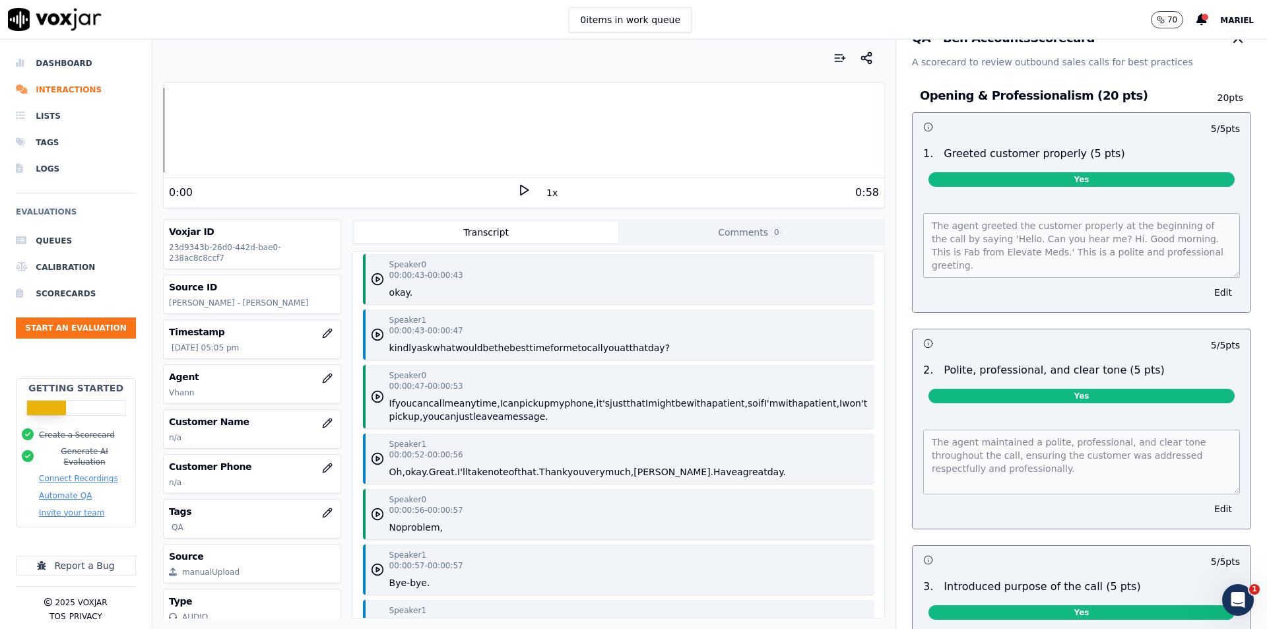
scroll to position [0, 0]
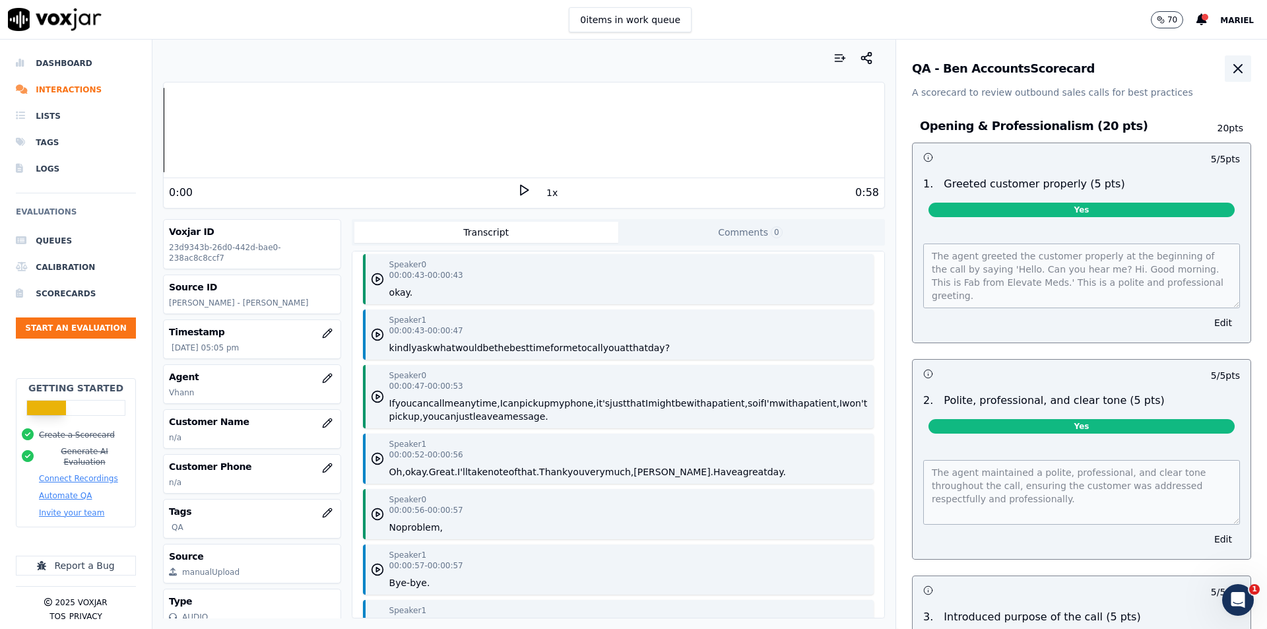
click at [1230, 66] on icon "button" at bounding box center [1238, 69] width 16 height 16
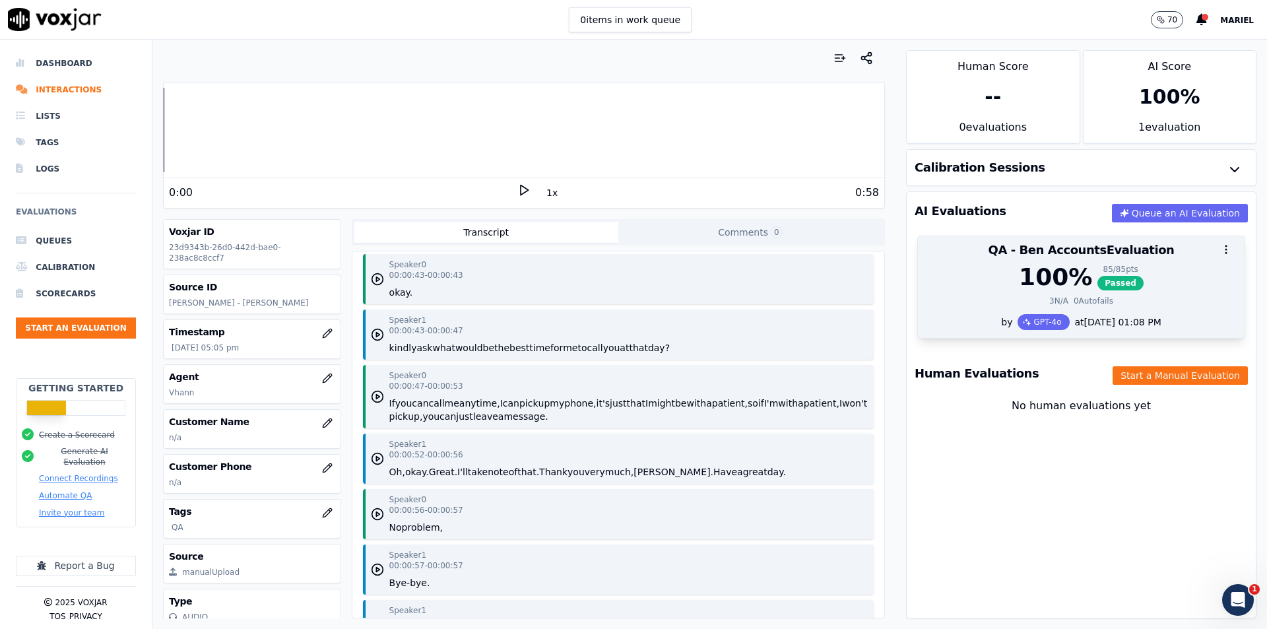
click at [950, 298] on div "3 N/A 0 Autofails" at bounding box center [1081, 301] width 311 height 11
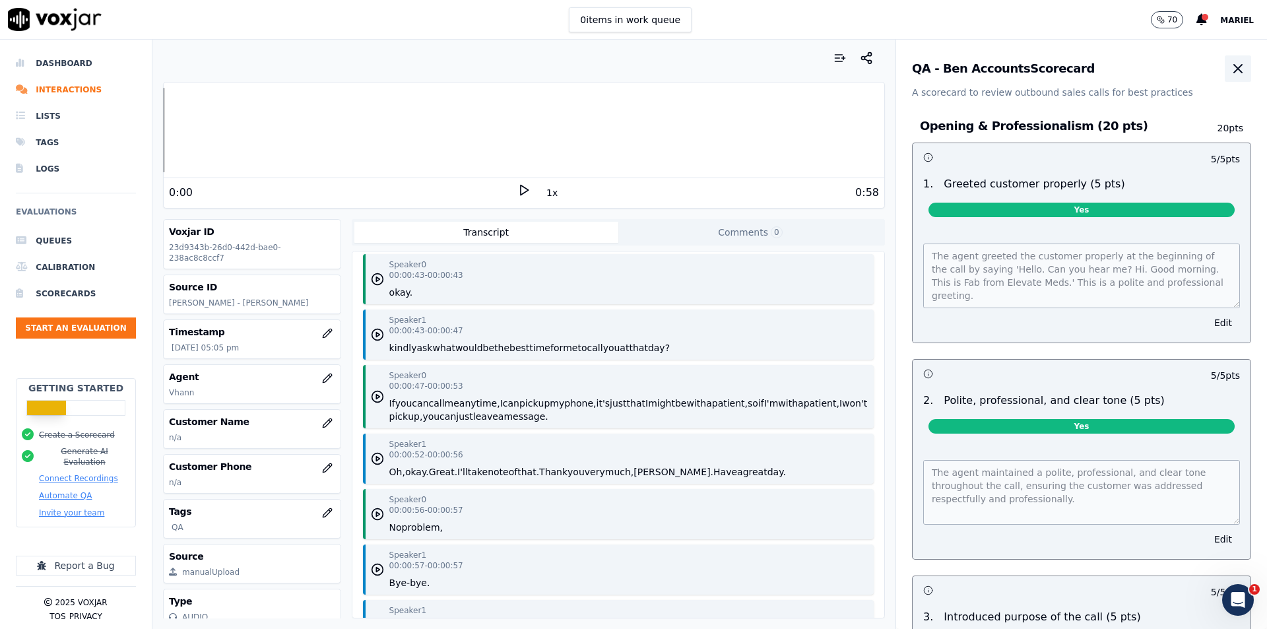
click at [1234, 72] on icon "button" at bounding box center [1238, 69] width 8 height 8
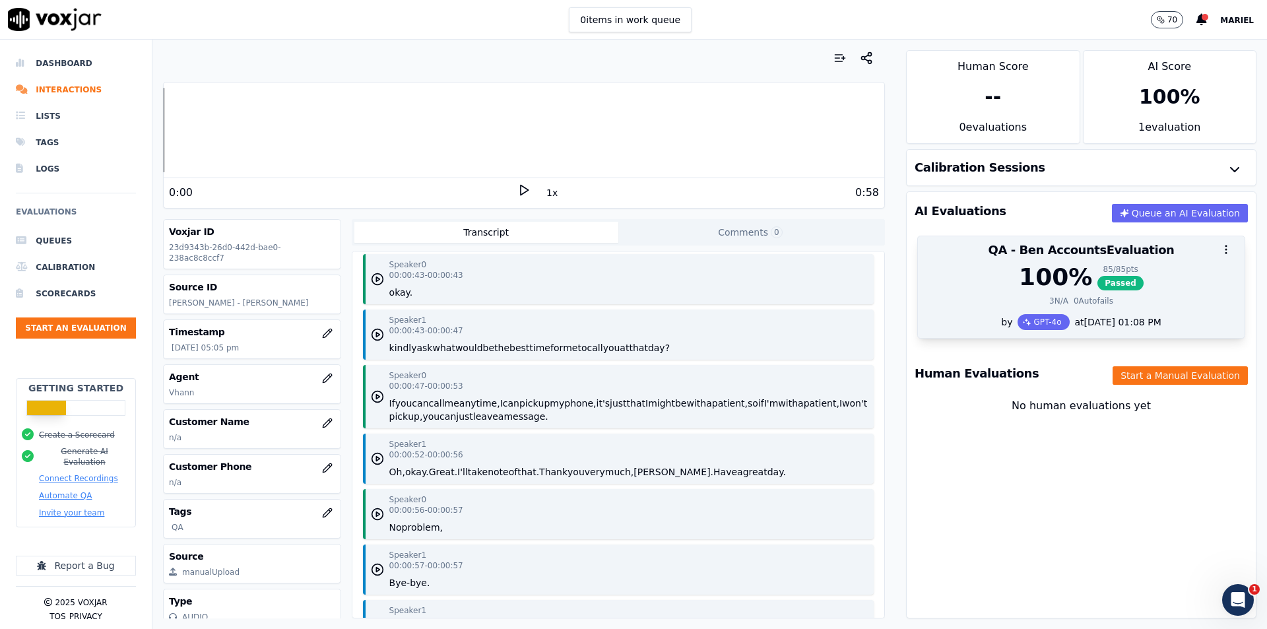
click at [1013, 257] on div at bounding box center [1081, 249] width 327 height 26
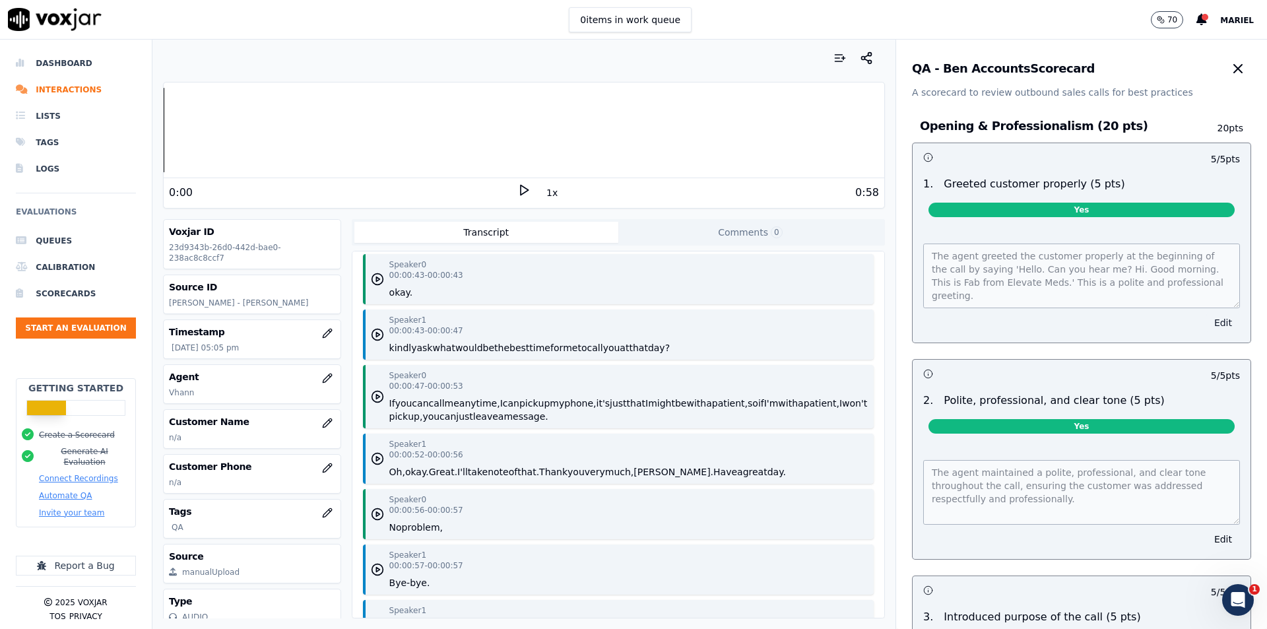
click at [1206, 315] on button "Edit" at bounding box center [1223, 322] width 34 height 18
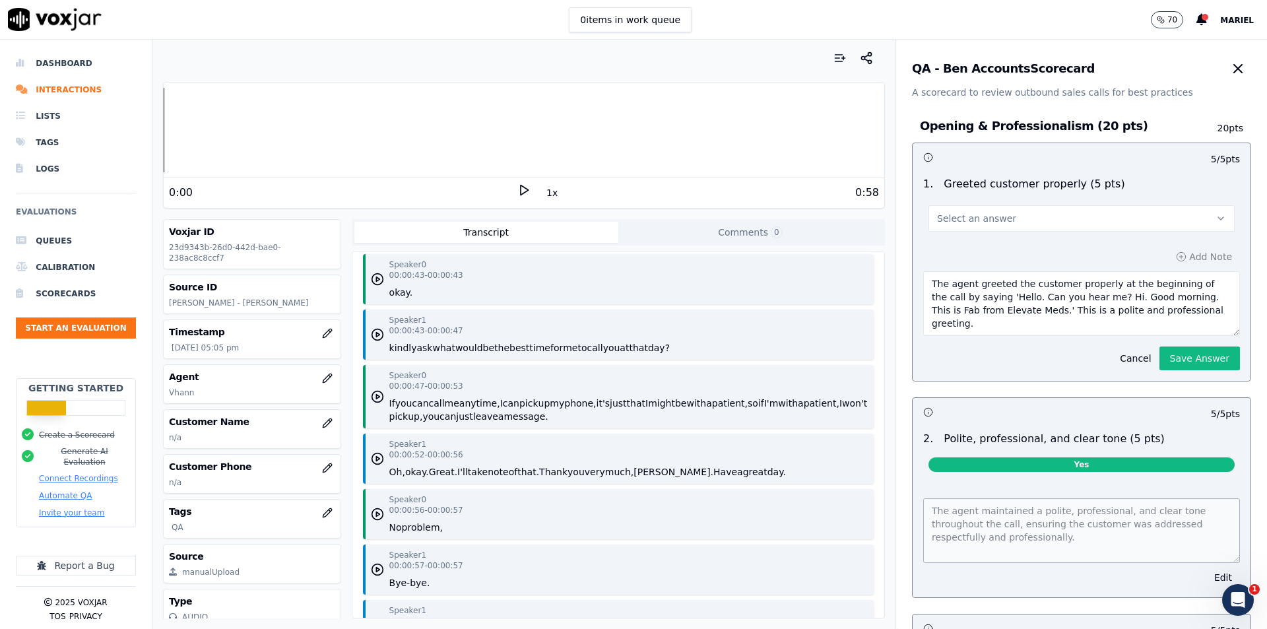
drag, startPoint x: 1182, startPoint y: 296, endPoint x: 1165, endPoint y: 296, distance: 17.2
click at [1165, 296] on textarea "The agent greeted the customer properly at the beginning of the call by saying …" at bounding box center [1081, 303] width 317 height 65
drag, startPoint x: 973, startPoint y: 311, endPoint x: 965, endPoint y: 333, distance: 23.6
click at [972, 313] on textarea "The agent greeted the customer properly at the beginning of the call by saying …" at bounding box center [1081, 303] width 317 height 65
type textarea "The agent greeted the customer properly at the beginning of the call by saying …"
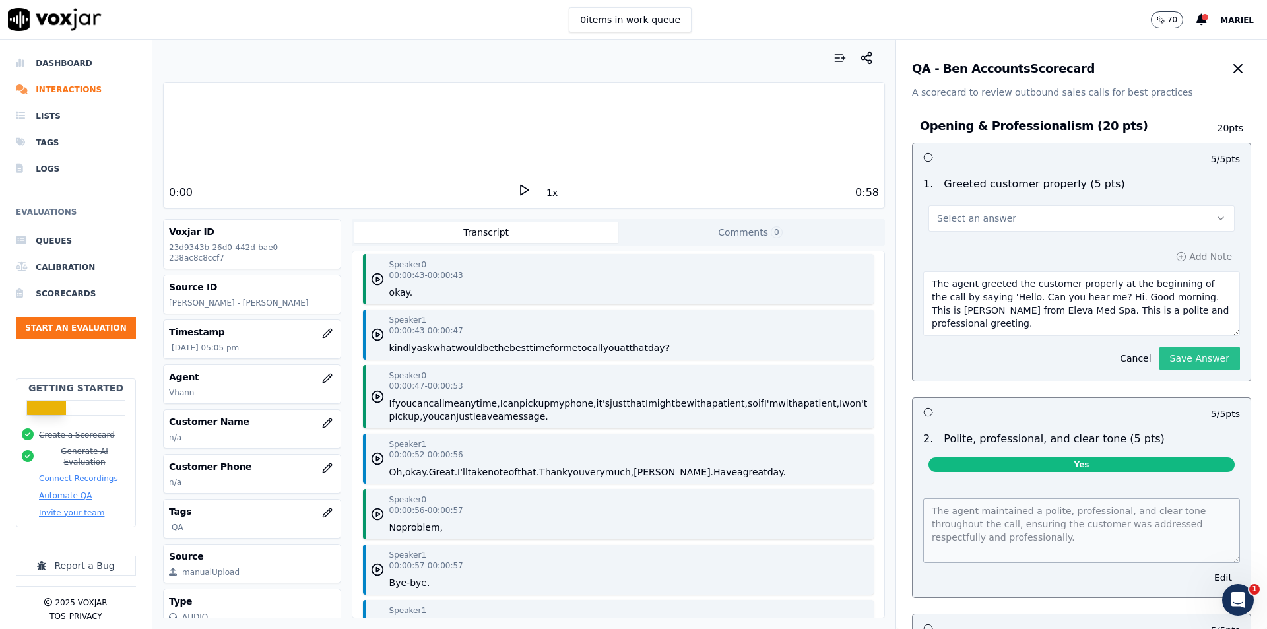
click at [1159, 358] on button "Save Answer" at bounding box center [1199, 358] width 81 height 24
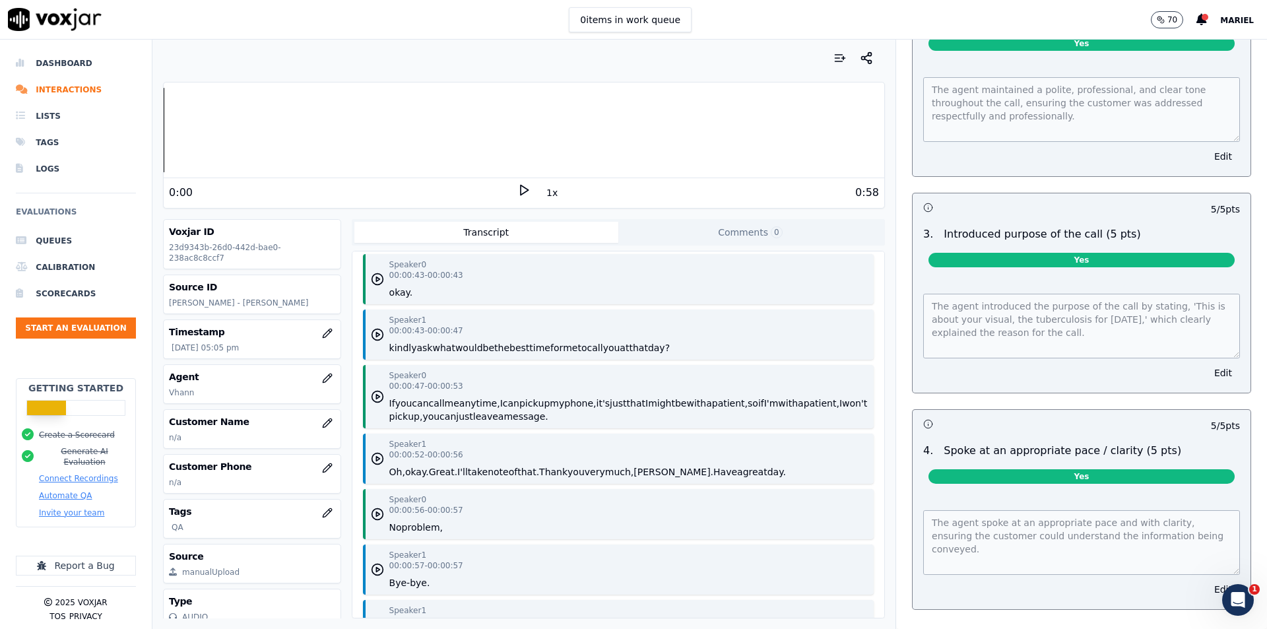
scroll to position [366, 0]
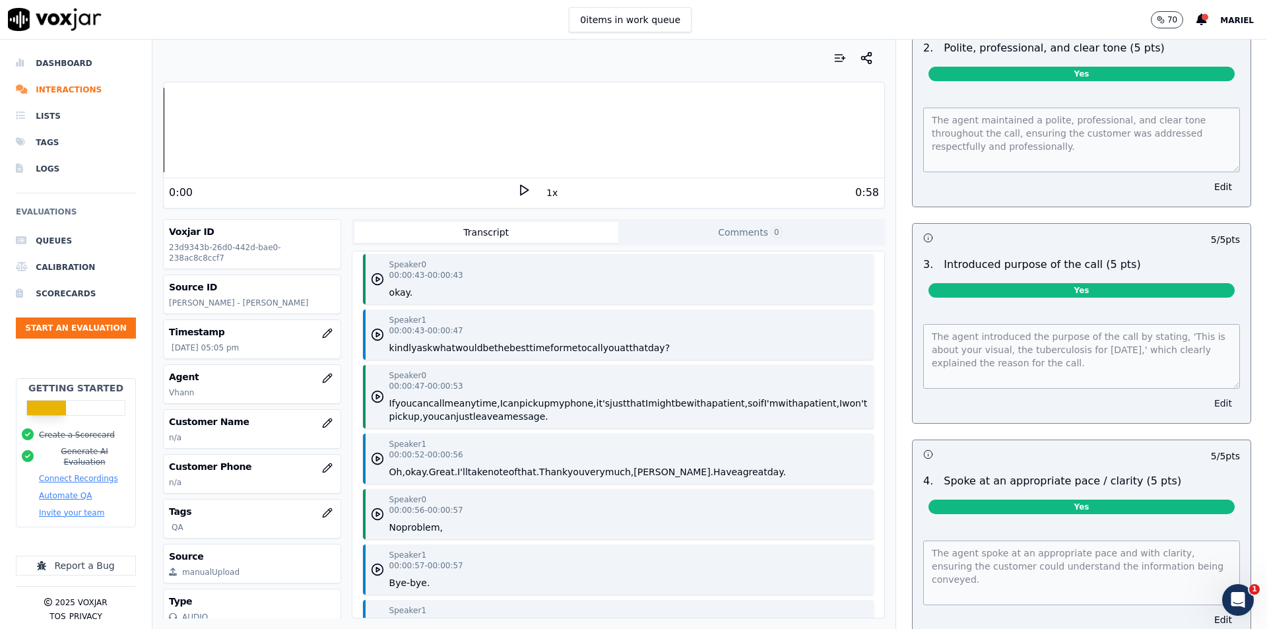
click at [1206, 399] on button "Edit" at bounding box center [1223, 403] width 34 height 18
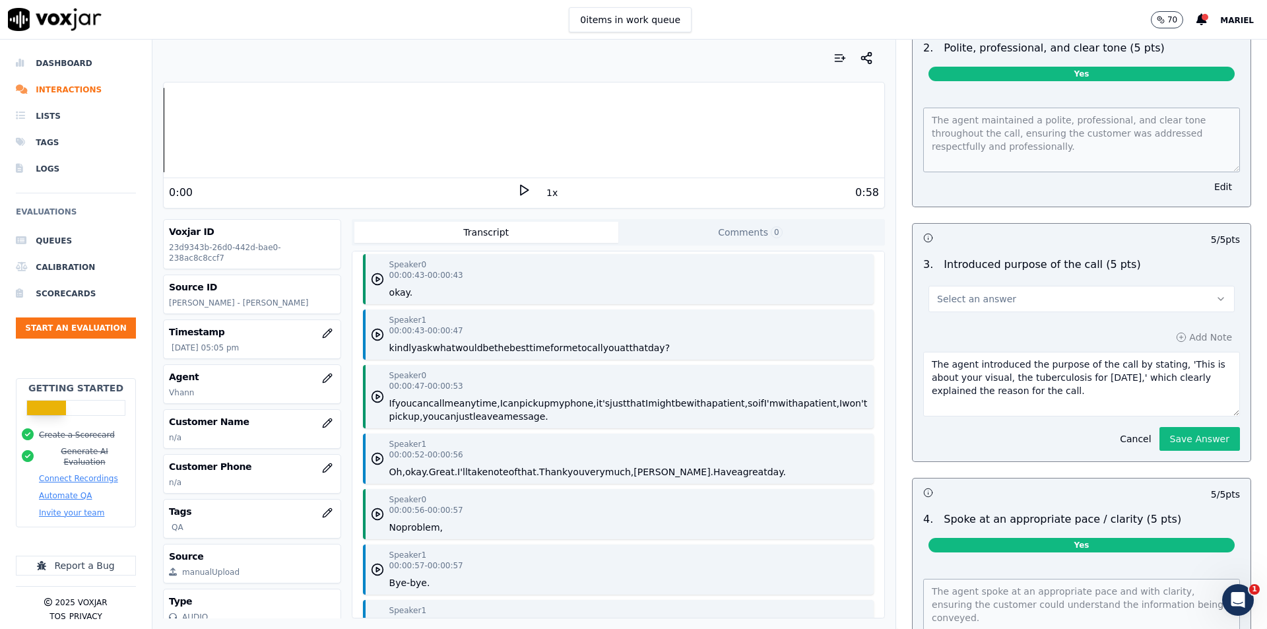
click at [948, 374] on textarea "The agent introduced the purpose of the call by stating, 'This is about your vi…" at bounding box center [1081, 384] width 317 height 65
drag, startPoint x: 1027, startPoint y: 379, endPoint x: 961, endPoint y: 377, distance: 66.0
click at [961, 377] on textarea "The agent introduced the purpose of the call by stating, 'This is about your fa…" at bounding box center [1081, 384] width 317 height 65
type textarea "The agent introduced the purpose of the call by stating, 'This is about your fa…"
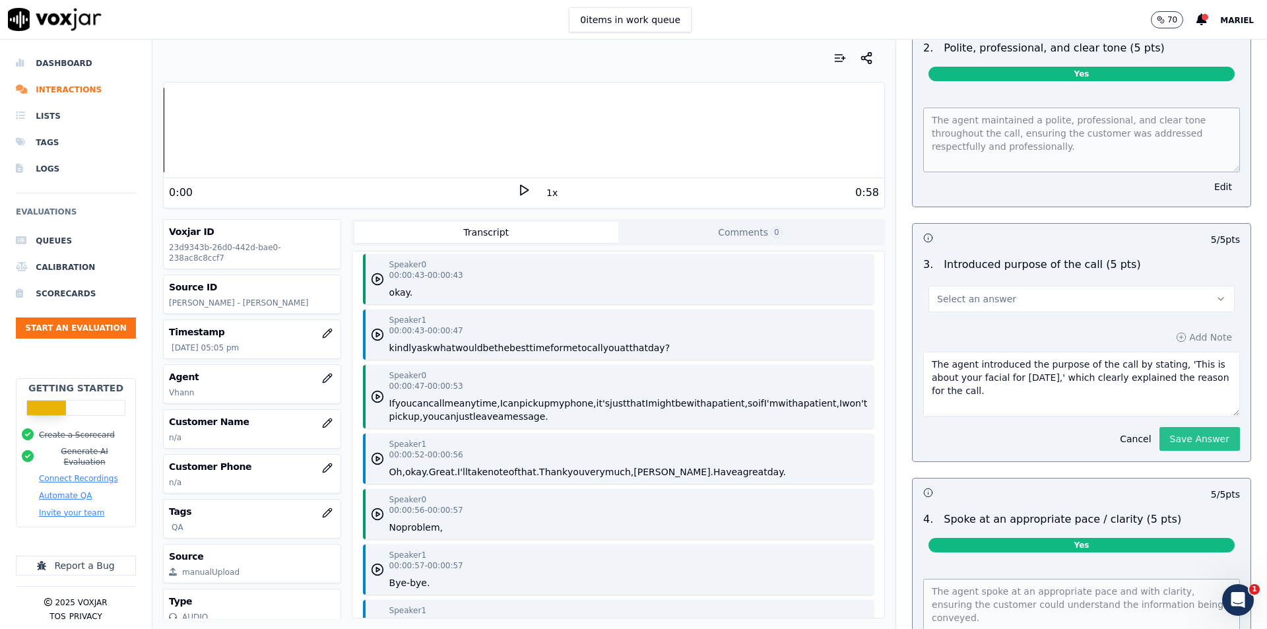
click at [1169, 435] on button "Save Answer" at bounding box center [1199, 439] width 81 height 24
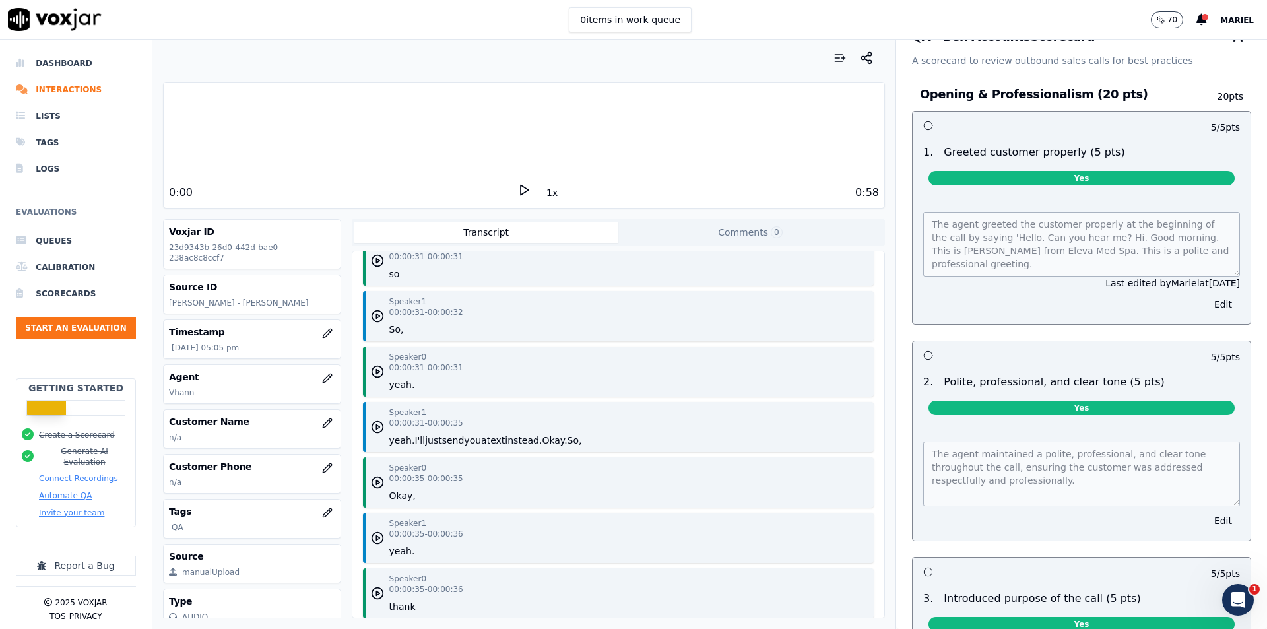
scroll to position [0, 0]
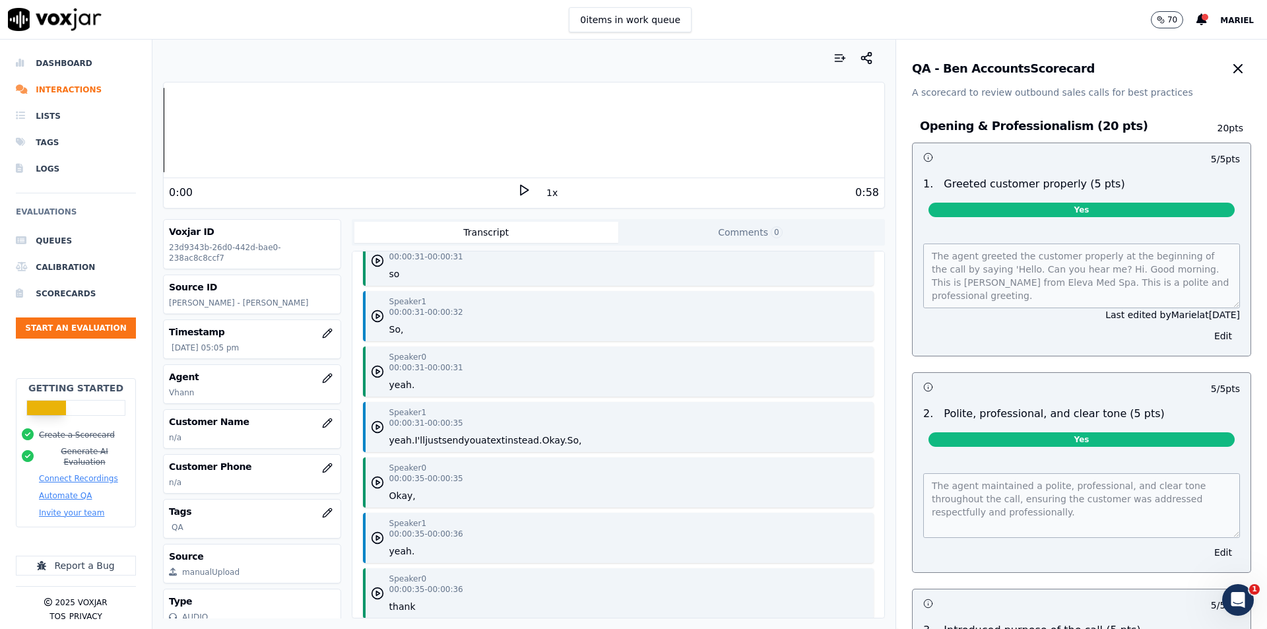
click at [1221, 67] on div "QA - Ben Accounts Scorecard A scorecard to review outbound sales calls for best…" at bounding box center [1081, 69] width 371 height 59
click at [1230, 70] on icon "button" at bounding box center [1238, 69] width 16 height 16
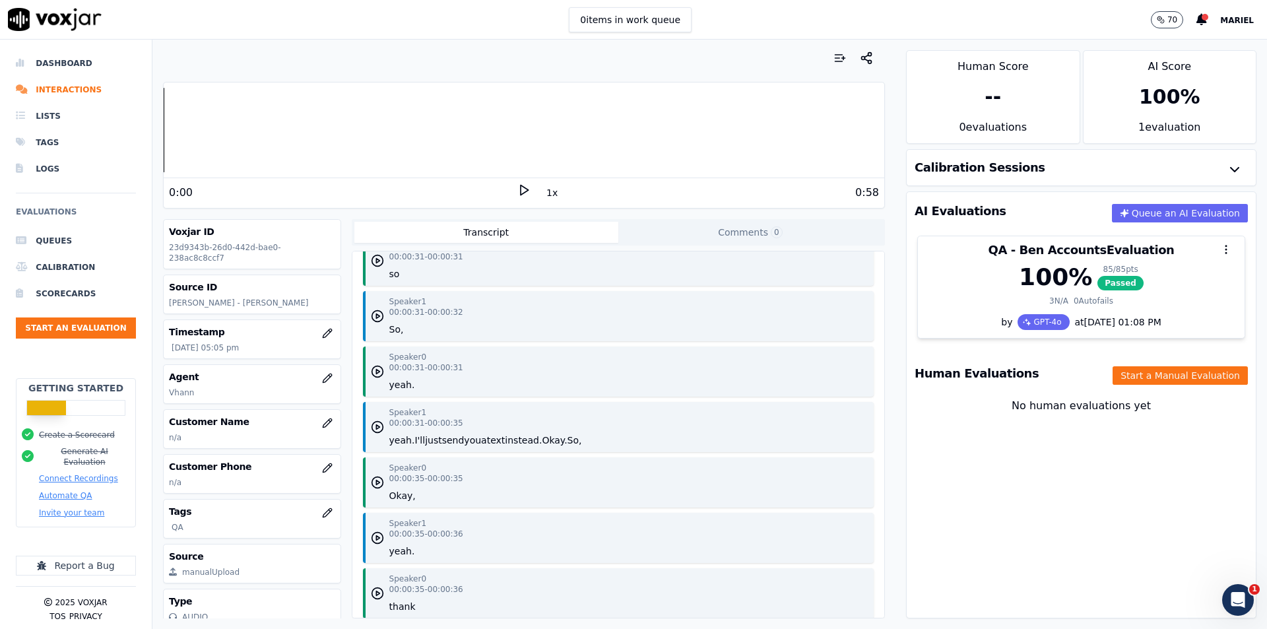
click at [1062, 486] on div "AI Evaluations Queue an AI Evaluation QA - Ben Accounts Evaluation 100 % 85 / 8…" at bounding box center [1081, 404] width 350 height 427
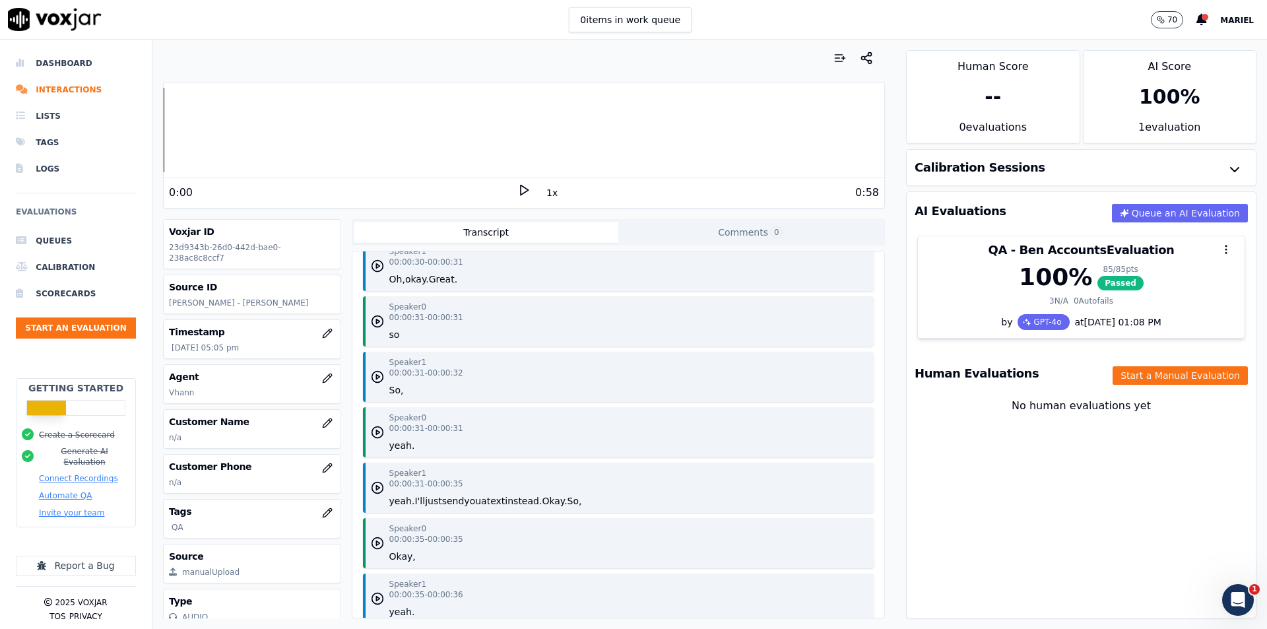
scroll to position [726, 0]
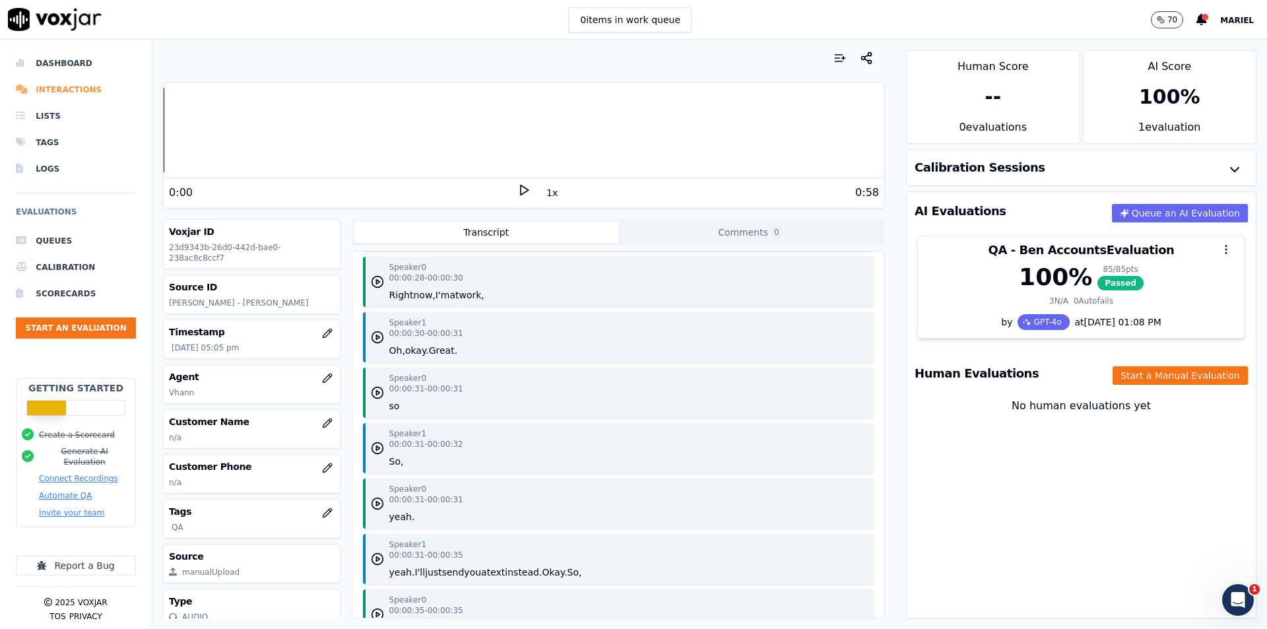
click at [79, 89] on li "Interactions" at bounding box center [76, 90] width 120 height 26
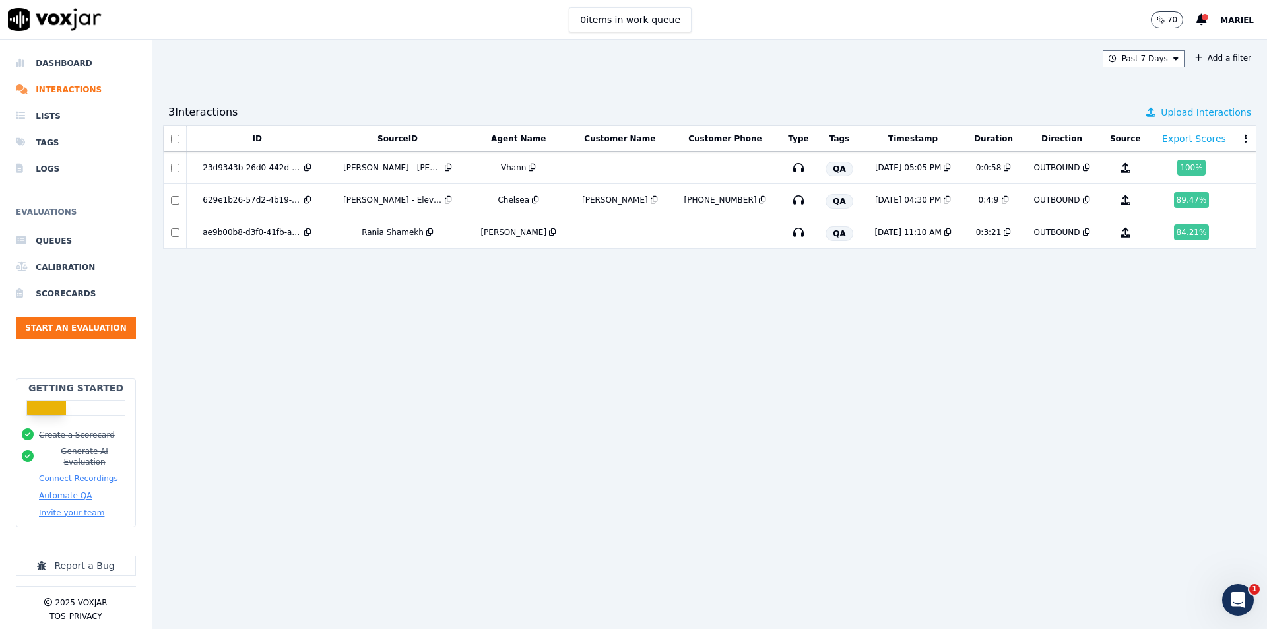
click at [1200, 115] on span "Upload Interactions" at bounding box center [1206, 112] width 90 height 13
click at [1166, 141] on button "Export Scores" at bounding box center [1194, 138] width 64 height 13
click at [720, 326] on div "ID SourceID Agent Name Customer Name Customer Phone Type Tags Timestamp Duratio…" at bounding box center [709, 371] width 1093 height 493
drag, startPoint x: 972, startPoint y: 32, endPoint x: 975, endPoint y: 21, distance: 10.9
click at [975, 21] on div "0 items in work queue 70 Mariel" at bounding box center [633, 20] width 1267 height 40
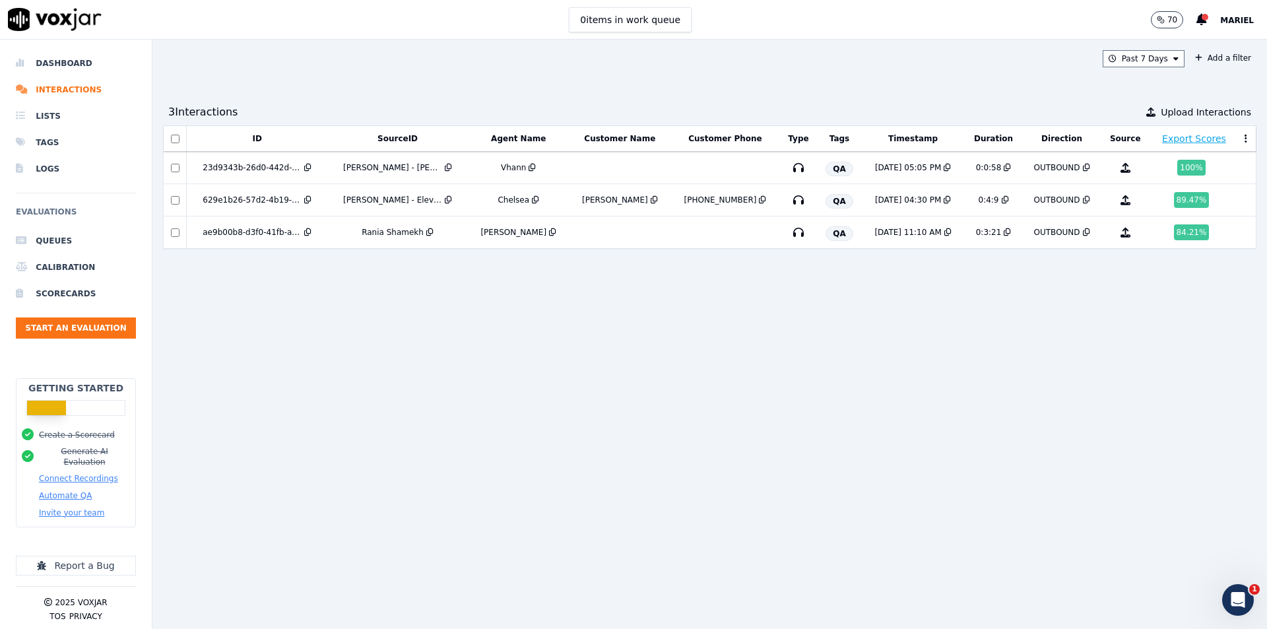
drag, startPoint x: 951, startPoint y: 362, endPoint x: 991, endPoint y: 319, distance: 59.3
click at [951, 362] on div "ID SourceID Agent Name Customer Name Customer Phone Type Tags Timestamp Duratio…" at bounding box center [709, 371] width 1093 height 493
click at [77, 331] on button "Start an Evaluation" at bounding box center [76, 327] width 120 height 21
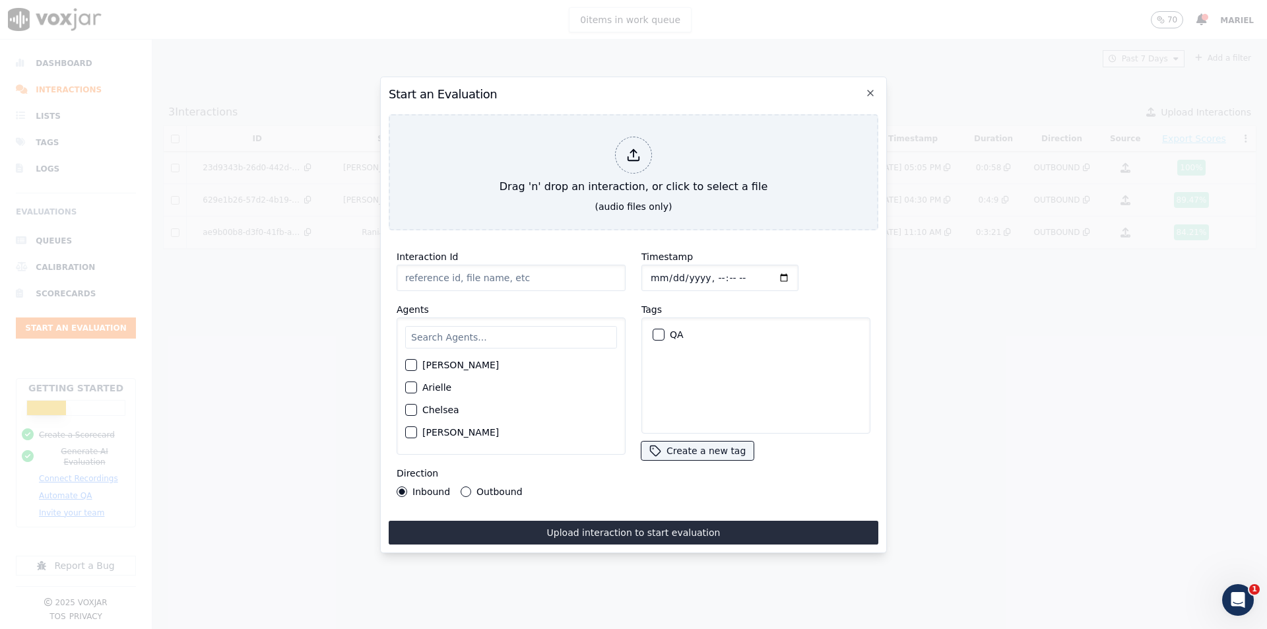
click at [542, 270] on input "Interaction Id" at bounding box center [511, 278] width 229 height 26
type input "Amelia Rooney - Krystals Med Spa"
click at [519, 326] on input "text" at bounding box center [511, 337] width 212 height 22
type input "y"
type input "e"
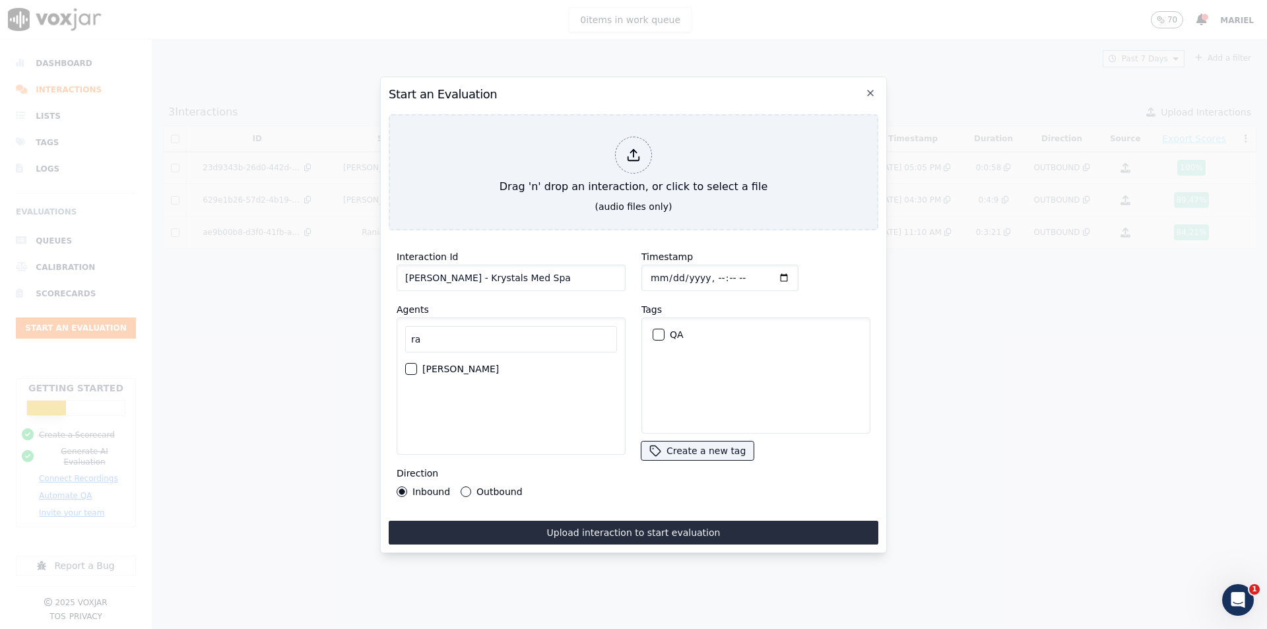
type input "ra"
click at [407, 358] on div "[PERSON_NAME]" at bounding box center [511, 369] width 212 height 22
click at [411, 364] on div "button" at bounding box center [410, 368] width 9 height 9
click at [653, 330] on div "button" at bounding box center [657, 334] width 9 height 9
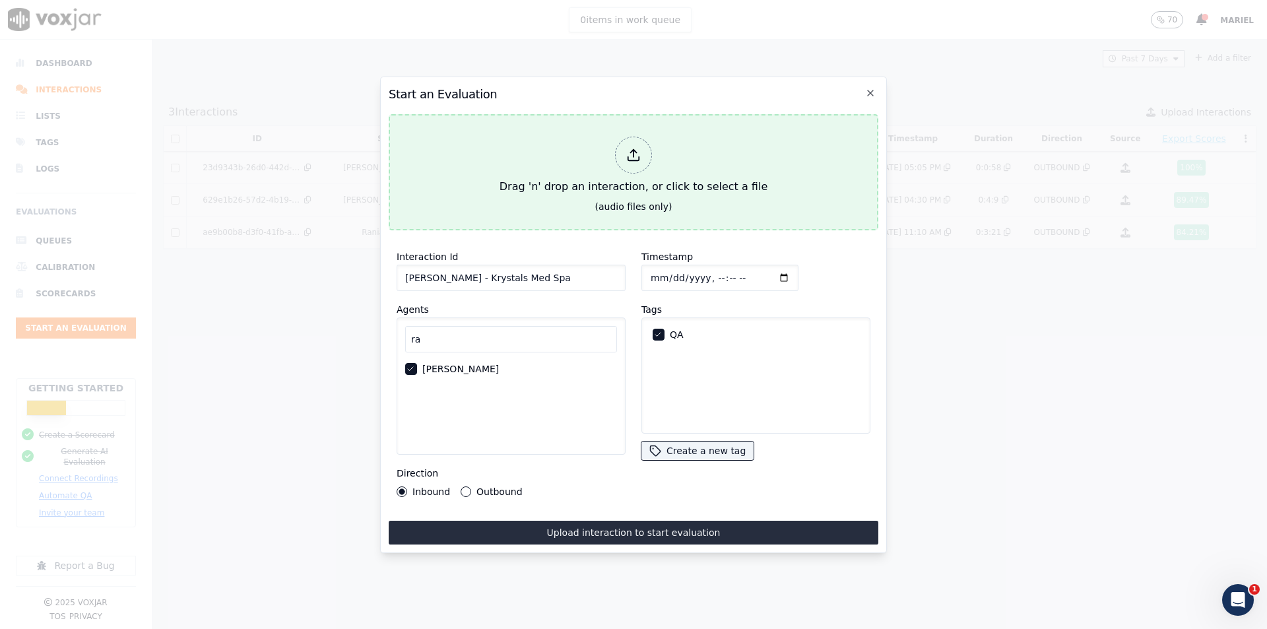
click at [631, 164] on div at bounding box center [633, 155] width 37 height 37
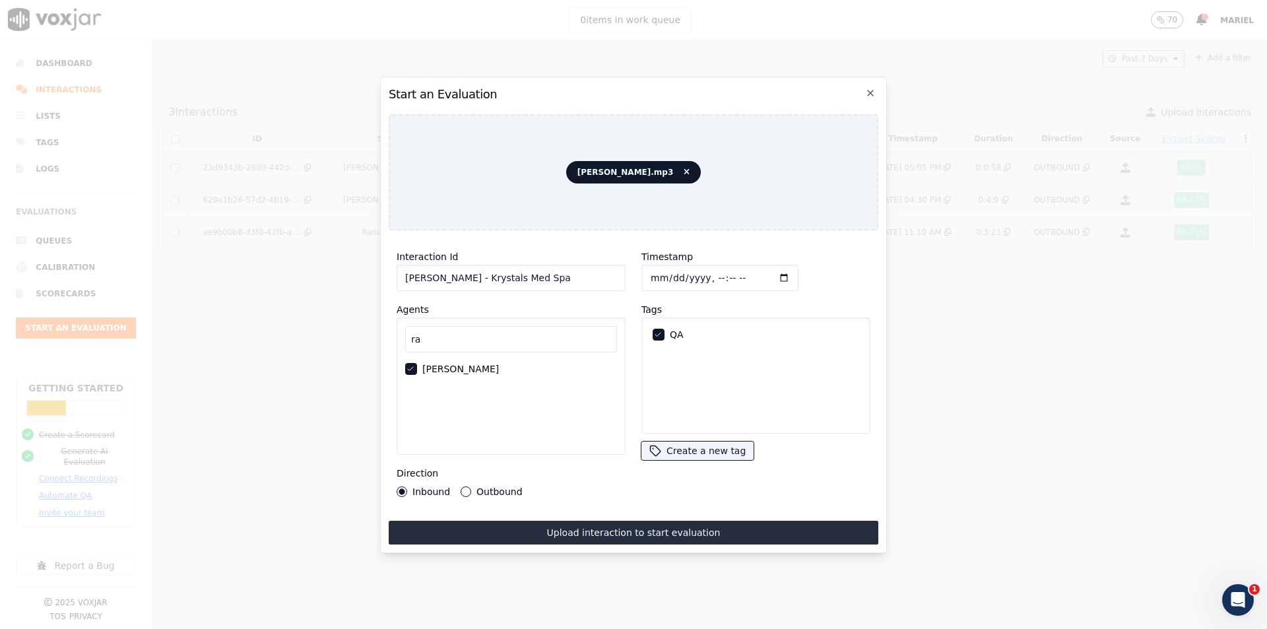
click at [461, 489] on button "Outbound" at bounding box center [466, 491] width 11 height 11
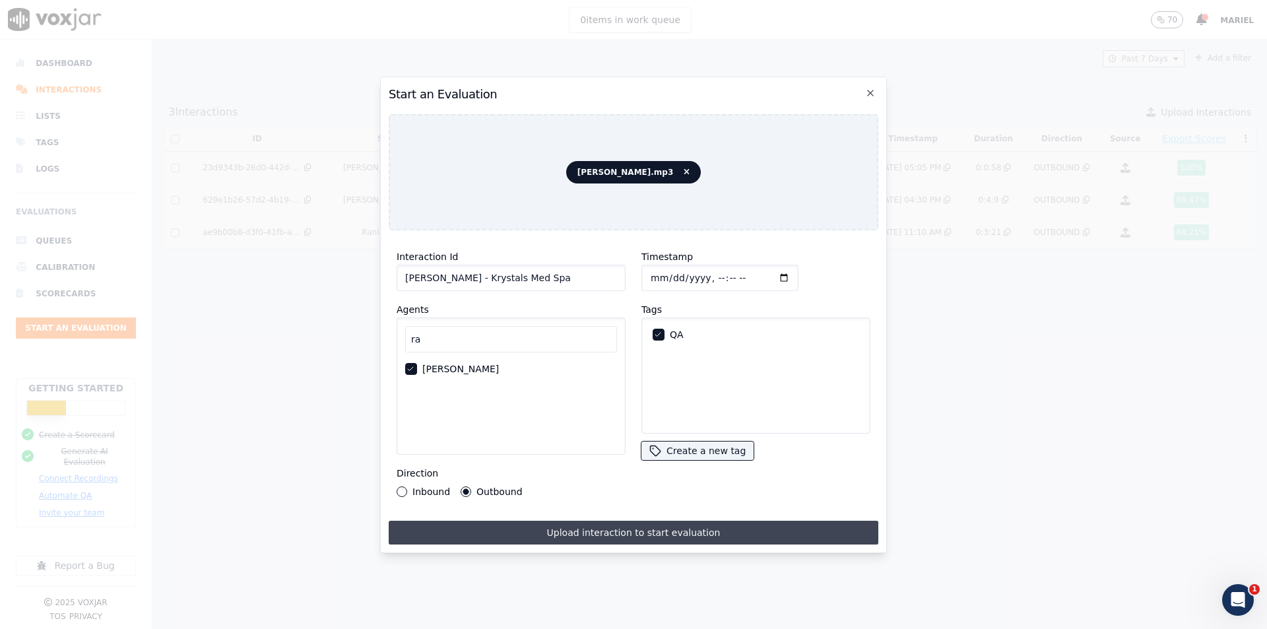
click at [635, 529] on button "Upload interaction to start evaluation" at bounding box center [634, 533] width 490 height 24
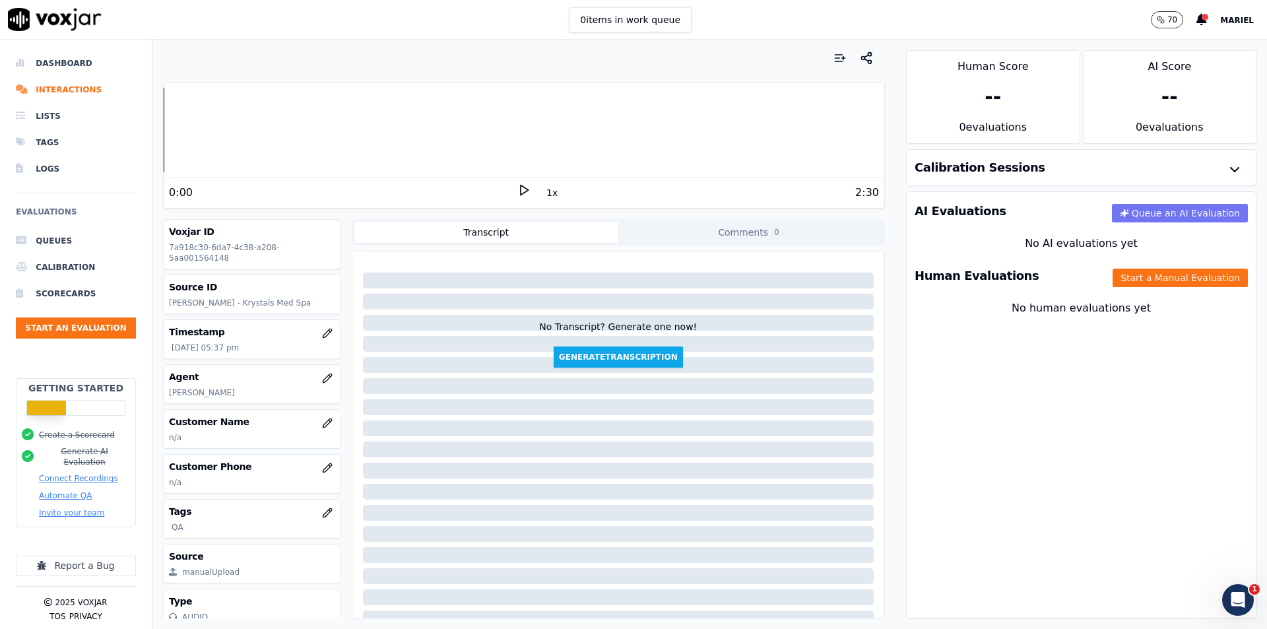
click at [1179, 213] on button "Queue an AI Evaluation" at bounding box center [1180, 213] width 136 height 18
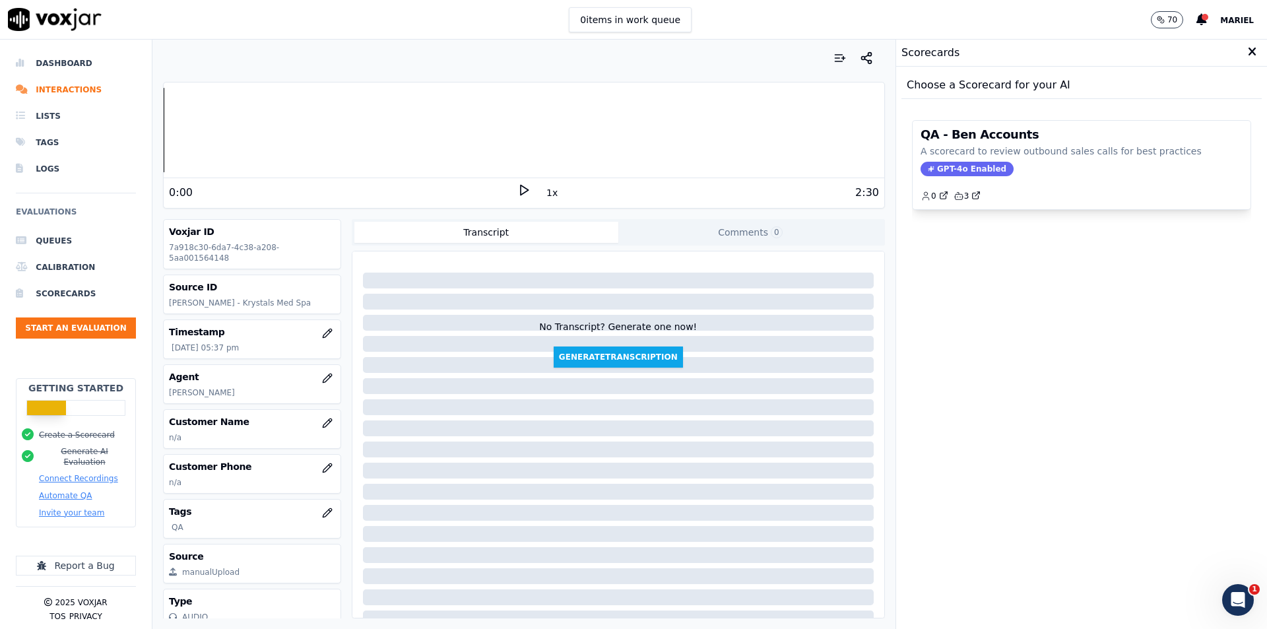
click at [274, 242] on div "Voxjar ID 7a918c30-6da7-4c38-a208-5aa001564148" at bounding box center [252, 244] width 176 height 49
click at [55, 92] on li "Interactions" at bounding box center [76, 90] width 120 height 26
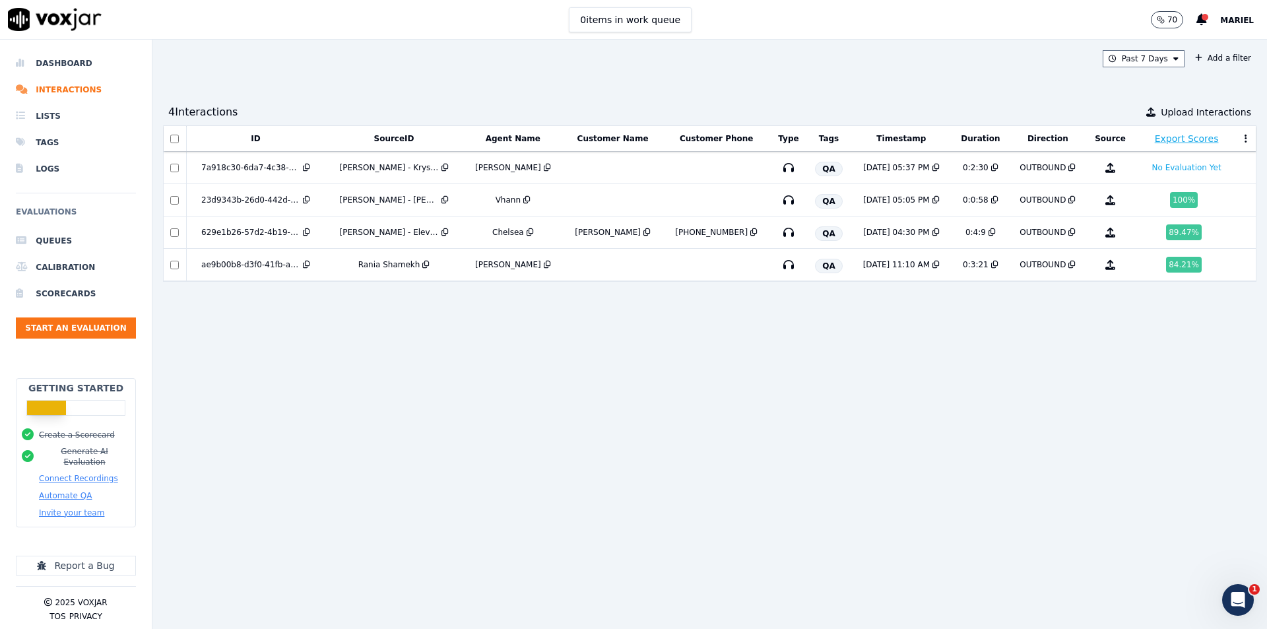
drag, startPoint x: 1194, startPoint y: 168, endPoint x: 711, endPoint y: 378, distance: 526.6
click at [690, 414] on div "ID SourceID Agent Name Customer Name Customer Phone Type Tags Timestamp Duratio…" at bounding box center [709, 371] width 1093 height 493
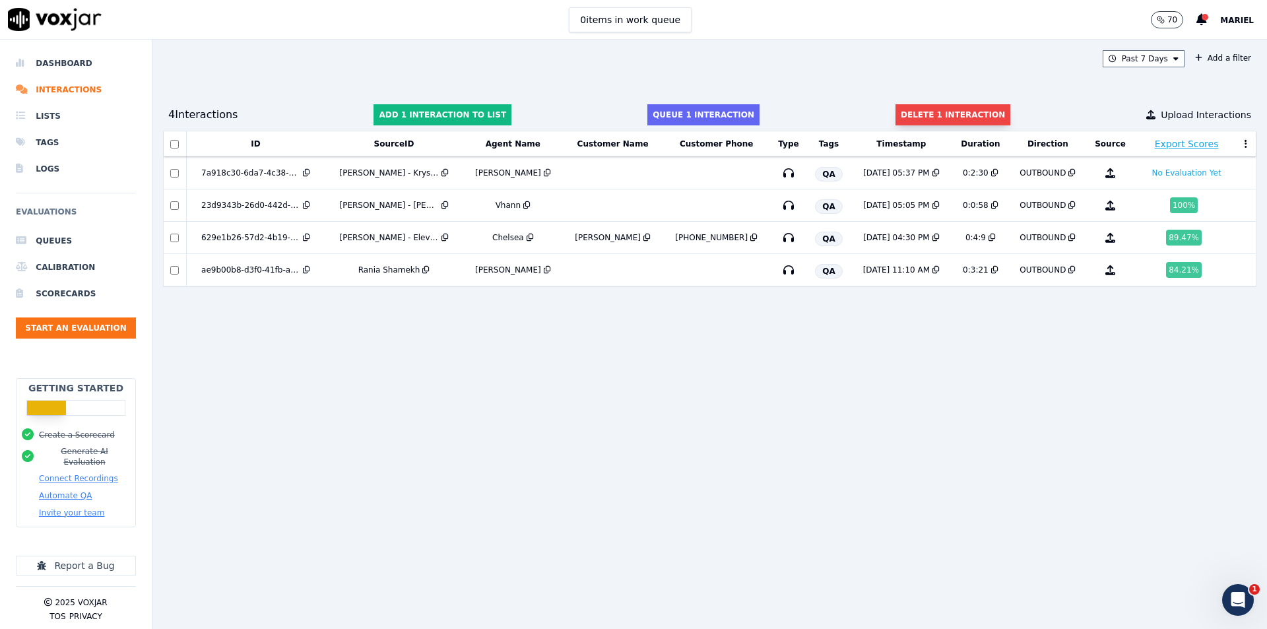
click at [943, 117] on button "Delete 1 interaction" at bounding box center [952, 114] width 115 height 21
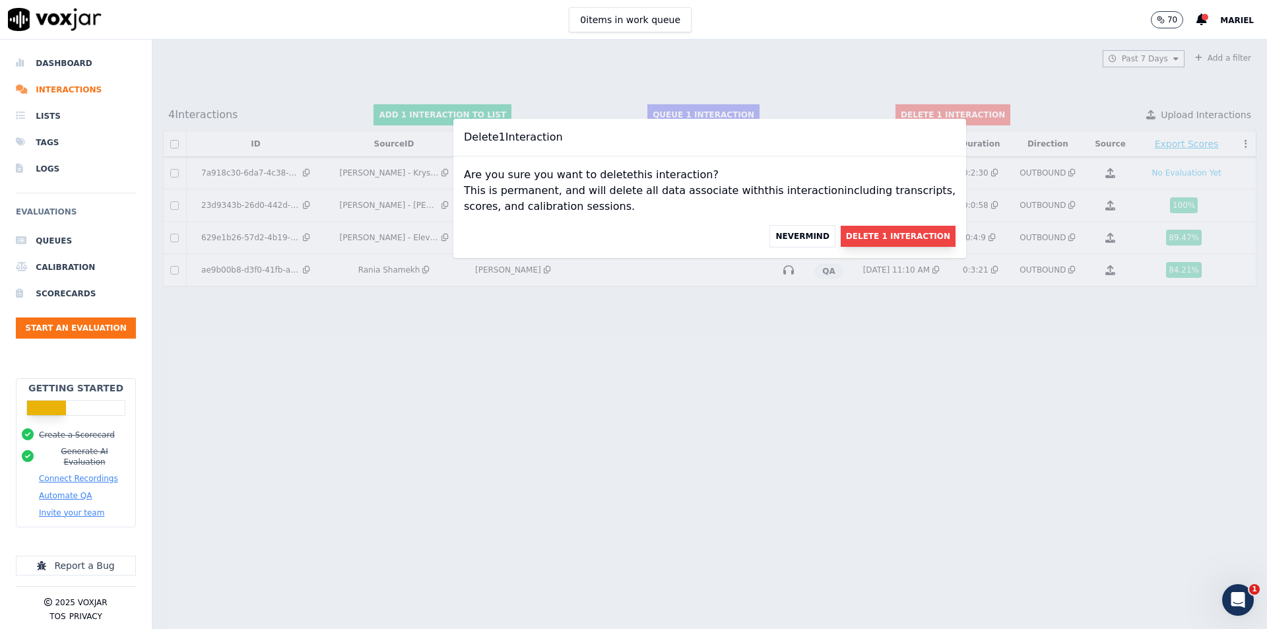
click at [870, 234] on button "Delete 1 Interaction" at bounding box center [898, 236] width 115 height 21
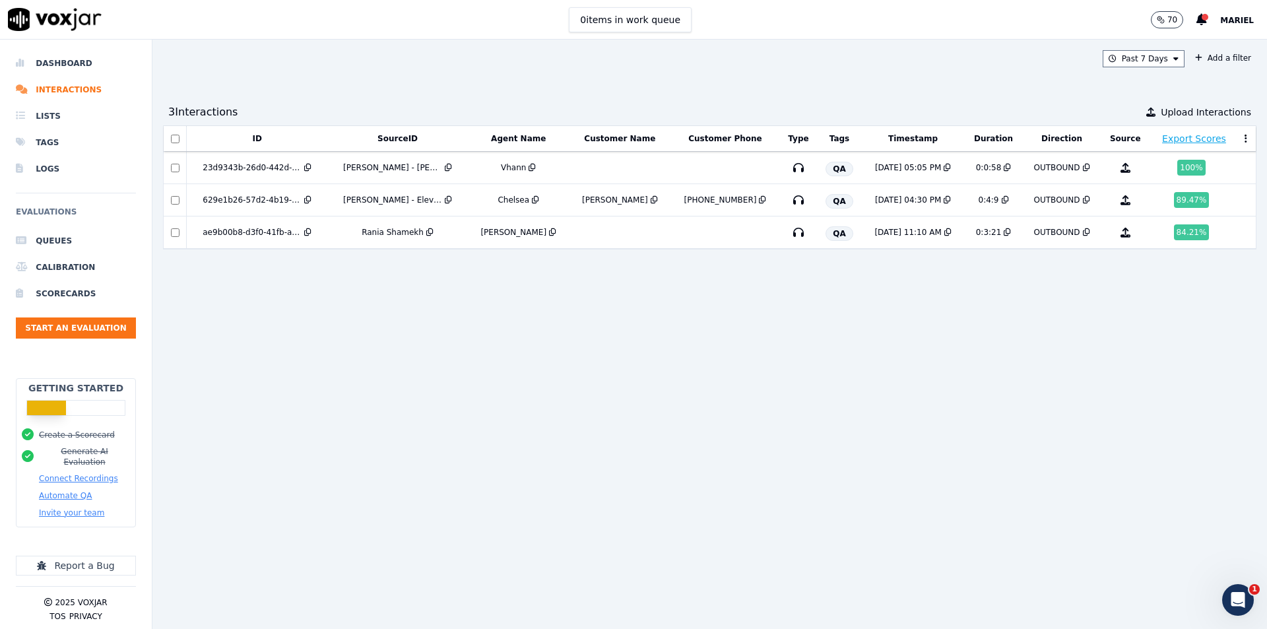
click at [267, 354] on div "ID SourceID Agent Name Customer Name Customer Phone Type Tags Timestamp Duratio…" at bounding box center [709, 371] width 1093 height 493
click at [55, 90] on li "Interactions" at bounding box center [76, 90] width 120 height 26
click at [55, 324] on button "Start an Evaluation" at bounding box center [76, 327] width 120 height 21
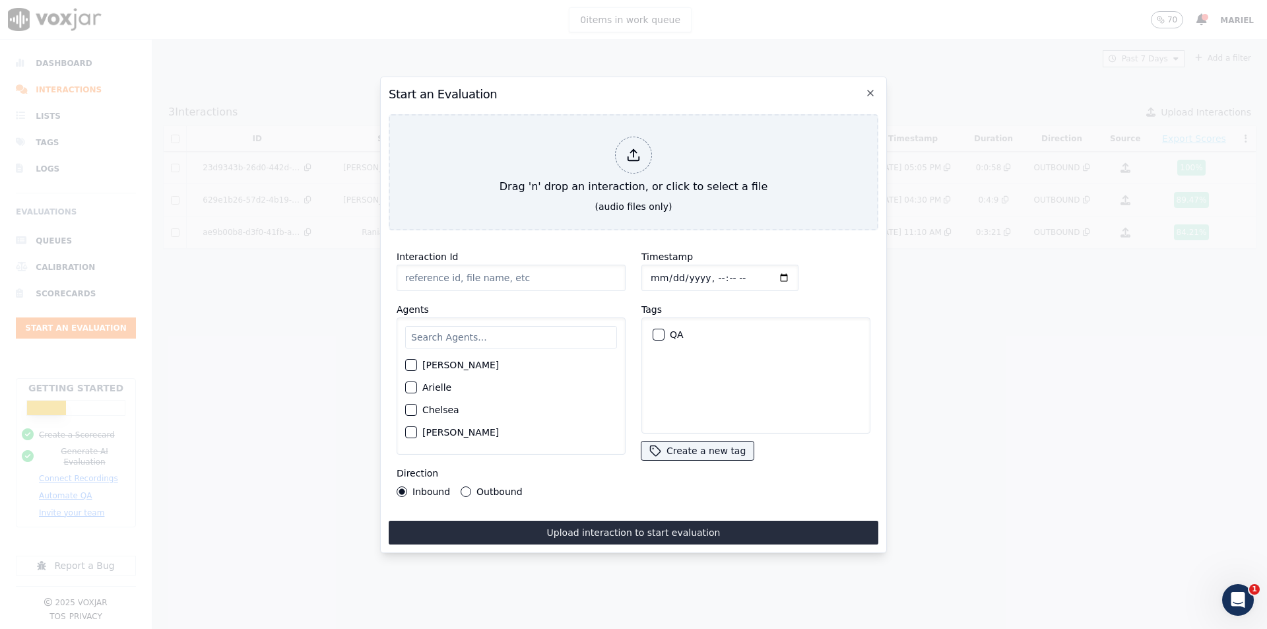
click at [579, 281] on input "Interaction Id" at bounding box center [511, 278] width 229 height 26
type input "[PERSON_NAME] - Krystals Med Spa"
click at [508, 344] on input "text" at bounding box center [511, 337] width 212 height 22
type input "ralp"
click at [410, 366] on div "button" at bounding box center [410, 368] width 9 height 9
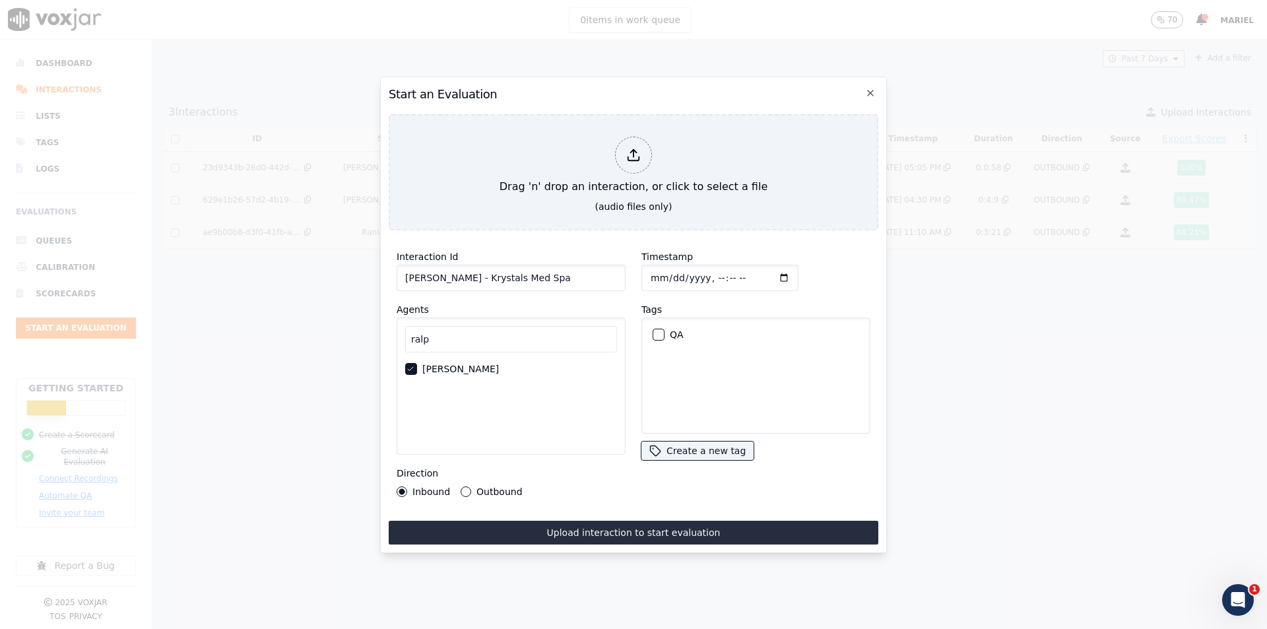
click at [659, 329] on button "QA" at bounding box center [659, 335] width 12 height 12
drag, startPoint x: 466, startPoint y: 274, endPoint x: 406, endPoint y: 265, distance: 60.7
click at [406, 265] on input "[PERSON_NAME] - Krystals Med Spa" at bounding box center [511, 278] width 229 height 26
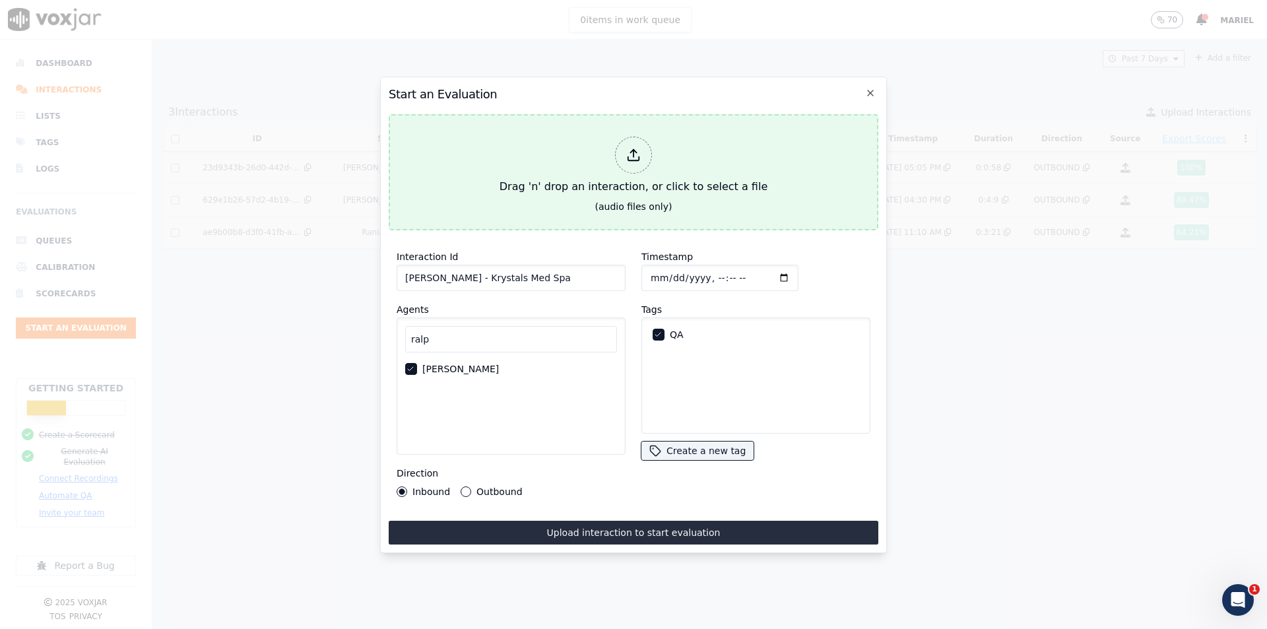
click at [616, 175] on div "Drag 'n' drop an interaction, or click to select a file" at bounding box center [633, 165] width 278 height 69
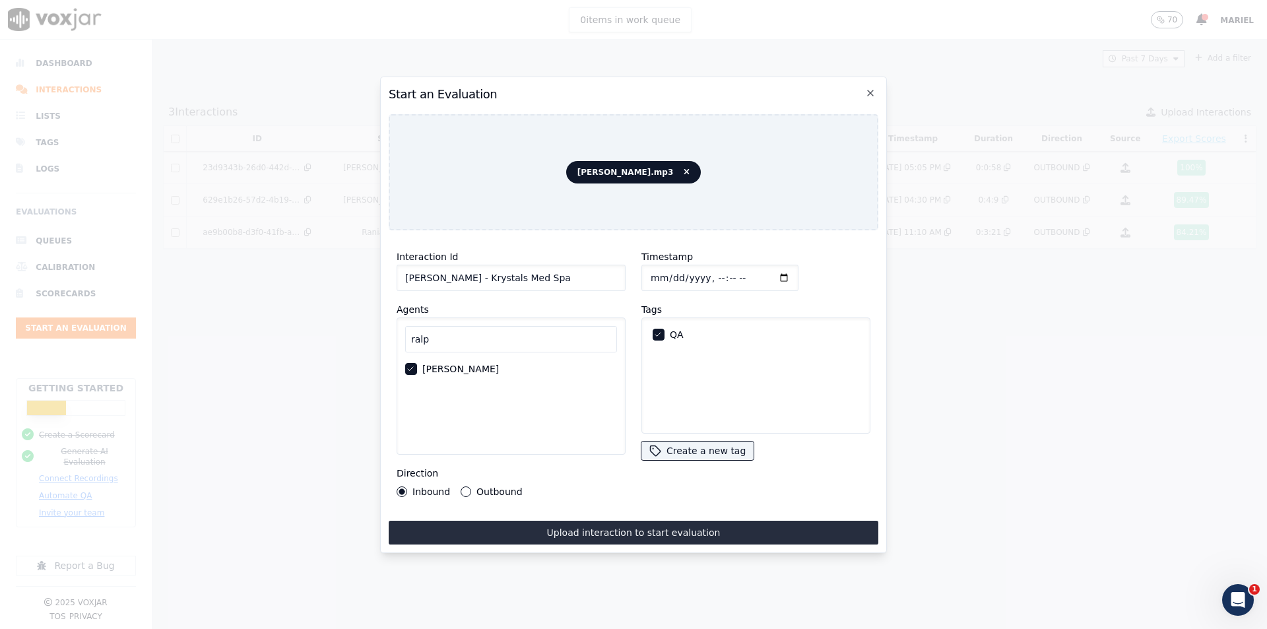
click at [618, 525] on button "Upload interaction to start evaluation" at bounding box center [634, 533] width 490 height 24
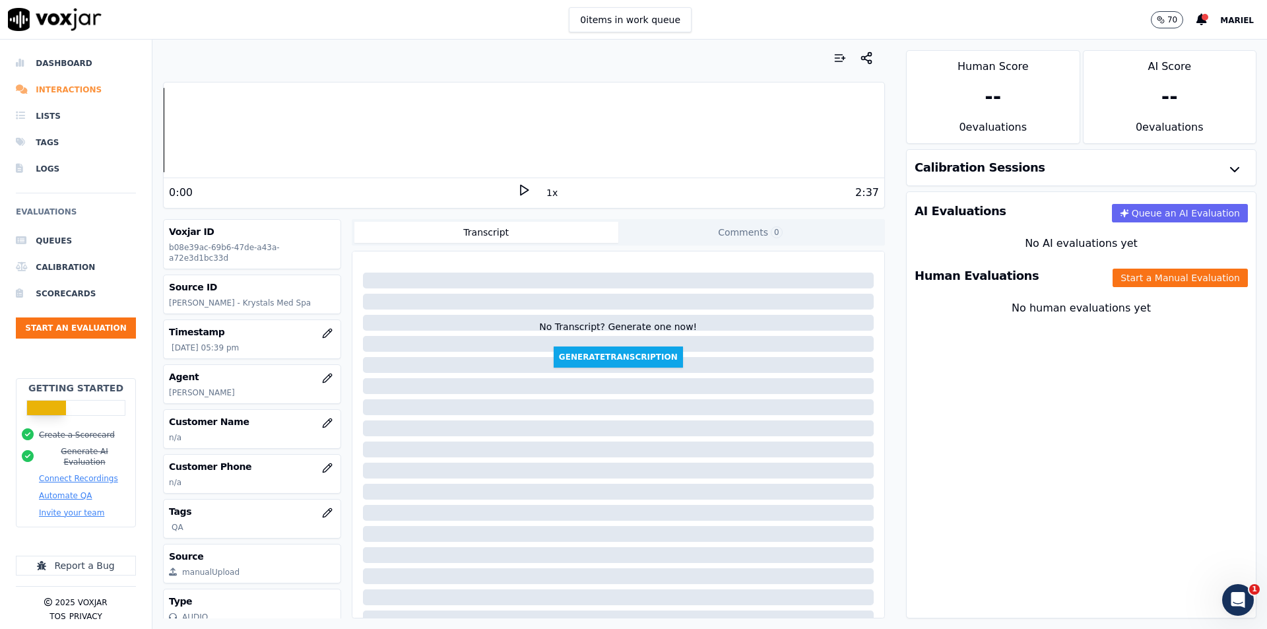
click at [44, 81] on li "Interactions" at bounding box center [76, 90] width 120 height 26
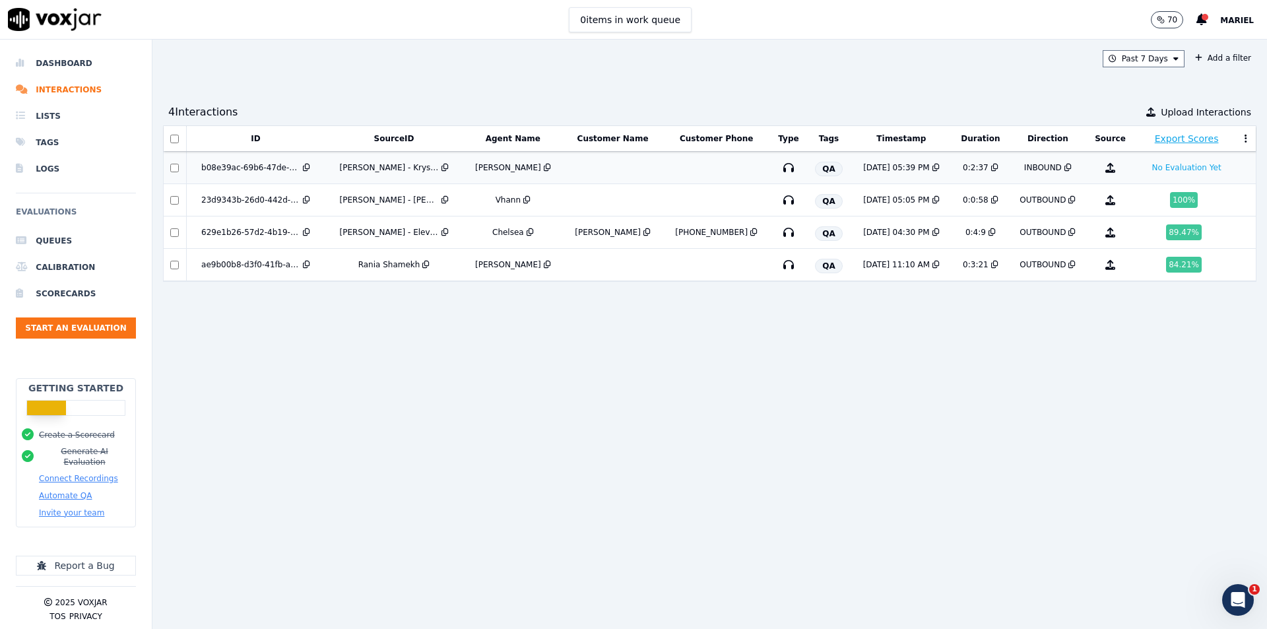
click at [165, 164] on div at bounding box center [174, 168] width 21 height 9
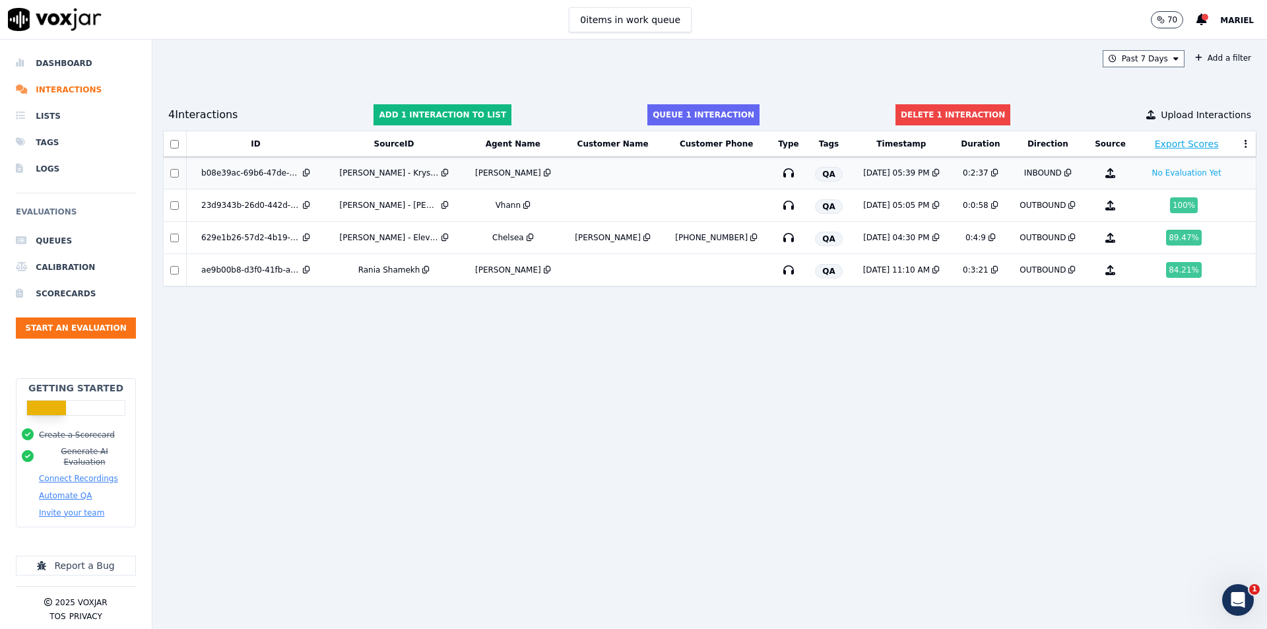
click at [178, 178] on td at bounding box center [175, 173] width 23 height 32
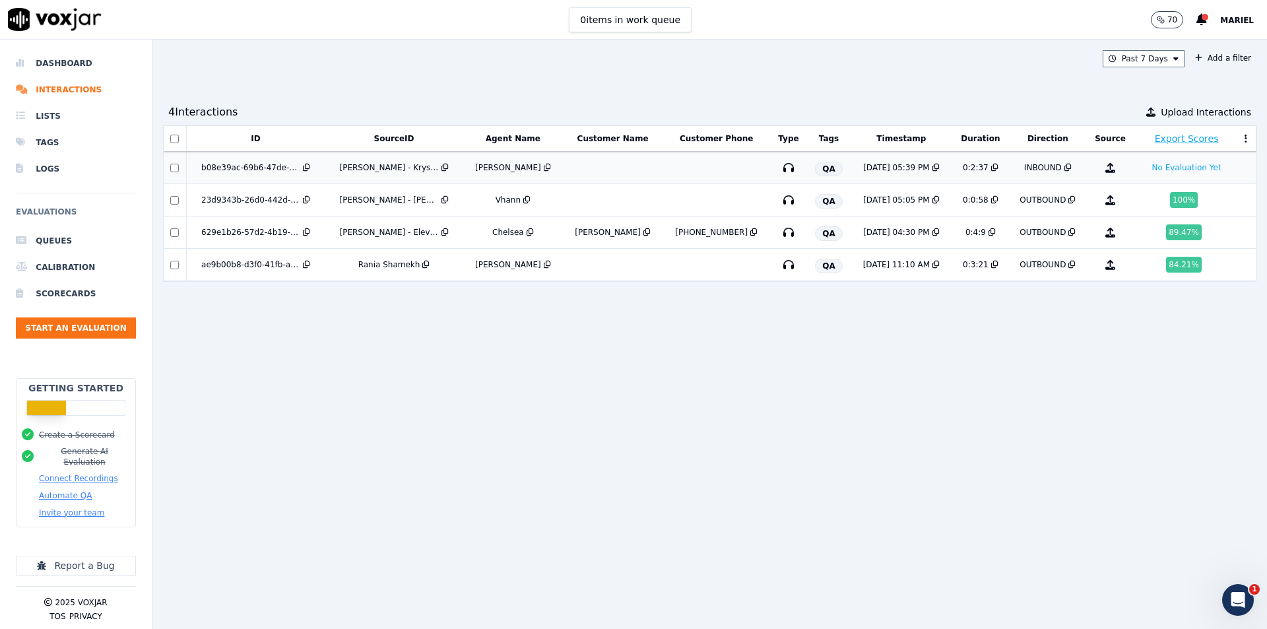
click at [293, 173] on td "b08e39ac-69b6-47de-a43a-a72e3d1bc33d" at bounding box center [255, 168] width 139 height 32
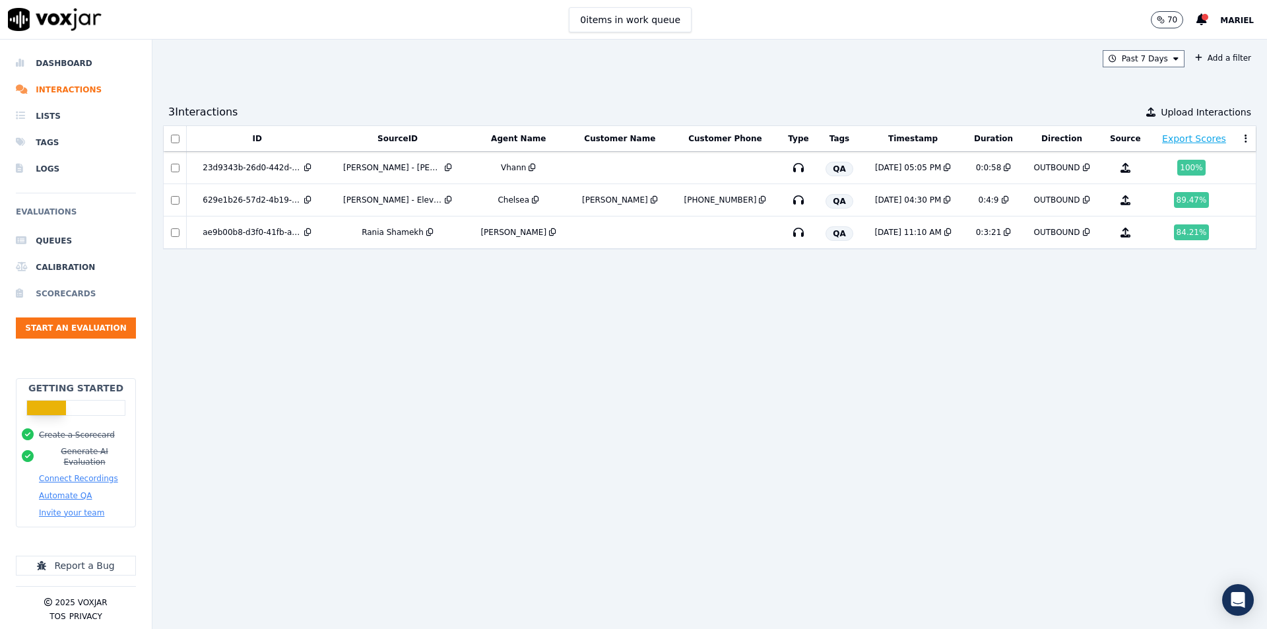
click at [69, 290] on li "Scorecards" at bounding box center [76, 293] width 120 height 26
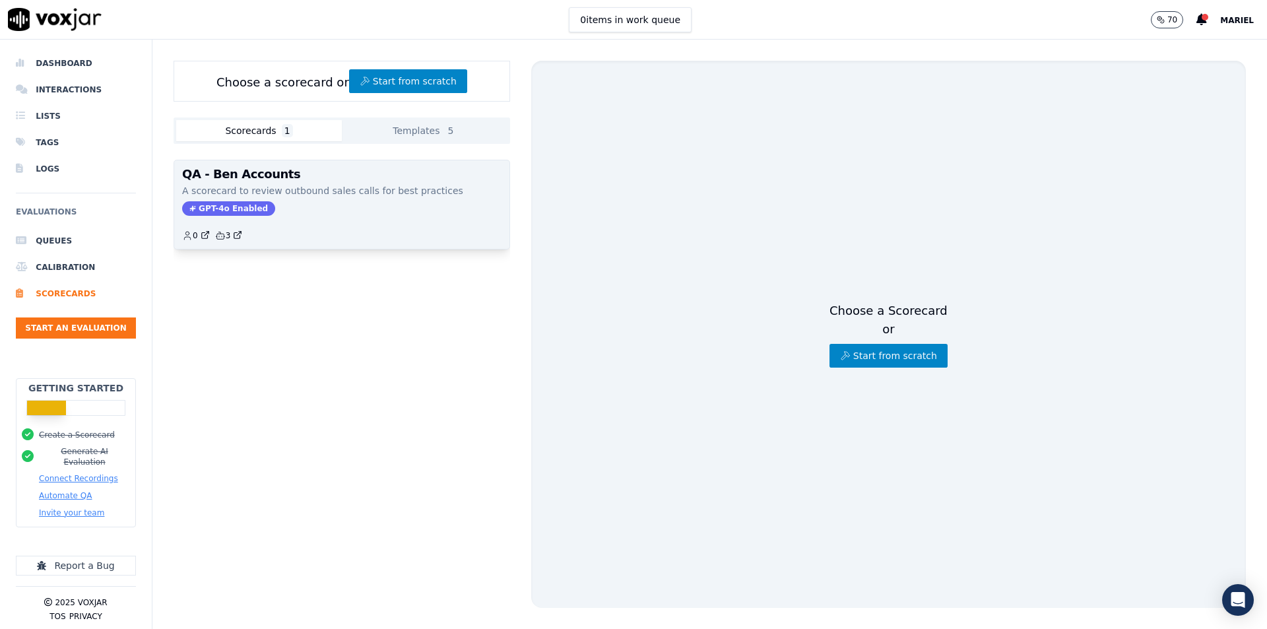
click at [365, 199] on div "QA - Ben Accounts A scorecard to review outbound sales calls for best practices…" at bounding box center [341, 204] width 335 height 88
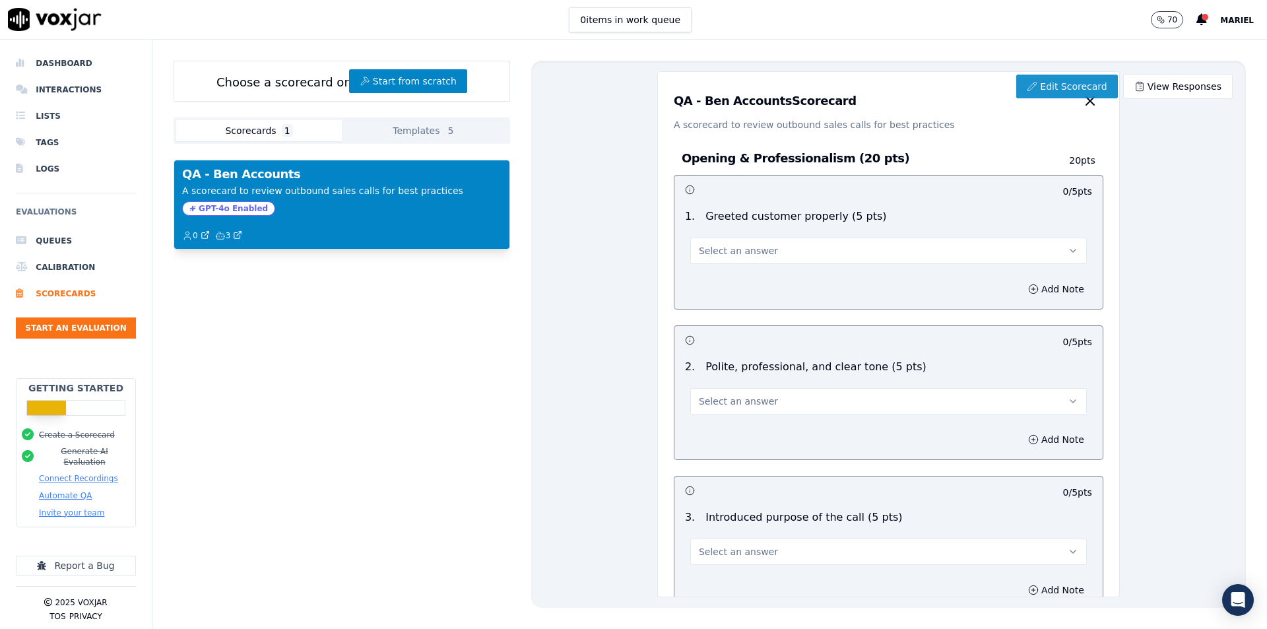
click at [1066, 84] on link "Edit Scorecard" at bounding box center [1066, 87] width 101 height 24
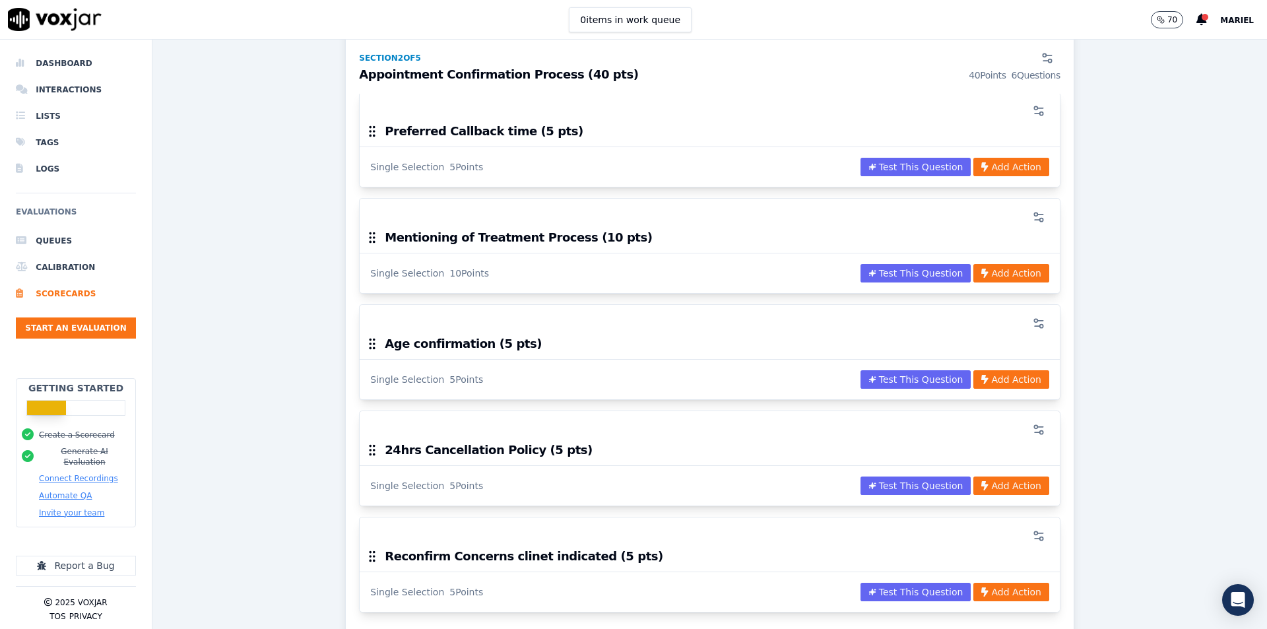
scroll to position [1122, 0]
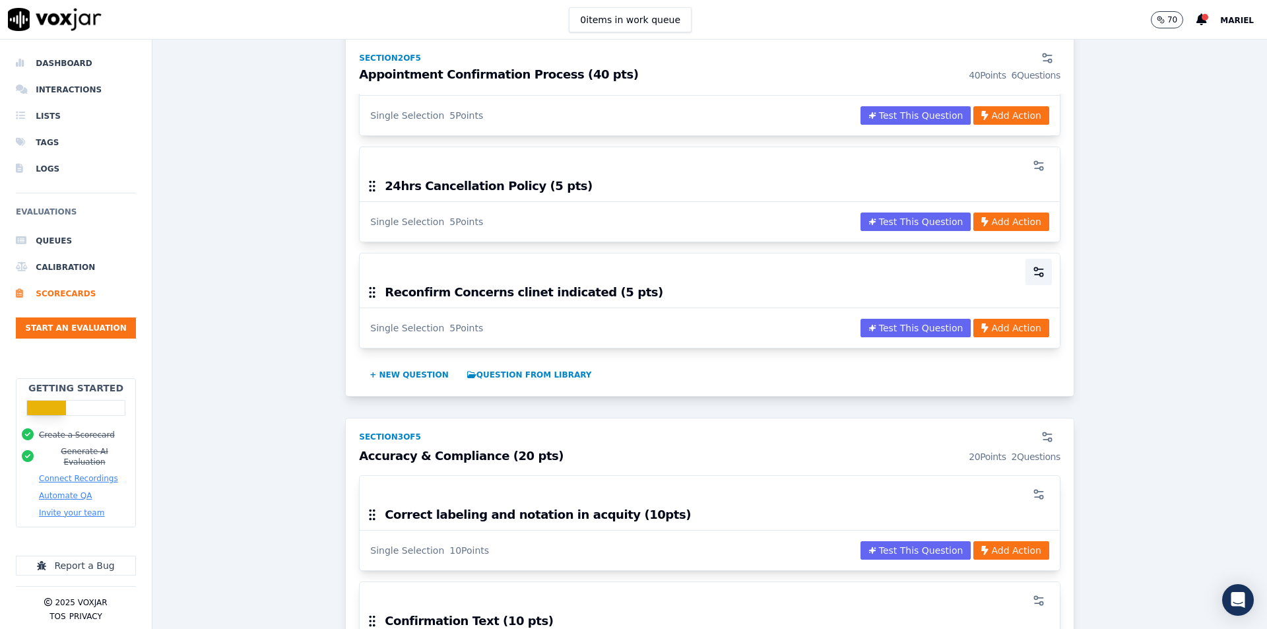
click at [1032, 273] on icon "button" at bounding box center [1038, 271] width 13 height 13
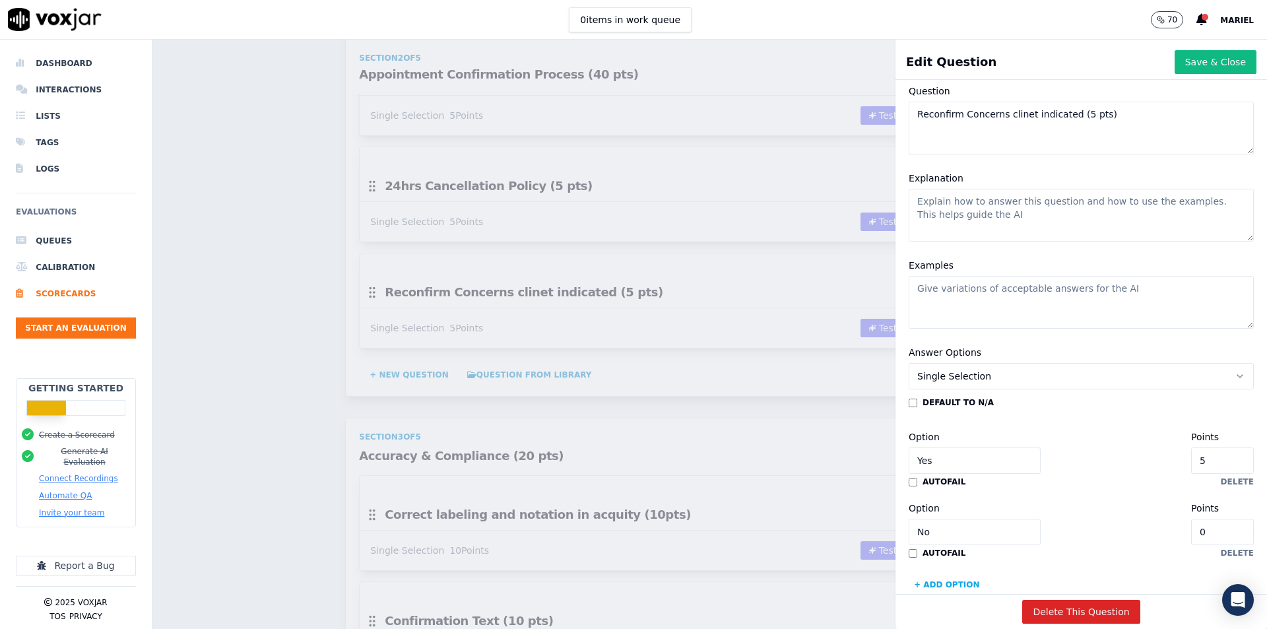
scroll to position [0, 0]
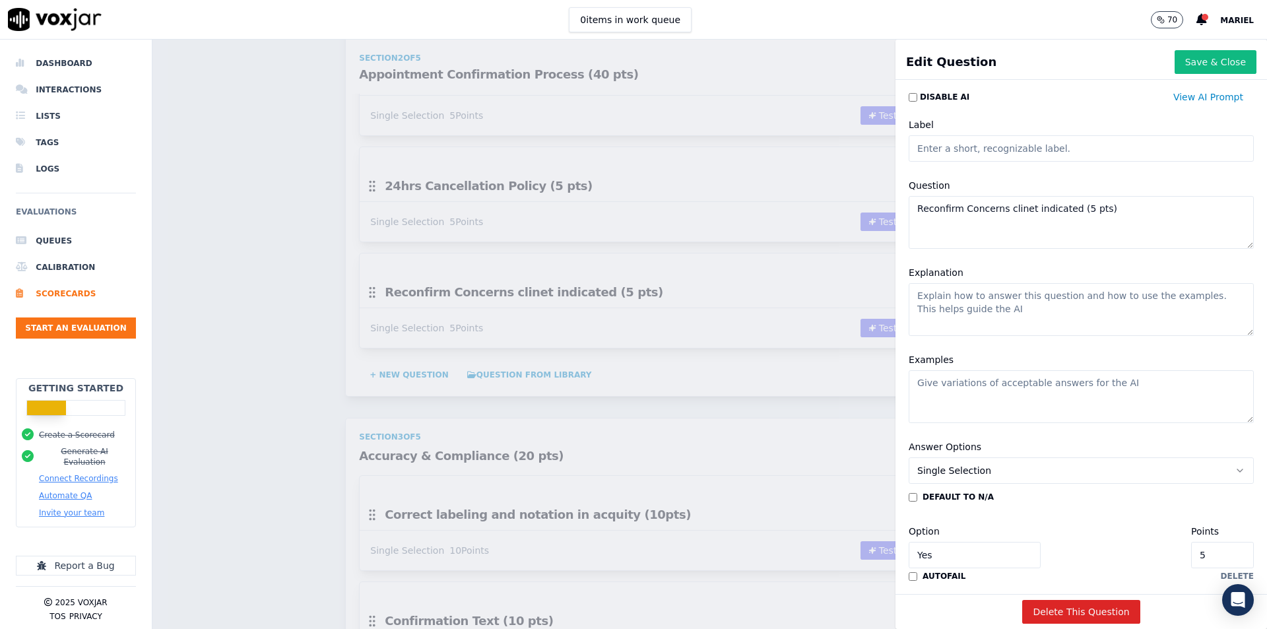
click at [1000, 208] on textarea "Reconfirm Concerns clinet indicated (5 pts)" at bounding box center [1081, 222] width 345 height 53
type textarea "Reconfirm Concerns client indicated (5 pts)"
click at [1176, 60] on button "Save & Close" at bounding box center [1216, 62] width 82 height 24
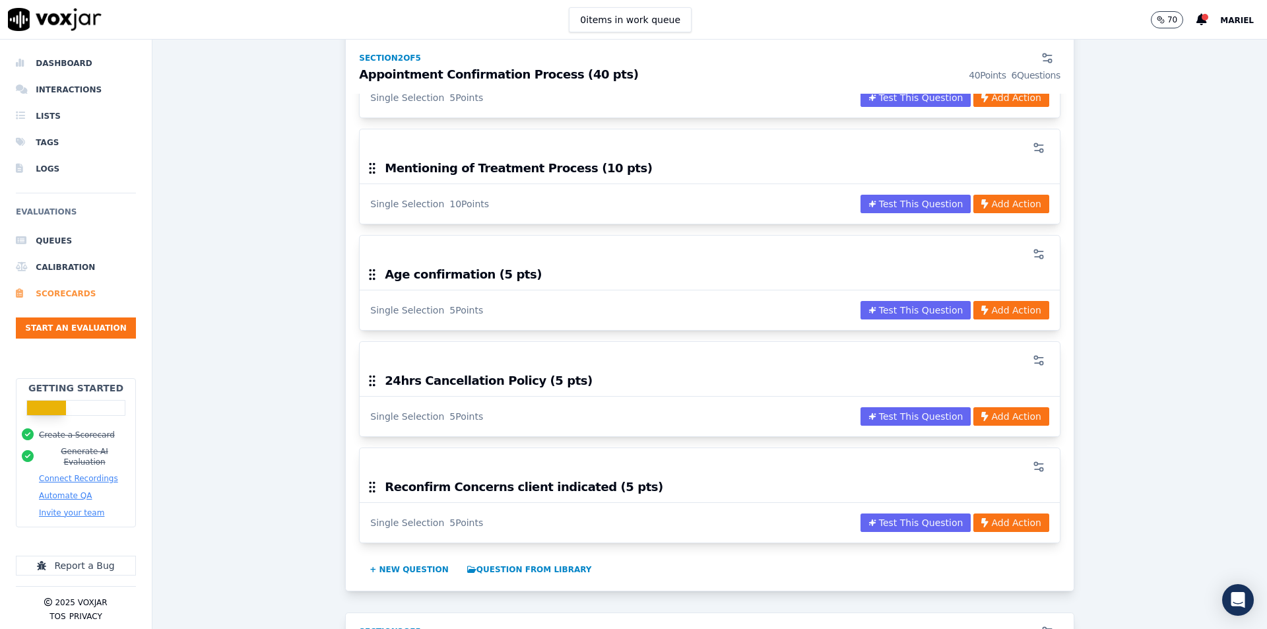
scroll to position [792, 0]
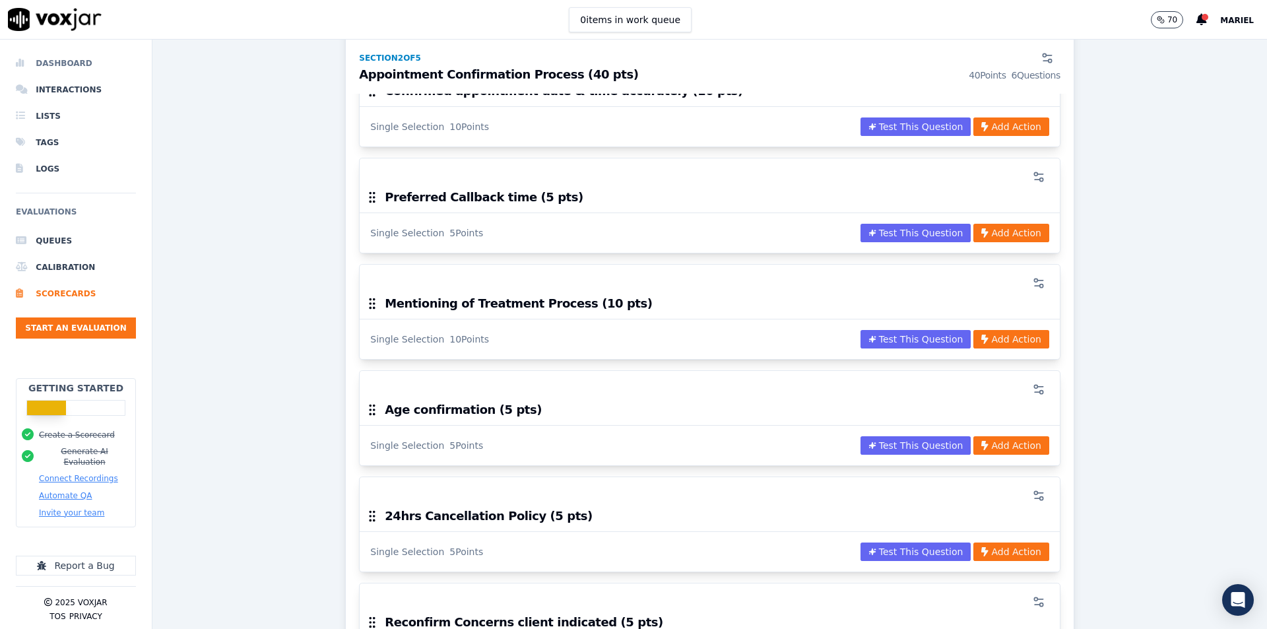
click at [70, 64] on li "Dashboard" at bounding box center [76, 63] width 120 height 26
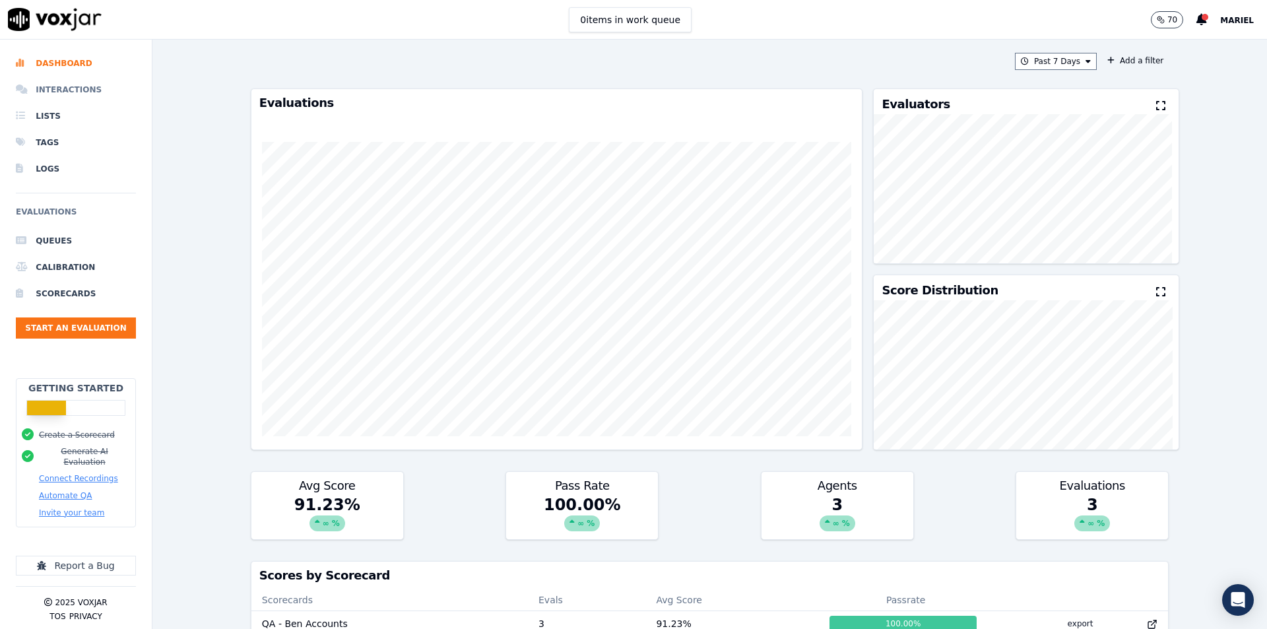
click at [77, 78] on li "Interactions" at bounding box center [76, 90] width 120 height 26
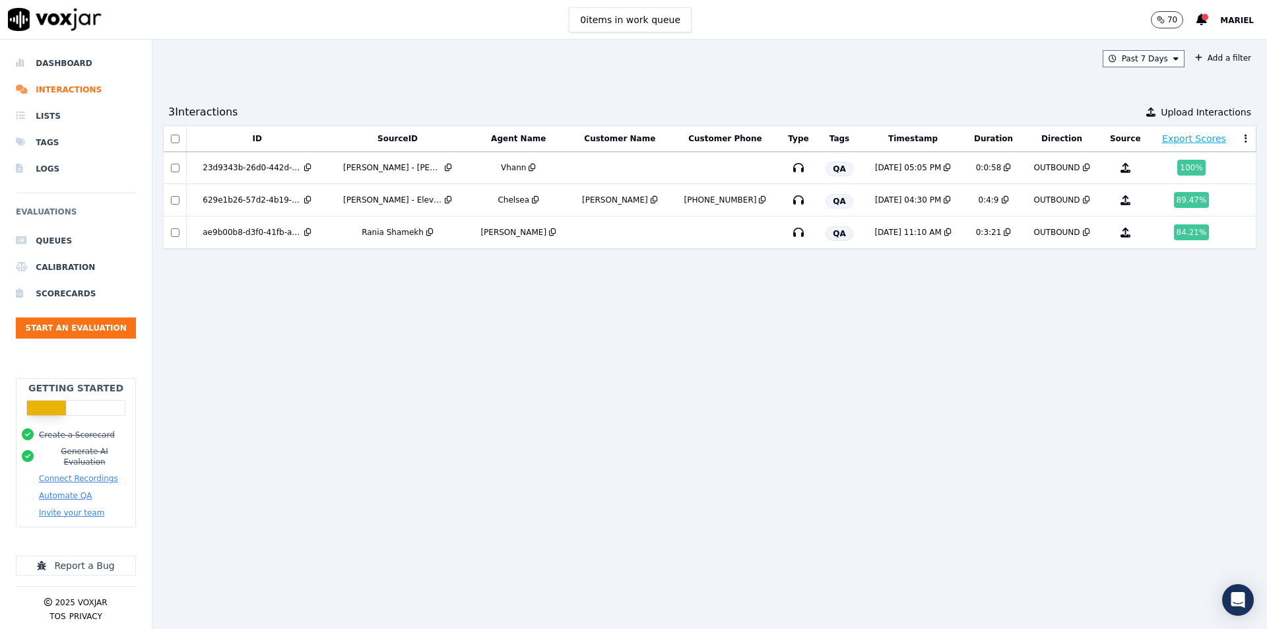
click at [493, 325] on div "ID SourceID Agent Name Customer Name Customer Phone Type Tags Timestamp Duratio…" at bounding box center [709, 371] width 1093 height 493
click at [825, 319] on div "ID SourceID Agent Name Customer Name Customer Phone Type Tags Timestamp Duratio…" at bounding box center [709, 371] width 1093 height 493
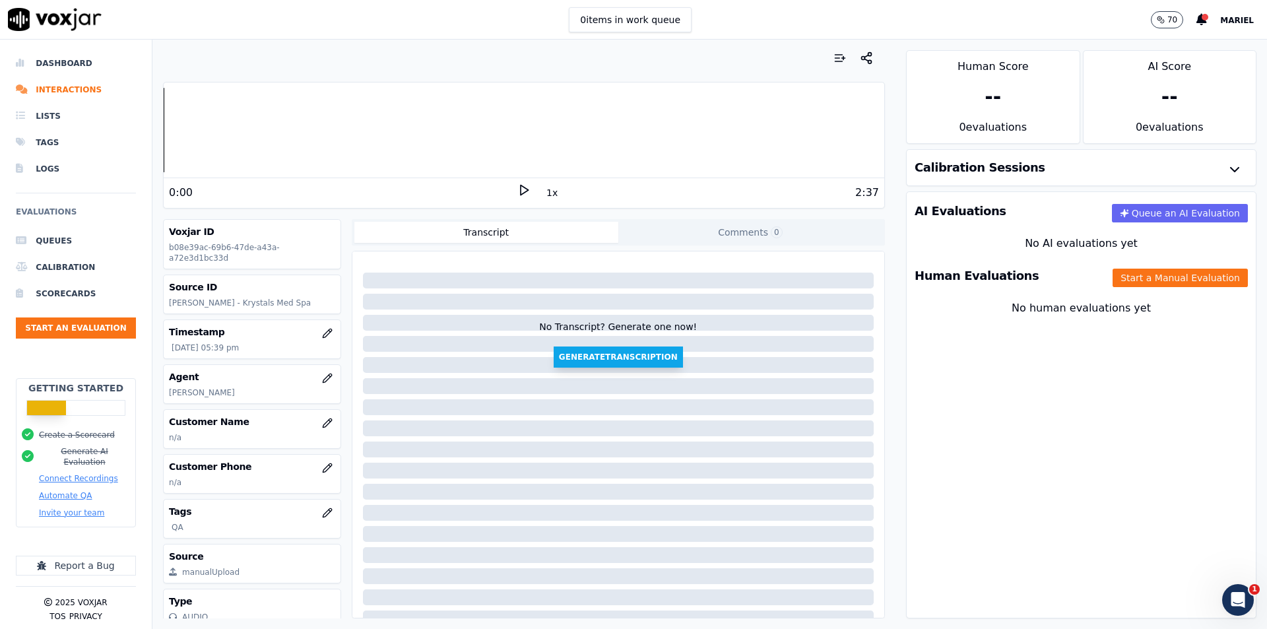
click at [607, 350] on button "Generate Transcription" at bounding box center [618, 356] width 129 height 21
click at [1126, 211] on button "Queue an AI Evaluation" at bounding box center [1180, 213] width 136 height 18
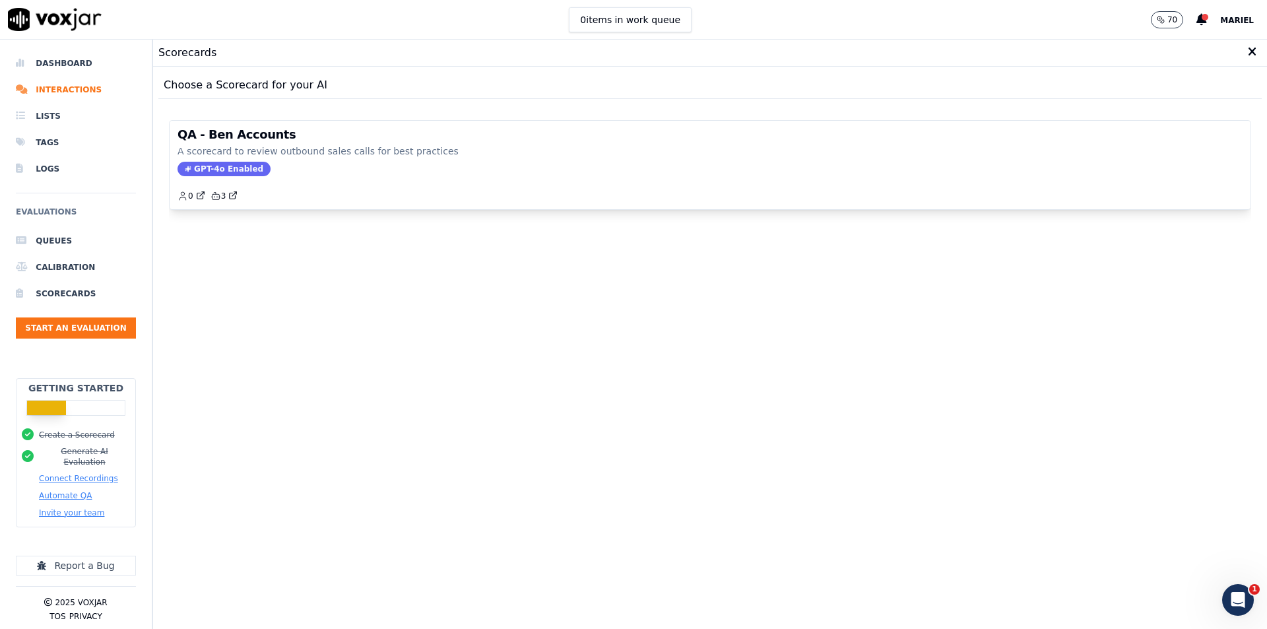
click at [1231, 42] on div "Scorecards" at bounding box center [710, 53] width 1114 height 27
click at [1248, 52] on icon at bounding box center [1252, 52] width 9 height 12
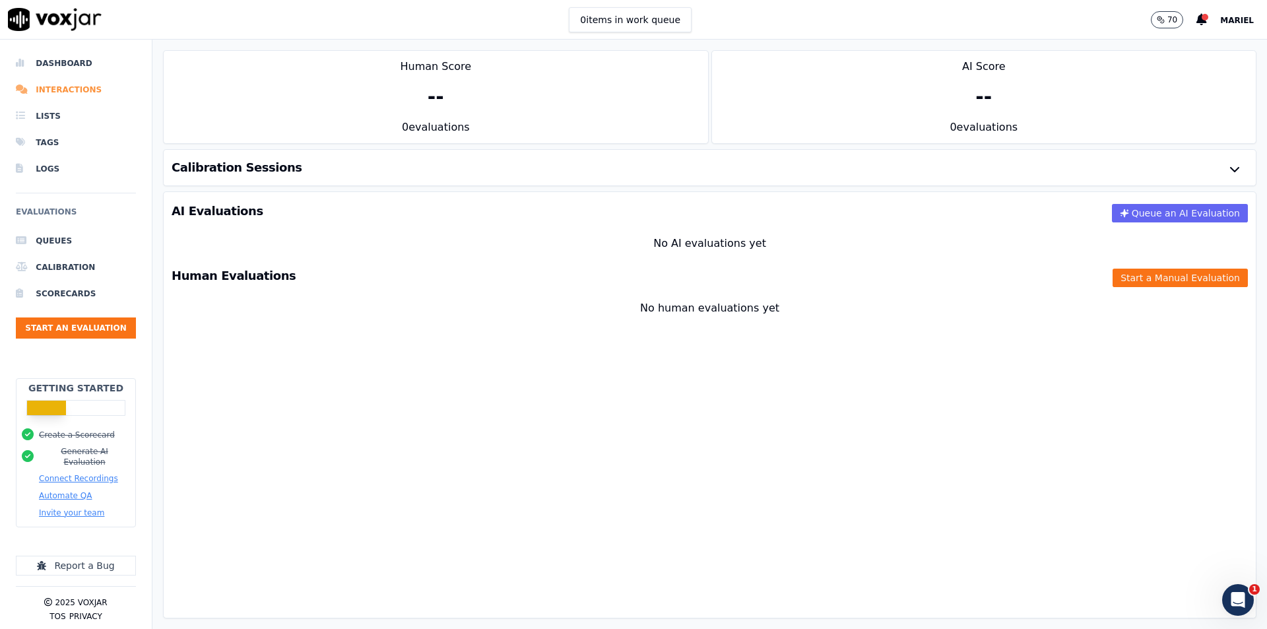
click at [65, 88] on li "Interactions" at bounding box center [76, 90] width 120 height 26
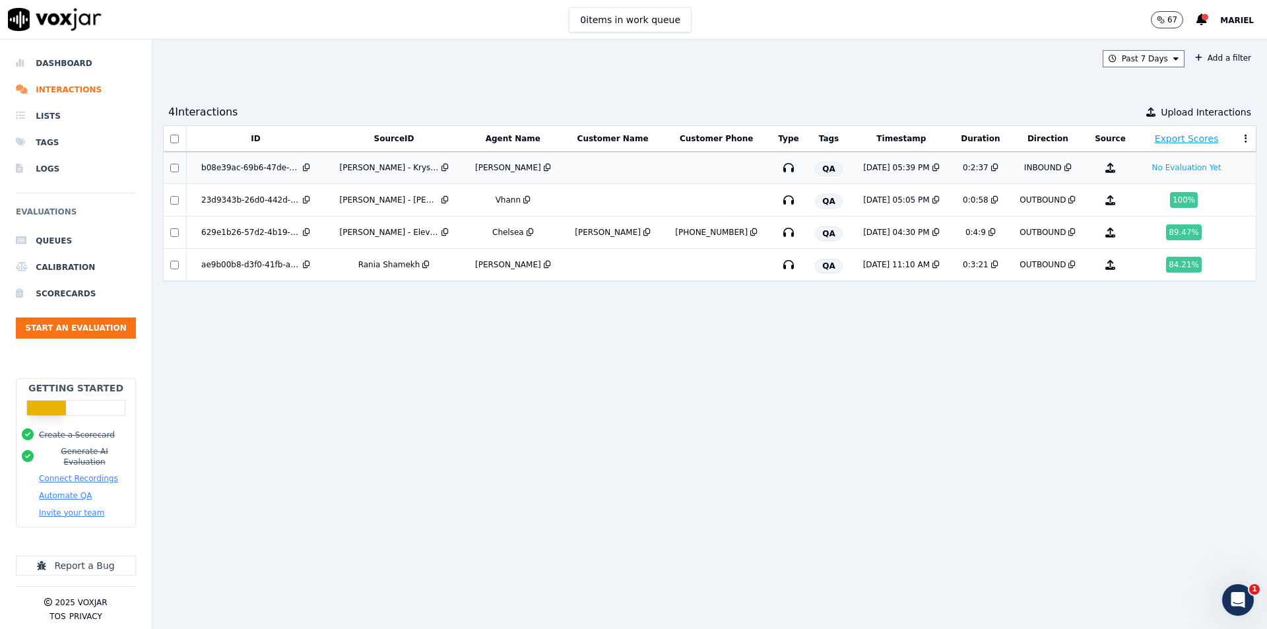
click at [591, 181] on td at bounding box center [613, 168] width 100 height 32
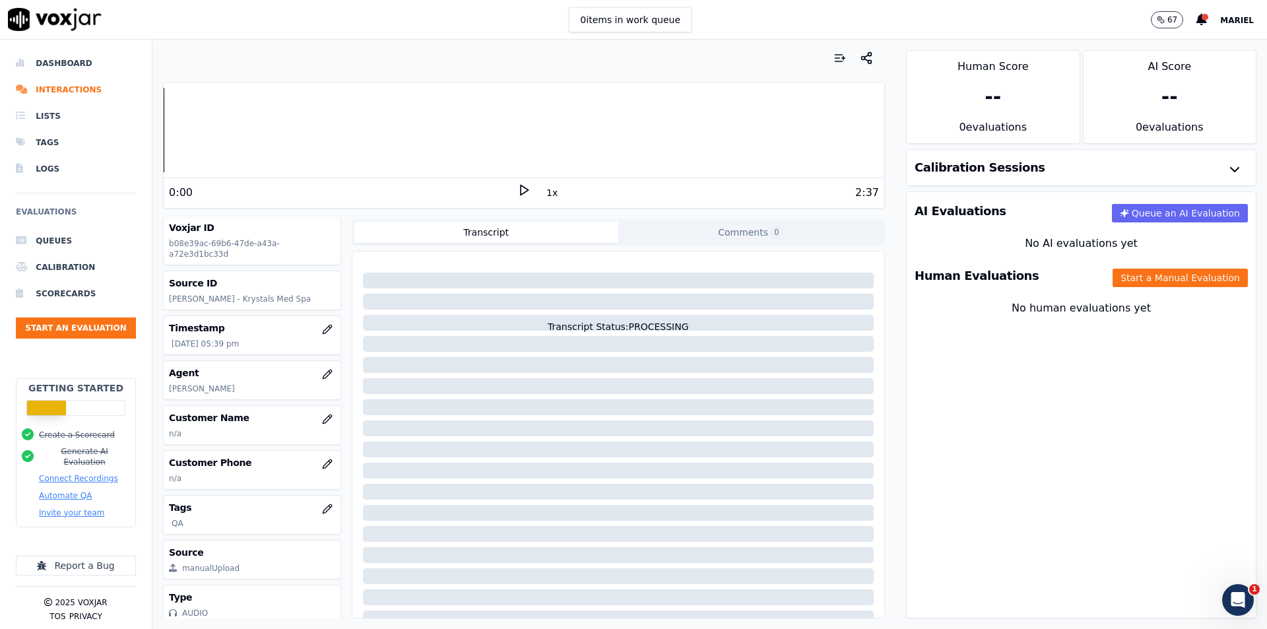
scroll to position [29, 0]
click at [1132, 215] on button "Queue an AI Evaluation" at bounding box center [1180, 213] width 136 height 18
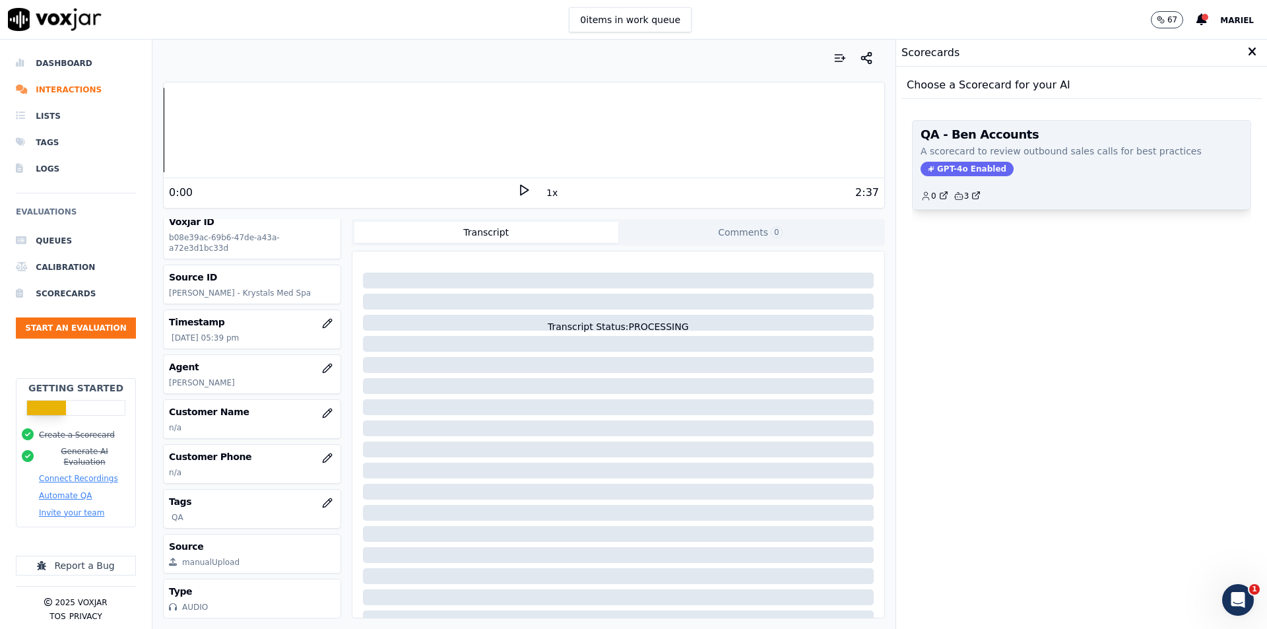
click at [967, 170] on span "GPT-4o Enabled" at bounding box center [966, 169] width 93 height 15
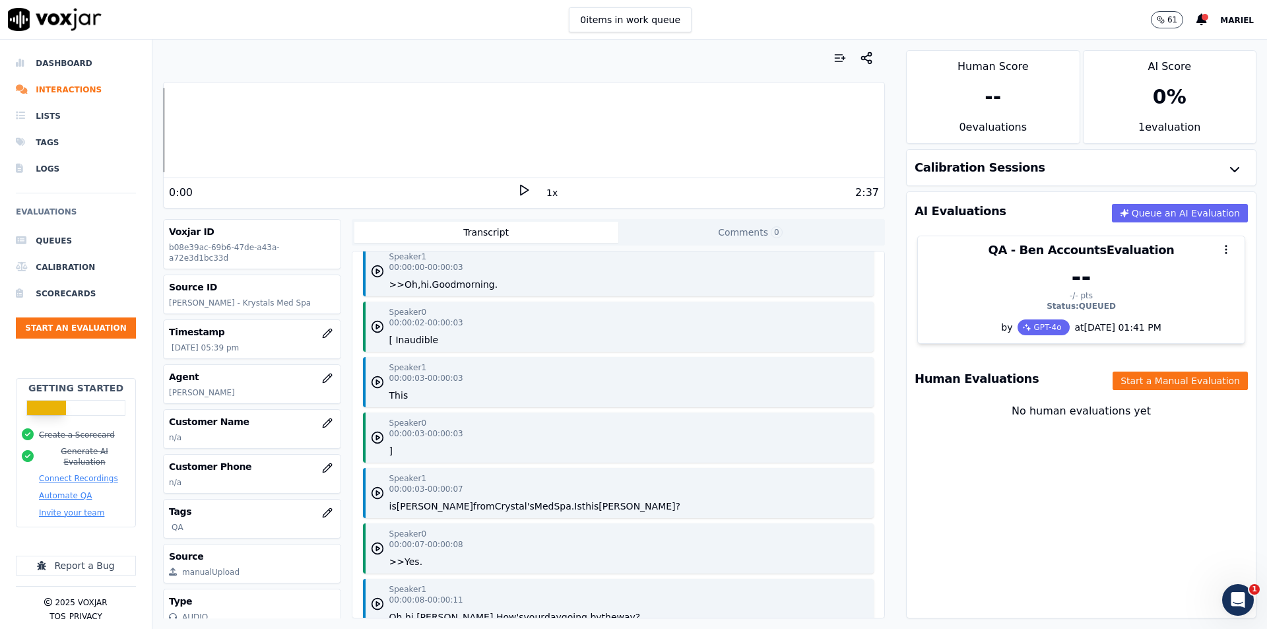
scroll to position [0, 0]
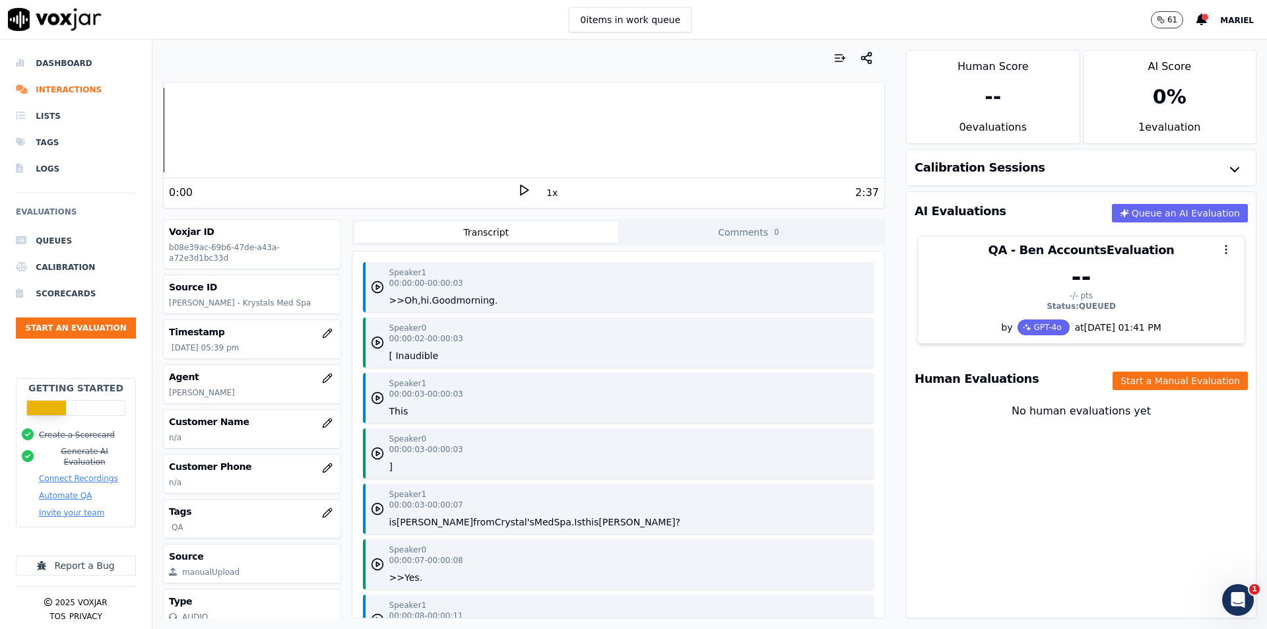
click at [517, 191] on icon at bounding box center [523, 189] width 13 height 13
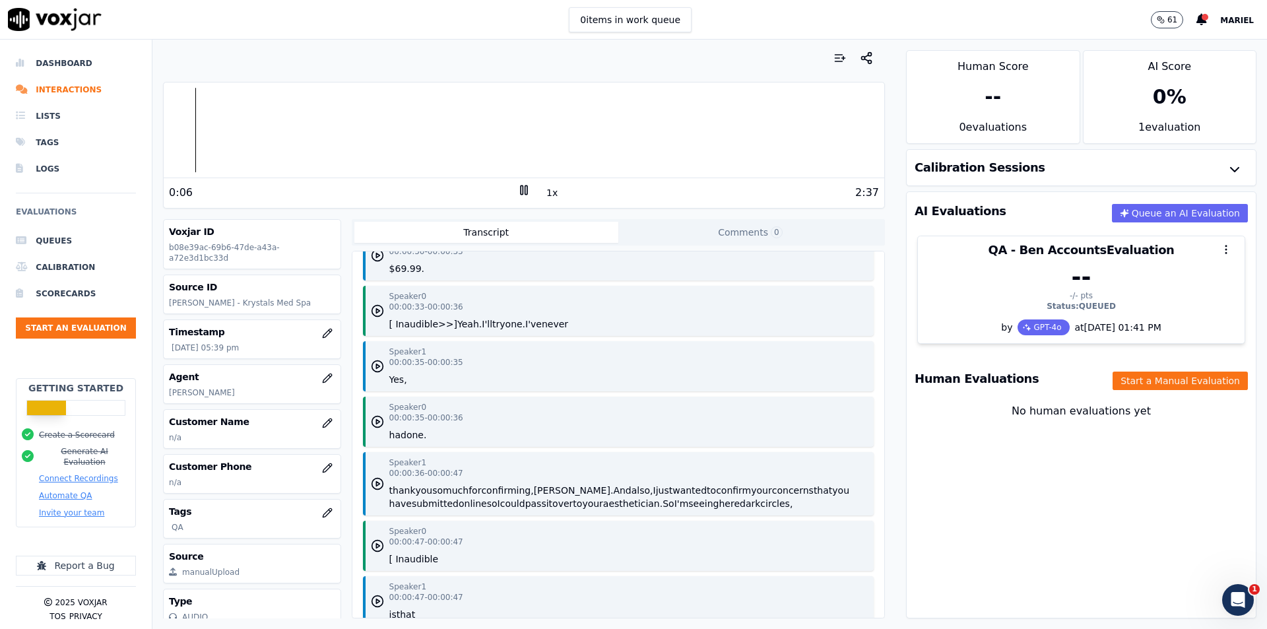
scroll to position [1056, 0]
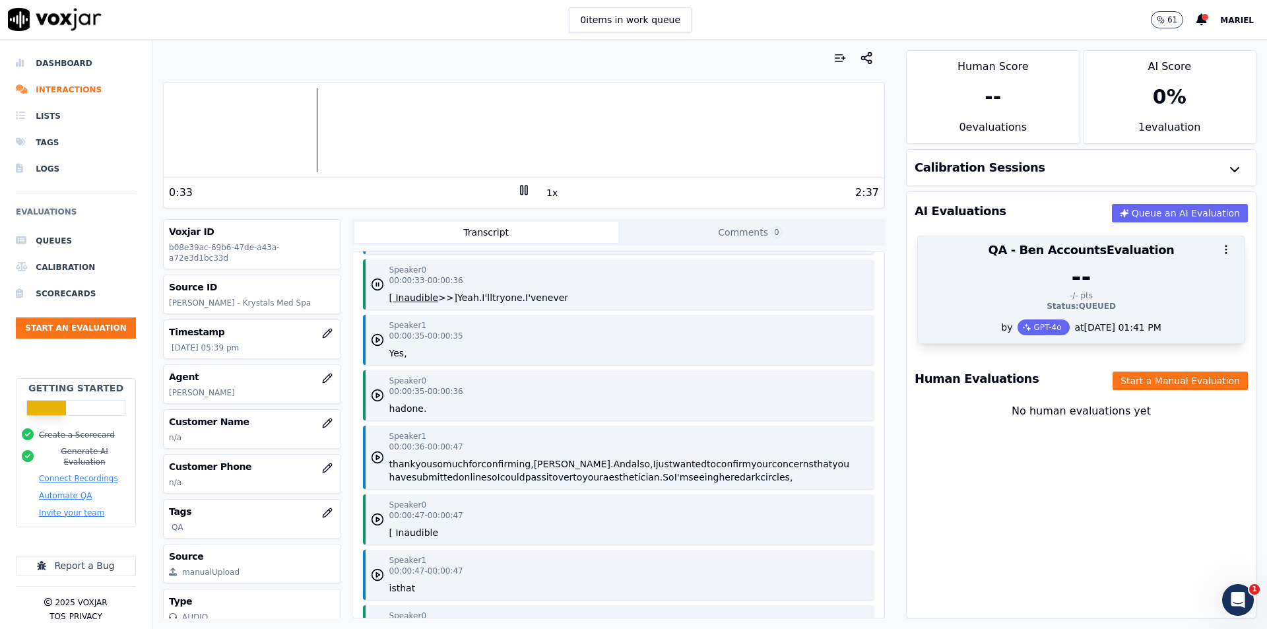
click at [1044, 283] on div "--" at bounding box center [1081, 277] width 311 height 26
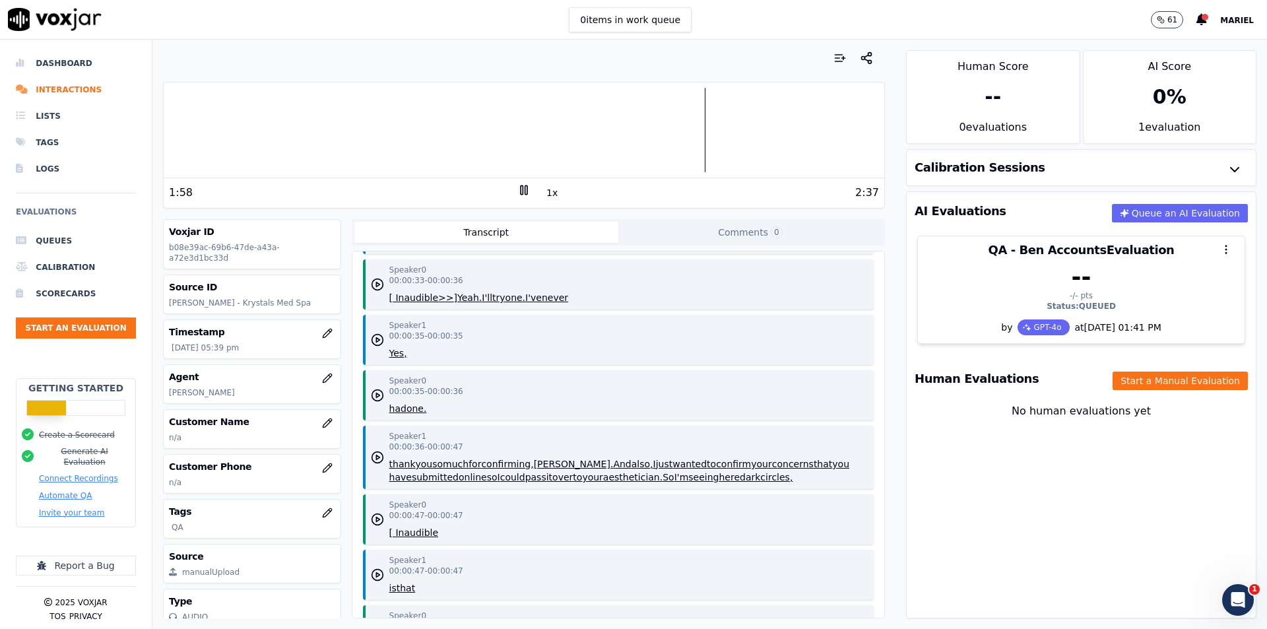
click at [517, 189] on icon at bounding box center [523, 189] width 13 height 13
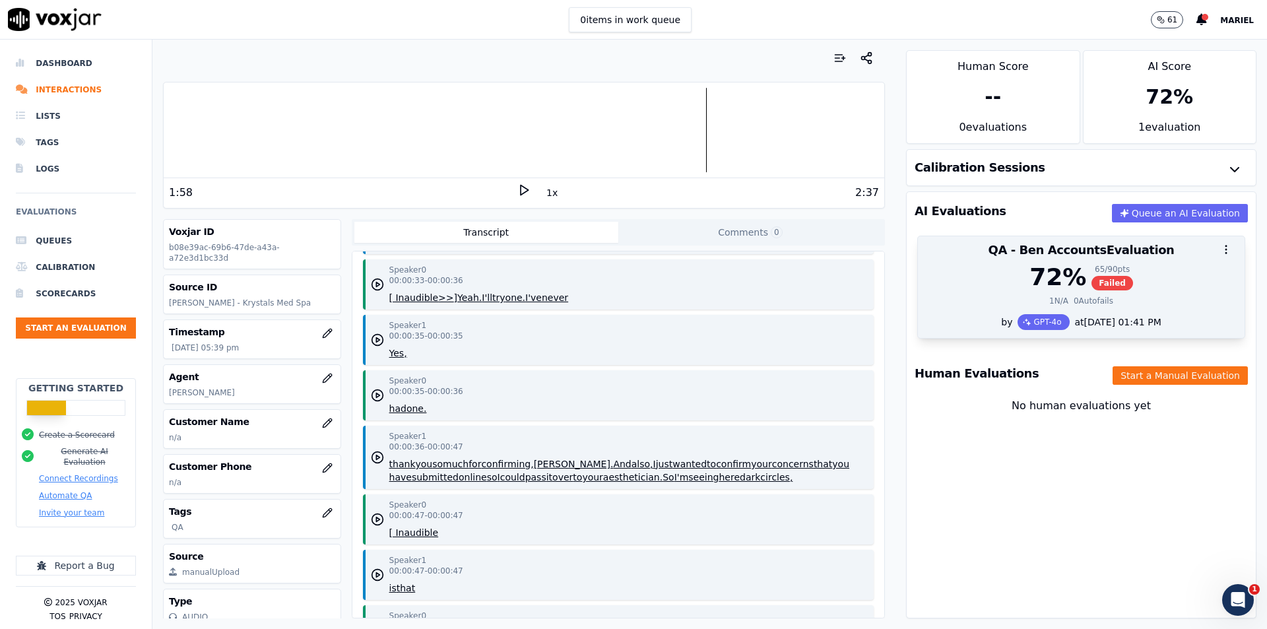
click at [1029, 261] on div at bounding box center [1081, 249] width 327 height 26
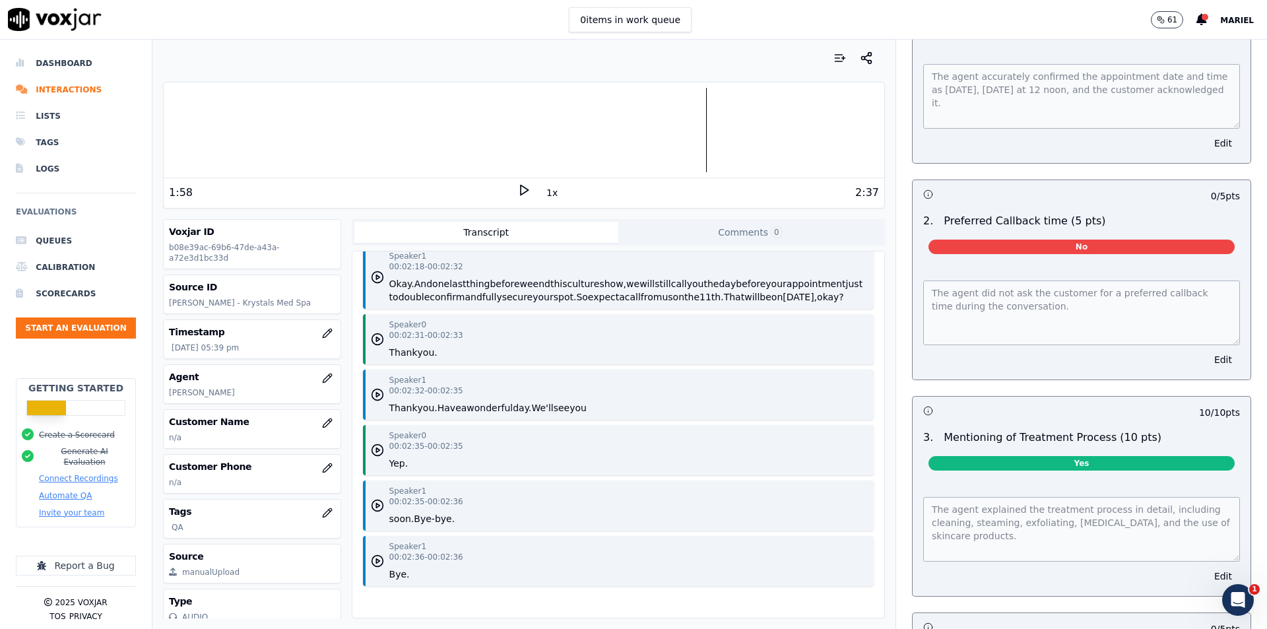
scroll to position [2490, 0]
click at [1206, 352] on button "Edit" at bounding box center [1223, 359] width 34 height 18
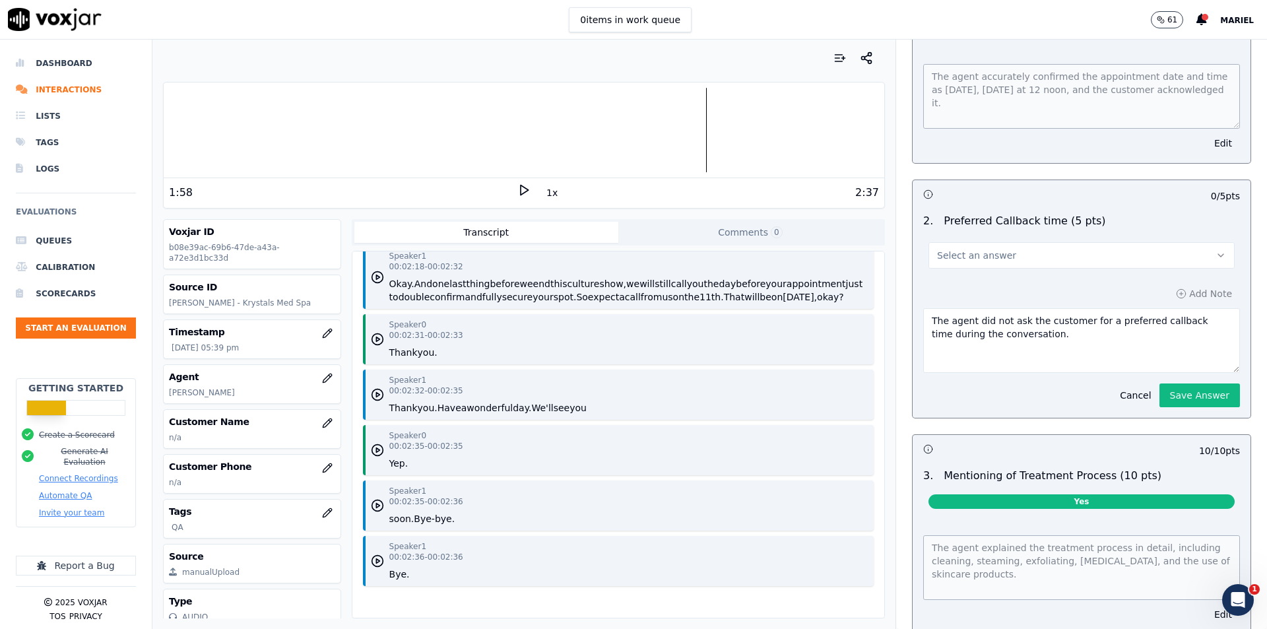
drag, startPoint x: 1046, startPoint y: 323, endPoint x: 915, endPoint y: 311, distance: 131.8
click at [923, 311] on textarea "The agent did not ask the customer for a preferred callback time during the con…" at bounding box center [1081, 340] width 317 height 65
click at [1021, 303] on div "The agent did not ask the customer for a preferred callback time during the con…" at bounding box center [1081, 338] width 317 height 70
click at [1037, 318] on textarea "The agent did not ask the customer for a preferred callback time during the con…" at bounding box center [1081, 340] width 317 height 65
click at [1063, 326] on textarea "The agent did not ask the customer for a preferred callback time during the con…" at bounding box center [1081, 340] width 317 height 65
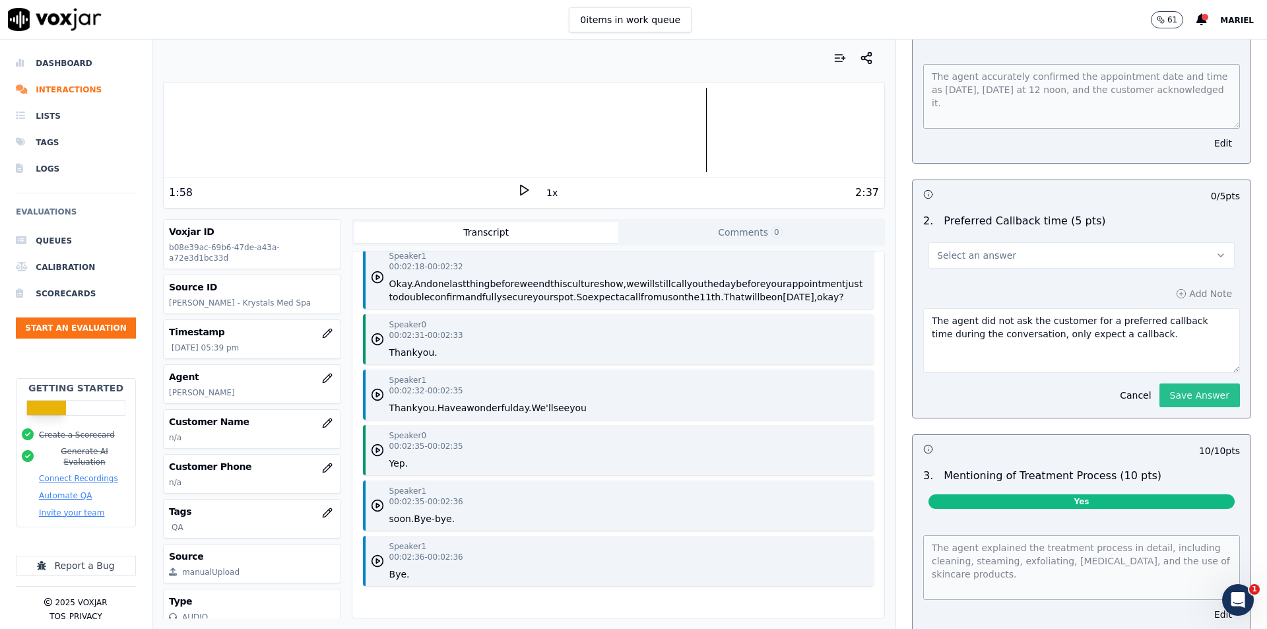
type textarea "The agent did not ask the customer for a preferred callback time during the con…"
click at [1163, 387] on button "Save Answer" at bounding box center [1199, 395] width 81 height 24
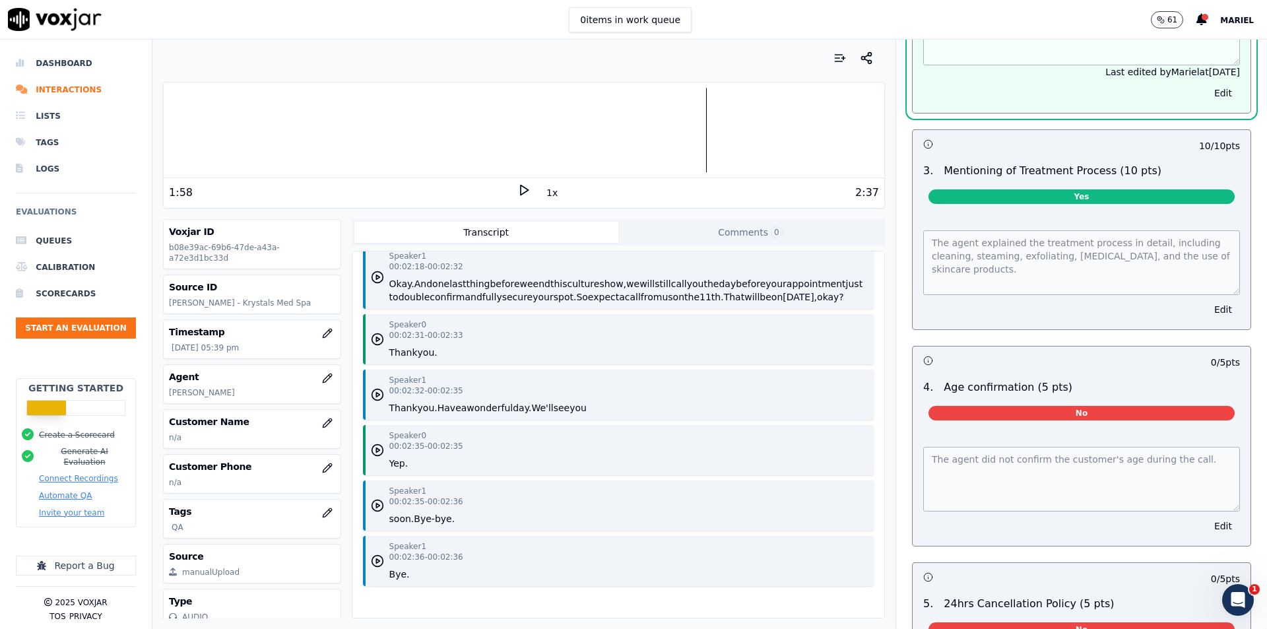
scroll to position [1518, 0]
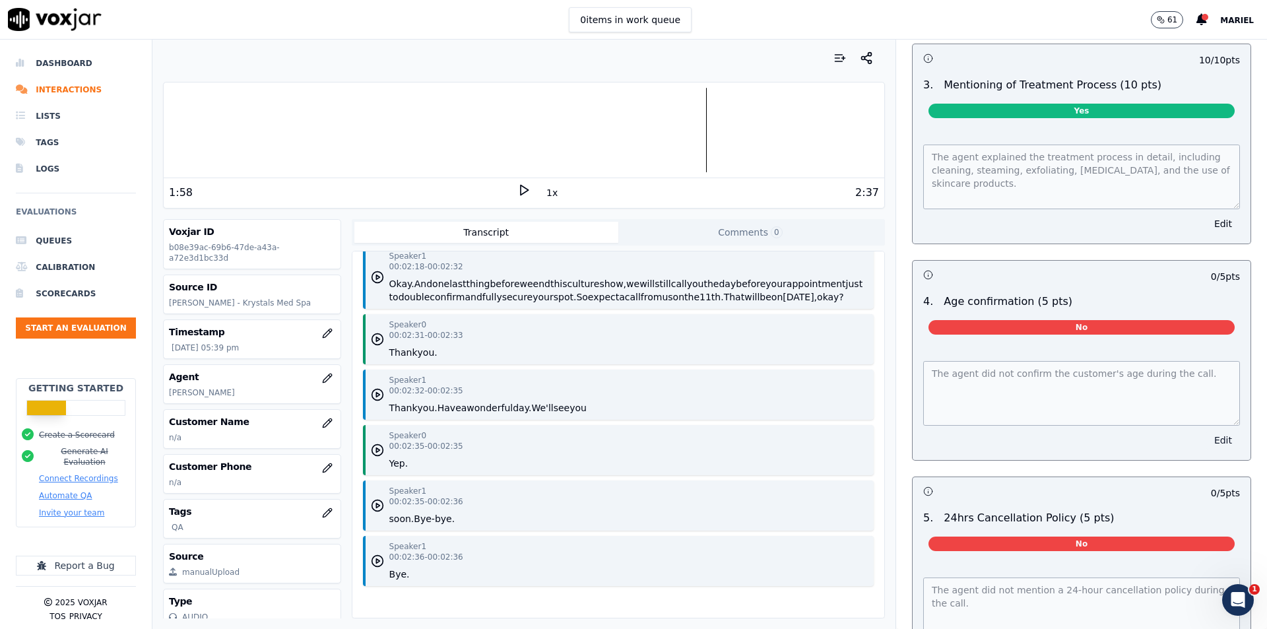
click at [1206, 431] on button "Edit" at bounding box center [1223, 440] width 34 height 18
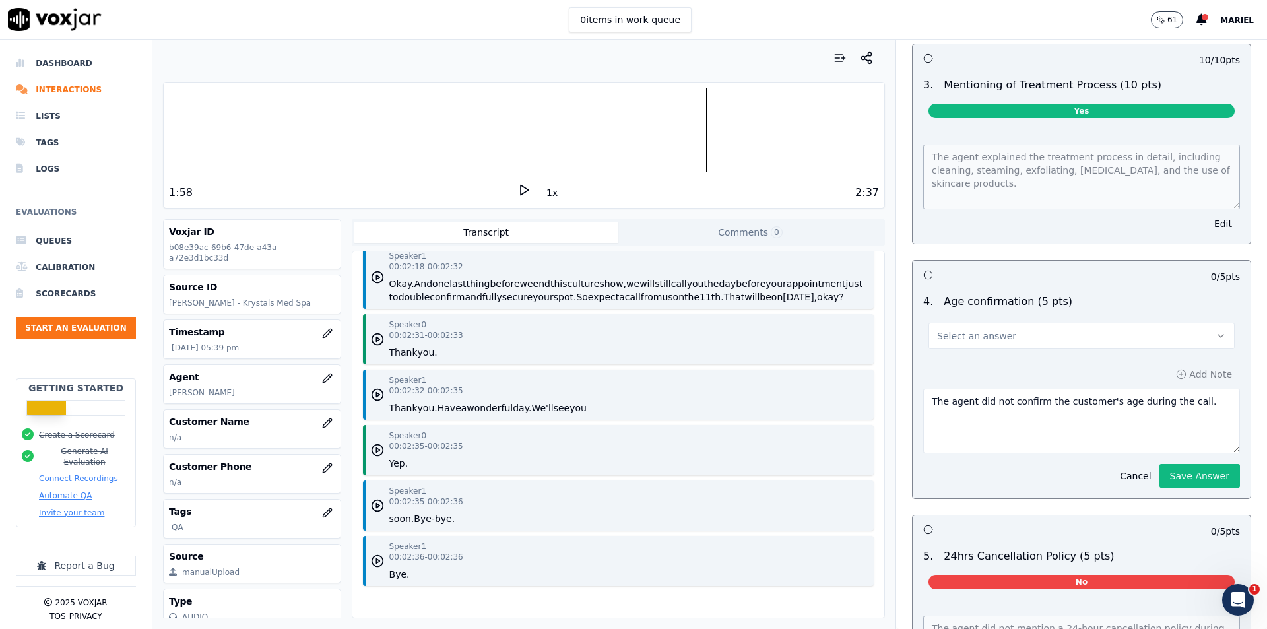
click at [1082, 323] on button "Select an answer" at bounding box center [1081, 336] width 306 height 26
click at [996, 399] on div "N/A" at bounding box center [1060, 401] width 283 height 21
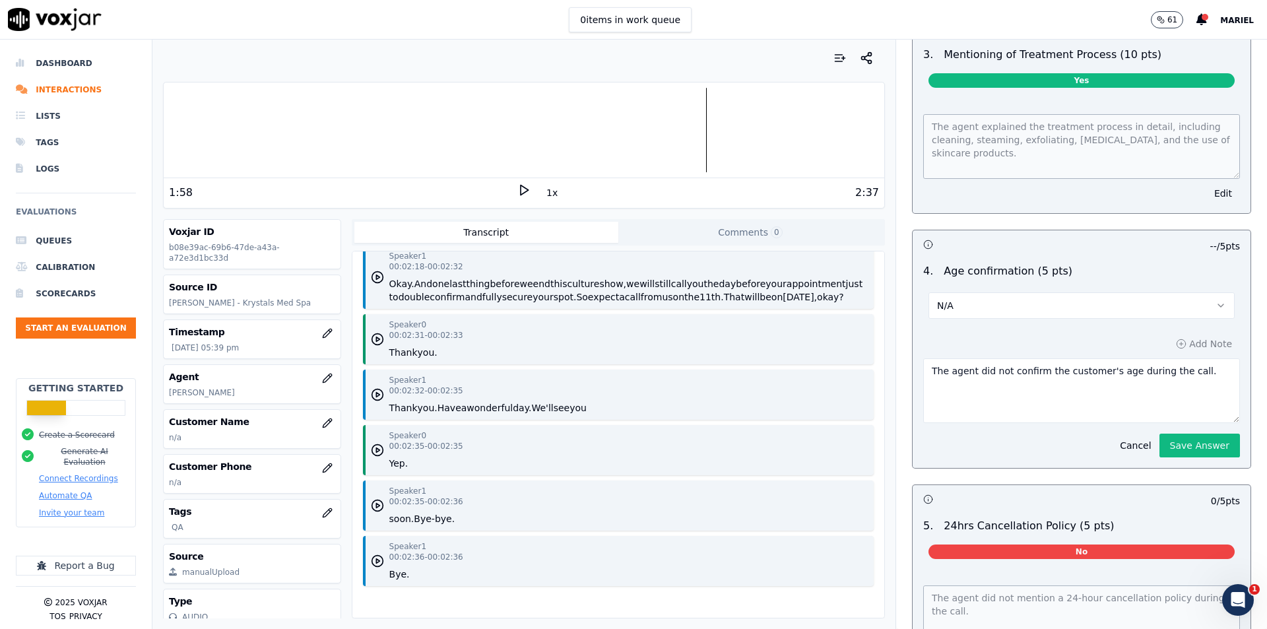
scroll to position [1487, 0]
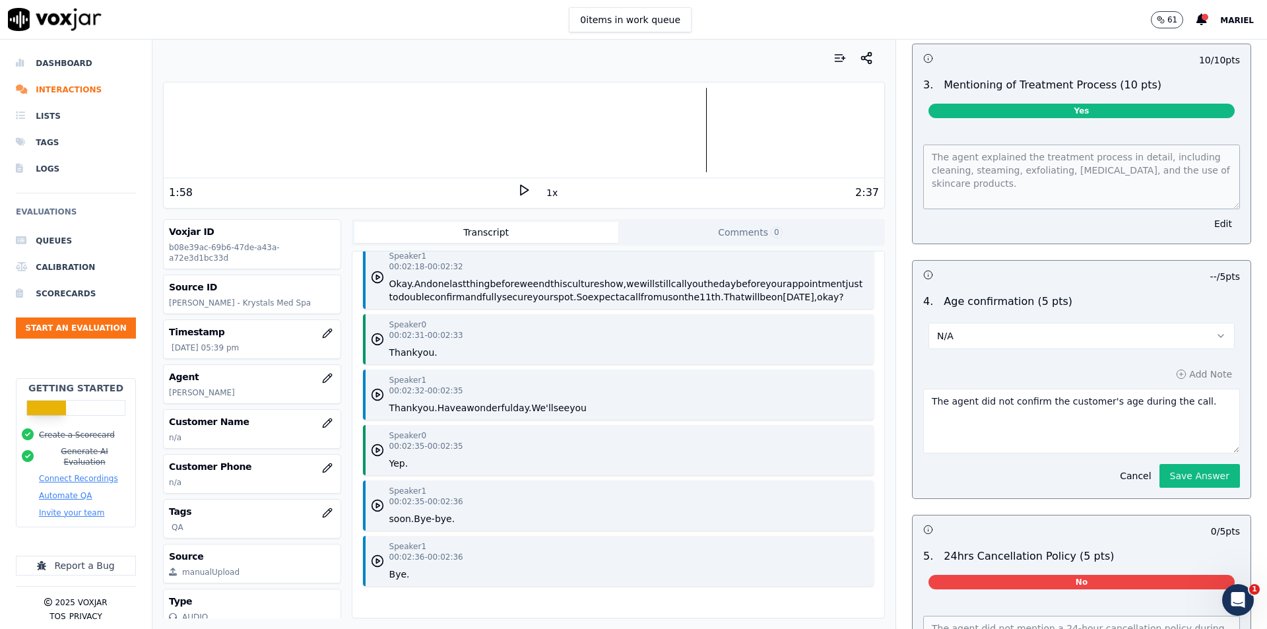
drag, startPoint x: 1179, startPoint y: 399, endPoint x: 911, endPoint y: 399, distance: 268.6
click at [923, 399] on textarea "The agent did not confirm the customer's age during the call." at bounding box center [1081, 421] width 317 height 65
click at [1150, 467] on div "10 / 10 pts 1 . Confirmed appointment date & time accurately (10 pts) Yes The a…" at bounding box center [1081, 264] width 339 height 1334
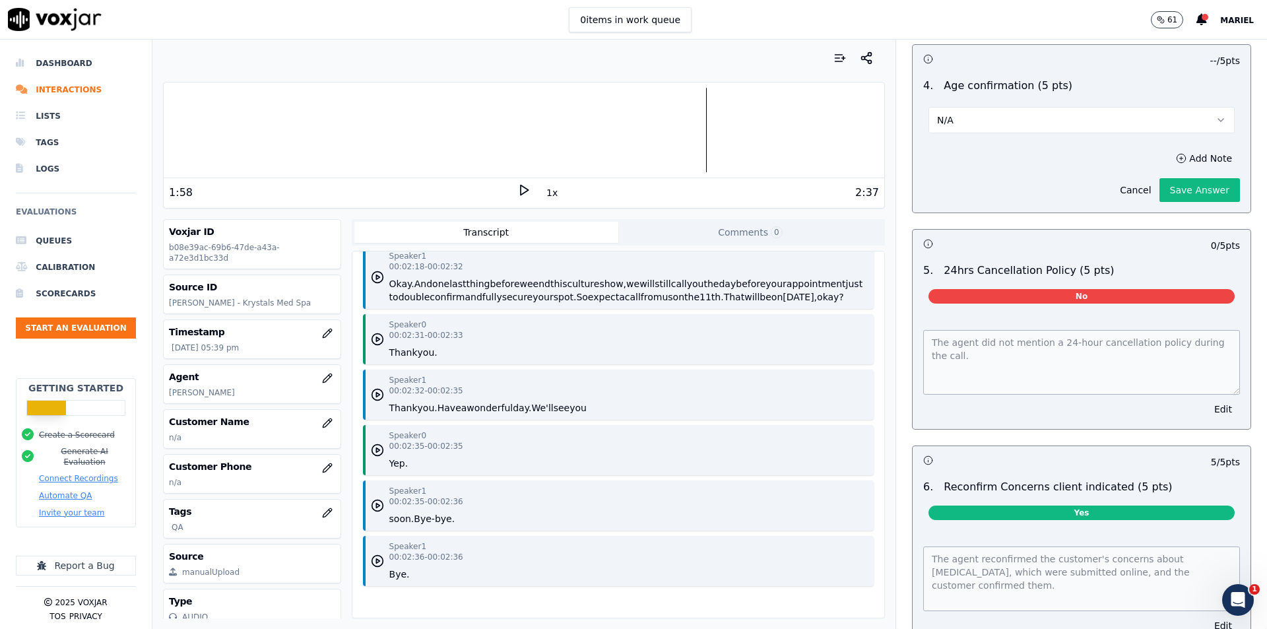
scroll to position [1751, 0]
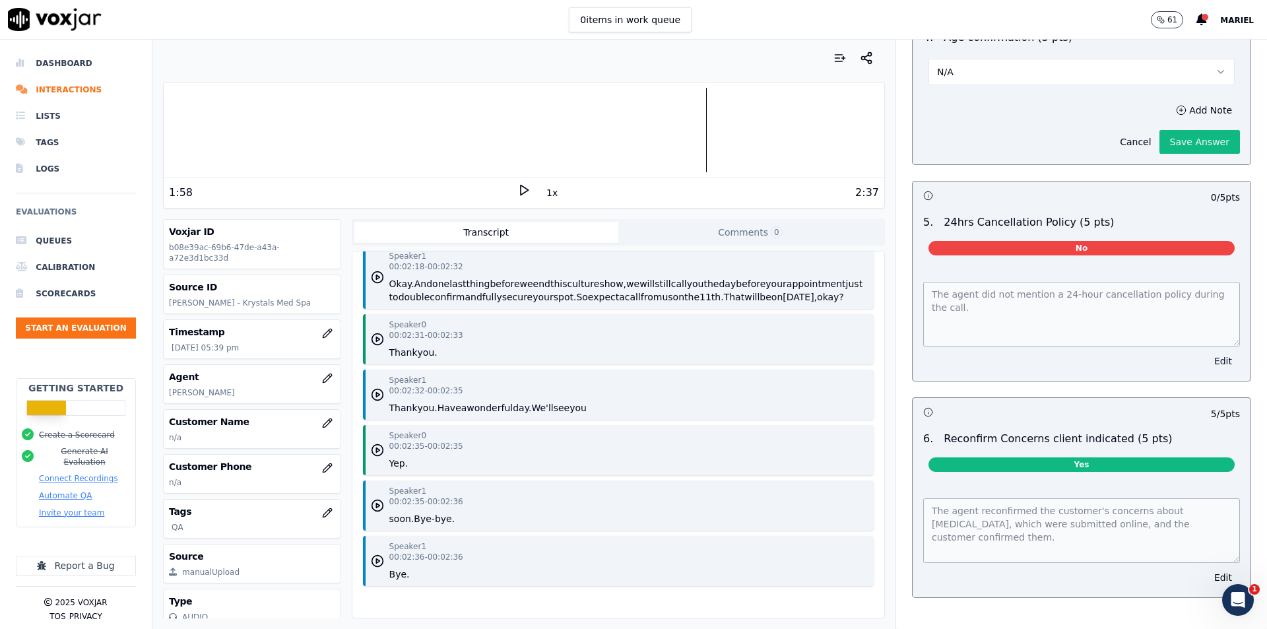
click at [1206, 355] on button "Edit" at bounding box center [1223, 361] width 34 height 18
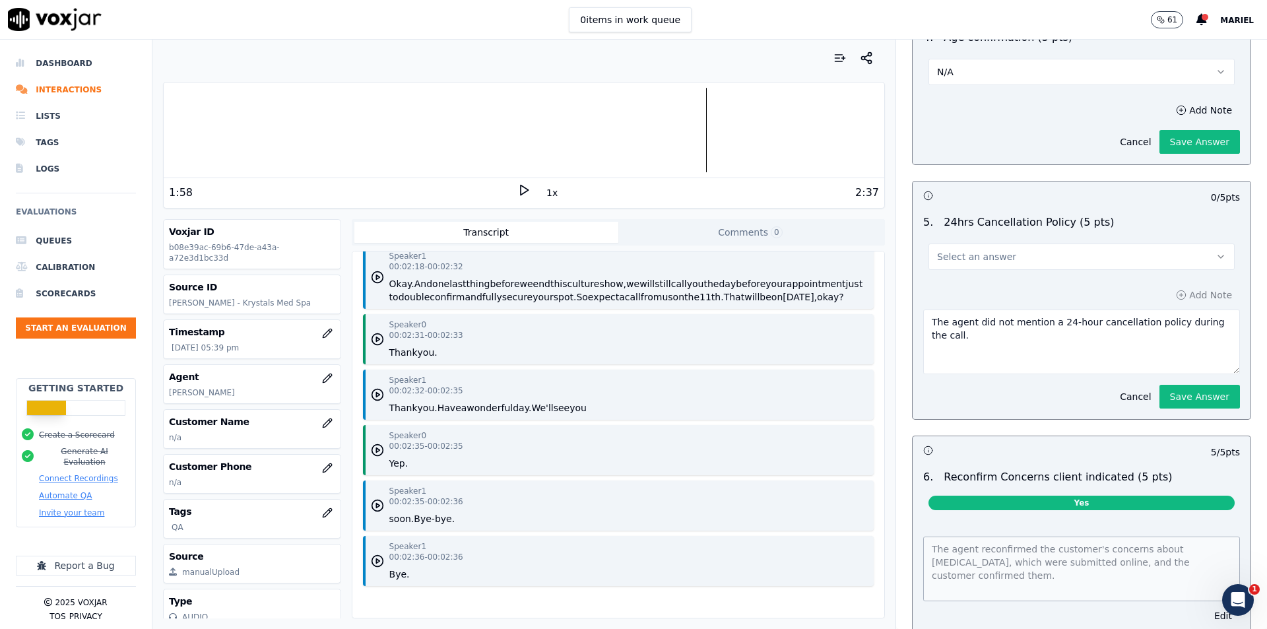
click at [1070, 243] on button "Select an answer" at bounding box center [1081, 256] width 306 height 26
click at [992, 325] on div "N/A" at bounding box center [1060, 321] width 283 height 21
drag, startPoint x: 1009, startPoint y: 333, endPoint x: 894, endPoint y: 311, distance: 116.9
click at [1170, 390] on div "Add Note Cancel Save Answer" at bounding box center [1082, 347] width 338 height 144
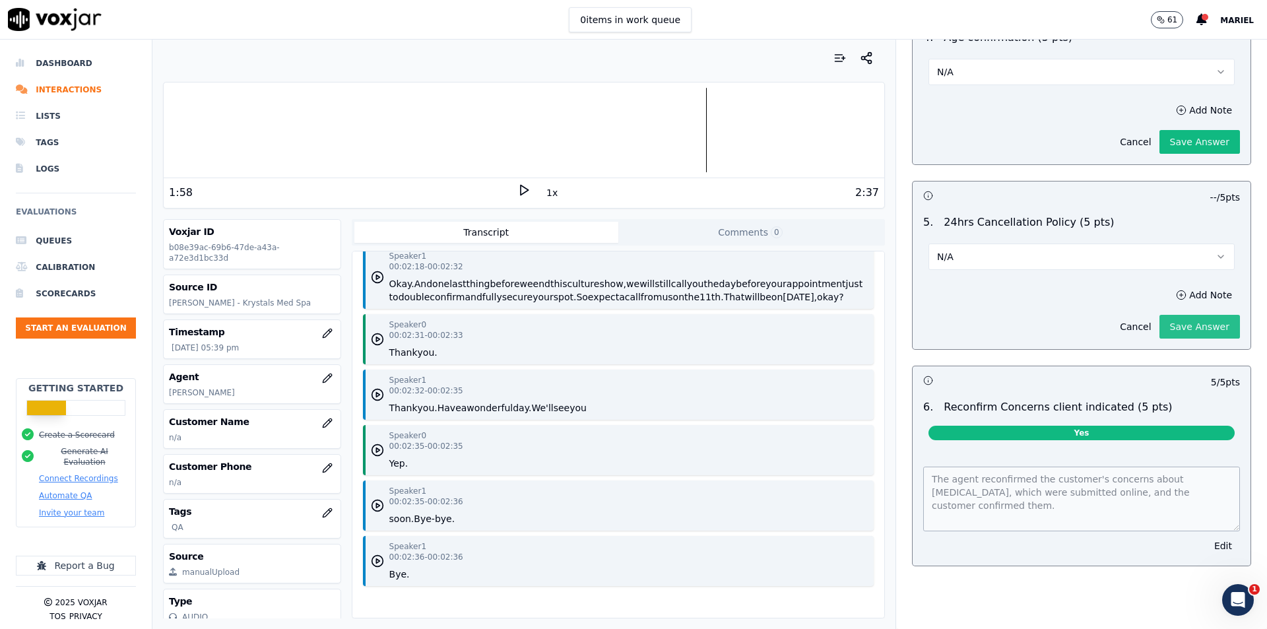
click at [1159, 315] on button "Save Answer" at bounding box center [1199, 327] width 81 height 24
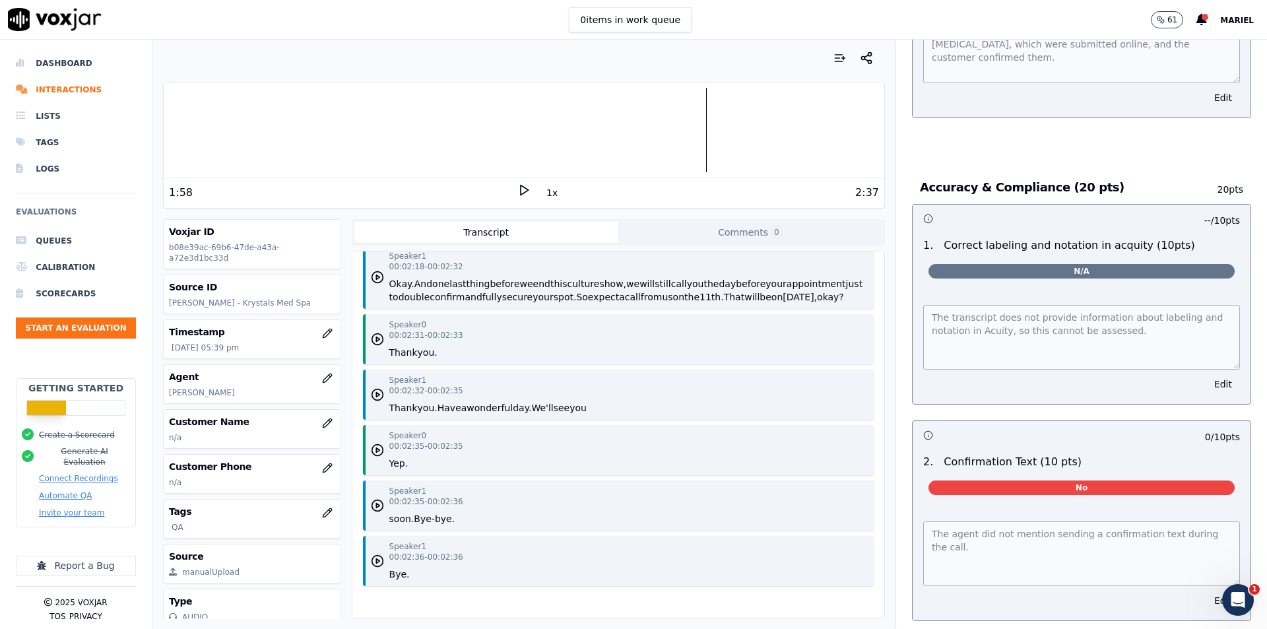
scroll to position [2218, 0]
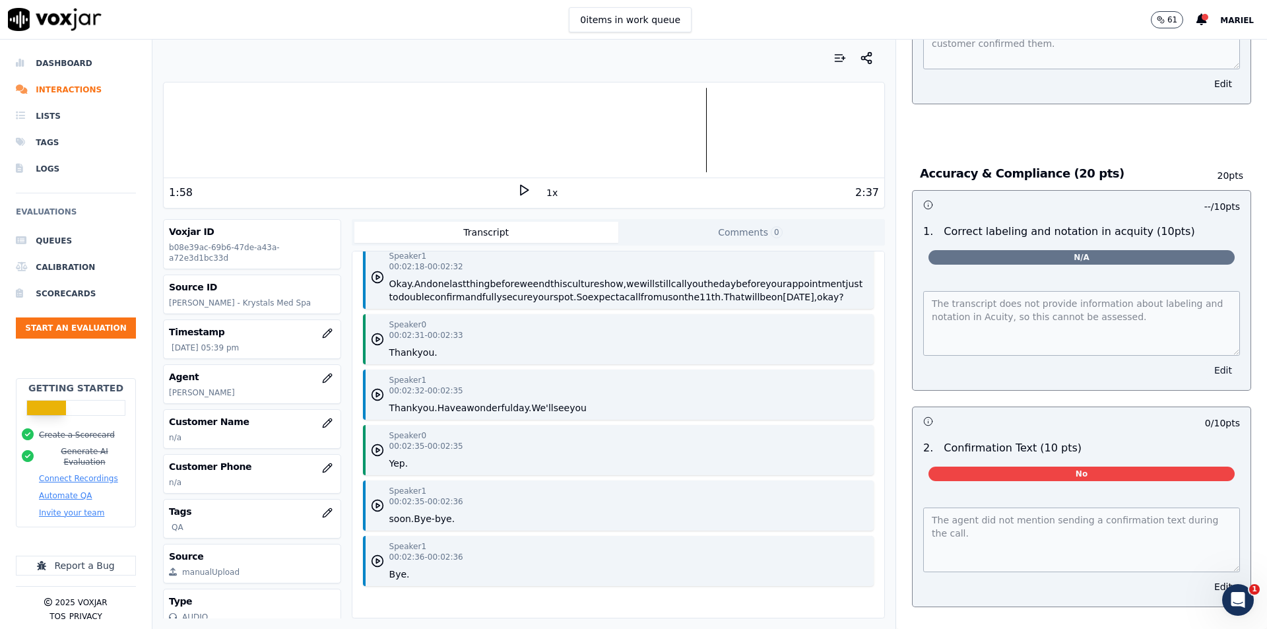
click at [1206, 364] on button "Edit" at bounding box center [1223, 370] width 34 height 18
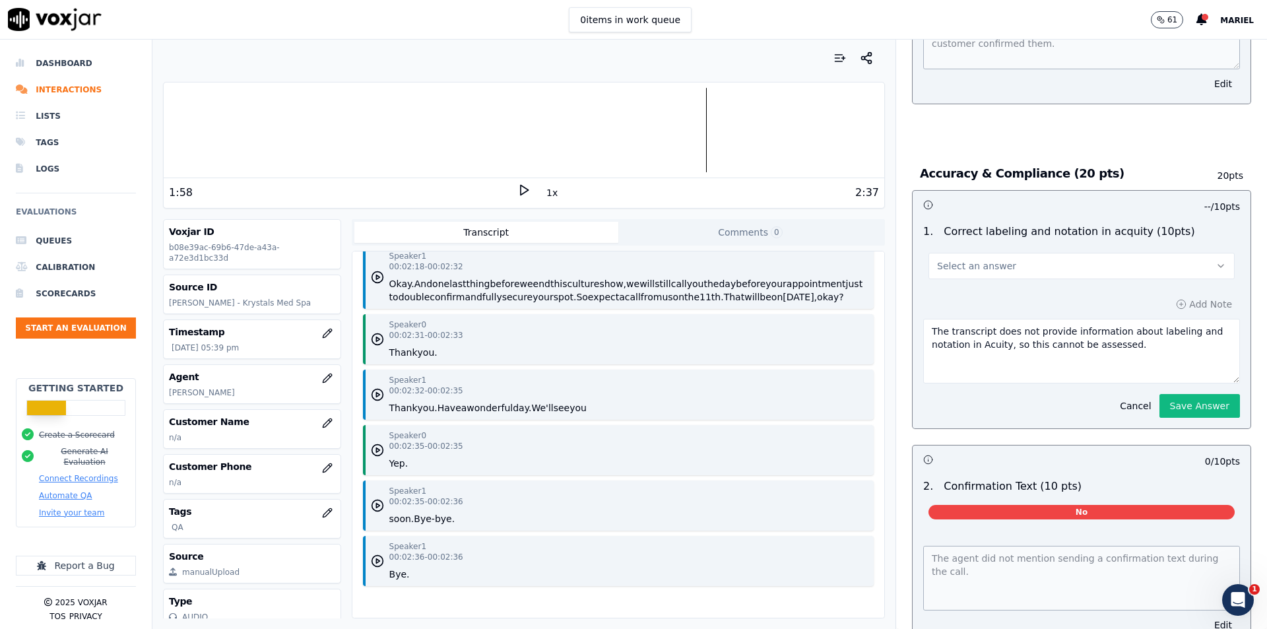
click at [1021, 253] on button "Select an answer" at bounding box center [1081, 266] width 306 height 26
click at [969, 308] on div "No" at bounding box center [1060, 310] width 283 height 21
drag, startPoint x: 1143, startPoint y: 344, endPoint x: 874, endPoint y: 307, distance: 271.2
click at [874, 307] on div "Your browser does not support the audio element. 1:58 1x 2:37 Voxjar ID b08e39a…" at bounding box center [709, 334] width 1114 height 589
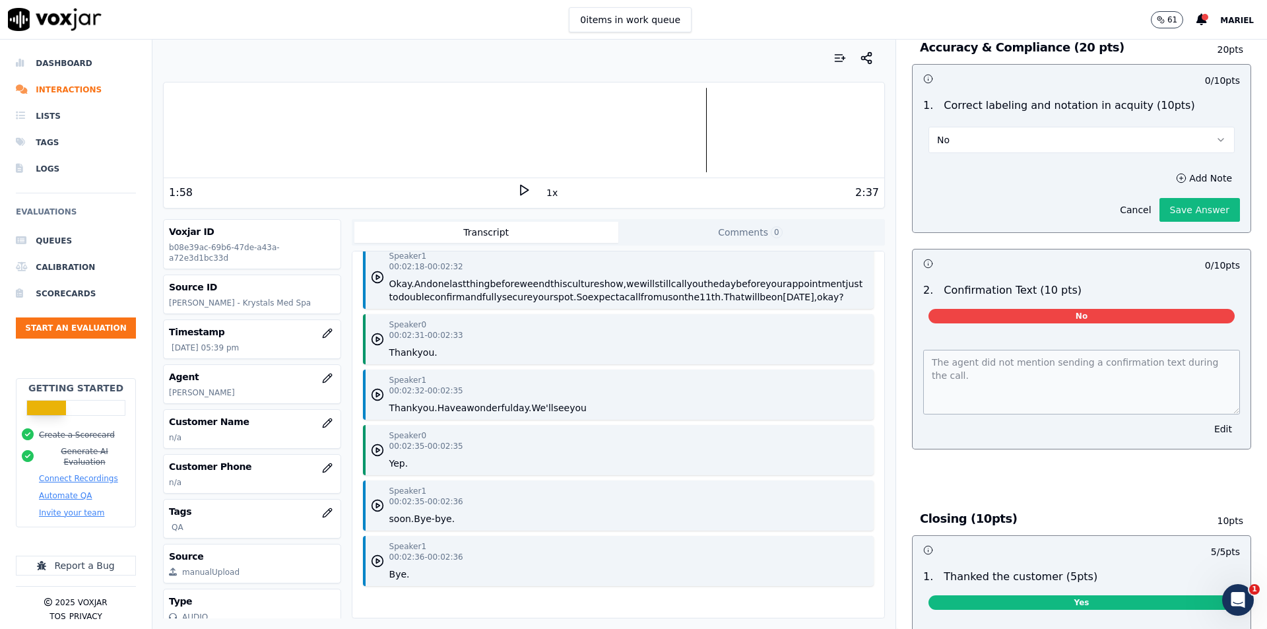
scroll to position [2386, 0]
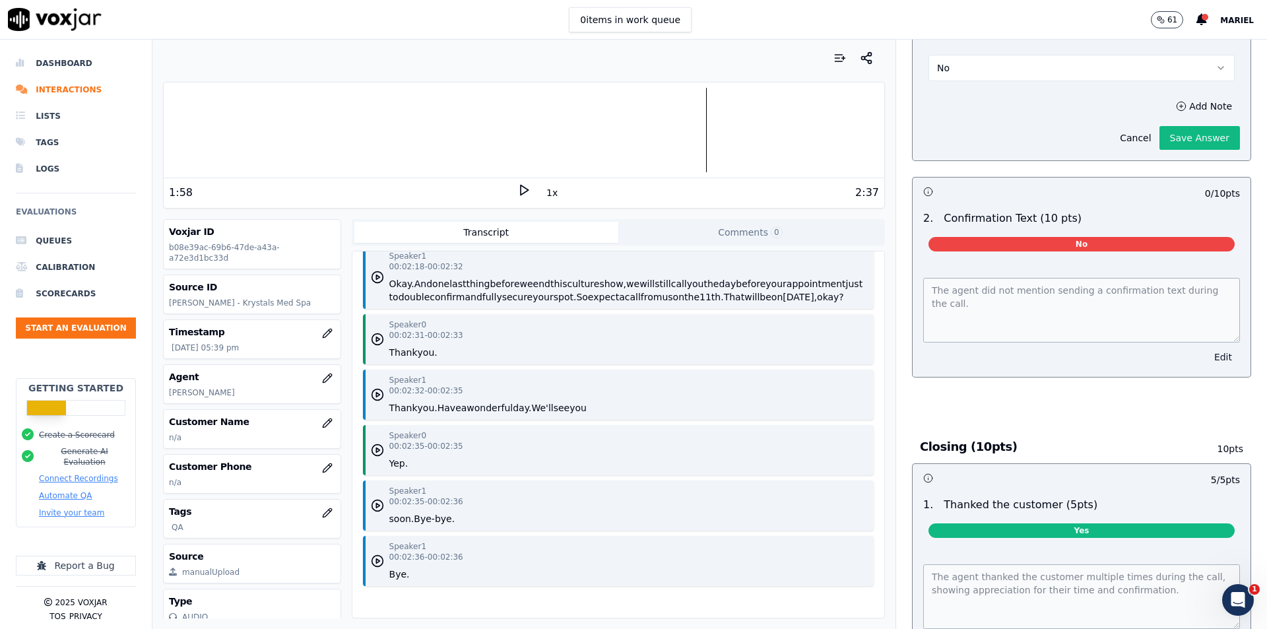
click at [1206, 348] on button "Edit" at bounding box center [1223, 357] width 34 height 18
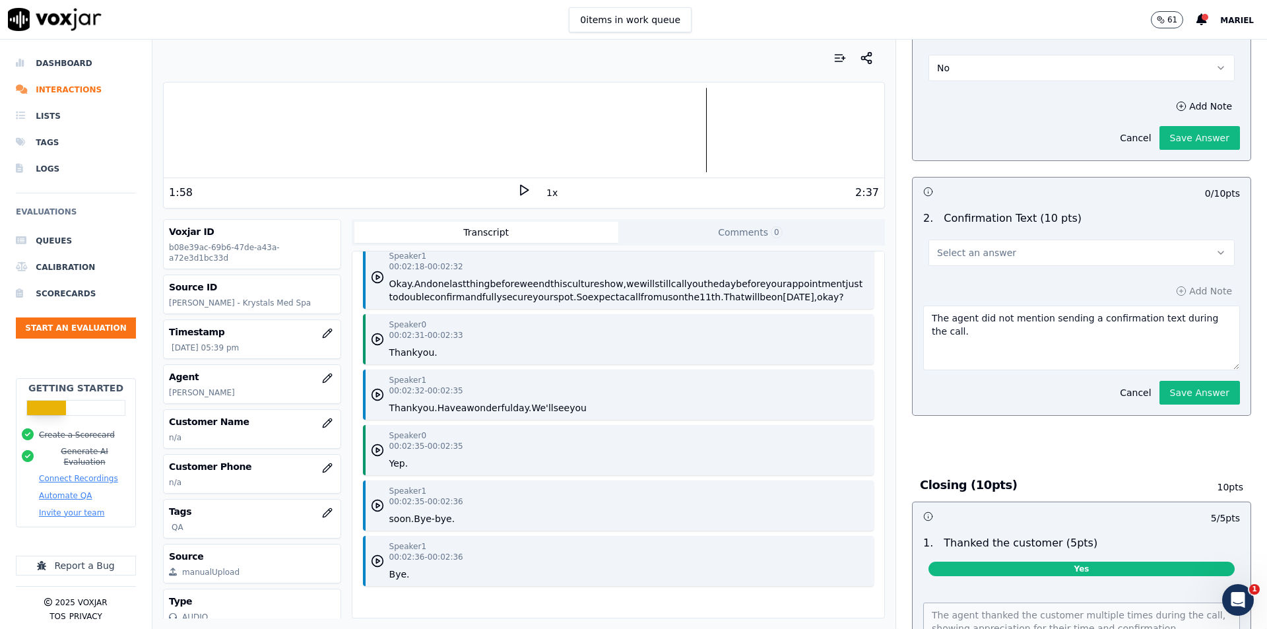
click at [1058, 325] on textarea "The agent did not mention sending a confirmation text during the call." at bounding box center [1081, 338] width 317 height 65
drag, startPoint x: 899, startPoint y: 307, endPoint x: 860, endPoint y: 298, distance: 40.8
click at [860, 298] on div "Your browser does not support the audio element. 1:58 1x 2:37 Voxjar ID b08e39a…" at bounding box center [709, 334] width 1114 height 589
type textarea "N"
click at [1047, 240] on button "Select an answer" at bounding box center [1081, 253] width 306 height 26
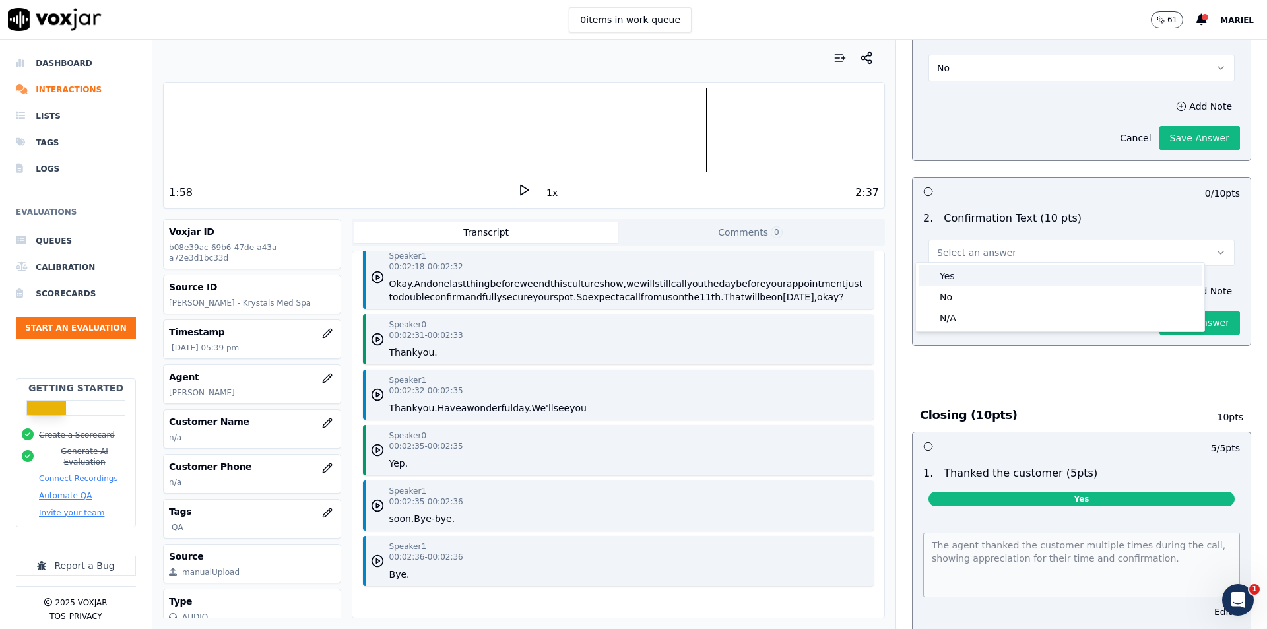
click at [967, 276] on div "Yes" at bounding box center [1060, 275] width 283 height 21
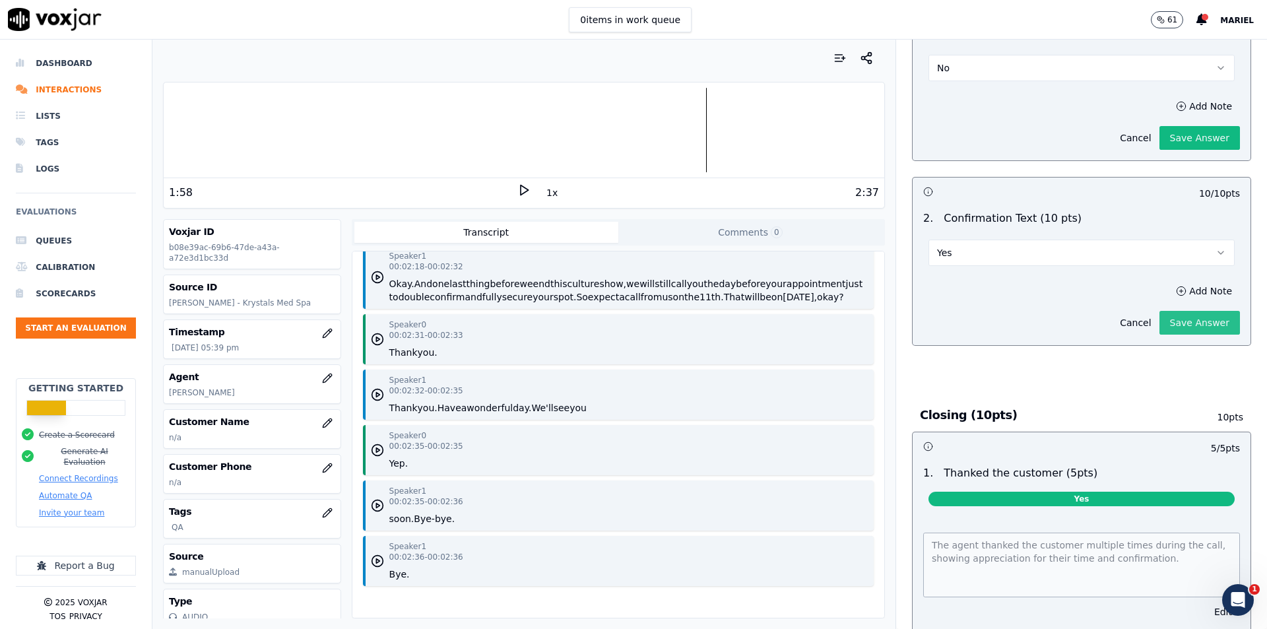
click at [1171, 317] on button "Save Answer" at bounding box center [1199, 323] width 81 height 24
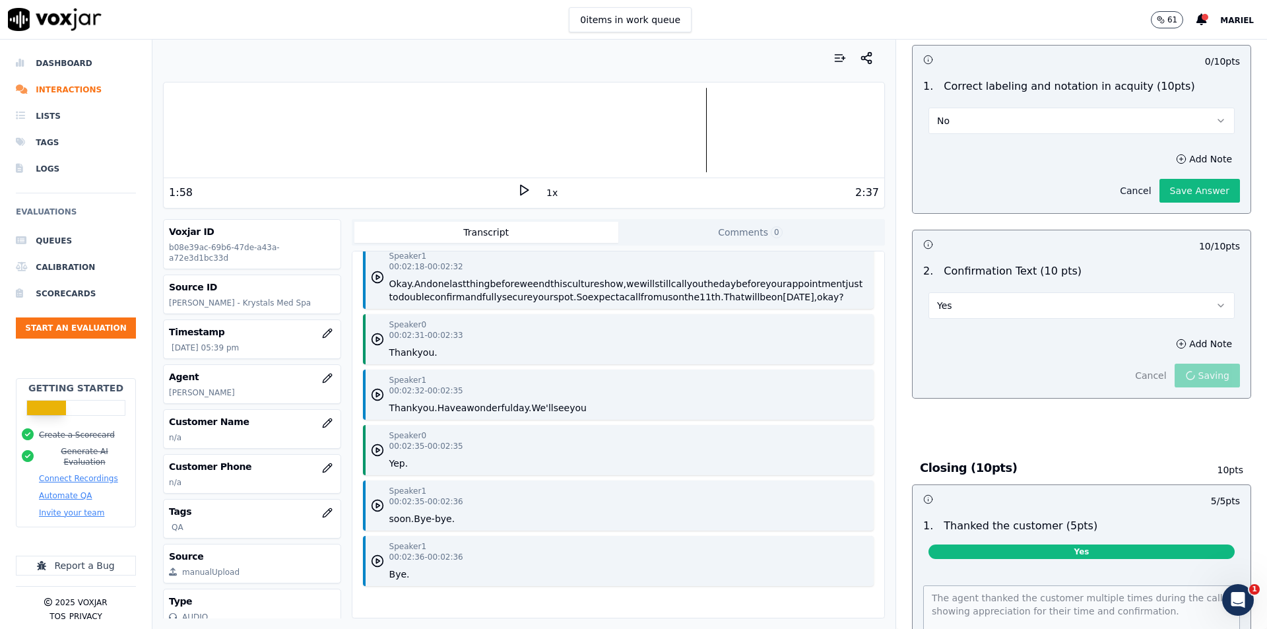
scroll to position [2254, 0]
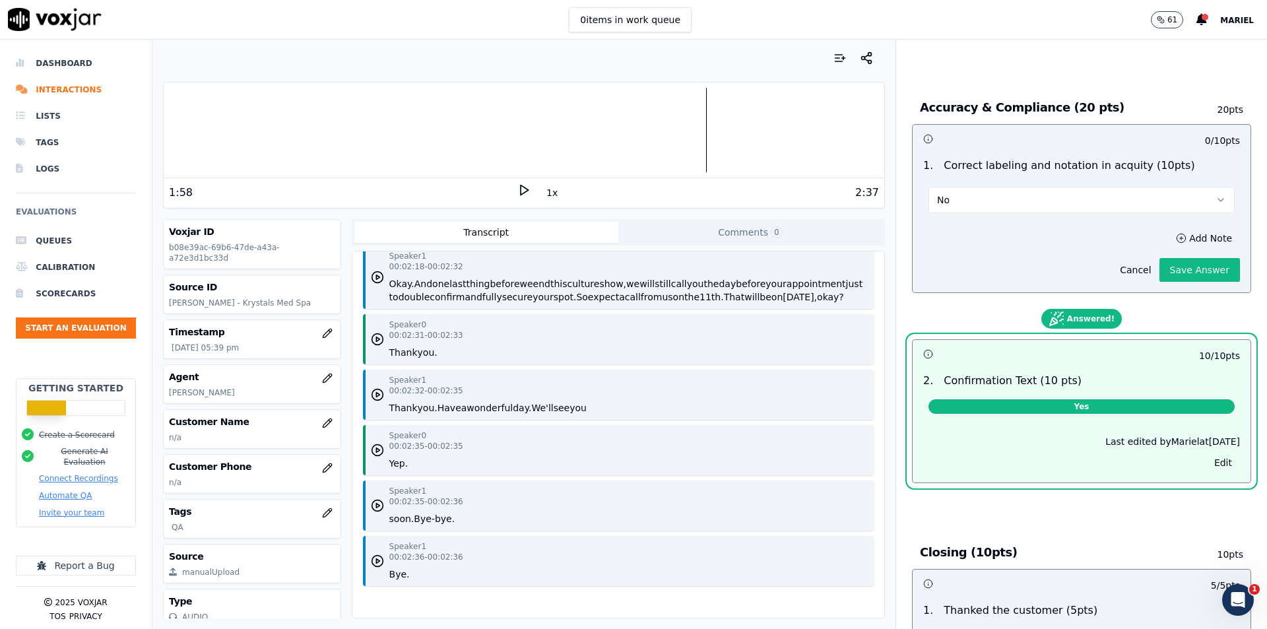
click at [1029, 187] on button "No" at bounding box center [1081, 200] width 306 height 26
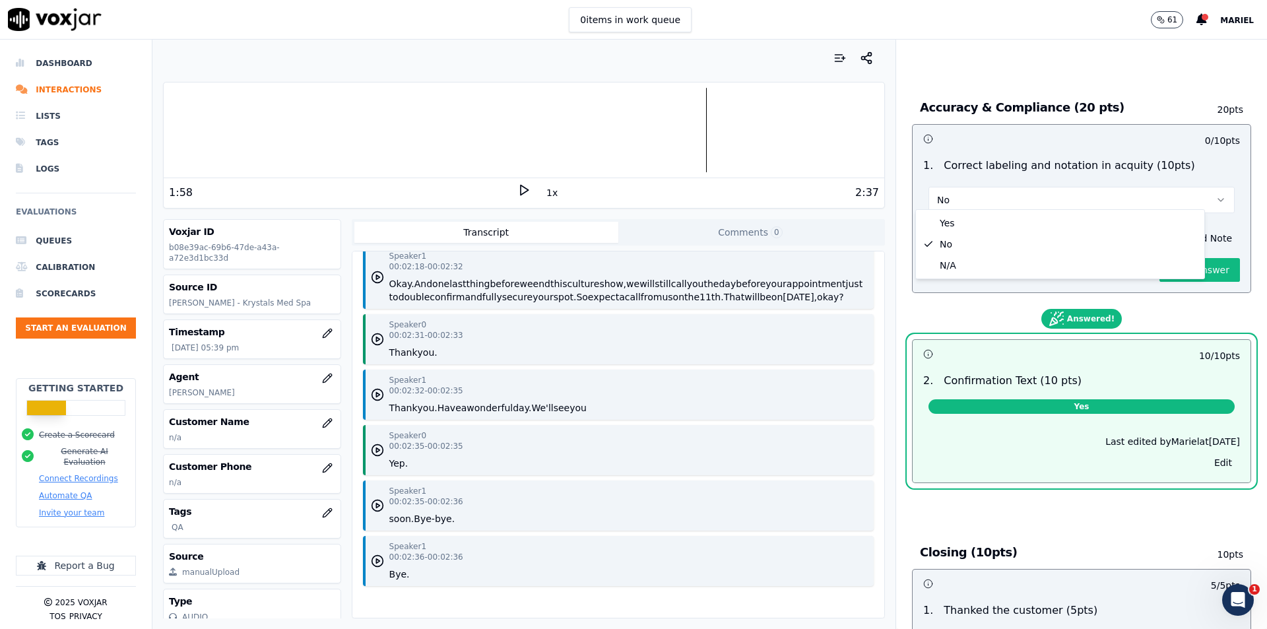
click at [1012, 197] on button "No" at bounding box center [1081, 200] width 306 height 26
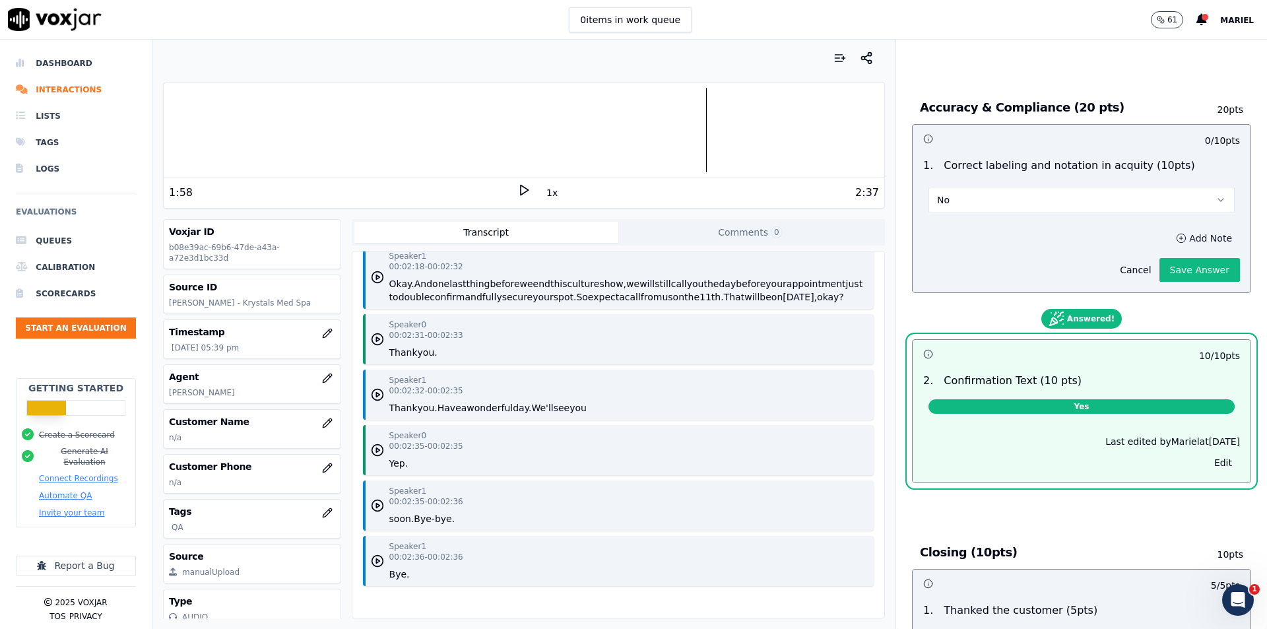
click at [1170, 230] on button "Add Note" at bounding box center [1204, 238] width 72 height 18
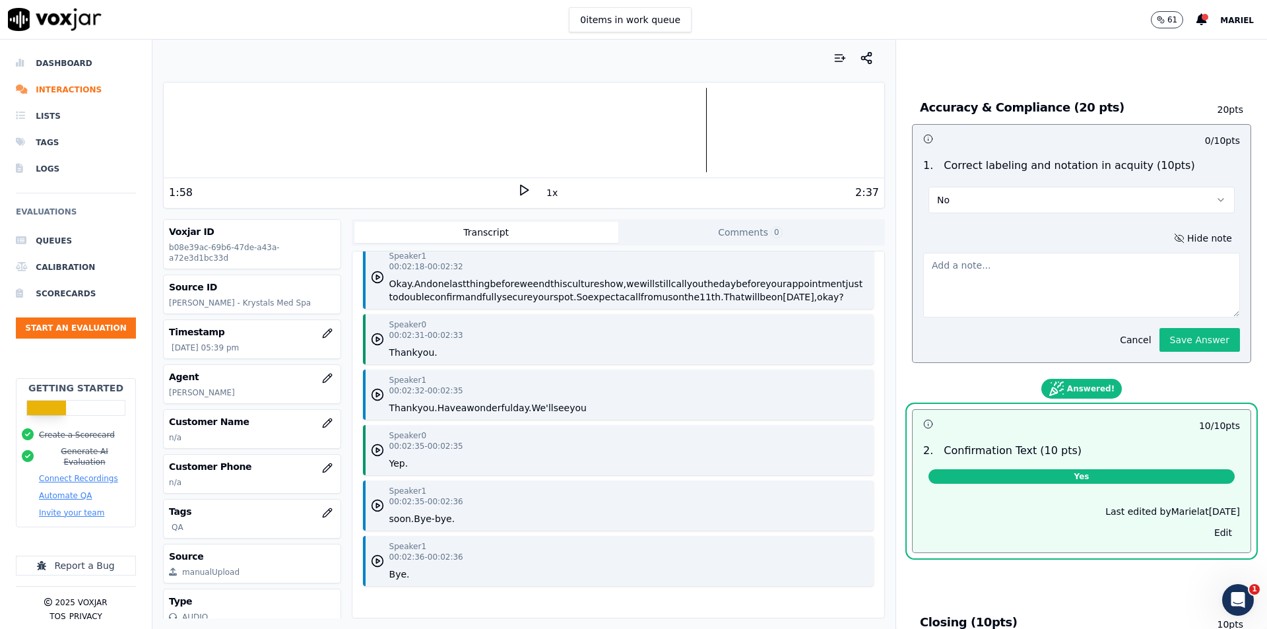
click at [1032, 262] on textarea at bounding box center [1081, 285] width 317 height 65
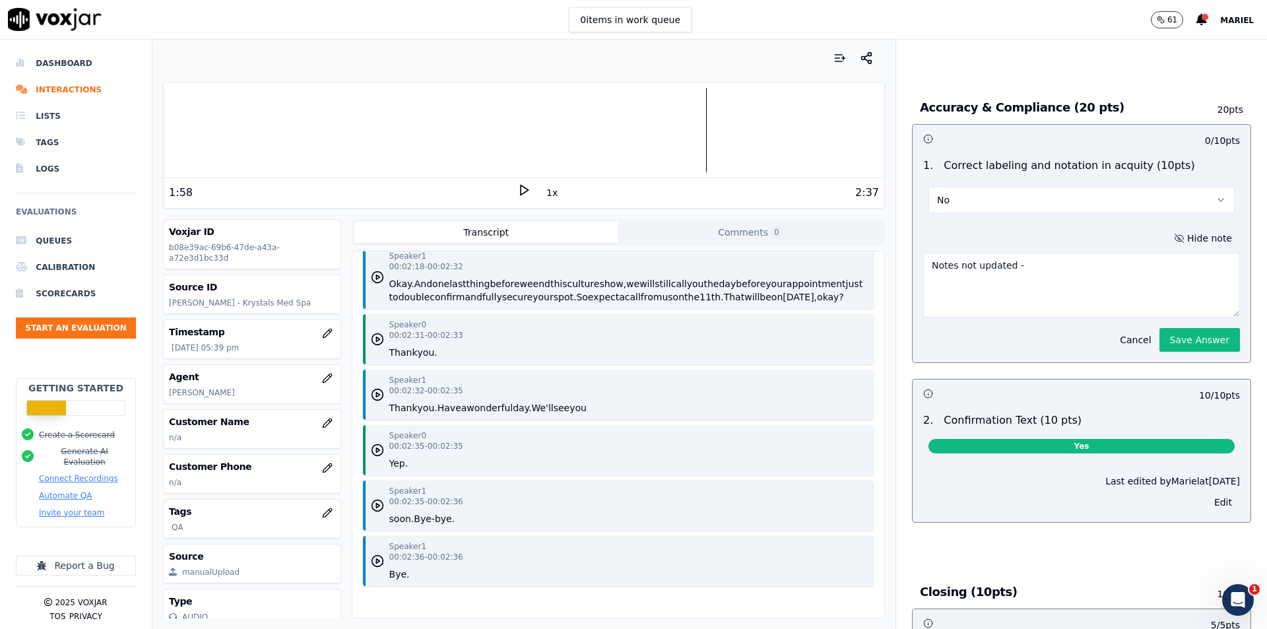
paste textarea
click at [1032, 262] on textarea "Notes not updated -" at bounding box center [1081, 285] width 317 height 65
type textarea "Notes not updated - last note is still LVM."
click at [1166, 333] on button "Save Answer" at bounding box center [1199, 340] width 81 height 24
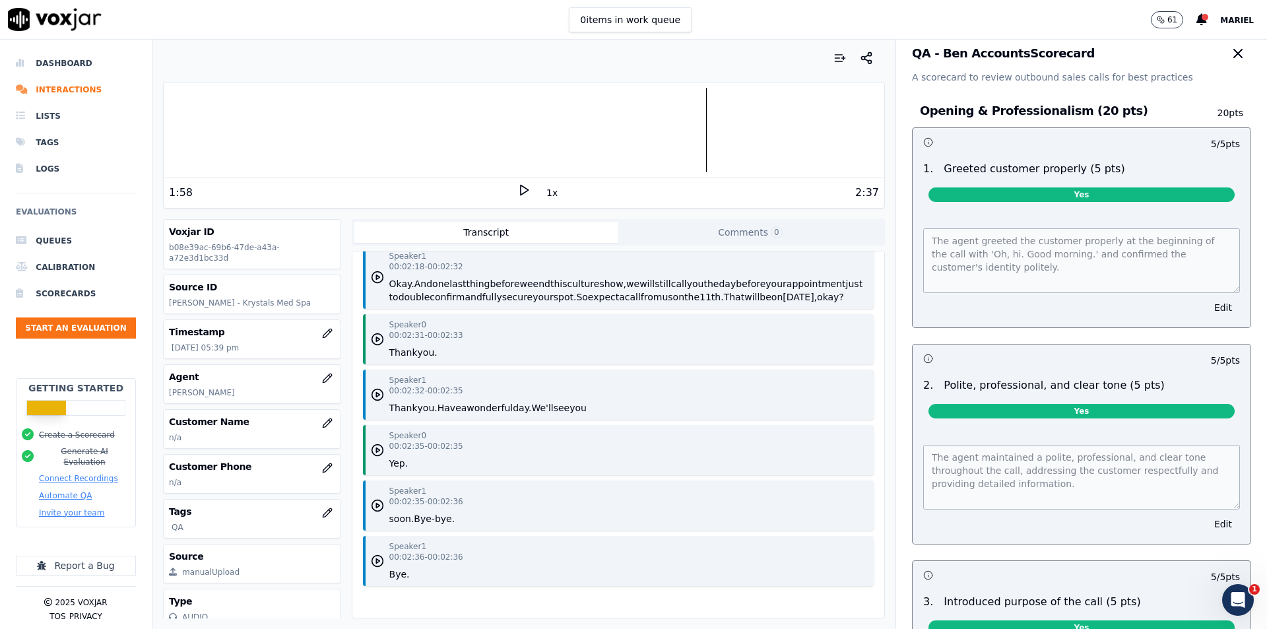
scroll to position [0, 0]
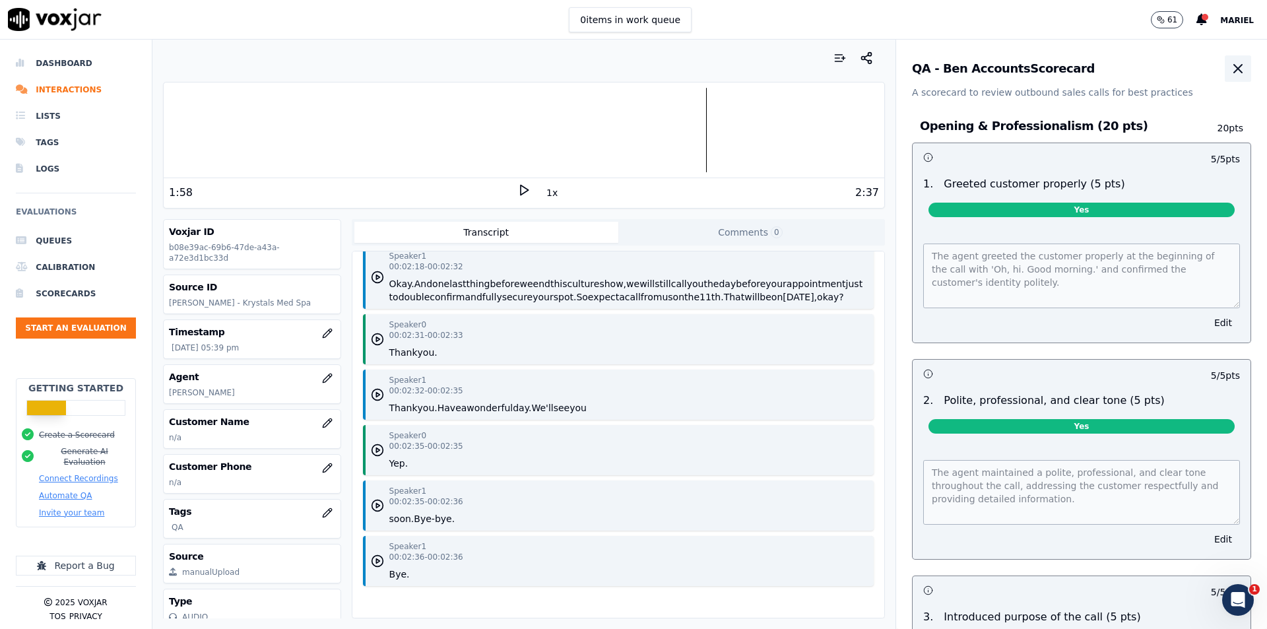
click at [1230, 64] on icon "button" at bounding box center [1238, 69] width 16 height 16
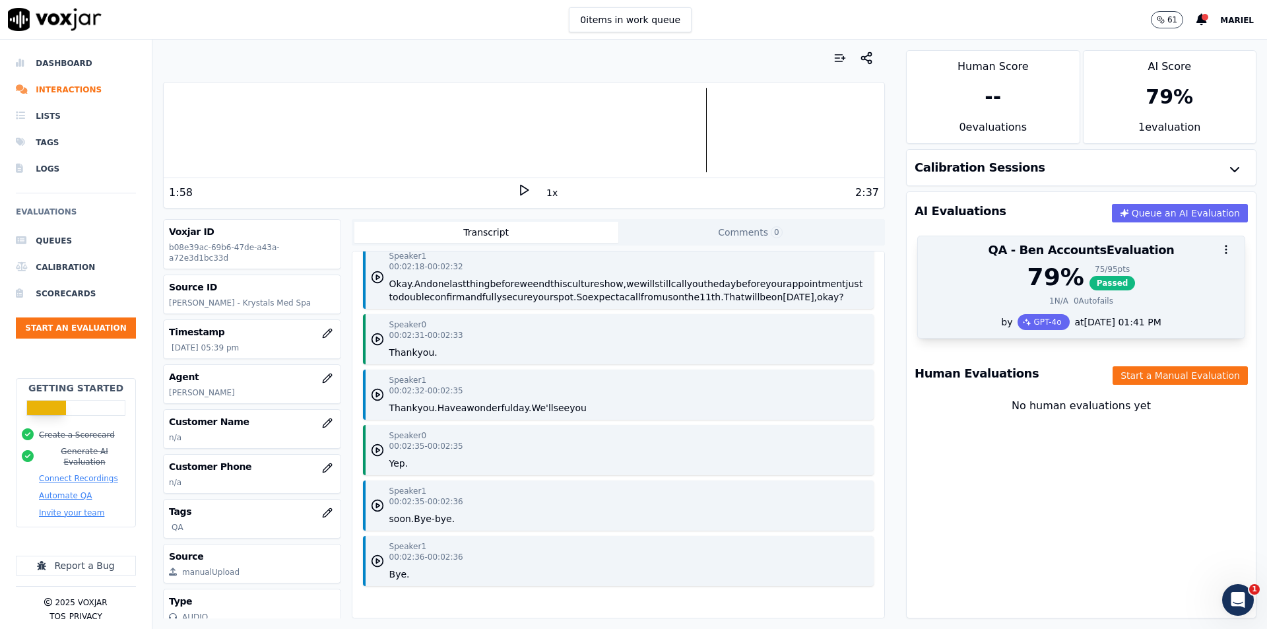
click at [994, 272] on div "79 % 75 / 95 pts Passed" at bounding box center [1081, 277] width 311 height 26
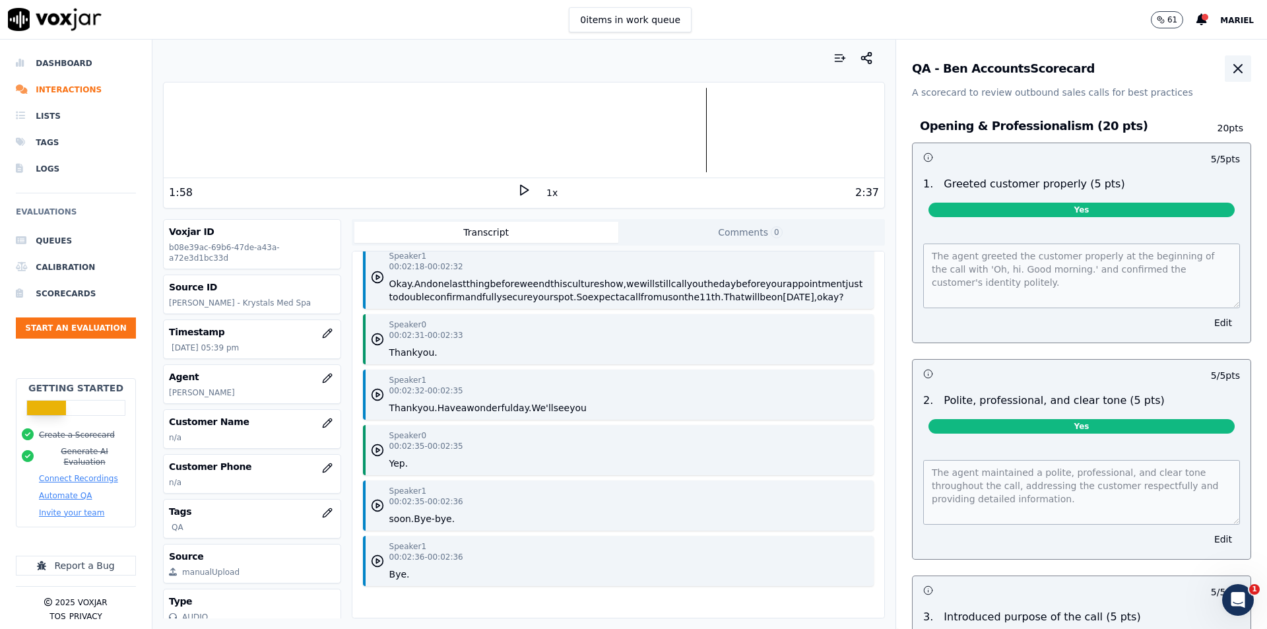
click at [1234, 70] on icon "button" at bounding box center [1238, 69] width 8 height 8
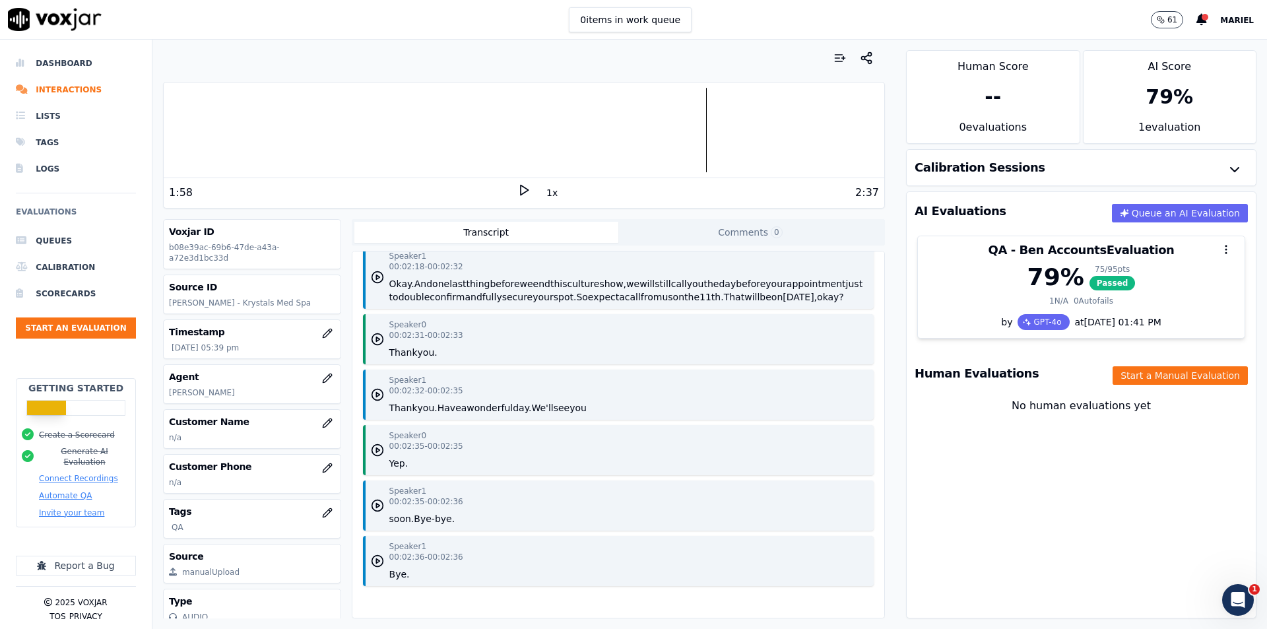
click at [961, 500] on div "AI Evaluations Queue an AI Evaluation QA - Ben Accounts Evaluation 79 % 75 / 95…" at bounding box center [1081, 404] width 350 height 427
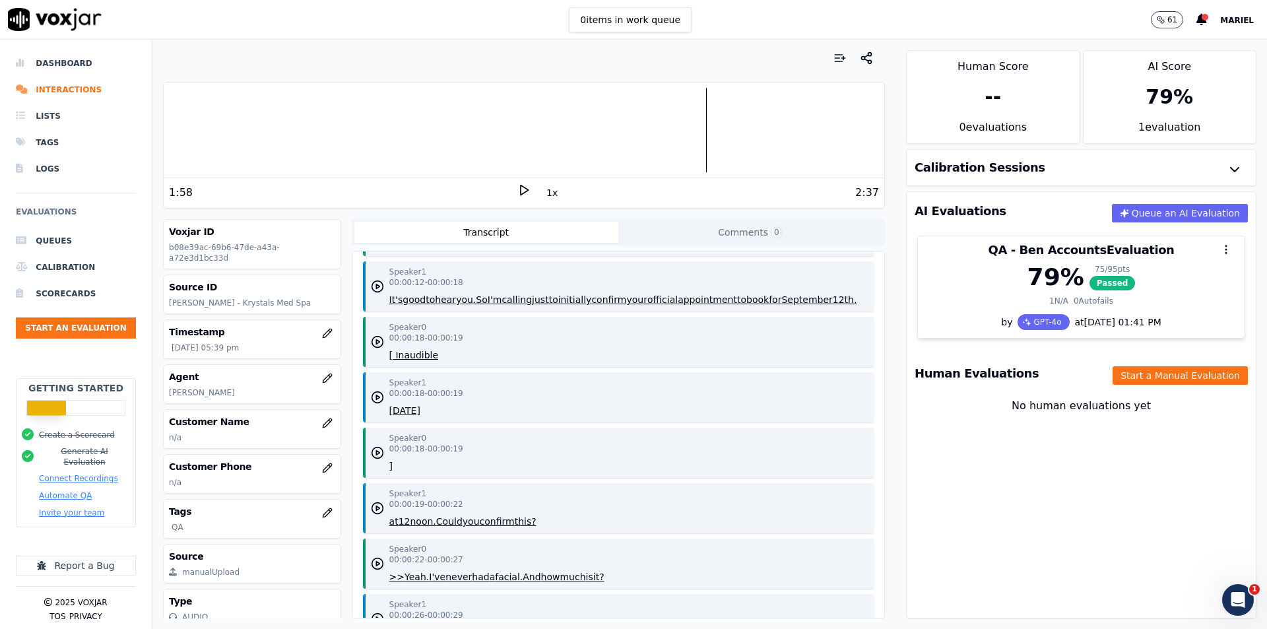
scroll to position [48, 0]
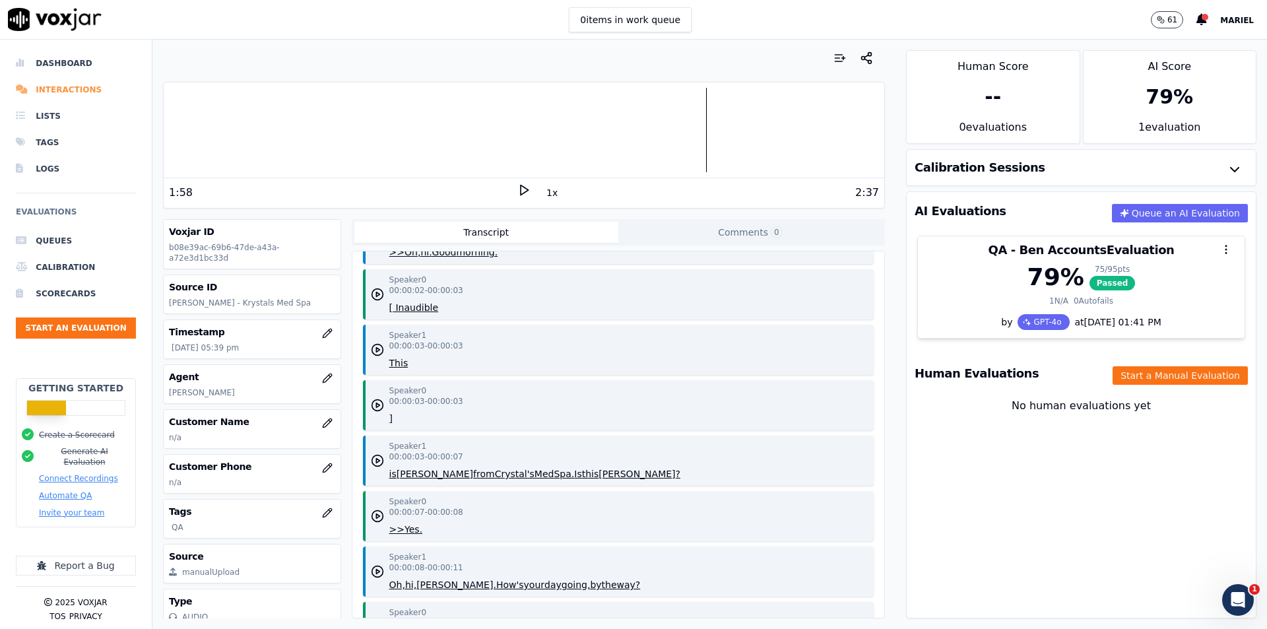
click at [79, 89] on li "Interactions" at bounding box center [76, 90] width 120 height 26
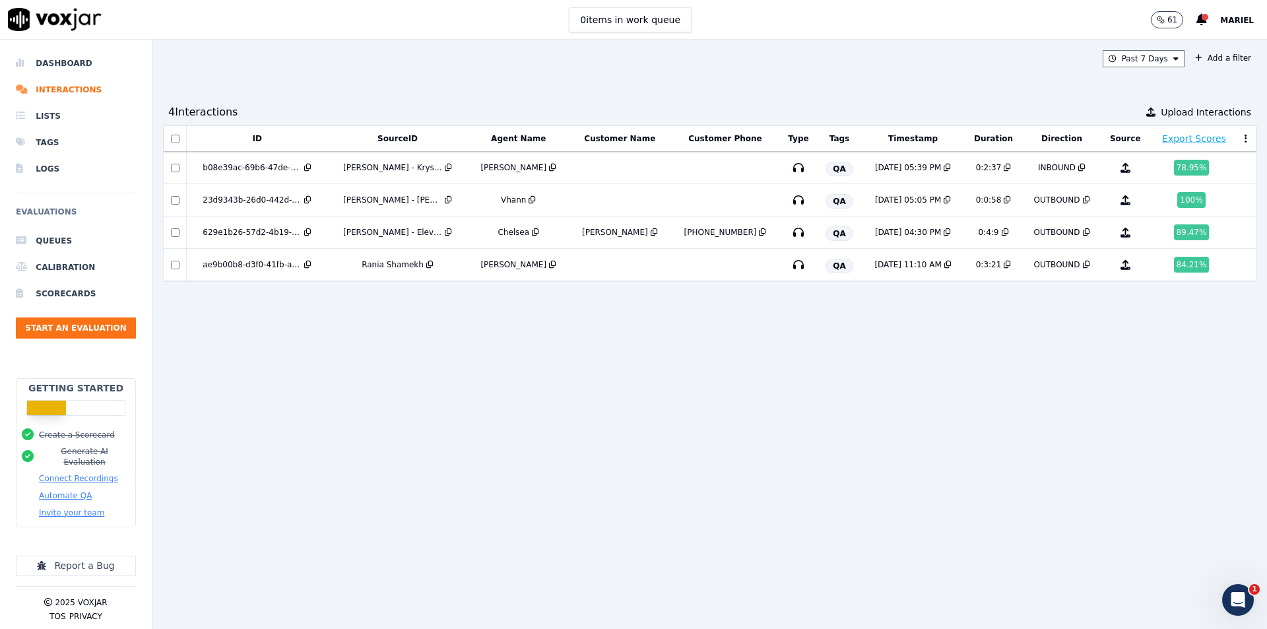
click at [832, 64] on div "Past 7 Days Add a filter" at bounding box center [709, 58] width 1093 height 17
click at [891, 399] on div "ID SourceID Agent Name Customer Name Customer Phone Type Tags Timestamp Duratio…" at bounding box center [709, 371] width 1093 height 493
click at [577, 172] on td at bounding box center [620, 168] width 102 height 32
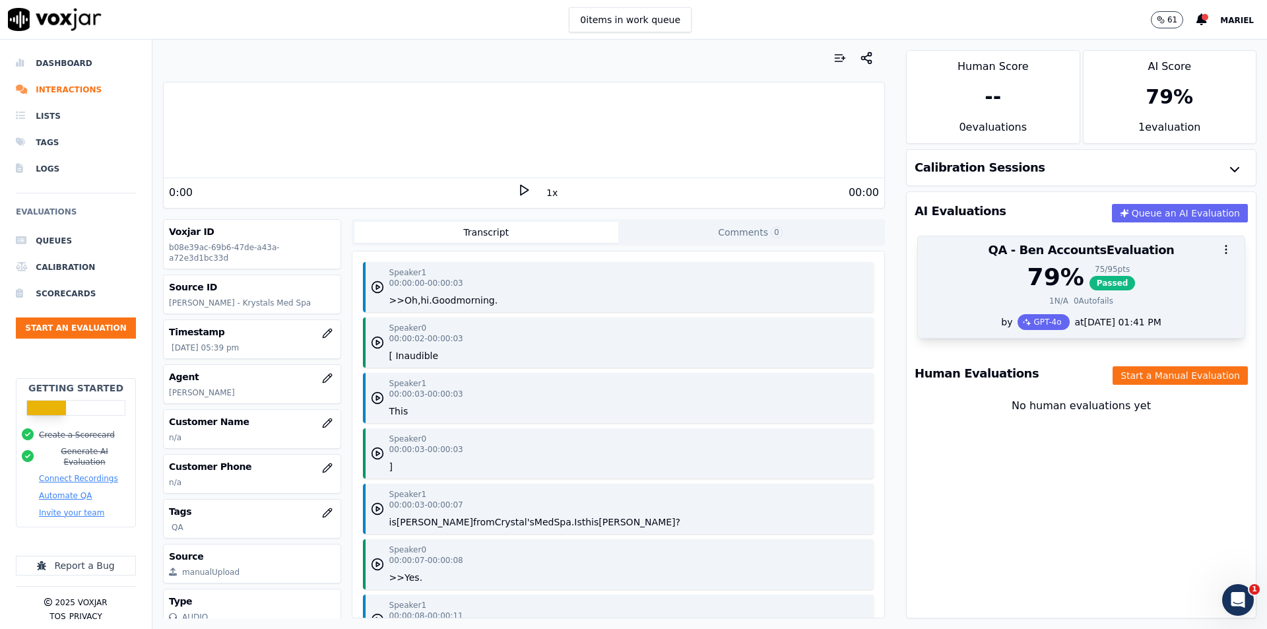
click at [988, 280] on div "79 % 75 / 95 pts Passed" at bounding box center [1081, 277] width 311 height 26
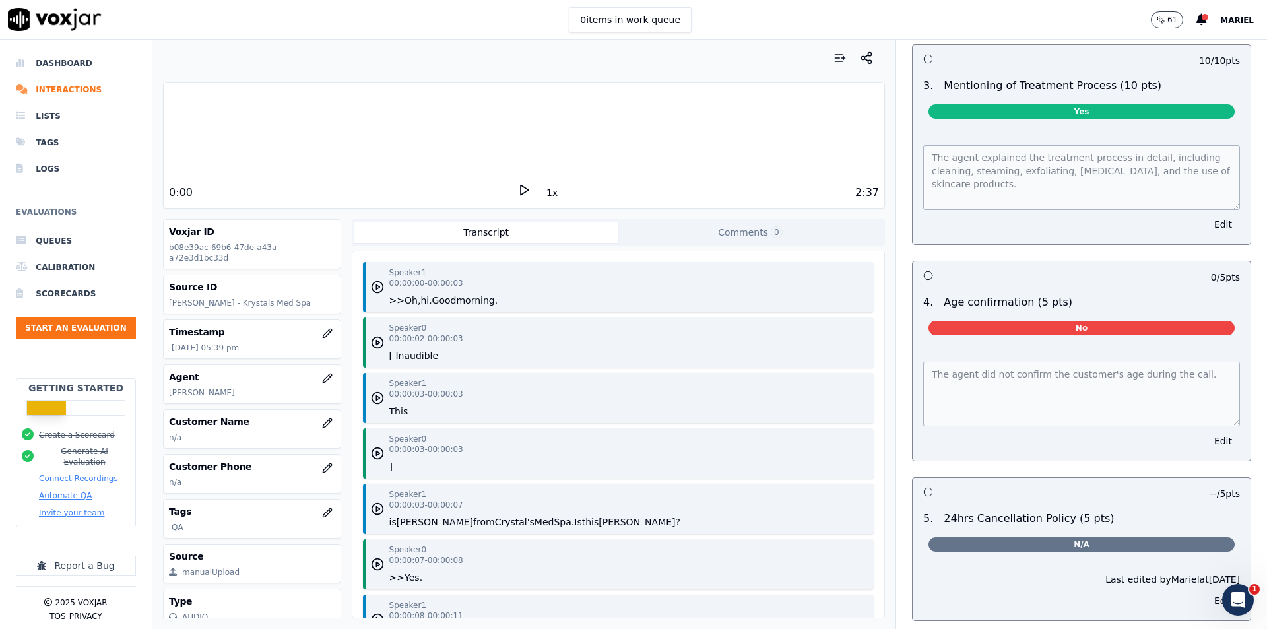
scroll to position [1563, 0]
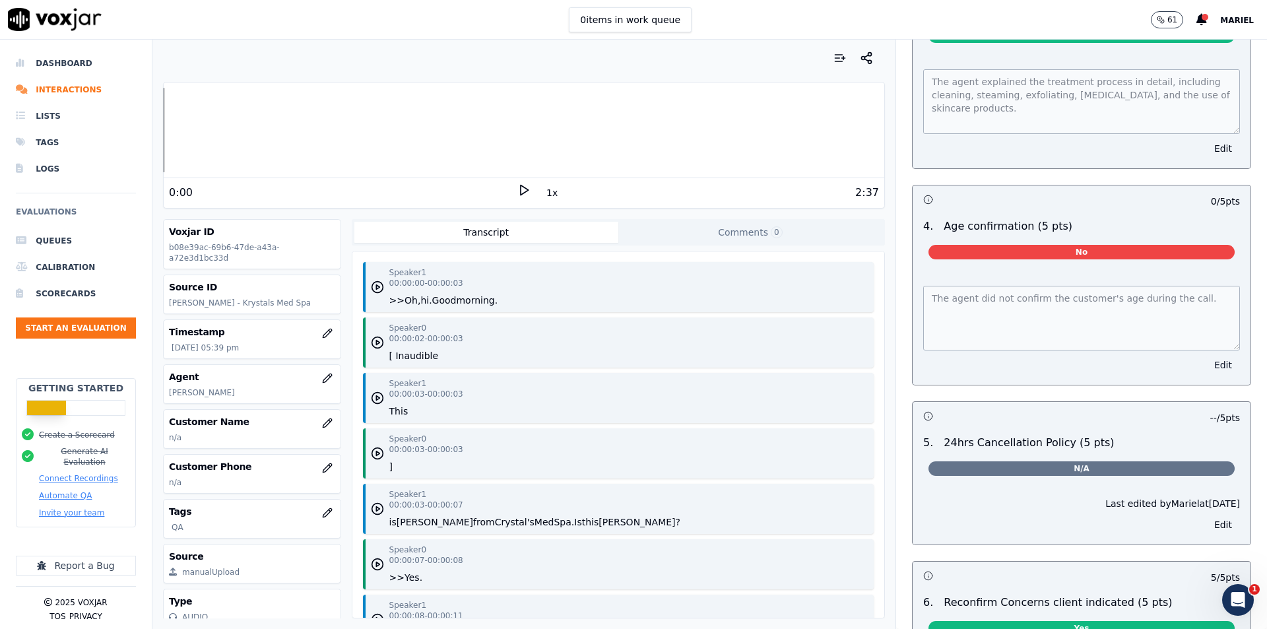
click at [1206, 356] on button "Edit" at bounding box center [1223, 365] width 34 height 18
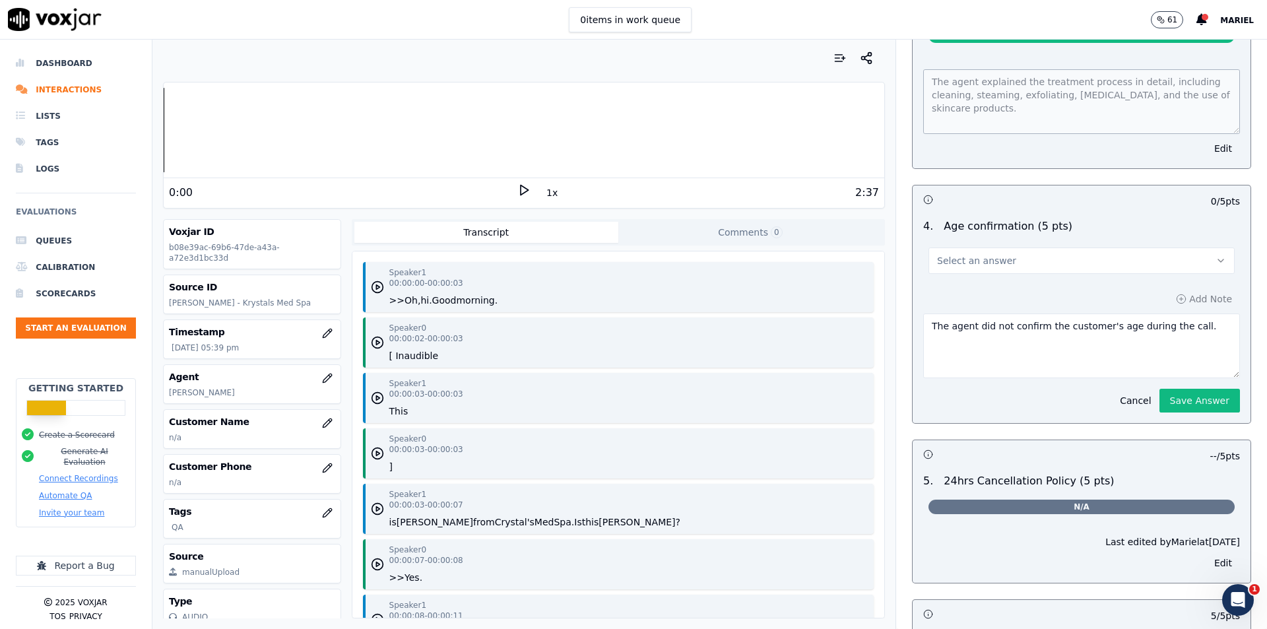
click at [1074, 259] on button "Select an answer" at bounding box center [1081, 260] width 306 height 26
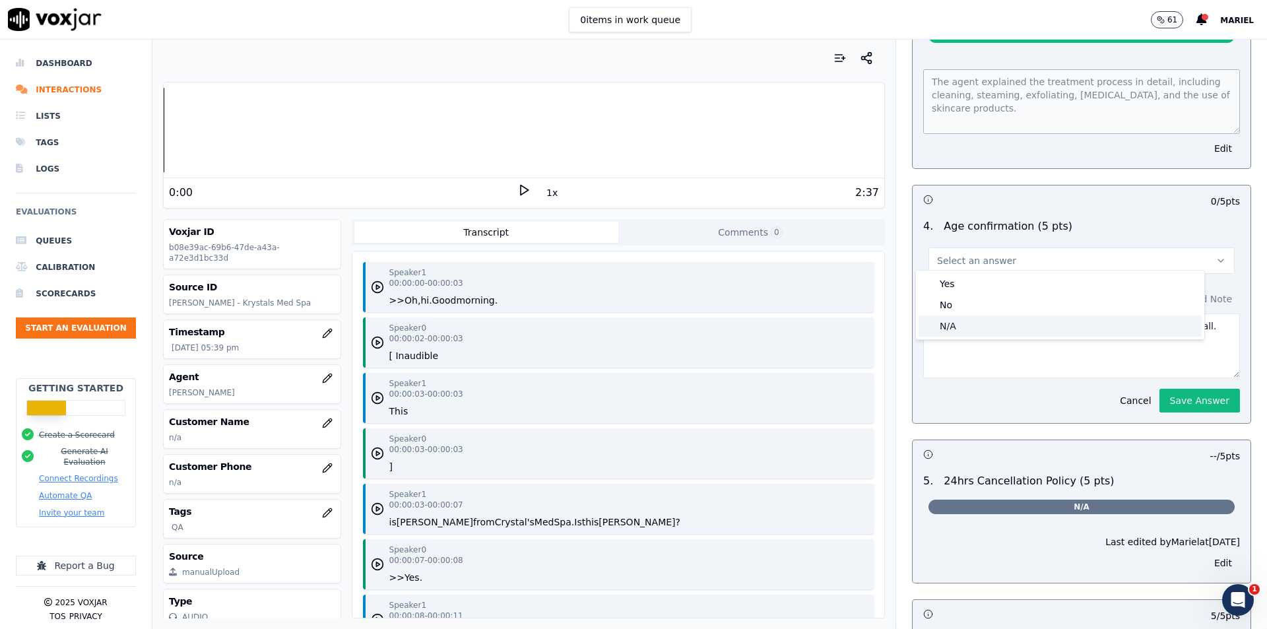
click at [990, 323] on div "N/A" at bounding box center [1060, 325] width 283 height 21
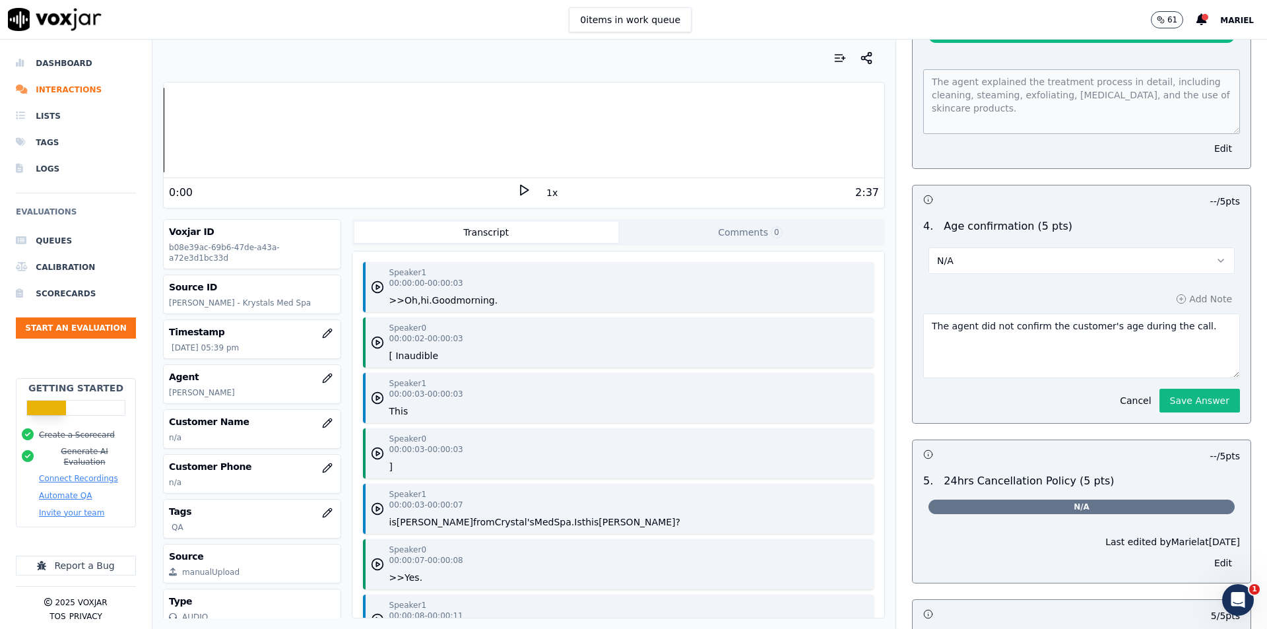
drag, startPoint x: 1029, startPoint y: 316, endPoint x: 849, endPoint y: 311, distance: 180.2
click at [849, 311] on div "Your browser does not support the audio element. 0:00 1x 2:37 Voxjar ID b08e39a…" at bounding box center [709, 334] width 1114 height 589
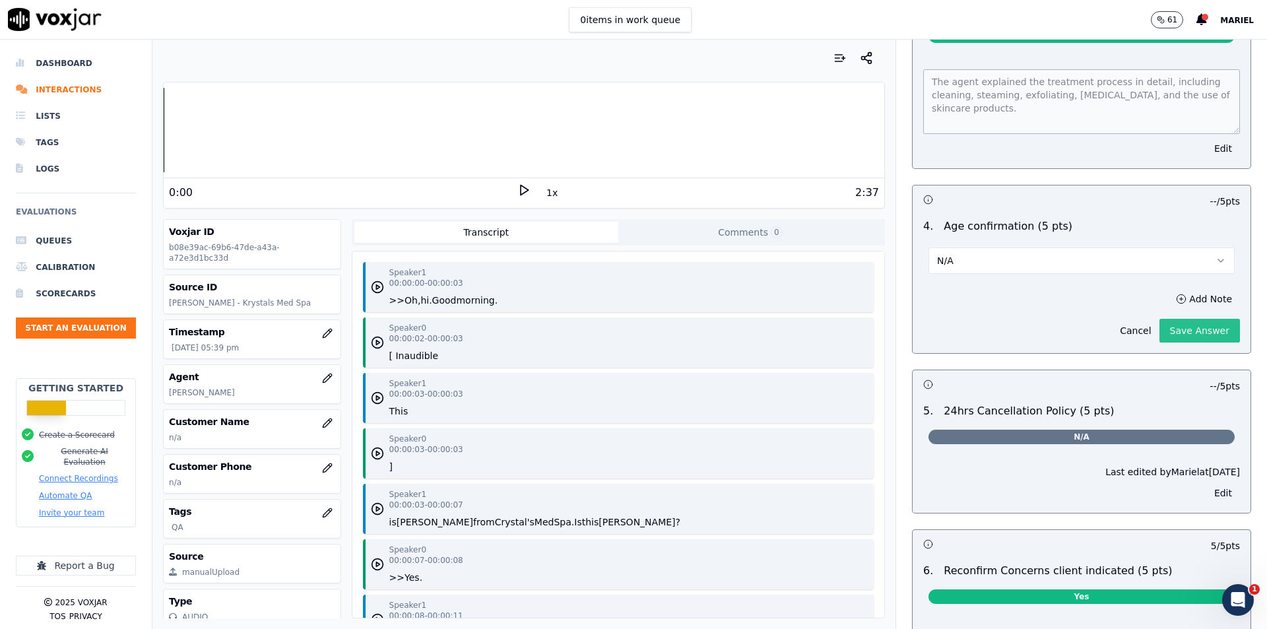
click at [1169, 394] on div "10 / 10 pts 1 . Confirmed appointment date & time accurately (10 pts) Yes The a…" at bounding box center [1081, 126] width 339 height 1208
click at [1159, 323] on button "Save Answer" at bounding box center [1199, 331] width 81 height 24
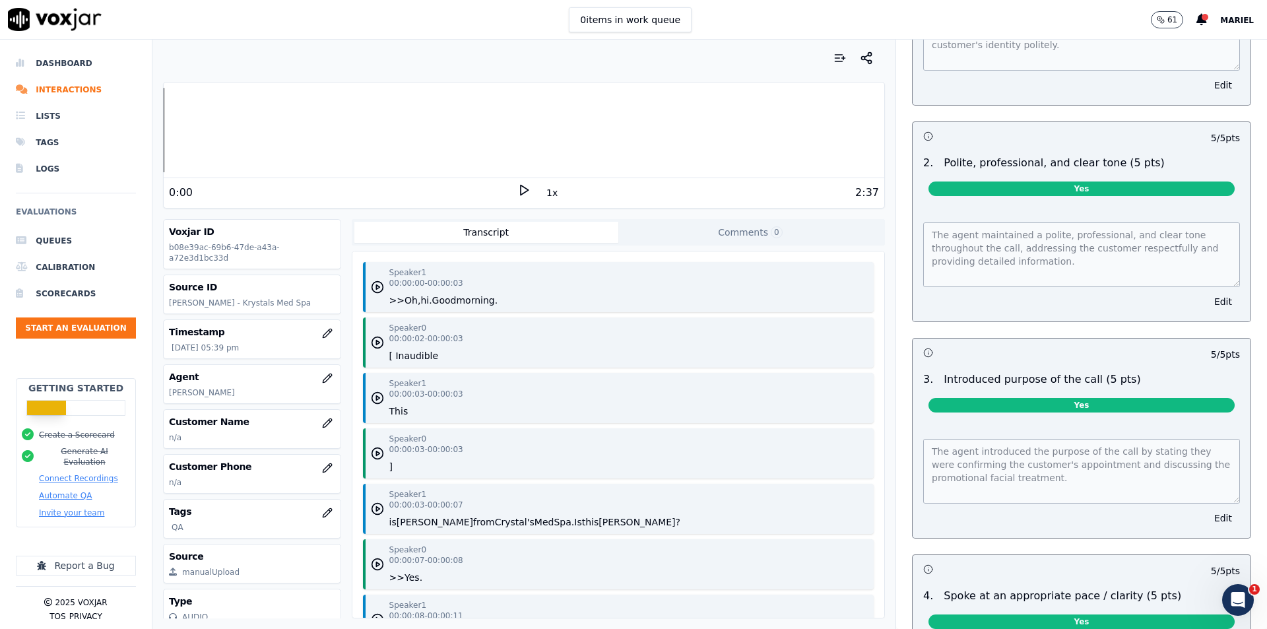
scroll to position [0, 0]
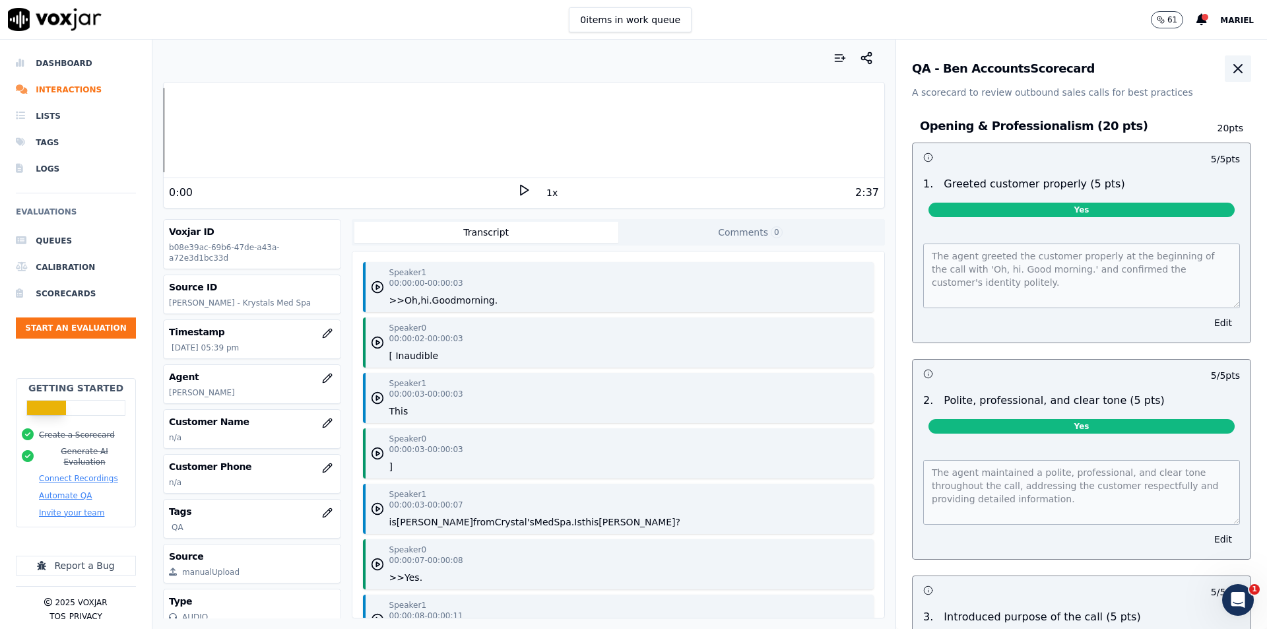
click at [1234, 71] on icon "button" at bounding box center [1238, 69] width 8 height 8
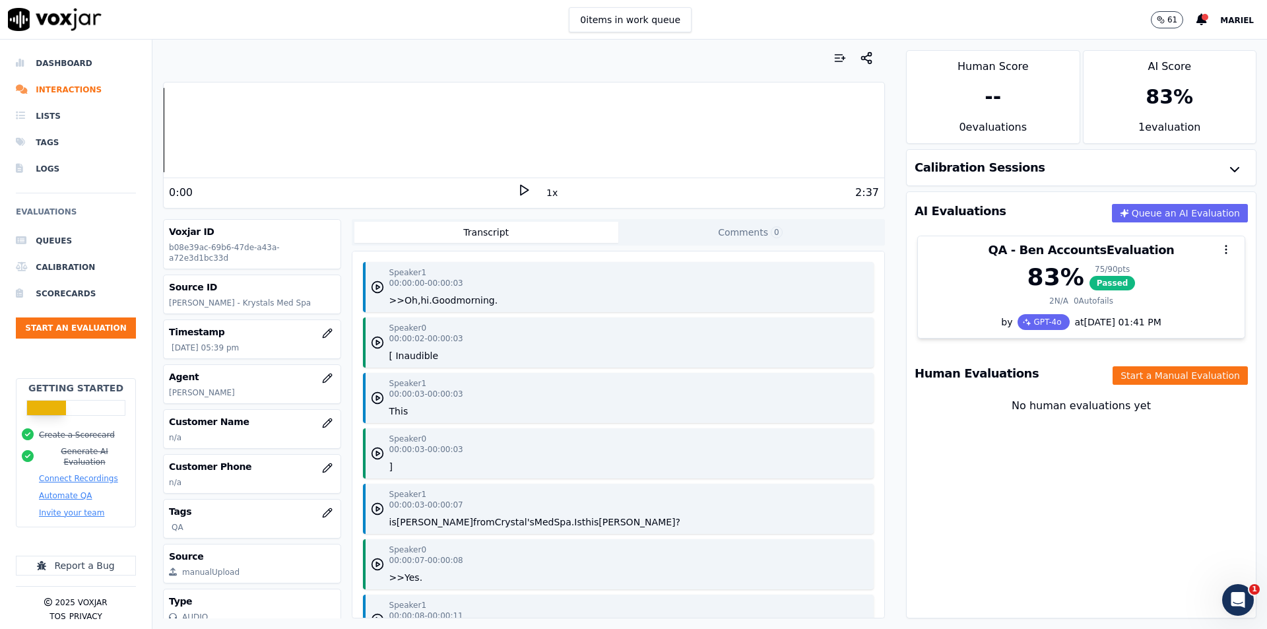
drag, startPoint x: 965, startPoint y: 462, endPoint x: 986, endPoint y: 334, distance: 129.7
click at [964, 462] on div "AI Evaluations Queue an AI Evaluation QA - Ben Accounts Evaluation 83 % 75 / 90…" at bounding box center [1081, 404] width 350 height 427
click at [906, 505] on div "AI Evaluations Queue an AI Evaluation QA - Ben Accounts Evaluation 83 % 75 / 90…" at bounding box center [1081, 404] width 350 height 427
click at [944, 457] on div "AI Evaluations Queue an AI Evaluation QA - Ben Accounts Evaluation 83 % 75 / 90…" at bounding box center [1081, 404] width 350 height 427
click at [763, 65] on div at bounding box center [524, 58] width 722 height 26
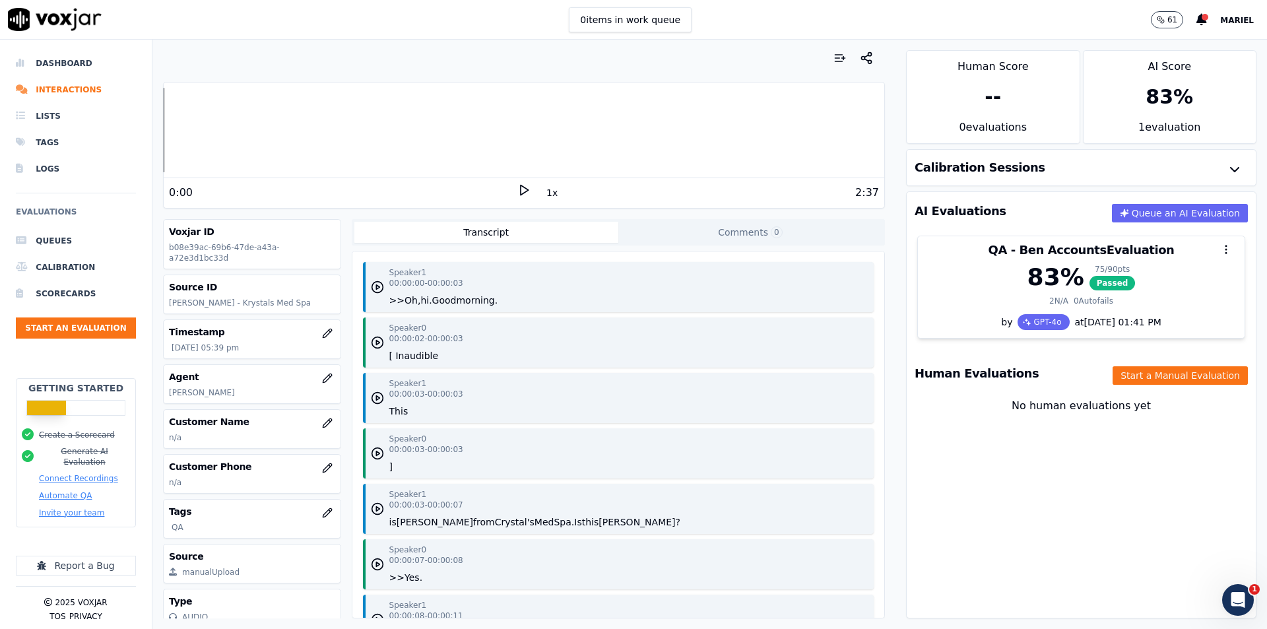
drag, startPoint x: 957, startPoint y: 437, endPoint x: 952, endPoint y: 430, distance: 9.5
click at [956, 437] on div "No human evaluations yet" at bounding box center [1081, 422] width 328 height 48
click at [311, 70] on div at bounding box center [524, 58] width 722 height 26
click at [25, 92] on icon at bounding box center [23, 89] width 15 height 11
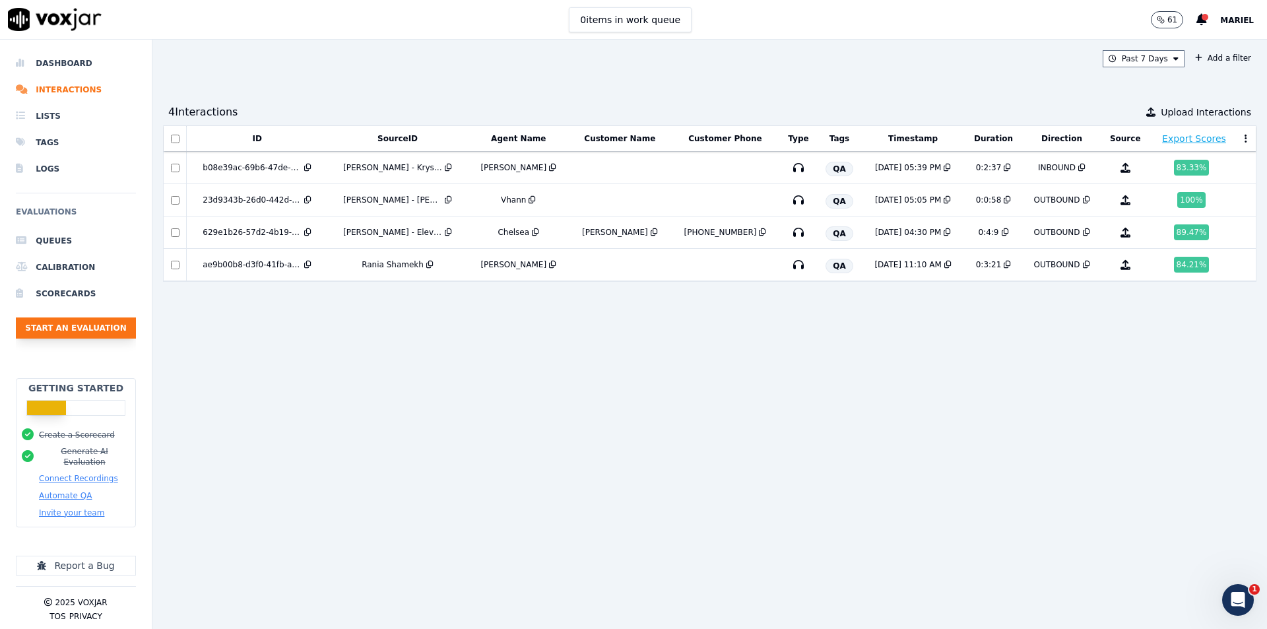
click at [68, 330] on button "Start an Evaluation" at bounding box center [76, 327] width 120 height 21
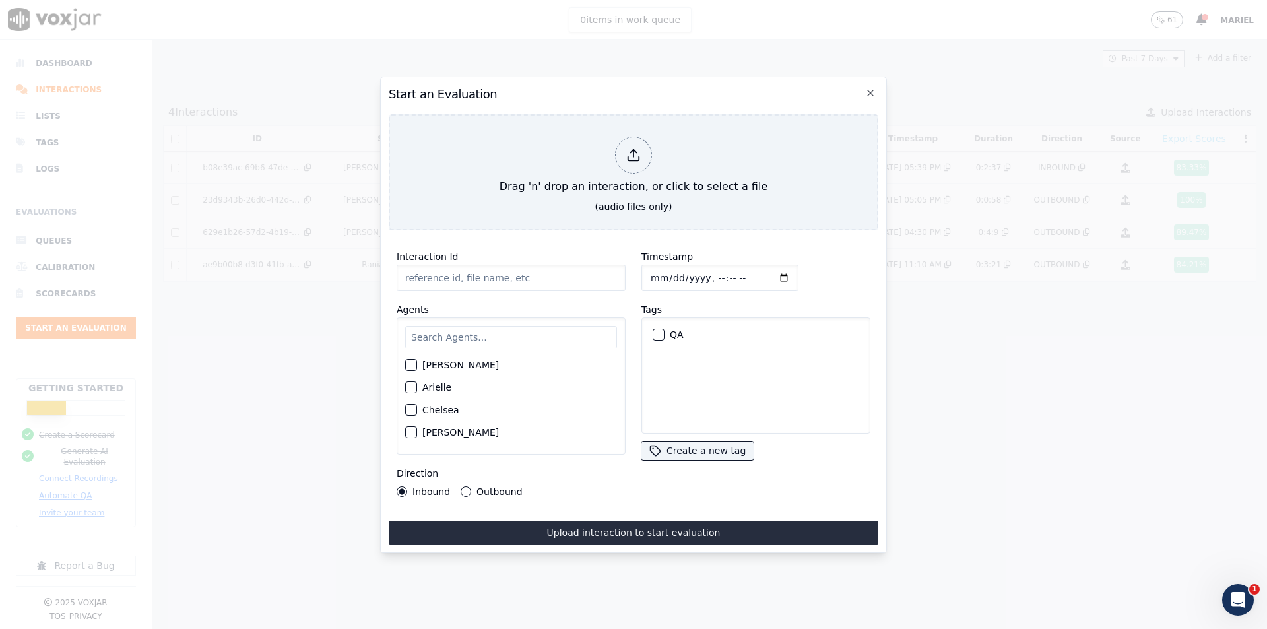
click at [460, 284] on input "Interaction Id" at bounding box center [511, 278] width 229 height 26
paste input "[PERSON_NAME]"
type input "[PERSON_NAME] - DermaGen"
click at [564, 338] on input "text" at bounding box center [511, 337] width 212 height 22
type input "Mic"
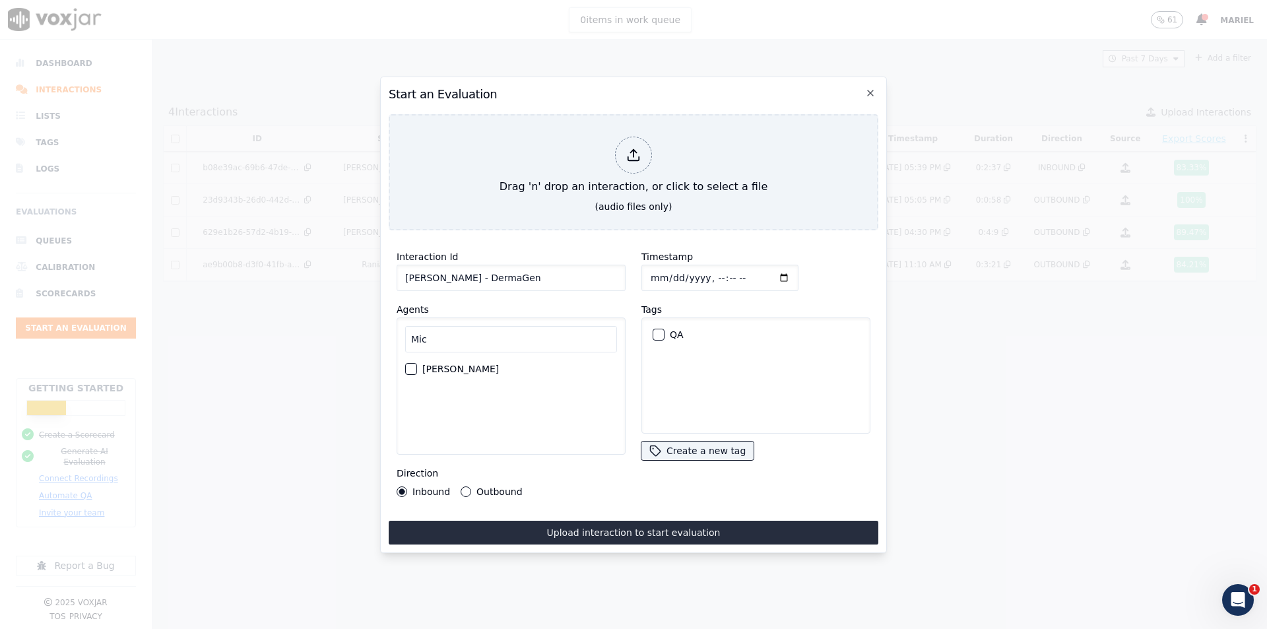
click at [409, 364] on div "button" at bounding box center [410, 368] width 9 height 9
click at [659, 329] on button "QA" at bounding box center [659, 335] width 12 height 12
click at [488, 487] on label "Outbound" at bounding box center [499, 491] width 46 height 9
click at [471, 486] on button "Outbound" at bounding box center [466, 491] width 11 height 11
drag, startPoint x: 449, startPoint y: 272, endPoint x: 390, endPoint y: 273, distance: 59.4
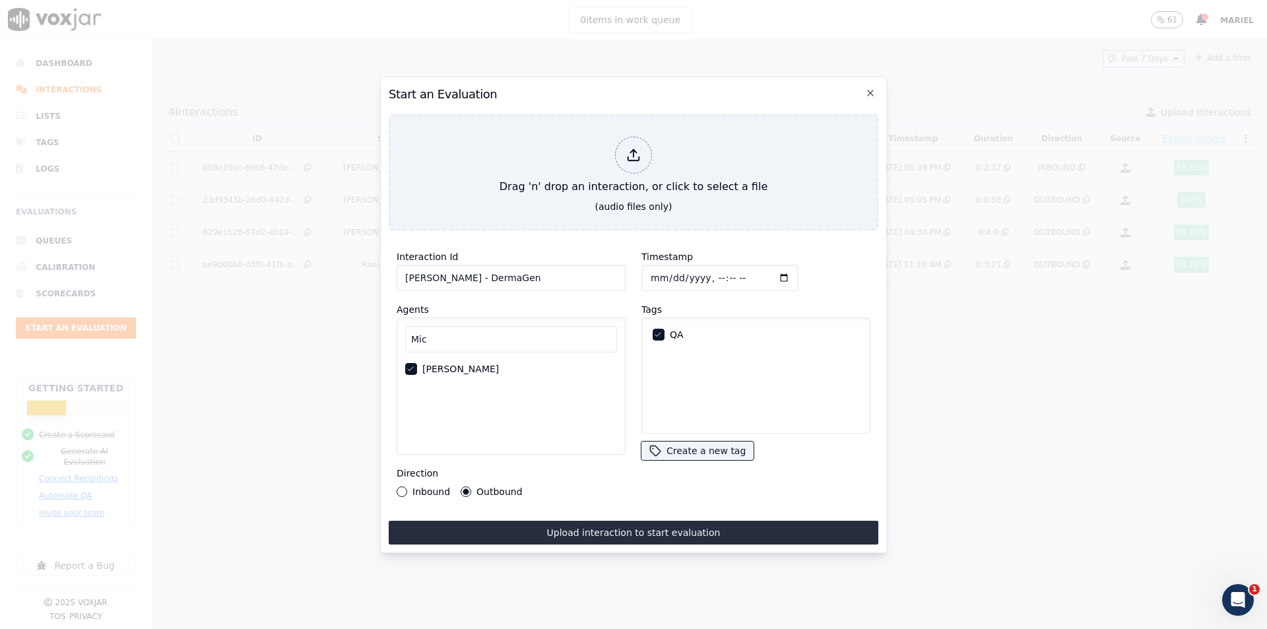
click at [390, 273] on div "Interaction Id Gail Vlasek - DermaGen Agents Mic Michael Direction Inbound Outb…" at bounding box center [511, 373] width 245 height 264
click at [587, 326] on input "Mic" at bounding box center [511, 339] width 212 height 26
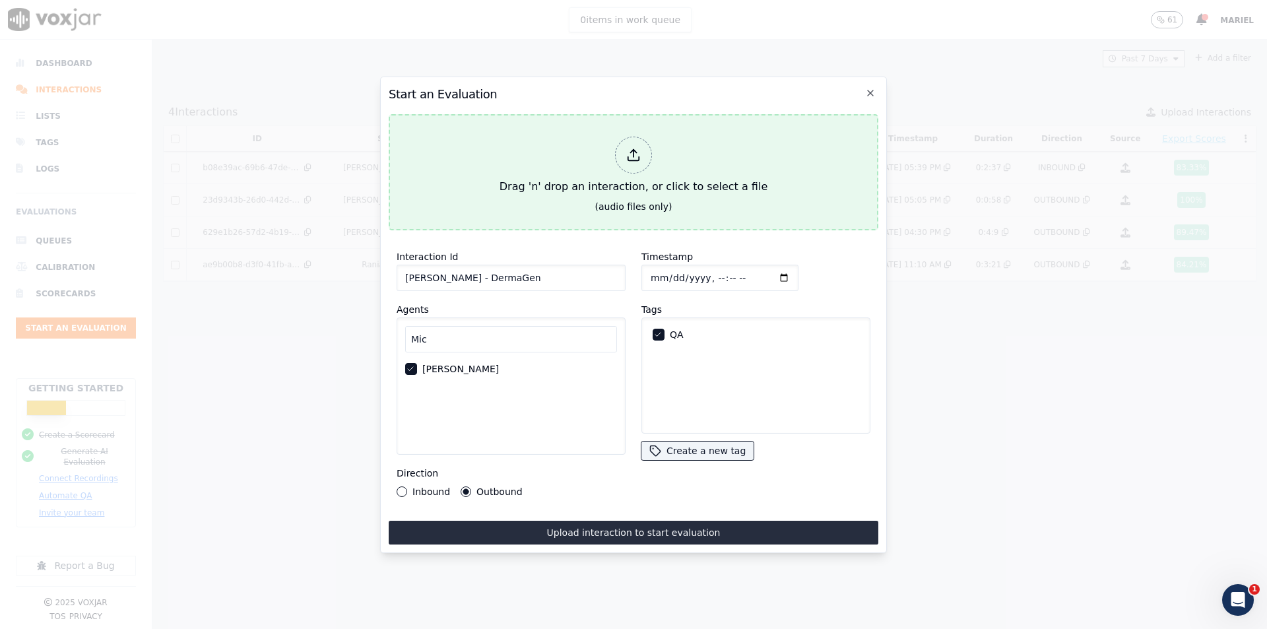
click at [641, 158] on div at bounding box center [633, 155] width 37 height 37
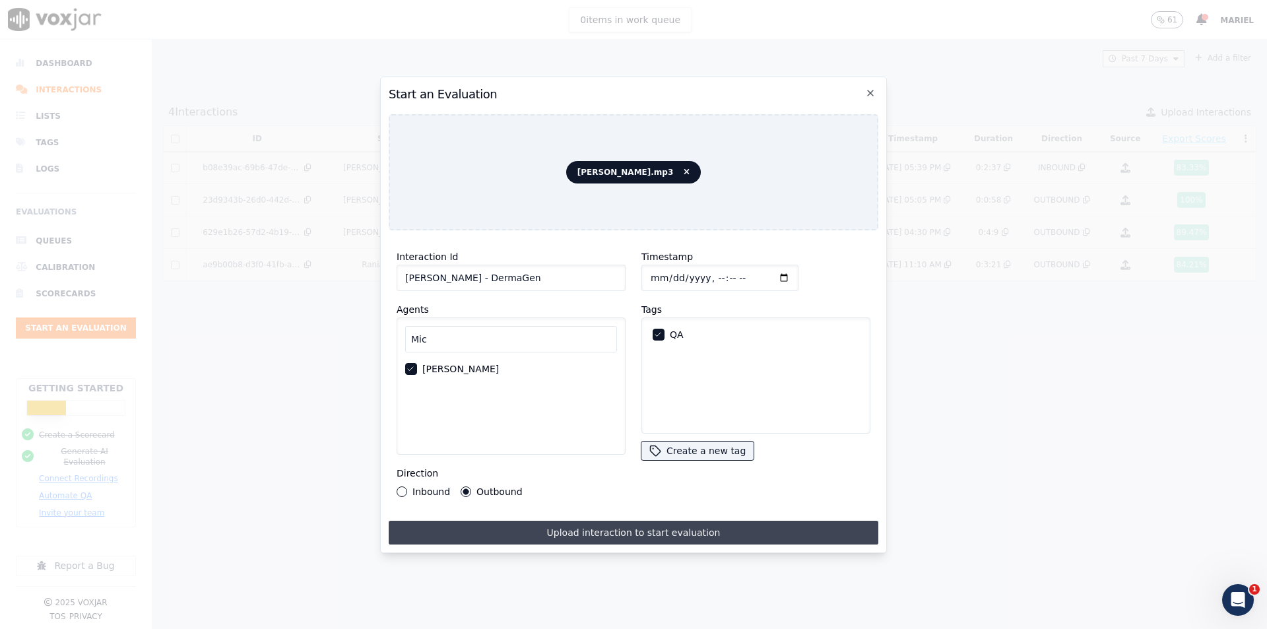
click at [684, 531] on button "Upload interaction to start evaluation" at bounding box center [634, 533] width 490 height 24
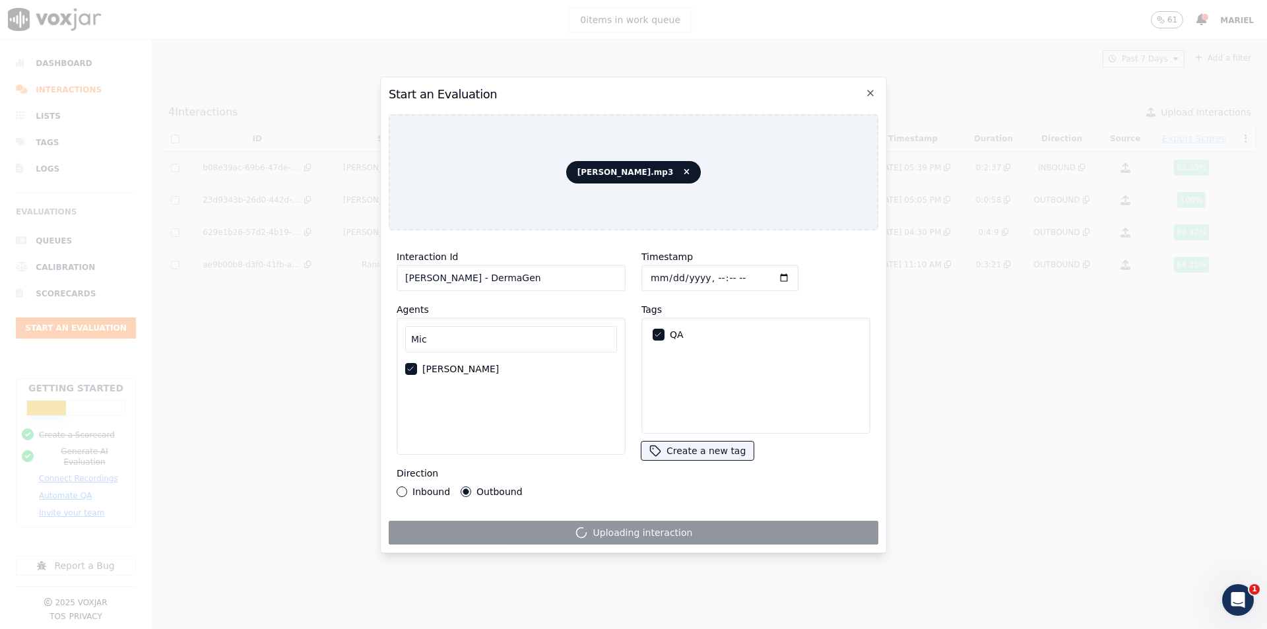
click at [665, 531] on div "Uploading interaction" at bounding box center [634, 533] width 490 height 24
click at [664, 529] on div "Uploading interaction" at bounding box center [634, 533] width 490 height 24
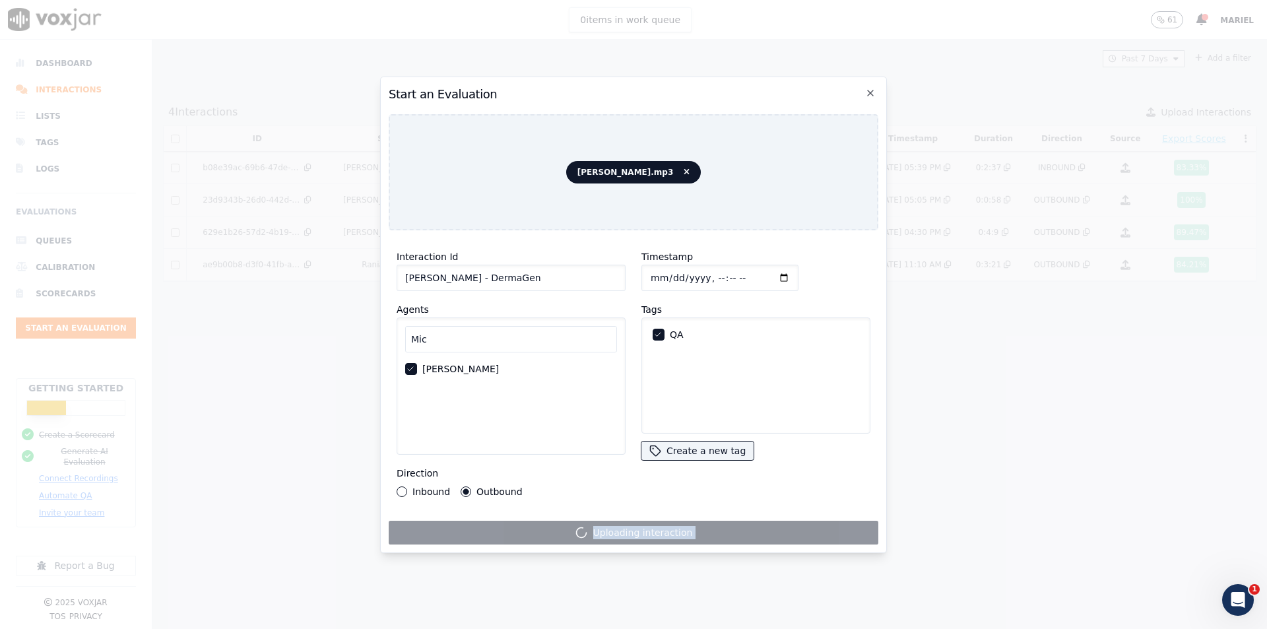
click at [664, 529] on div "Uploading interaction" at bounding box center [634, 533] width 490 height 24
click at [747, 527] on div "Uploading interaction" at bounding box center [634, 533] width 490 height 24
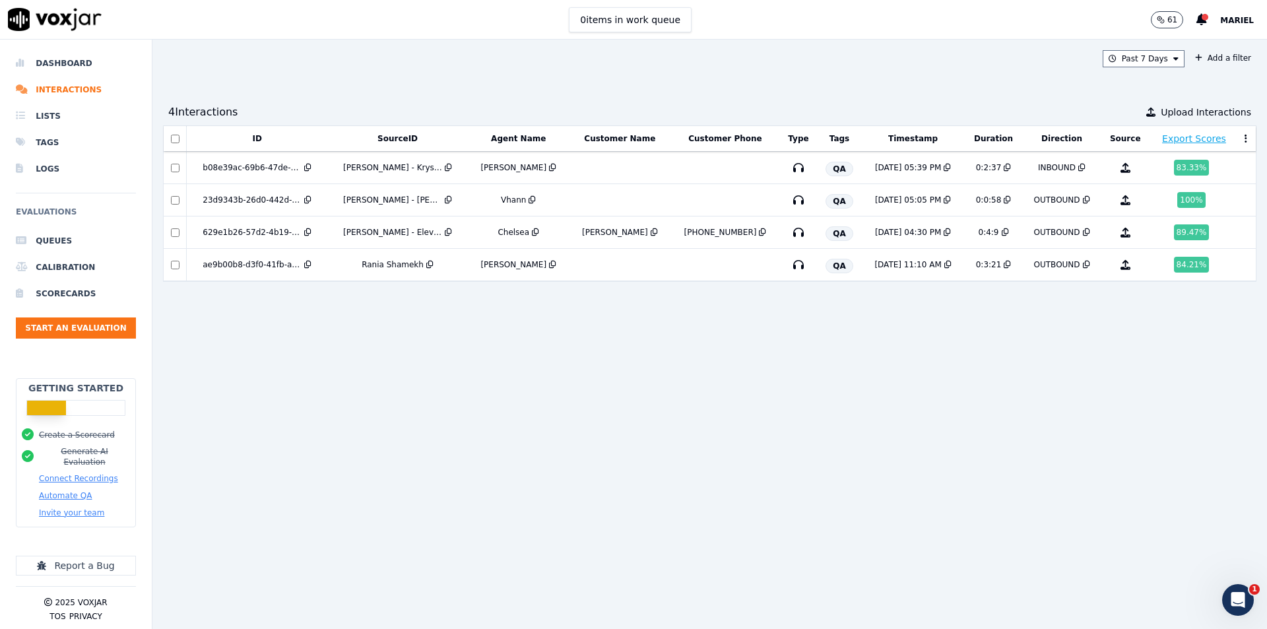
click at [602, 387] on div "ID SourceID Agent Name Customer Name Customer Phone Type Tags Timestamp Duratio…" at bounding box center [709, 371] width 1093 height 493
click at [108, 329] on button "Start an Evaluation" at bounding box center [76, 327] width 120 height 21
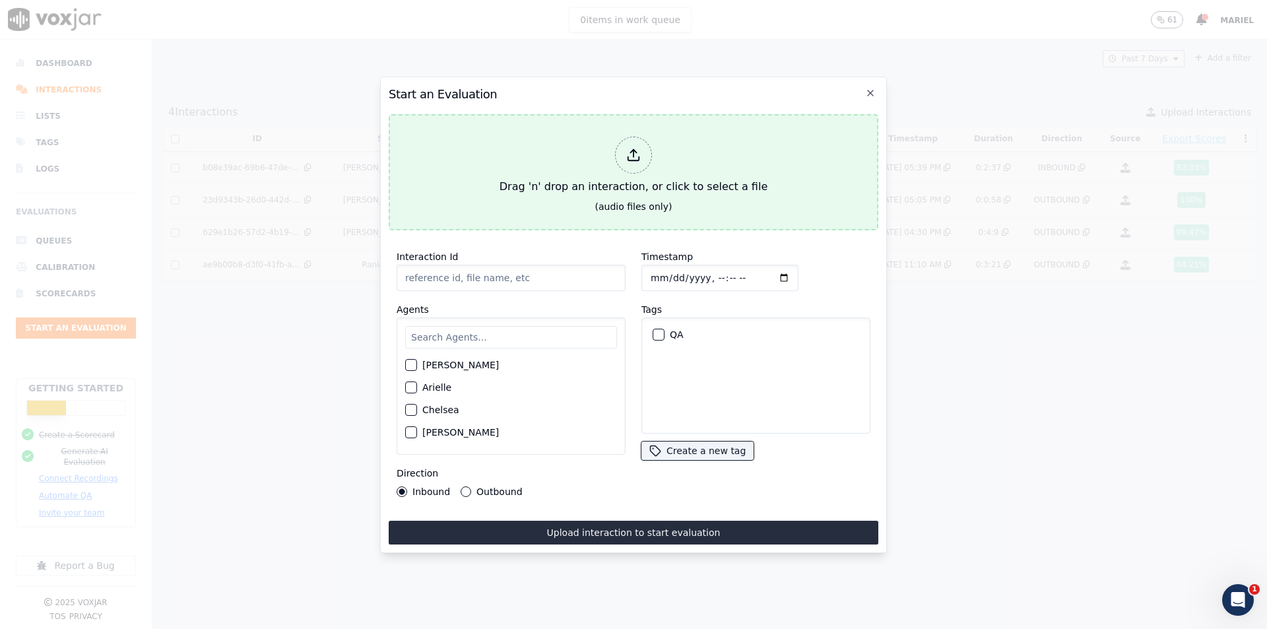
click at [614, 158] on div "Drag 'n' drop an interaction, or click to select a file" at bounding box center [633, 165] width 278 height 69
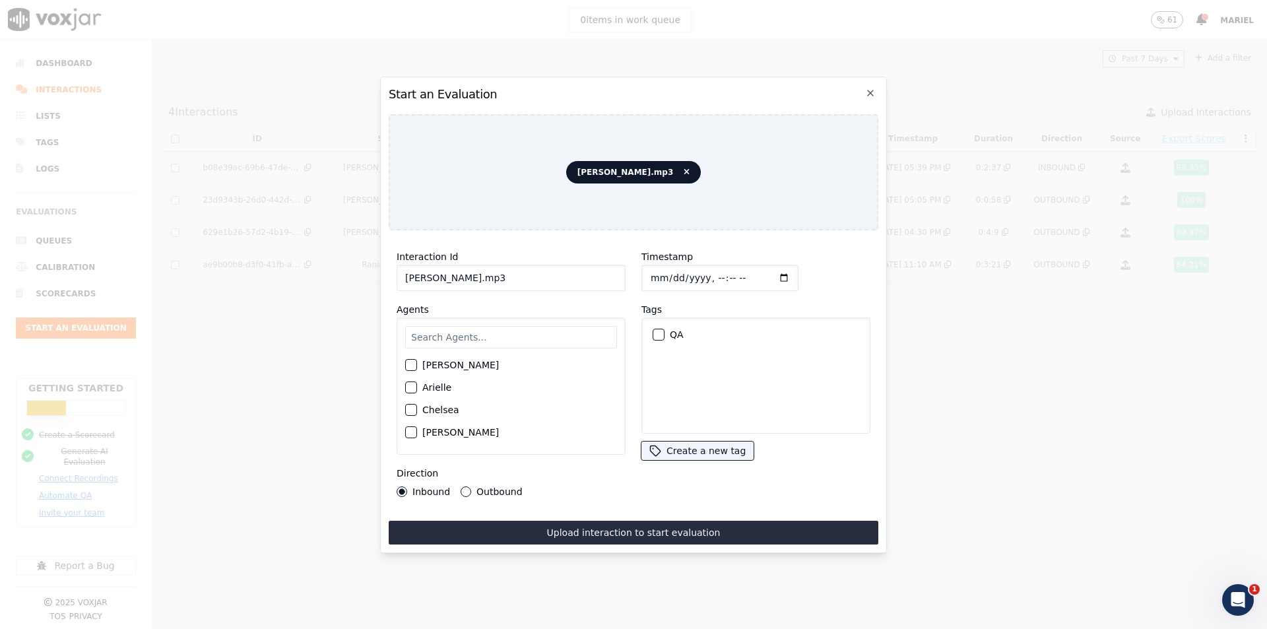
click at [521, 265] on input "[PERSON_NAME].mp3" at bounding box center [511, 278] width 229 height 26
type input "[PERSON_NAME] - DermaGen"
click at [515, 338] on input "text" at bounding box center [511, 337] width 212 height 22
type input "[PERSON_NAME]"
click at [408, 364] on div "button" at bounding box center [410, 368] width 9 height 9
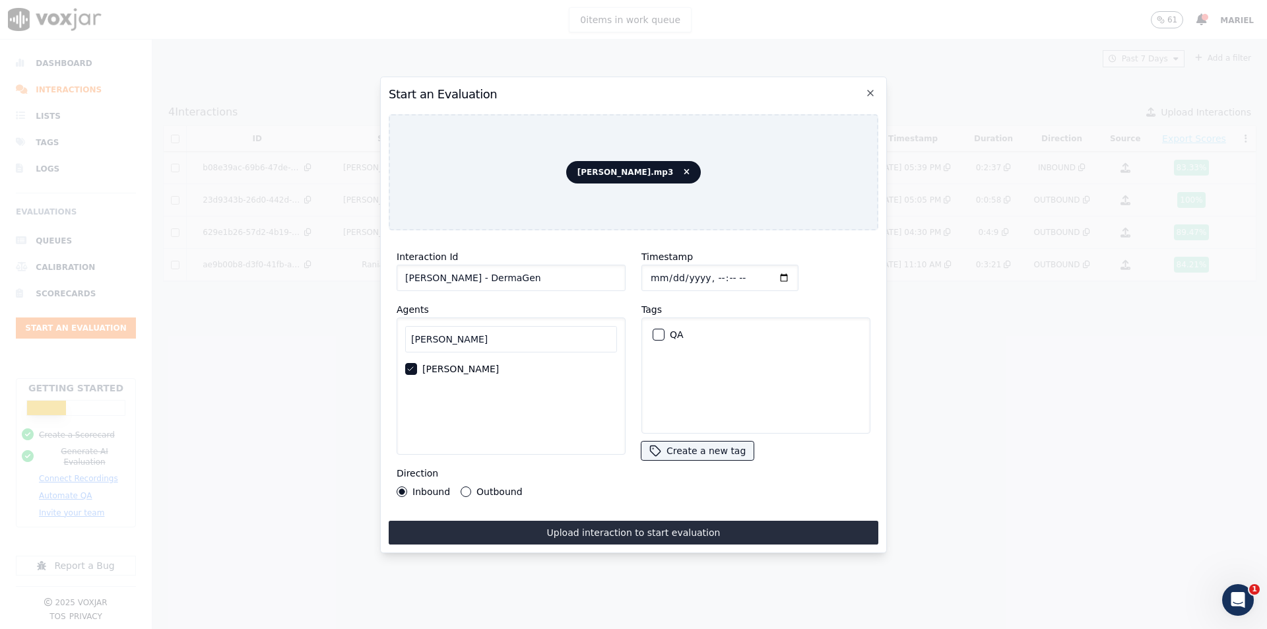
click at [656, 333] on div "button" at bounding box center [657, 334] width 9 height 9
click at [505, 488] on label "Outbound" at bounding box center [499, 491] width 46 height 9
click at [471, 488] on button "Outbound" at bounding box center [466, 491] width 11 height 11
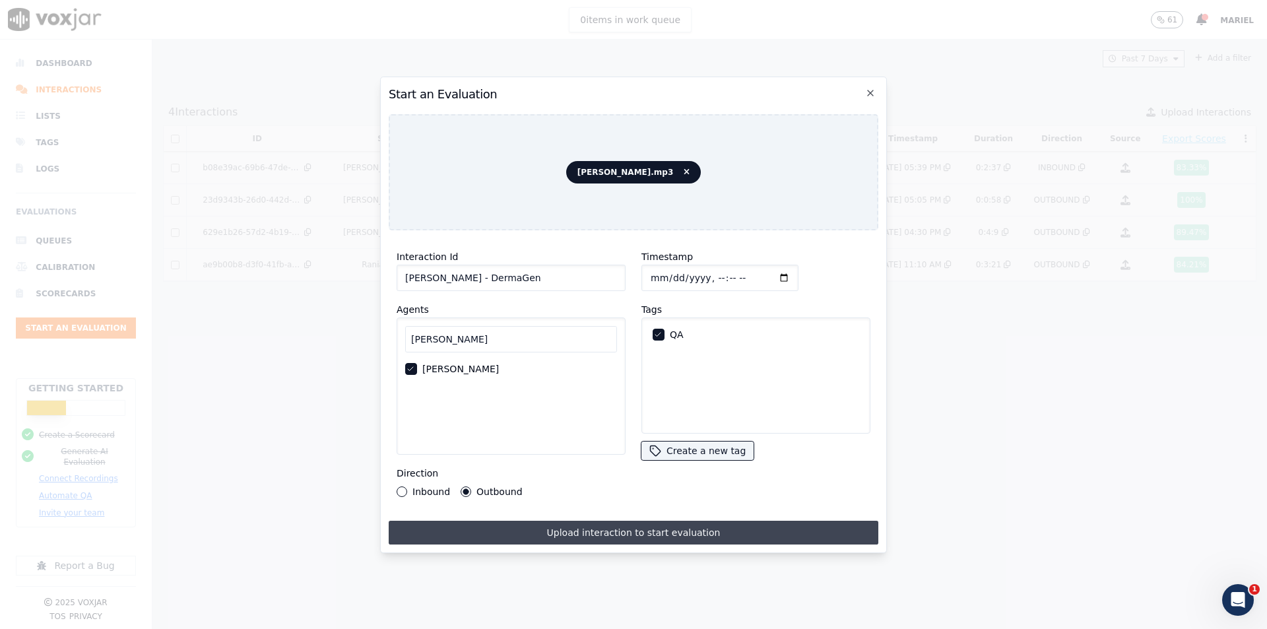
click at [565, 525] on button "Upload interaction to start evaluation" at bounding box center [634, 533] width 490 height 24
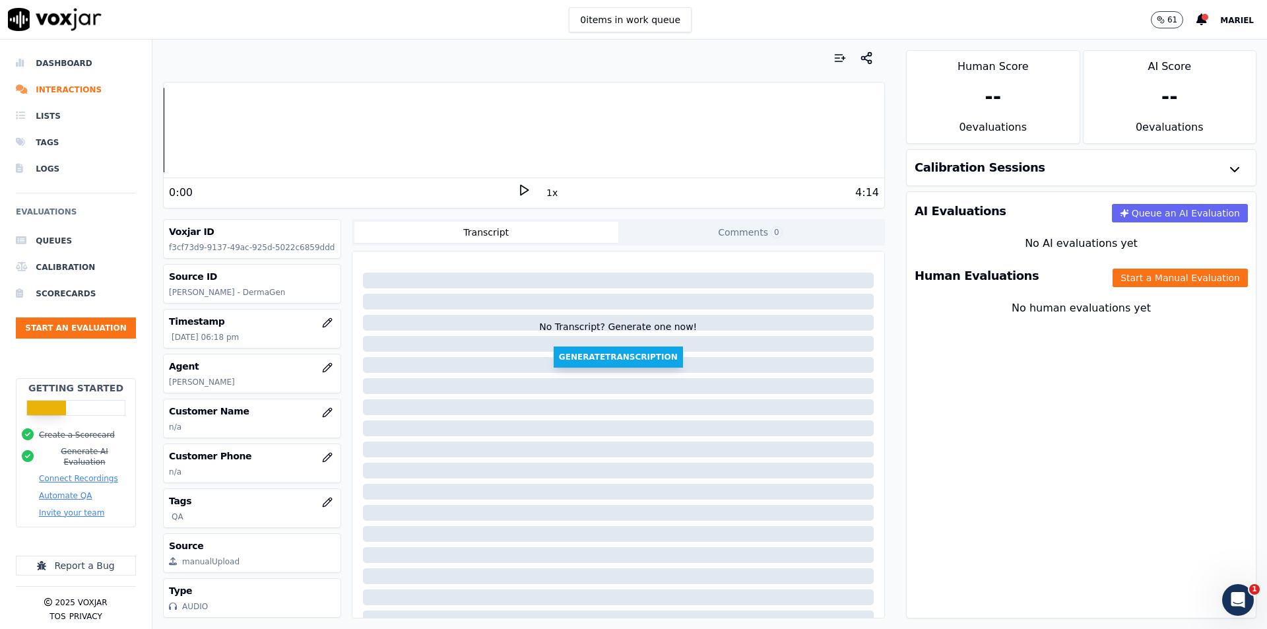
click at [639, 354] on button "Generate Transcription" at bounding box center [618, 356] width 129 height 21
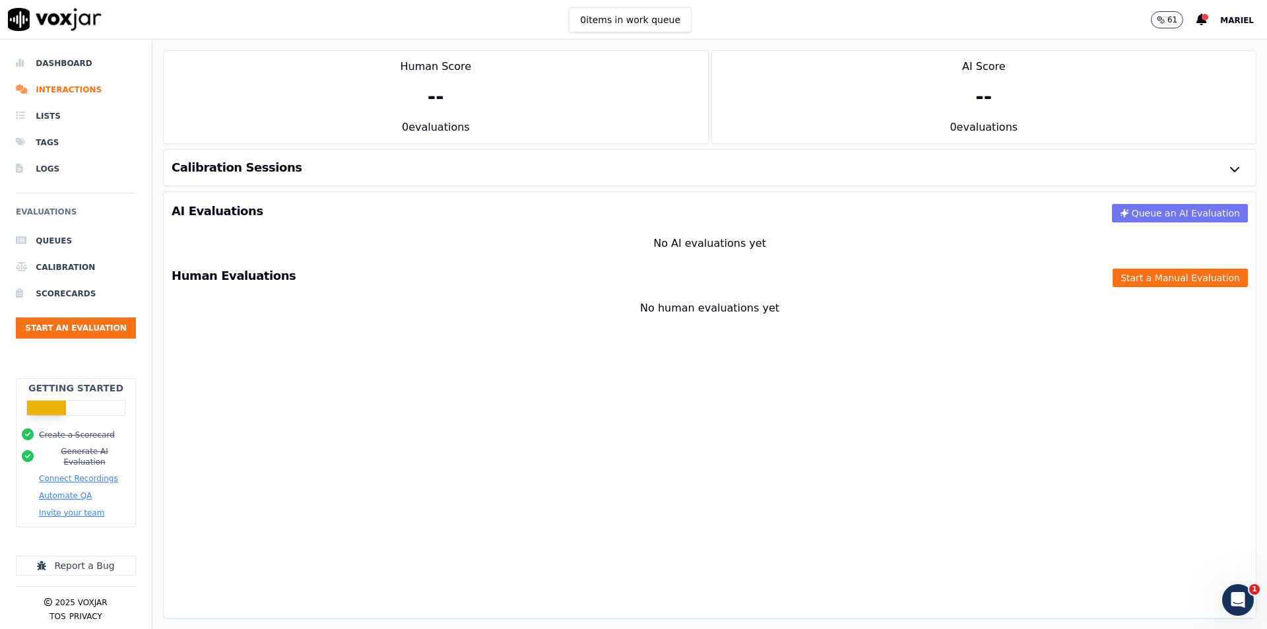
click at [1121, 213] on button "Queue an AI Evaluation" at bounding box center [1180, 213] width 136 height 18
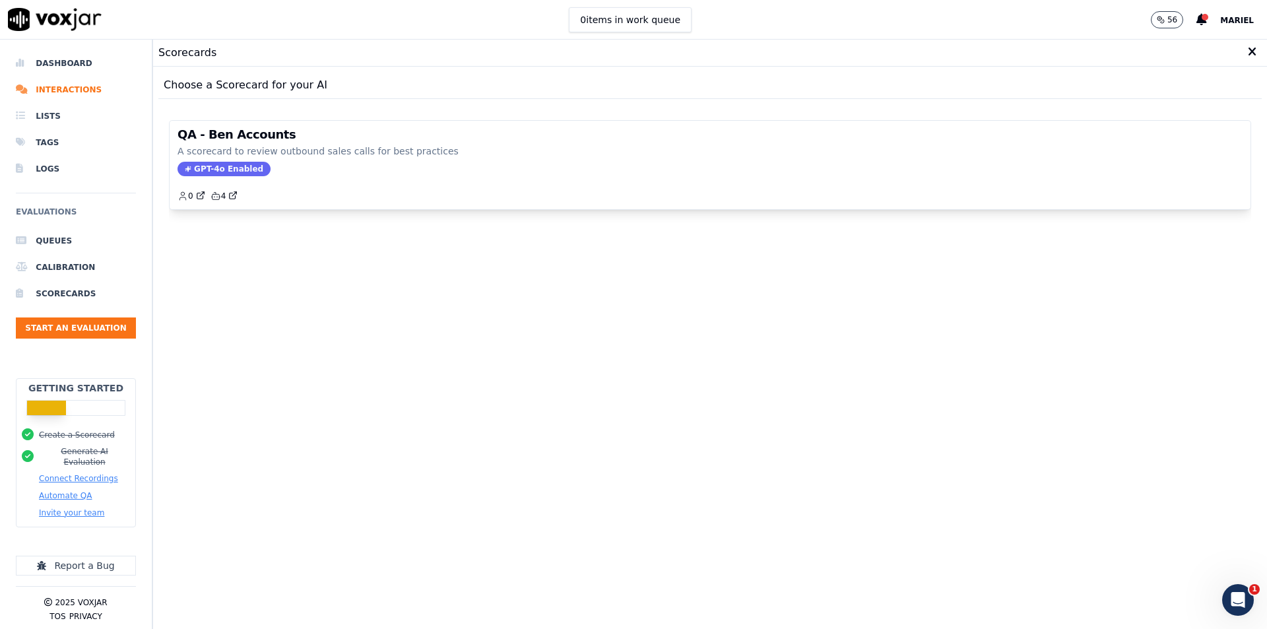
click at [1248, 53] on icon at bounding box center [1252, 52] width 9 height 12
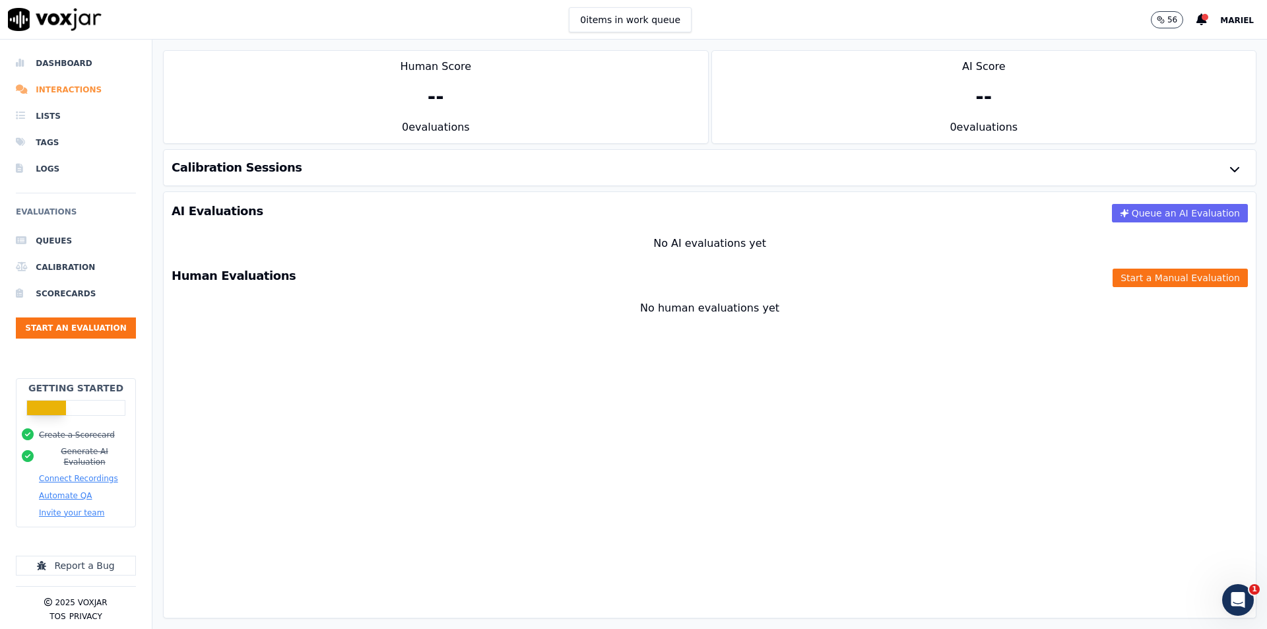
click at [90, 87] on li "Interactions" at bounding box center [76, 90] width 120 height 26
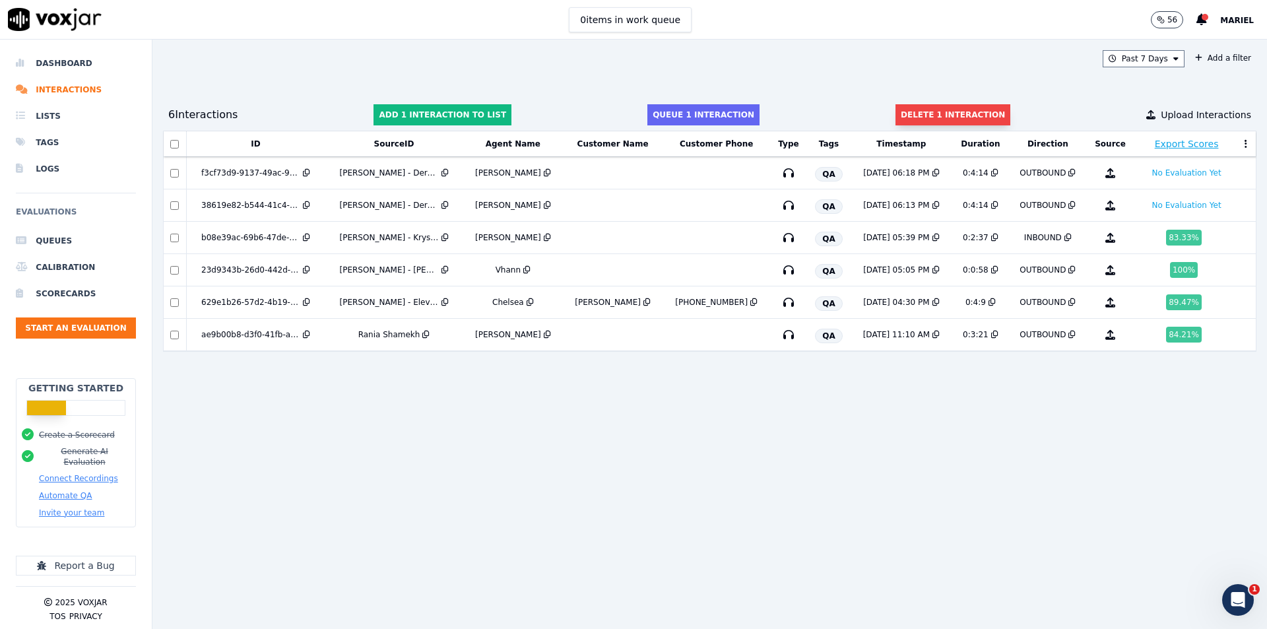
click at [909, 118] on button "Delete 1 interaction" at bounding box center [952, 114] width 115 height 21
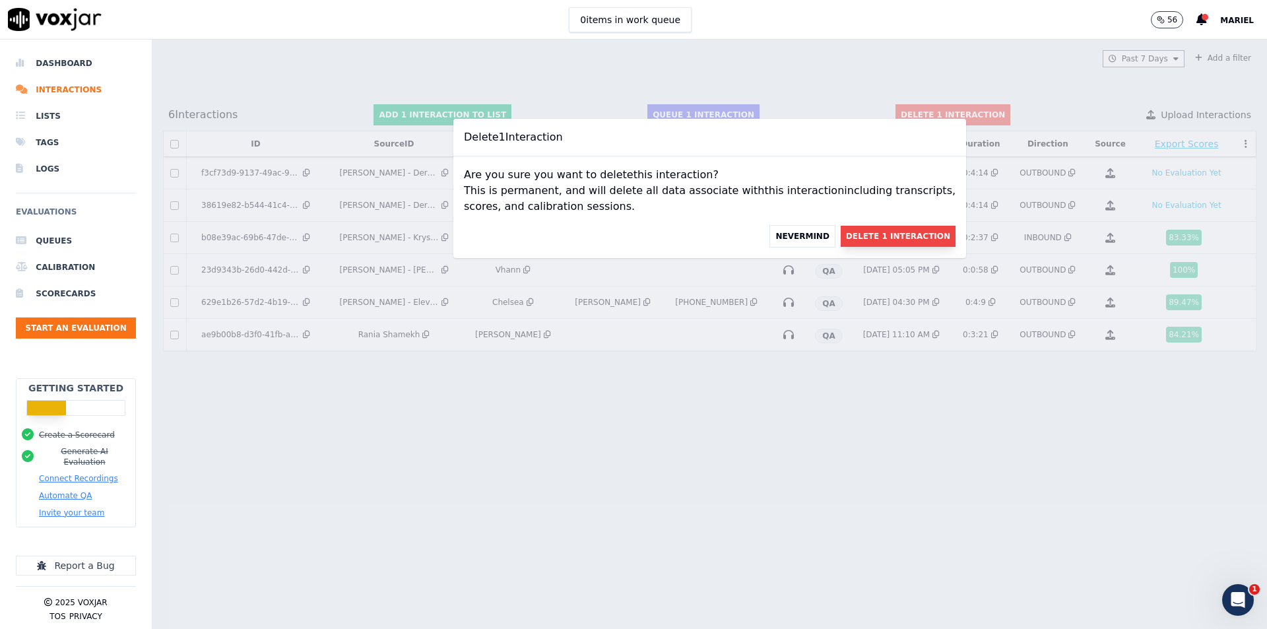
click at [862, 231] on button "Delete 1 Interaction" at bounding box center [898, 236] width 115 height 21
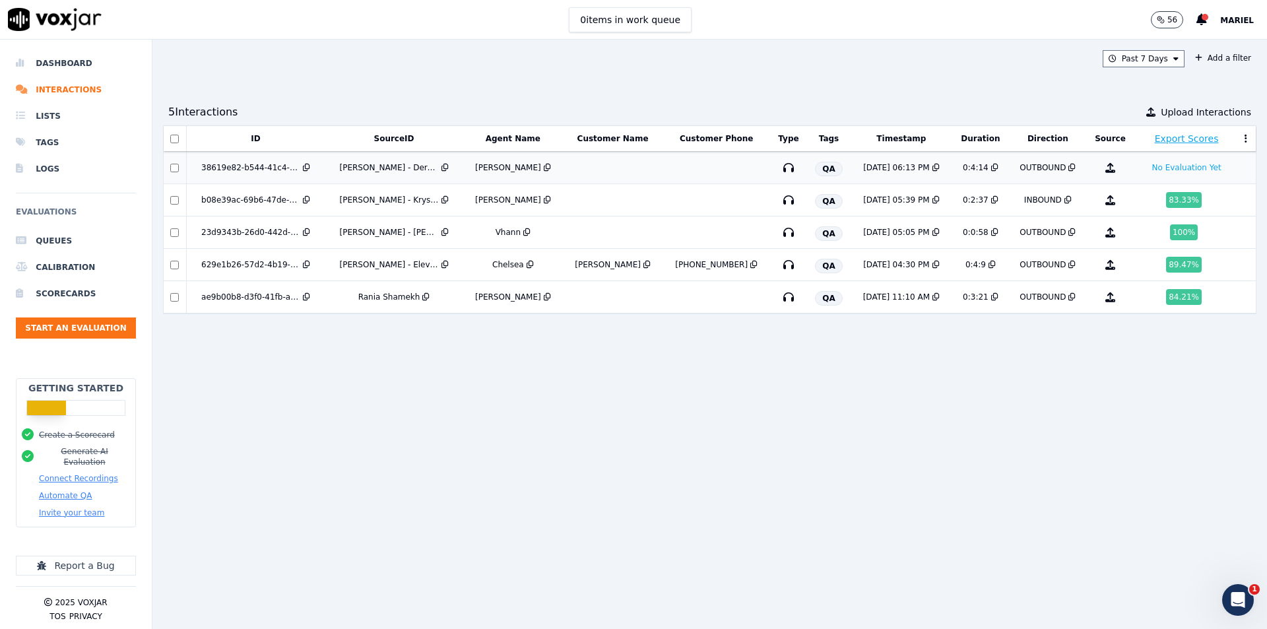
click at [645, 177] on td at bounding box center [613, 168] width 100 height 32
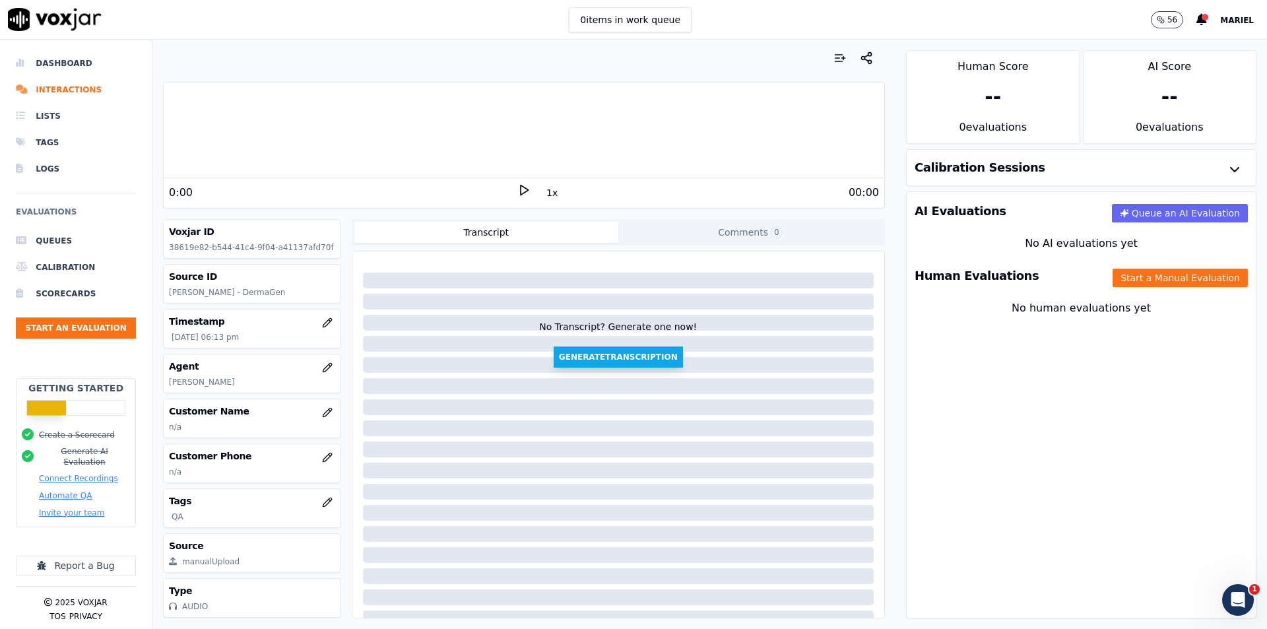
click at [593, 361] on button "Generate Transcription" at bounding box center [618, 356] width 129 height 21
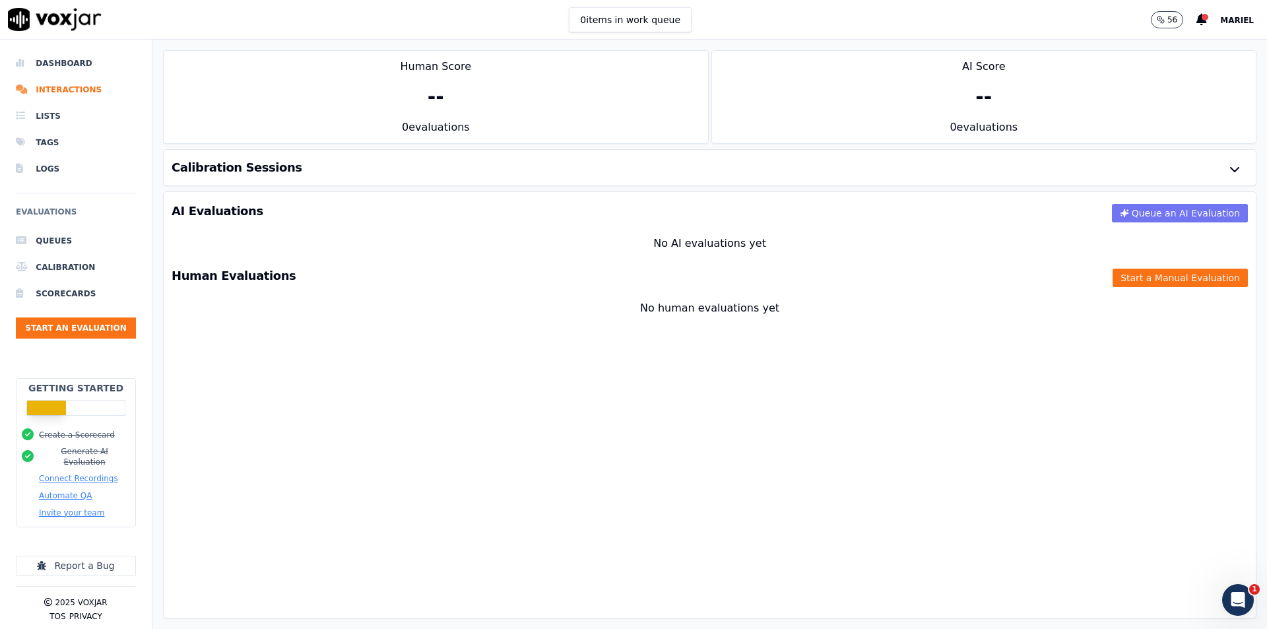
click at [1158, 213] on button "Queue an AI Evaluation" at bounding box center [1180, 213] width 136 height 18
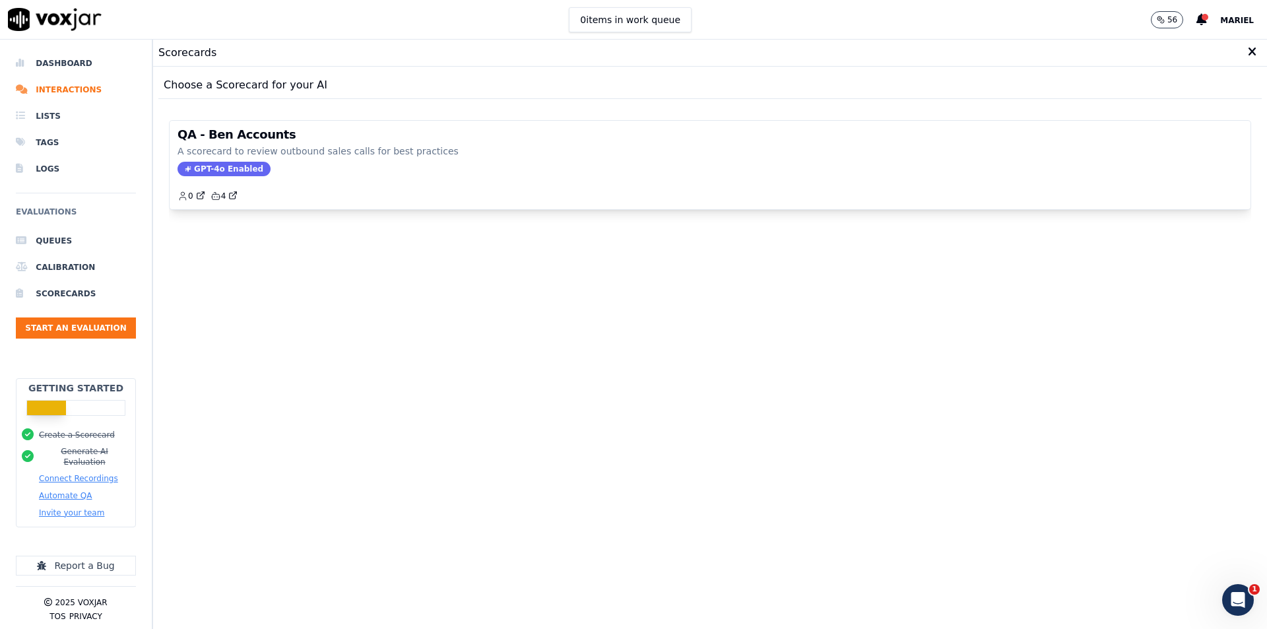
click at [1239, 54] on div "Scorecards" at bounding box center [710, 53] width 1114 height 27
click at [1248, 55] on icon at bounding box center [1252, 52] width 9 height 12
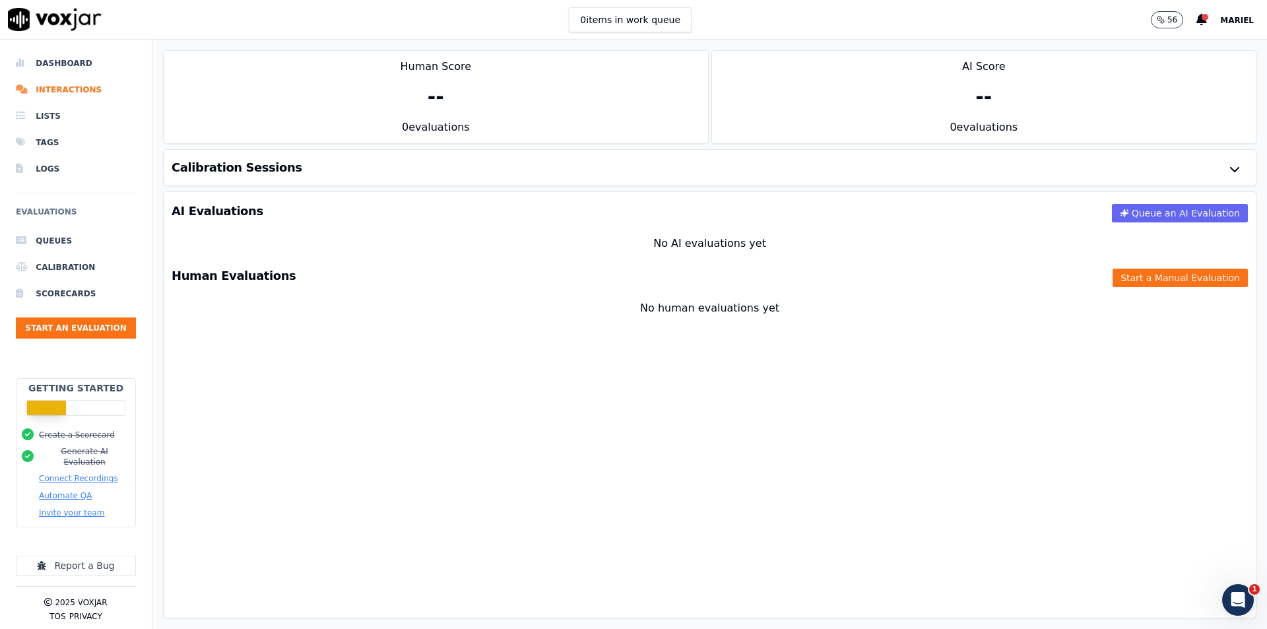
click at [304, 222] on div "AI Evaluations Queue an AI Evaluation" at bounding box center [710, 211] width 1092 height 38
click at [81, 94] on li "Interactions" at bounding box center [76, 90] width 120 height 26
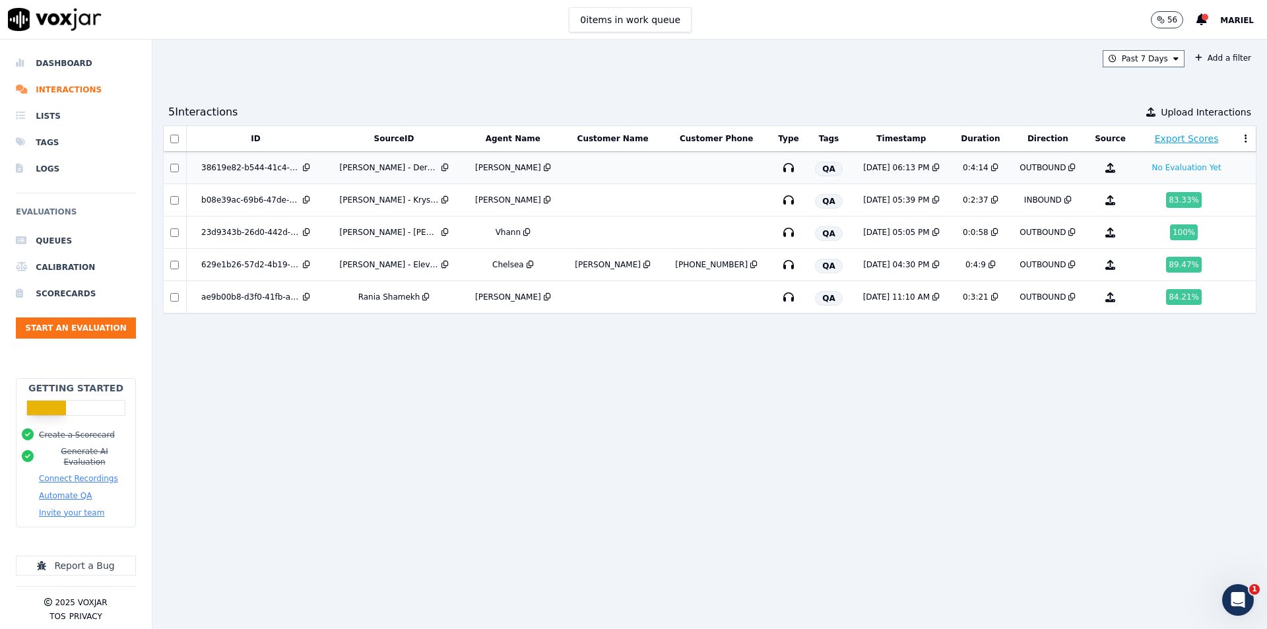
click at [574, 177] on td at bounding box center [613, 168] width 100 height 32
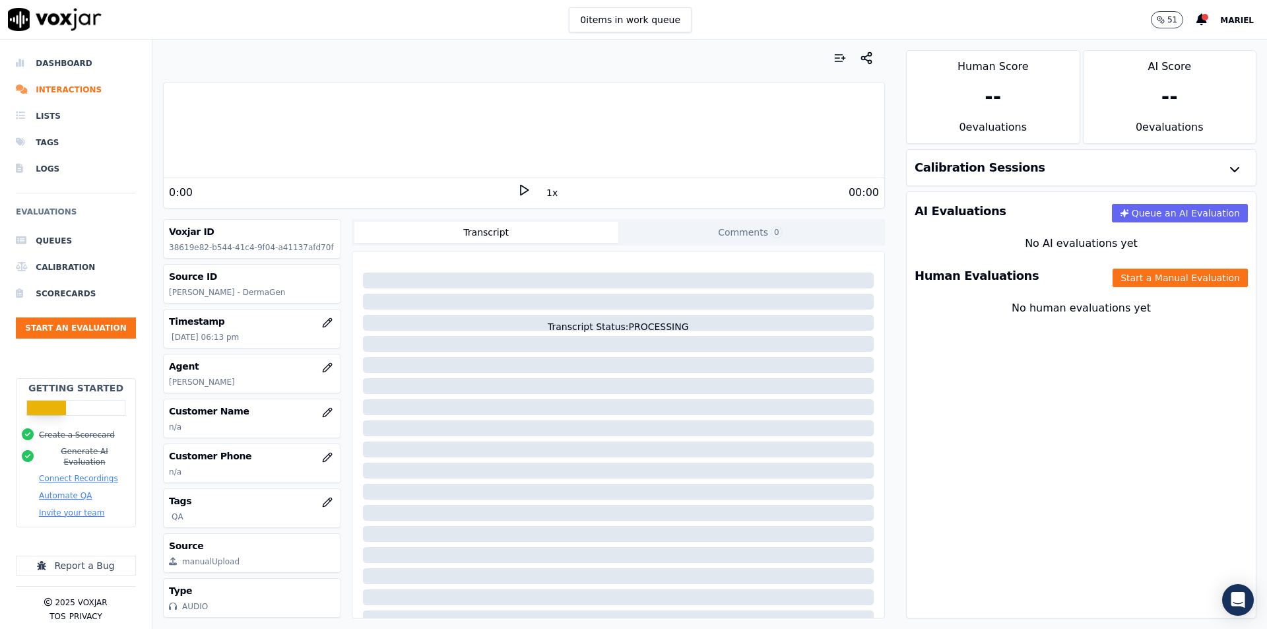
scroll to position [59, 0]
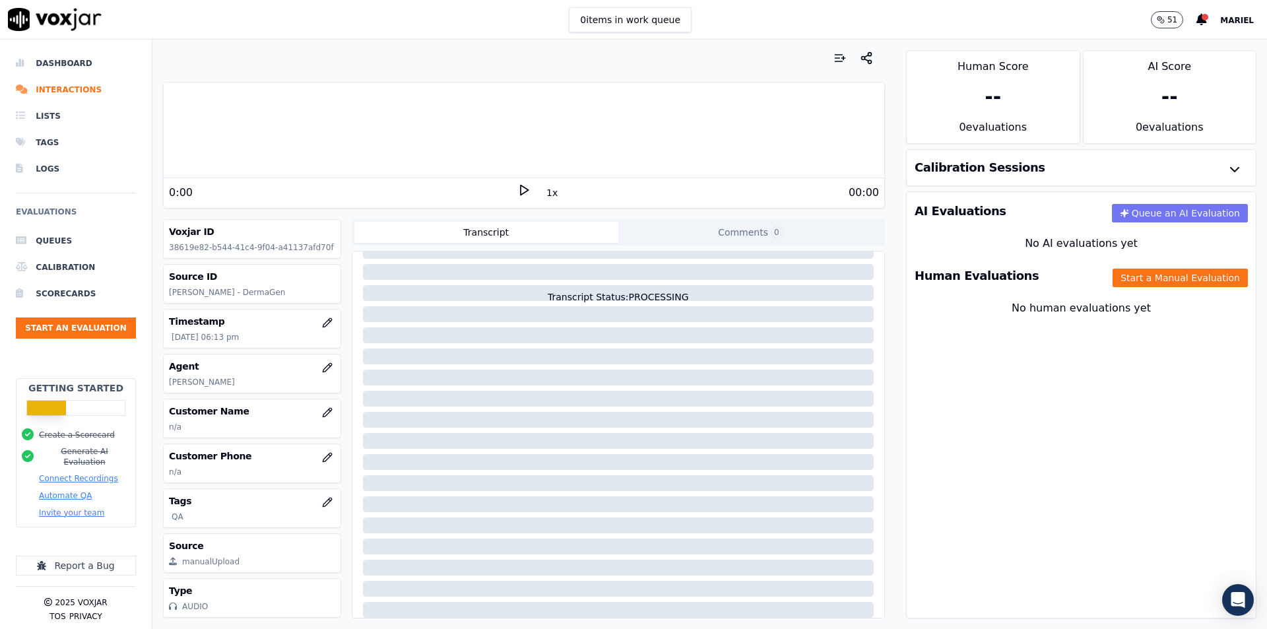
click at [1159, 216] on button "Queue an AI Evaluation" at bounding box center [1180, 213] width 136 height 18
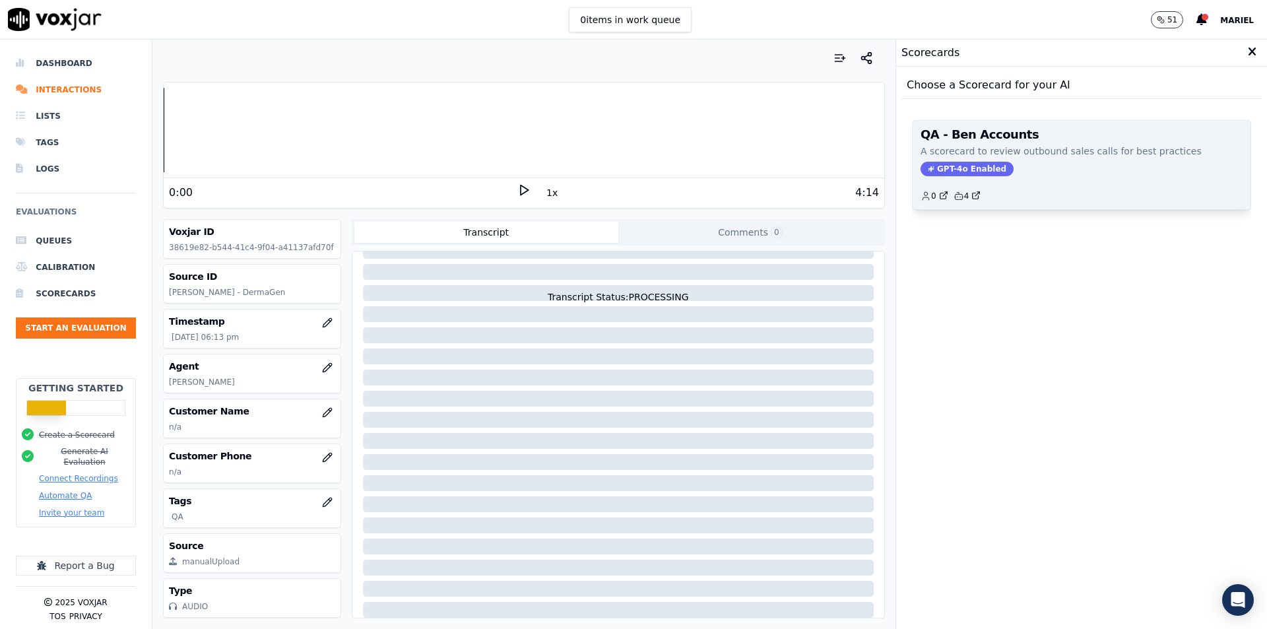
click at [992, 168] on div "GPT-4o Enabled" at bounding box center [1081, 169] width 322 height 15
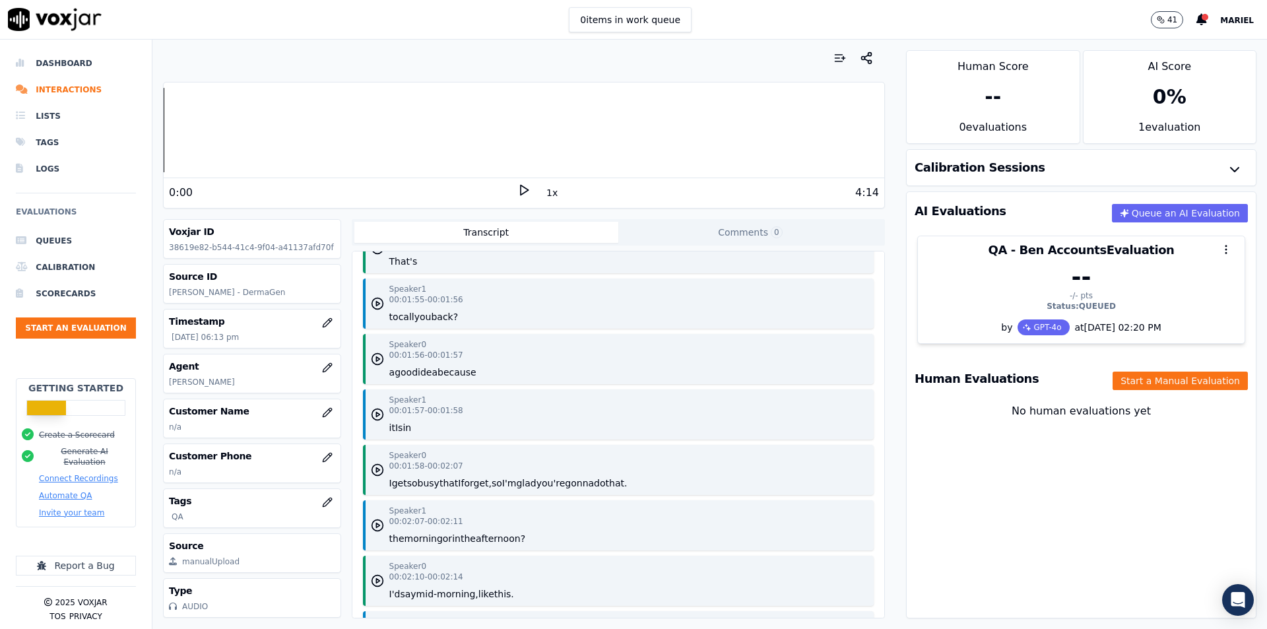
scroll to position [1452, 0]
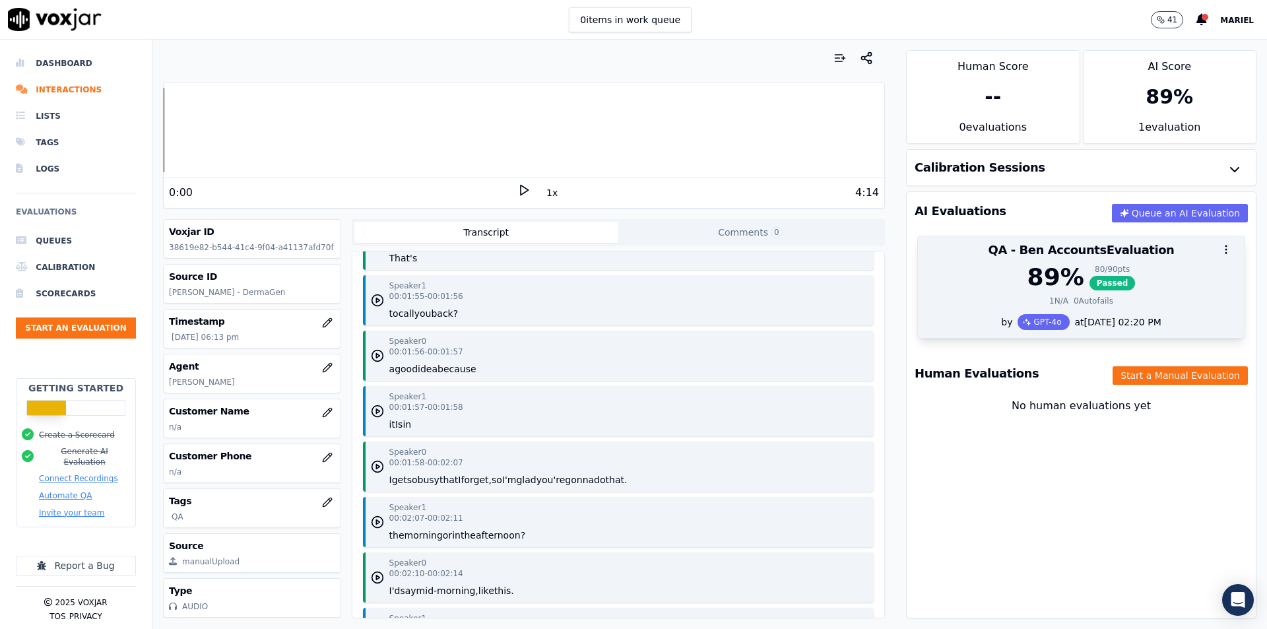
click at [1089, 265] on div "80 / 90 pts" at bounding box center [1112, 269] width 46 height 11
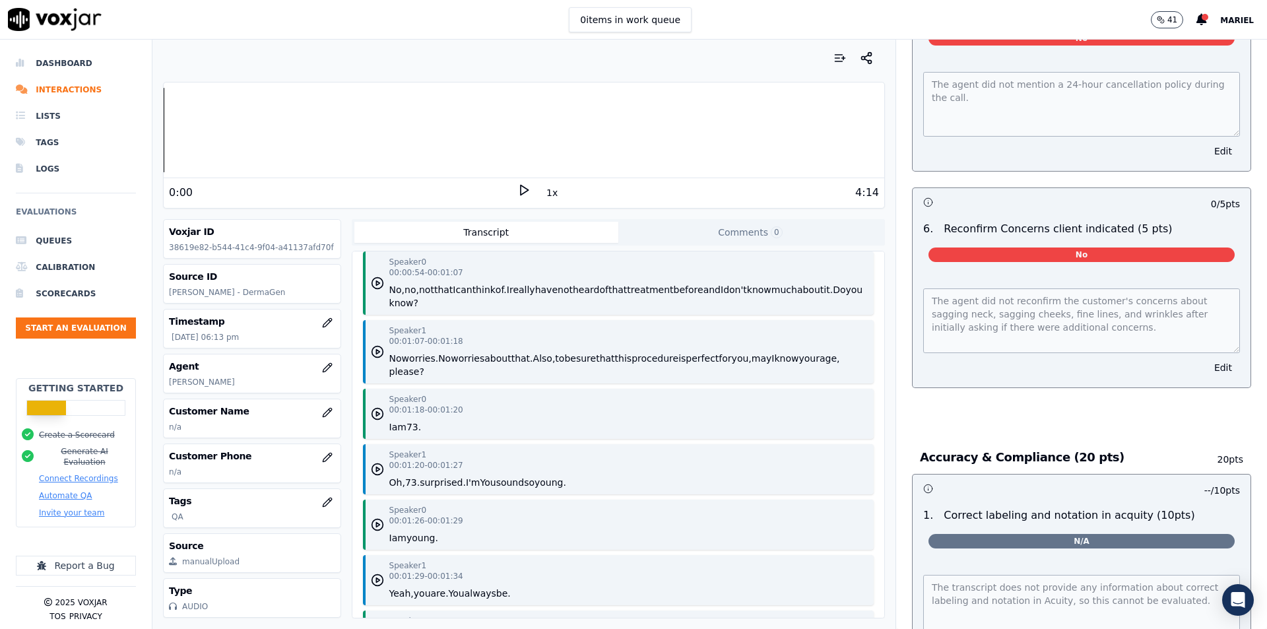
scroll to position [792, 0]
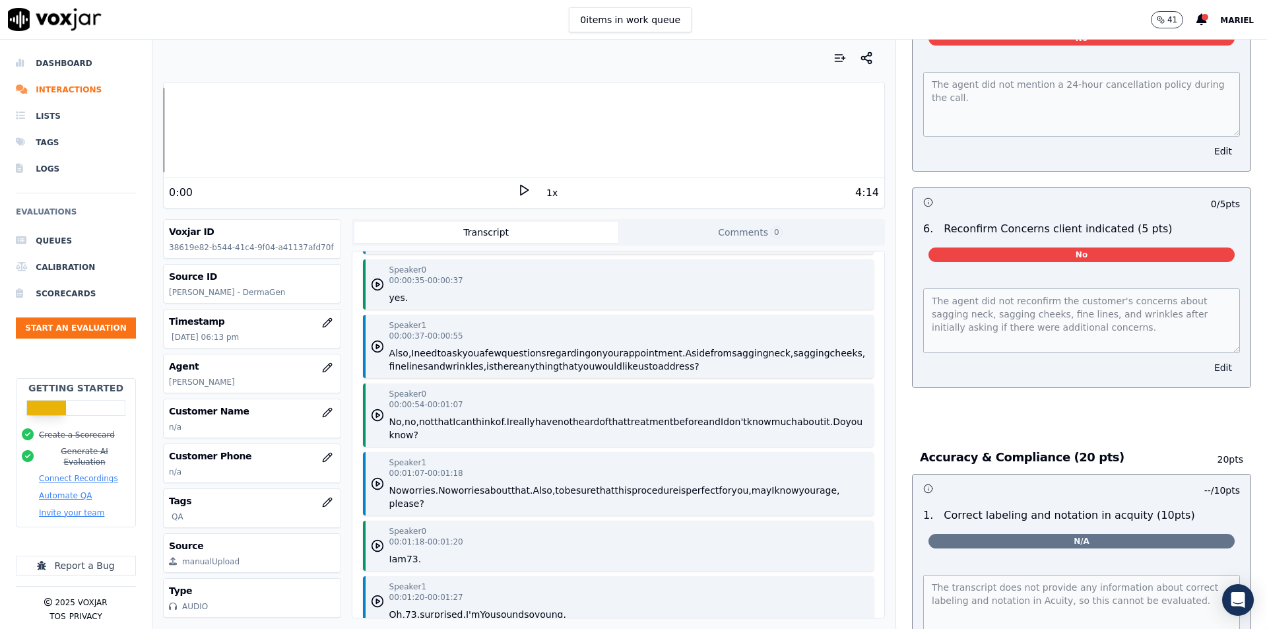
click at [1206, 359] on button "Edit" at bounding box center [1223, 367] width 34 height 18
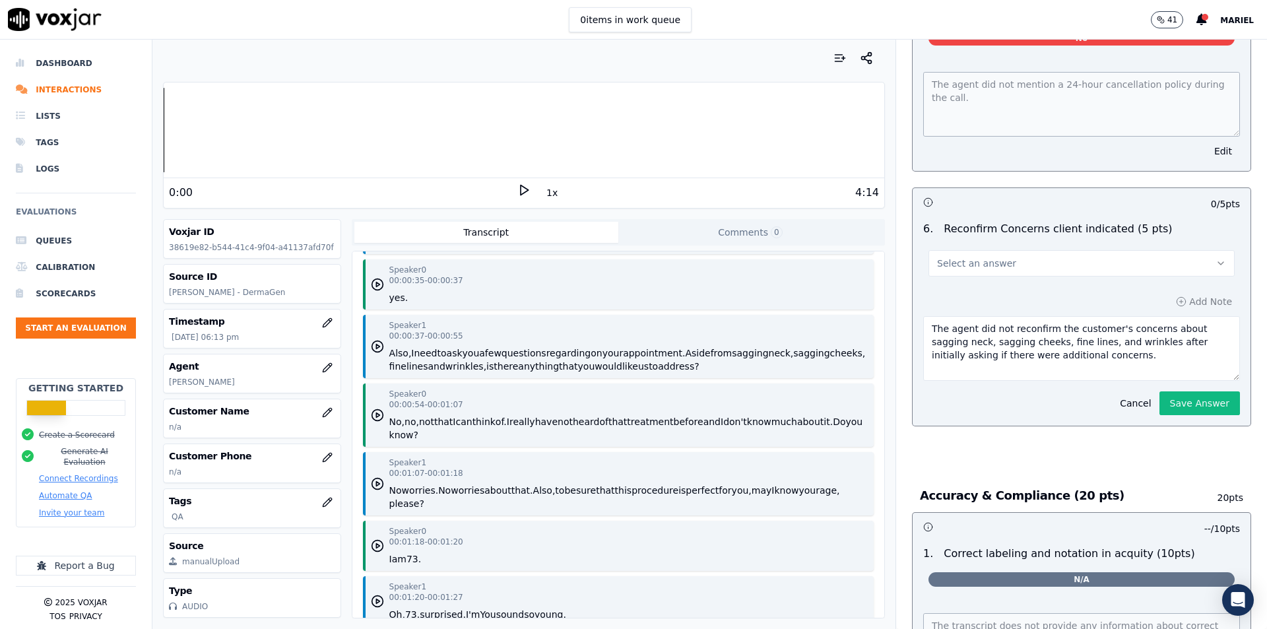
drag, startPoint x: 998, startPoint y: 321, endPoint x: 895, endPoint y: 309, distance: 104.3
click at [1012, 339] on textarea "Reconfirm the customer's concerns about sagging neck, sagging cheeks, fine line…" at bounding box center [1081, 348] width 317 height 65
click at [1022, 347] on textarea "Reconfirm the customer's concerns about sagging neck, sagging cheeks, fine line…" at bounding box center [1081, 348] width 317 height 65
drag, startPoint x: 1056, startPoint y: 333, endPoint x: 1066, endPoint y: 352, distance: 21.5
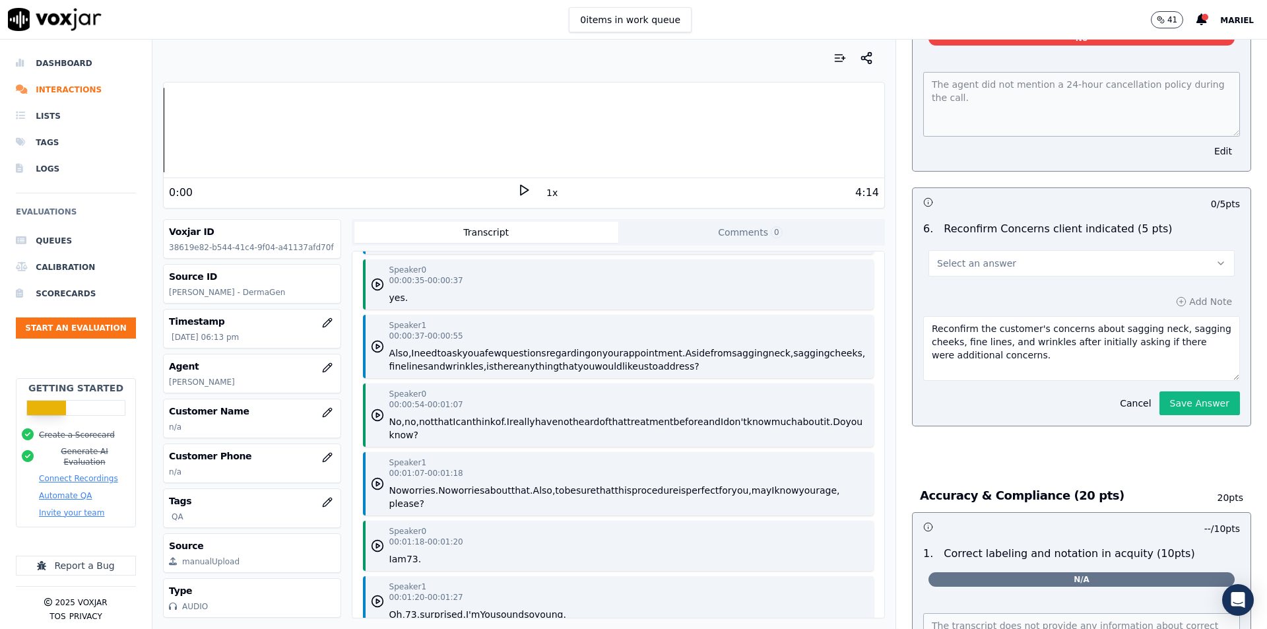
click at [1066, 352] on textarea "Reconfirm the customer's concerns about sagging neck, sagging cheeks, fine line…" at bounding box center [1081, 348] width 317 height 65
type textarea "Reconfirm the customer's concerns about sagging neck, sagging cheeks, fine line…"
click at [1060, 259] on button "Select an answer" at bounding box center [1081, 263] width 306 height 26
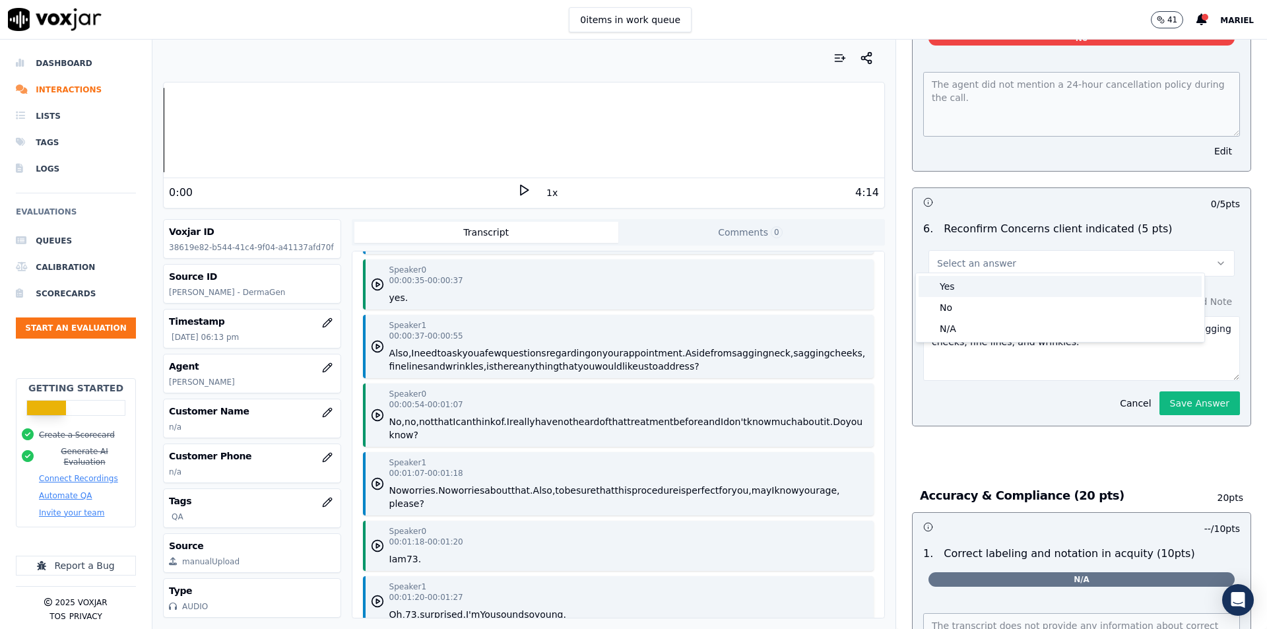
click at [1006, 289] on div "Yes" at bounding box center [1060, 286] width 283 height 21
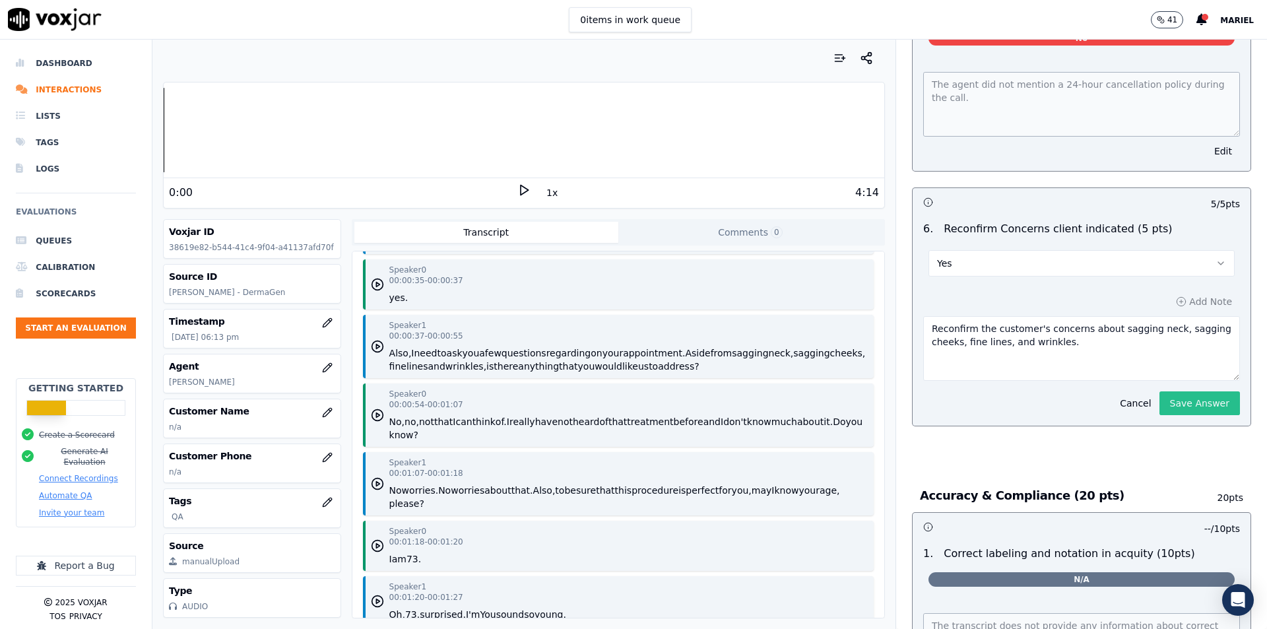
click at [1185, 395] on button "Save Answer" at bounding box center [1199, 403] width 81 height 24
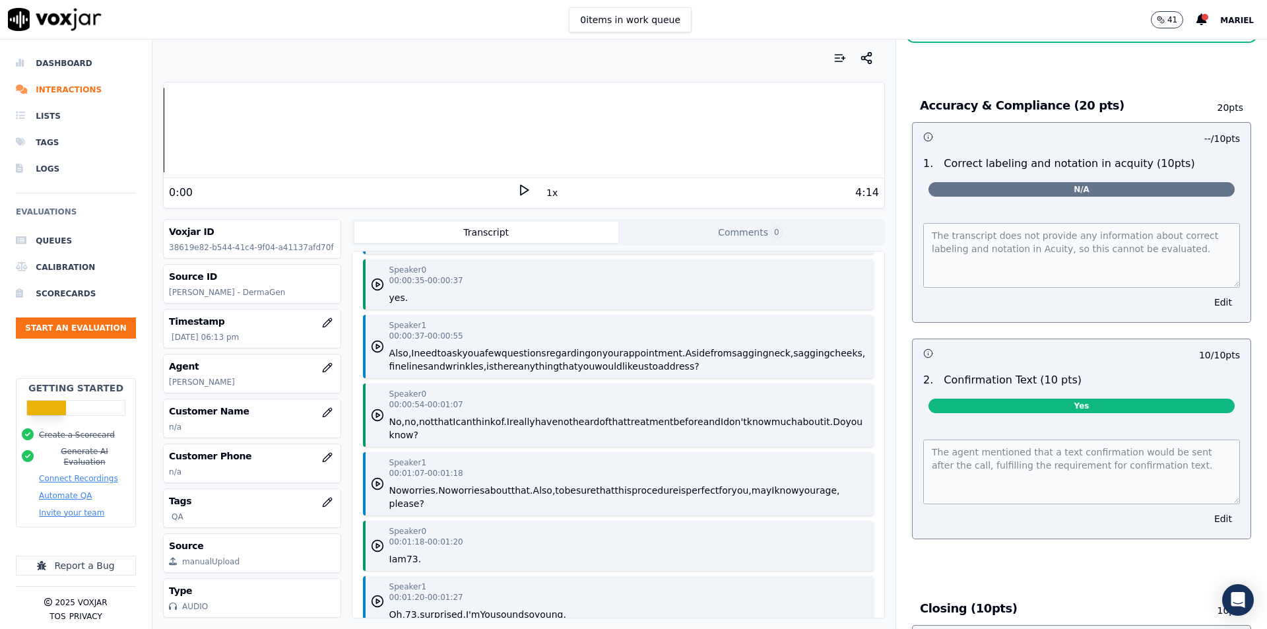
scroll to position [2375, 0]
click at [1206, 294] on button "Edit" at bounding box center [1223, 301] width 34 height 18
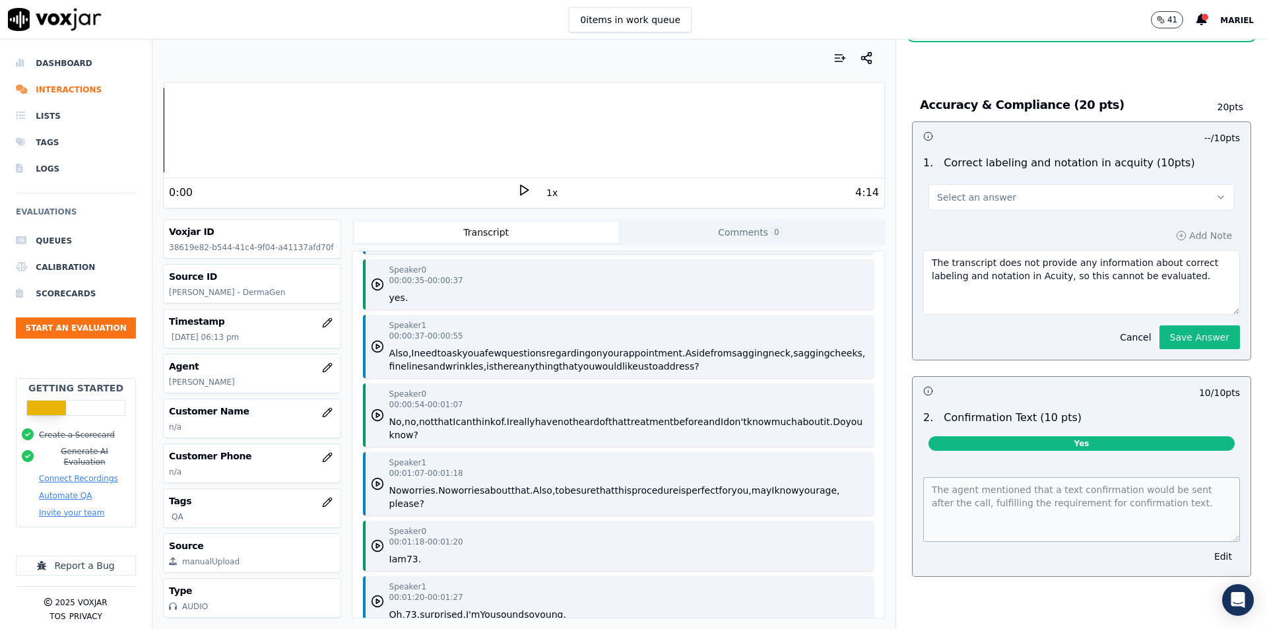
click at [1078, 187] on button "Select an answer" at bounding box center [1081, 197] width 306 height 26
click at [1036, 220] on div "Yes" at bounding box center [1060, 220] width 283 height 21
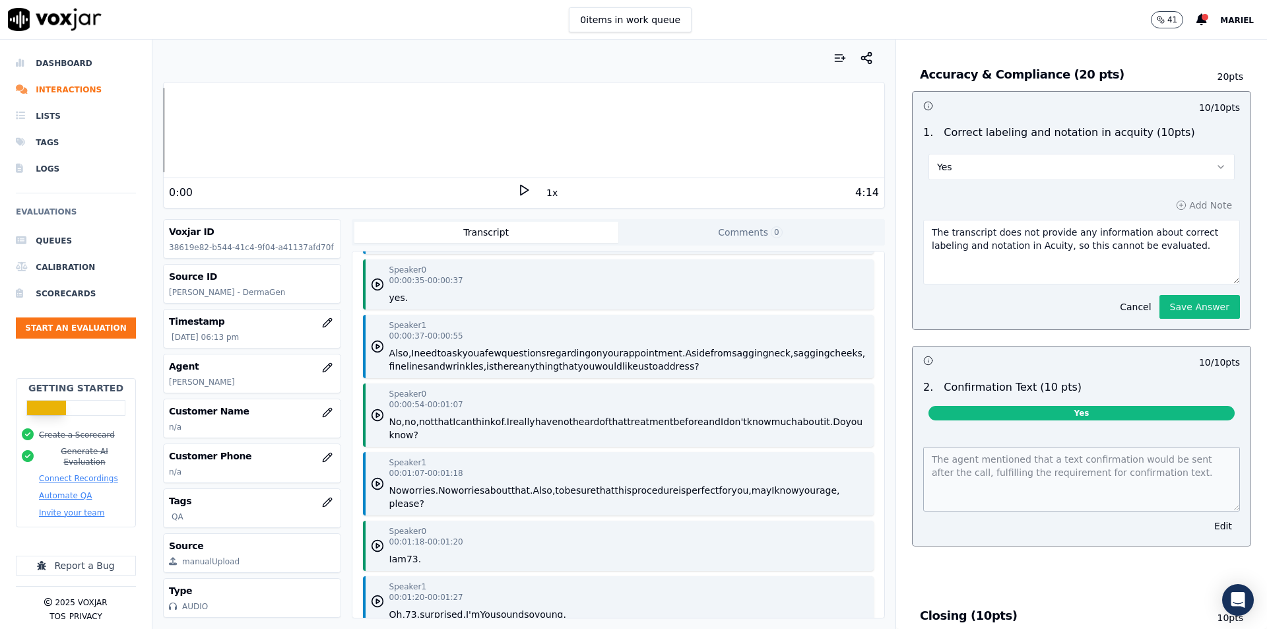
drag, startPoint x: 1180, startPoint y: 271, endPoint x: 789, endPoint y: 218, distance: 394.3
click at [789, 218] on div "Your browser does not support the audio element. 0:00 1x 4:14 Voxjar ID 38619e8…" at bounding box center [709, 334] width 1114 height 589
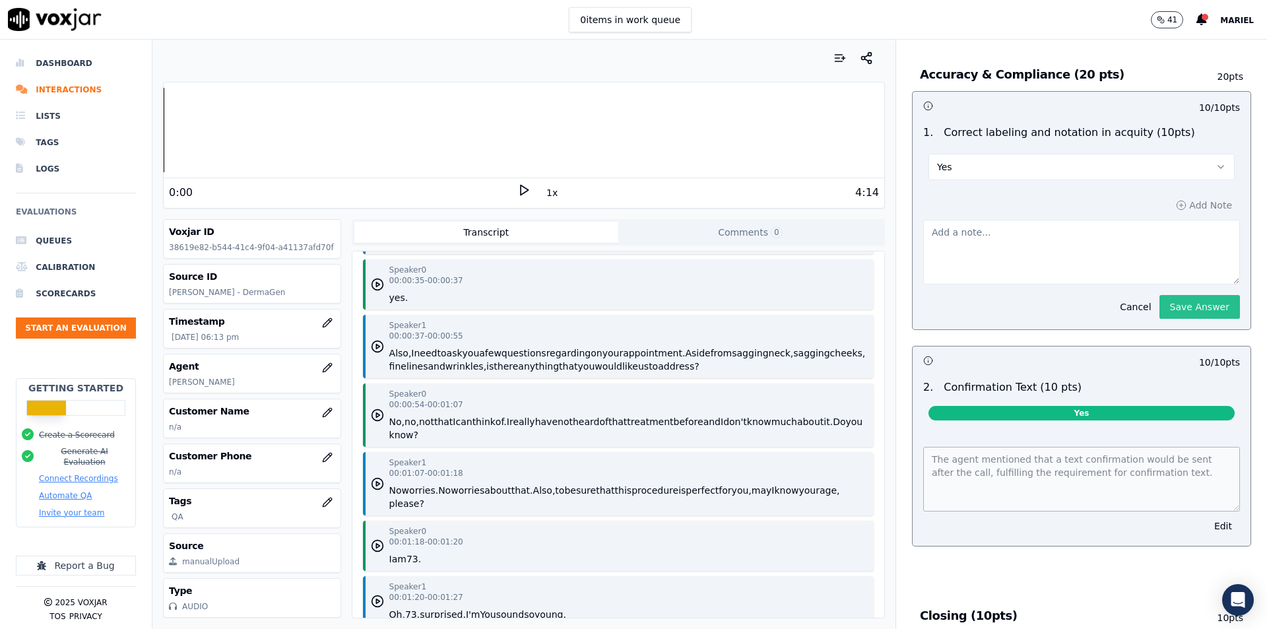
click at [1191, 296] on div "10 / 10 pts 1 . Correct labeling and notation in acquity (10pts) Yes Add Note C…" at bounding box center [1081, 318] width 339 height 455
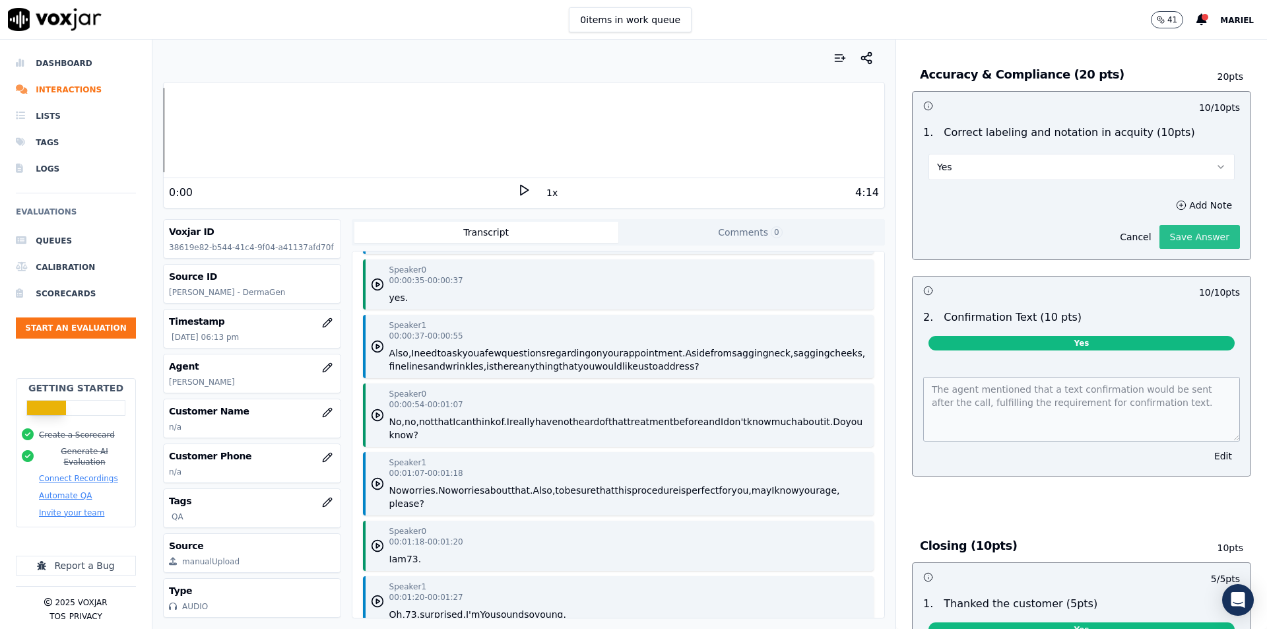
click at [1159, 239] on button "Save Answer" at bounding box center [1199, 237] width 81 height 24
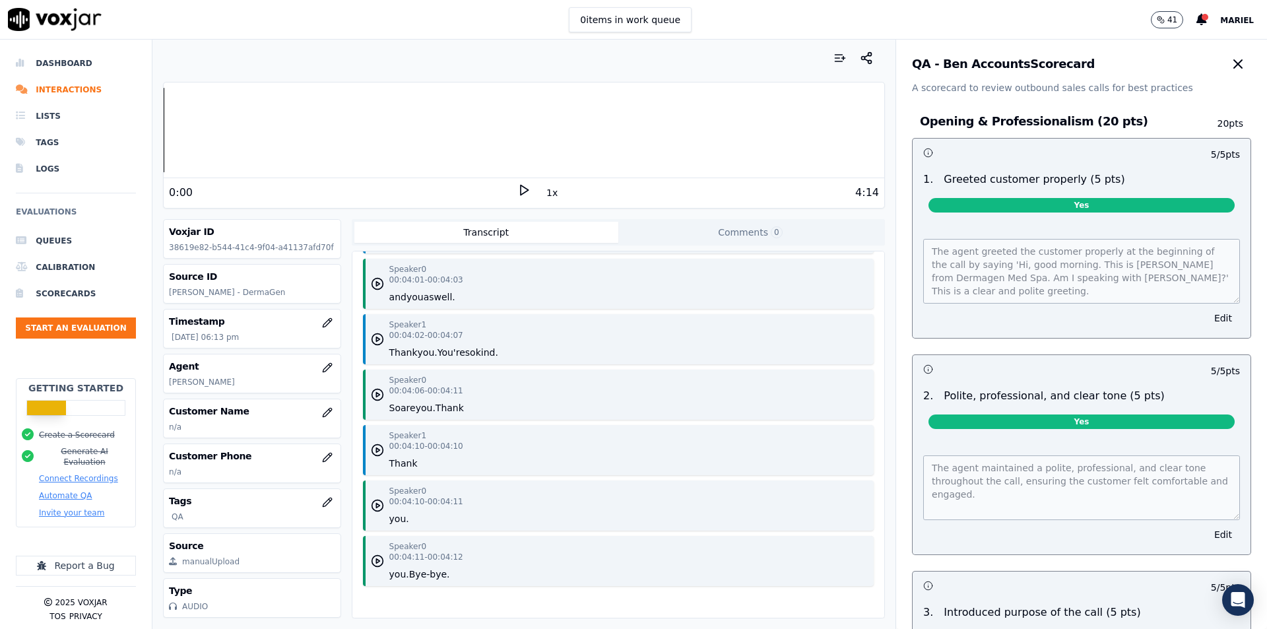
scroll to position [0, 0]
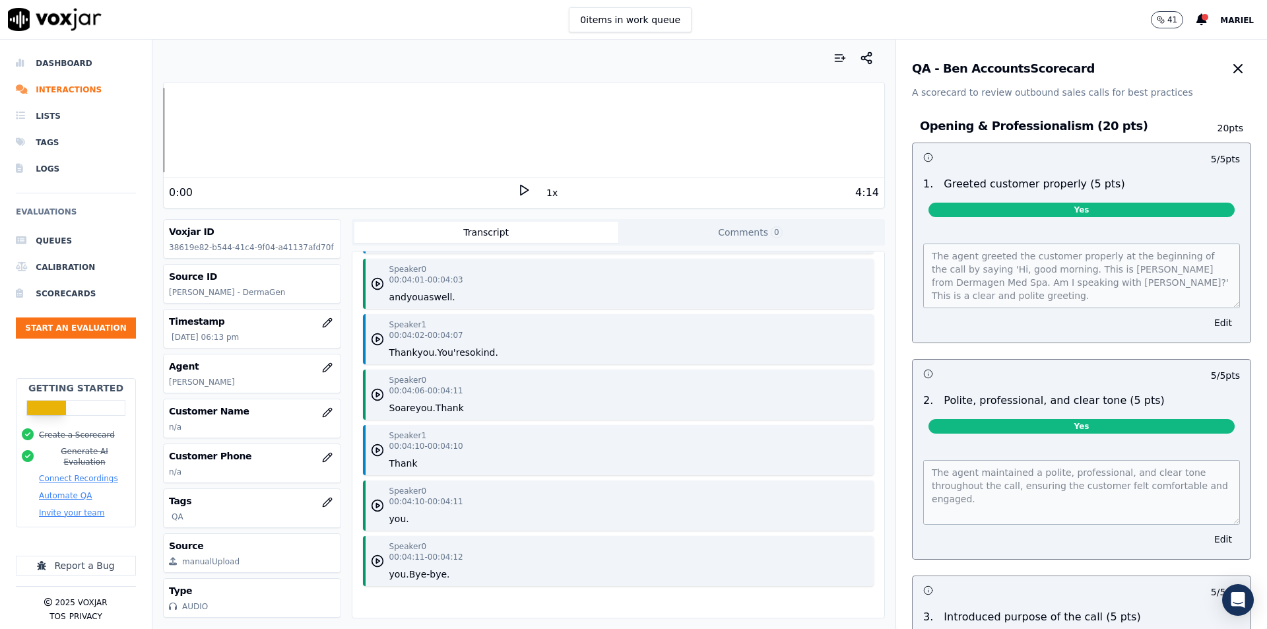
click at [1225, 59] on button "button" at bounding box center [1238, 68] width 26 height 26
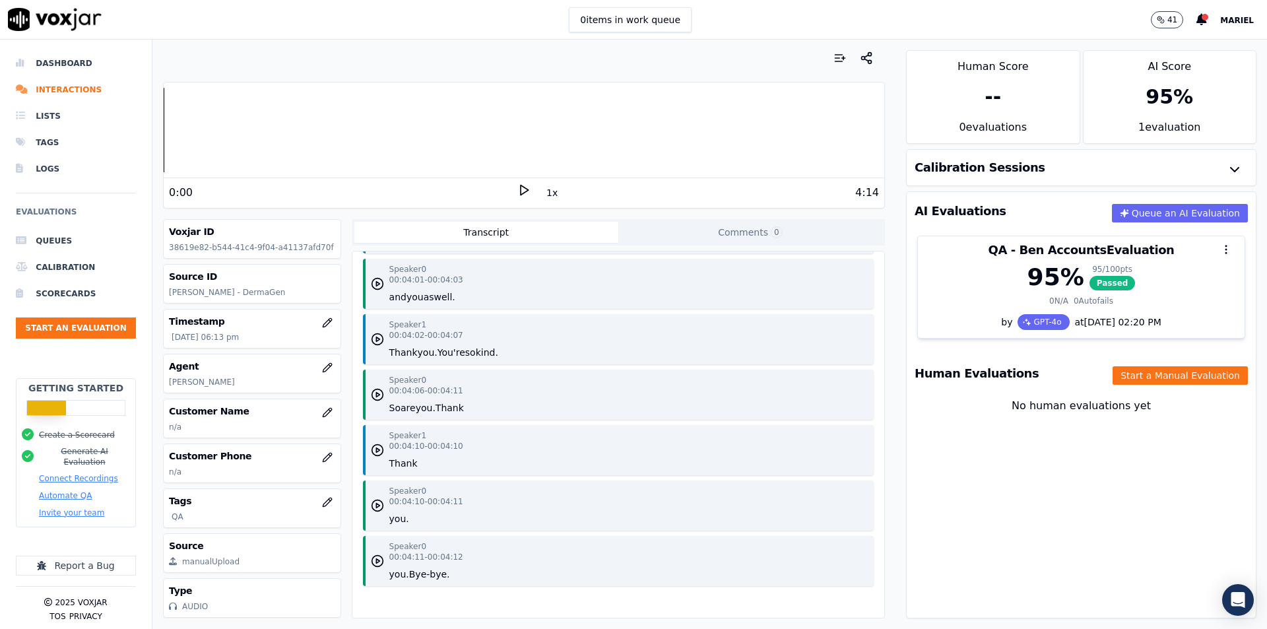
click at [982, 442] on div "No human evaluations yet" at bounding box center [1081, 422] width 328 height 48
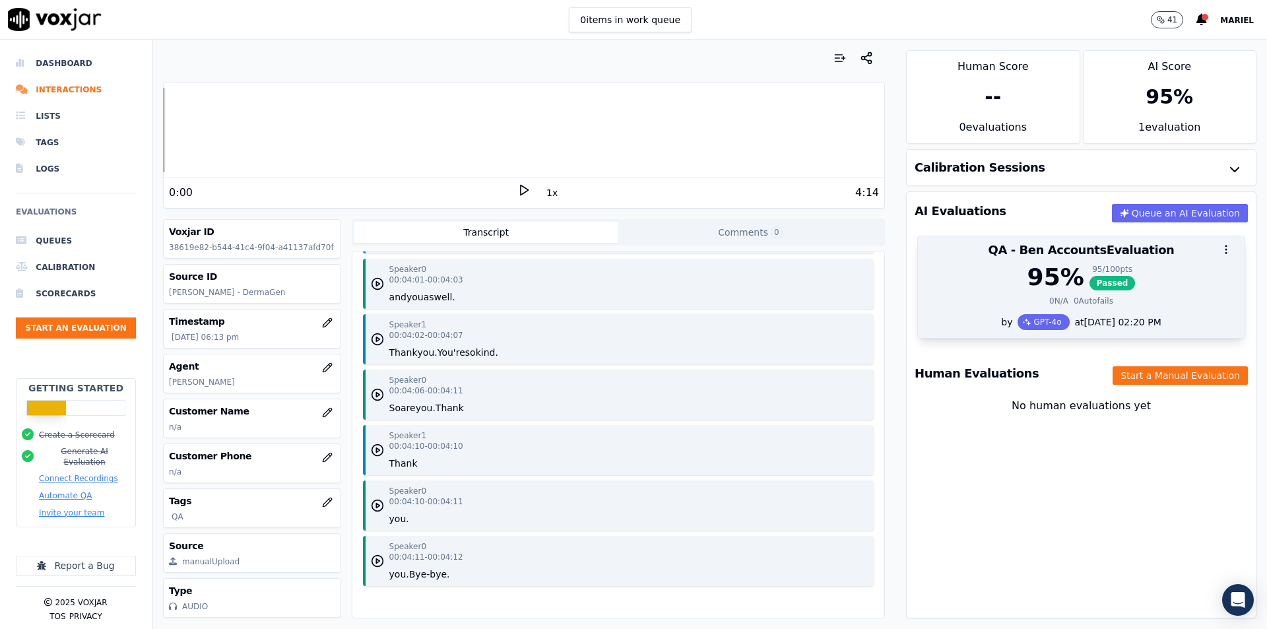
click at [949, 290] on div "95 % 95 / 100 pts Passed" at bounding box center [1081, 277] width 311 height 26
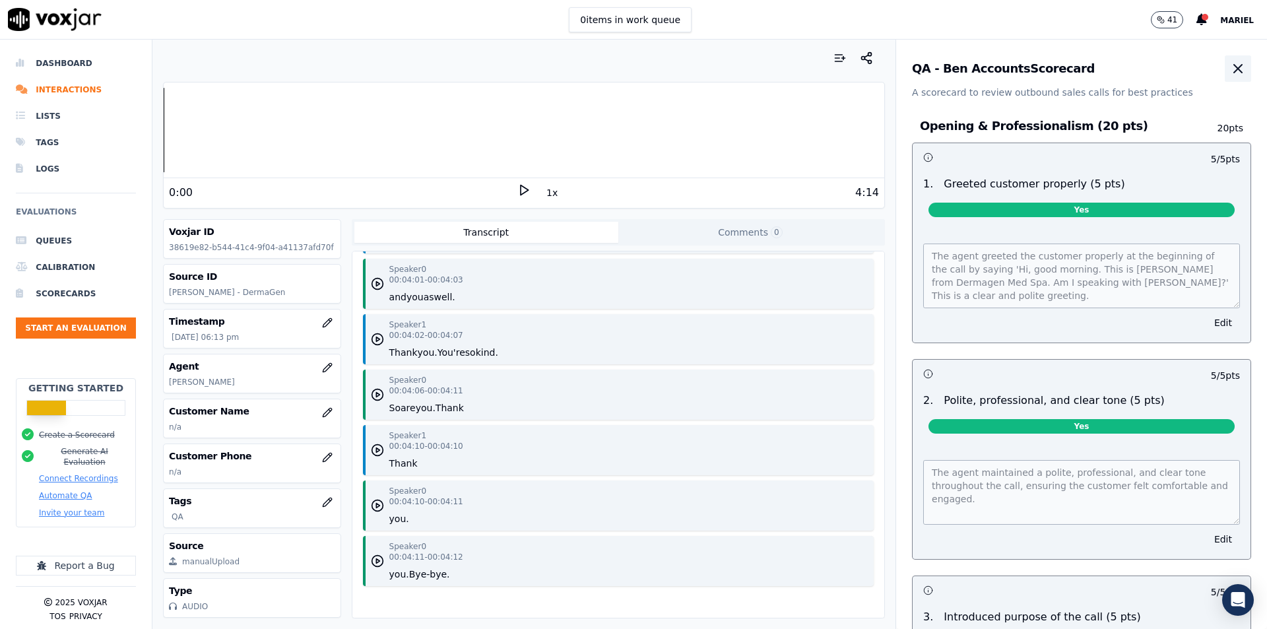
click at [1234, 70] on icon "button" at bounding box center [1238, 69] width 8 height 8
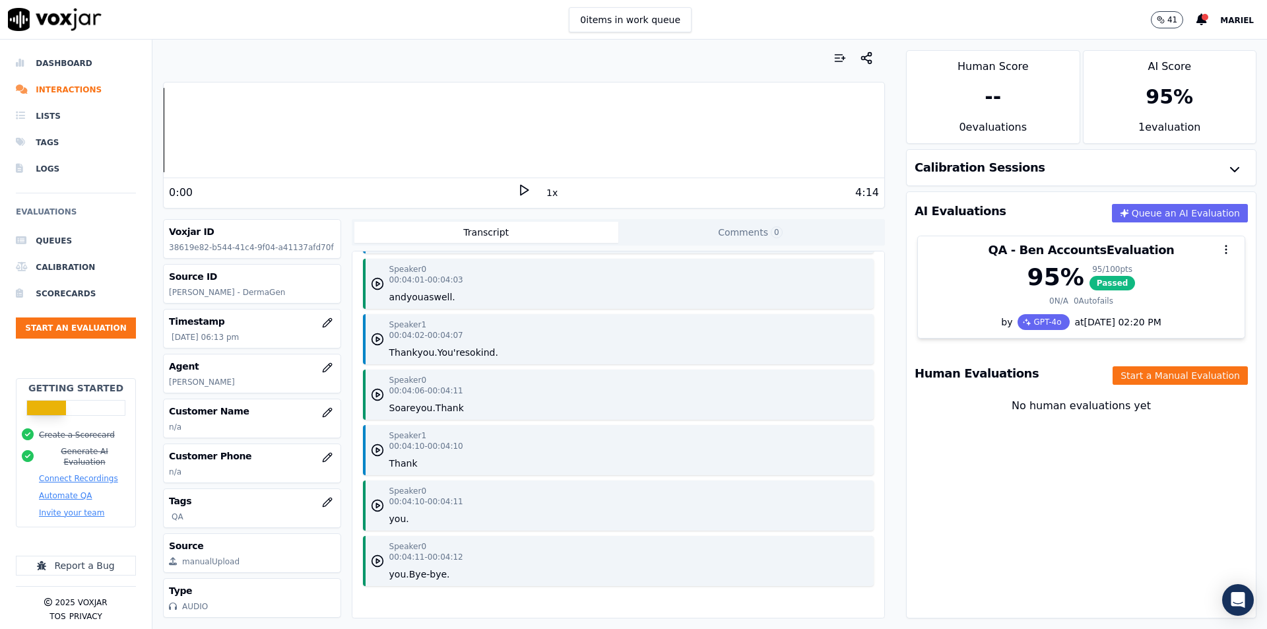
click at [86, 339] on ul "Queues Calibration Scorecards Start an Evaluation" at bounding box center [76, 288] width 120 height 121
click at [100, 325] on button "Start an Evaluation" at bounding box center [76, 327] width 120 height 21
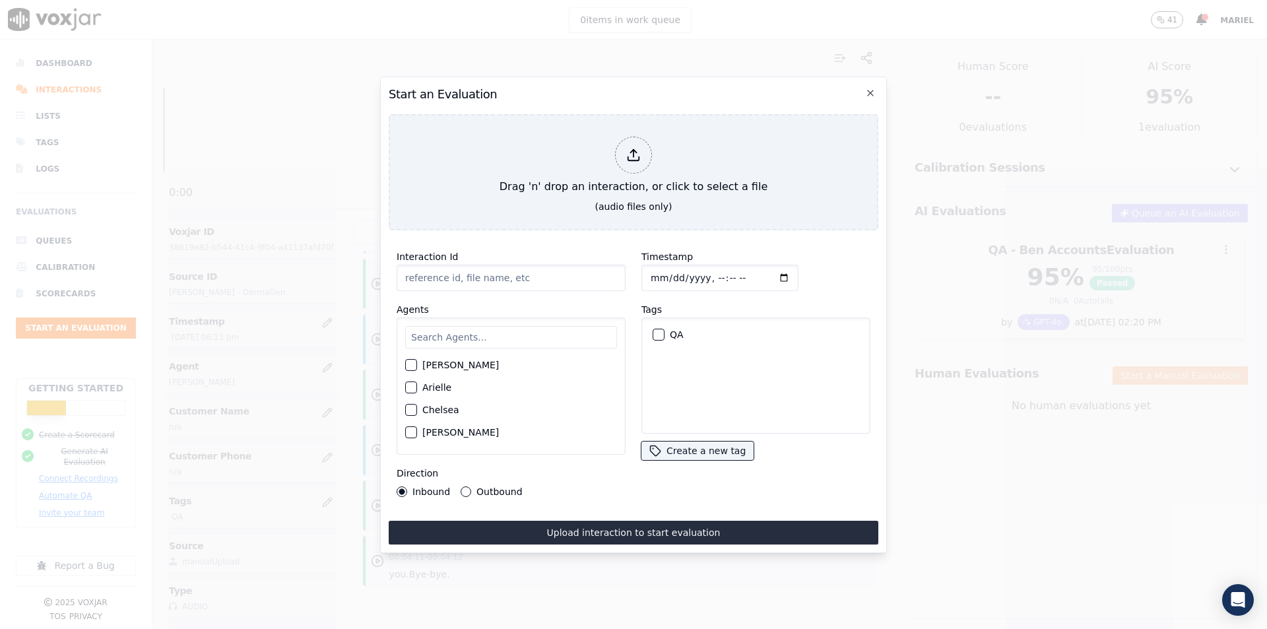
click at [862, 88] on h2 "Start an Evaluation" at bounding box center [634, 94] width 490 height 18
click at [869, 88] on icon "button" at bounding box center [870, 93] width 11 height 11
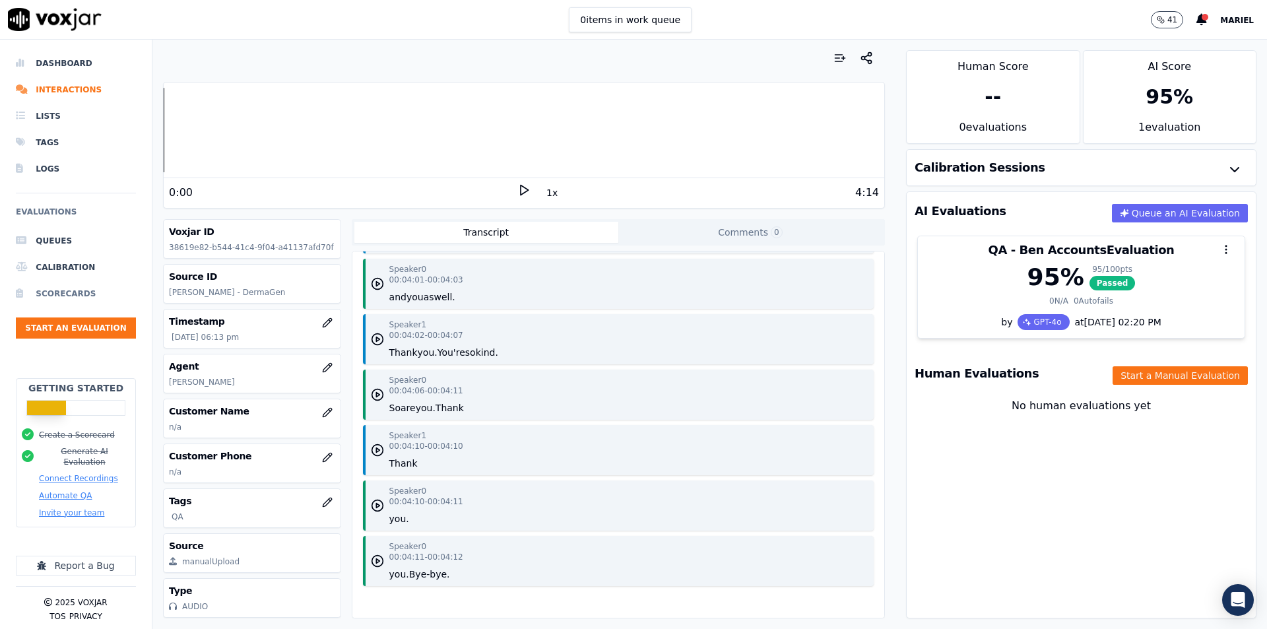
click at [81, 294] on li "Scorecards" at bounding box center [76, 293] width 120 height 26
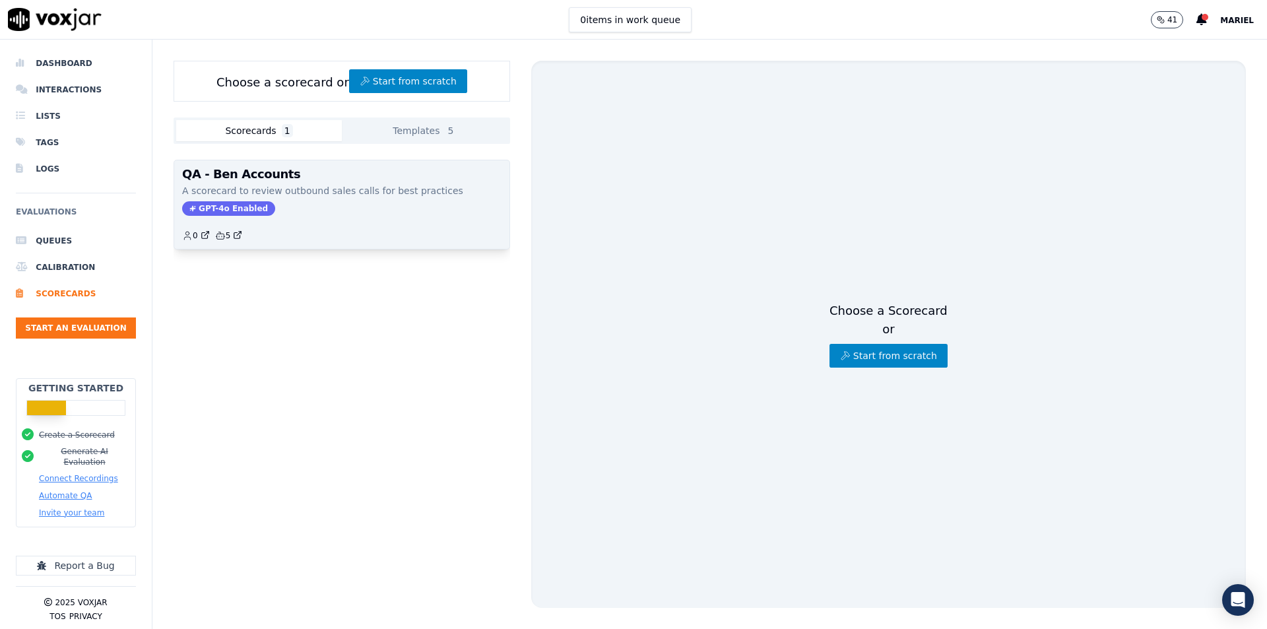
click at [340, 217] on div "QA - Ben Accounts A scorecard to review outbound sales calls for best practices…" at bounding box center [341, 204] width 335 height 88
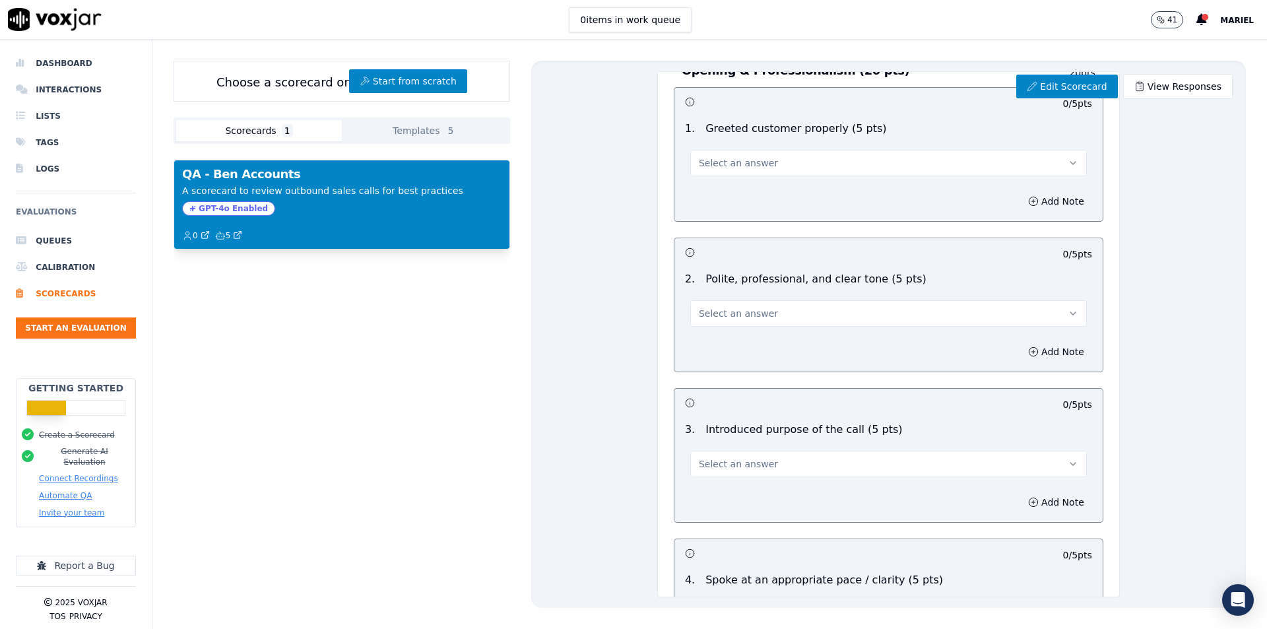
scroll to position [264, 0]
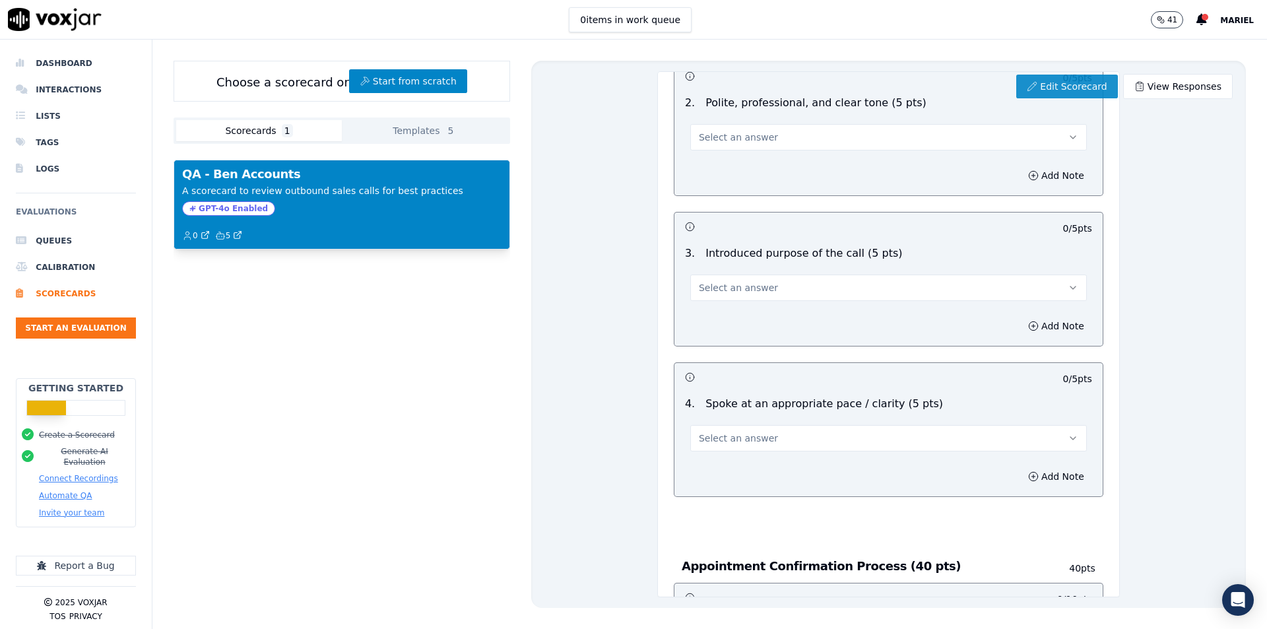
click at [1065, 88] on link "Edit Scorecard" at bounding box center [1066, 87] width 101 height 24
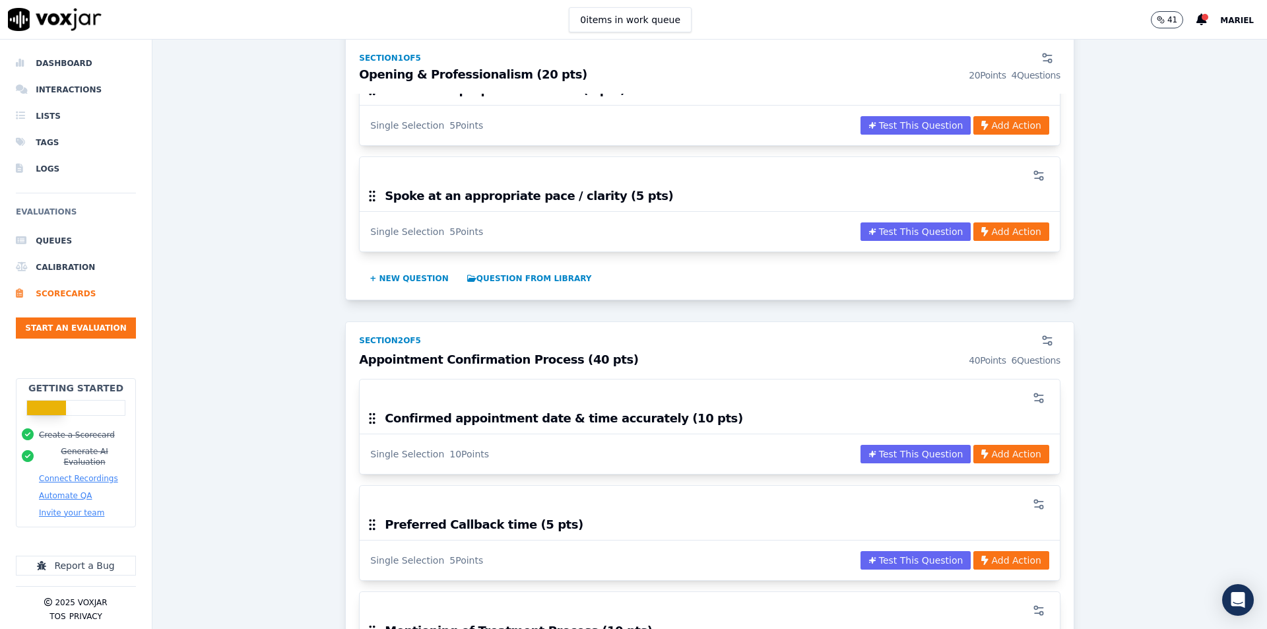
scroll to position [528, 0]
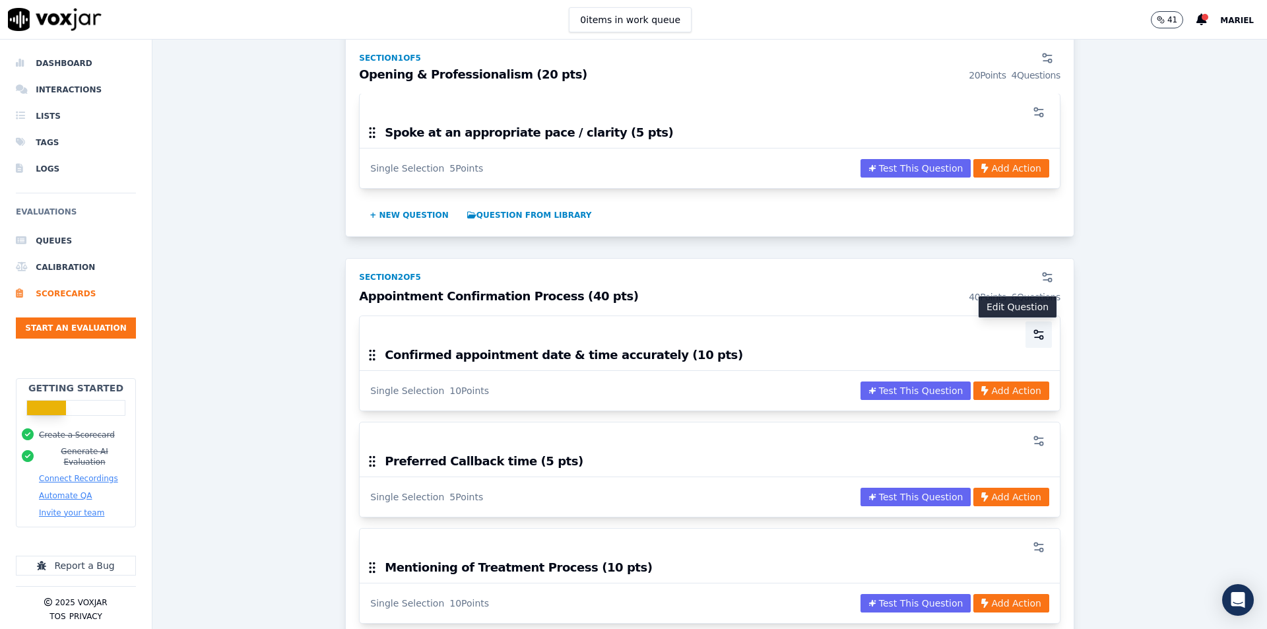
click at [1032, 337] on icon "button" at bounding box center [1038, 334] width 13 height 13
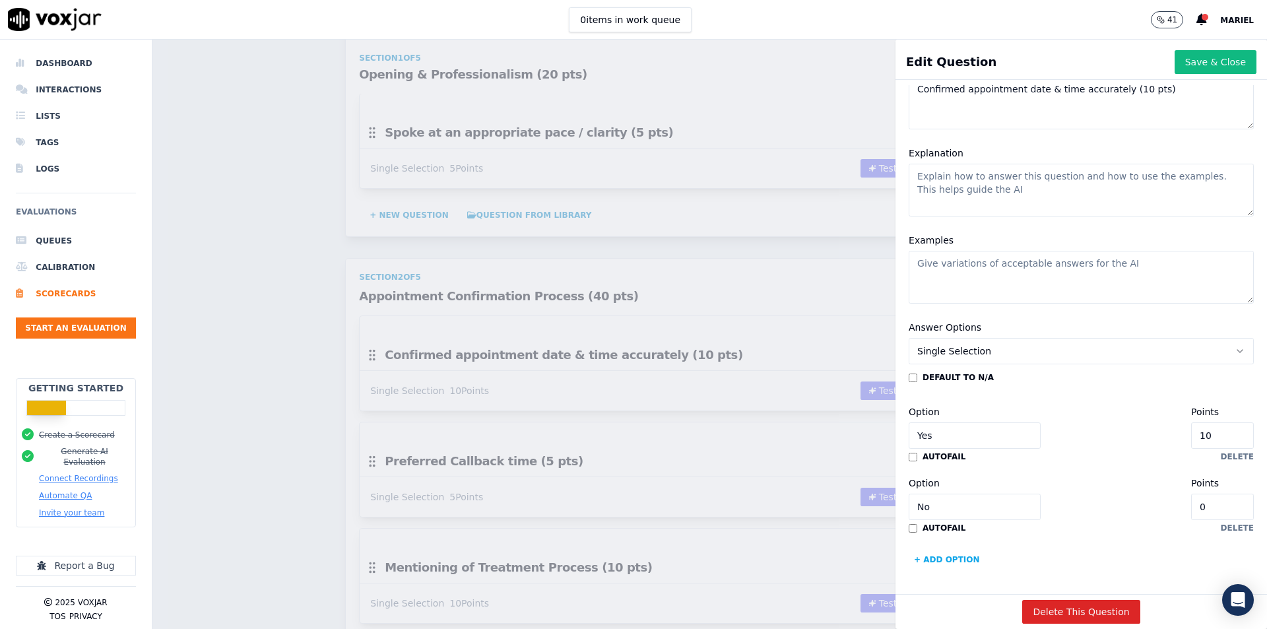
scroll to position [159, 0]
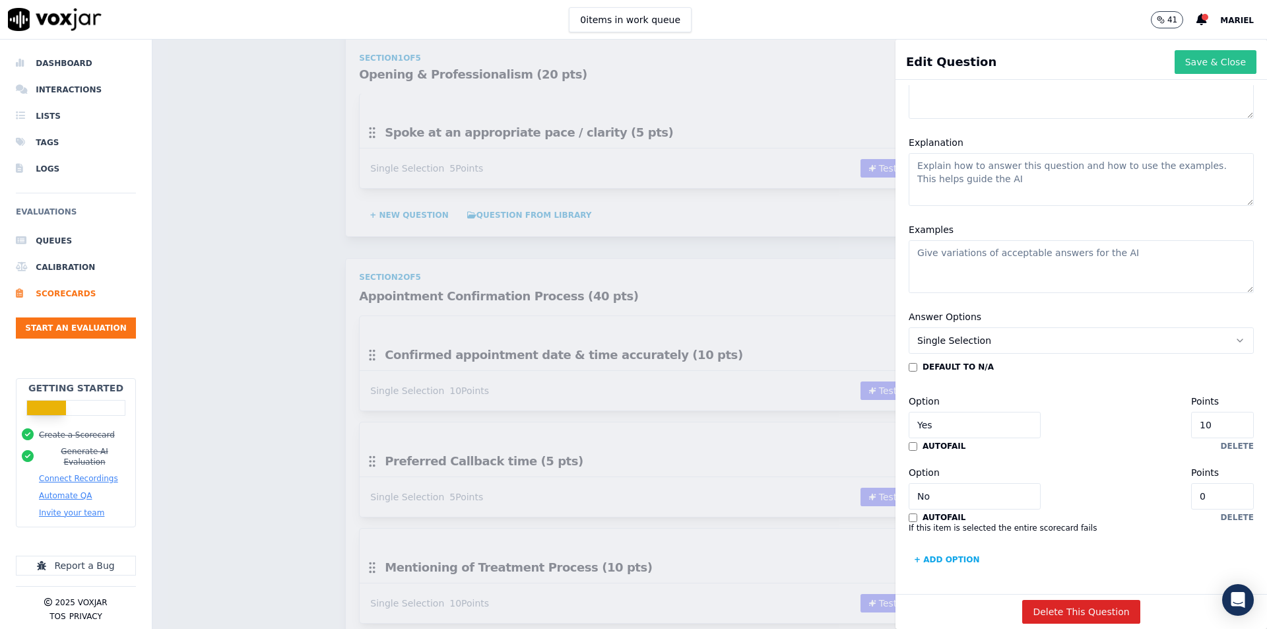
click at [1184, 73] on button "Save & Close" at bounding box center [1216, 62] width 82 height 24
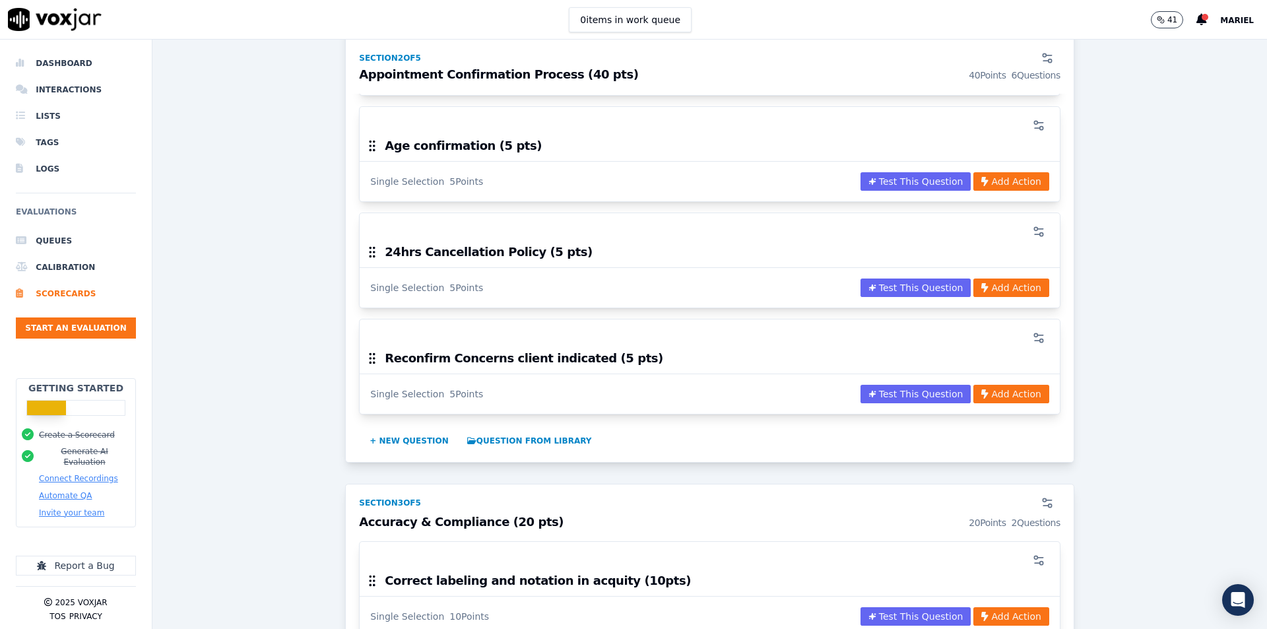
scroll to position [1188, 0]
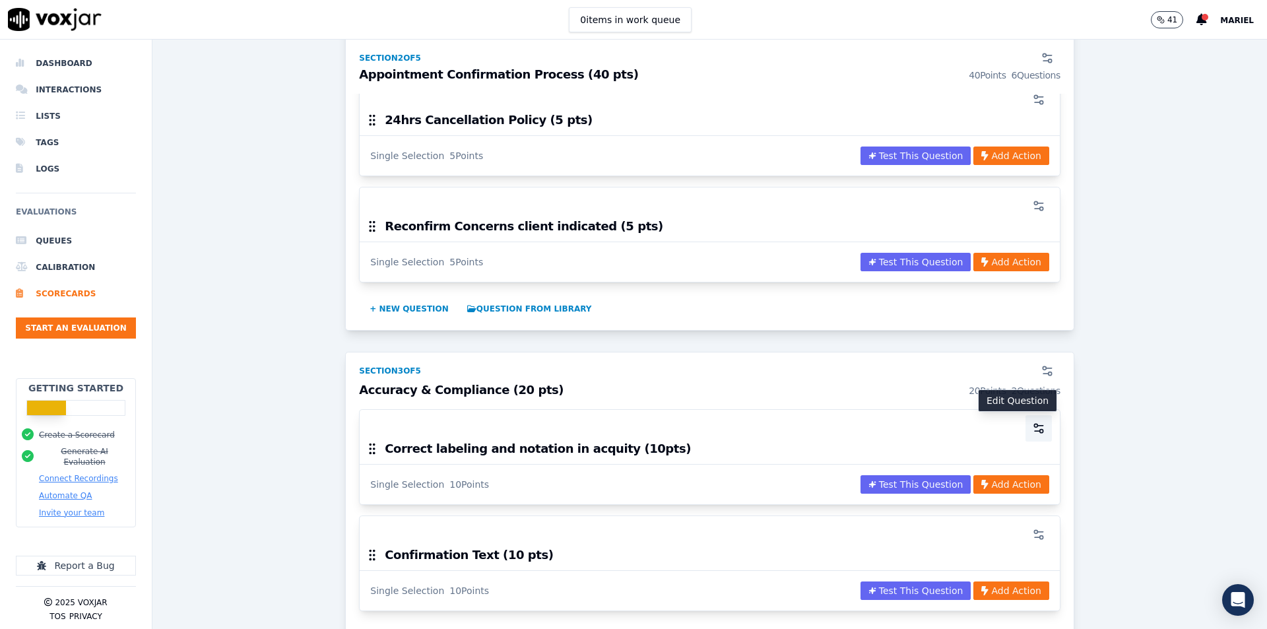
click at [1032, 422] on icon "button" at bounding box center [1038, 428] width 13 height 13
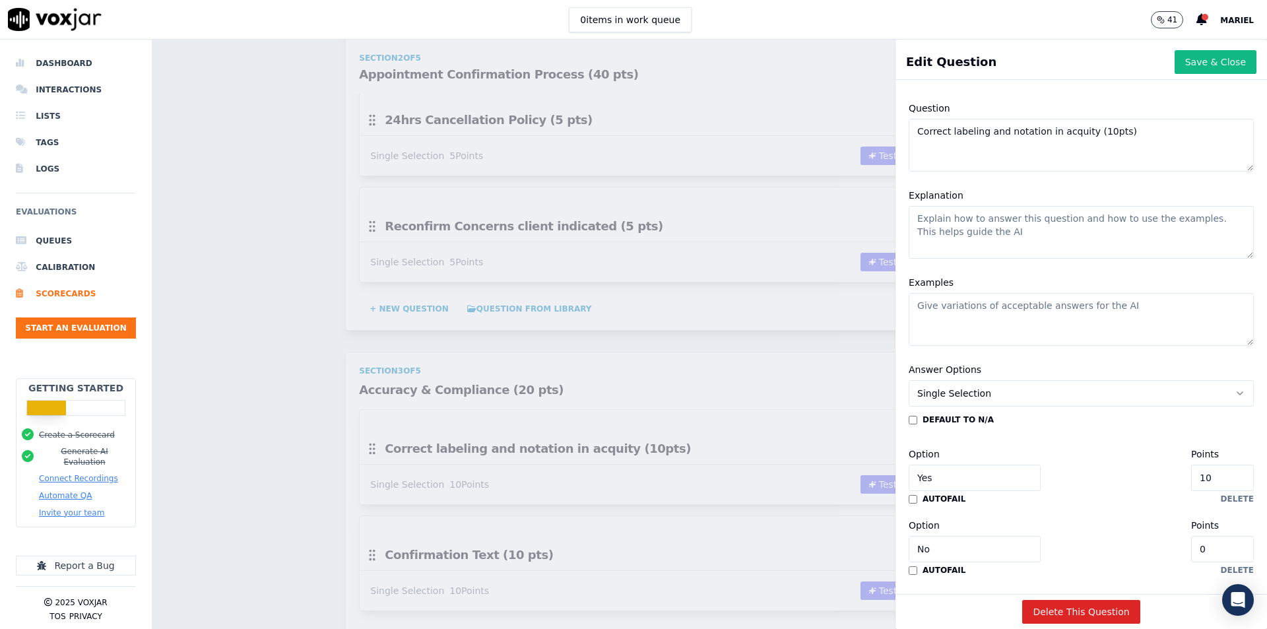
scroll to position [159, 0]
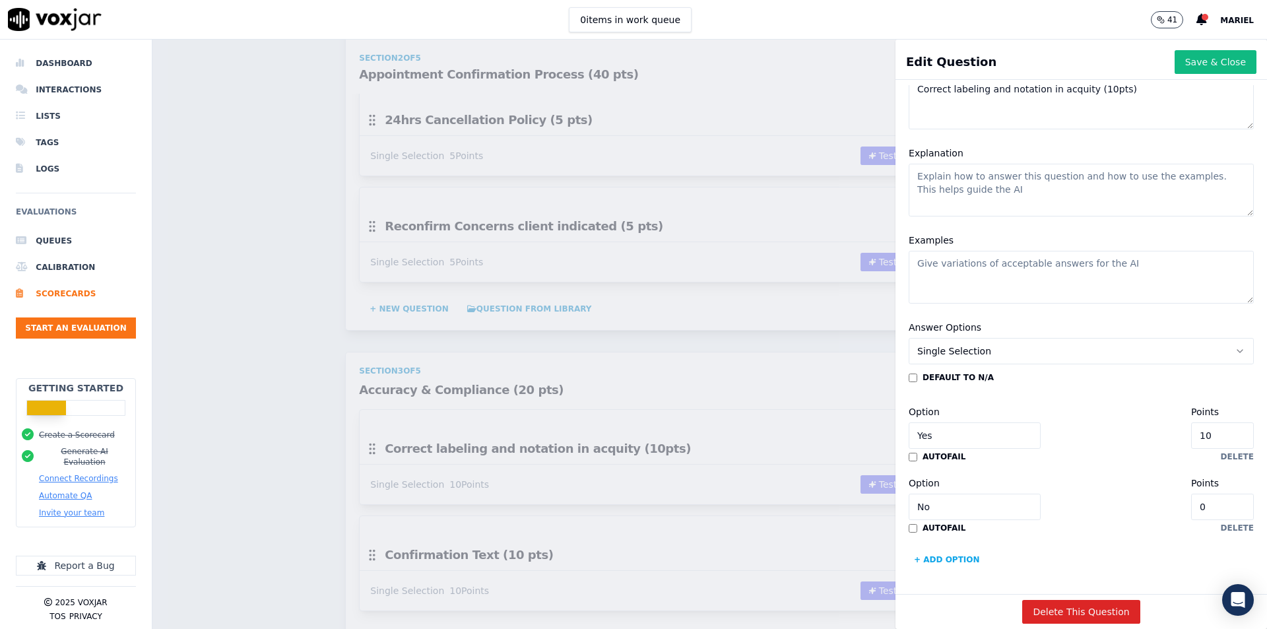
click at [909, 523] on div "autofail" at bounding box center [937, 528] width 57 height 11
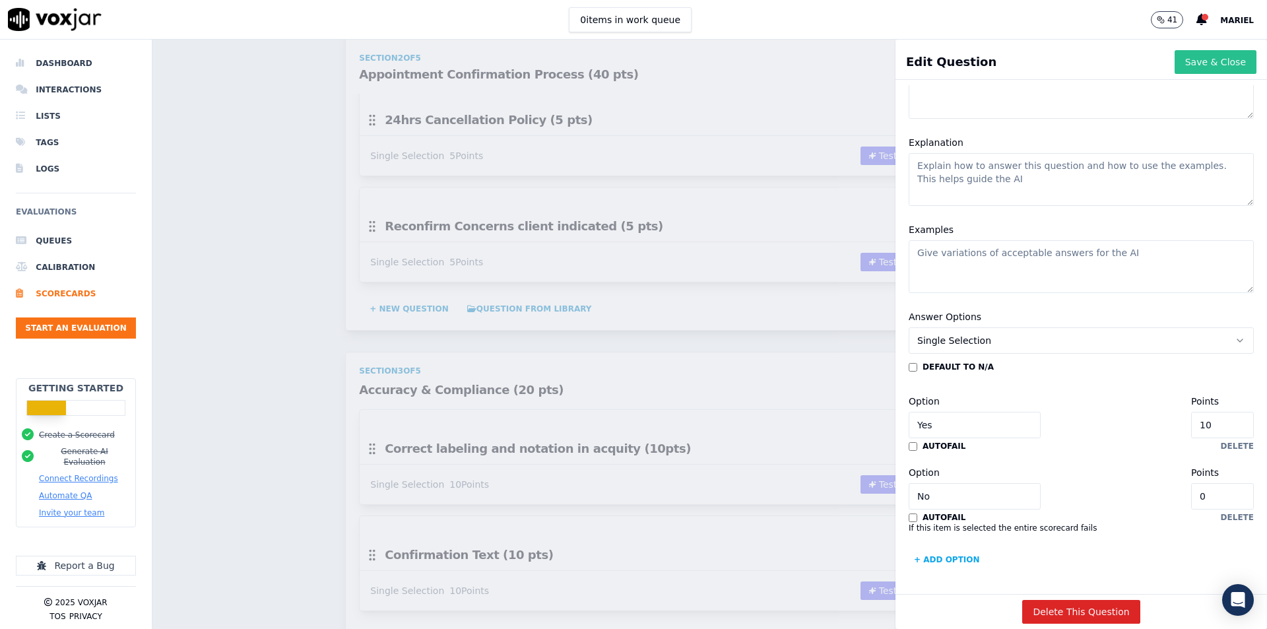
click at [1182, 69] on button "Save & Close" at bounding box center [1216, 62] width 82 height 24
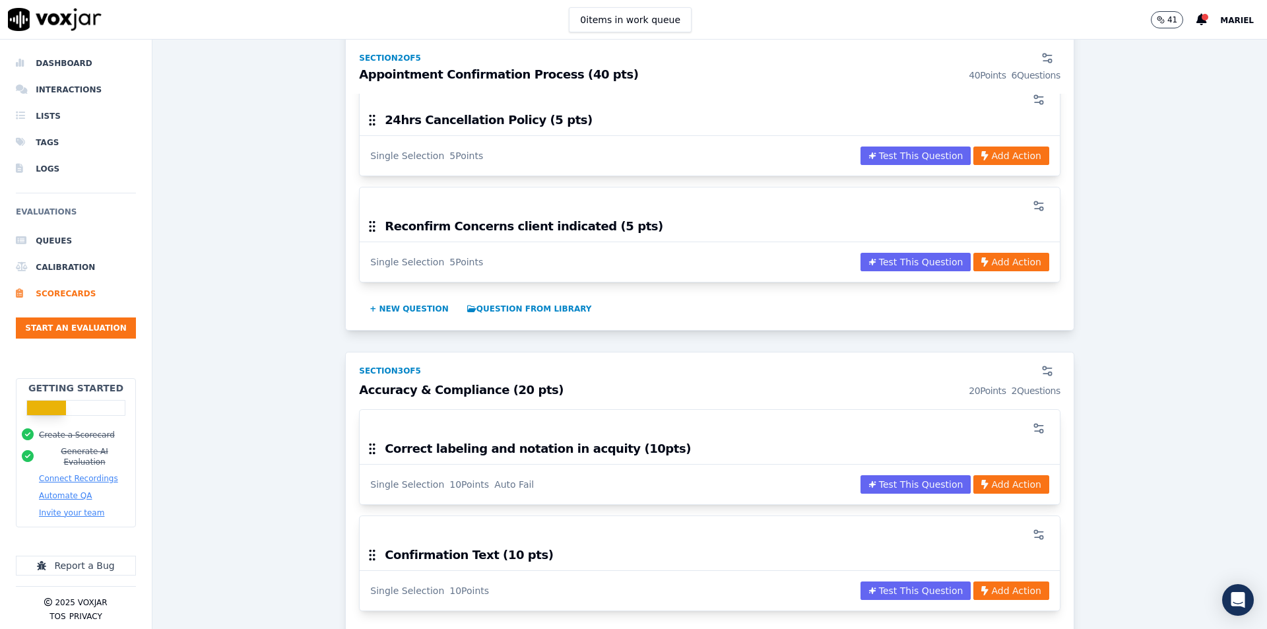
scroll to position [1320, 0]
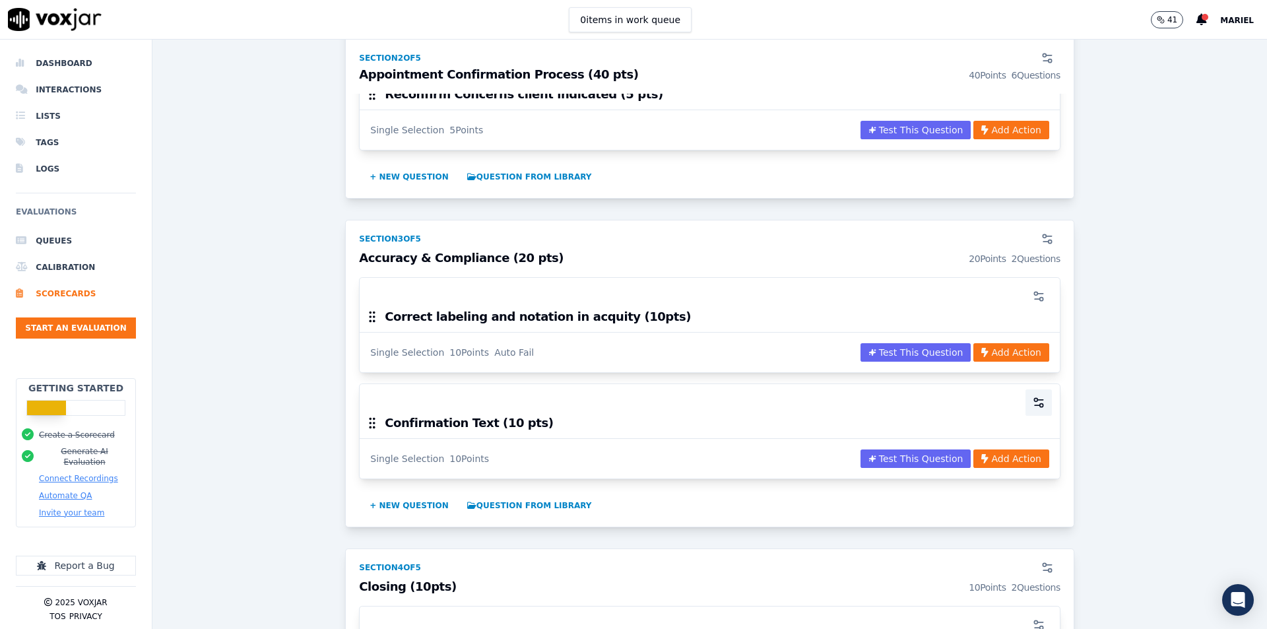
click at [1025, 401] on button "button" at bounding box center [1038, 402] width 26 height 26
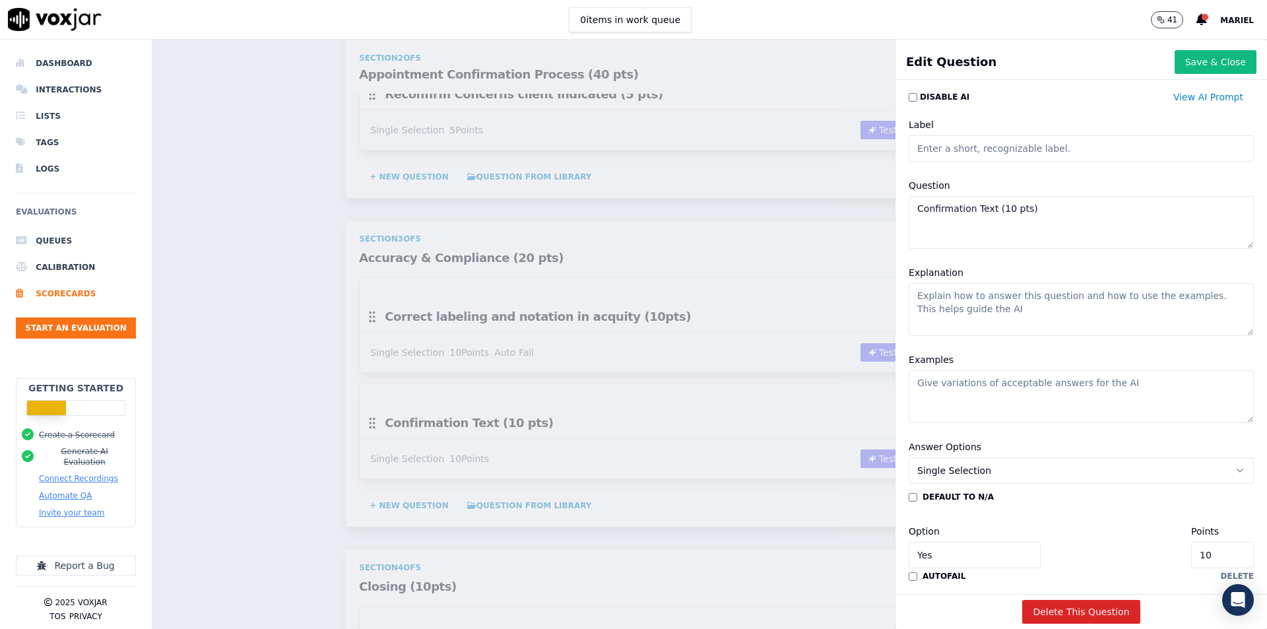
scroll to position [159, 0]
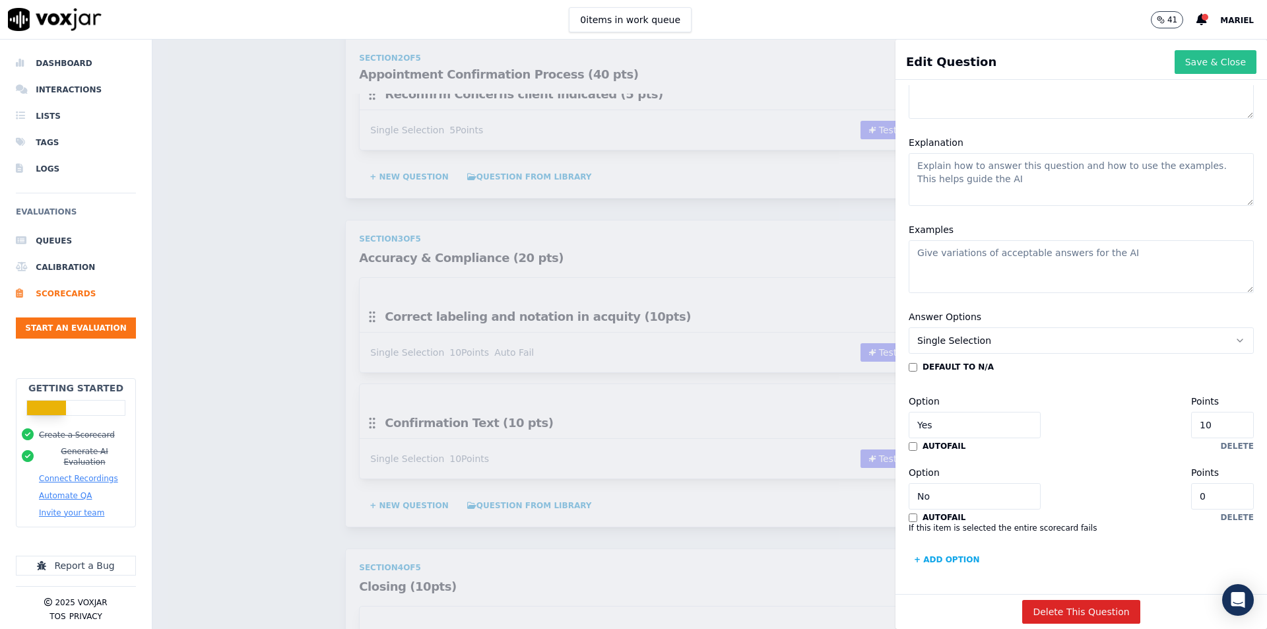
click at [1191, 61] on button "Save & Close" at bounding box center [1216, 62] width 82 height 24
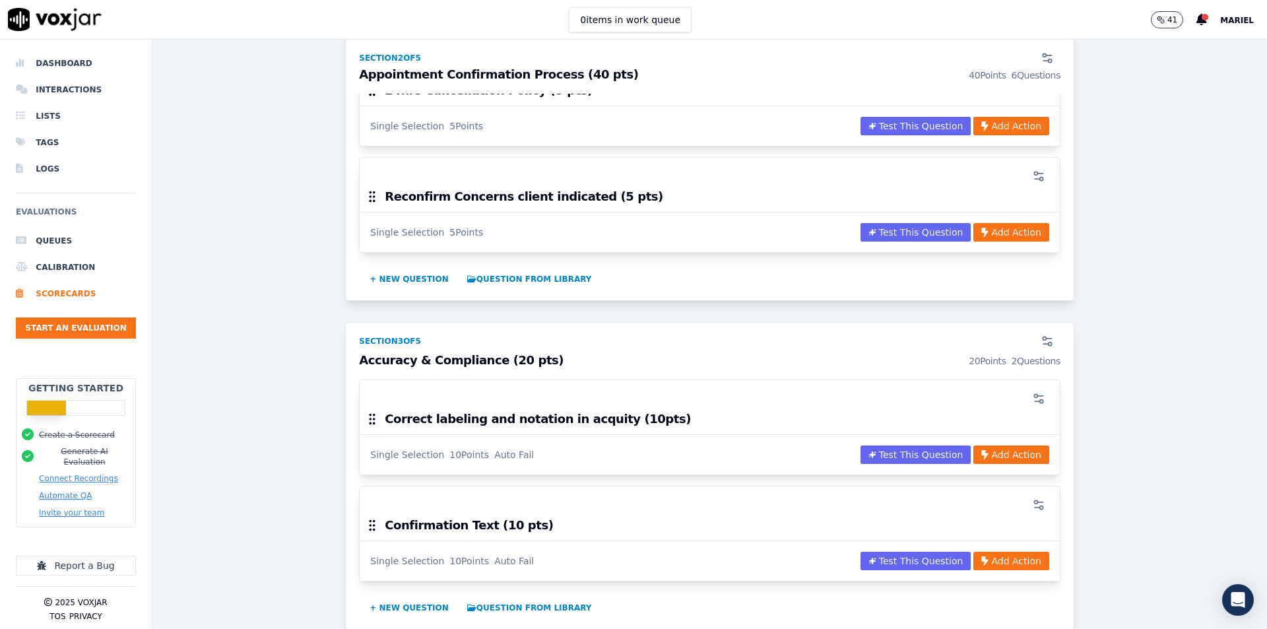
scroll to position [1122, 0]
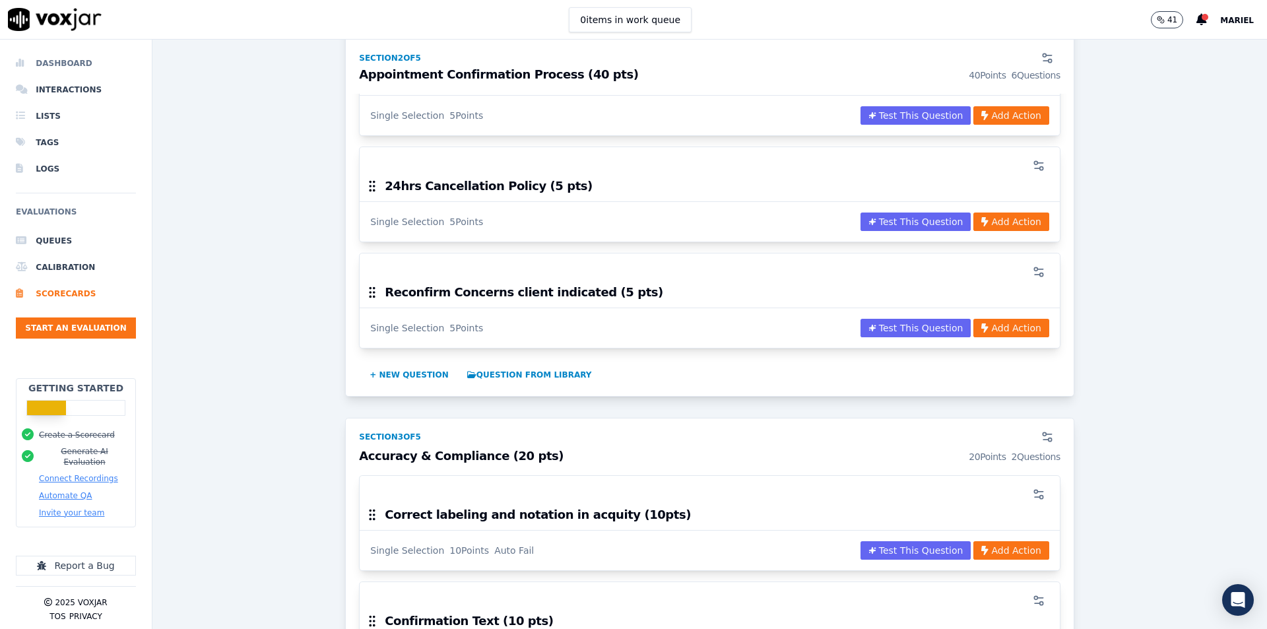
click at [87, 61] on li "Dashboard" at bounding box center [76, 63] width 120 height 26
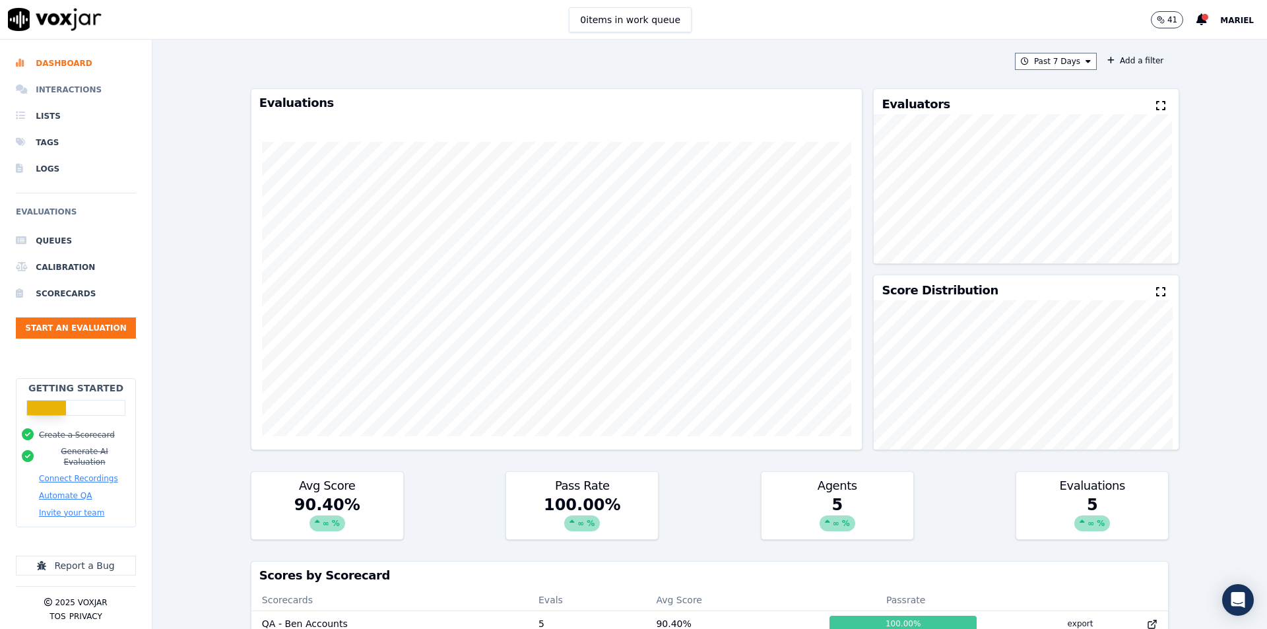
click at [86, 87] on li "Interactions" at bounding box center [76, 90] width 120 height 26
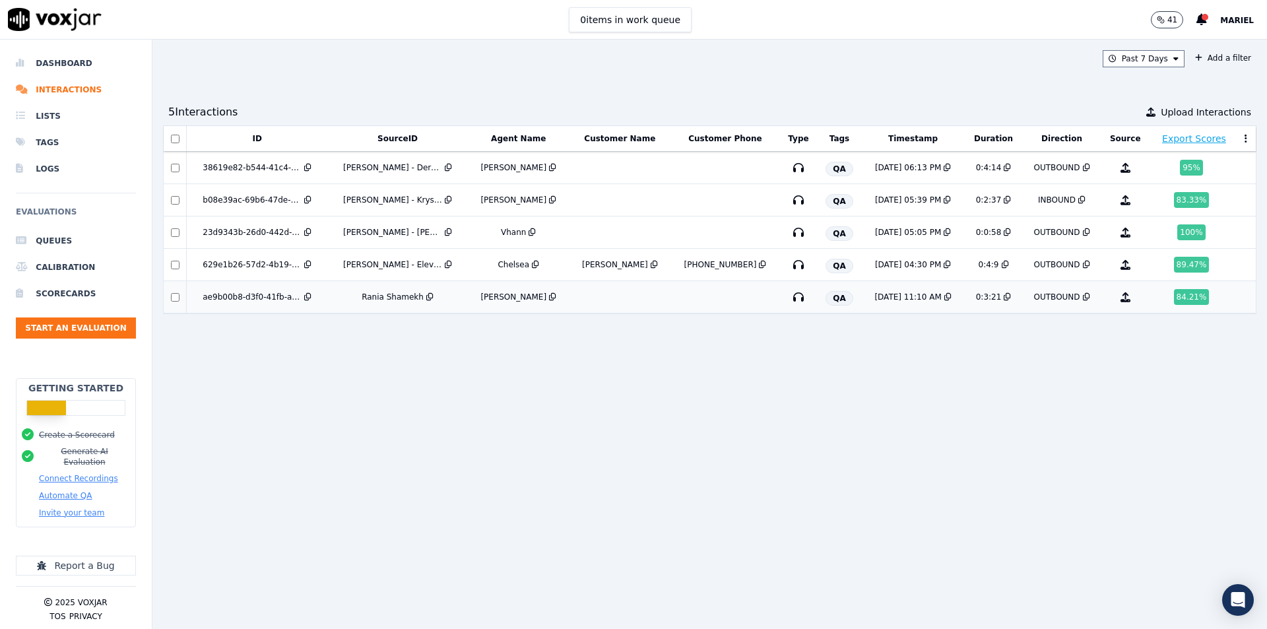
click at [370, 296] on div "Rania Shamekh" at bounding box center [398, 297] width 130 height 11
click at [1244, 139] on icon at bounding box center [1245, 138] width 3 height 9
click at [953, 404] on div "ID SourceID Agent Name Customer Name Customer Phone Type Tags Timestamp Duratio…" at bounding box center [709, 371] width 1093 height 493
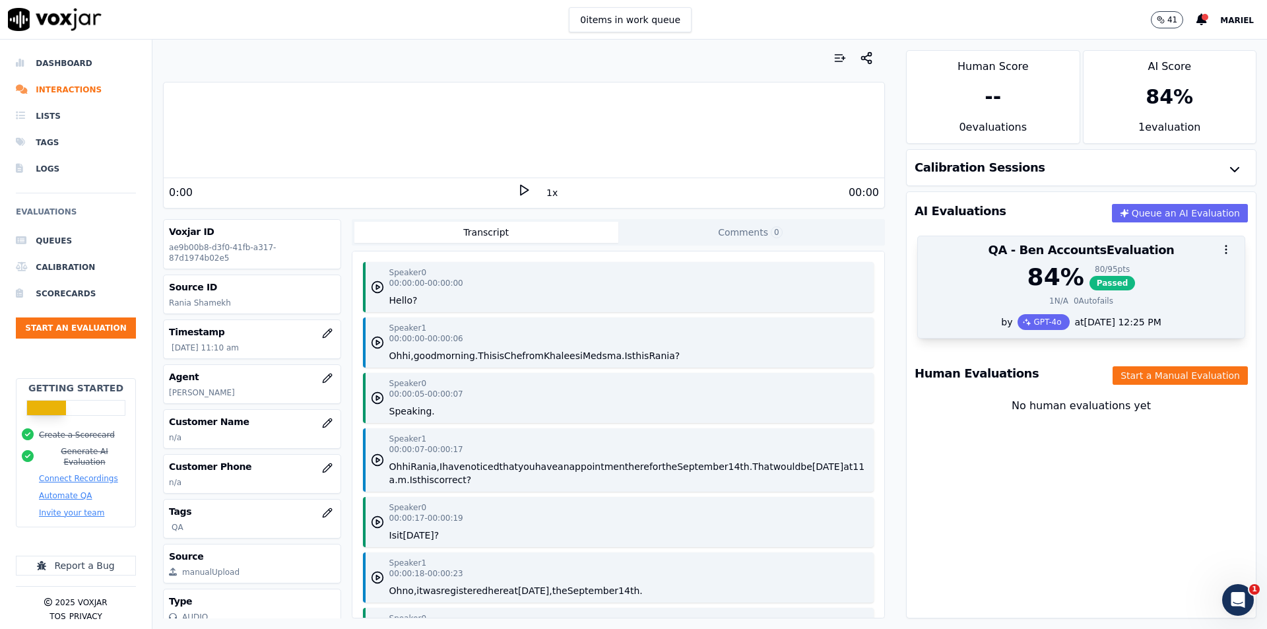
click at [1140, 284] on div "84 % 80 / 95 pts Passed" at bounding box center [1081, 277] width 311 height 26
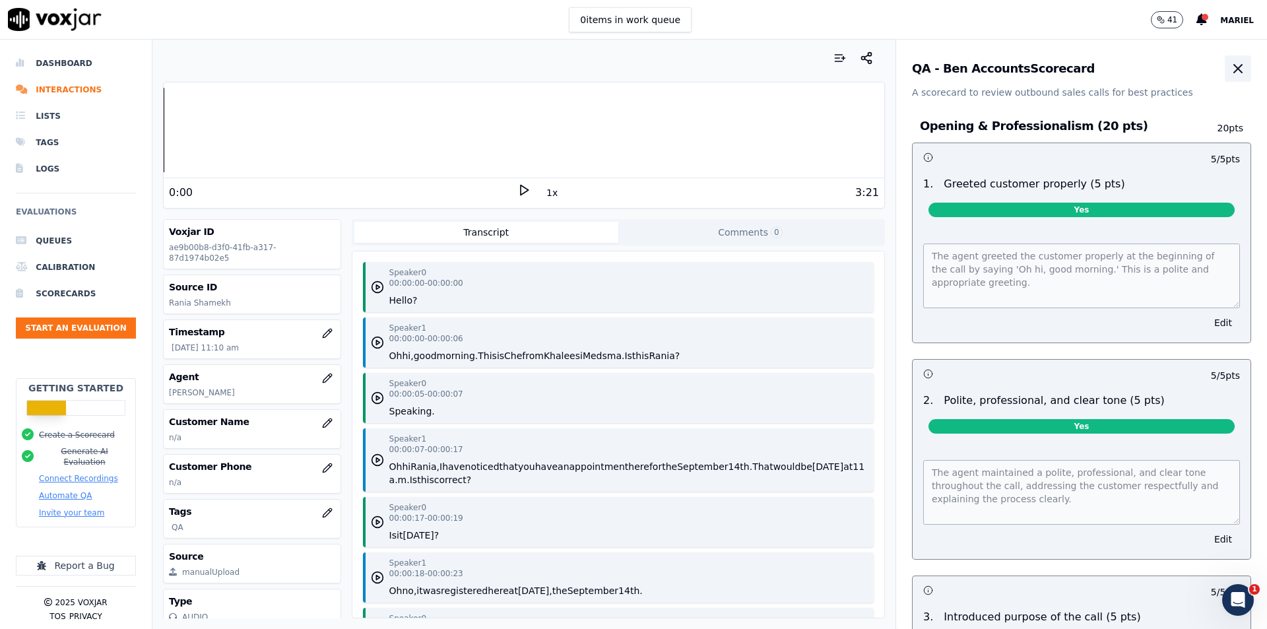
click at [1230, 62] on icon "button" at bounding box center [1238, 69] width 16 height 16
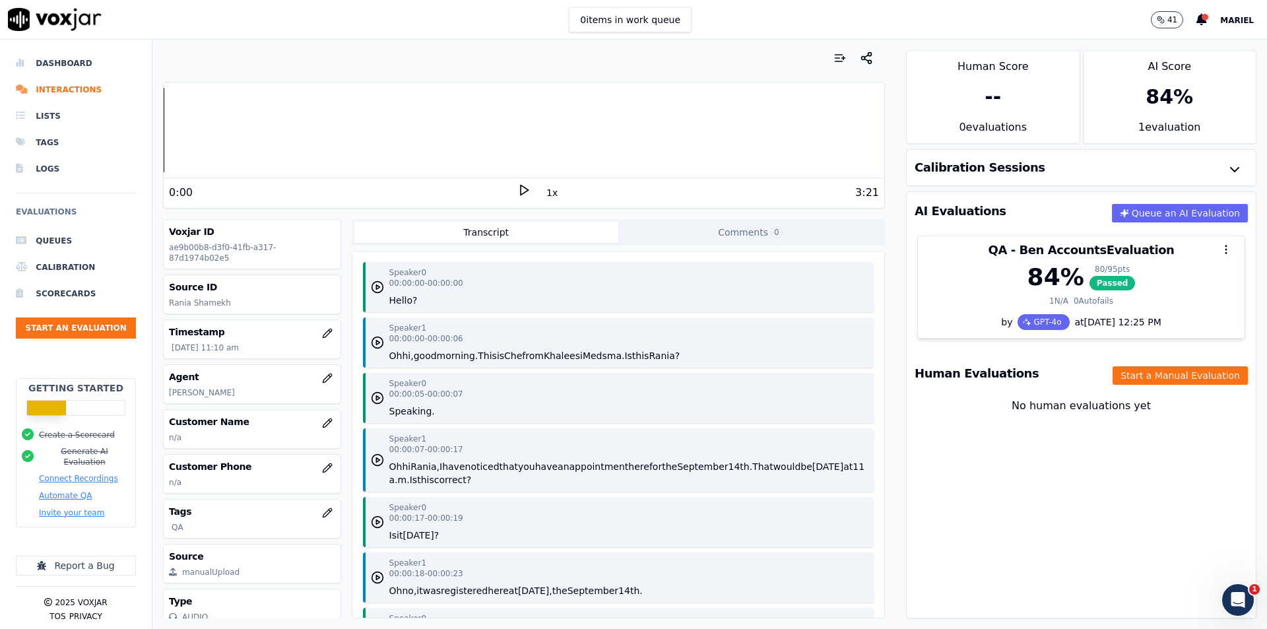
click at [1123, 222] on div "AI Evaluations Queue an AI Evaluation" at bounding box center [1081, 211] width 349 height 38
click at [1124, 212] on button "Queue an AI Evaluation" at bounding box center [1180, 213] width 136 height 18
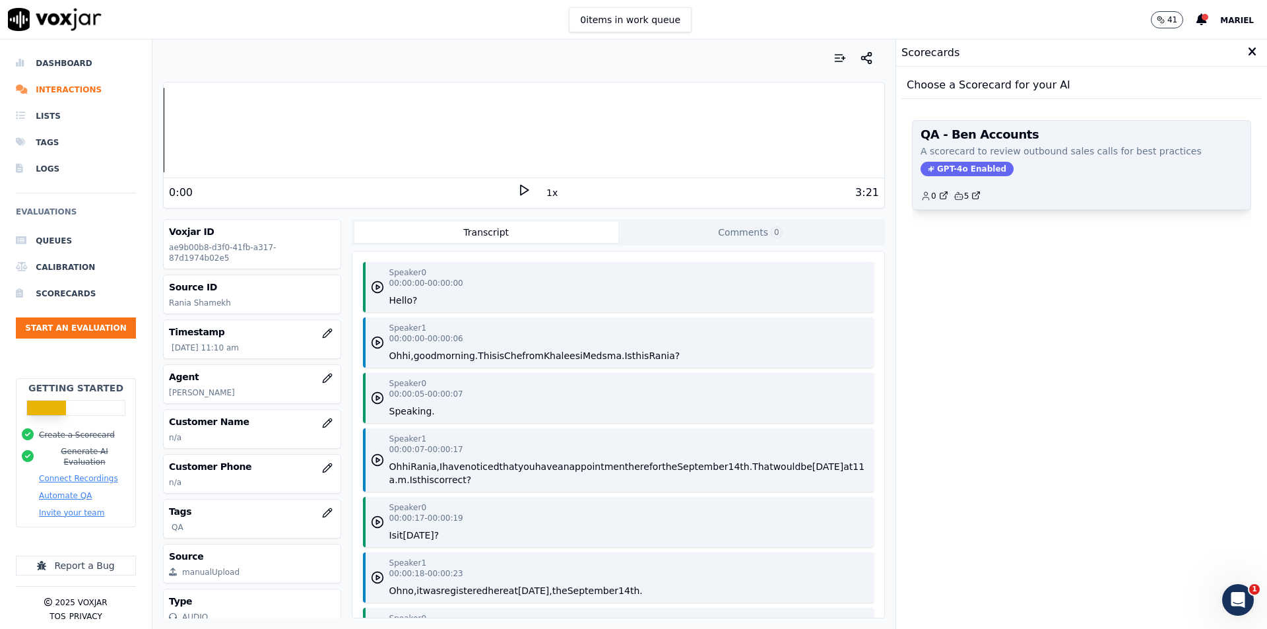
click at [1093, 160] on div "QA - Ben Accounts A scorecard to review outbound sales calls for best practices…" at bounding box center [1082, 165] width 338 height 88
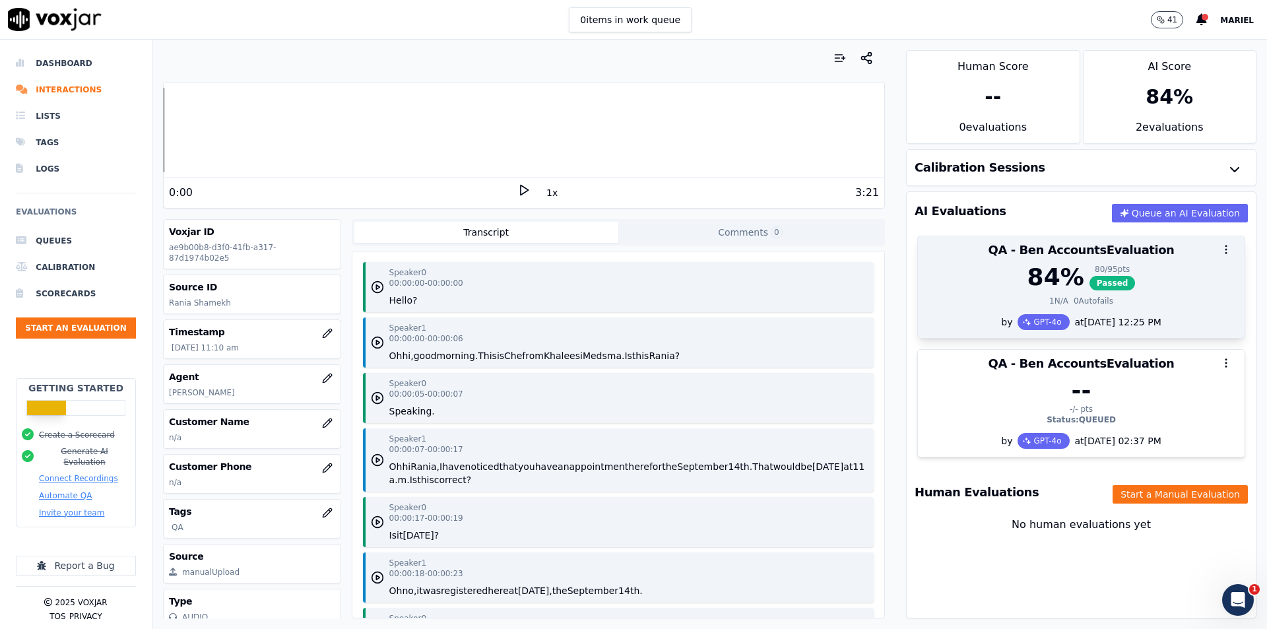
click at [1220, 249] on icon "button" at bounding box center [1226, 249] width 12 height 12
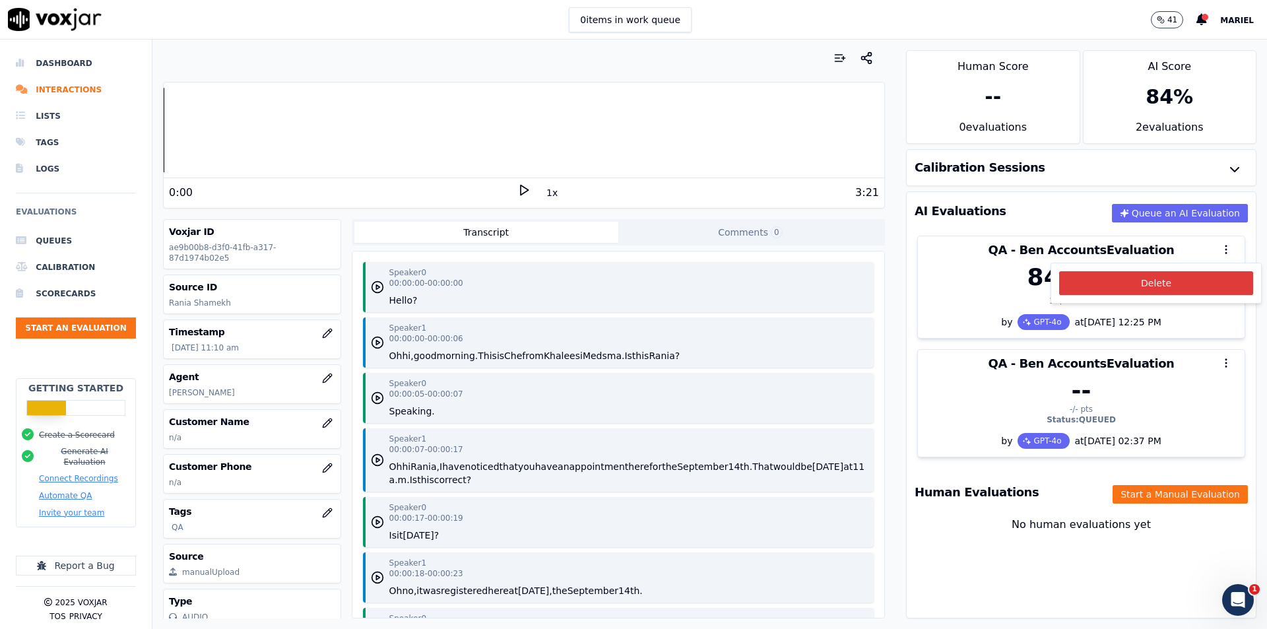
click at [1174, 287] on button "Delete" at bounding box center [1156, 283] width 194 height 24
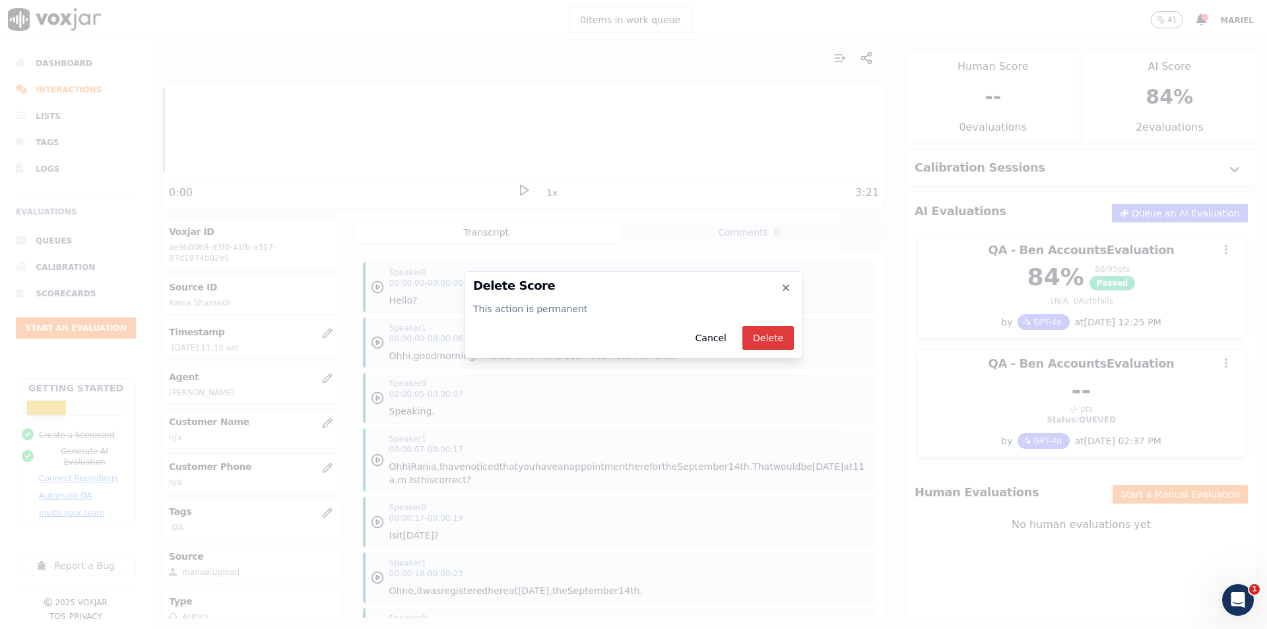
click at [783, 337] on button "Delete" at bounding box center [767, 338] width 51 height 24
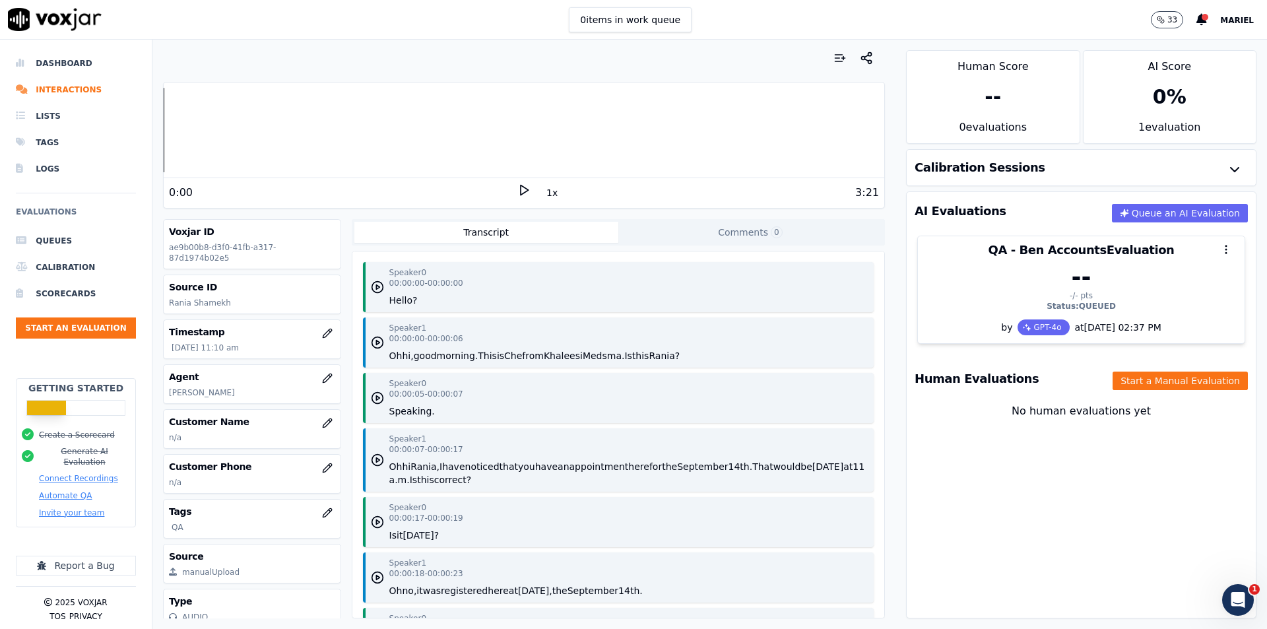
click at [669, 252] on div "Speaker 0 00:00:00 - 00:00:00 Hello? Speaker 1 00:00:00 - 00:00:06 Oh hi, good …" at bounding box center [618, 434] width 532 height 366
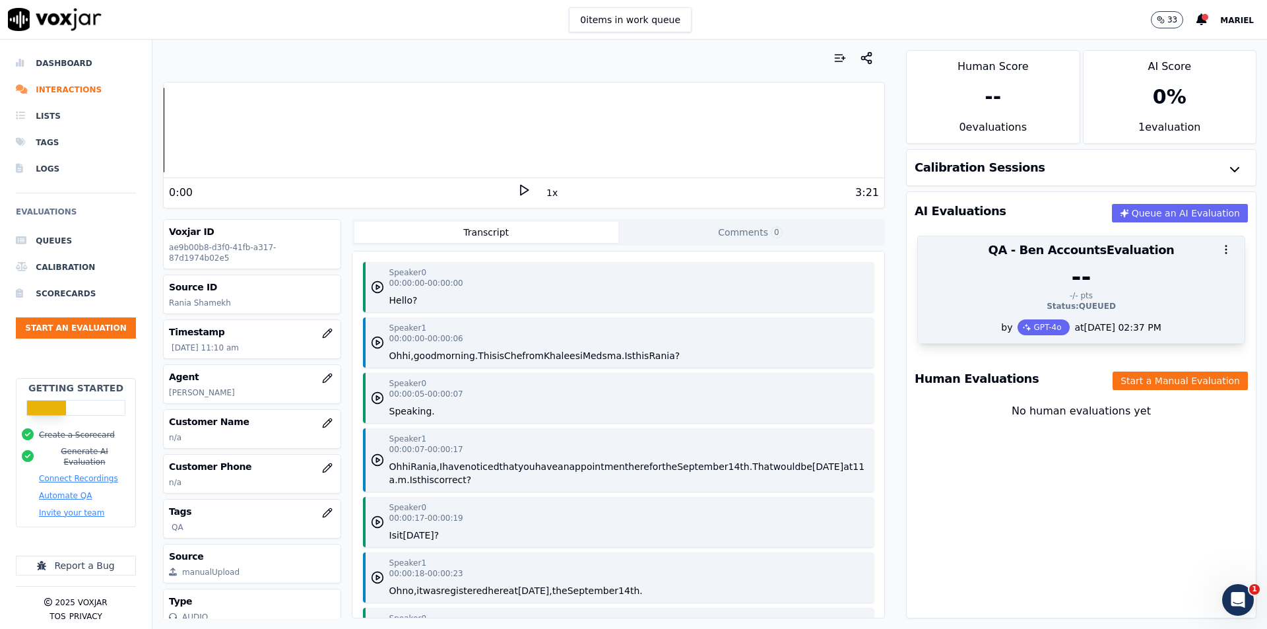
click at [950, 278] on div "--" at bounding box center [1081, 277] width 311 height 26
click at [1011, 284] on div "--" at bounding box center [1081, 277] width 311 height 26
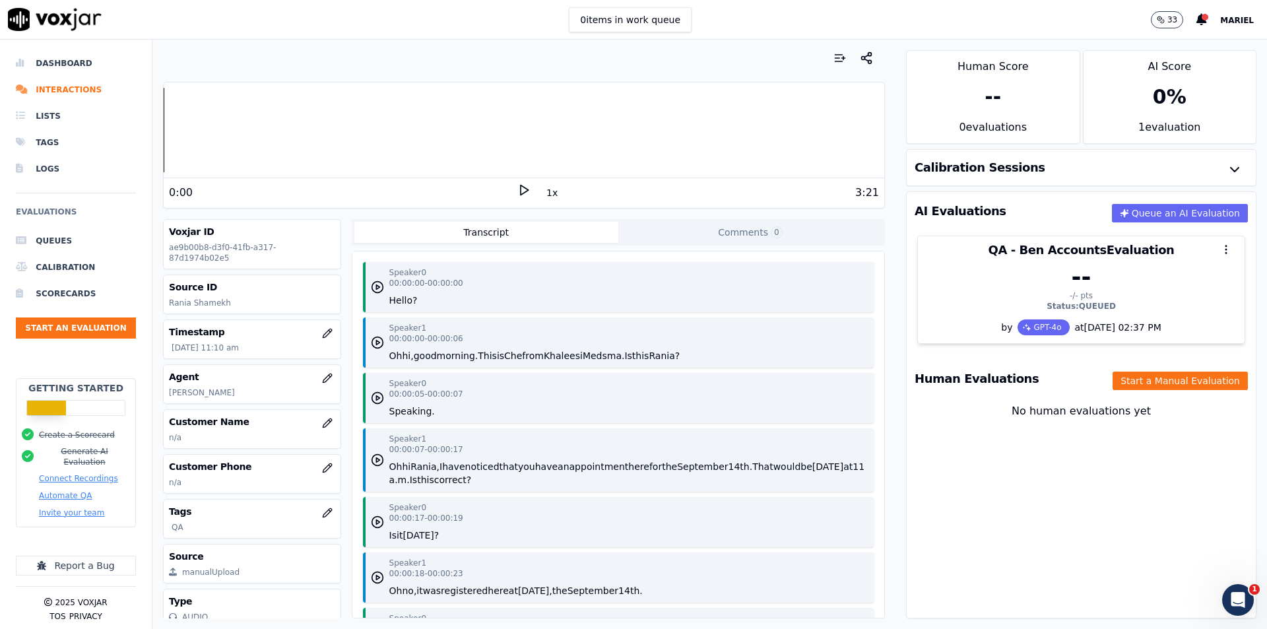
click at [992, 379] on h3 "Human Evaluations" at bounding box center [977, 379] width 124 height 12
click at [694, 228] on button "Comments 0" at bounding box center [750, 232] width 264 height 21
click at [535, 233] on button "Transcript" at bounding box center [486, 232] width 264 height 21
click at [1182, 25] on button "33" at bounding box center [1167, 19] width 32 height 17
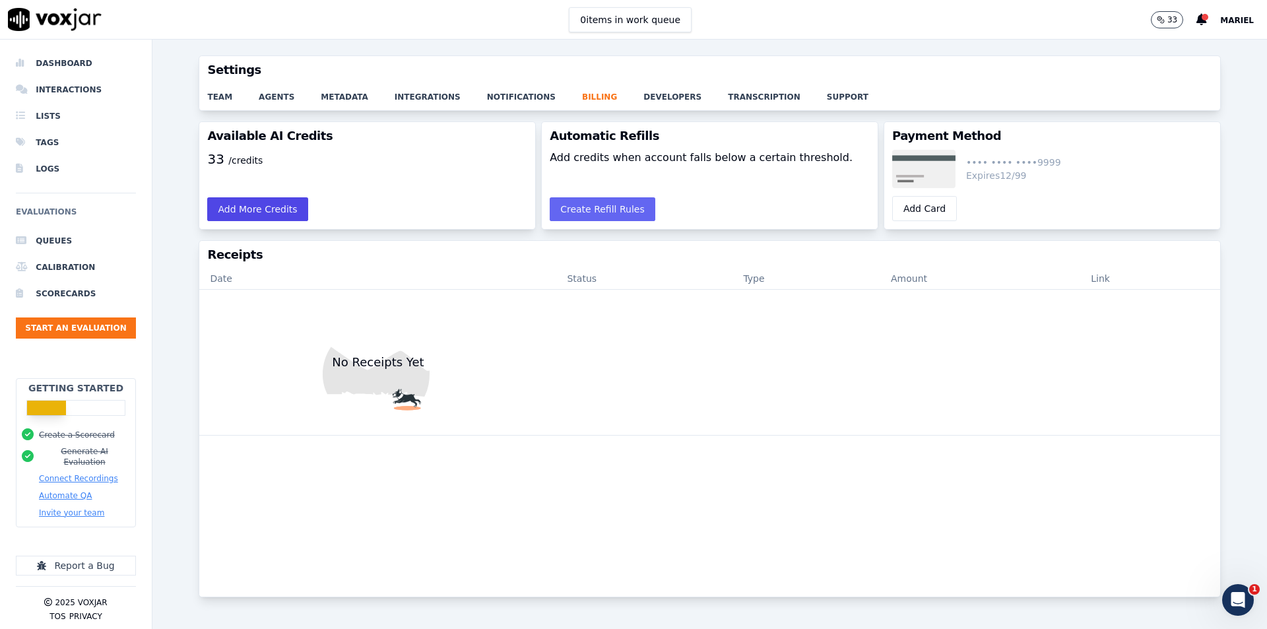
click at [224, 205] on button "Add More Credits" at bounding box center [257, 209] width 100 height 24
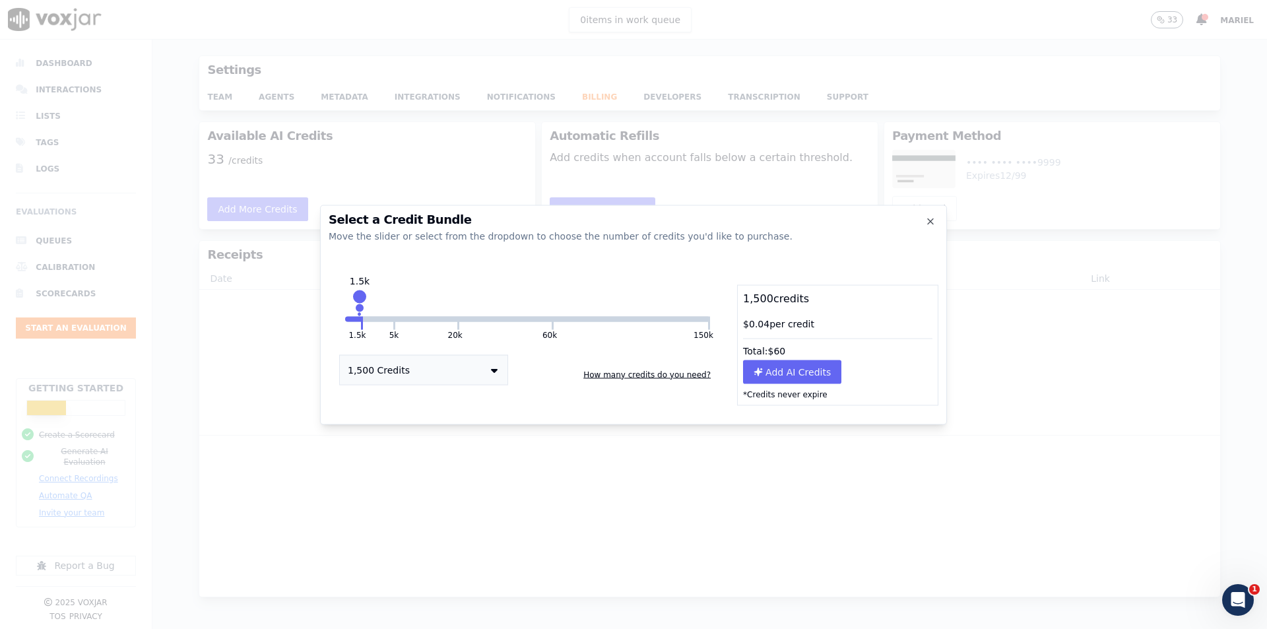
drag, startPoint x: 457, startPoint y: 294, endPoint x: 360, endPoint y: 300, distance: 97.2
click at [360, 300] on div "1.5k" at bounding box center [360, 302] width 0 height 21
click at [812, 376] on button "Add AI Credits" at bounding box center [792, 372] width 98 height 24
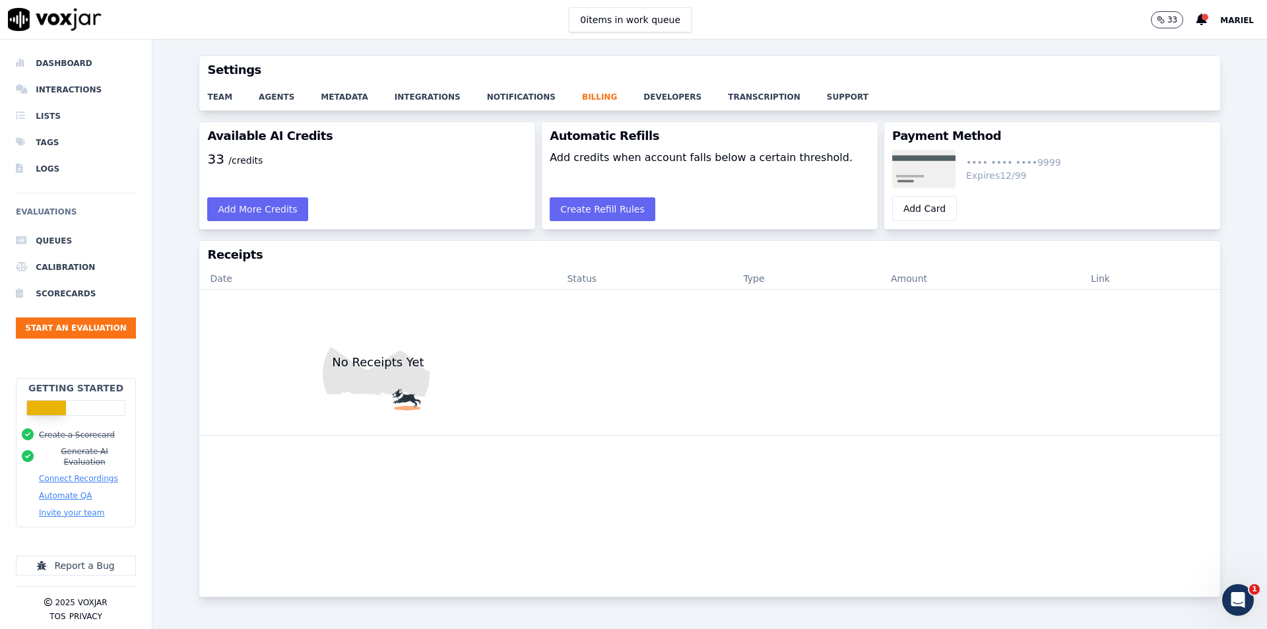
click at [185, 195] on div "Available AI Credits 33 /credits Add More Credits Automatic Refills Add credits…" at bounding box center [709, 367] width 1114 height 492
click at [55, 88] on li "Interactions" at bounding box center [76, 90] width 120 height 26
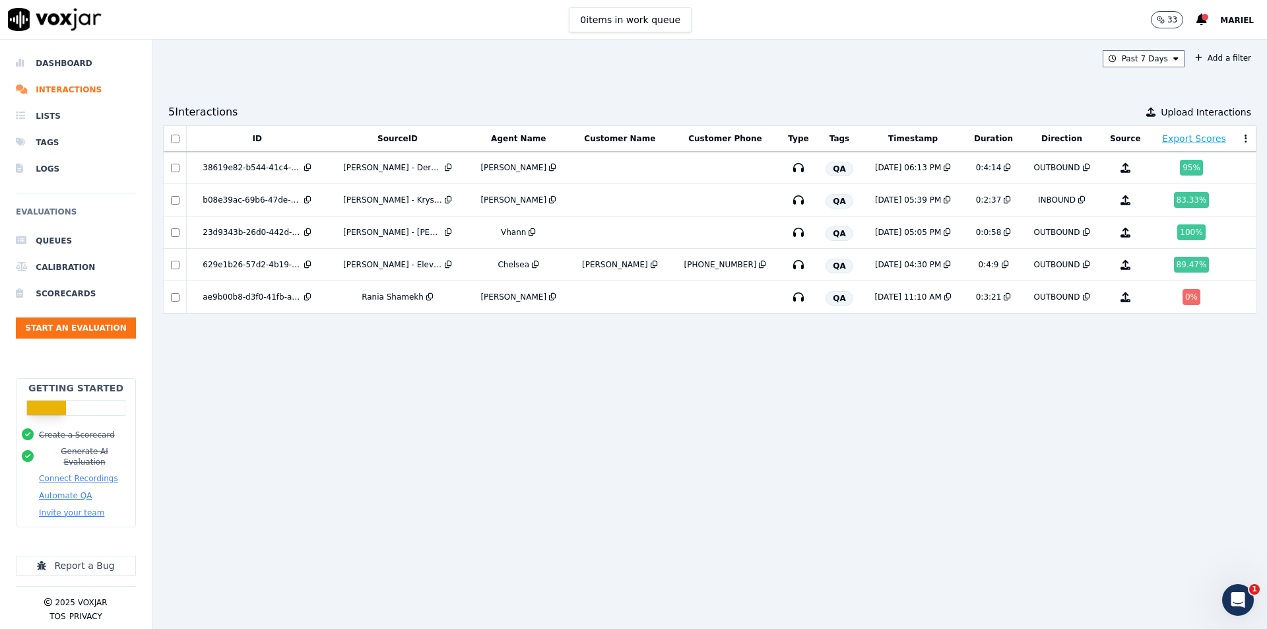
click at [878, 376] on div "ID SourceID Agent Name Customer Name Customer Phone Type Tags Timestamp Duratio…" at bounding box center [709, 371] width 1093 height 493
click at [711, 175] on td at bounding box center [725, 168] width 110 height 32
click at [678, 202] on td at bounding box center [725, 200] width 110 height 32
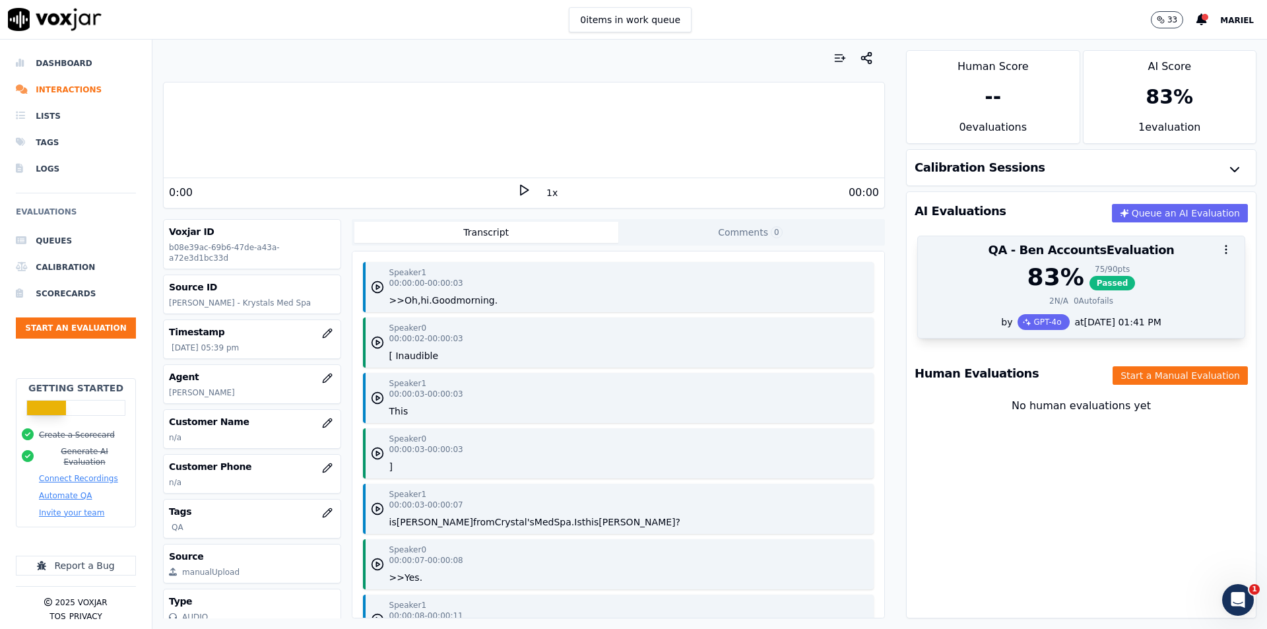
click at [1125, 260] on div at bounding box center [1081, 249] width 327 height 26
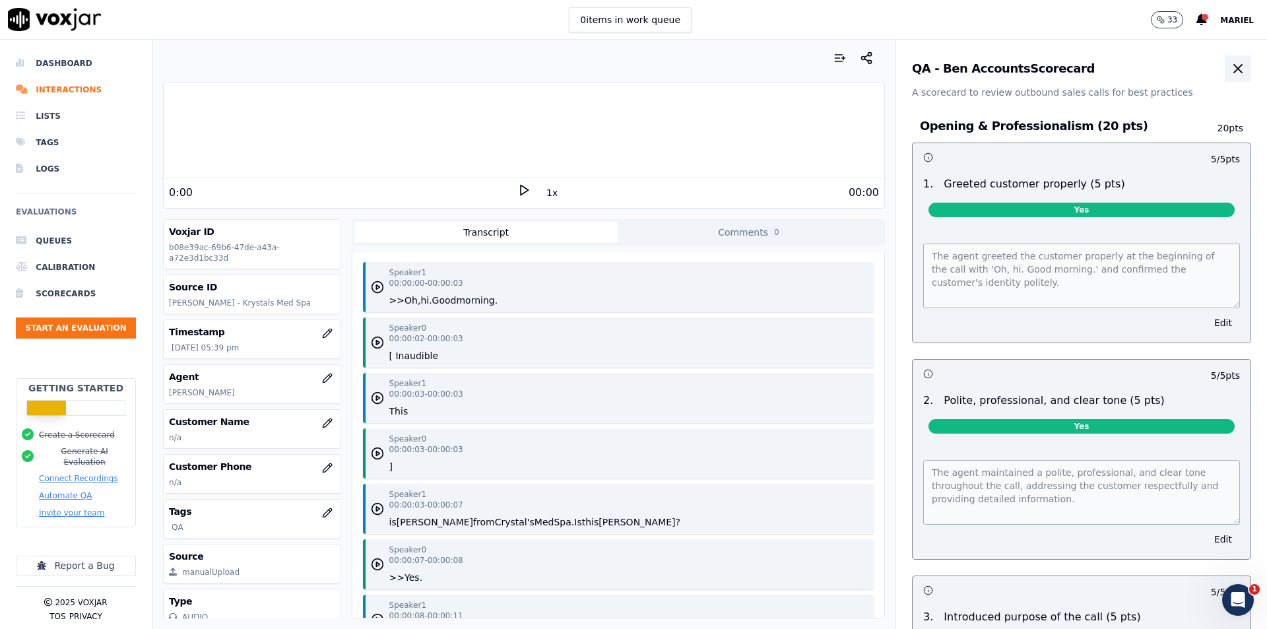
click at [1225, 69] on button "button" at bounding box center [1238, 68] width 26 height 26
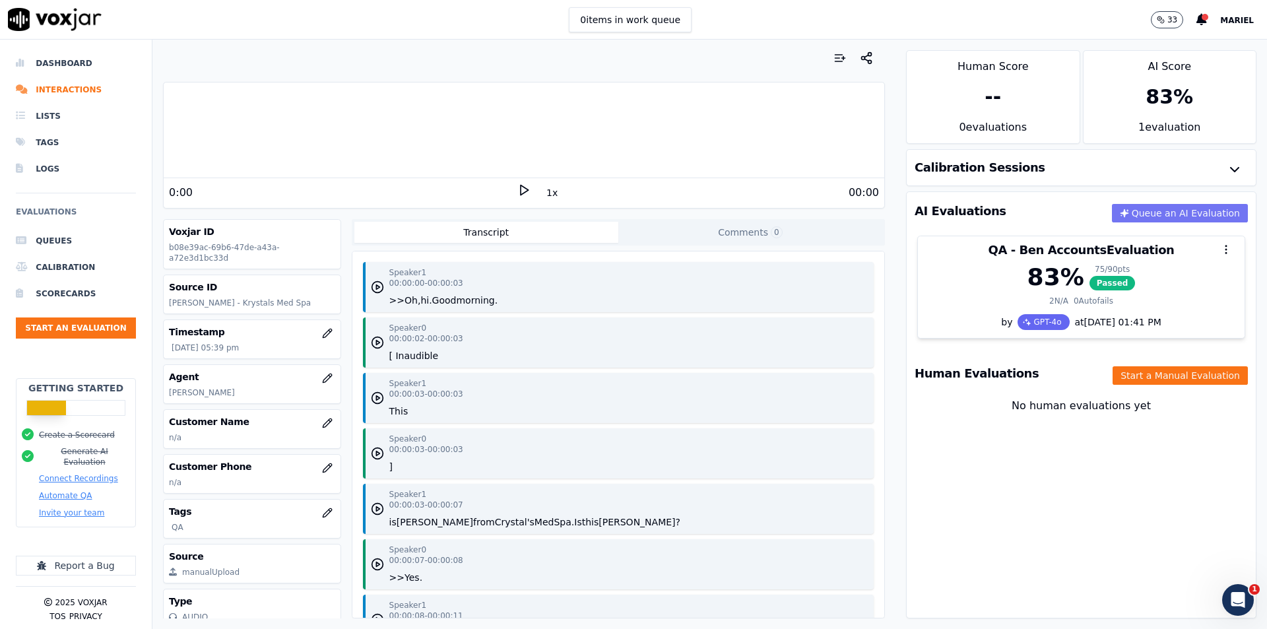
click at [1159, 214] on button "Queue an AI Evaluation" at bounding box center [1180, 213] width 136 height 18
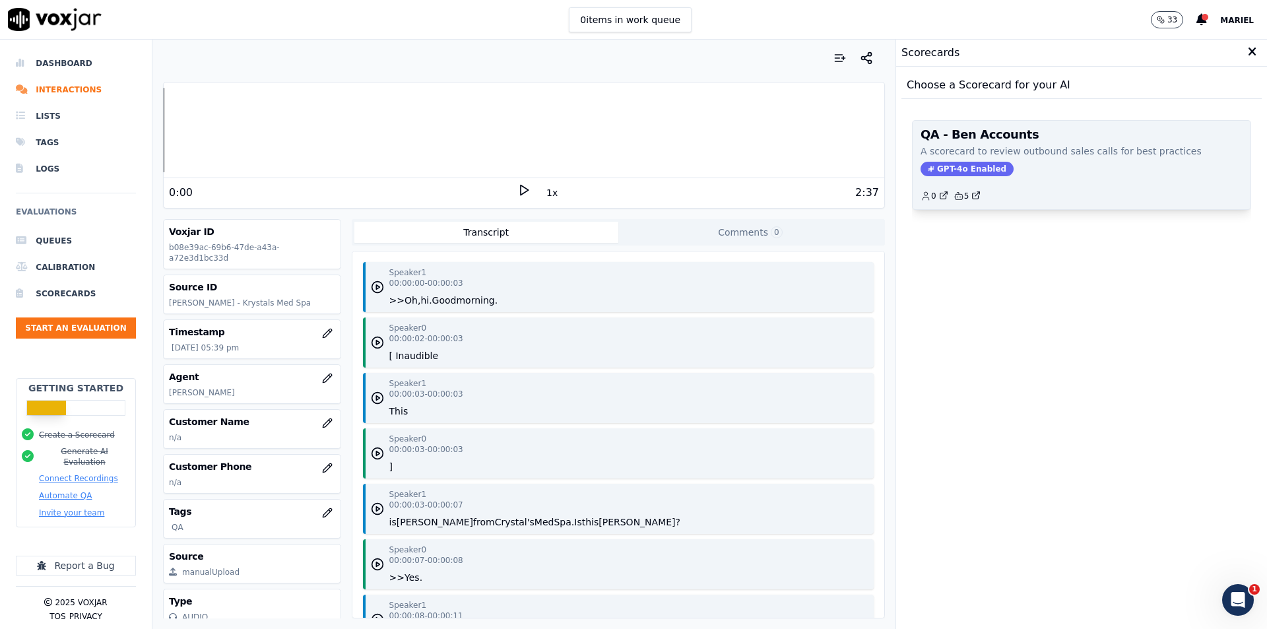
click at [1020, 165] on div "GPT-4o Enabled" at bounding box center [1081, 169] width 322 height 15
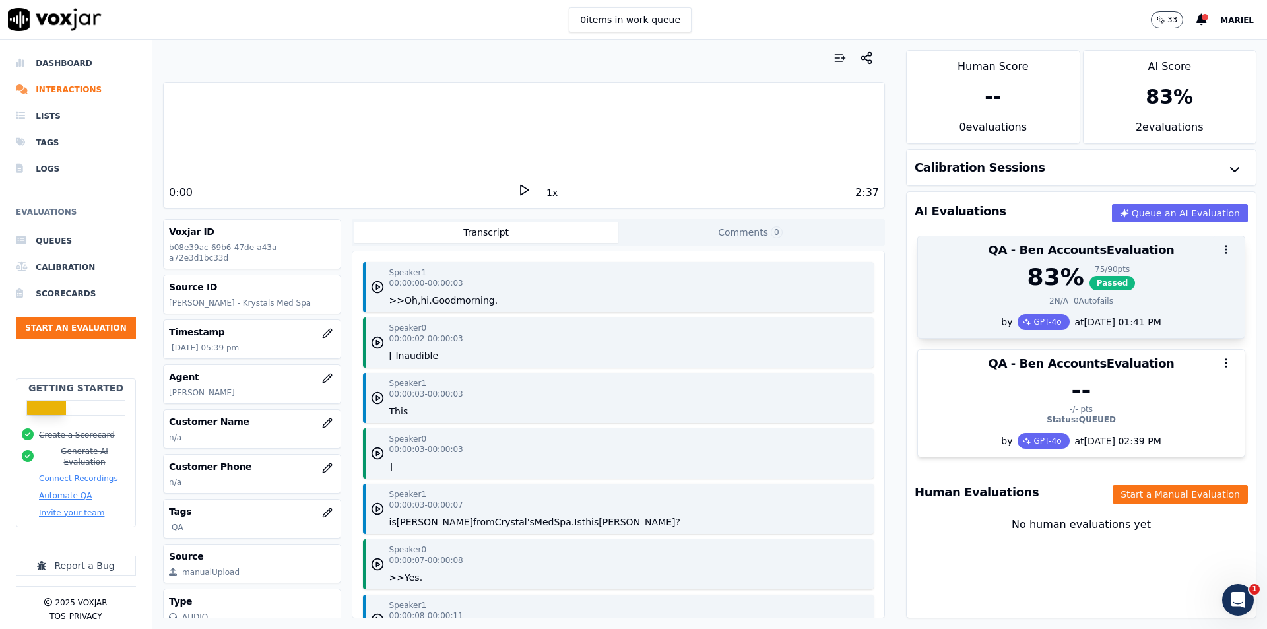
click at [1213, 241] on button "button" at bounding box center [1226, 249] width 26 height 26
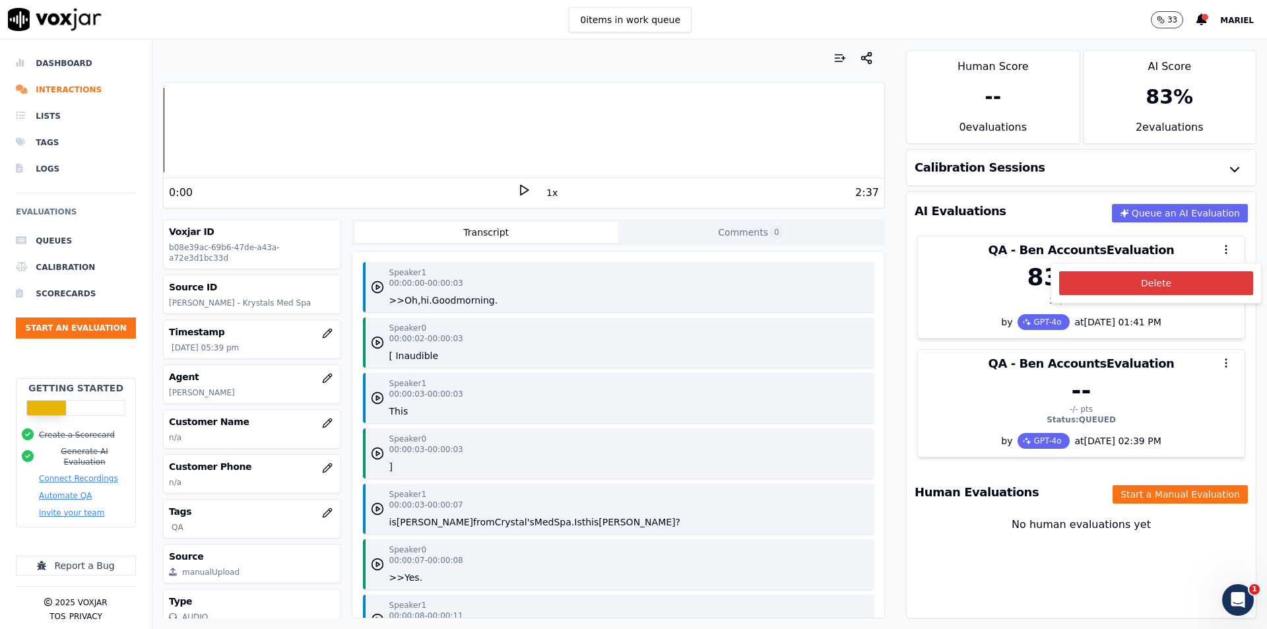
click at [1155, 280] on button "Delete" at bounding box center [1156, 283] width 194 height 24
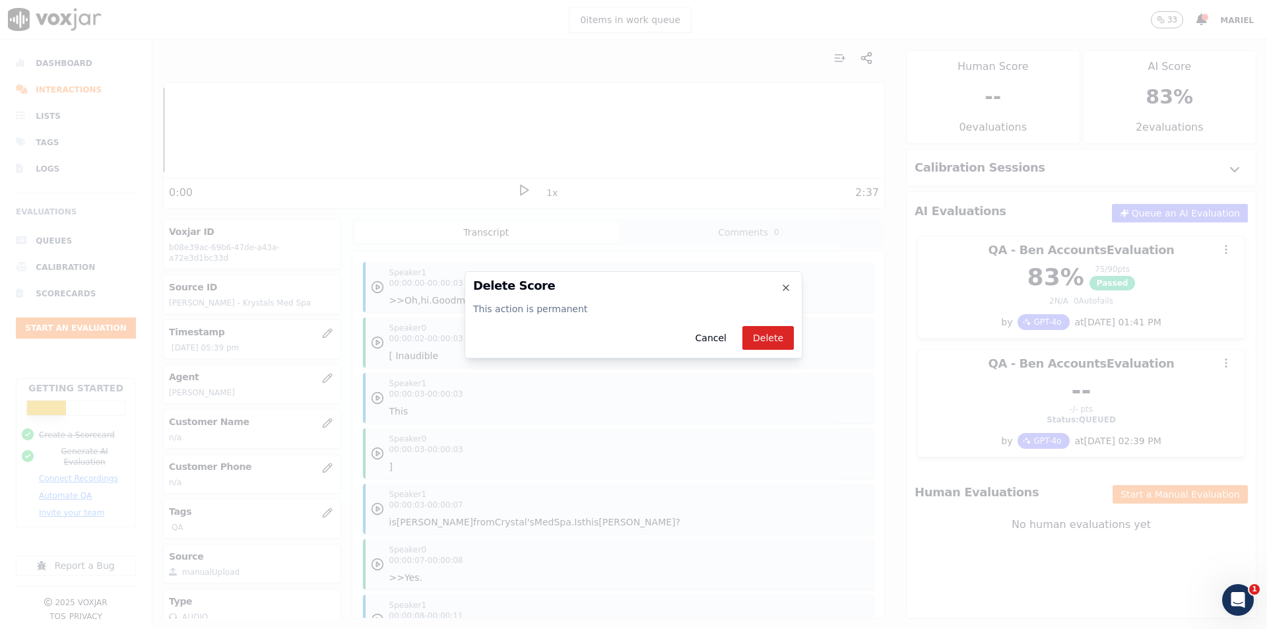
click at [794, 333] on div "Delete Score This action is permanent Cancel Delete Close" at bounding box center [634, 314] width 338 height 87
click at [788, 337] on button "Delete" at bounding box center [767, 338] width 51 height 24
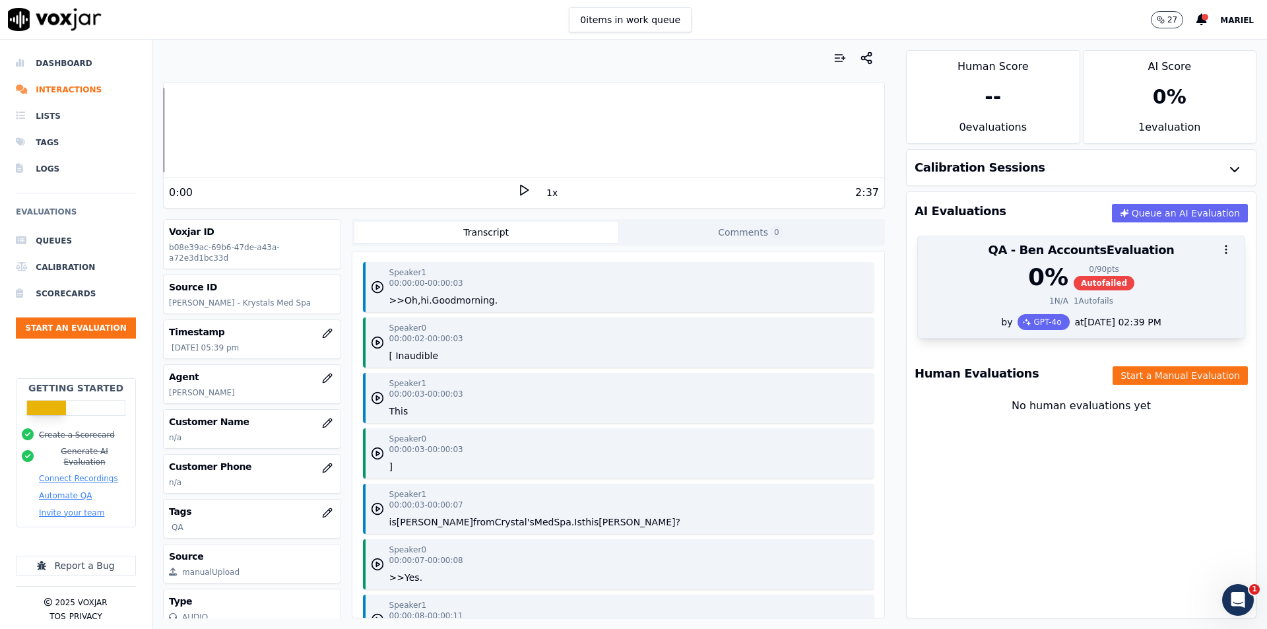
click at [1028, 265] on div "0 %" at bounding box center [1048, 277] width 40 height 26
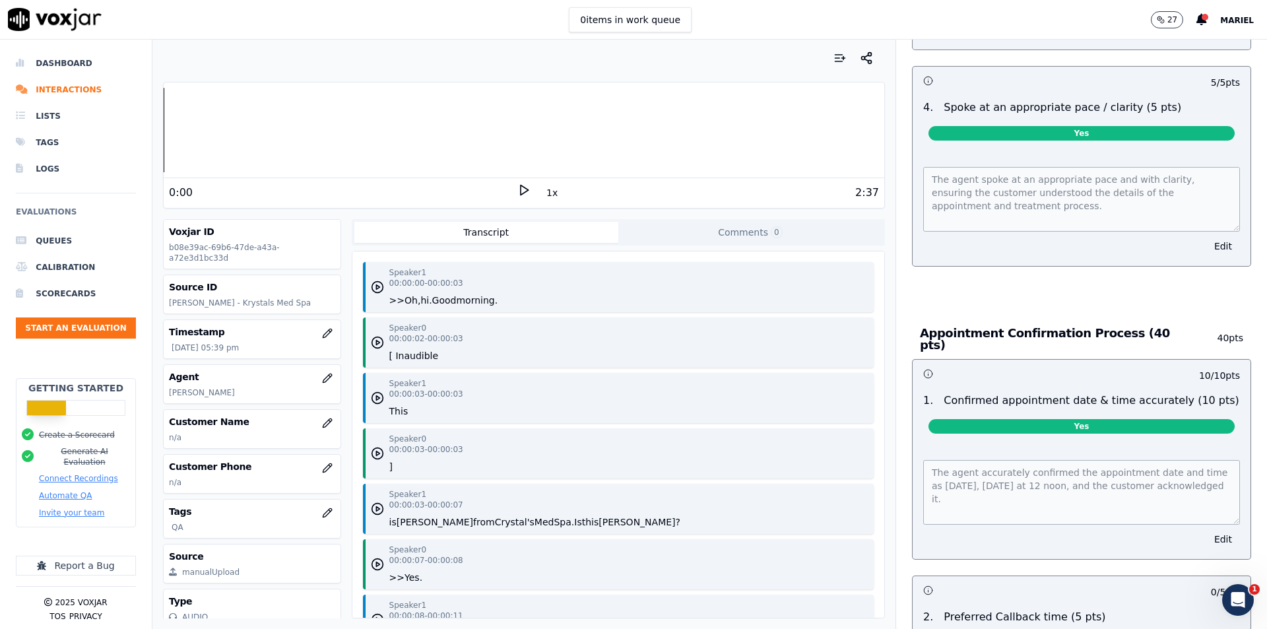
scroll to position [1122, 0]
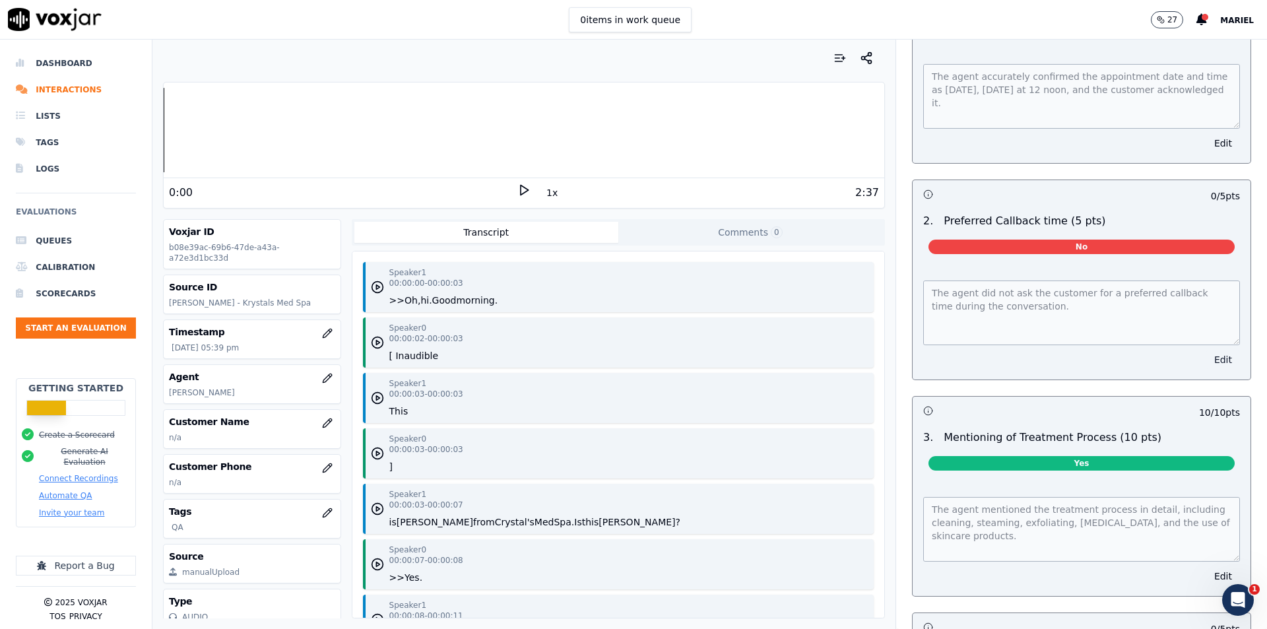
click at [1206, 350] on button "Edit" at bounding box center [1223, 359] width 34 height 18
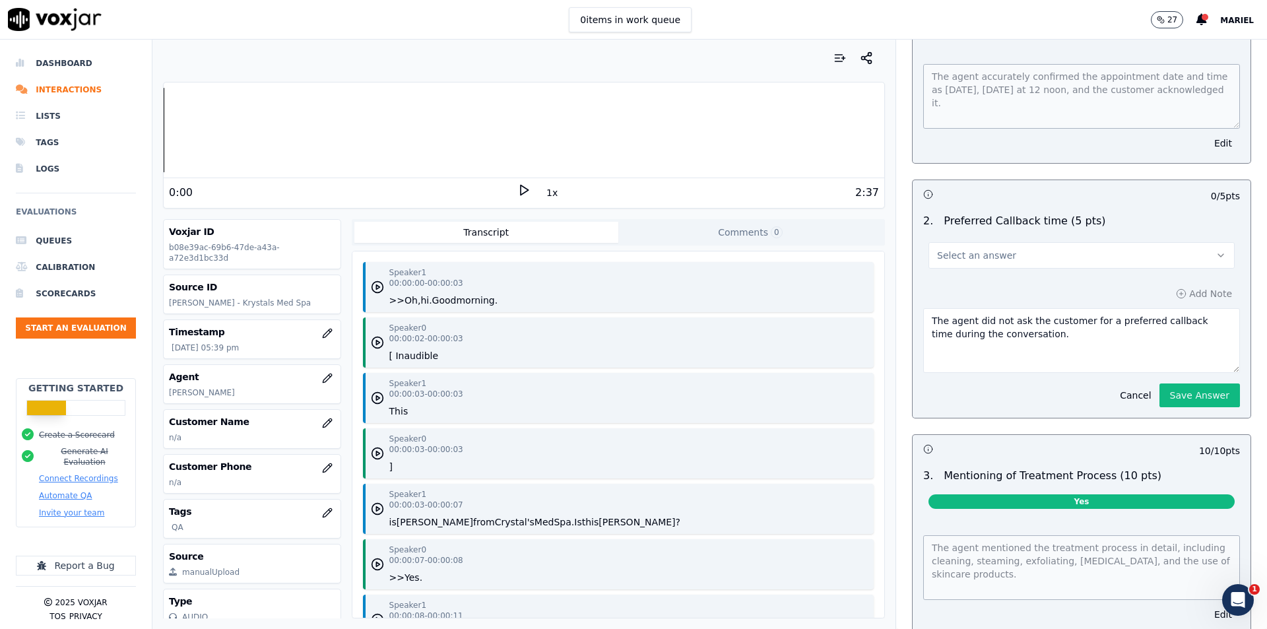
click at [1025, 246] on button "Select an answer" at bounding box center [1081, 255] width 306 height 26
click at [965, 319] on div "N/A" at bounding box center [1060, 320] width 283 height 21
drag, startPoint x: 956, startPoint y: 323, endPoint x: 902, endPoint y: 313, distance: 55.1
click at [913, 313] on div "Add Note The agent did not ask the customer for a preferred callback time durin…" at bounding box center [1082, 346] width 338 height 144
click at [1179, 394] on div "10 / 10 pts 1 . Confirmed appointment date & time accurately (10 pts) Yes The a…" at bounding box center [1081, 623] width 339 height 1321
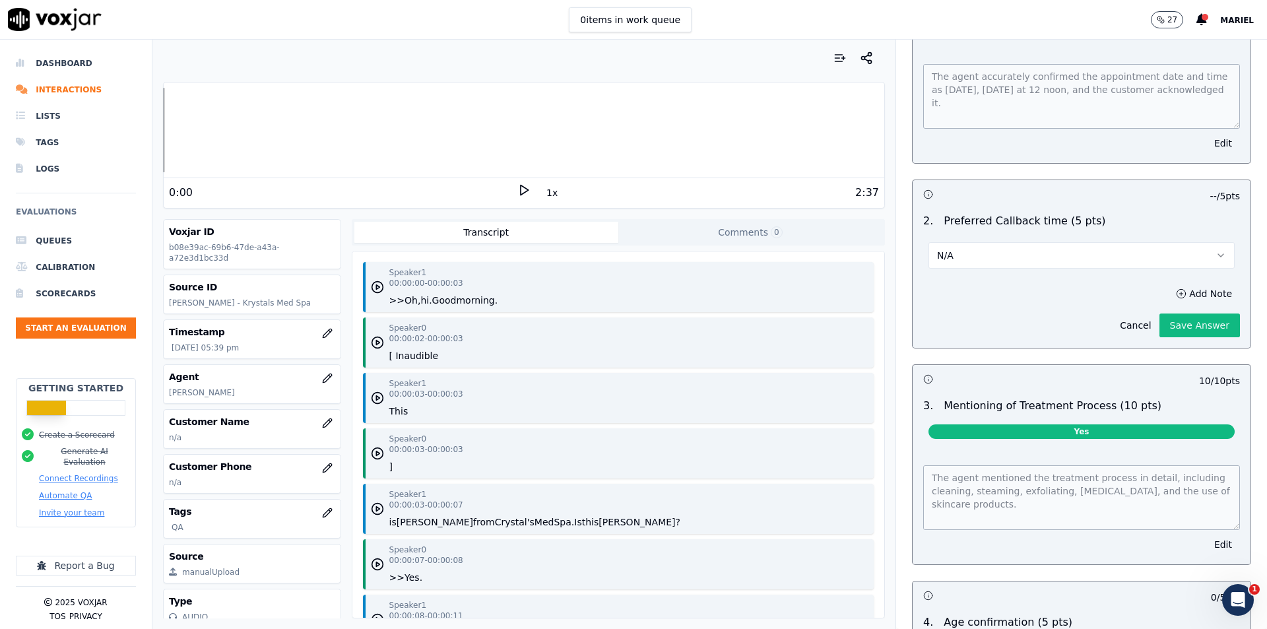
click at [1175, 352] on div "10 / 10 pts 1 . Confirmed appointment date & time accurately (10 pts) Yes The a…" at bounding box center [1081, 588] width 339 height 1251
click at [1177, 333] on div "Add Note Cancel Save Answer" at bounding box center [1082, 311] width 338 height 74
click at [1179, 319] on button "Save Answer" at bounding box center [1199, 325] width 81 height 24
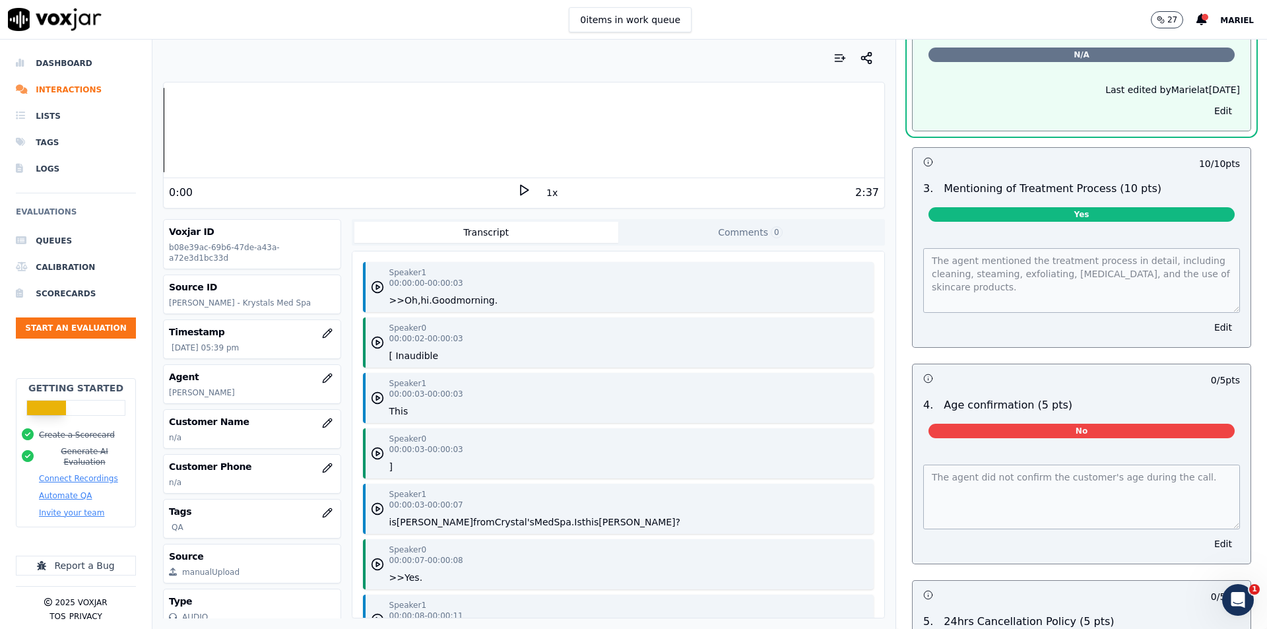
scroll to position [1386, 0]
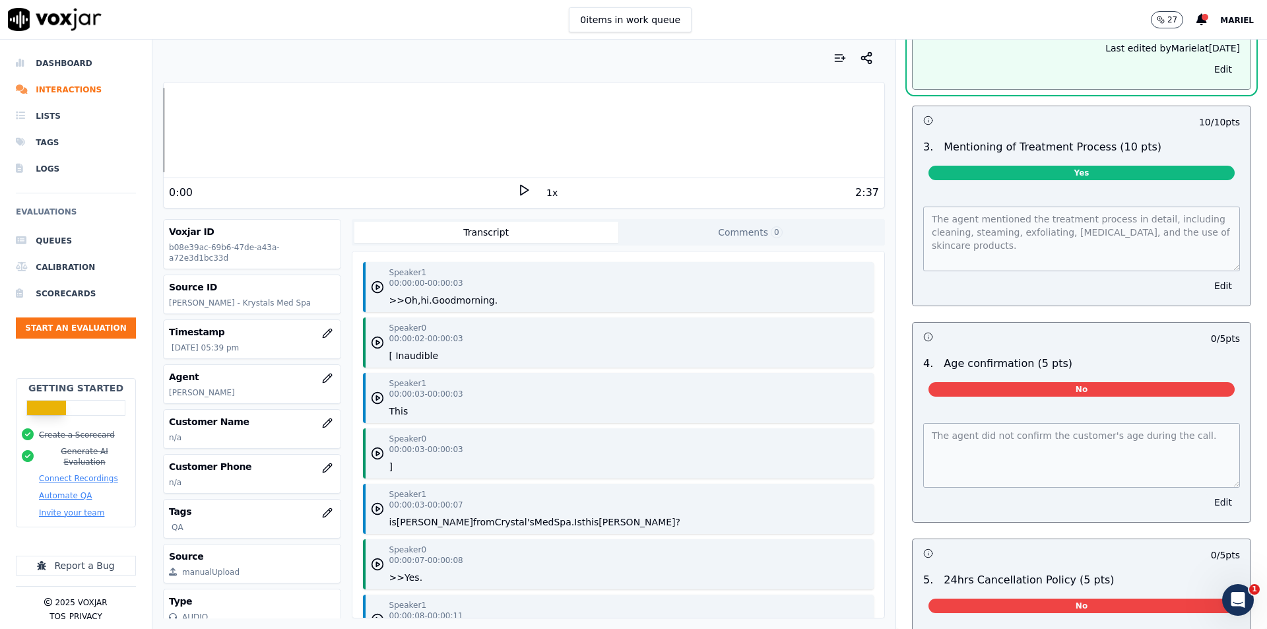
click at [1206, 498] on button "Edit" at bounding box center [1223, 502] width 34 height 18
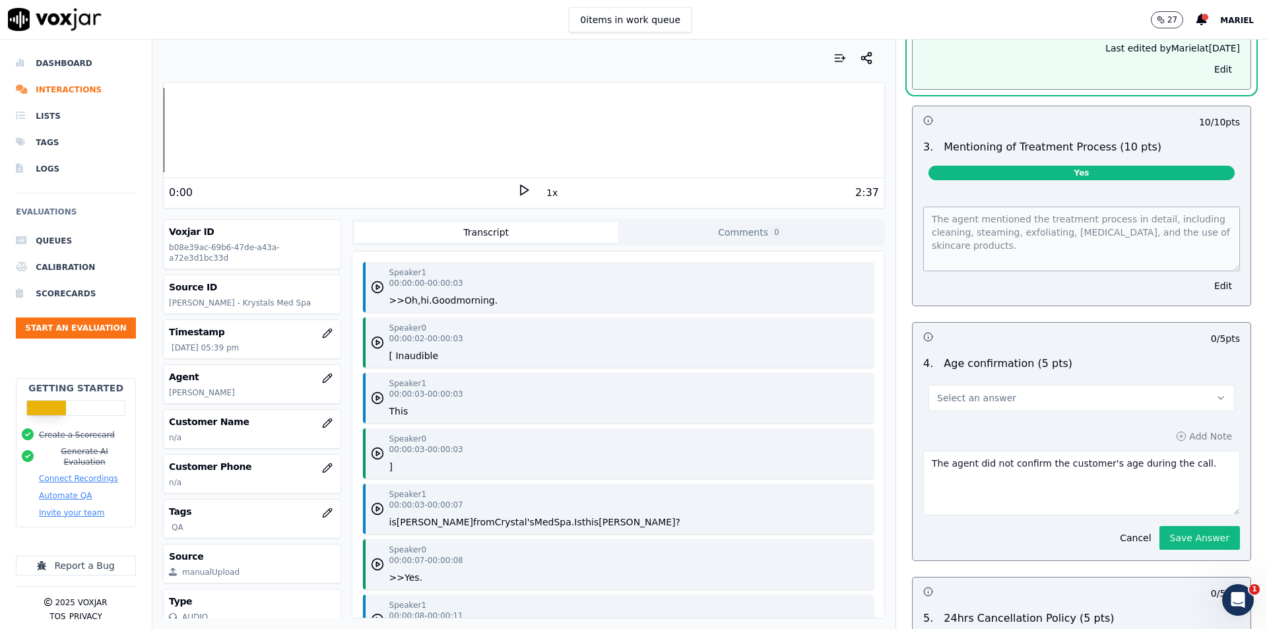
click at [1059, 387] on button "Select an answer" at bounding box center [1081, 398] width 306 height 26
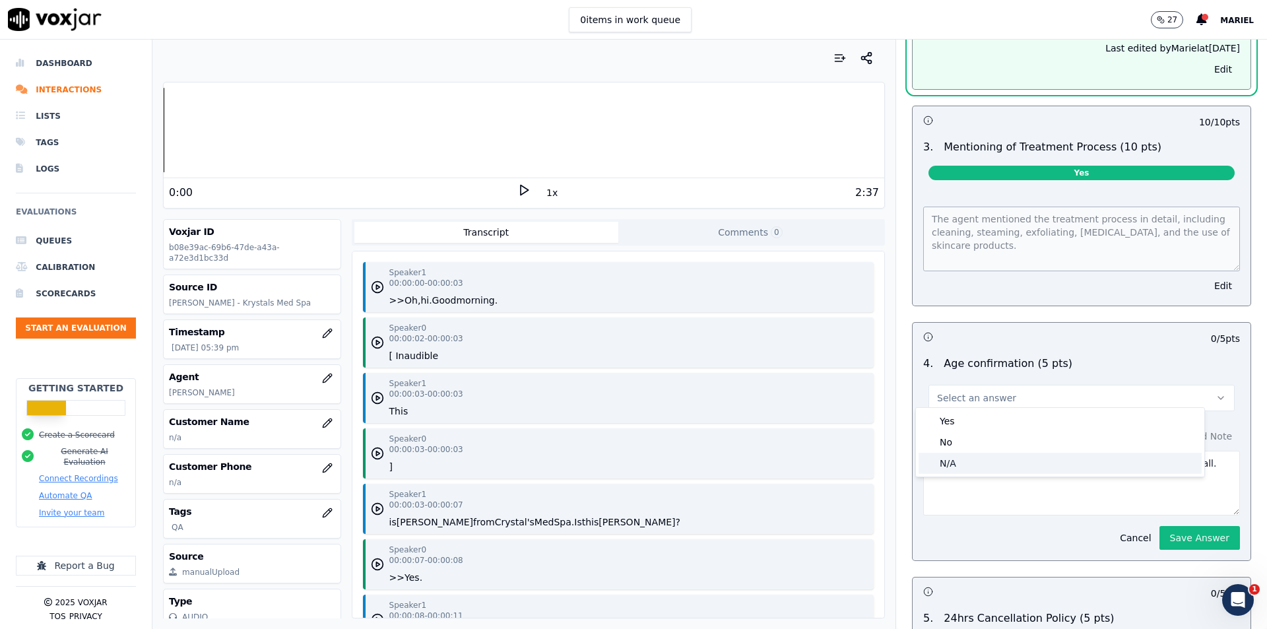
click at [1000, 467] on div "N/A" at bounding box center [1060, 463] width 283 height 21
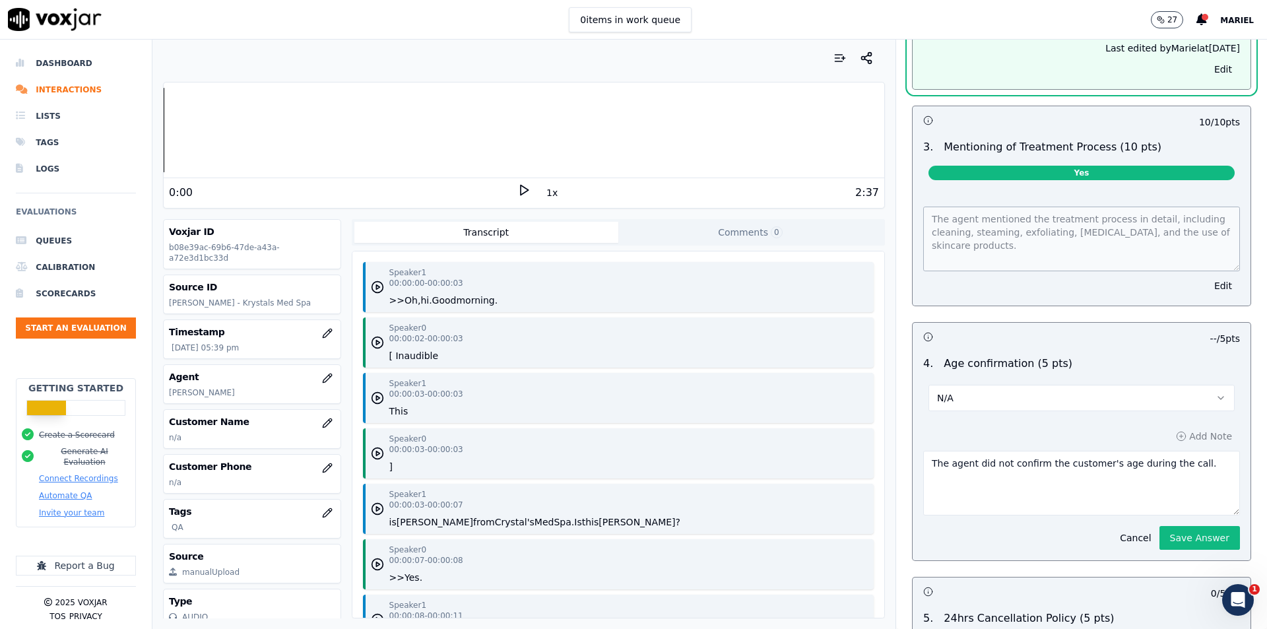
drag, startPoint x: 1181, startPoint y: 463, endPoint x: 931, endPoint y: 452, distance: 250.3
click at [931, 452] on textarea "The agent did not confirm the customer's age during the call." at bounding box center [1081, 483] width 317 height 65
type textarea "T"
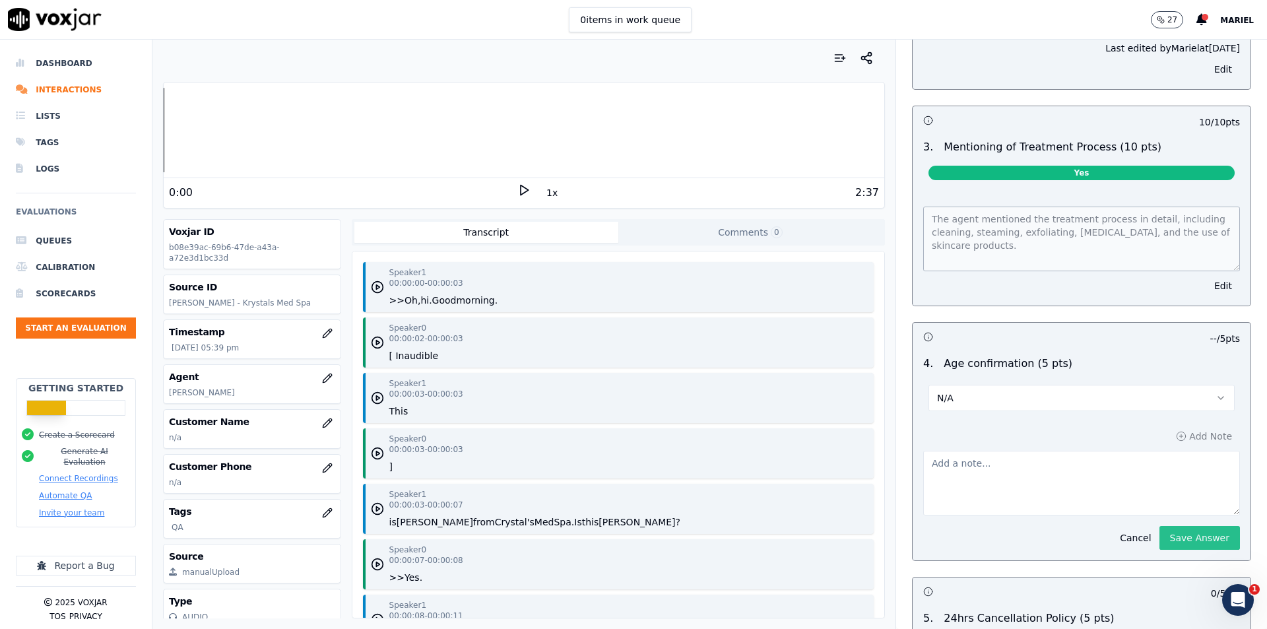
click at [1179, 535] on div "10 / 10 pts 1 . Confirmed appointment date & time accurately (10 pts) Yes The a…" at bounding box center [1081, 361] width 339 height 1264
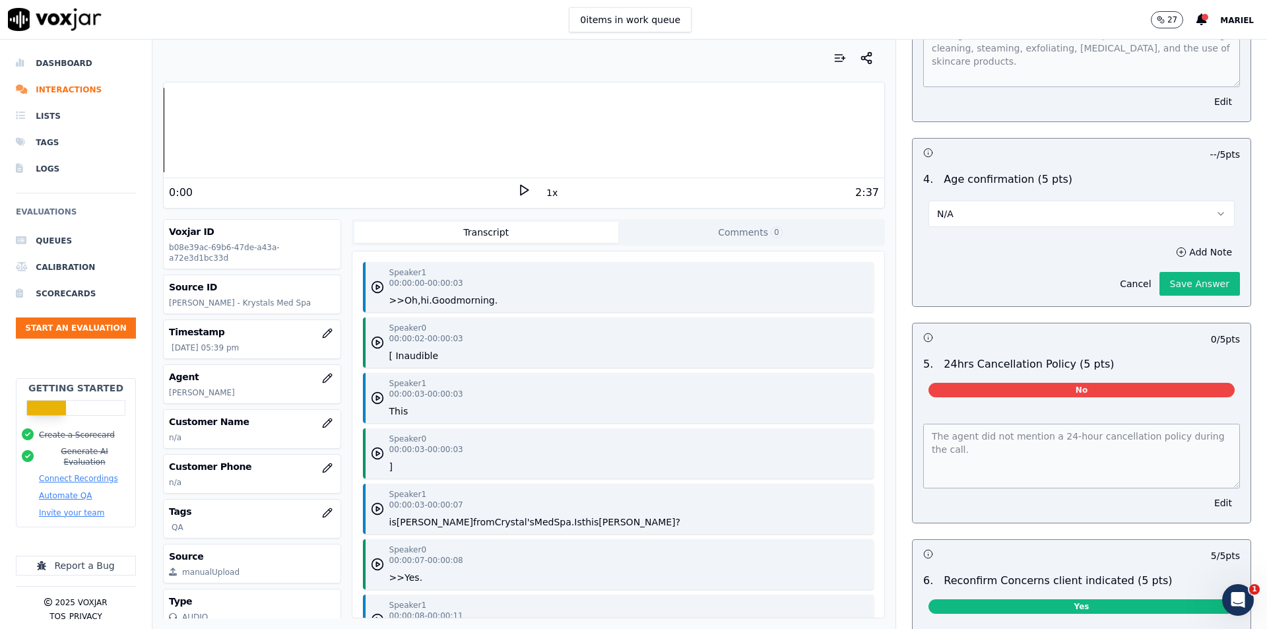
scroll to position [1553, 0]
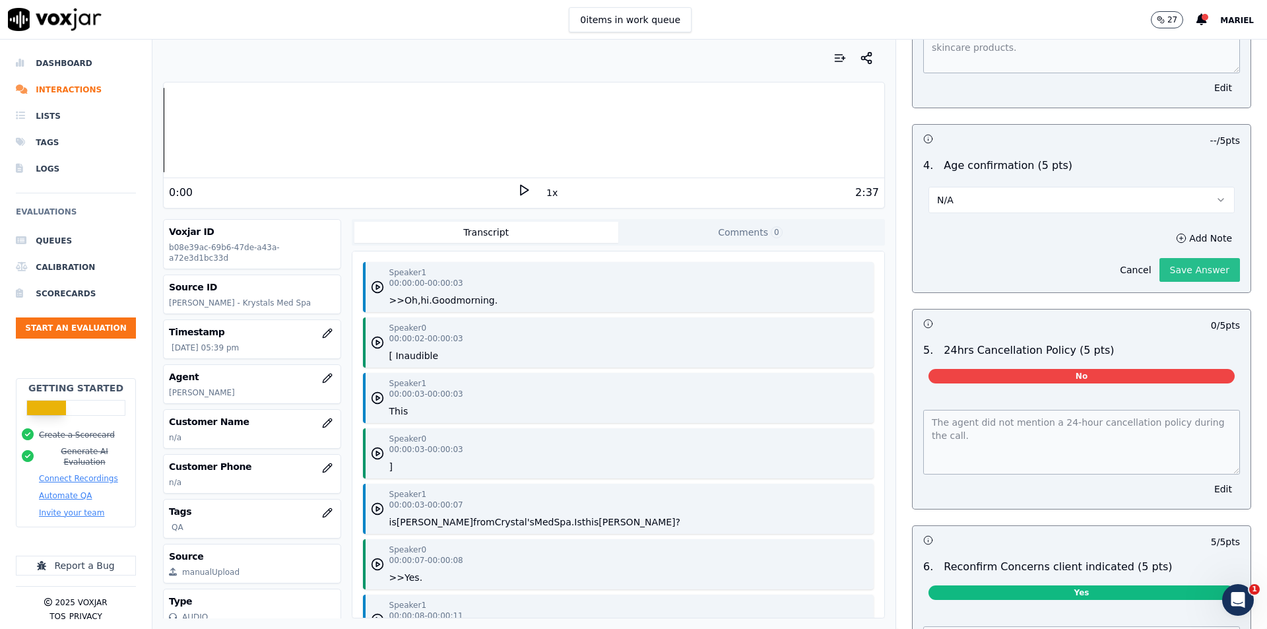
click at [1159, 265] on button "Save Answer" at bounding box center [1199, 270] width 81 height 24
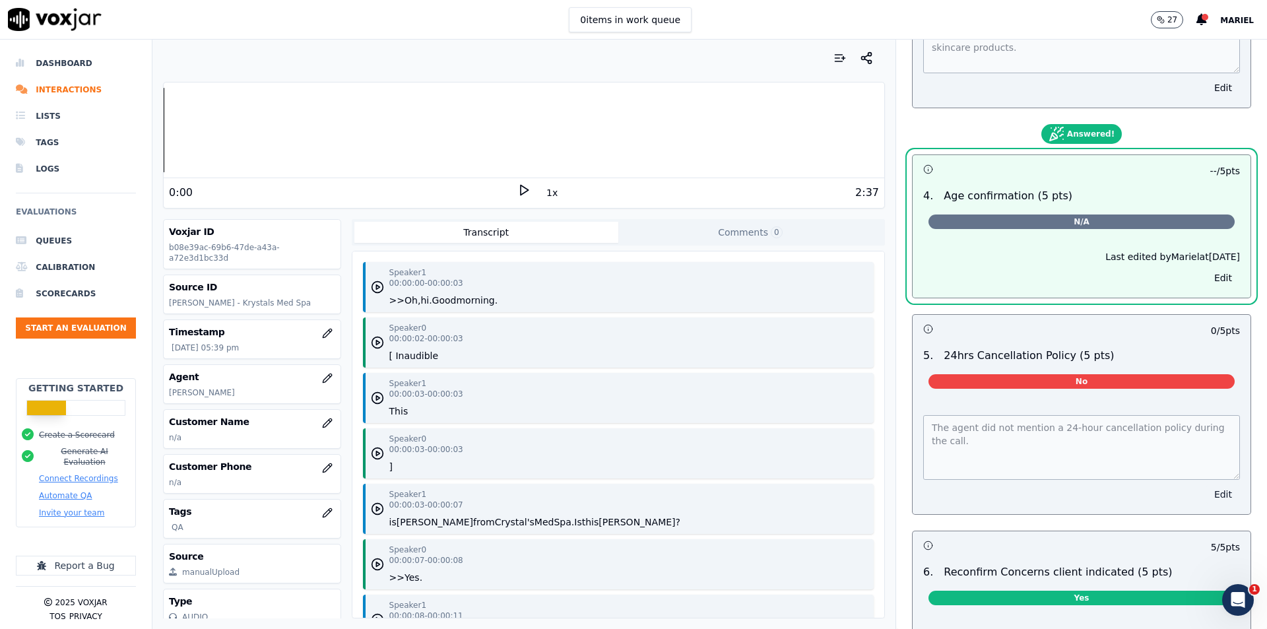
click at [1206, 488] on button "Edit" at bounding box center [1223, 494] width 34 height 18
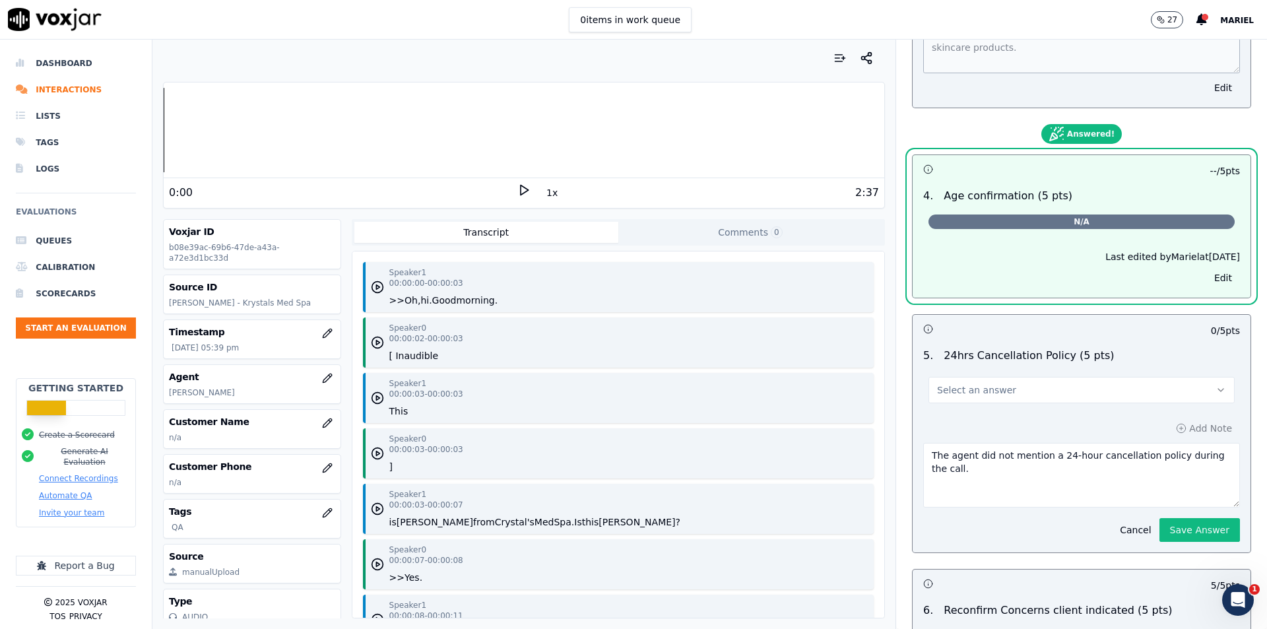
click at [1153, 366] on div "Select an answer" at bounding box center [1081, 384] width 327 height 40
click at [1153, 379] on button "Select an answer" at bounding box center [1081, 390] width 306 height 26
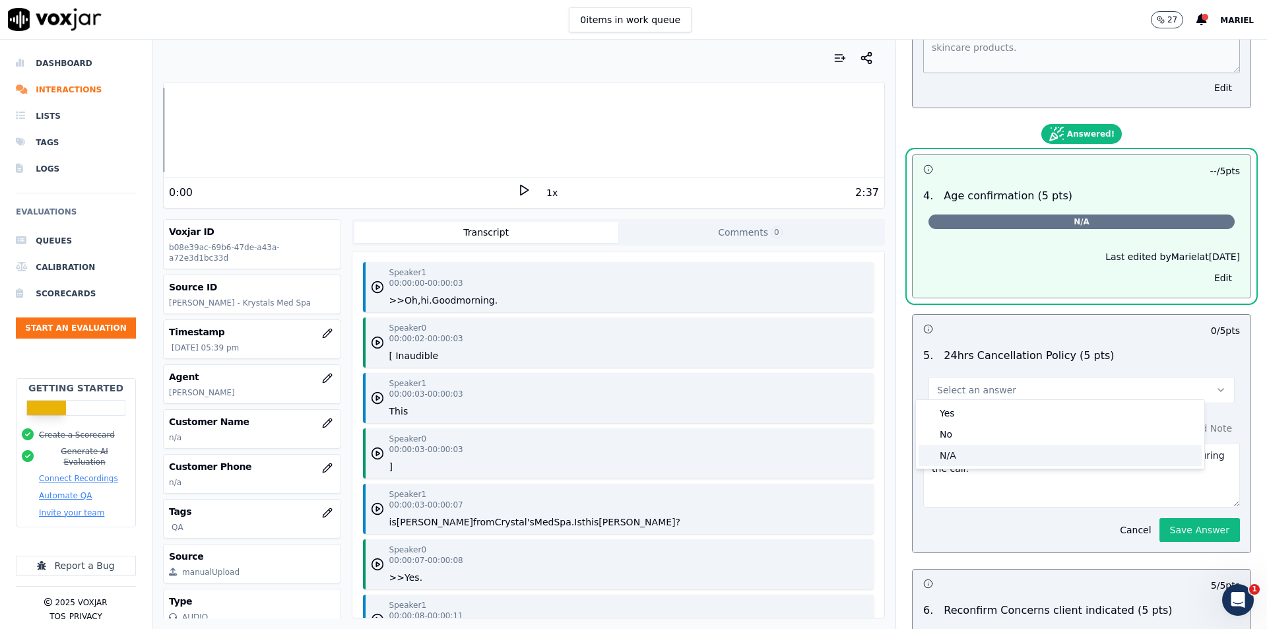
click at [1037, 452] on div "N/A" at bounding box center [1060, 455] width 283 height 21
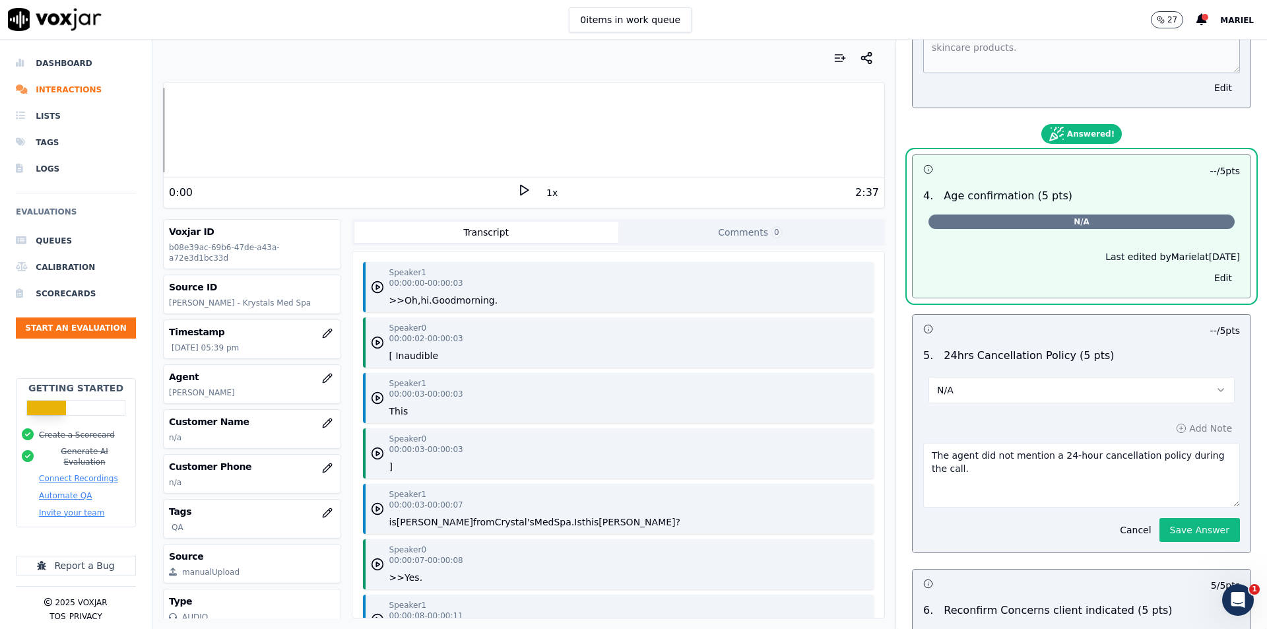
click at [946, 451] on textarea "The agent did not mention a 24-hour cancellation policy during the call." at bounding box center [1081, 475] width 317 height 65
drag, startPoint x: 991, startPoint y: 467, endPoint x: 915, endPoint y: 450, distance: 78.4
click at [923, 450] on textarea "The agent did not mention a 24-hour cancellation policy during the call." at bounding box center [1081, 475] width 317 height 65
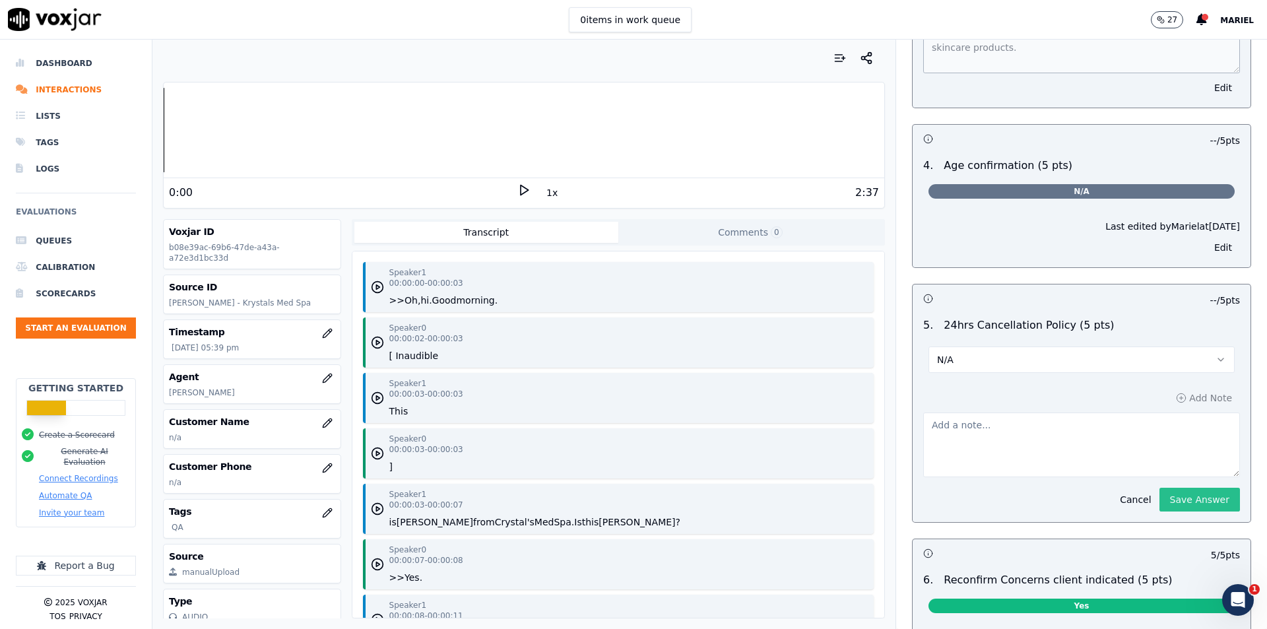
click at [1165, 490] on div "10 / 10 pts 1 . Confirmed appointment date & time accurately (10 pts) Yes The a…" at bounding box center [1081, 136] width 339 height 1208
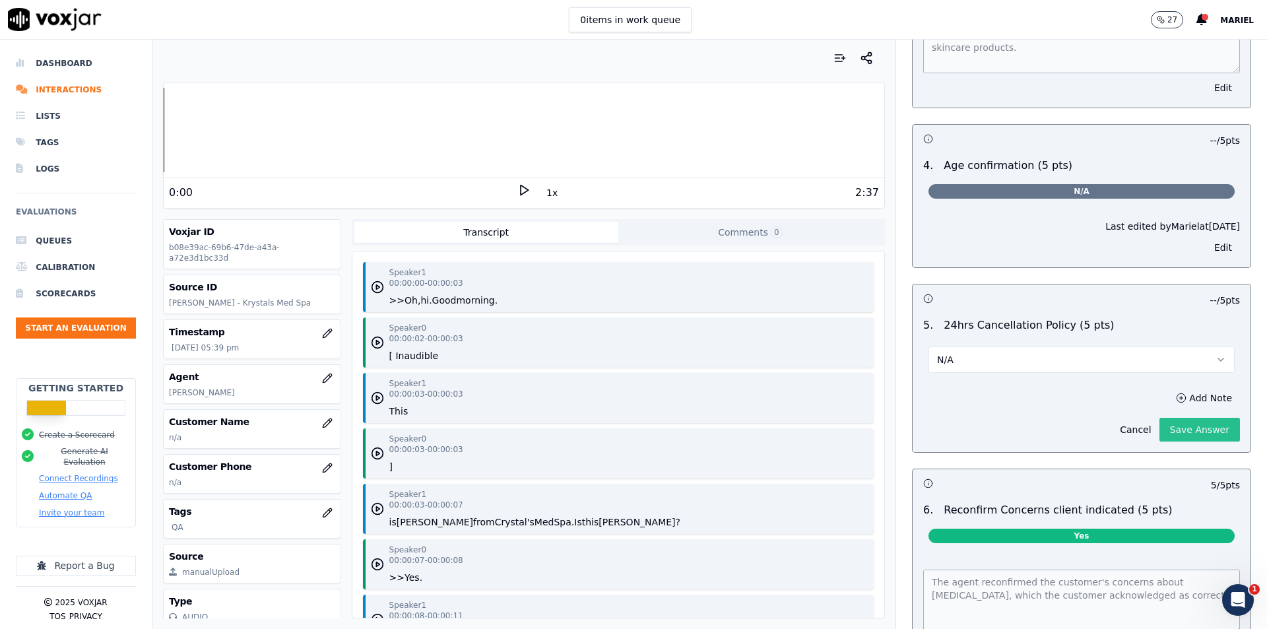
click at [1159, 427] on button "Save Answer" at bounding box center [1199, 430] width 81 height 24
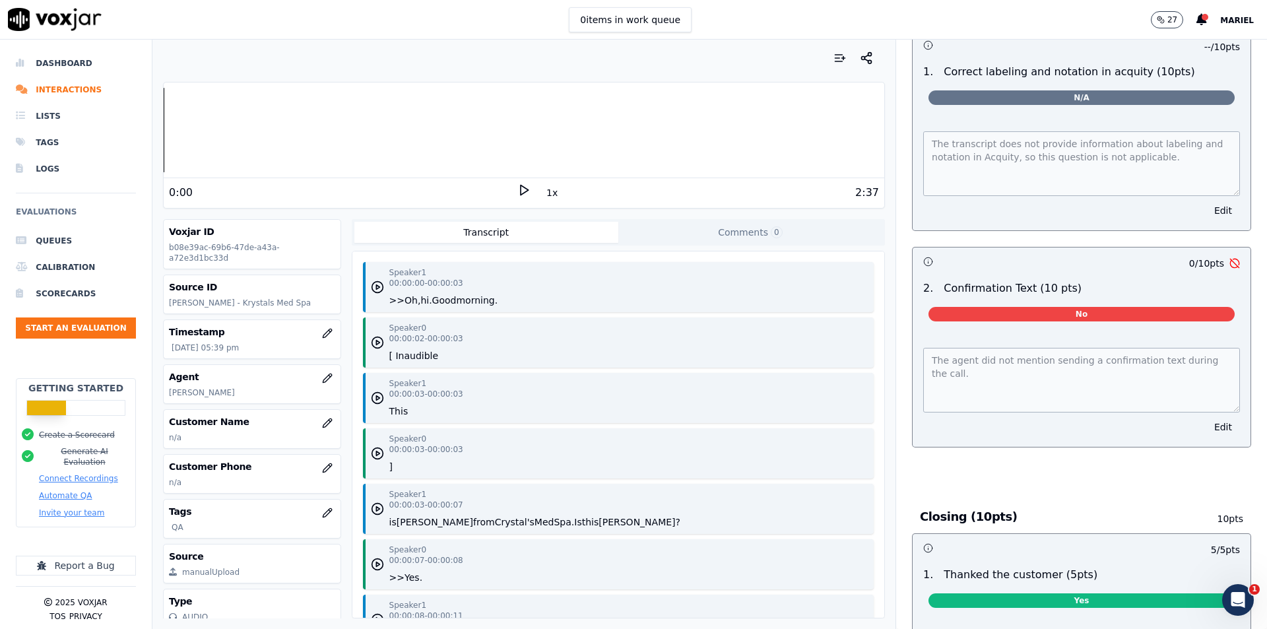
scroll to position [2279, 0]
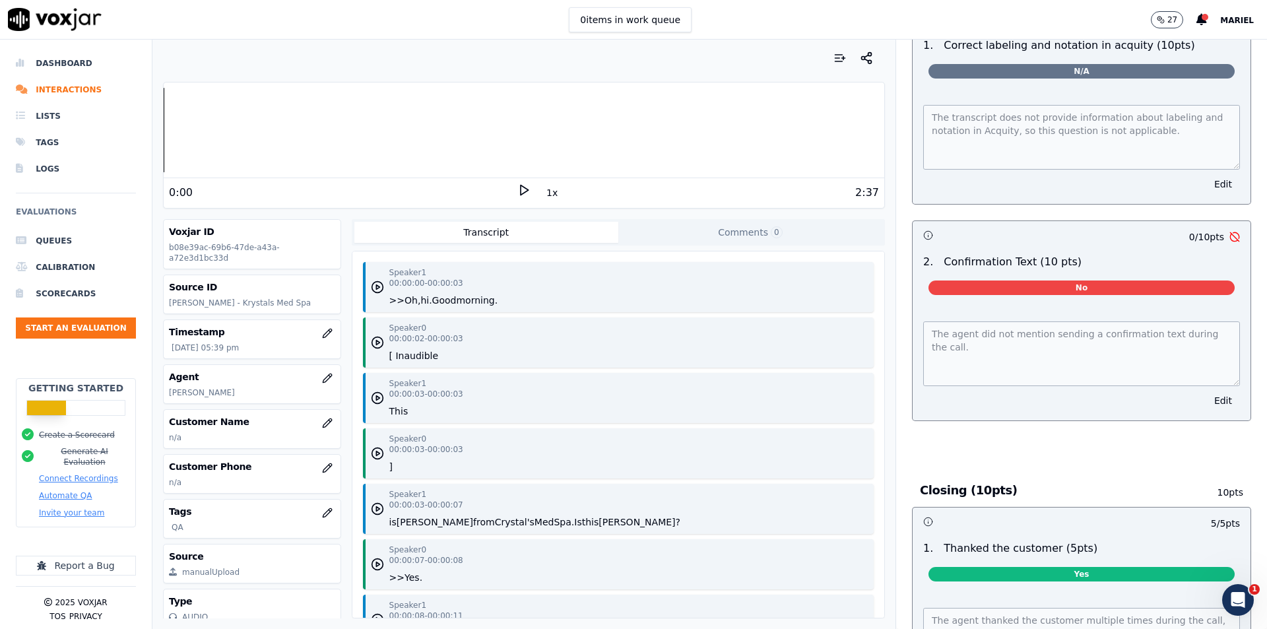
click at [1102, 283] on span "No" at bounding box center [1081, 287] width 306 height 15
click at [1206, 397] on button "Edit" at bounding box center [1223, 400] width 34 height 18
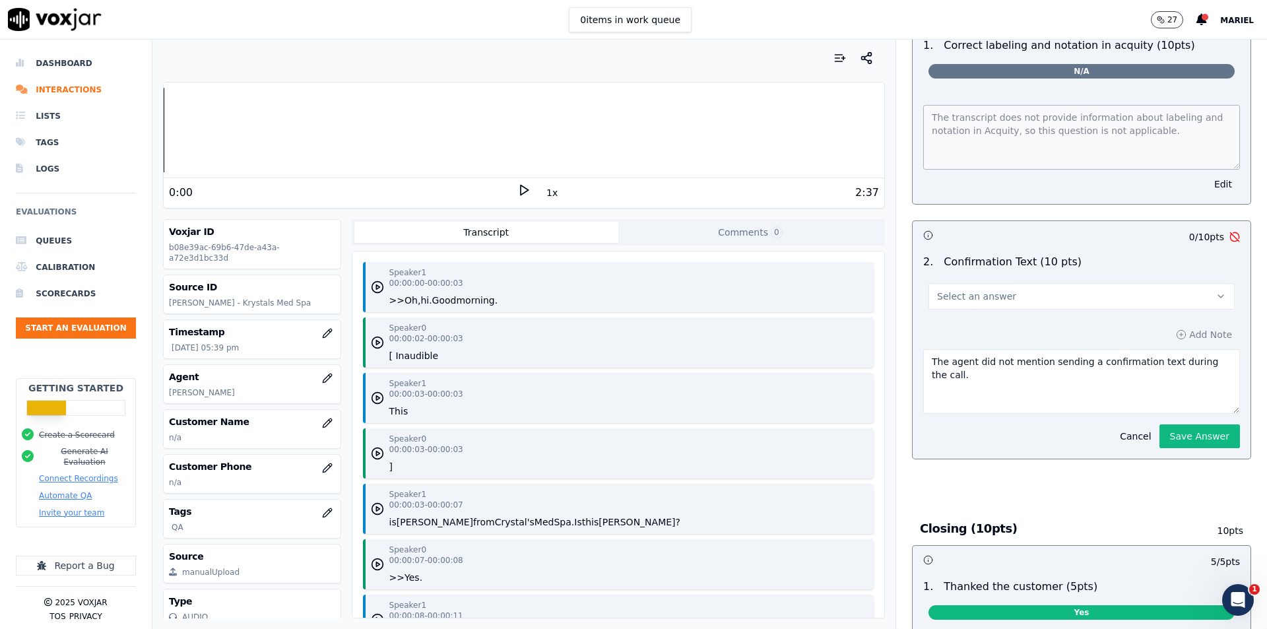
click at [1120, 289] on button "Select an answer" at bounding box center [1081, 296] width 306 height 26
click at [1047, 319] on div "Yes" at bounding box center [1060, 319] width 283 height 21
drag, startPoint x: 1078, startPoint y: 370, endPoint x: 877, endPoint y: 348, distance: 202.4
click at [877, 348] on div "Your browser does not support the audio element. 0:00 1x 2:37 Voxjar ID b08e39a…" at bounding box center [709, 334] width 1114 height 589
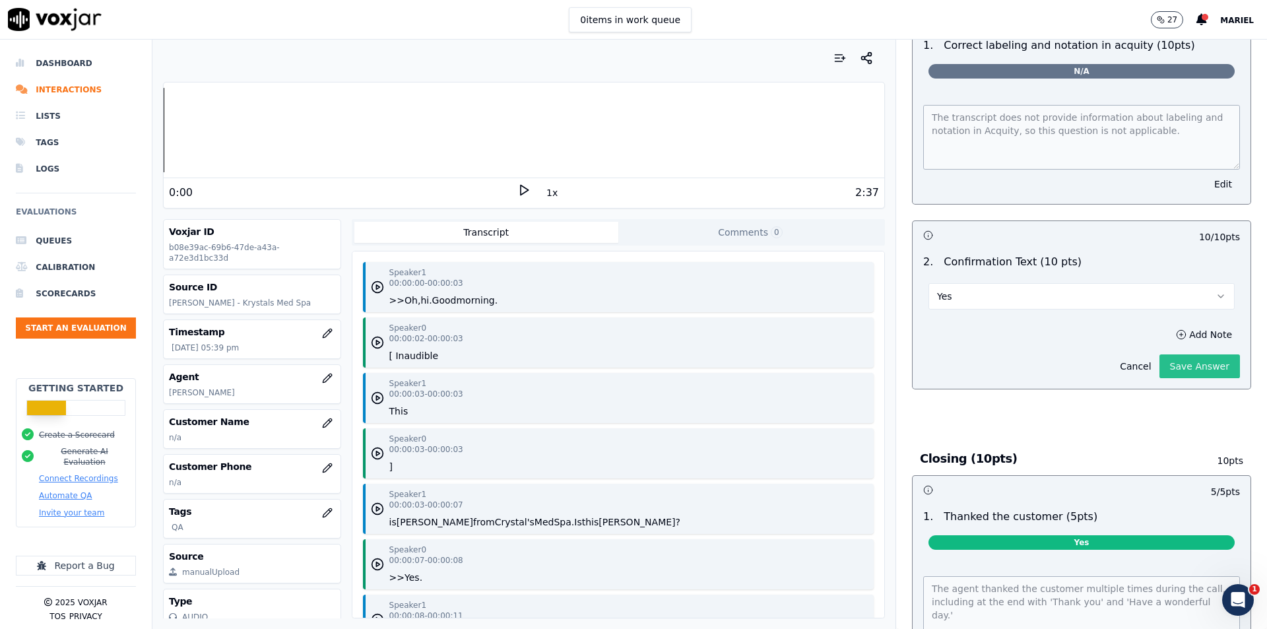
click at [1164, 416] on div "Accuracy & Compliance (20 pts) 20 pts -- / 10 pts 1 . Correct labeling and nota…" at bounding box center [1081, 187] width 360 height 455
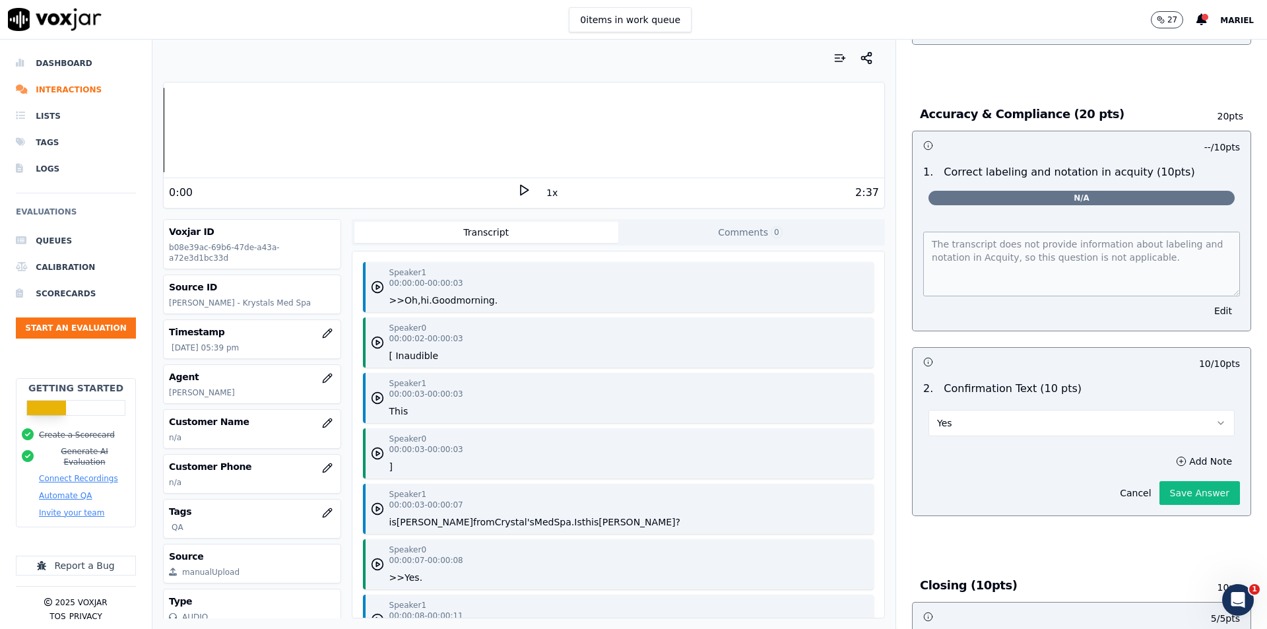
scroll to position [2081, 0]
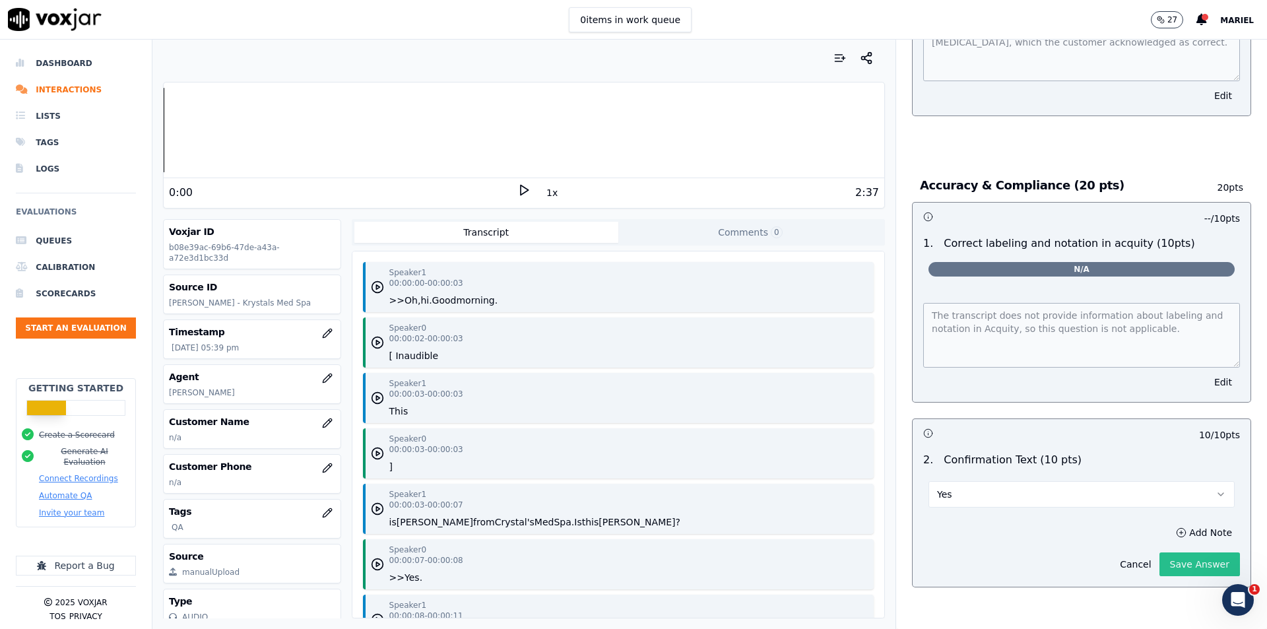
click at [1176, 559] on button "Save Answer" at bounding box center [1199, 564] width 81 height 24
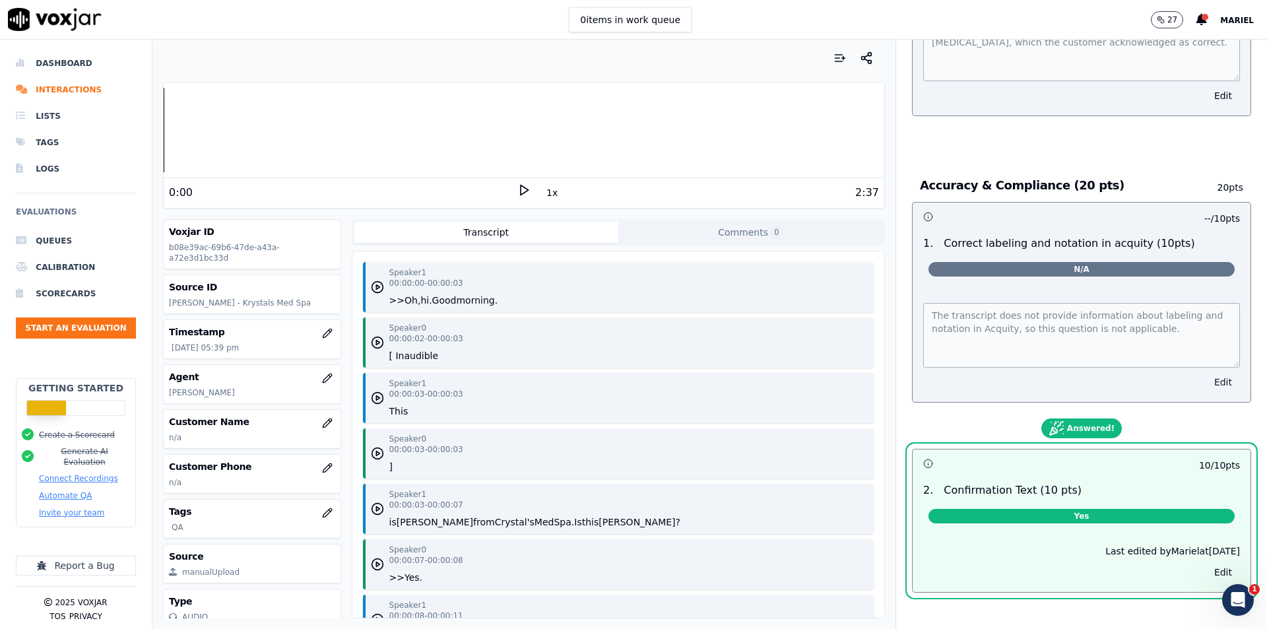
click at [1206, 381] on button "Edit" at bounding box center [1223, 382] width 34 height 18
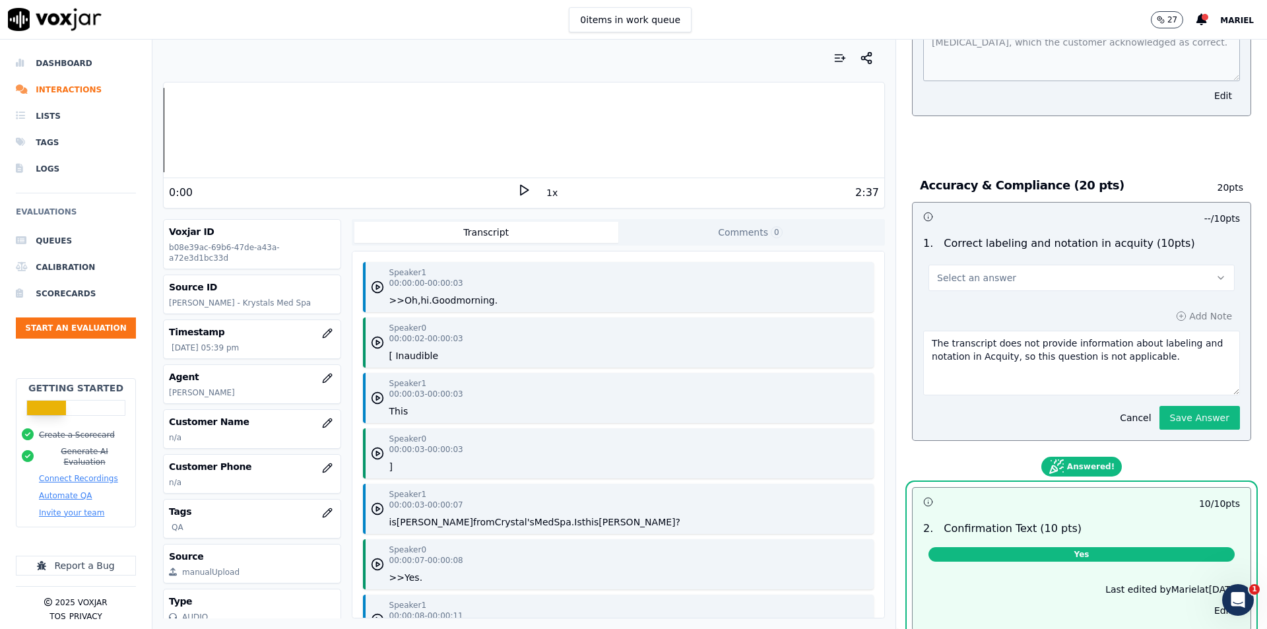
click at [1106, 267] on button "Select an answer" at bounding box center [1081, 278] width 306 height 26
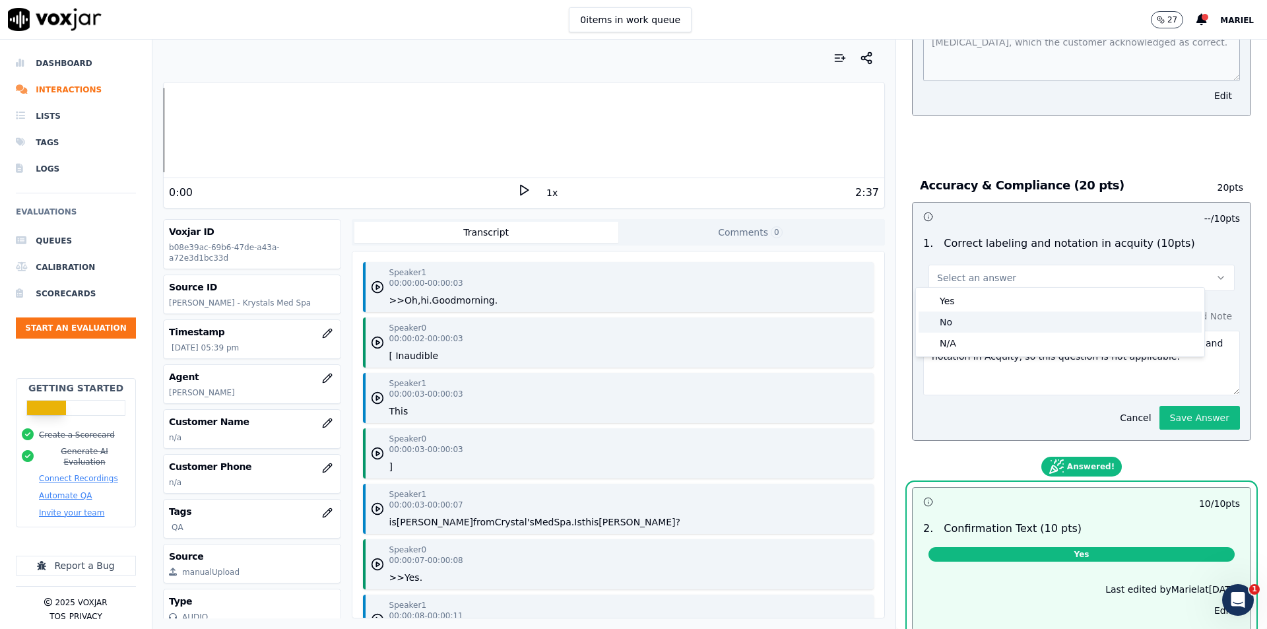
click at [994, 326] on div "No" at bounding box center [1060, 321] width 283 height 21
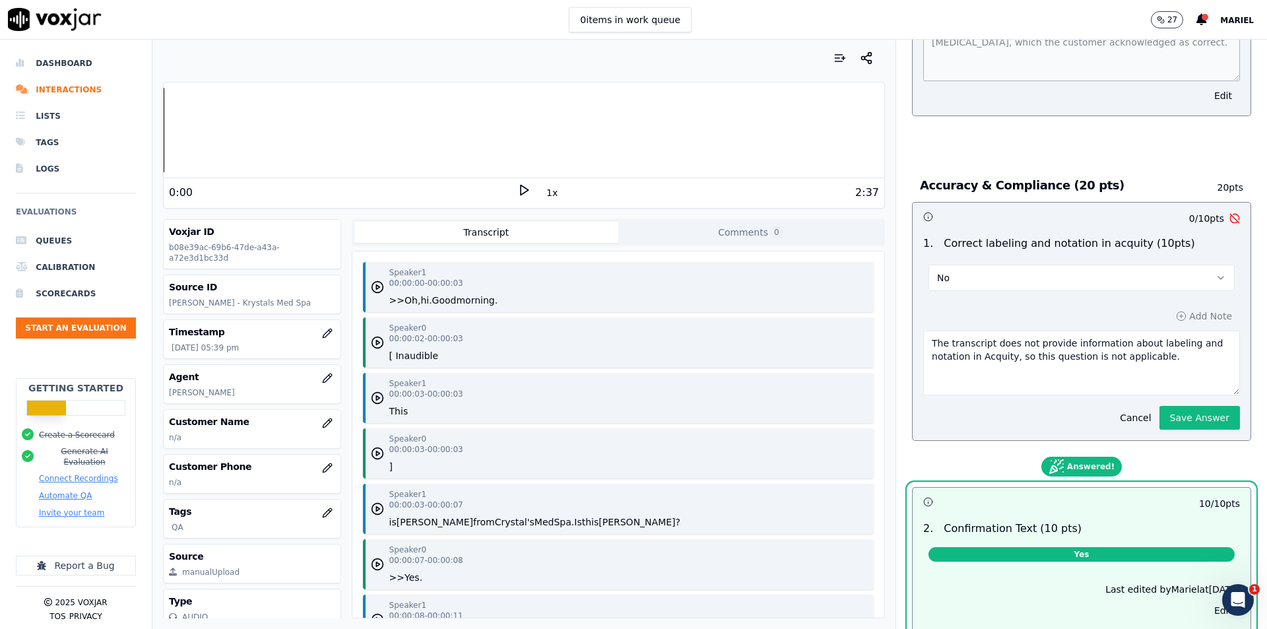
drag, startPoint x: 1146, startPoint y: 358, endPoint x: 849, endPoint y: 323, distance: 299.0
click at [849, 323] on div "Your browser does not support the audio element. 0:00 1x 2:37 Voxjar ID b08e39a…" at bounding box center [709, 334] width 1114 height 589
type textarea "M"
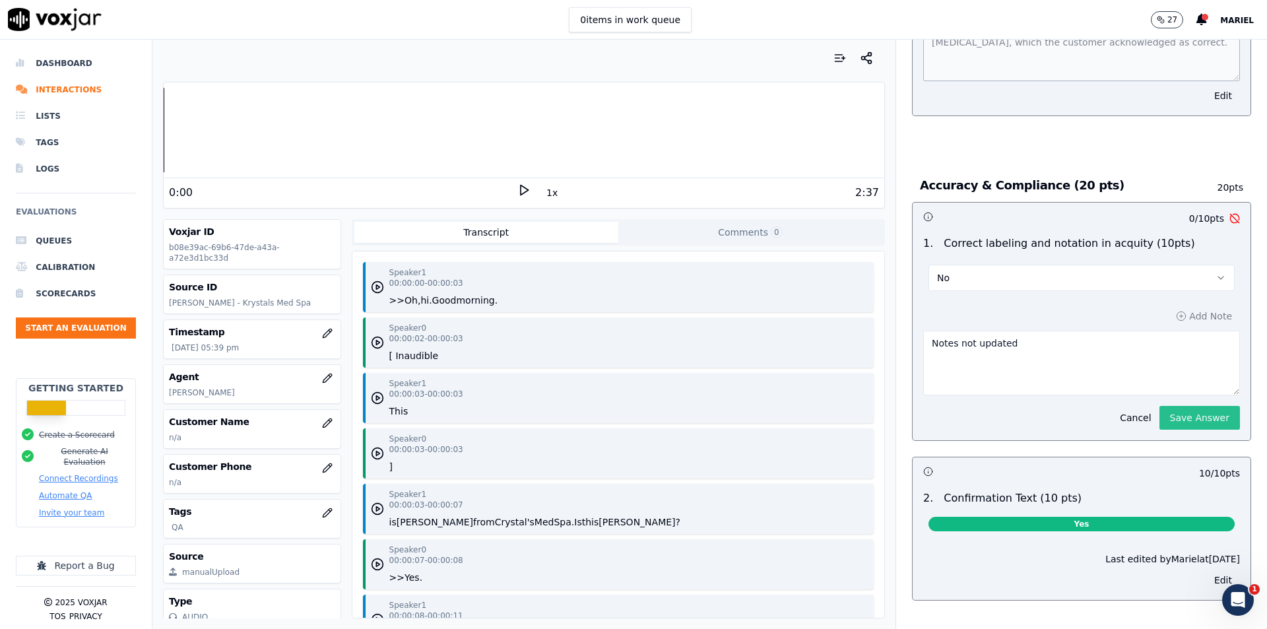
type textarea "Notes not updated"
click at [1159, 410] on button "Save Answer" at bounding box center [1199, 418] width 81 height 24
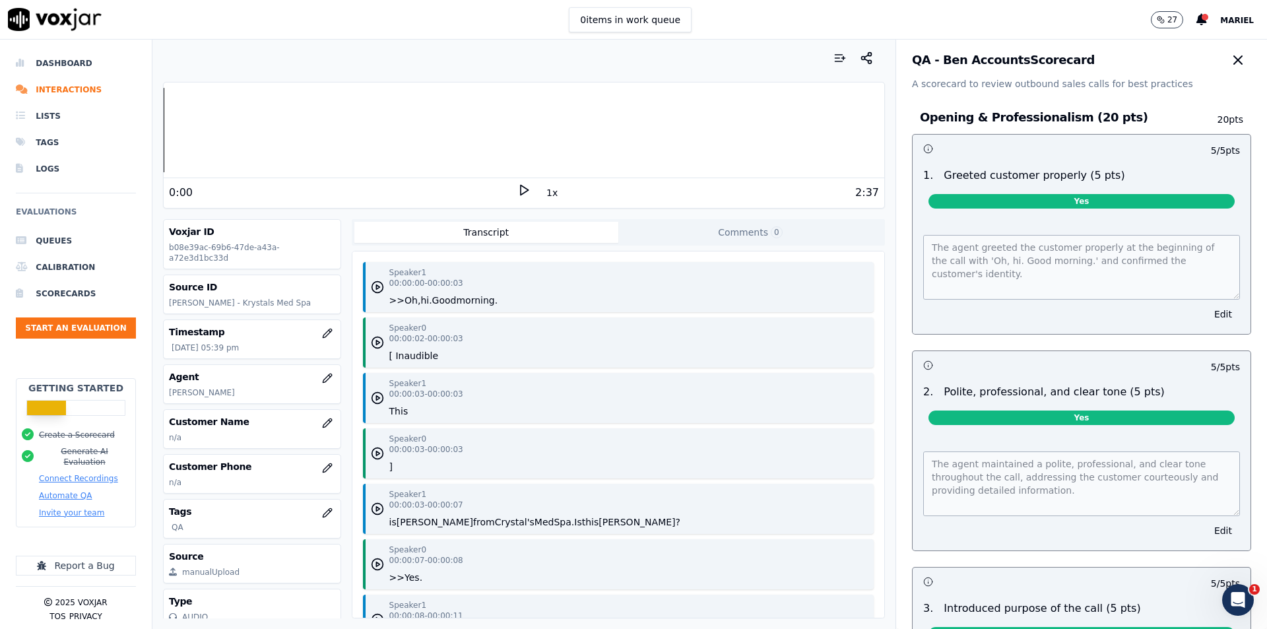
scroll to position [0, 0]
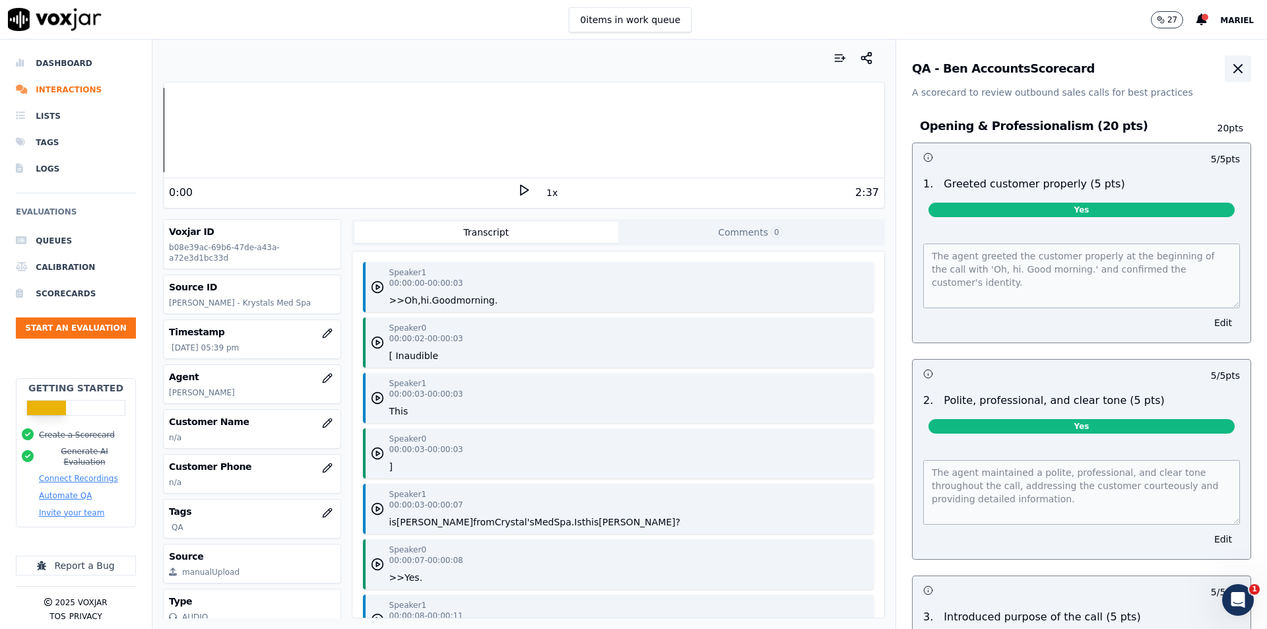
click at [1234, 72] on icon "button" at bounding box center [1238, 69] width 8 height 8
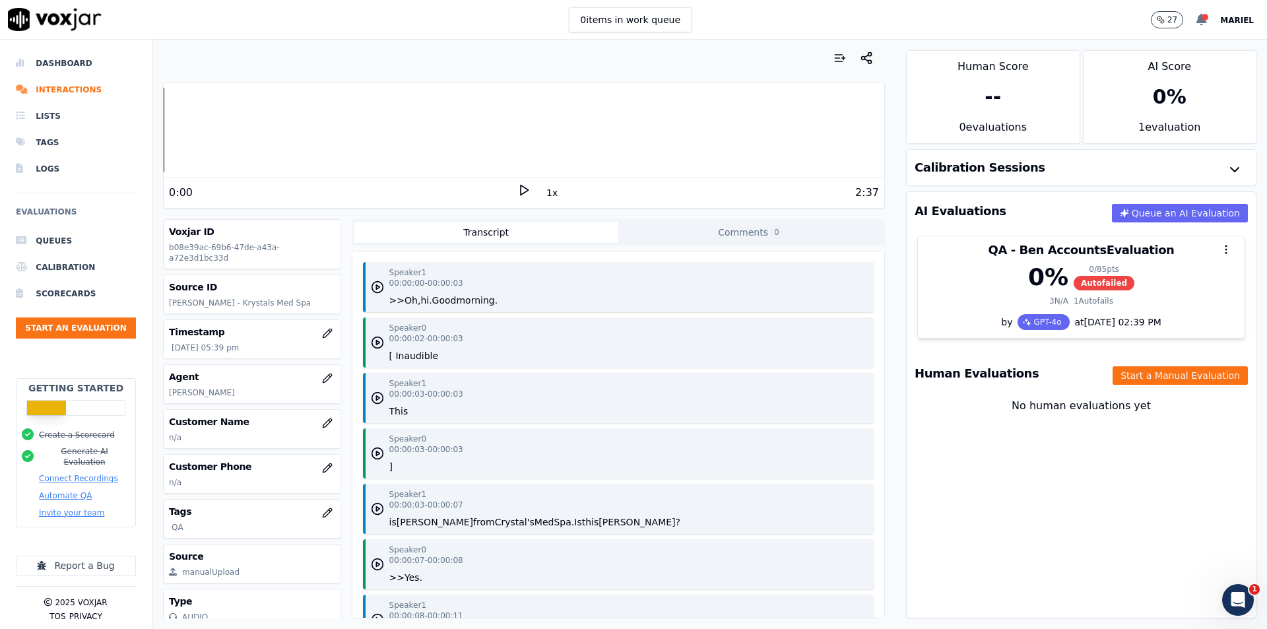
click at [1207, 20] on icon at bounding box center [1201, 20] width 11 height 12
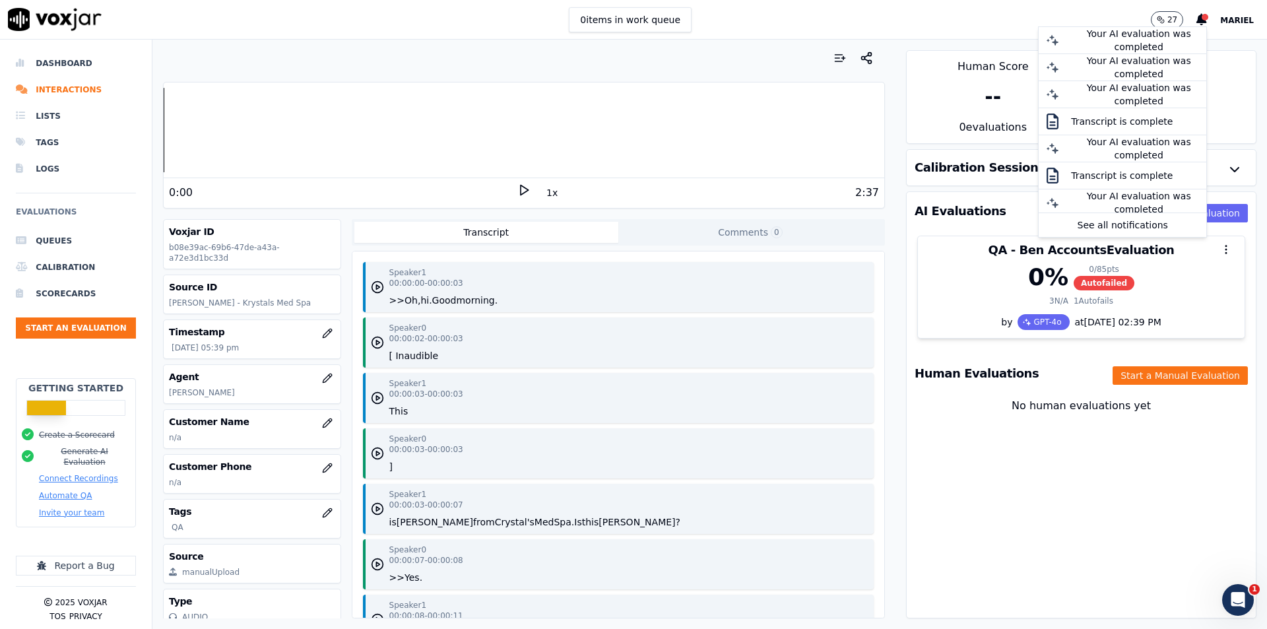
click at [843, 25] on div "0 items in work queue 27 Your AI evaluation was completed Your AI evaluation wa…" at bounding box center [633, 20] width 1267 height 40
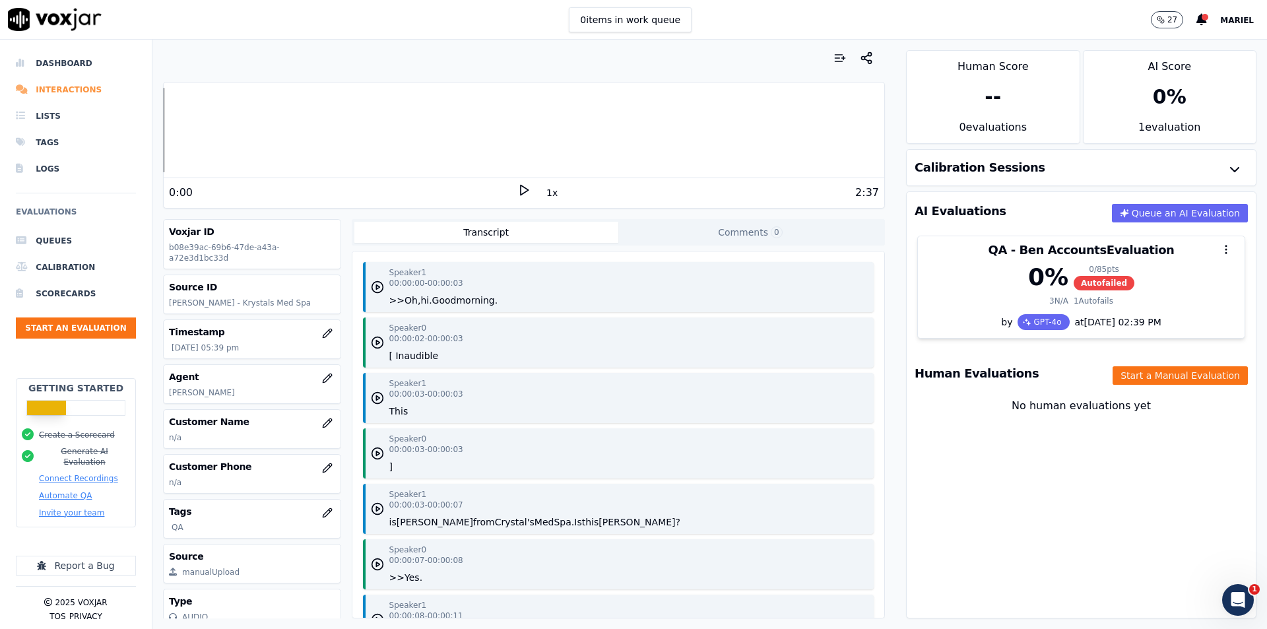
click at [65, 92] on li "Interactions" at bounding box center [76, 90] width 120 height 26
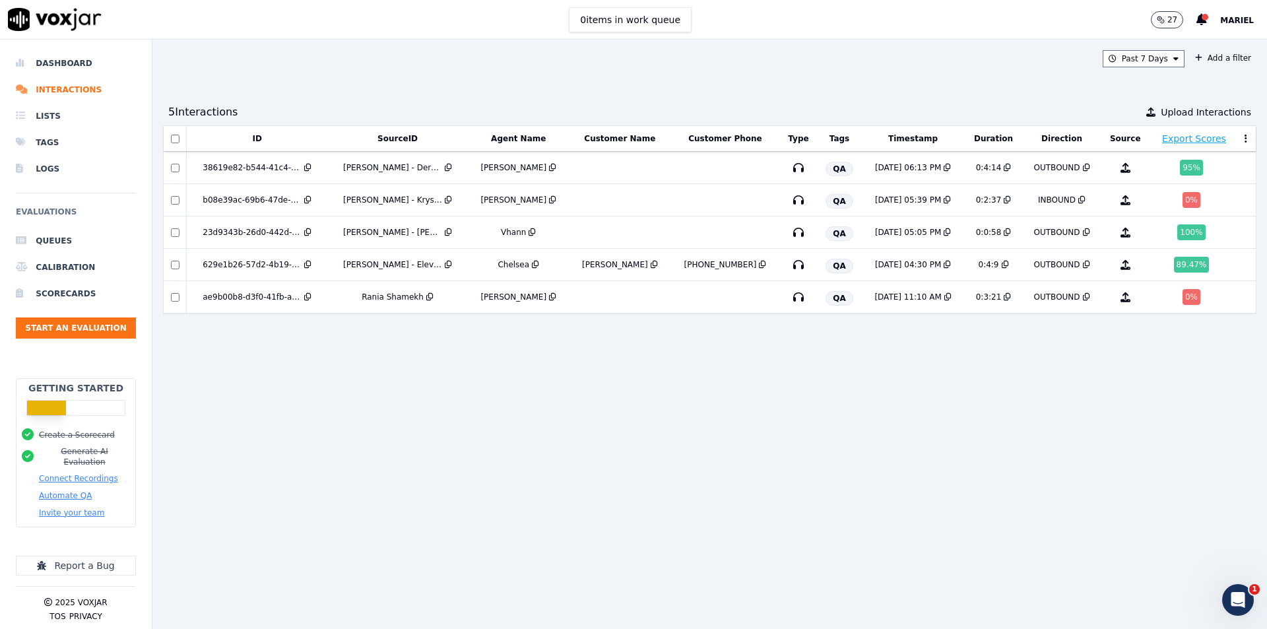
click at [962, 470] on div "ID SourceID Agent Name Customer Name Customer Phone Type Tags Timestamp Duratio…" at bounding box center [709, 371] width 1093 height 493
click at [616, 139] on button "Customer Name" at bounding box center [619, 138] width 71 height 11
click at [748, 385] on div "ID SourceID Agent Name Customer Name Customer Phone Type Tags Timestamp Duratio…" at bounding box center [709, 371] width 1093 height 493
click at [1239, 135] on button at bounding box center [1245, 139] width 13 height 20
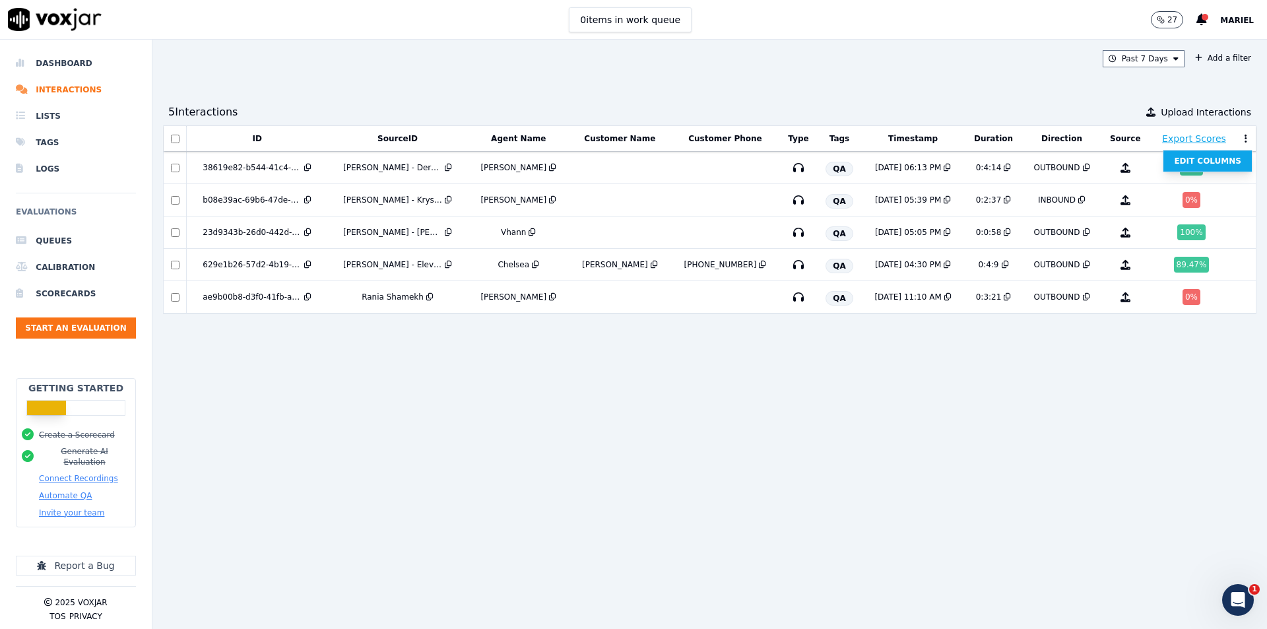
click at [1187, 164] on button "Edit Columns" at bounding box center [1207, 160] width 88 height 21
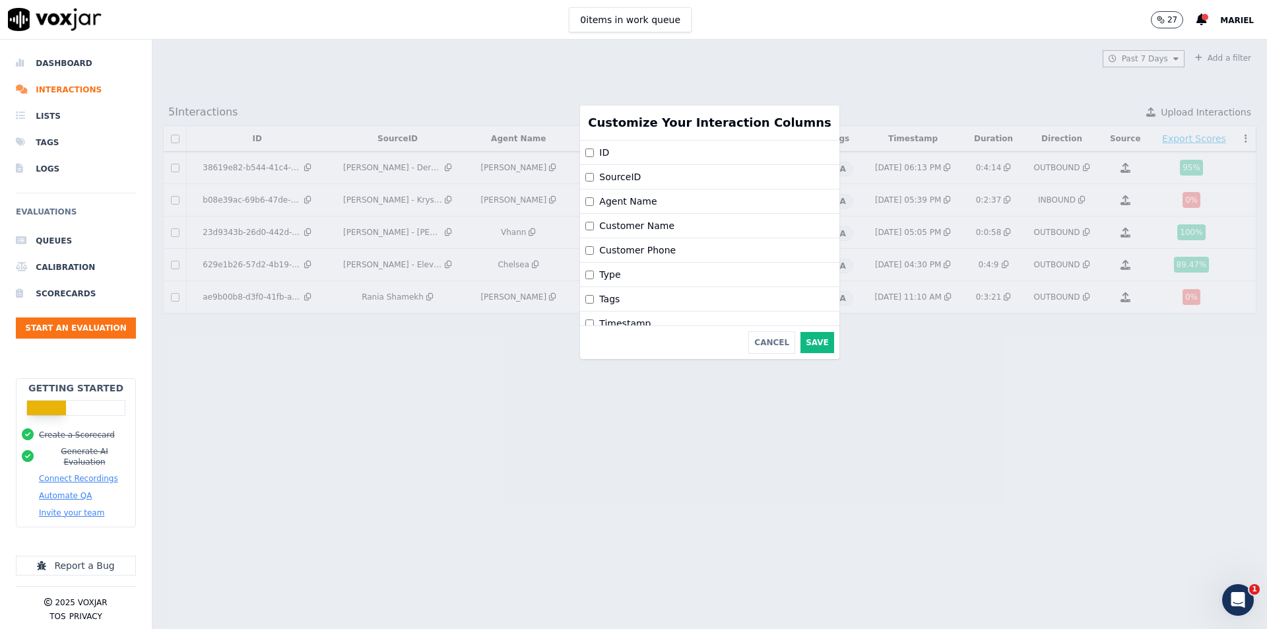
click at [666, 222] on label "Customer Name" at bounding box center [636, 225] width 75 height 13
click at [667, 249] on label "Customer Phone" at bounding box center [637, 249] width 77 height 13
click at [711, 294] on div "Tags" at bounding box center [709, 299] width 259 height 24
click at [685, 302] on div "Tags" at bounding box center [709, 299] width 259 height 24
click at [800, 348] on button "Save" at bounding box center [817, 342] width 34 height 21
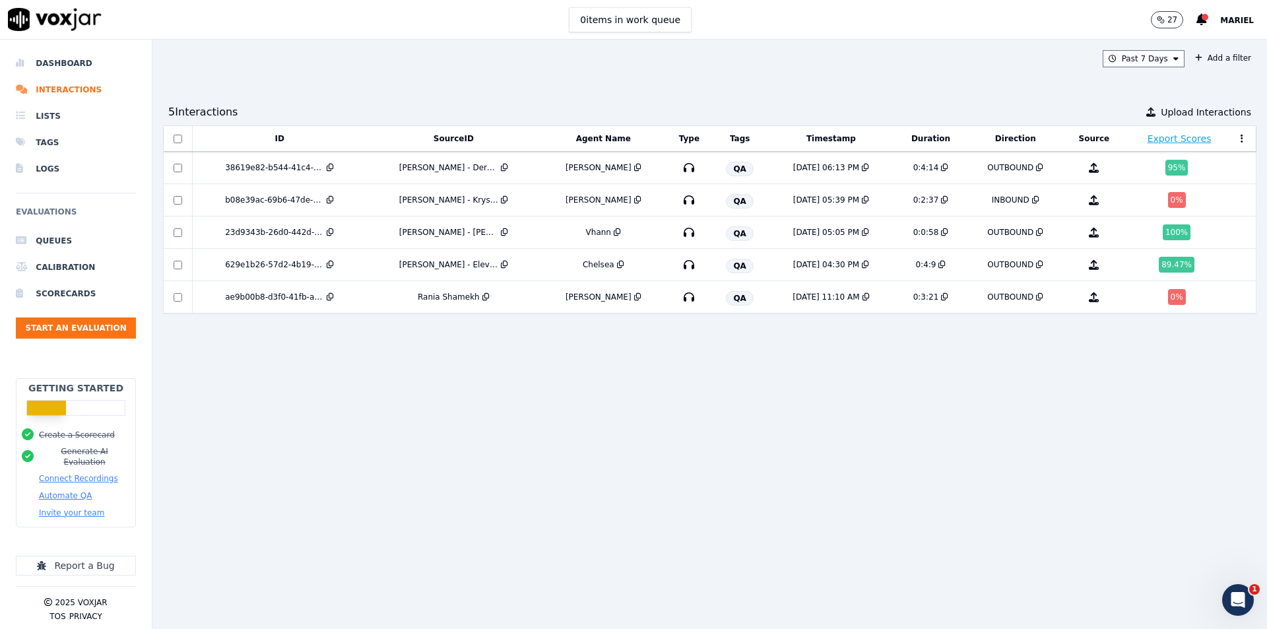
click at [1241, 134] on icon at bounding box center [1242, 138] width 3 height 9
click at [1190, 154] on button "Edit Columns" at bounding box center [1203, 160] width 88 height 21
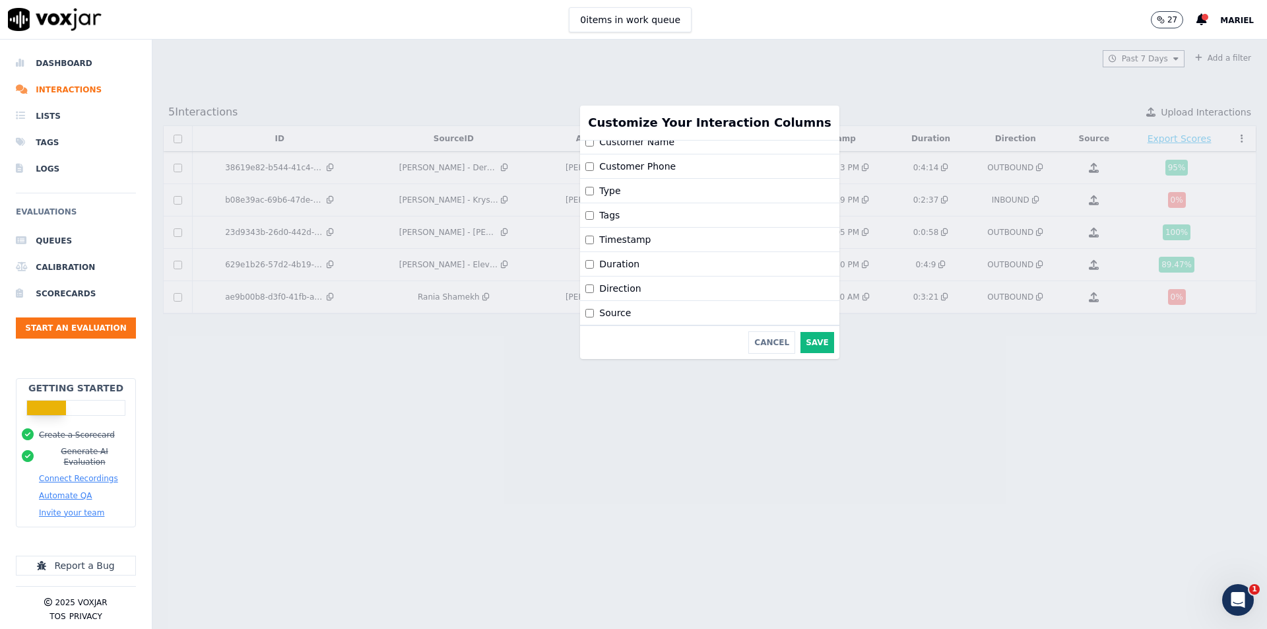
scroll to position [94, 0]
click at [694, 278] on div "Direction" at bounding box center [709, 288] width 259 height 24
click at [692, 285] on div "Direction" at bounding box center [709, 288] width 259 height 24
click at [689, 301] on div "Source" at bounding box center [709, 313] width 259 height 24
click at [672, 306] on div "Source" at bounding box center [709, 313] width 259 height 24
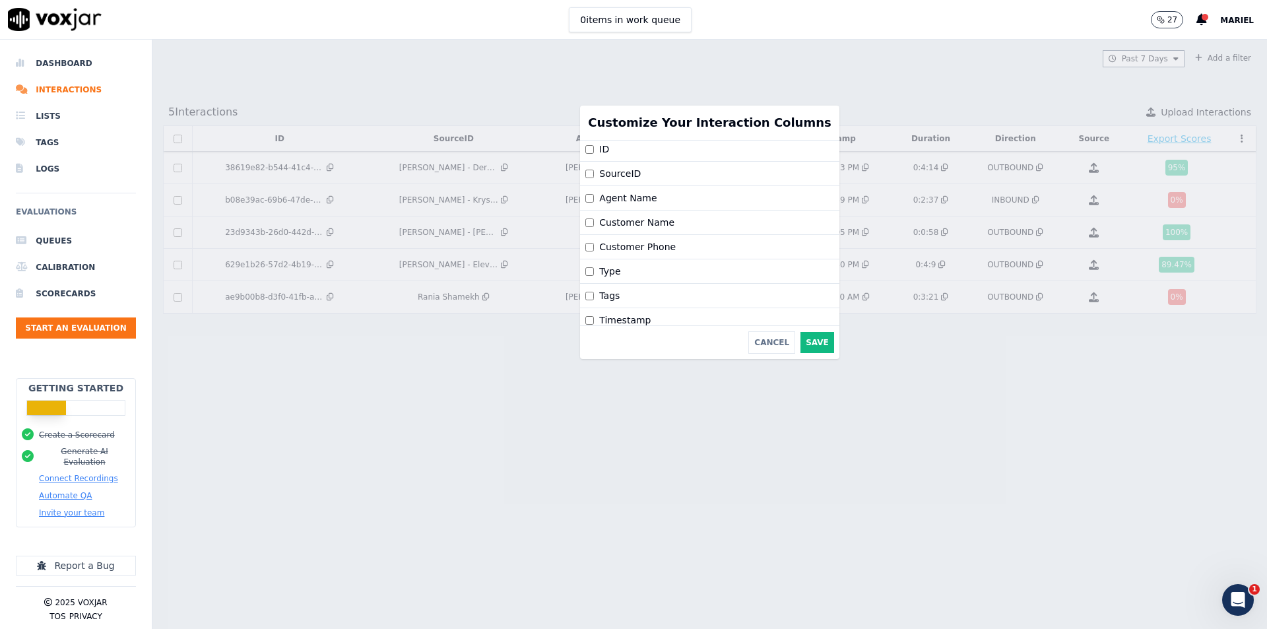
scroll to position [0, 0]
click at [800, 340] on button "Save" at bounding box center [817, 342] width 34 height 21
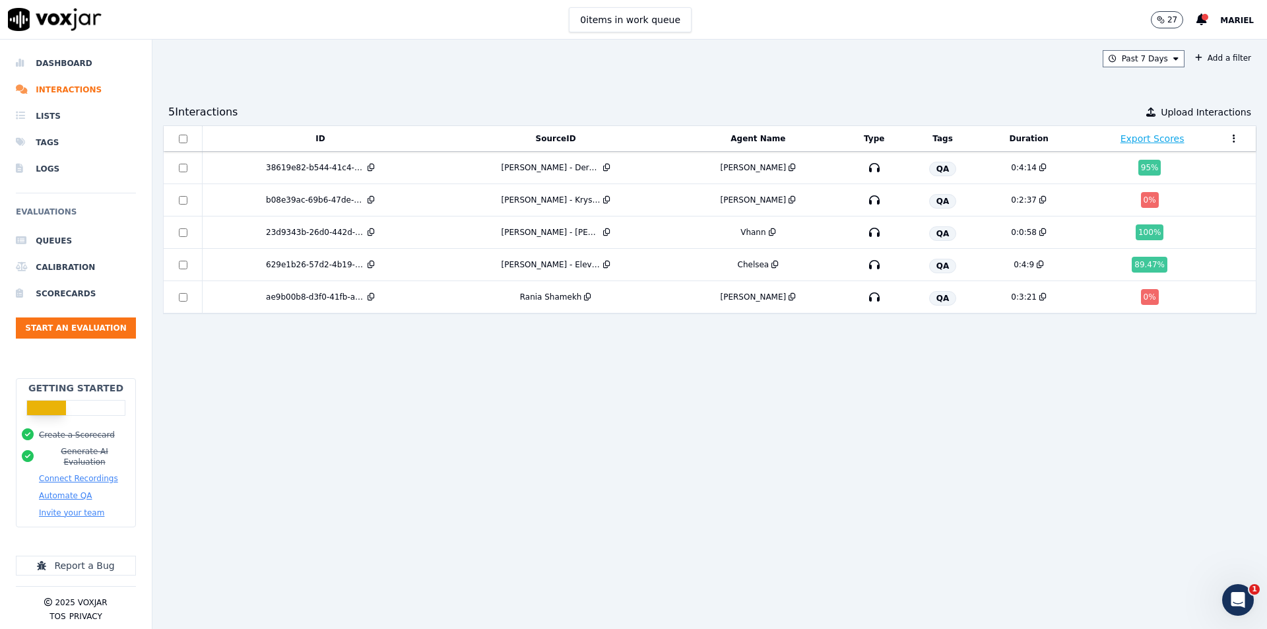
click at [1016, 392] on div "ID SourceID Agent Name Type Tags Duration Export Scores 38619e82-b544-41c4-9f04…" at bounding box center [709, 371] width 1093 height 493
click at [769, 71] on div "Past 7 Days Add a filter 5 Interaction s Upload Interactions ID SourceID Agent …" at bounding box center [709, 334] width 1114 height 589
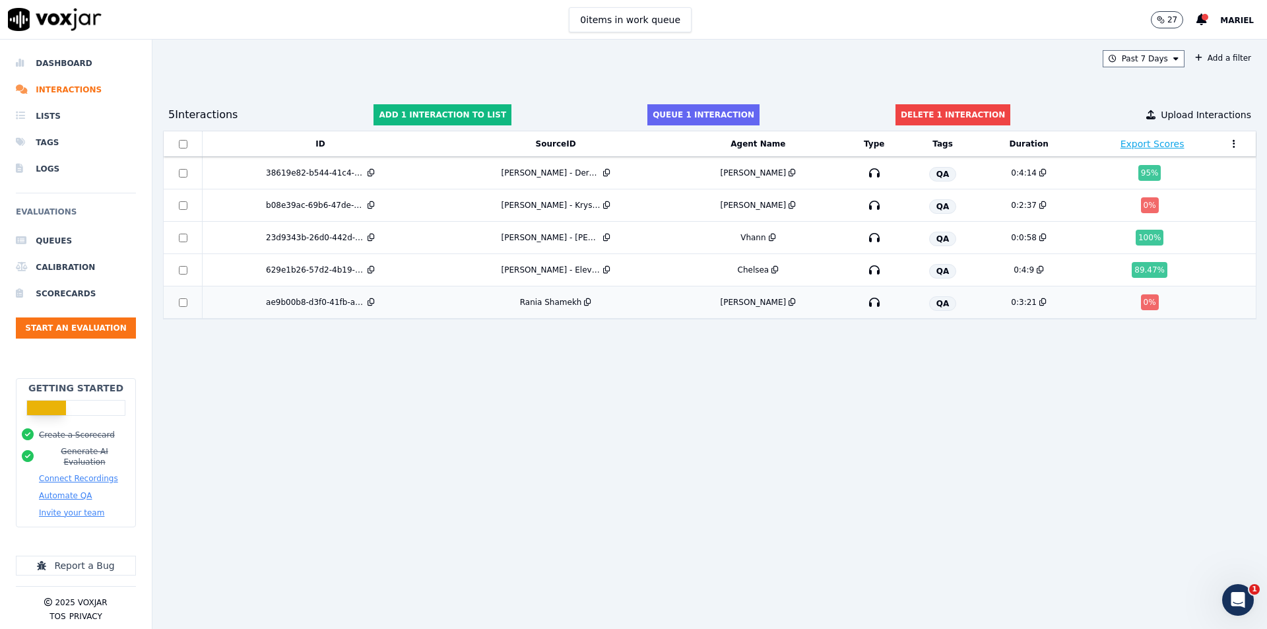
click at [186, 296] on td at bounding box center [183, 302] width 39 height 32
click at [533, 401] on div "ID SourceID Agent Name Type Tags Duration Export Scores 38619e82-b544-41c4-9f04…" at bounding box center [709, 375] width 1093 height 488
click at [733, 397] on div "ID SourceID Agent Name Type Tags Duration Export Scores 38619e82-b544-41c4-9f04…" at bounding box center [709, 375] width 1093 height 488
click at [979, 66] on div "Past 7 Days Add a filter" at bounding box center [709, 58] width 1093 height 17
click at [54, 81] on li "Interactions" at bounding box center [76, 90] width 120 height 26
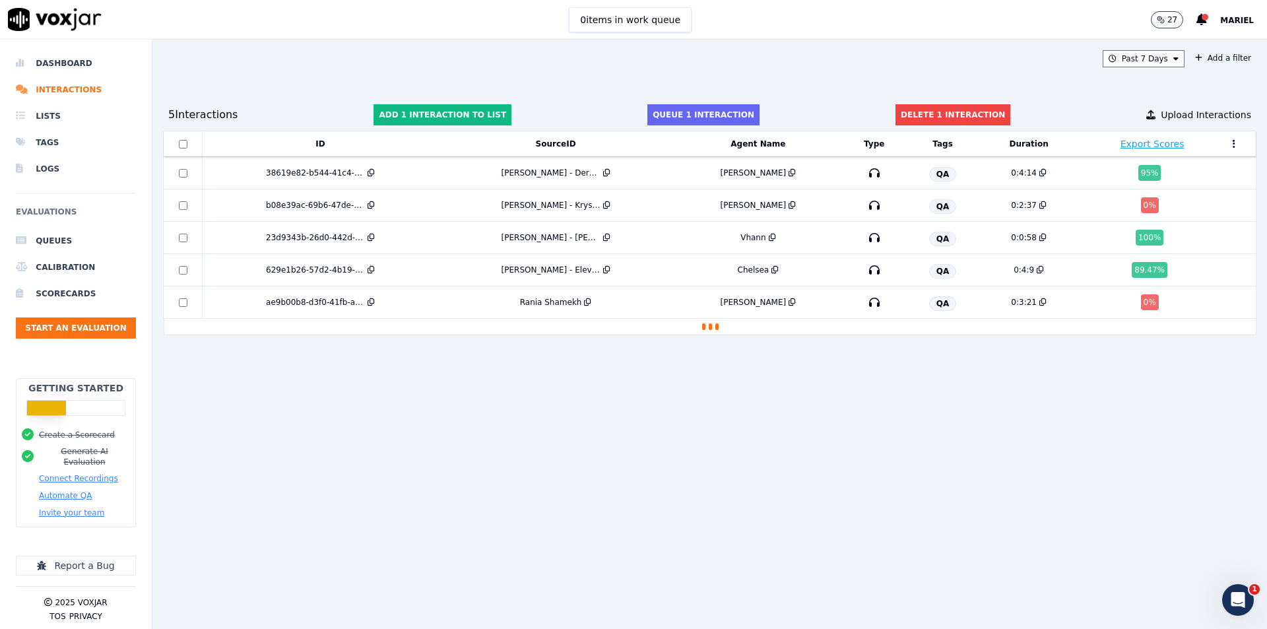
click at [795, 367] on div "ID SourceID Agent Name Type Tags Duration Export Scores 38619e82-b544-41c4-9f04…" at bounding box center [709, 375] width 1093 height 488
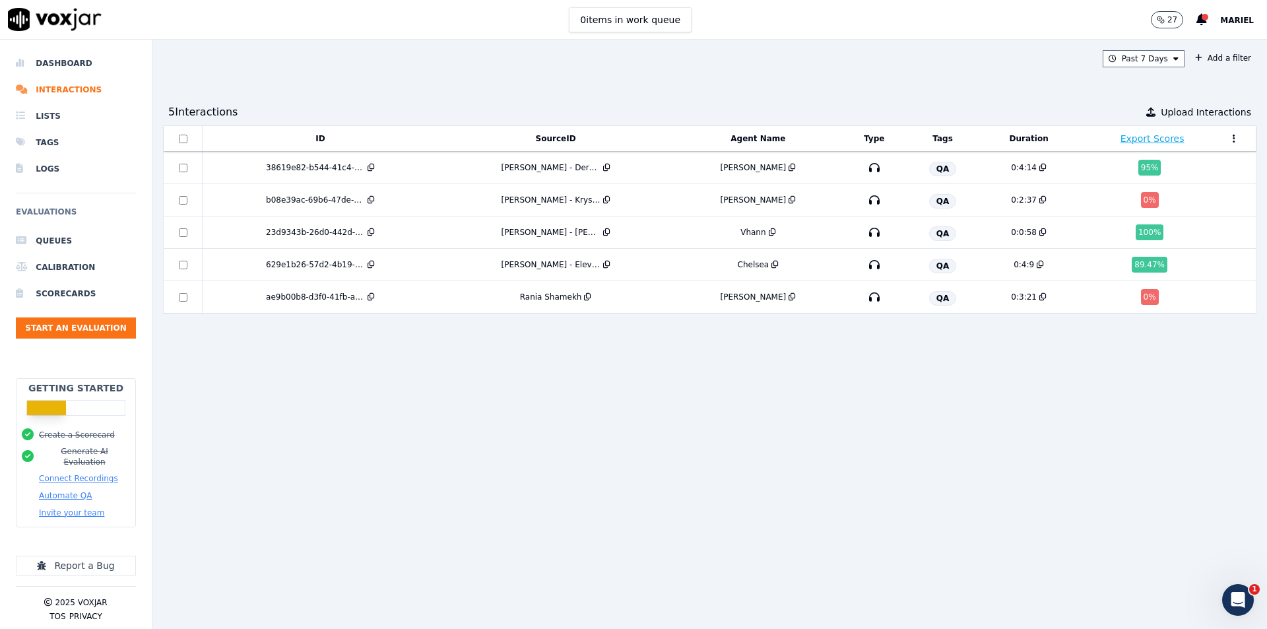
click at [437, 410] on div "ID SourceID Agent Name Type Tags Duration Export Scores 38619e82-b544-41c4-9f04…" at bounding box center [709, 371] width 1093 height 493
click at [467, 417] on div "ID SourceID Agent Name Type Tags Duration Export Scores 38619e82-b544-41c4-9f04…" at bounding box center [709, 371] width 1093 height 493
click at [851, 400] on div "ID SourceID Agent Name Type Tags Duration Export Scores 38619e82-b544-41c4-9f04…" at bounding box center [709, 371] width 1093 height 493
click at [1165, 23] on icon "button" at bounding box center [1161, 20] width 8 height 8
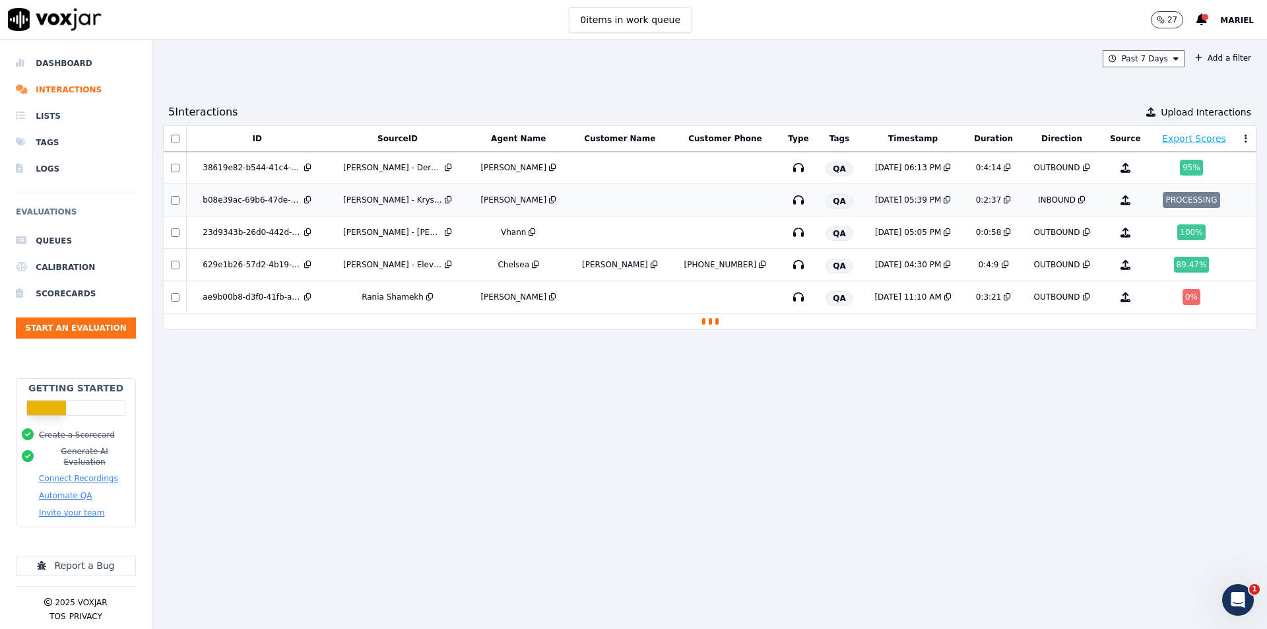
click at [408, 187] on td "[PERSON_NAME] - Krystals Med Spa" at bounding box center [397, 200] width 141 height 32
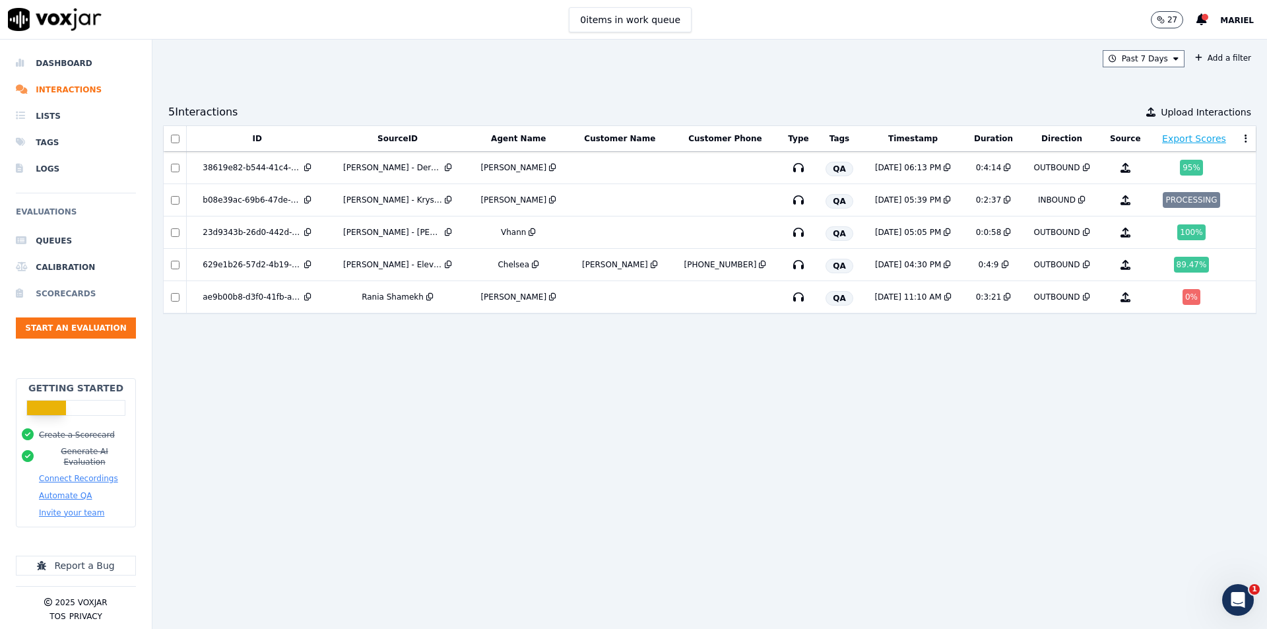
click at [85, 290] on li "Scorecards" at bounding box center [76, 293] width 120 height 26
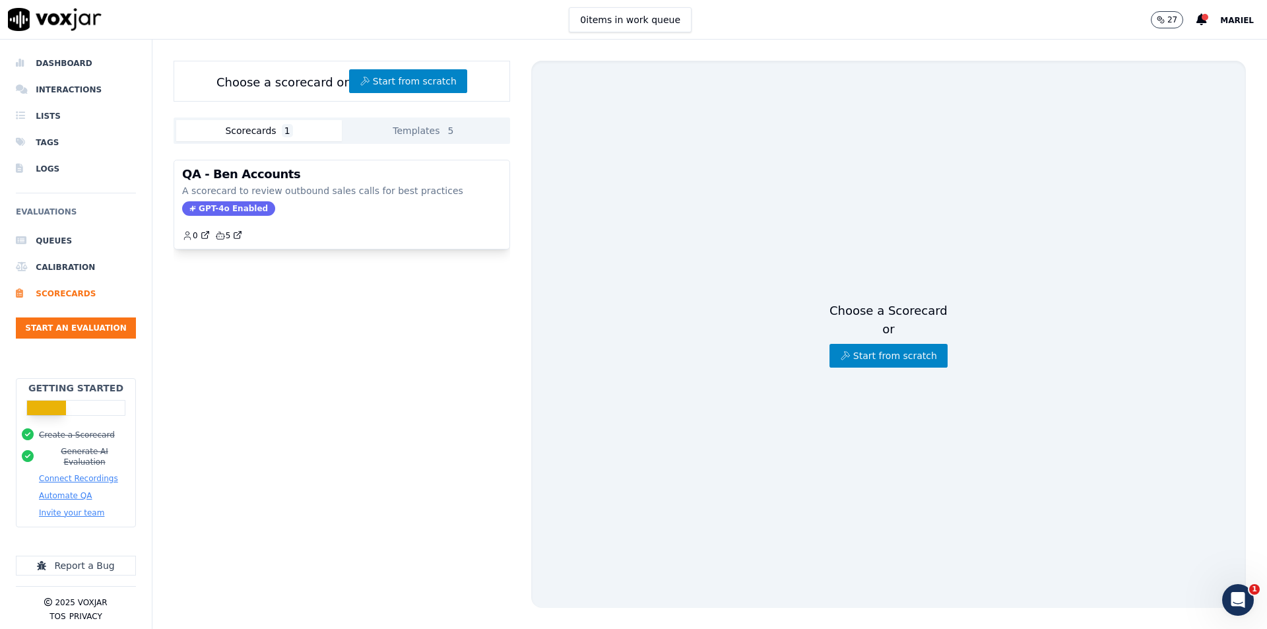
click at [408, 183] on div "QA - Ben Accounts A scorecard to review outbound sales calls for best practices…" at bounding box center [341, 204] width 335 height 88
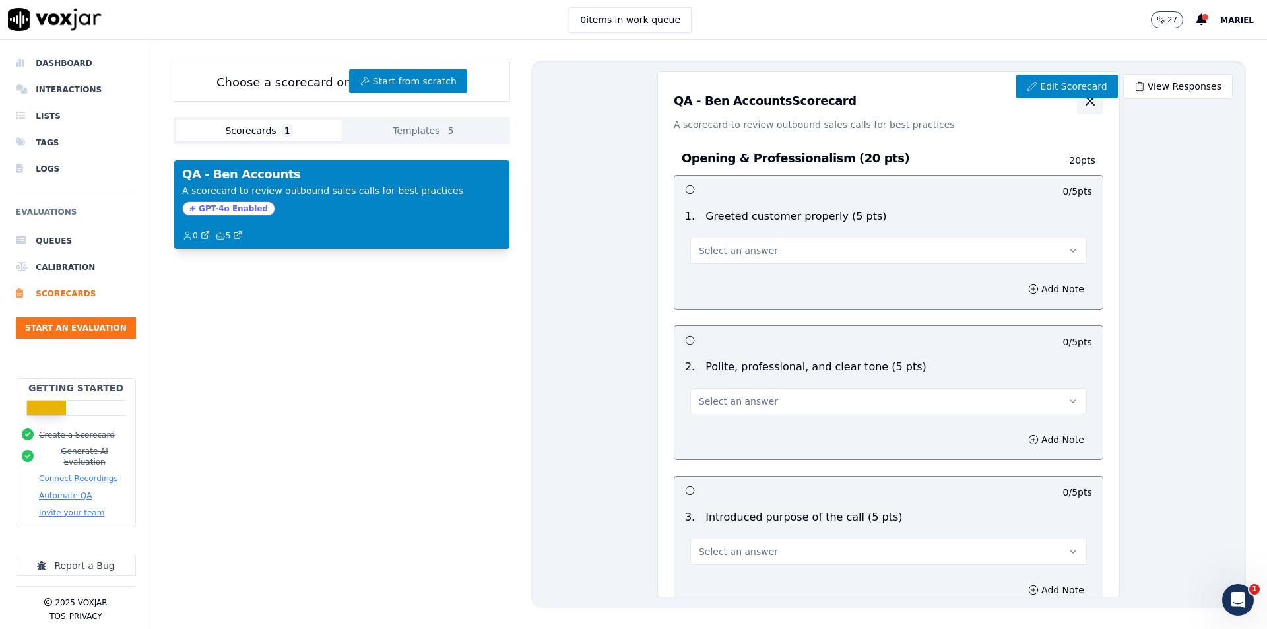
click at [1086, 102] on icon "button" at bounding box center [1090, 101] width 8 height 8
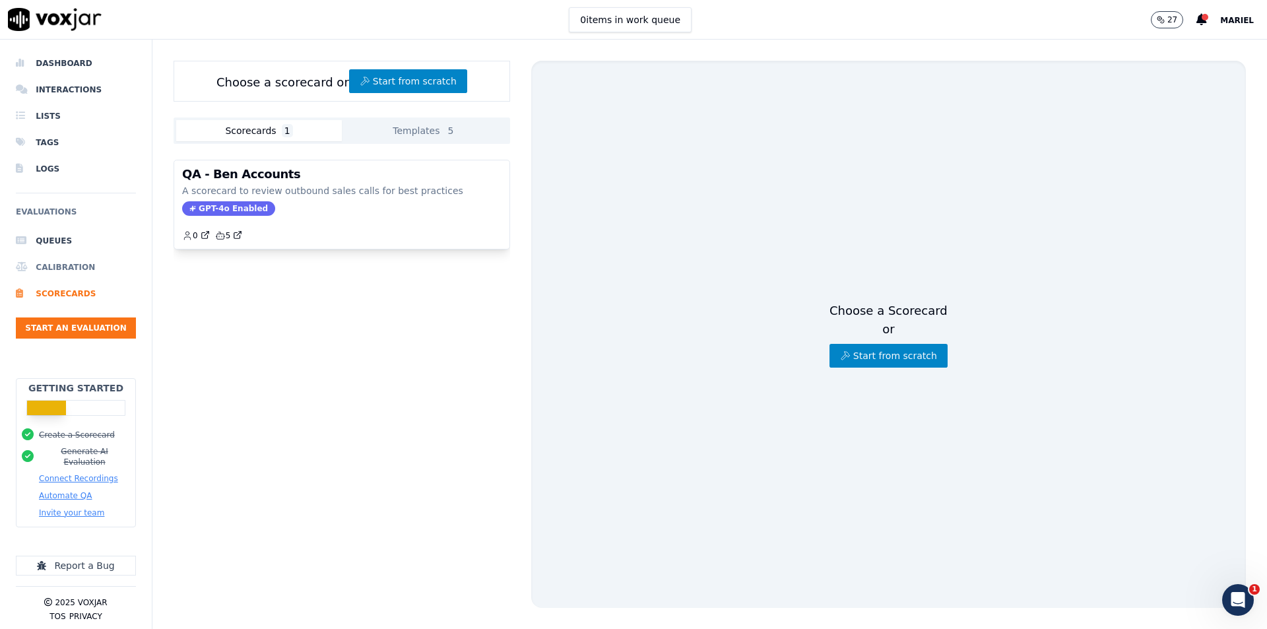
click at [67, 269] on li "Calibration" at bounding box center [76, 267] width 120 height 26
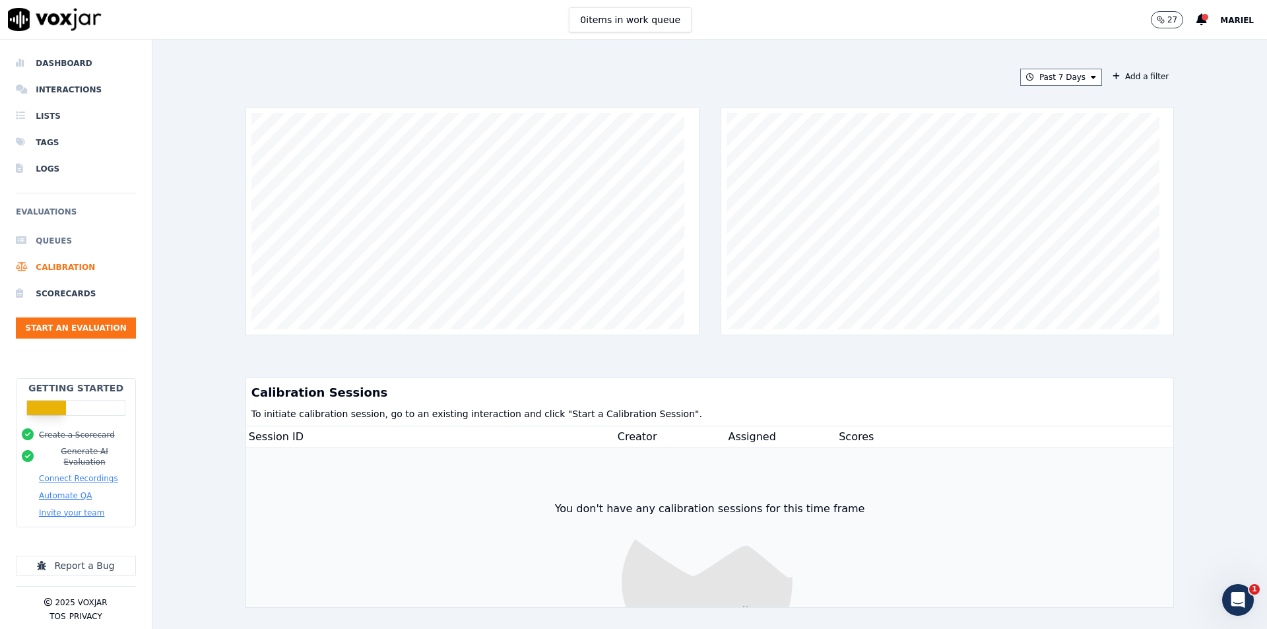
click at [77, 243] on li "Queues" at bounding box center [76, 241] width 120 height 26
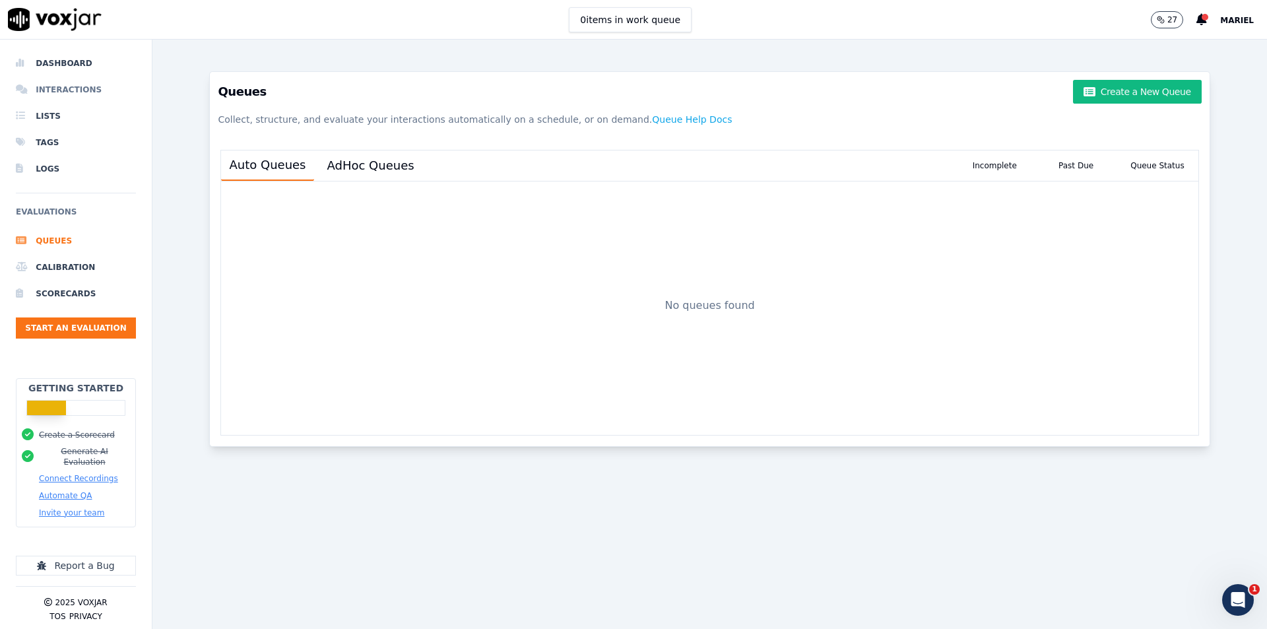
click at [69, 94] on li "Interactions" at bounding box center [76, 90] width 120 height 26
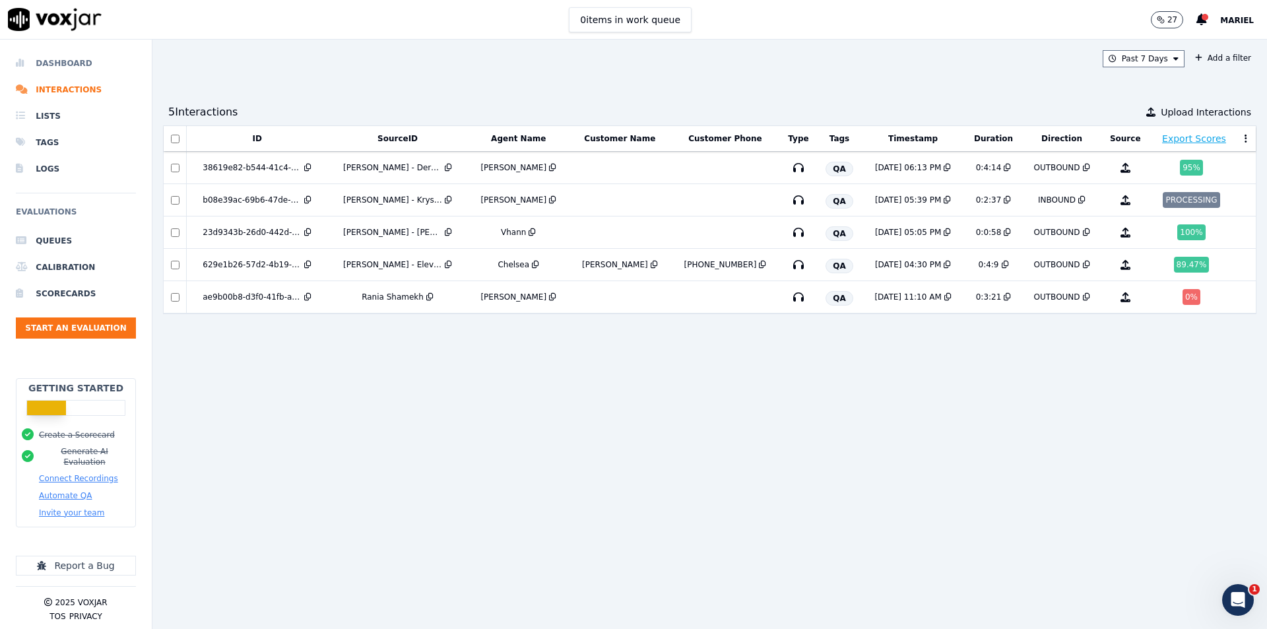
click at [71, 61] on li "Dashboard" at bounding box center [76, 63] width 120 height 26
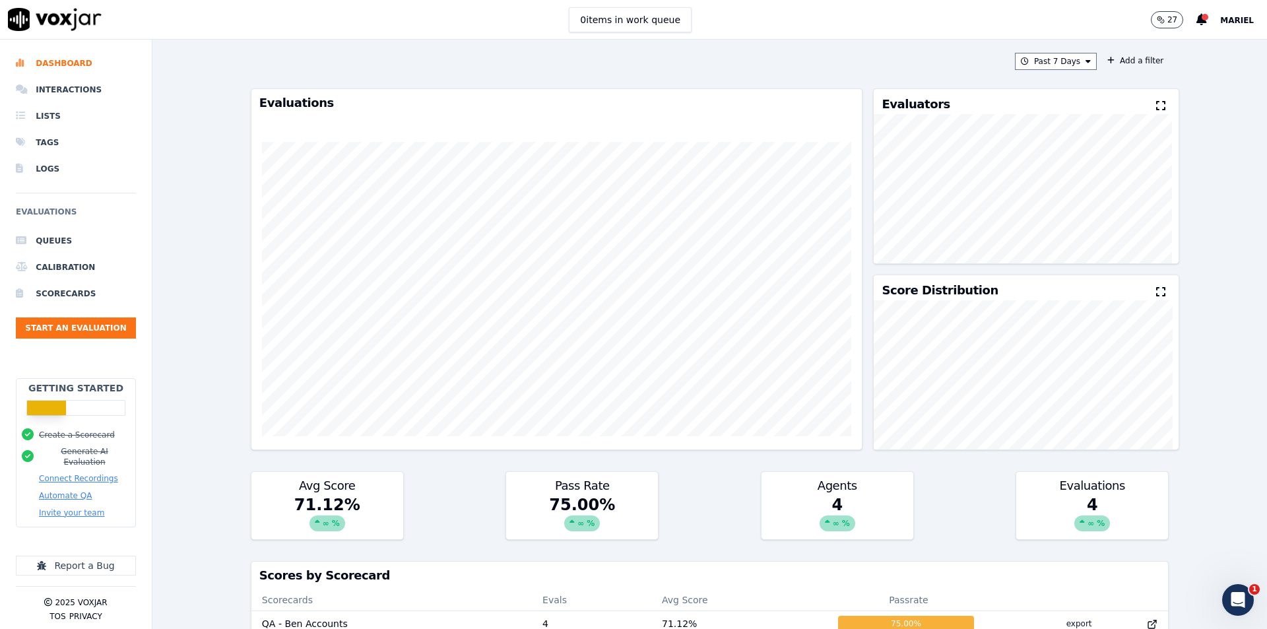
click at [559, 501] on div "75.00 % ∞ %" at bounding box center [582, 516] width 152 height 45
click at [569, 521] on icon at bounding box center [571, 522] width 5 height 8
click at [580, 498] on div "75.00 % ∞ %" at bounding box center [582, 516] width 152 height 45
click at [16, 17] on img at bounding box center [55, 19] width 94 height 23
click at [1233, 17] on span "Mariel" at bounding box center [1237, 20] width 34 height 9
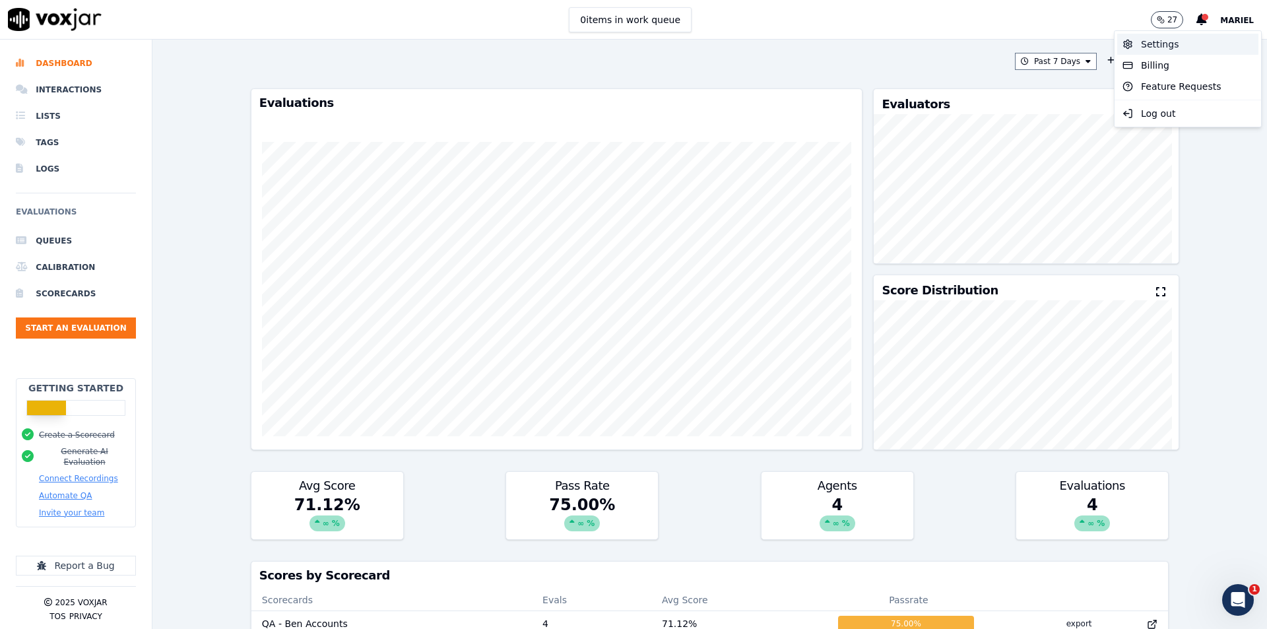
click at [1196, 54] on div "Settings" at bounding box center [1187, 44] width 141 height 21
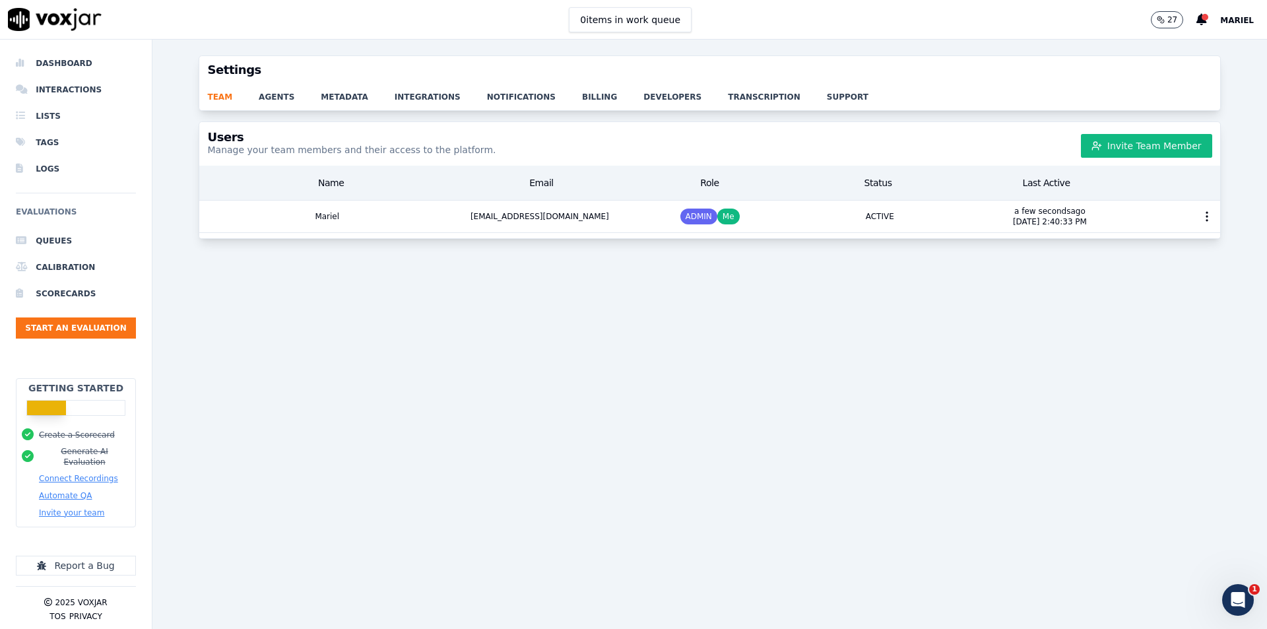
click at [268, 103] on div "team agents metadata integrations notifications billing developers transcriptio…" at bounding box center [709, 97] width 1020 height 26
click at [276, 94] on link "agents" at bounding box center [290, 93] width 62 height 18
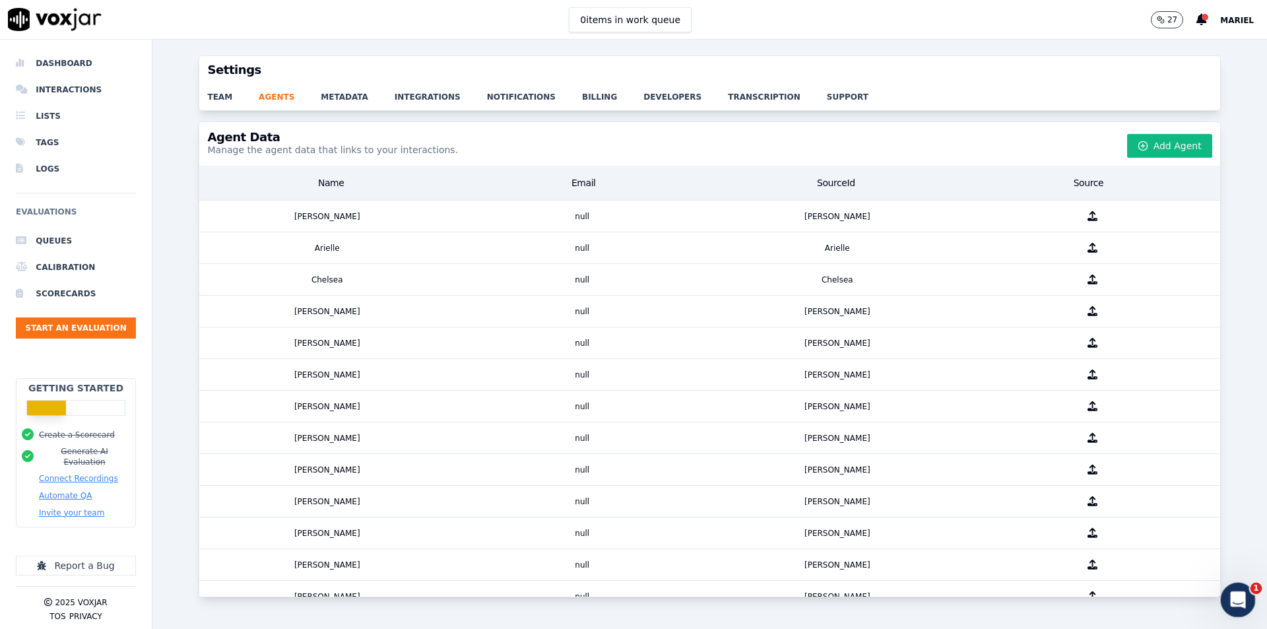
click at [1231, 592] on icon "Open Intercom Messenger" at bounding box center [1236, 598] width 22 height 22
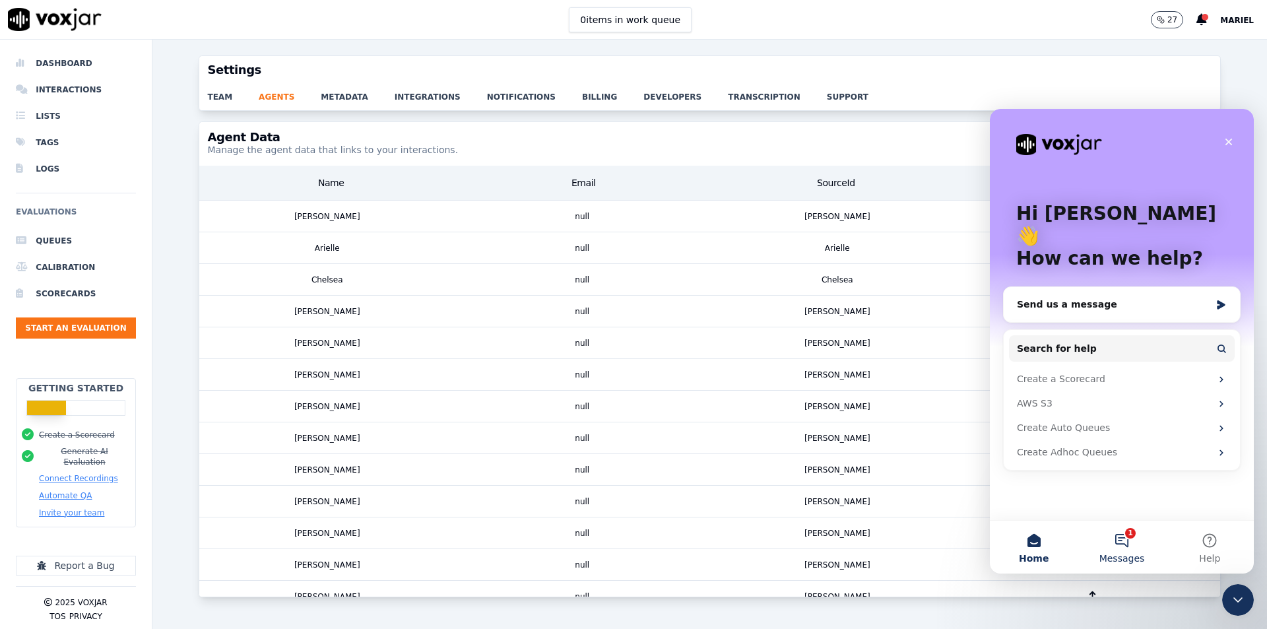
click at [1118, 534] on button "1 Messages" at bounding box center [1122, 547] width 88 height 53
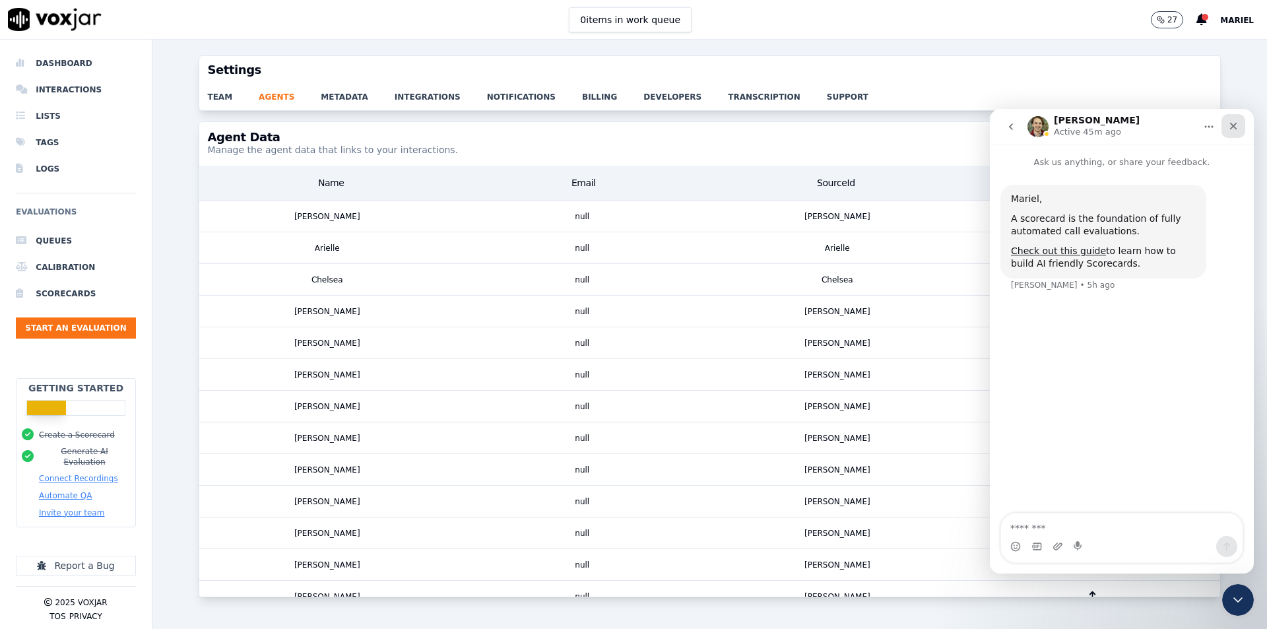
click at [1234, 125] on icon "Close" at bounding box center [1233, 126] width 7 height 7
